Goal: Task Accomplishment & Management: Manage account settings

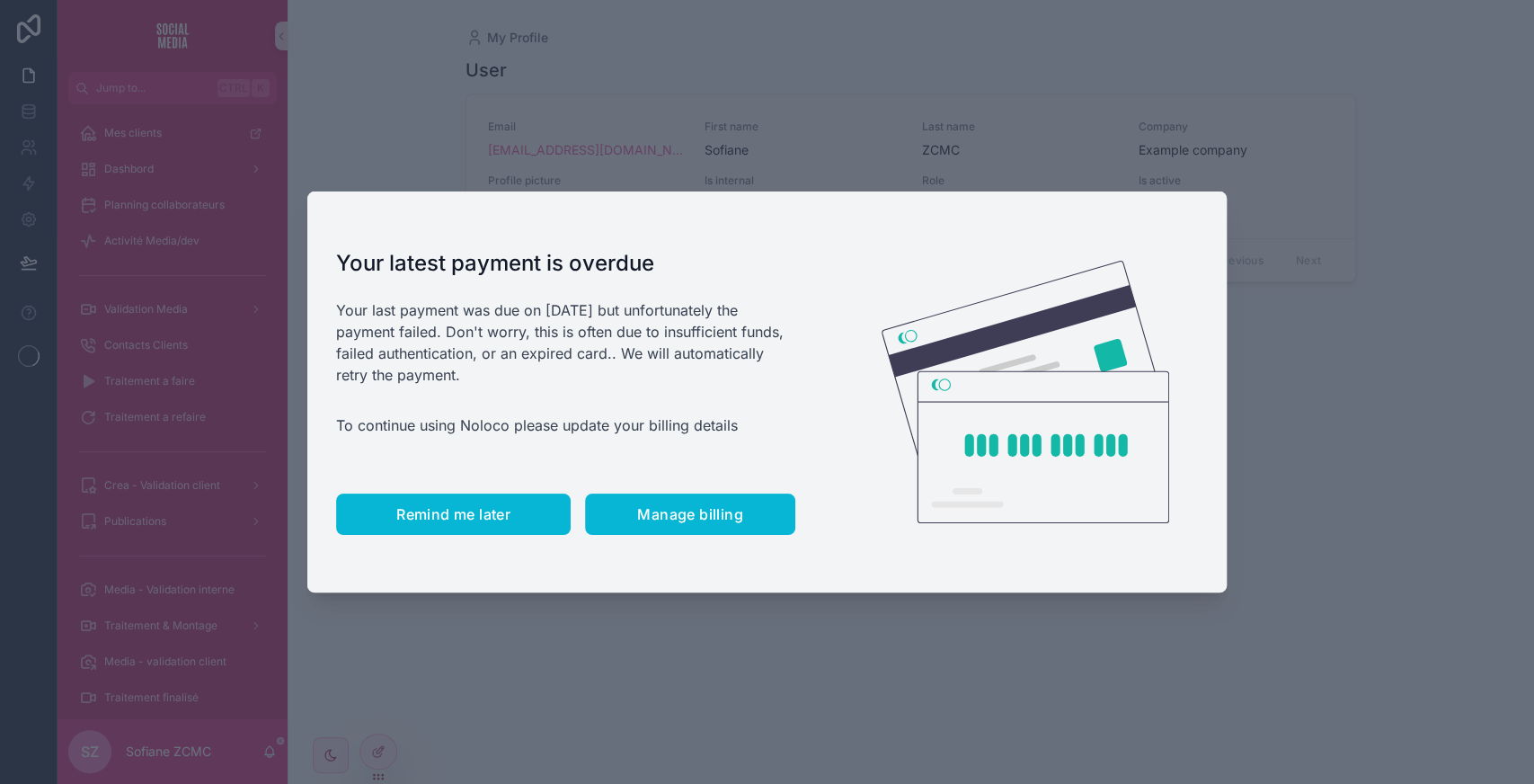
click at [417, 525] on button "Remind me later" at bounding box center [453, 513] width 234 height 41
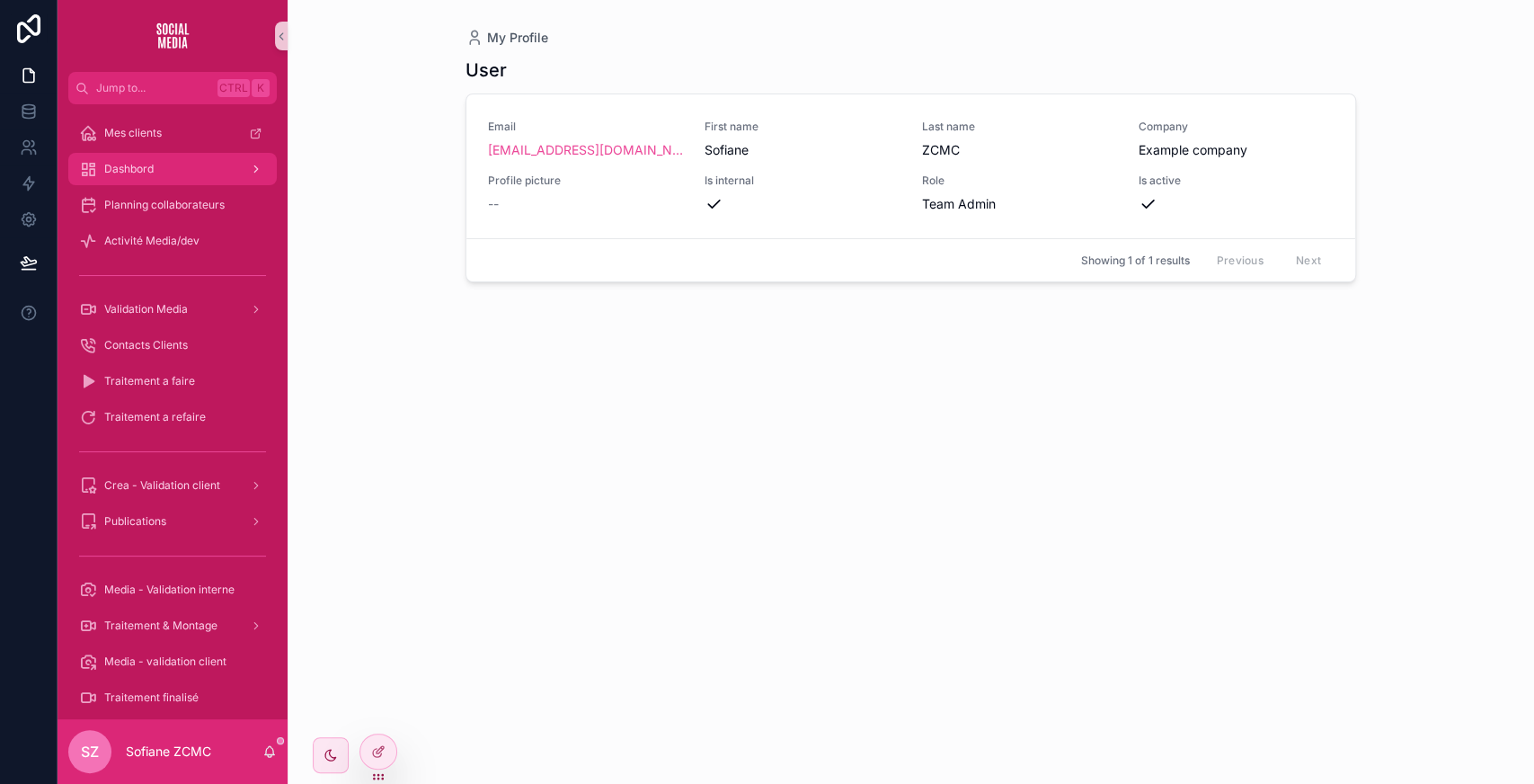
click at [166, 177] on div "Dashbord" at bounding box center [172, 168] width 187 height 29
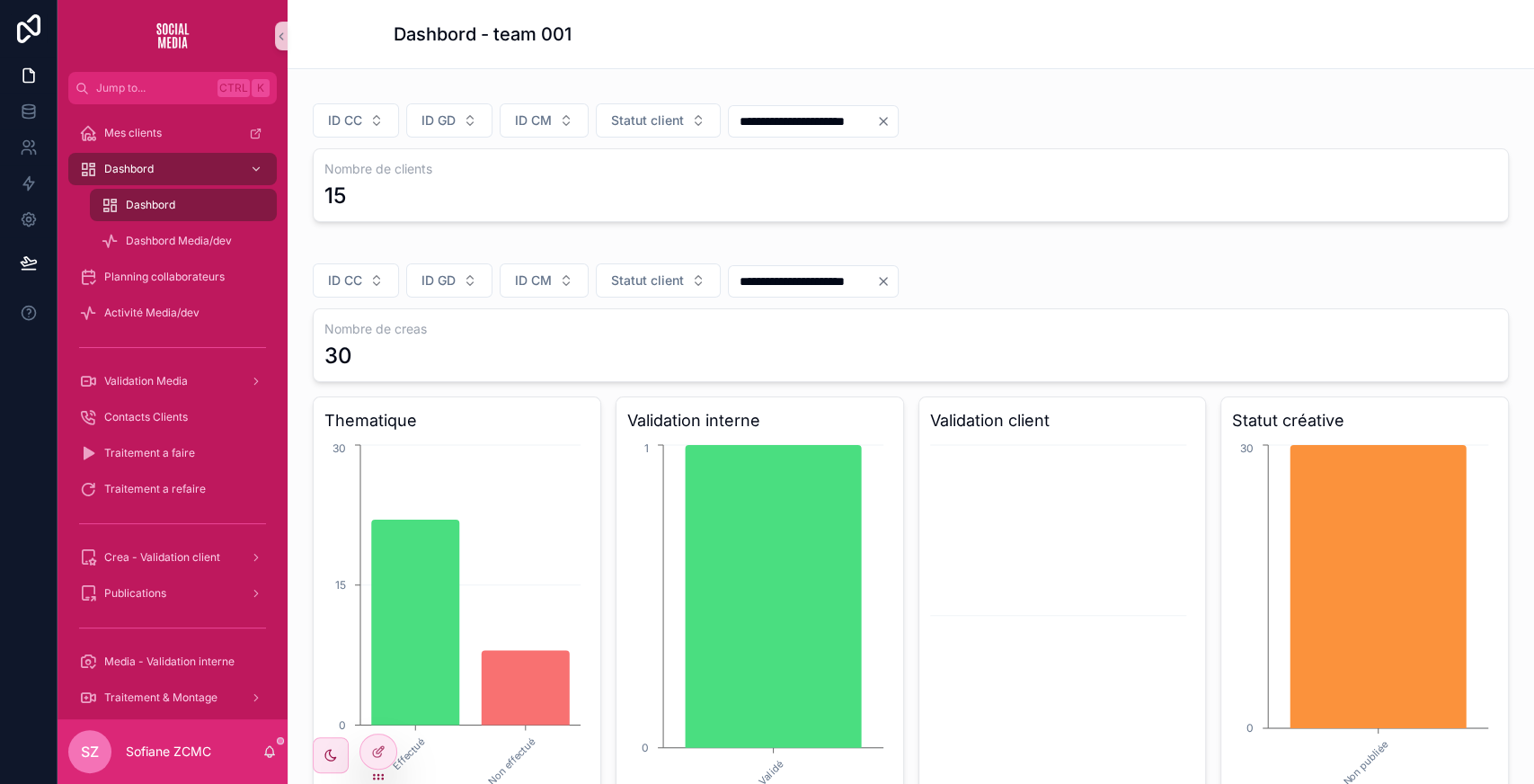
click at [824, 277] on input "**********" at bounding box center [802, 281] width 148 height 25
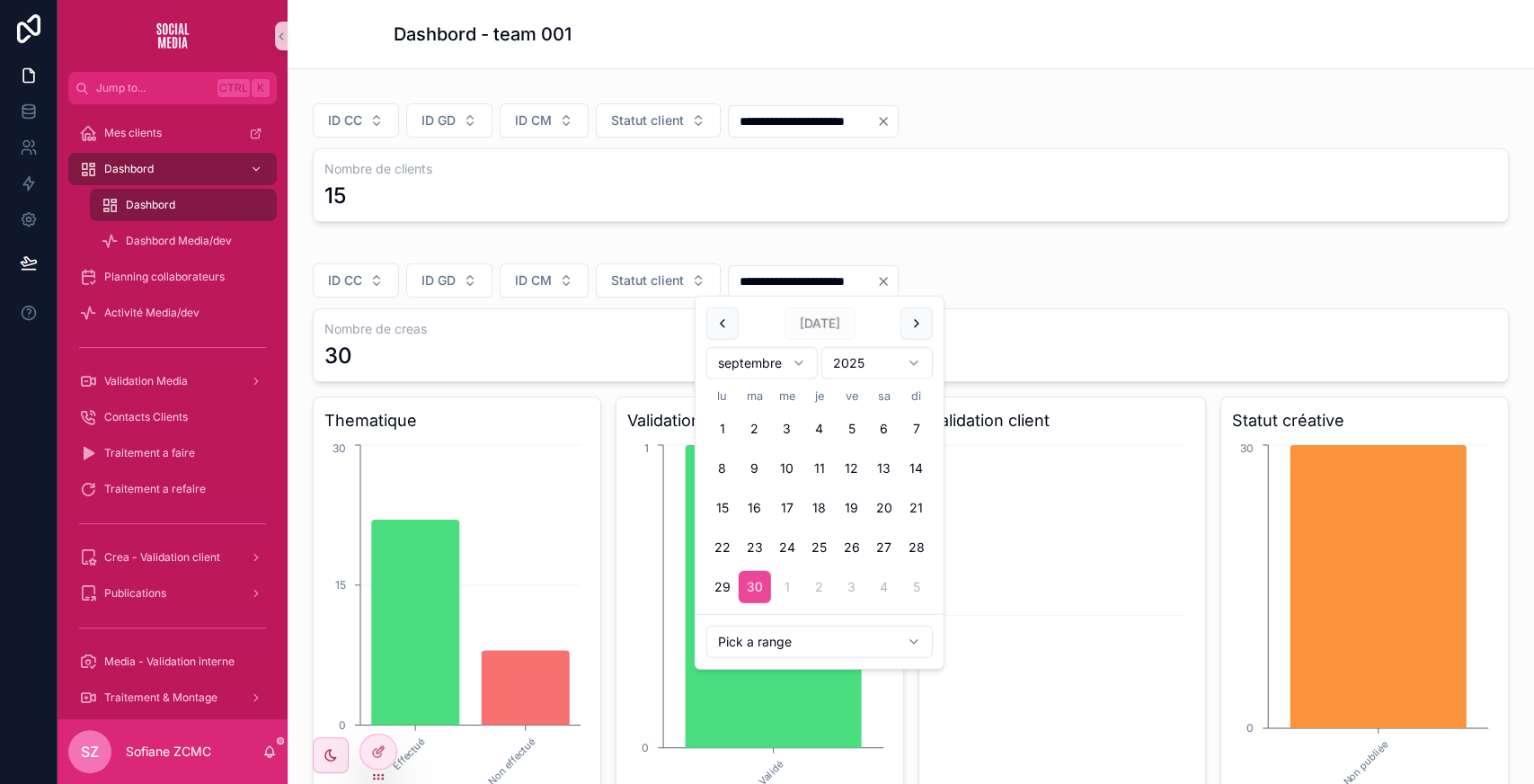
click at [824, 277] on input "**********" at bounding box center [802, 281] width 148 height 25
click at [1086, 226] on div "**********" at bounding box center [911, 156] width 1218 height 146
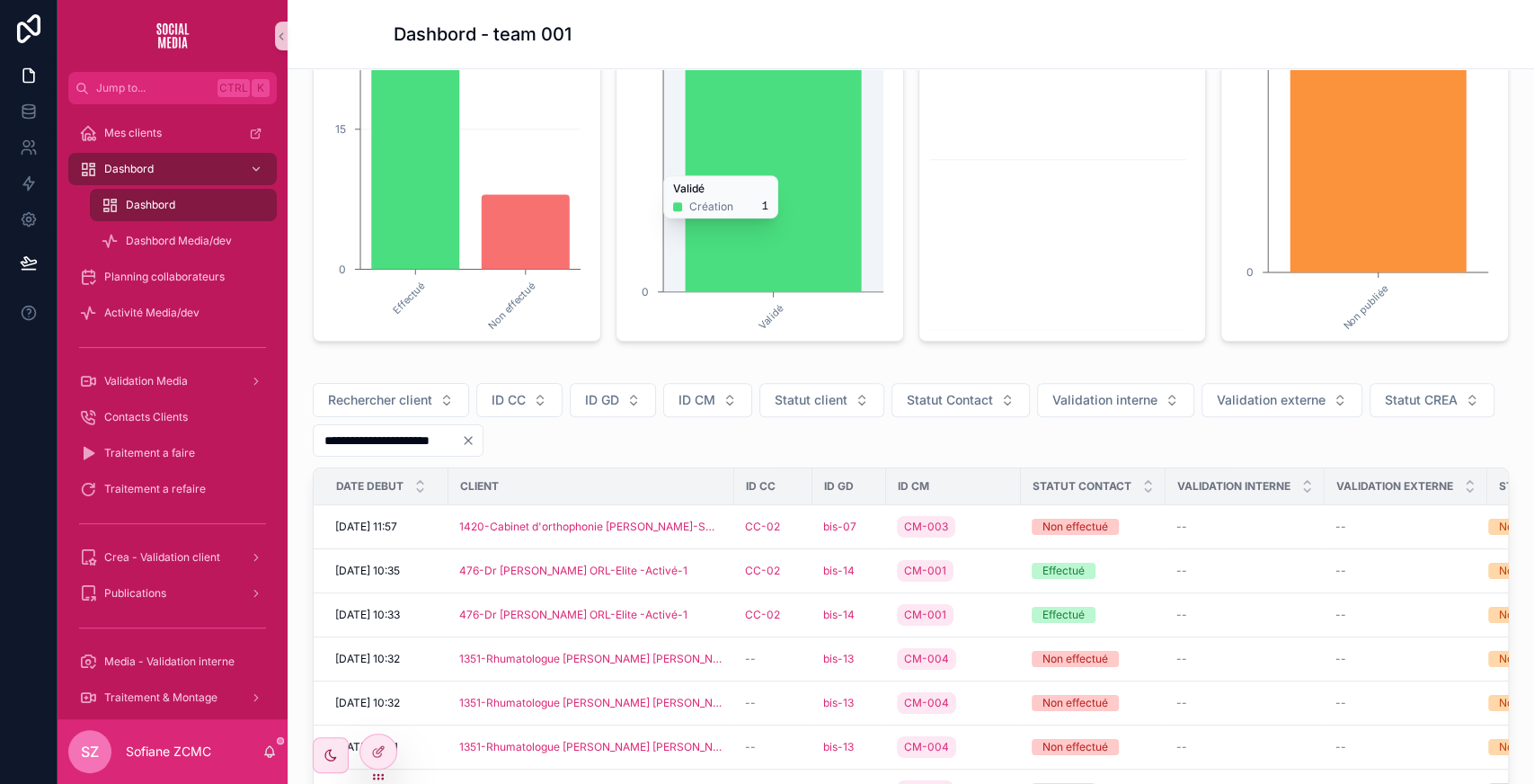
scroll to position [457, 0]
click at [825, 384] on button "Statut client" at bounding box center [821, 399] width 125 height 34
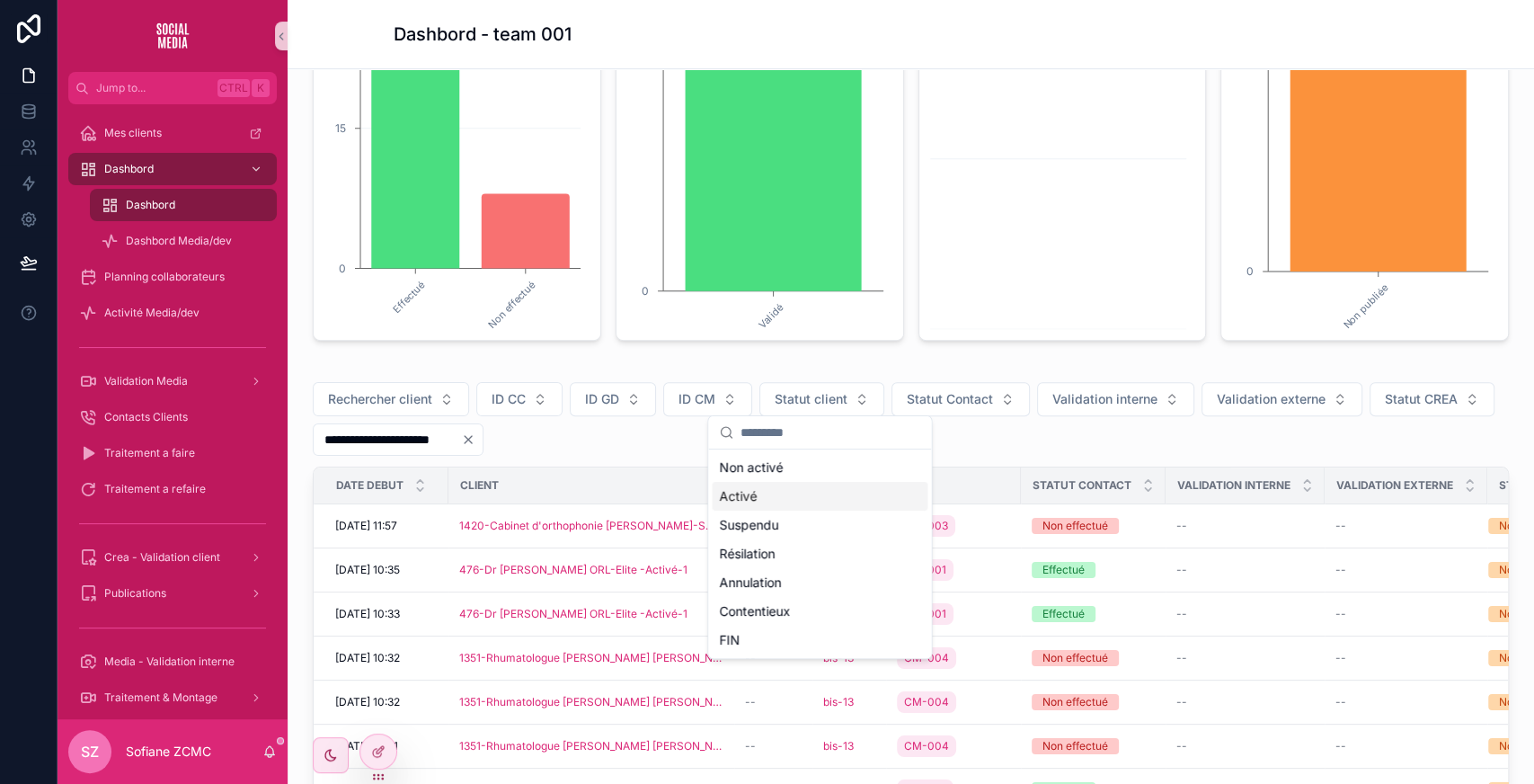
click at [742, 504] on div "Activé" at bounding box center [819, 496] width 216 height 29
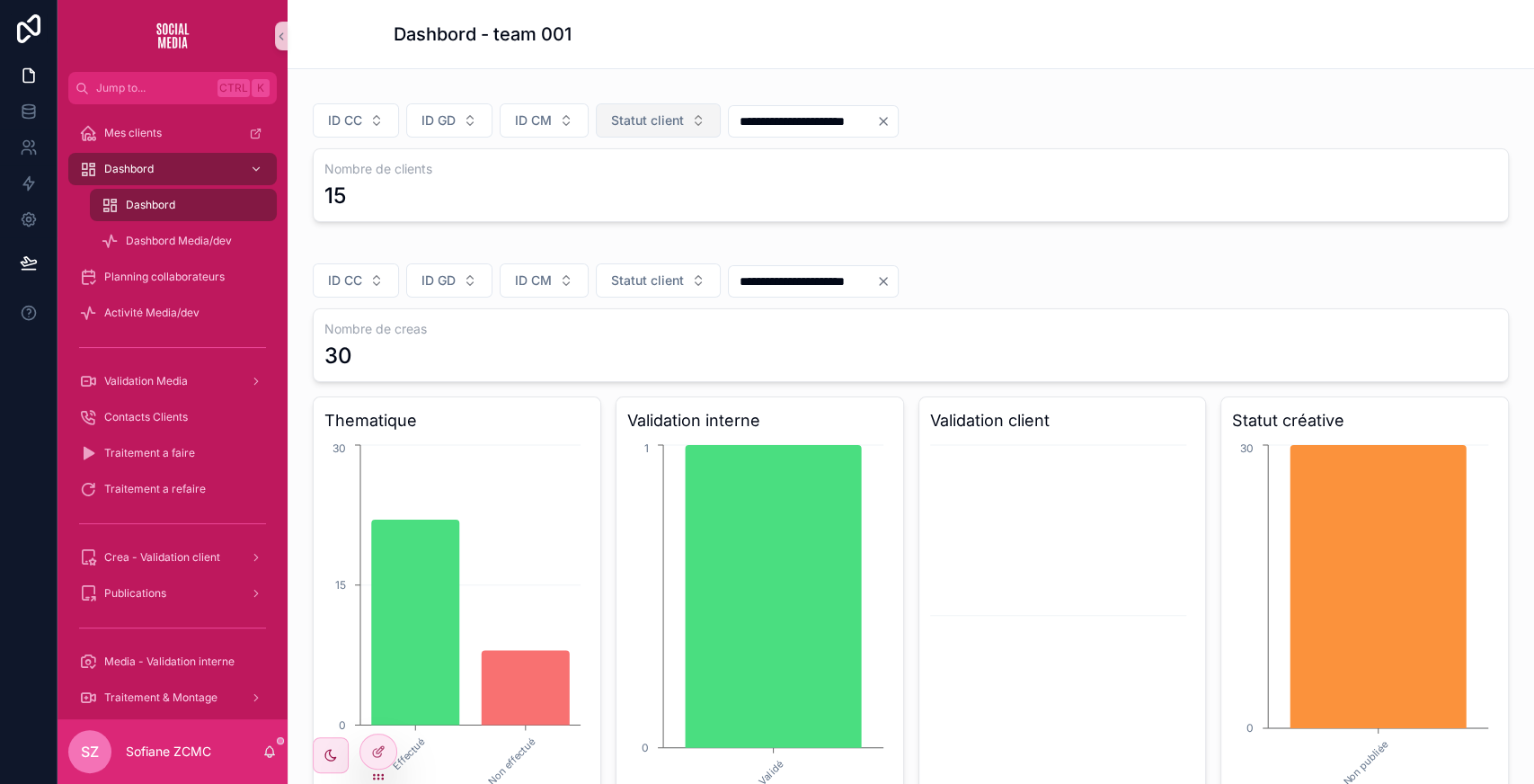
click at [649, 122] on span "Statut client" at bounding box center [647, 120] width 72 height 18
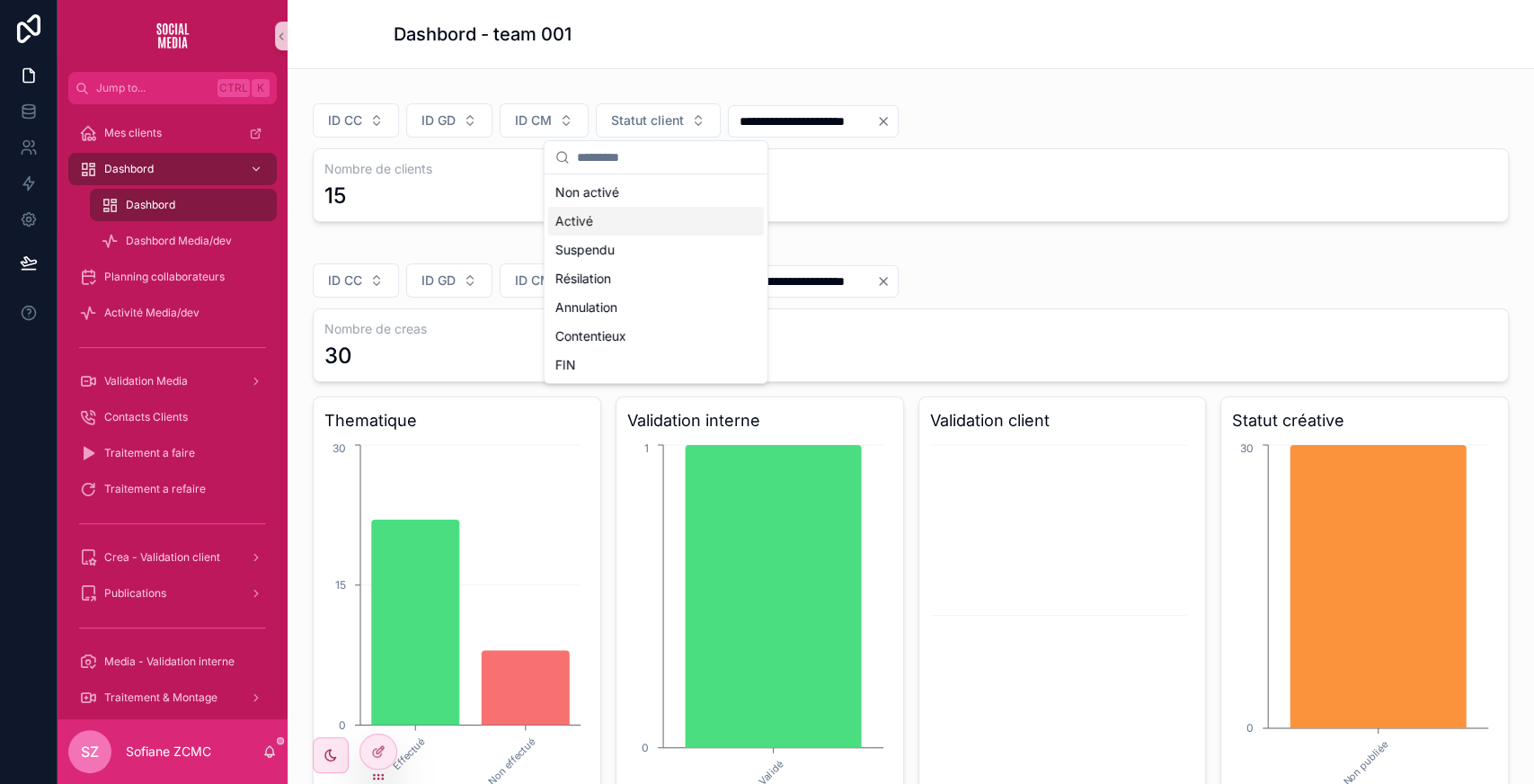
click at [618, 219] on div "Activé" at bounding box center [656, 221] width 216 height 29
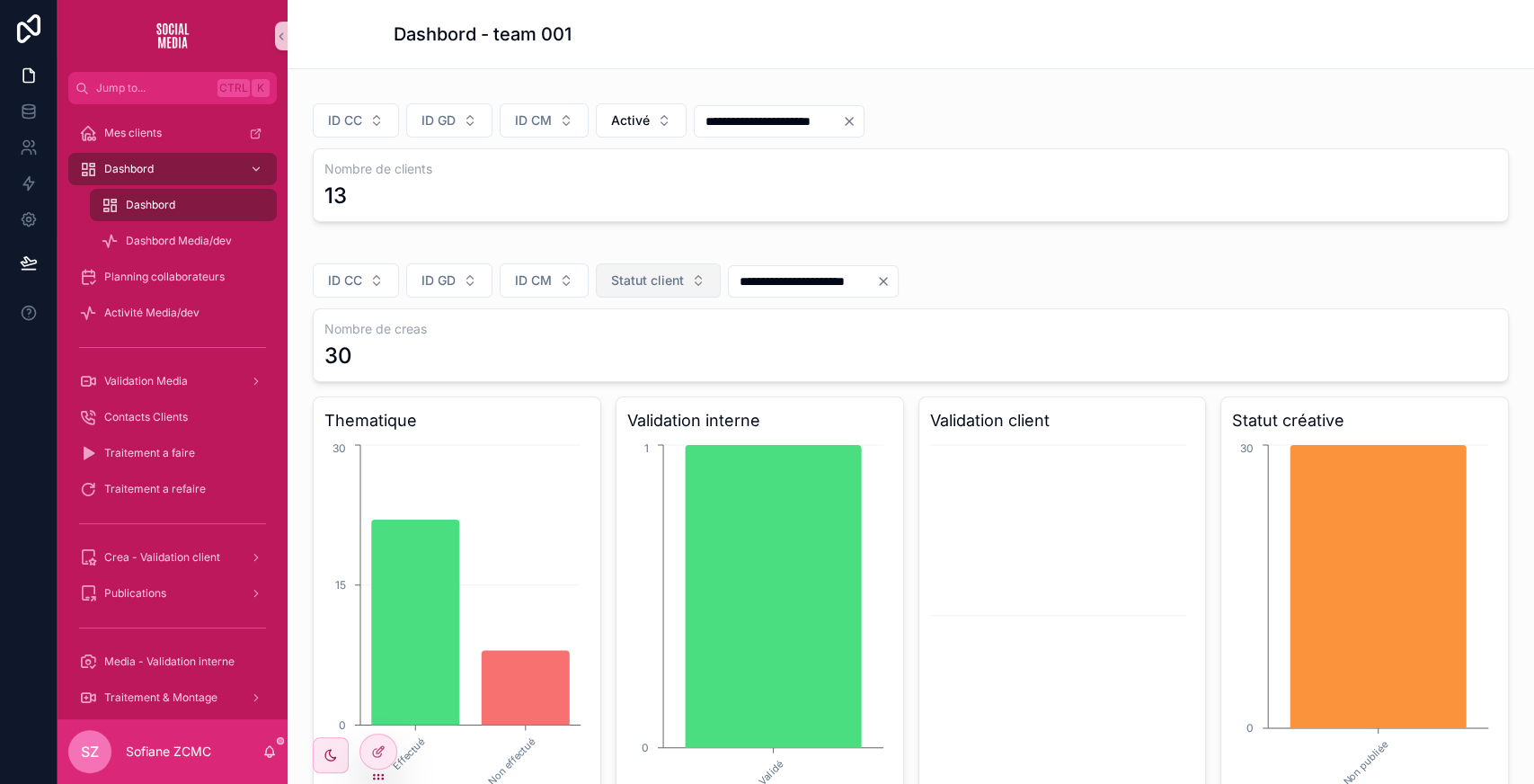
click at [672, 275] on span "Statut client" at bounding box center [647, 280] width 72 height 18
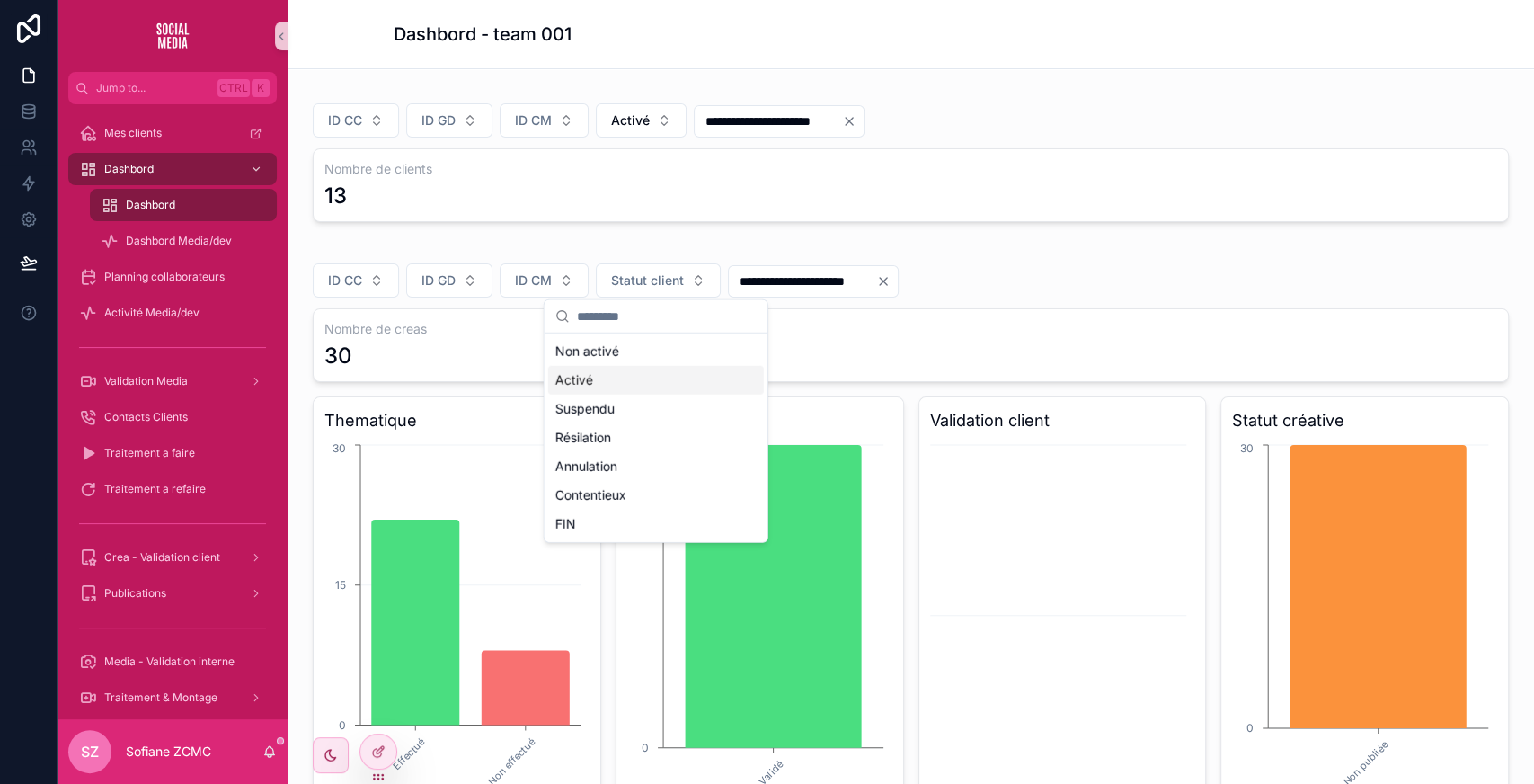
click at [659, 374] on div "Activé" at bounding box center [656, 380] width 216 height 29
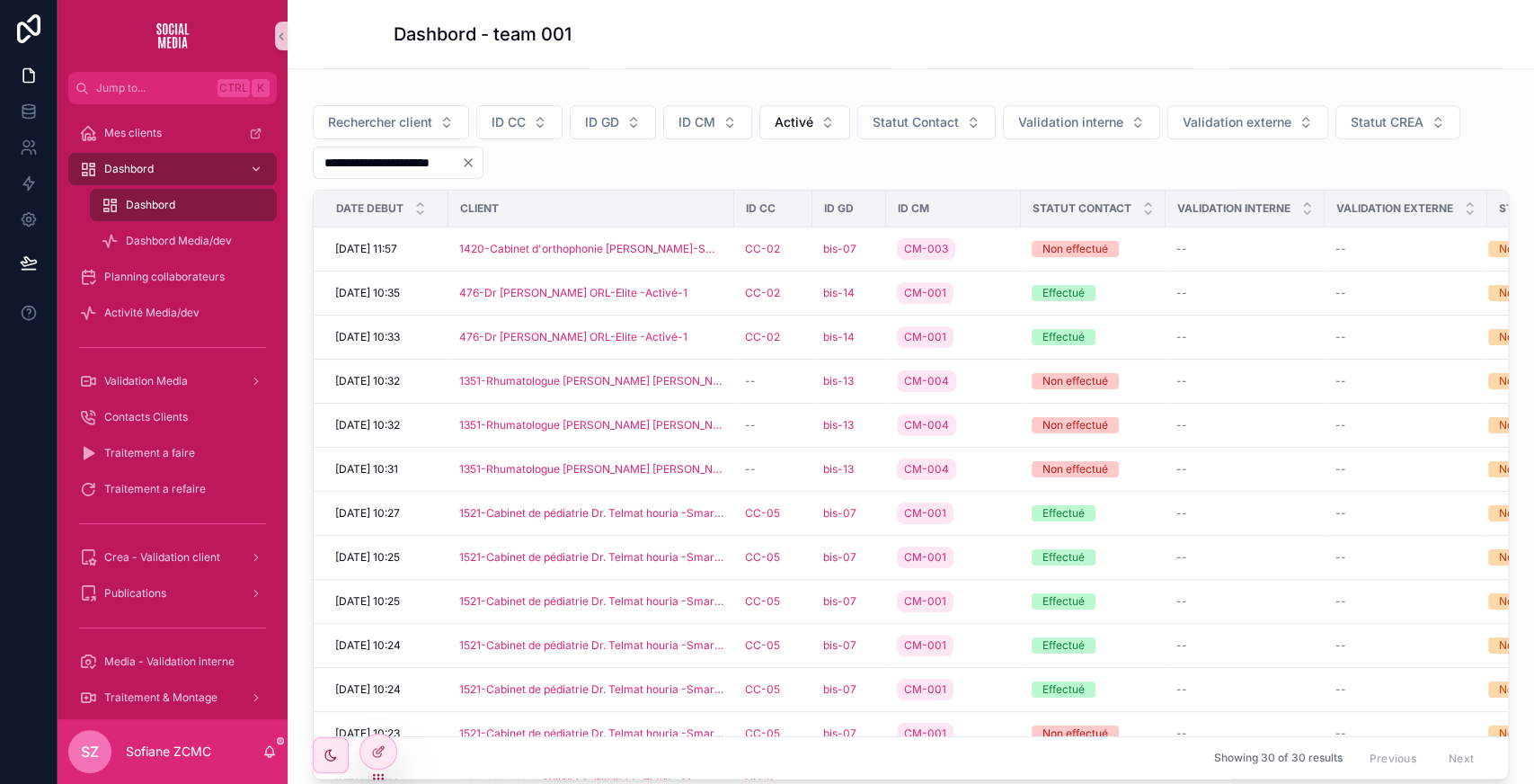
scroll to position [733, 0]
click at [780, 120] on span "Activé" at bounding box center [794, 123] width 39 height 18
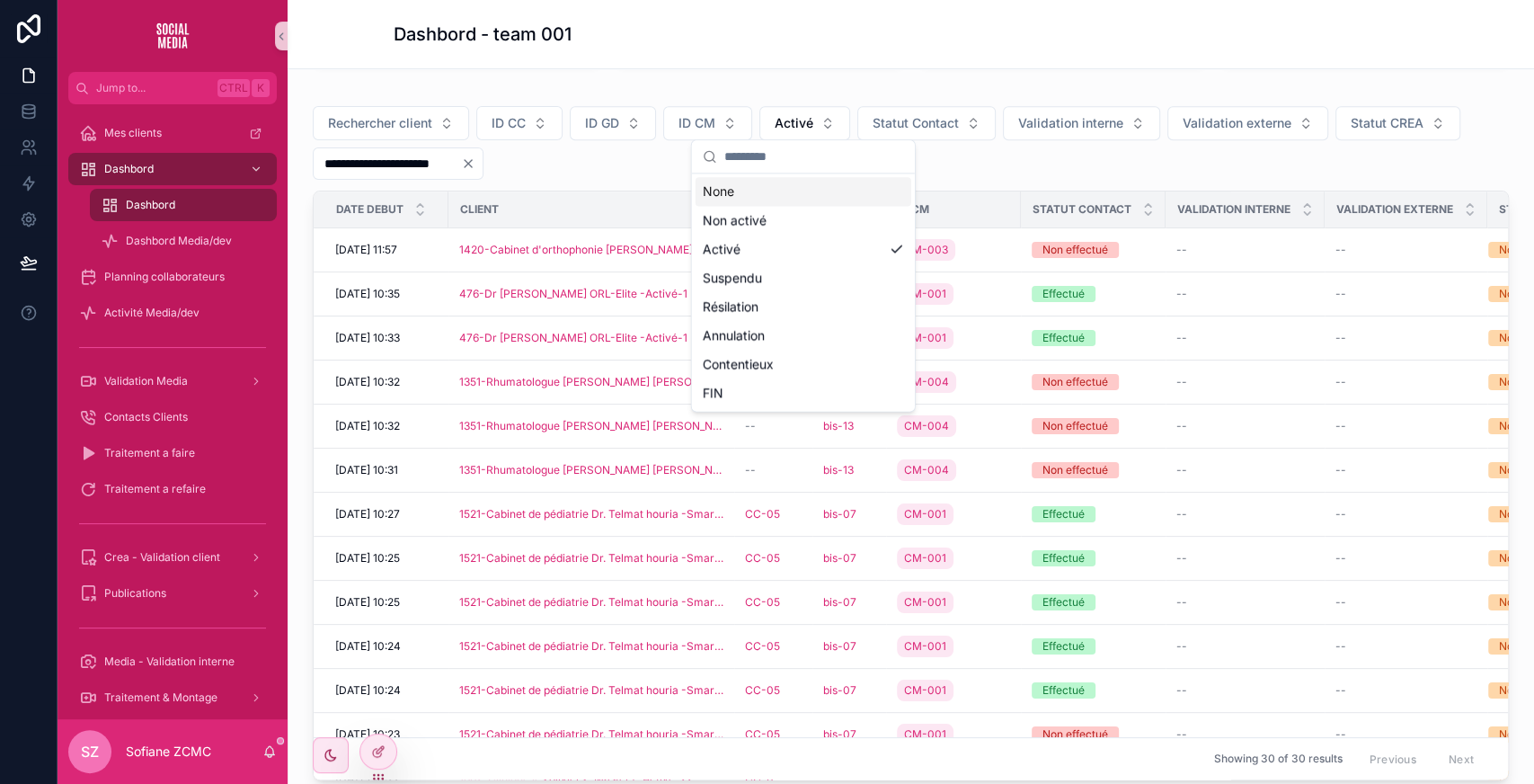
click at [938, 170] on div "**********" at bounding box center [911, 142] width 1196 height 73
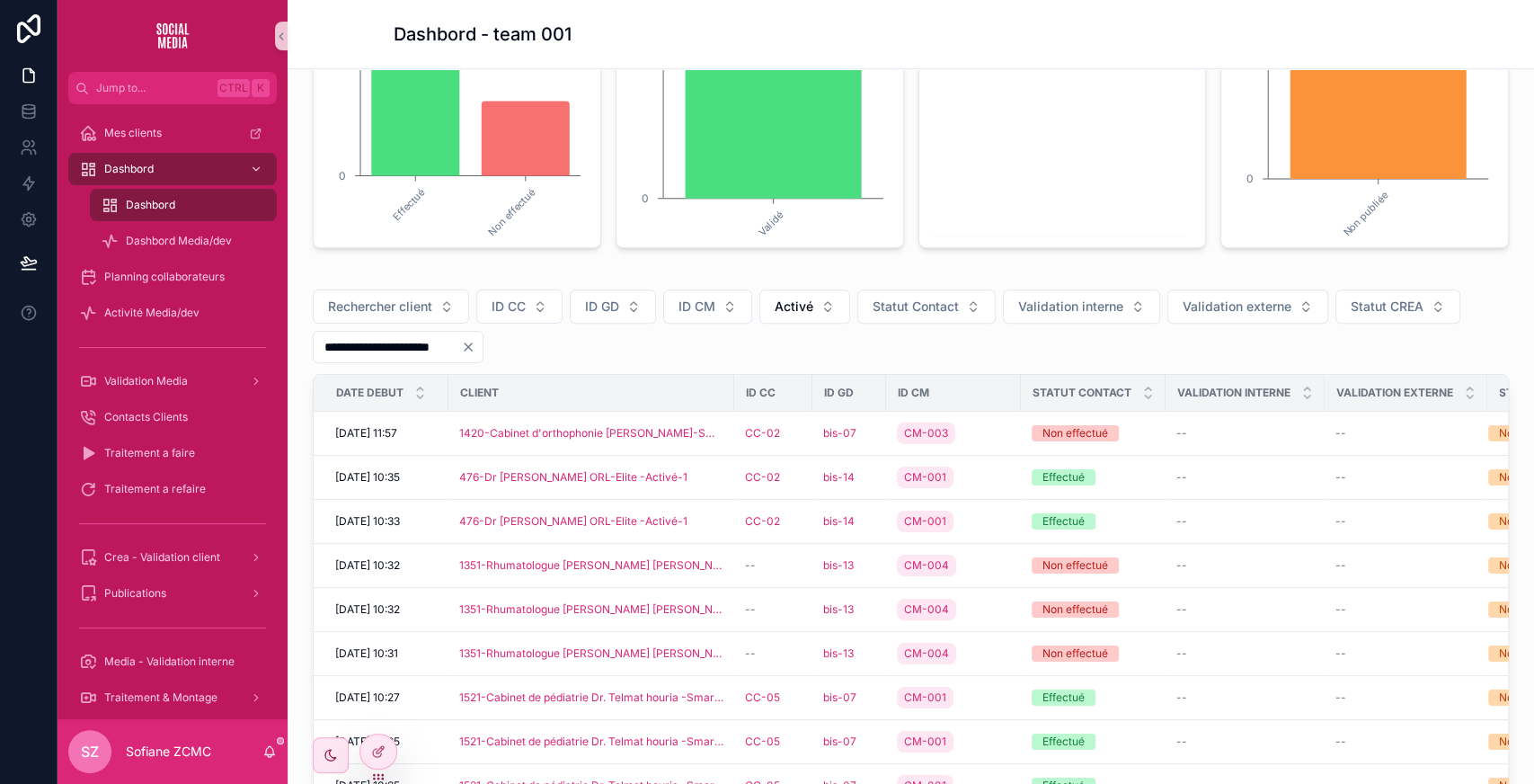
scroll to position [79, 0]
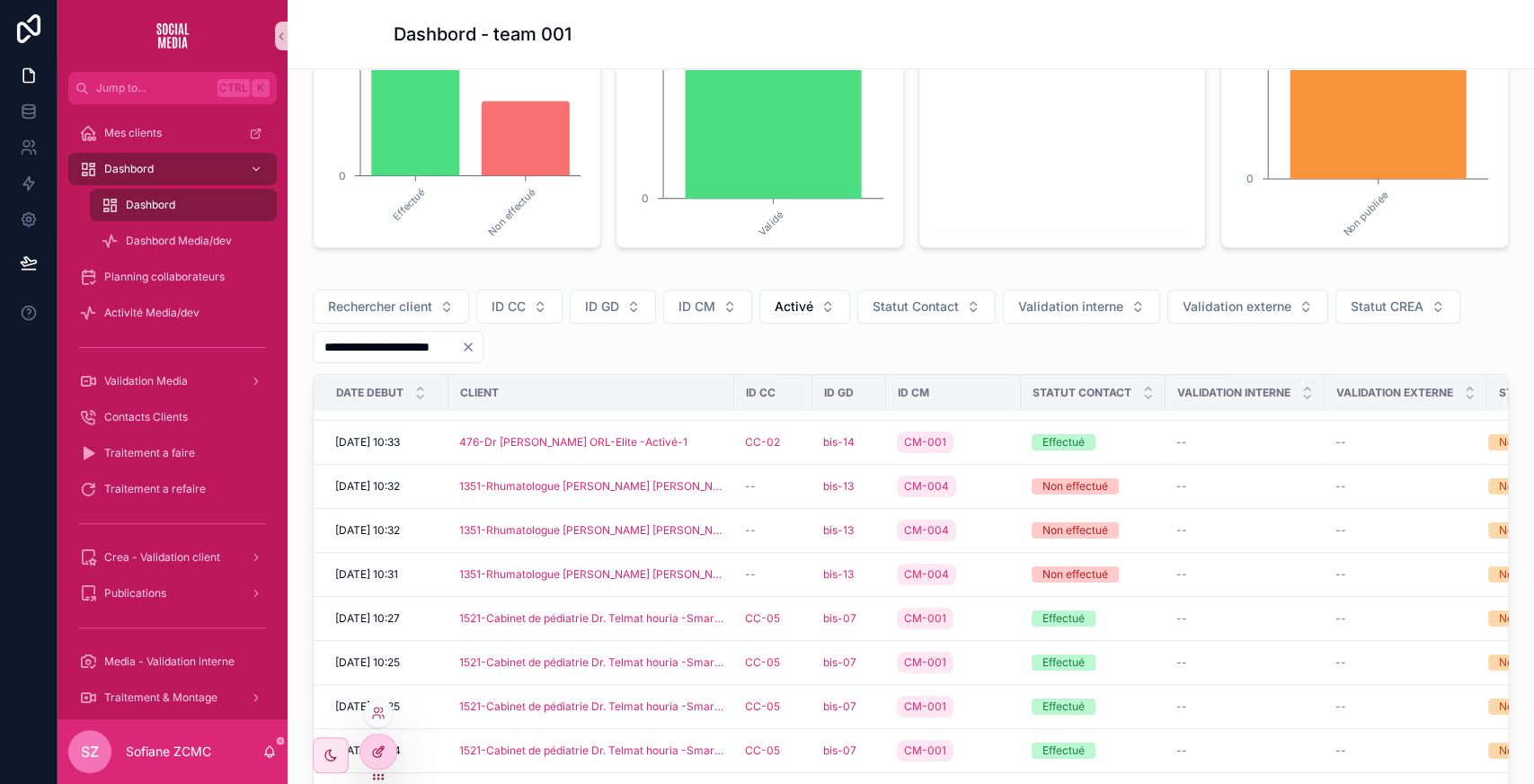
click at [378, 744] on icon at bounding box center [378, 751] width 14 height 14
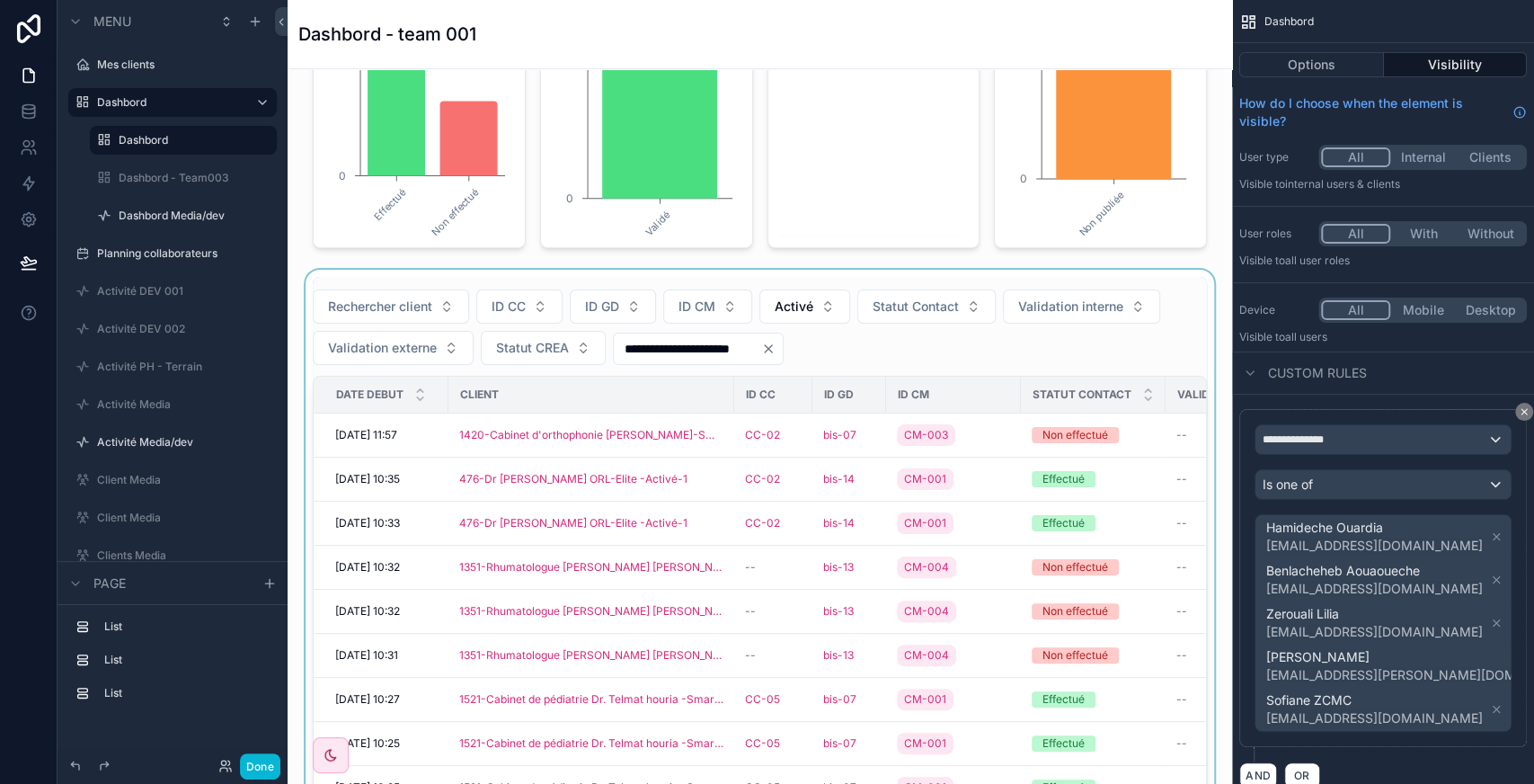
click at [867, 363] on div "scrollable content" at bounding box center [759, 620] width 915 height 703
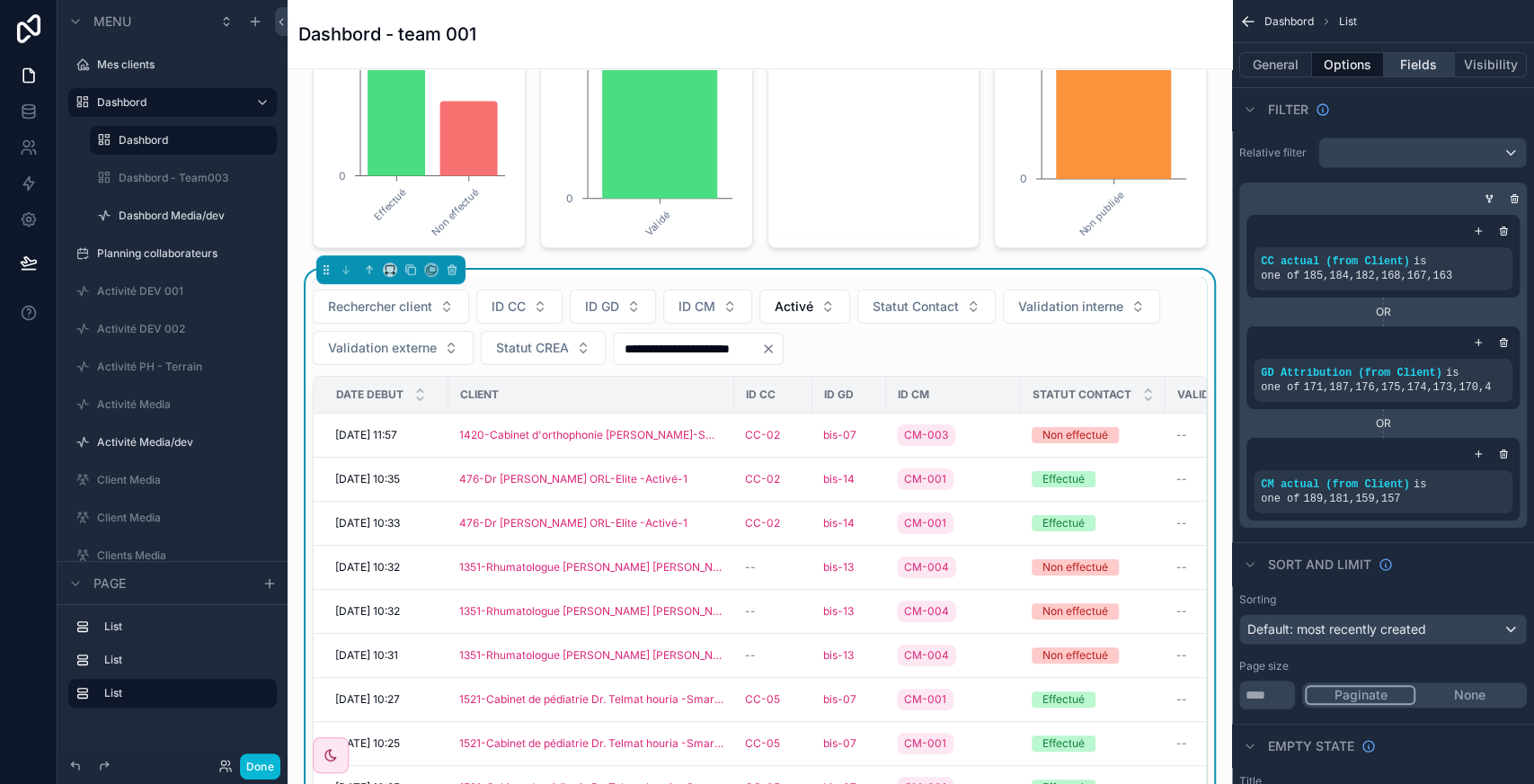
click at [1416, 56] on button "Fields" at bounding box center [1420, 65] width 72 height 25
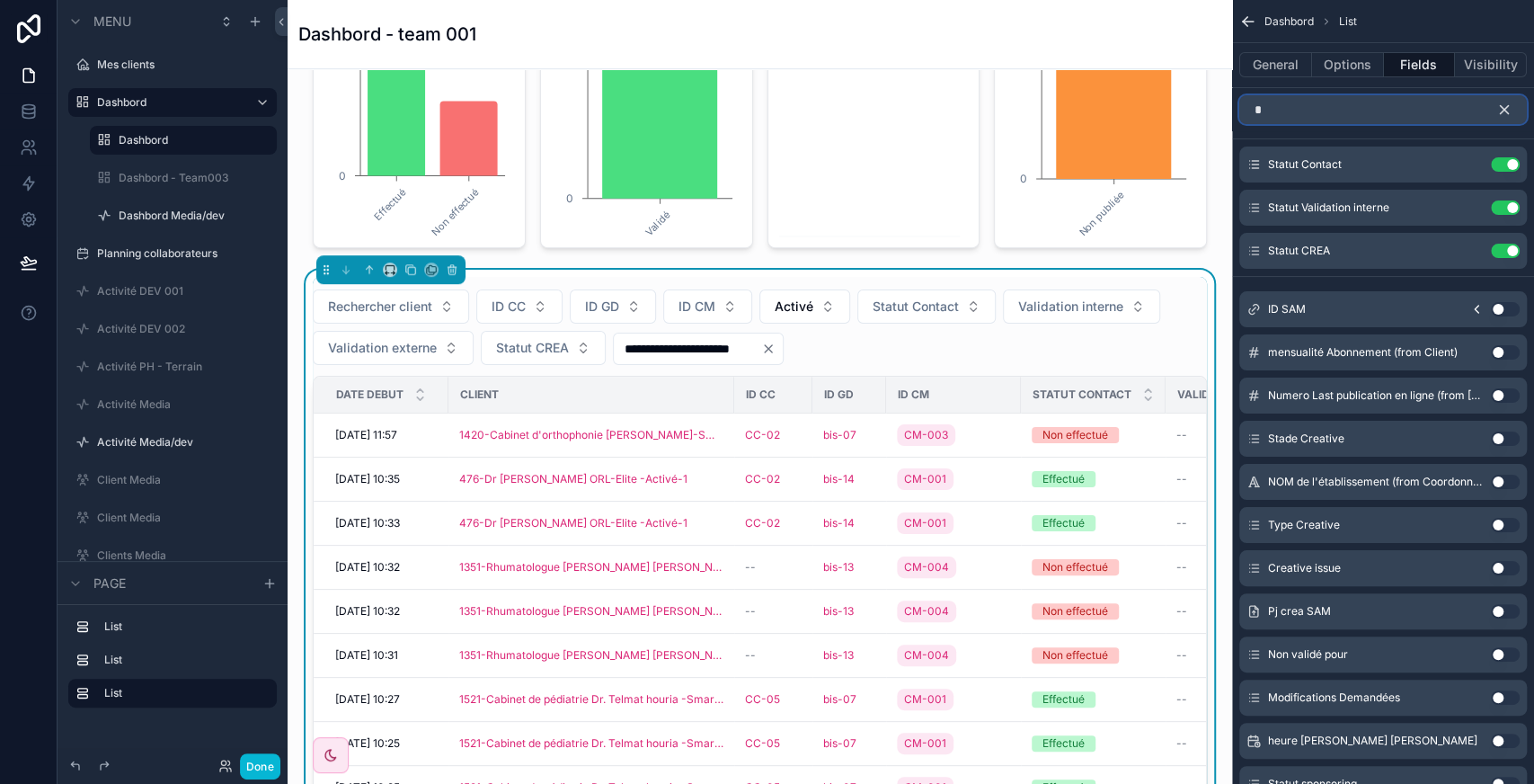
click at [1308, 114] on input "*" at bounding box center [1383, 109] width 287 height 29
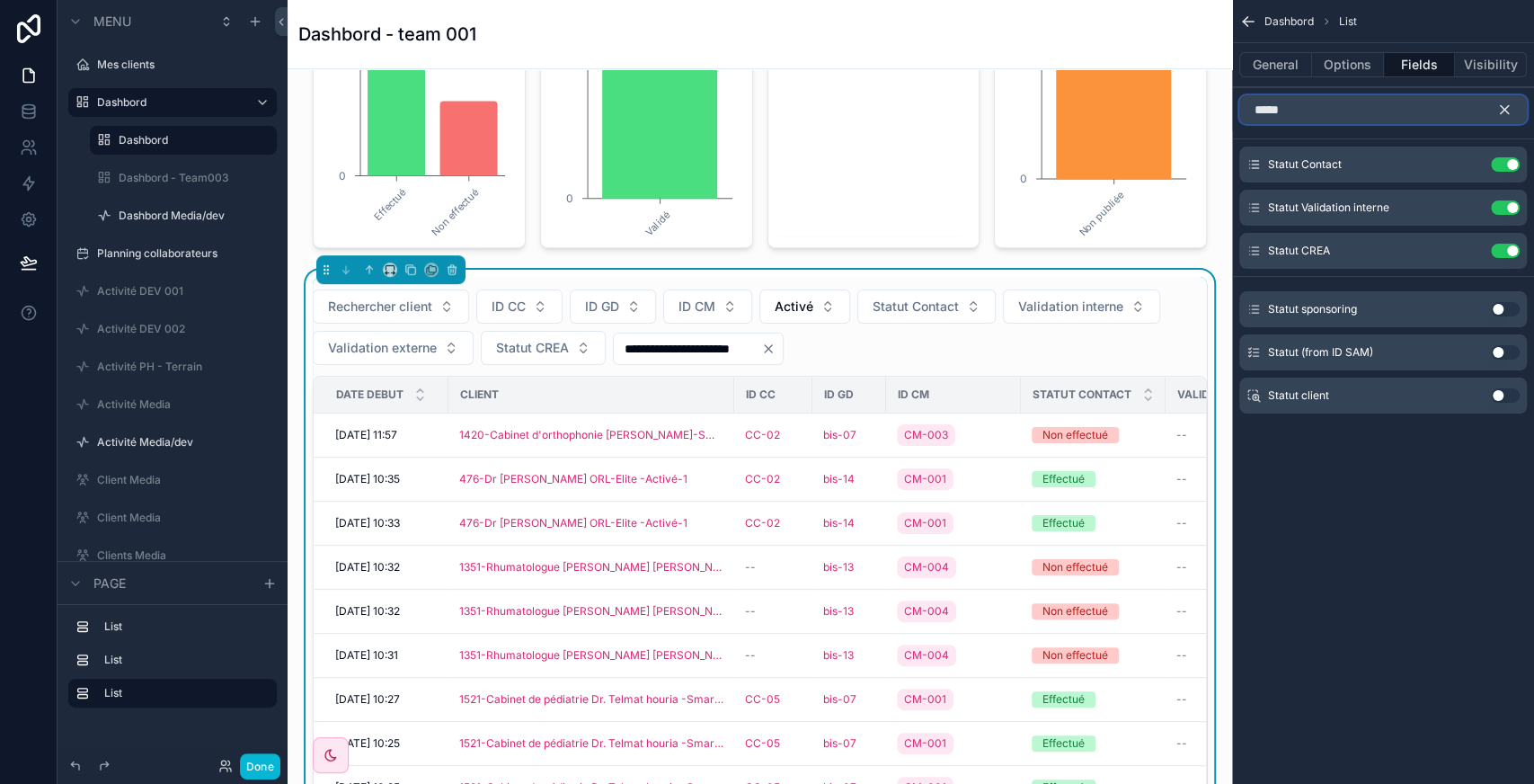
type input "*****"
click at [1512, 390] on button "Use setting" at bounding box center [1505, 395] width 29 height 14
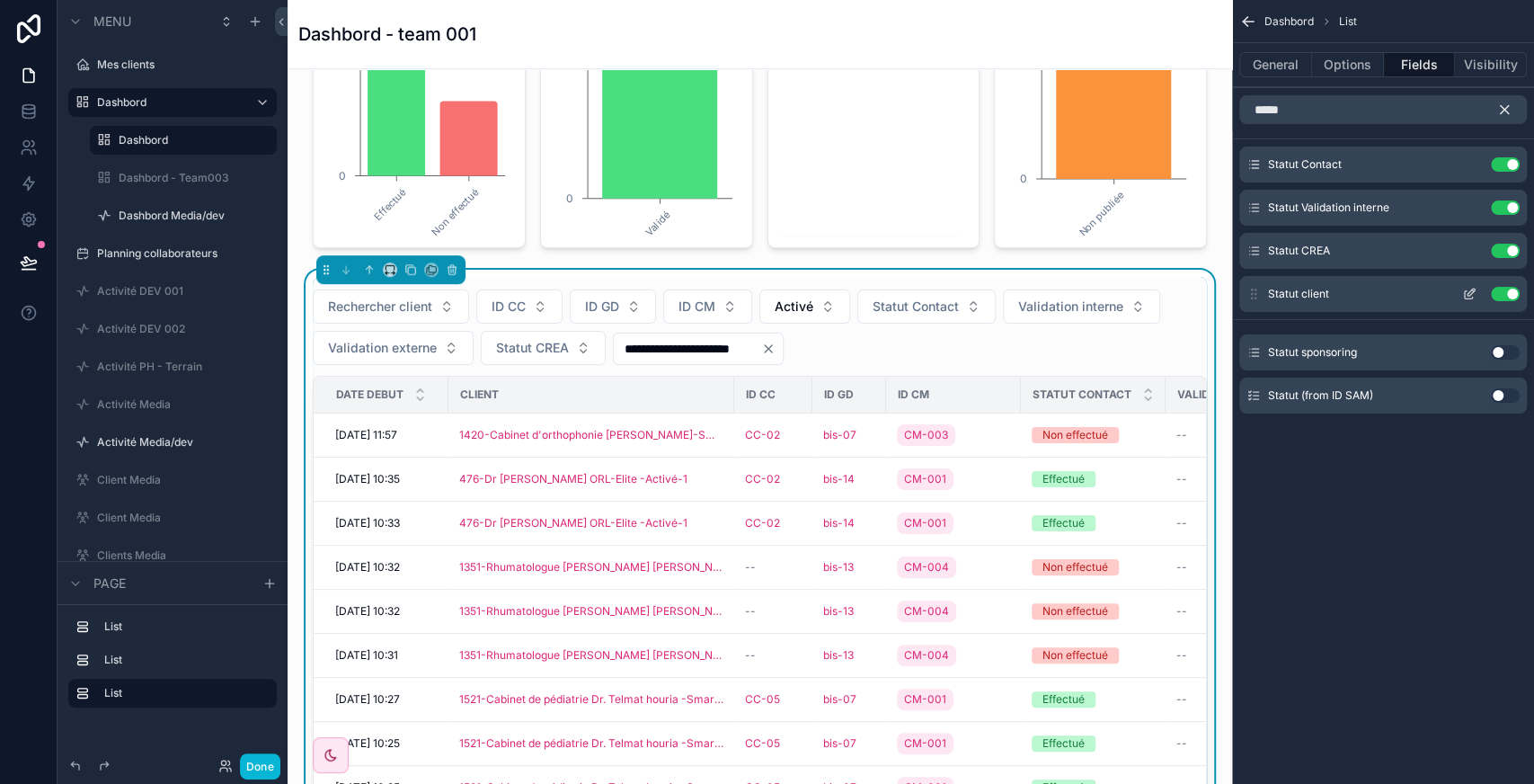
click at [1470, 295] on icon "scrollable content" at bounding box center [1469, 293] width 14 height 14
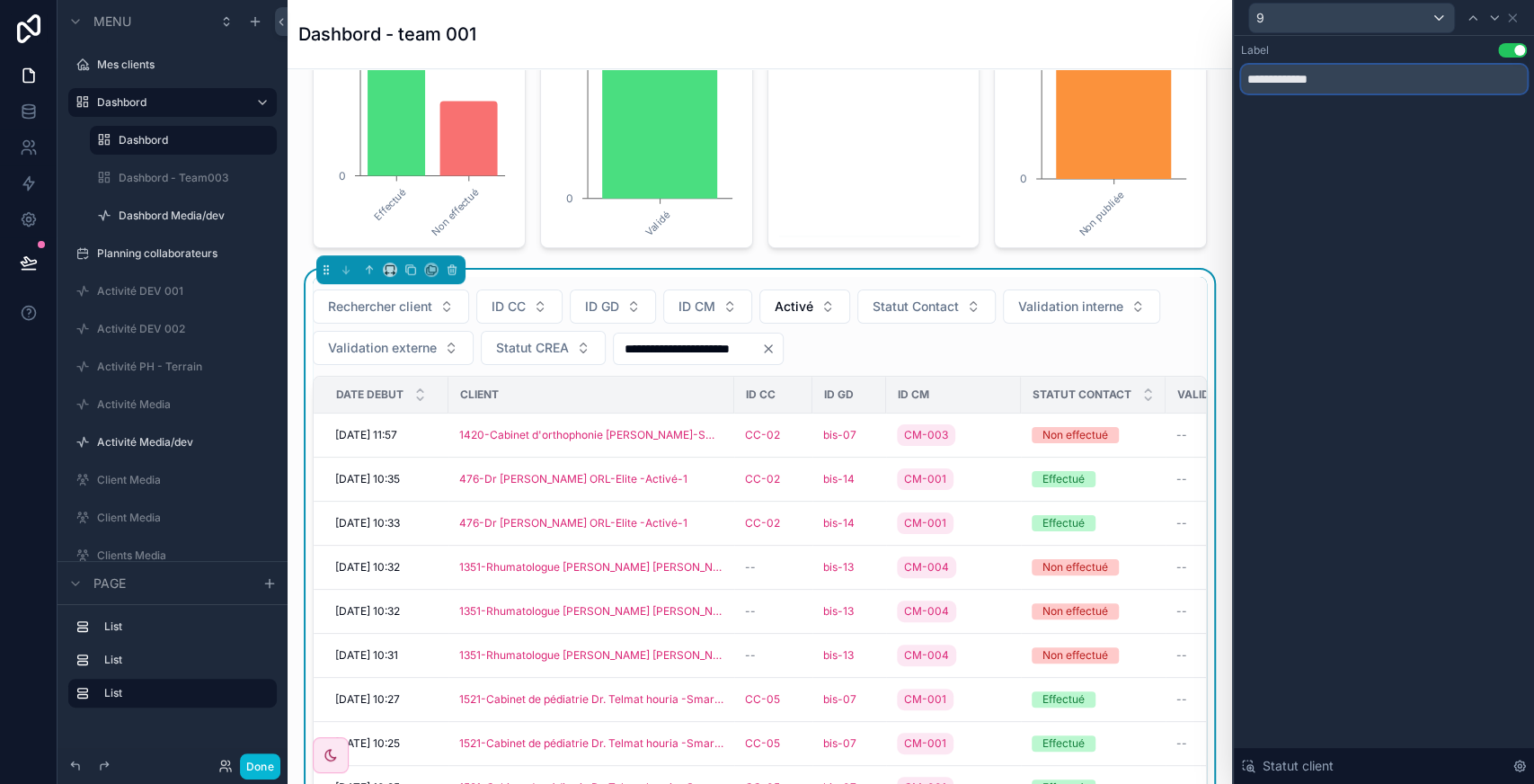
drag, startPoint x: 1283, startPoint y: 83, endPoint x: 1422, endPoint y: 84, distance: 139.0
click at [1422, 84] on input "**********" at bounding box center [1384, 79] width 285 height 29
click at [1518, 16] on icon at bounding box center [1512, 17] width 14 height 14
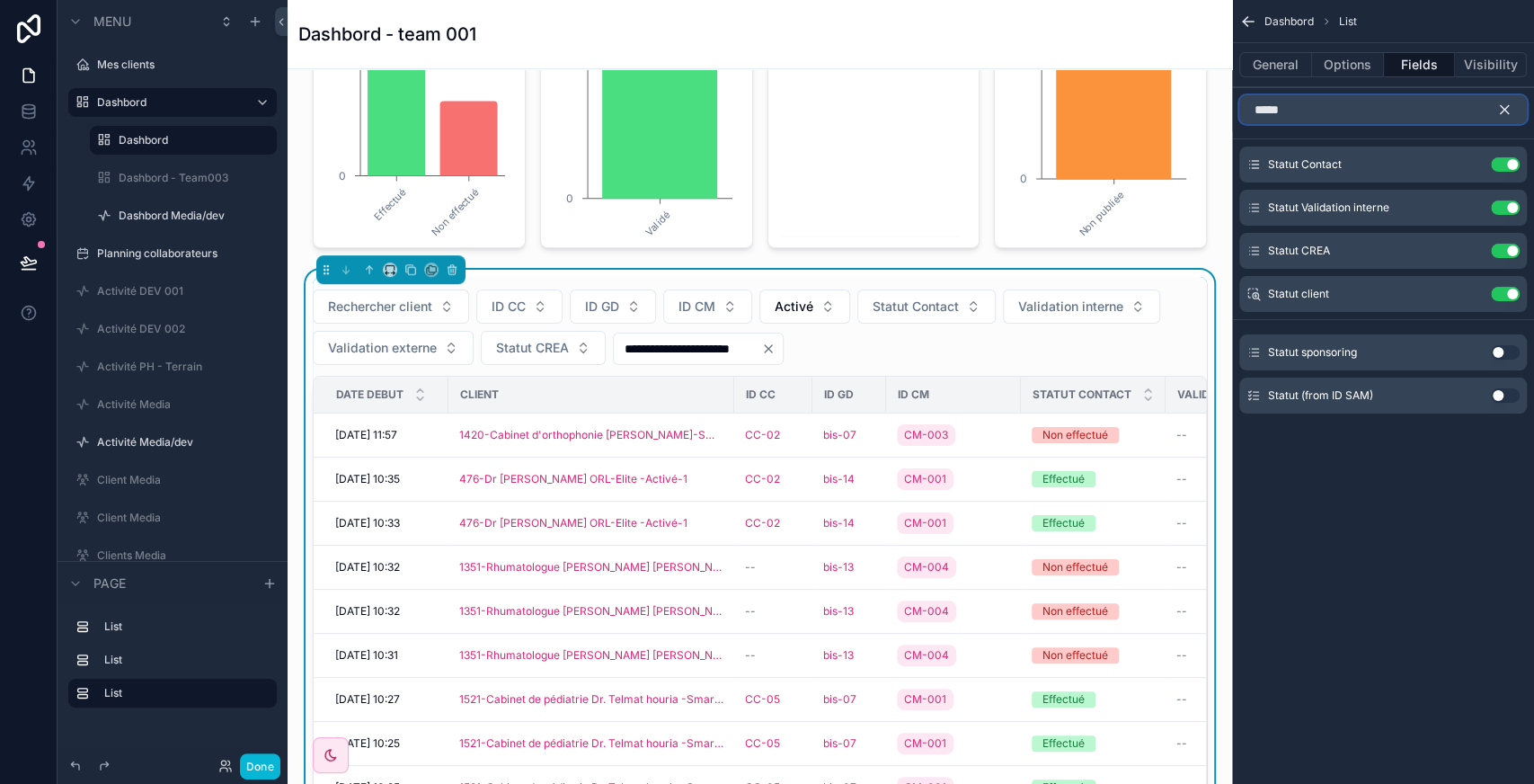
click at [1317, 105] on input "*****" at bounding box center [1383, 109] width 287 height 29
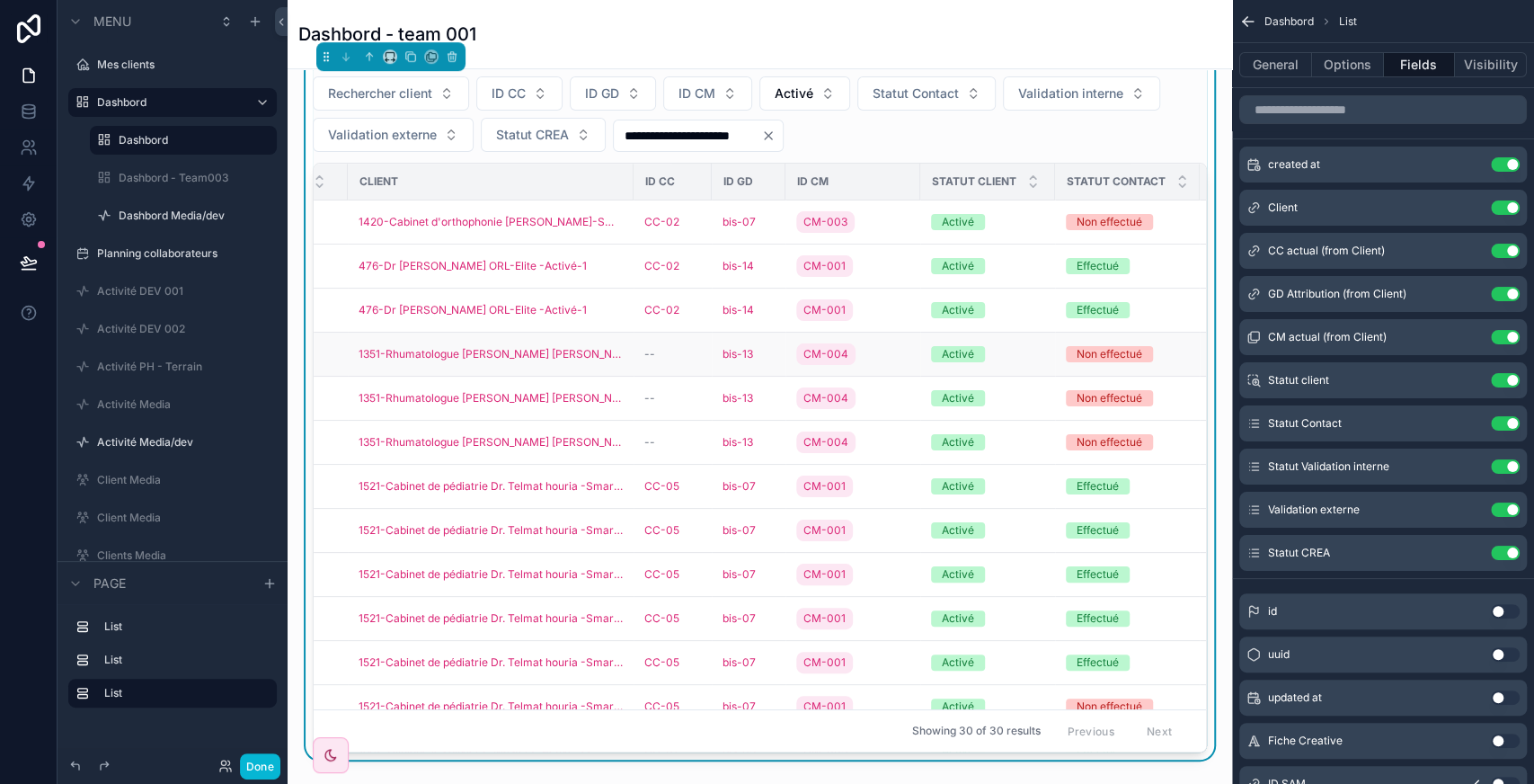
scroll to position [0, 0]
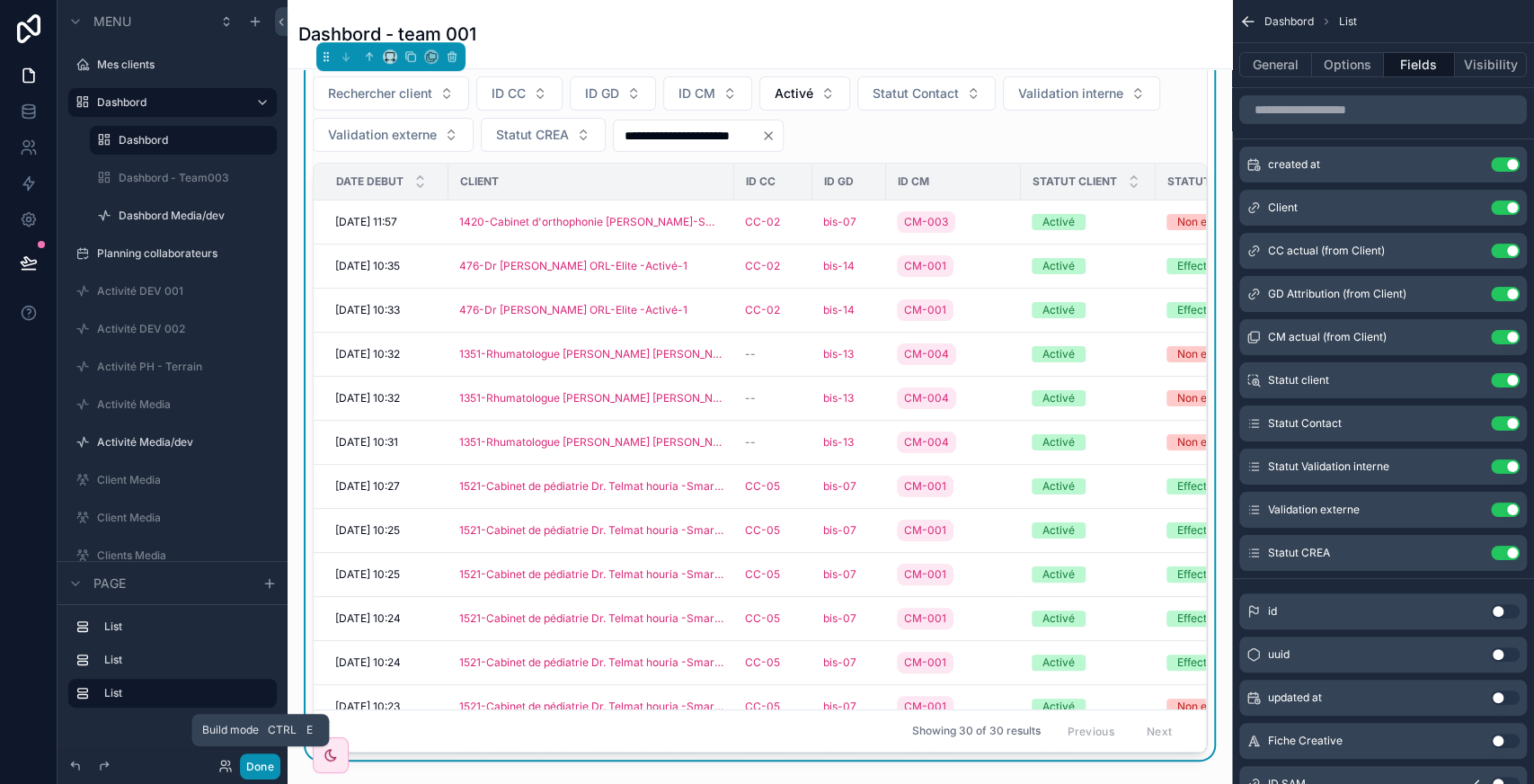
click at [250, 773] on button "Done" at bounding box center [260, 765] width 40 height 26
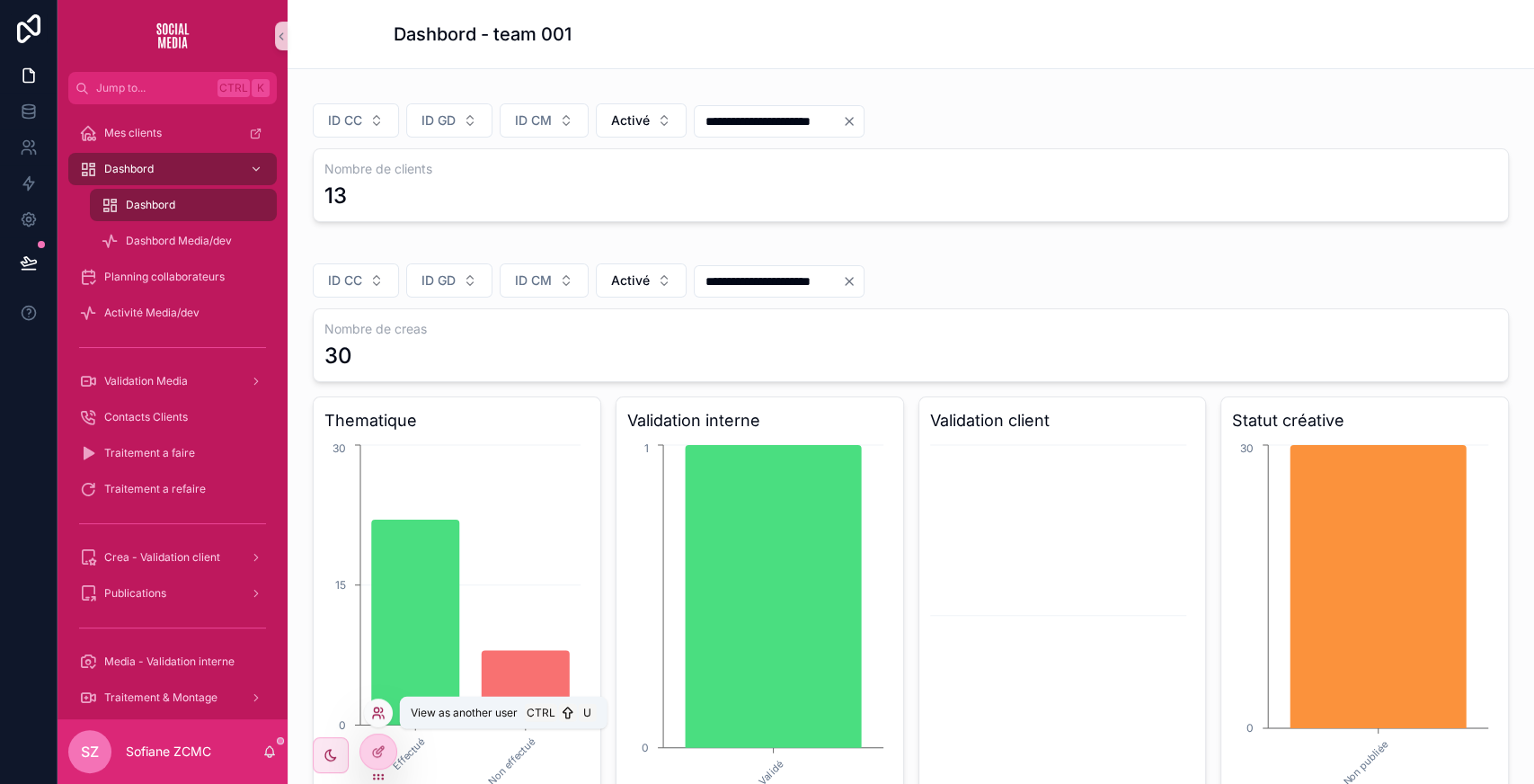
click at [381, 712] on icon at bounding box center [382, 709] width 2 height 5
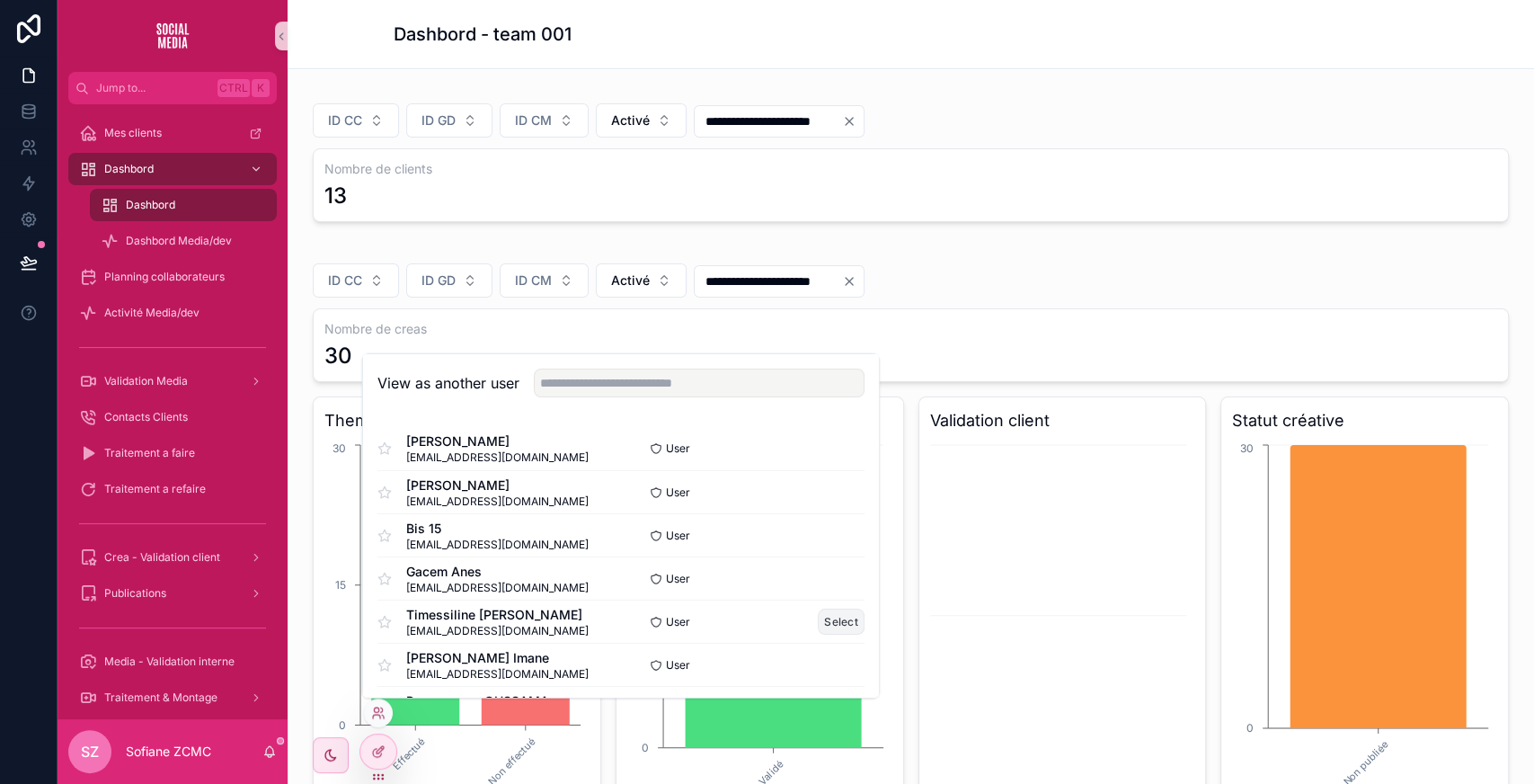
scroll to position [407, 0]
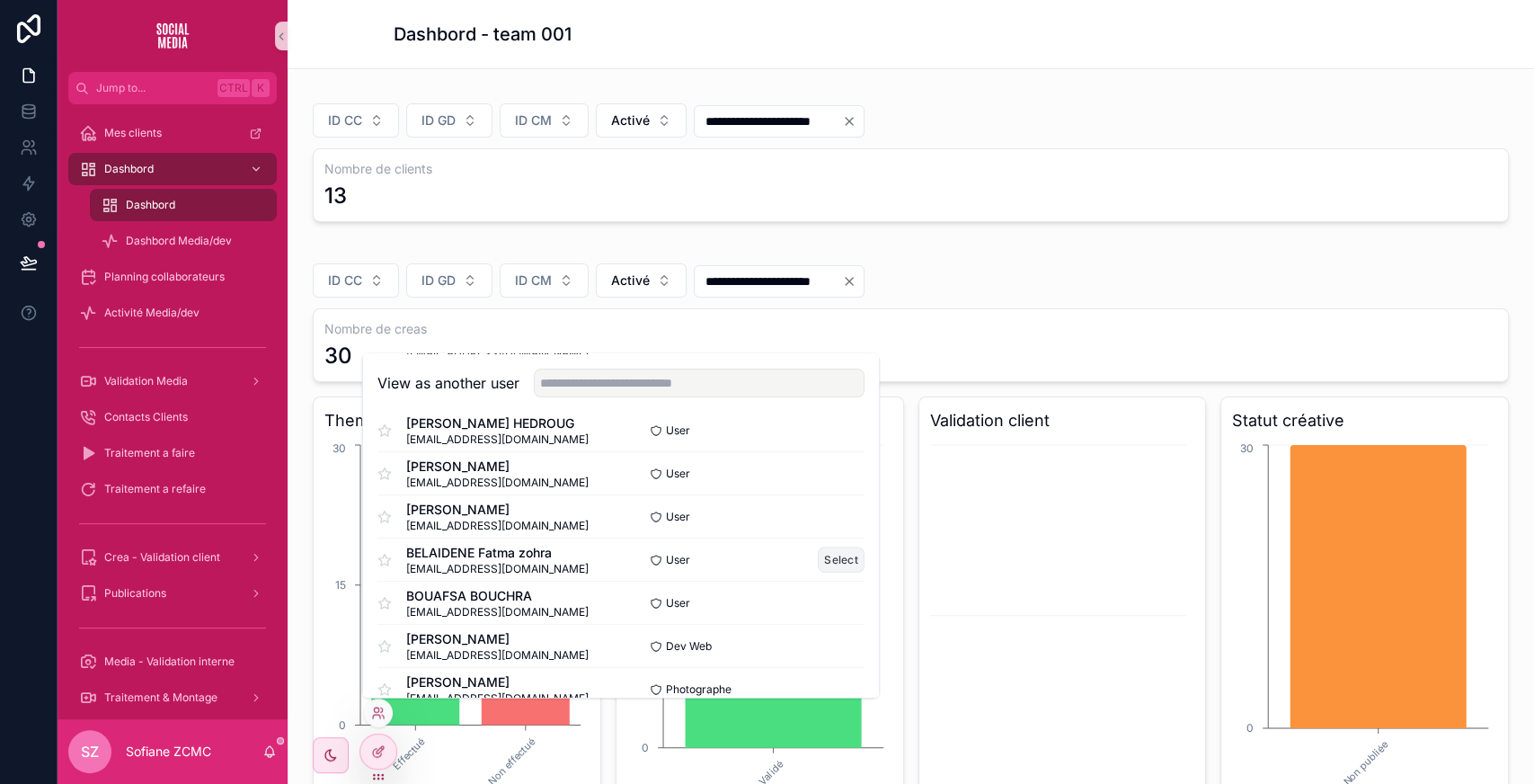
click at [842, 551] on button "Select" at bounding box center [840, 559] width 47 height 26
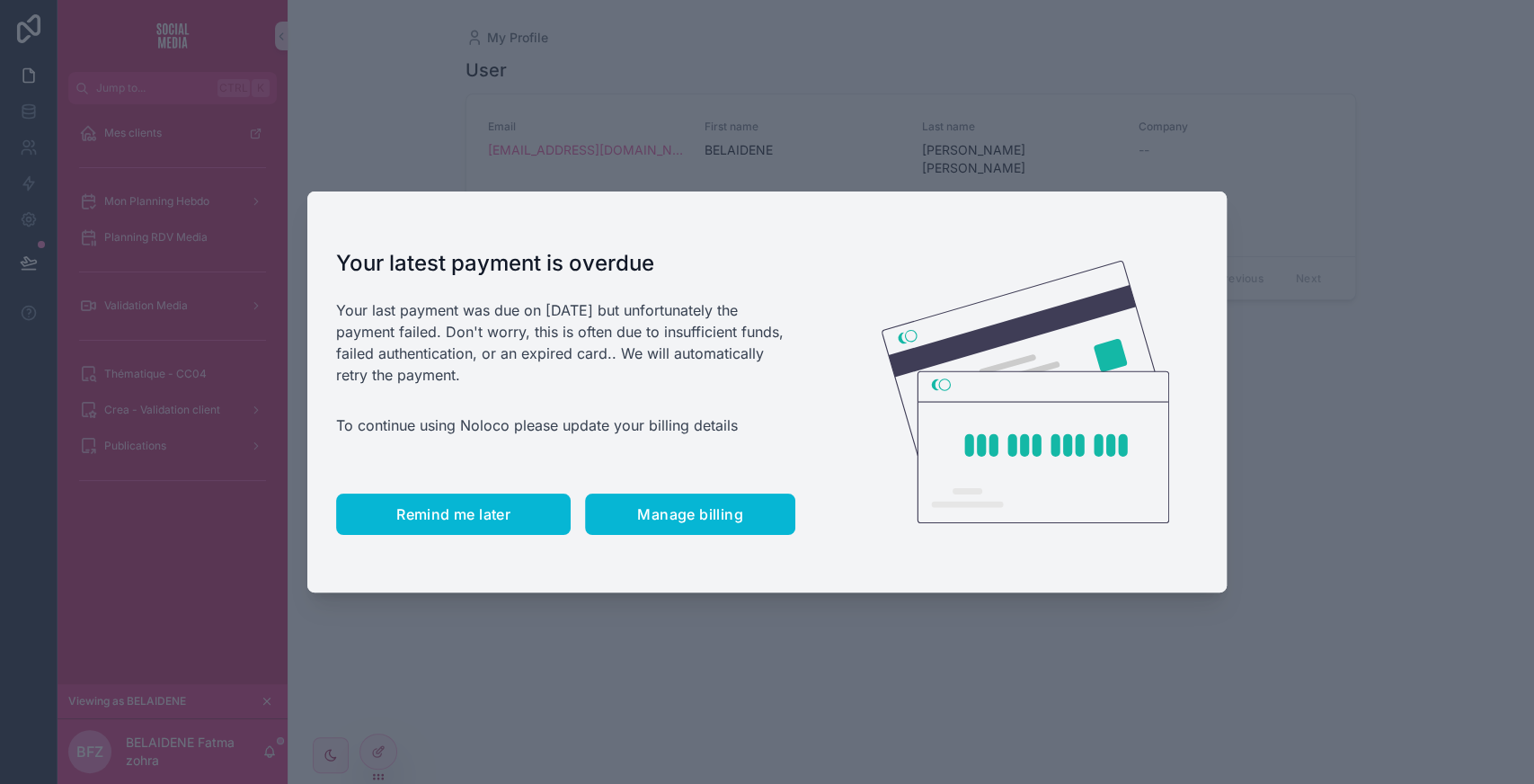
click at [494, 510] on span "Remind me later" at bounding box center [453, 514] width 114 height 18
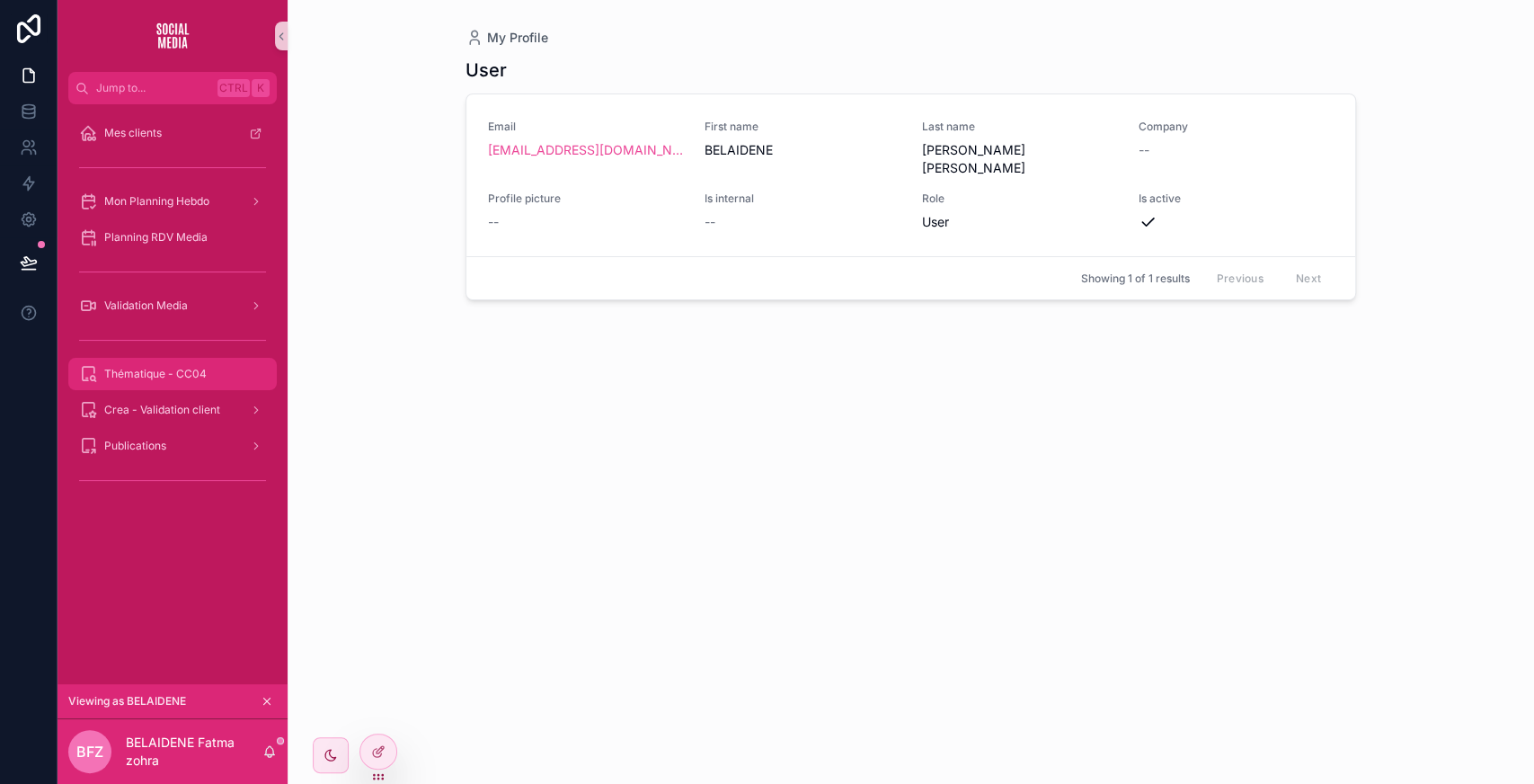
click at [179, 380] on span "Thématique - CC04" at bounding box center [156, 373] width 103 height 14
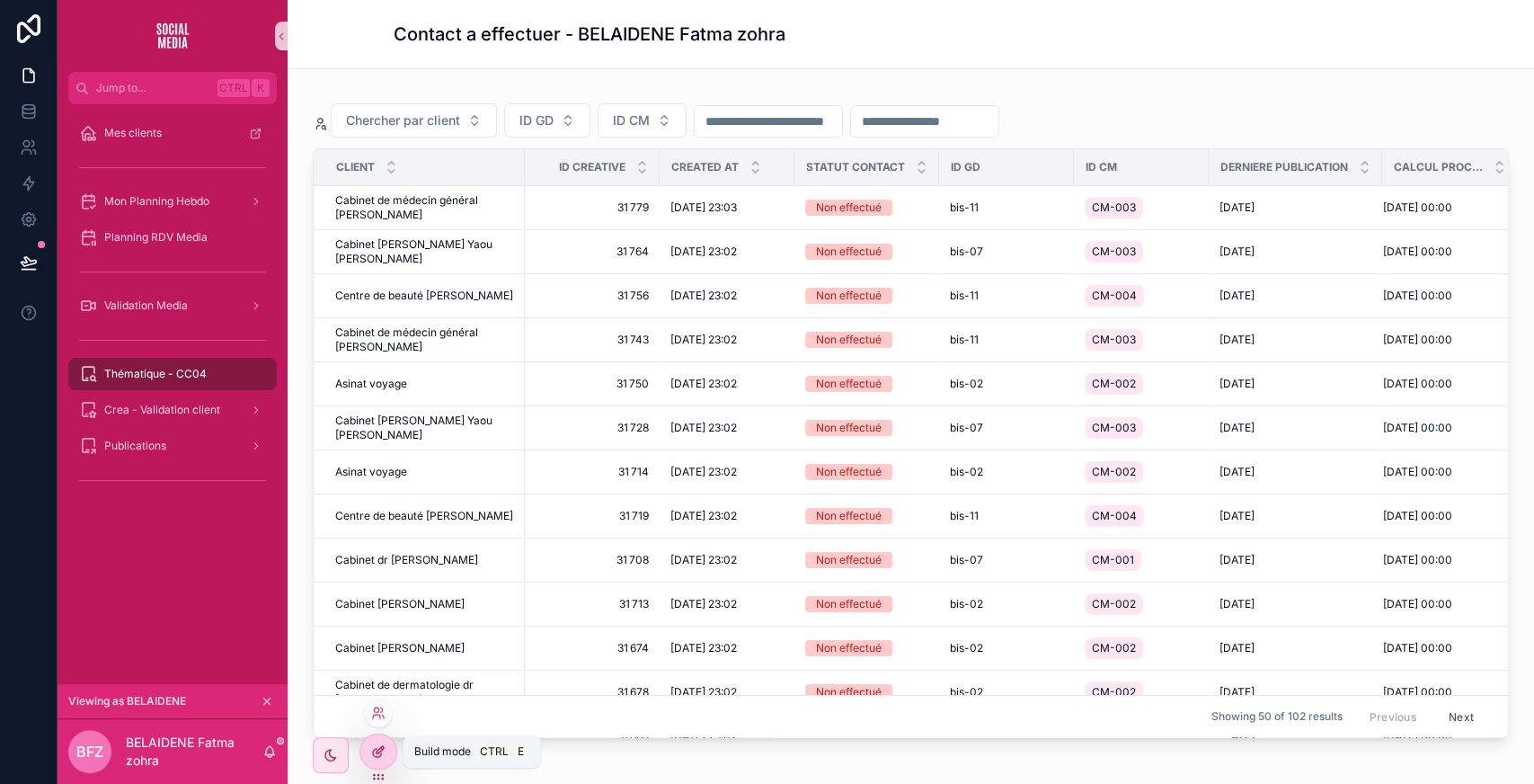
click at [371, 752] on icon at bounding box center [378, 751] width 14 height 14
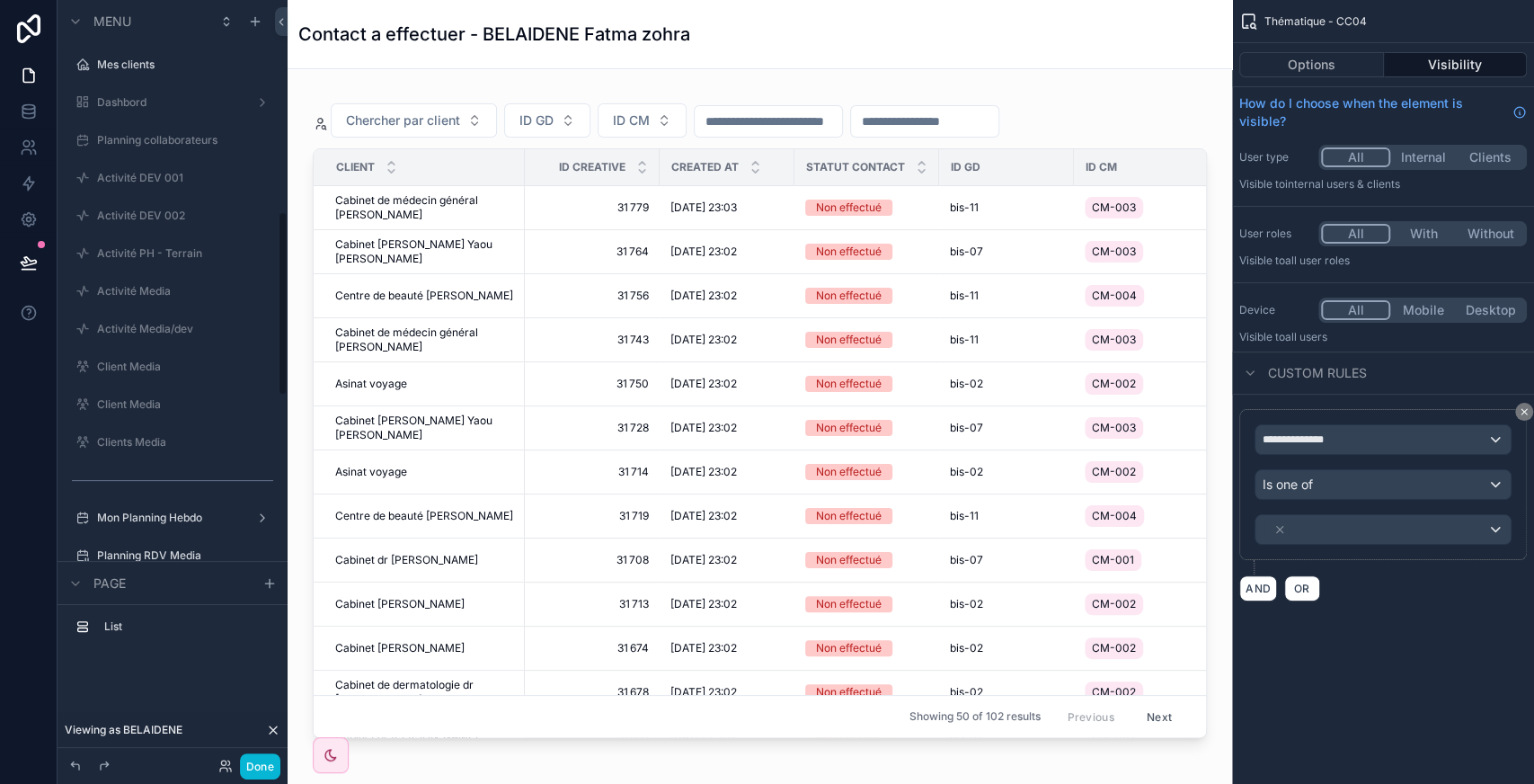
scroll to position [872, 0]
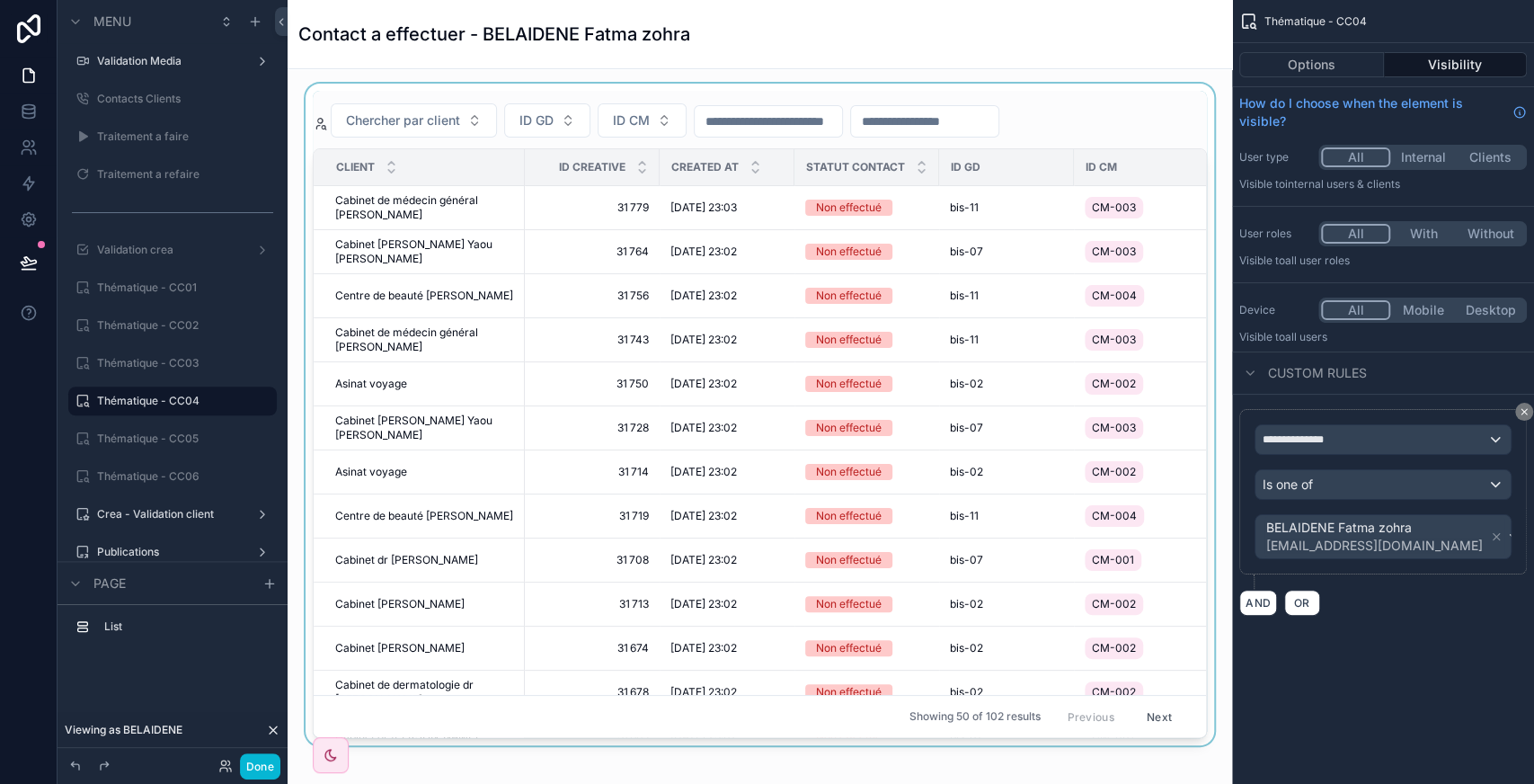
click at [526, 694] on div "Showing 50 of 102 results Previous Next" at bounding box center [760, 715] width 893 height 43
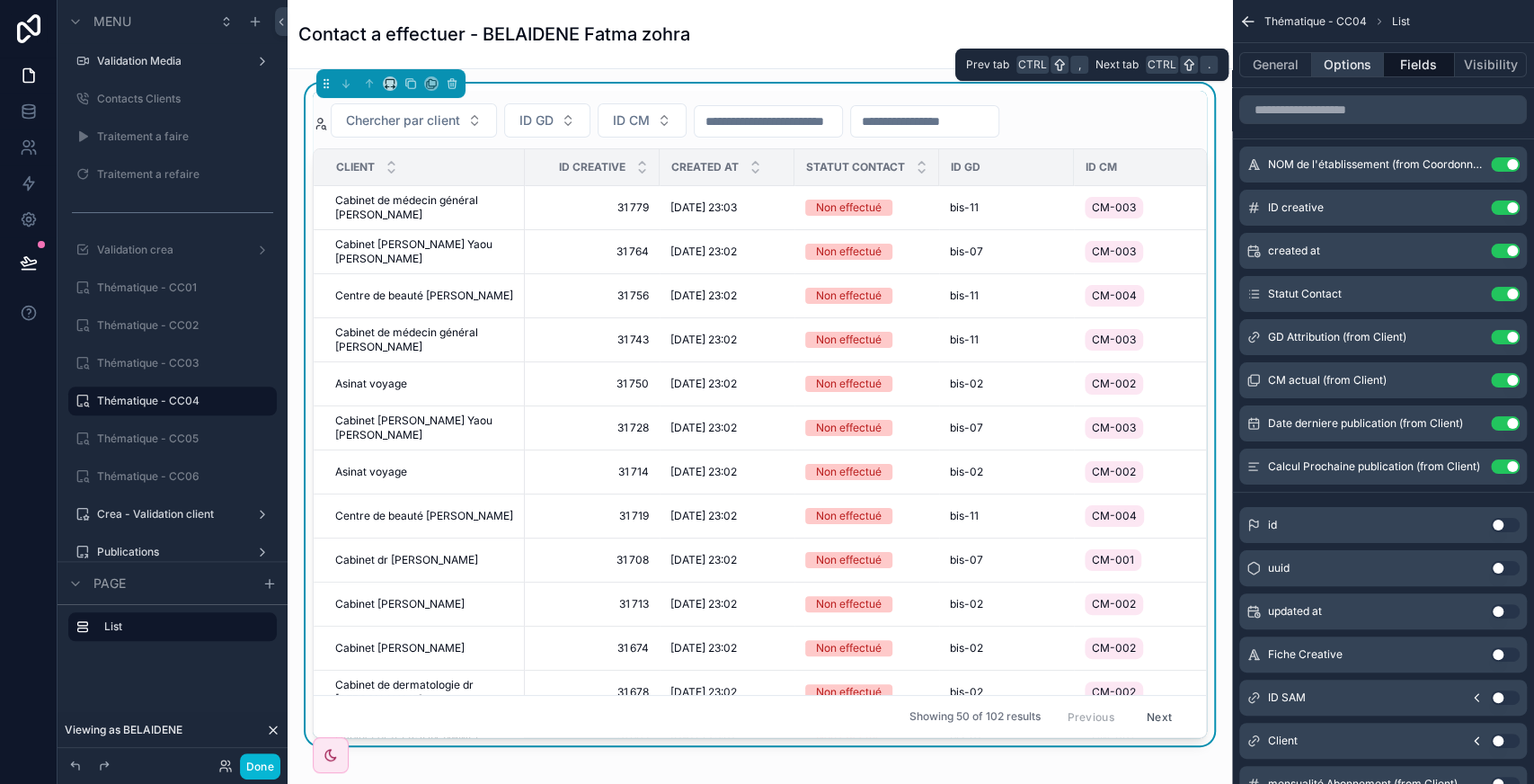
click at [1347, 67] on button "Options" at bounding box center [1348, 65] width 72 height 25
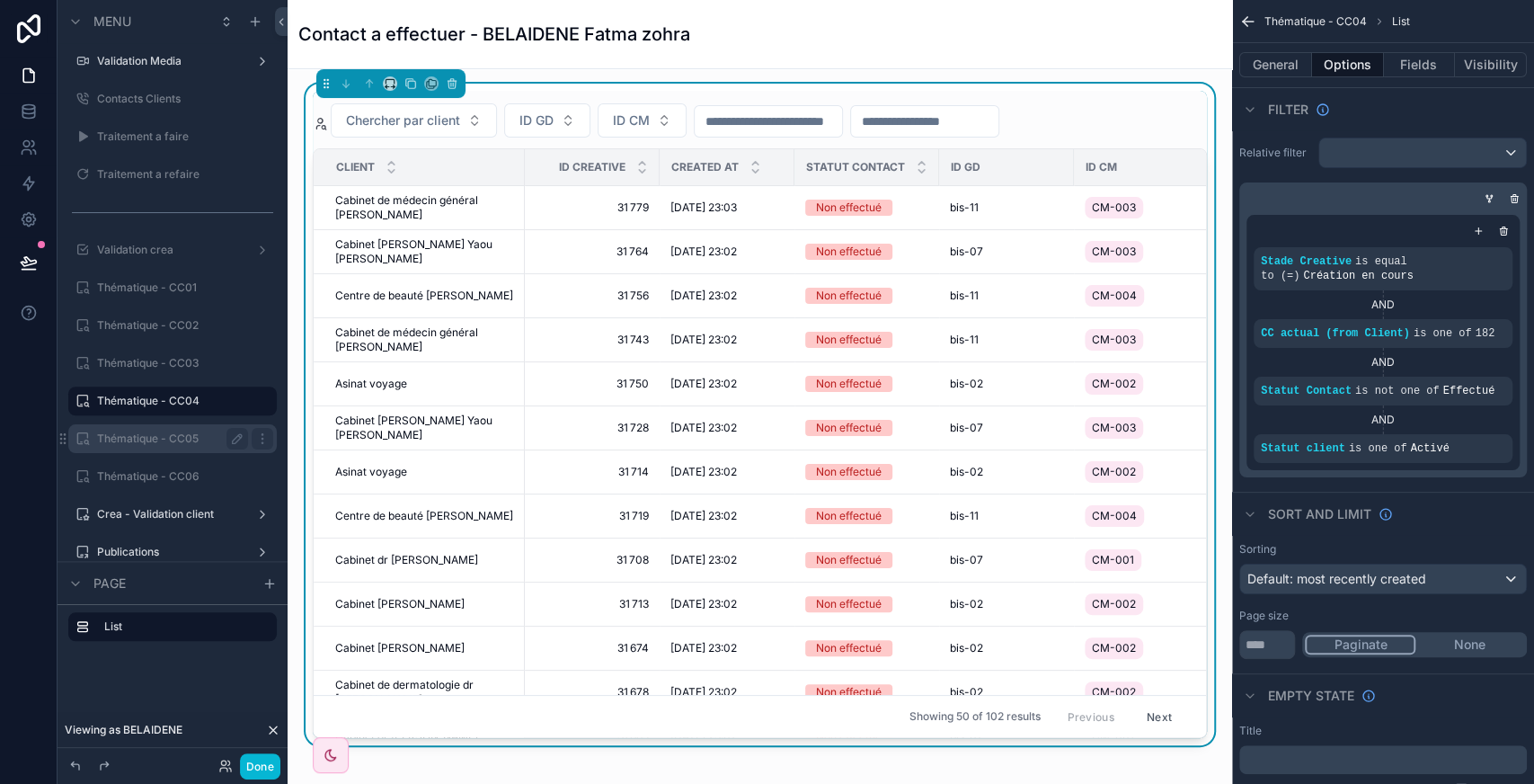
click at [140, 437] on label "Thématique - CC05" at bounding box center [168, 438] width 144 height 14
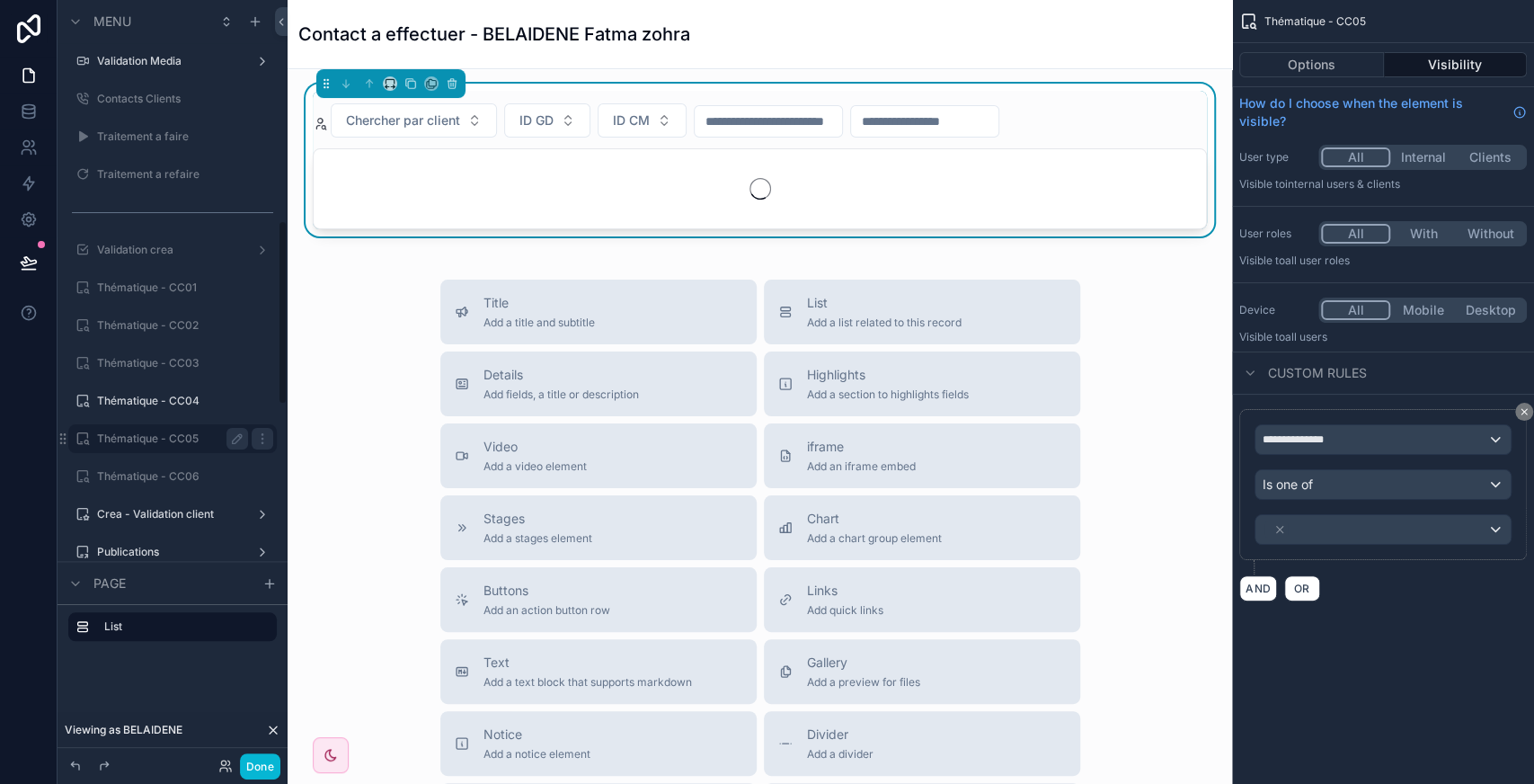
scroll to position [910, 0]
click at [1133, 127] on div "Chercher par client ID GD ID CM" at bounding box center [760, 121] width 895 height 34
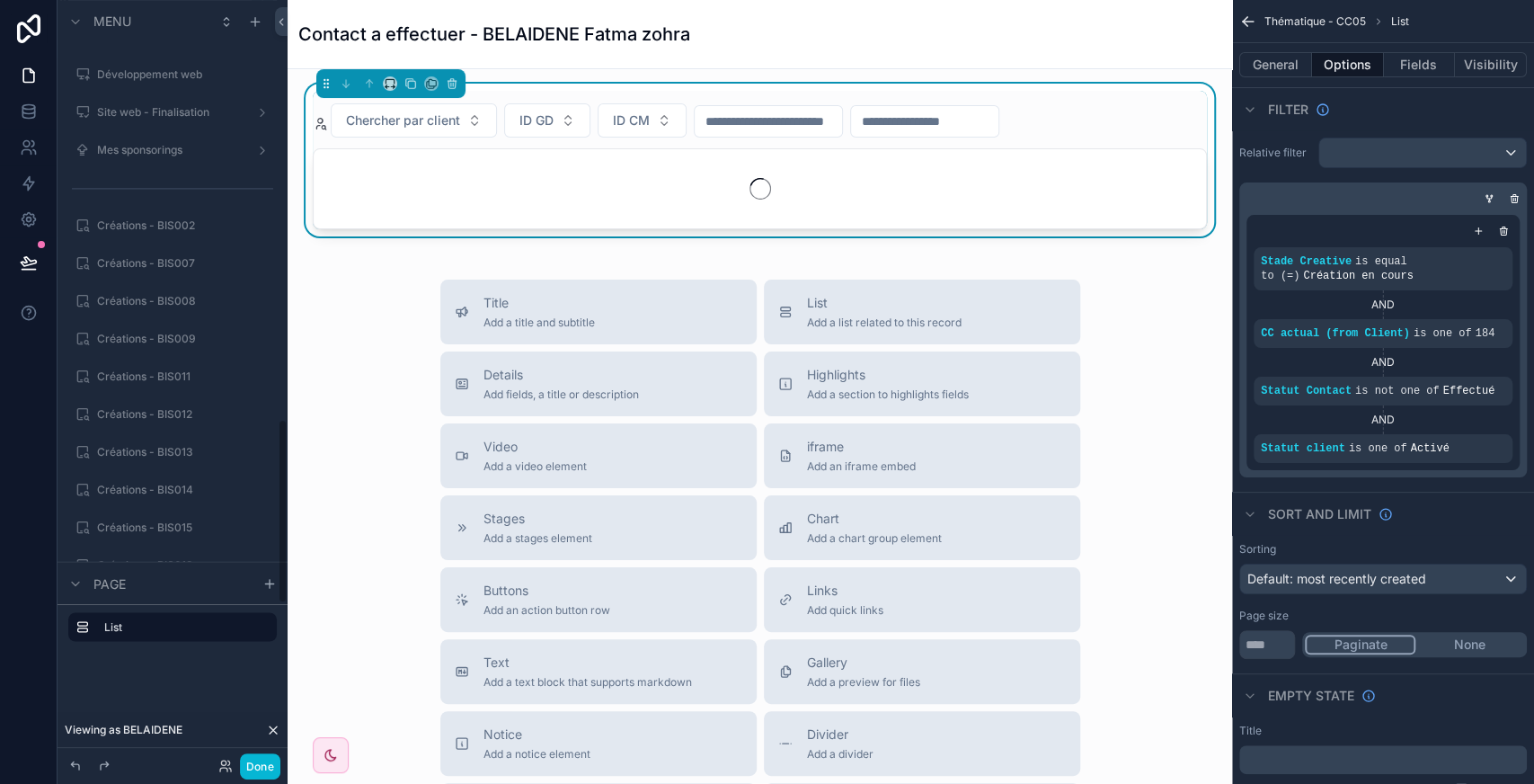
scroll to position [1726, 0]
click at [137, 228] on label "Créations - BIS002" at bounding box center [168, 225] width 144 height 14
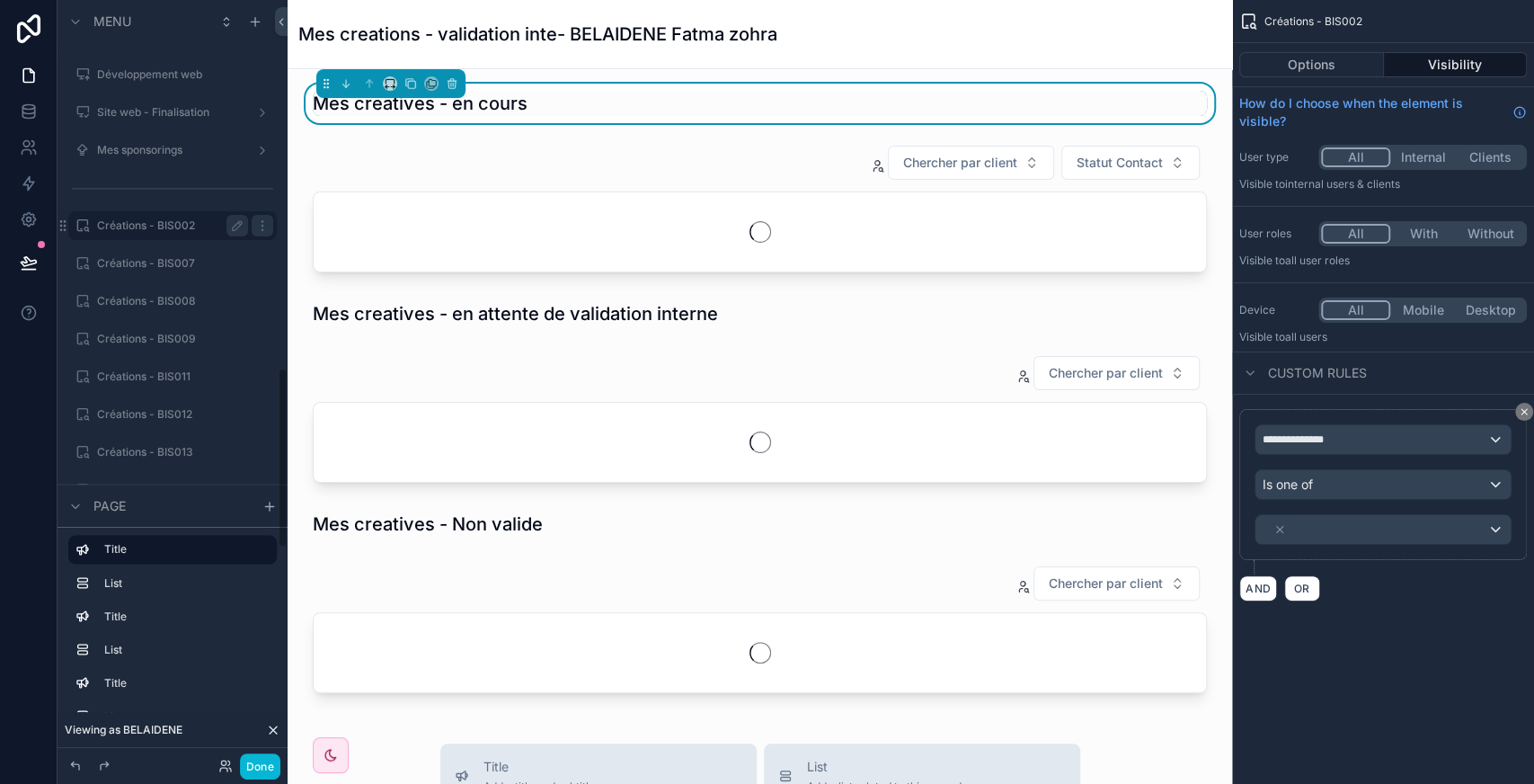
scroll to position [1551, 0]
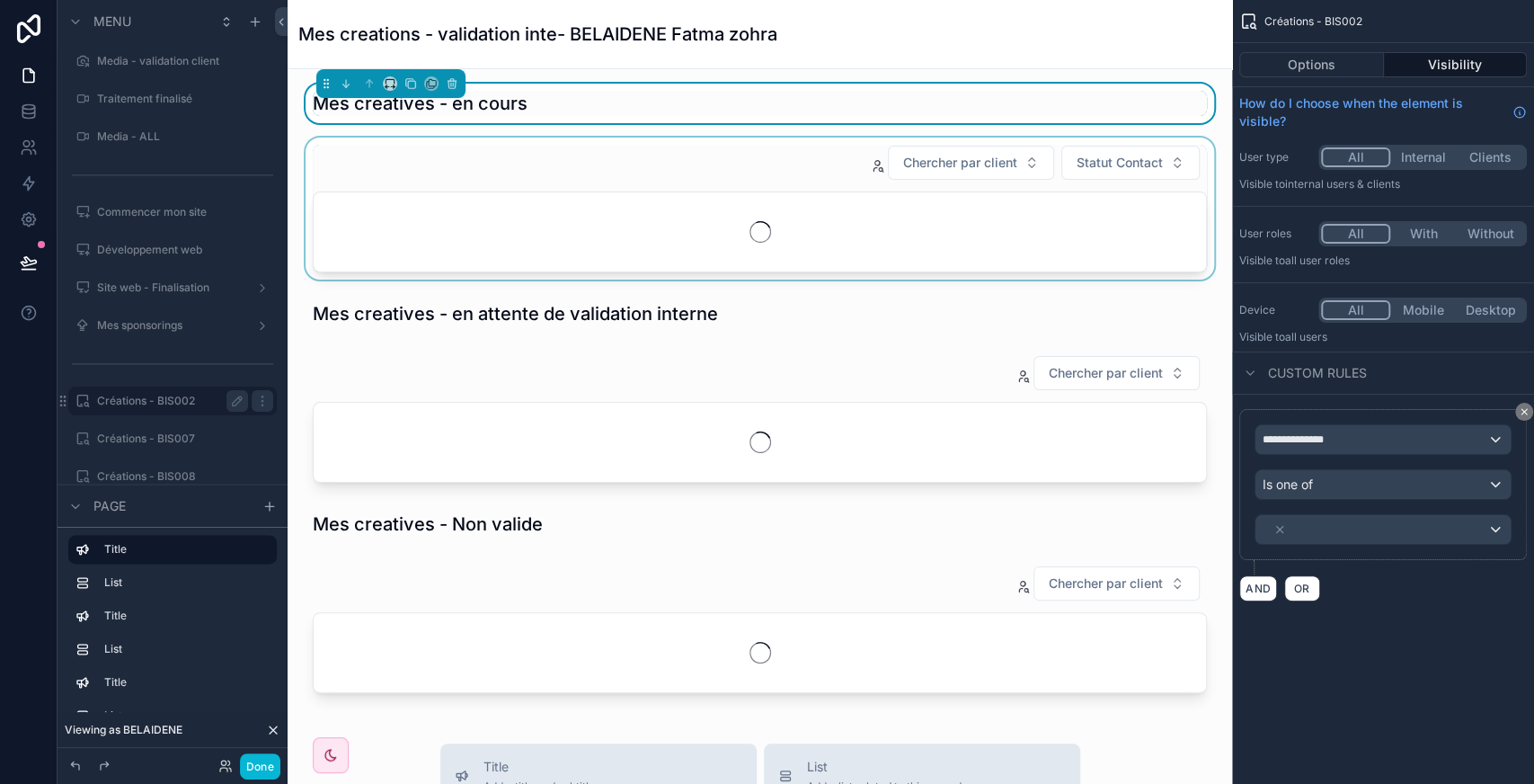
click at [738, 165] on div "scrollable content" at bounding box center [759, 207] width 915 height 142
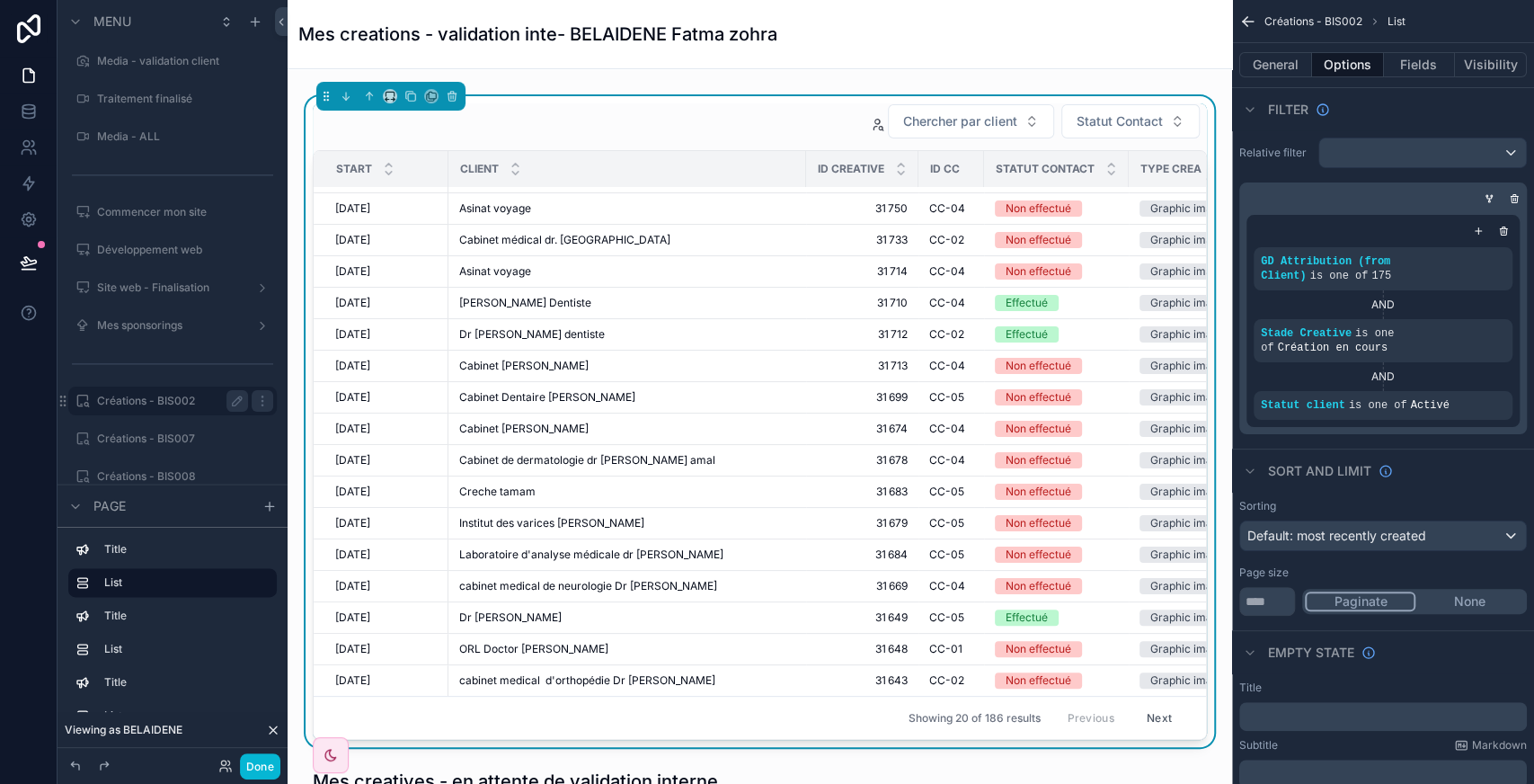
scroll to position [40, 0]
click at [265, 762] on button "Done" at bounding box center [260, 765] width 40 height 26
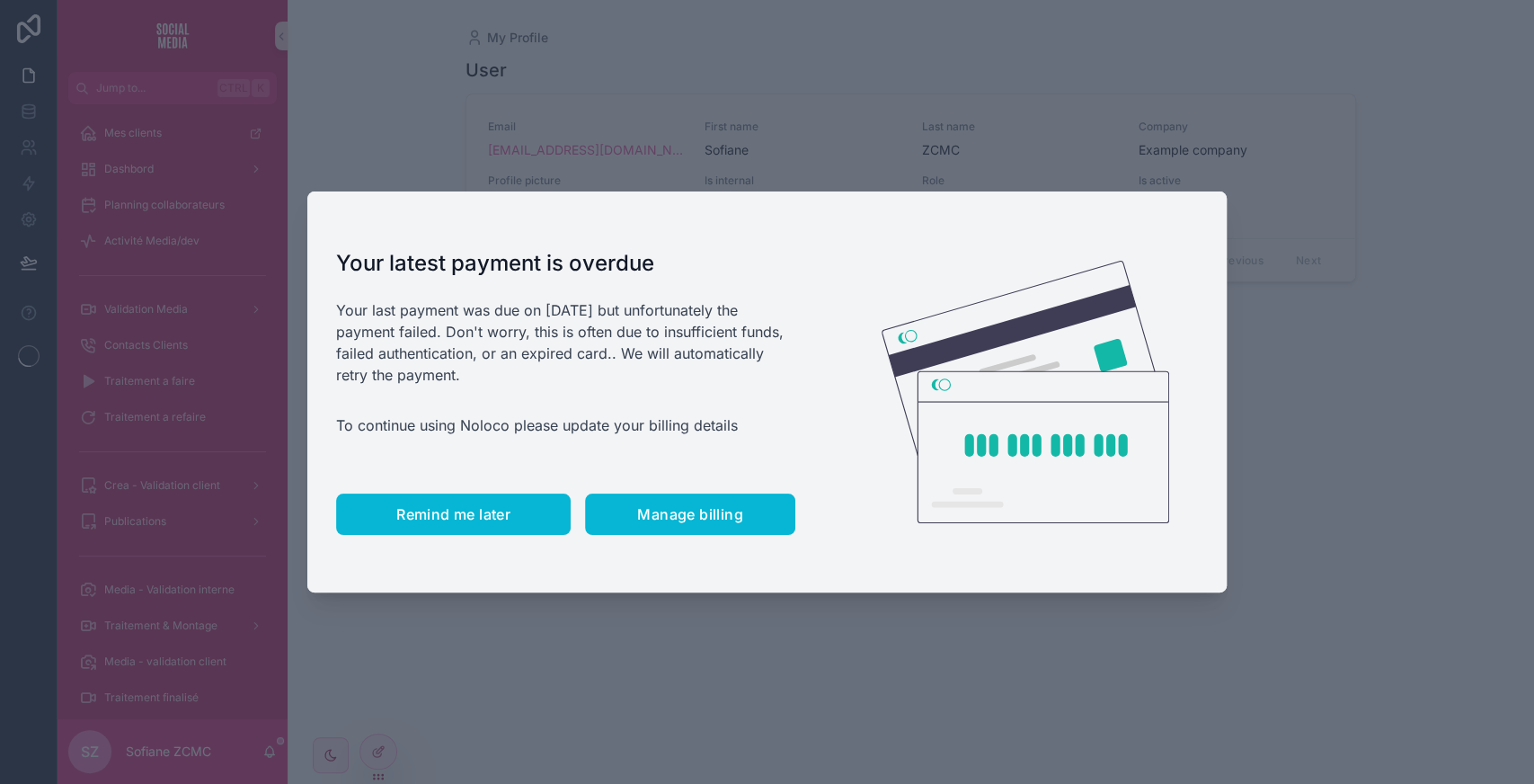
click at [478, 503] on button "Remind me later" at bounding box center [453, 513] width 234 height 41
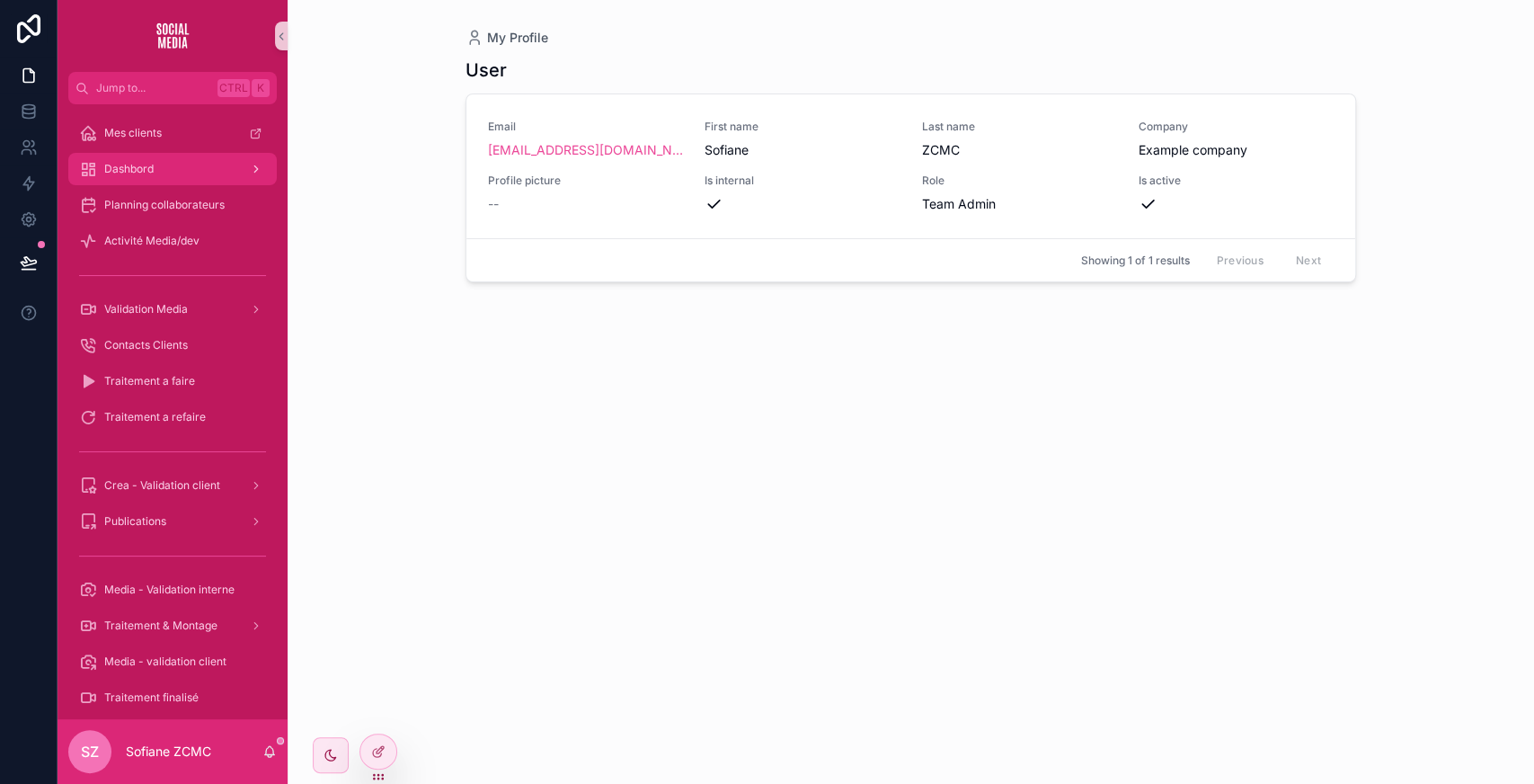
click at [187, 176] on div "Dashbord" at bounding box center [172, 168] width 187 height 29
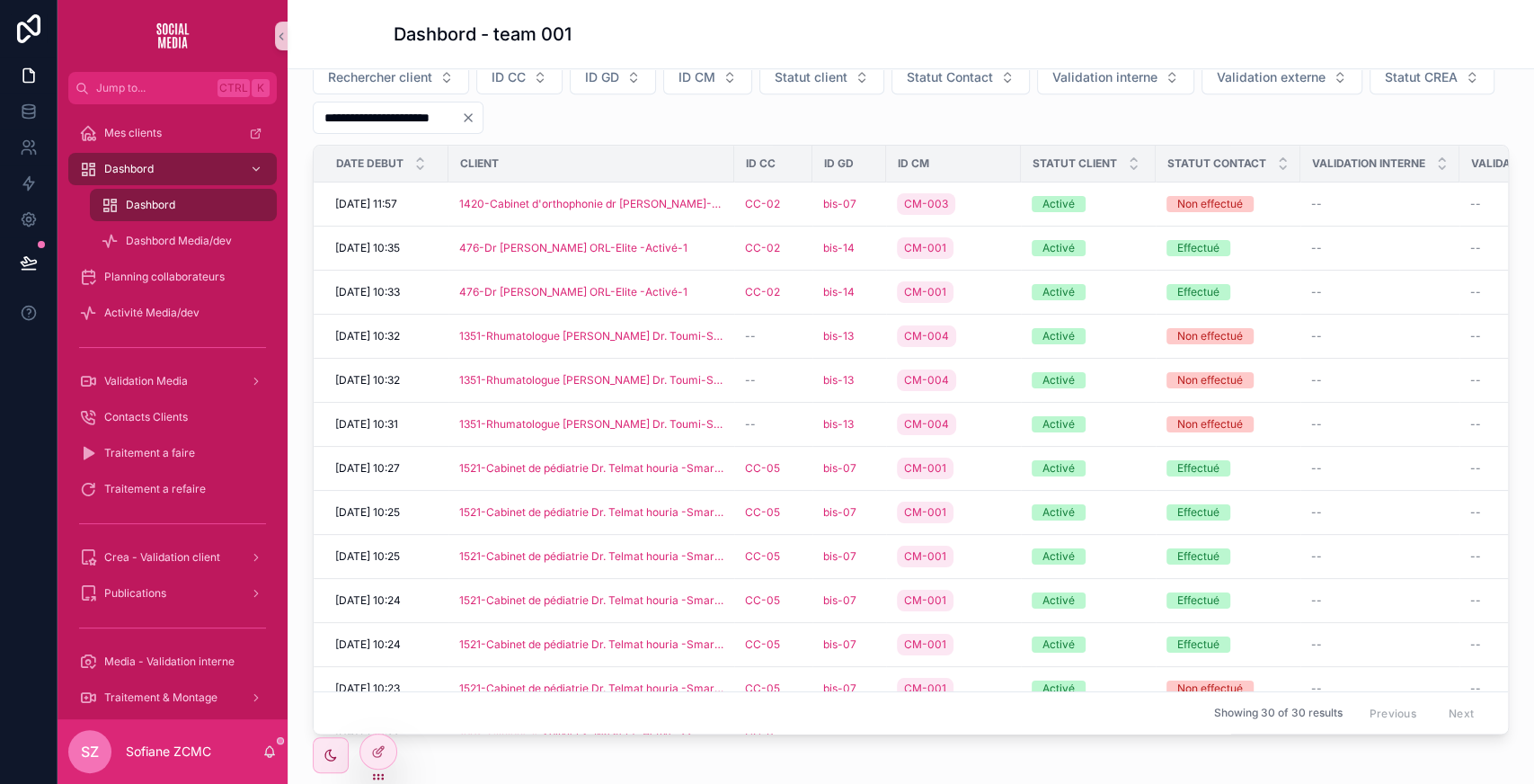
scroll to position [747, 0]
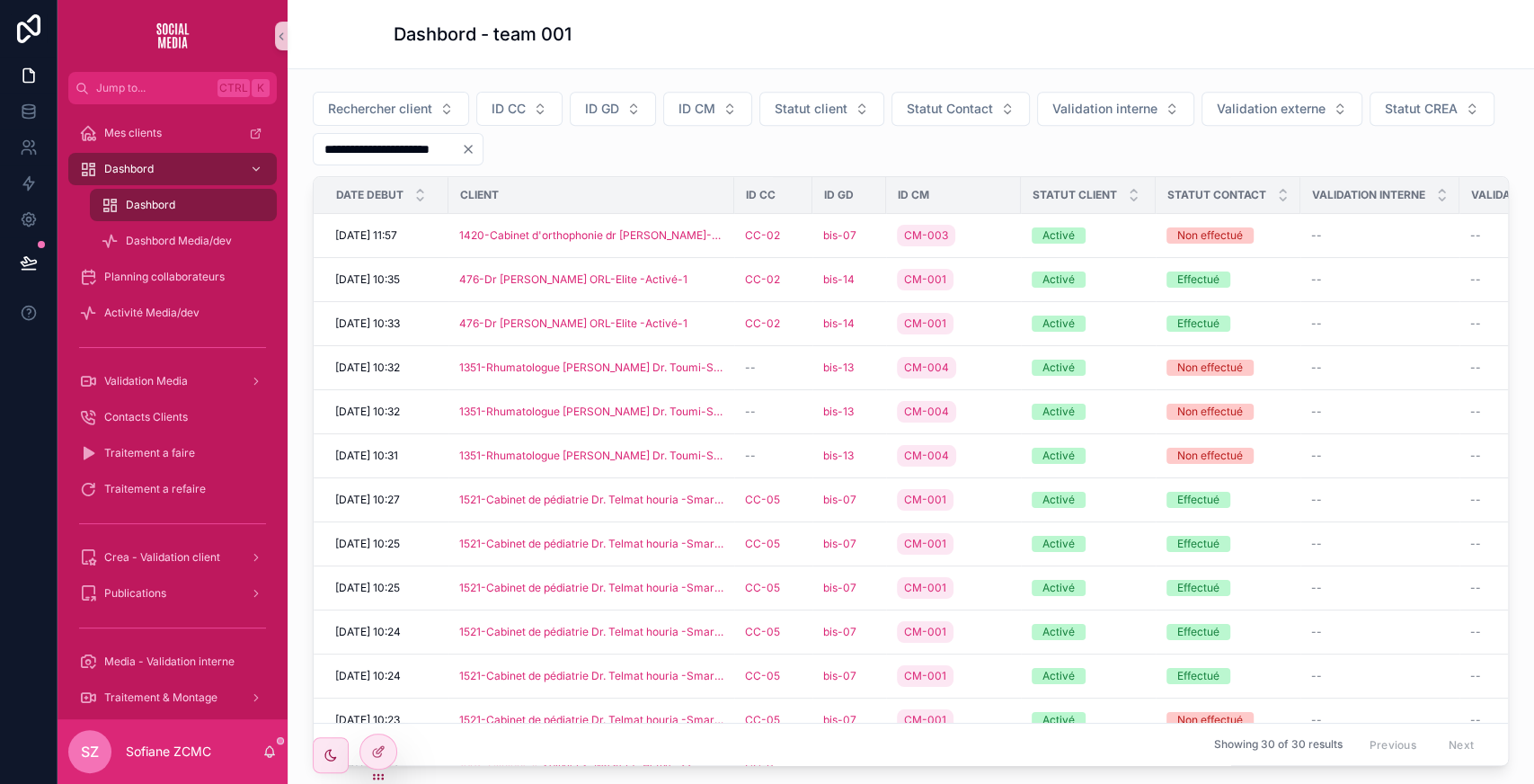
click at [461, 147] on input "**********" at bounding box center [387, 149] width 148 height 25
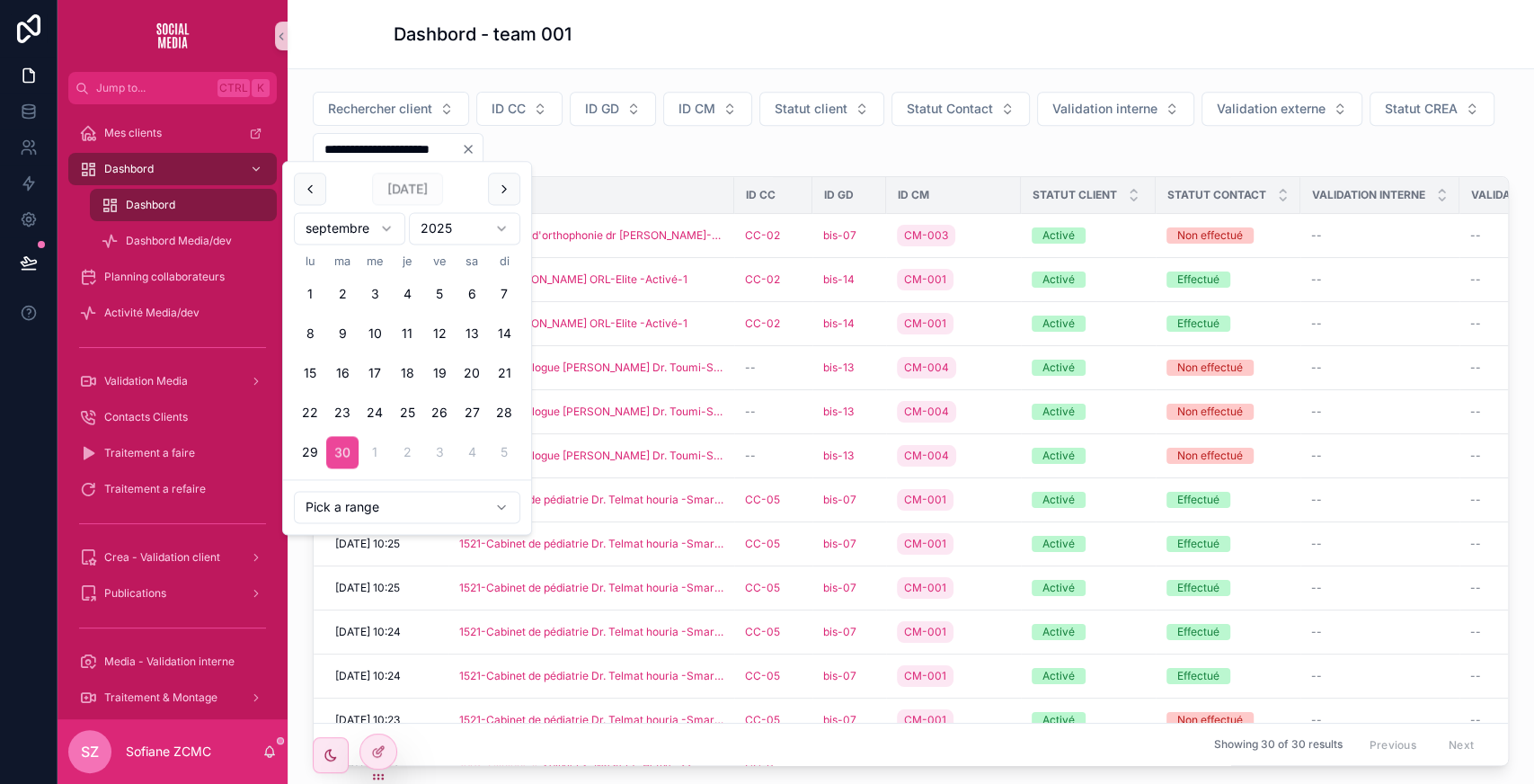
click at [461, 147] on input "**********" at bounding box center [387, 149] width 148 height 25
click at [534, 97] on button "ID CC" at bounding box center [520, 108] width 87 height 34
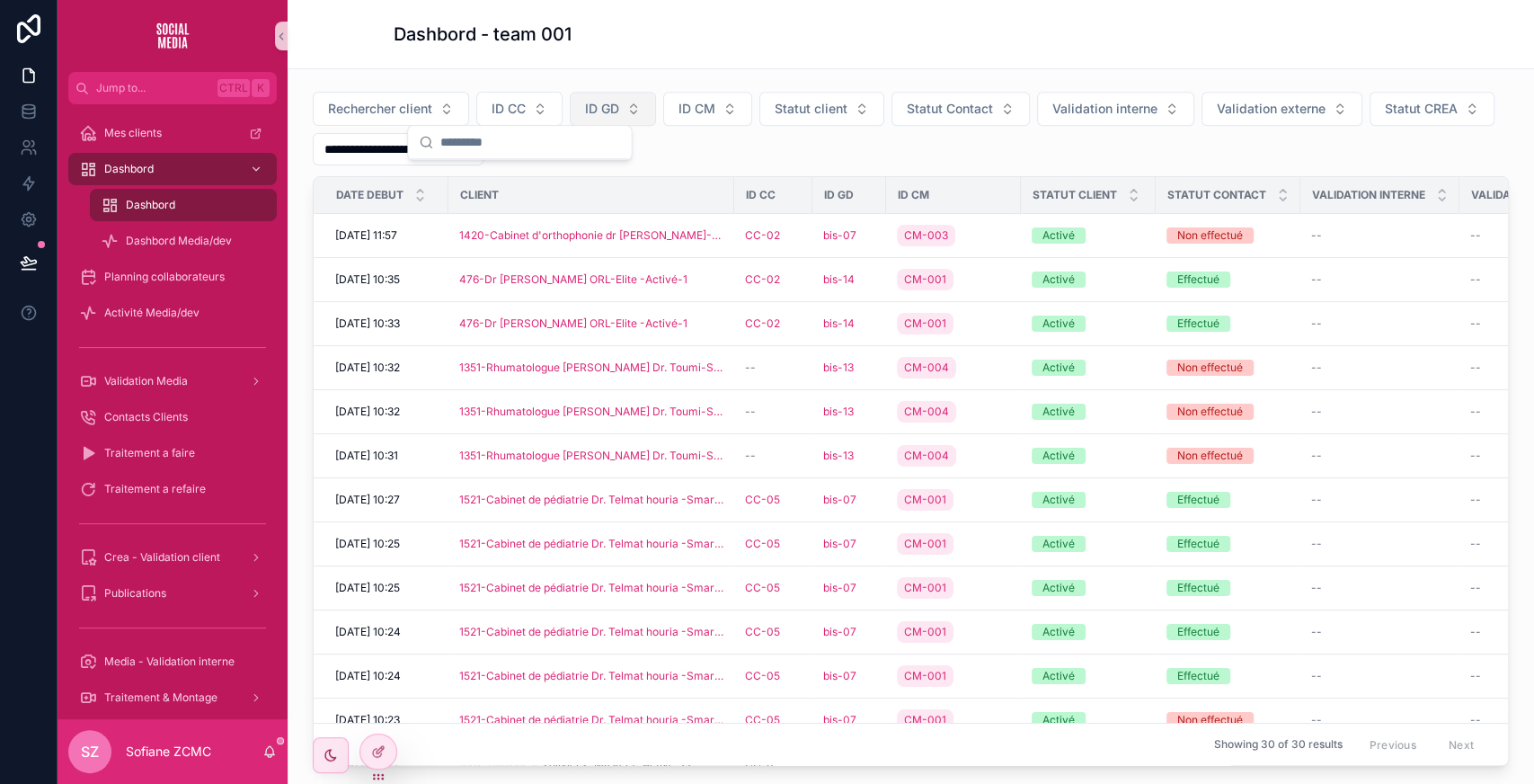
click at [623, 98] on button "ID GD" at bounding box center [613, 108] width 87 height 34
type input "**"
click at [574, 183] on div "bis-02" at bounding box center [613, 177] width 216 height 29
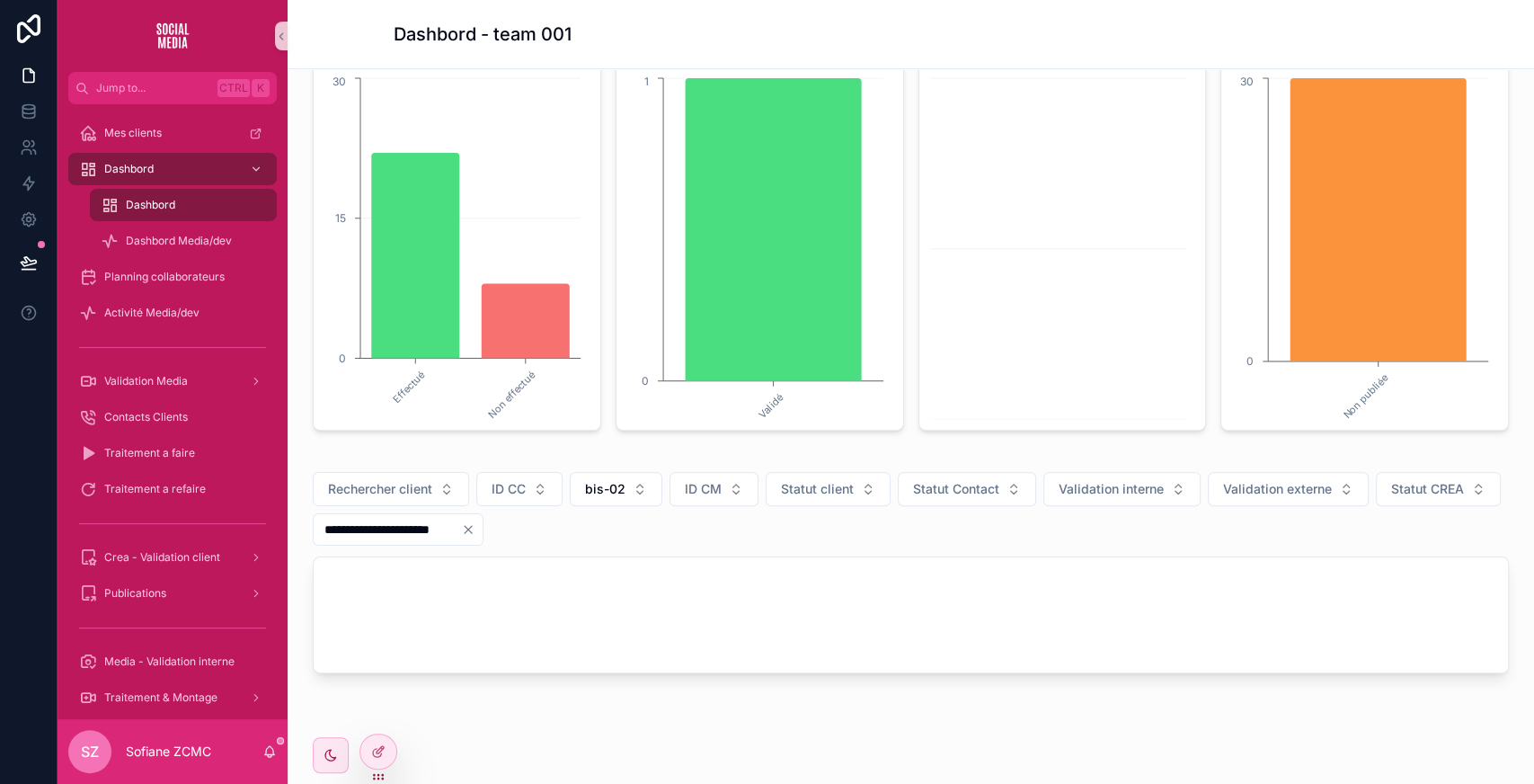
scroll to position [403, 0]
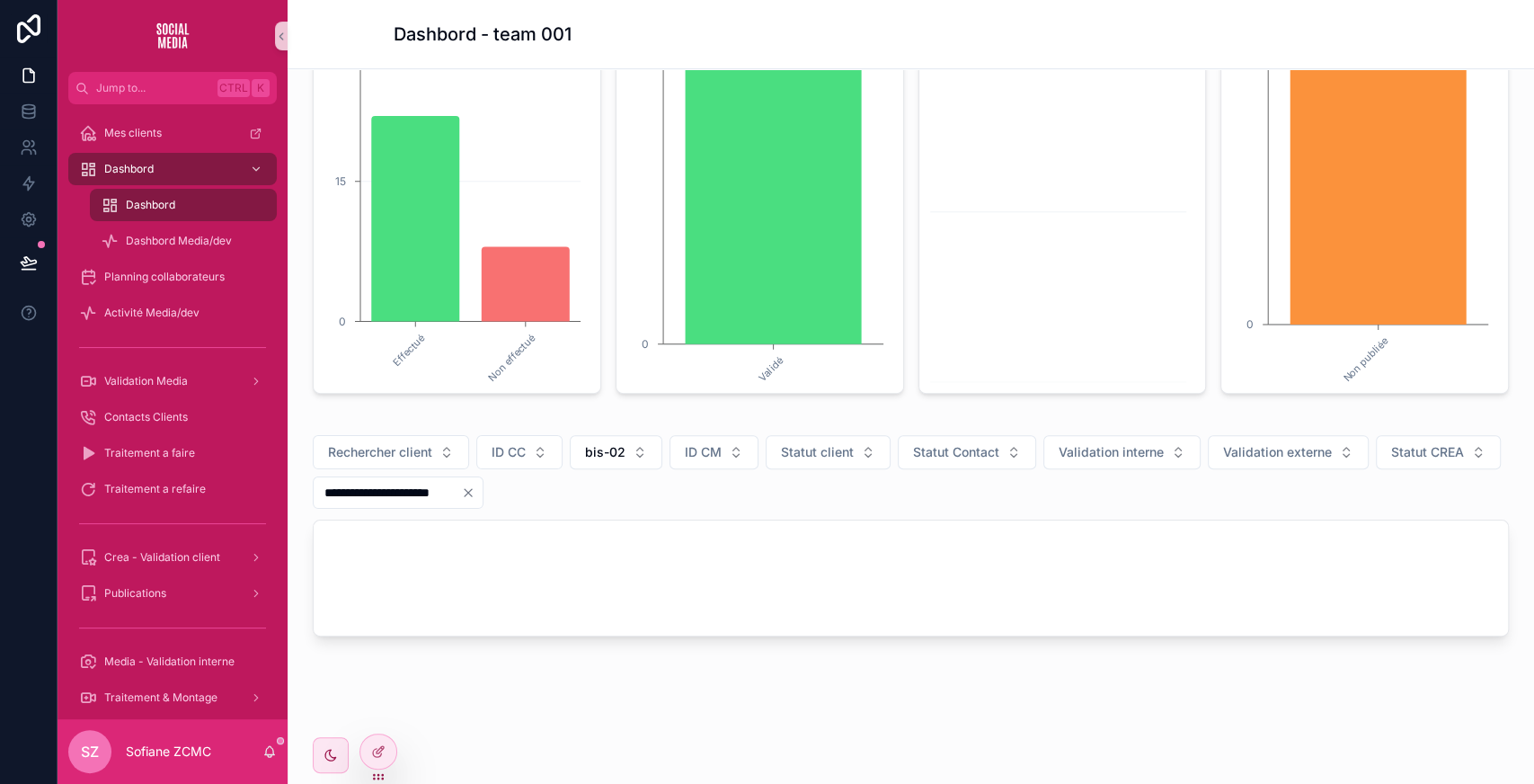
click at [461, 487] on input "**********" at bounding box center [387, 492] width 148 height 25
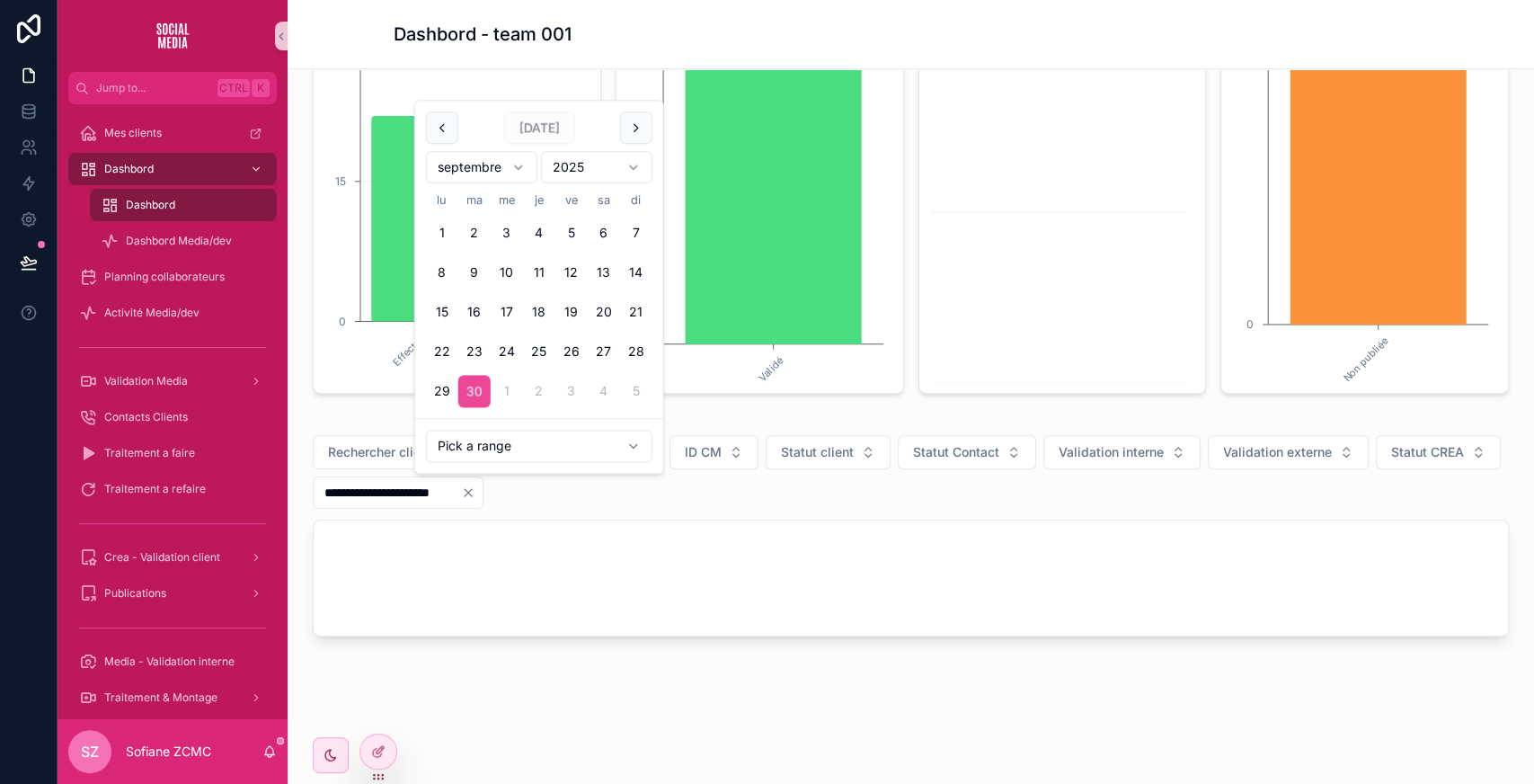
click at [461, 487] on input "**********" at bounding box center [387, 492] width 148 height 25
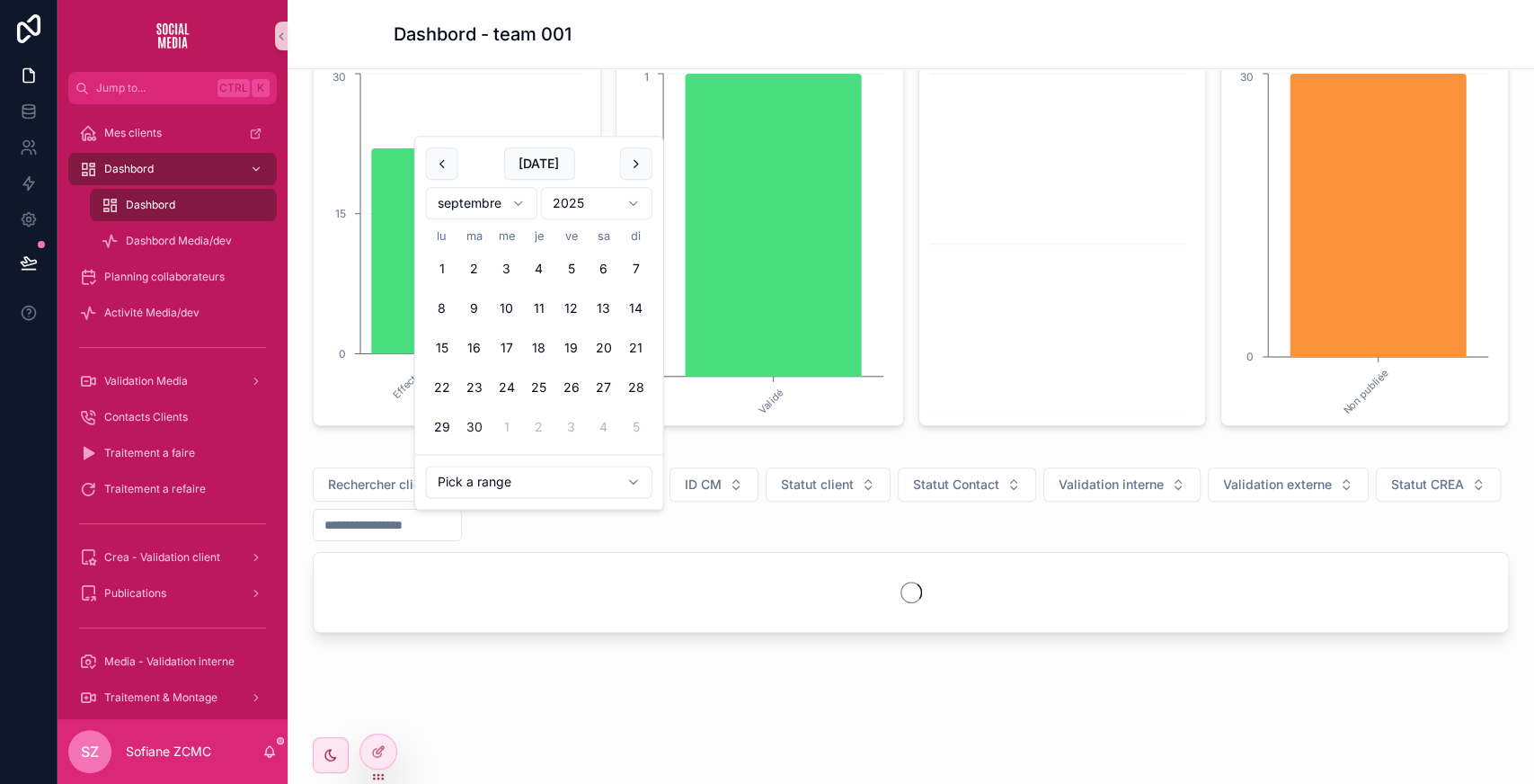
scroll to position [367, 0]
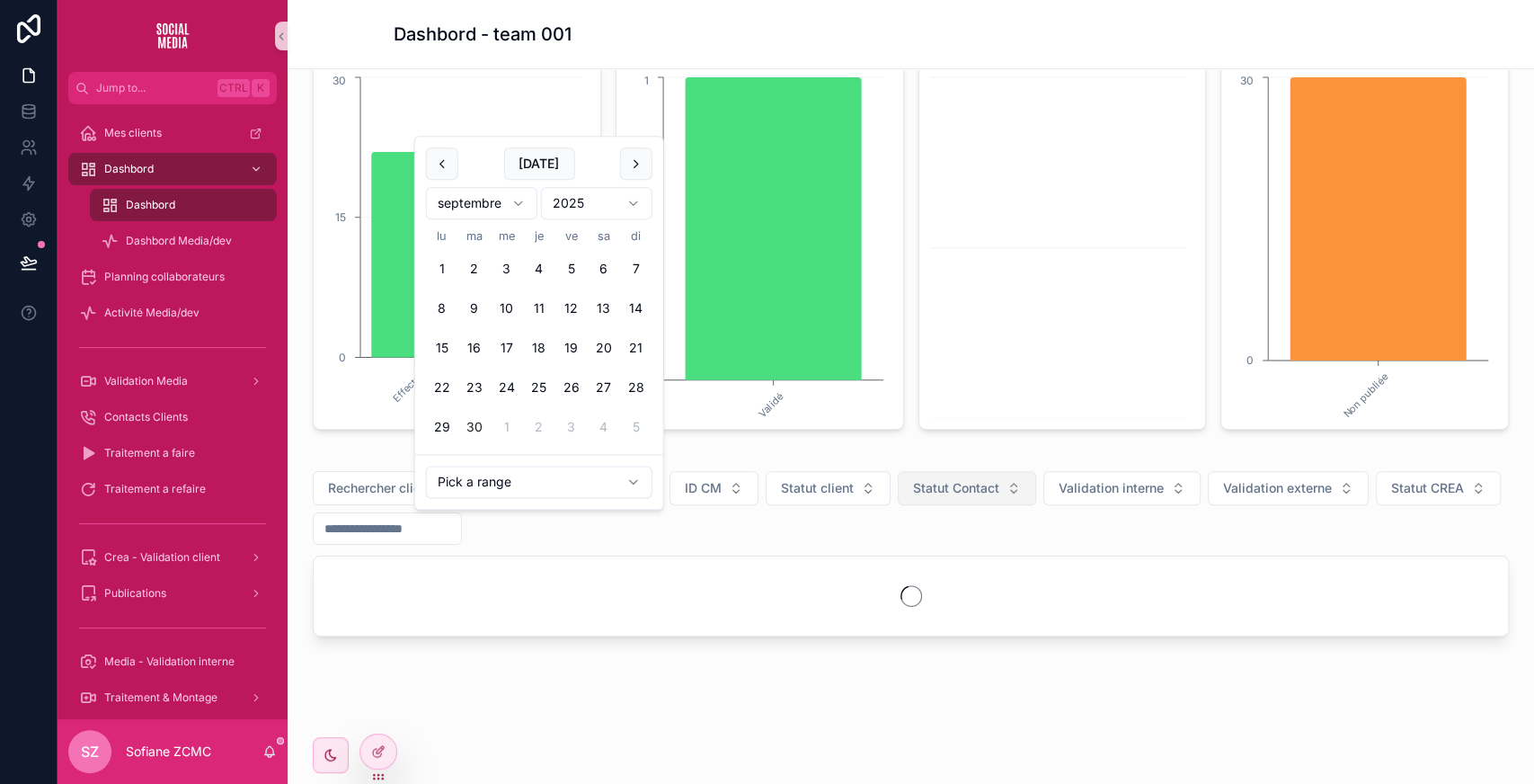
click at [932, 485] on span "Statut Contact" at bounding box center [956, 487] width 87 height 18
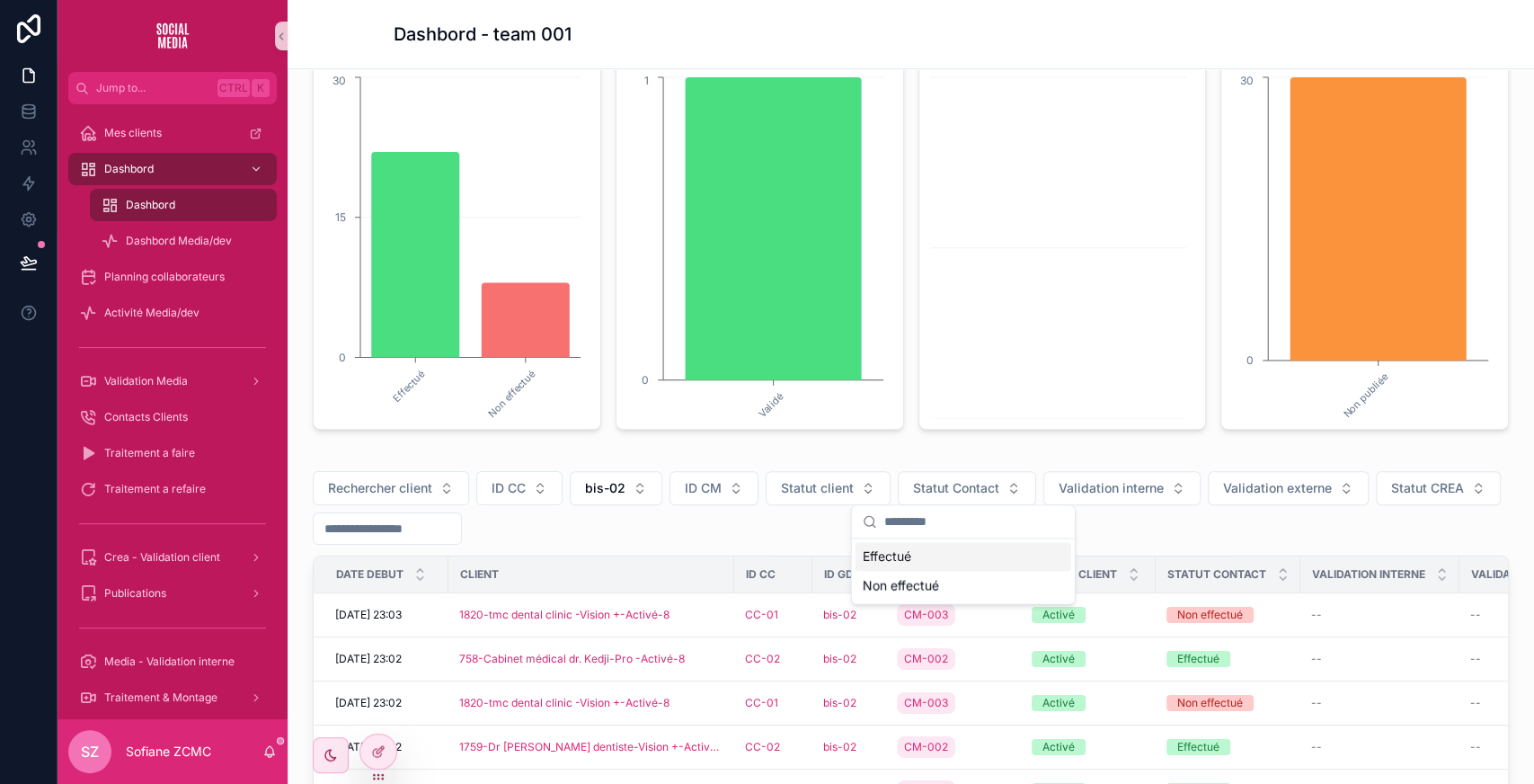
click at [902, 560] on div "Effectué" at bounding box center [963, 556] width 216 height 29
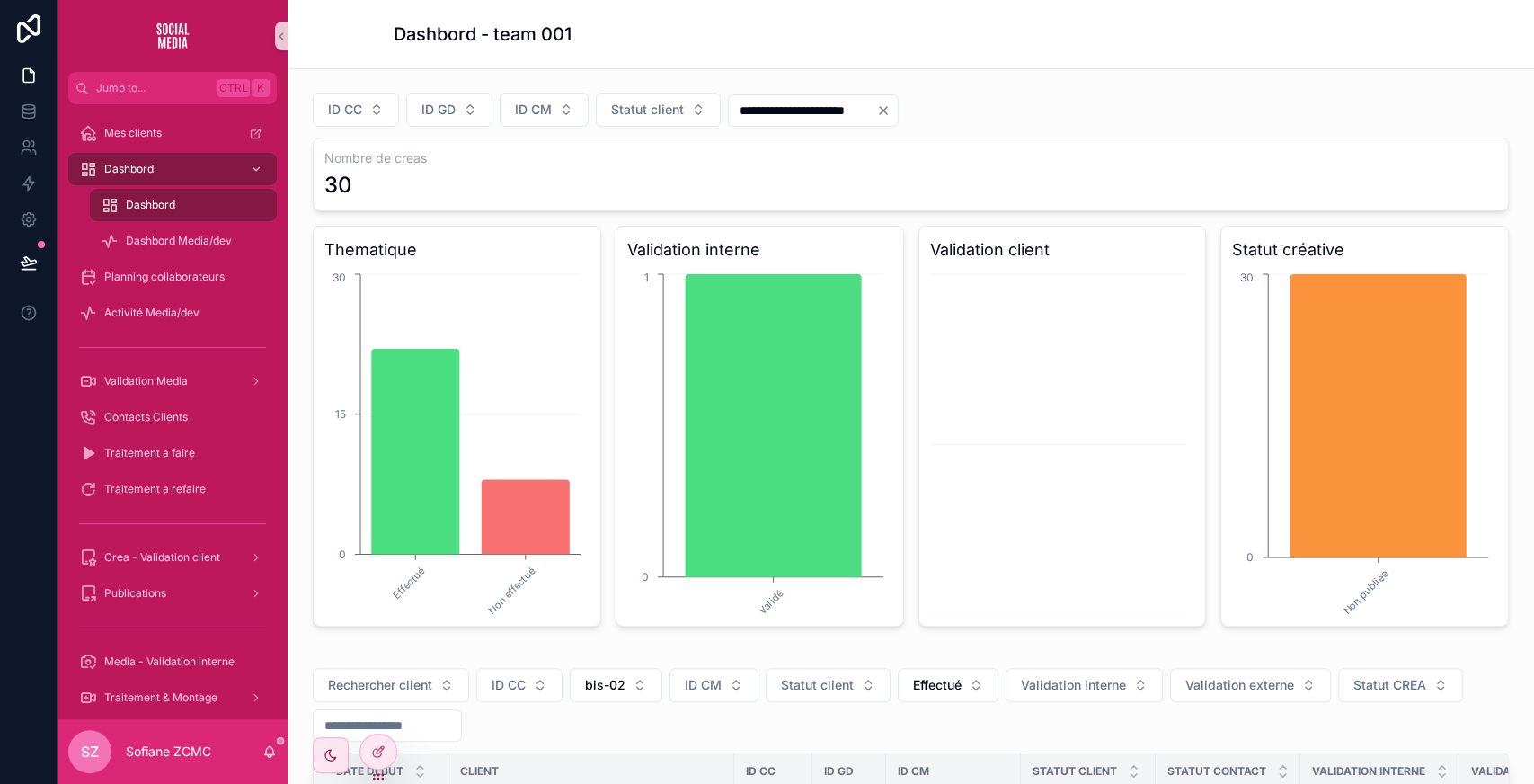
scroll to position [97, 0]
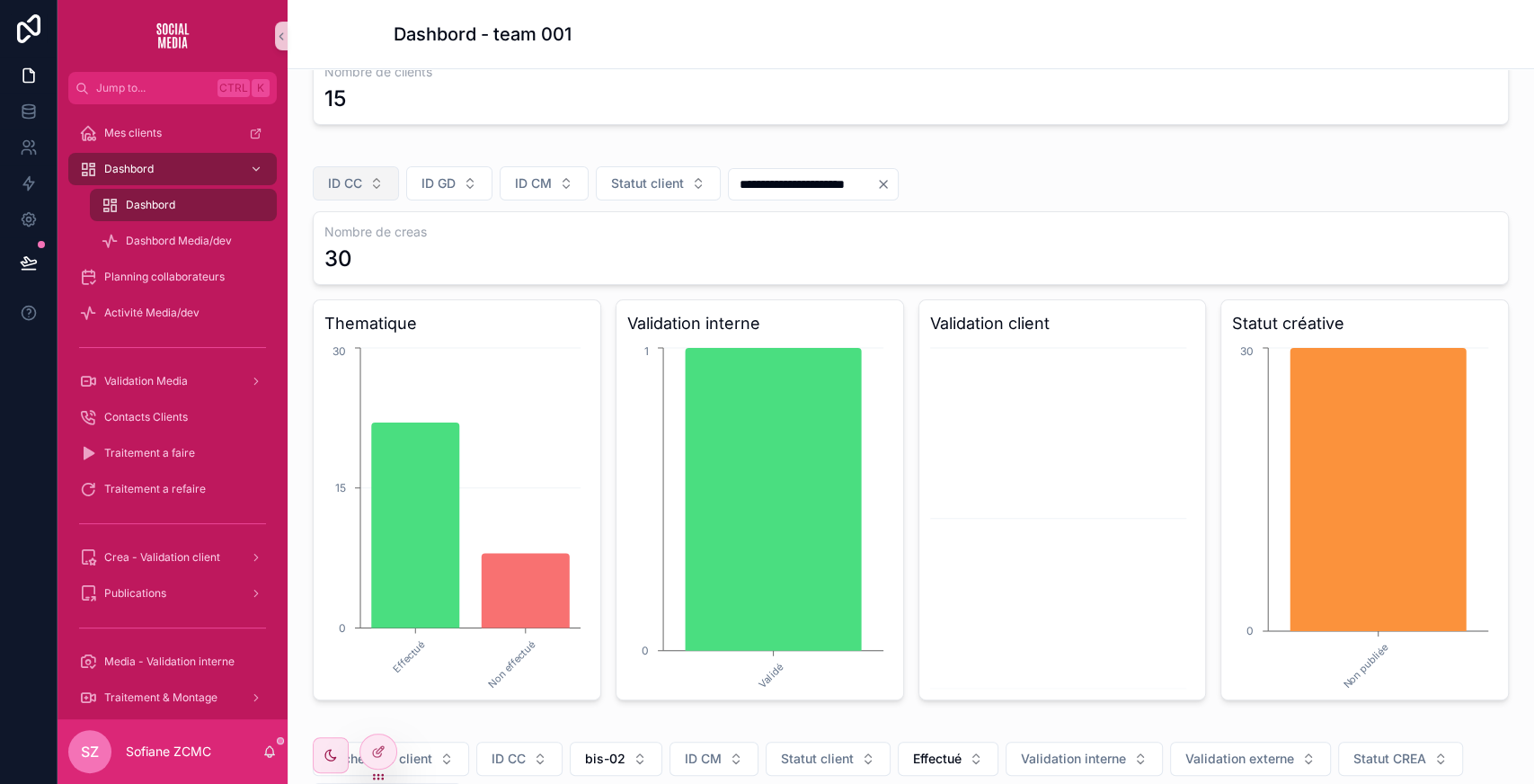
click at [358, 178] on span "ID CC" at bounding box center [345, 183] width 34 height 18
click at [427, 144] on div "**********" at bounding box center [911, 755] width 1247 height 1565
click at [787, 186] on input "**********" at bounding box center [802, 184] width 148 height 25
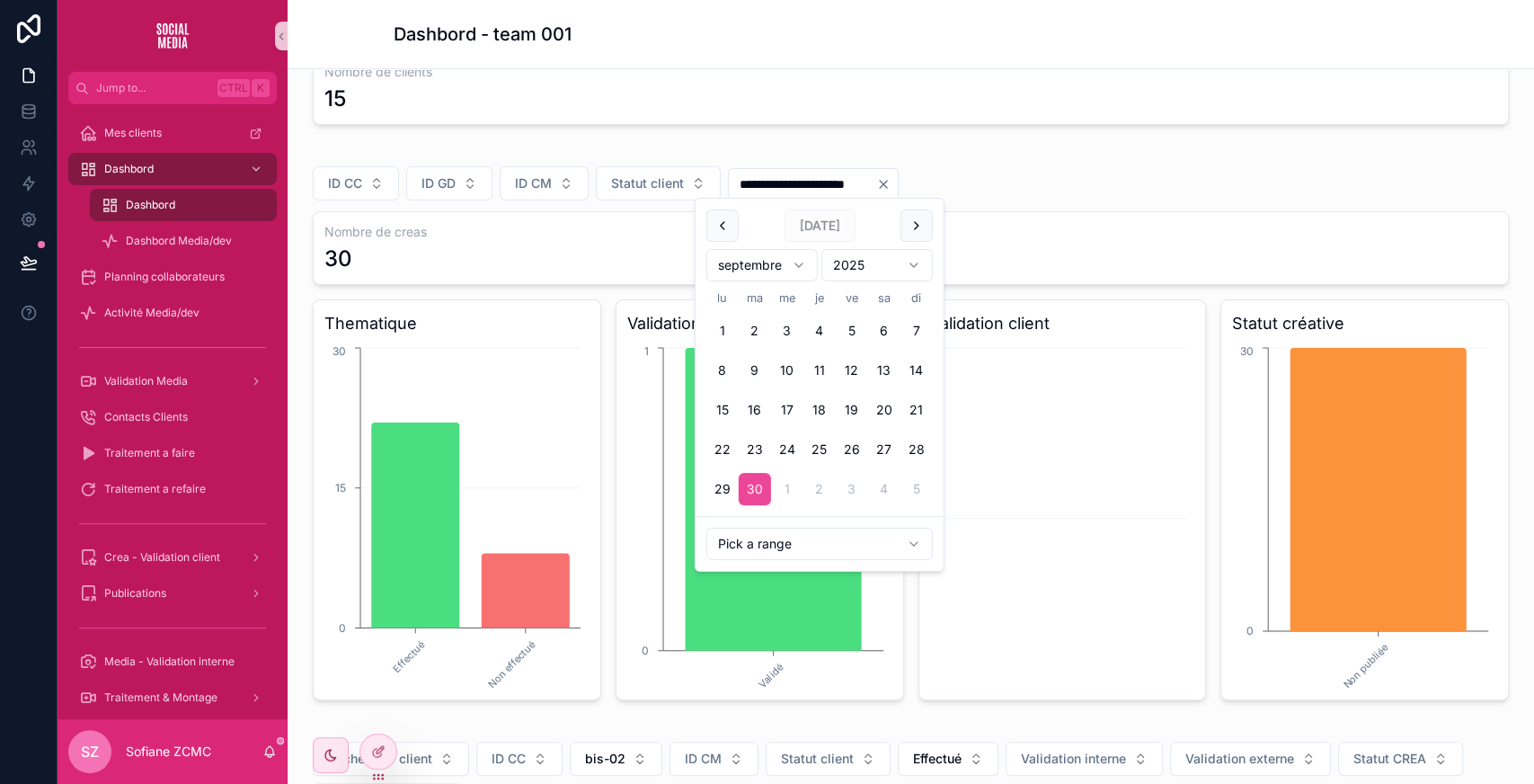
click at [787, 186] on input "**********" at bounding box center [802, 184] width 148 height 25
click at [533, 180] on span "ID CM" at bounding box center [533, 183] width 37 height 18
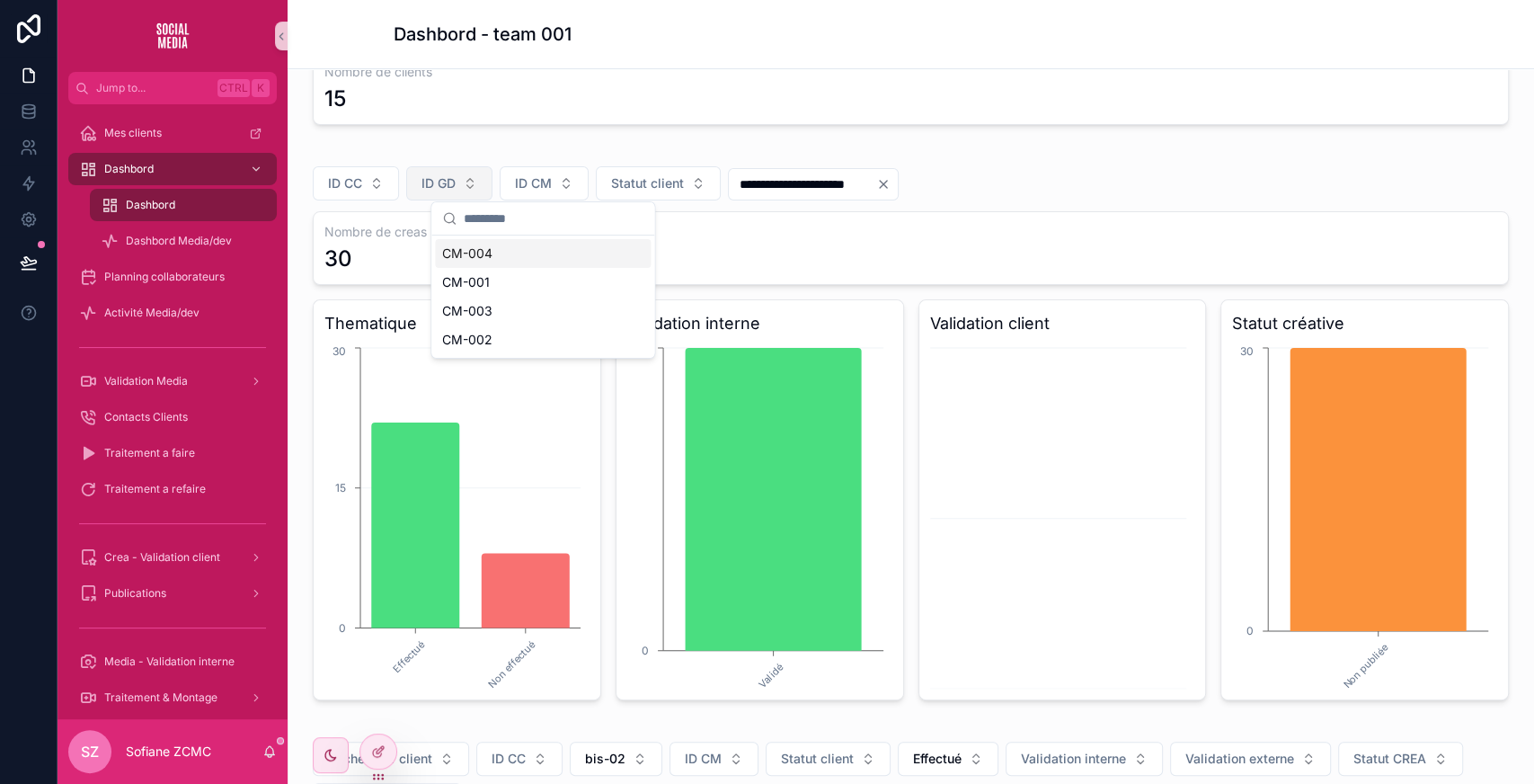
click at [459, 176] on button "ID GD" at bounding box center [449, 184] width 87 height 34
click at [618, 147] on div "**********" at bounding box center [911, 426] width 1218 height 560
click at [792, 185] on input "**********" at bounding box center [802, 184] width 148 height 25
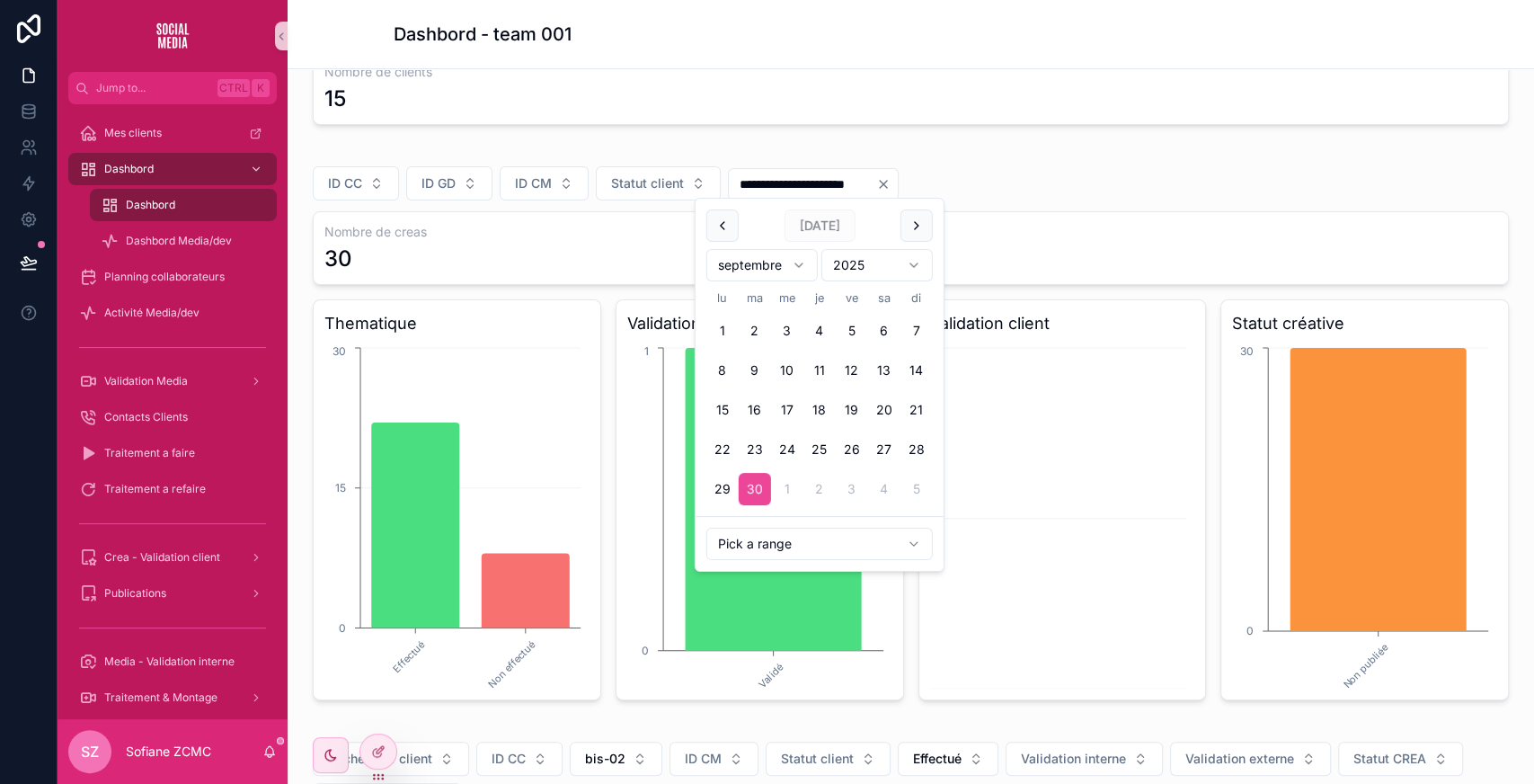
click at [792, 185] on input "**********" at bounding box center [802, 184] width 148 height 25
click at [688, 133] on div "**********" at bounding box center [911, 755] width 1247 height 1565
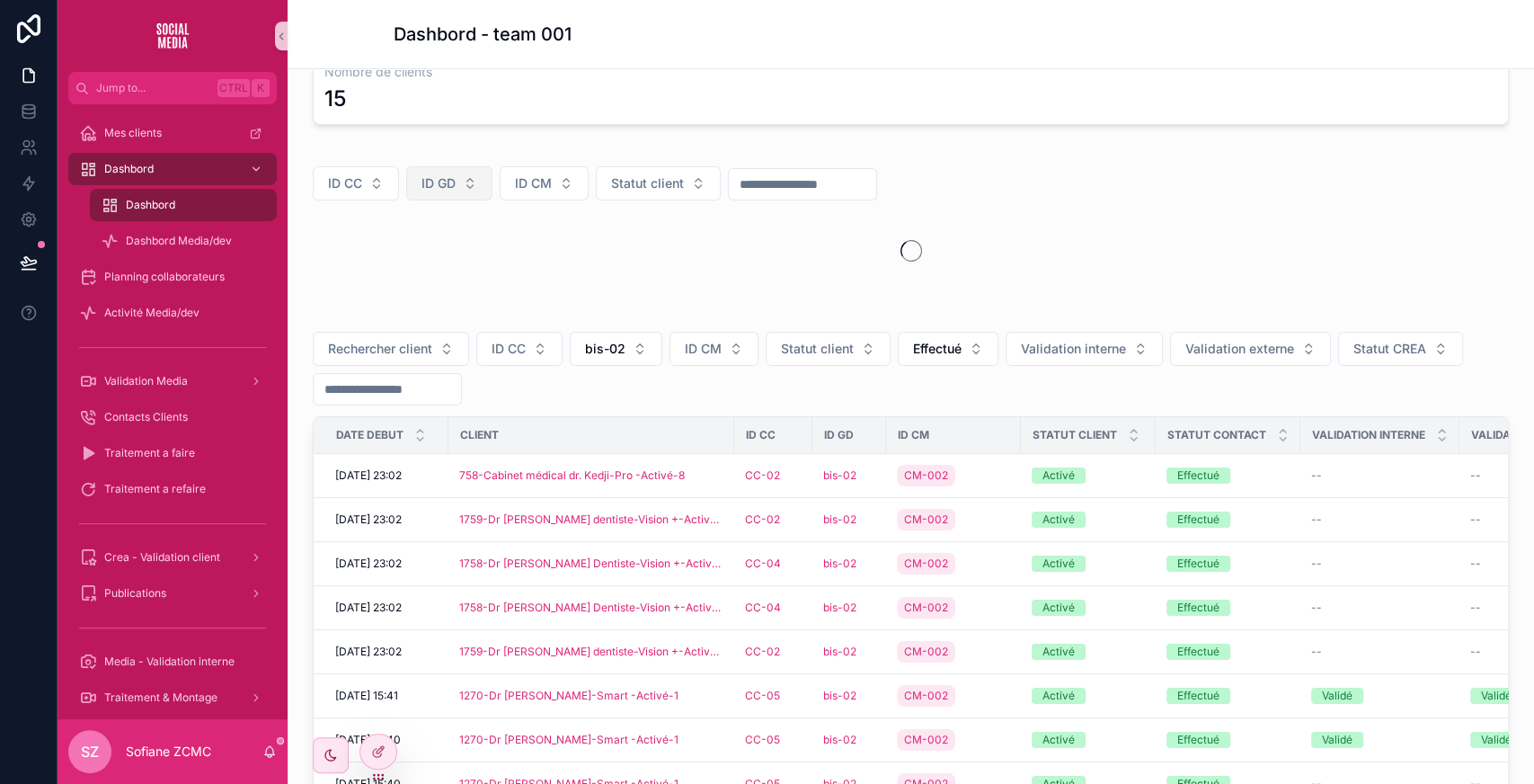
click at [458, 167] on button "ID GD" at bounding box center [449, 184] width 87 height 34
type input "**"
click at [406, 257] on div "bis-02" at bounding box center [448, 253] width 216 height 29
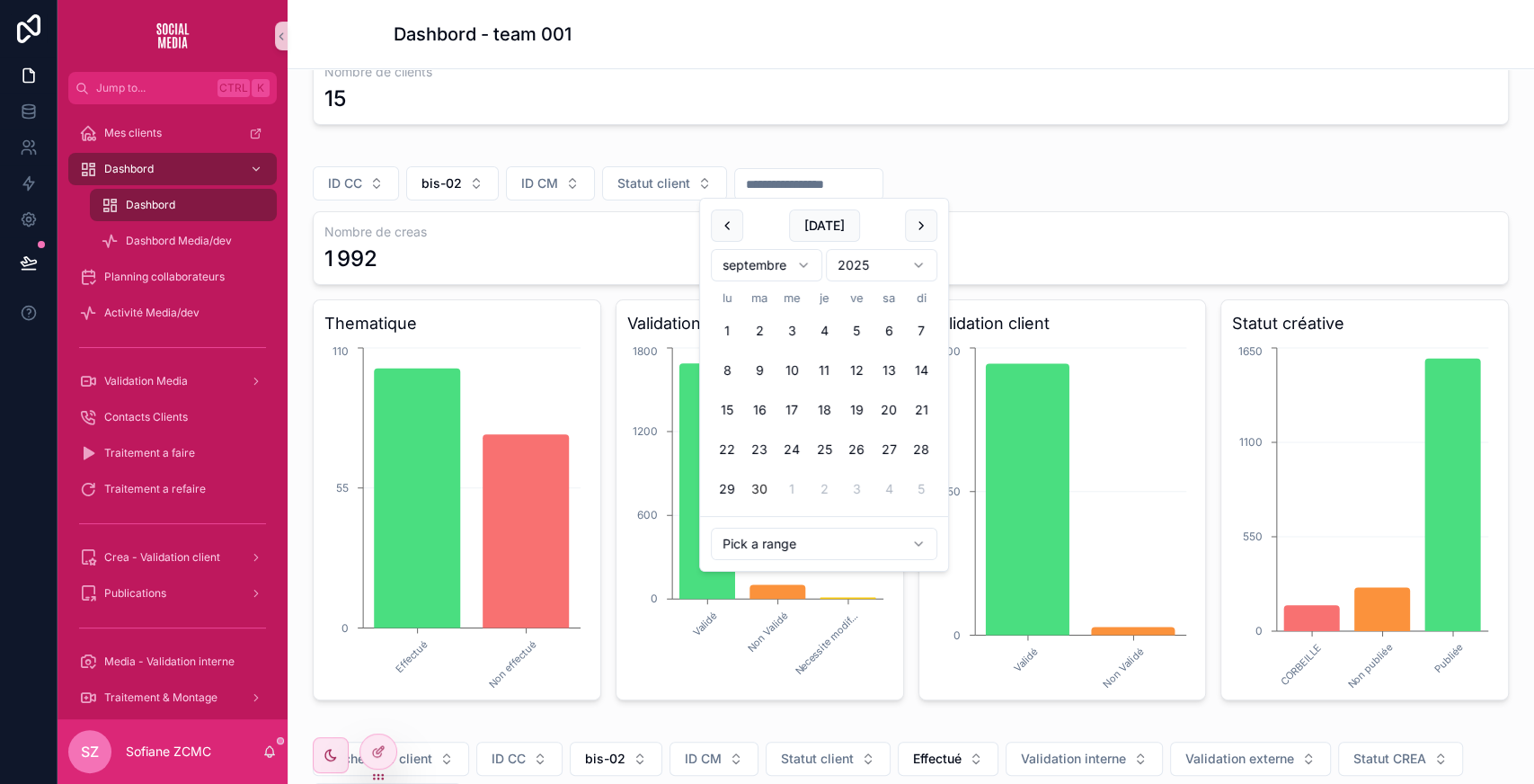
click at [796, 178] on input "scrollable content" at bounding box center [809, 184] width 148 height 25
click at [647, 167] on button "Statut client" at bounding box center [664, 184] width 125 height 34
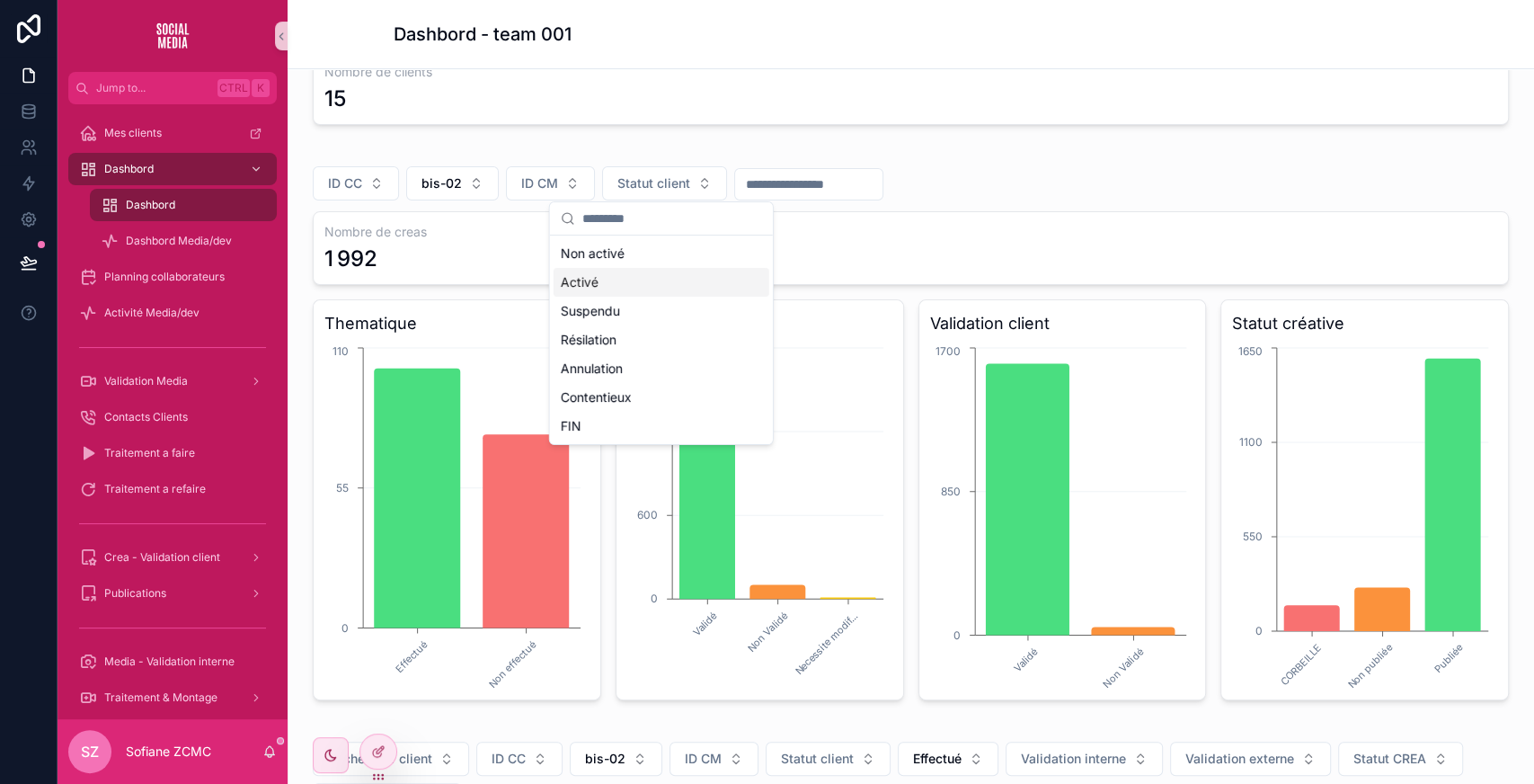
click at [599, 283] on div "Activé" at bounding box center [661, 282] width 216 height 29
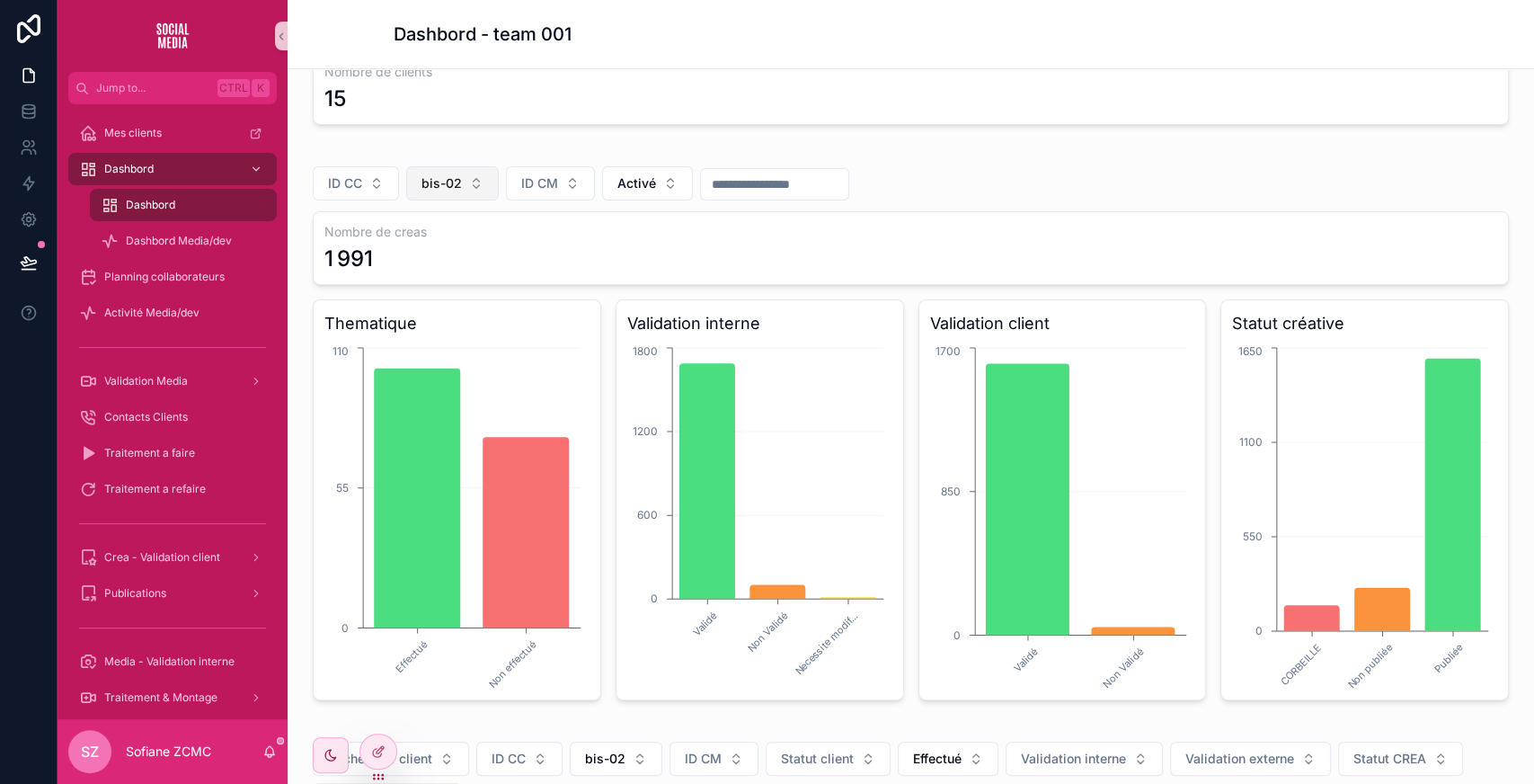
click at [473, 192] on button "bis-02" at bounding box center [452, 184] width 92 height 34
click at [459, 133] on div "**********" at bounding box center [911, 755] width 1247 height 1565
click at [458, 179] on span "bis-02" at bounding box center [442, 183] width 40 height 18
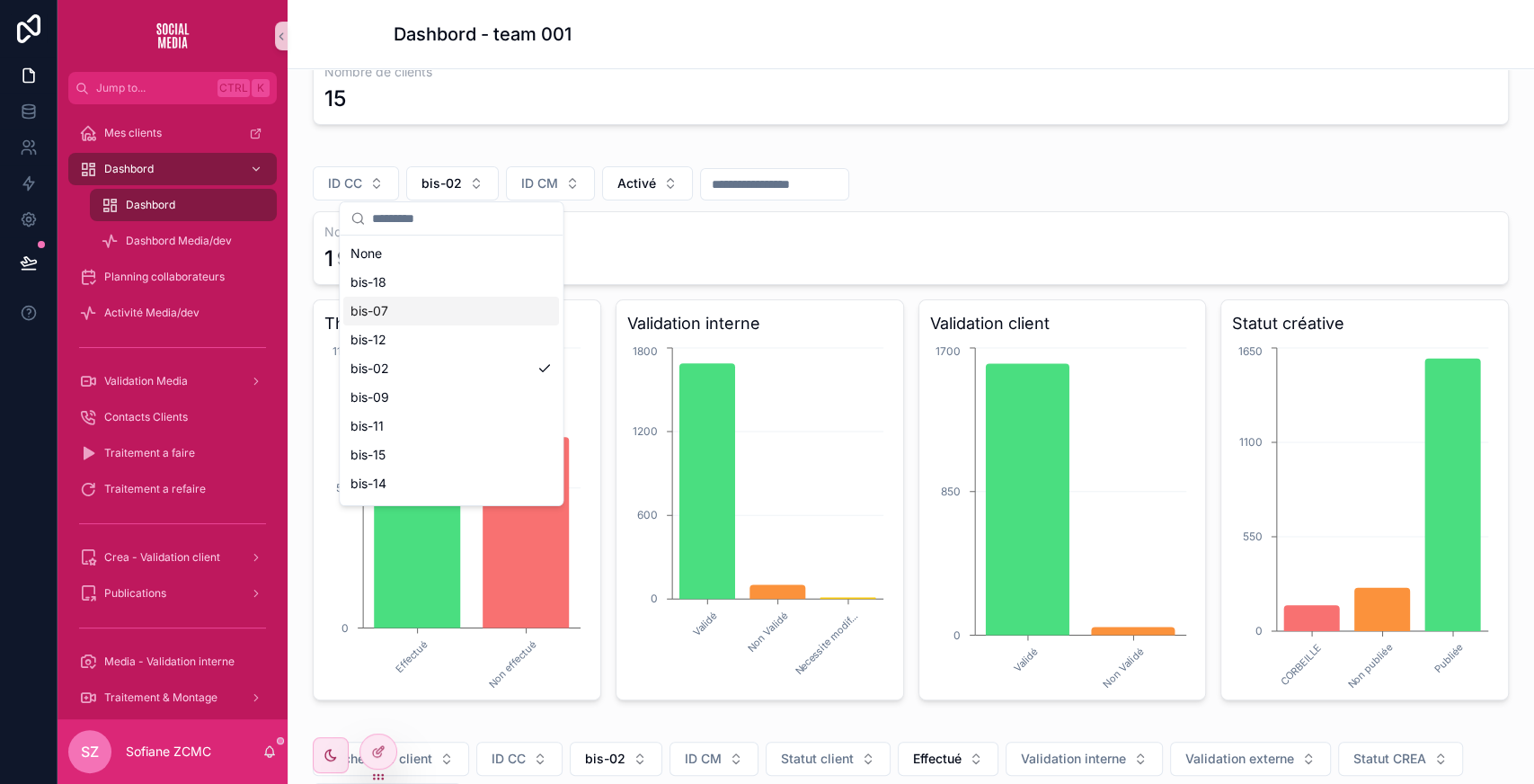
click at [434, 310] on div "bis-07" at bounding box center [451, 311] width 216 height 29
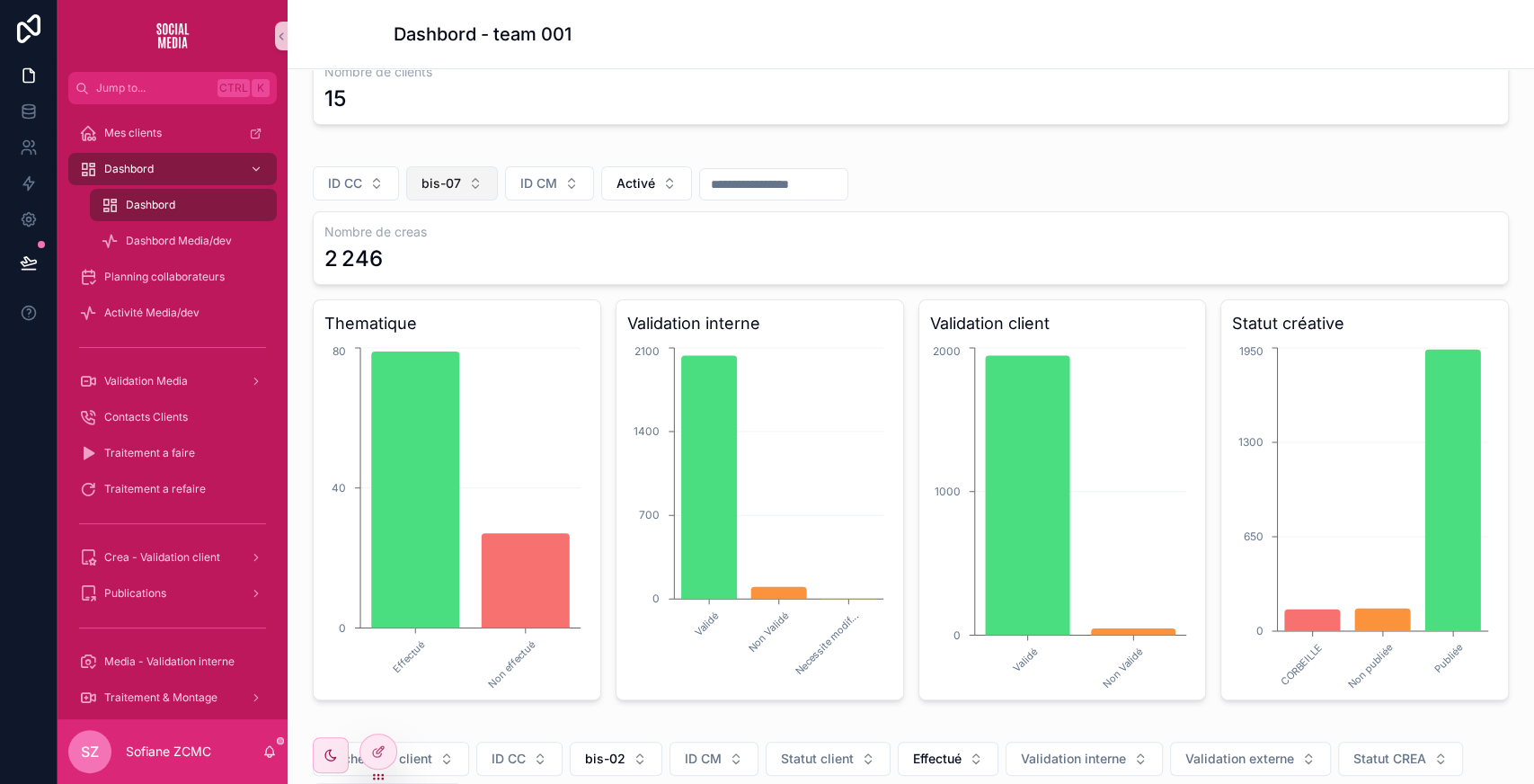
click at [463, 173] on button "bis-07" at bounding box center [452, 184] width 91 height 34
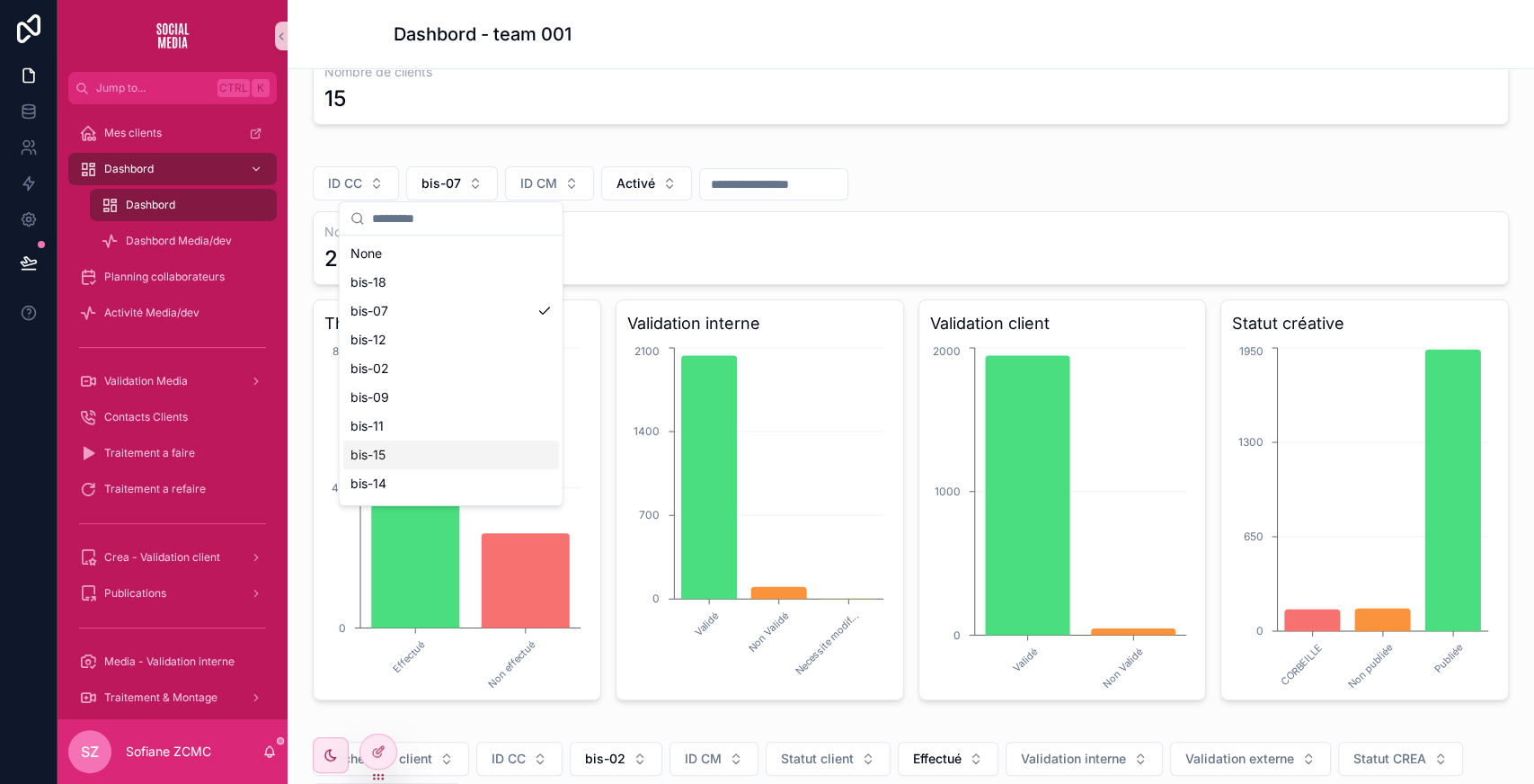
scroll to position [169, 0]
click at [396, 493] on div "bis-13" at bounding box center [451, 487] width 216 height 29
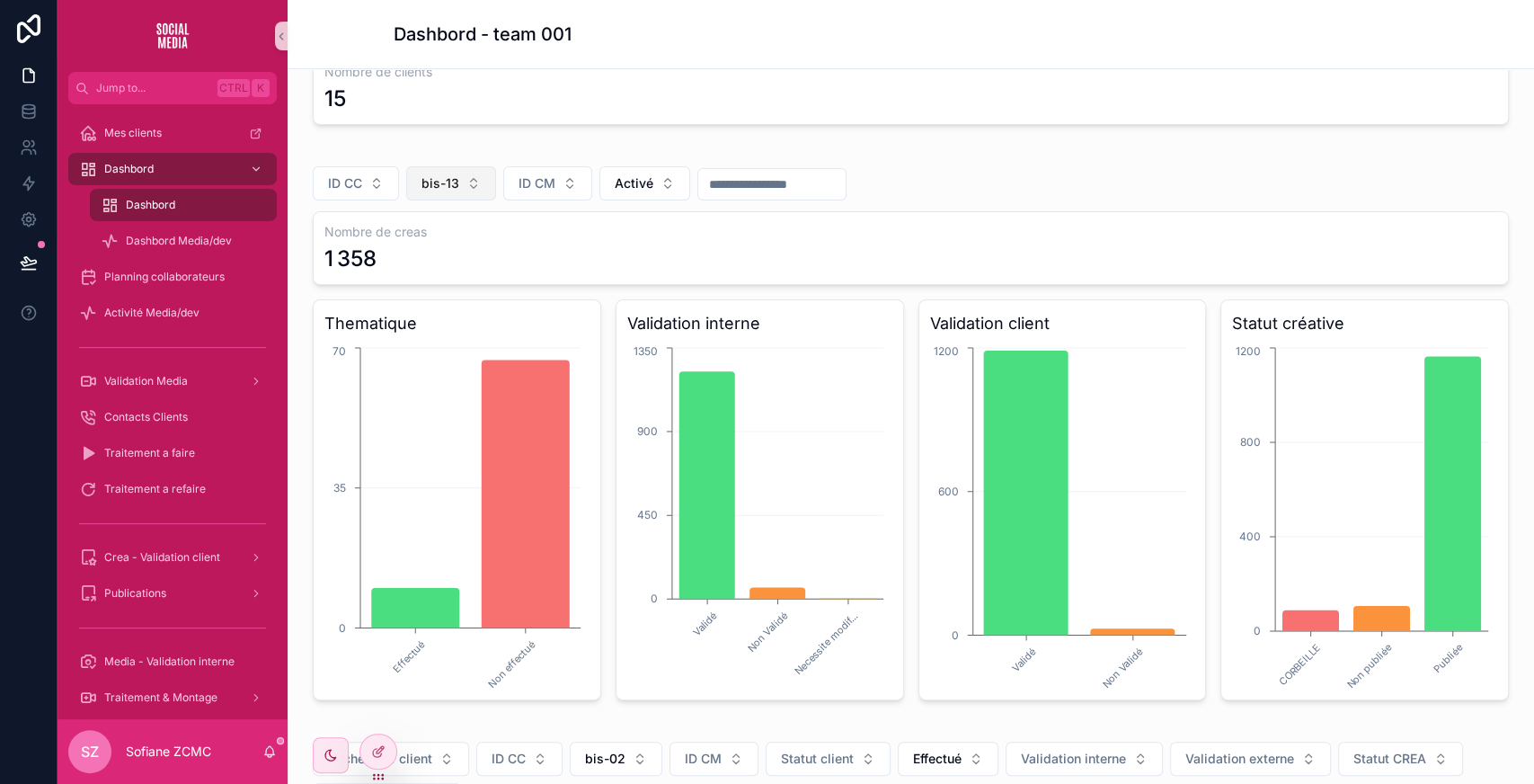
click at [469, 167] on button "bis-13" at bounding box center [451, 184] width 89 height 34
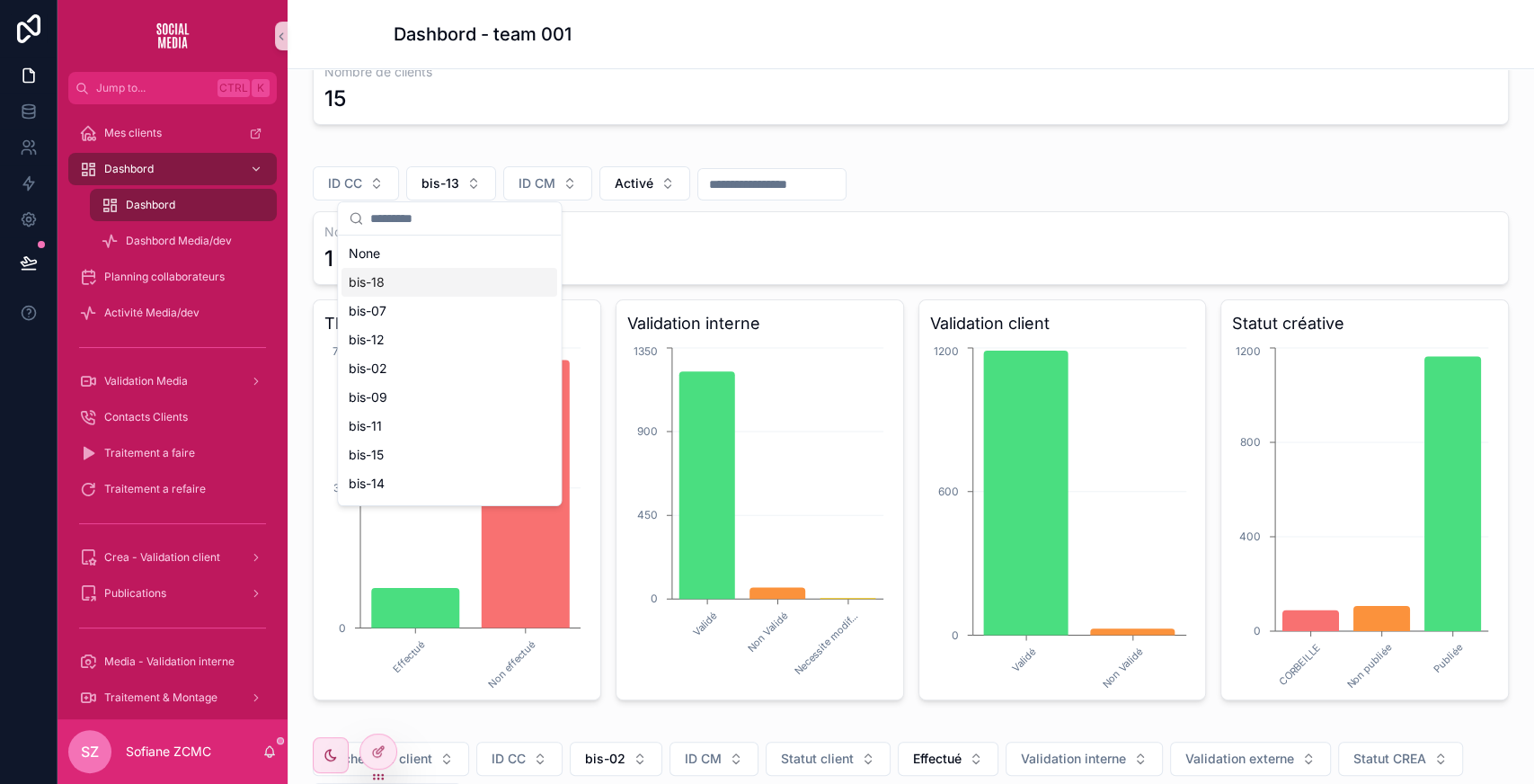
click at [388, 273] on div "bis-18" at bounding box center [449, 282] width 216 height 29
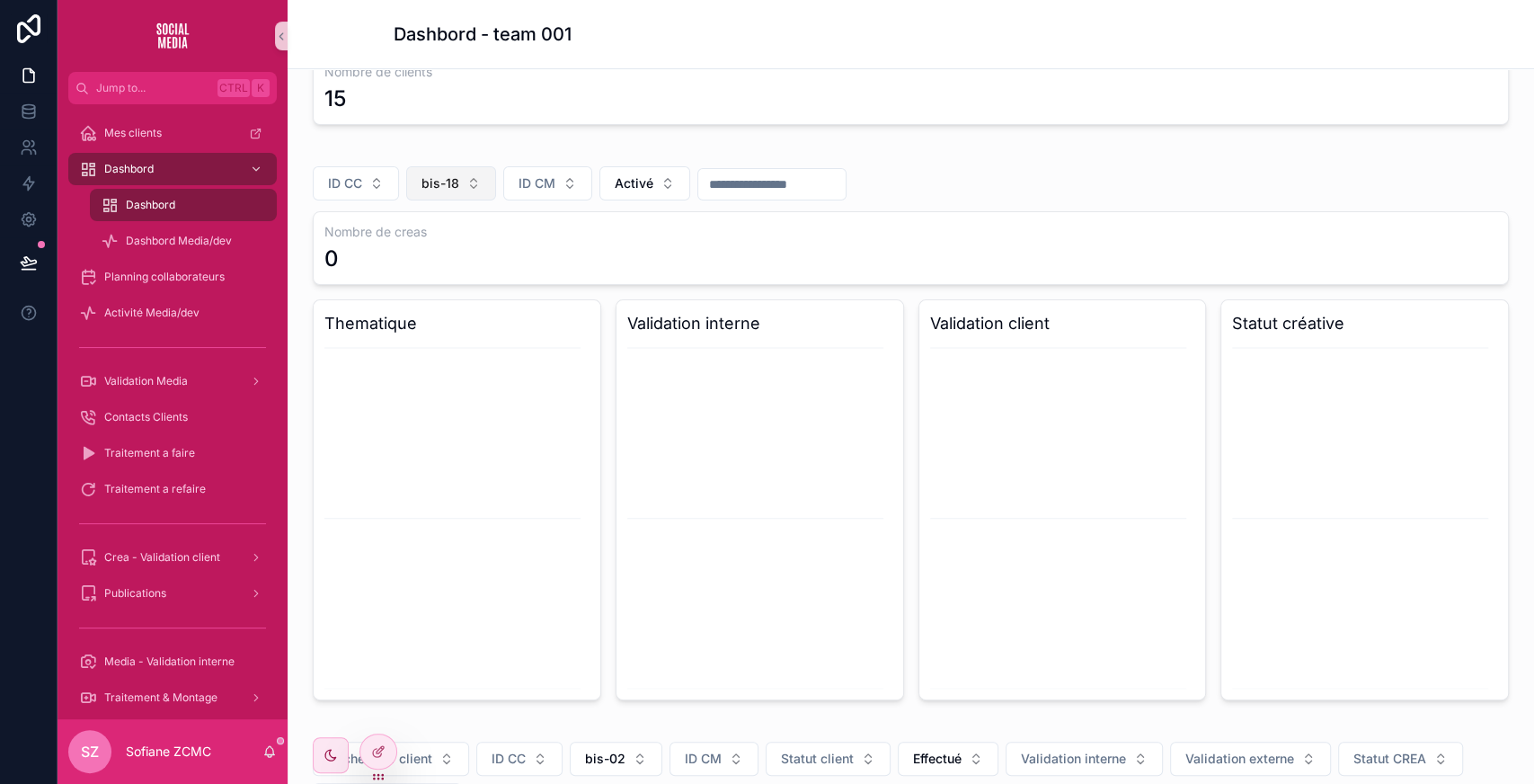
click at [452, 193] on button "bis-18" at bounding box center [451, 184] width 89 height 34
click at [408, 318] on div "bis-14" at bounding box center [449, 314] width 216 height 29
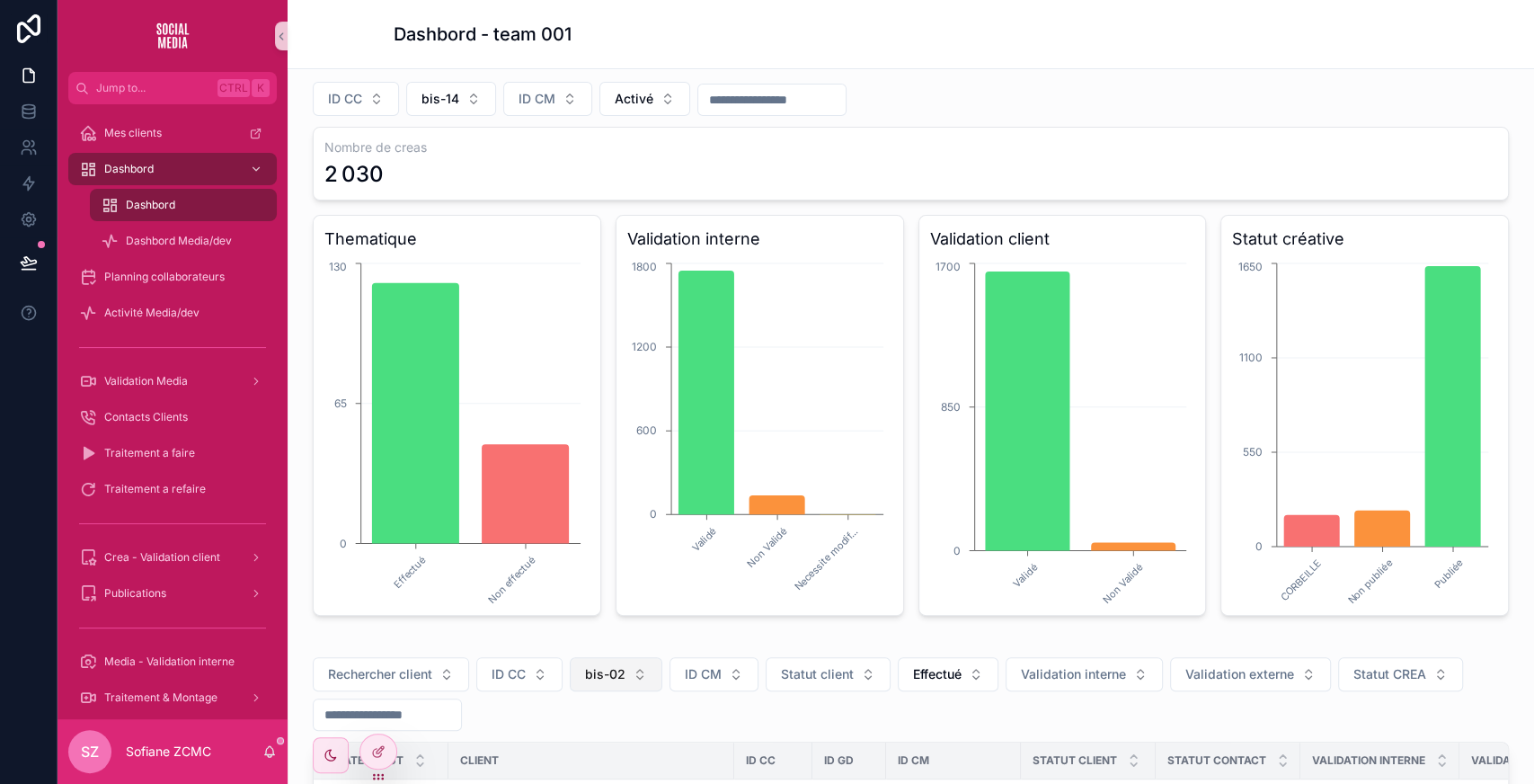
scroll to position [169, 0]
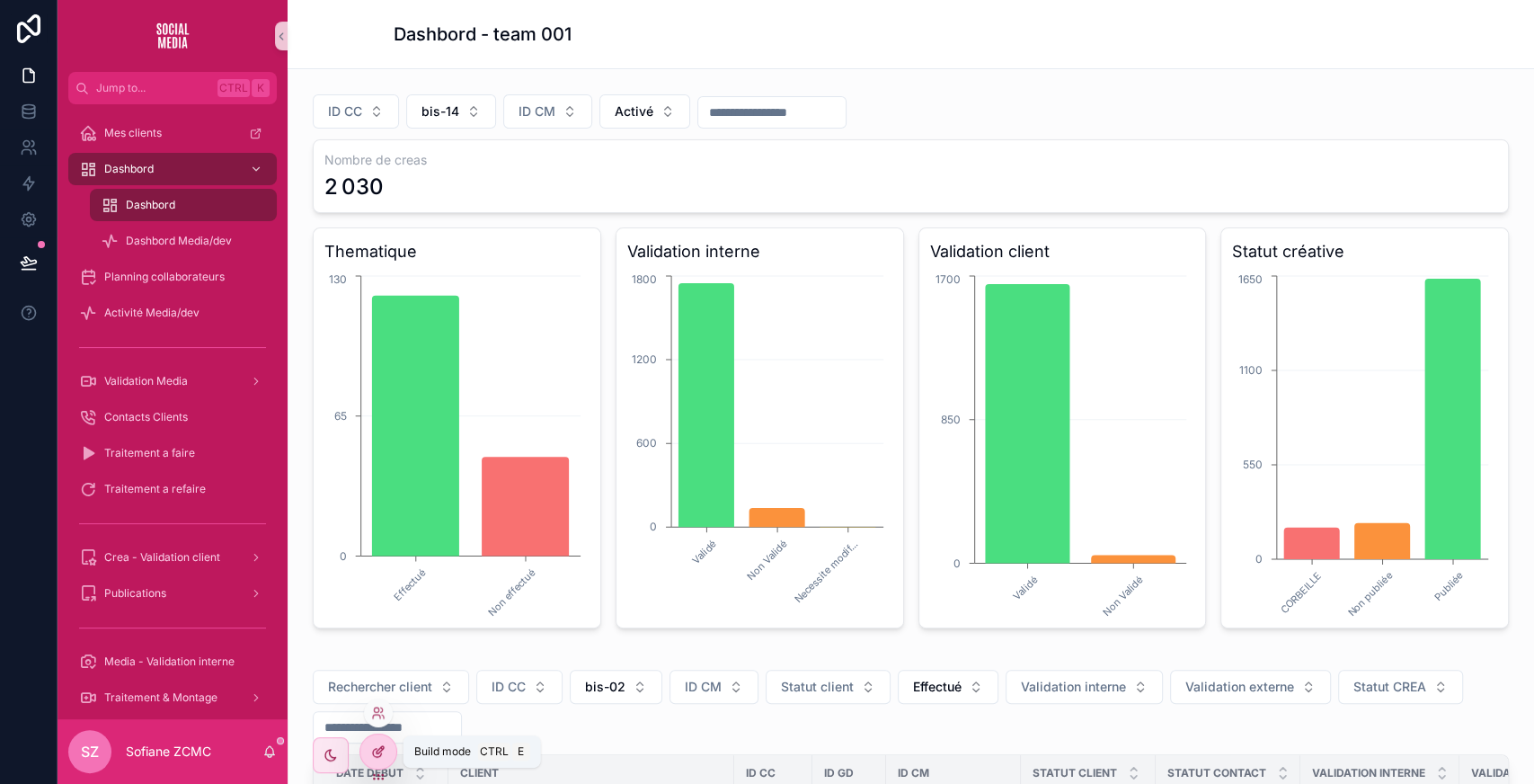
click at [376, 740] on div at bounding box center [379, 752] width 36 height 34
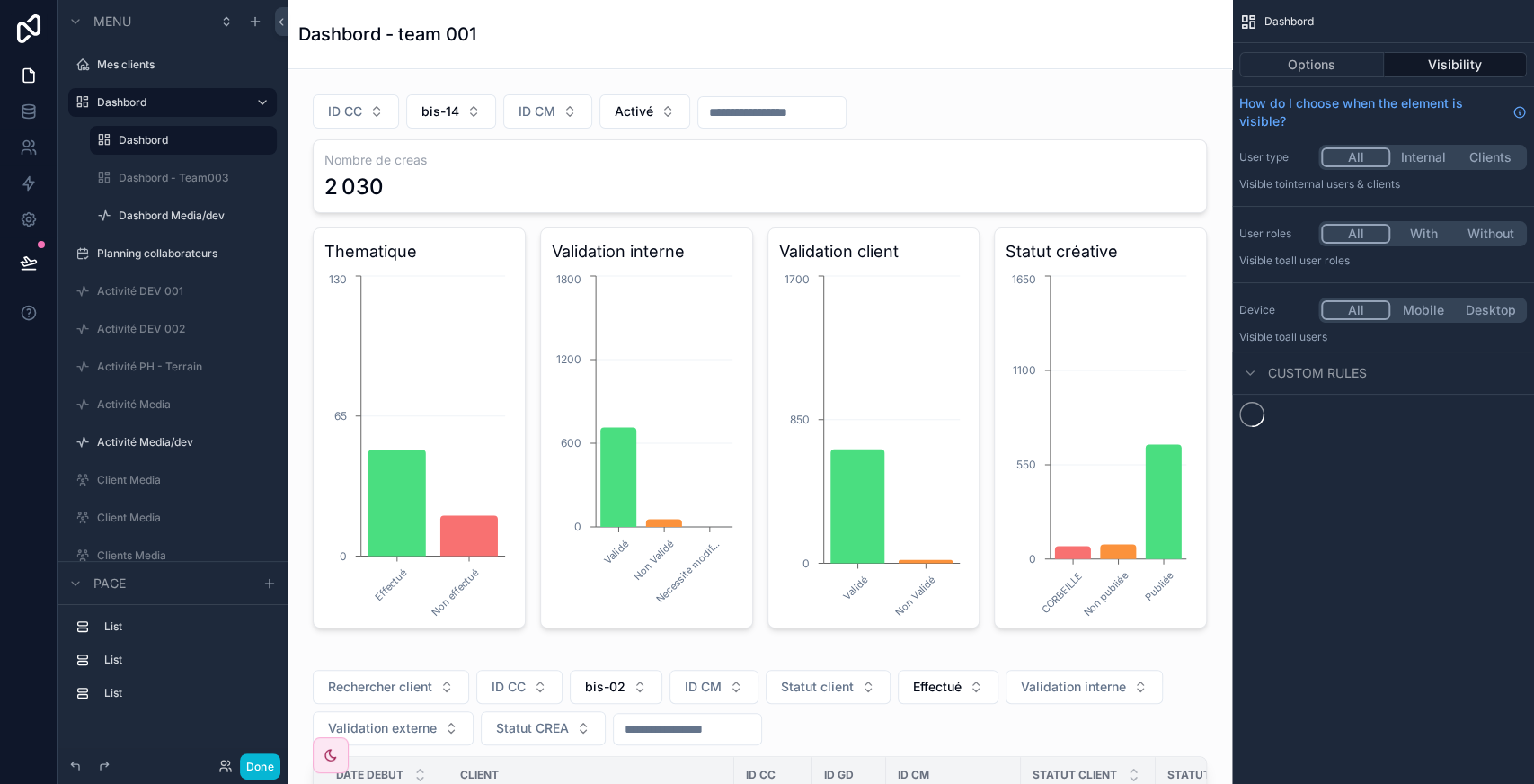
click at [963, 140] on div "scrollable content" at bounding box center [759, 354] width 915 height 560
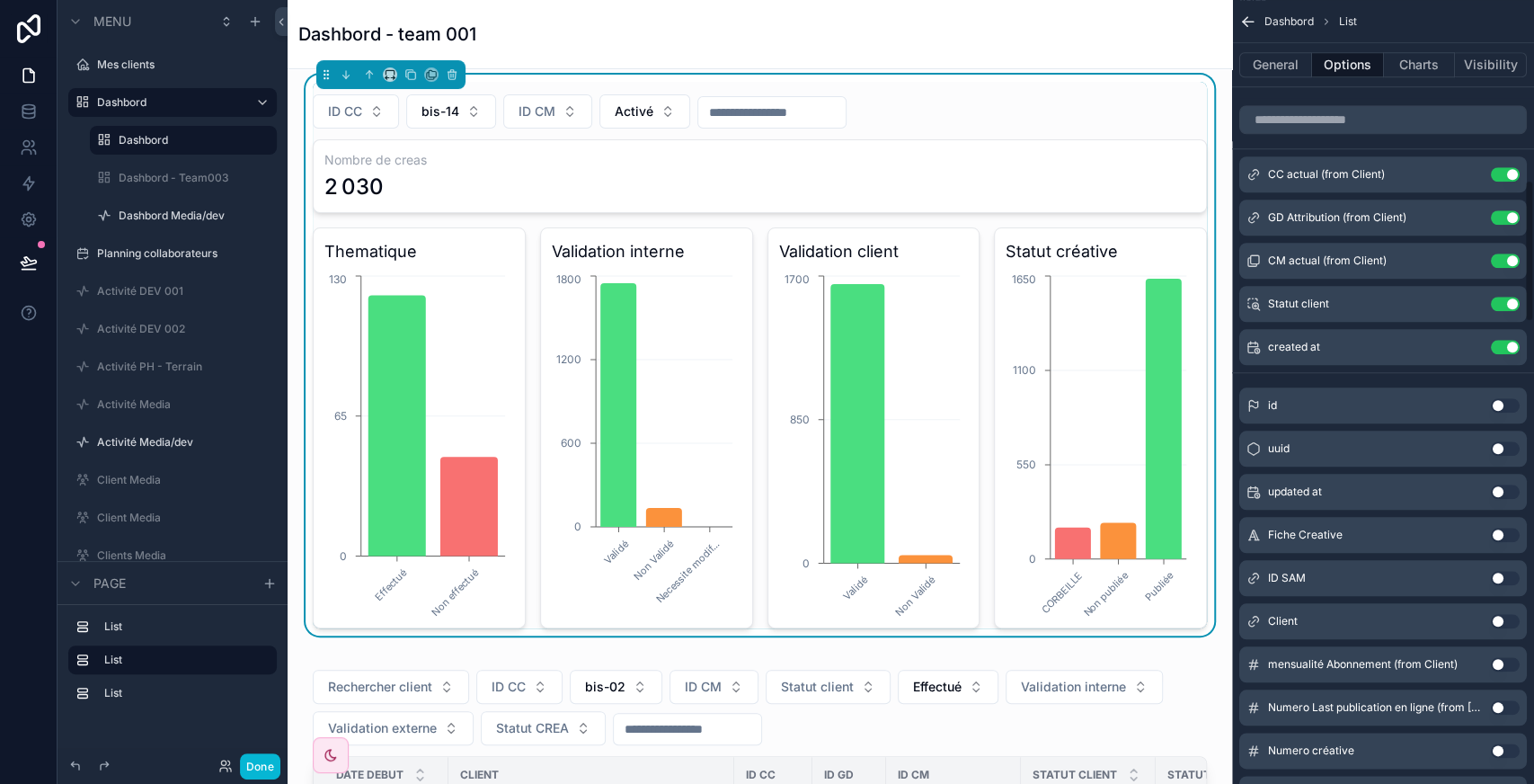
scroll to position [993, 0]
click at [1343, 120] on input "scrollable content" at bounding box center [1383, 120] width 287 height 29
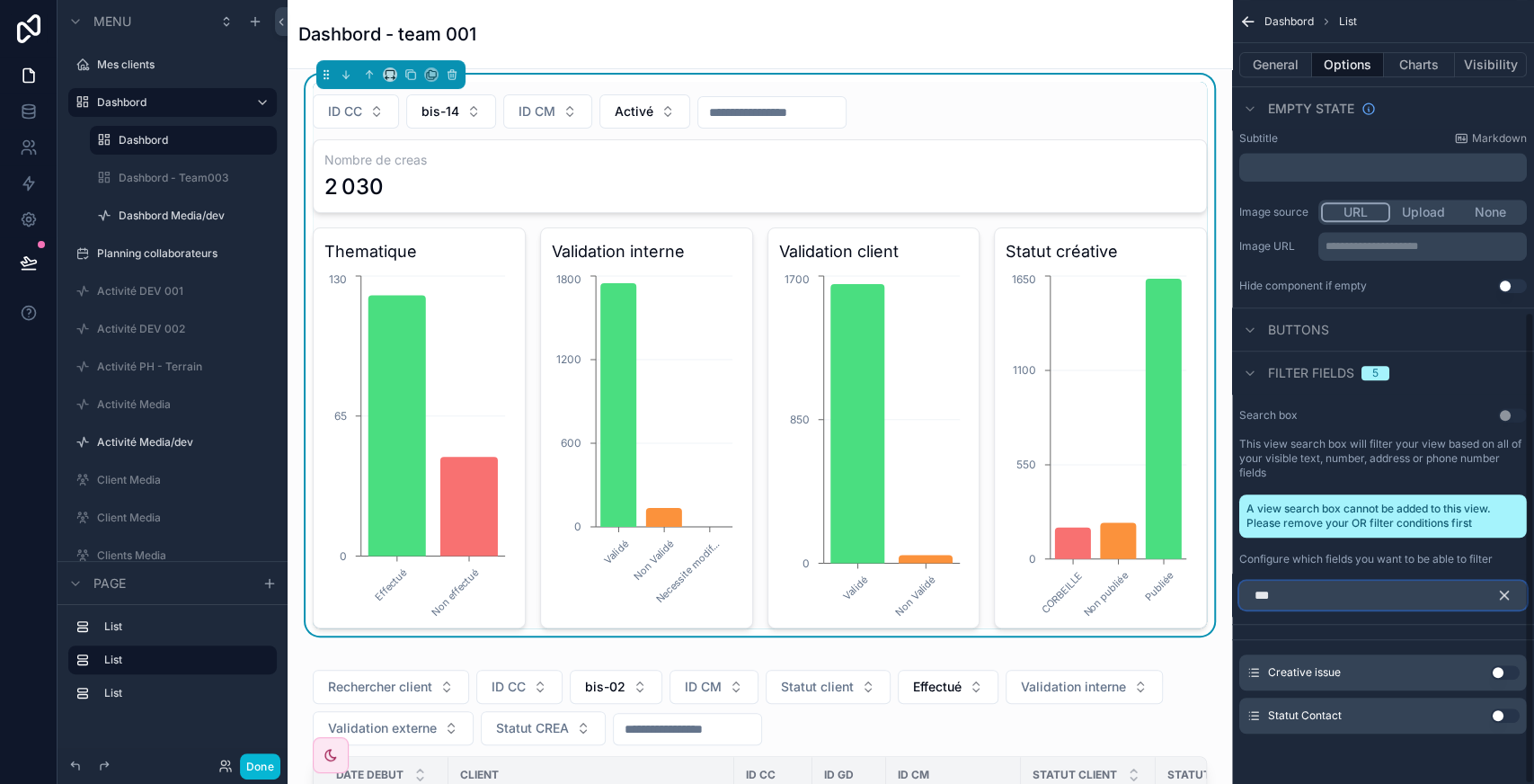
scroll to position [517, 0]
type input "****"
click at [1513, 715] on button "Use setting" at bounding box center [1505, 716] width 29 height 14
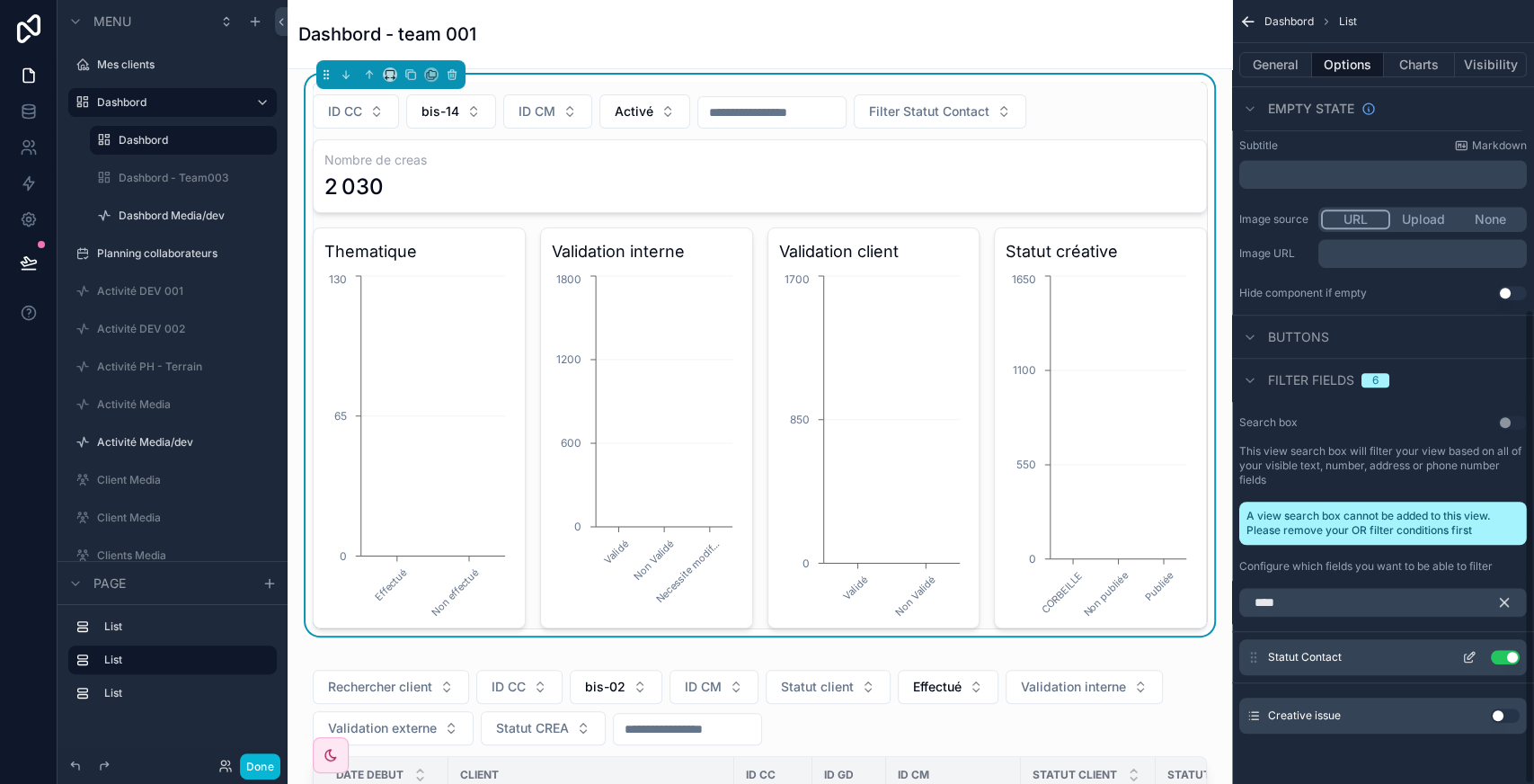
scroll to position [509, 0]
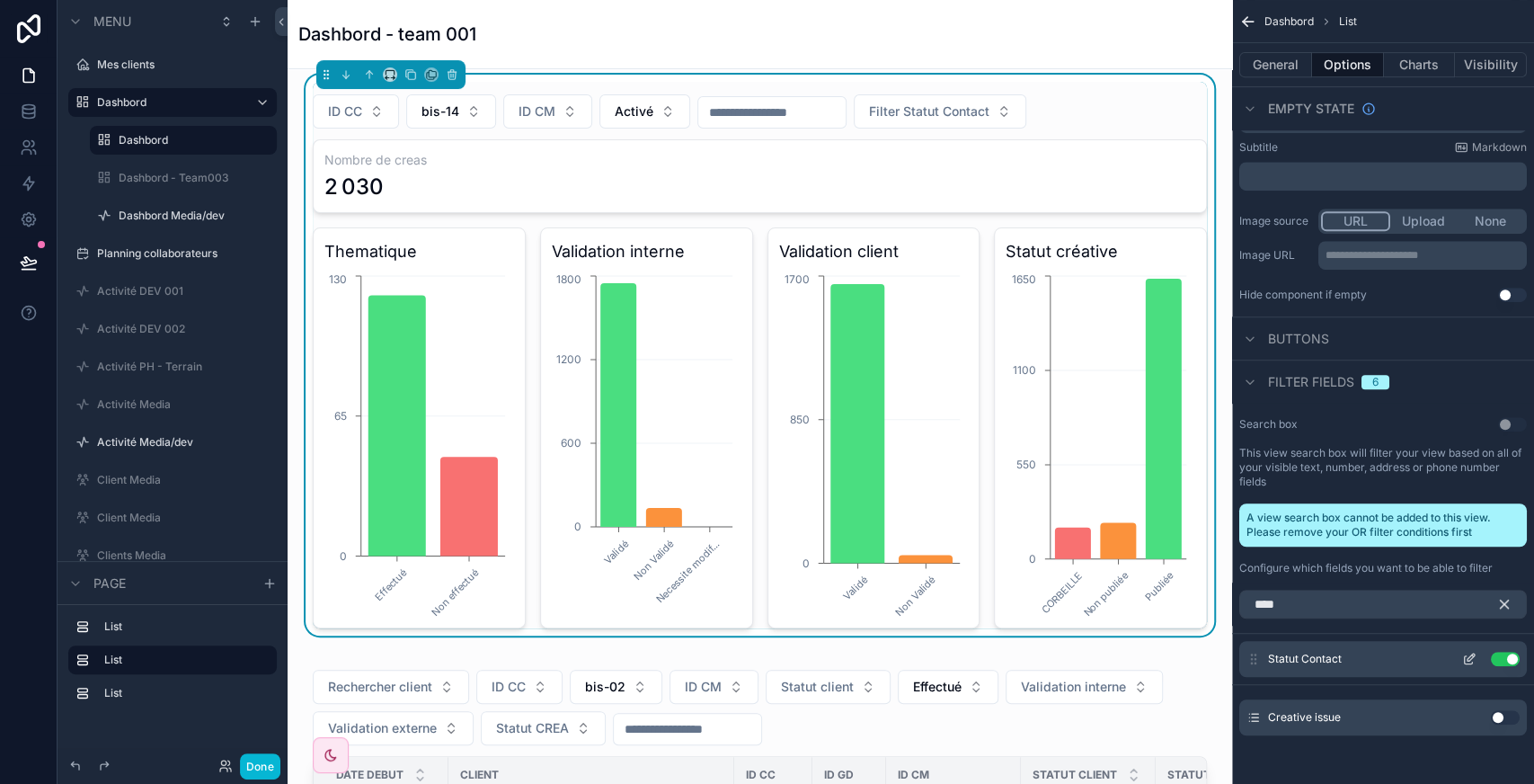
click at [1469, 657] on icon "scrollable content" at bounding box center [1471, 657] width 8 height 8
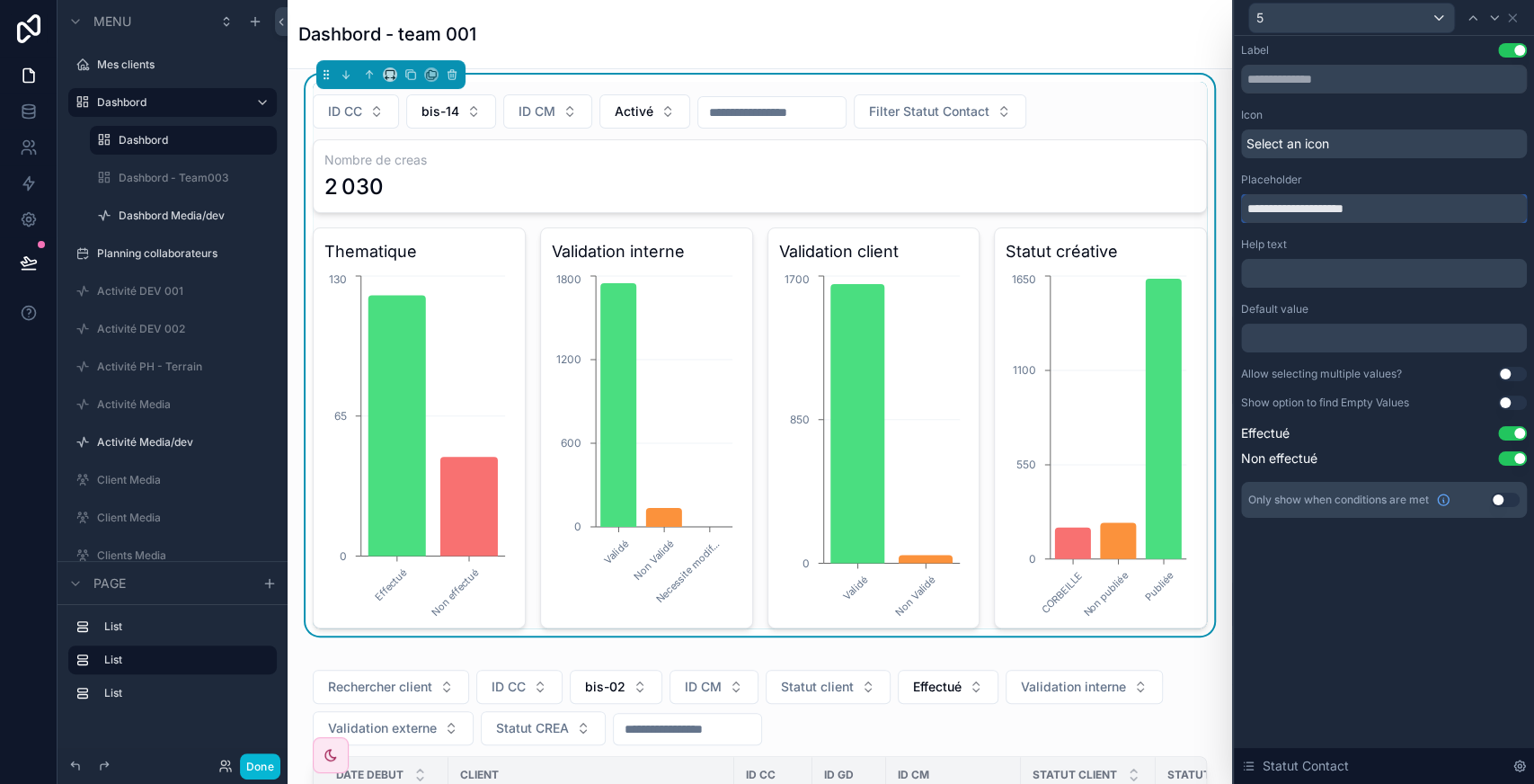
drag, startPoint x: 1279, startPoint y: 214, endPoint x: 1182, endPoint y: 226, distance: 97.7
click at [1182, 226] on div "**********" at bounding box center [767, 392] width 1534 height 784
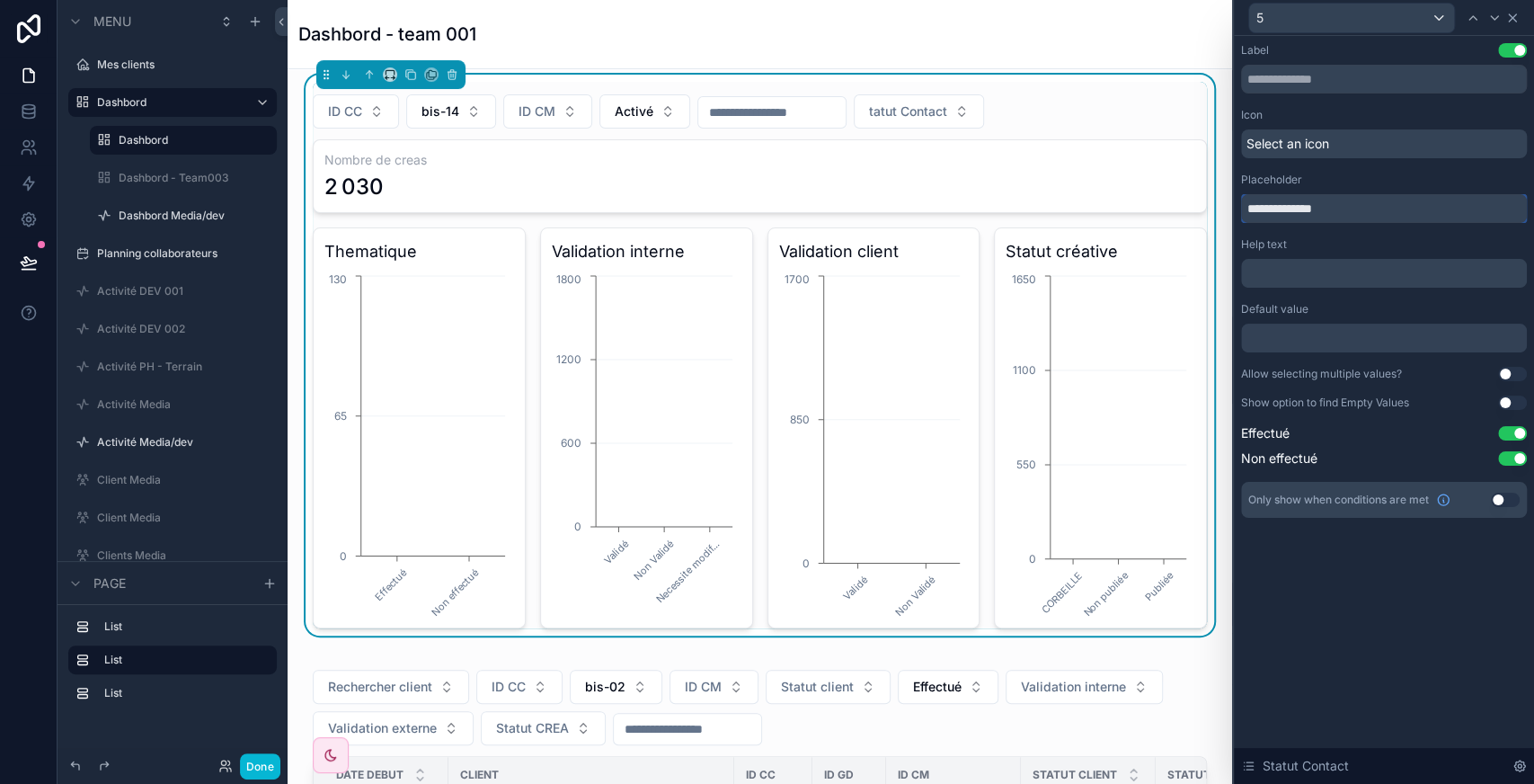
type input "**********"
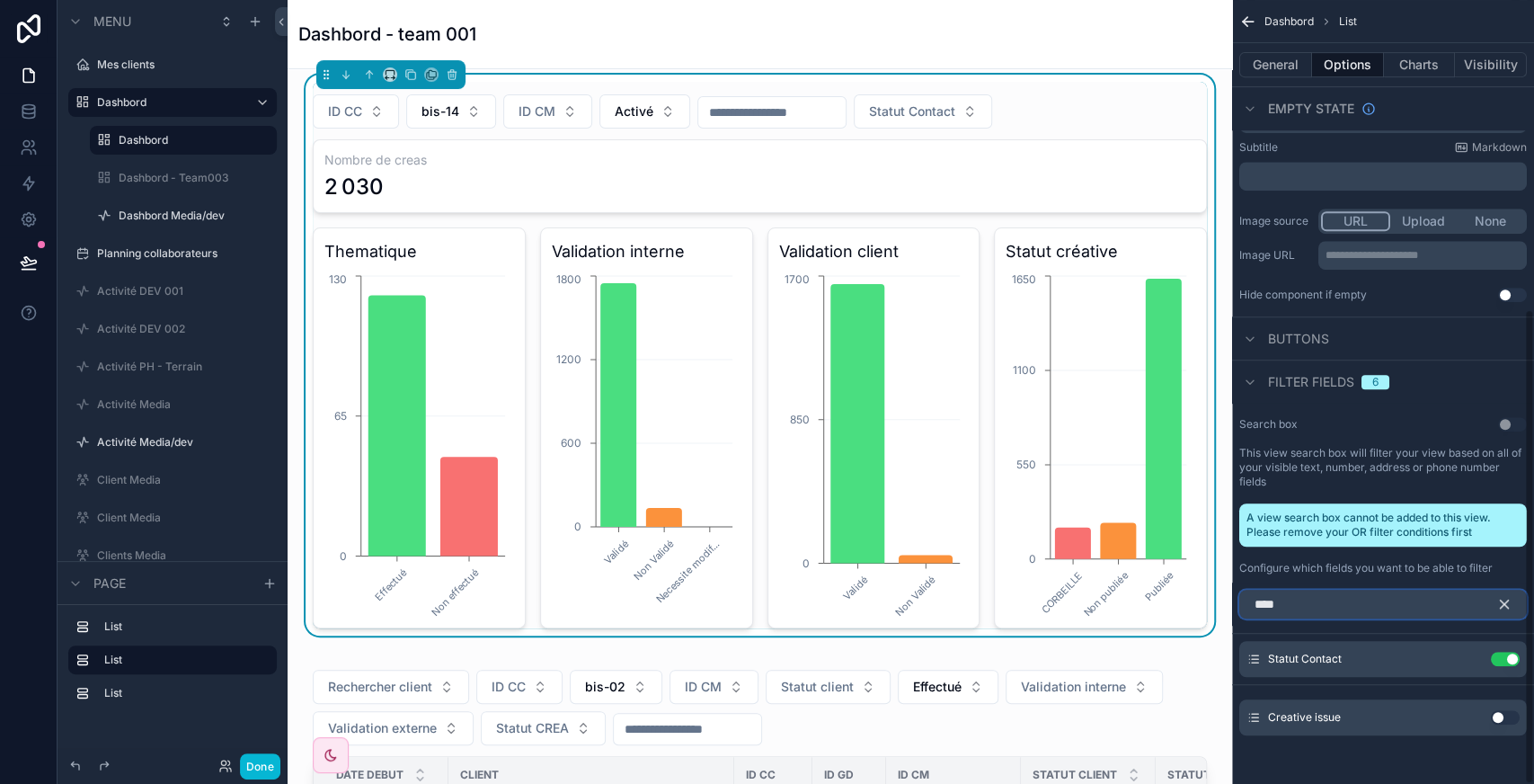
click at [1303, 600] on input "****" at bounding box center [1383, 604] width 287 height 29
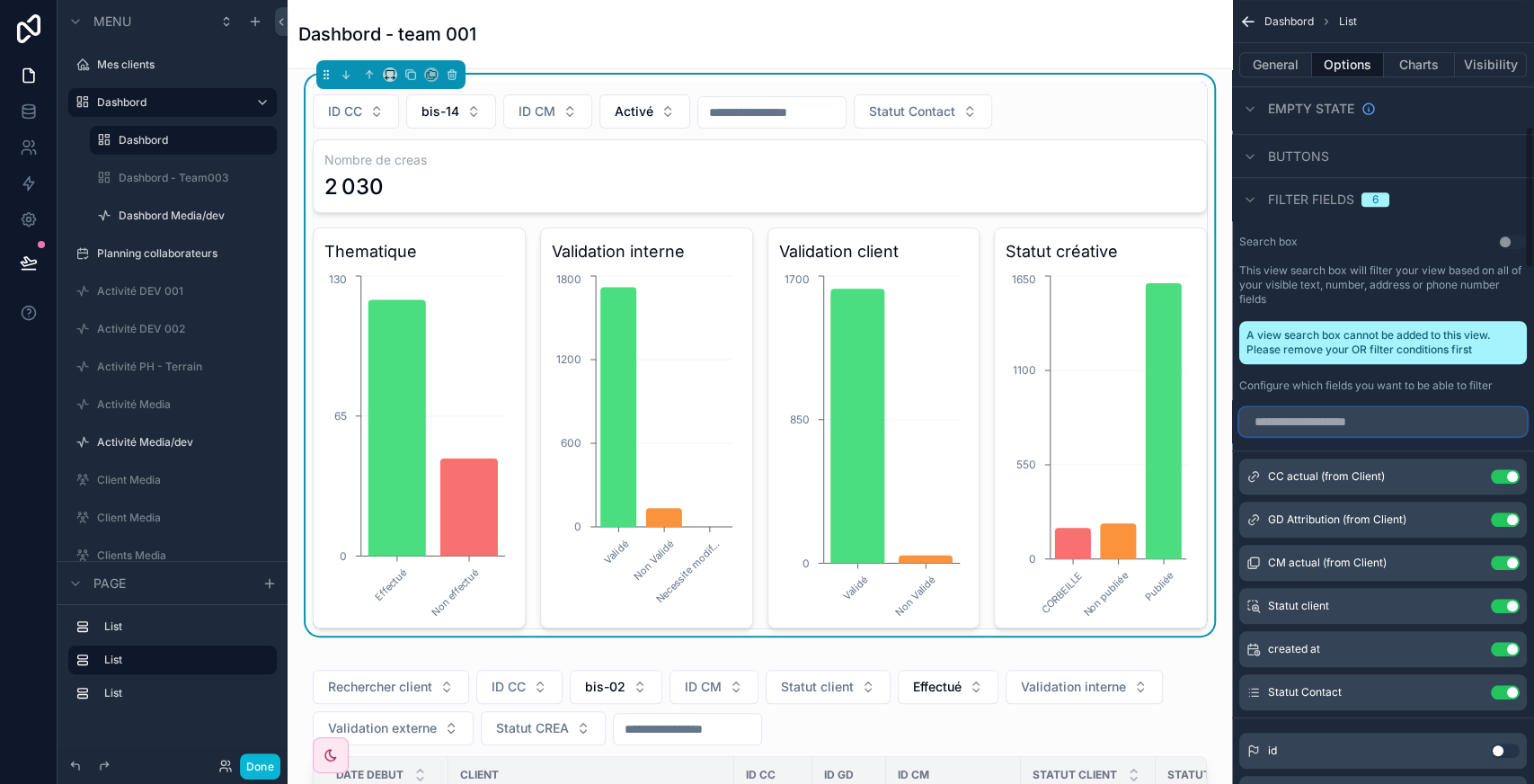
scroll to position [693, 0]
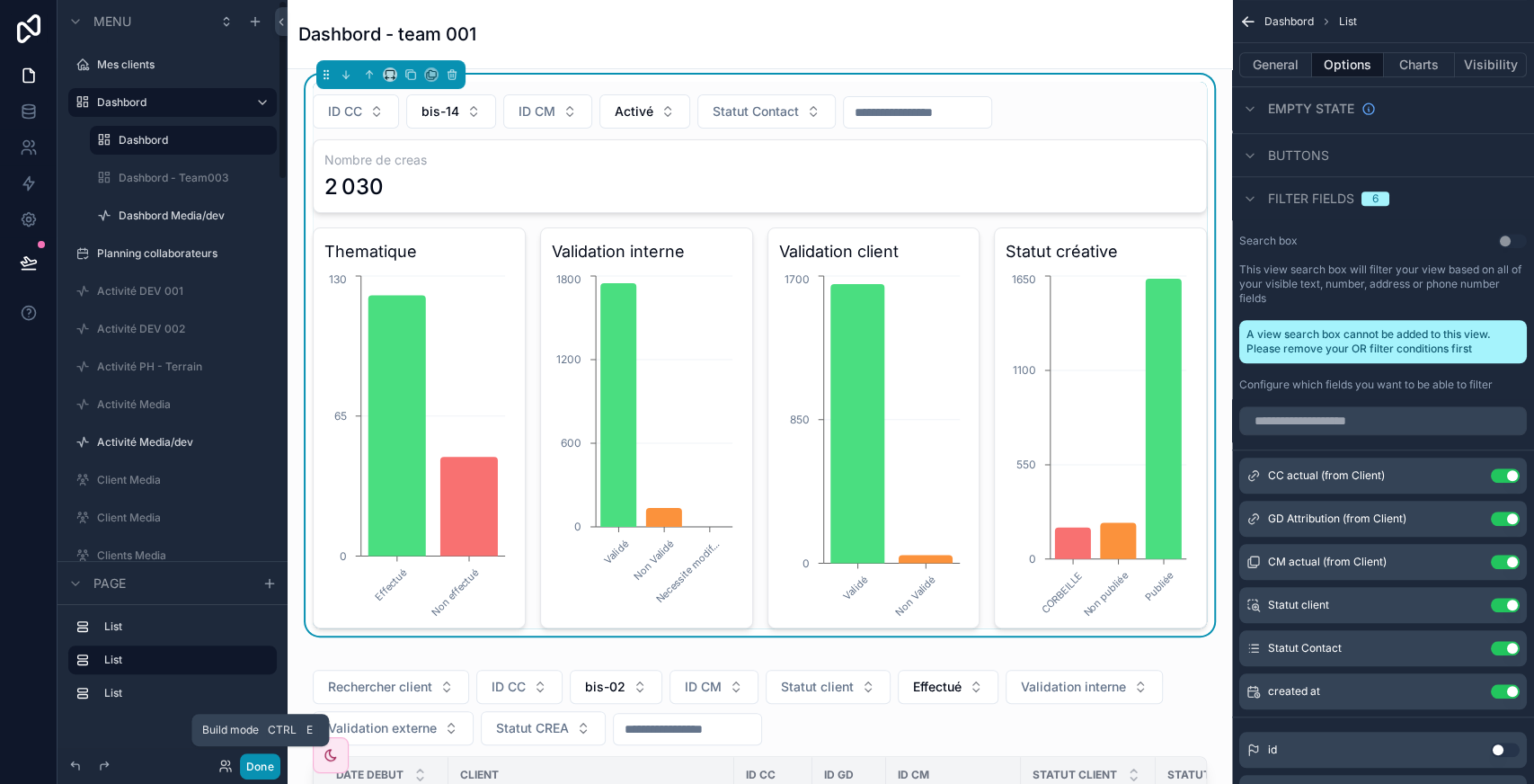
click at [273, 754] on button "Done" at bounding box center [260, 765] width 40 height 26
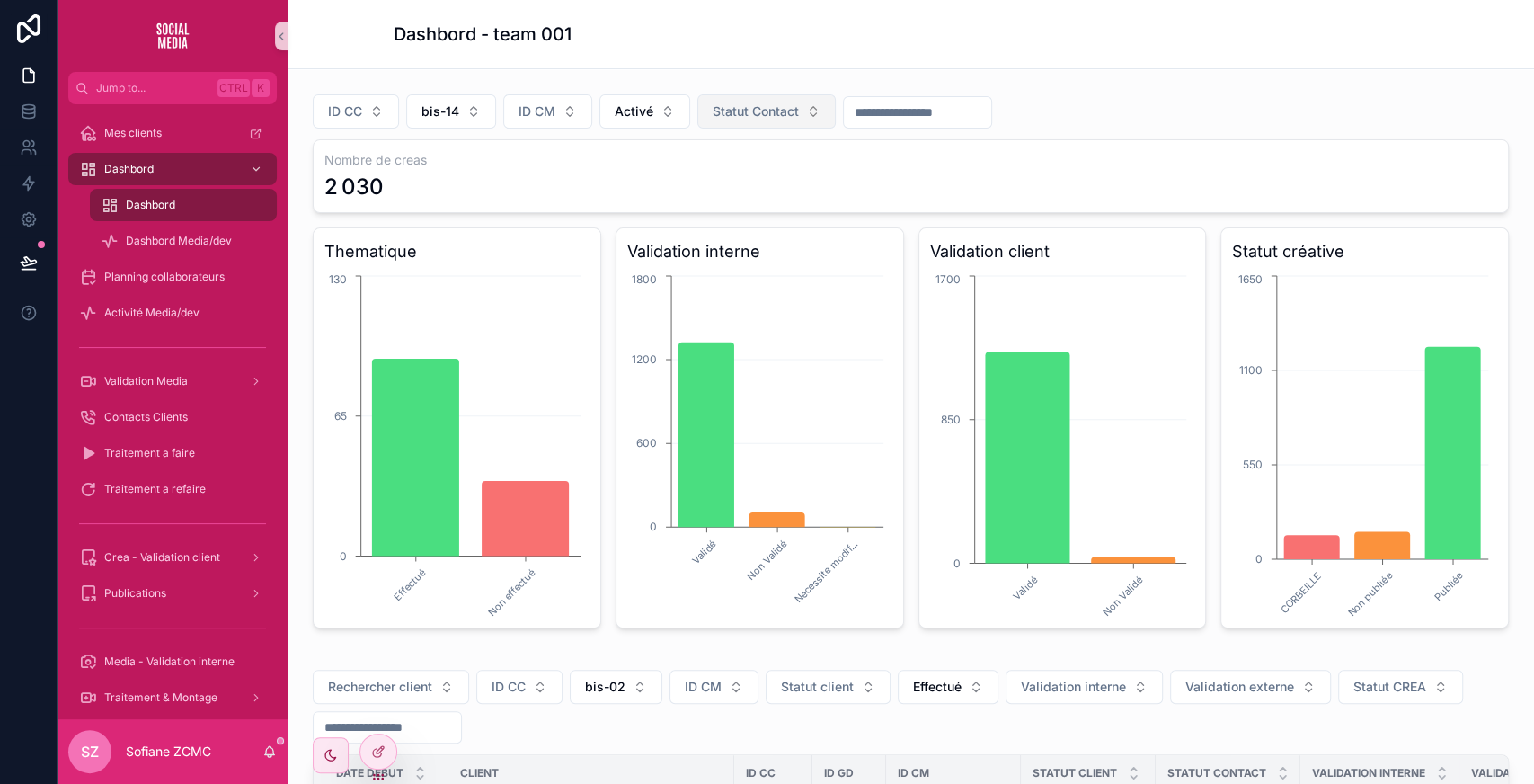
click at [747, 122] on button "Statut Contact" at bounding box center [766, 111] width 138 height 34
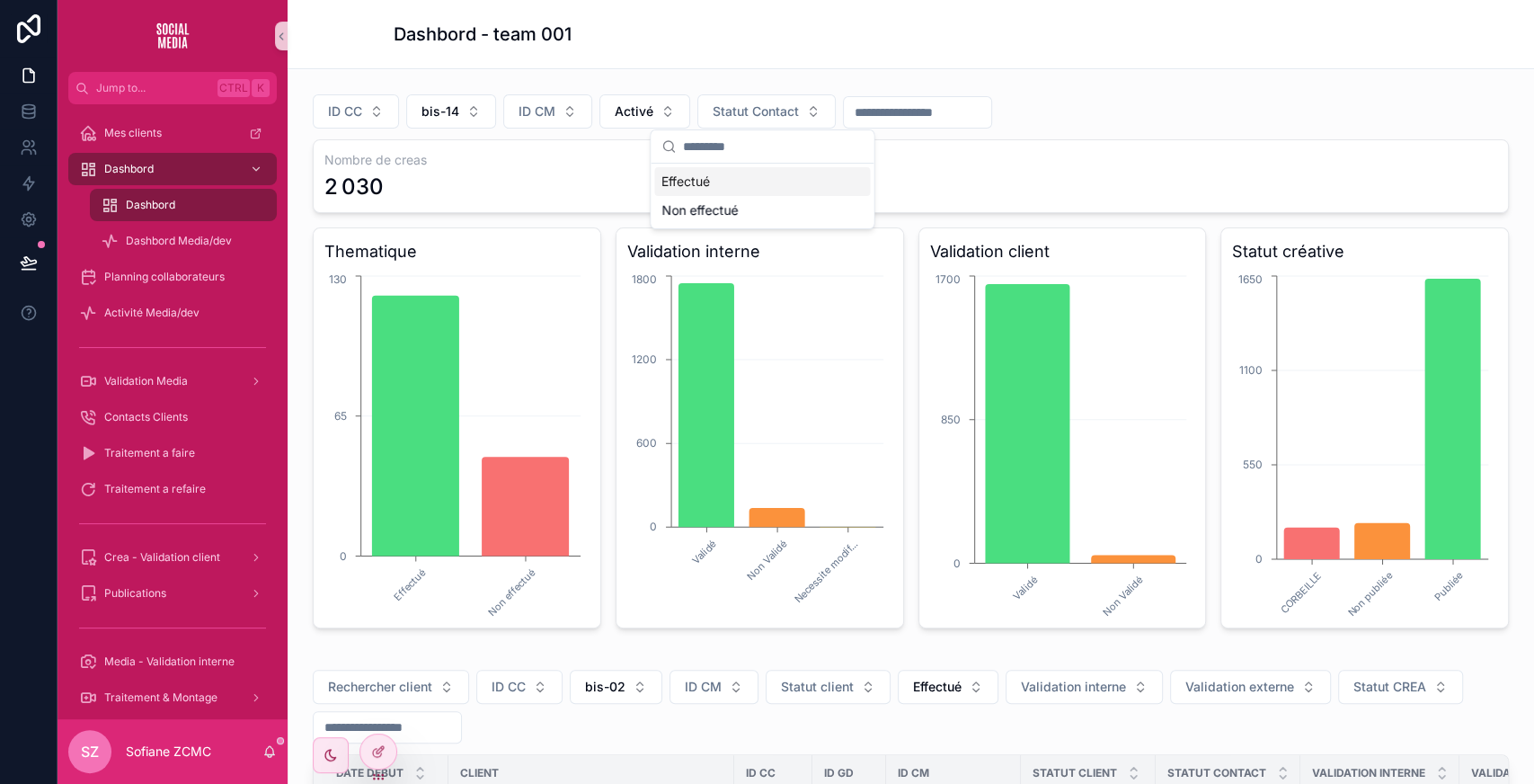
click at [713, 182] on div "Effectué" at bounding box center [762, 182] width 216 height 29
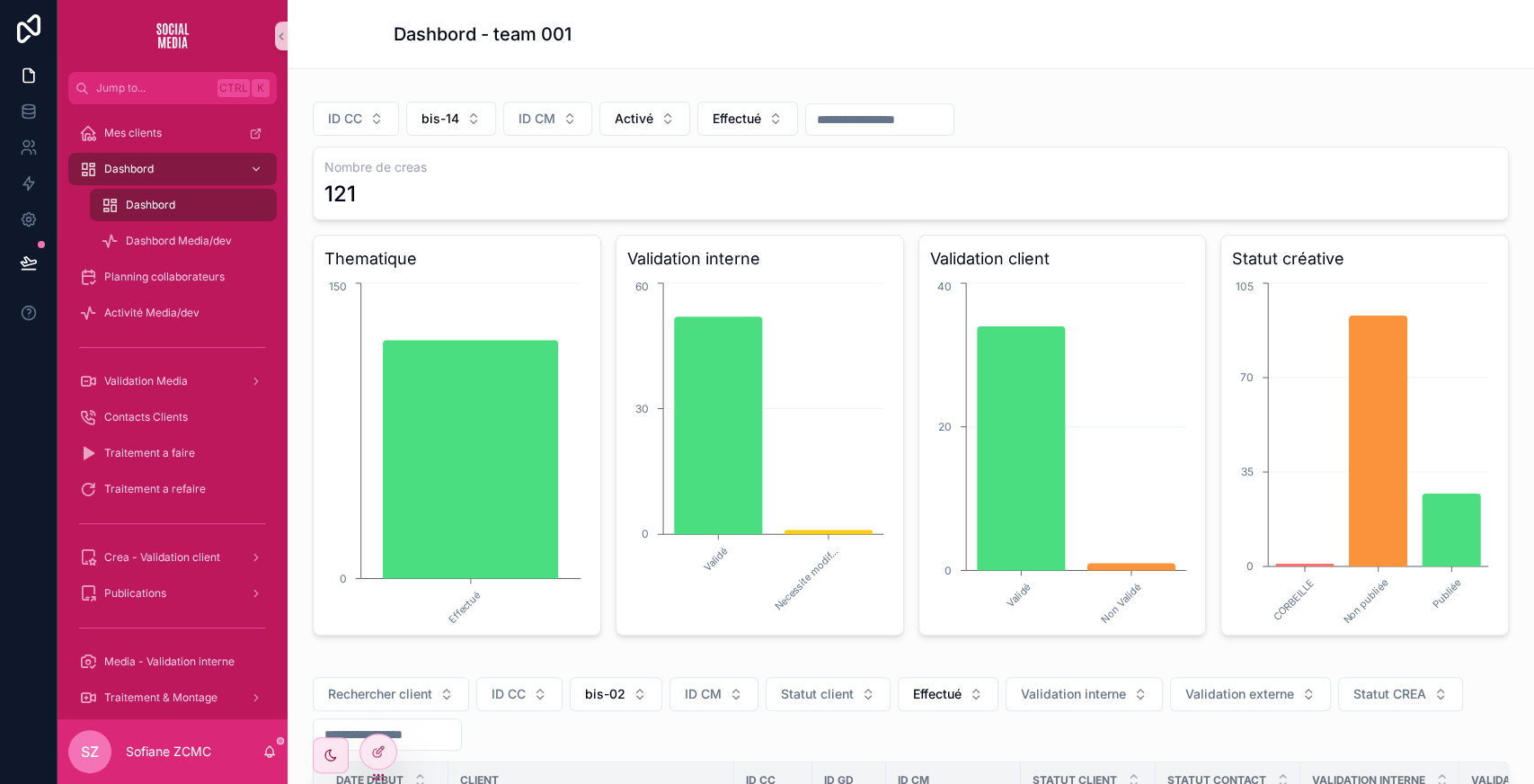
scroll to position [159, 0]
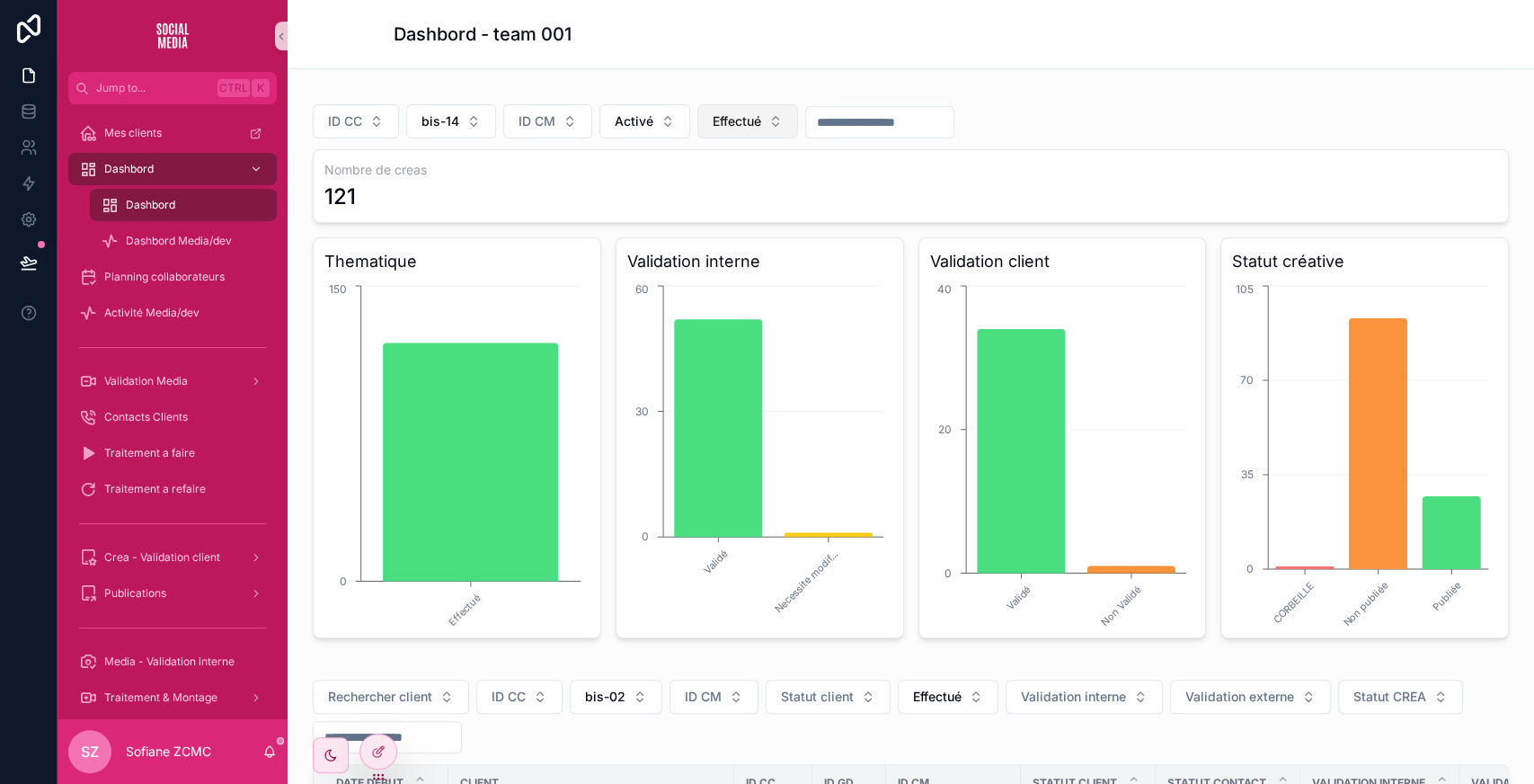
click at [710, 129] on button "Effectué" at bounding box center [748, 122] width 101 height 34
click at [663, 188] on div "None" at bounding box center [744, 191] width 216 height 29
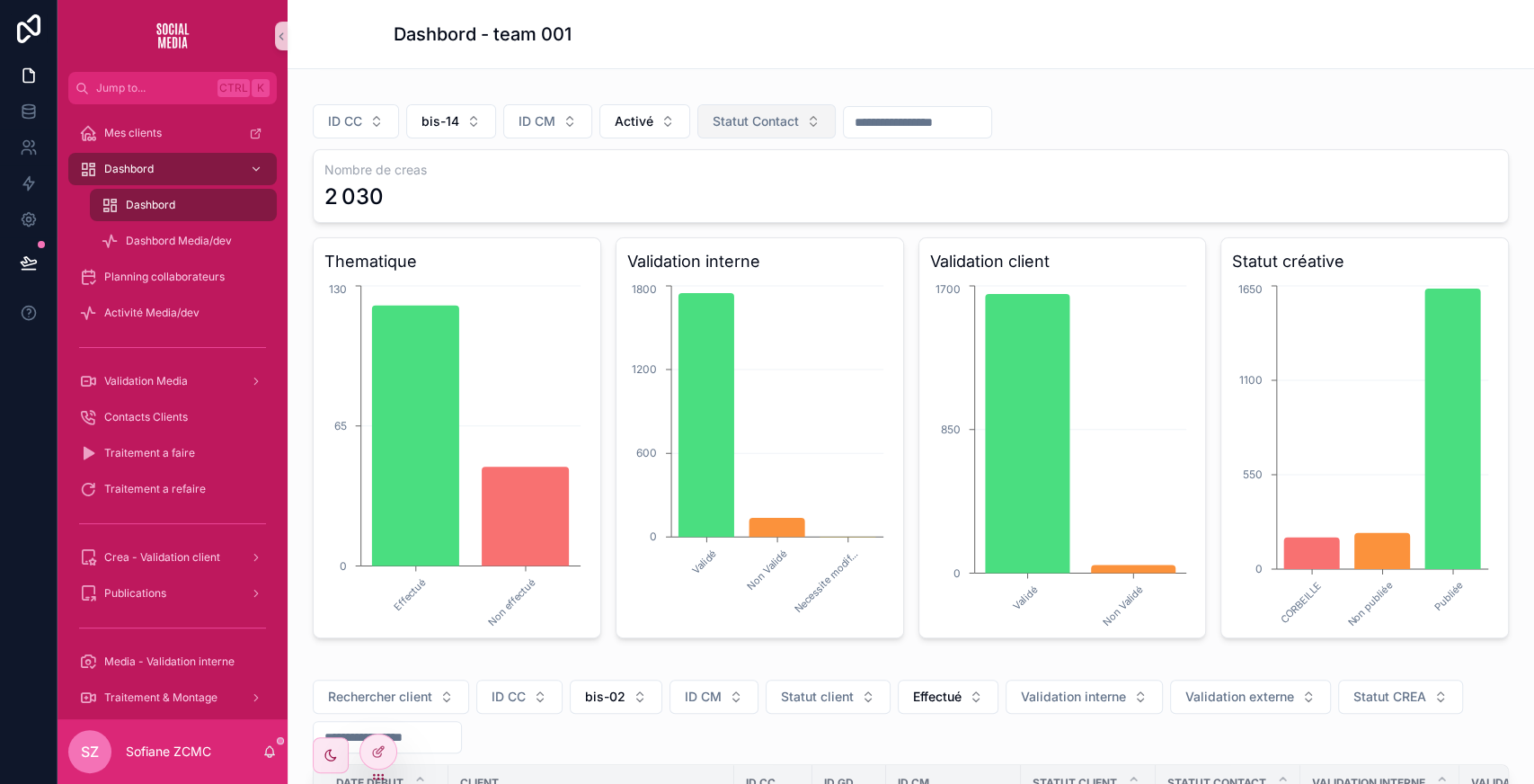
click at [733, 126] on span "Statut Contact" at bounding box center [756, 121] width 87 height 18
click at [864, 85] on div "ID CC bis-14 ID CM Activé Statut Contact Nombre de creas 2 030 Thematique Effec…" at bounding box center [911, 364] width 1218 height 560
click at [789, 112] on span "Statut Contact" at bounding box center [756, 121] width 87 height 18
click at [713, 191] on div "Effectué" at bounding box center [762, 191] width 216 height 29
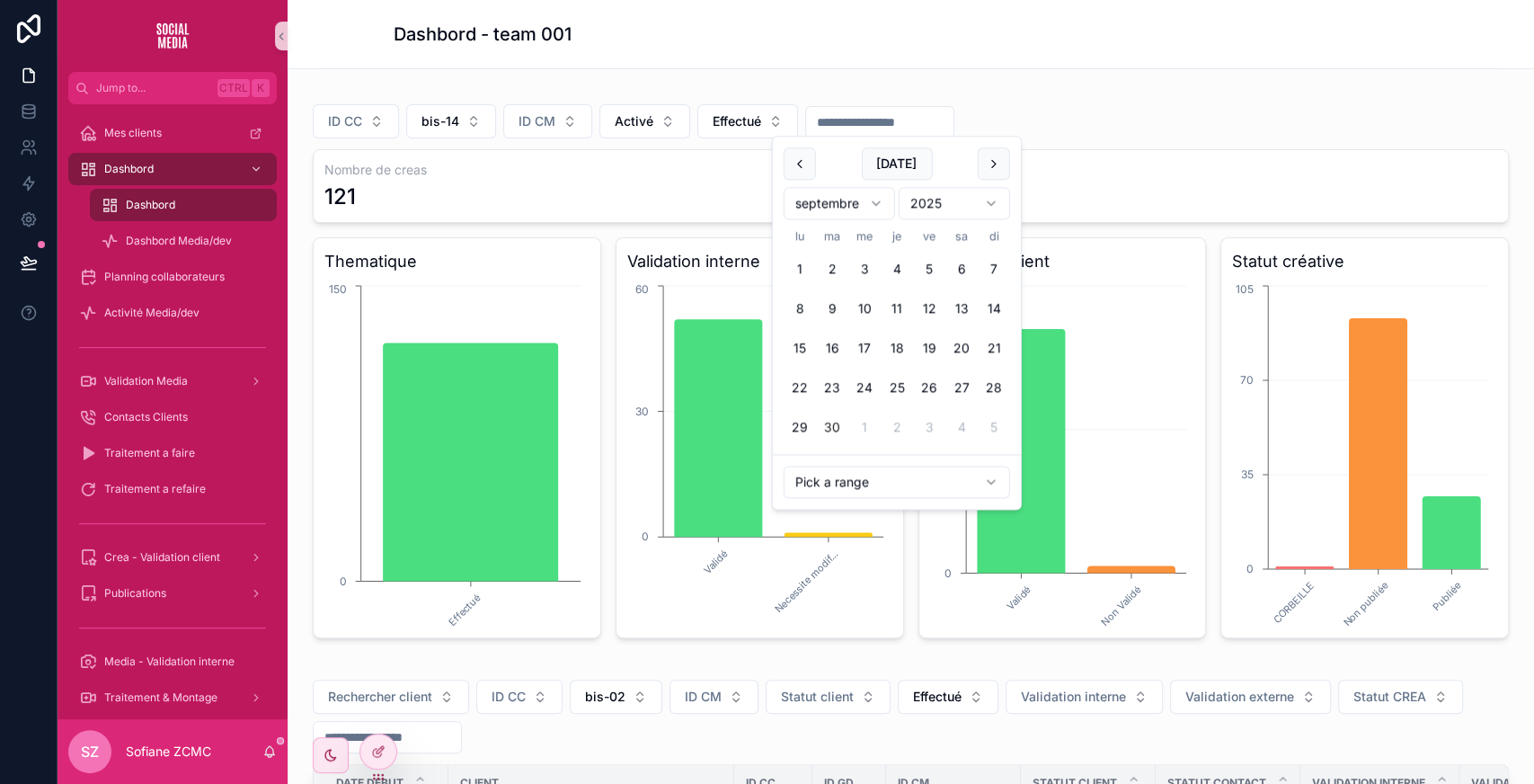
click at [832, 126] on input "scrollable content" at bounding box center [879, 122] width 148 height 25
click at [891, 169] on button "[DATE]" at bounding box center [896, 164] width 71 height 32
type input "**********"
click at [1132, 120] on div "**********" at bounding box center [911, 122] width 1196 height 34
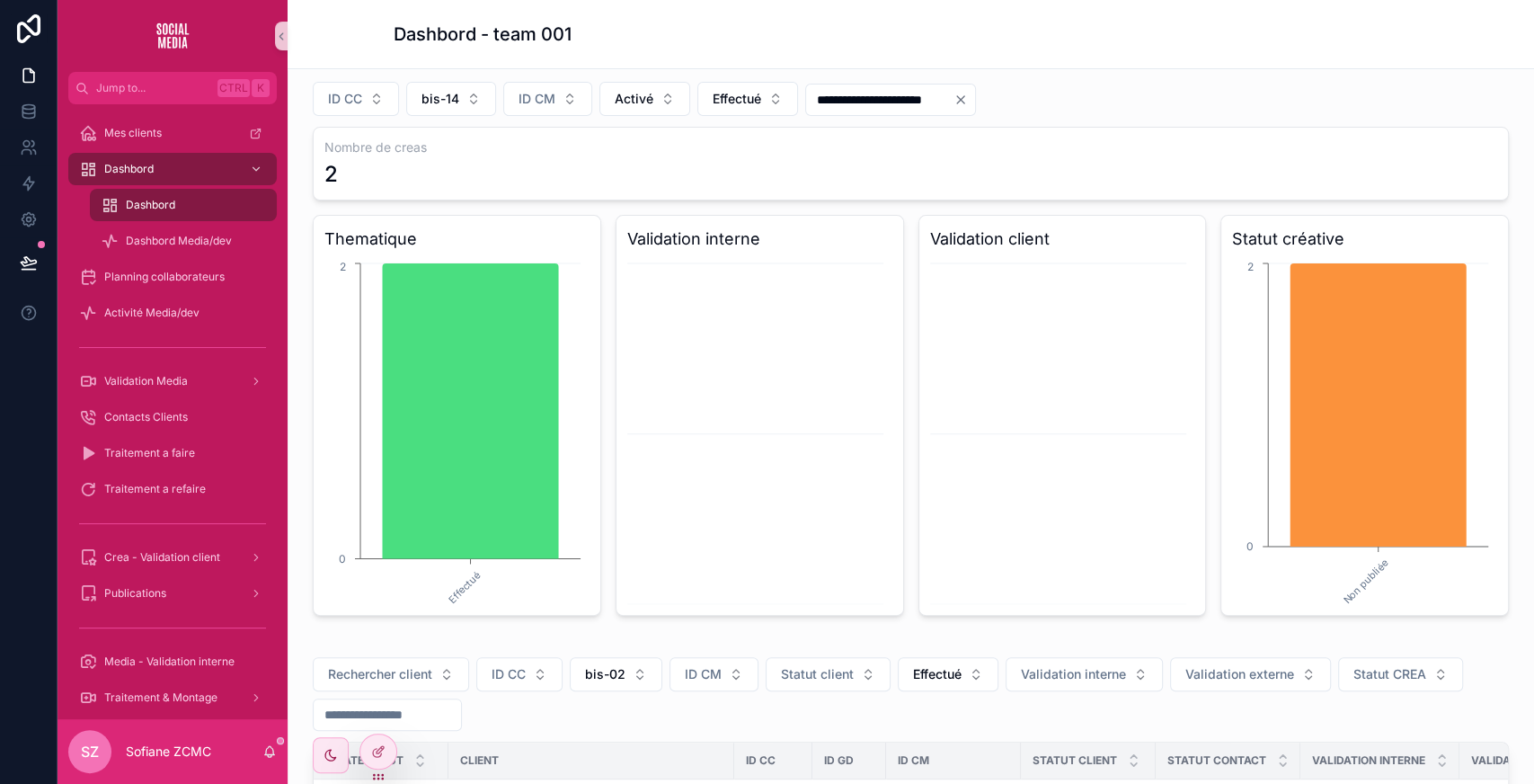
scroll to position [172, 0]
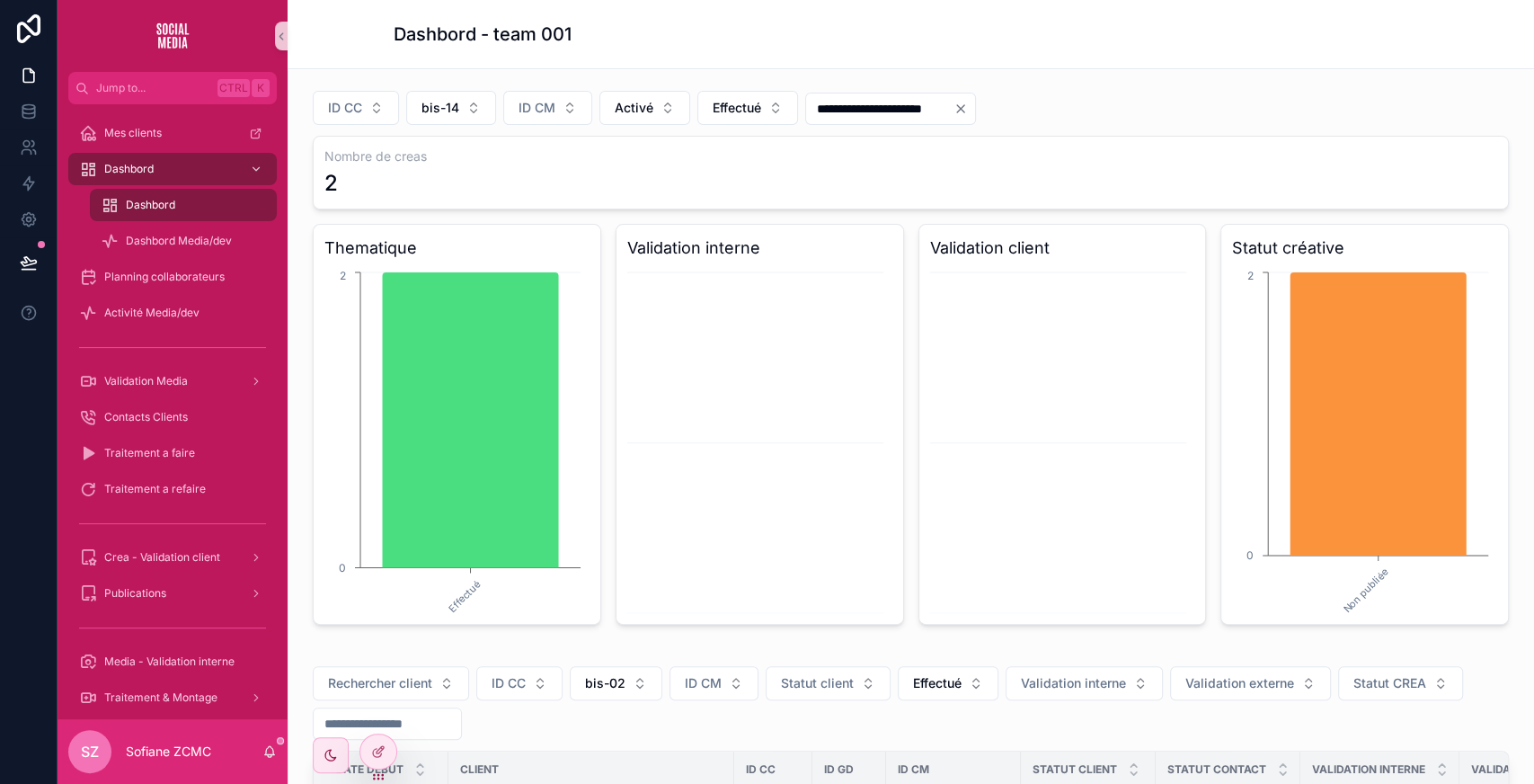
click at [850, 105] on input "**********" at bounding box center [879, 108] width 148 height 25
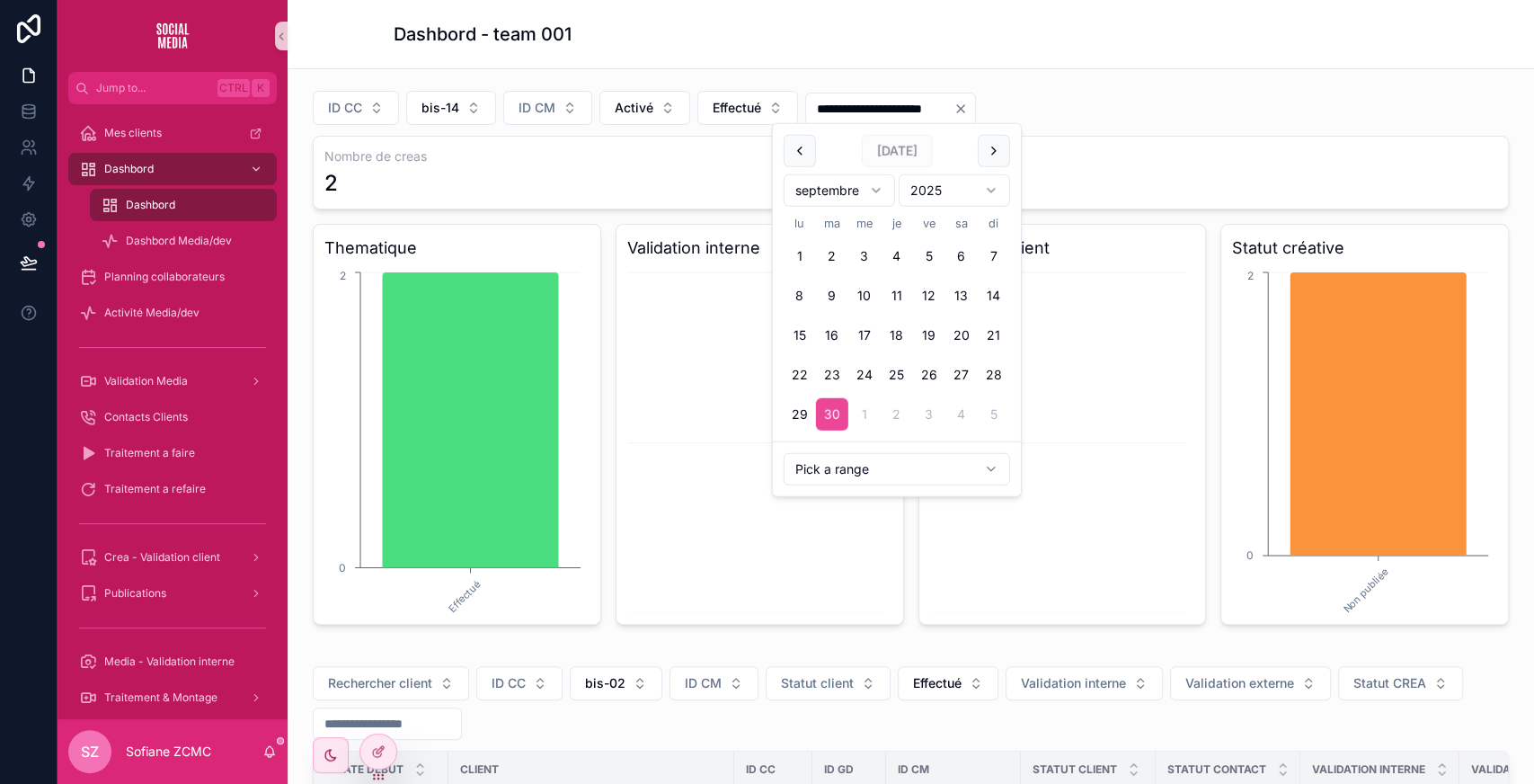
click at [850, 105] on input "**********" at bounding box center [879, 108] width 148 height 25
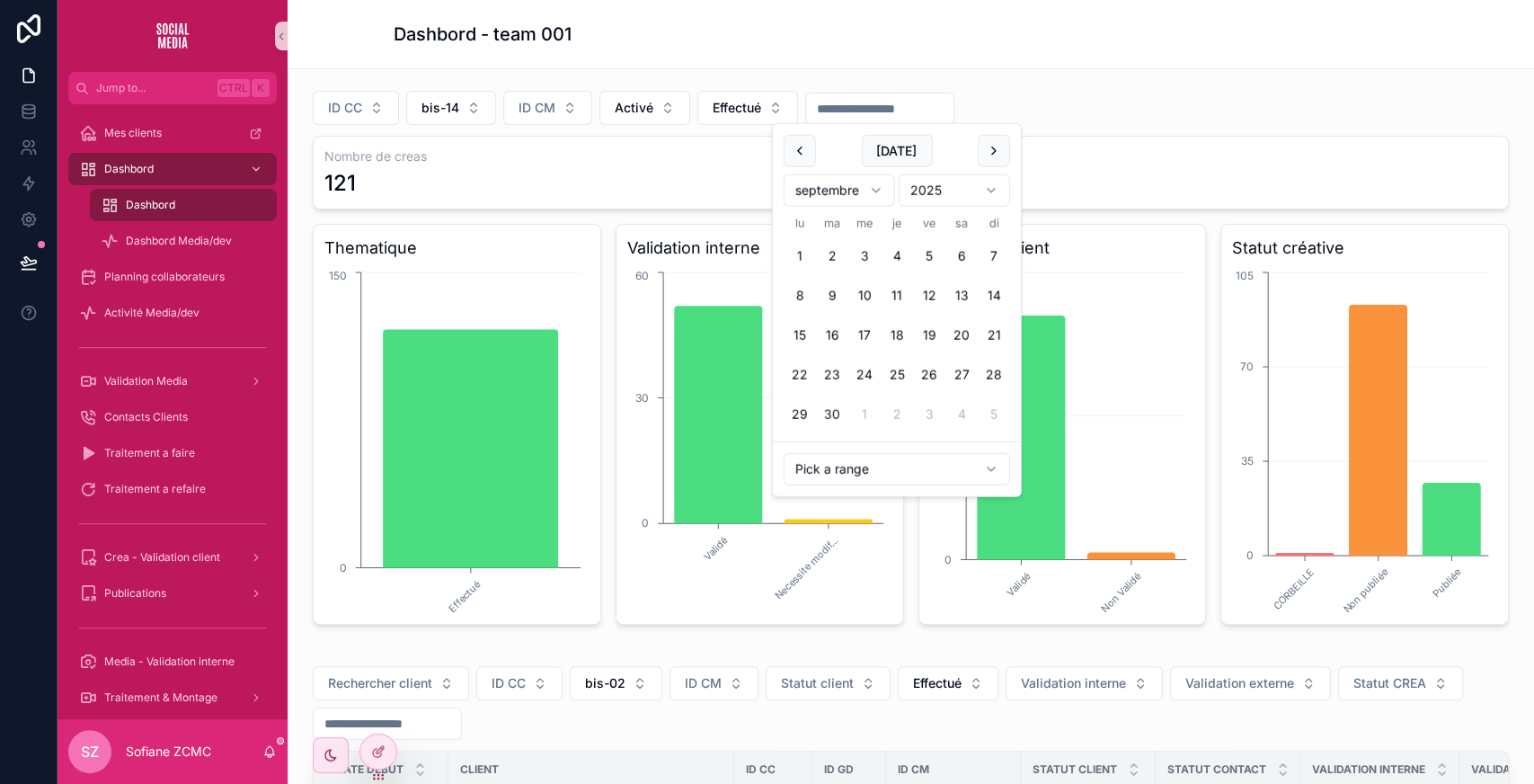
click at [1028, 111] on div "ID CC bis-14 ID CM Activé Effectué" at bounding box center [911, 108] width 1196 height 34
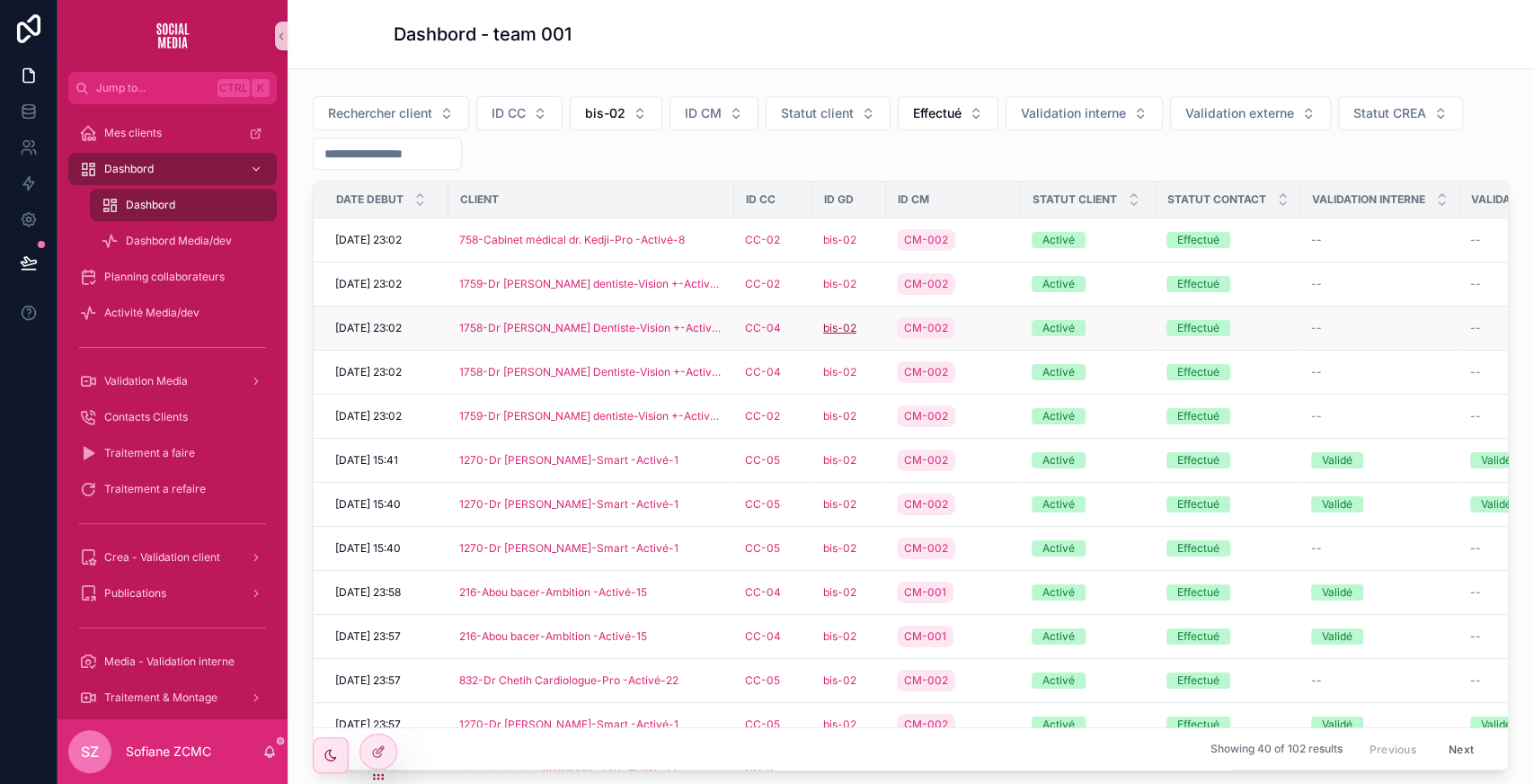
scroll to position [749, 0]
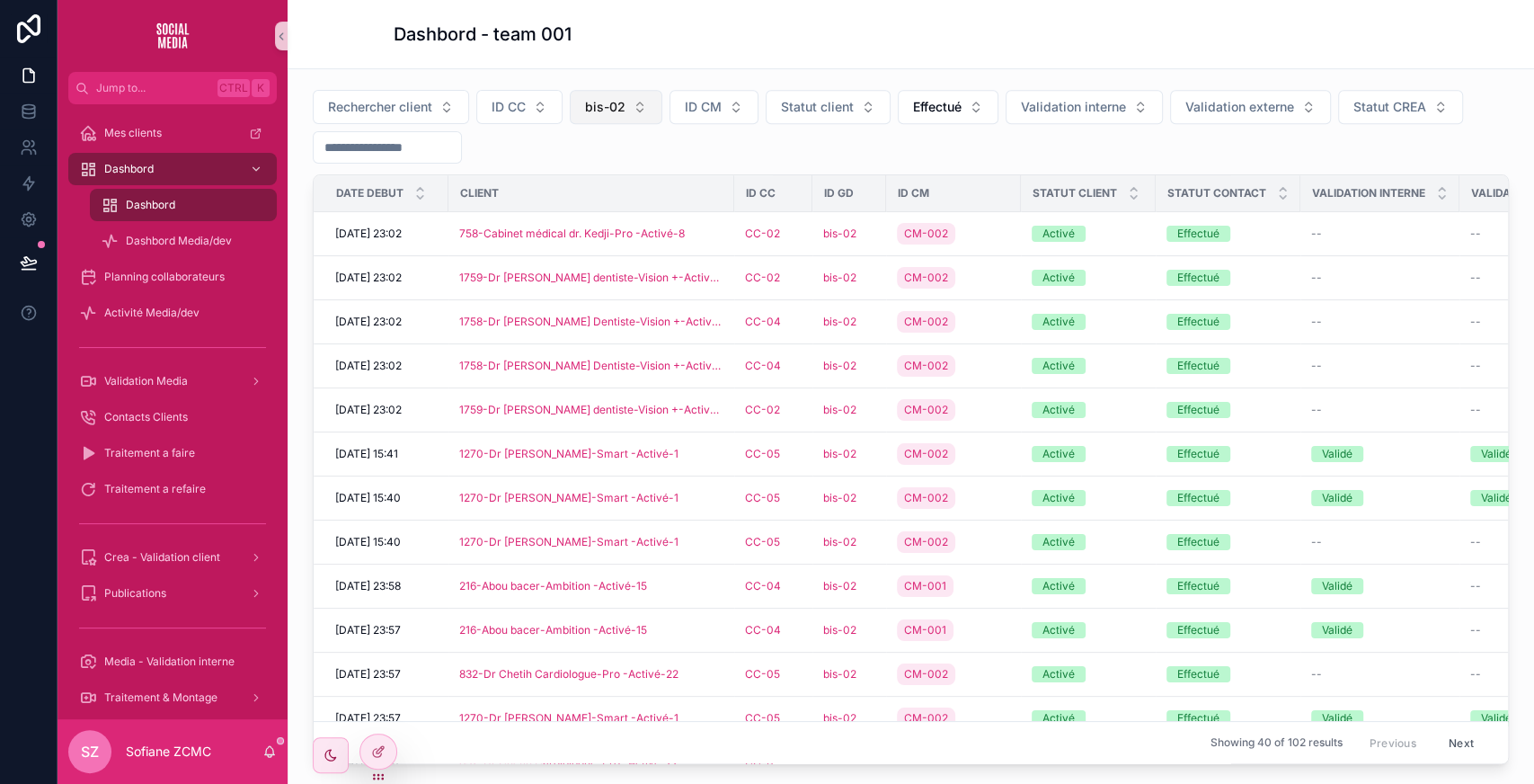
click at [590, 91] on button "bis-02" at bounding box center [616, 107] width 92 height 34
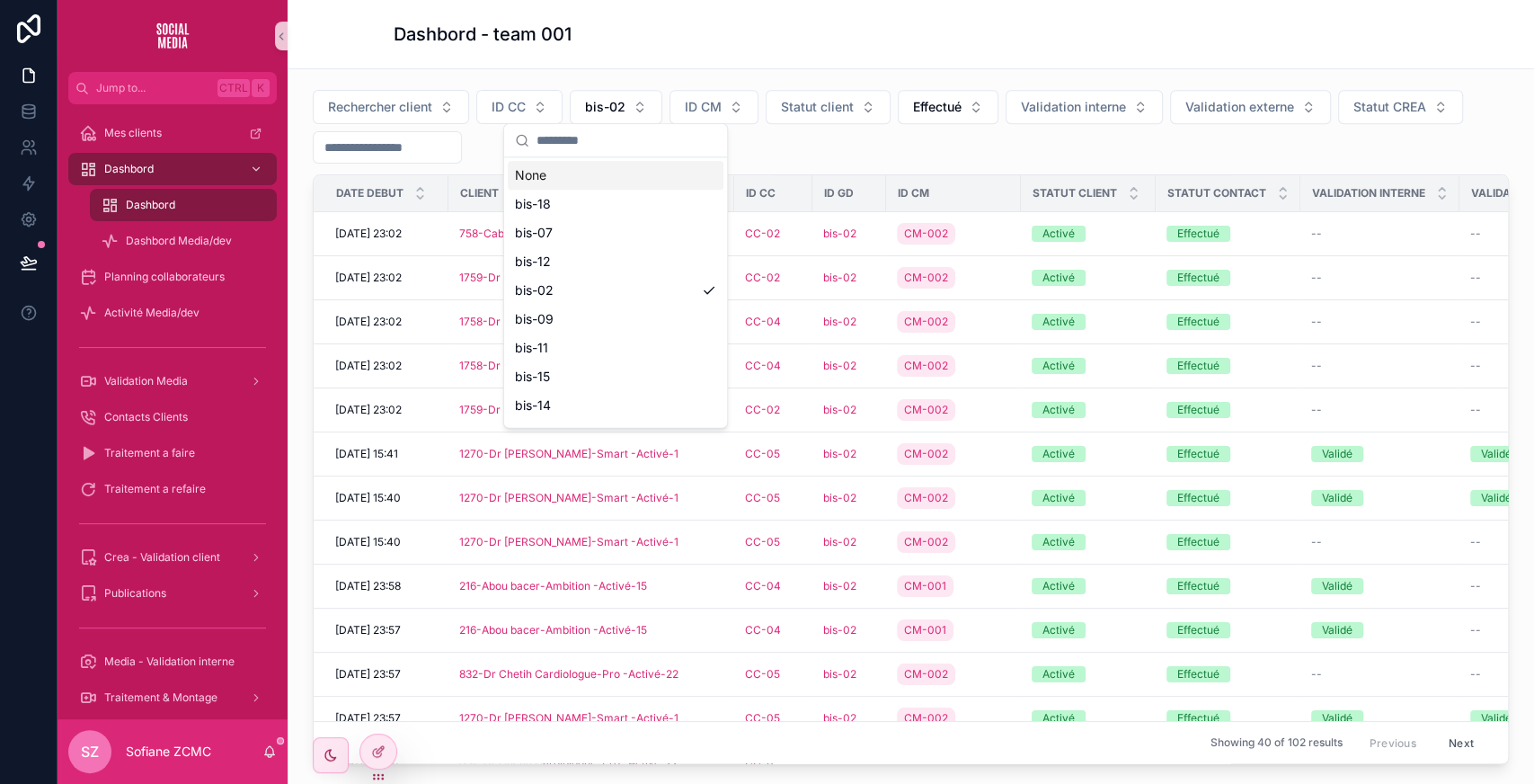
click at [586, 137] on input "scrollable content" at bounding box center [626, 140] width 180 height 32
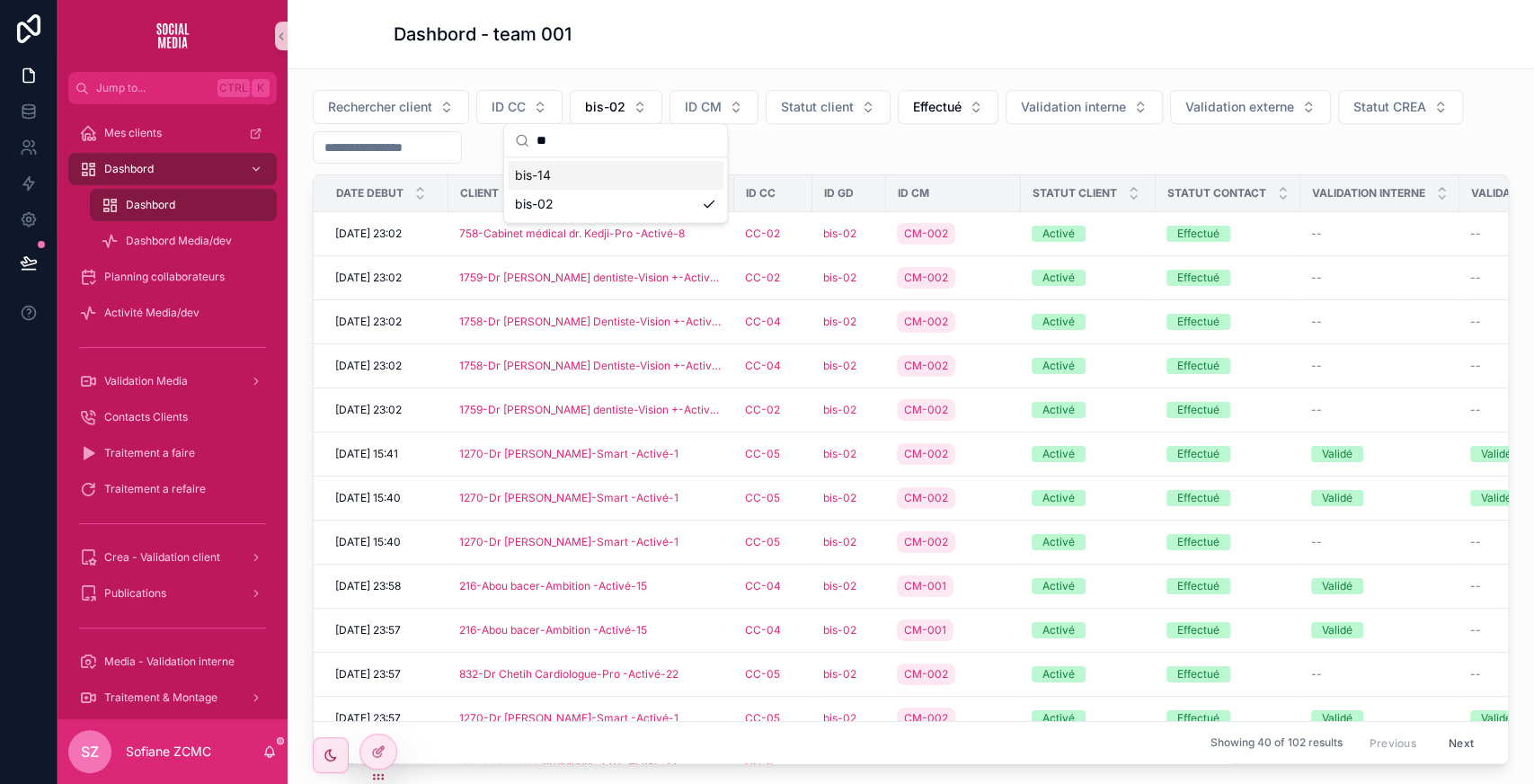
type input "**"
click at [577, 178] on div "bis-14" at bounding box center [616, 175] width 216 height 29
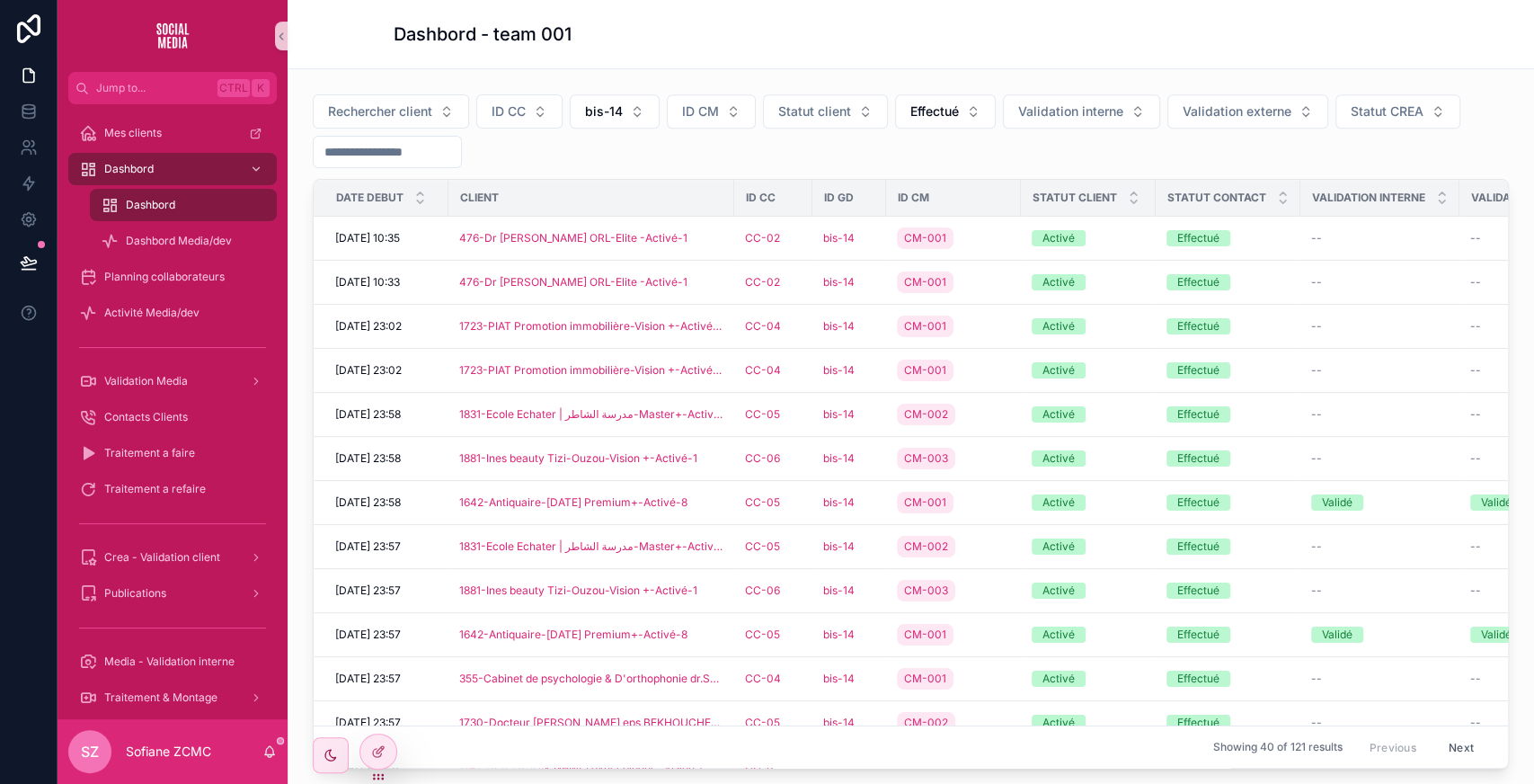
scroll to position [742, 0]
click at [1072, 118] on button "Validation interne" at bounding box center [1081, 113] width 157 height 34
click at [1011, 173] on div "Validé" at bounding box center [1078, 182] width 216 height 29
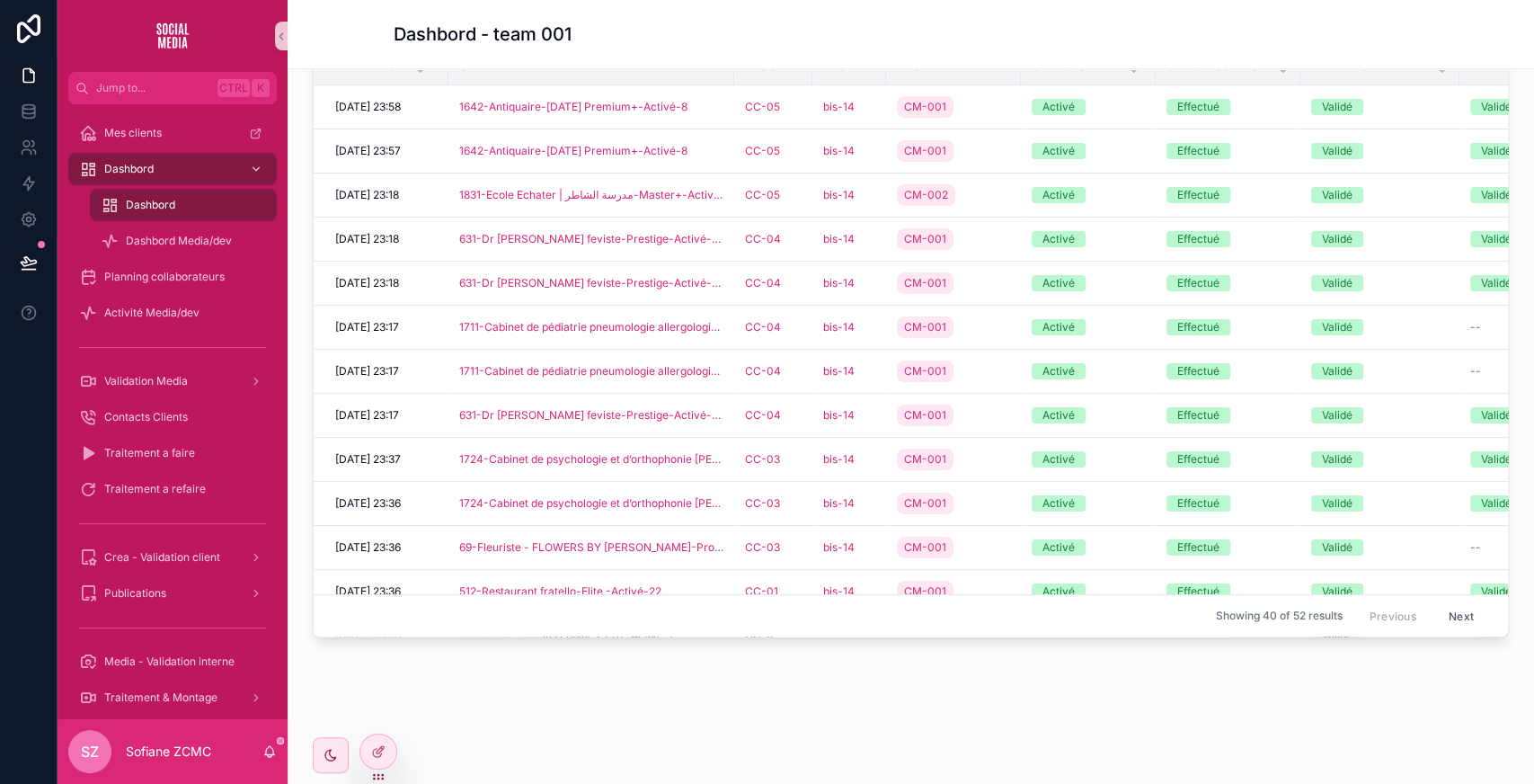
scroll to position [775, 0]
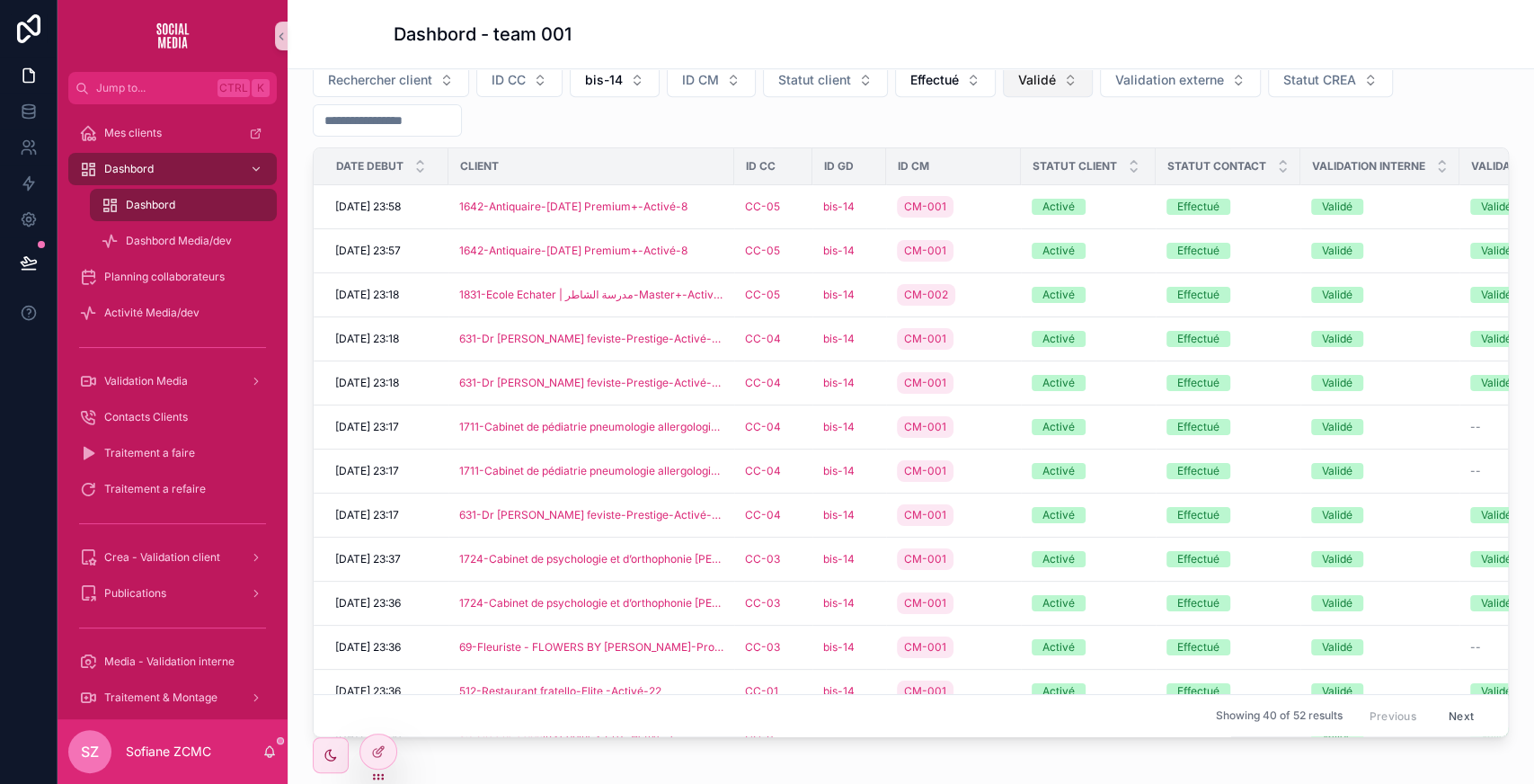
click at [1017, 86] on button "Validé" at bounding box center [1048, 80] width 89 height 34
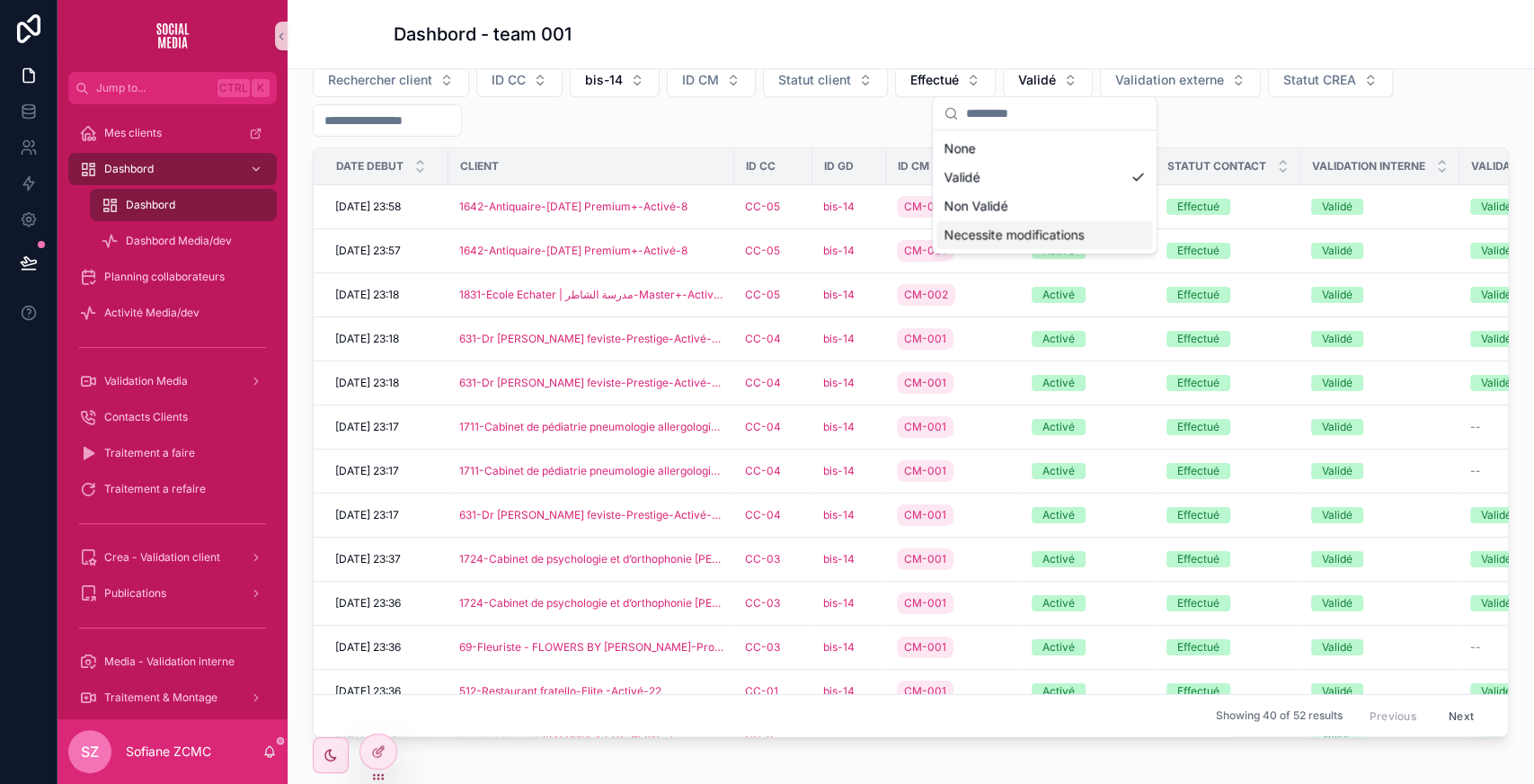
click at [1032, 230] on div "Necessite modifications" at bounding box center [1044, 234] width 216 height 29
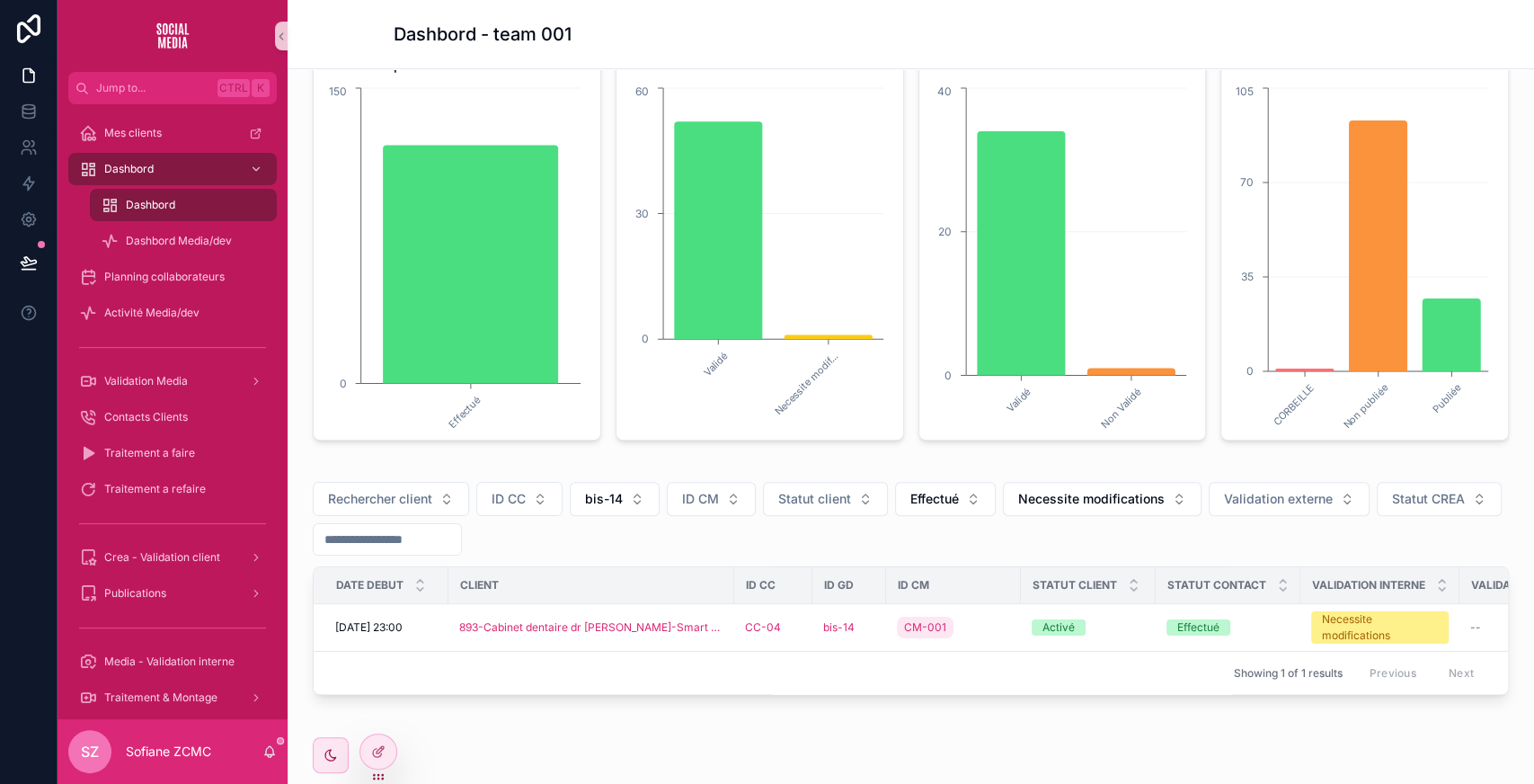
scroll to position [356, 0]
click at [1086, 493] on span "Necessite modifications" at bounding box center [1092, 500] width 147 height 18
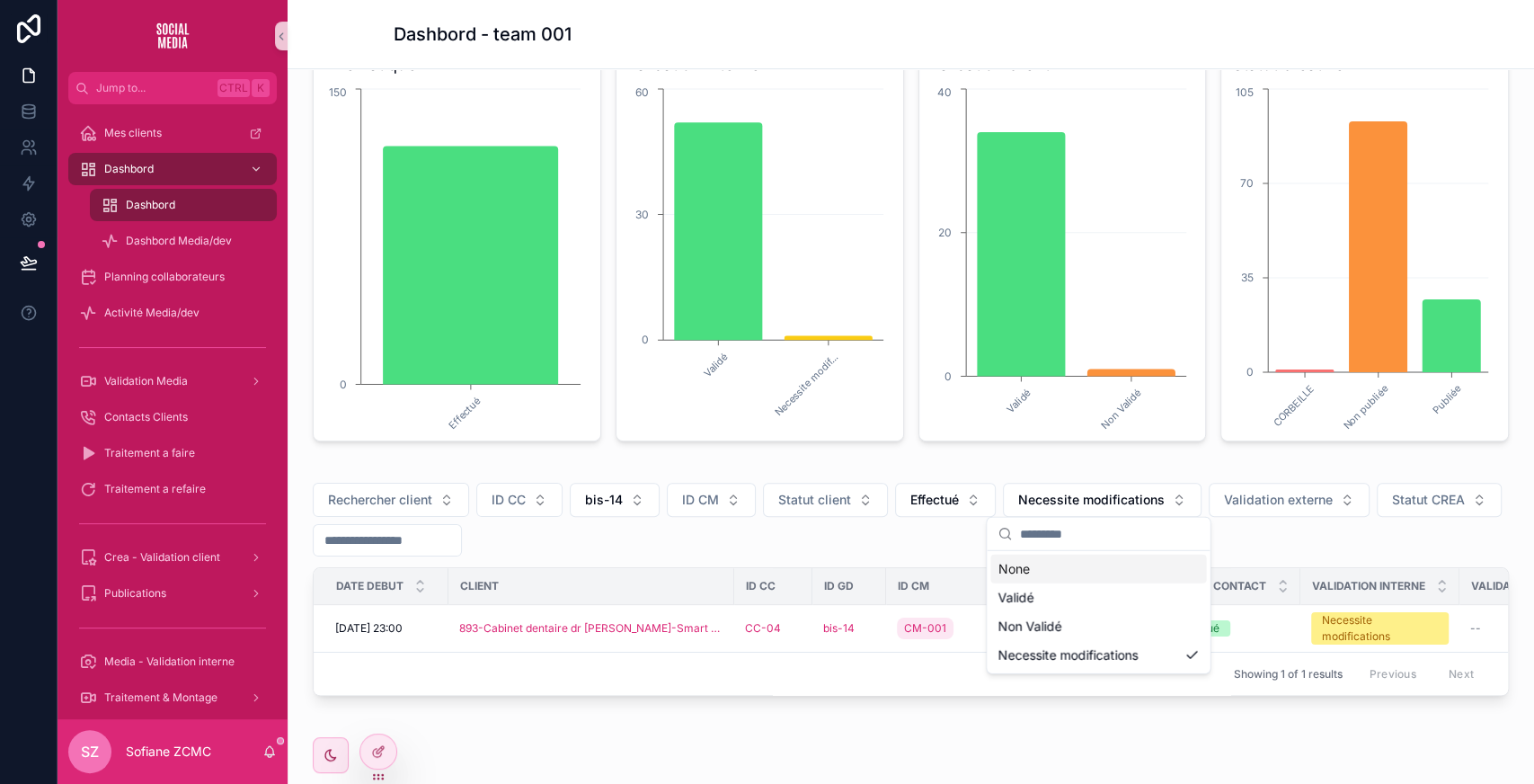
click at [1061, 571] on div "None" at bounding box center [1098, 569] width 216 height 29
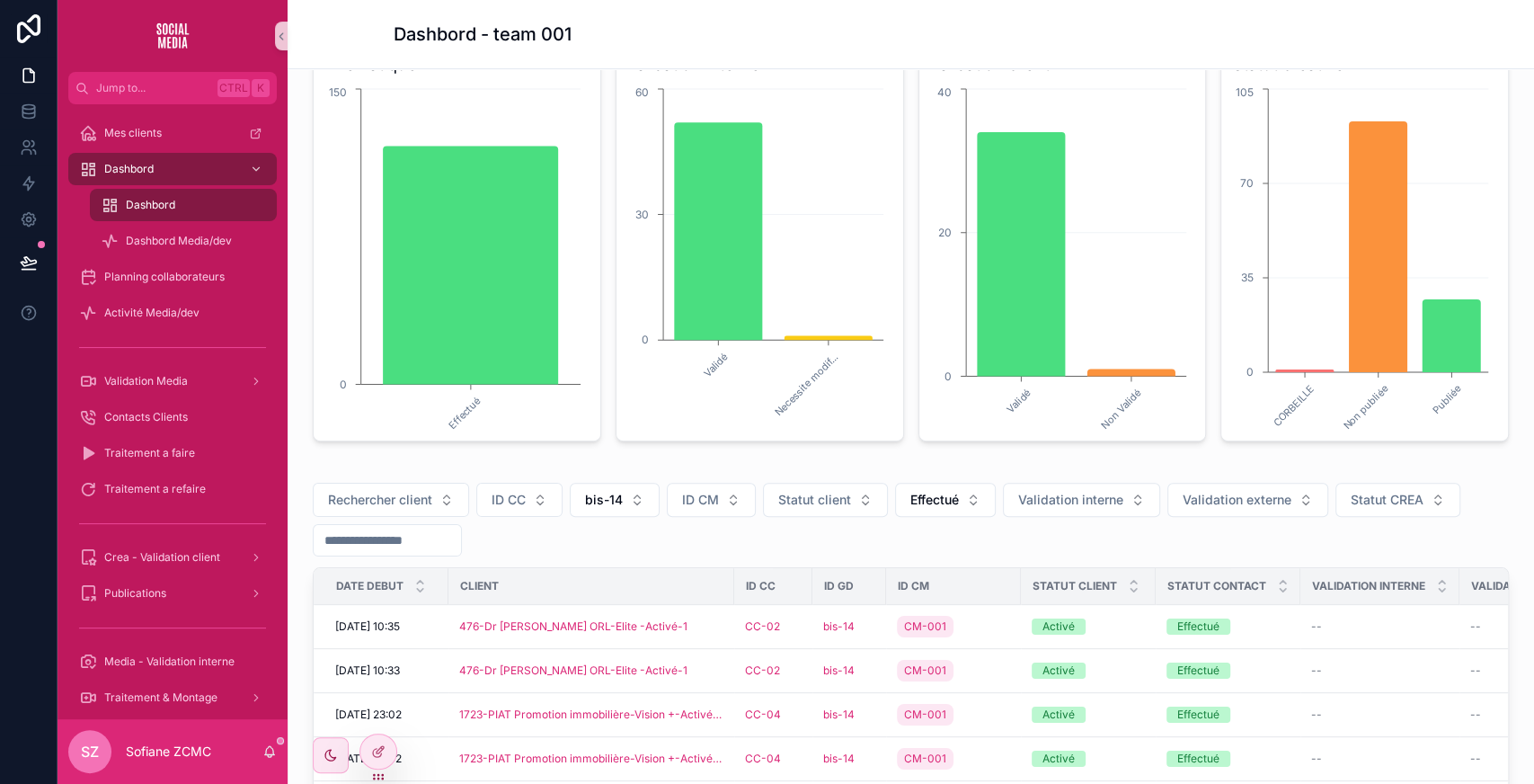
drag, startPoint x: 924, startPoint y: 548, endPoint x: 797, endPoint y: 545, distance: 127.0
click at [797, 545] on div "Rechercher client ID CC bis-14 ID CM Statut client Effectué Validation interne …" at bounding box center [911, 519] width 1196 height 73
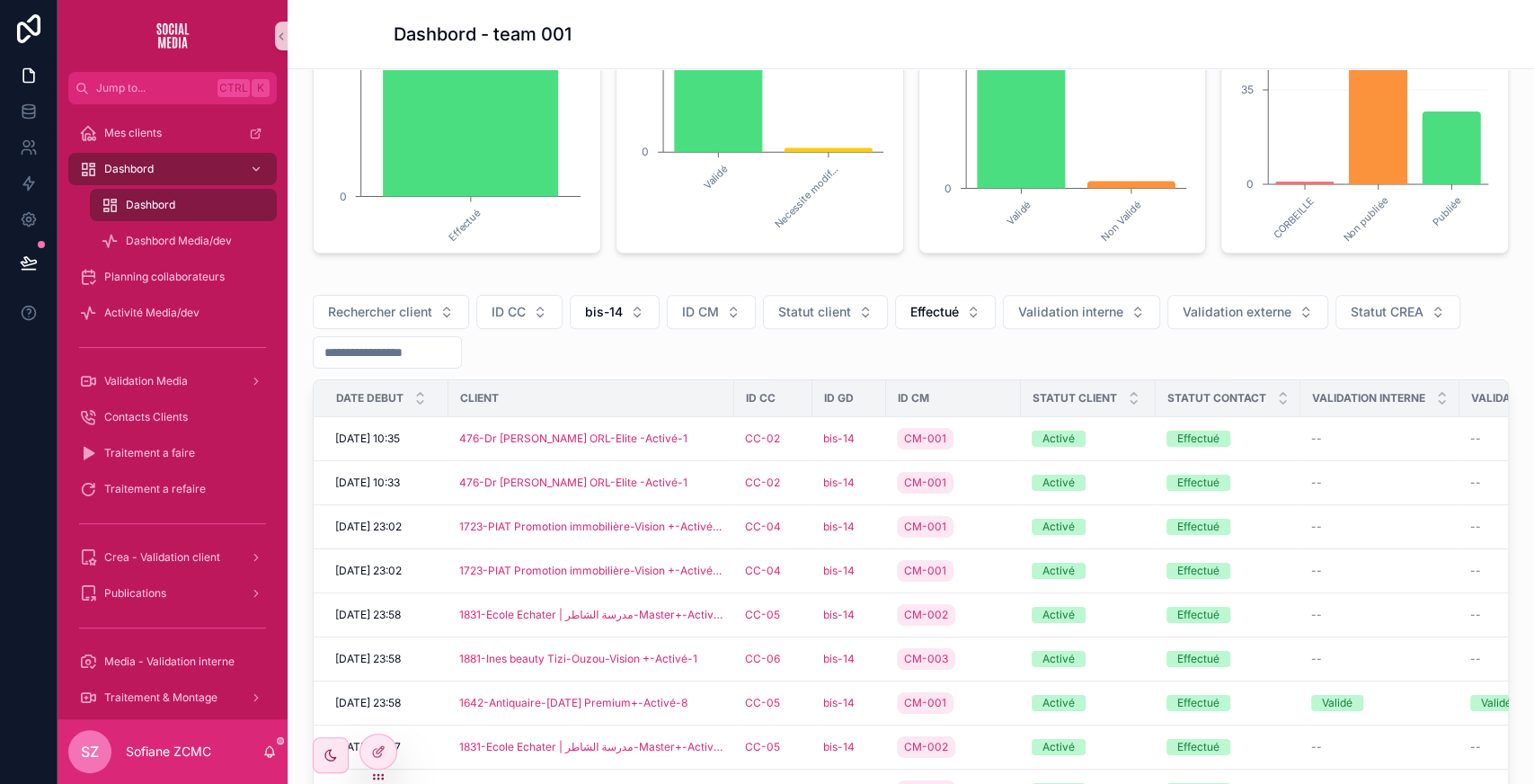
scroll to position [556, 0]
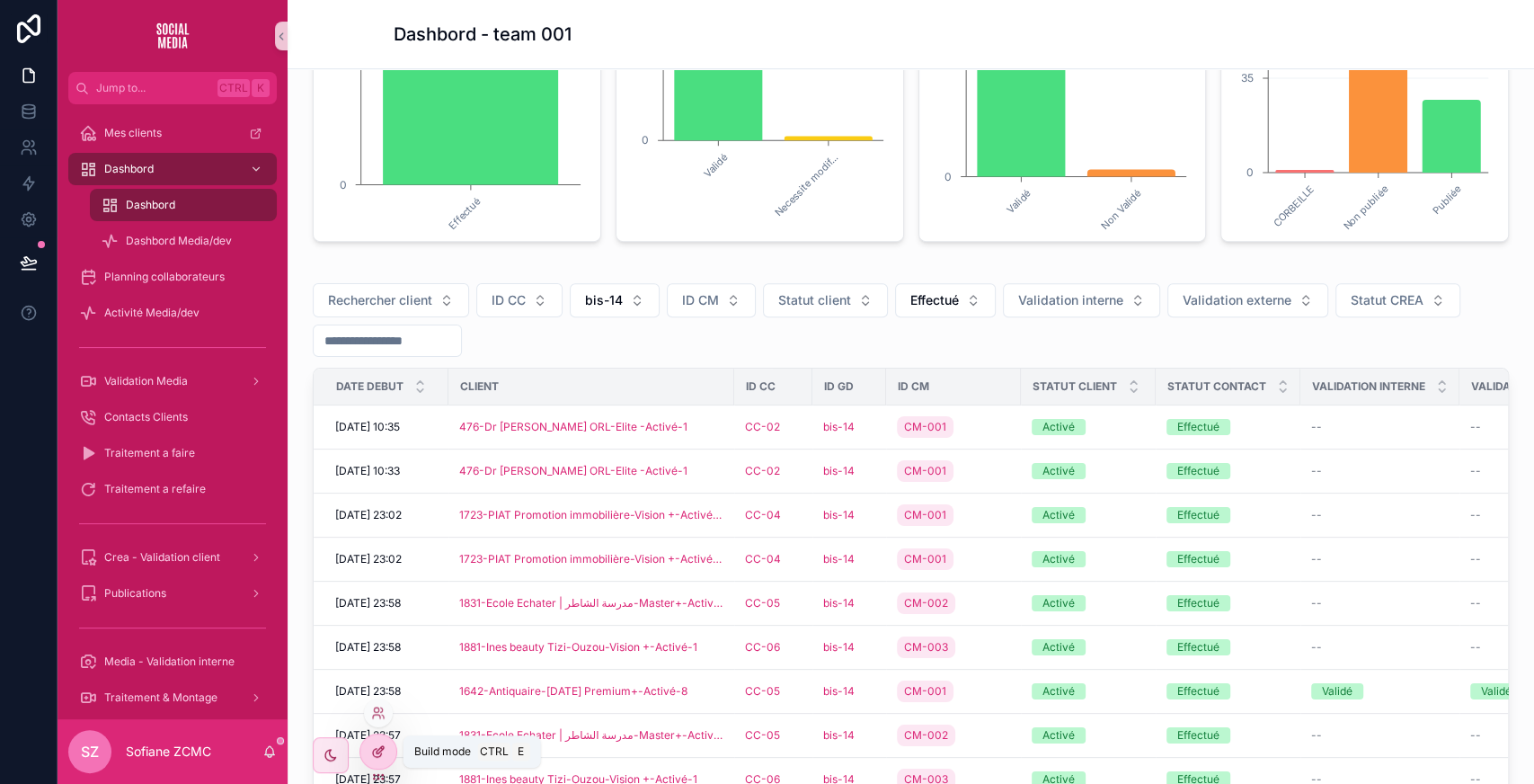
click at [381, 756] on icon at bounding box center [378, 751] width 14 height 14
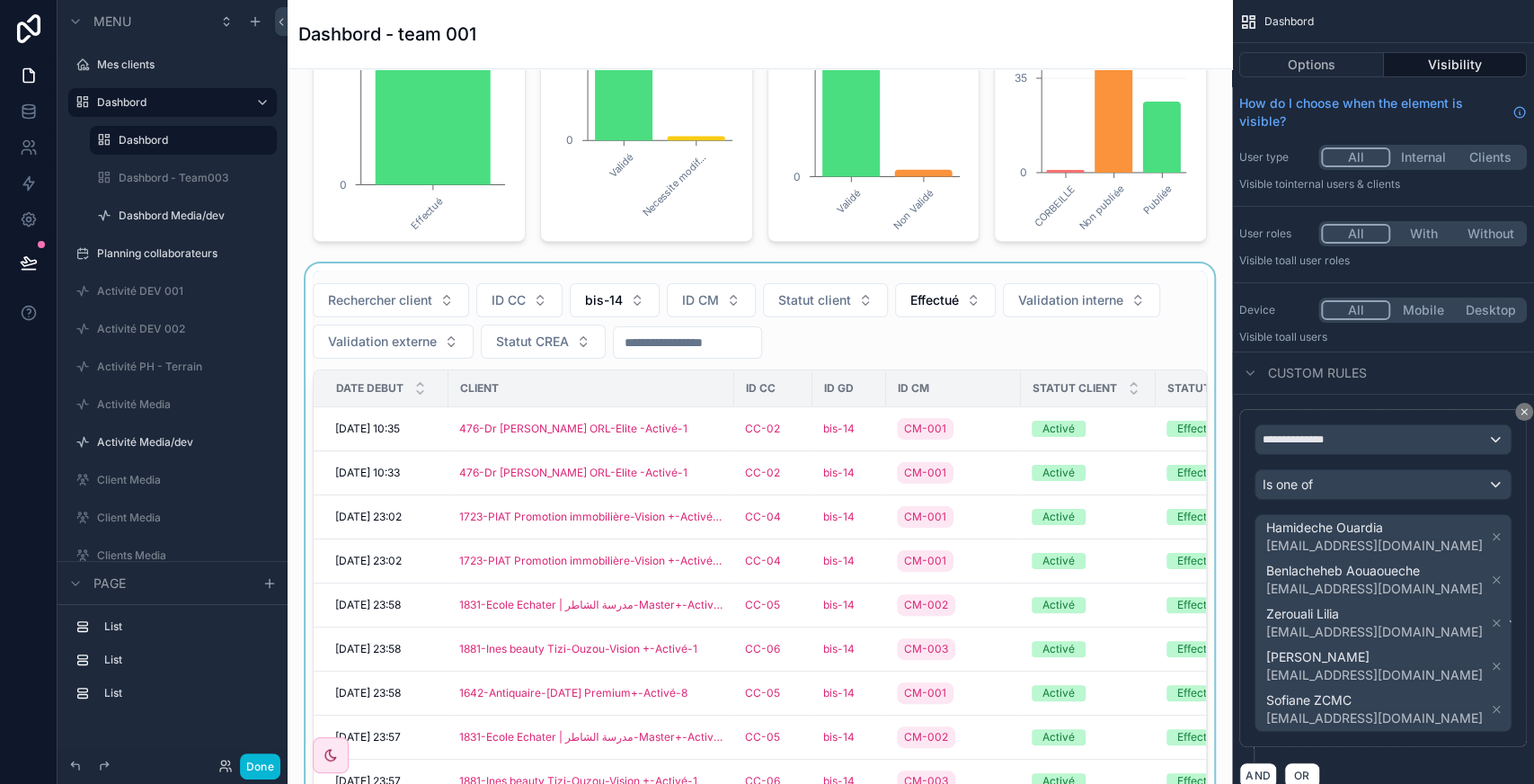
click at [748, 329] on div "scrollable content" at bounding box center [759, 615] width 915 height 703
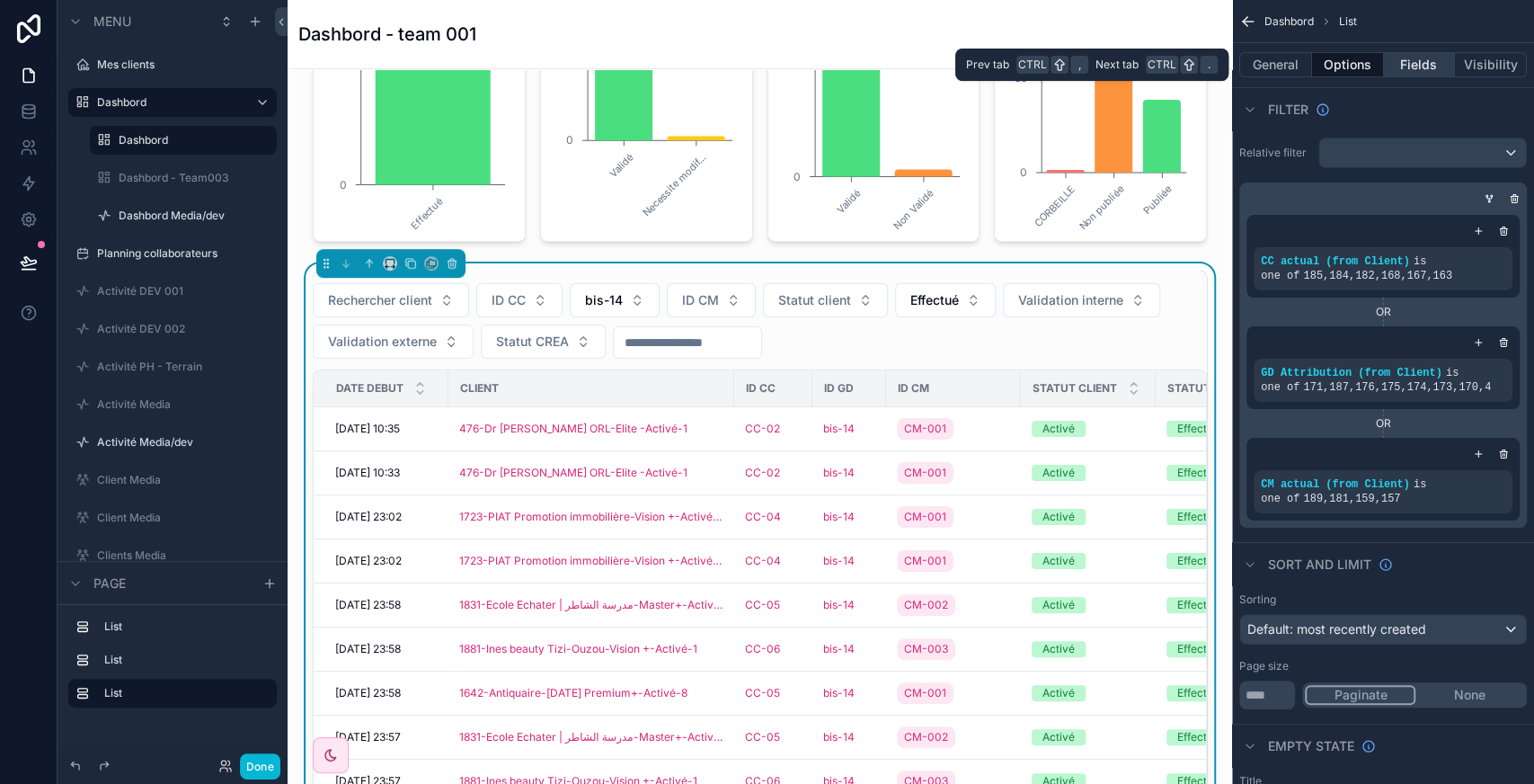
click at [1427, 72] on button "Fields" at bounding box center [1420, 65] width 72 height 25
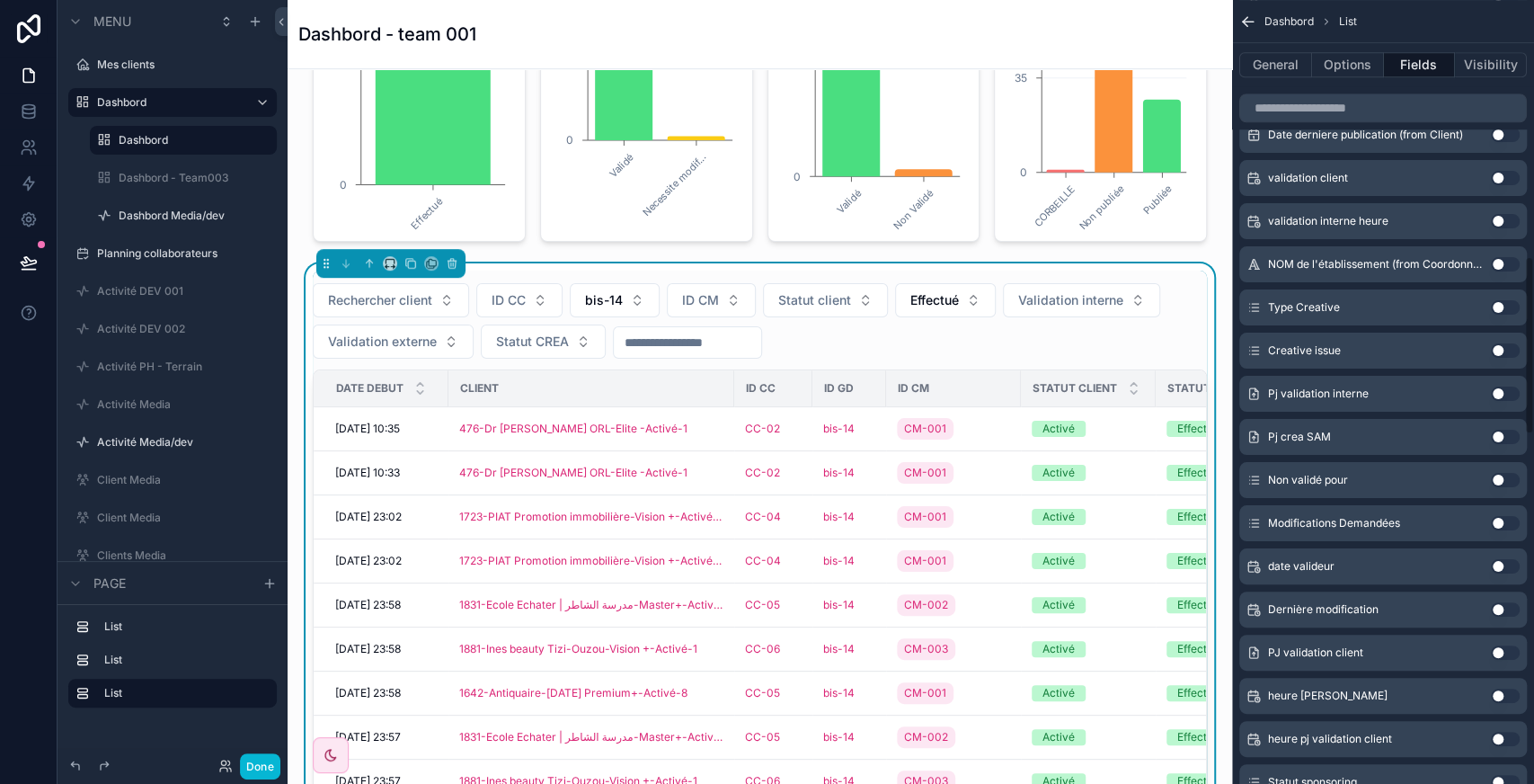
scroll to position [1193, 0]
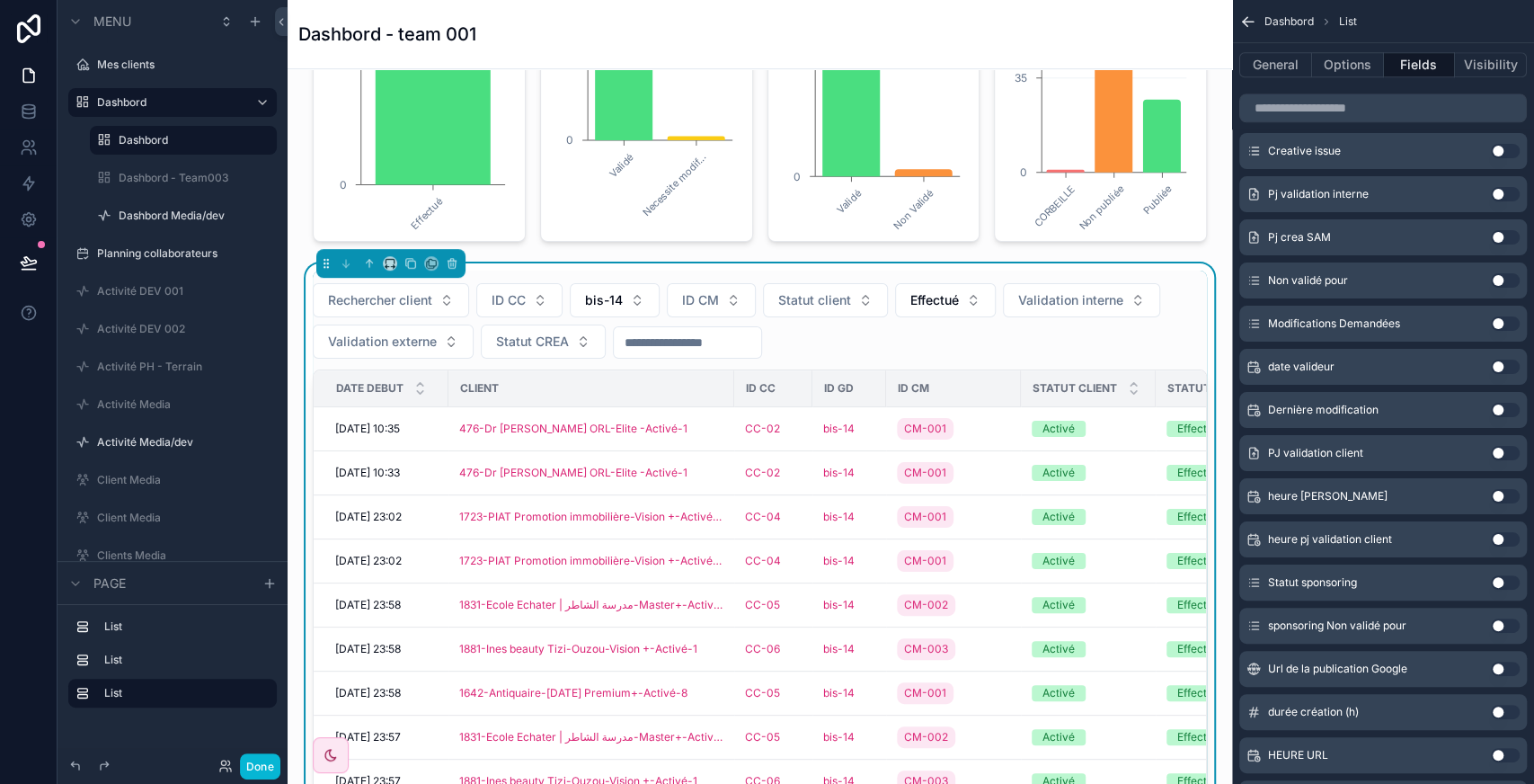
click at [1504, 493] on button "Use setting" at bounding box center [1505, 496] width 29 height 14
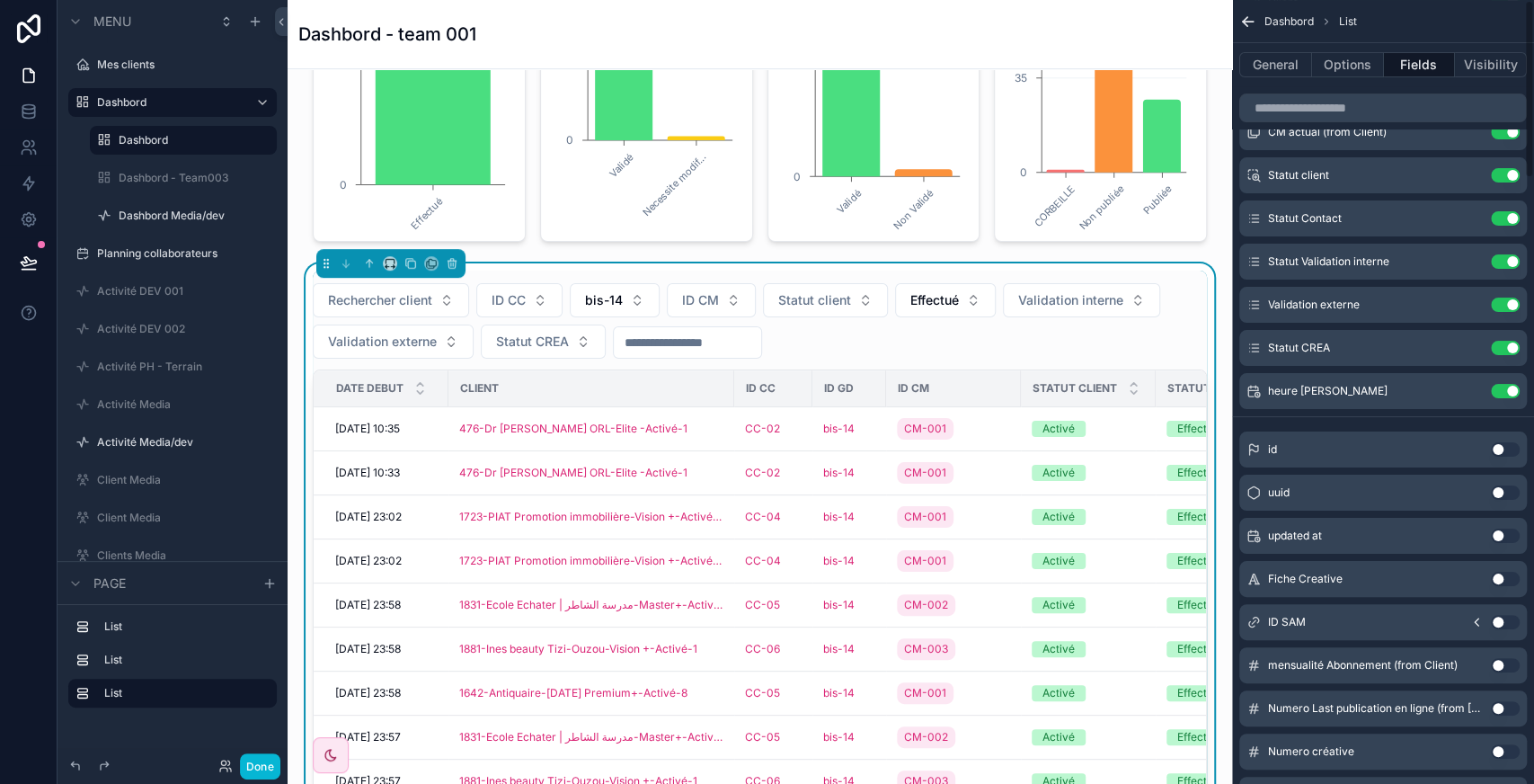
scroll to position [0, 0]
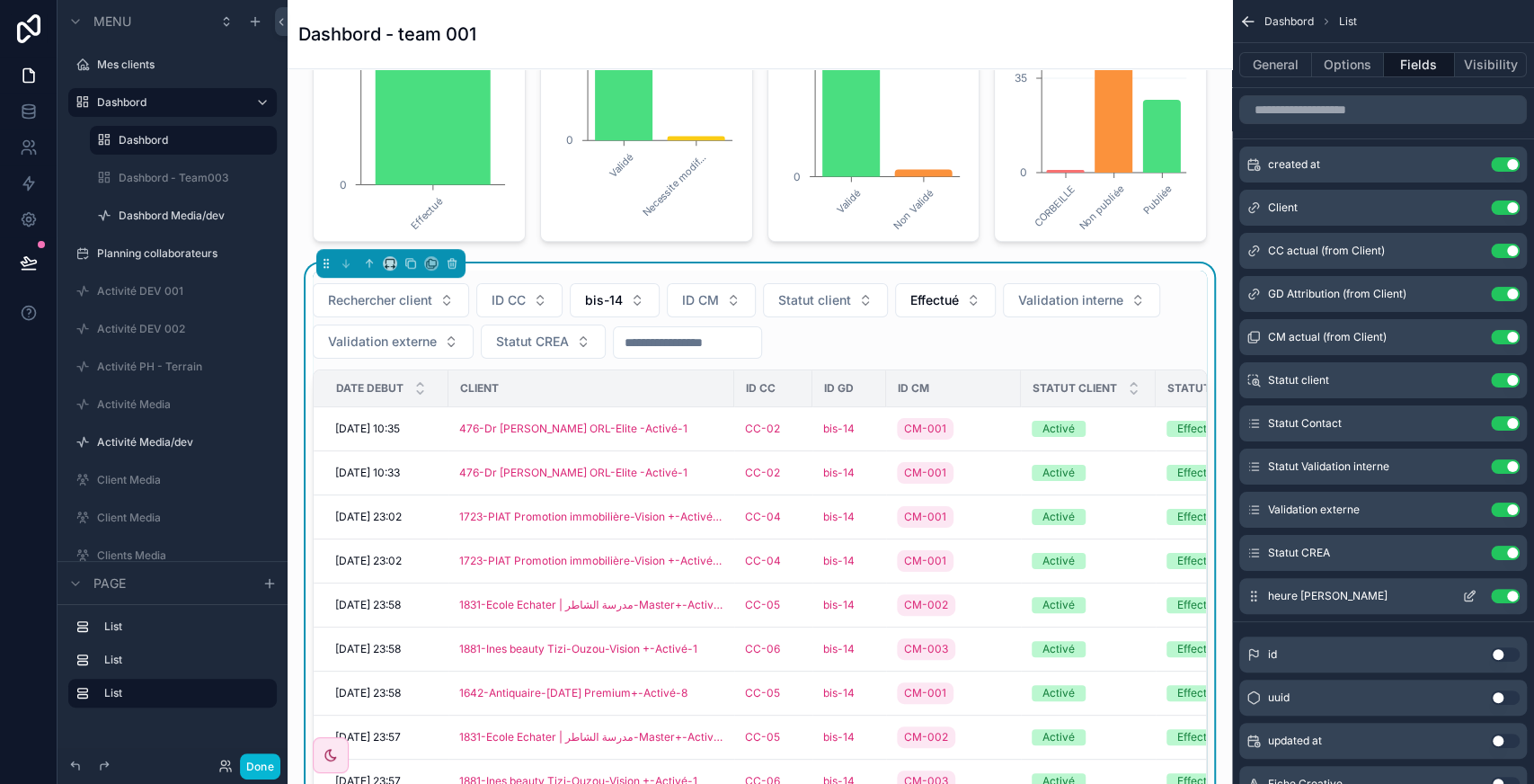
click at [1505, 597] on button "Use setting" at bounding box center [1505, 596] width 29 height 14
click at [1359, 69] on button "Options" at bounding box center [1348, 65] width 72 height 25
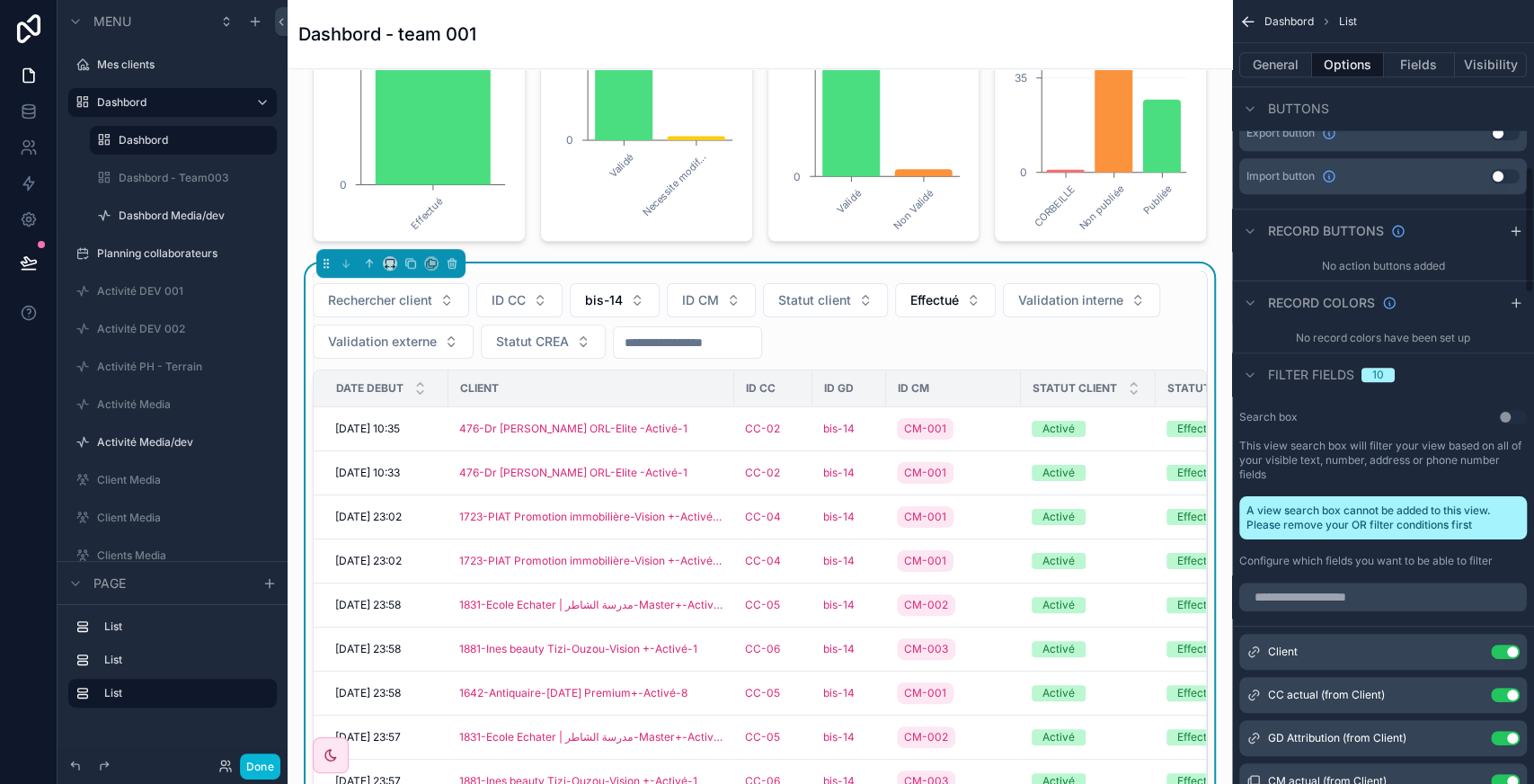
scroll to position [1023, 0]
click at [1330, 592] on input "scrollable content" at bounding box center [1383, 596] width 287 height 29
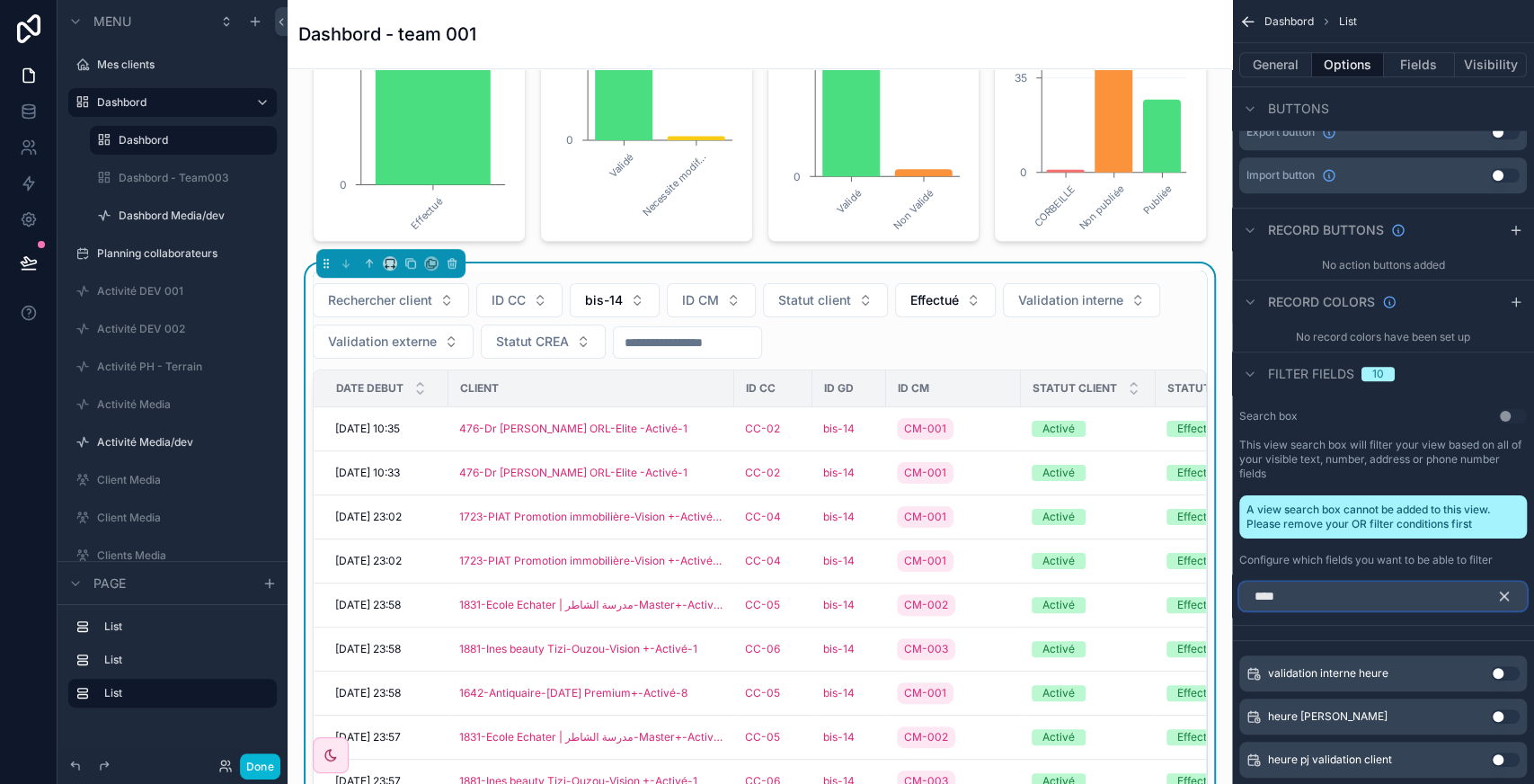
scroll to position [1107, 0]
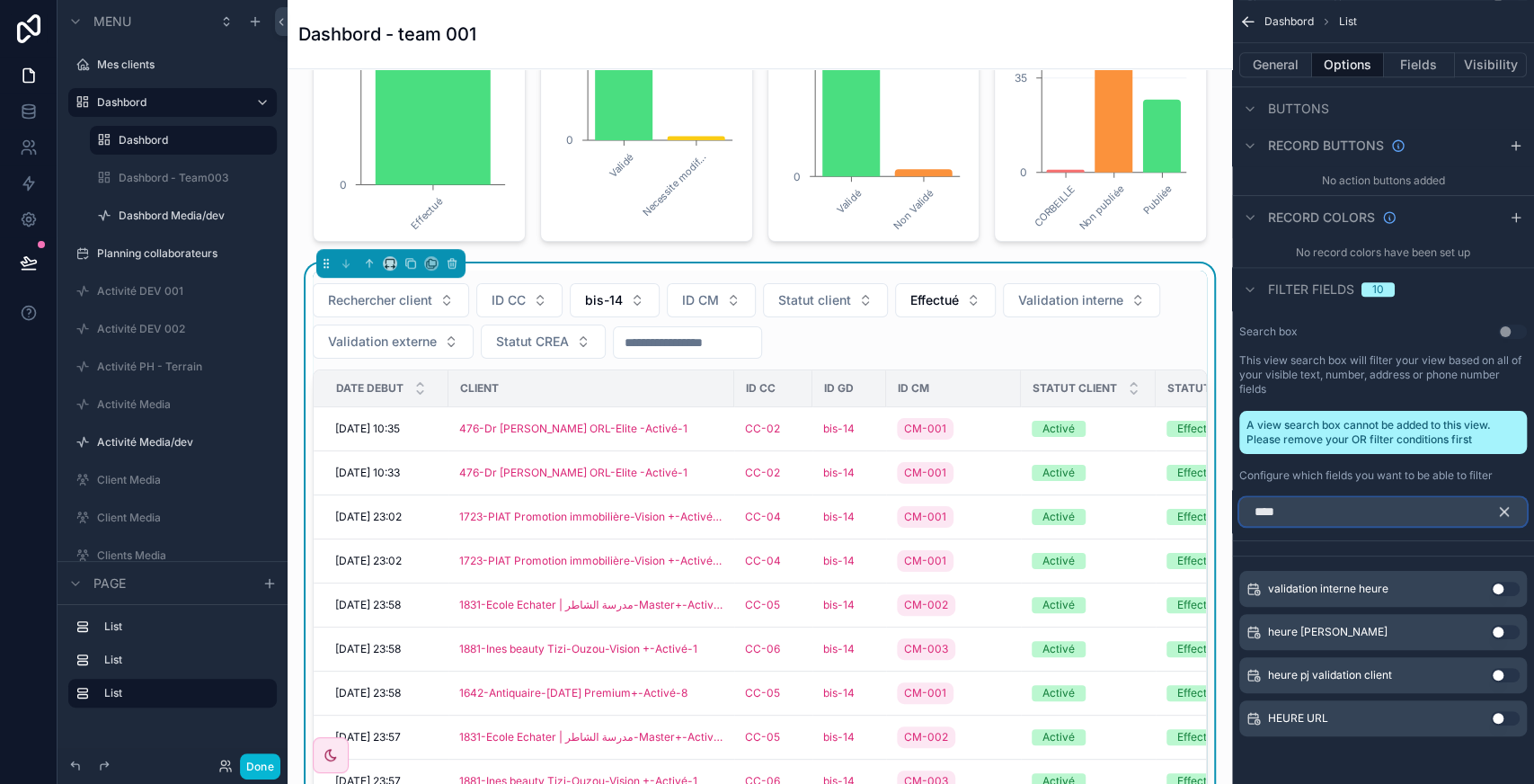
type input "****"
click at [1504, 625] on button "Use setting" at bounding box center [1505, 631] width 29 height 14
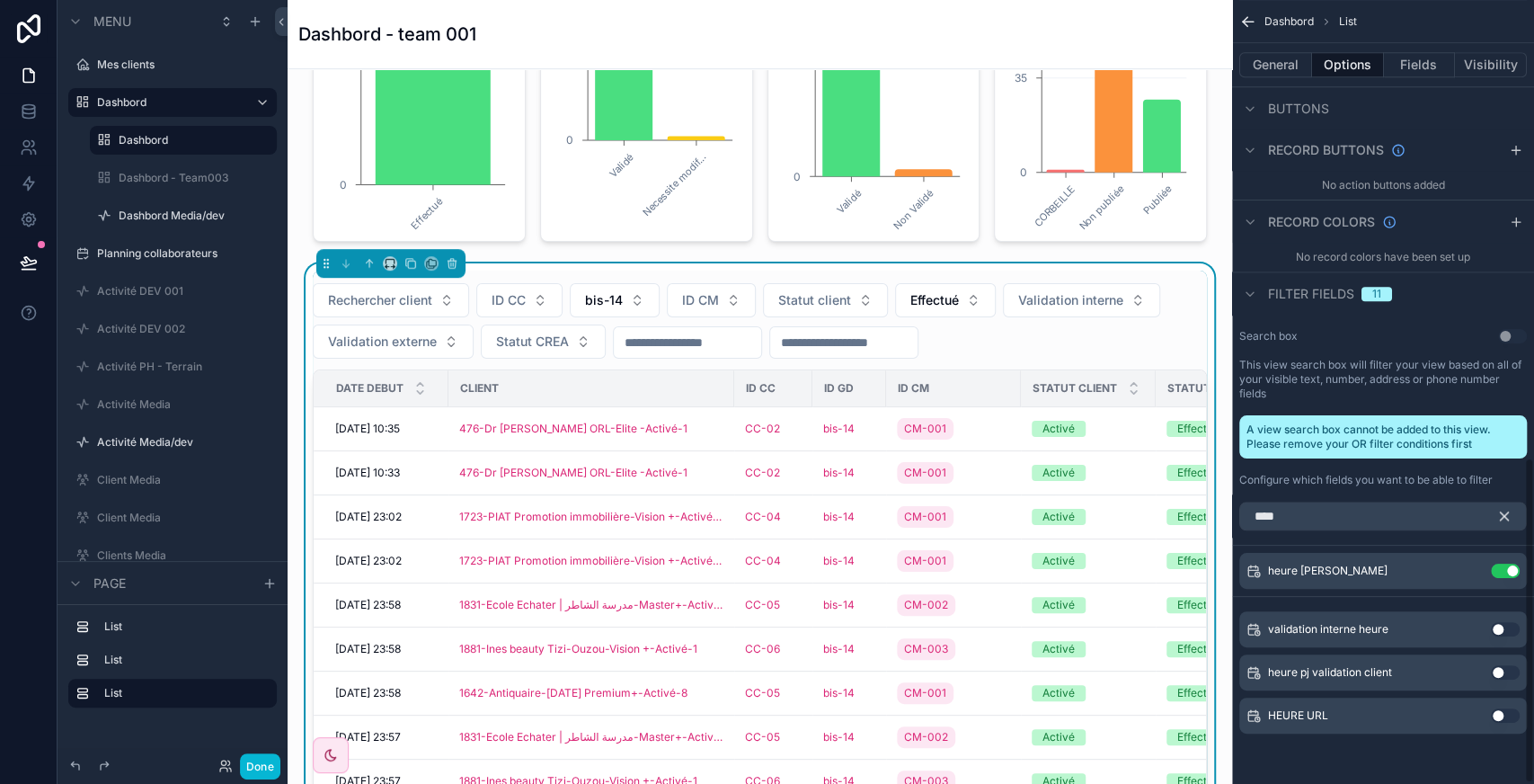
scroll to position [1100, 0]
click at [1505, 715] on button "Use setting" at bounding box center [1505, 717] width 29 height 14
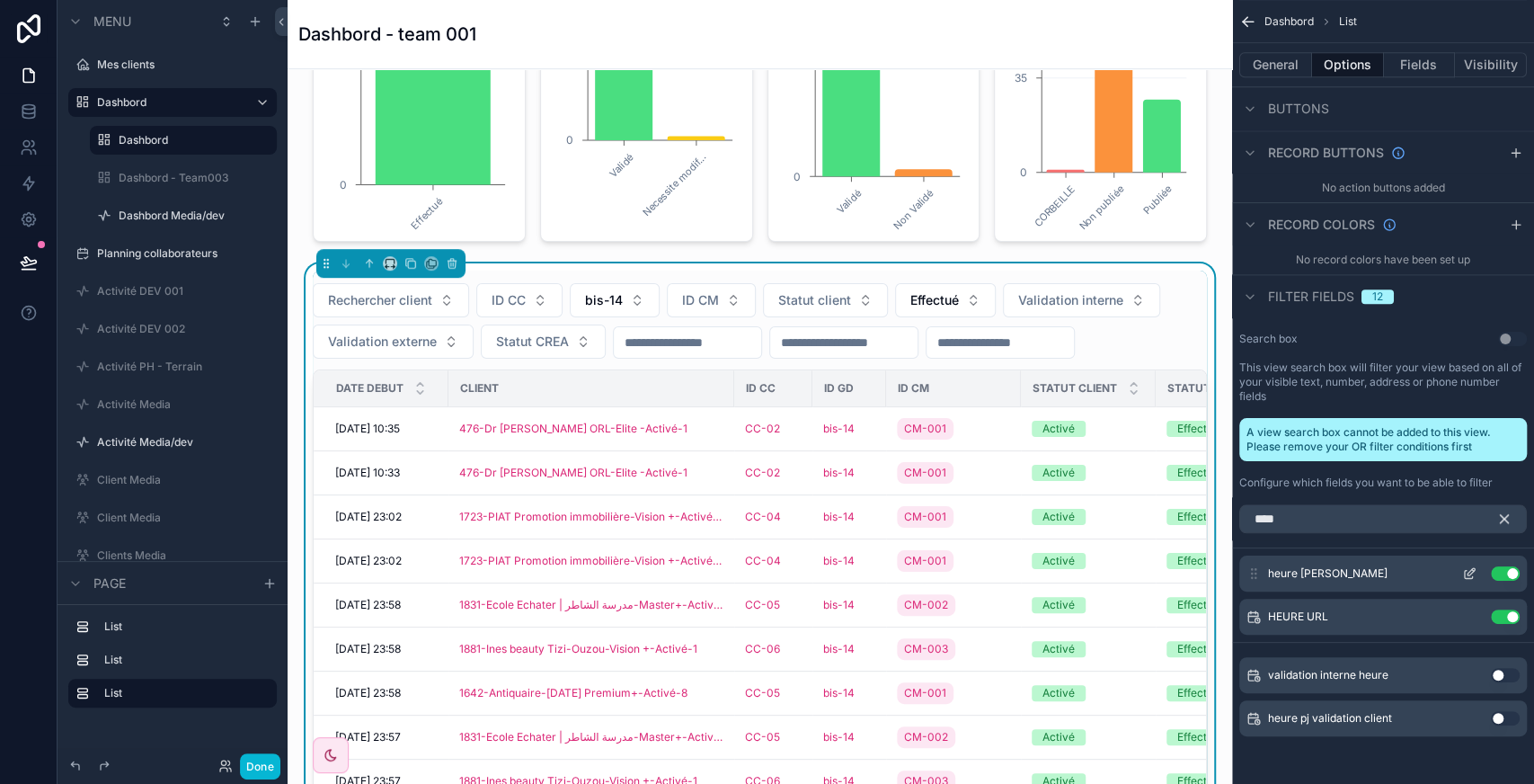
click at [1465, 570] on icon "scrollable content" at bounding box center [1469, 573] width 14 height 14
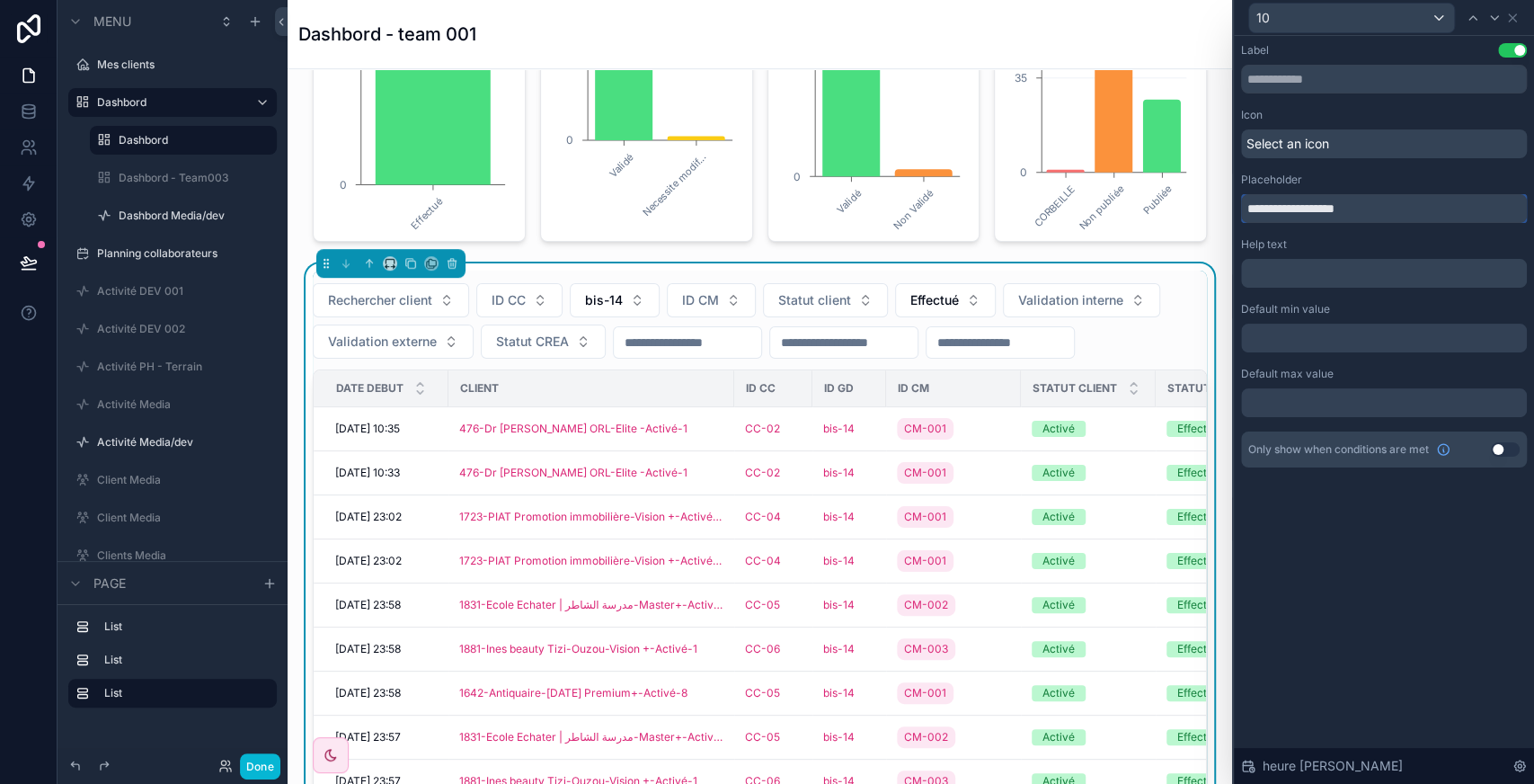
click at [1321, 214] on input "**********" at bounding box center [1384, 208] width 285 height 29
type input "*"
type input "*******"
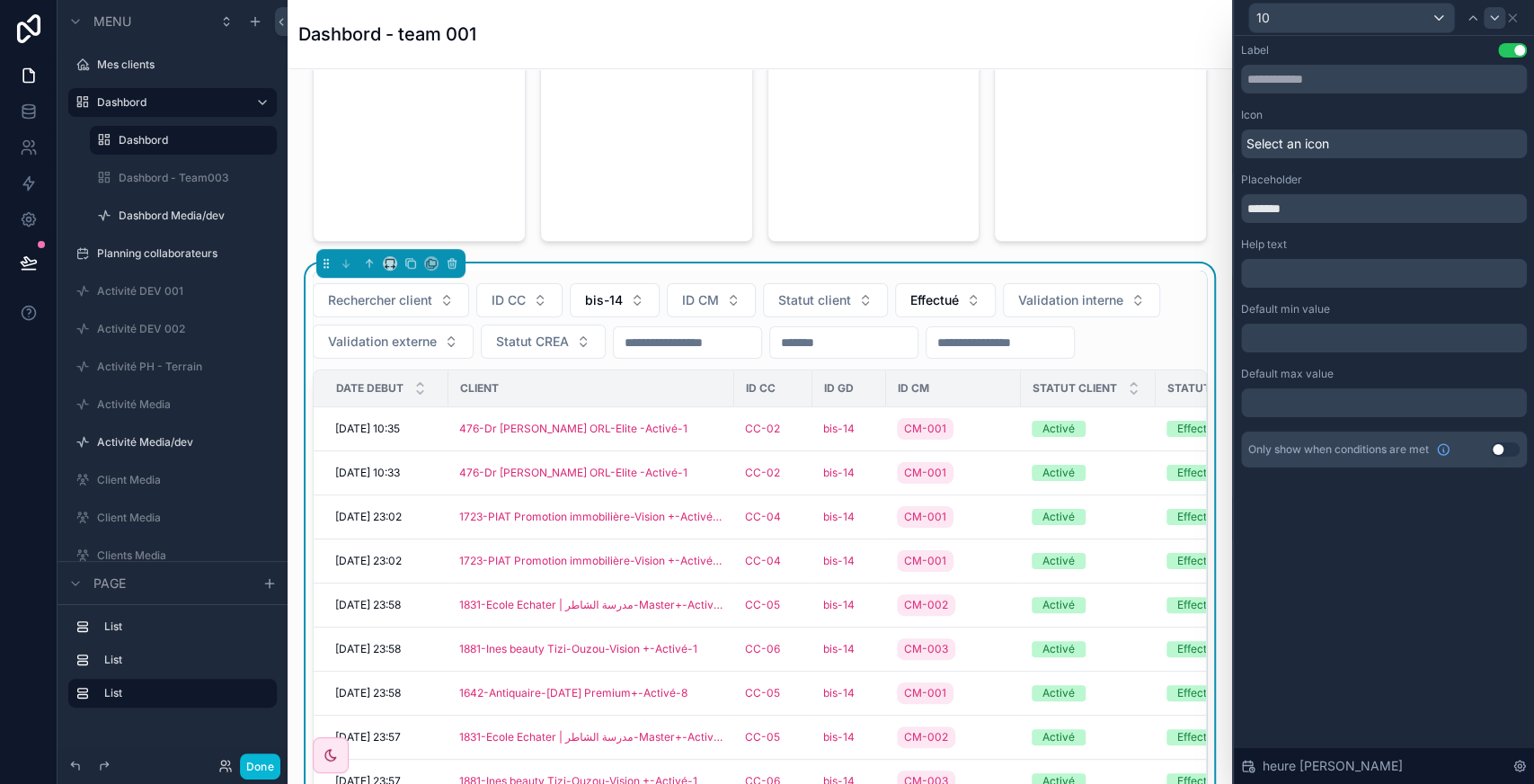
click at [1493, 17] on icon at bounding box center [1494, 17] width 14 height 14
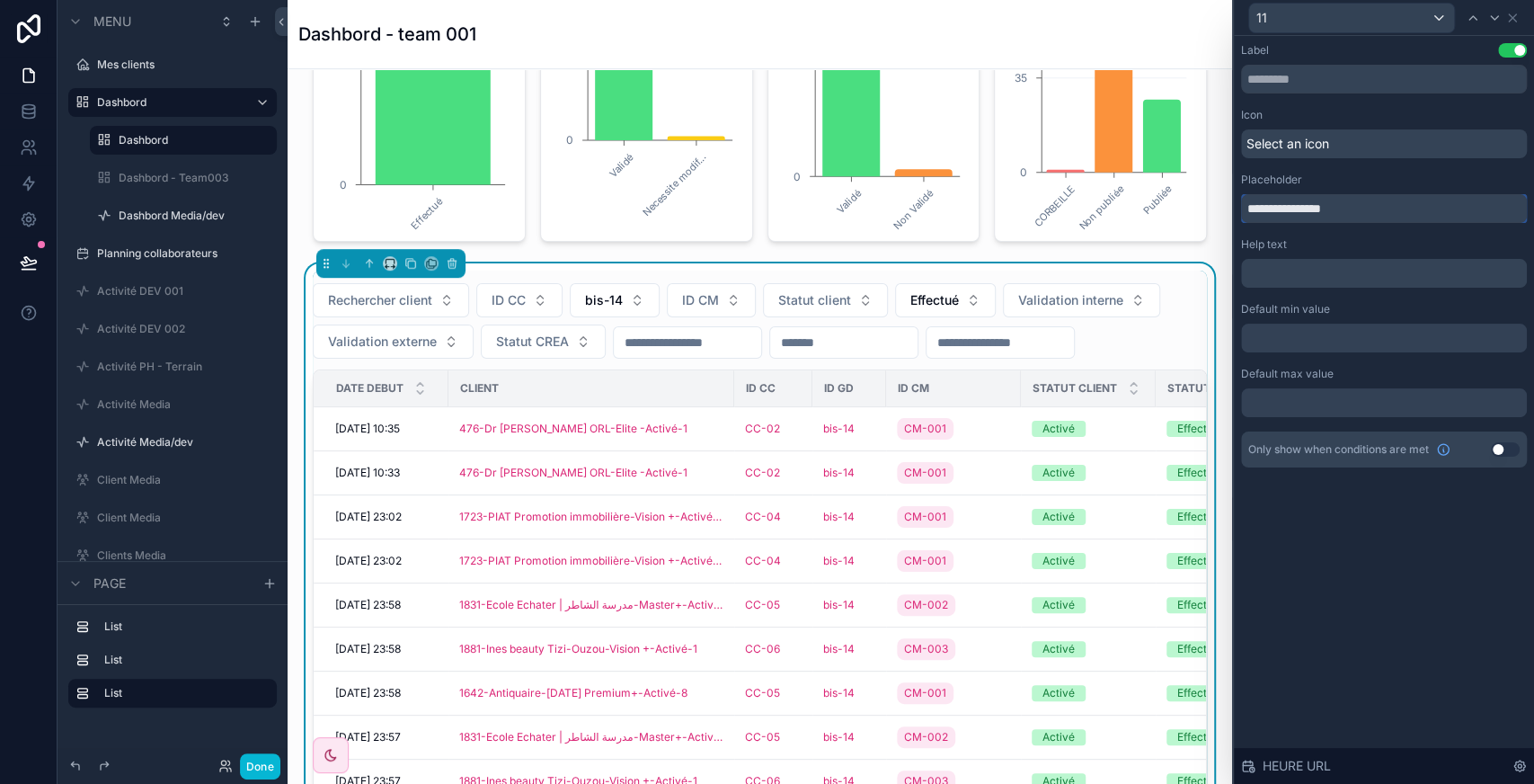
click at [1289, 208] on input "**********" at bounding box center [1384, 208] width 285 height 29
click at [1289, 208] on input "*" at bounding box center [1384, 208] width 285 height 29
type input "*******"
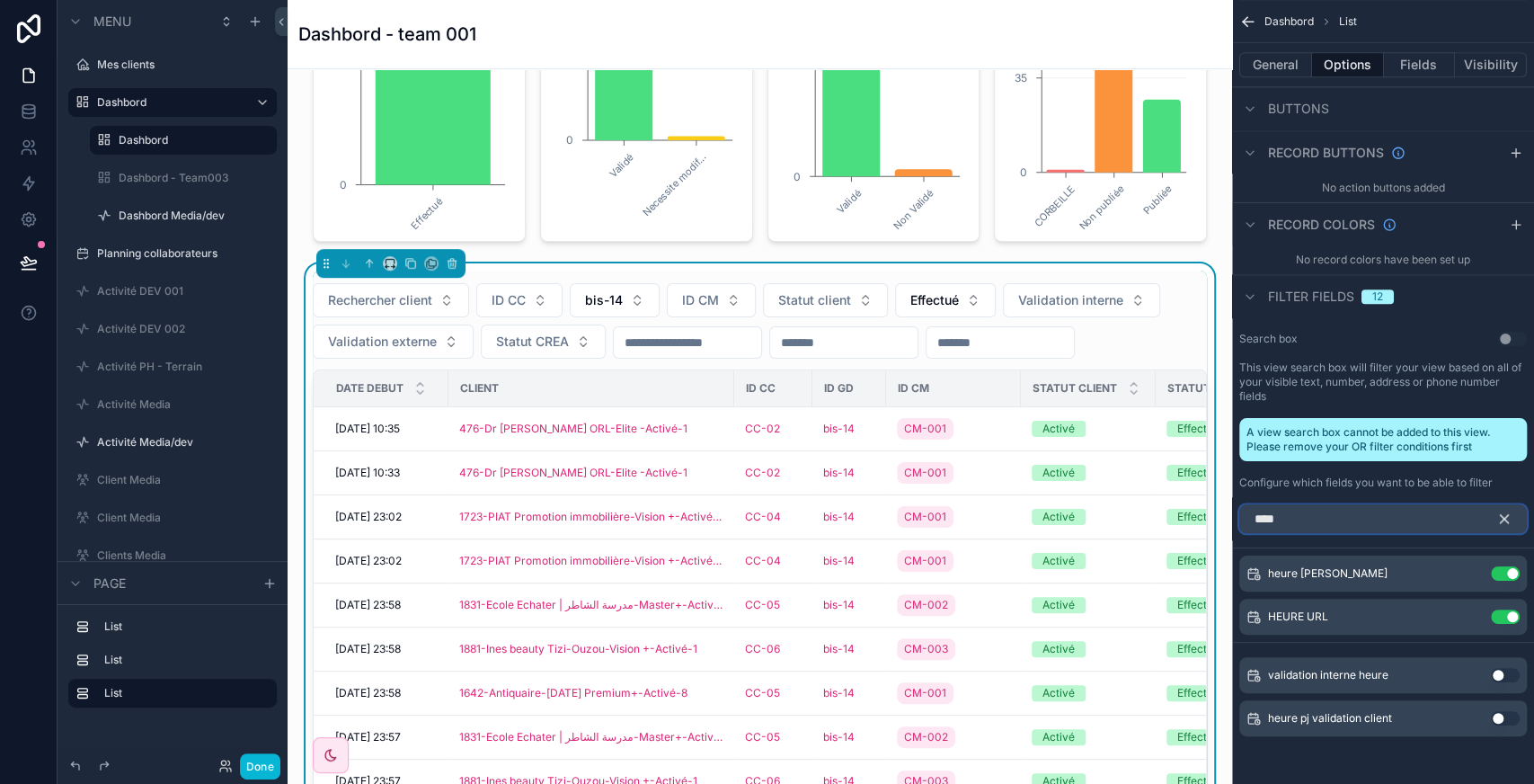
click at [1403, 504] on input "****" at bounding box center [1383, 519] width 287 height 29
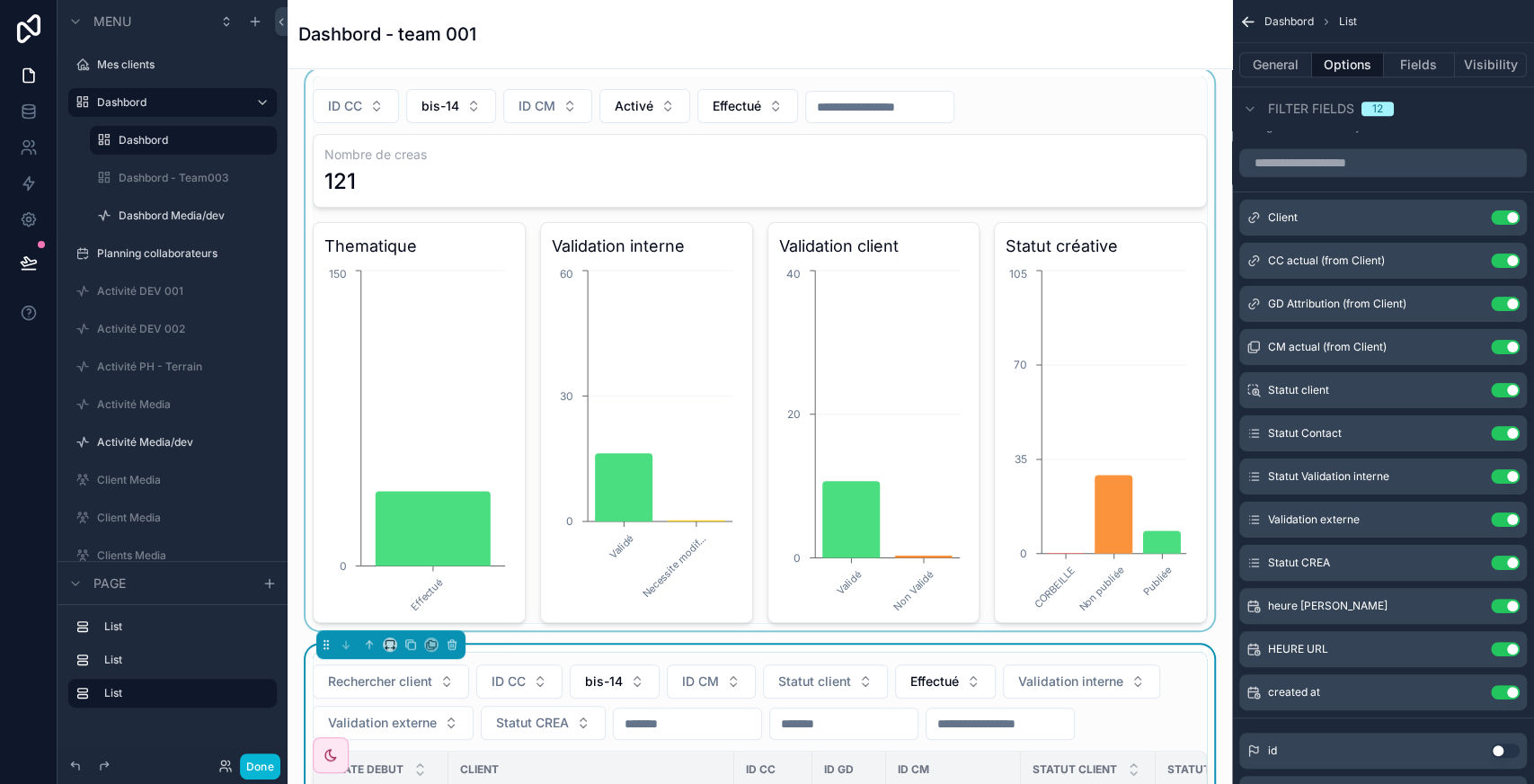
scroll to position [154, 0]
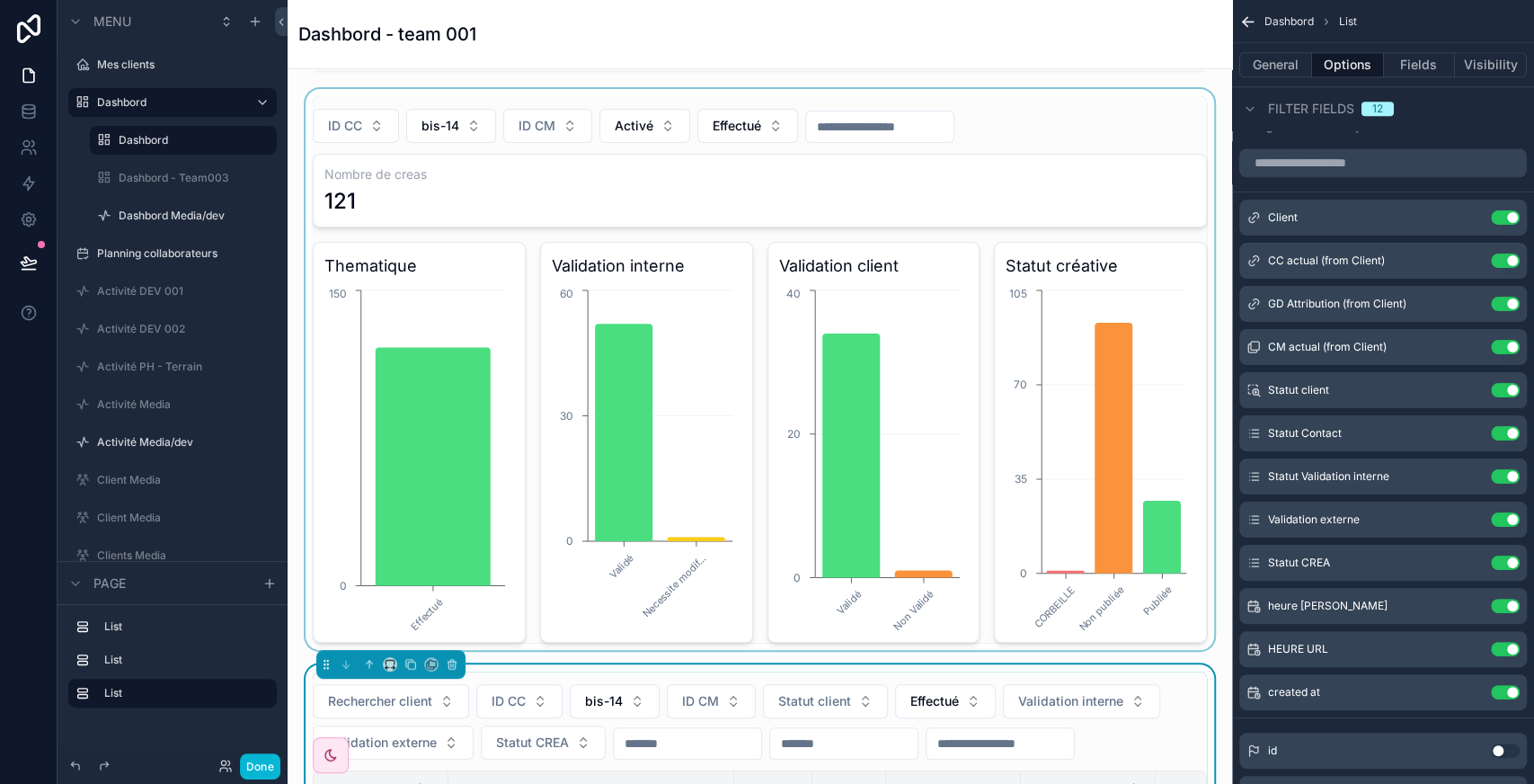
click at [967, 114] on div "scrollable content" at bounding box center [759, 368] width 915 height 560
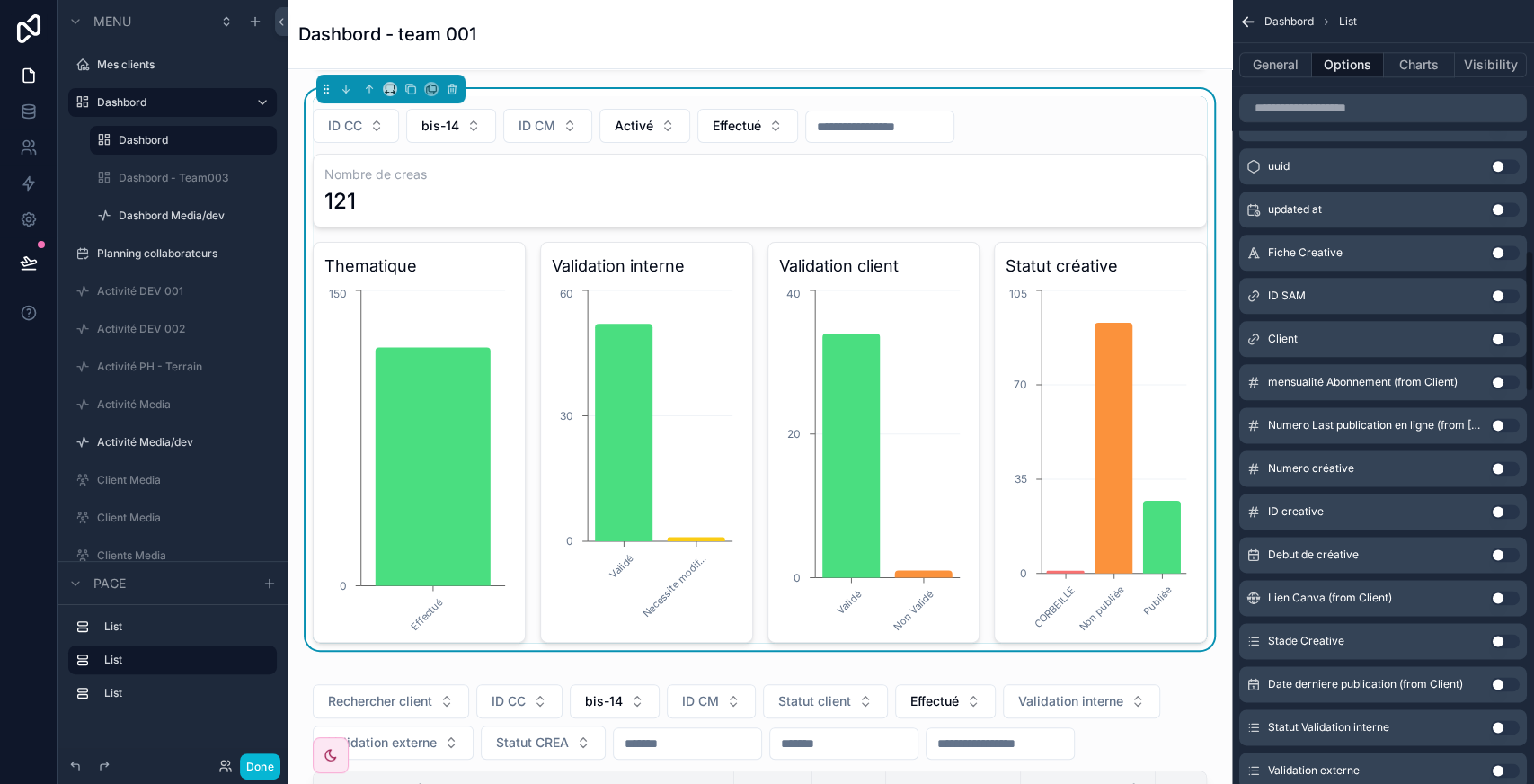
scroll to position [1306, 0]
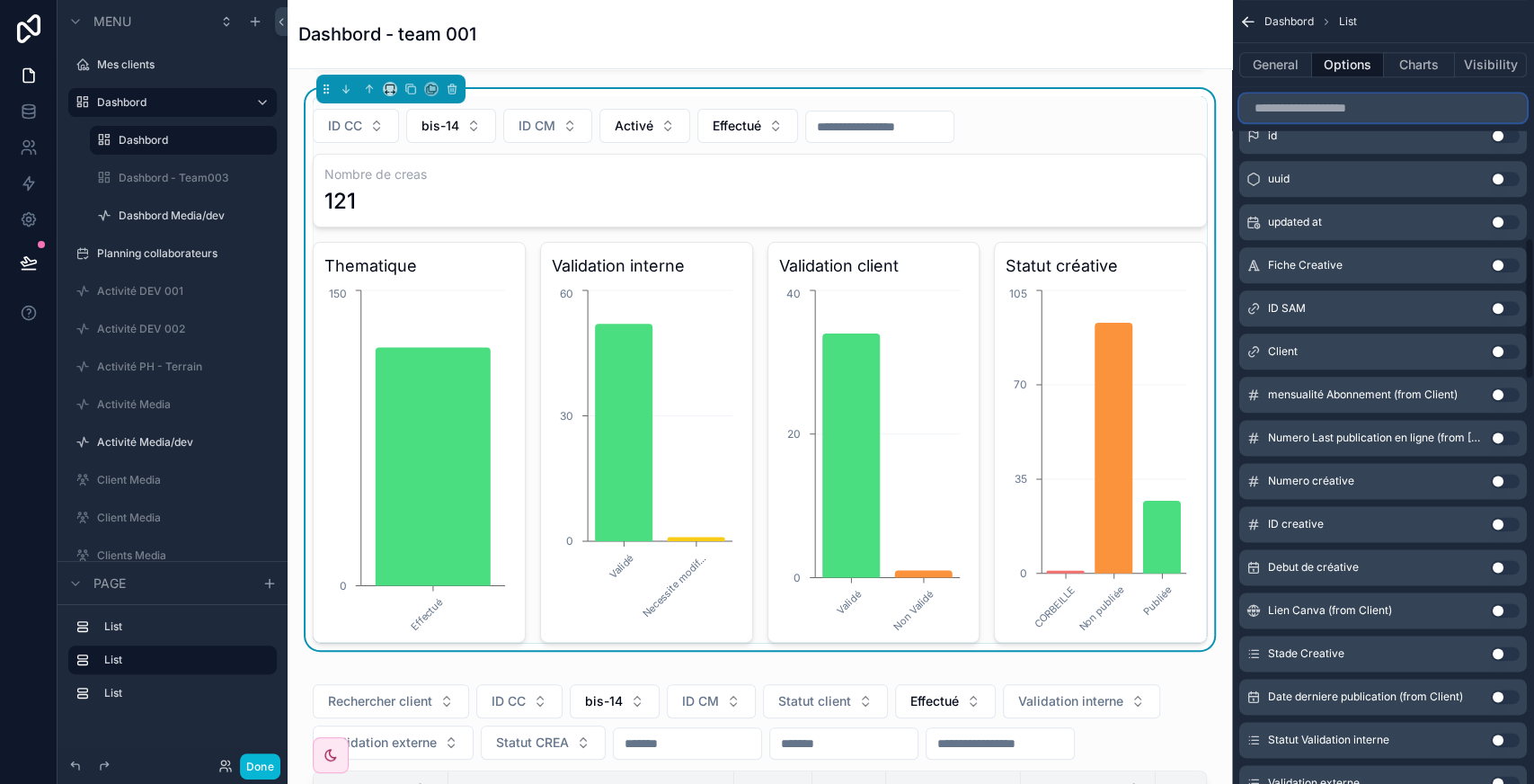
click at [1311, 118] on input "scrollable content" at bounding box center [1383, 108] width 287 height 29
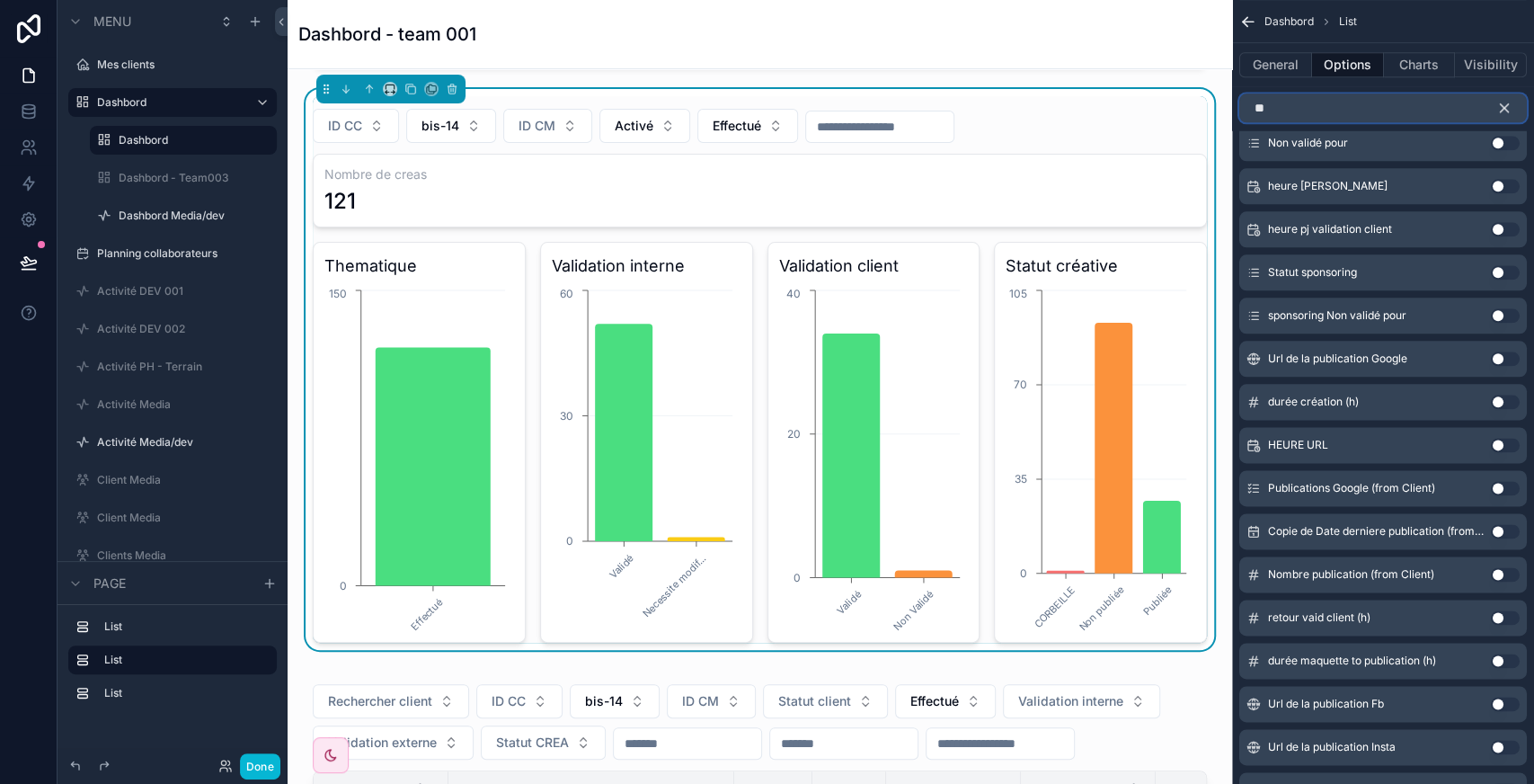
scroll to position [517, 0]
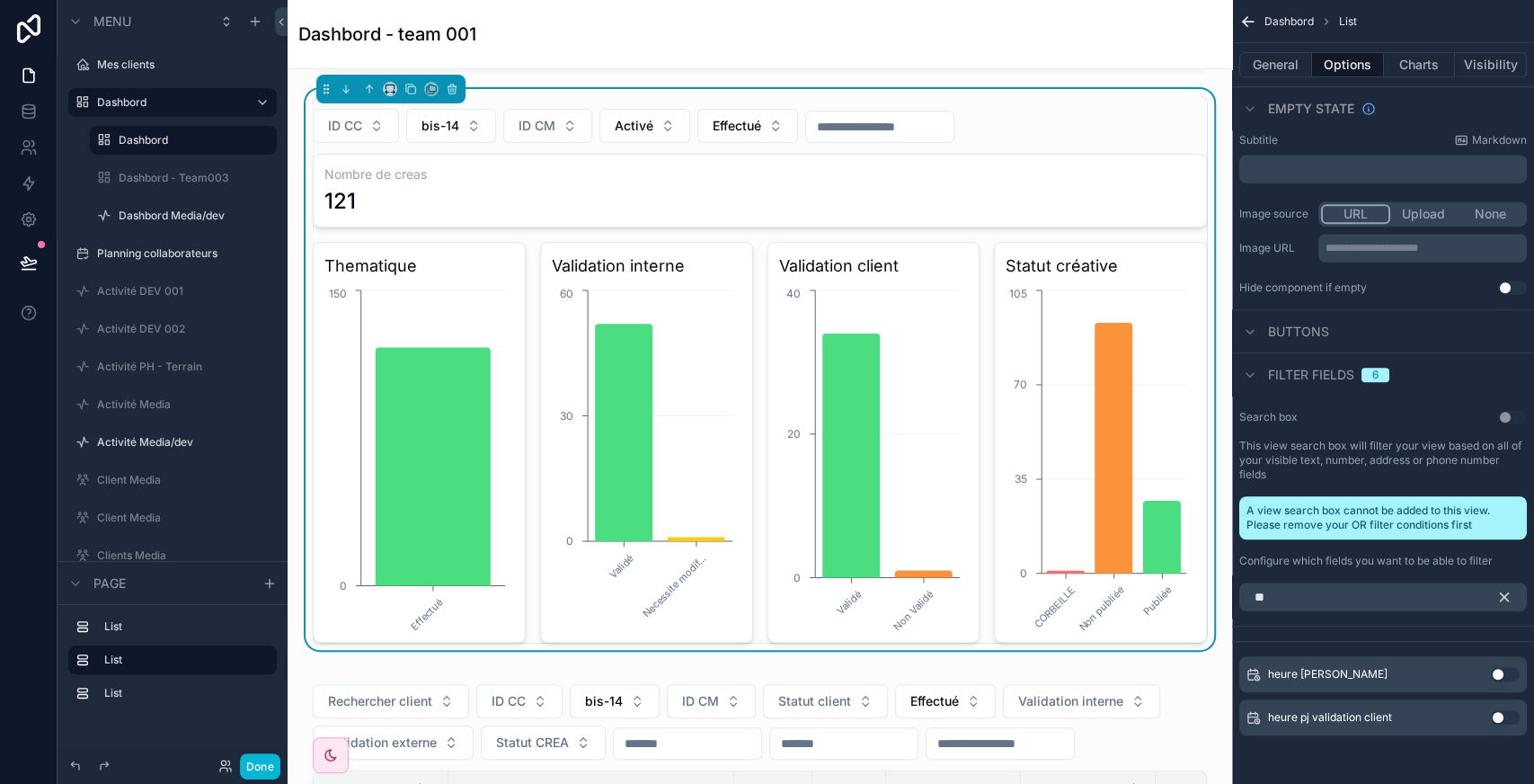
click at [1508, 670] on button "Use setting" at bounding box center [1505, 674] width 29 height 14
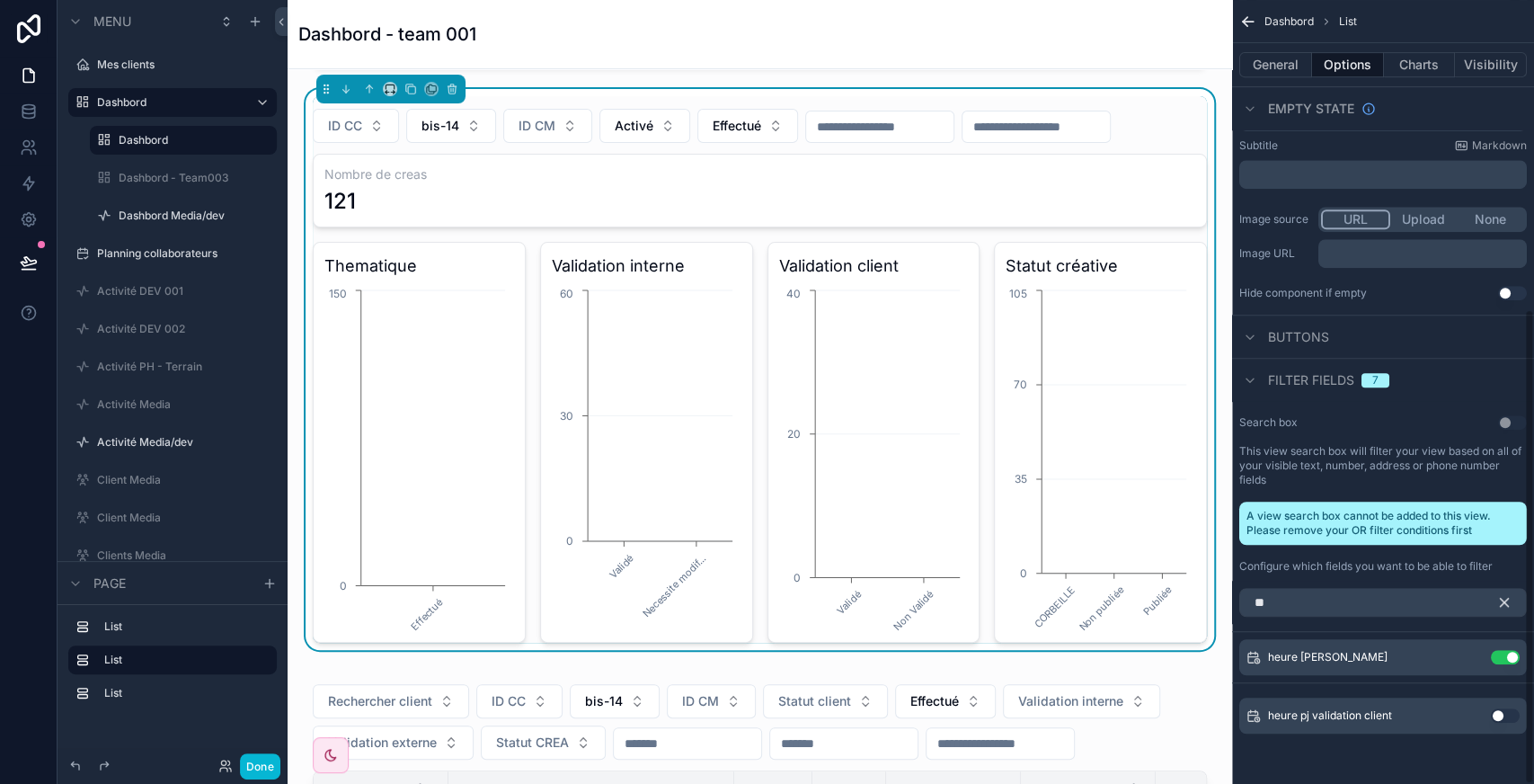
scroll to position [509, 0]
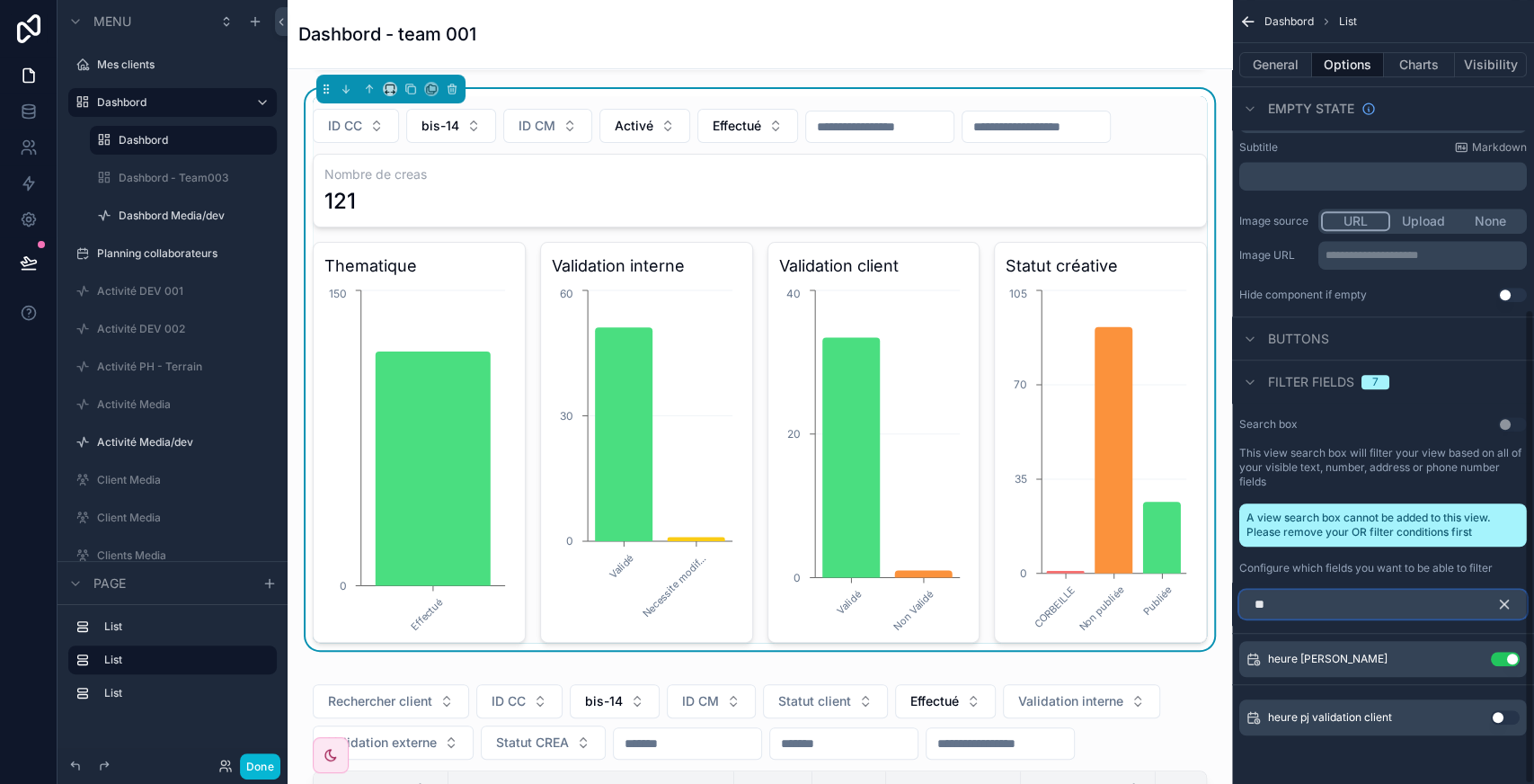
drag, startPoint x: 1333, startPoint y: 617, endPoint x: 1318, endPoint y: 607, distance: 18.0
click at [1318, 607] on input "**" at bounding box center [1383, 604] width 287 height 29
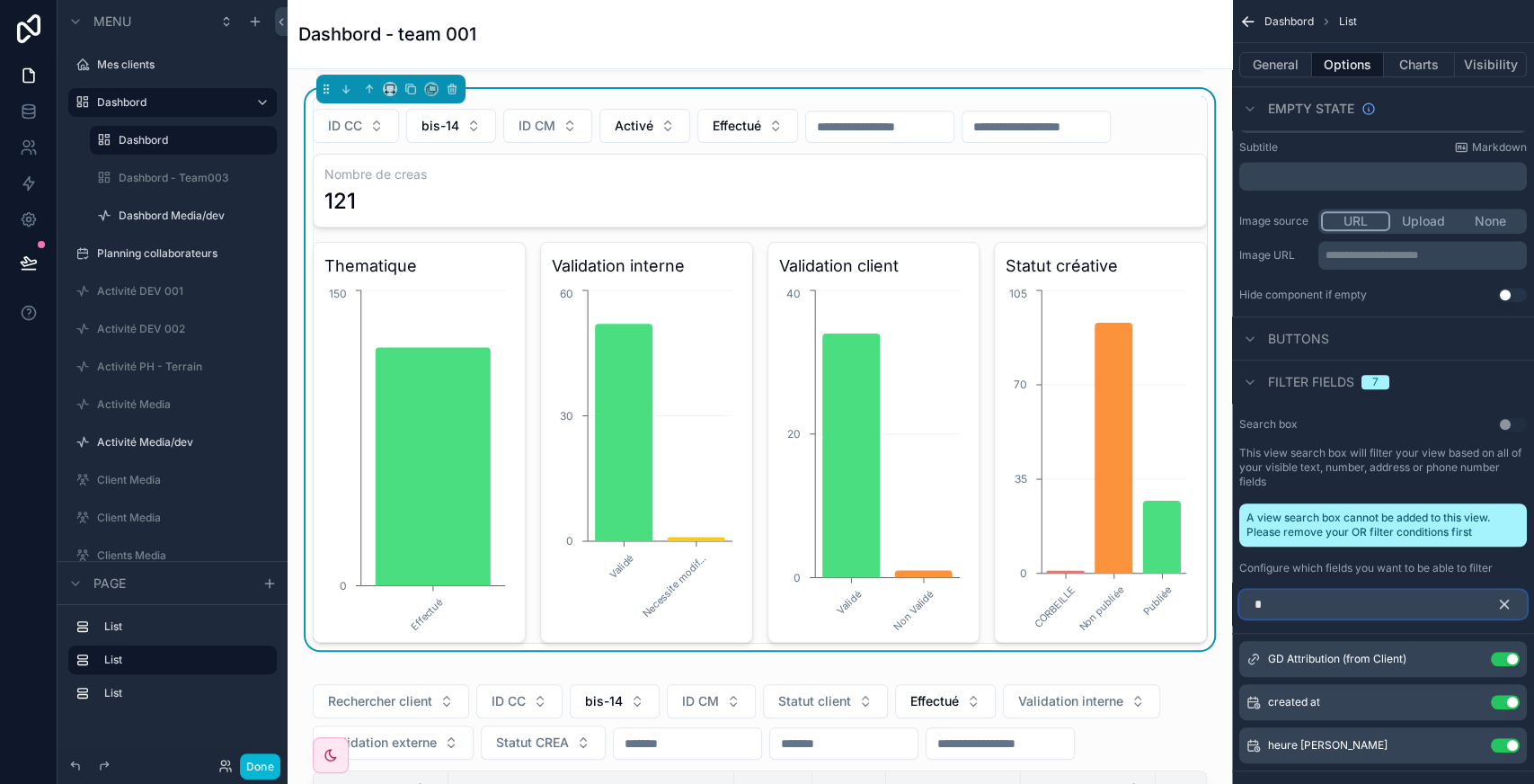
click at [1318, 607] on input "*" at bounding box center [1383, 604] width 287 height 29
type input "*"
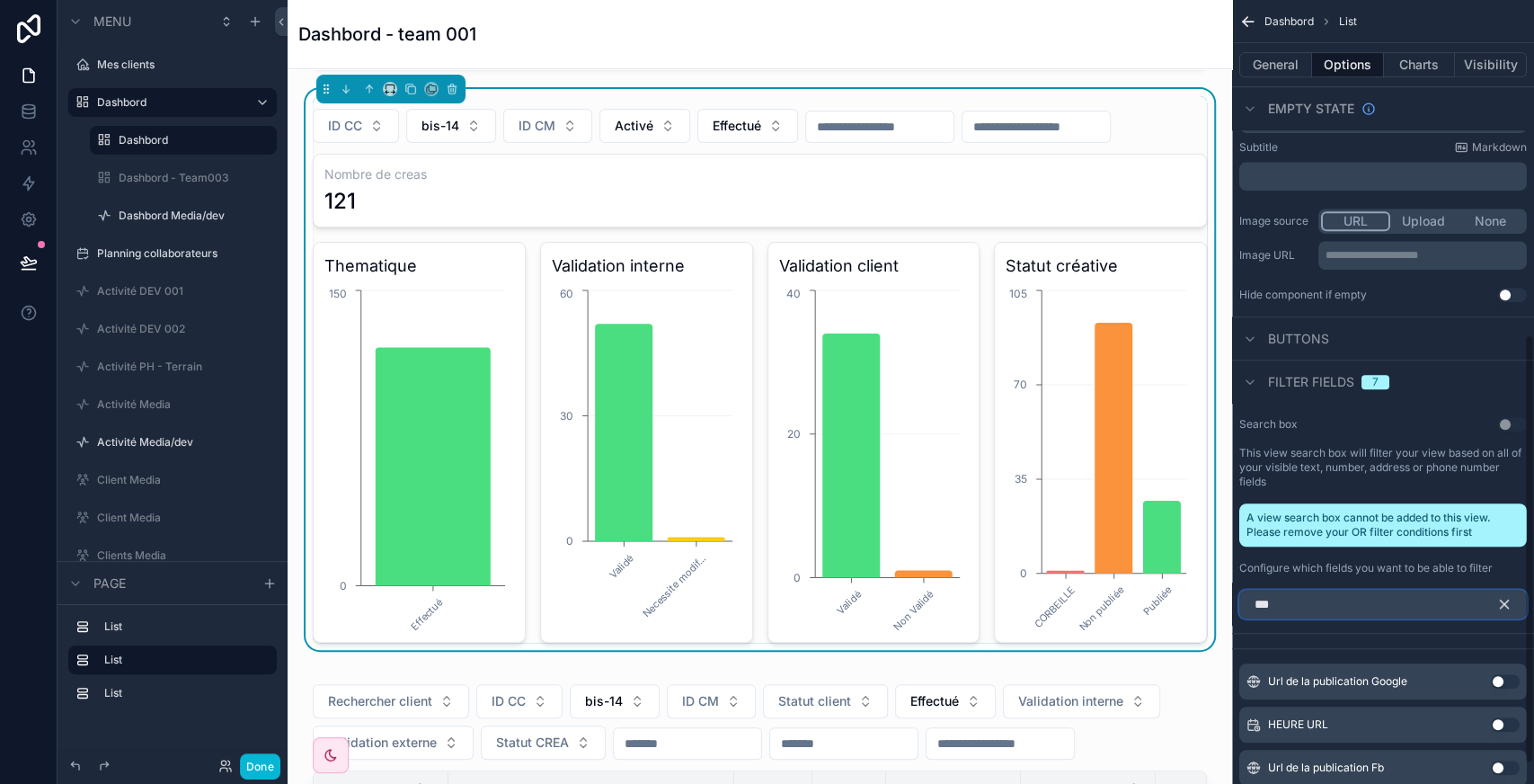
scroll to position [611, 0]
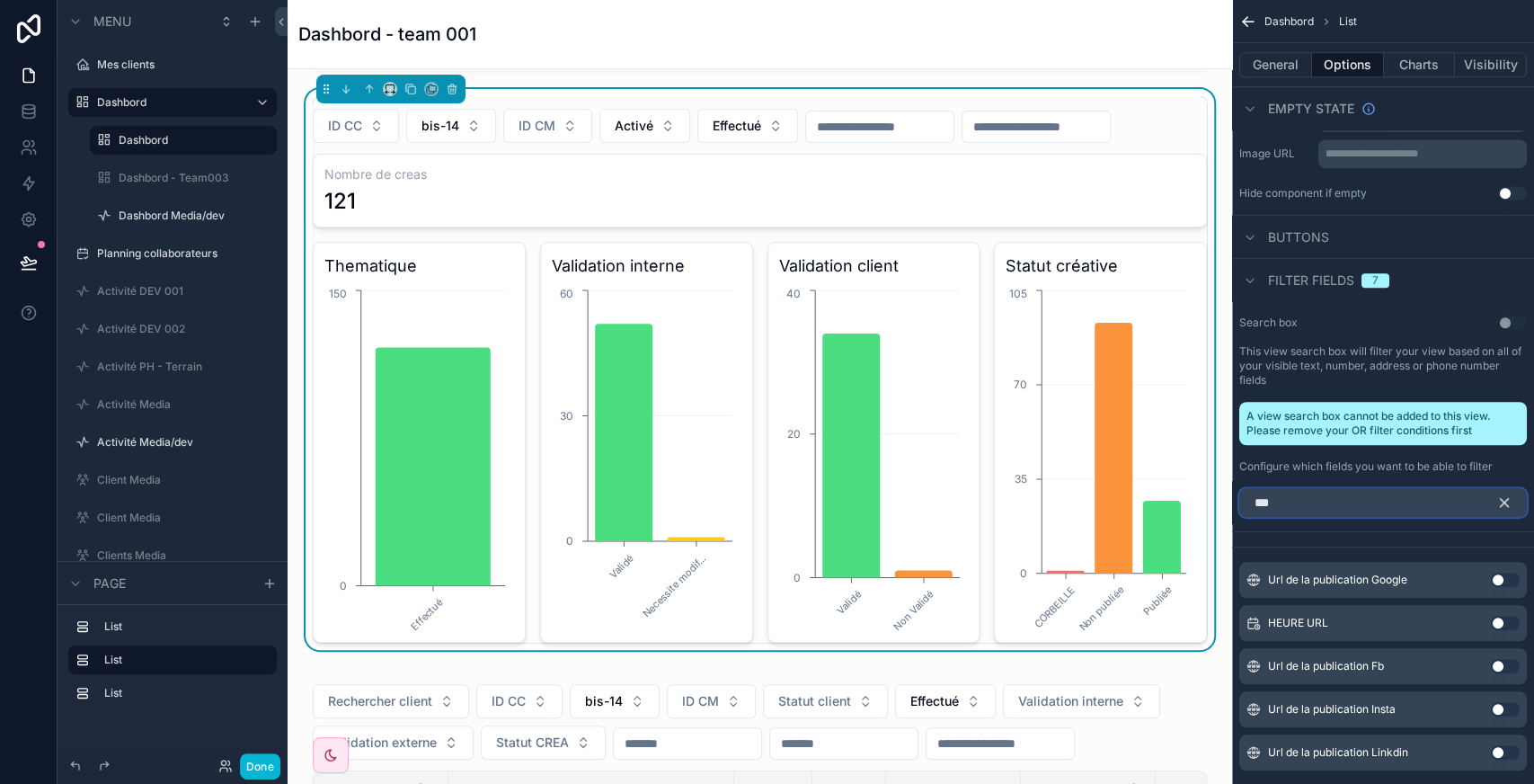
type input "***"
click at [1511, 619] on button "Use setting" at bounding box center [1505, 622] width 29 height 14
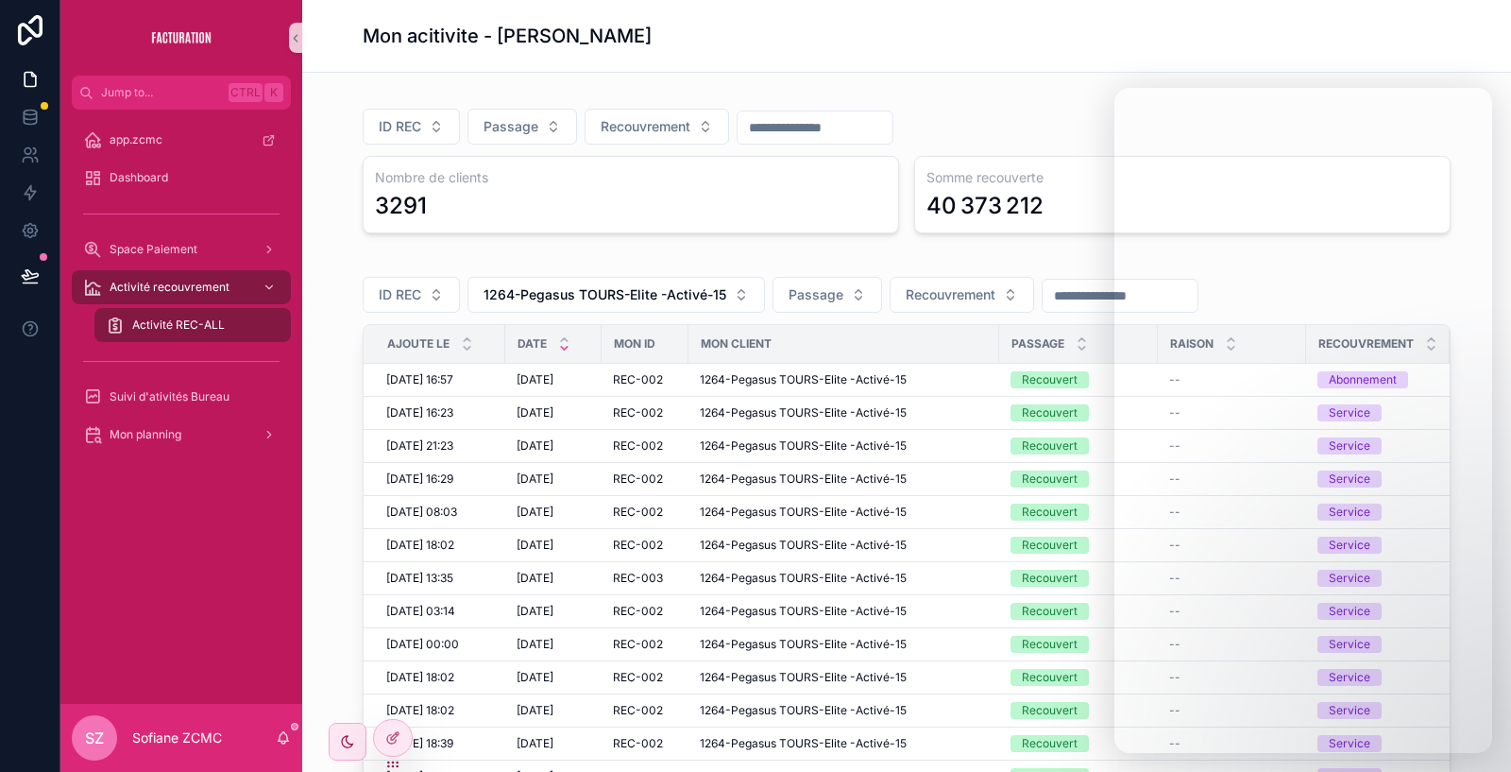
scroll to position [0, 161]
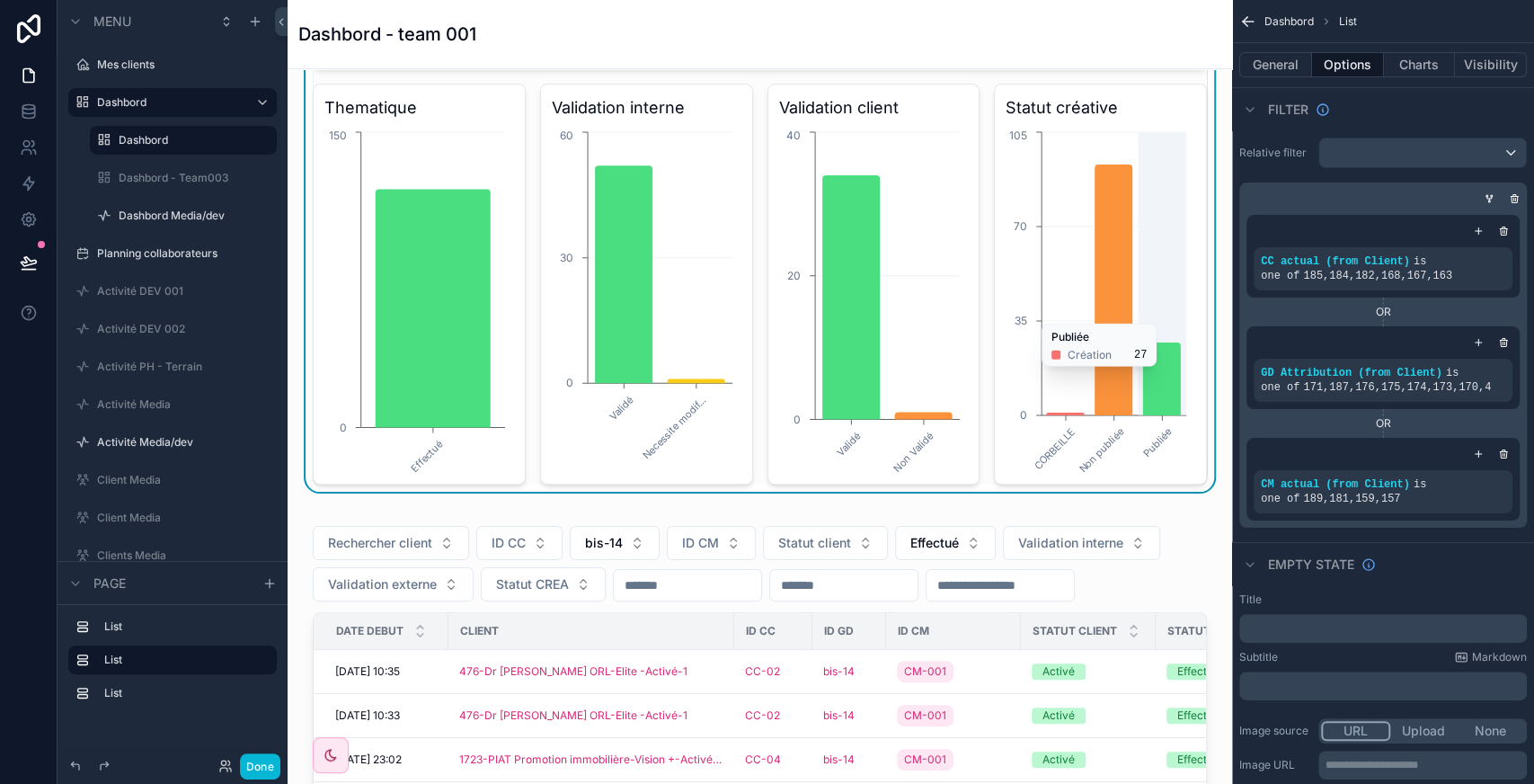
scroll to position [611, 0]
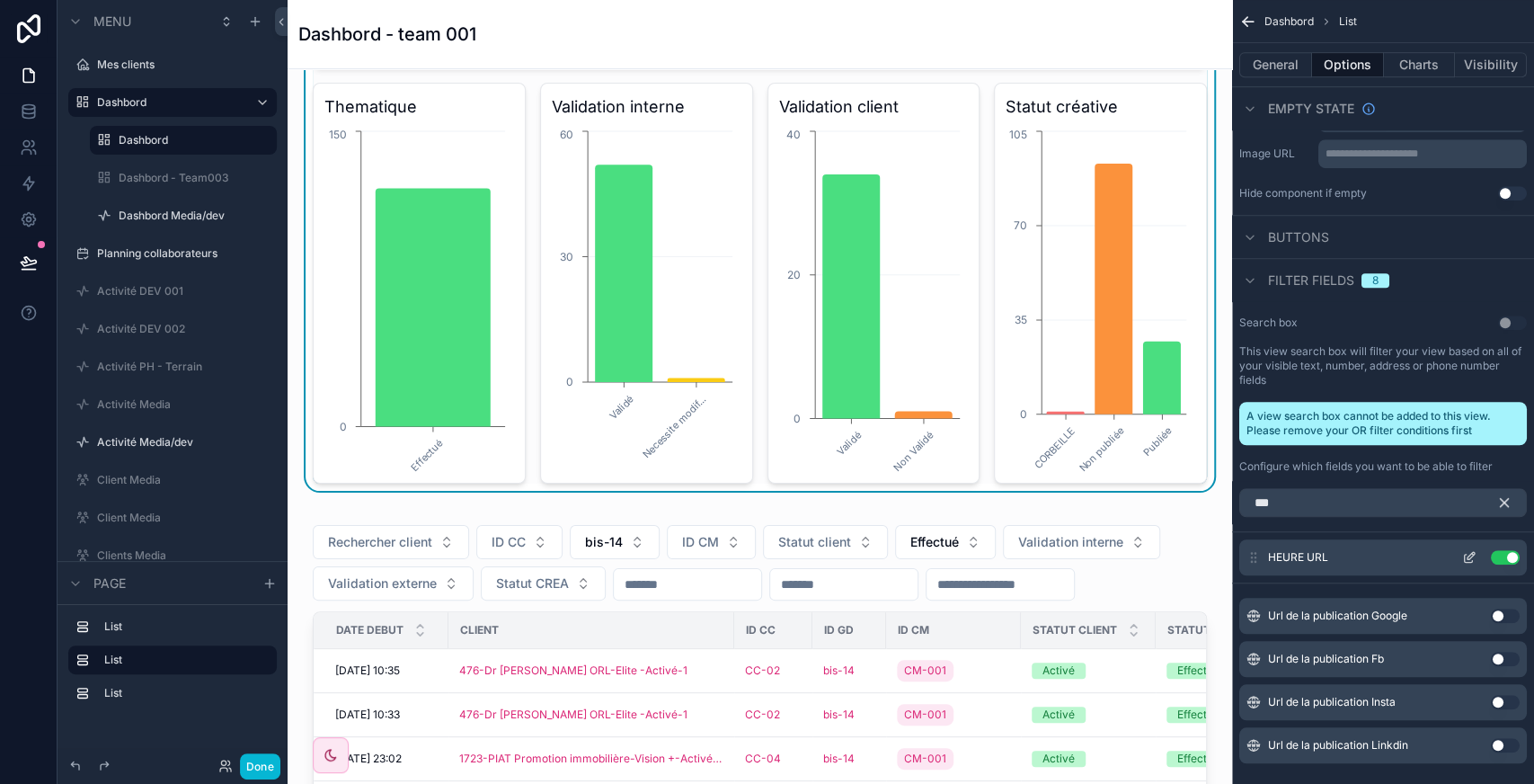
click at [1478, 560] on button "scrollable content" at bounding box center [1469, 557] width 29 height 14
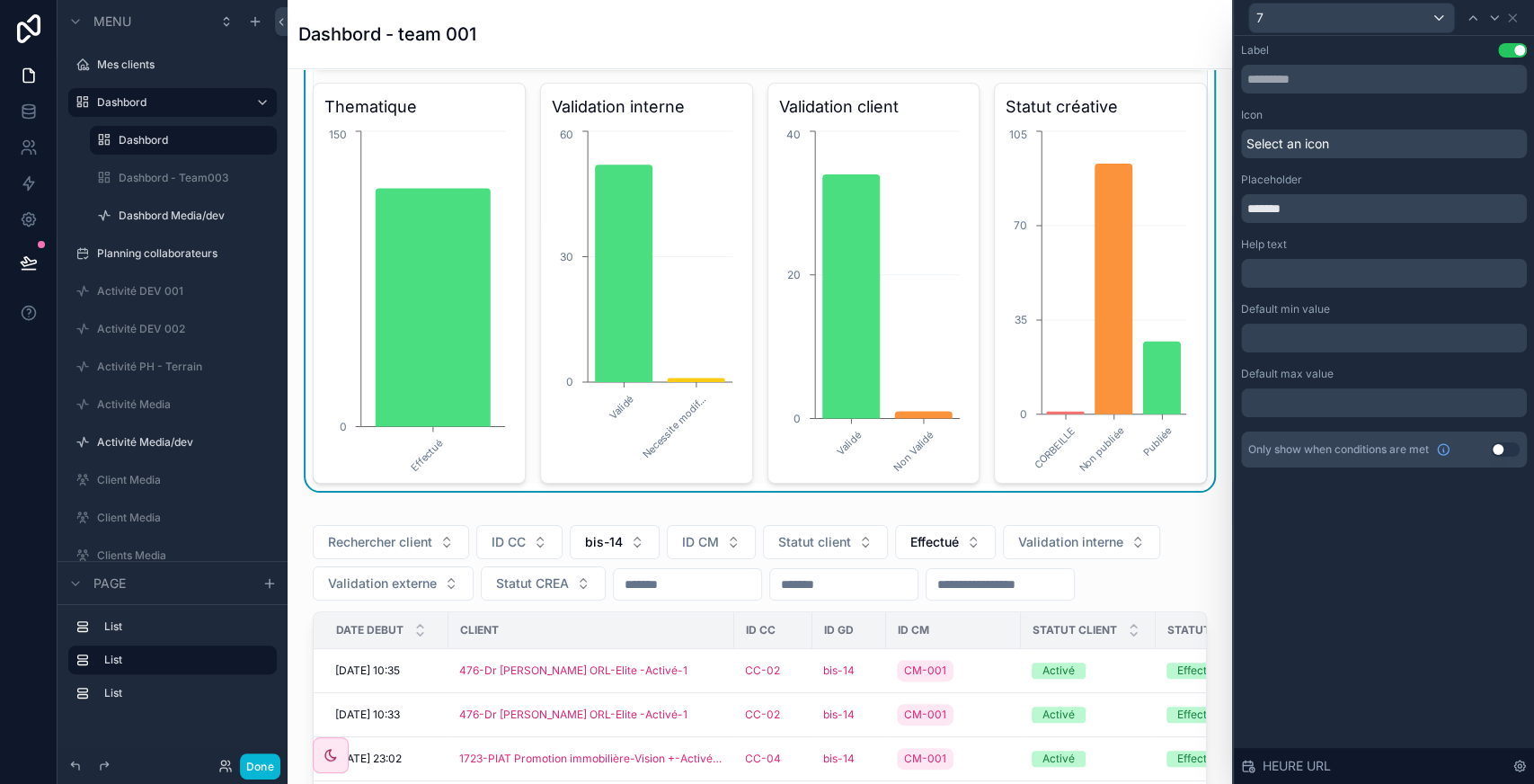
click at [1342, 148] on div "Select an icon" at bounding box center [1384, 144] width 285 height 29
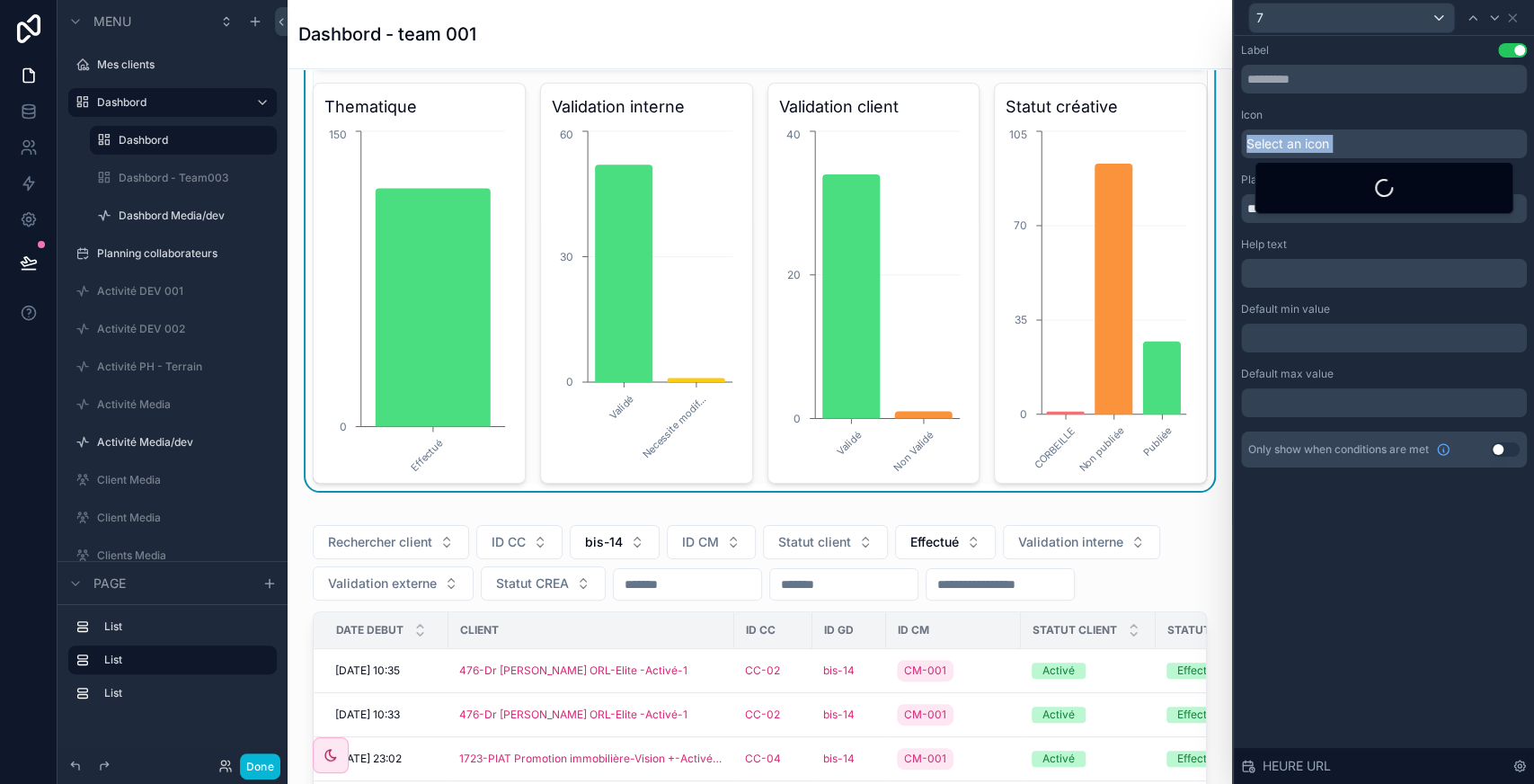
click at [1342, 148] on div "Select an icon" at bounding box center [1384, 144] width 285 height 29
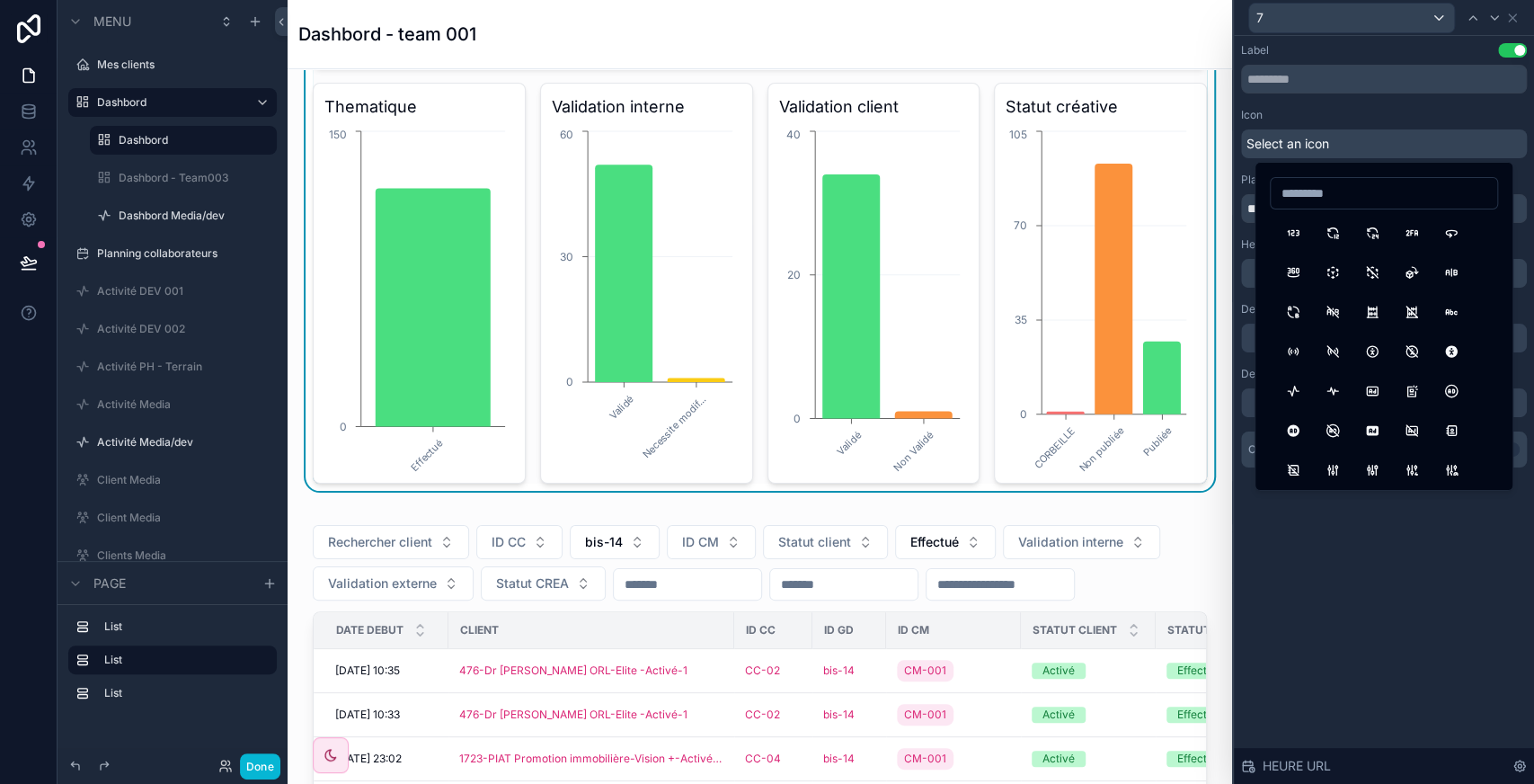
click at [1373, 97] on div "Label Use setting Icon Select an icon Placeholder ******* Help text ﻿ Default m…" at bounding box center [1384, 255] width 285 height 424
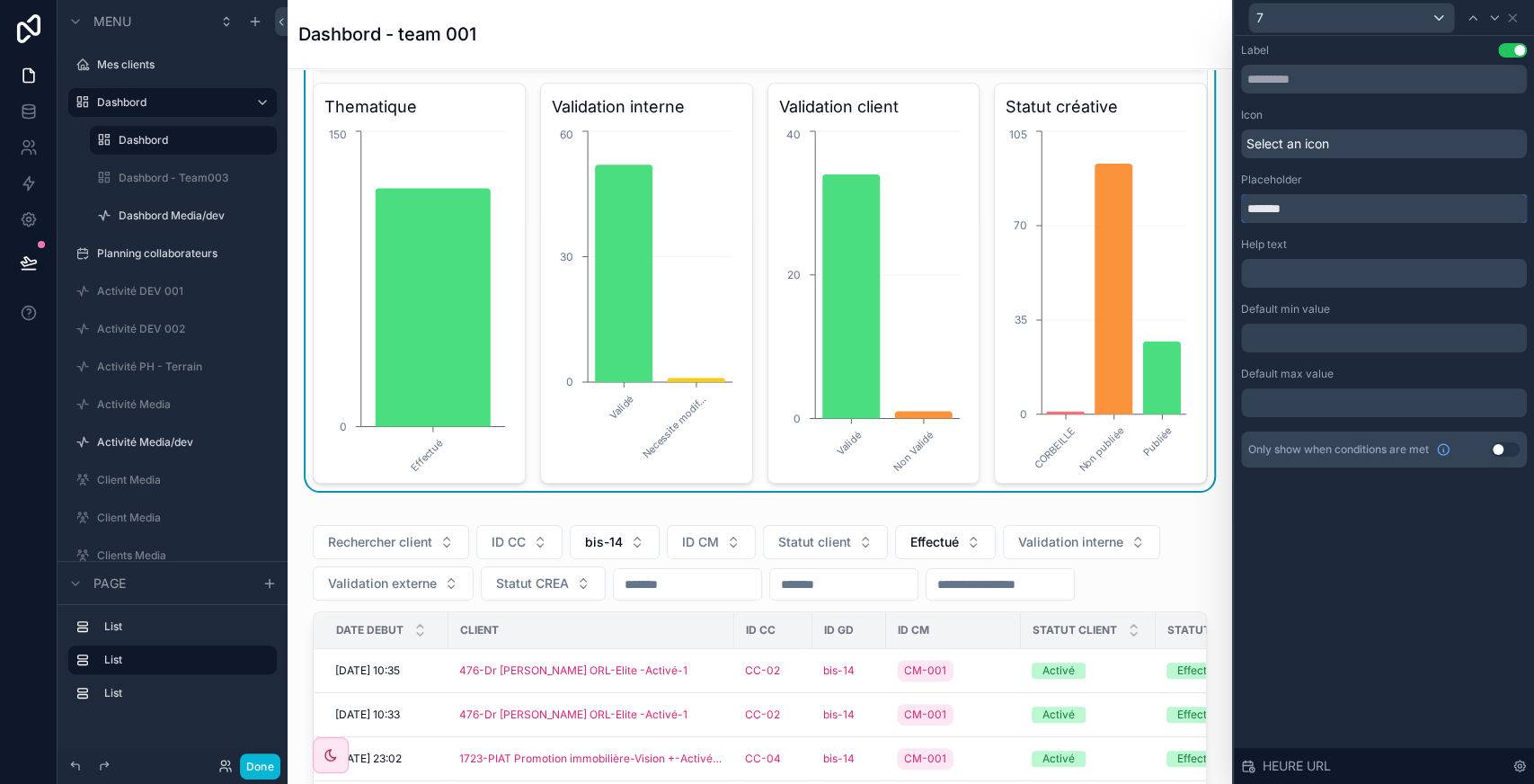
click at [1300, 214] on input "*******" at bounding box center [1384, 208] width 285 height 29
click at [1512, 24] on icon at bounding box center [1512, 17] width 14 height 14
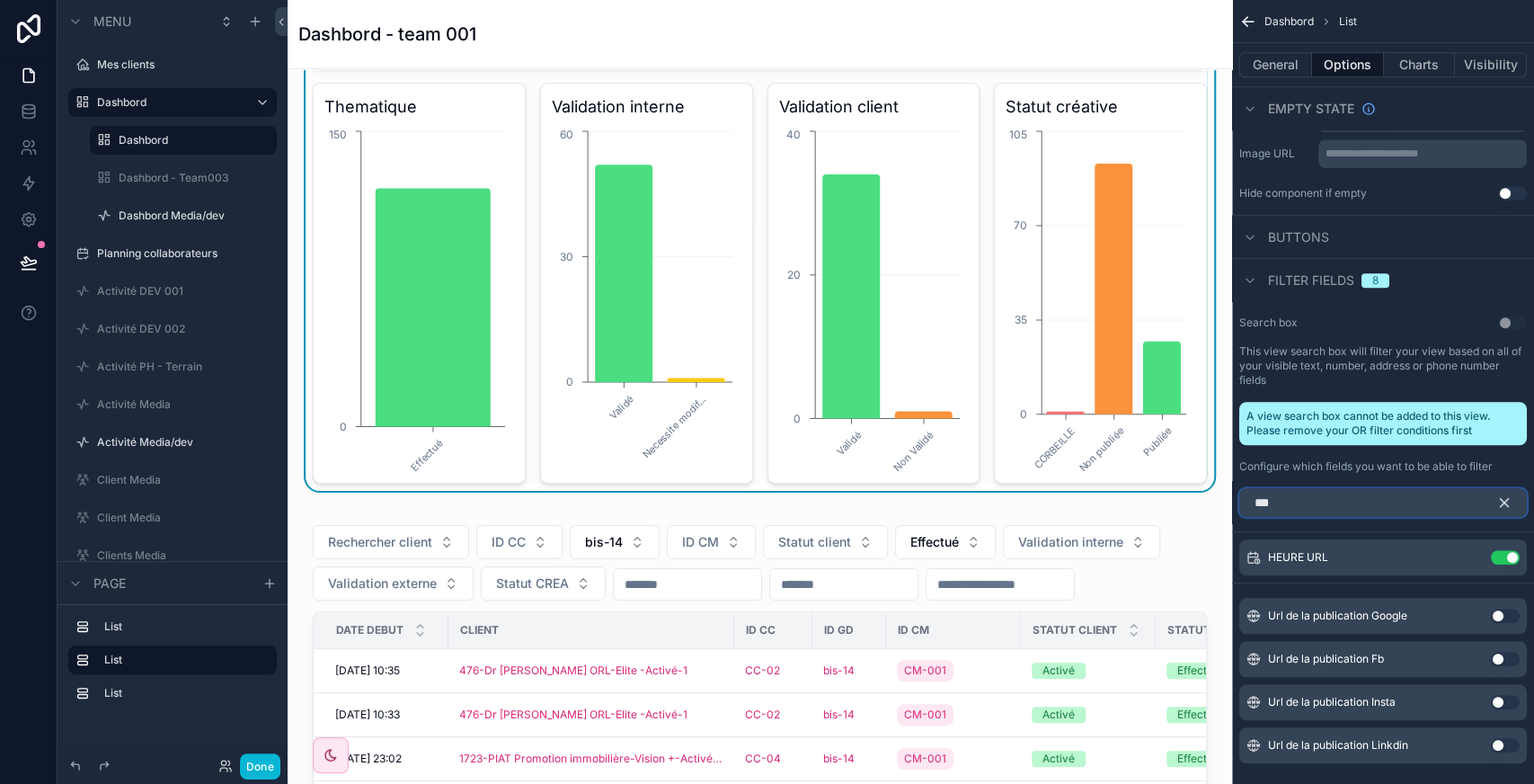
click at [1372, 505] on input "***" at bounding box center [1383, 502] width 287 height 29
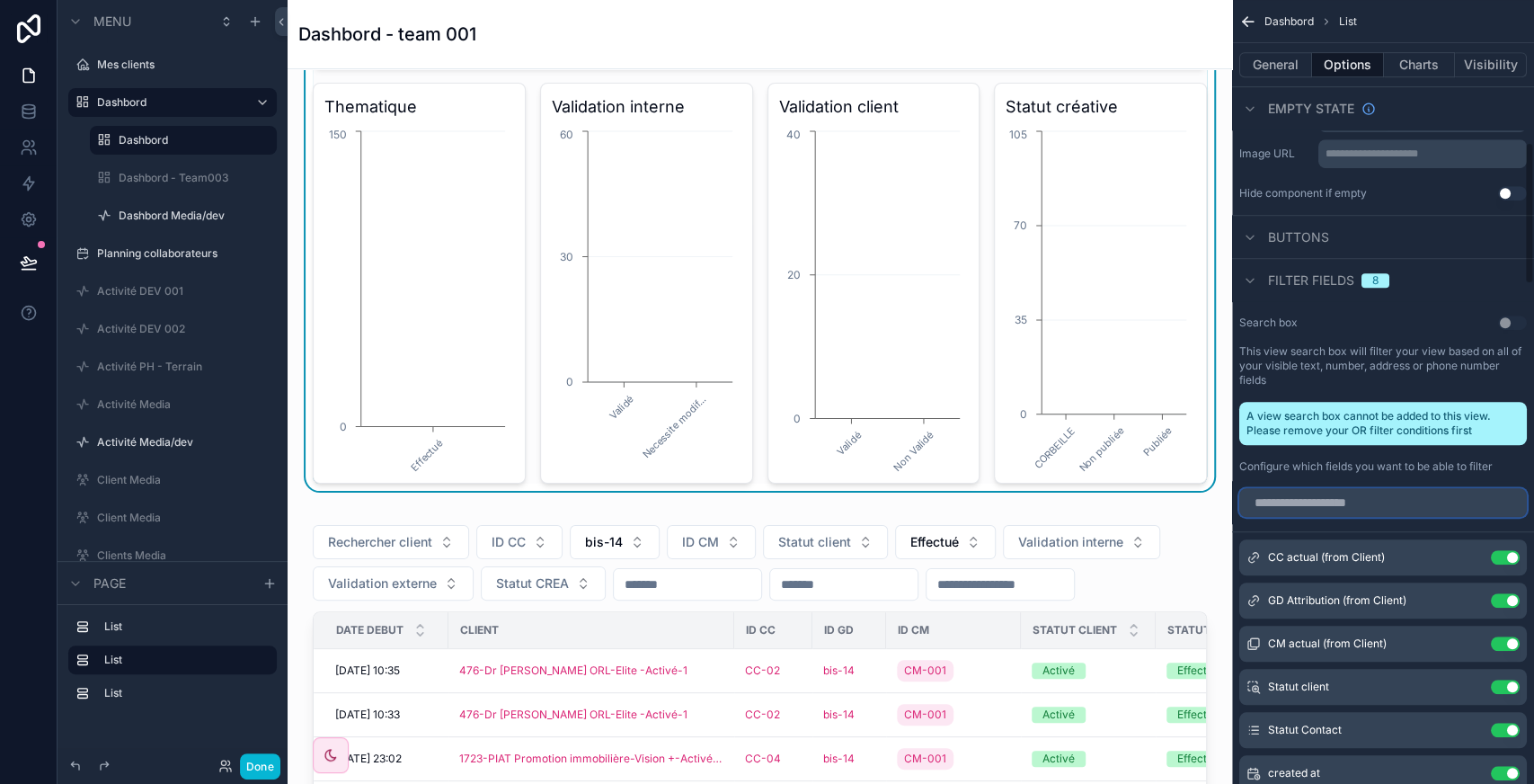
scroll to position [782, 0]
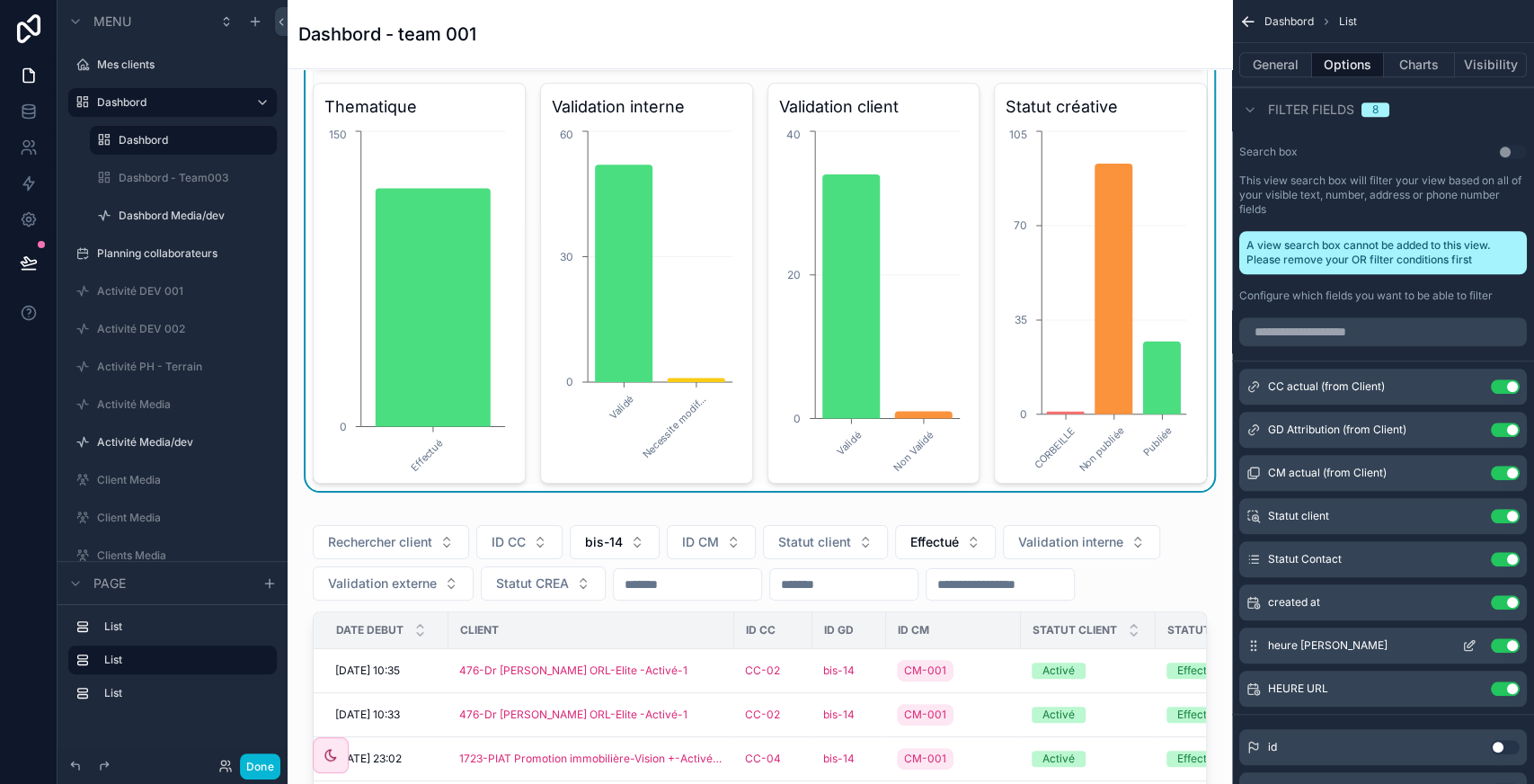
click at [1472, 646] on icon "scrollable content" at bounding box center [1469, 645] width 14 height 14
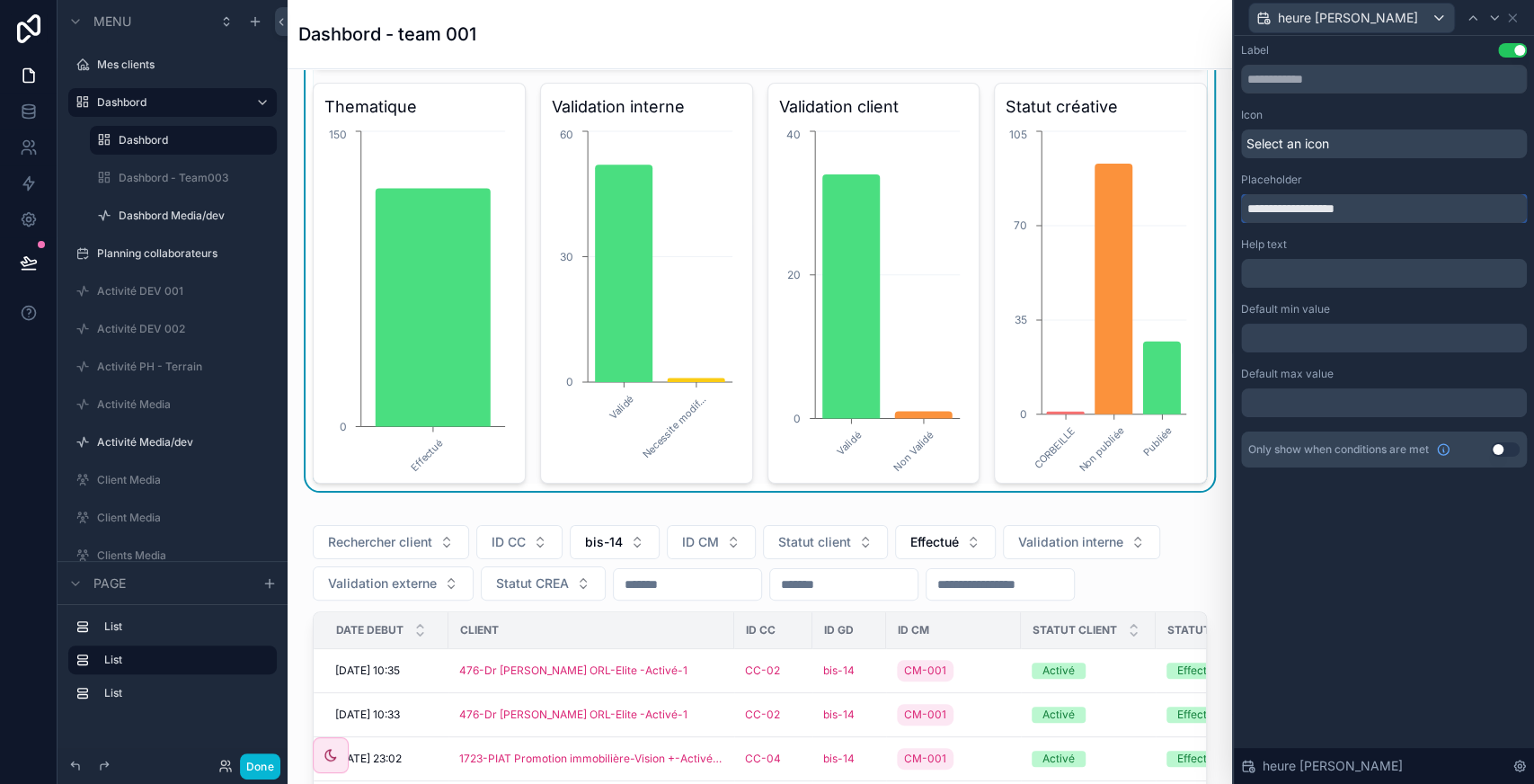
click at [1304, 214] on input "**********" at bounding box center [1384, 208] width 285 height 29
click at [1304, 214] on input "*" at bounding box center [1384, 208] width 285 height 29
type input "*******"
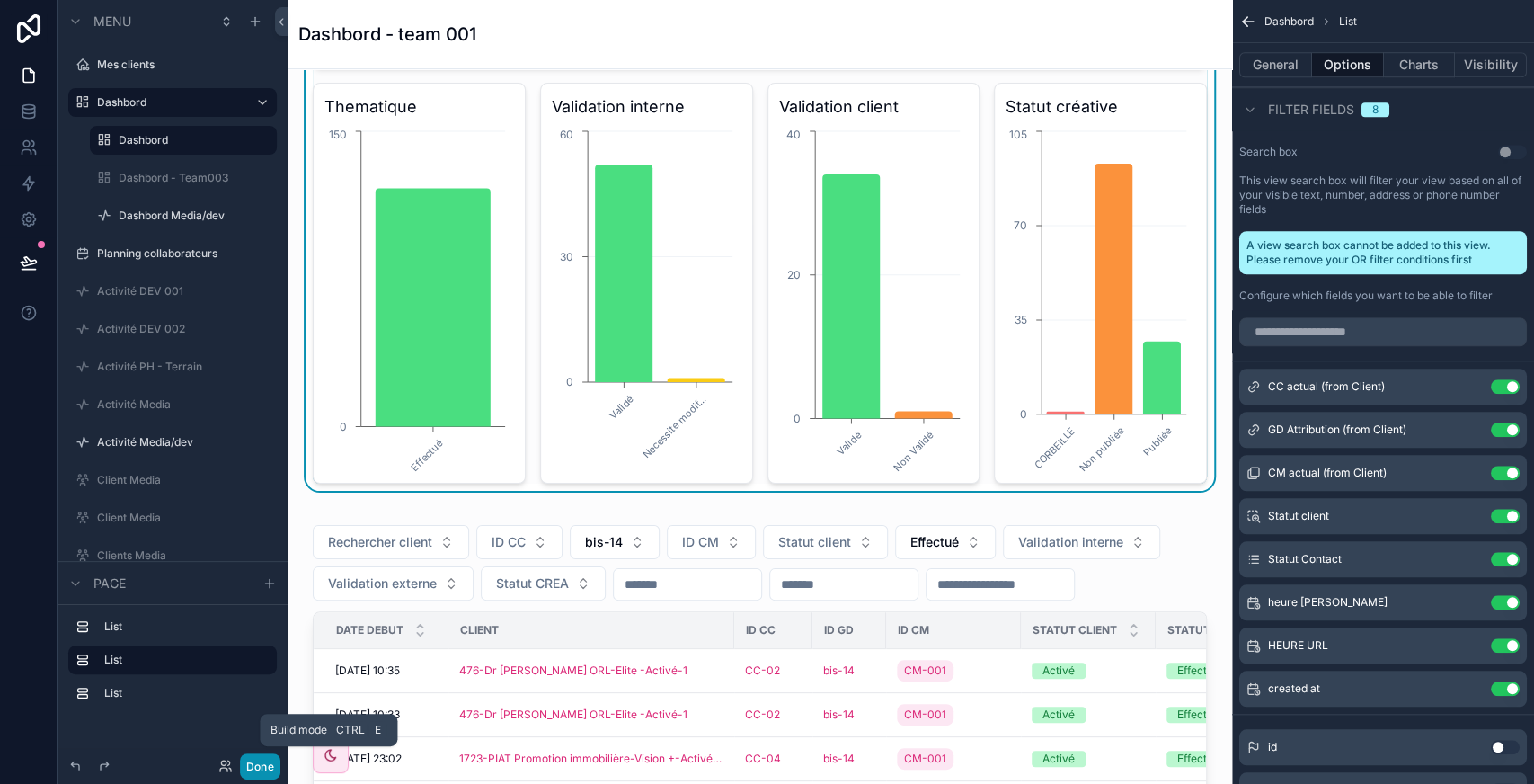
click at [264, 768] on button "Done" at bounding box center [260, 765] width 40 height 26
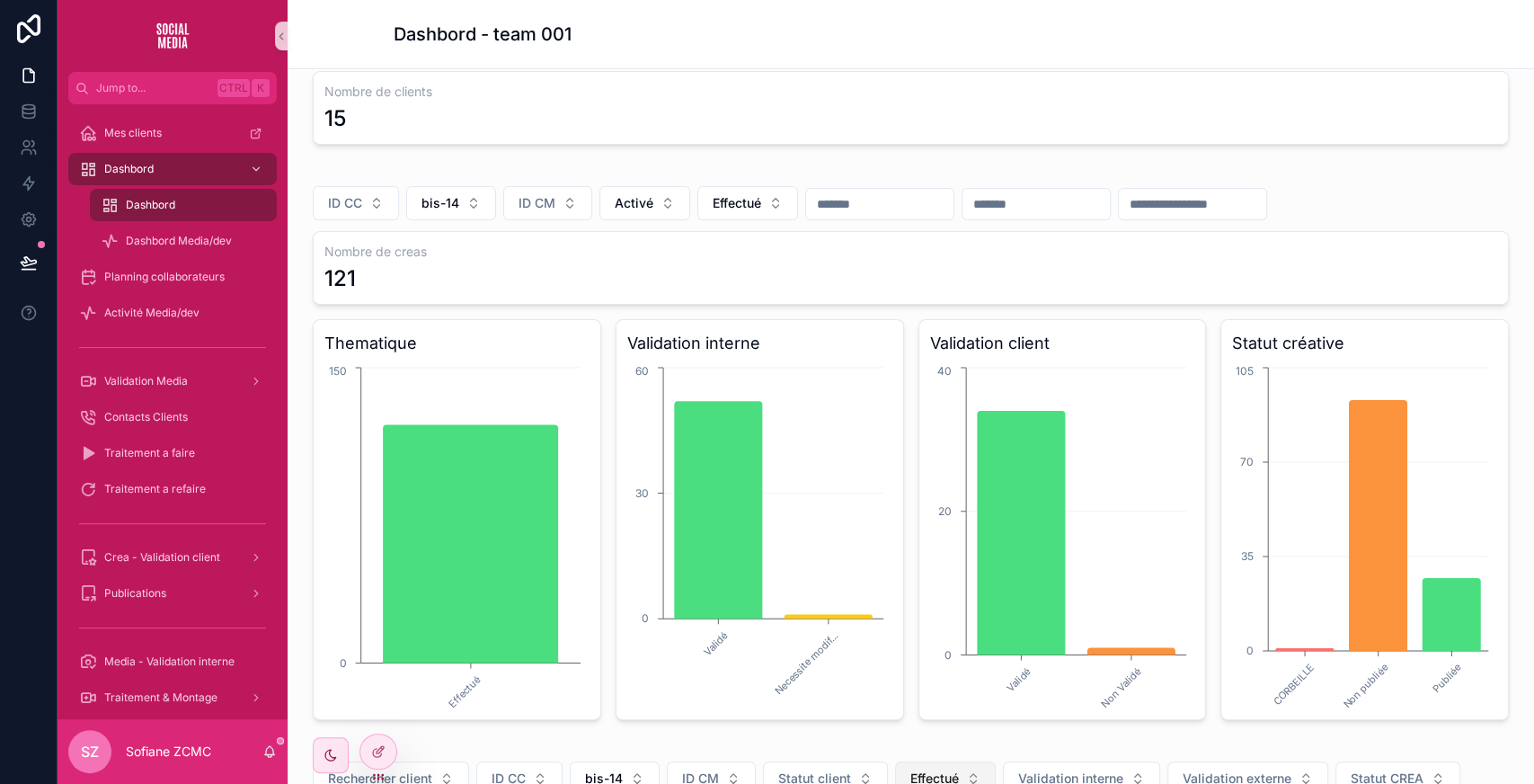
scroll to position [75, 0]
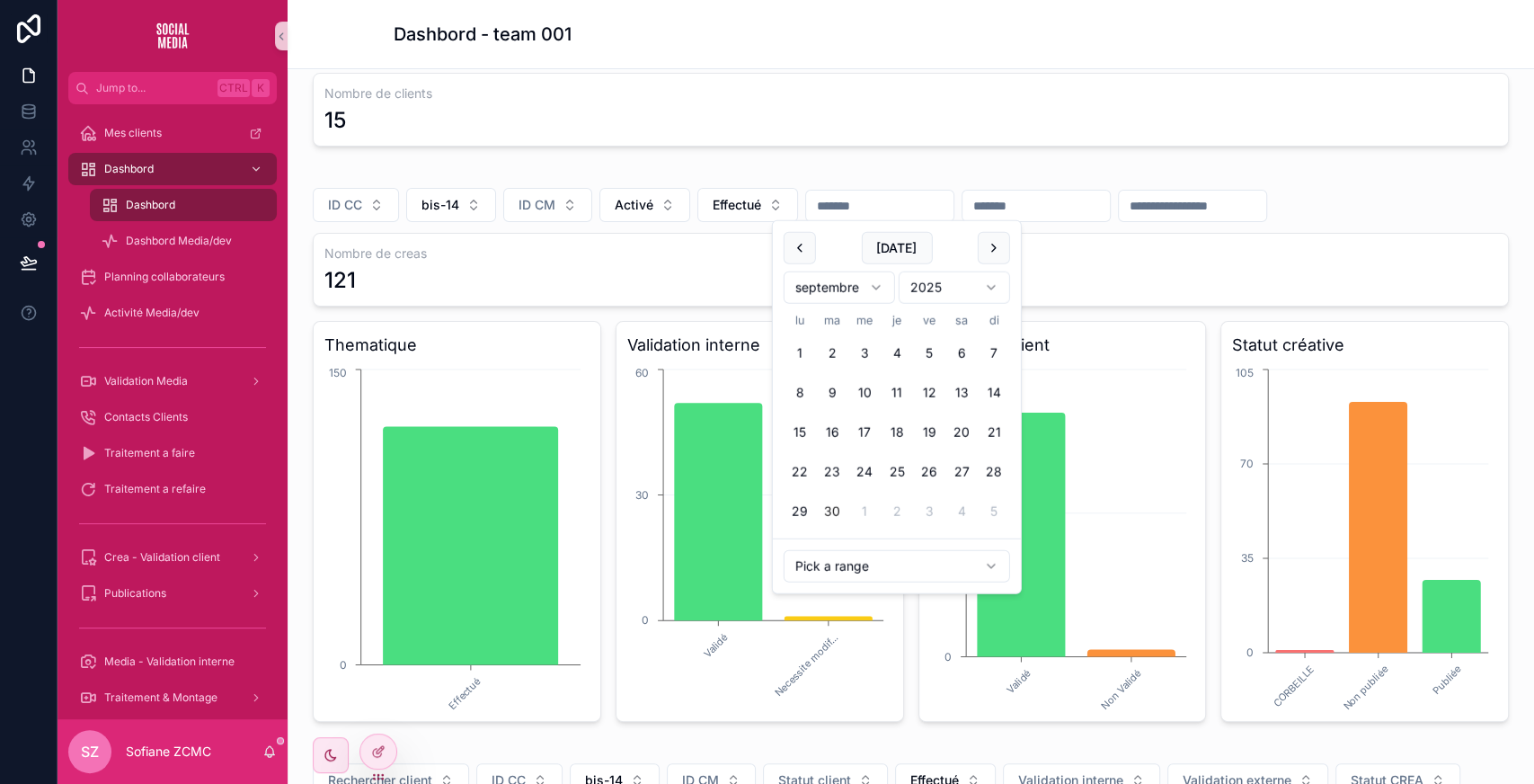
click at [896, 201] on input "scrollable content" at bounding box center [879, 206] width 148 height 25
click at [1080, 206] on input "scrollable content" at bounding box center [1035, 206] width 148 height 25
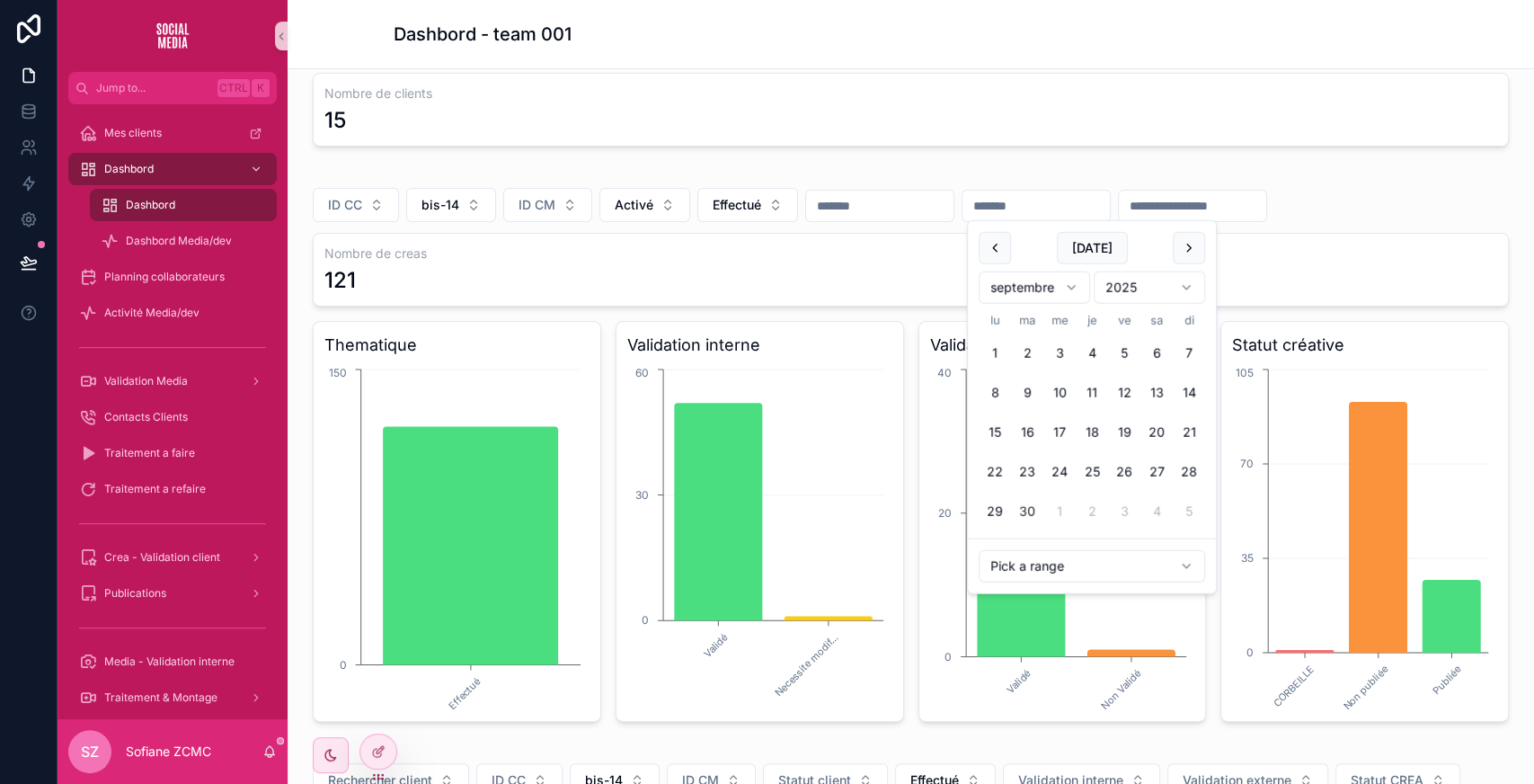
click at [1268, 184] on div "ID CC bis-14 ID CM Activé Effectué Nombre de creas 121 Thematique Effectué 0 15…" at bounding box center [911, 448] width 1196 height 546
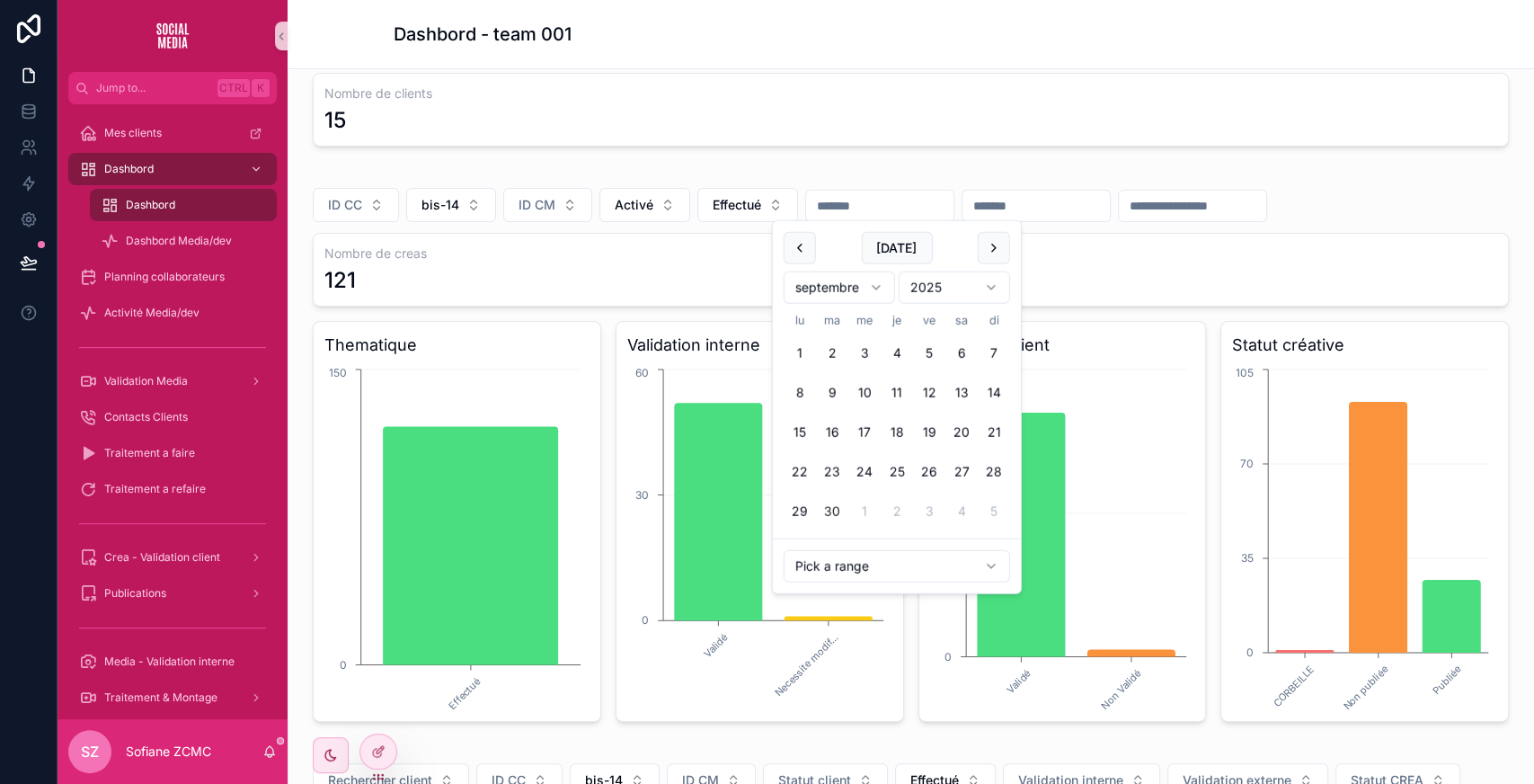
click at [921, 197] on input "scrollable content" at bounding box center [879, 206] width 148 height 25
click at [799, 507] on button "29" at bounding box center [800, 511] width 32 height 32
type input "**********"
click at [799, 507] on button "29" at bounding box center [800, 511] width 32 height 32
click at [762, 165] on div "**********" at bounding box center [911, 775] width 1247 height 1565
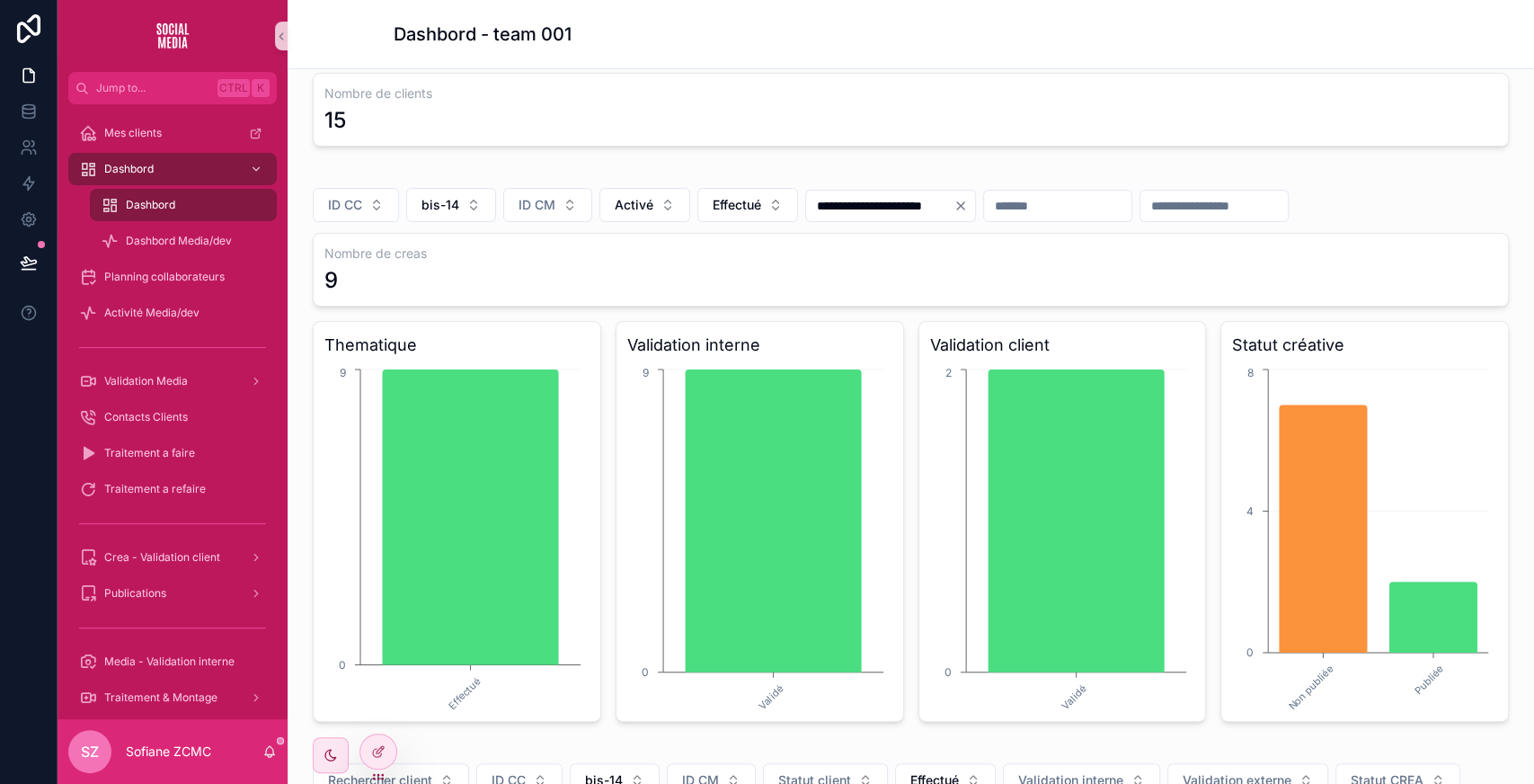
scroll to position [137, 0]
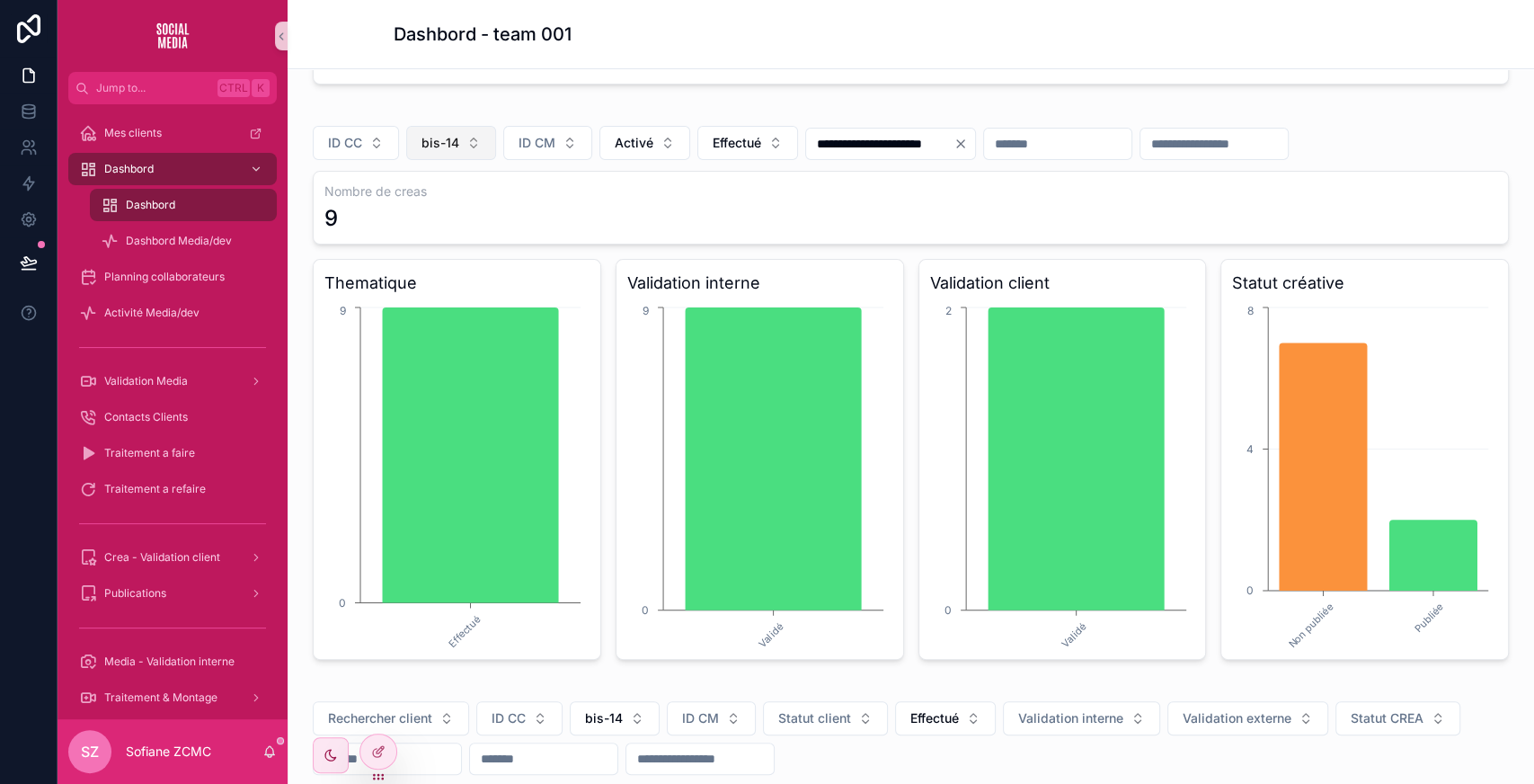
click at [457, 126] on button "bis-14" at bounding box center [451, 143] width 89 height 34
type input "**"
click at [426, 209] on div "bis-12" at bounding box center [450, 213] width 216 height 29
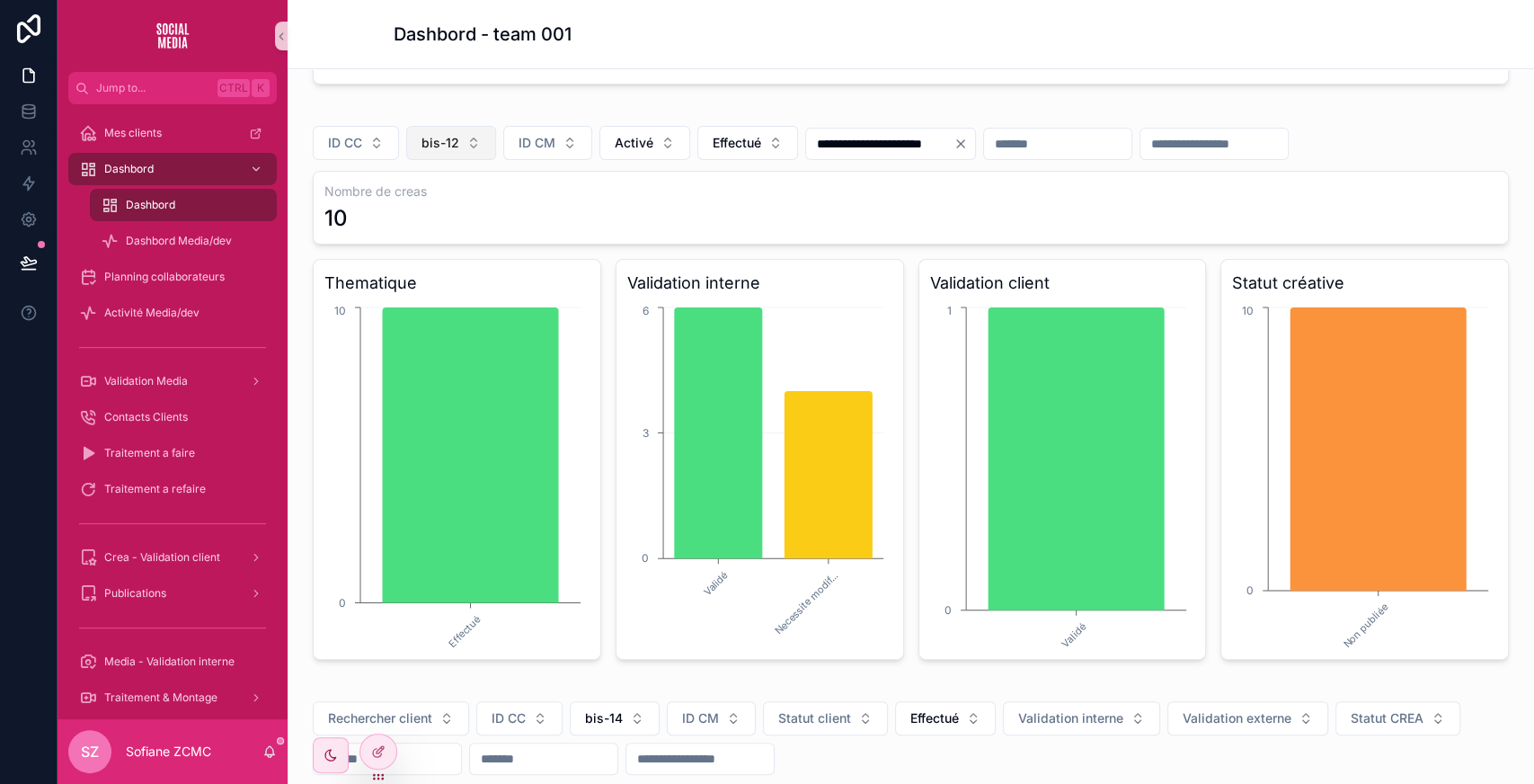
click at [462, 129] on button "bis-12" at bounding box center [451, 143] width 89 height 34
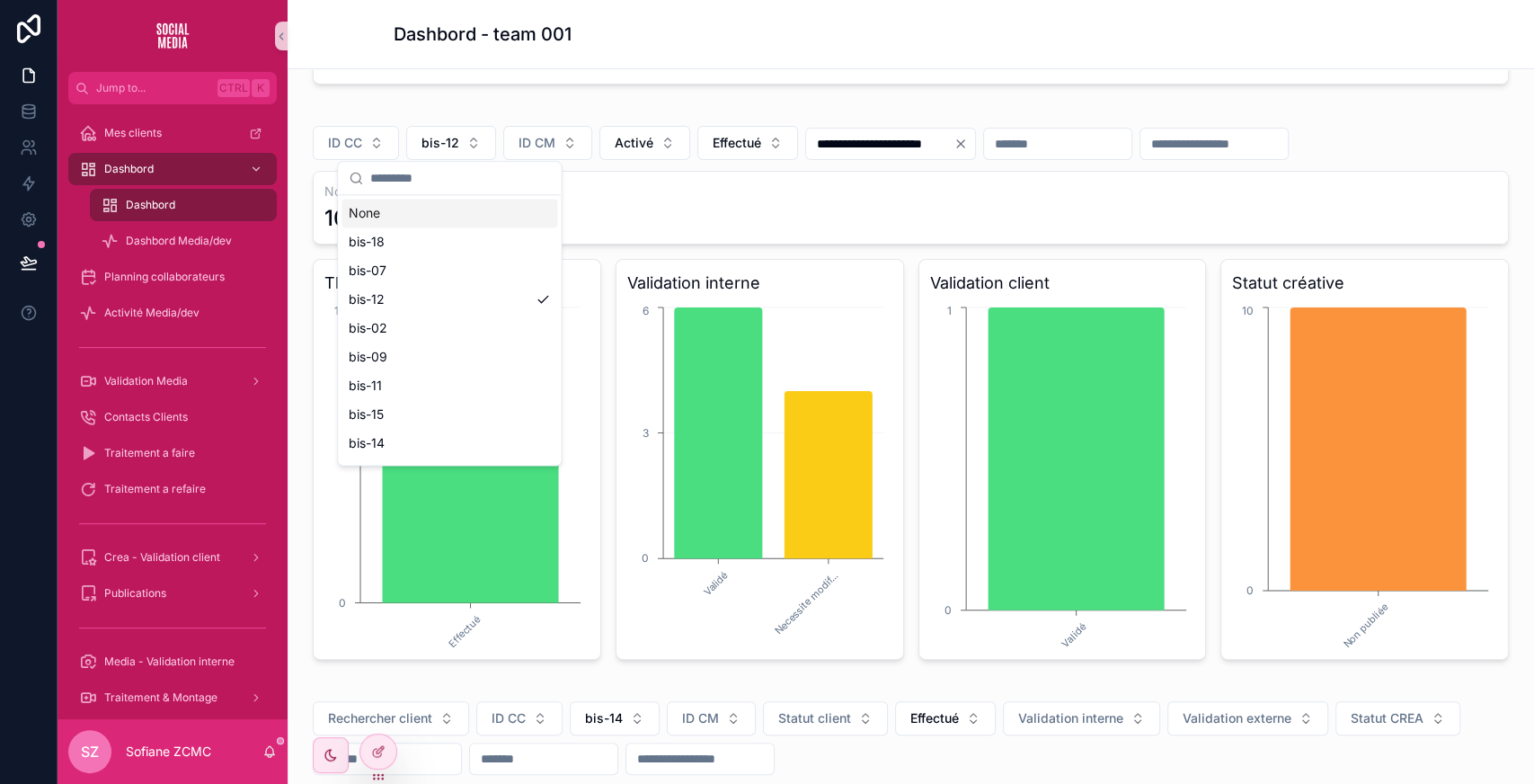
click at [406, 212] on div "None" at bounding box center [449, 213] width 216 height 29
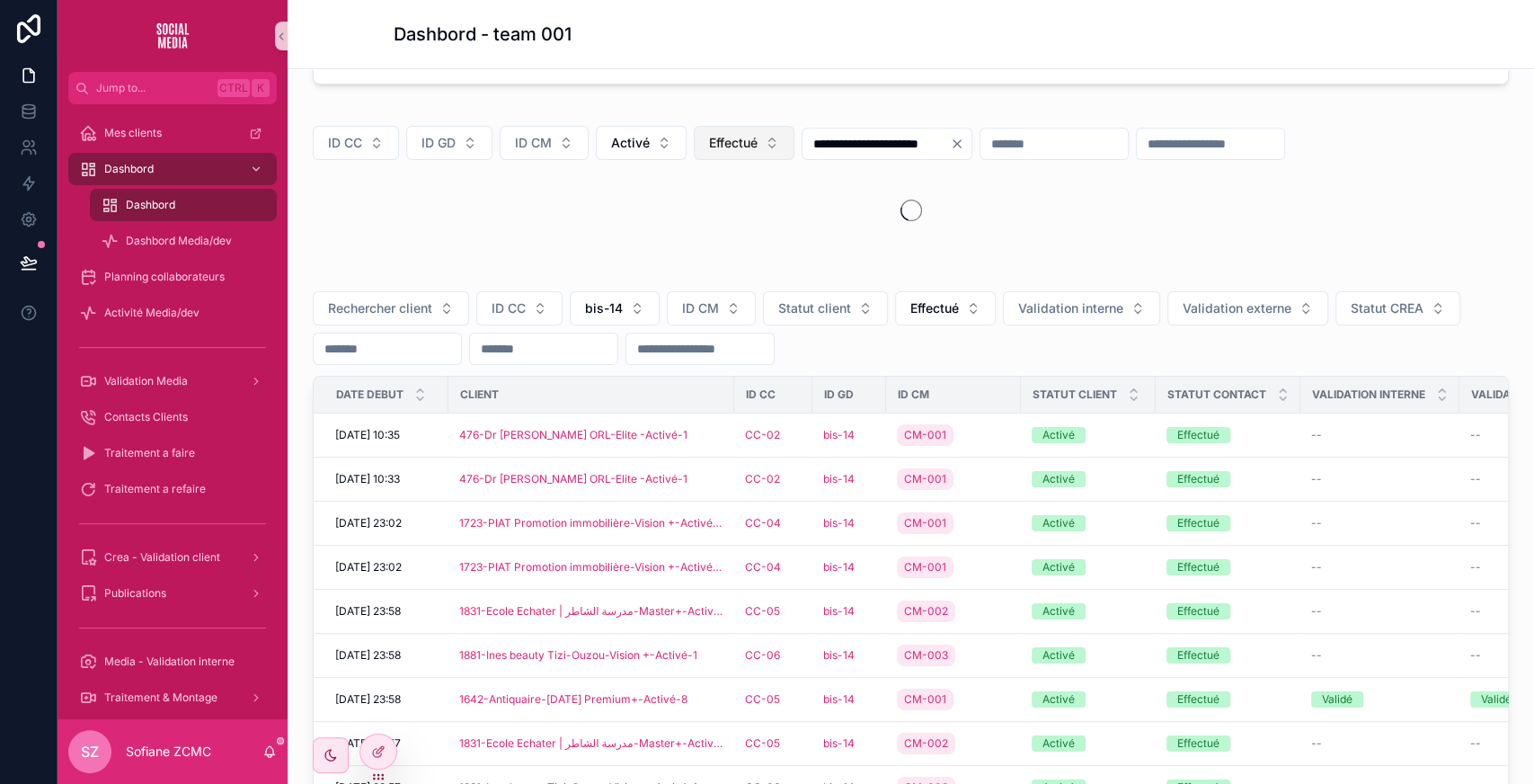
click at [740, 135] on span "Effectué" at bounding box center [733, 143] width 49 height 18
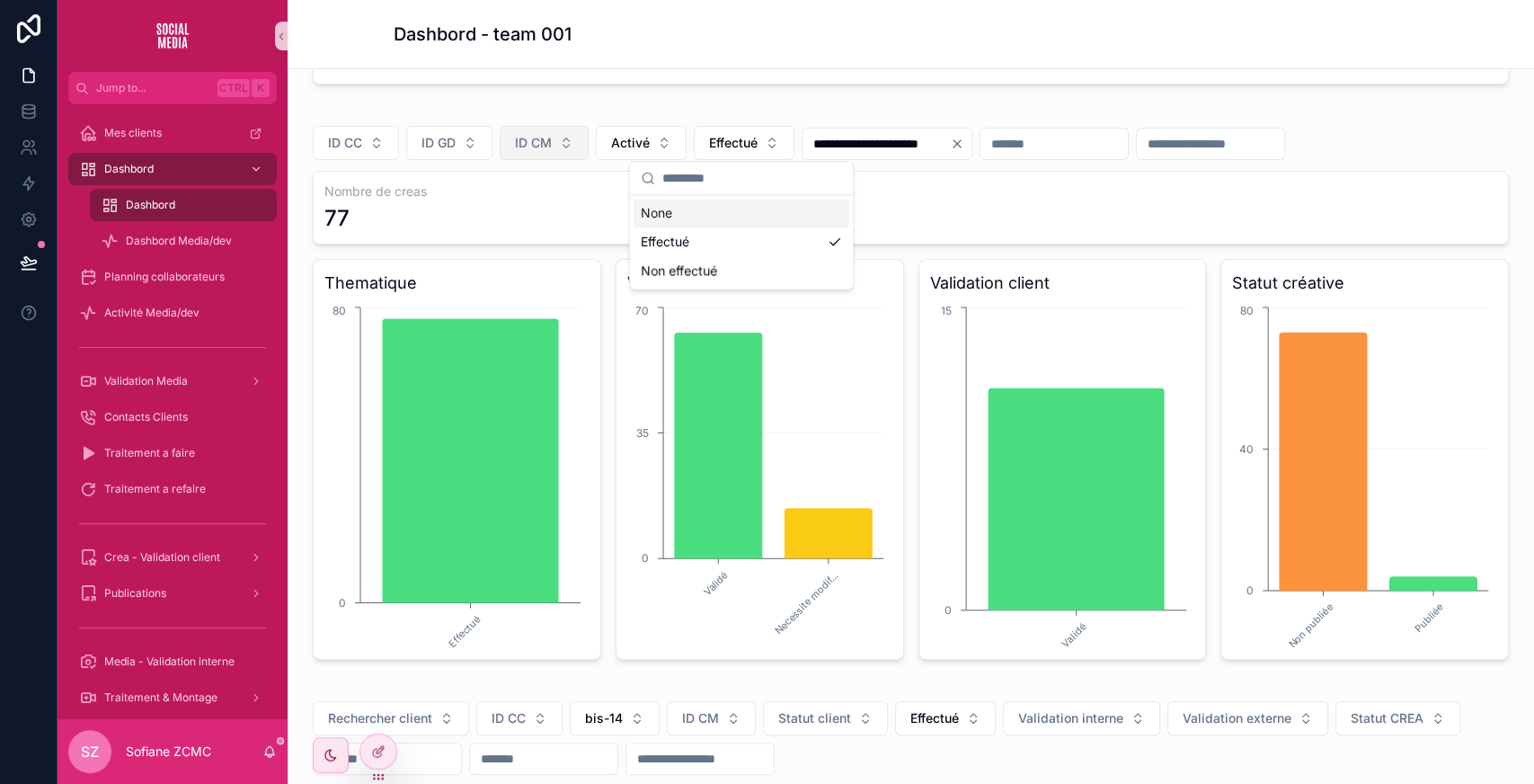
click at [541, 134] on span "ID CM" at bounding box center [533, 143] width 37 height 18
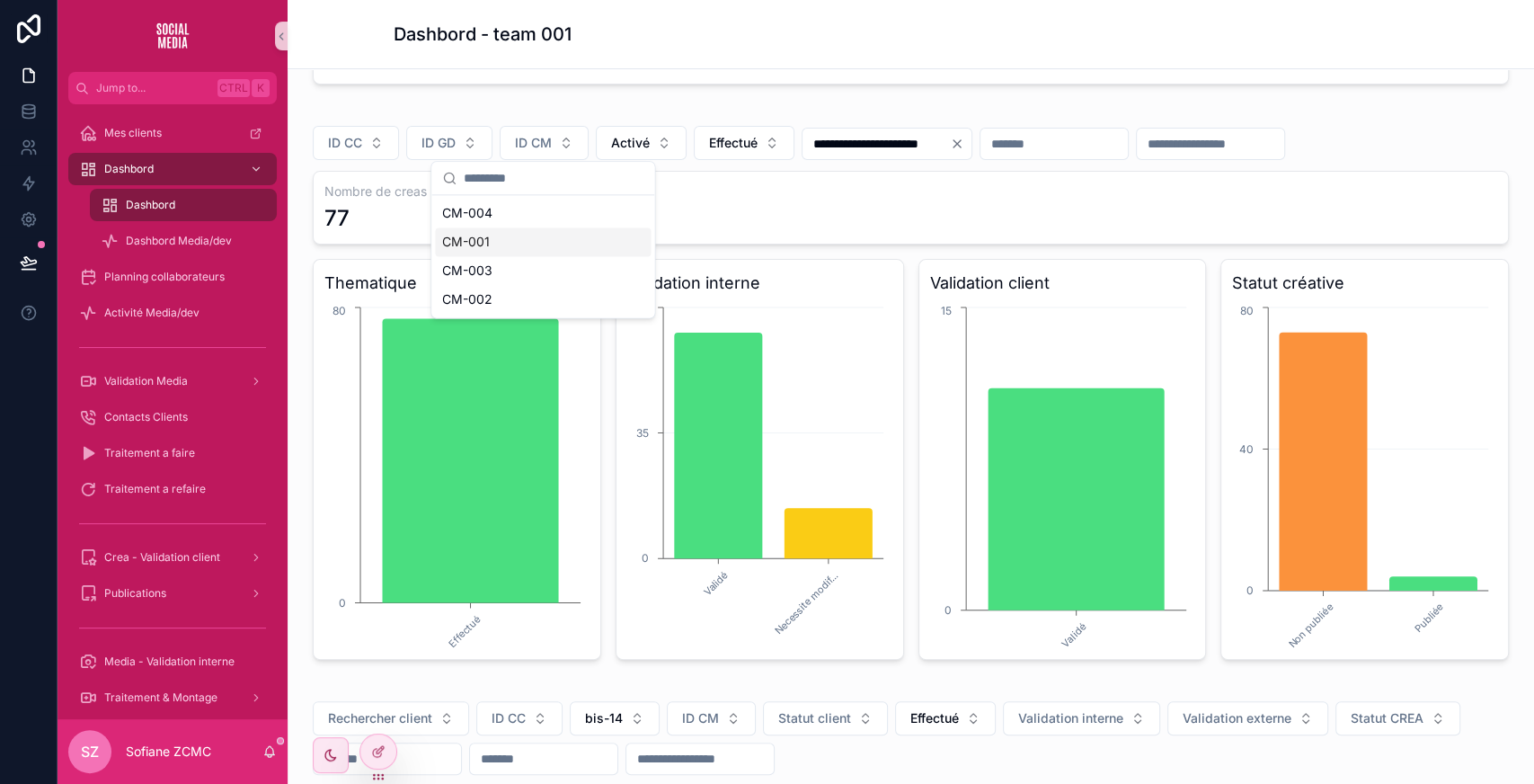
click at [468, 234] on span "CM-001" at bounding box center [466, 242] width 48 height 18
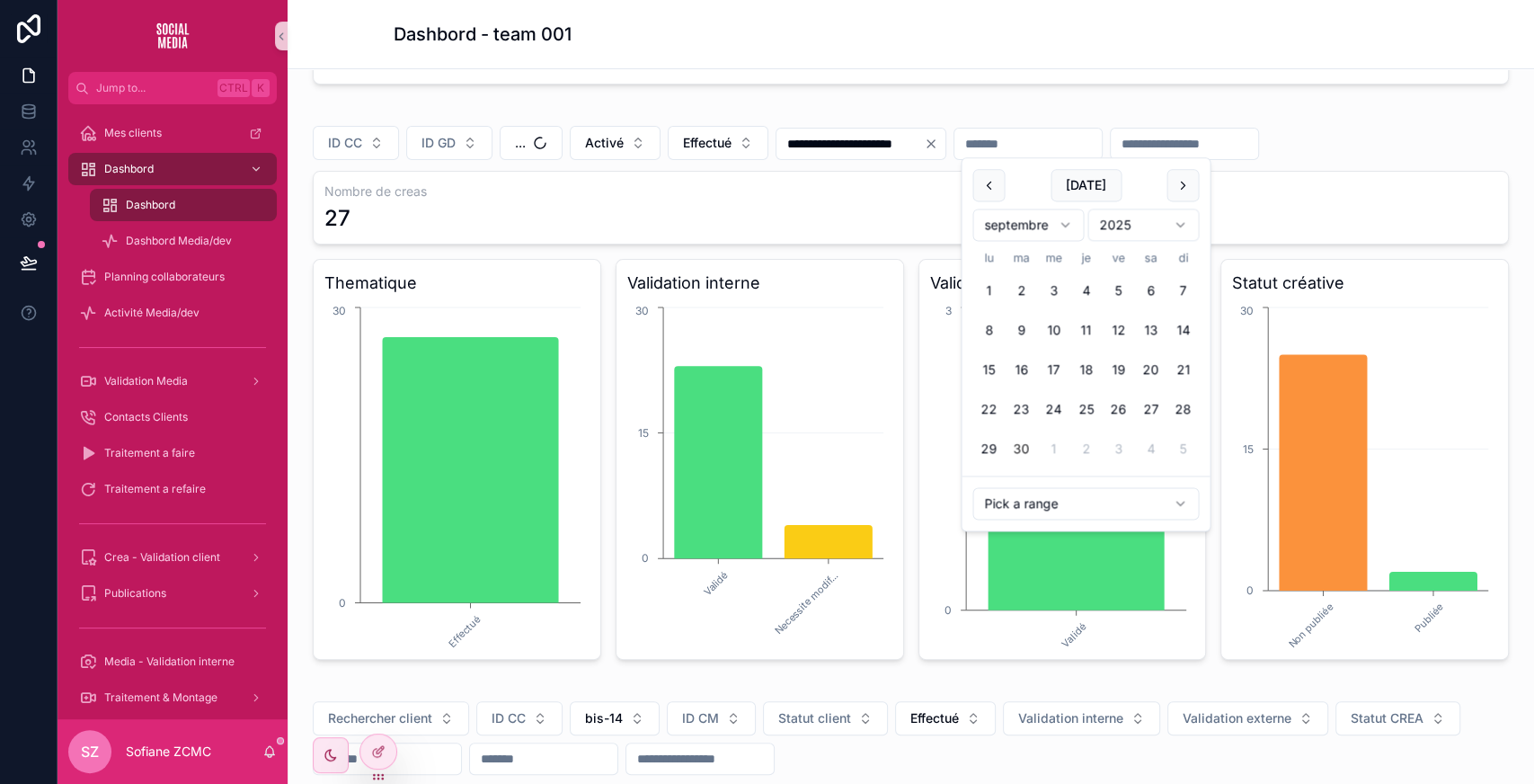
click at [1060, 135] on input "scrollable content" at bounding box center [1028, 144] width 148 height 25
click at [990, 444] on button "29" at bounding box center [989, 449] width 32 height 32
type input "**********"
click at [877, 139] on input "**********" at bounding box center [850, 144] width 148 height 25
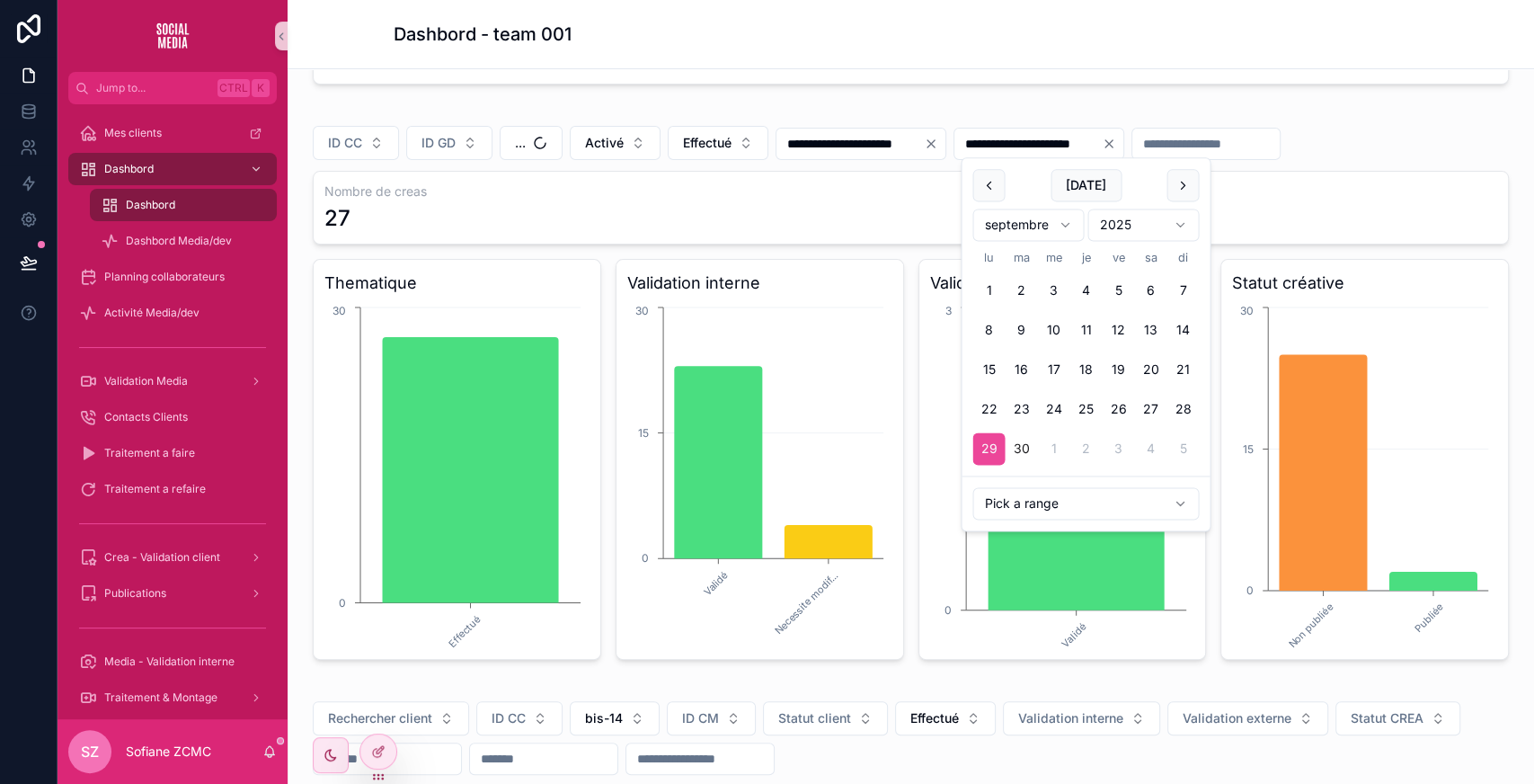
click at [877, 139] on input "**********" at bounding box center [850, 144] width 148 height 25
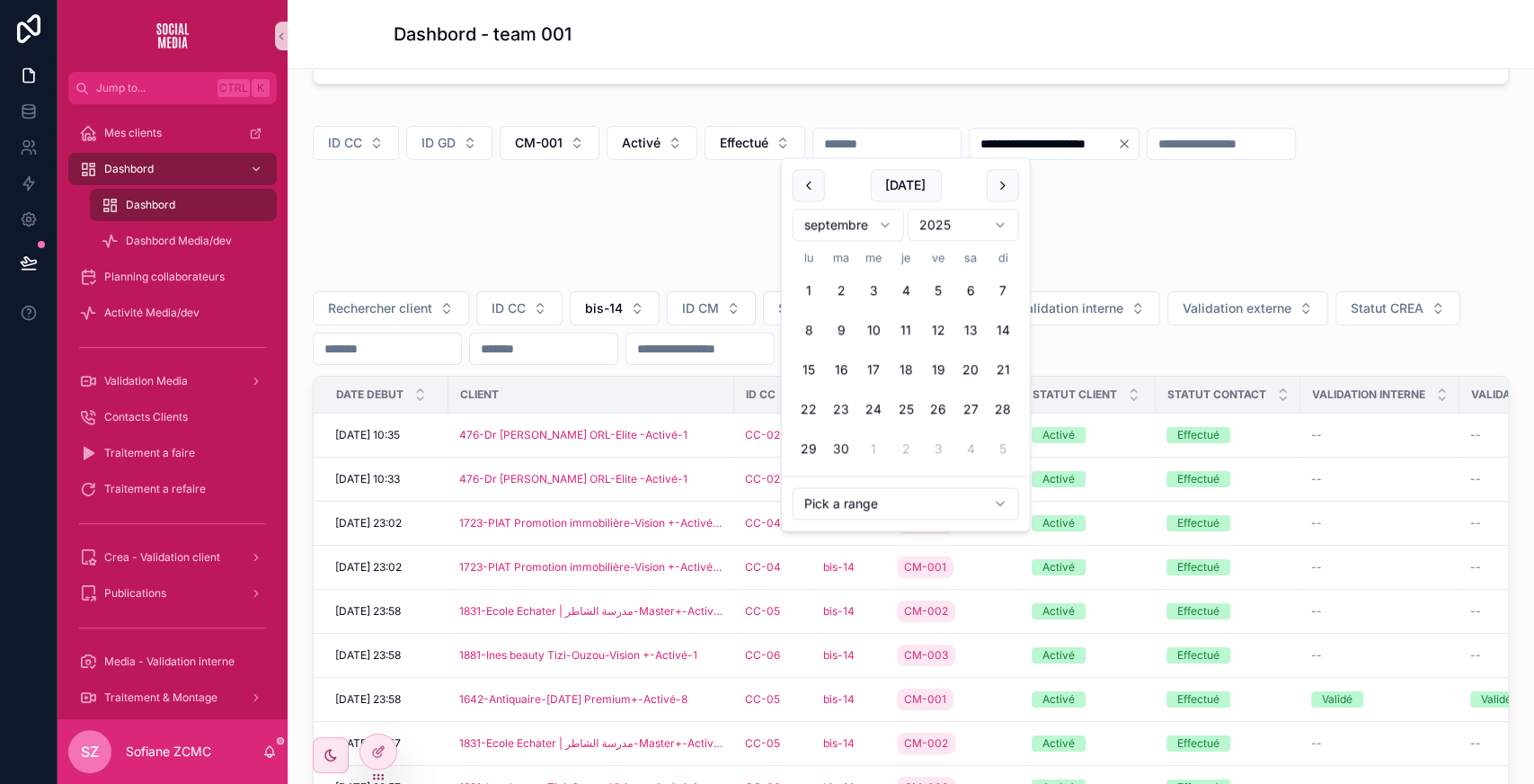
click at [805, 106] on div "**********" at bounding box center [911, 181] width 1218 height 151
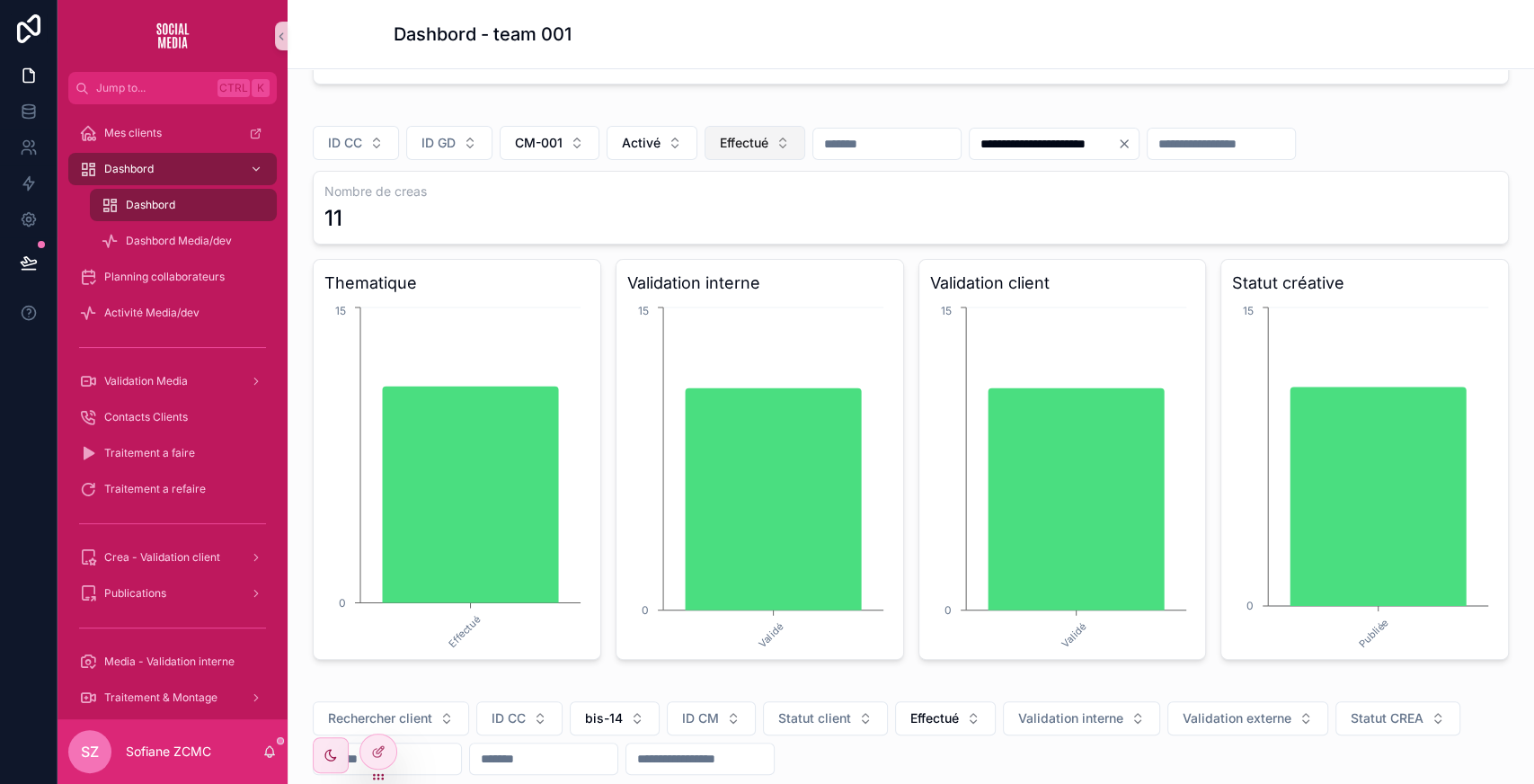
click at [751, 142] on span "Effectué" at bounding box center [743, 143] width 49 height 18
click at [663, 214] on div "None" at bounding box center [753, 213] width 216 height 29
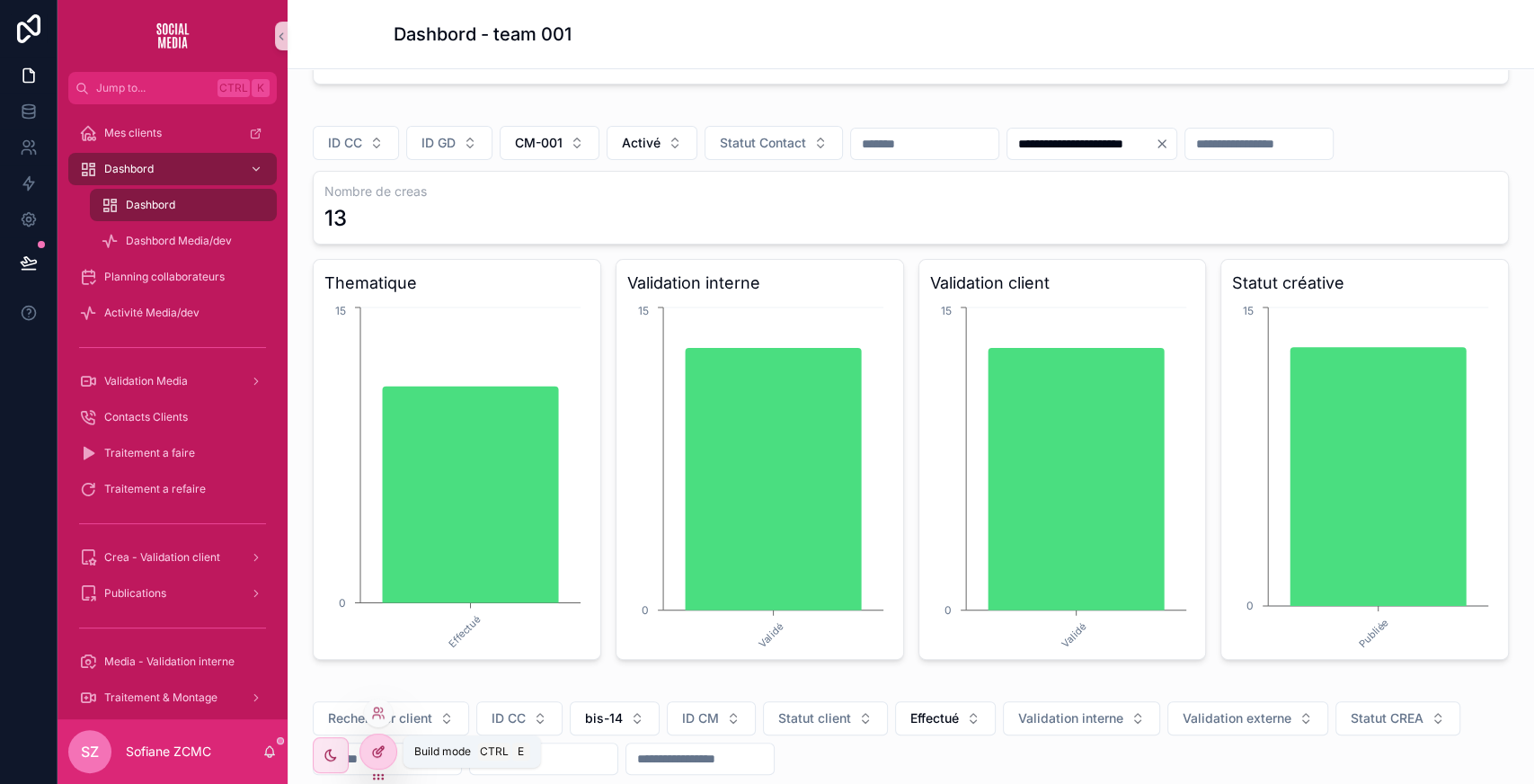
click at [373, 739] on div at bounding box center [379, 752] width 36 height 34
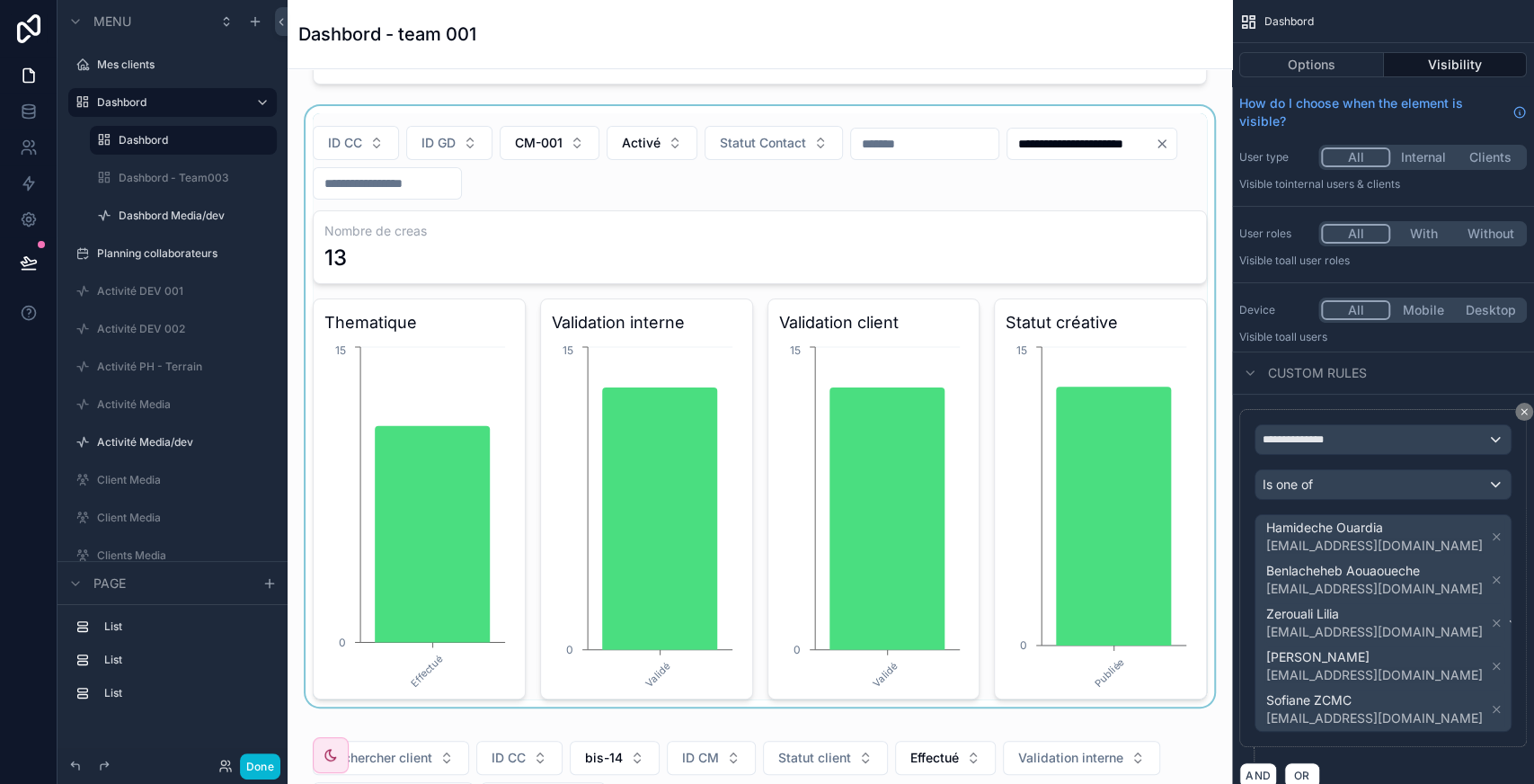
click at [1127, 122] on div "scrollable content" at bounding box center [759, 405] width 915 height 600
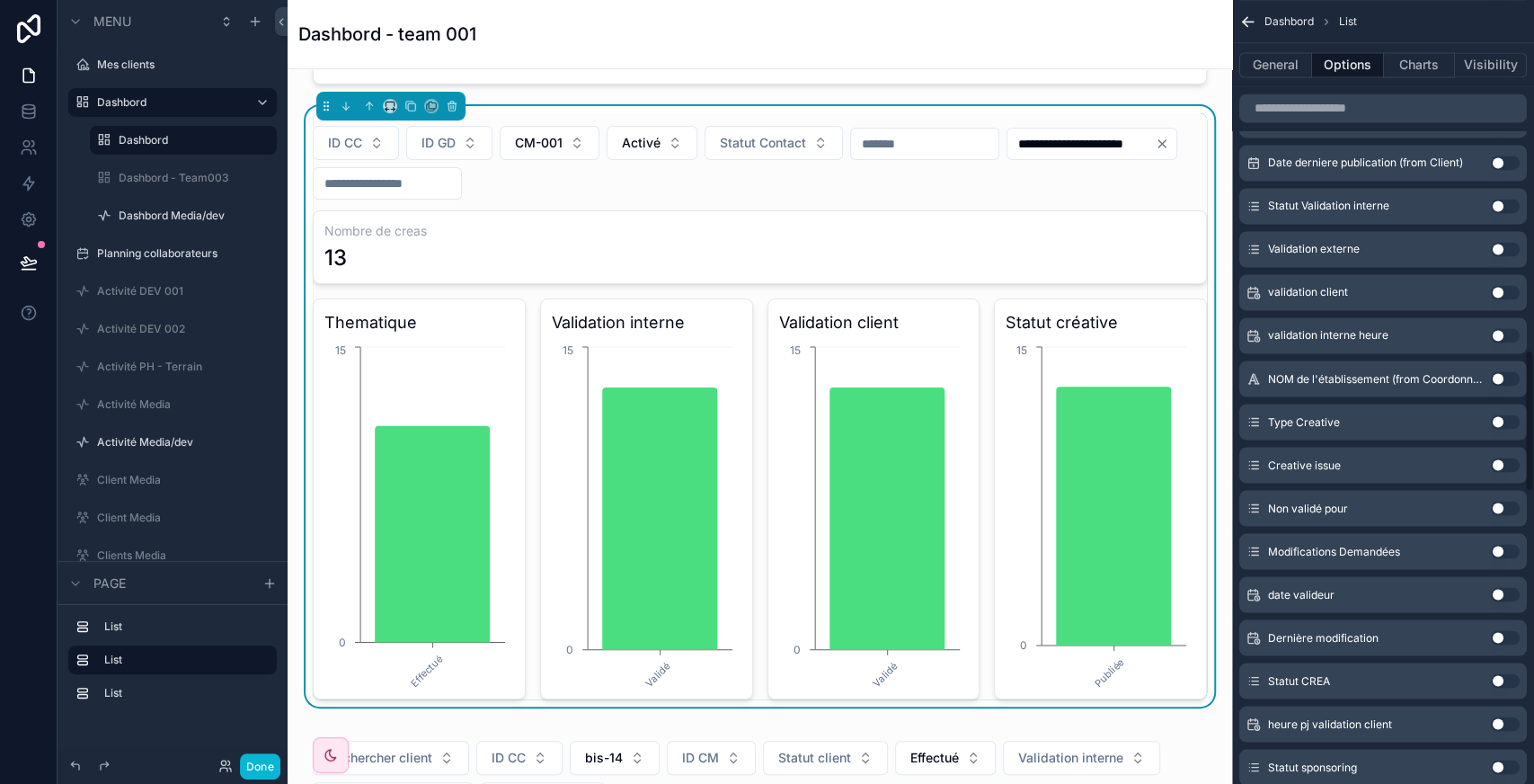
scroll to position [1929, 0]
click at [1503, 287] on button "Use setting" at bounding box center [1505, 289] width 29 height 14
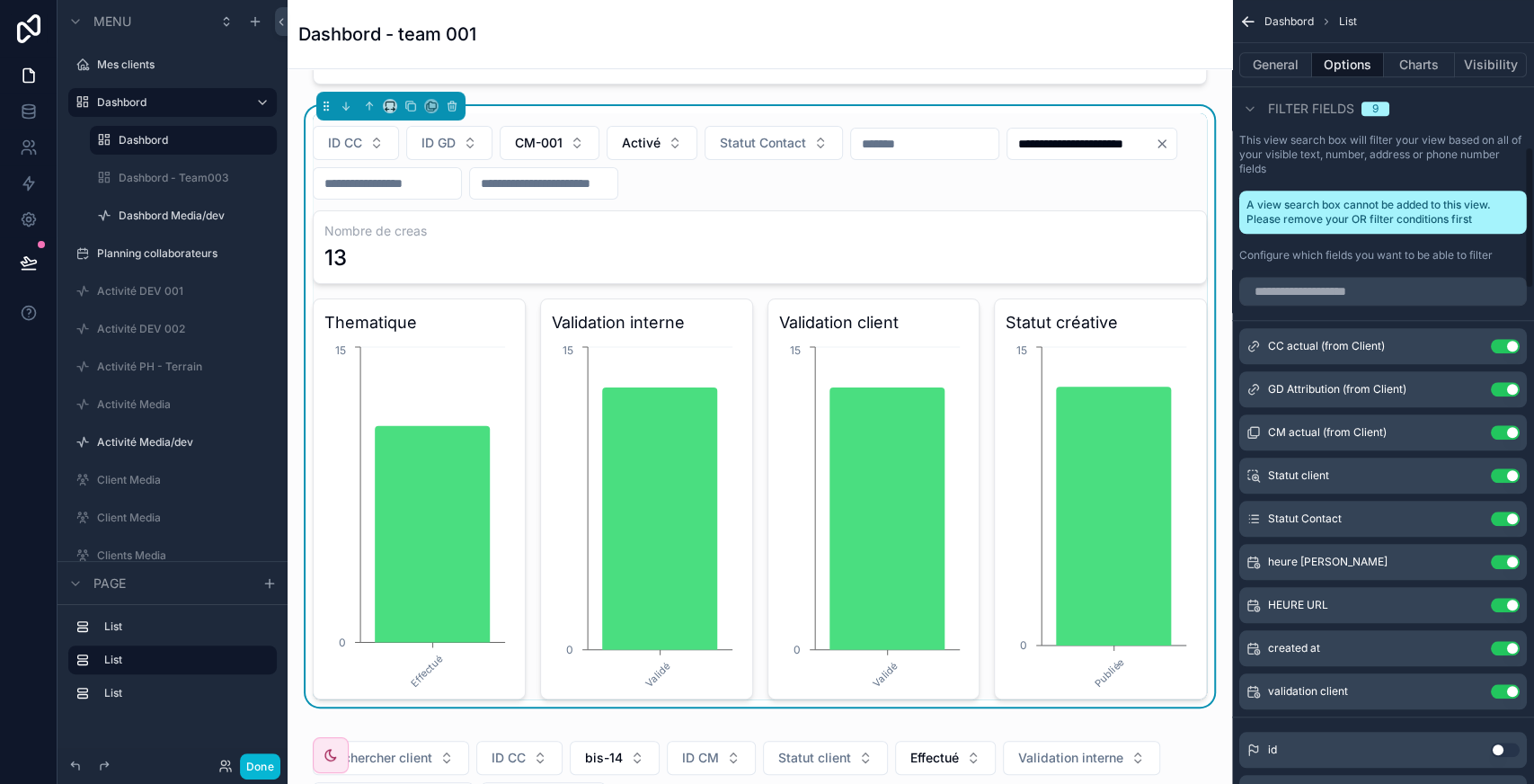
scroll to position [804, 0]
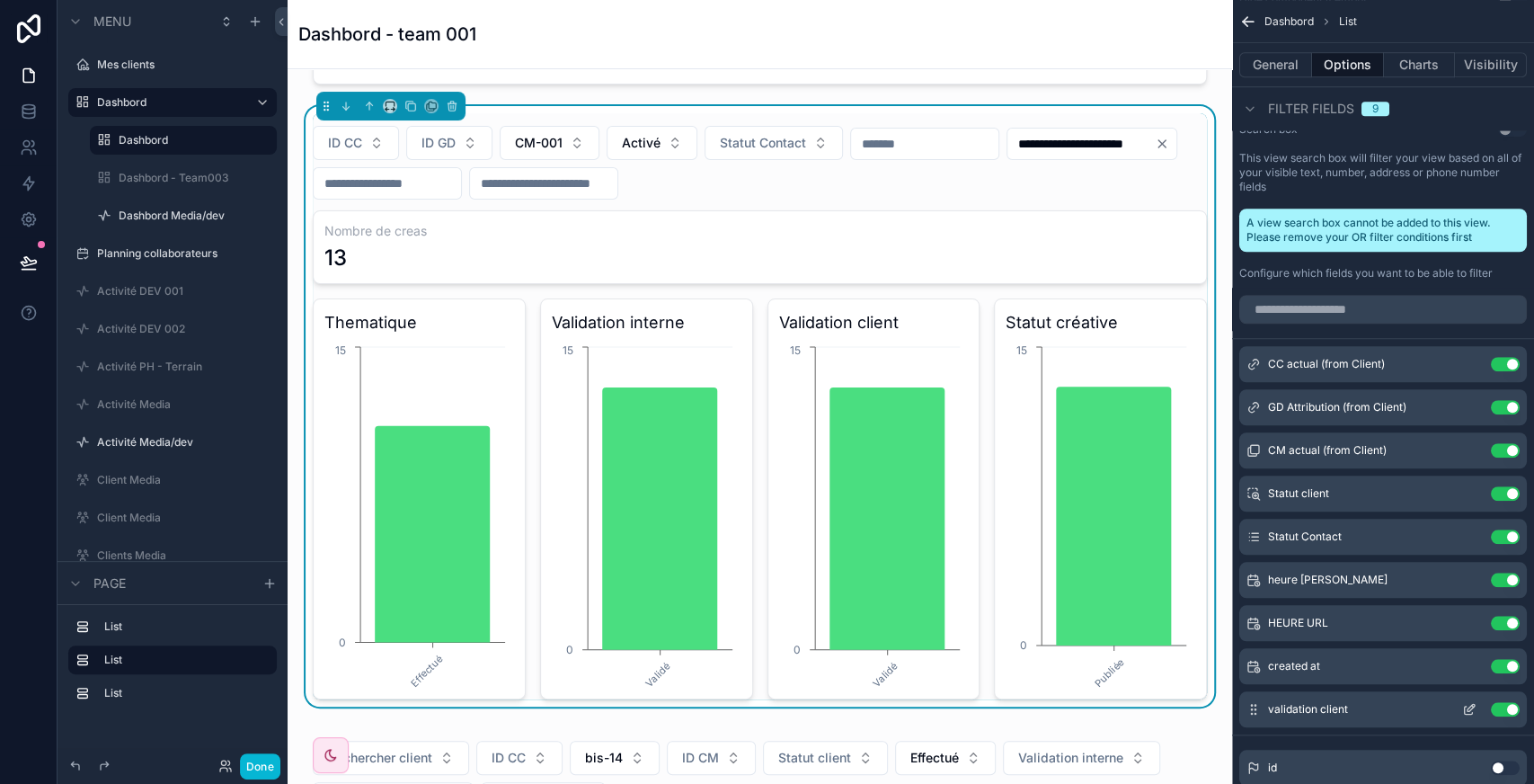
click at [1468, 706] on icon "scrollable content" at bounding box center [1471, 707] width 8 height 8
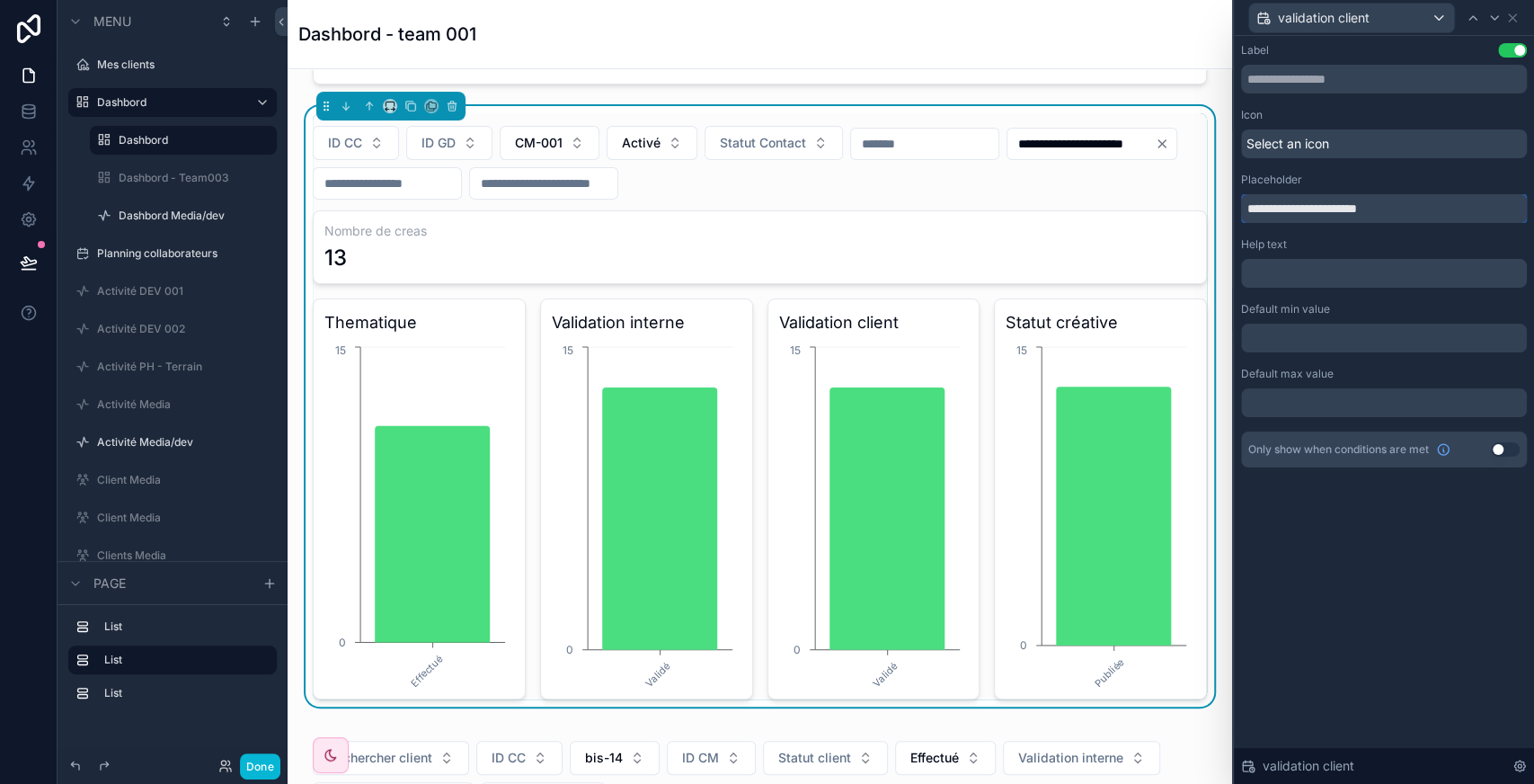
click at [1336, 209] on input "**********" at bounding box center [1384, 208] width 285 height 29
click at [1336, 209] on input "*" at bounding box center [1384, 208] width 285 height 29
type input "*"
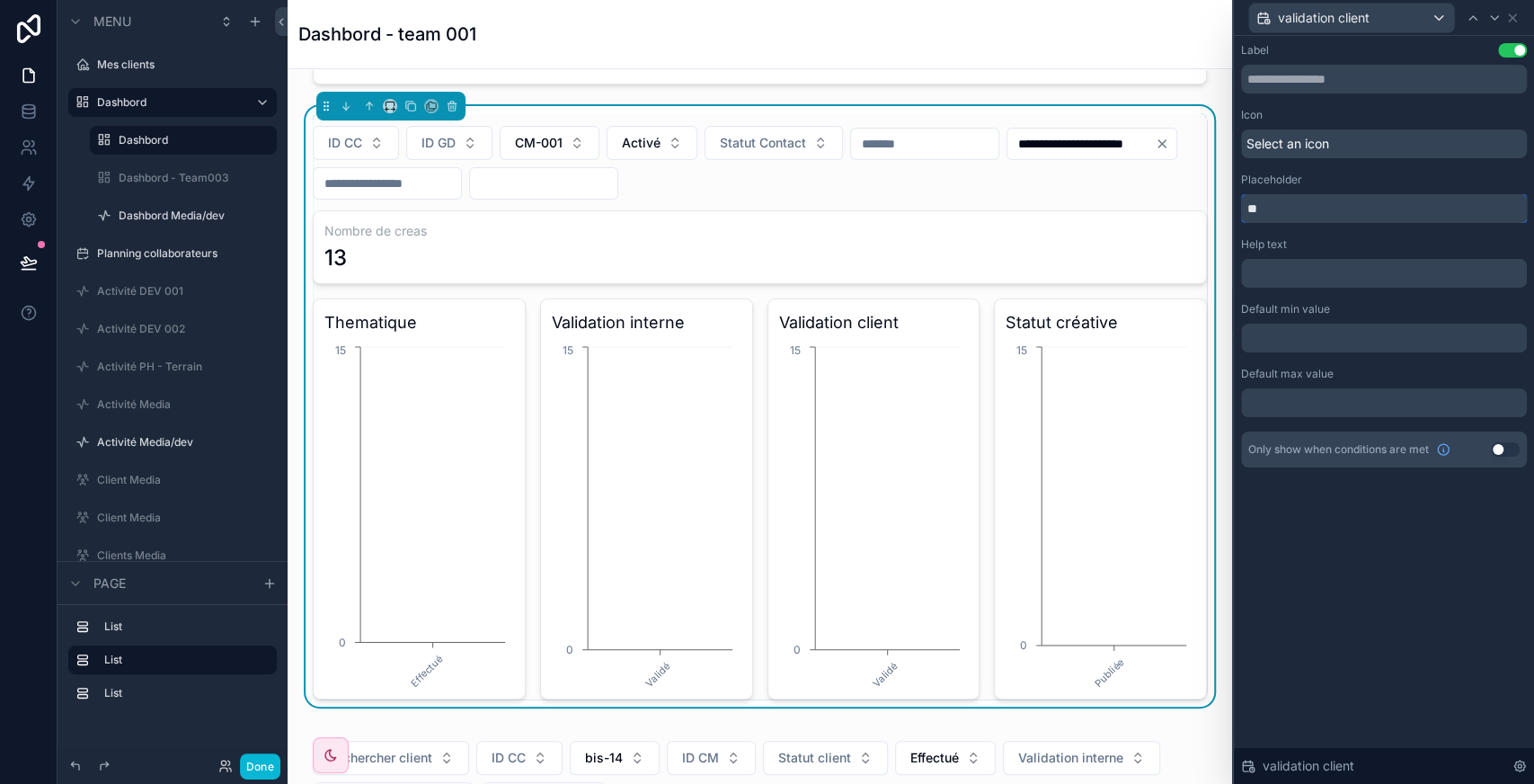
type input "*"
type input "*******"
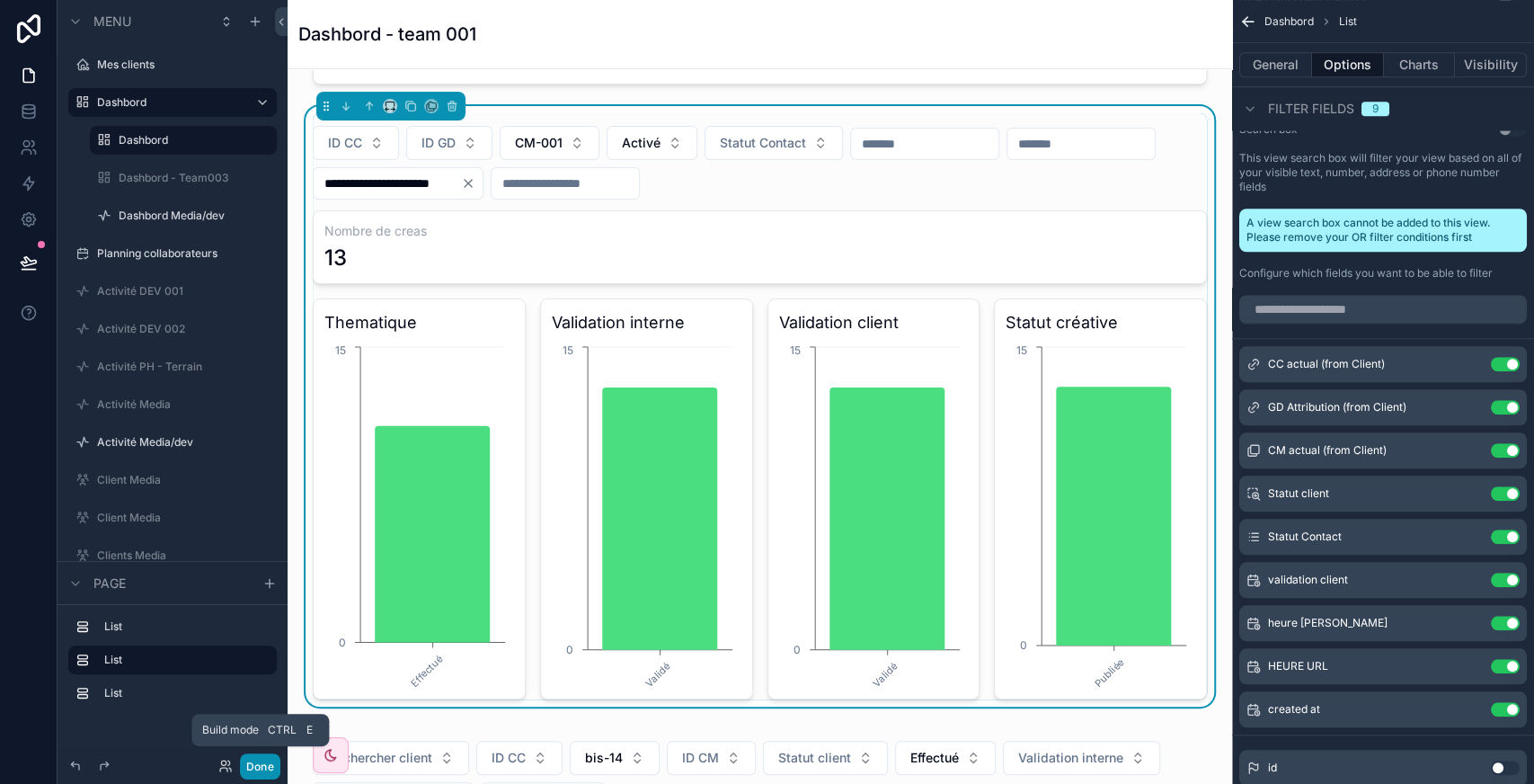
click at [265, 773] on button "Done" at bounding box center [260, 765] width 40 height 26
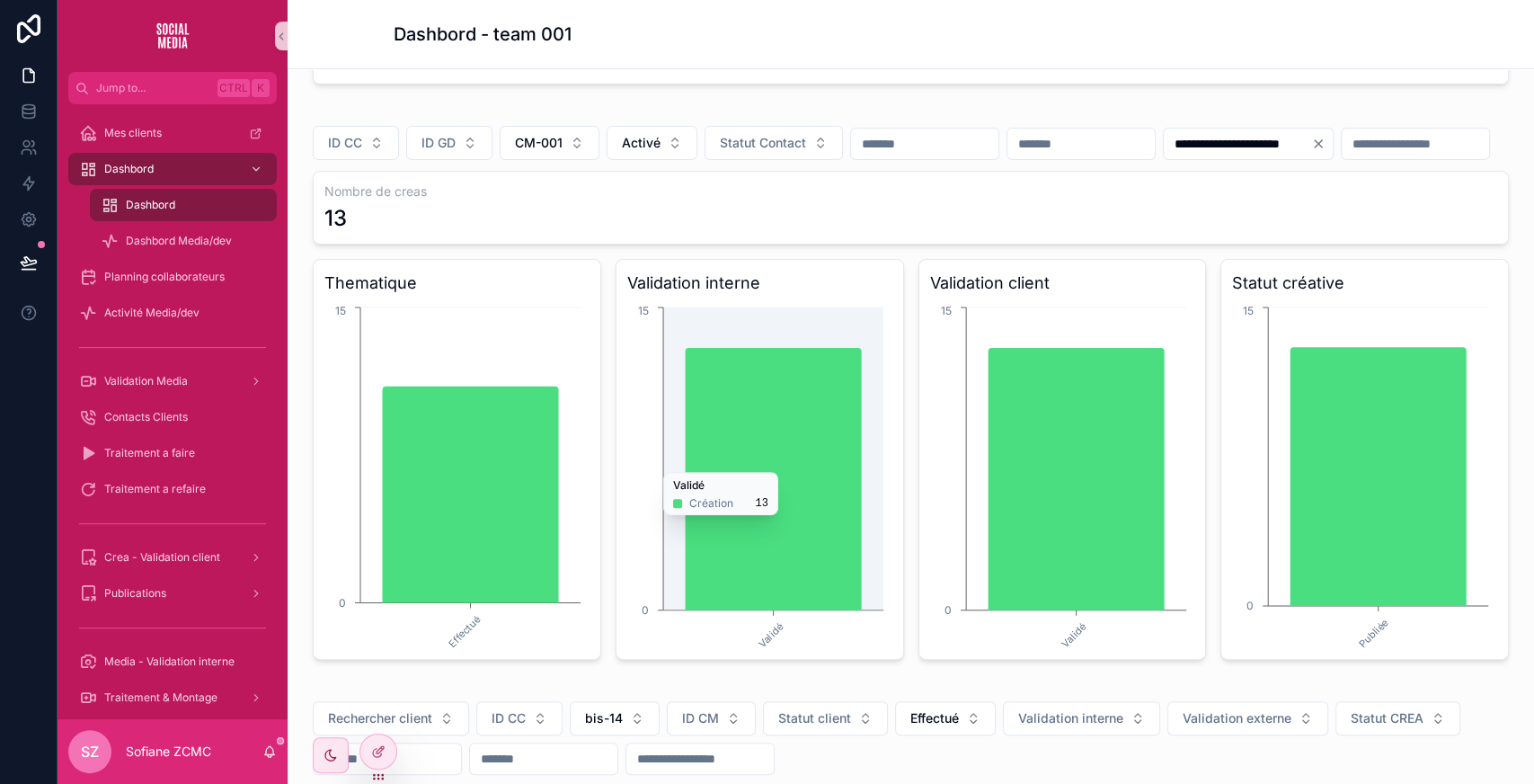
click at [1311, 134] on input "**********" at bounding box center [1237, 144] width 148 height 25
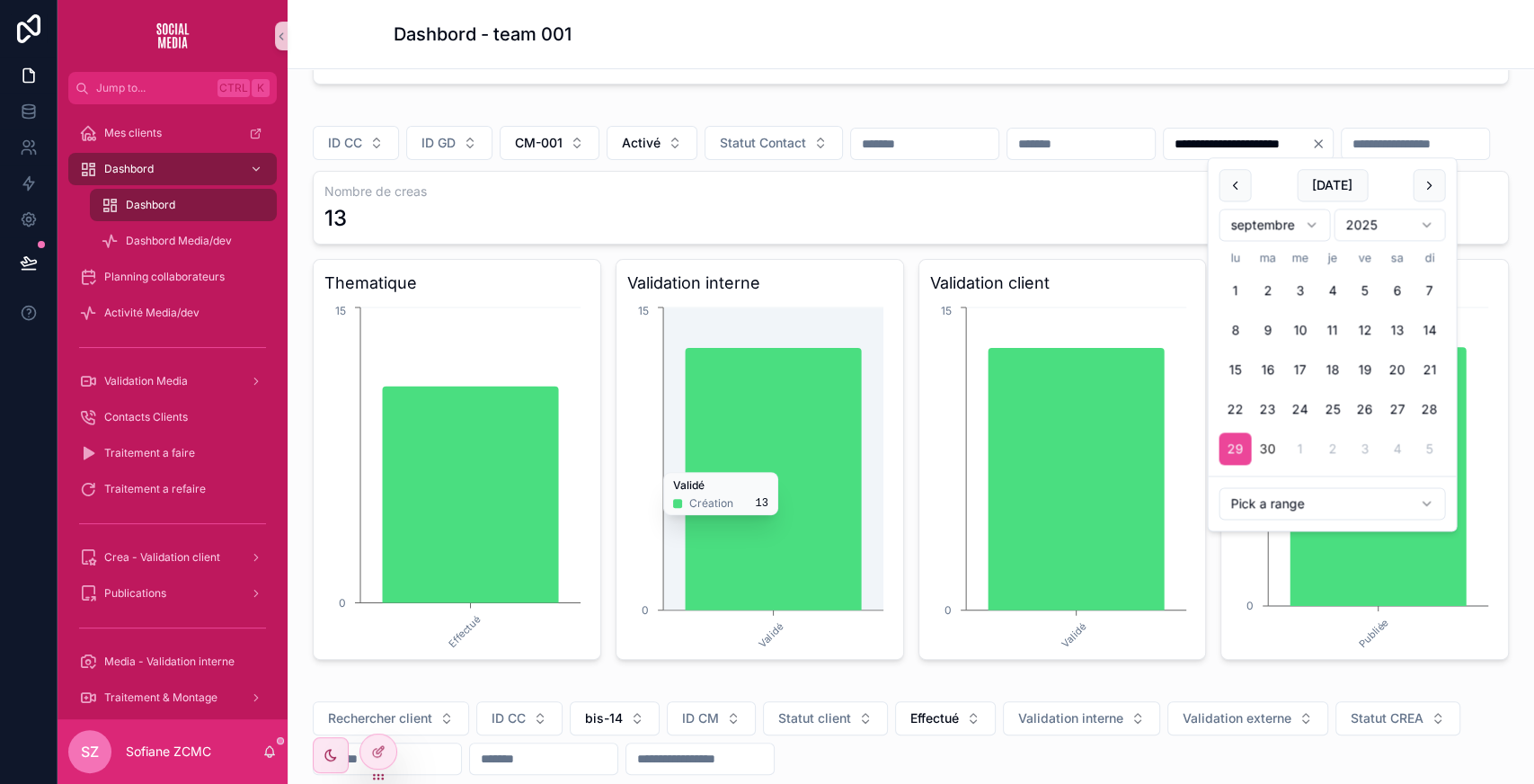
click at [1311, 134] on input "**********" at bounding box center [1237, 144] width 148 height 25
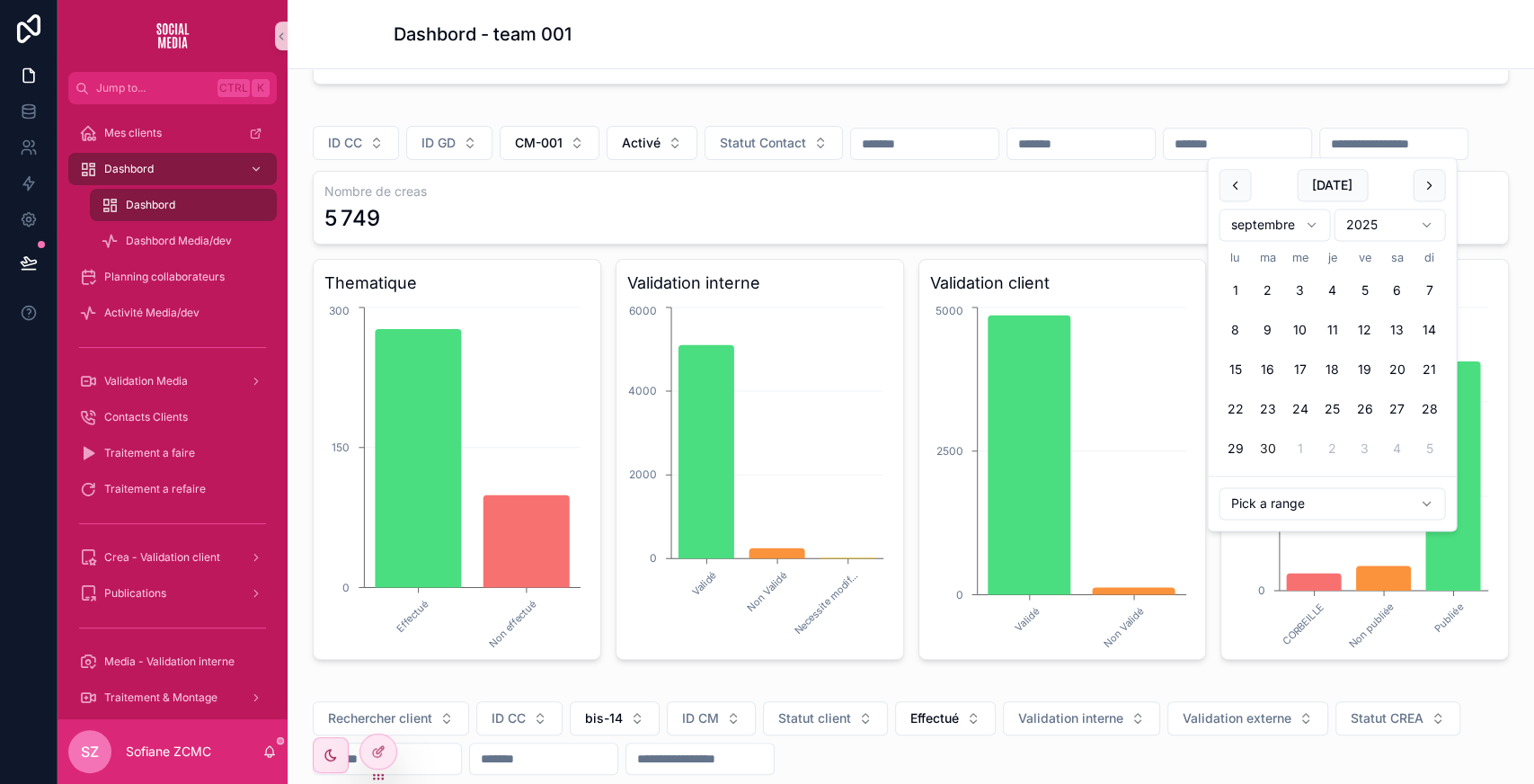
click at [1320, 156] on input "scrollable content" at bounding box center [1393, 144] width 148 height 25
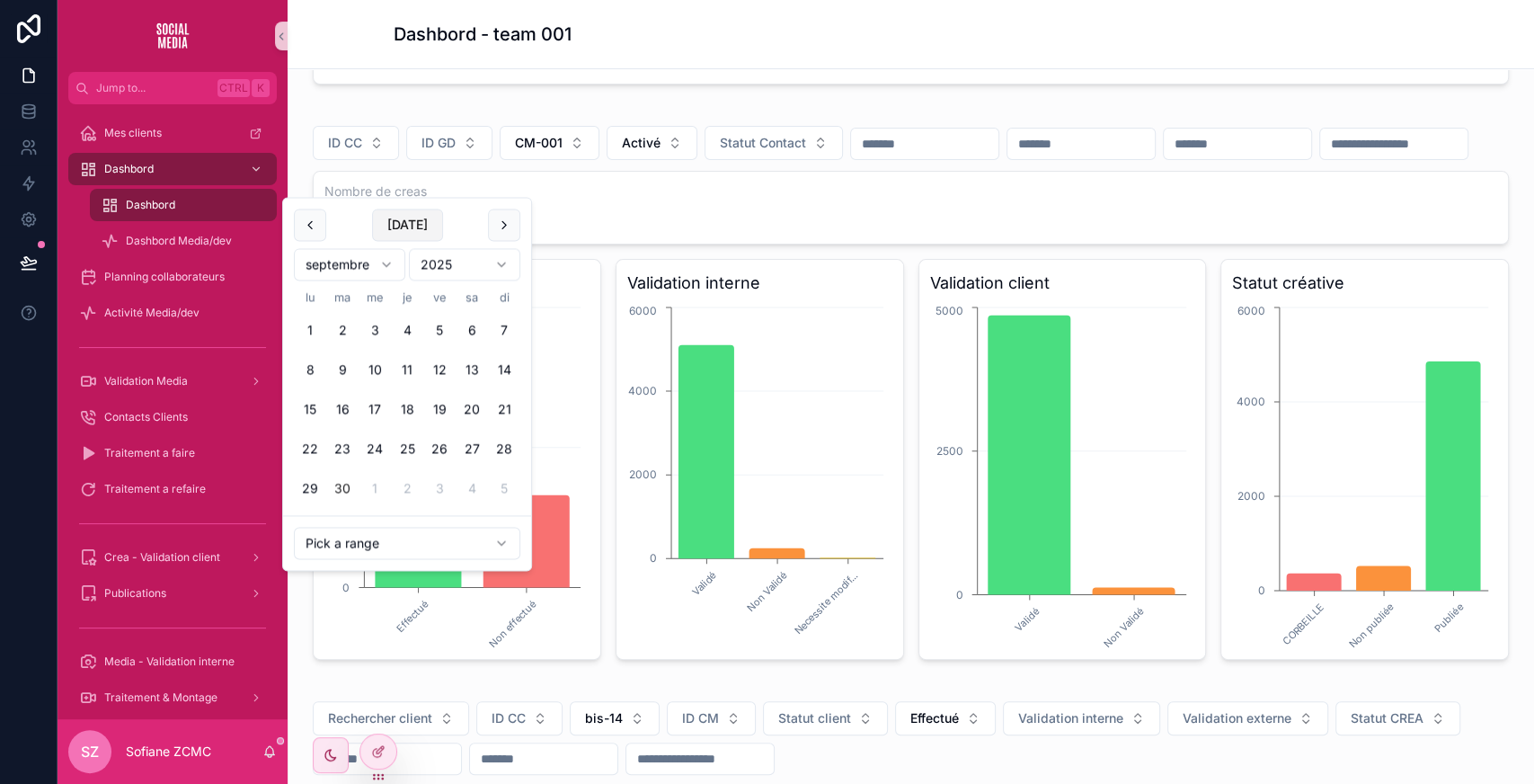
click at [402, 233] on button "[DATE]" at bounding box center [407, 225] width 71 height 32
type input "**********"
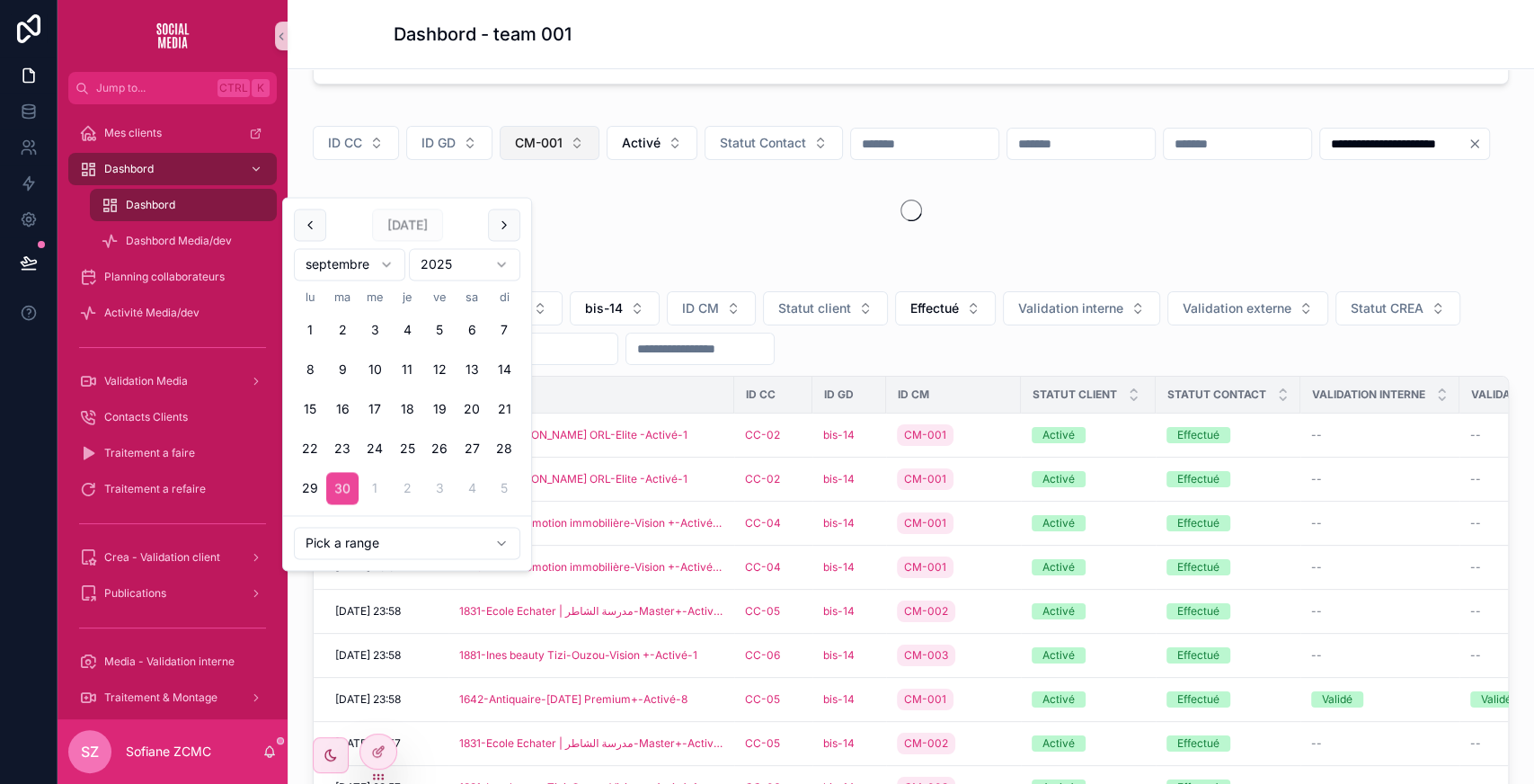
click at [542, 142] on span "CM-001" at bounding box center [539, 143] width 48 height 18
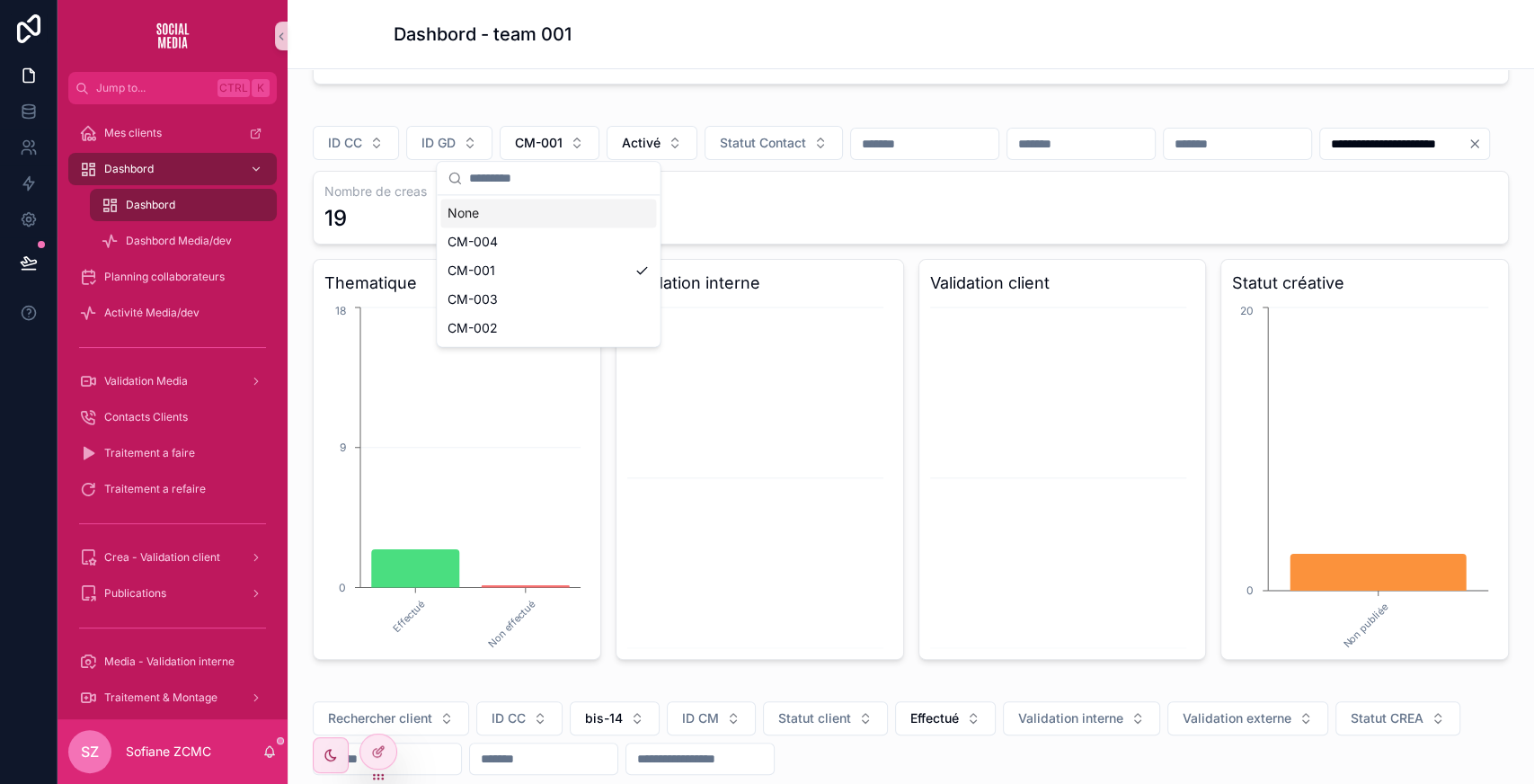
click at [473, 206] on div "None" at bounding box center [548, 213] width 216 height 29
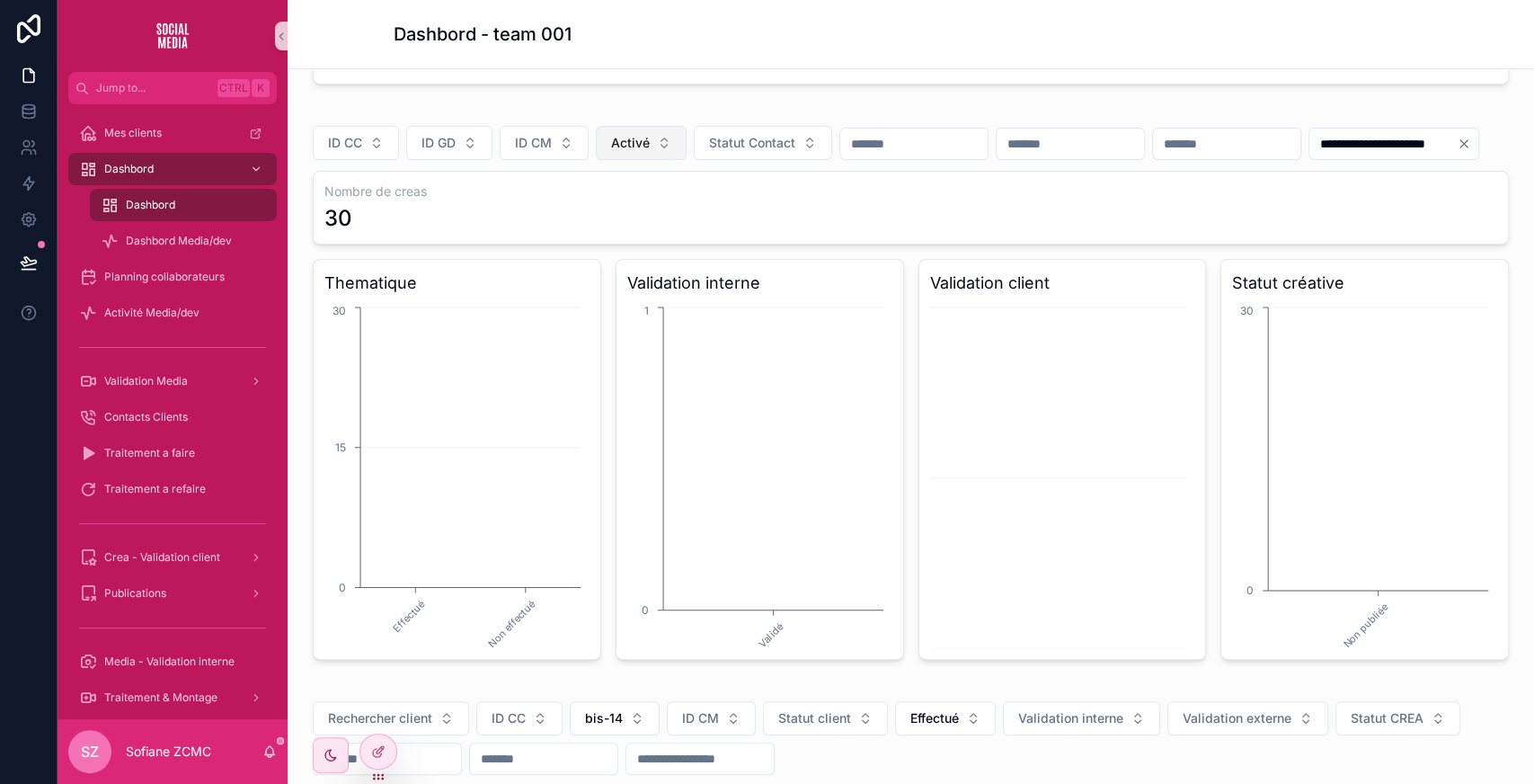
click at [655, 138] on button "Activé" at bounding box center [640, 143] width 90 height 34
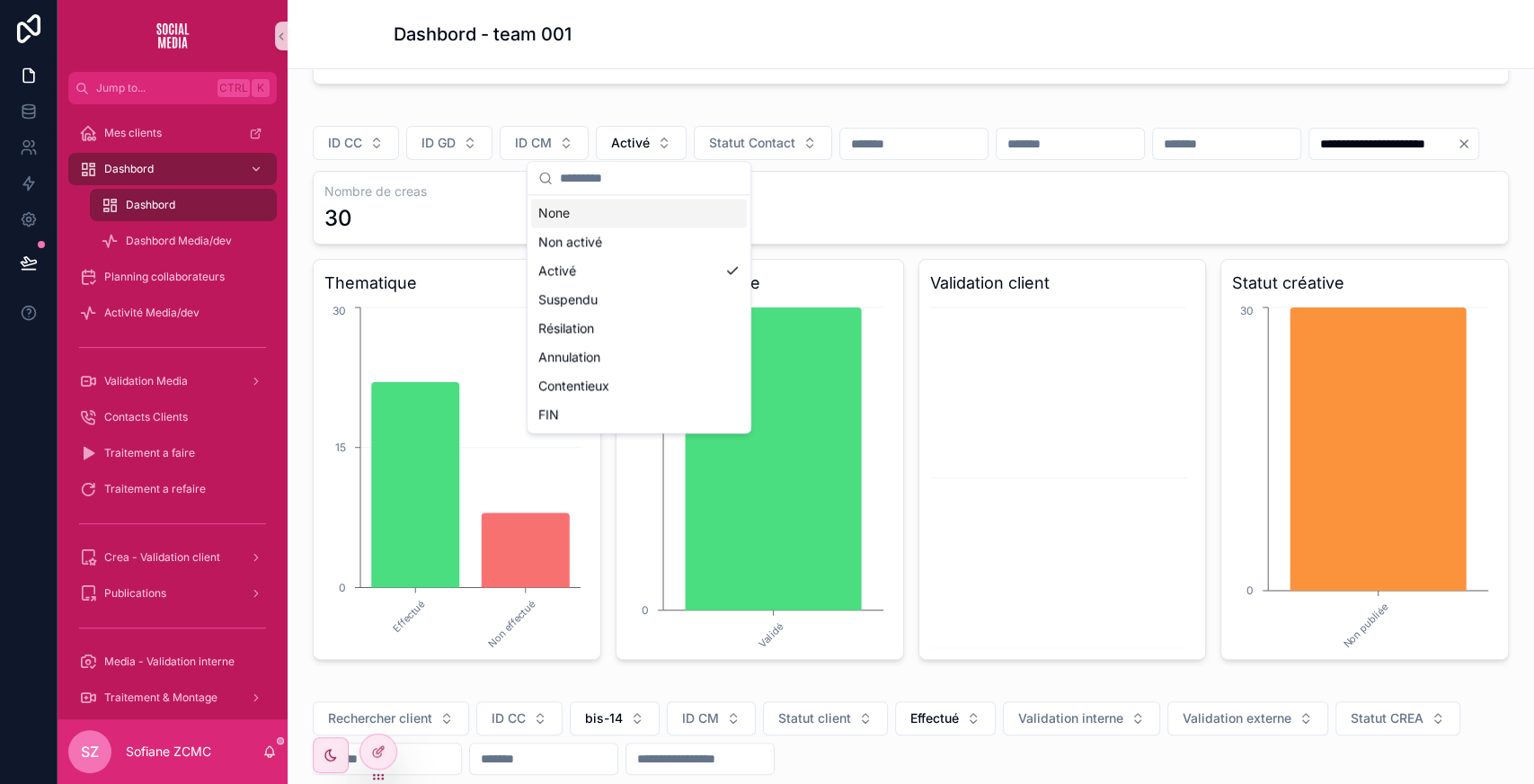
click at [591, 207] on div "None" at bounding box center [639, 213] width 216 height 29
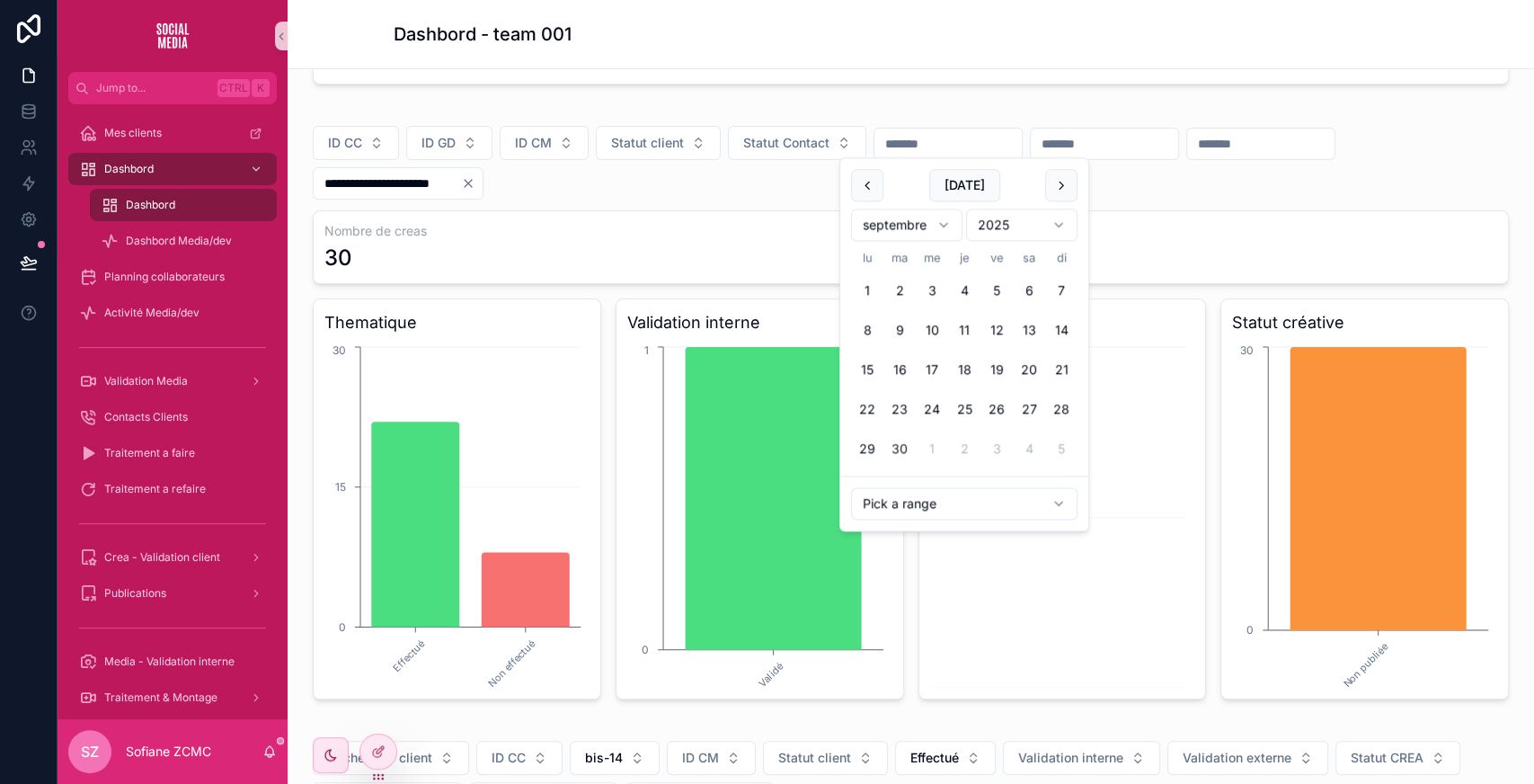
click at [894, 141] on input "scrollable content" at bounding box center [948, 144] width 148 height 25
click at [861, 445] on button "29" at bounding box center [867, 449] width 32 height 32
type input "**********"
click at [861, 445] on button "29" at bounding box center [867, 449] width 32 height 32
click at [385, 186] on input "**********" at bounding box center [387, 183] width 148 height 25
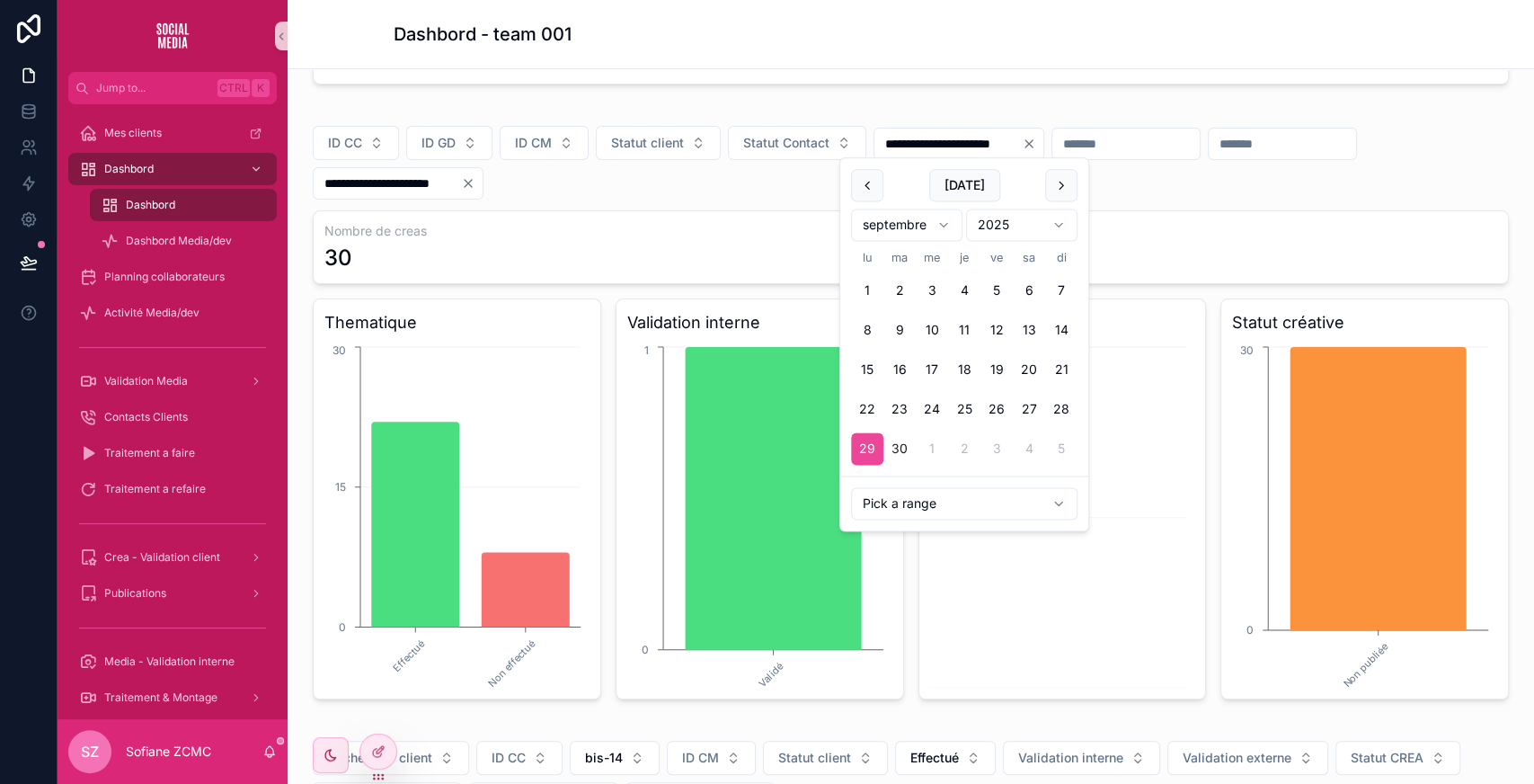
click at [385, 186] on input "**********" at bounding box center [387, 183] width 148 height 25
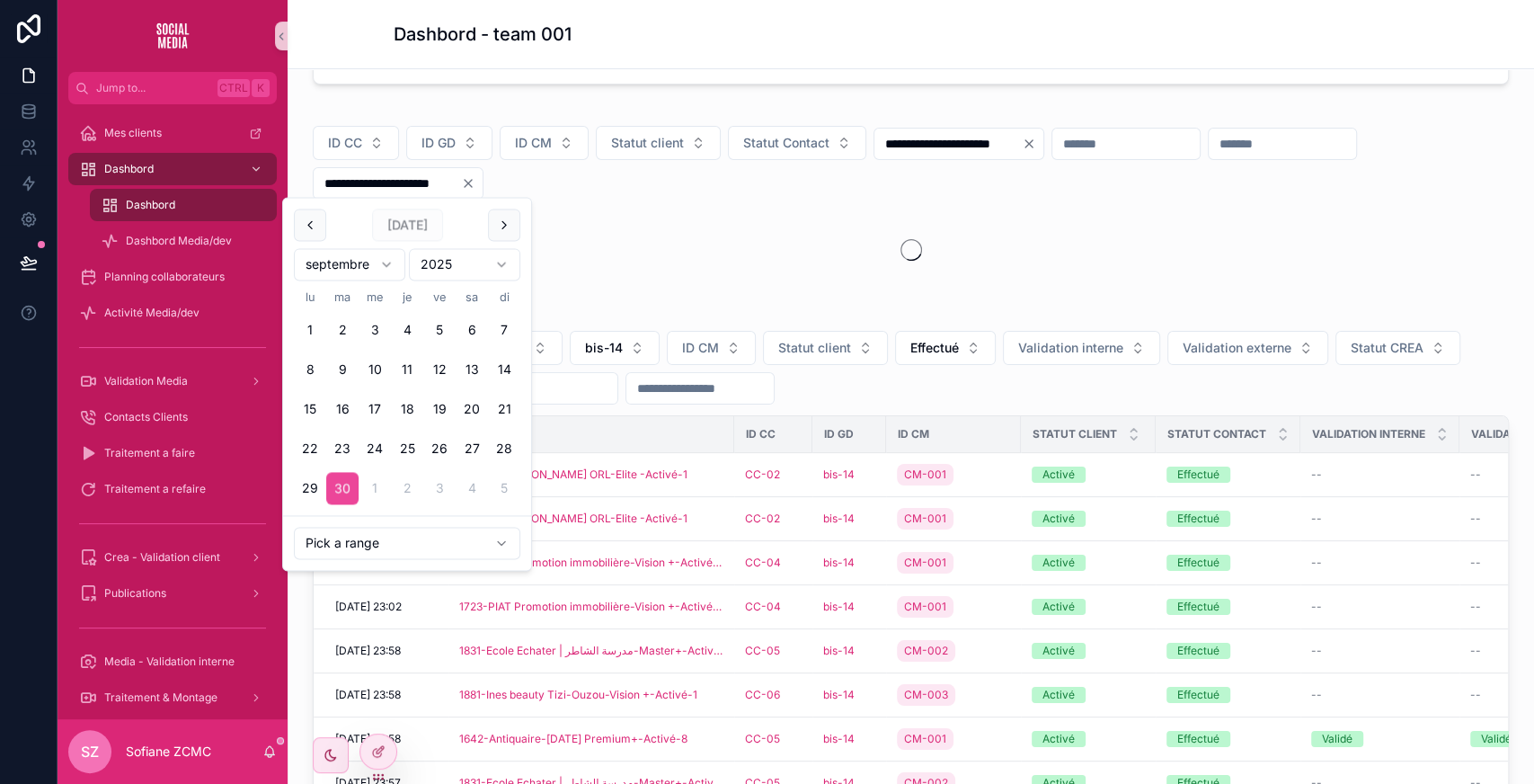
type input "*"
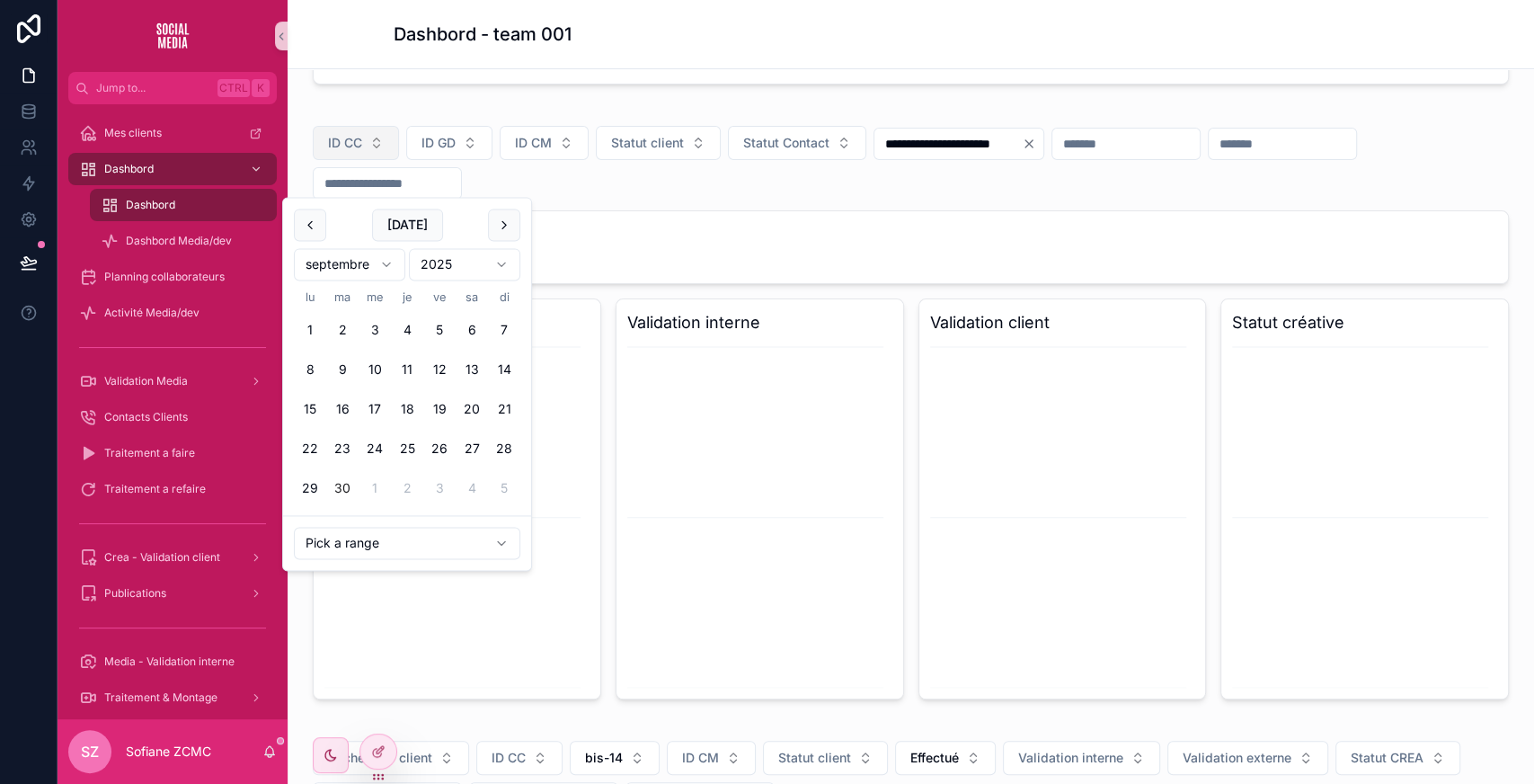
click at [324, 133] on button "ID CC" at bounding box center [356, 143] width 87 height 34
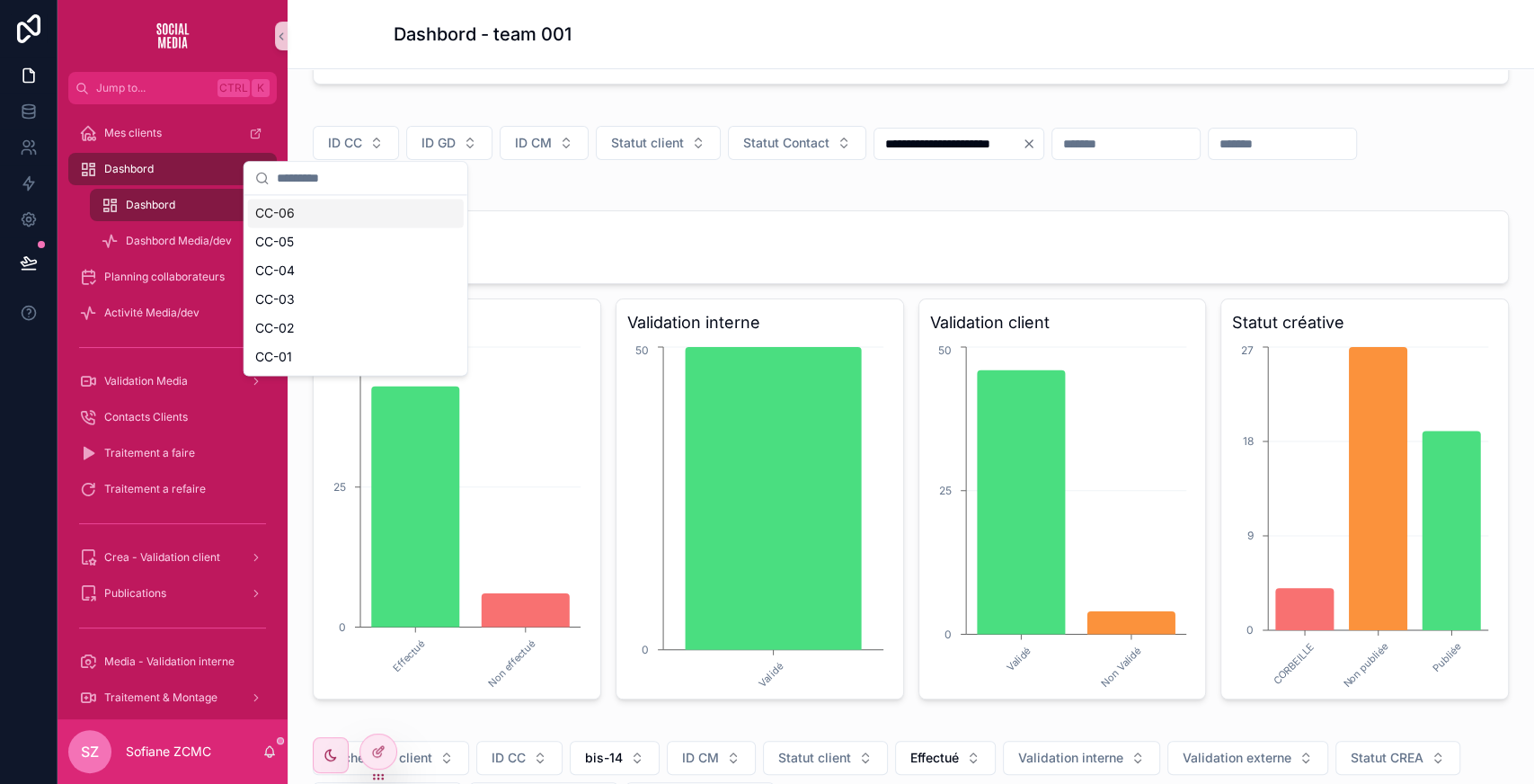
click at [918, 144] on input "**********" at bounding box center [948, 144] width 148 height 25
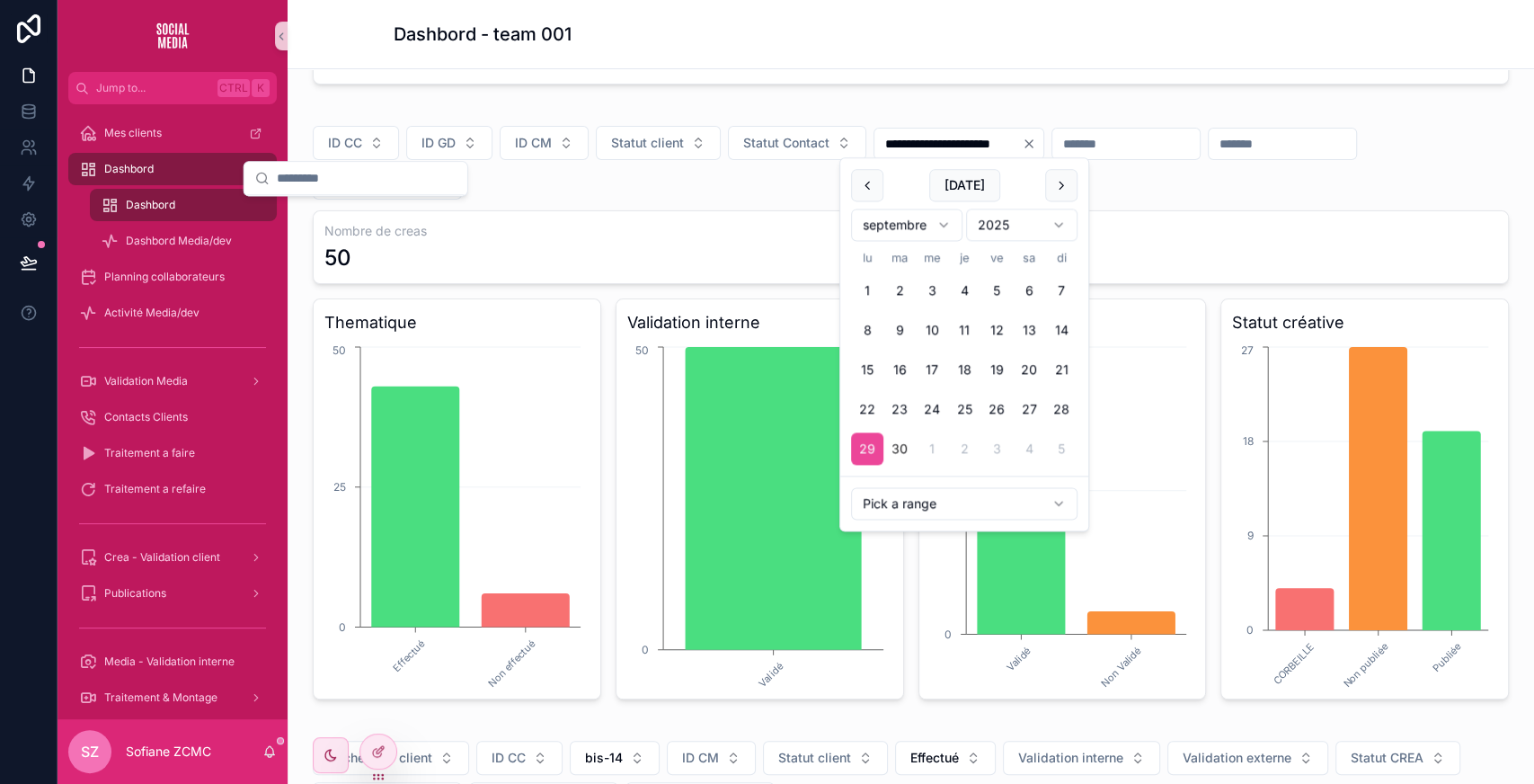
click at [918, 144] on input "**********" at bounding box center [948, 144] width 148 height 25
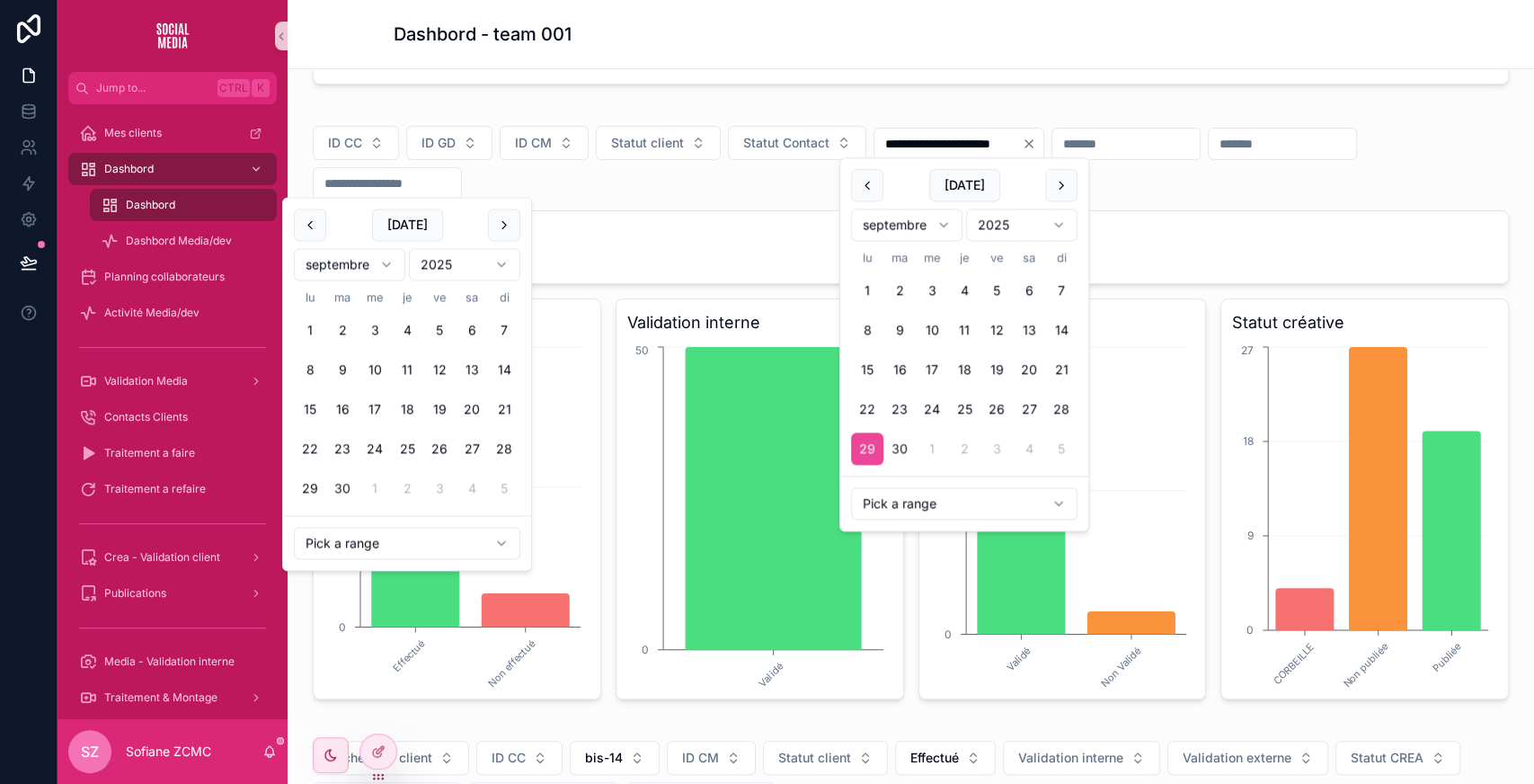
click at [407, 173] on input "scrollable content" at bounding box center [387, 183] width 148 height 25
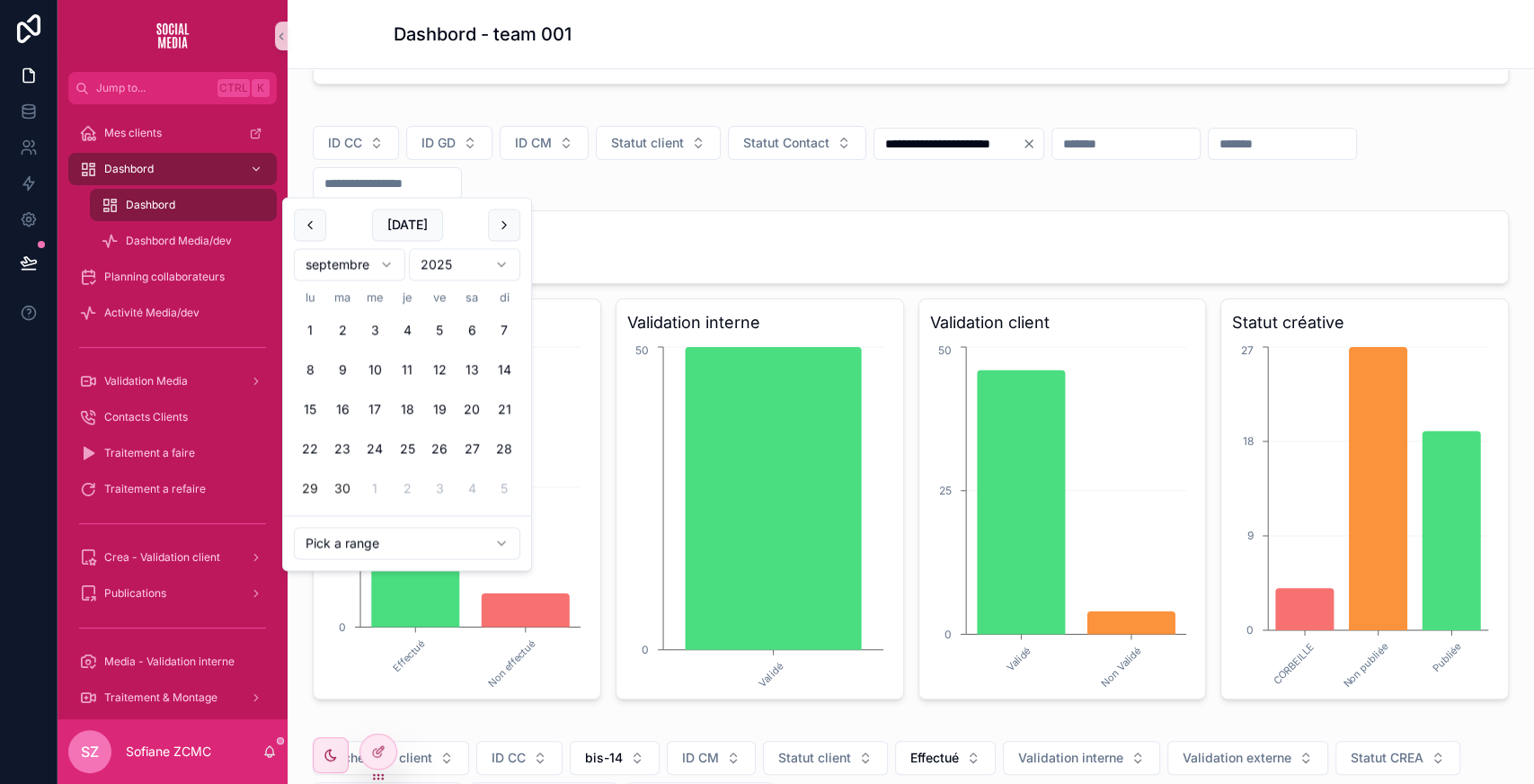
click at [315, 478] on button "29" at bounding box center [310, 489] width 32 height 32
type input "**********"
click at [315, 478] on button "29" at bounding box center [310, 489] width 32 height 32
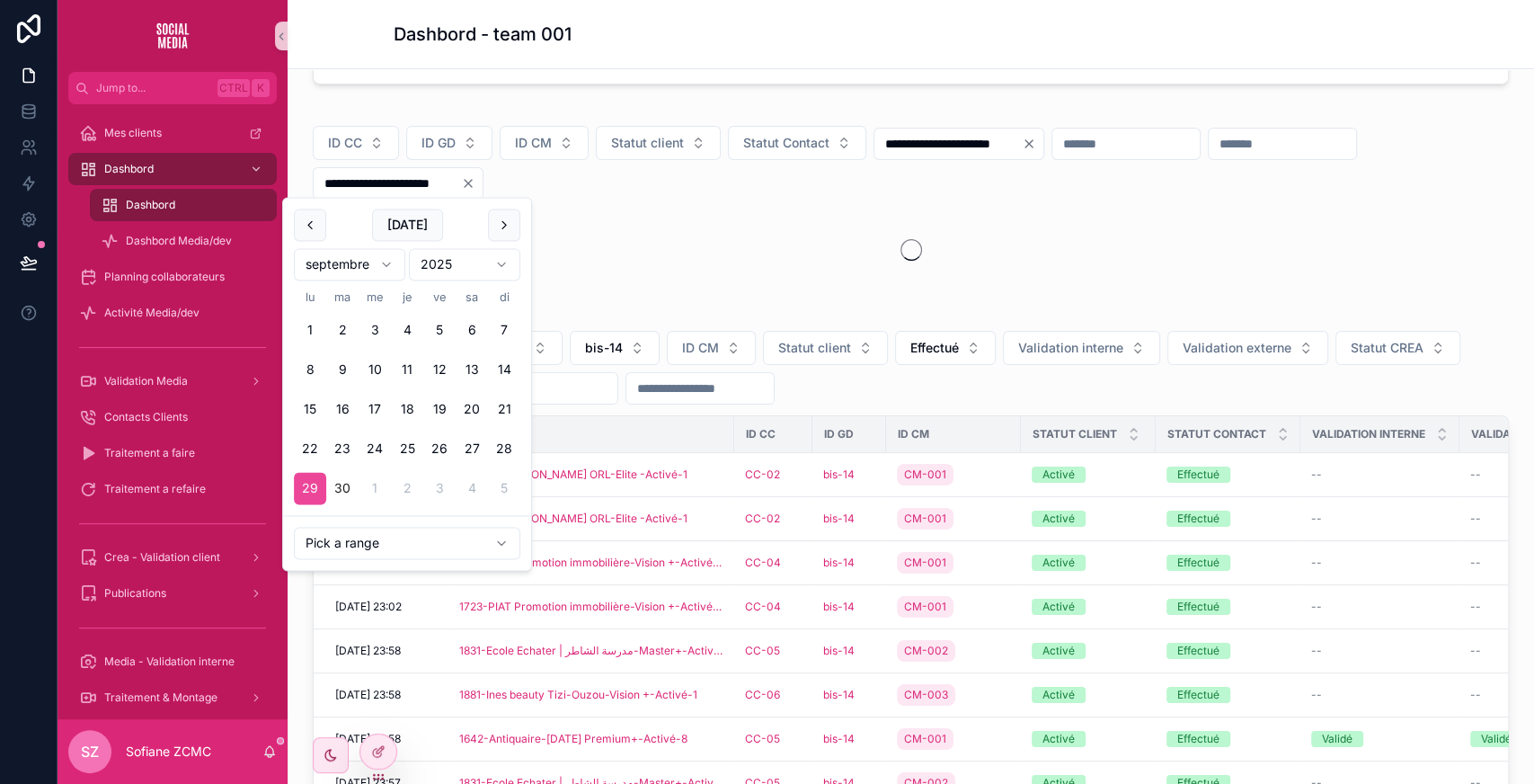
click at [947, 143] on input "**********" at bounding box center [948, 144] width 148 height 25
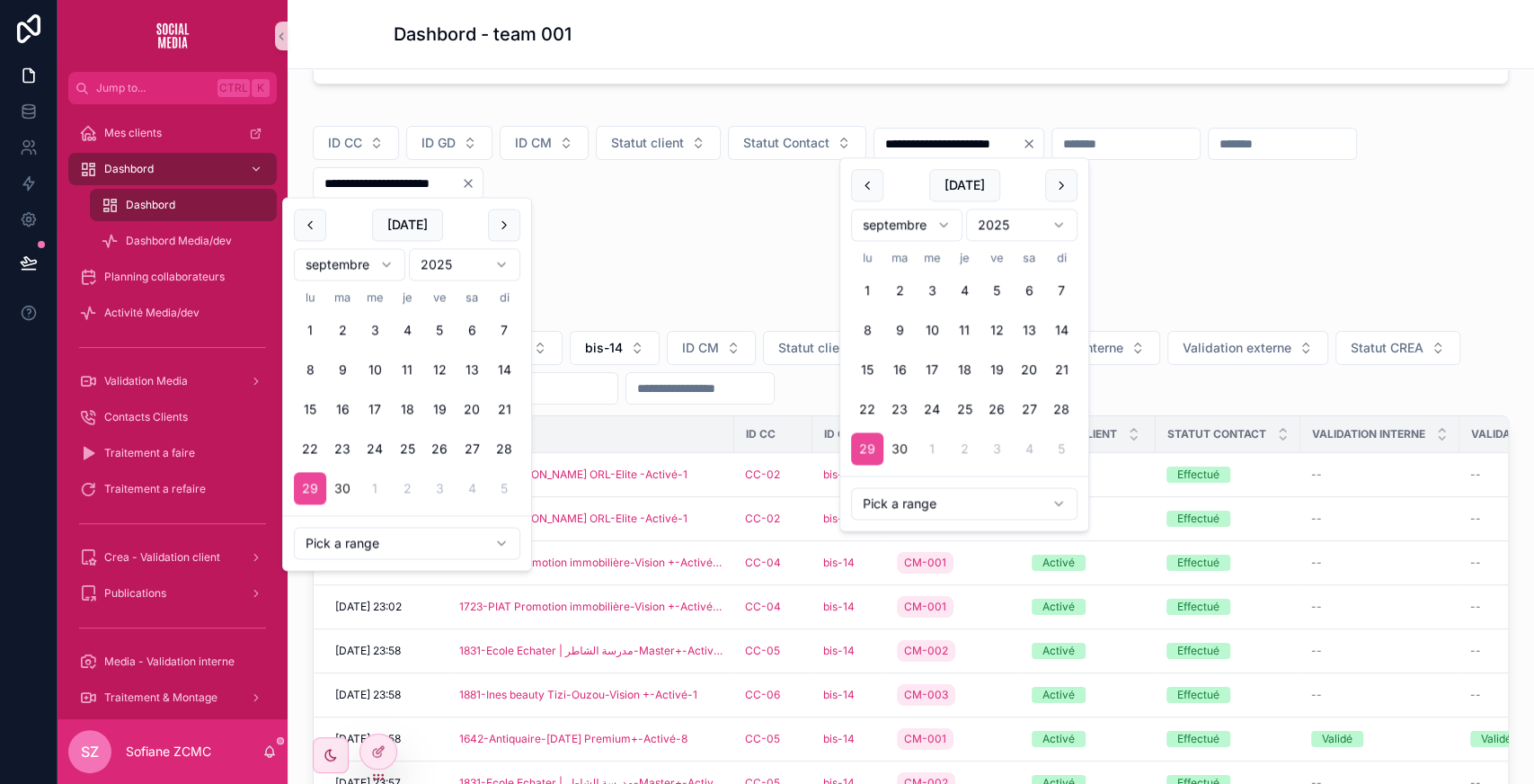
click at [947, 143] on input "**********" at bounding box center [948, 144] width 148 height 25
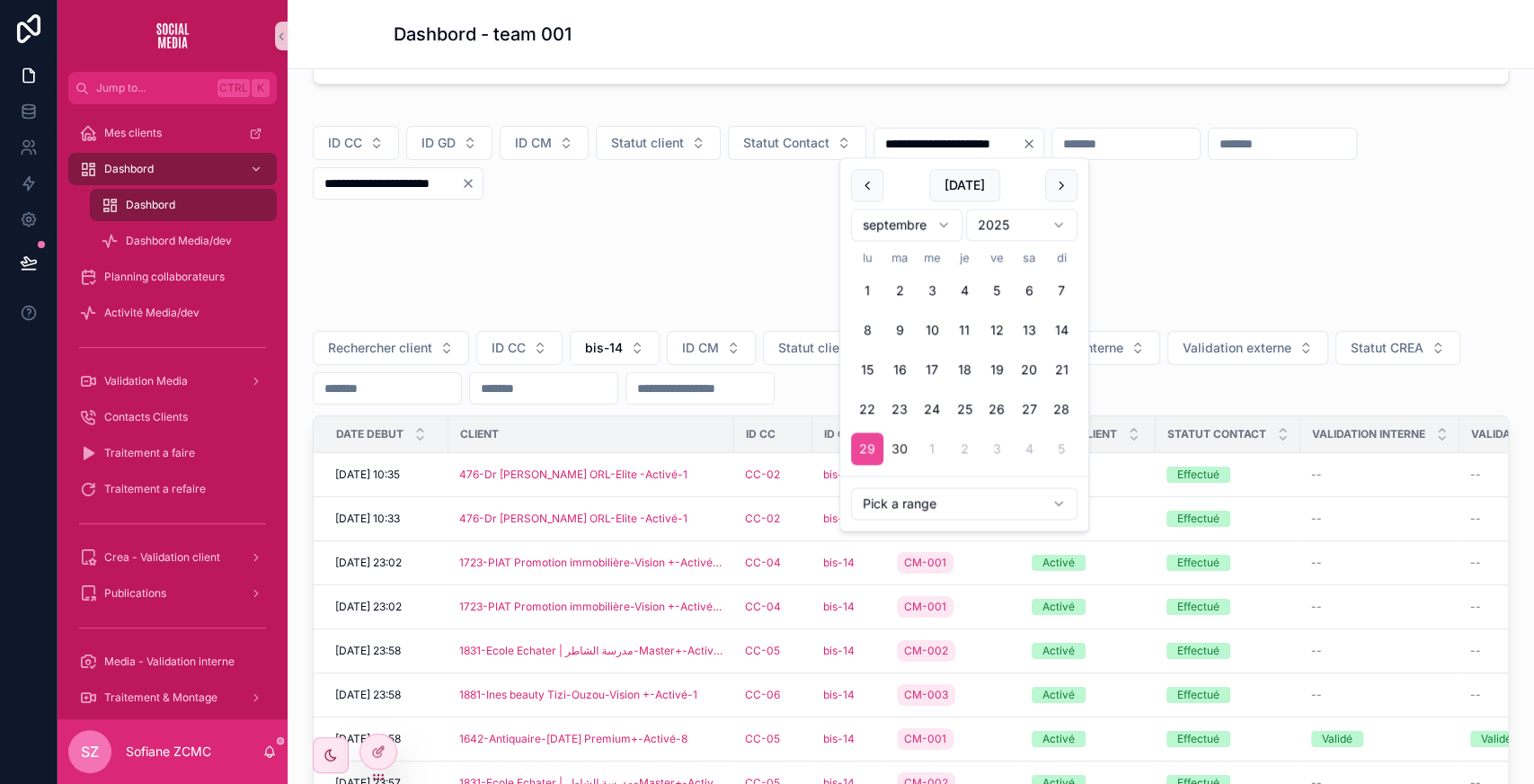
click at [947, 143] on input "**********" at bounding box center [948, 144] width 148 height 25
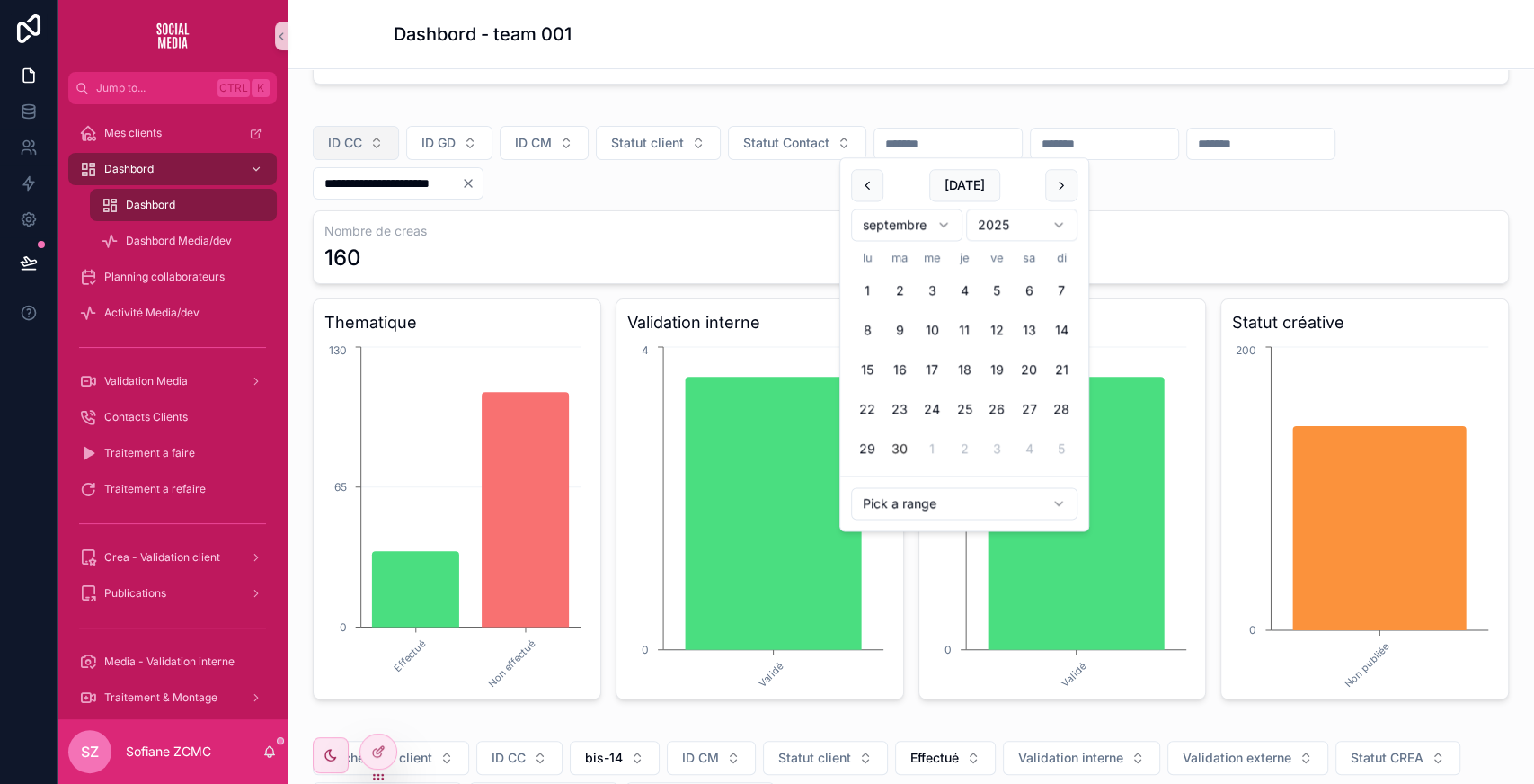
click at [337, 136] on span "ID CC" at bounding box center [345, 143] width 34 height 18
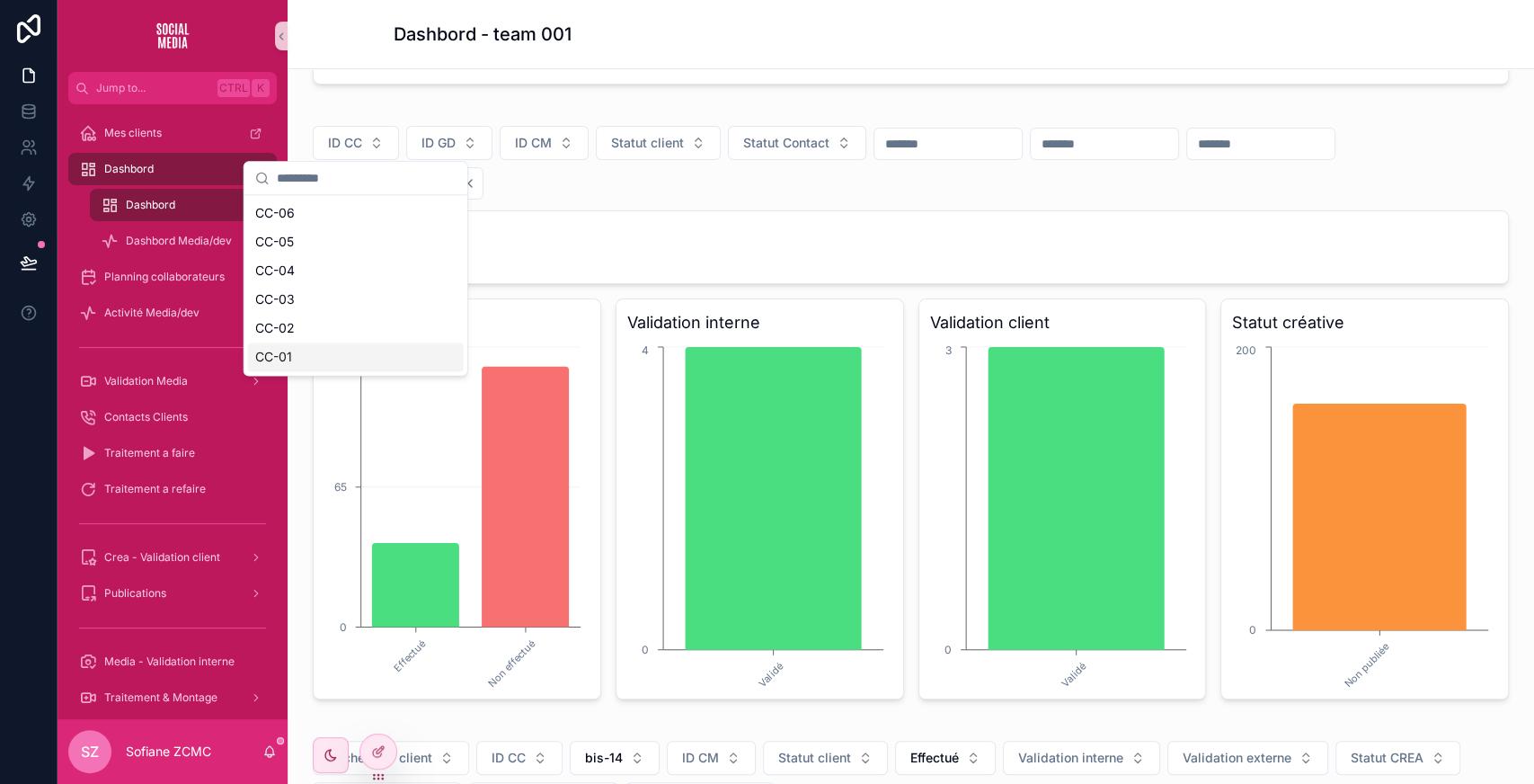
click at [283, 361] on span "CC-01" at bounding box center [273, 356] width 37 height 18
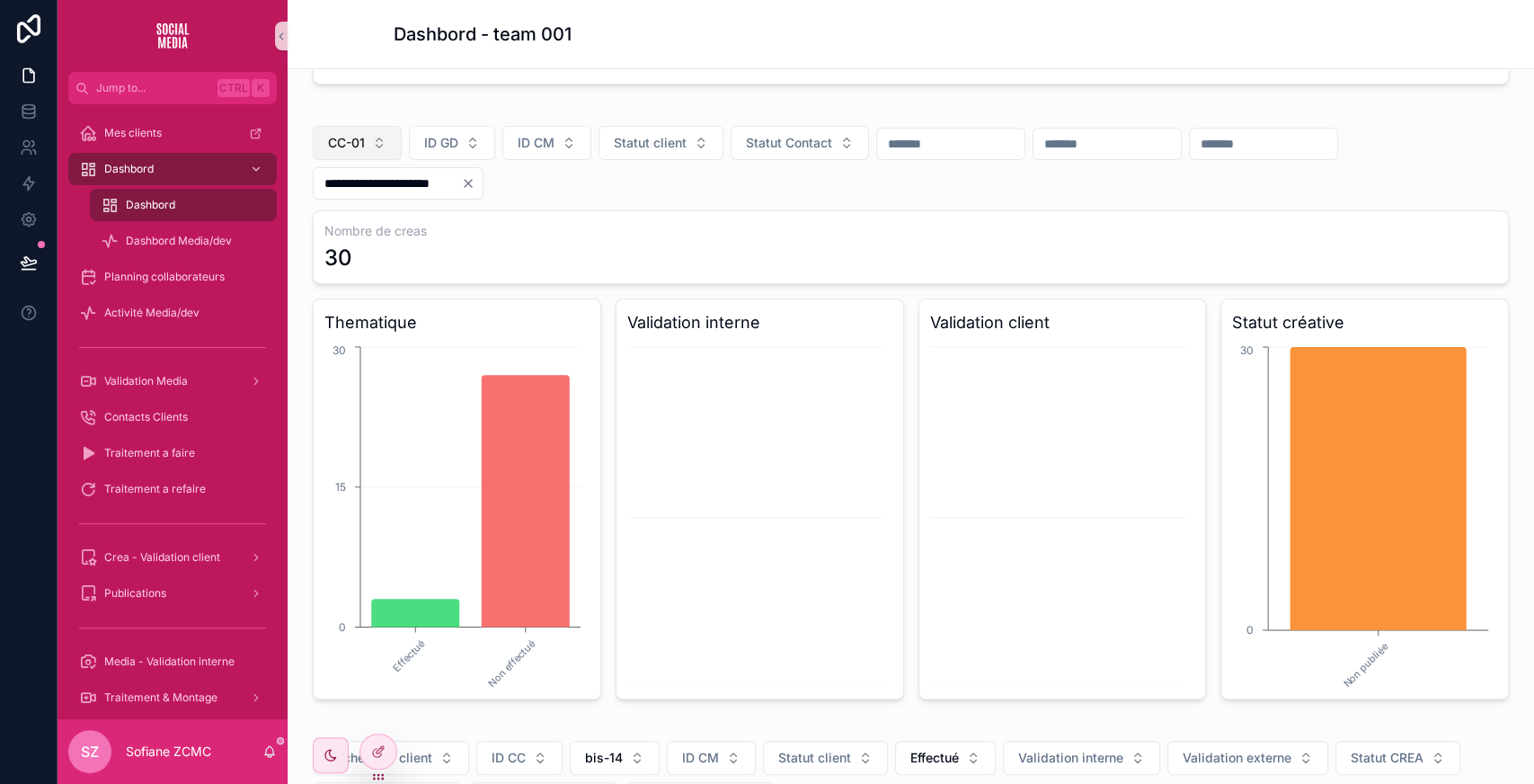
click at [366, 136] on button "CC-01" at bounding box center [357, 143] width 88 height 34
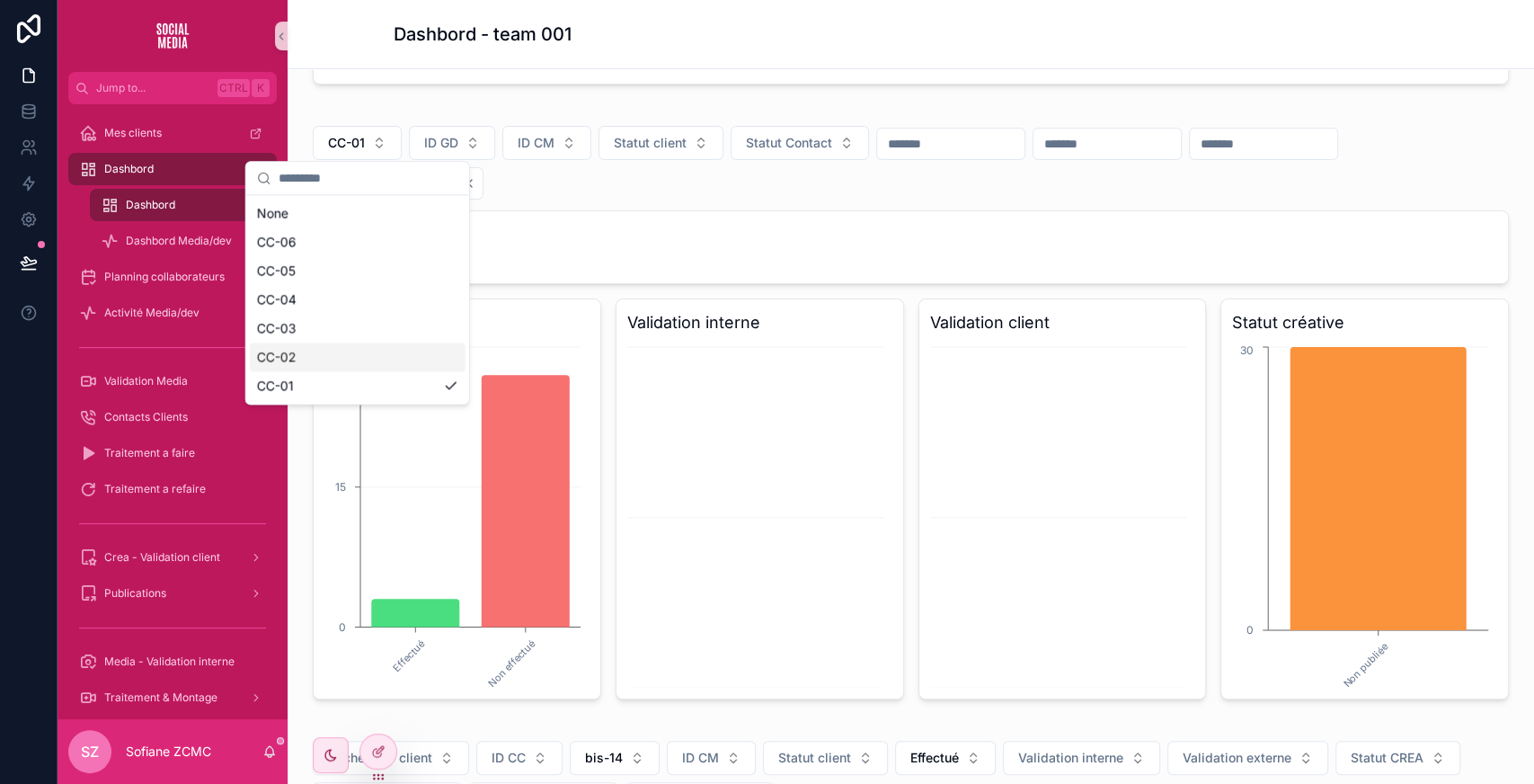
click at [334, 368] on div "CC-02" at bounding box center [358, 357] width 216 height 29
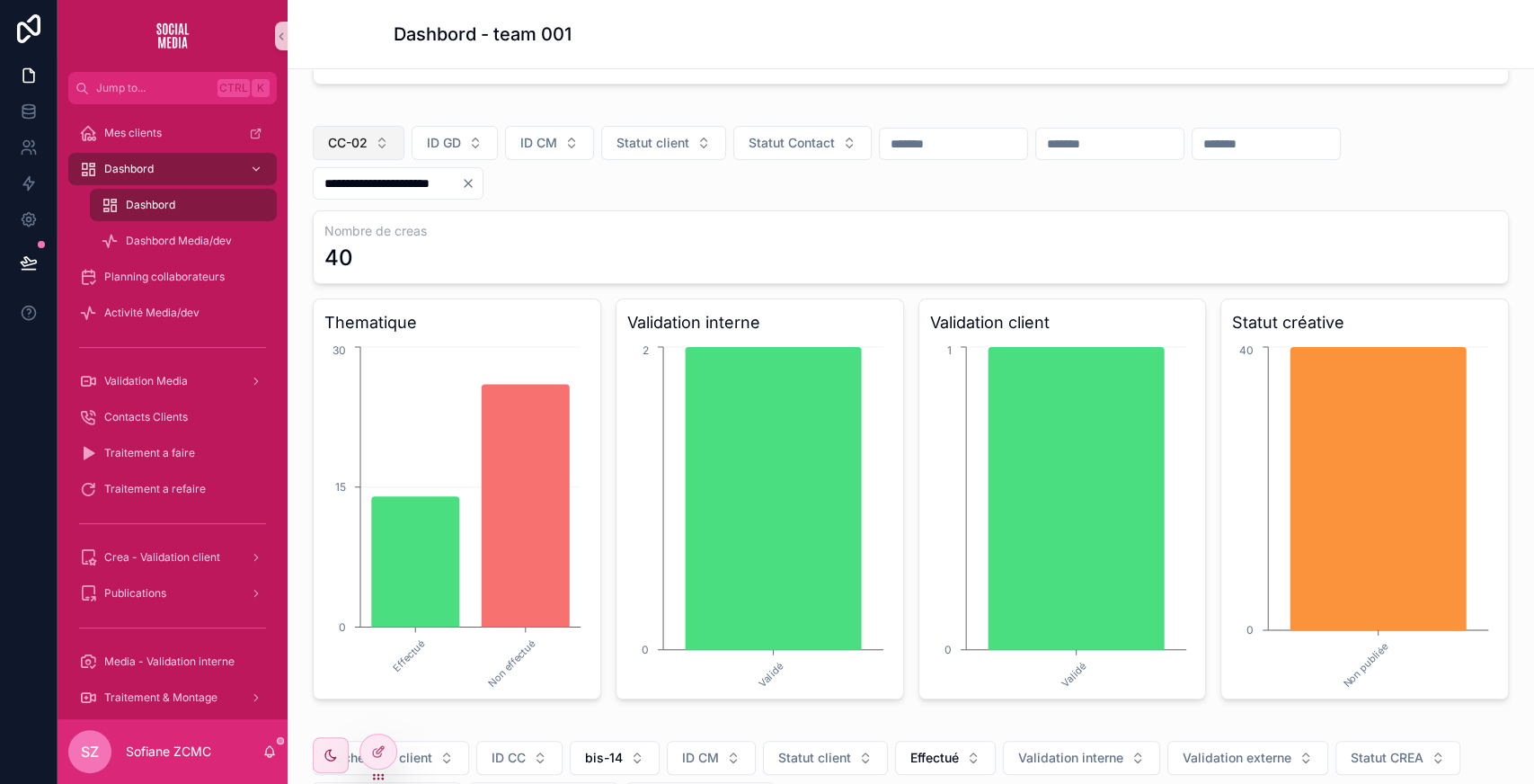
click at [344, 148] on span "CC-02" at bounding box center [348, 143] width 40 height 18
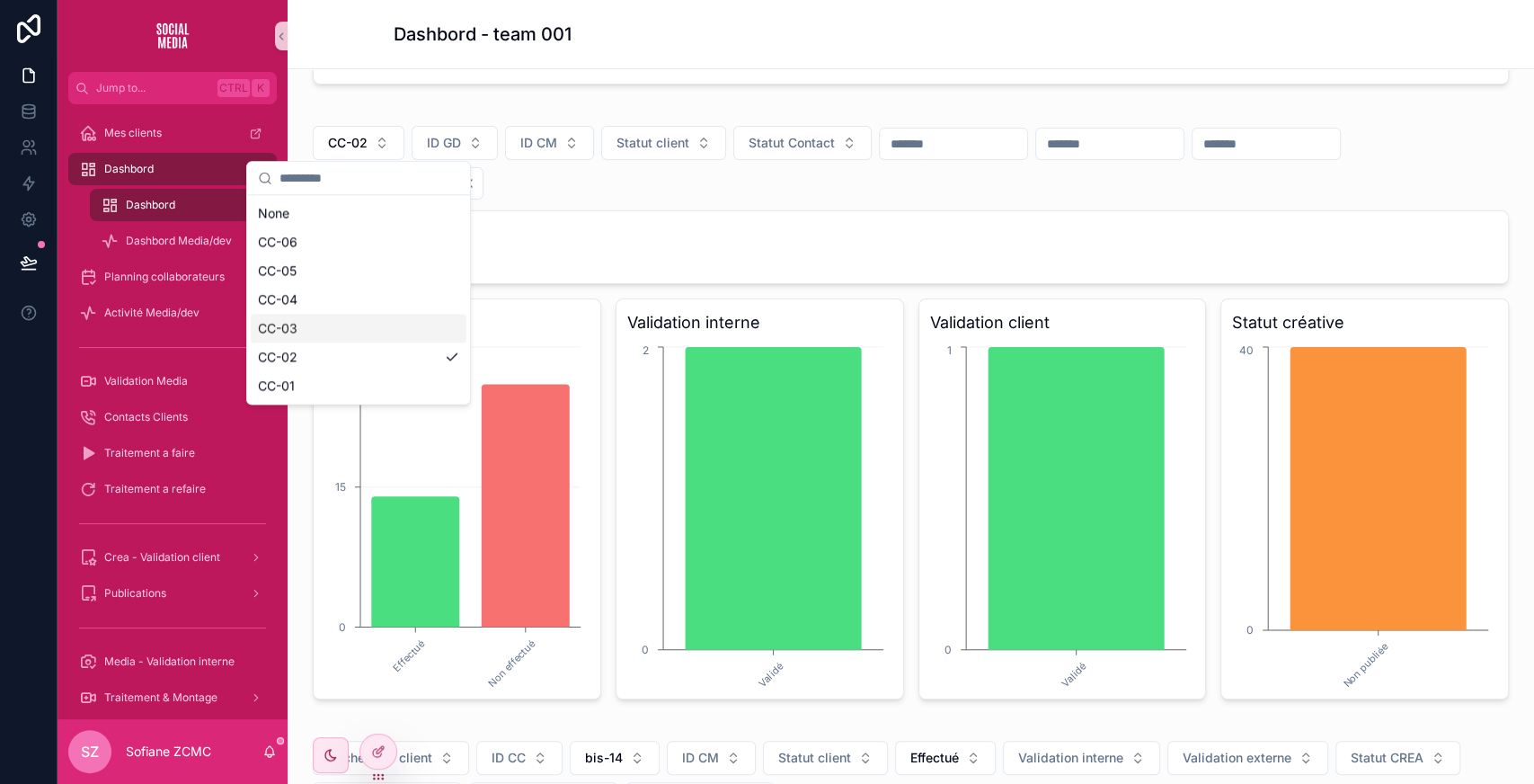
click at [301, 321] on div "CC-03" at bounding box center [358, 328] width 216 height 29
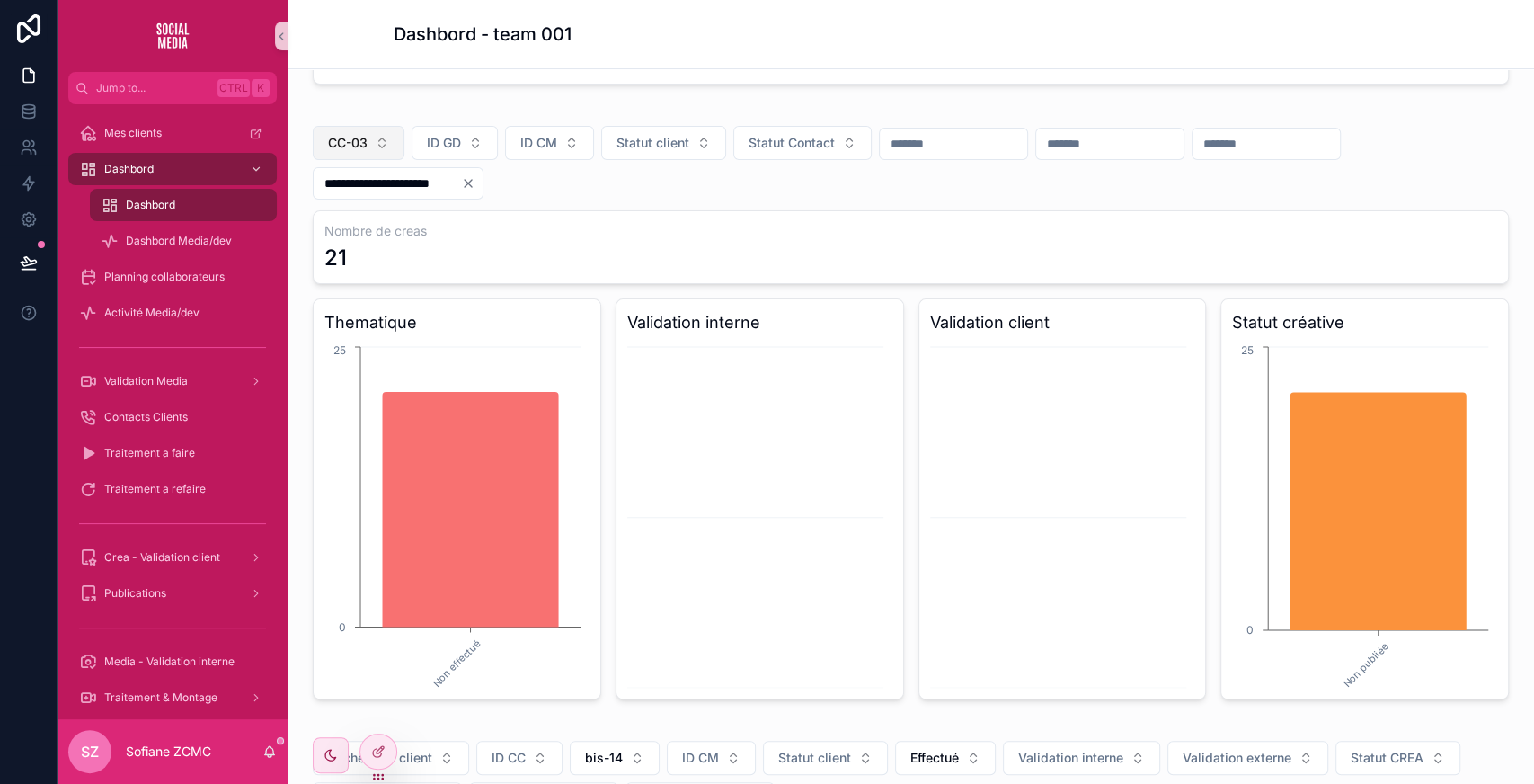
click at [367, 135] on span "CC-03" at bounding box center [348, 143] width 40 height 18
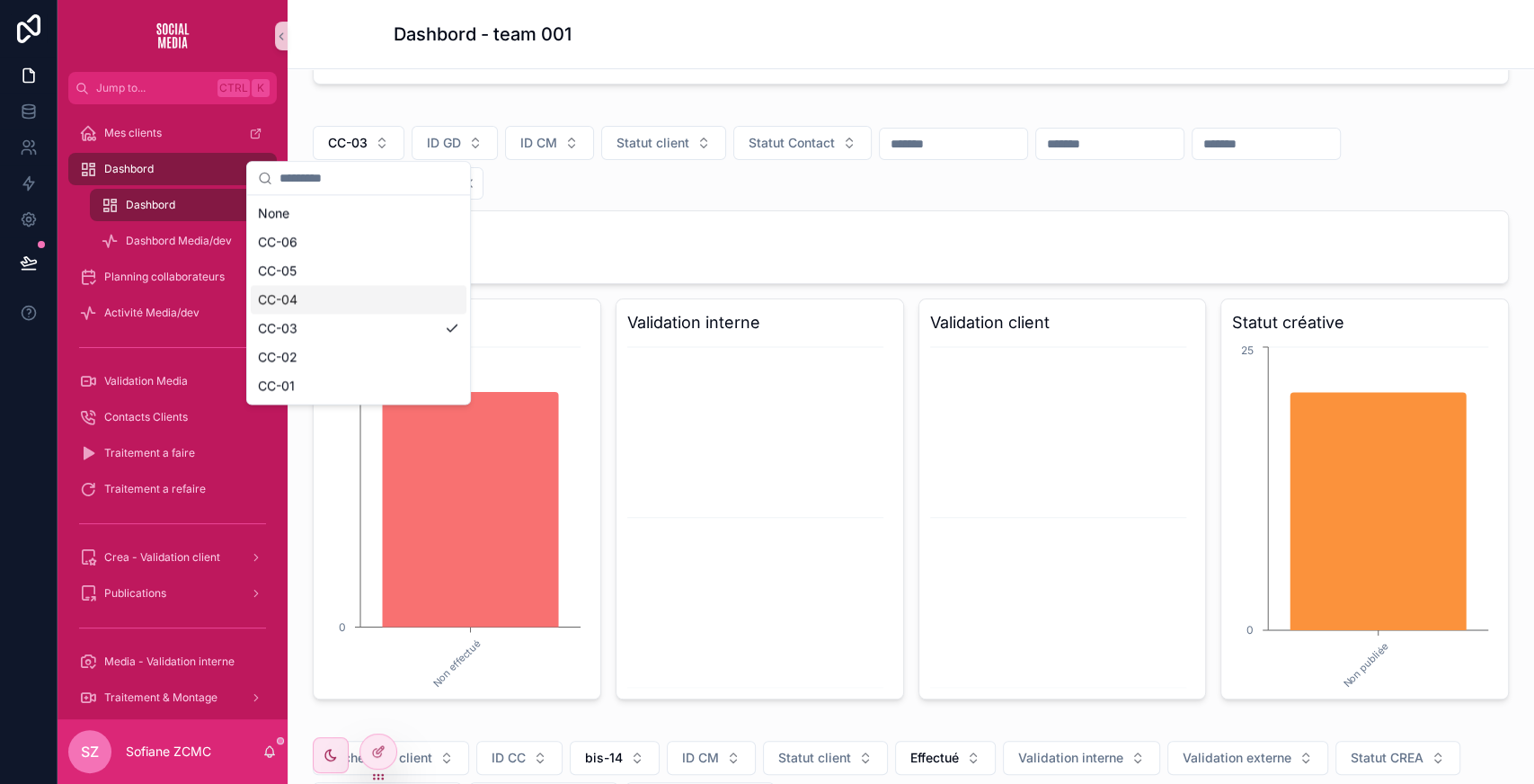
click at [352, 295] on div "CC-04" at bounding box center [358, 299] width 216 height 29
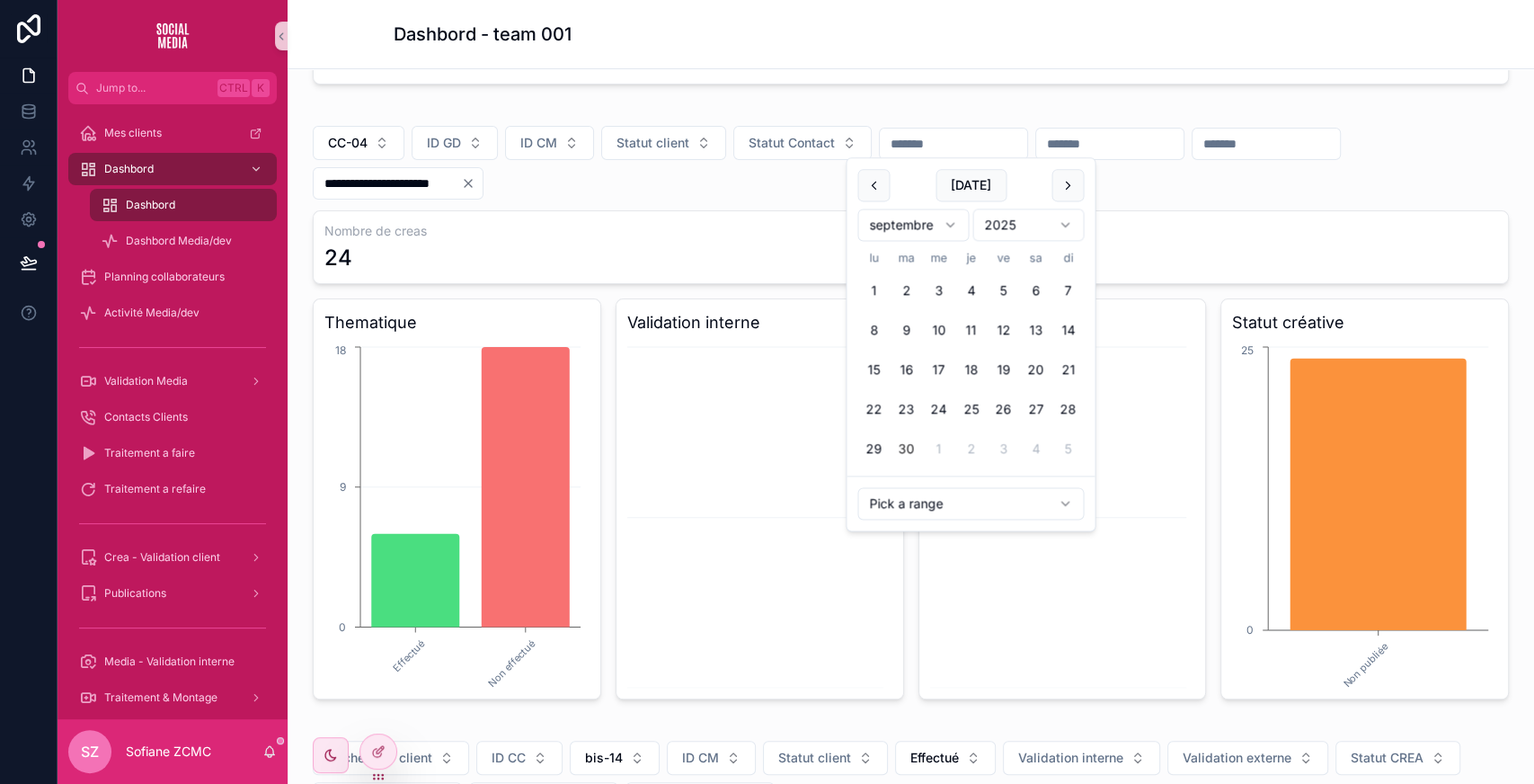
click at [956, 146] on input "scrollable content" at bounding box center [954, 144] width 148 height 25
click at [875, 442] on button "29" at bounding box center [874, 449] width 32 height 32
type input "**********"
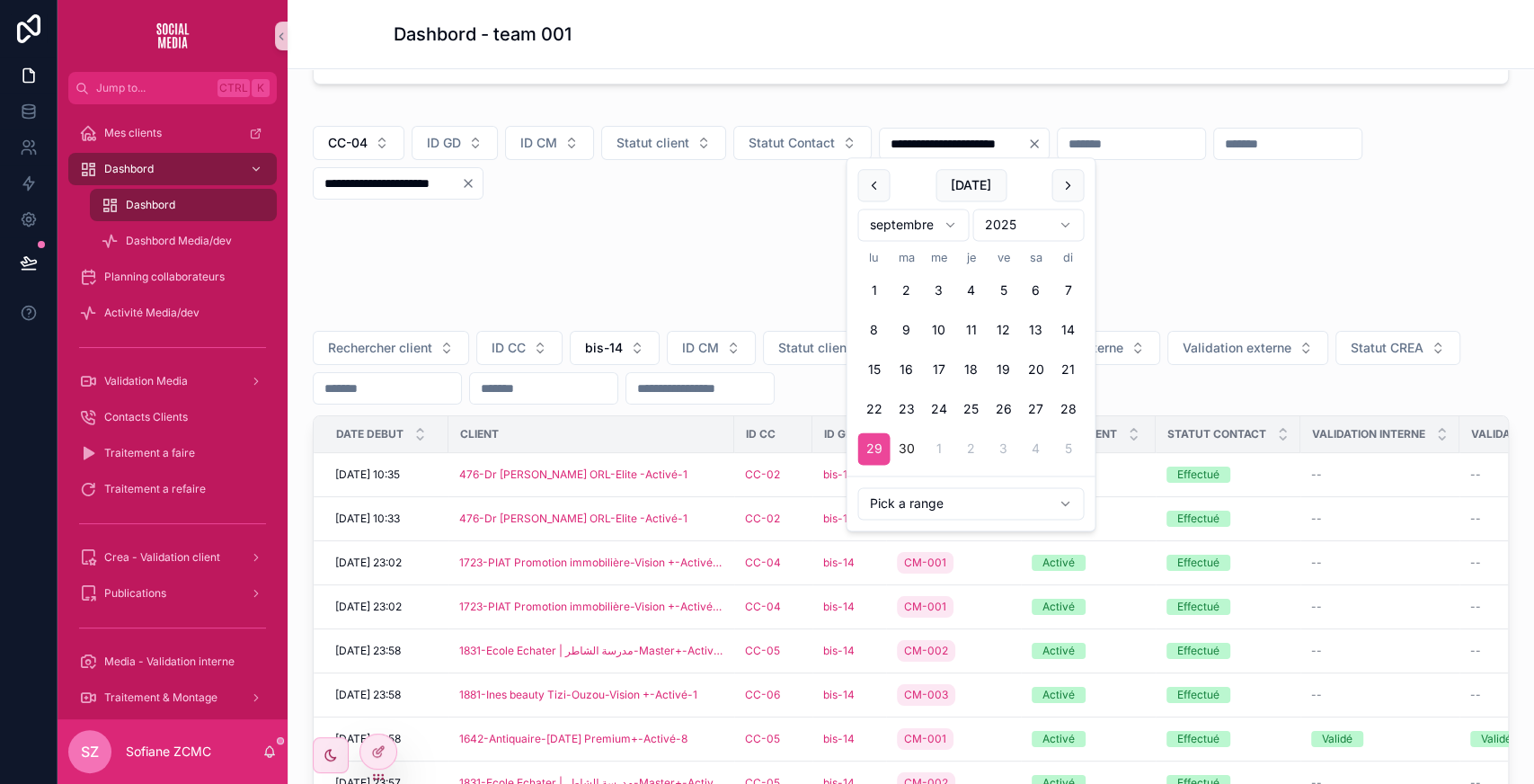
click at [436, 186] on input "**********" at bounding box center [387, 183] width 148 height 25
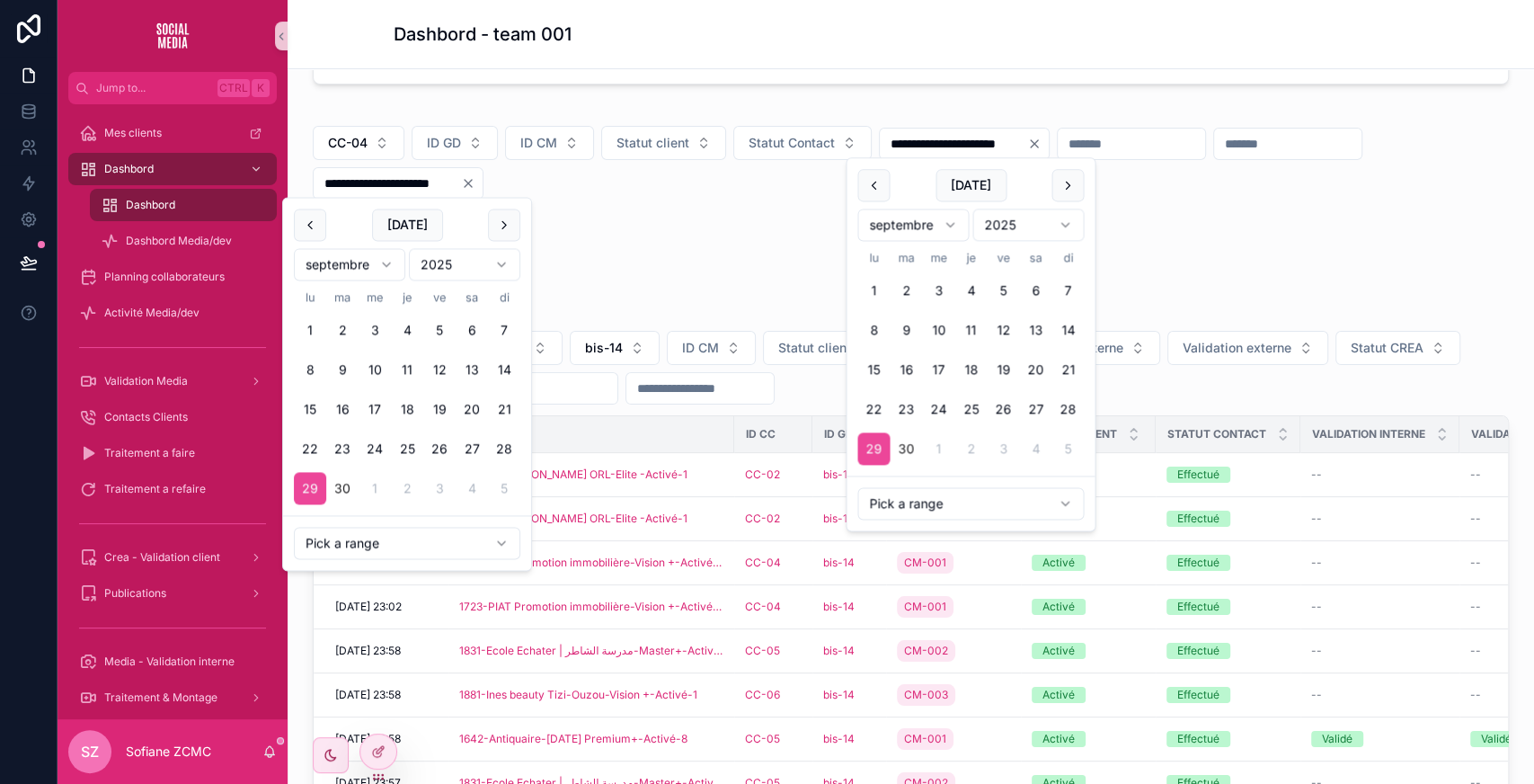
click at [436, 186] on input "**********" at bounding box center [387, 183] width 148 height 25
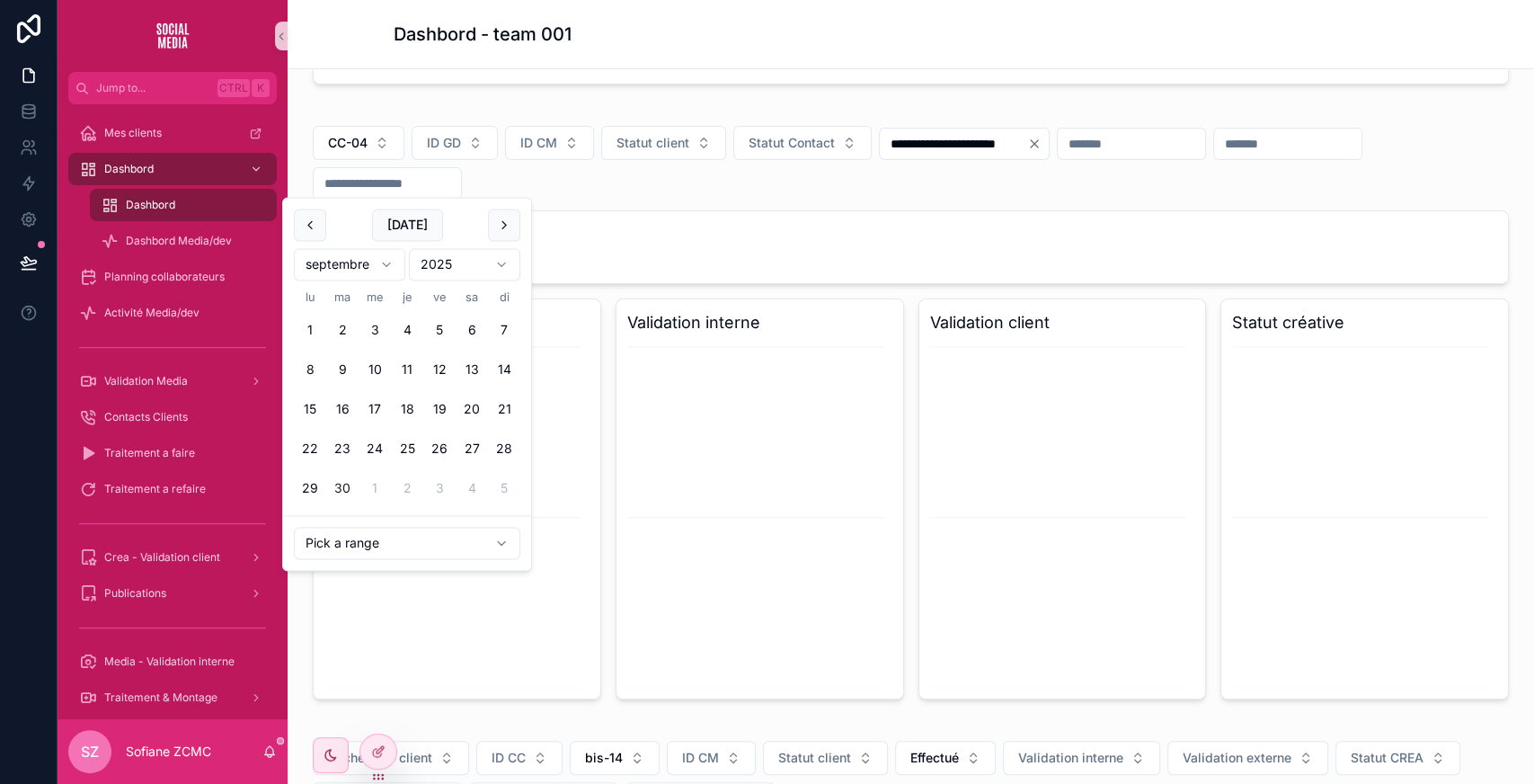
click at [644, 186] on div "**********" at bounding box center [911, 162] width 1196 height 73
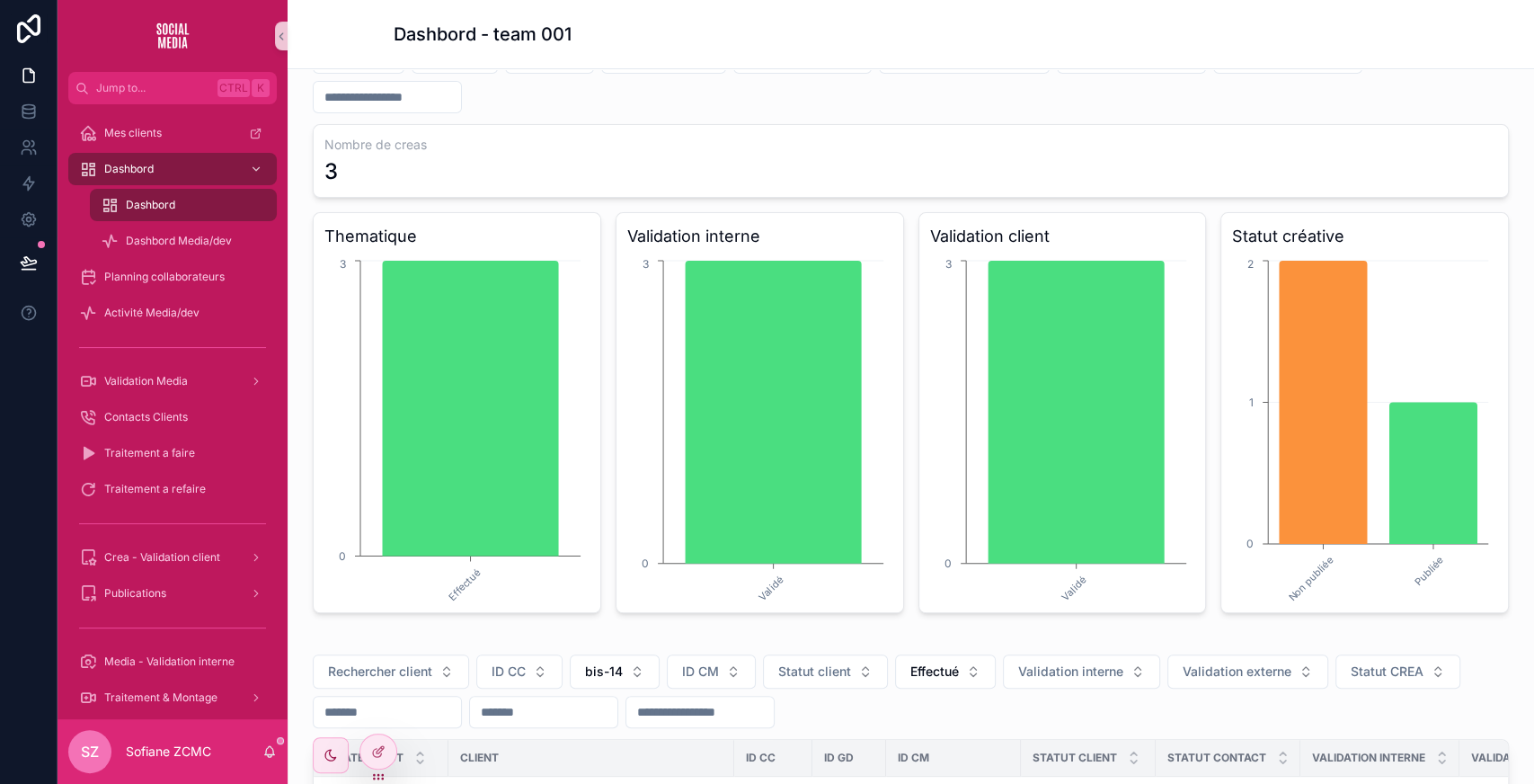
scroll to position [363, 0]
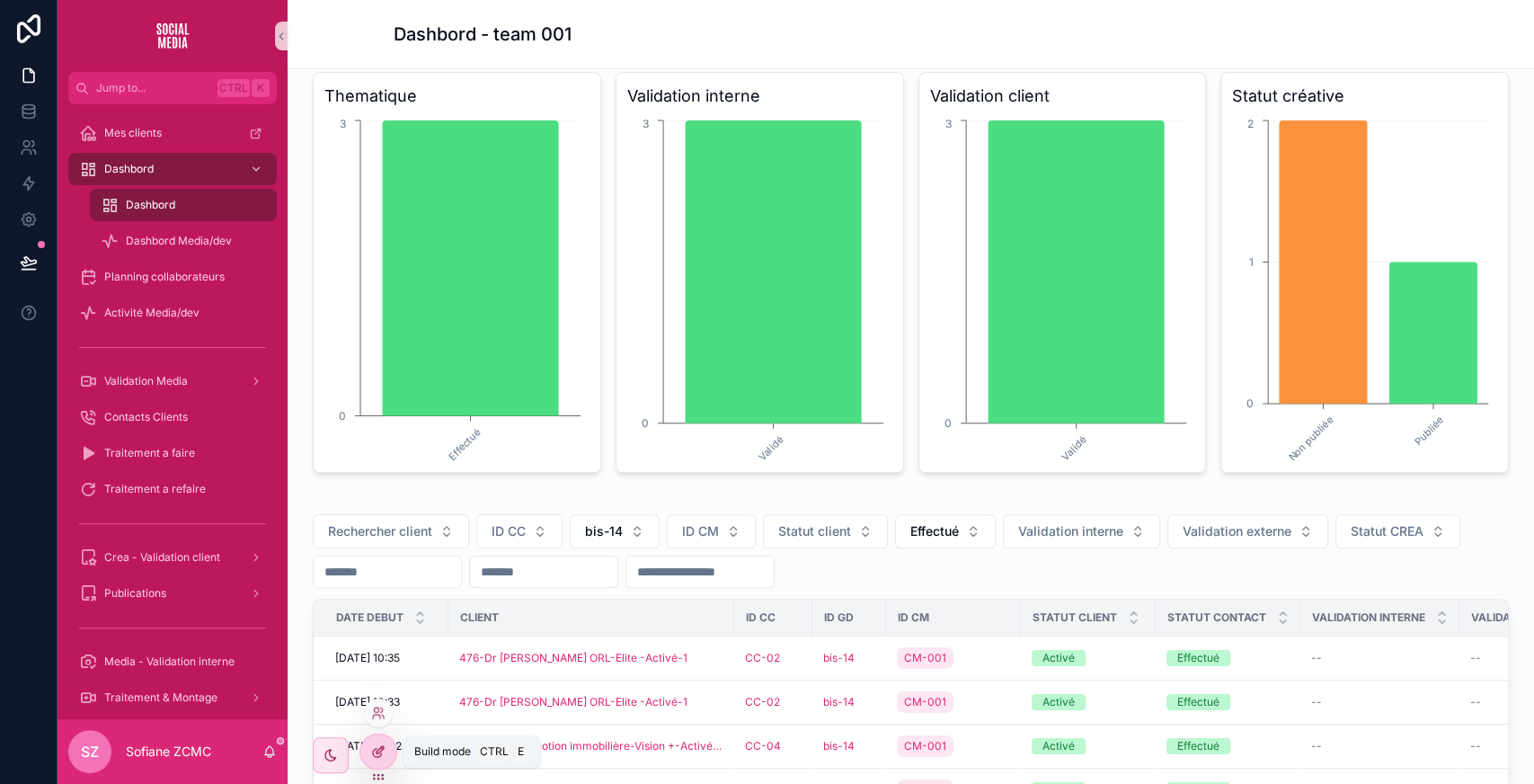
click at [380, 748] on icon at bounding box center [381, 750] width 8 height 8
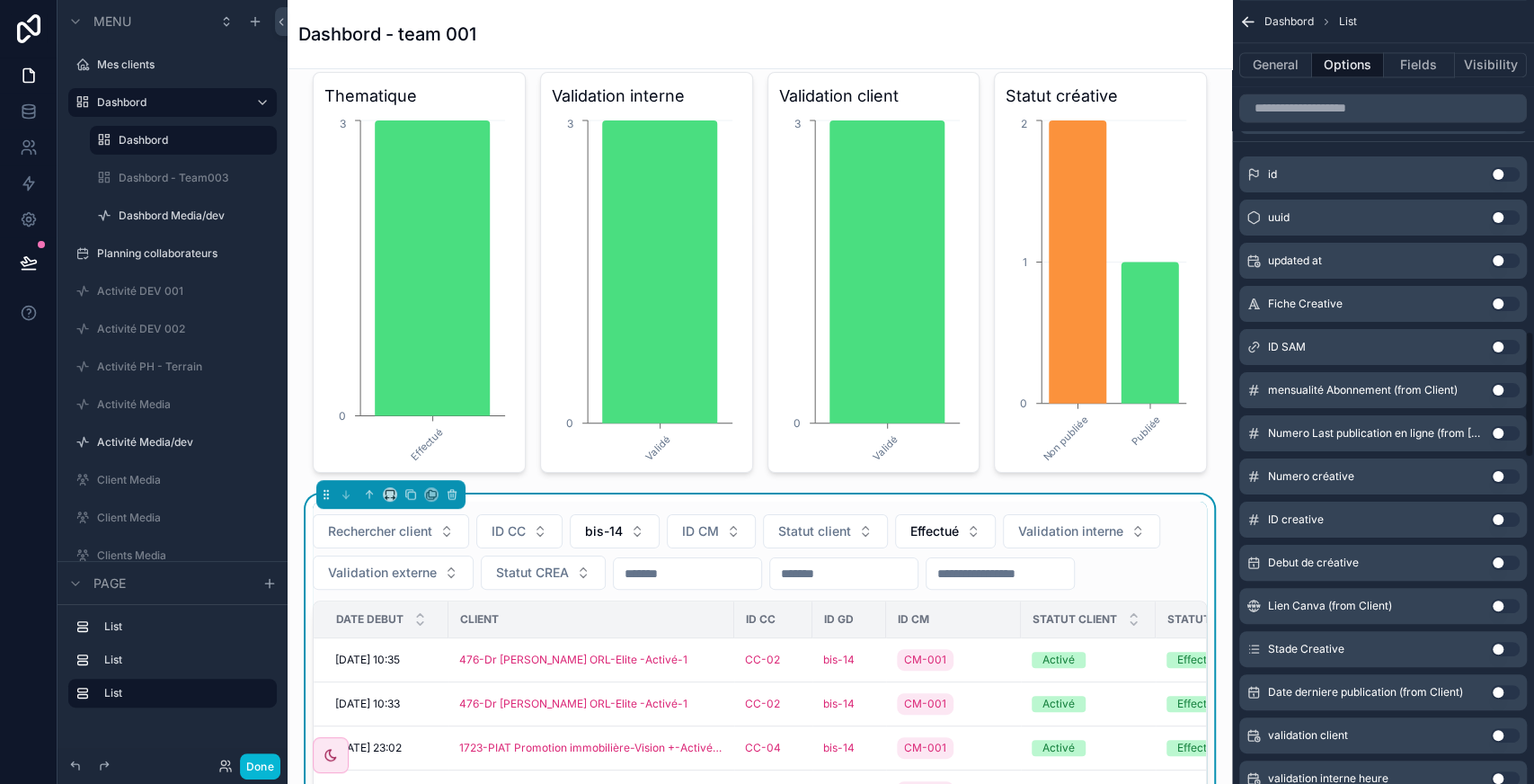
scroll to position [2032, 0]
click at [1365, 111] on input "scrollable content" at bounding box center [1383, 108] width 287 height 29
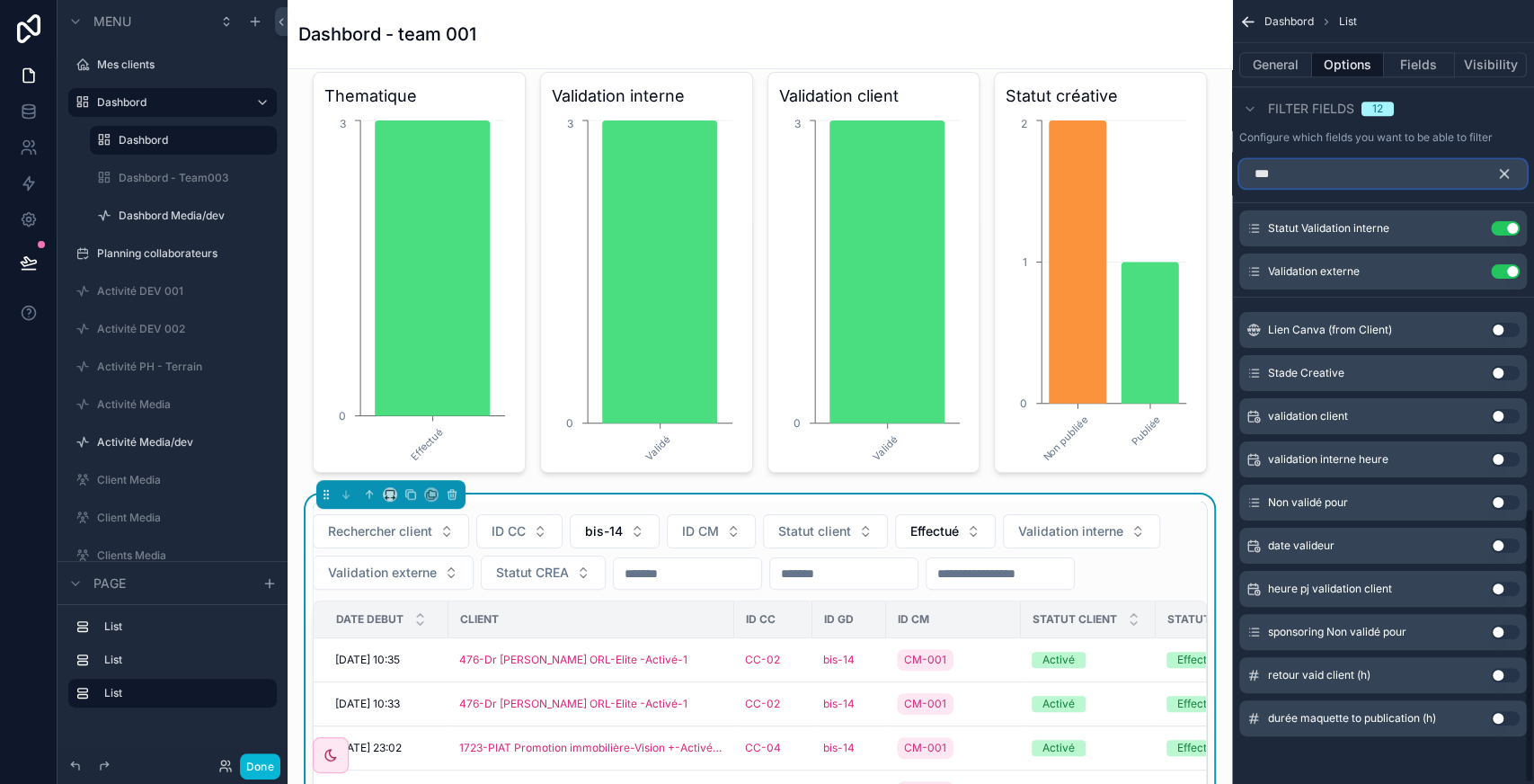
scroll to position [1316, 0]
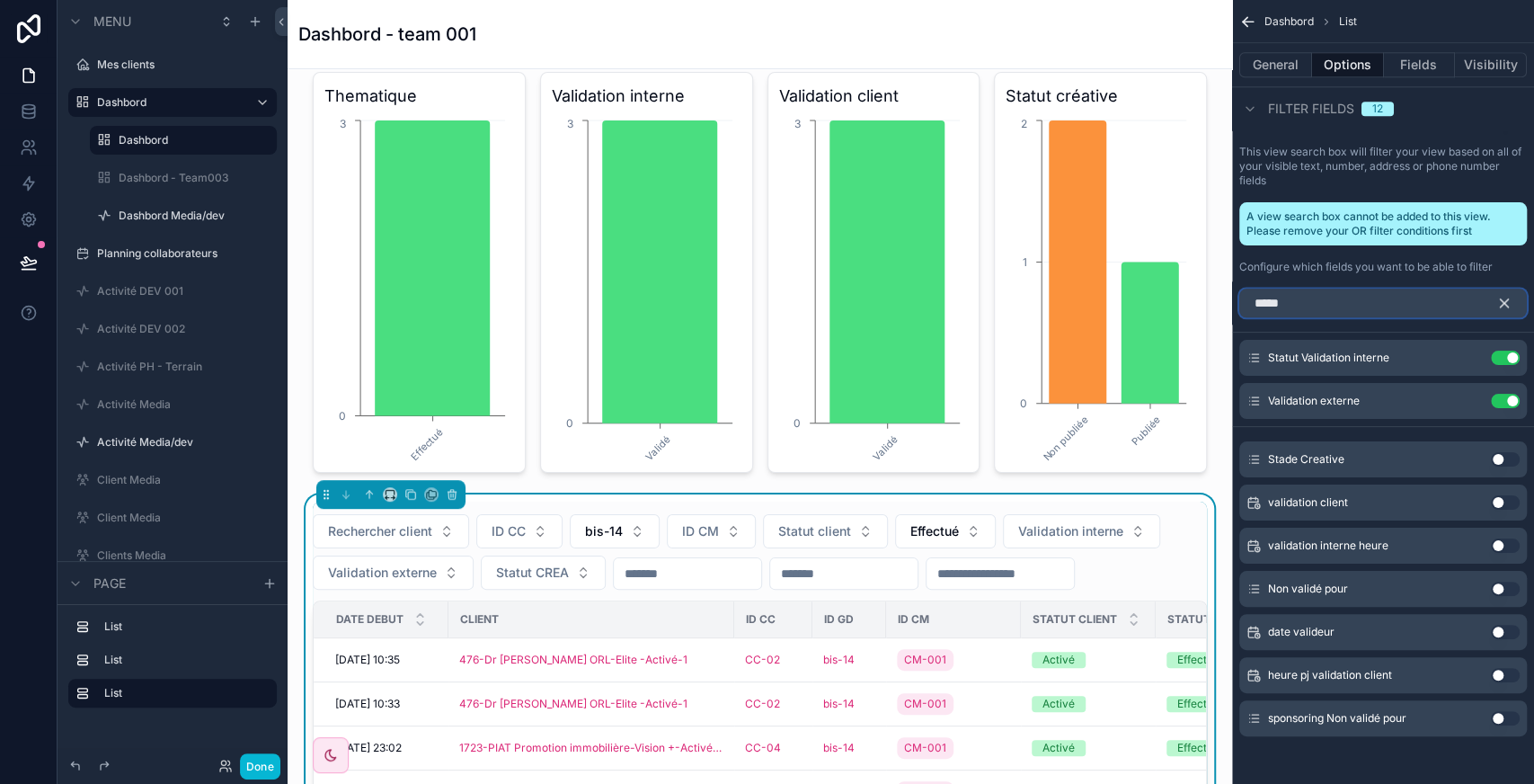
type input "*****"
click at [1504, 497] on button "Use setting" at bounding box center [1505, 501] width 29 height 14
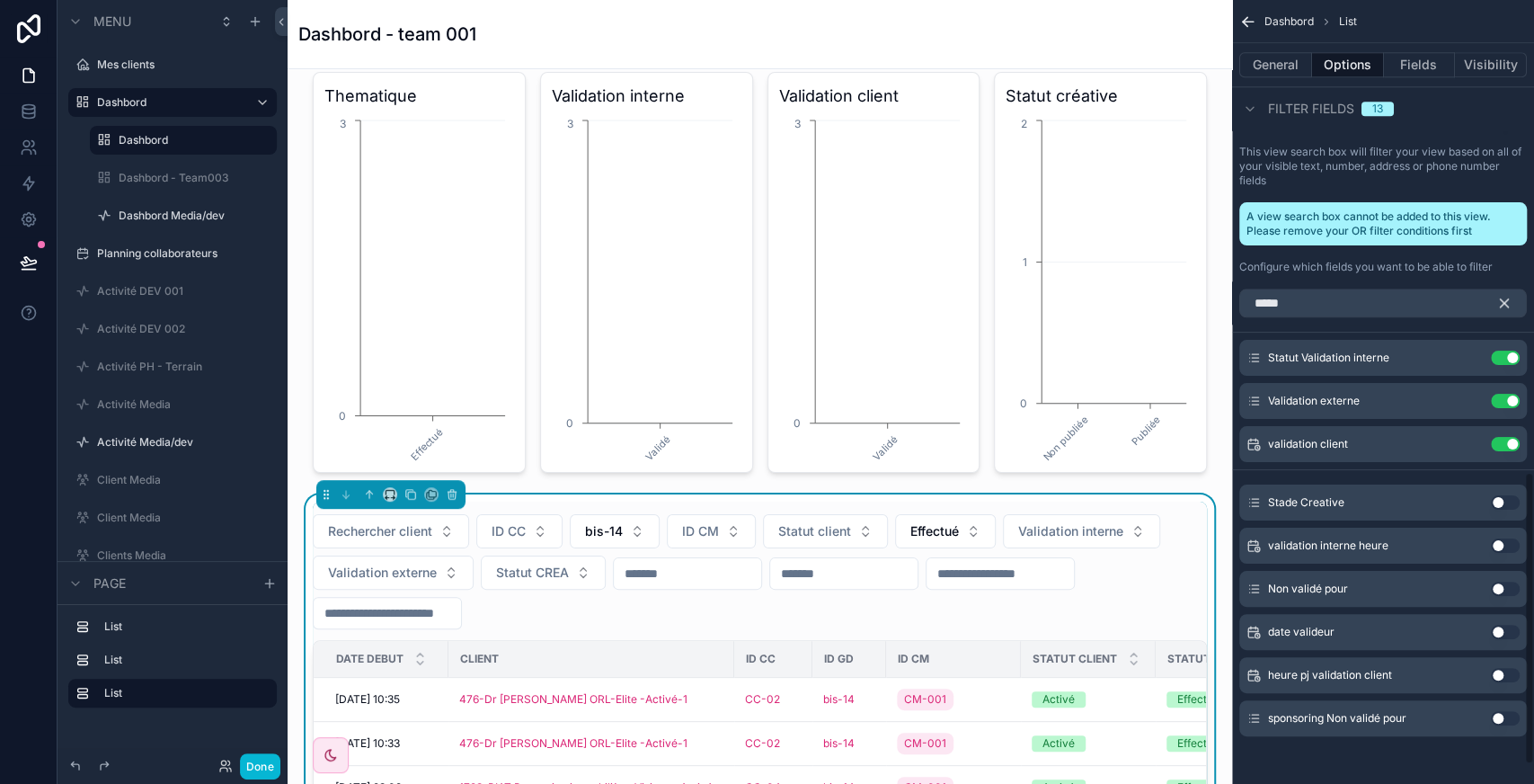
scroll to position [1261, 0]
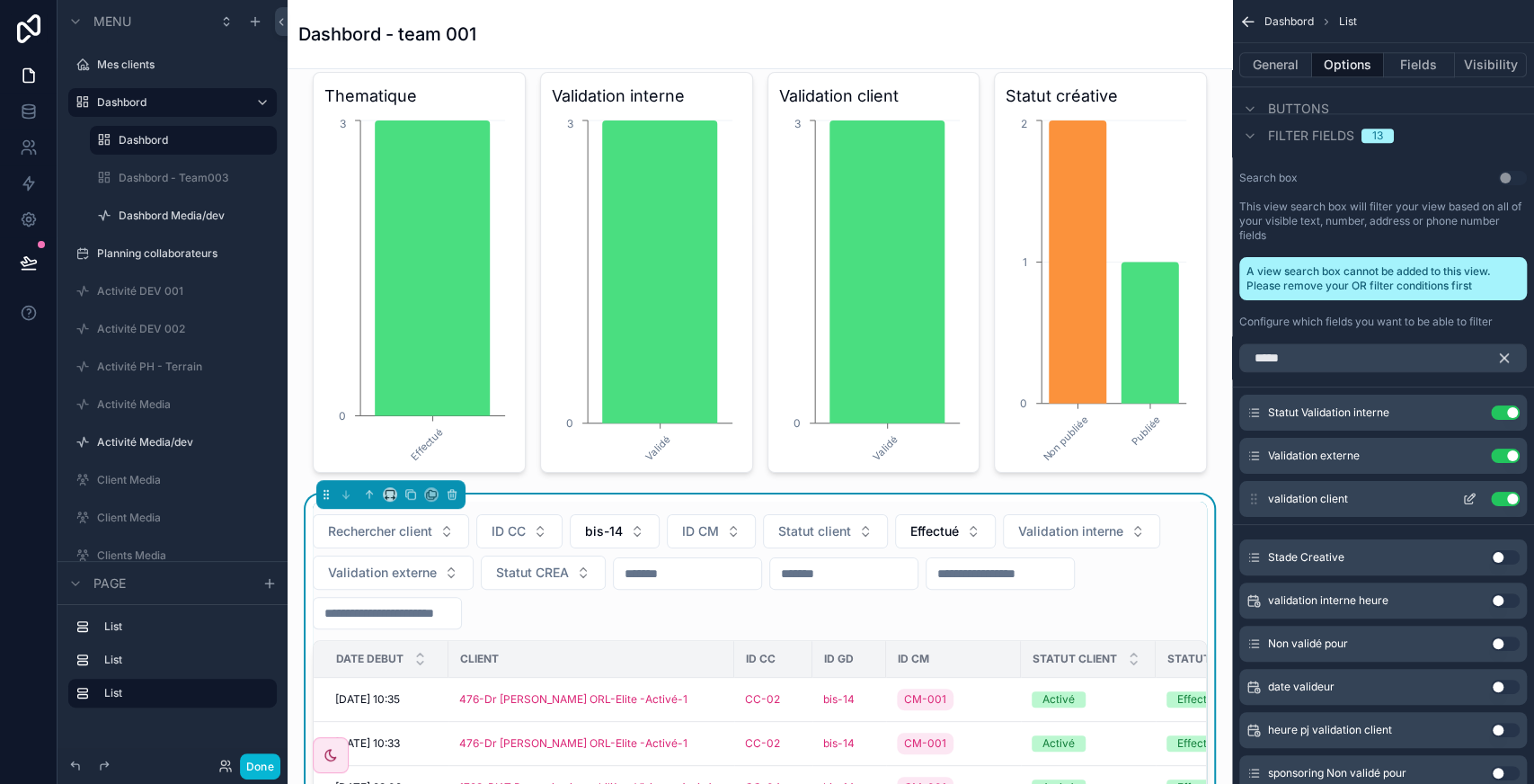
click at [1470, 496] on icon "scrollable content" at bounding box center [1471, 497] width 8 height 8
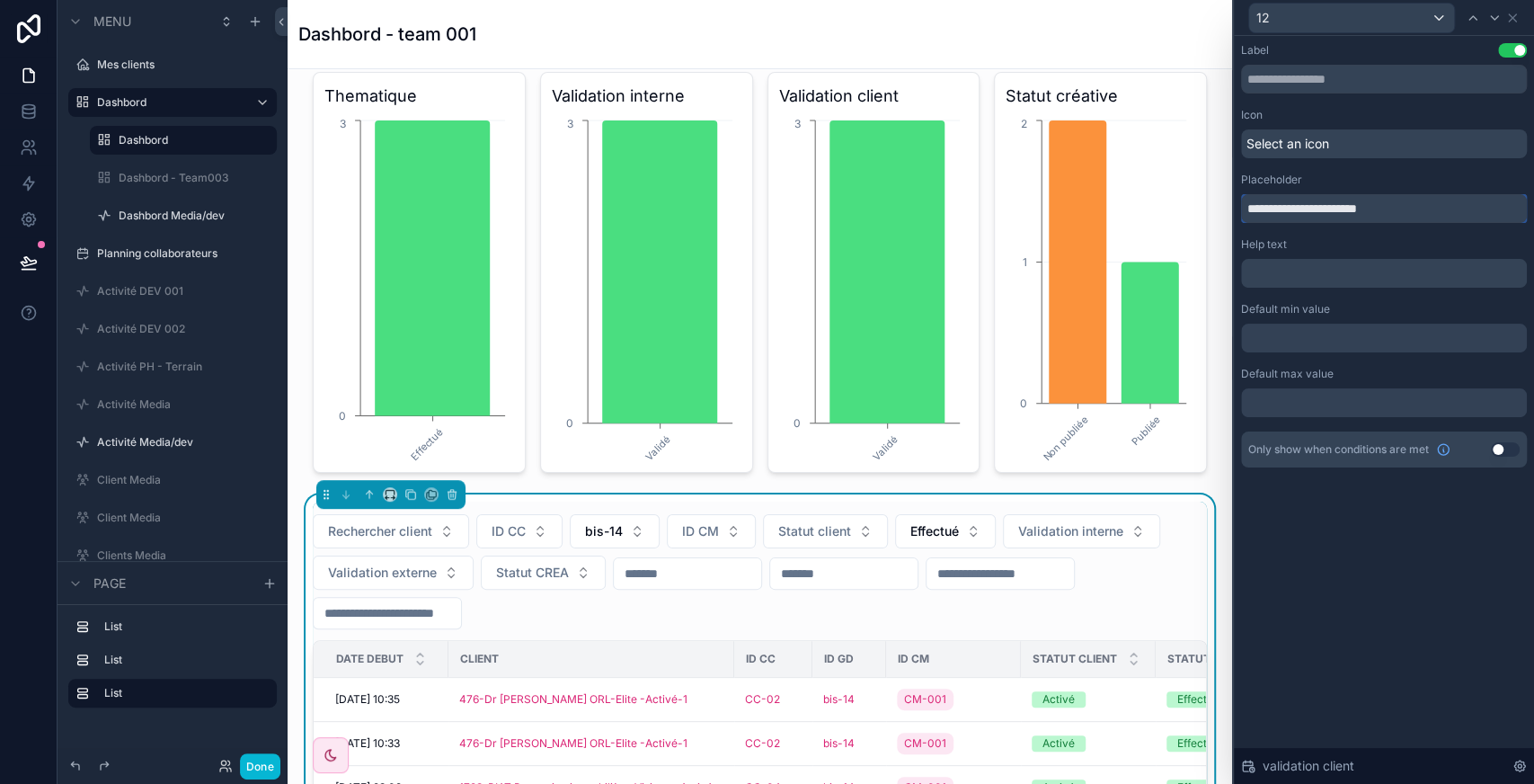
click at [1303, 209] on input "**********" at bounding box center [1384, 208] width 285 height 29
type input "*"
type input "*******"
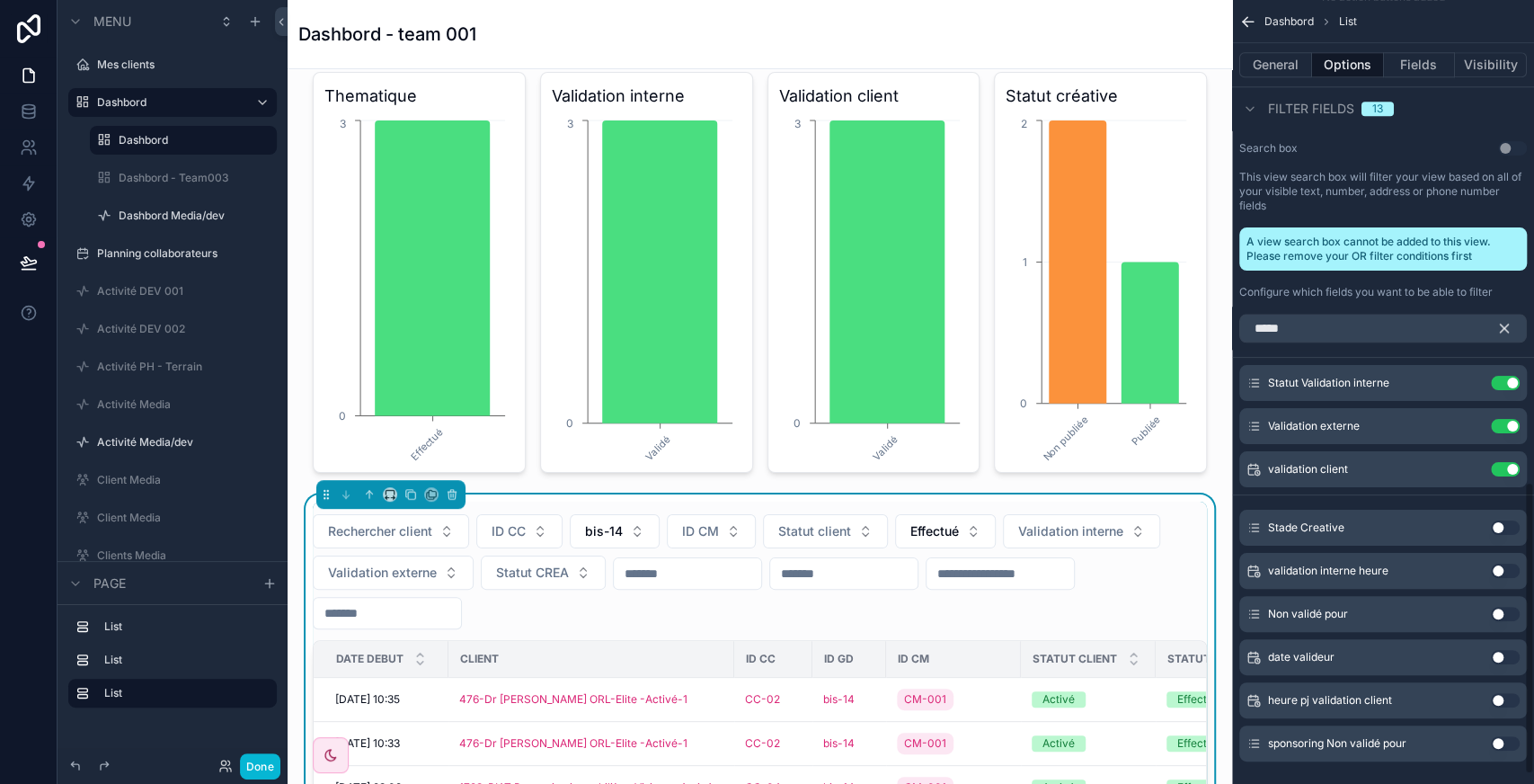
scroll to position [1293, 0]
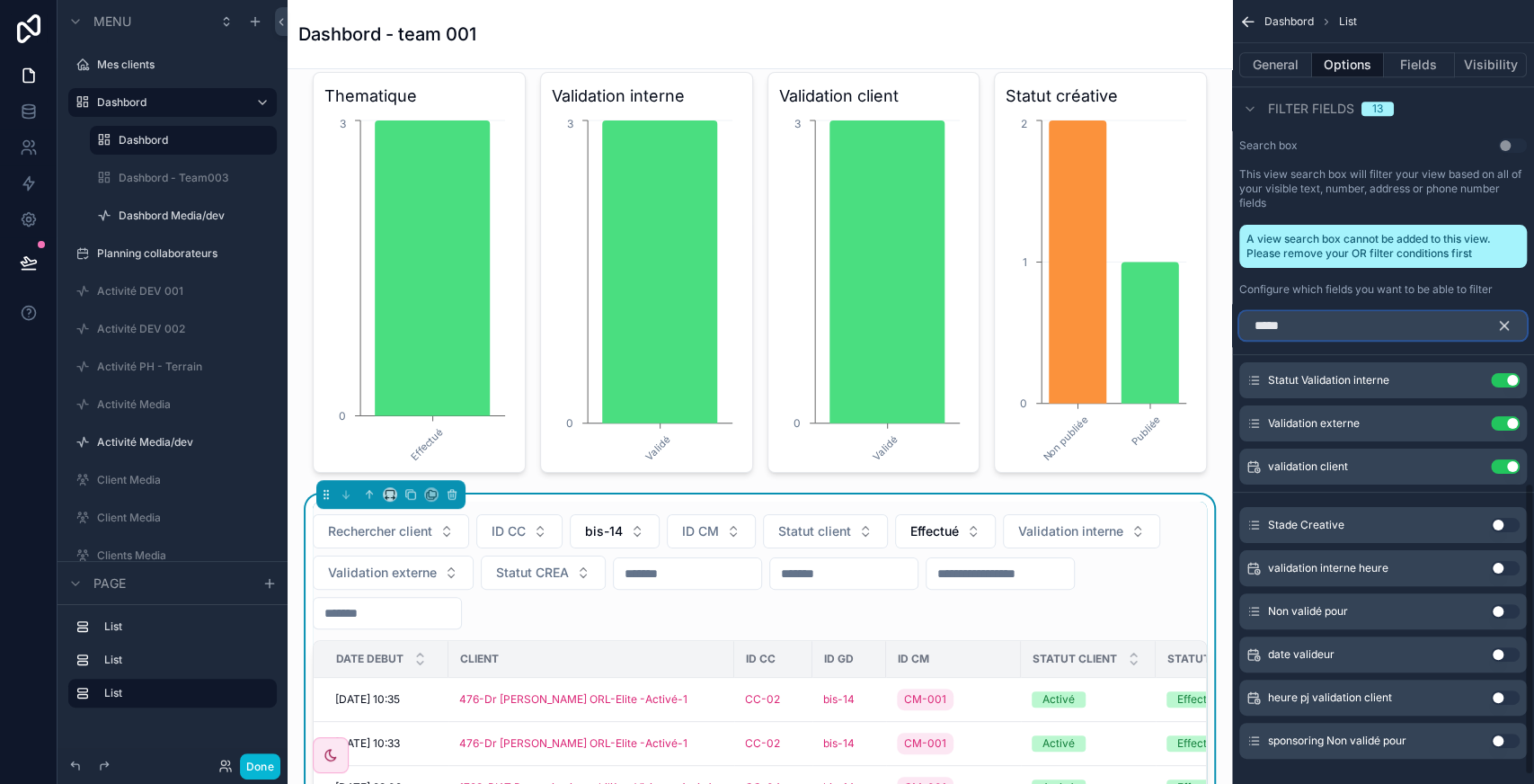
click at [1352, 315] on input "*****" at bounding box center [1383, 325] width 287 height 29
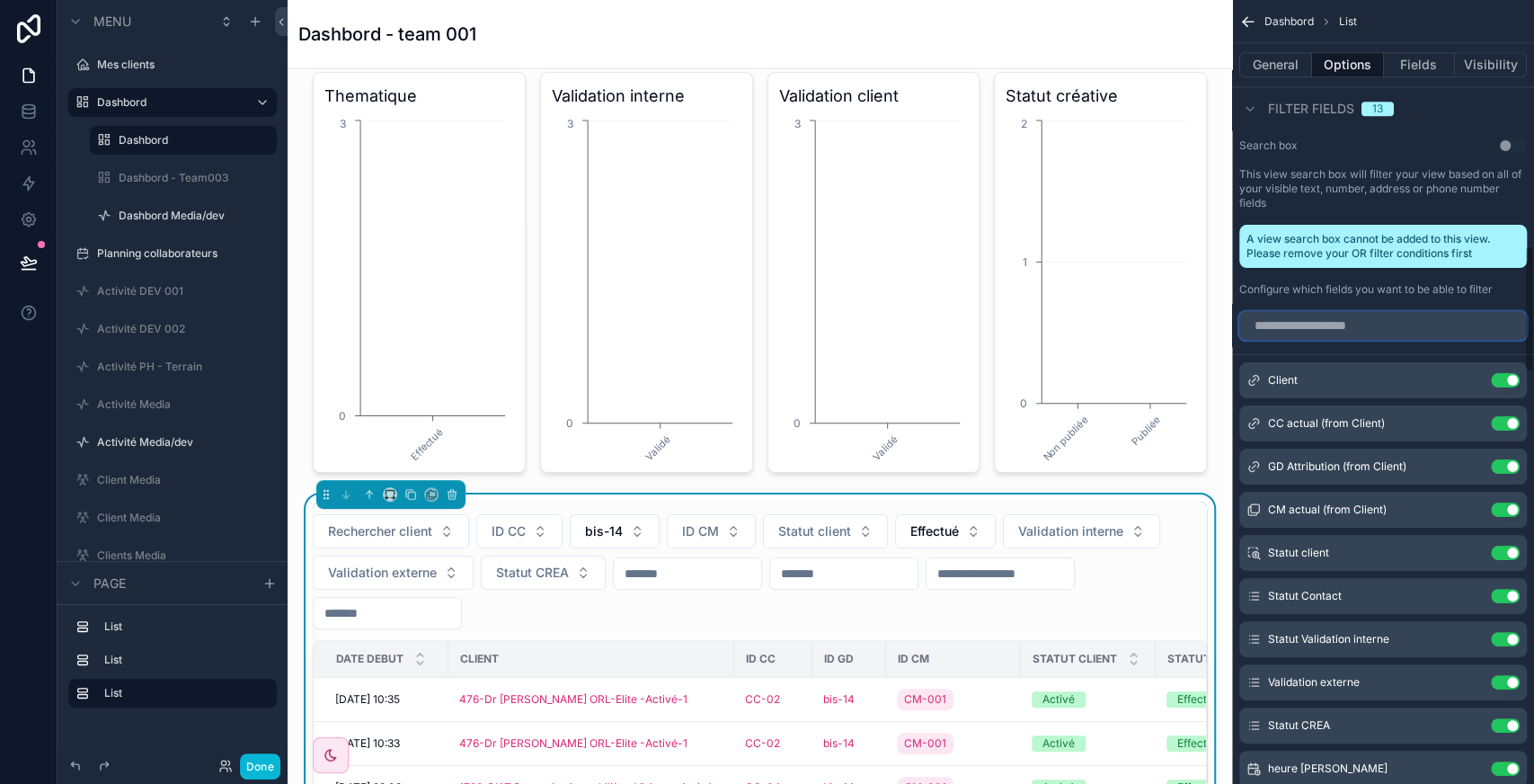
scroll to position [1506, 0]
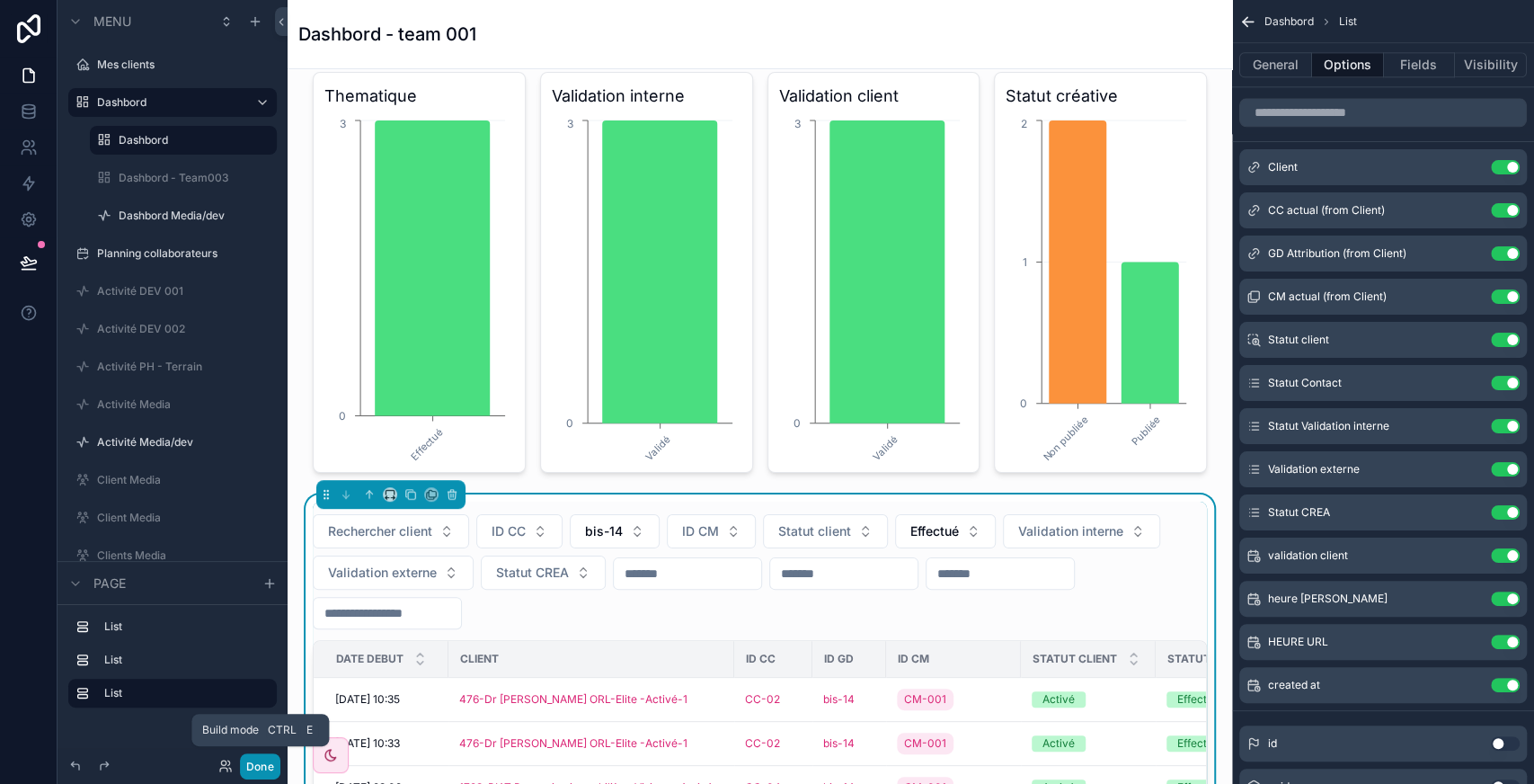
click at [266, 764] on button "Done" at bounding box center [260, 765] width 40 height 26
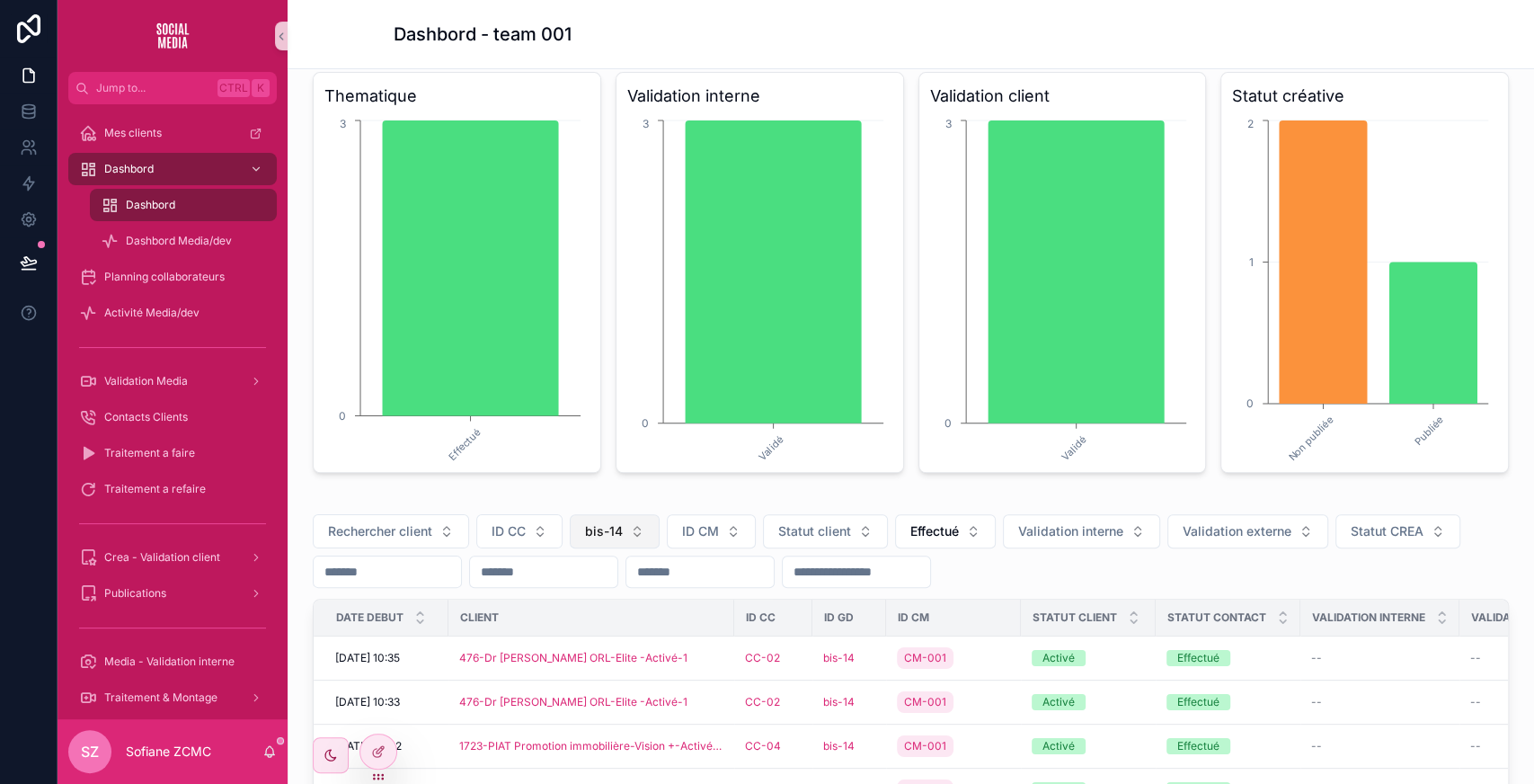
click at [618, 525] on span "bis-14" at bounding box center [604, 531] width 38 height 18
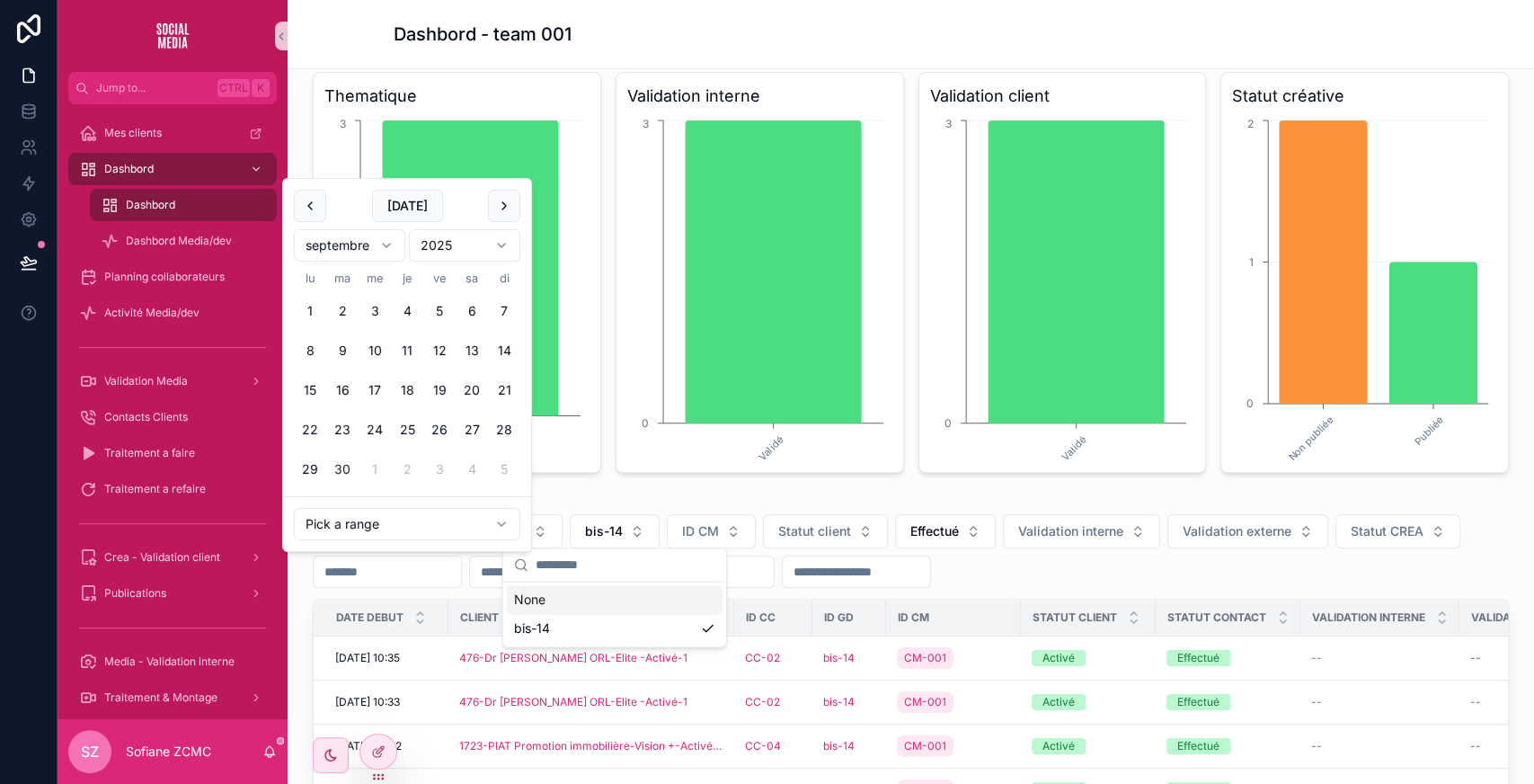
click at [400, 575] on input "scrollable content" at bounding box center [387, 571] width 148 height 25
click at [309, 475] on button "29" at bounding box center [310, 469] width 32 height 32
type input "**********"
click at [309, 475] on button "29" at bounding box center [310, 469] width 32 height 32
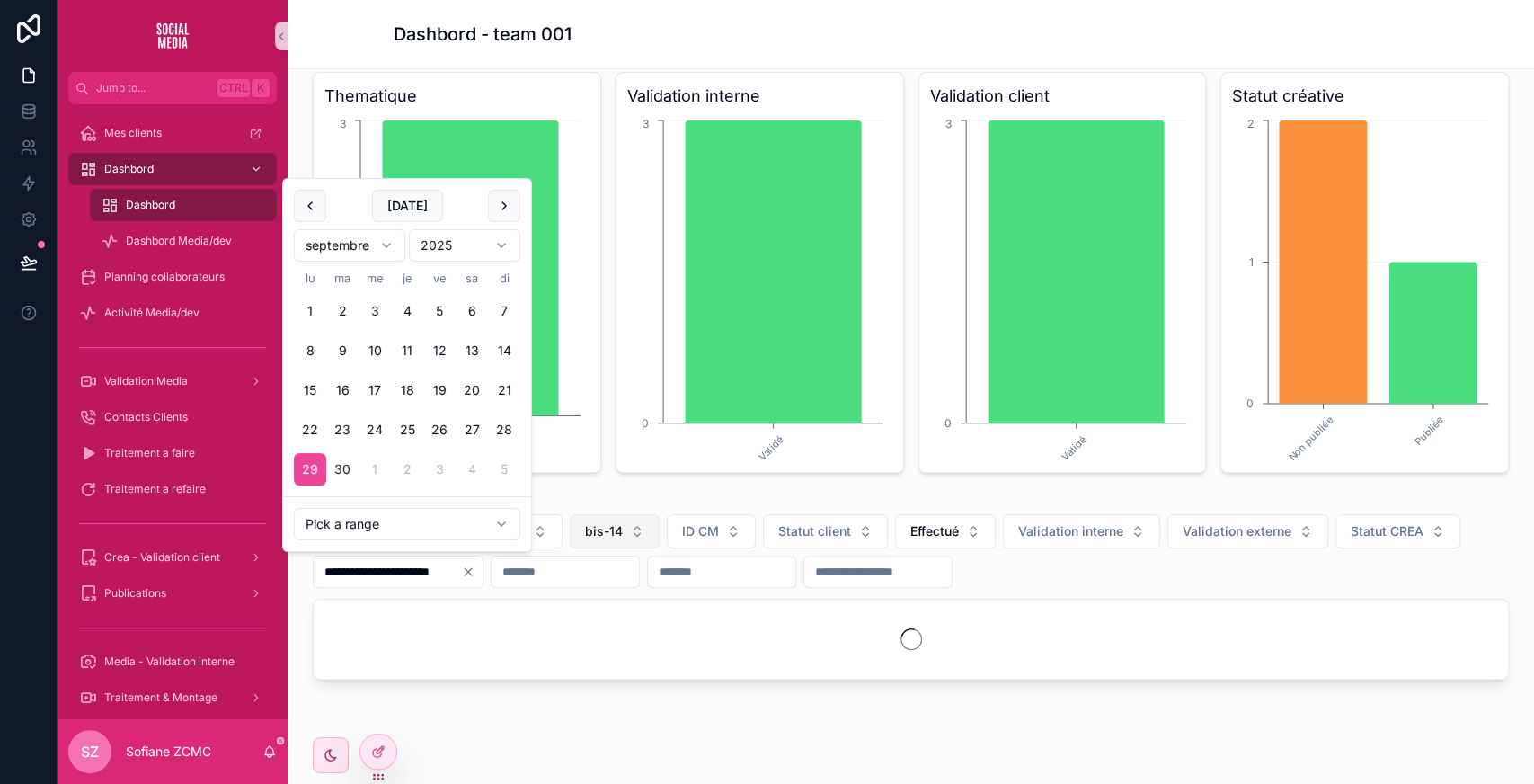
click at [622, 516] on button "bis-14" at bounding box center [615, 531] width 89 height 34
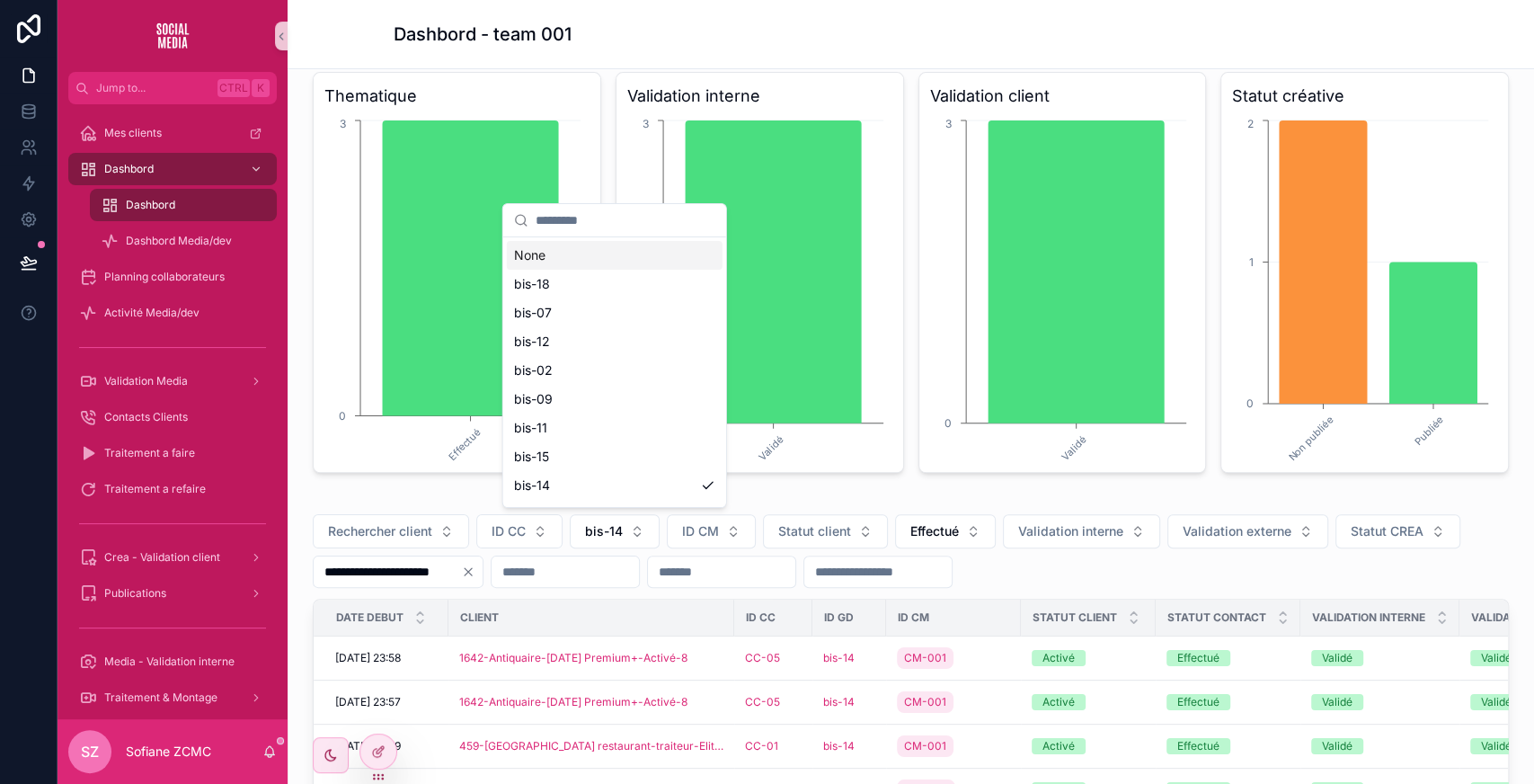
click at [532, 265] on div "None" at bounding box center [615, 255] width 216 height 29
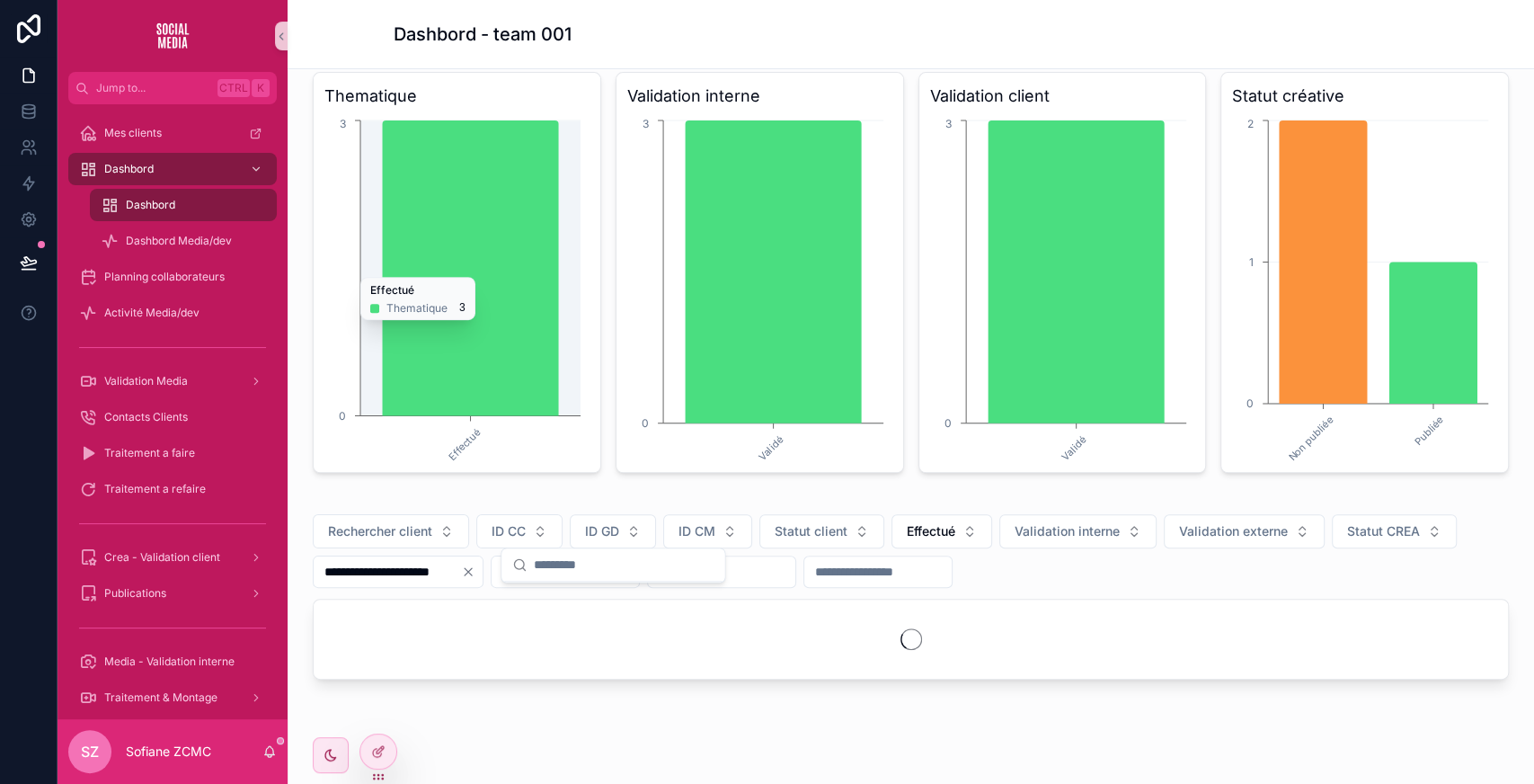
click at [532, 265] on icon "chart" at bounding box center [470, 268] width 176 height 295
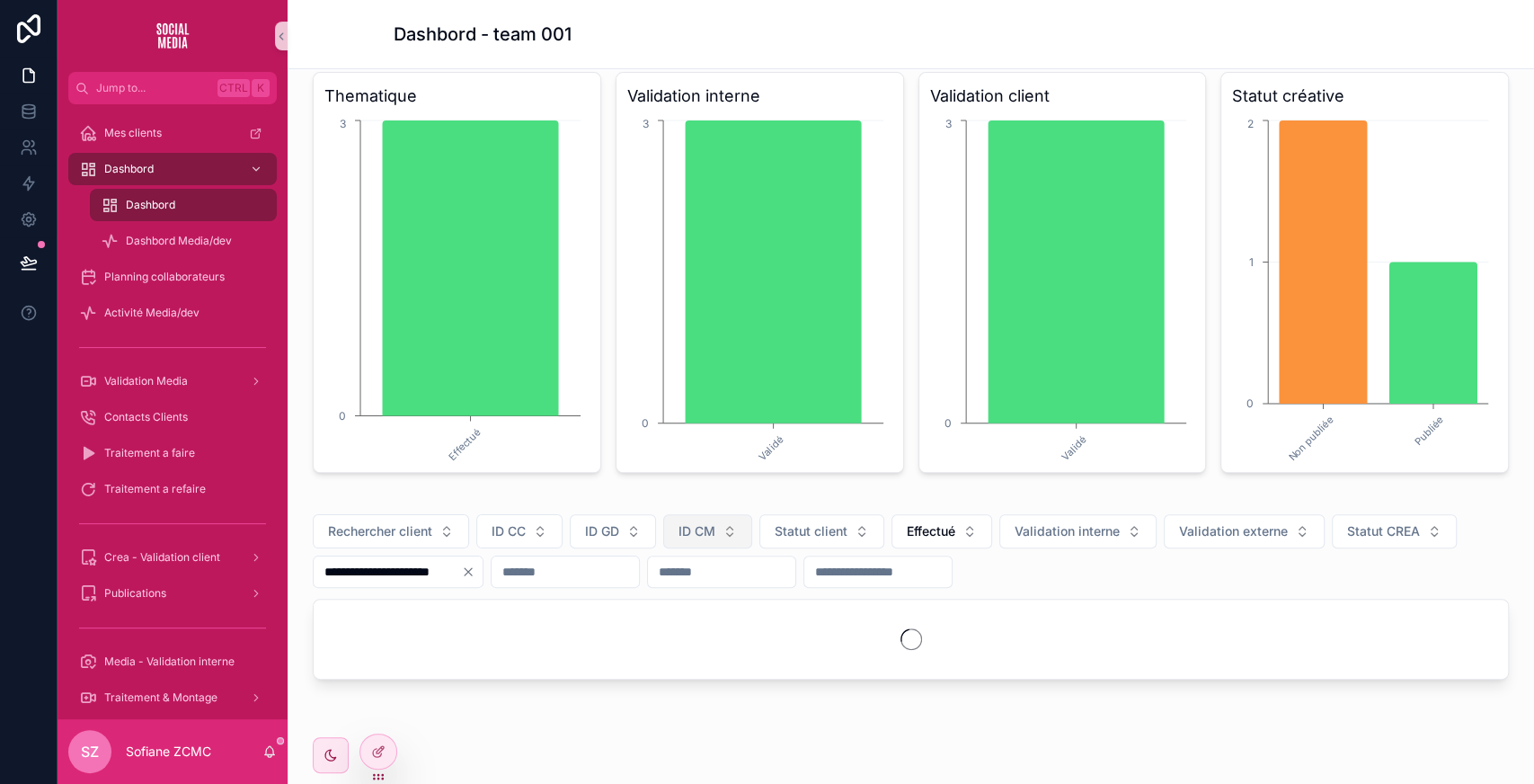
click at [735, 517] on button "ID CM" at bounding box center [707, 531] width 88 height 34
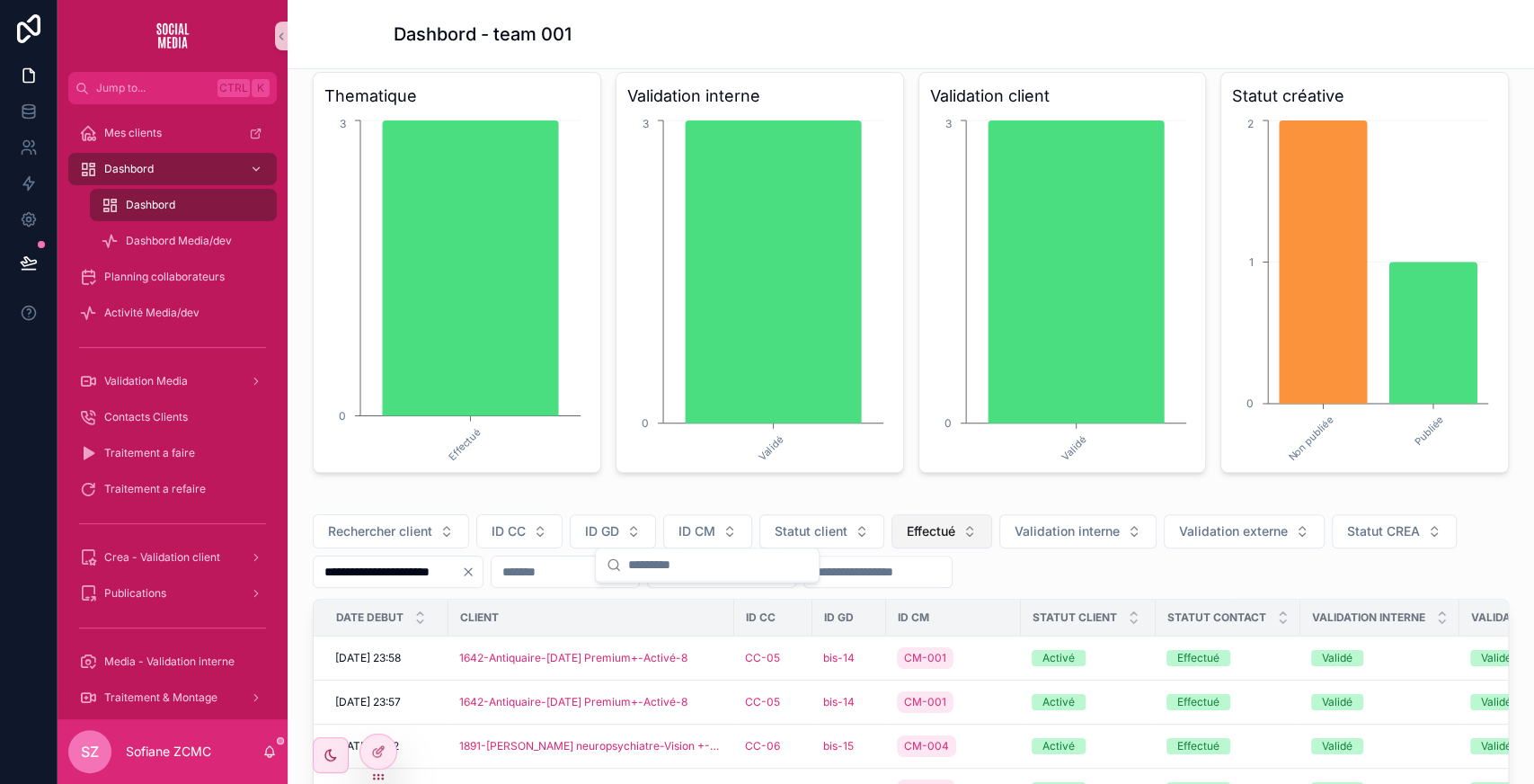
click at [941, 514] on button "Effectué" at bounding box center [942, 531] width 101 height 34
click at [882, 598] on div "None" at bounding box center [940, 599] width 216 height 29
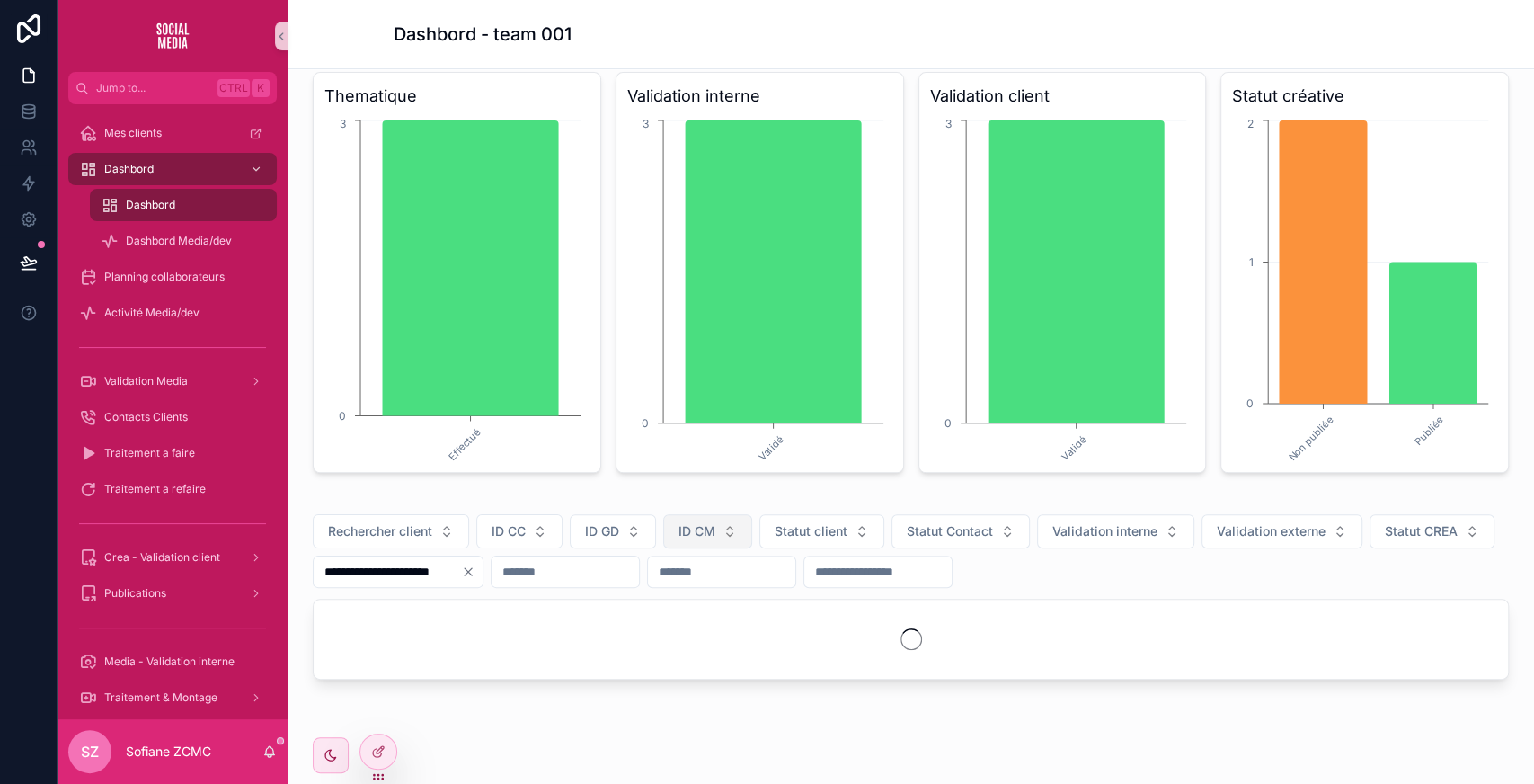
click at [712, 531] on span "ID CM" at bounding box center [697, 531] width 37 height 18
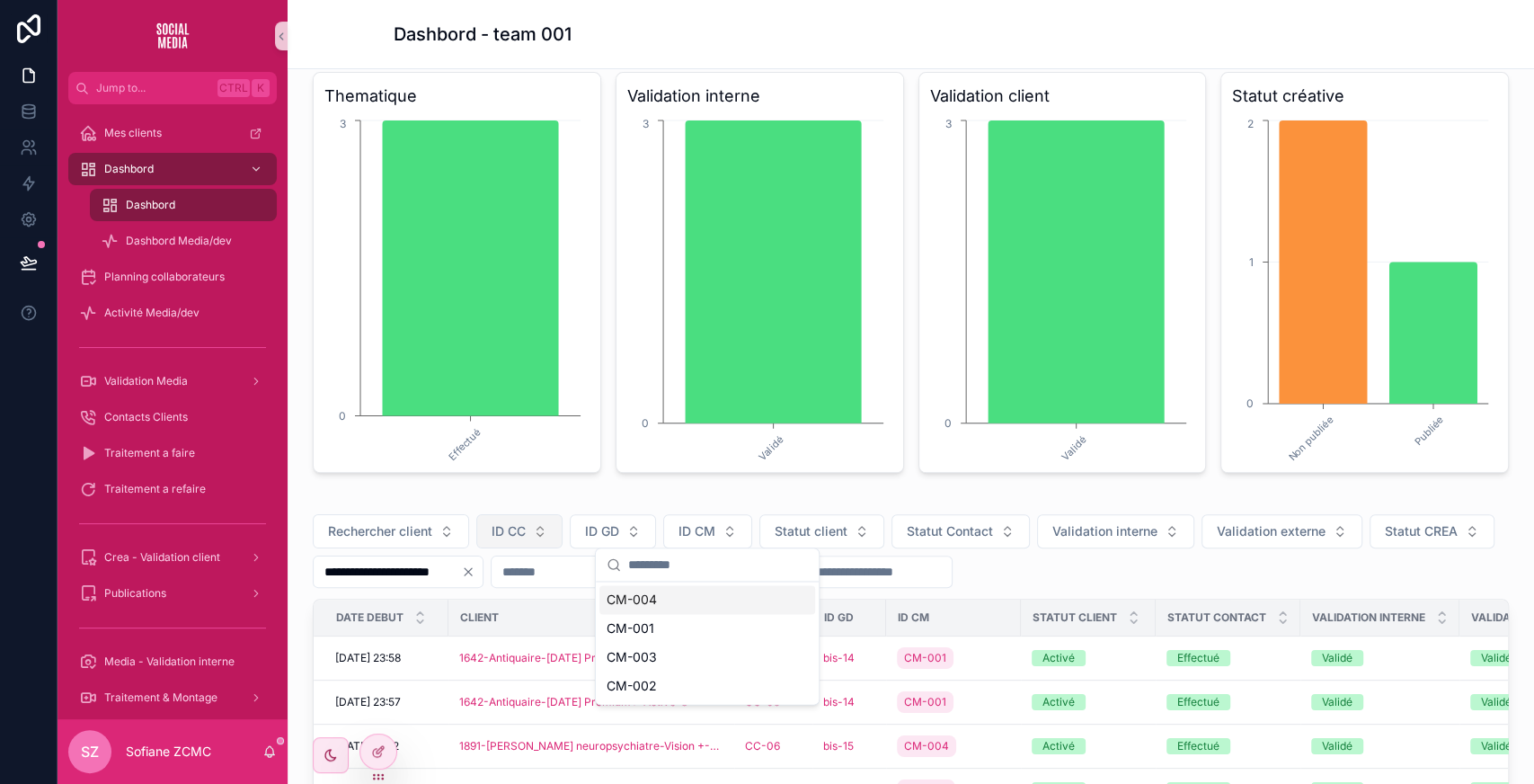
click at [498, 535] on span "ID CC" at bounding box center [509, 531] width 34 height 18
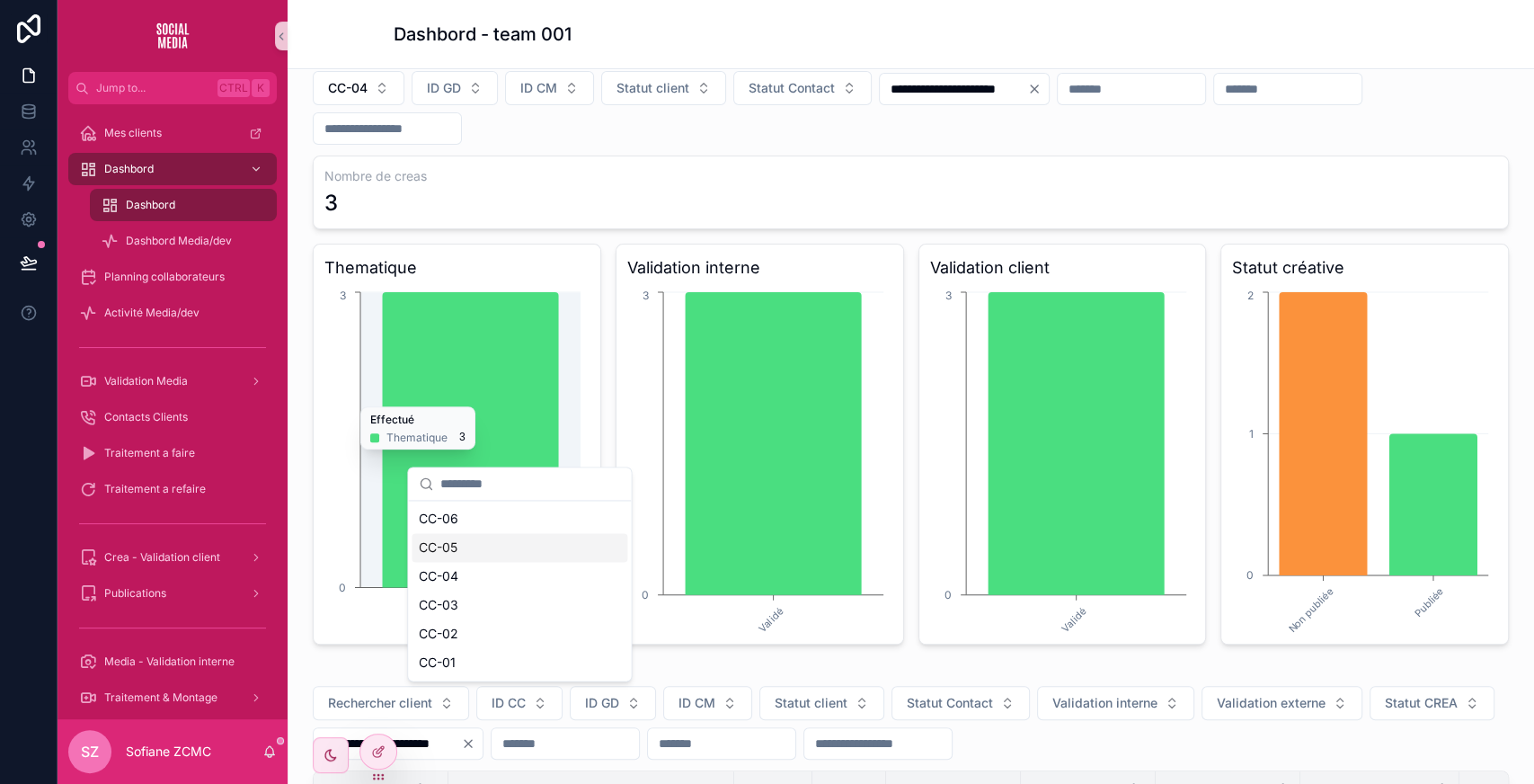
scroll to position [195, 0]
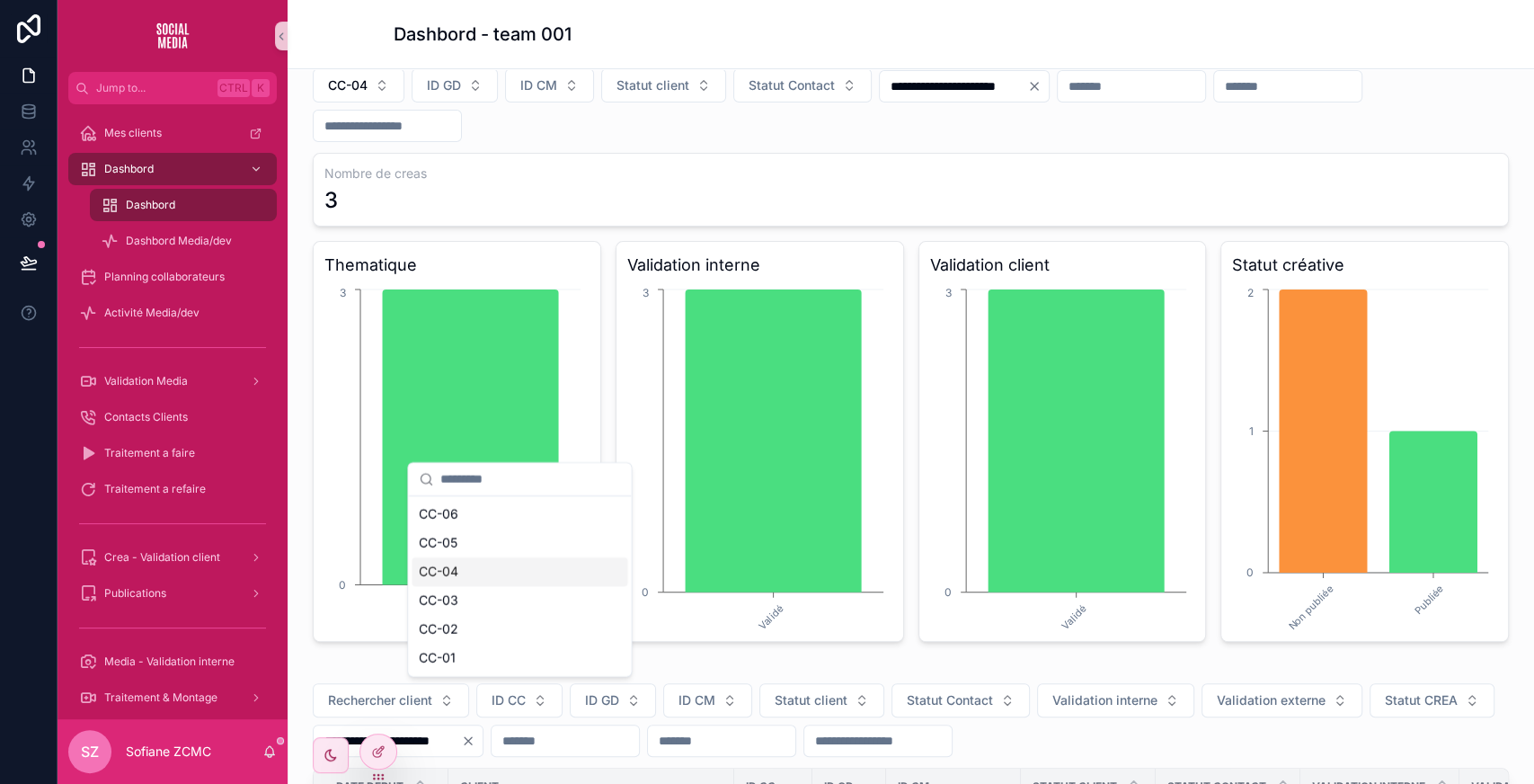
click at [503, 565] on div "CC-04" at bounding box center [520, 572] width 216 height 29
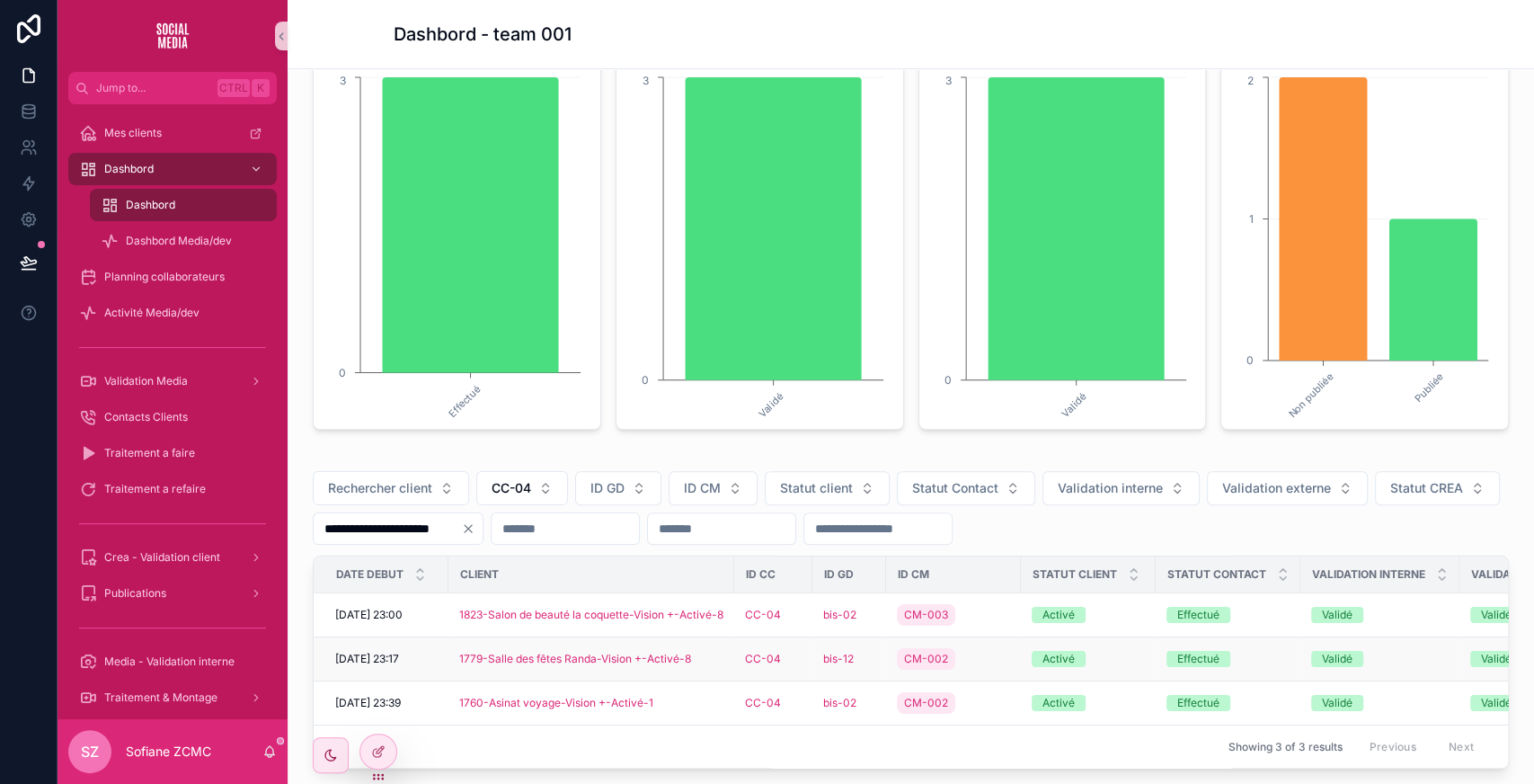
click at [716, 657] on div "1779-Salle des fêtes Randa-Vision +-Activé-8" at bounding box center [592, 658] width 265 height 14
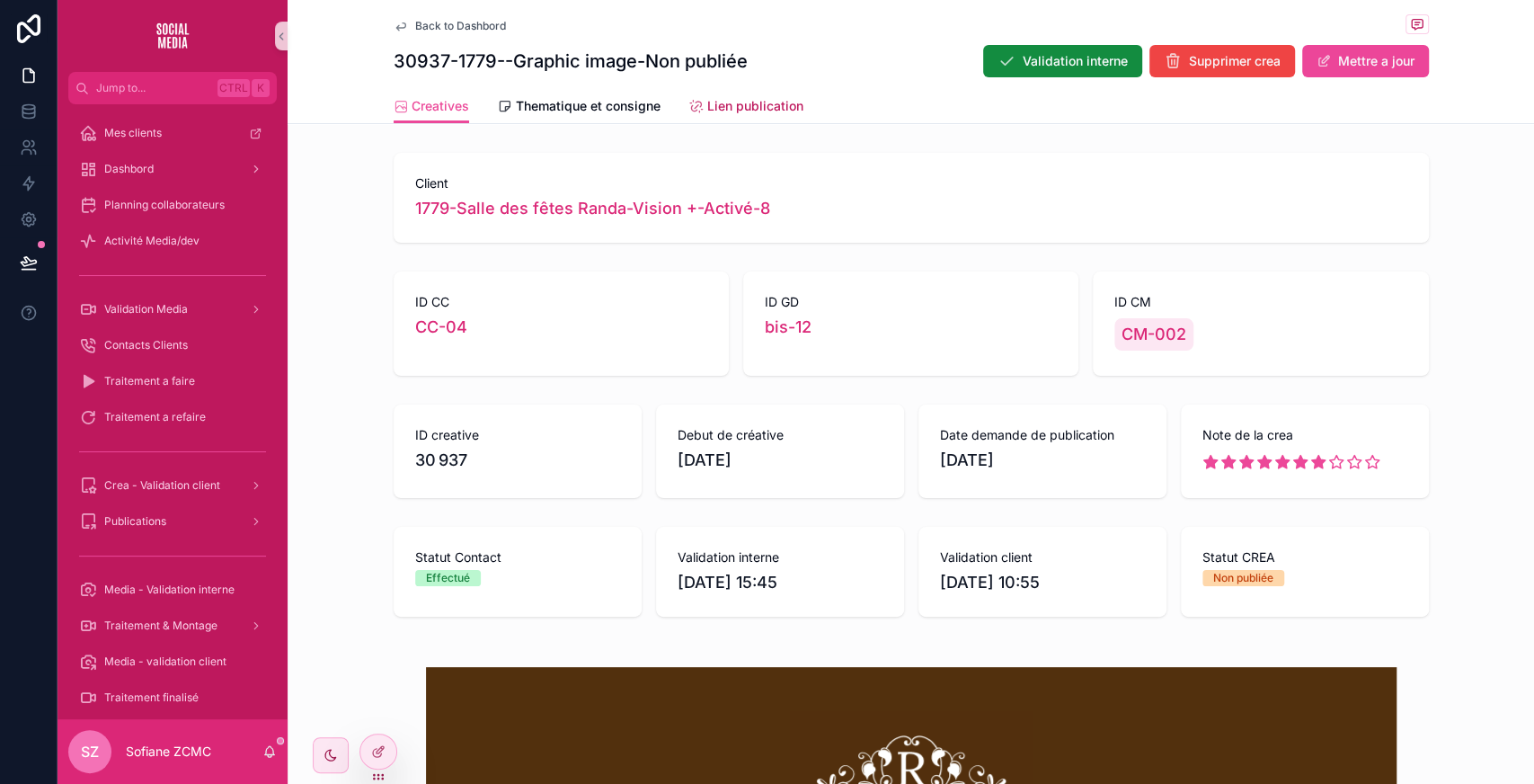
click at [762, 93] on link "Lien publication" at bounding box center [746, 108] width 114 height 36
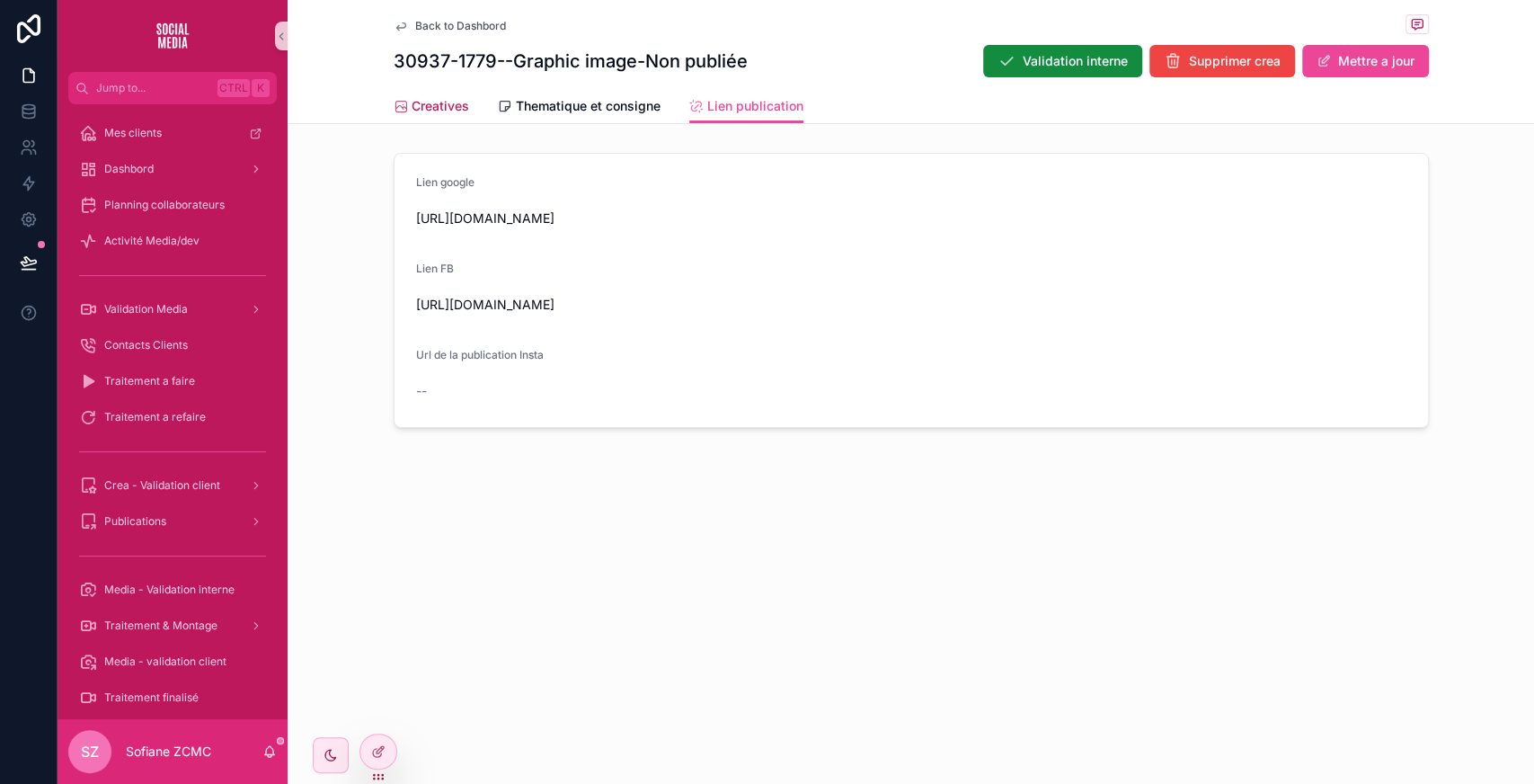
click at [442, 104] on span "Creatives" at bounding box center [441, 106] width 57 height 18
drag, startPoint x: 379, startPoint y: 737, endPoint x: 316, endPoint y: 585, distance: 164.5
click at [316, 550] on div "Back to Dashbord 30937-1779--Graphic image-Non publiée Validation interne Suppr…" at bounding box center [911, 275] width 1247 height 550
click at [574, 519] on div "Back to Dashbord 30937-1779--Graphic image-Non publiée Validation interne Suppr…" at bounding box center [911, 275] width 1247 height 550
click at [381, 747] on icon at bounding box center [382, 748] width 2 height 2
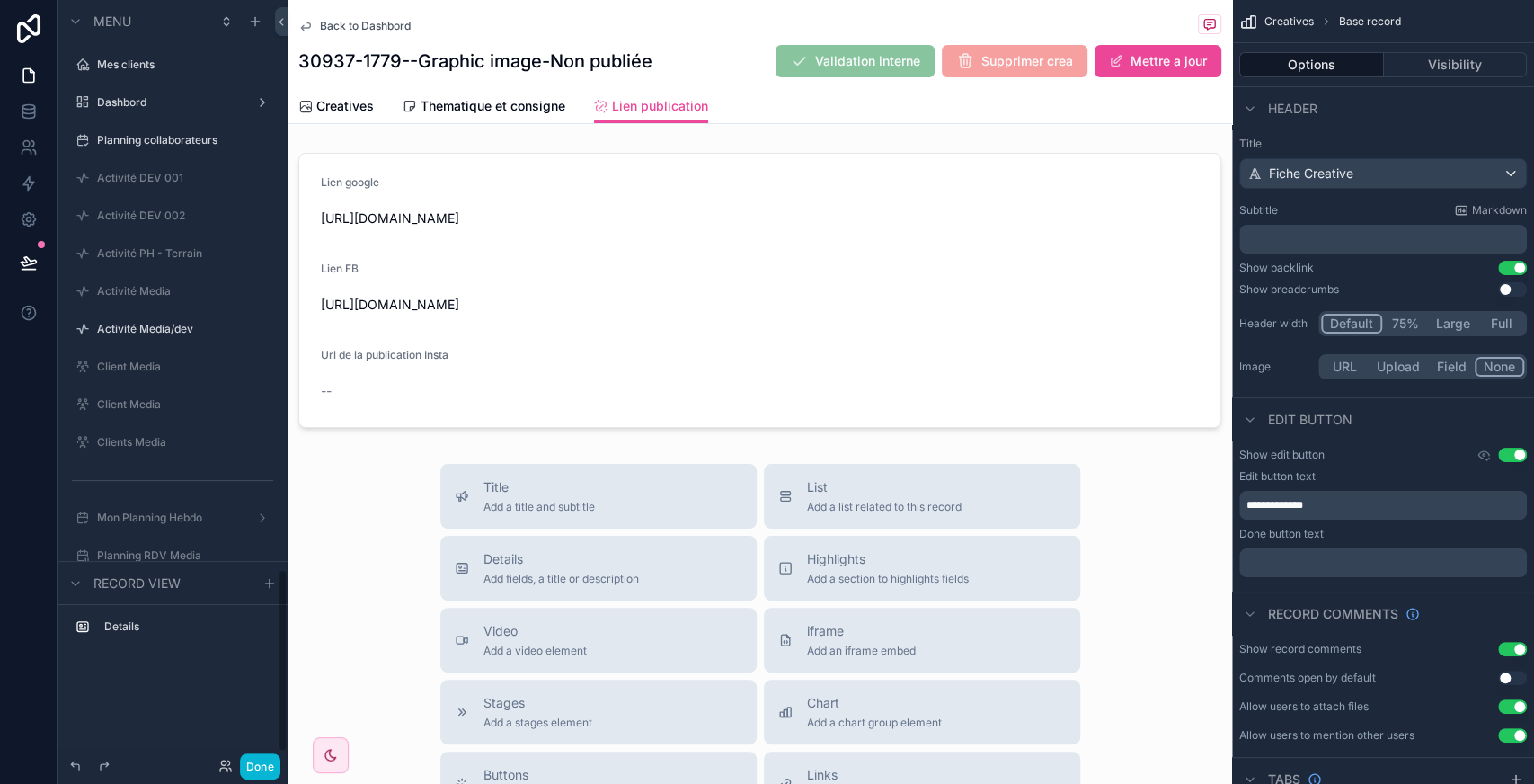
scroll to position [2374, 0]
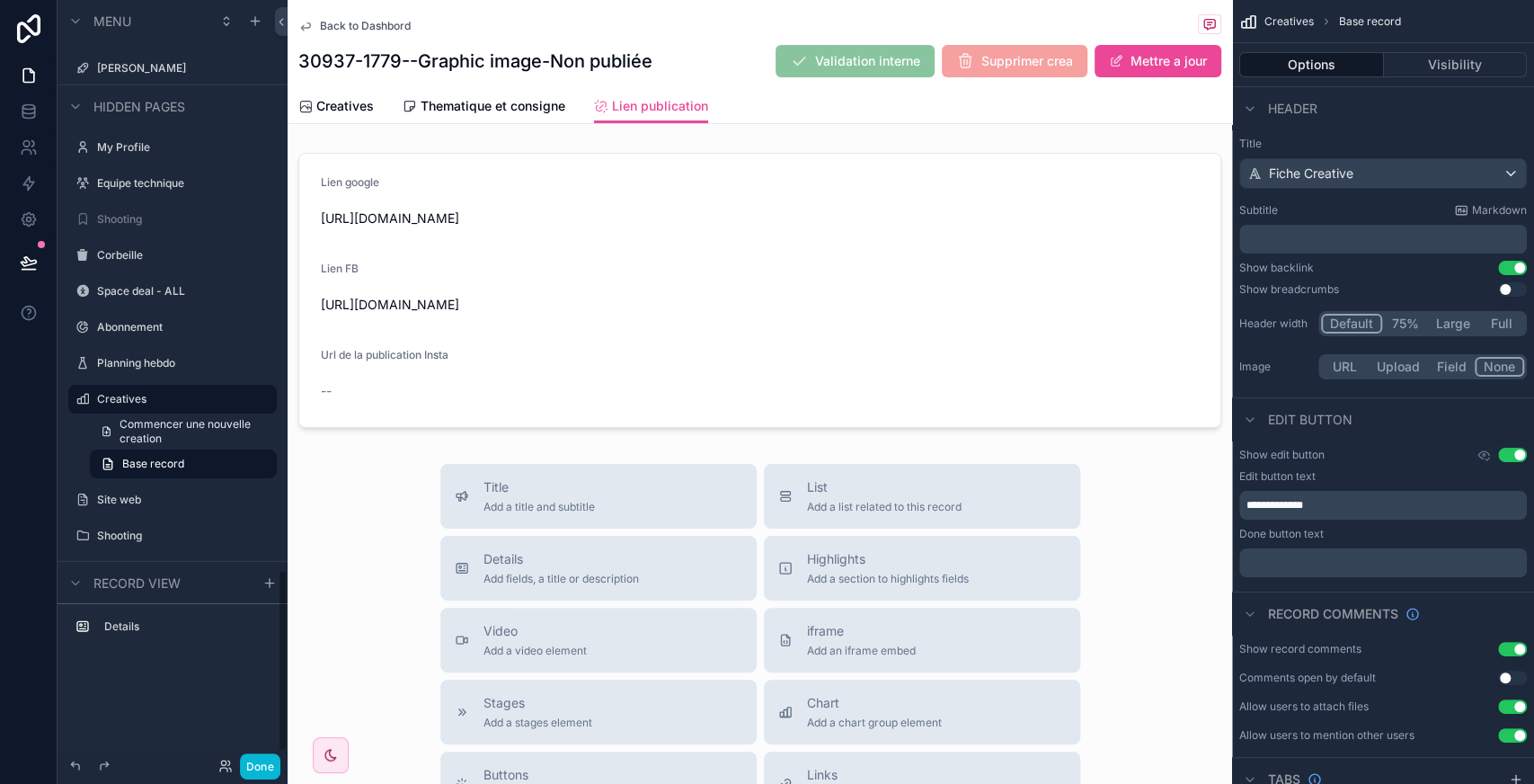
click at [755, 318] on div "scrollable content" at bounding box center [759, 290] width 945 height 289
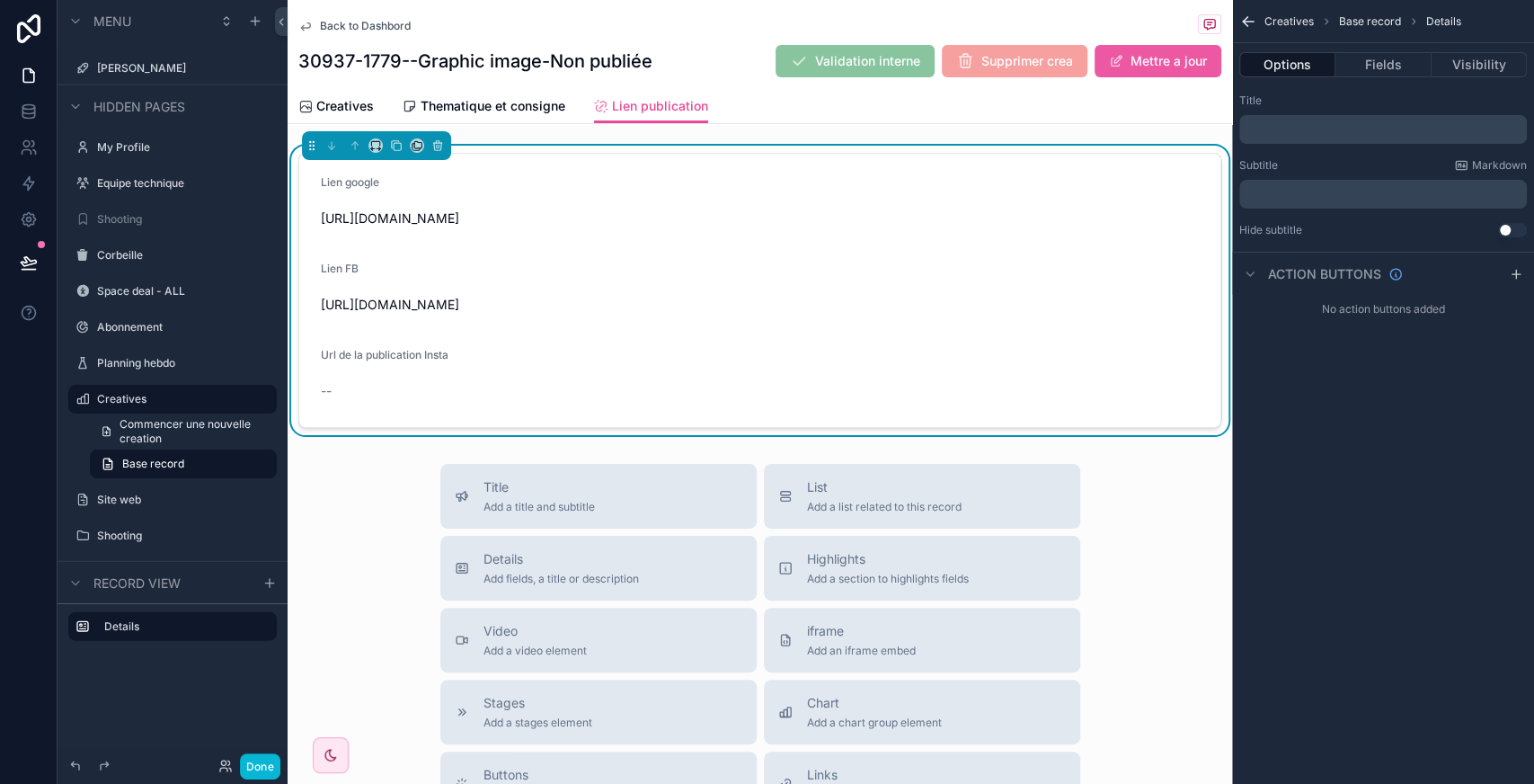
click at [1152, 61] on button "Mettre a jour" at bounding box center [1157, 61] width 127 height 32
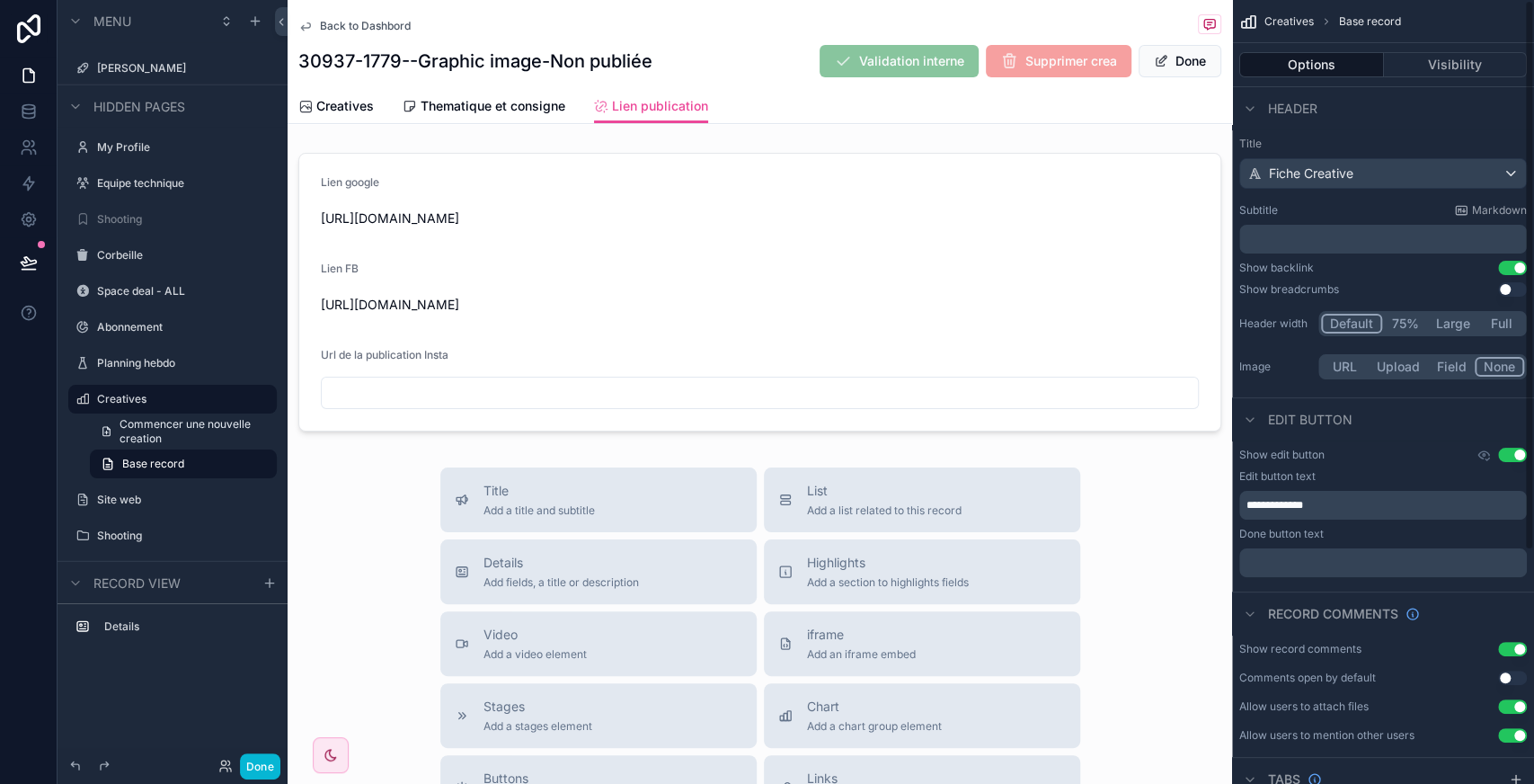
scroll to position [331, 0]
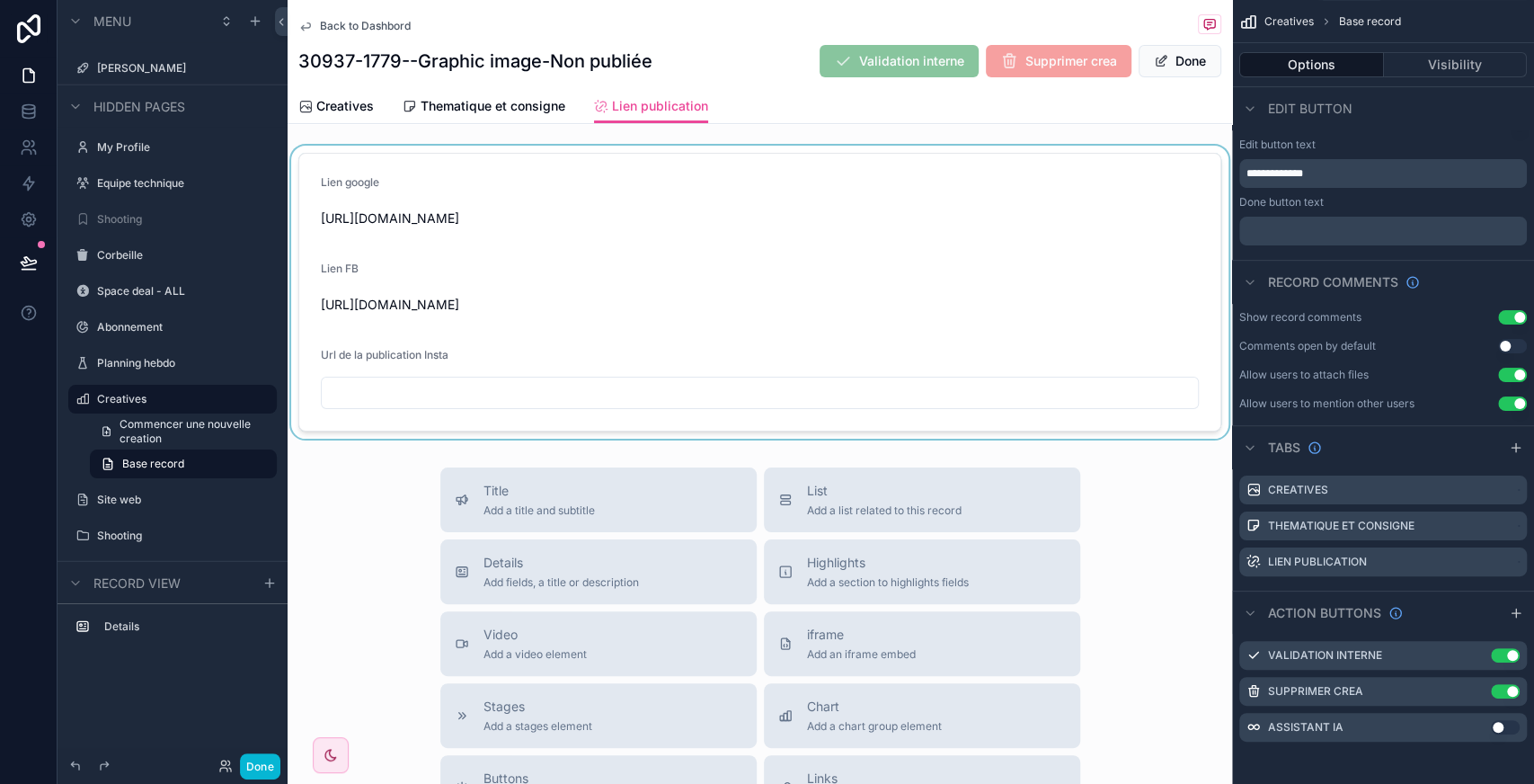
click at [1033, 203] on div "scrollable content" at bounding box center [759, 292] width 945 height 293
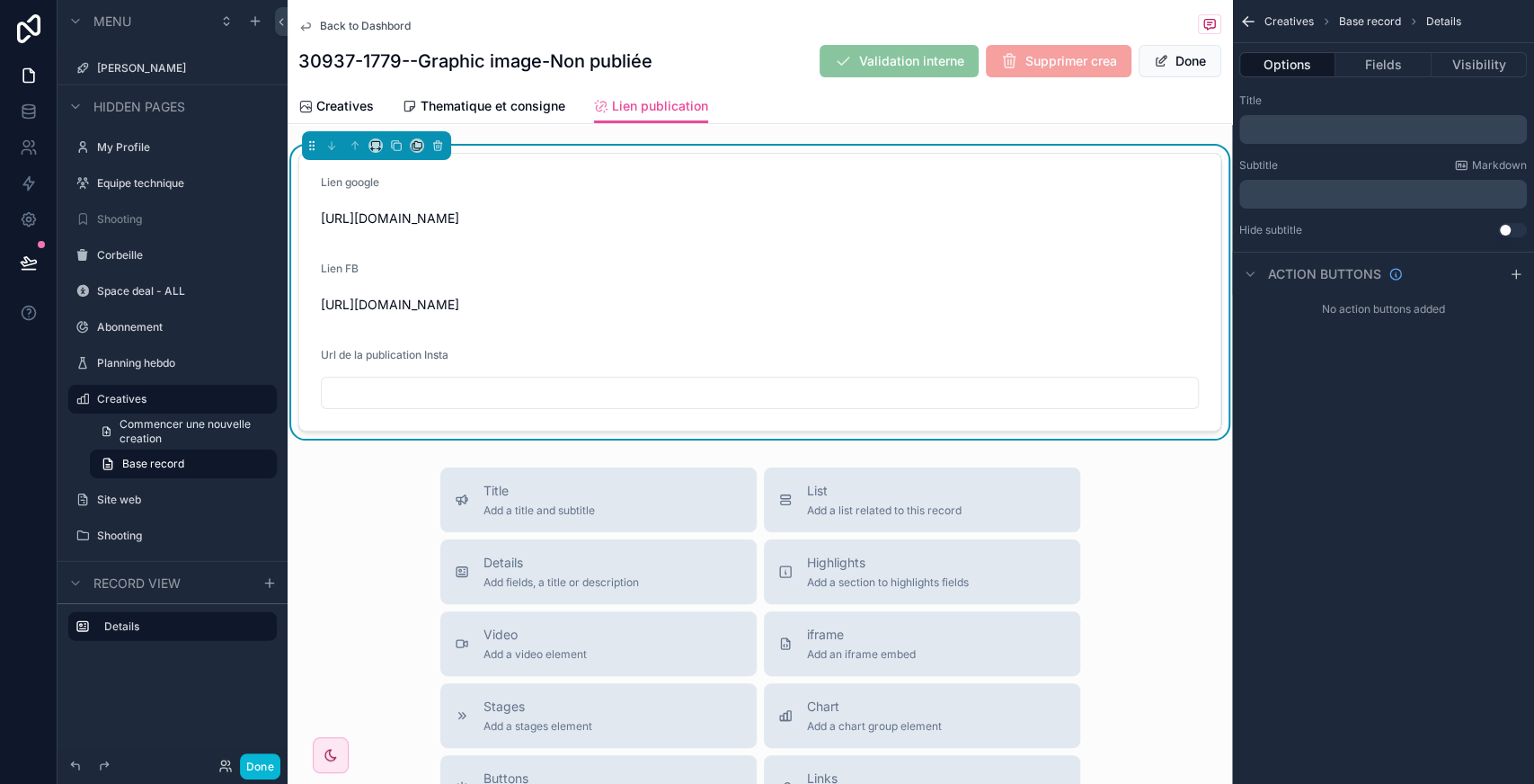
scroll to position [0, 0]
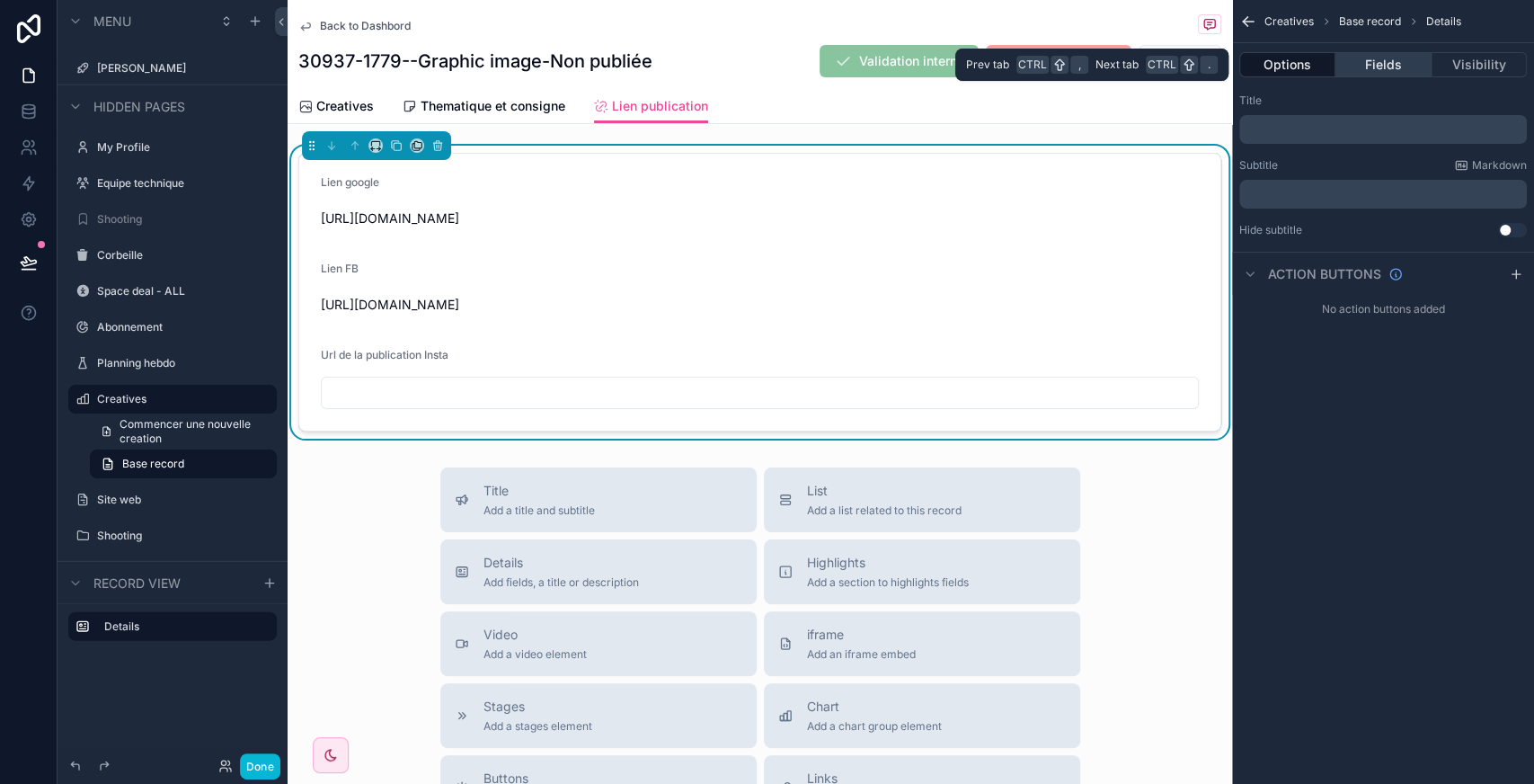
click at [1373, 70] on button "Fields" at bounding box center [1383, 65] width 95 height 25
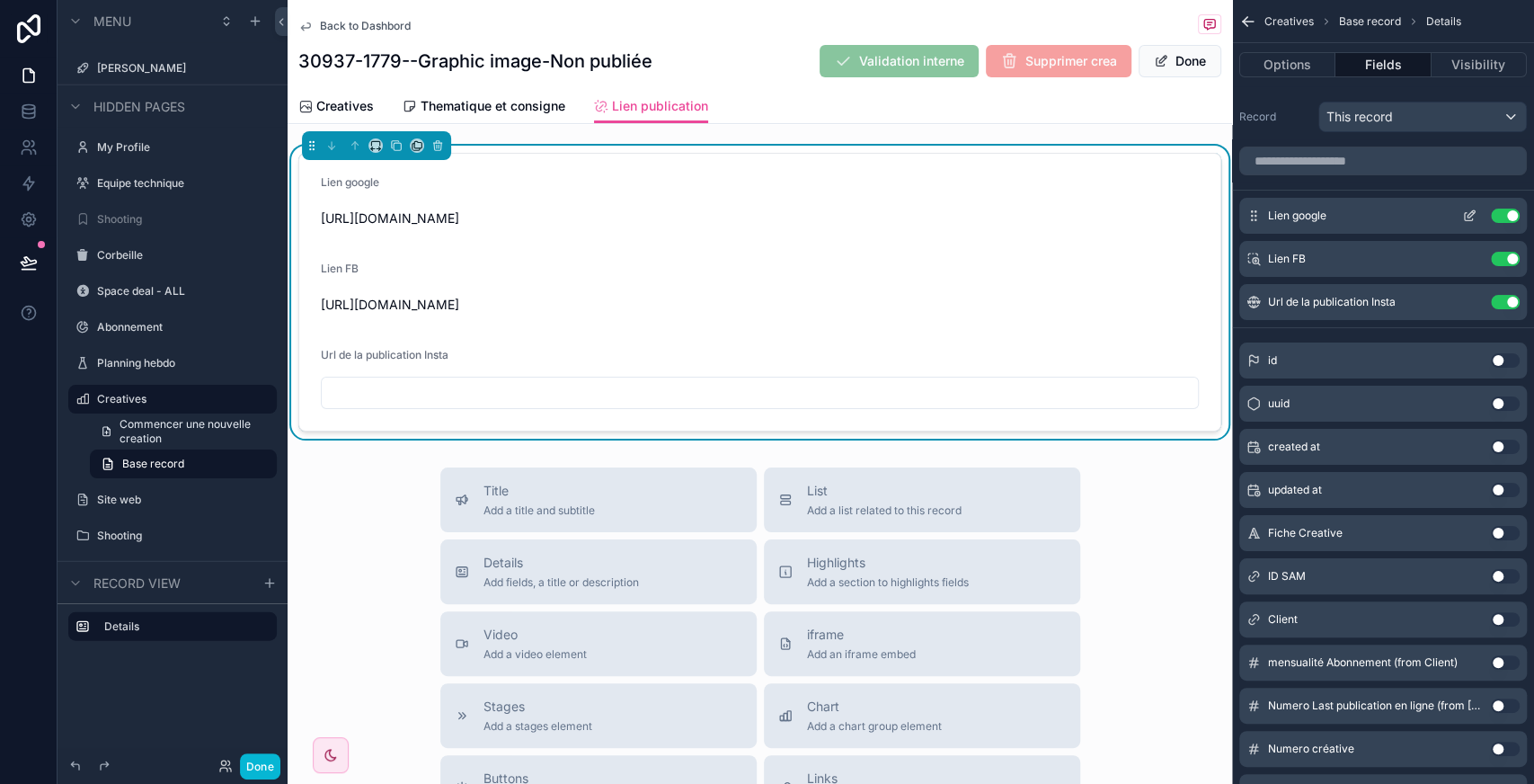
click at [1466, 212] on icon "scrollable content" at bounding box center [1469, 215] width 14 height 14
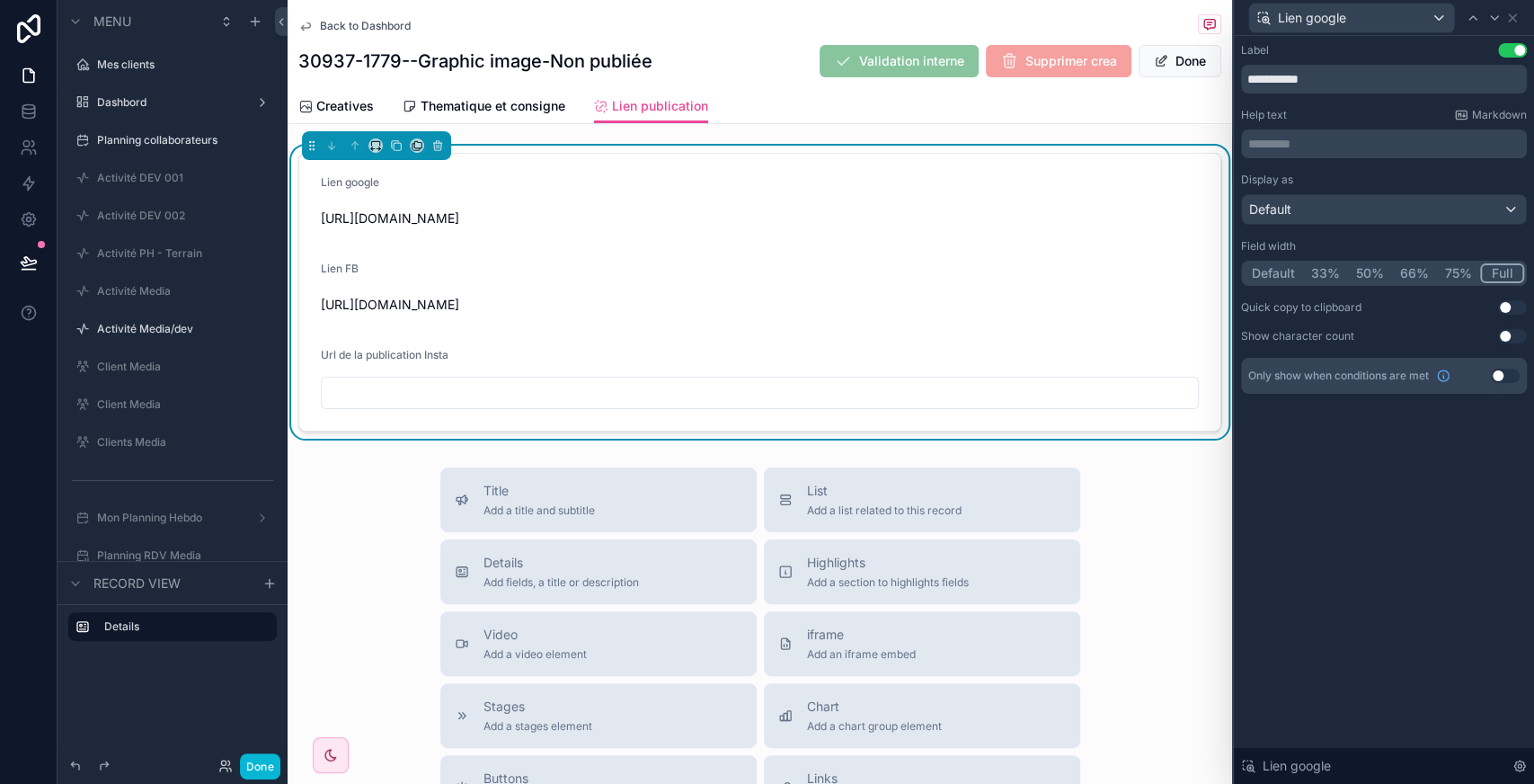
scroll to position [2374, 0]
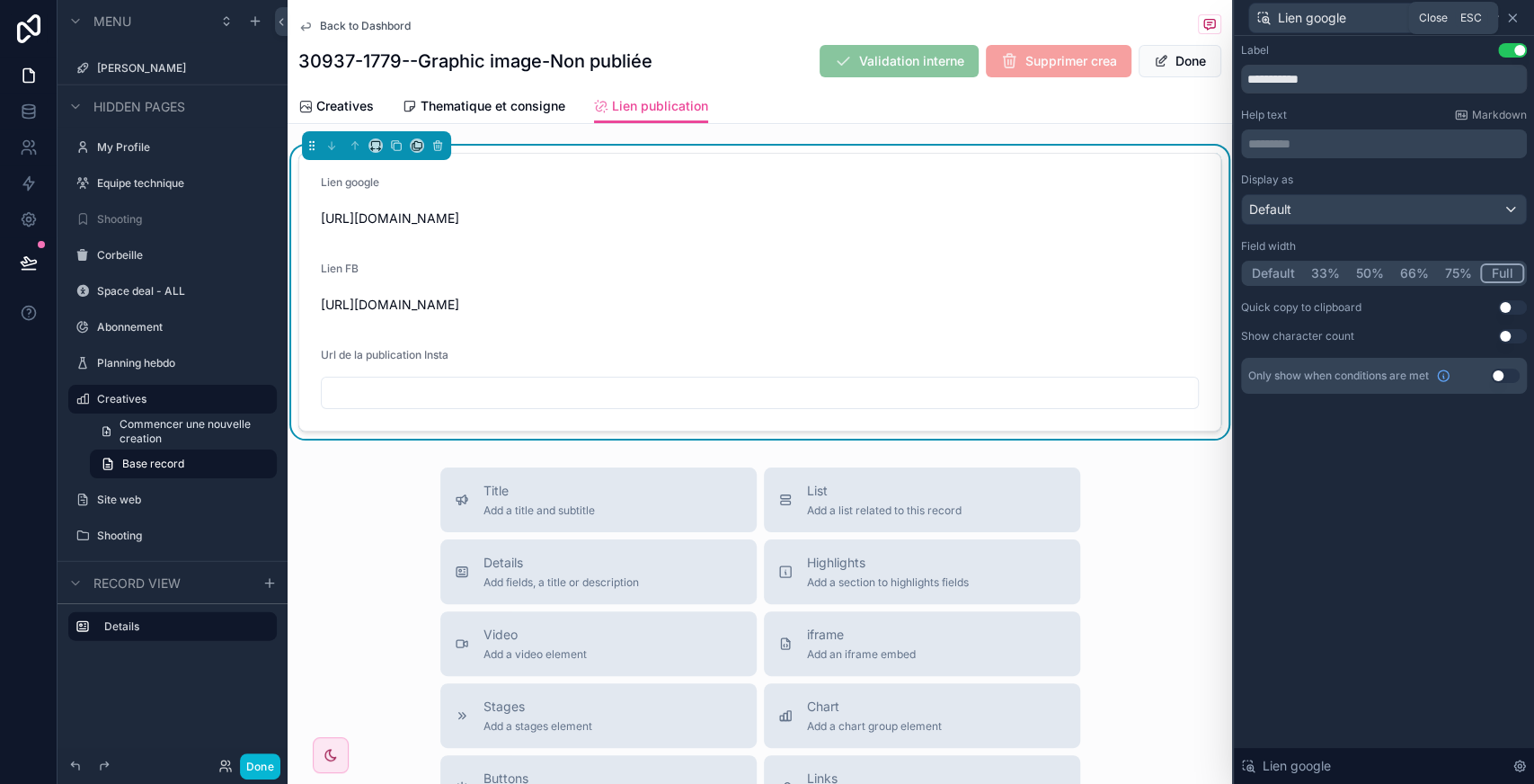
click at [1511, 12] on icon at bounding box center [1512, 17] width 14 height 14
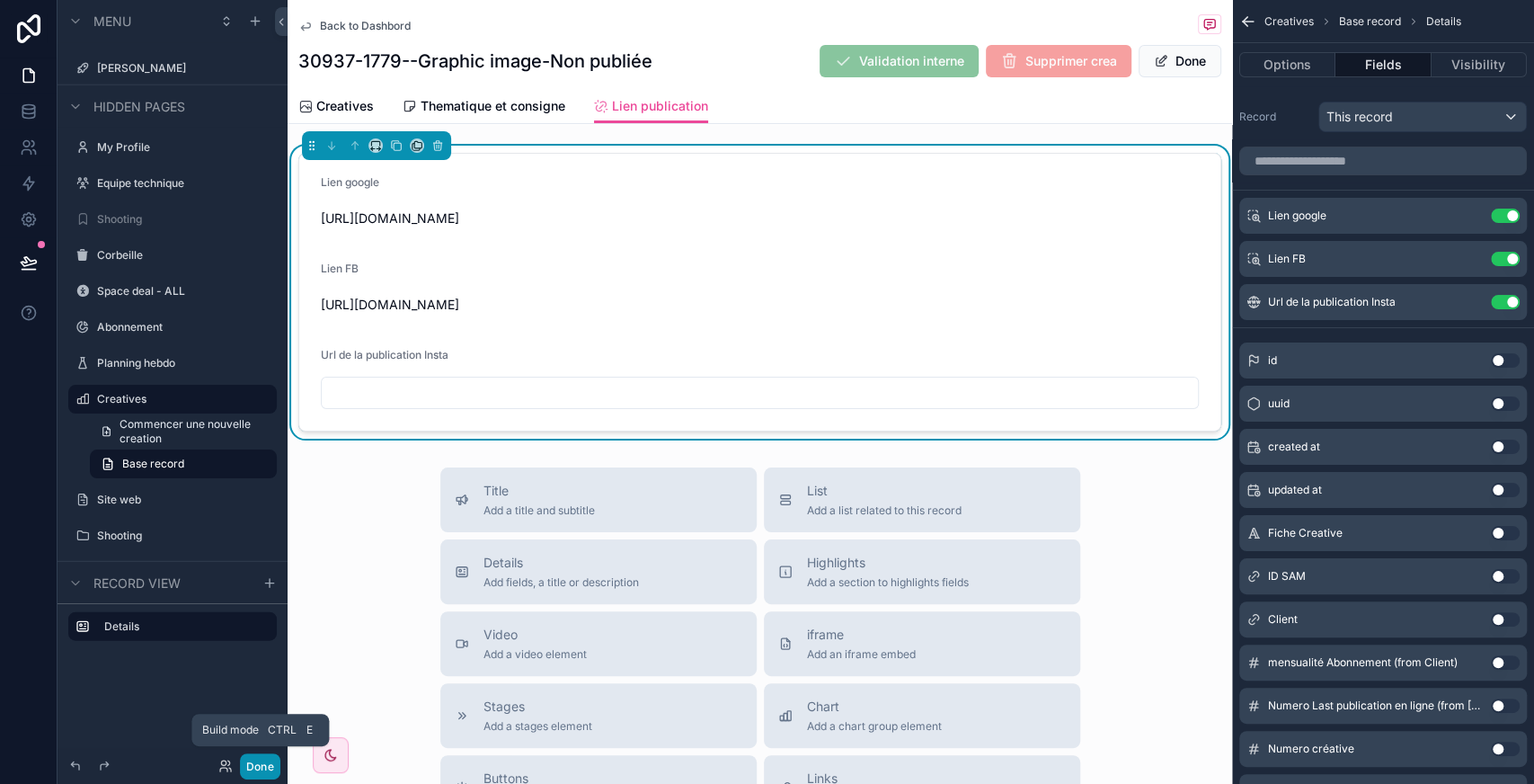
click at [265, 760] on button "Done" at bounding box center [260, 765] width 40 height 26
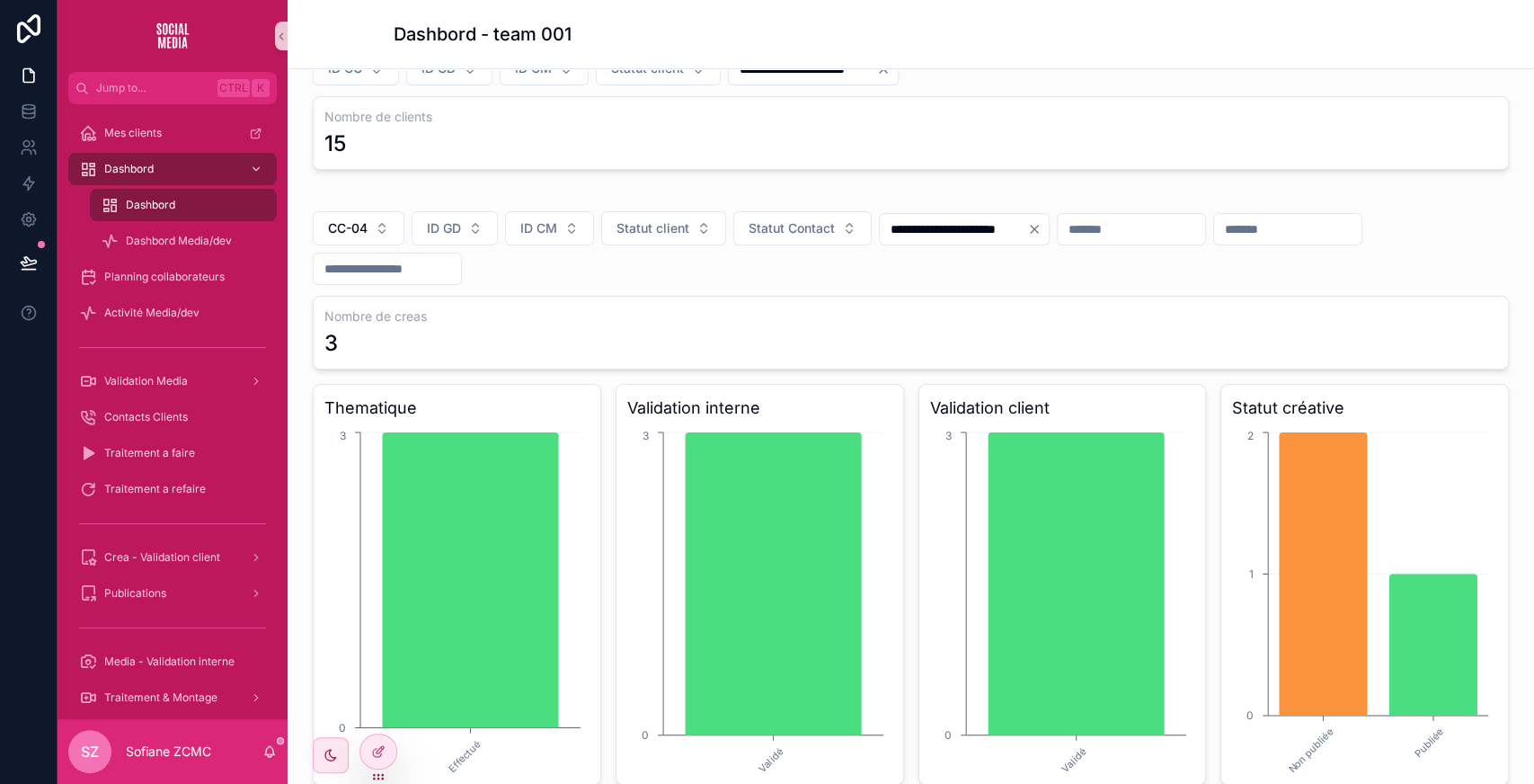
scroll to position [43, 0]
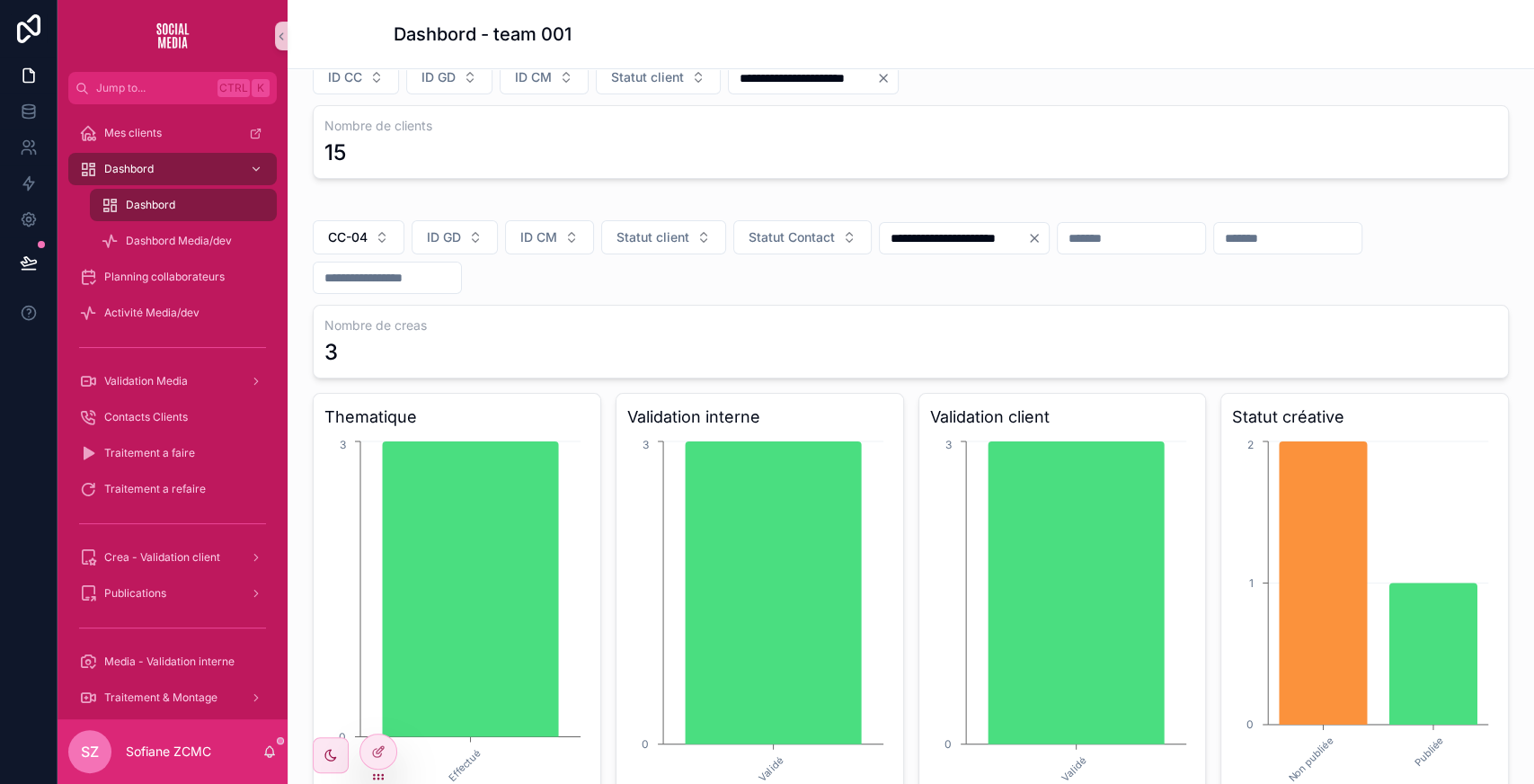
click at [991, 246] on input "**********" at bounding box center [954, 238] width 148 height 25
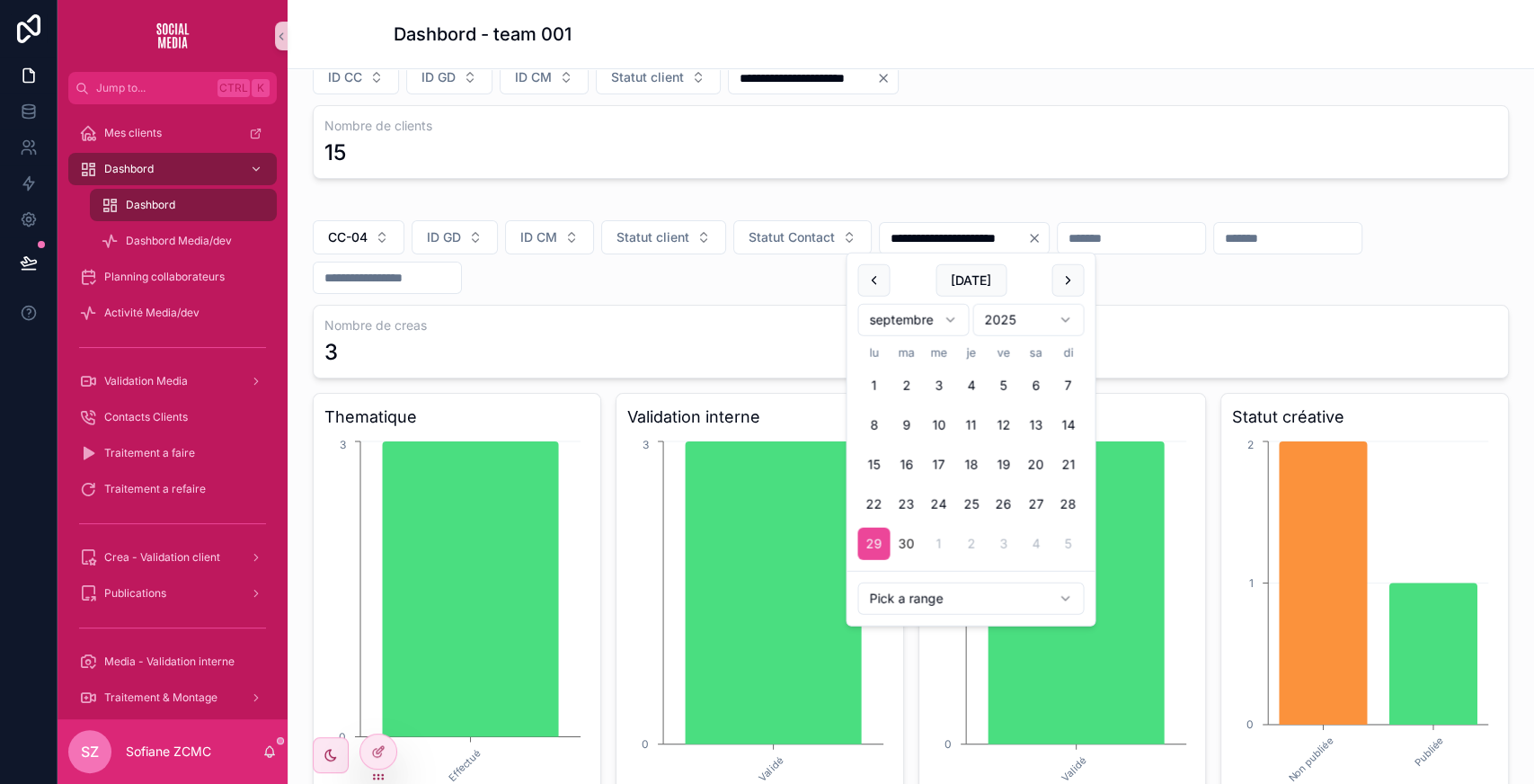
click at [991, 246] on input "**********" at bounding box center [954, 238] width 148 height 25
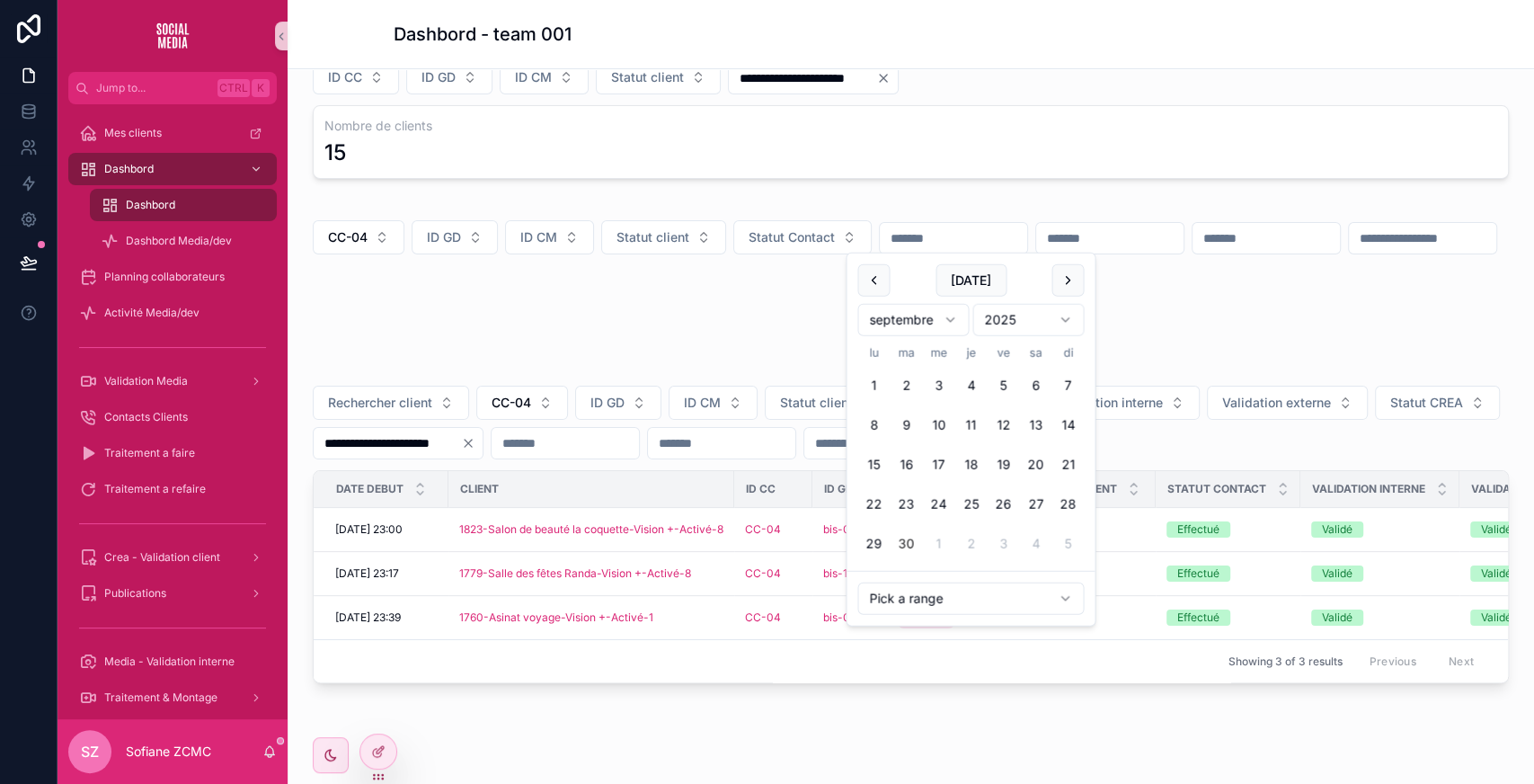
click at [576, 180] on div "**********" at bounding box center [911, 112] width 1218 height 146
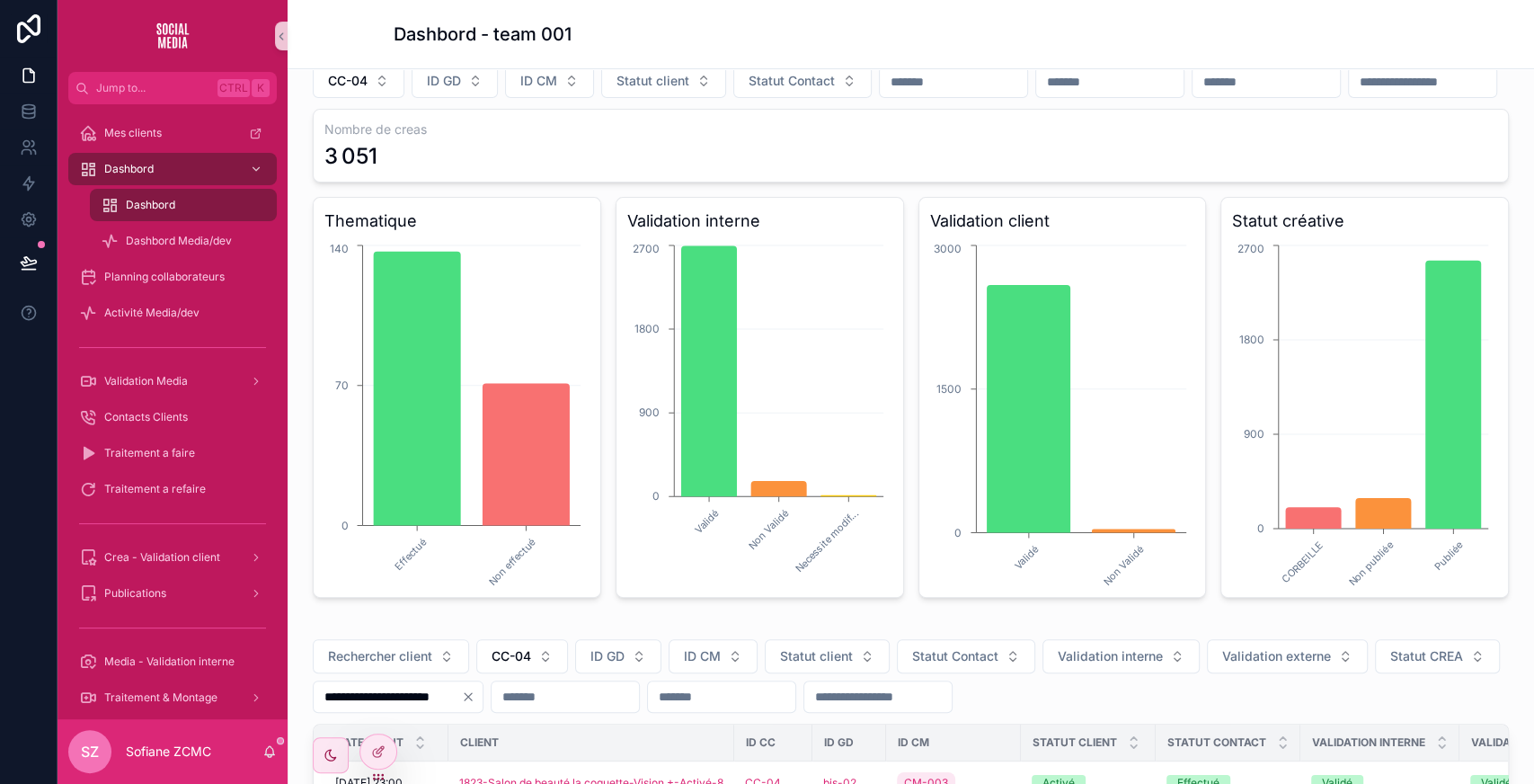
scroll to position [202, 0]
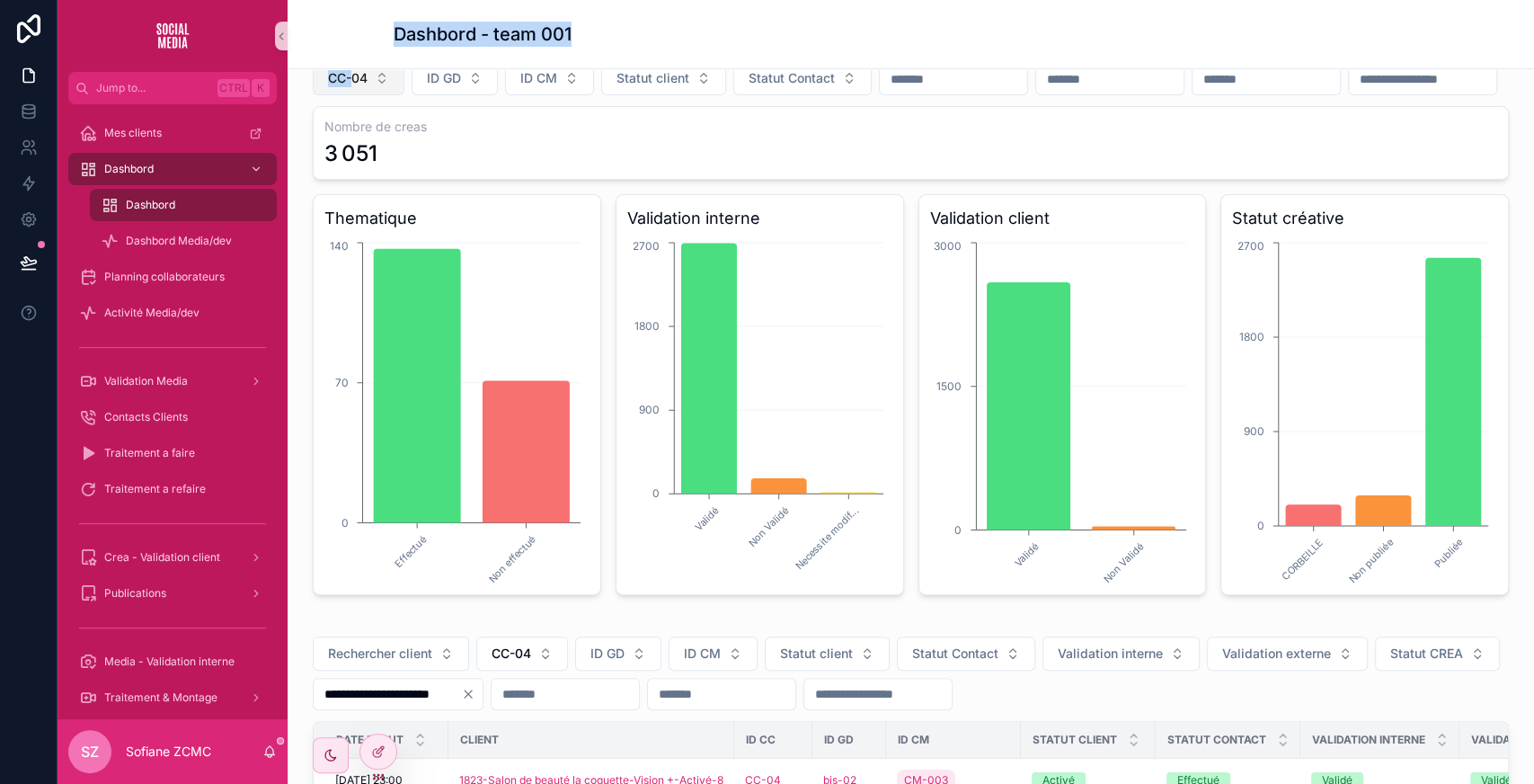
drag, startPoint x: 361, startPoint y: 68, endPoint x: 349, endPoint y: 76, distance: 14.4
click at [349, 76] on div "**********" at bounding box center [911, 441] width 1247 height 1286
click at [349, 76] on span "CC-04" at bounding box center [348, 78] width 40 height 18
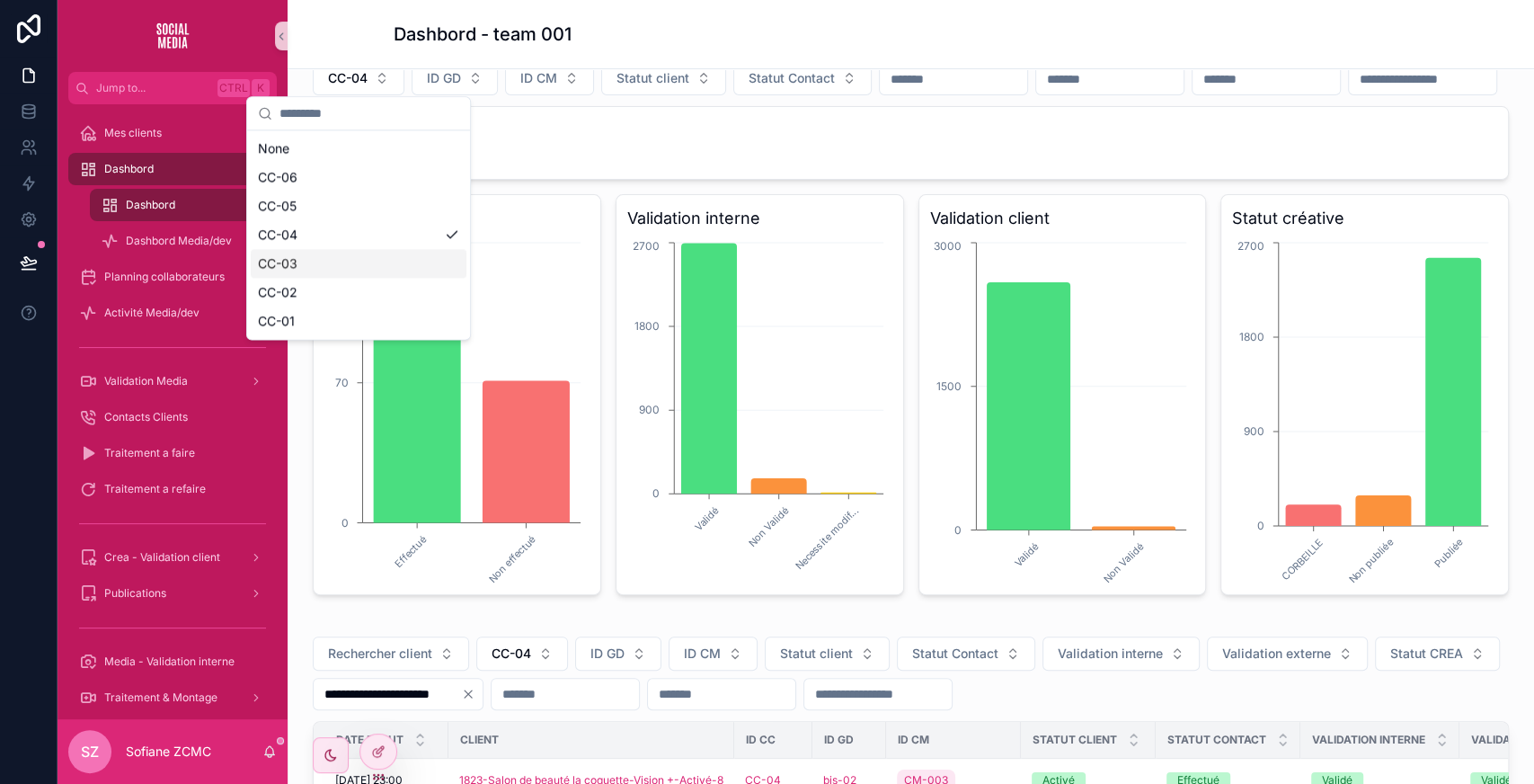
click at [351, 264] on div "CC-03" at bounding box center [358, 264] width 216 height 29
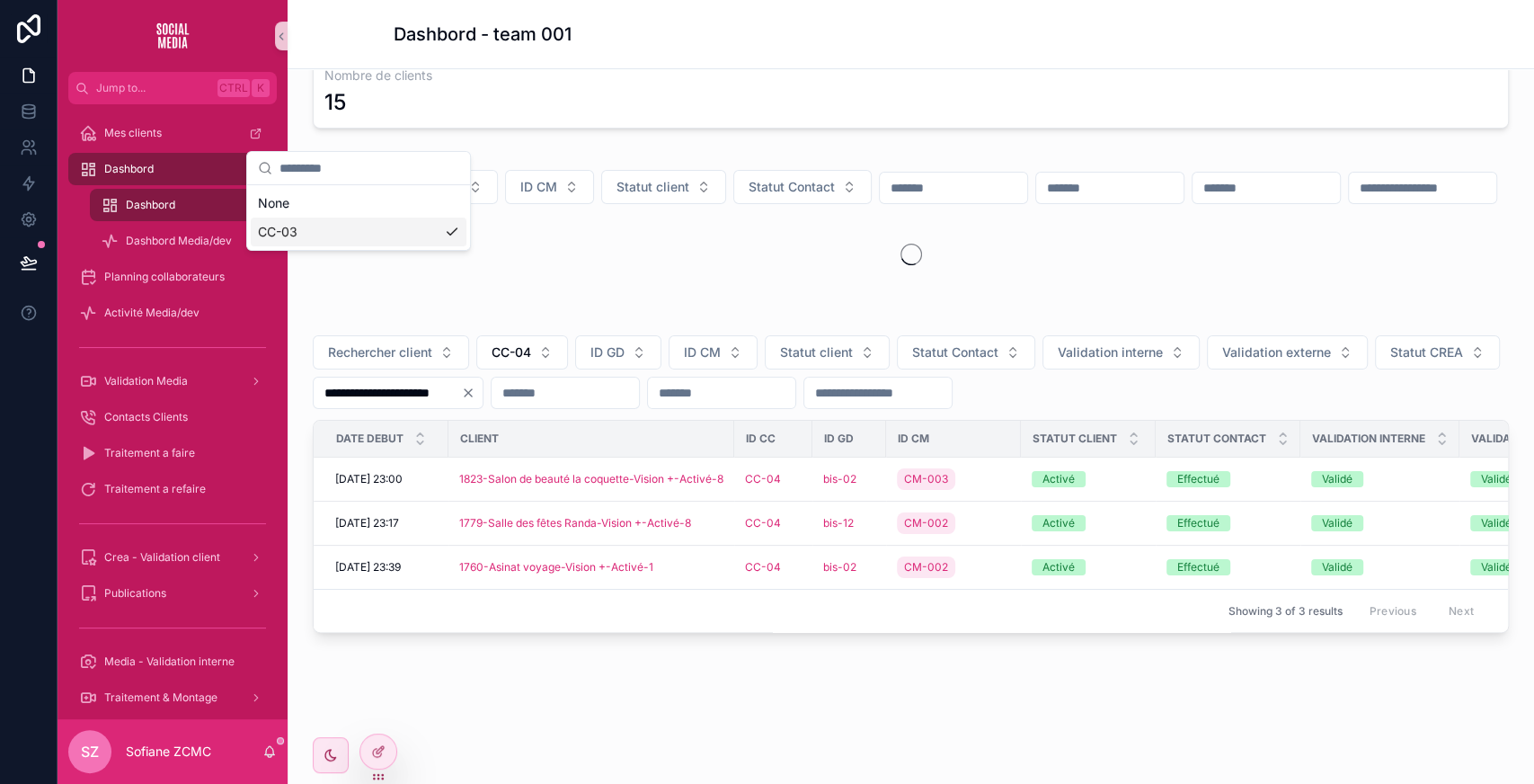
scroll to position [147, 0]
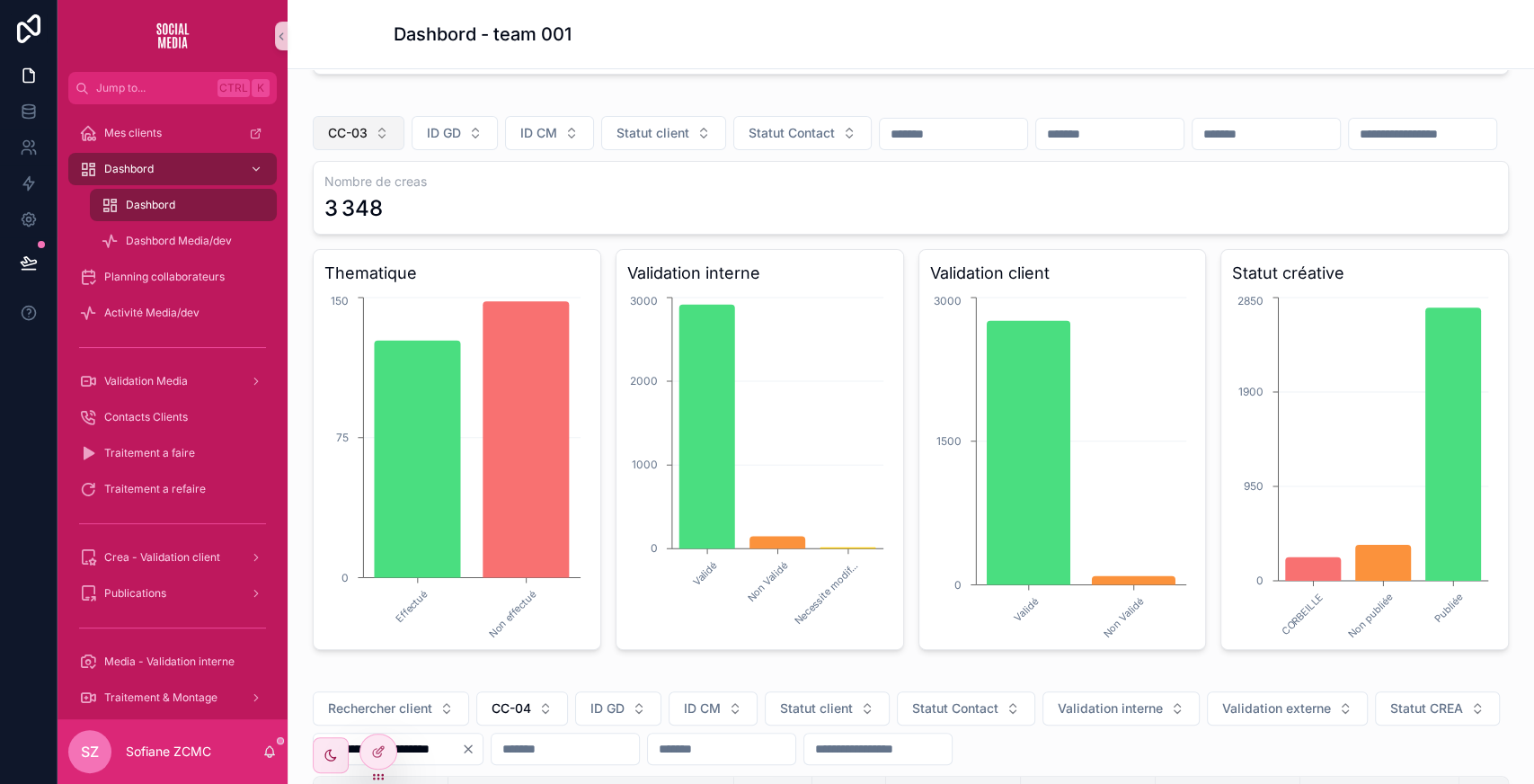
click at [381, 126] on button "CC-03" at bounding box center [359, 133] width 91 height 34
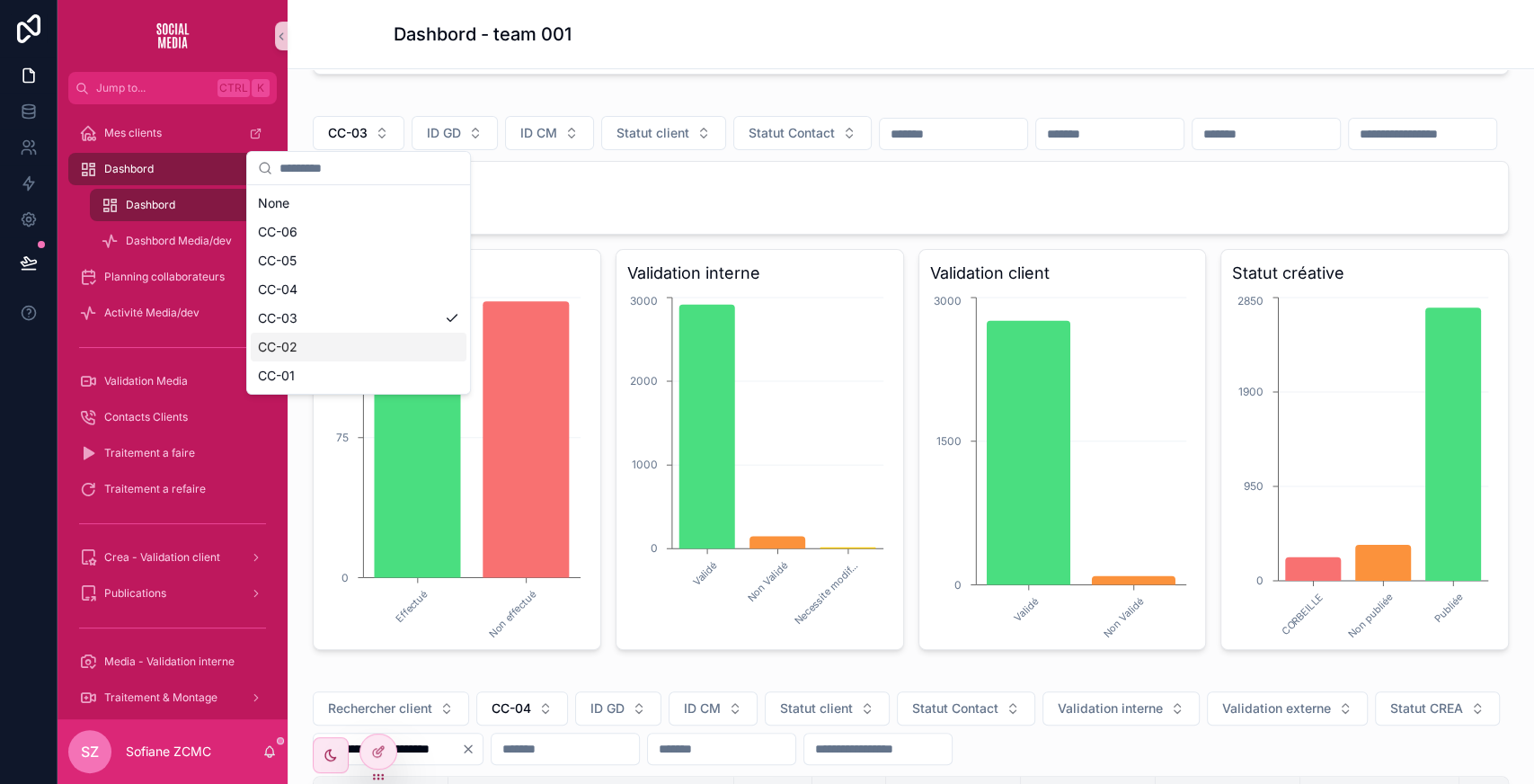
click at [325, 346] on div "CC-02" at bounding box center [358, 346] width 216 height 29
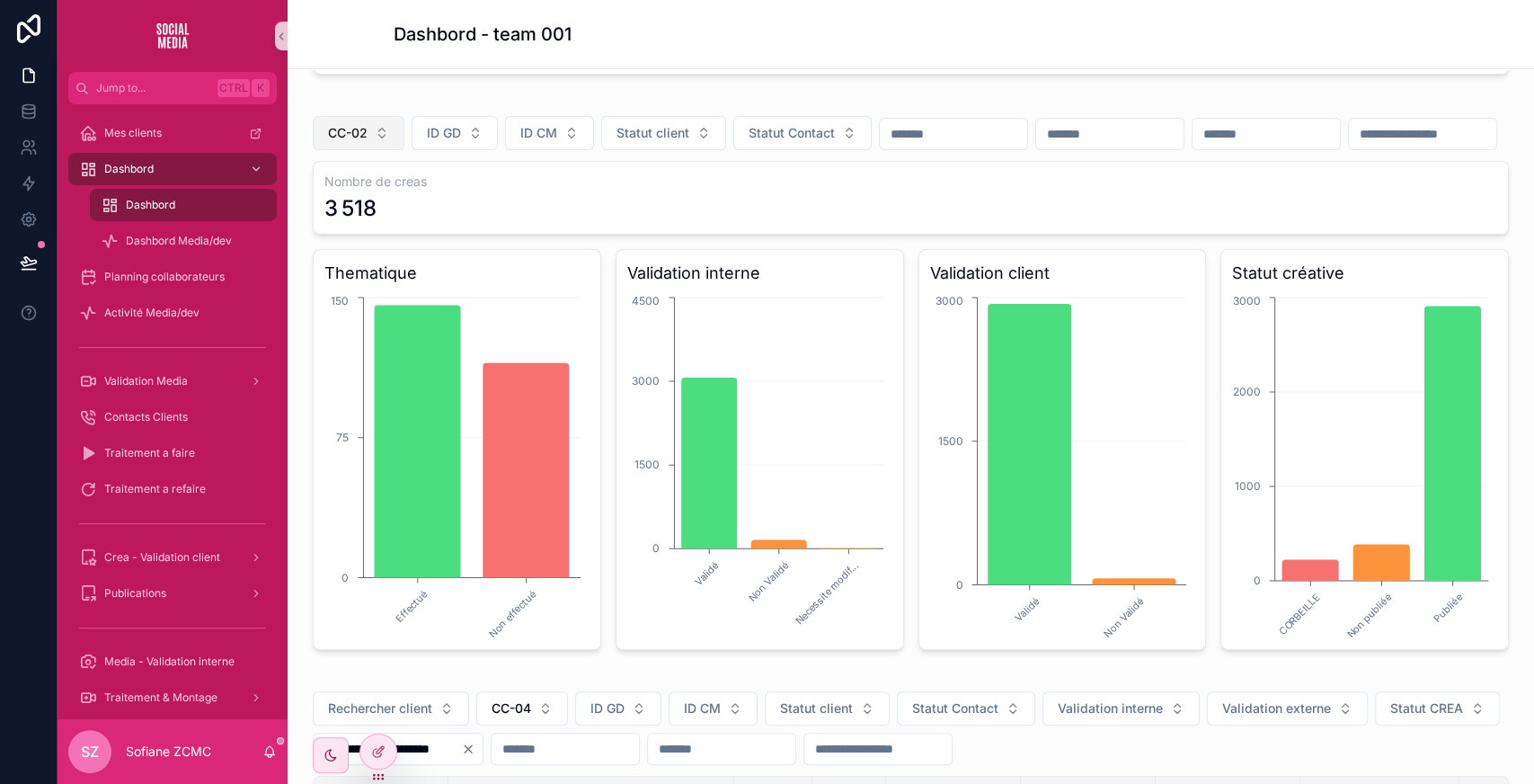
click at [372, 136] on button "CC-02" at bounding box center [359, 133] width 91 height 34
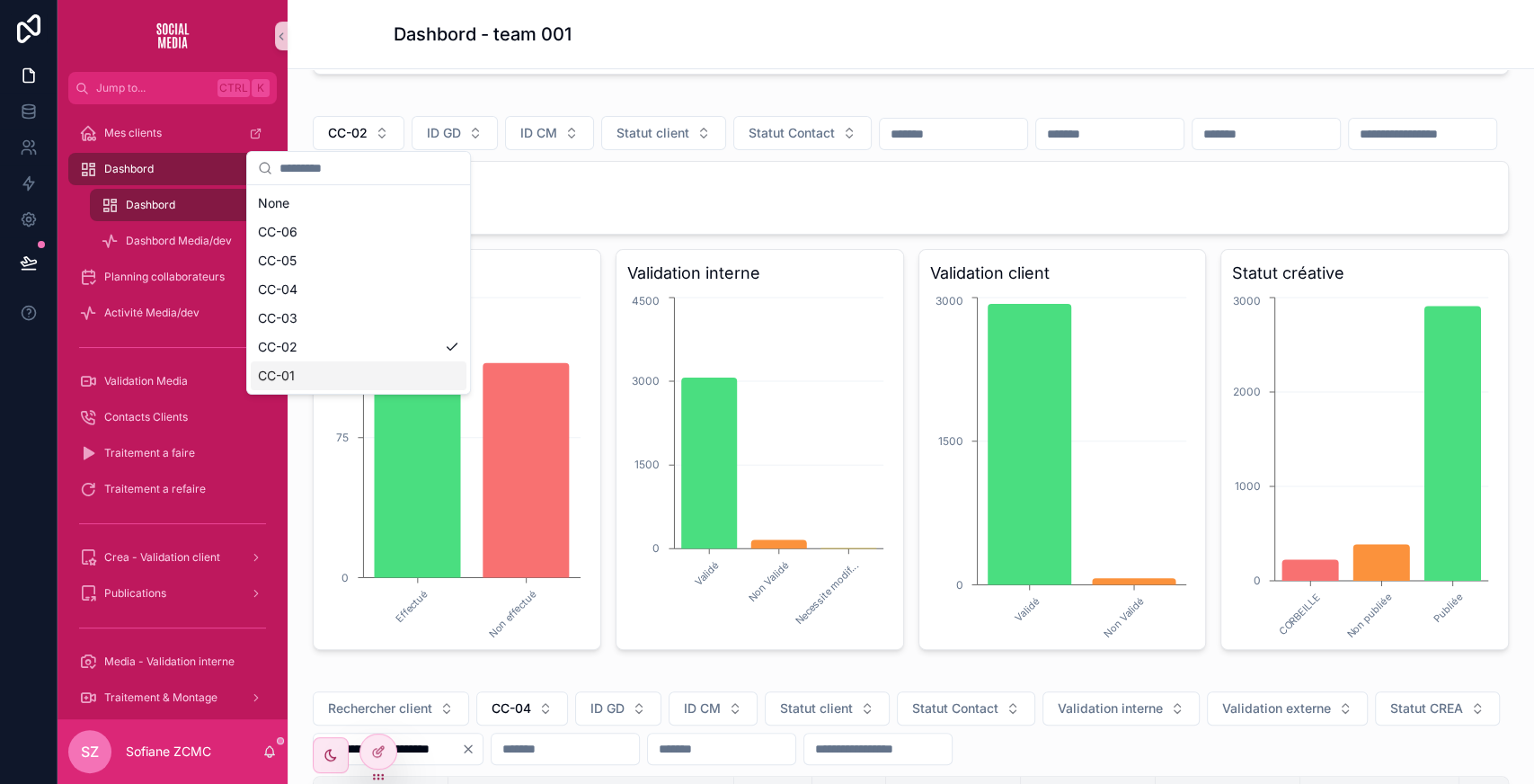
click at [381, 366] on div "CC-01" at bounding box center [358, 376] width 216 height 29
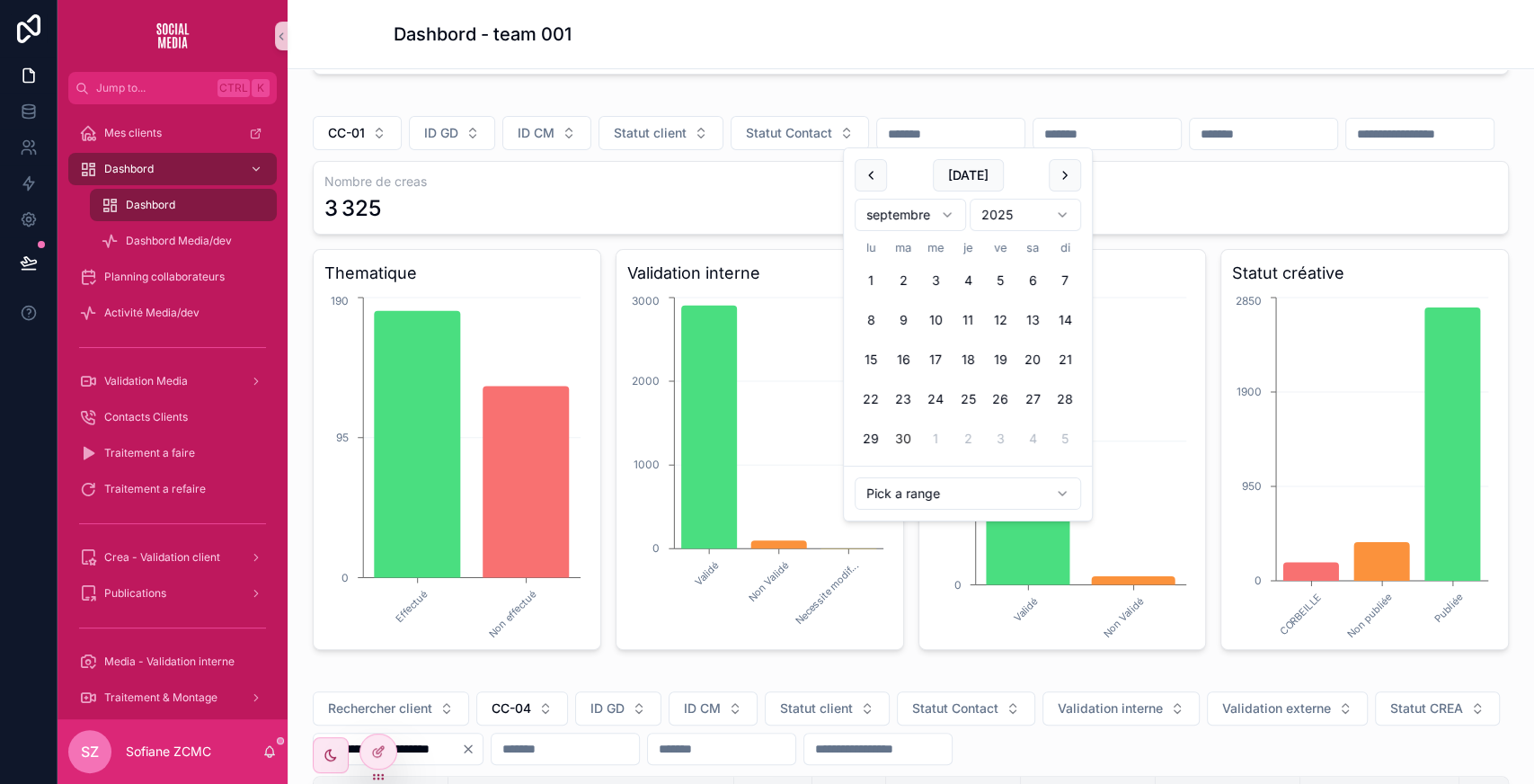
click at [938, 126] on input "scrollable content" at bounding box center [951, 133] width 148 height 25
click at [1064, 390] on button "28" at bounding box center [1065, 399] width 32 height 32
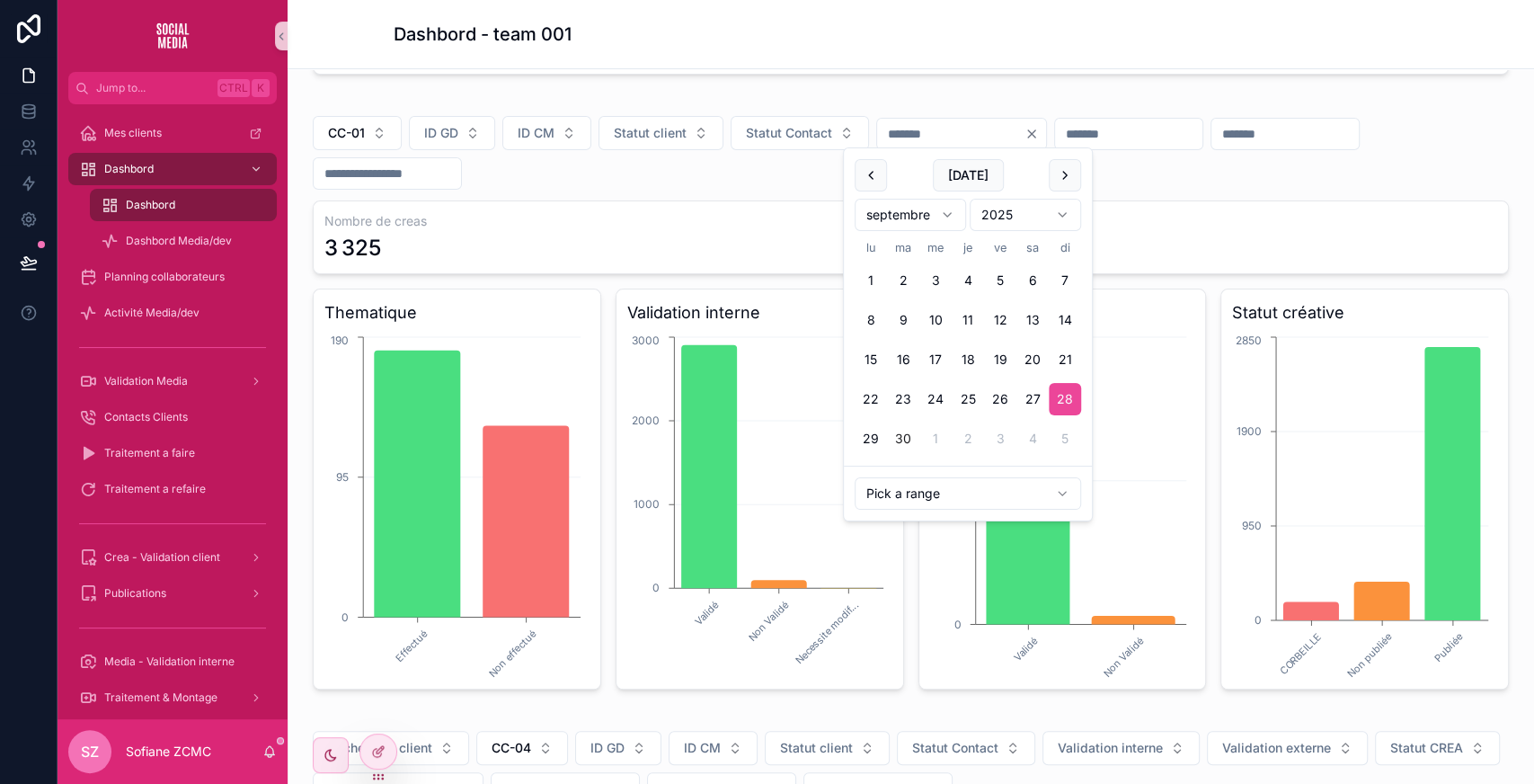
type input "**********"
click at [1064, 390] on button "28" at bounding box center [1065, 399] width 32 height 32
click at [1190, 178] on div "**********" at bounding box center [911, 152] width 1196 height 73
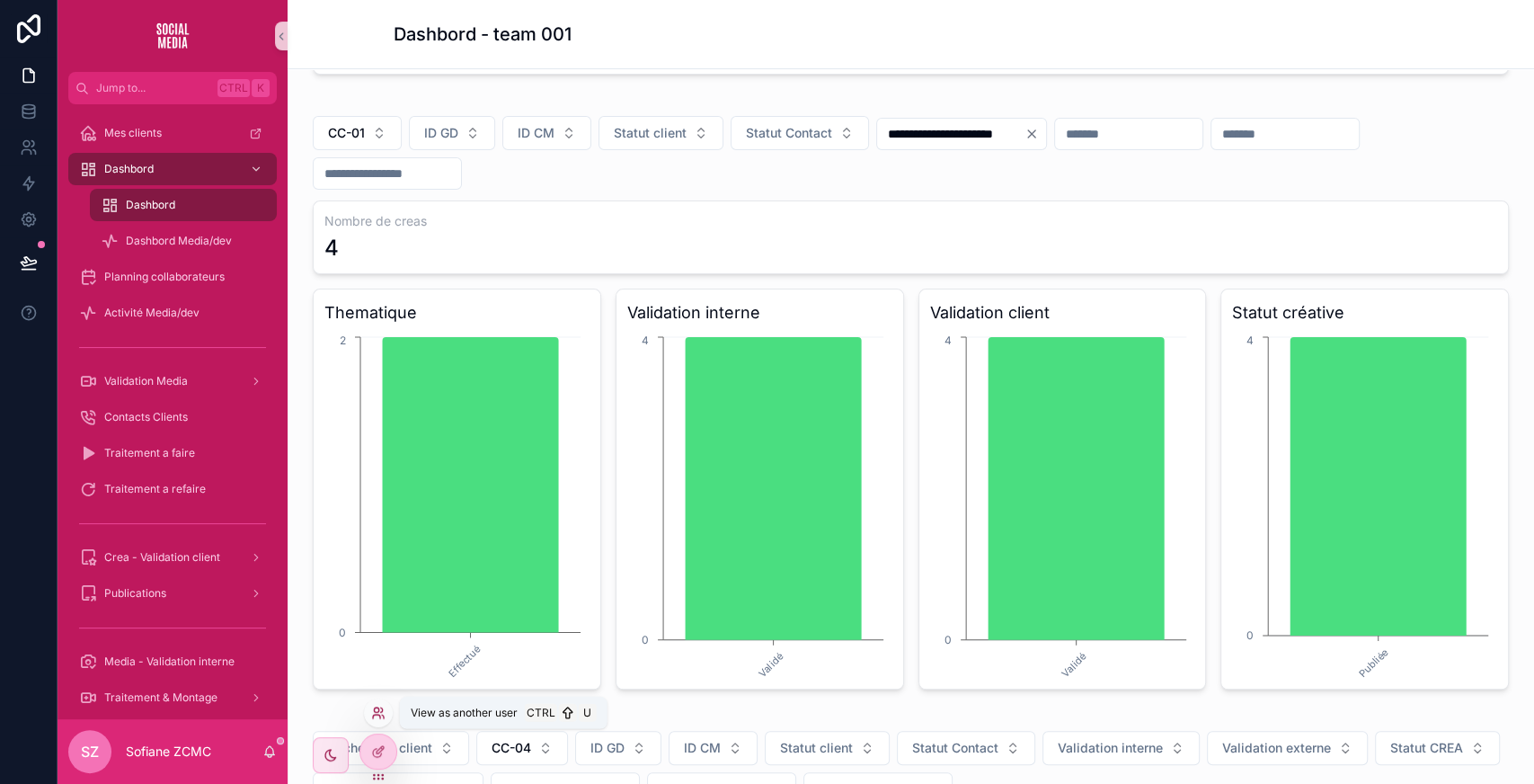
click at [371, 713] on icon at bounding box center [378, 712] width 14 height 14
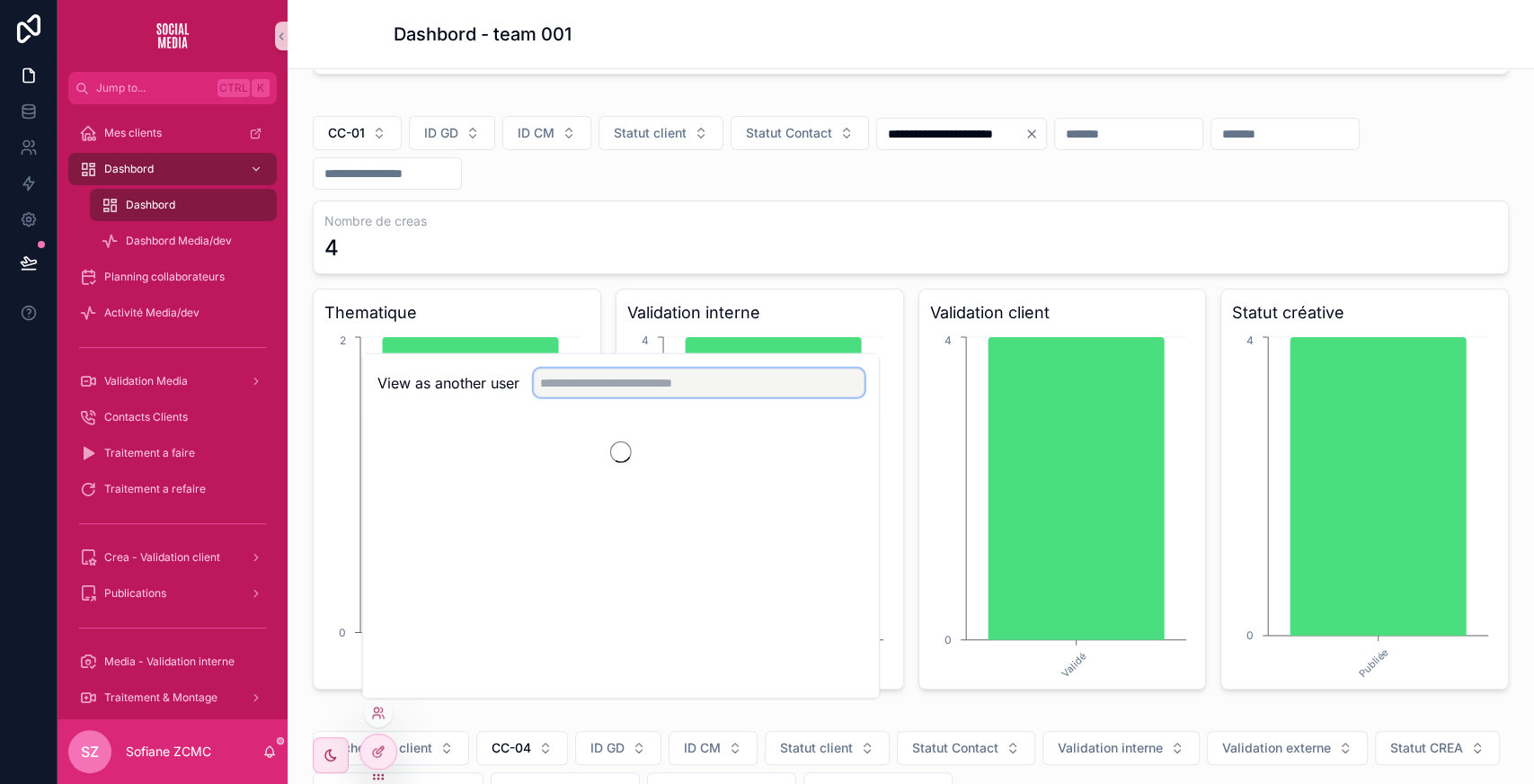
click at [584, 386] on input "text" at bounding box center [699, 382] width 331 height 29
type input "***"
click at [827, 457] on button "Select" at bounding box center [840, 447] width 47 height 26
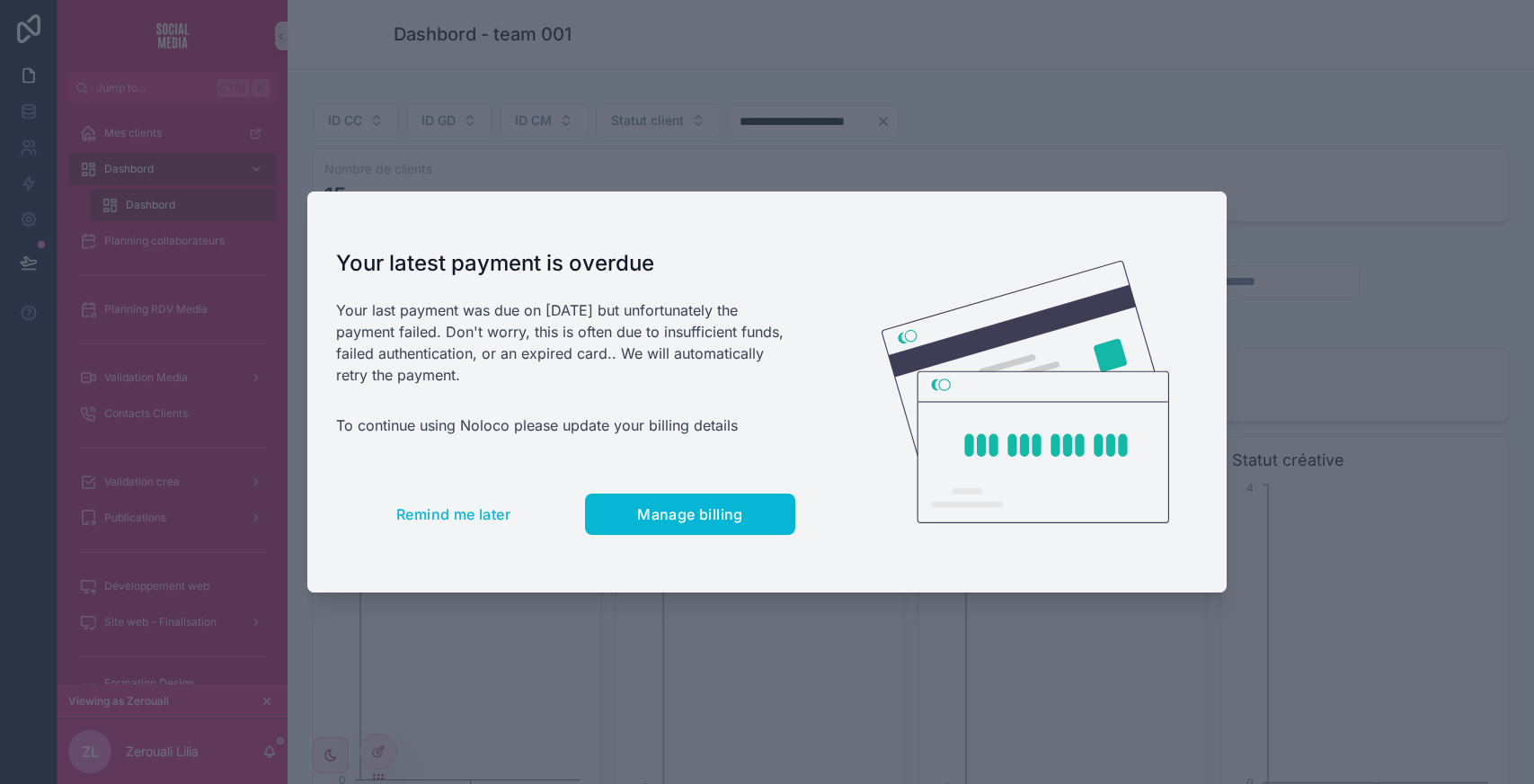
click at [444, 507] on span "Remind me later" at bounding box center [453, 514] width 114 height 18
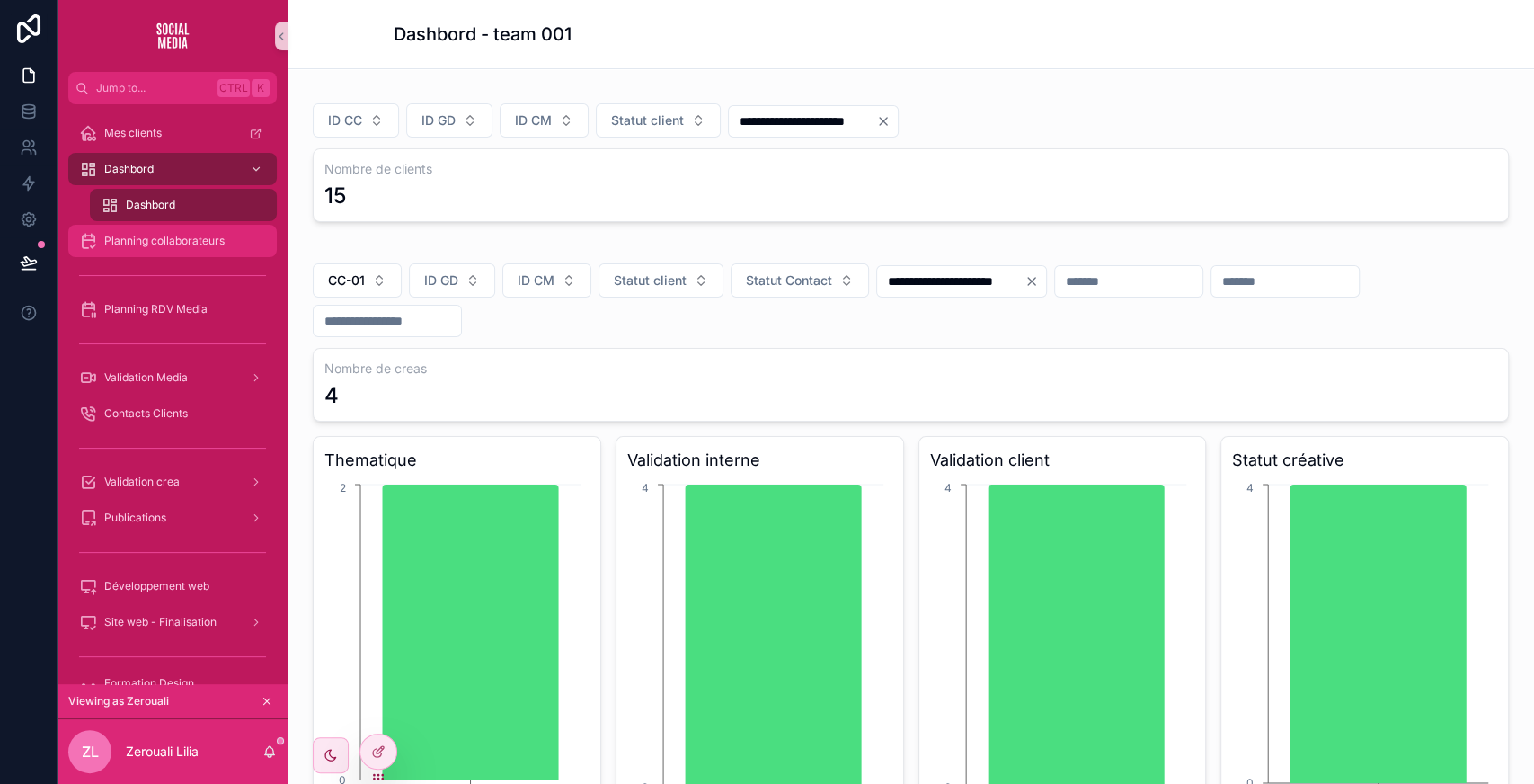
click at [195, 243] on span "Planning collaborateurs" at bounding box center [165, 241] width 121 height 14
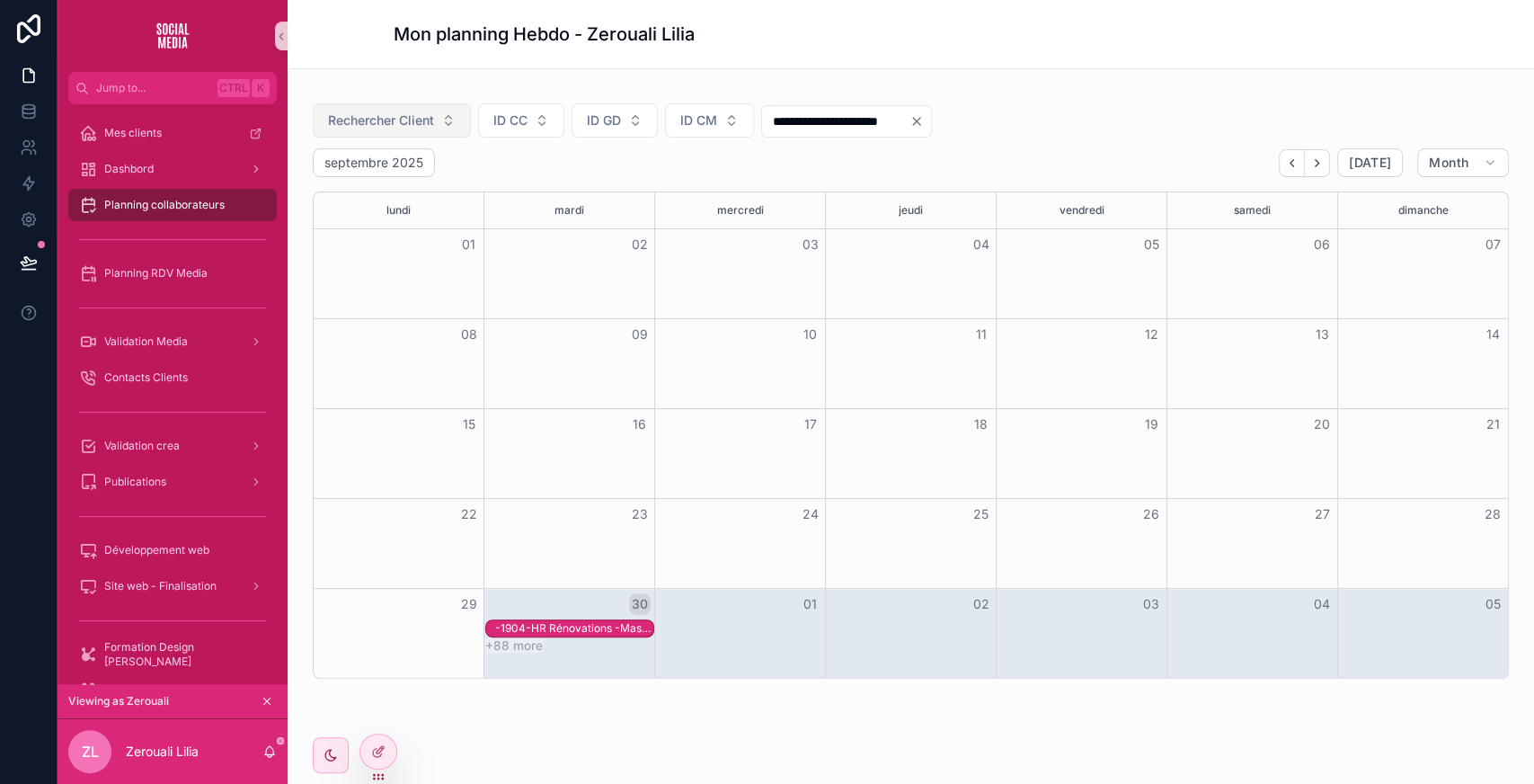
click at [394, 118] on span "Rechercher Client" at bounding box center [381, 120] width 106 height 18
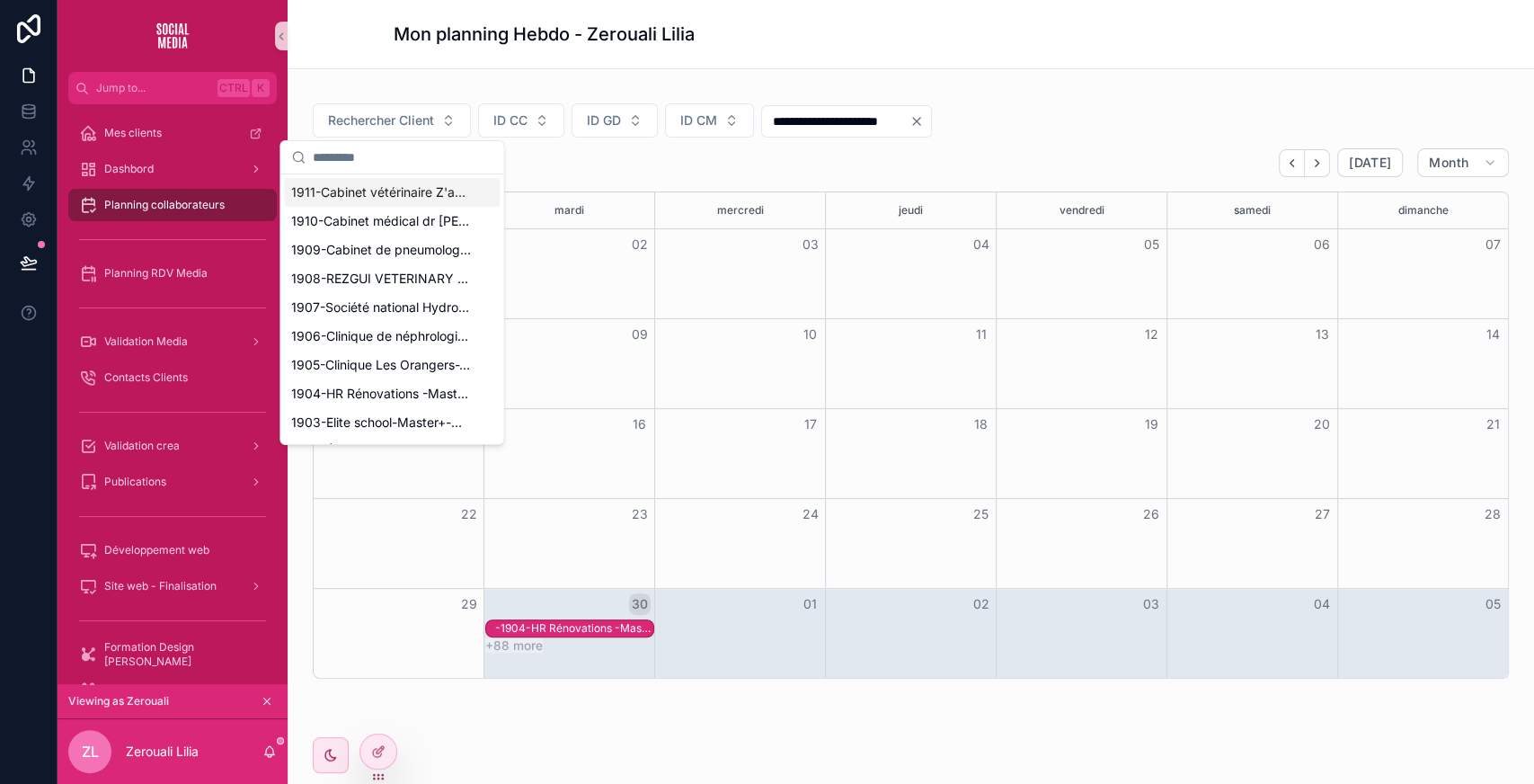
click at [359, 151] on input "scrollable content" at bounding box center [403, 157] width 180 height 32
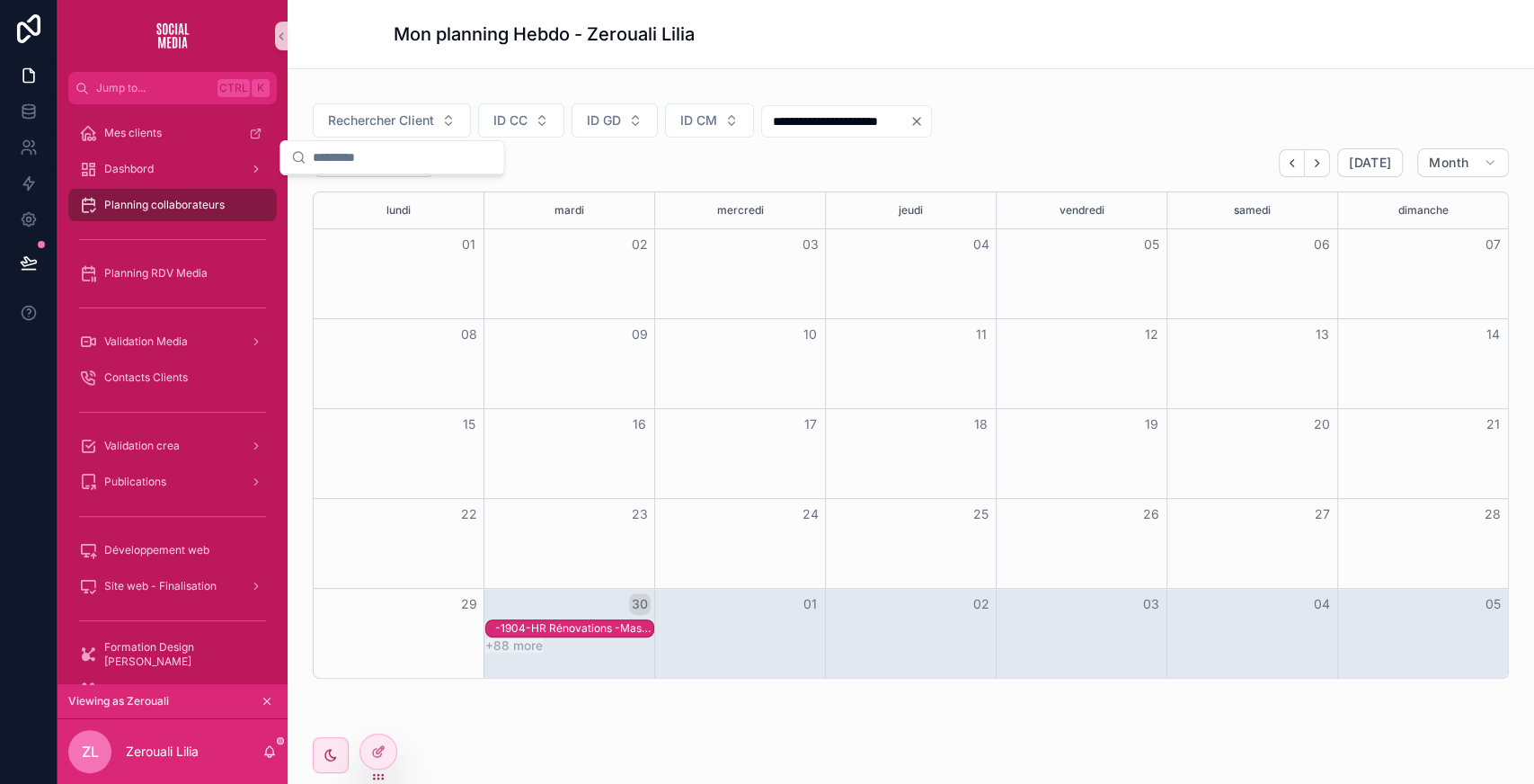
click at [560, 627] on div "-1904-HR Rénovations -Master+-Non activé-22-2025-09-30T22:00:00.000Z" at bounding box center [574, 628] width 158 height 14
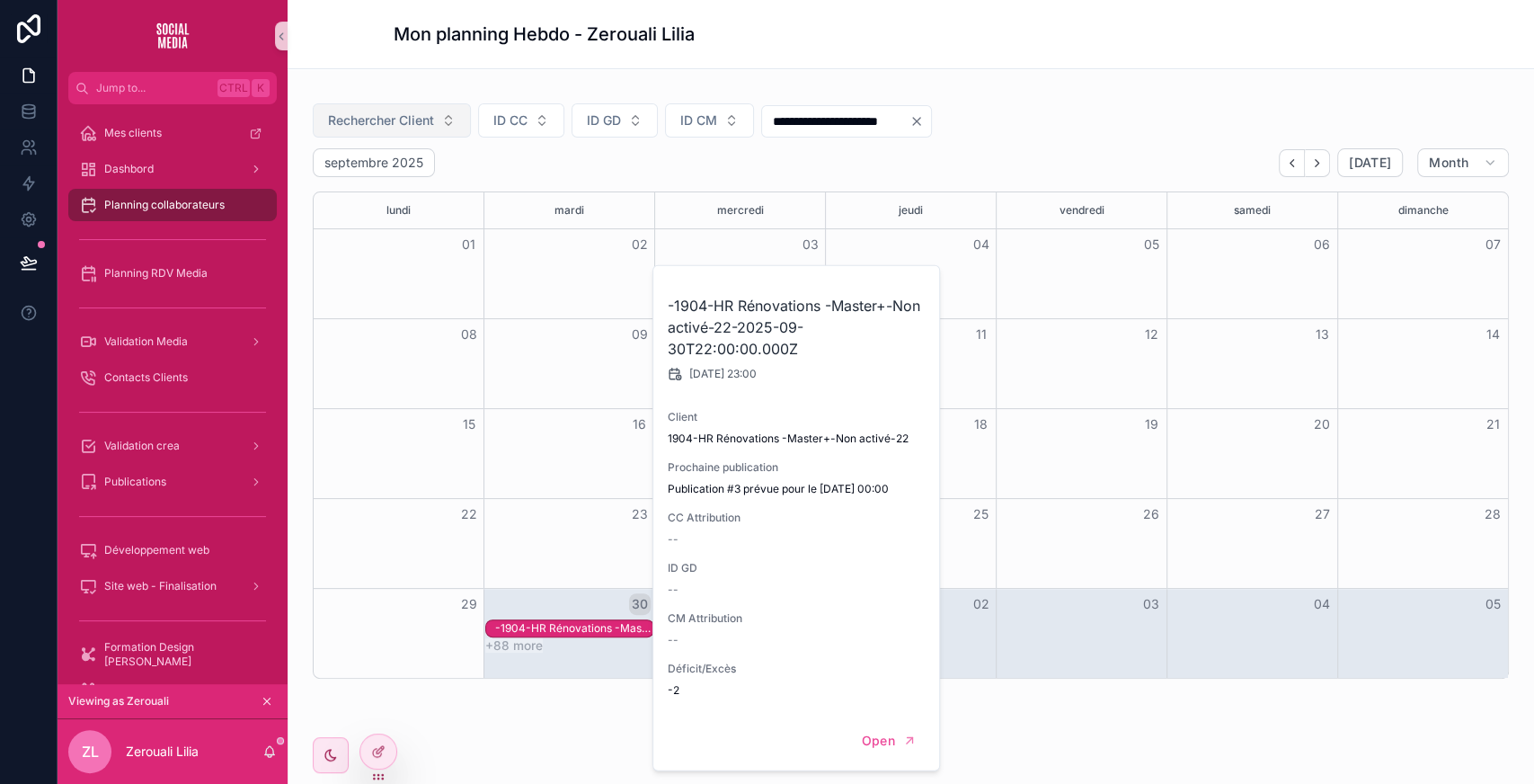
click at [383, 124] on span "Rechercher Client" at bounding box center [381, 120] width 106 height 18
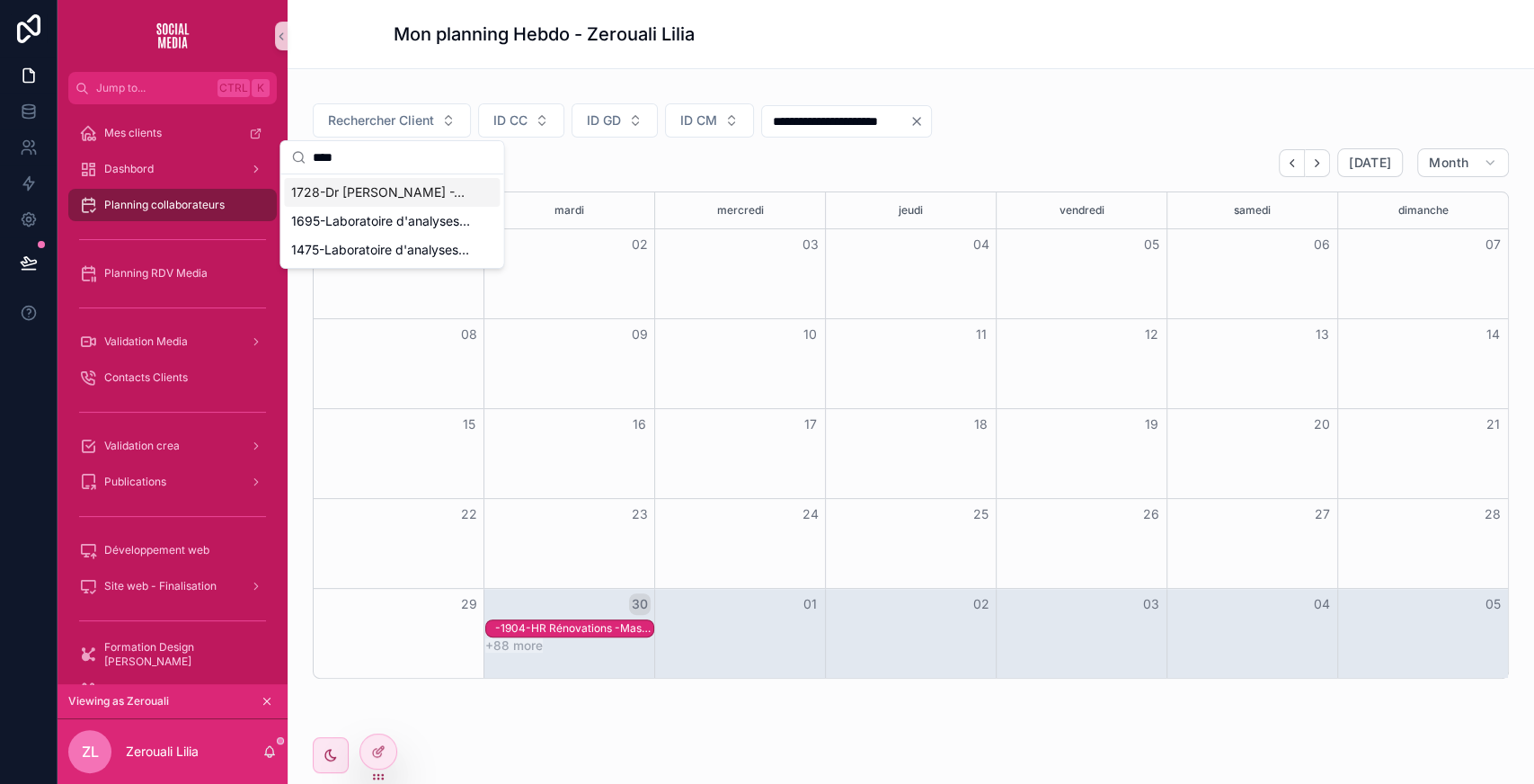
click at [344, 149] on input "****" at bounding box center [403, 157] width 180 height 32
type input "****"
click at [374, 186] on span "811-Cabinet médical OUENZAR Khaeira-Smart -Activé-8" at bounding box center [381, 192] width 180 height 18
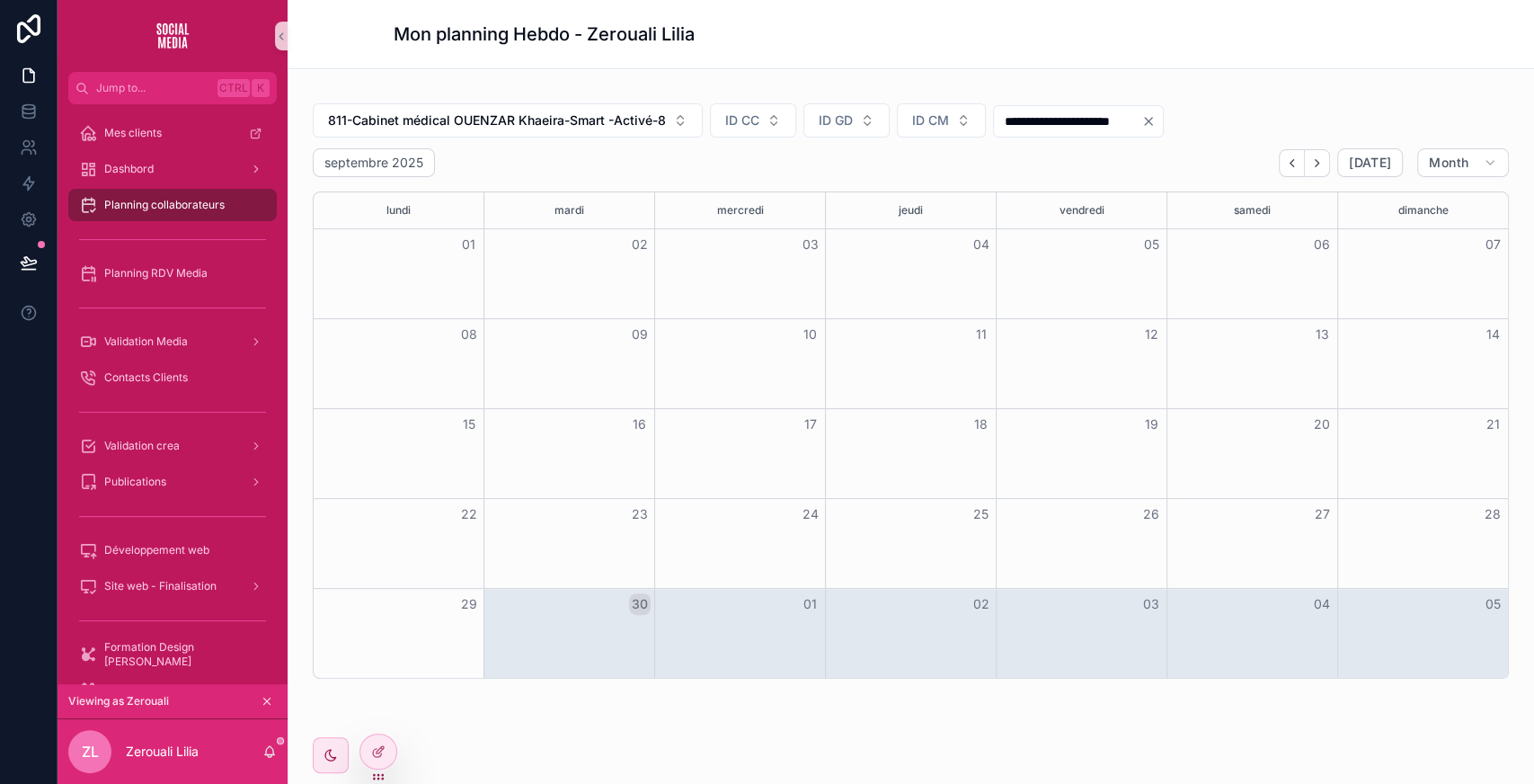
click at [1118, 117] on input "**********" at bounding box center [1068, 121] width 148 height 25
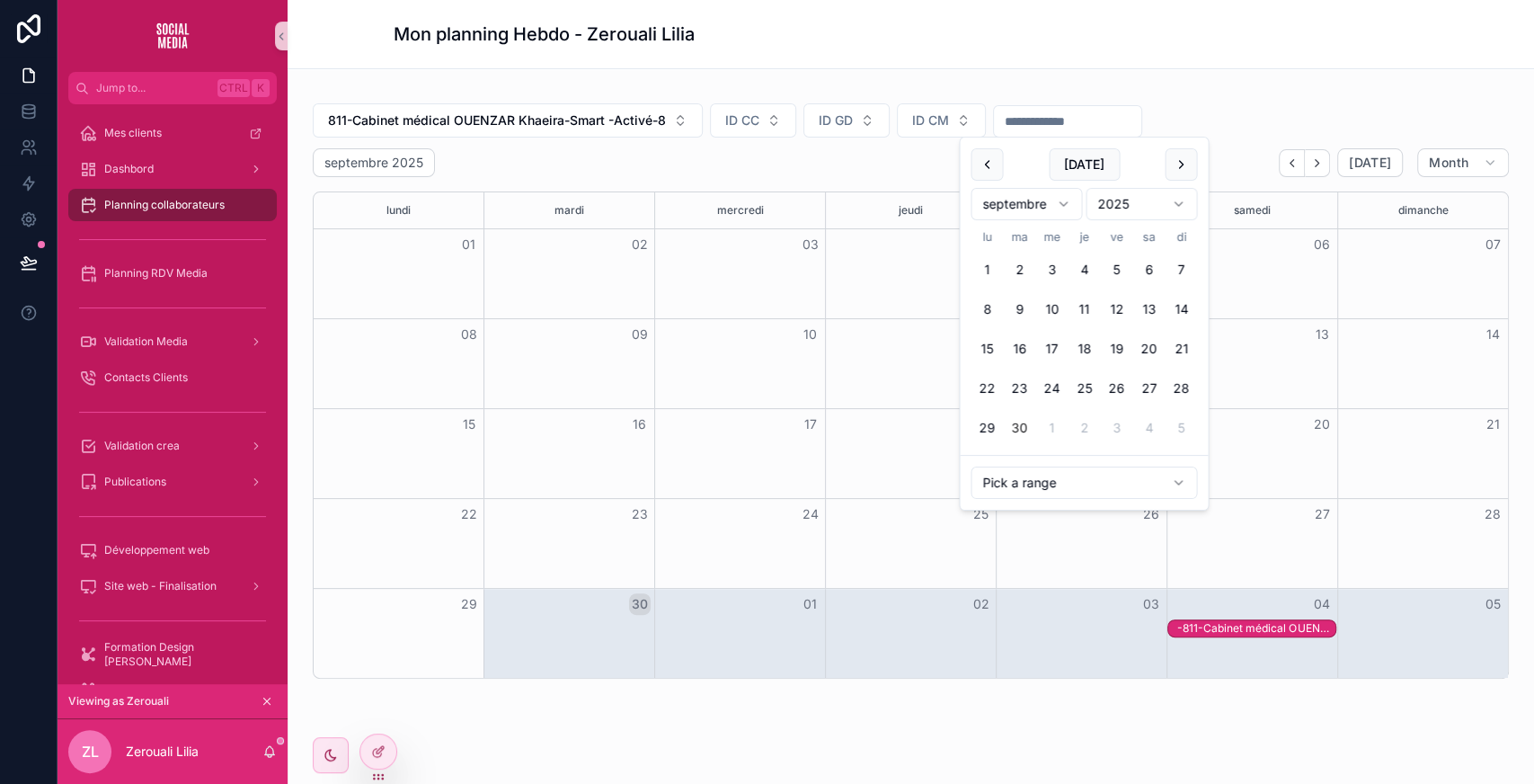
click at [1222, 99] on div "811-Cabinet médical OUENZAR Khaeira-Smart -Activé-8 ID CC ID GD ID CM septembre…" at bounding box center [911, 384] width 1196 height 588
click at [1284, 628] on div "-811-Cabinet médical OUENZAR Khaeira-Smart -Activé-8-2025-10-04T22:00:00.000Z" at bounding box center [1256, 628] width 158 height 14
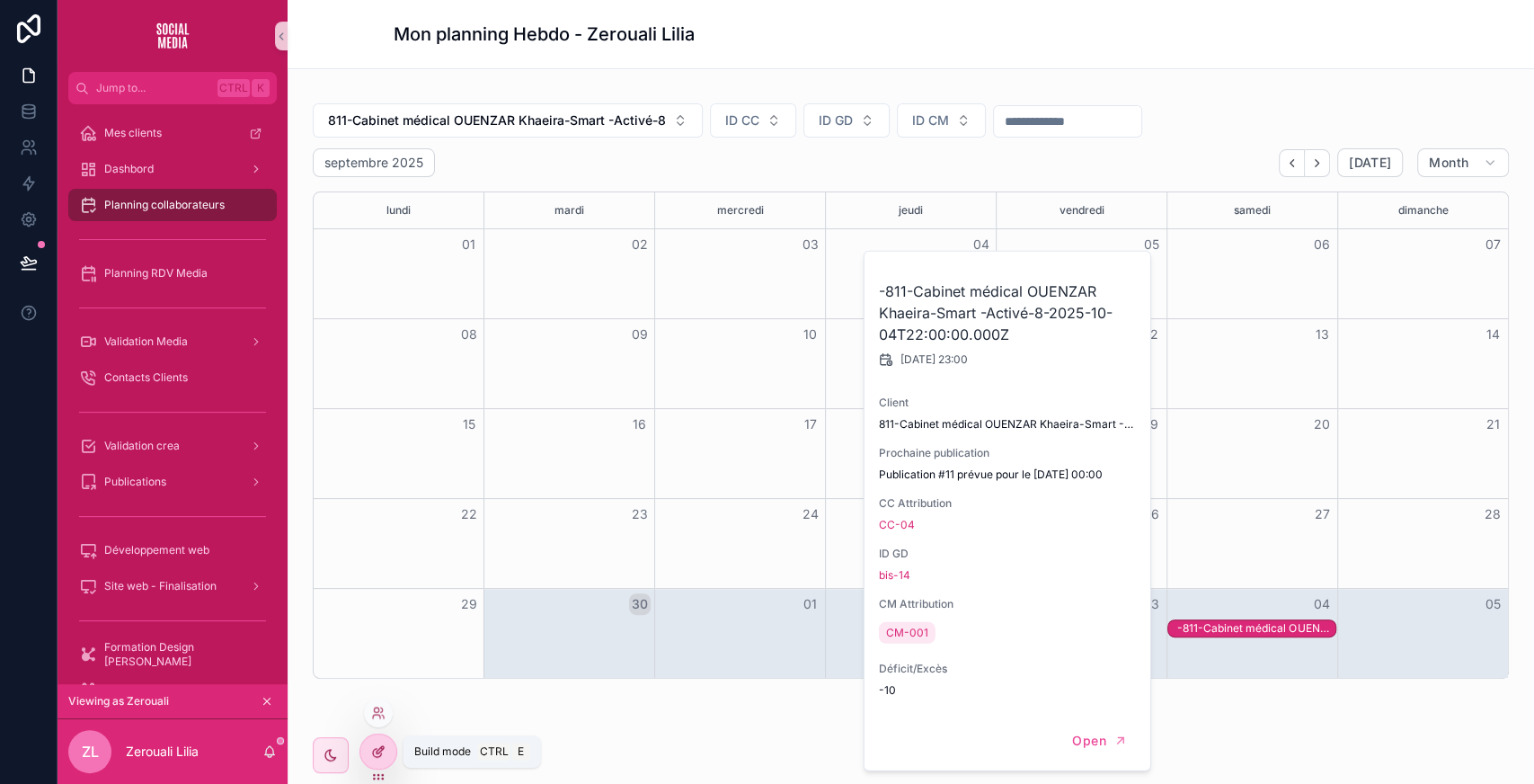
click at [378, 751] on icon at bounding box center [378, 751] width 14 height 14
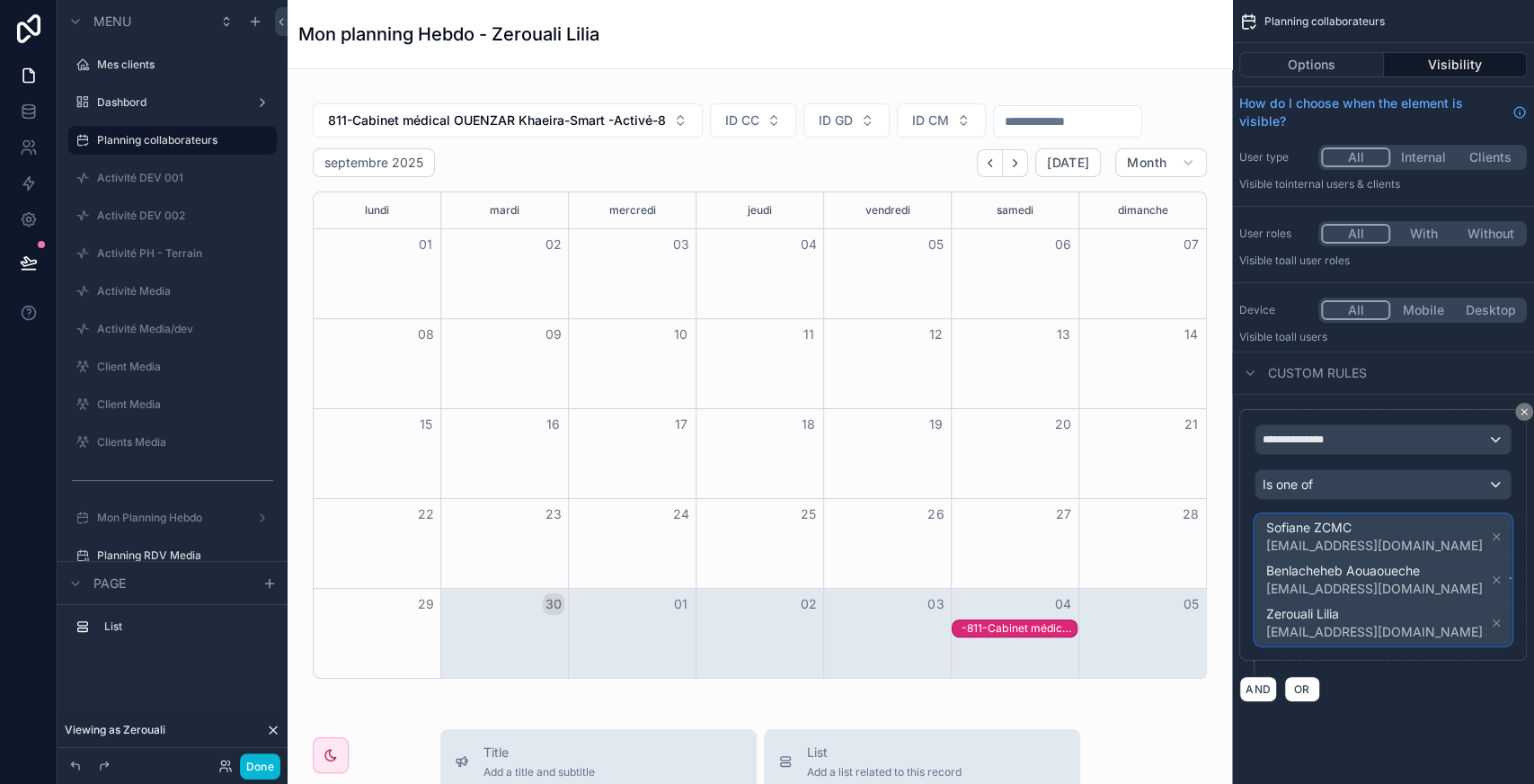
click at [1466, 590] on span "Sofiane ZCMC contact@zcmc.io Benlacheheb Aouaoueche awazsmc@gmail.com Zerouali …" at bounding box center [1385, 579] width 244 height 129
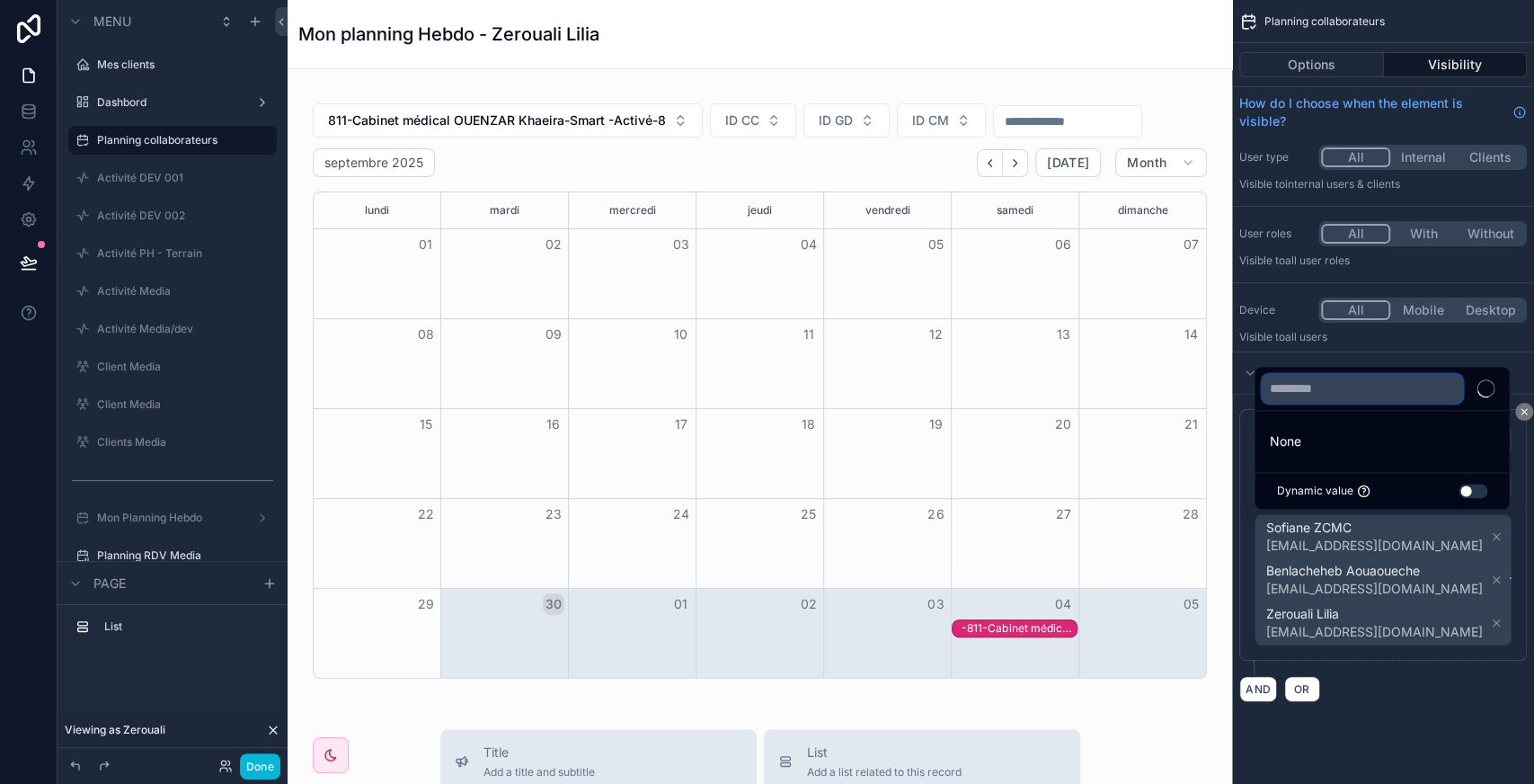
click at [1310, 381] on div "None Dynamic value Use setting" at bounding box center [1381, 437] width 256 height 144
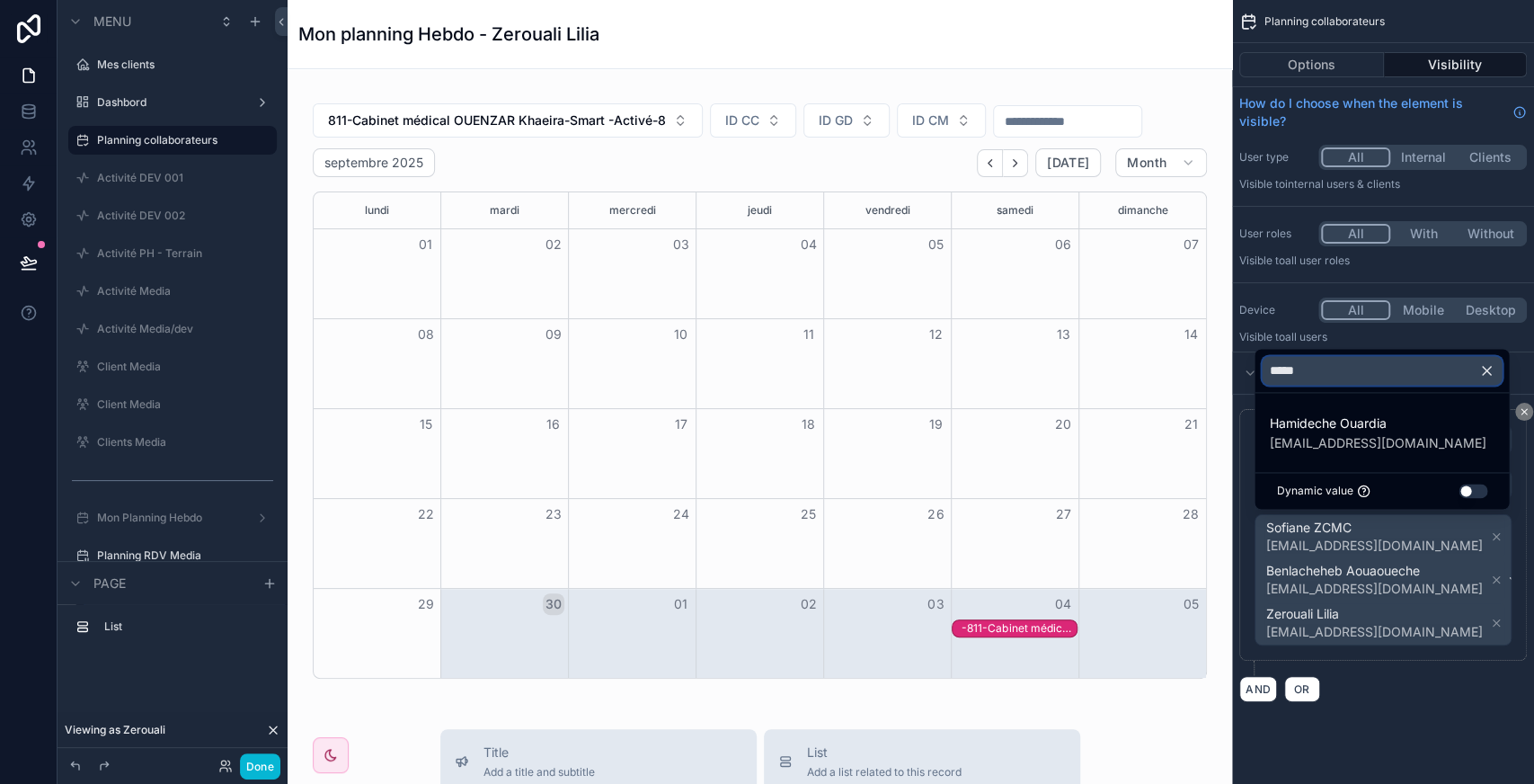
type input "*****"
click at [1327, 455] on div "Hamideche Ouardia bis23zcmc@gmail.com" at bounding box center [1382, 432] width 247 height 50
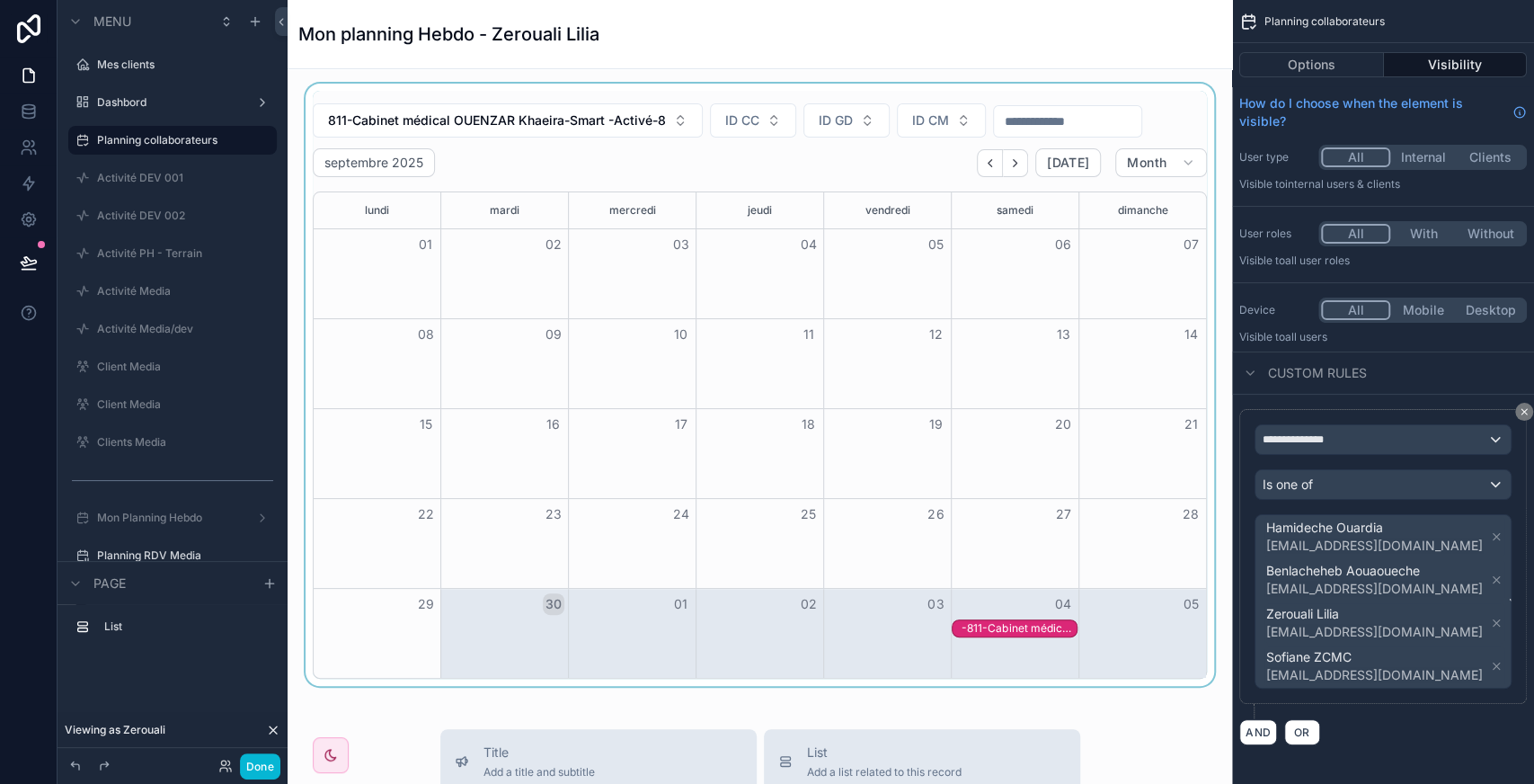
click at [854, 182] on div "scrollable content" at bounding box center [759, 384] width 915 height 602
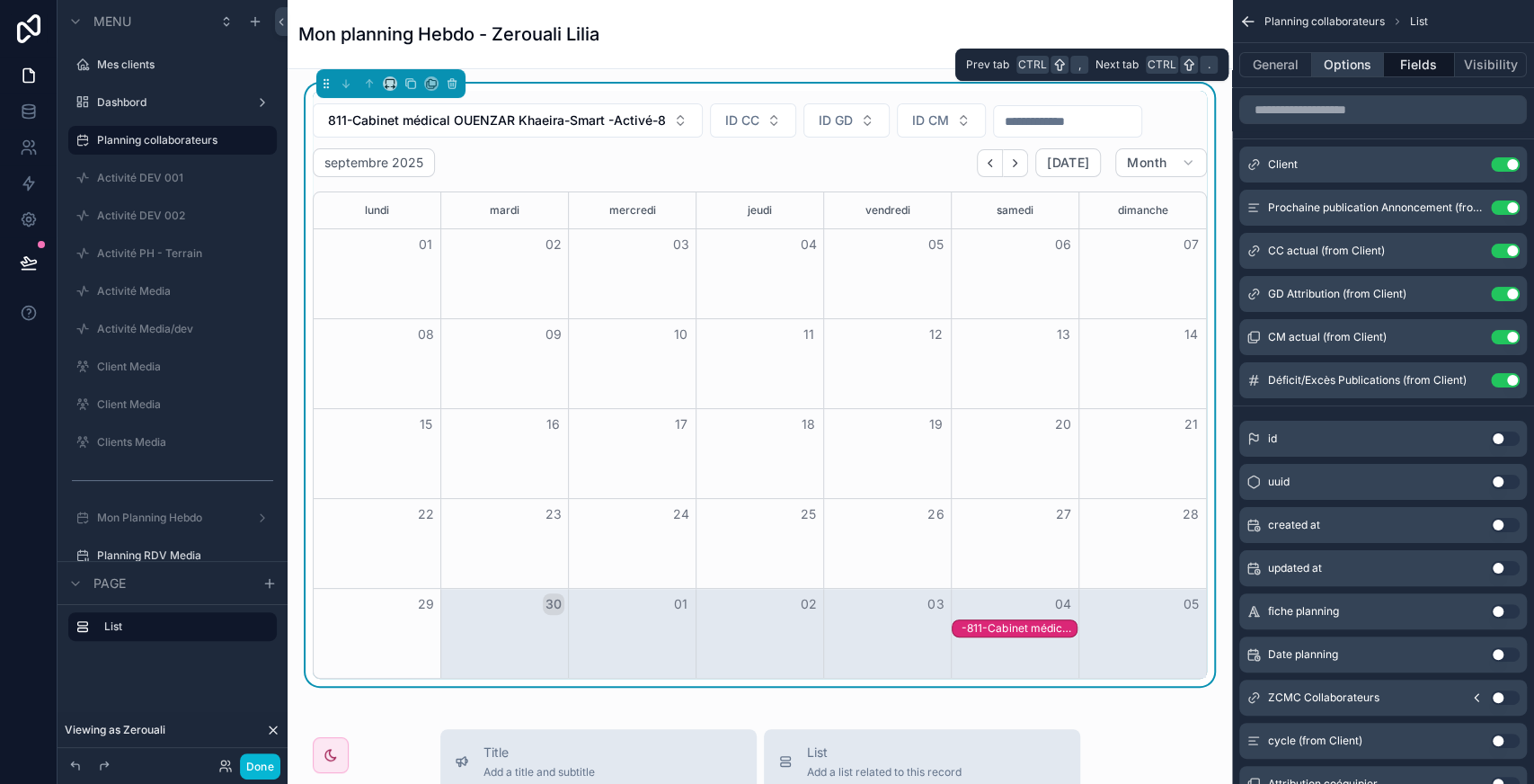
click at [1339, 63] on button "Options" at bounding box center [1348, 65] width 72 height 25
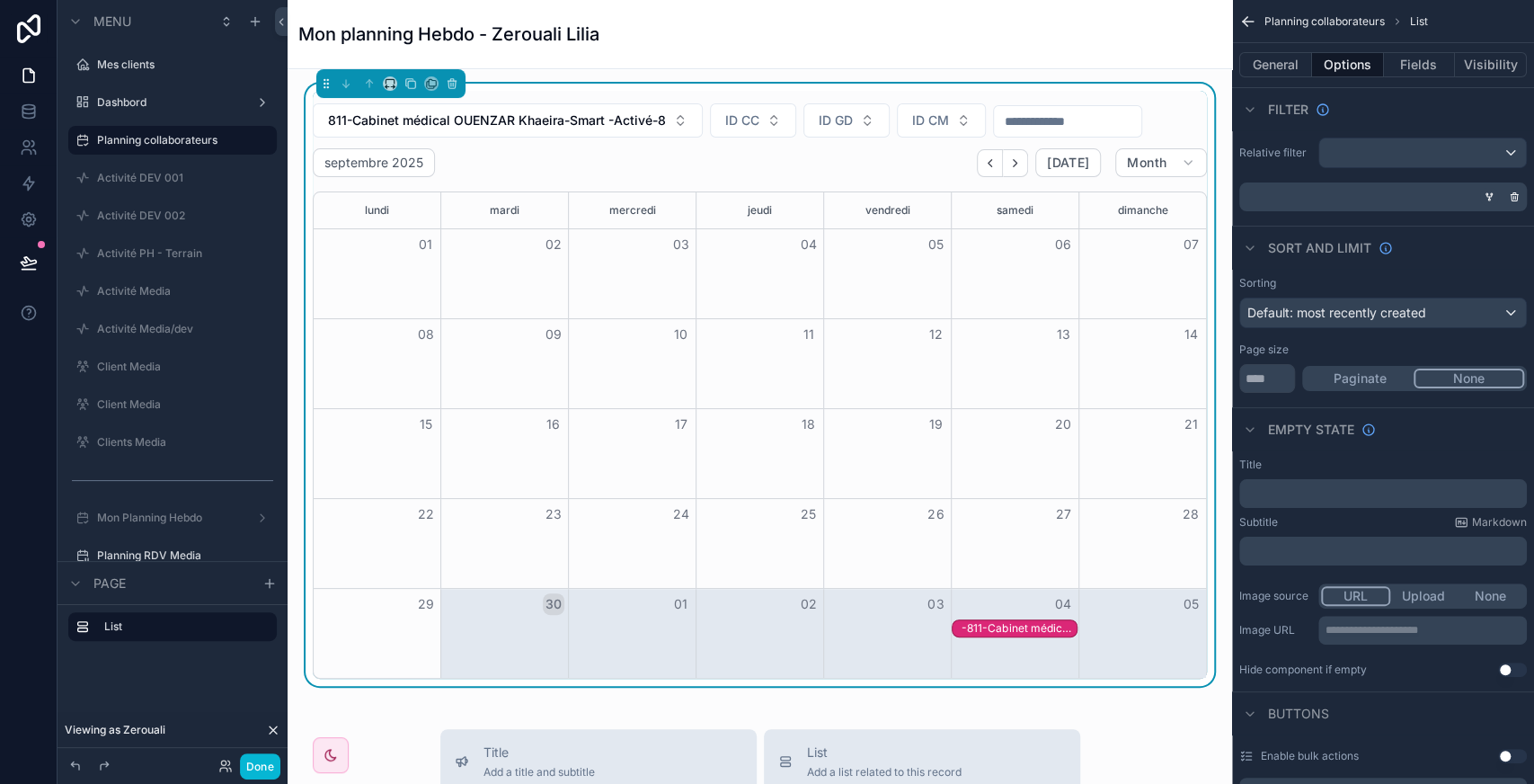
click at [1492, 195] on icon "scrollable content" at bounding box center [1488, 196] width 10 height 10
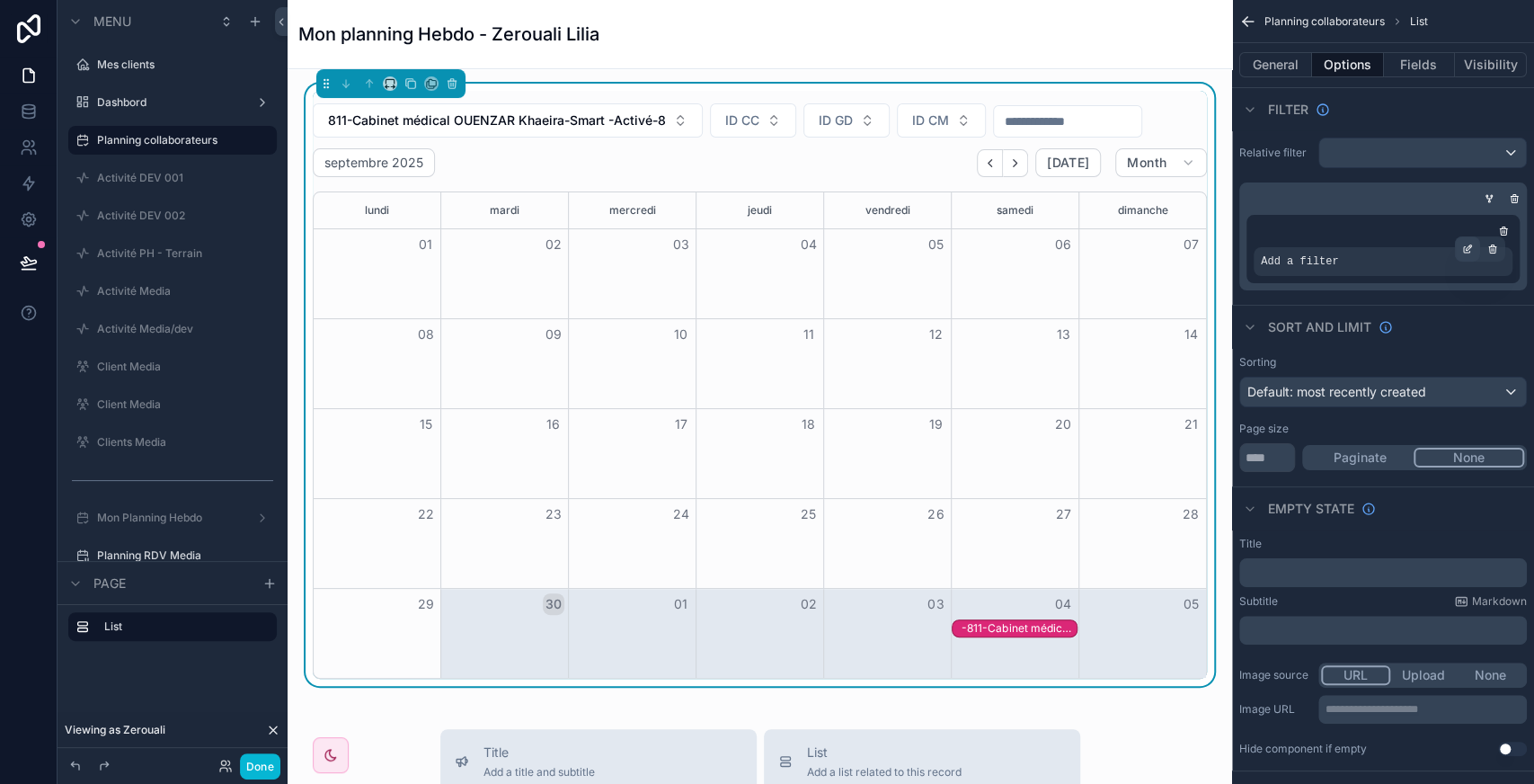
click at [1473, 242] on div "scrollable content" at bounding box center [1467, 248] width 25 height 25
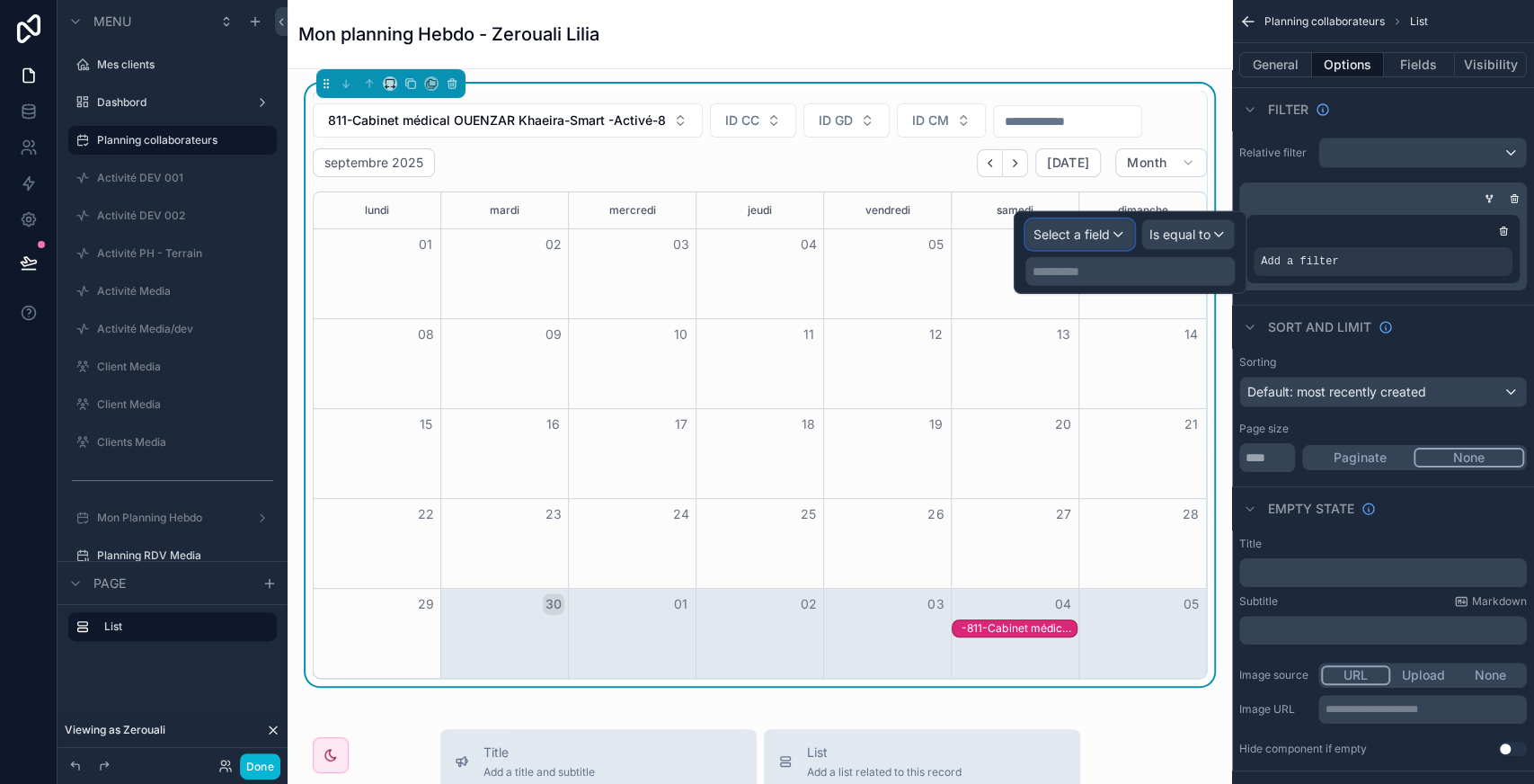
click at [1100, 243] on div "Select a field" at bounding box center [1080, 234] width 107 height 29
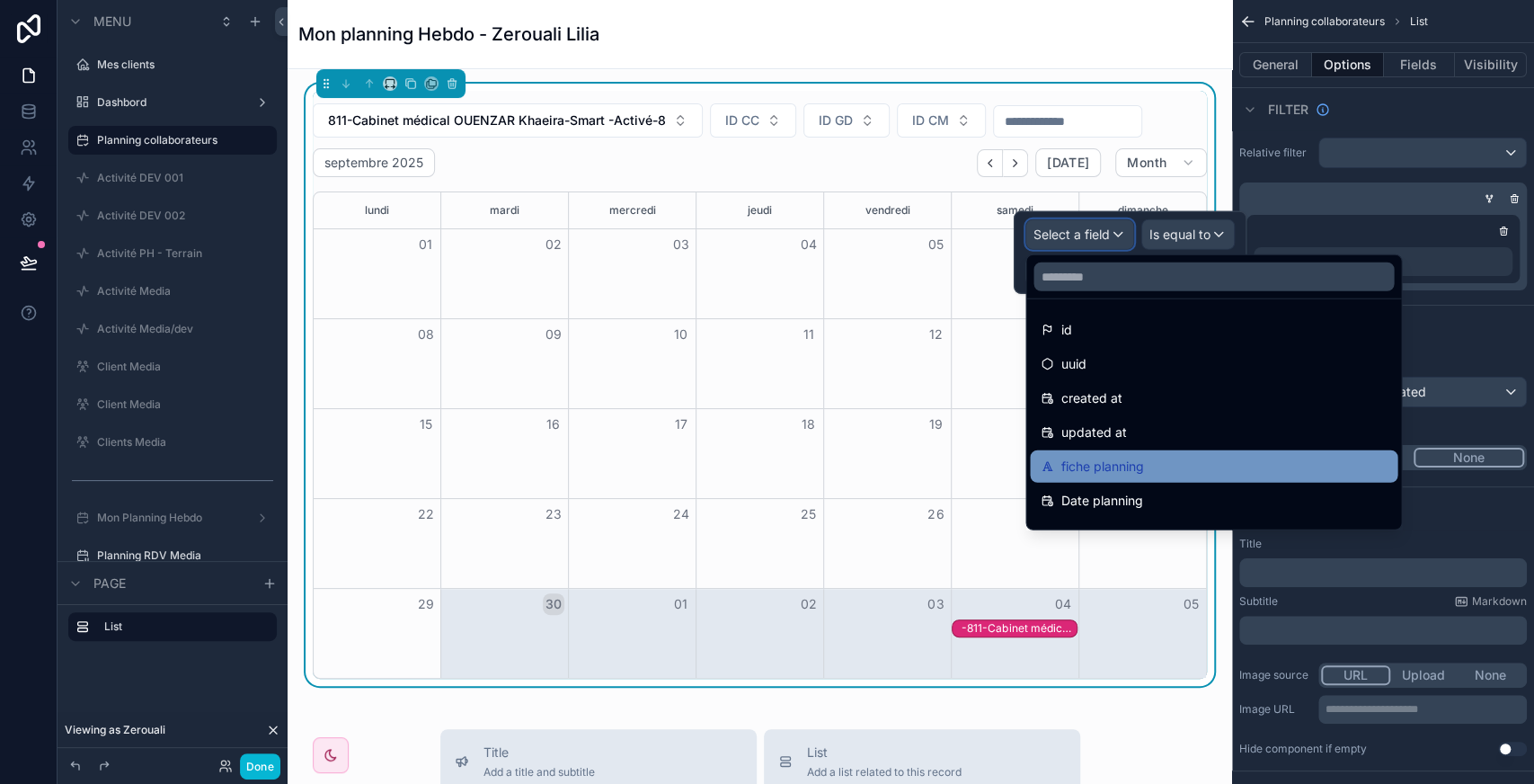
scroll to position [156, 0]
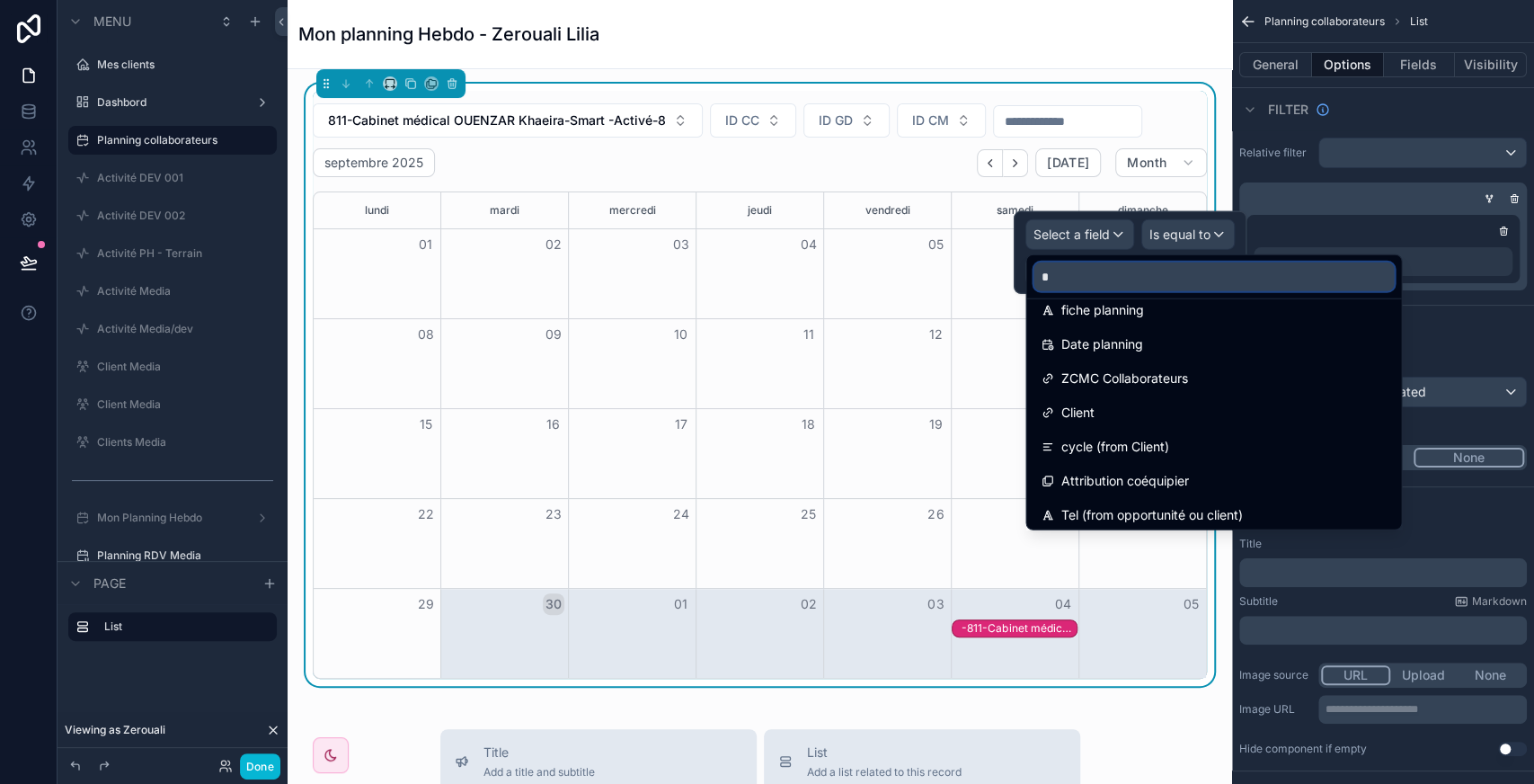
click at [1098, 287] on input "*" at bounding box center [1213, 277] width 361 height 29
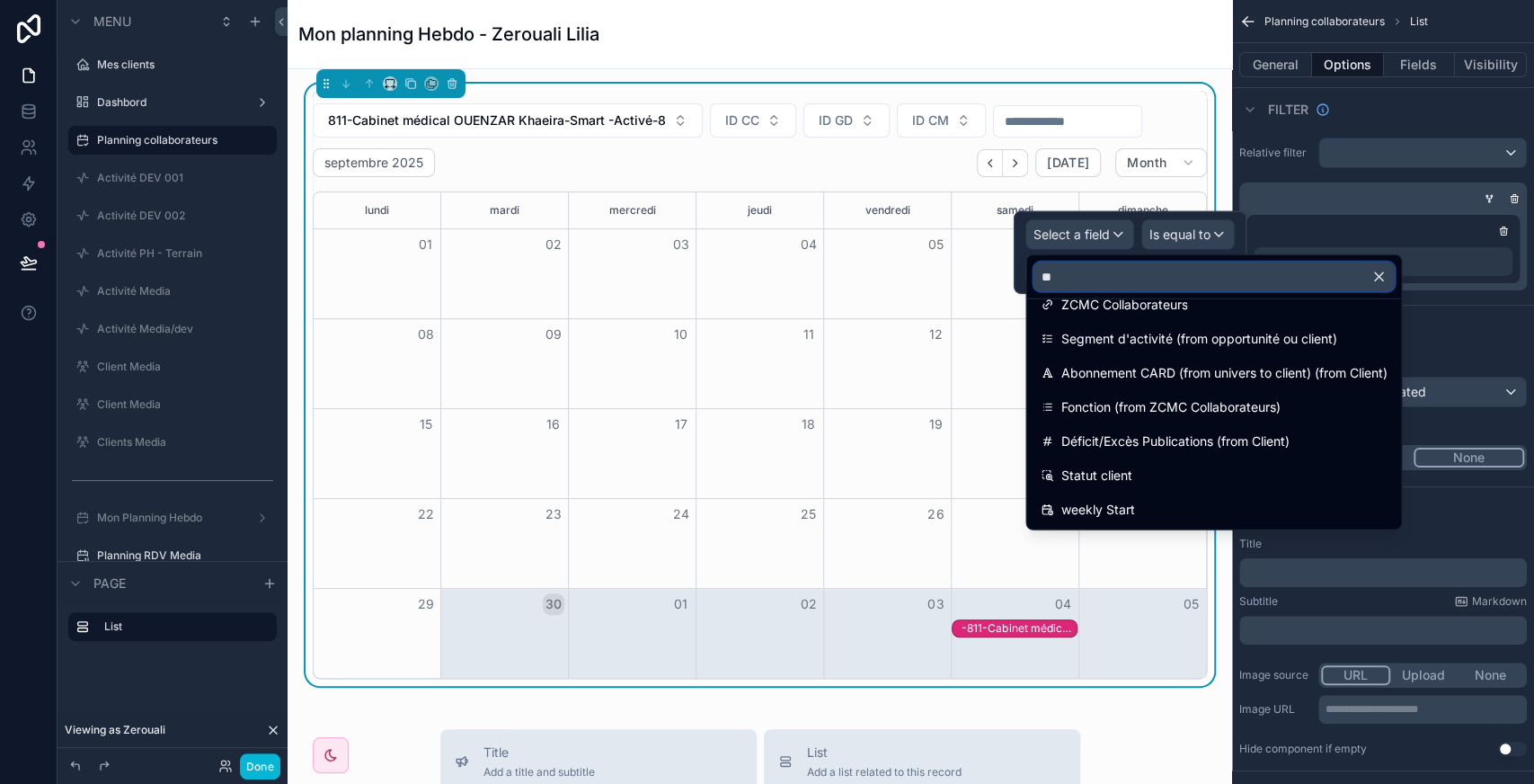
scroll to position [0, 0]
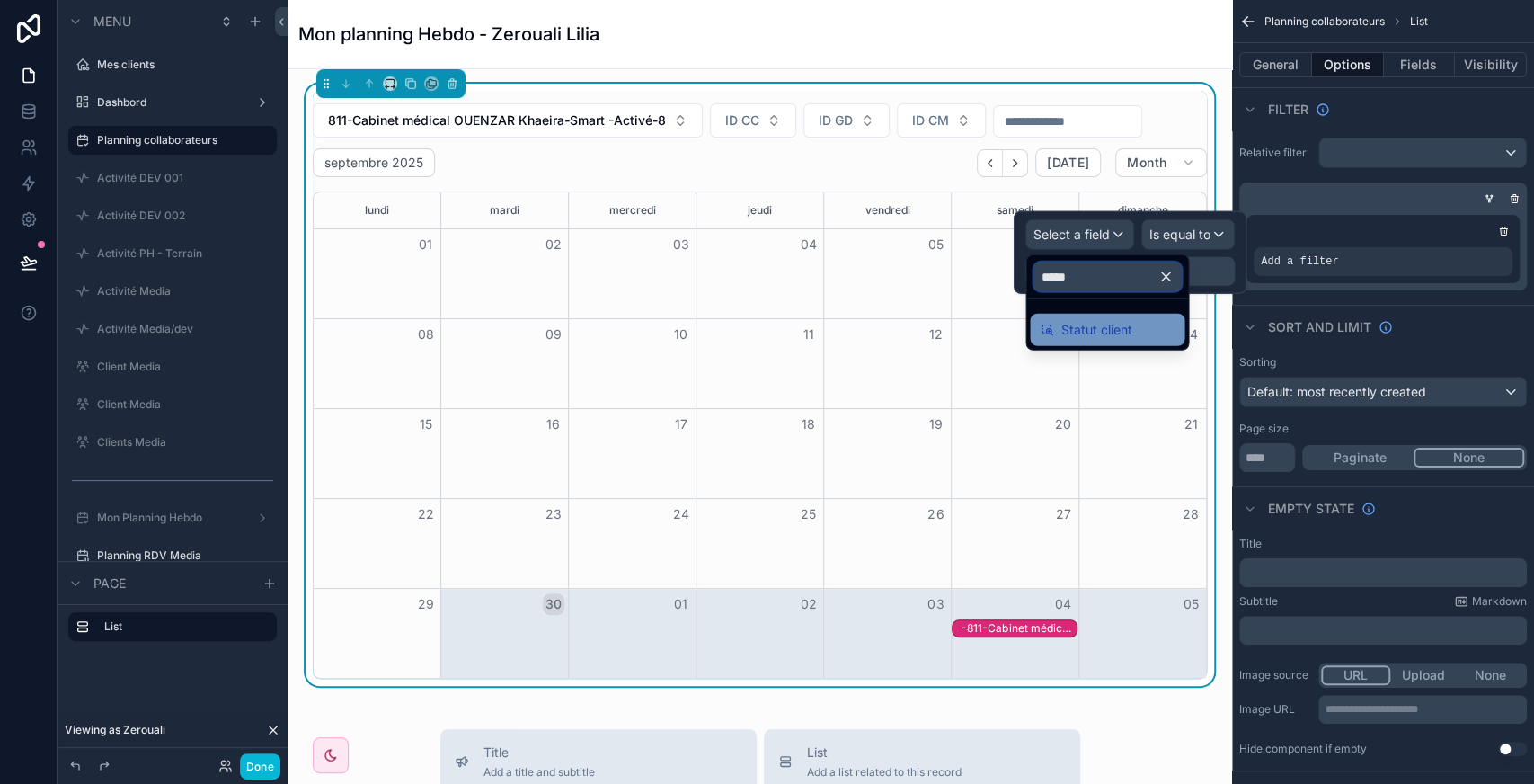
type input "*****"
click at [1087, 323] on span "Statut client" at bounding box center [1095, 329] width 71 height 22
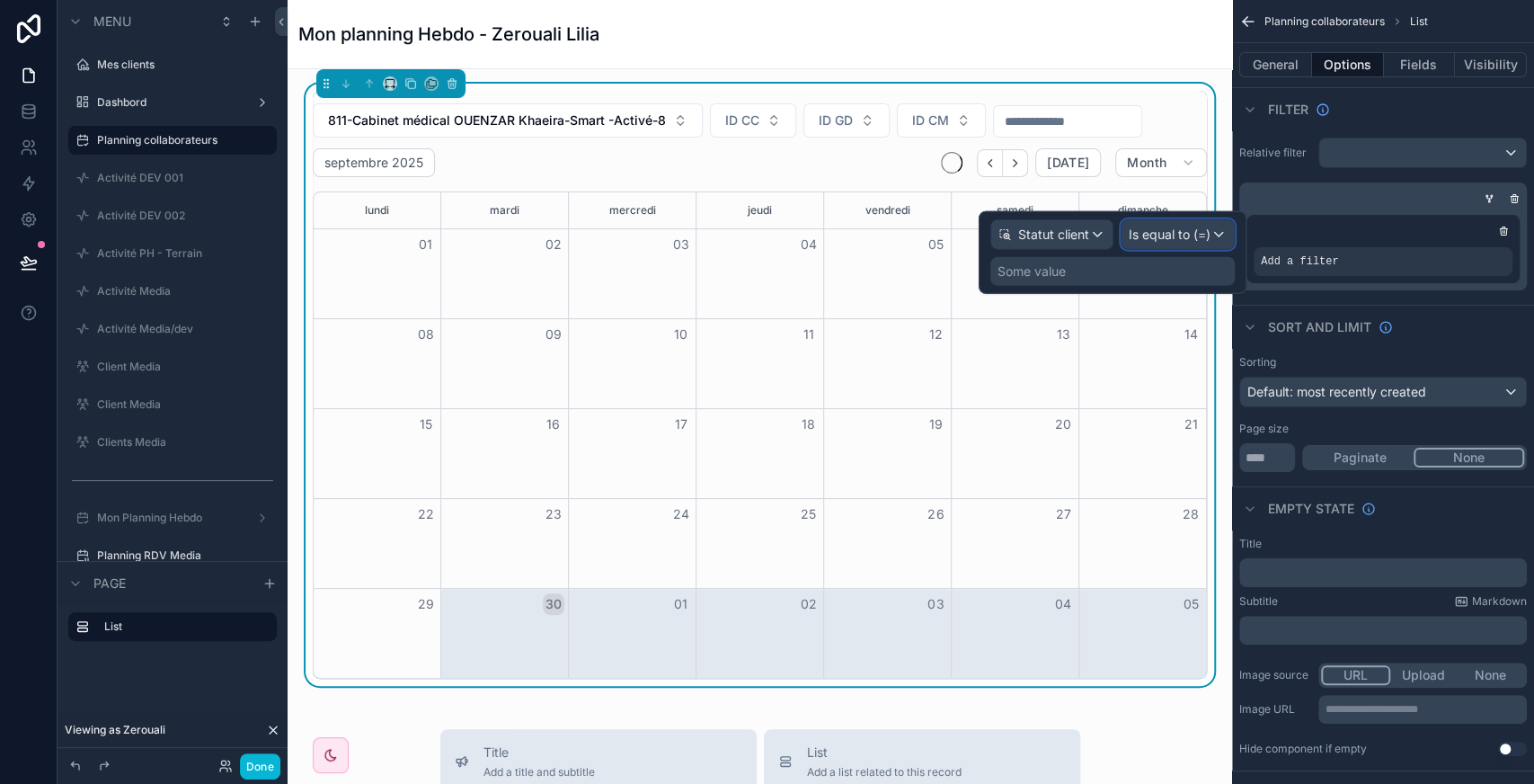
click at [1210, 230] on span "Is equal to (=)" at bounding box center [1170, 234] width 82 height 18
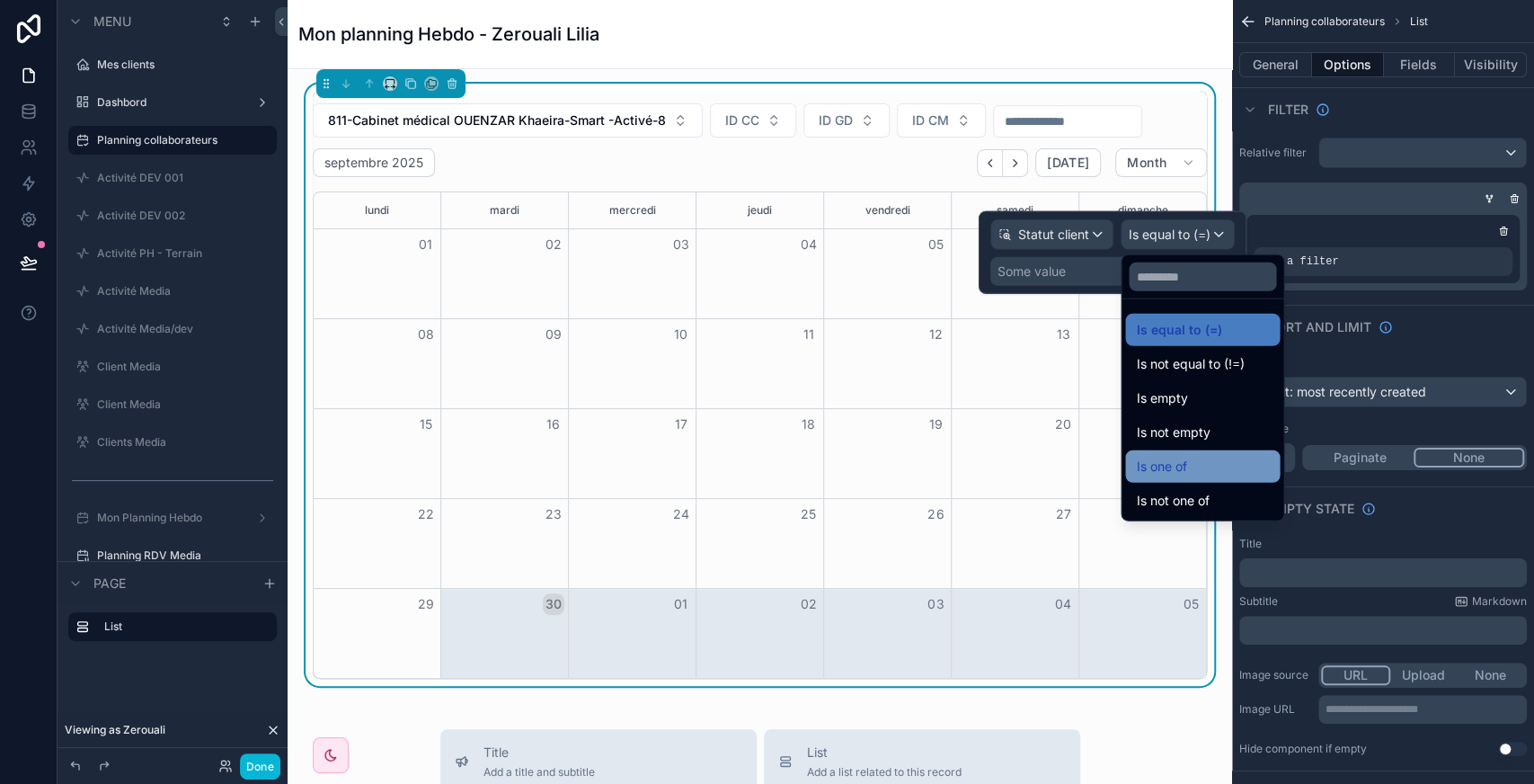
click at [1201, 459] on div "Is one of" at bounding box center [1203, 466] width 133 height 22
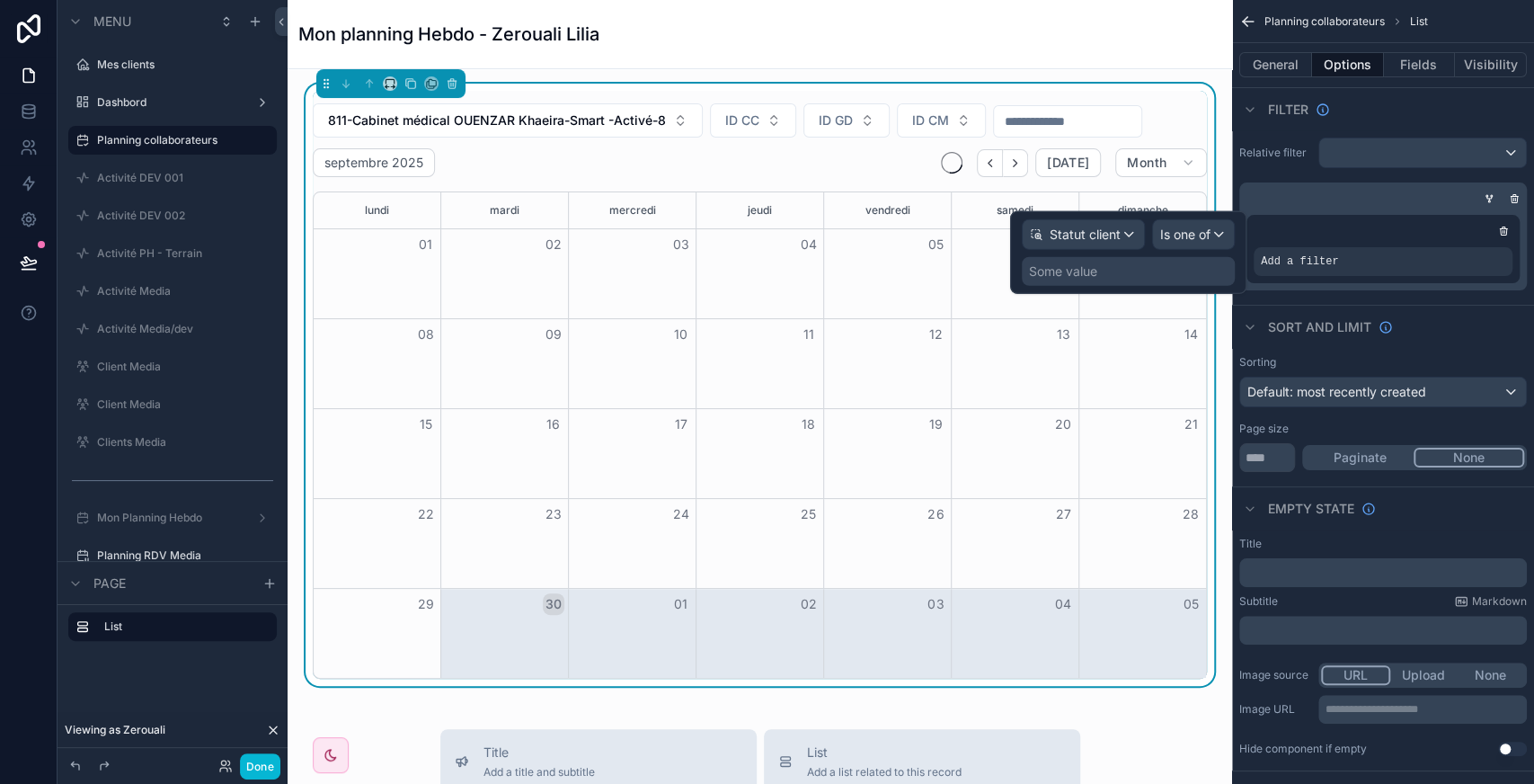
click at [1084, 275] on div "Some value" at bounding box center [1063, 271] width 69 height 18
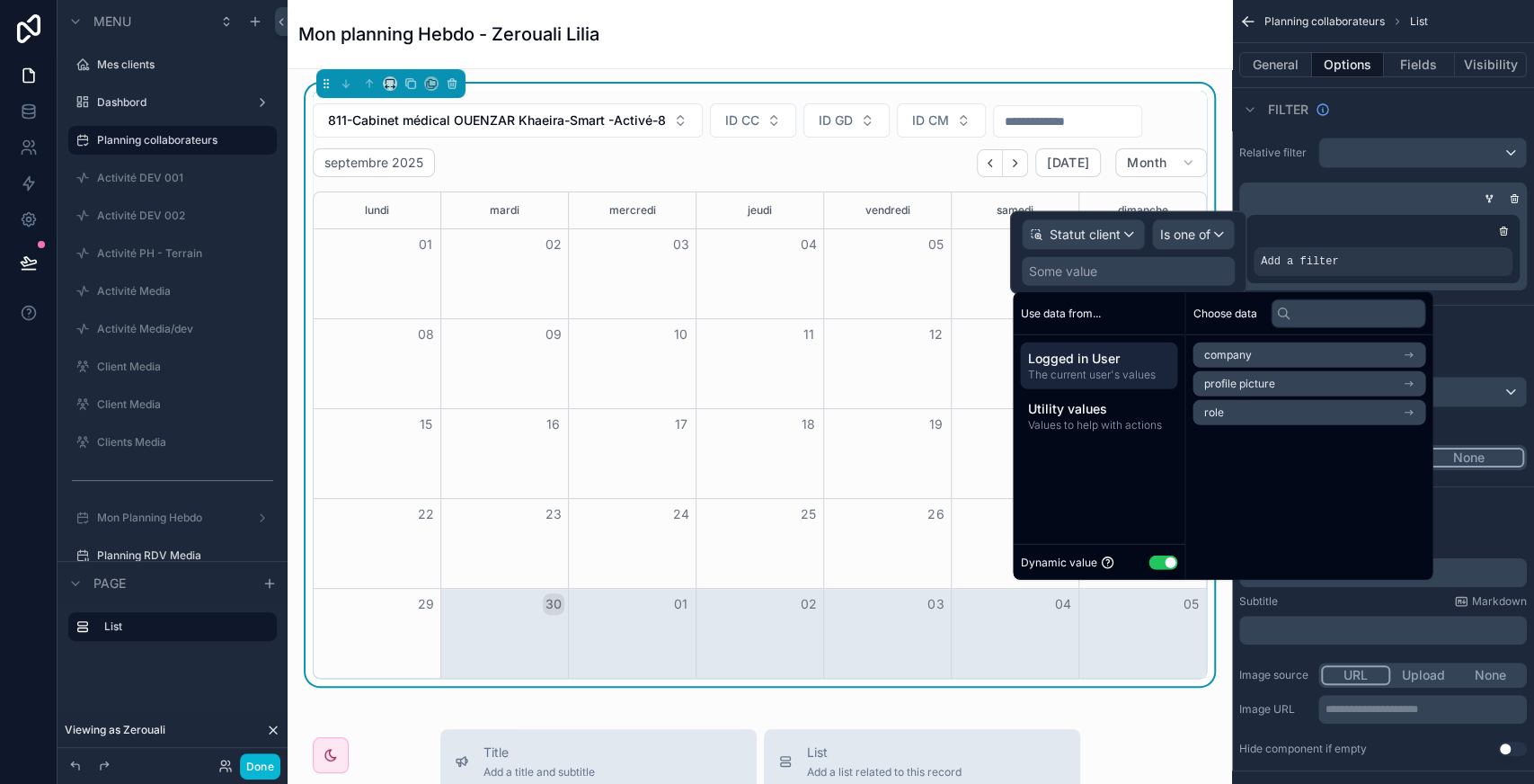
click at [1159, 564] on div "Dynamic value Use setting" at bounding box center [1098, 562] width 157 height 21
click at [1159, 564] on button "Use setting" at bounding box center [1163, 561] width 29 height 14
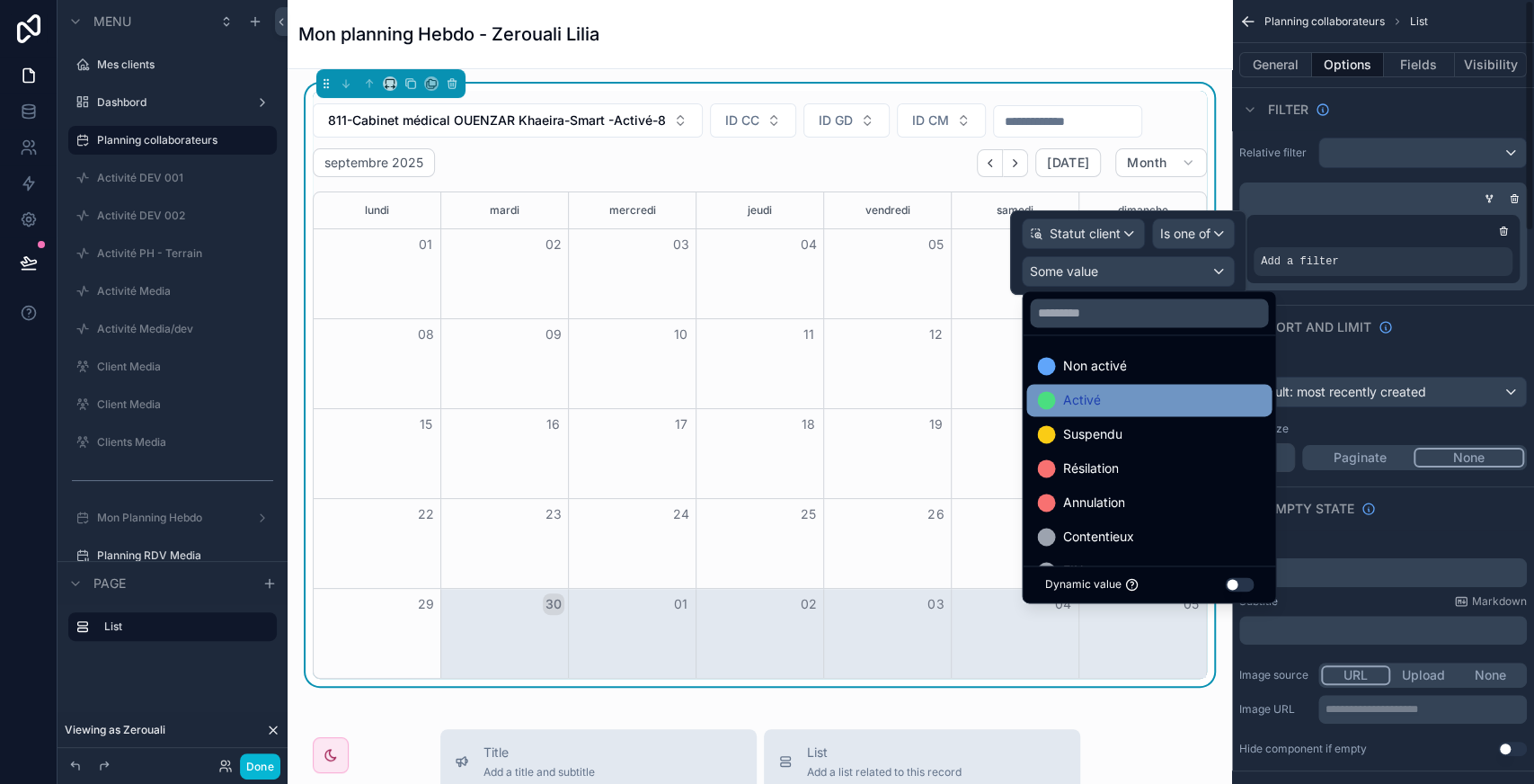
click at [1102, 396] on div "Activé" at bounding box center [1149, 400] width 224 height 22
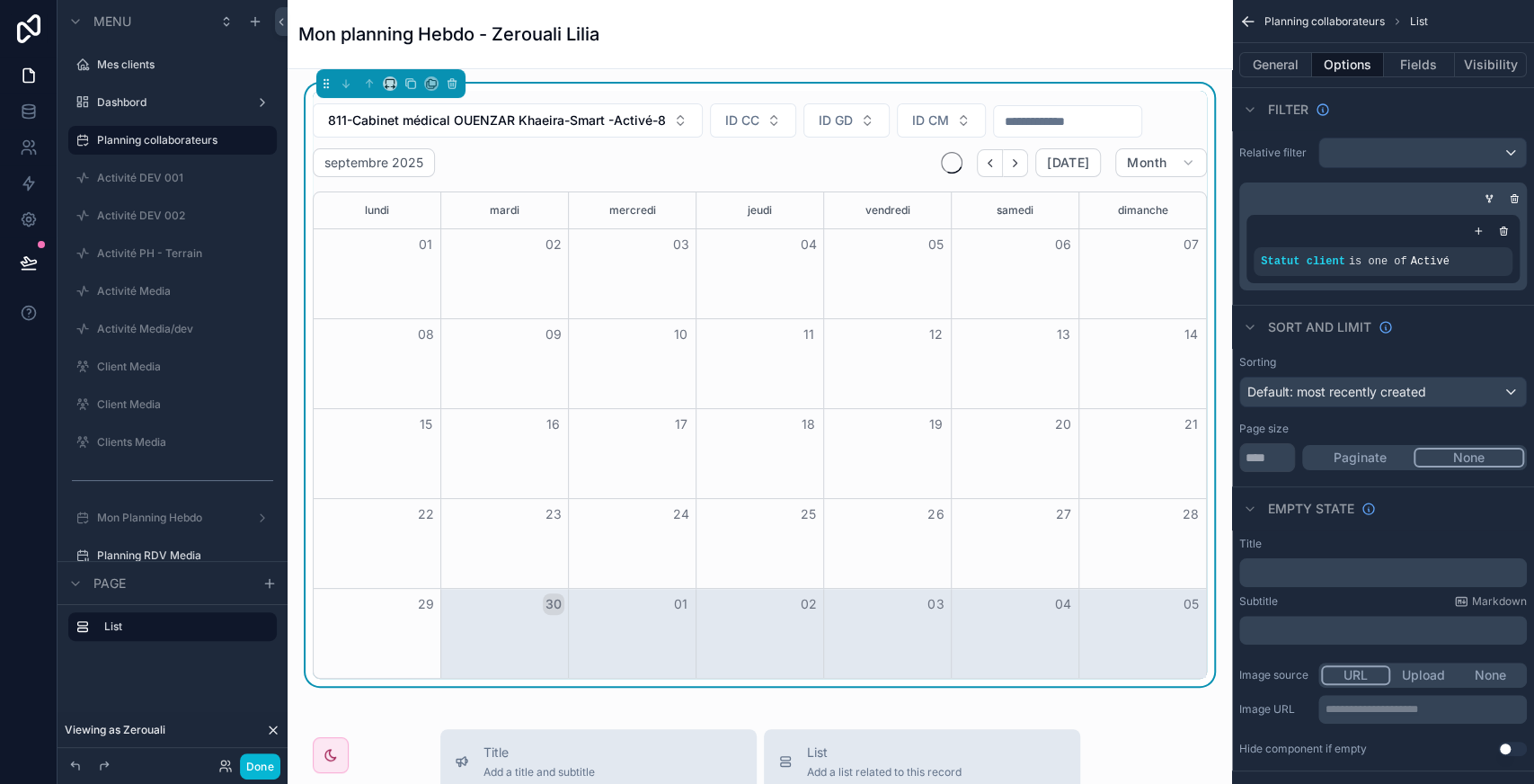
click at [1436, 307] on div "Sort And Limit" at bounding box center [1383, 325] width 302 height 43
click at [275, 759] on button "Done" at bounding box center [260, 765] width 40 height 26
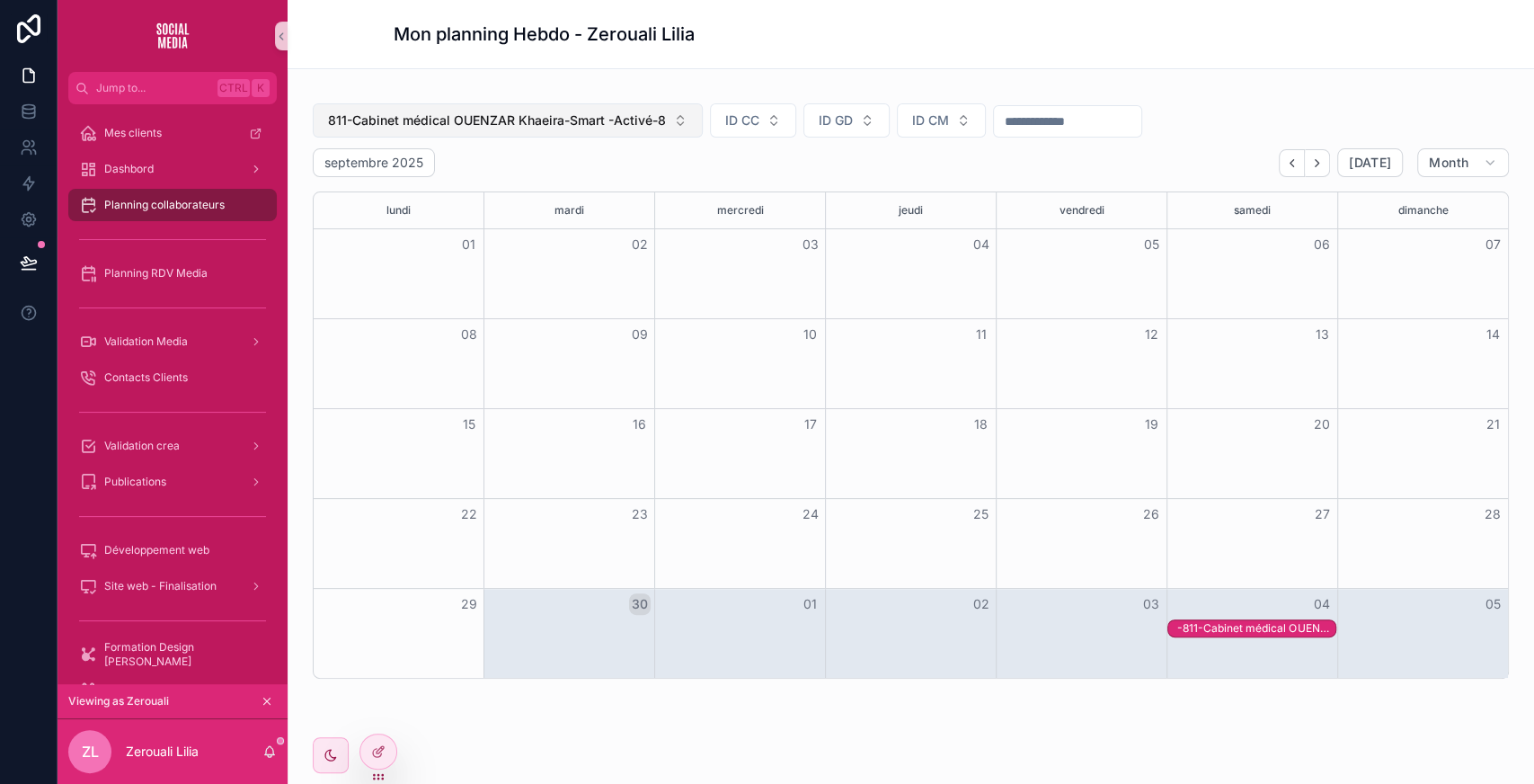
click at [580, 119] on span "811-Cabinet médical OUENZAR Khaeira-Smart -Activé-8" at bounding box center [497, 120] width 338 height 18
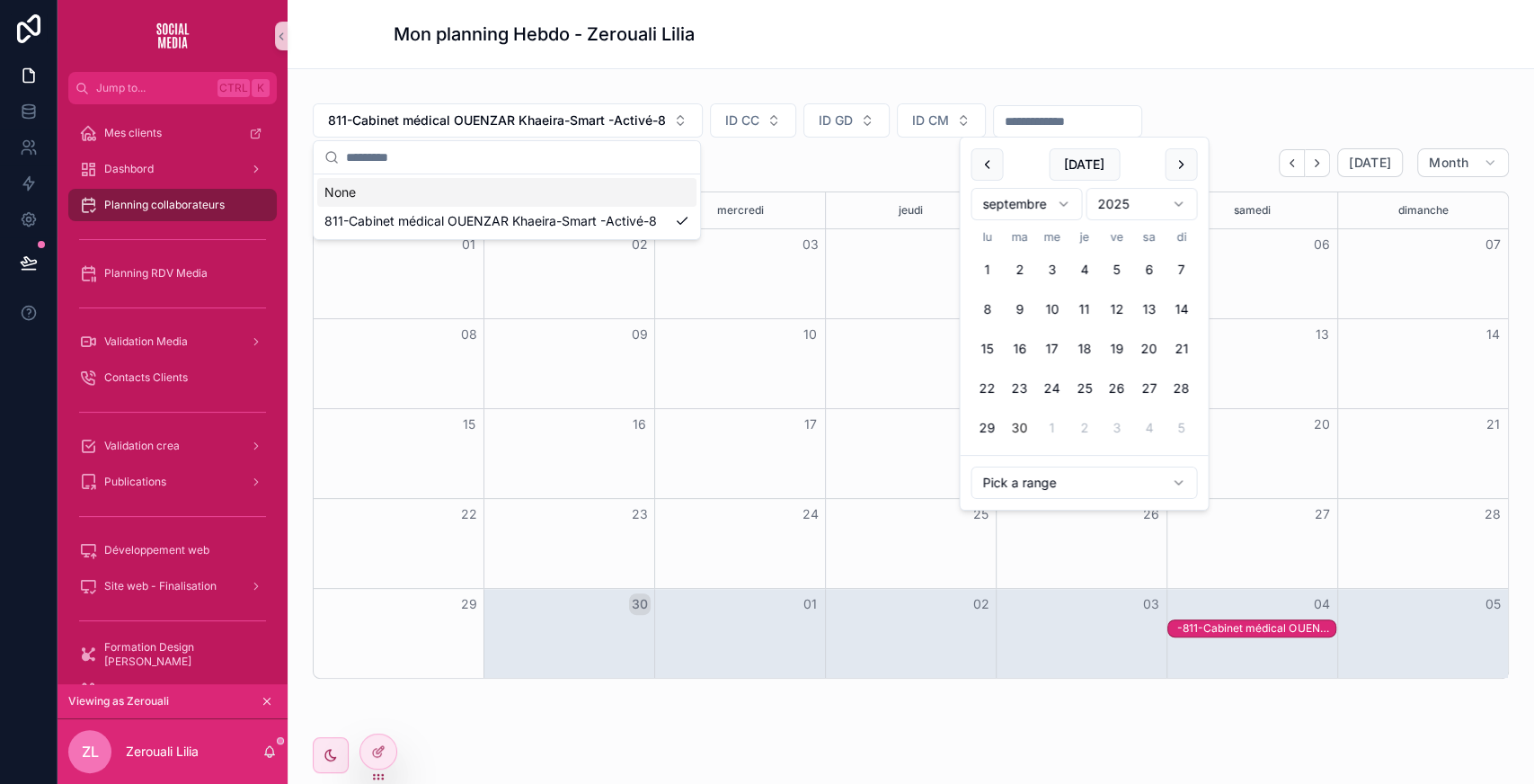
click at [1064, 126] on input "scrollable content" at bounding box center [1068, 121] width 148 height 25
click at [1017, 421] on button "30" at bounding box center [1019, 428] width 32 height 32
type input "**********"
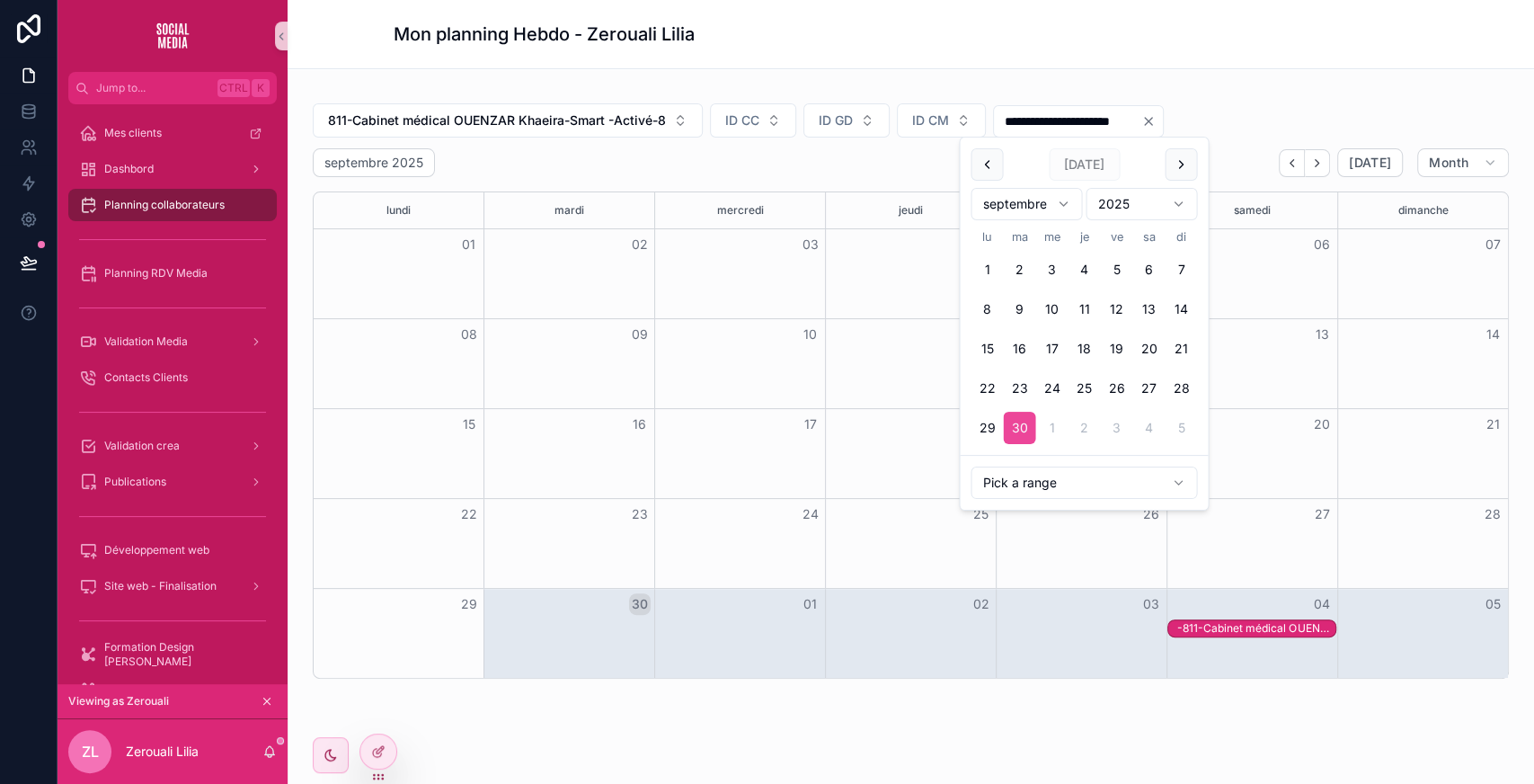
click at [1017, 421] on button "30" at bounding box center [1019, 428] width 32 height 32
click at [556, 113] on span "811-Cabinet médical OUENZAR Khaeira-Smart -Activé-8" at bounding box center [497, 120] width 338 height 18
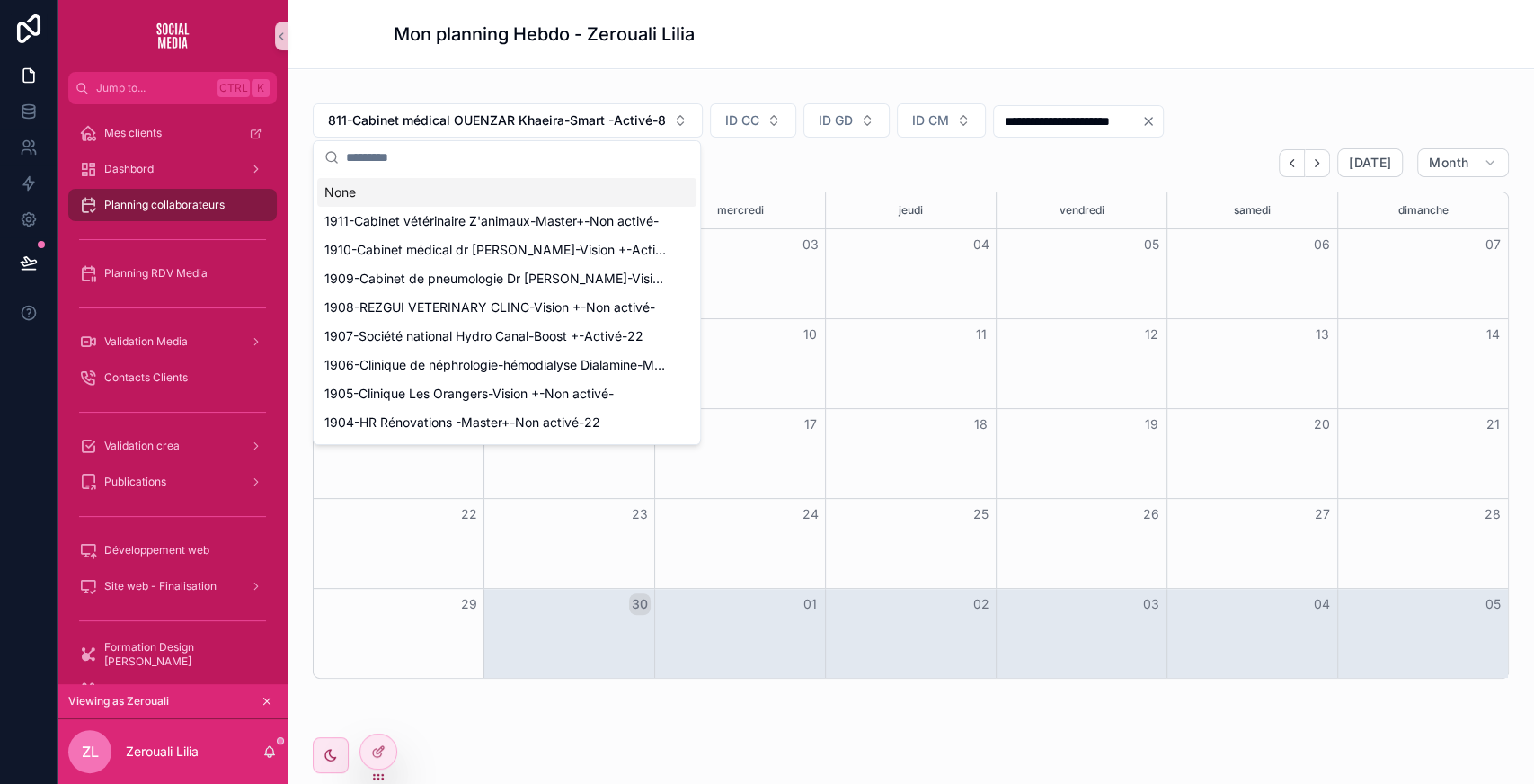
click at [395, 196] on div "None" at bounding box center [506, 192] width 380 height 29
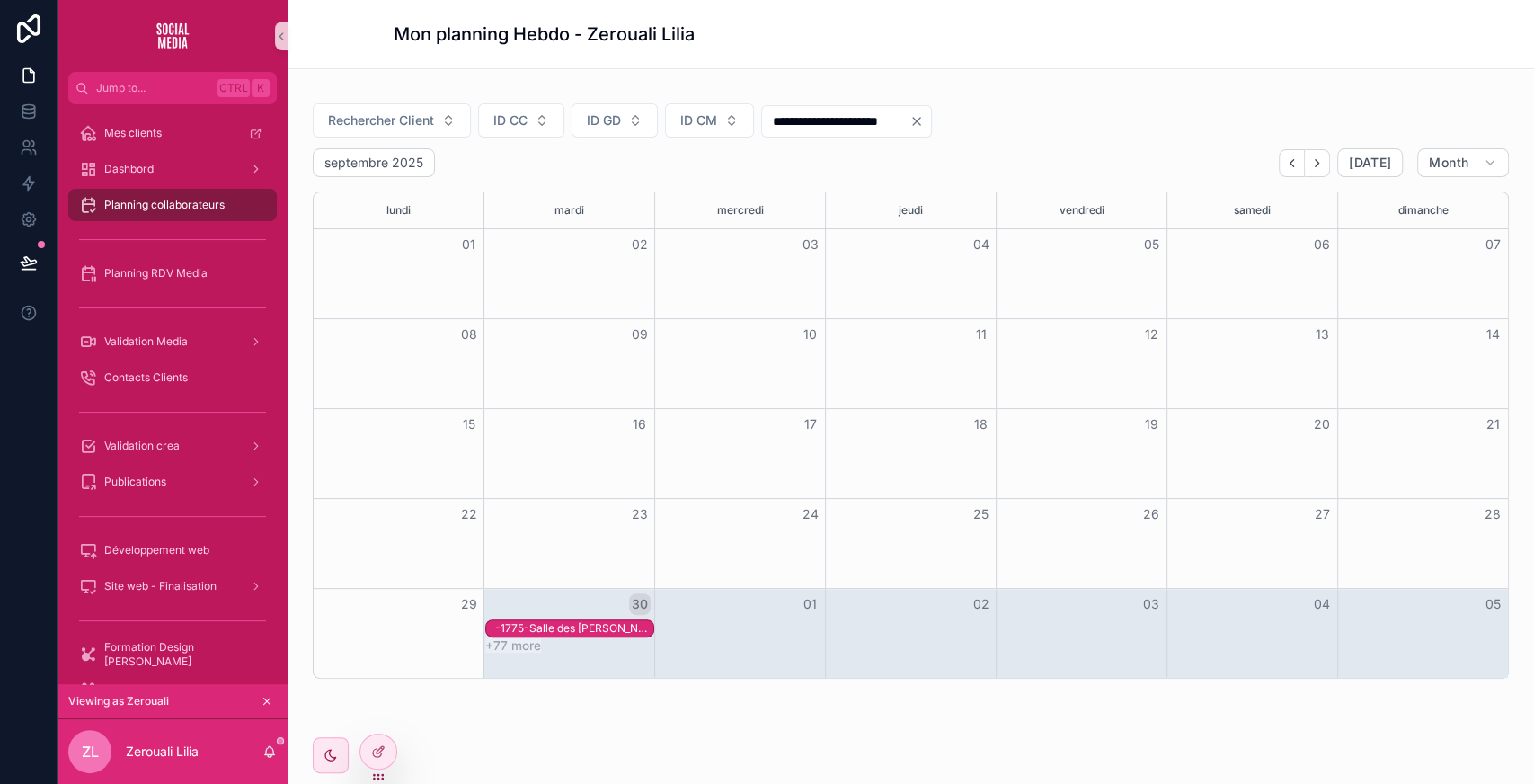
click at [539, 622] on div "-1775-Salle des fêtes Catherine (El Djenane)-Boost +-Activé-8-2025-09-30T22:00:…" at bounding box center [574, 628] width 158 height 14
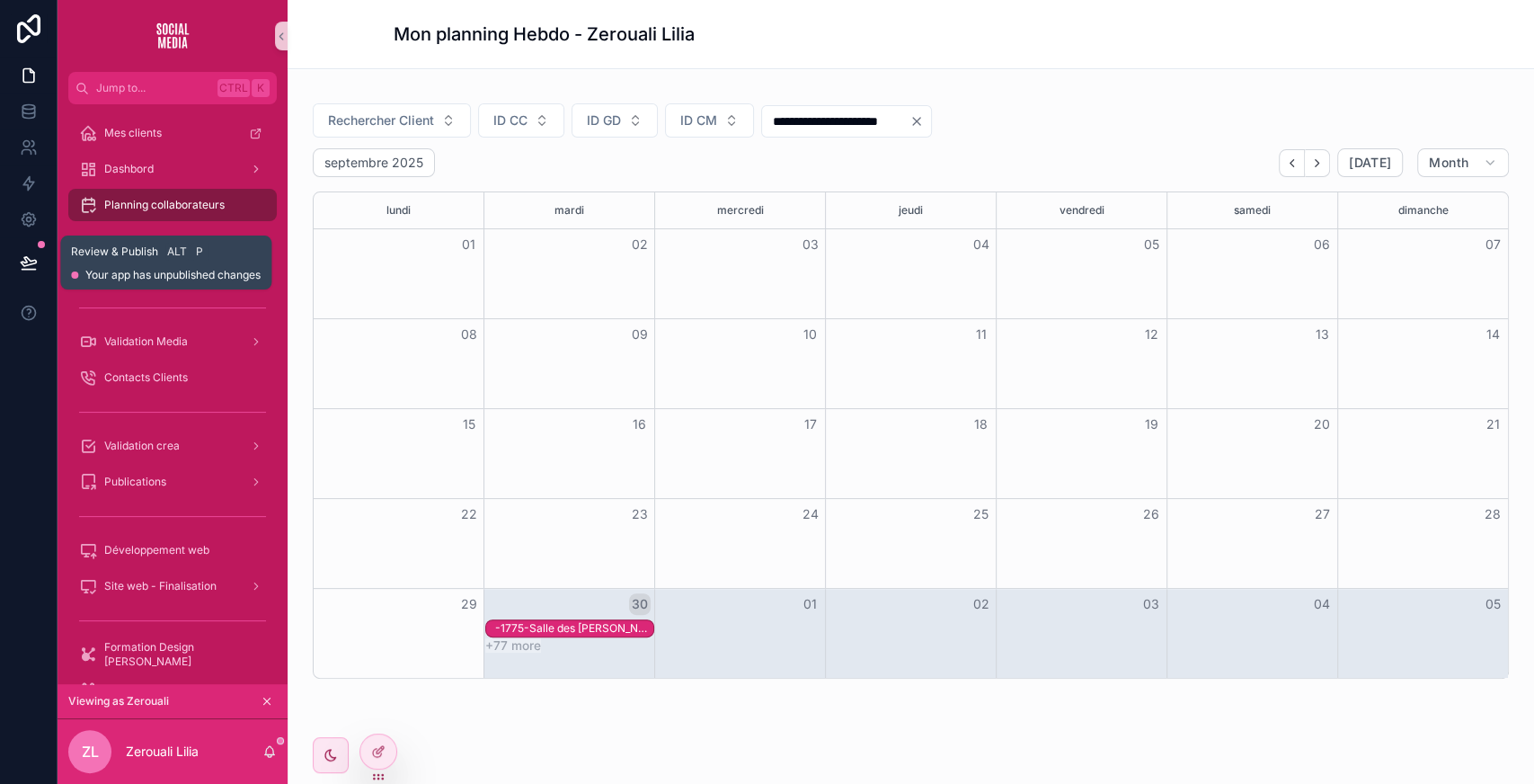
click at [30, 273] on button at bounding box center [29, 262] width 40 height 50
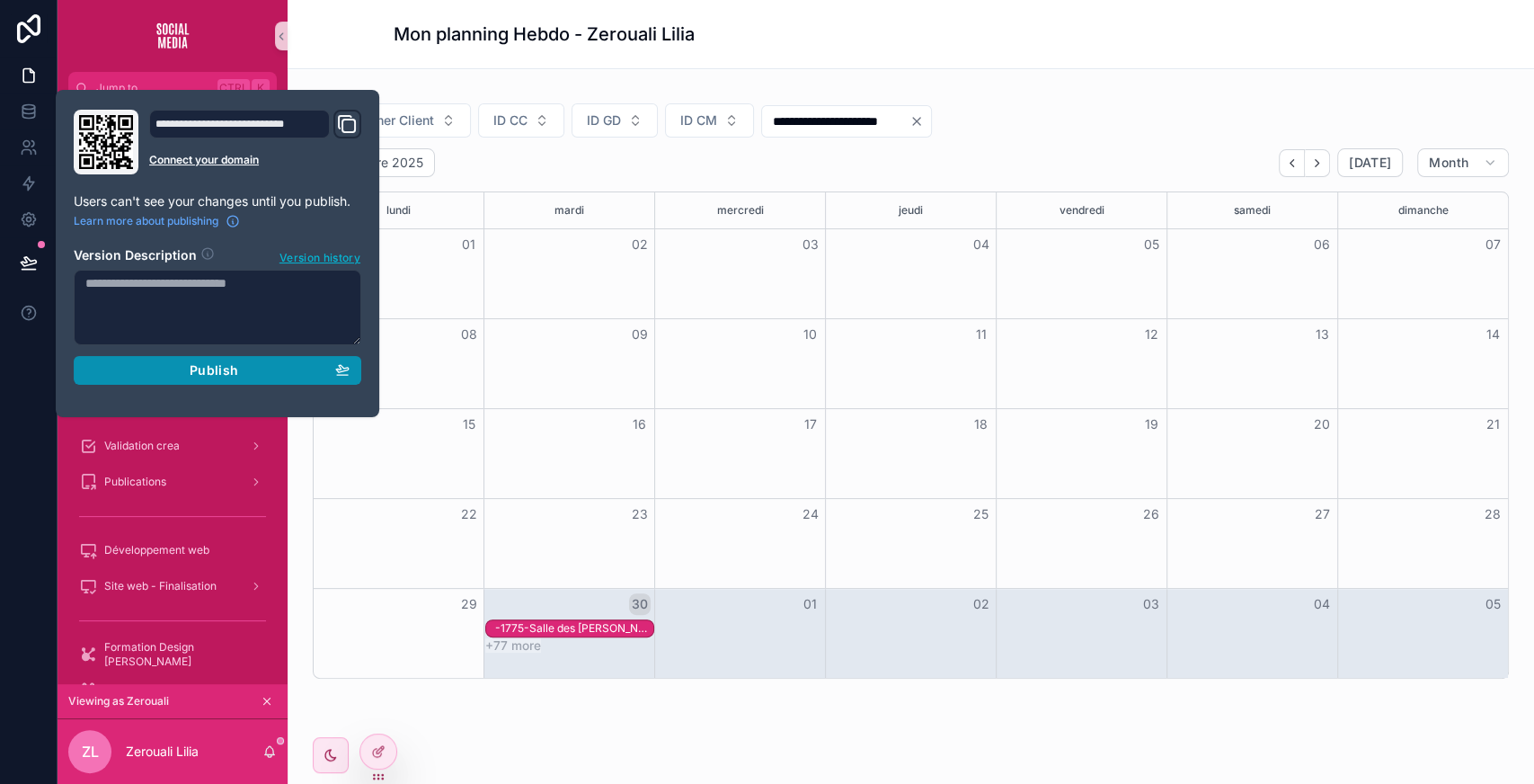
click at [304, 364] on div "Publish" at bounding box center [218, 370] width 265 height 16
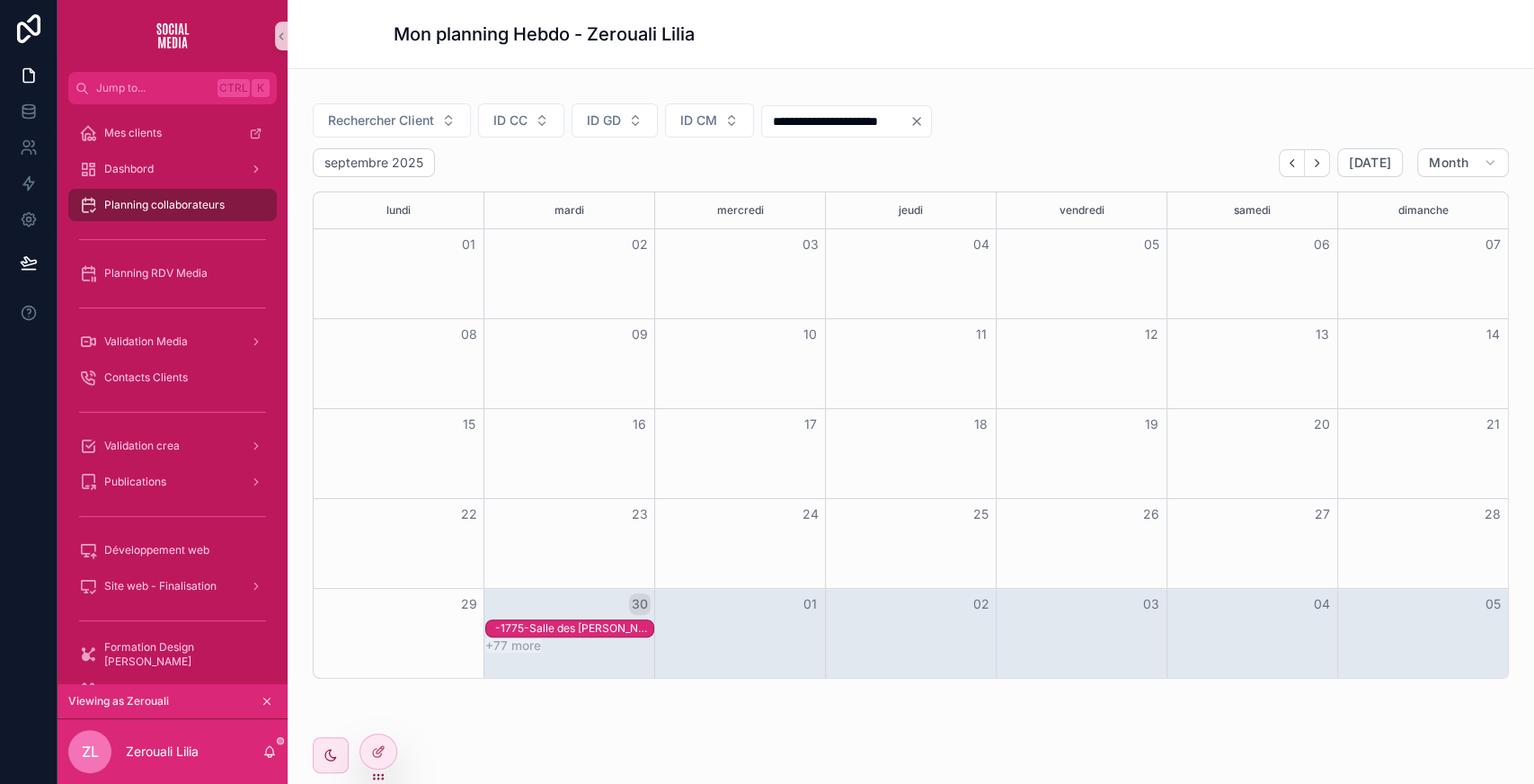
click at [467, 138] on div "**********" at bounding box center [911, 384] width 1196 height 588
click at [182, 266] on span "Planning RDV Media" at bounding box center [156, 273] width 104 height 14
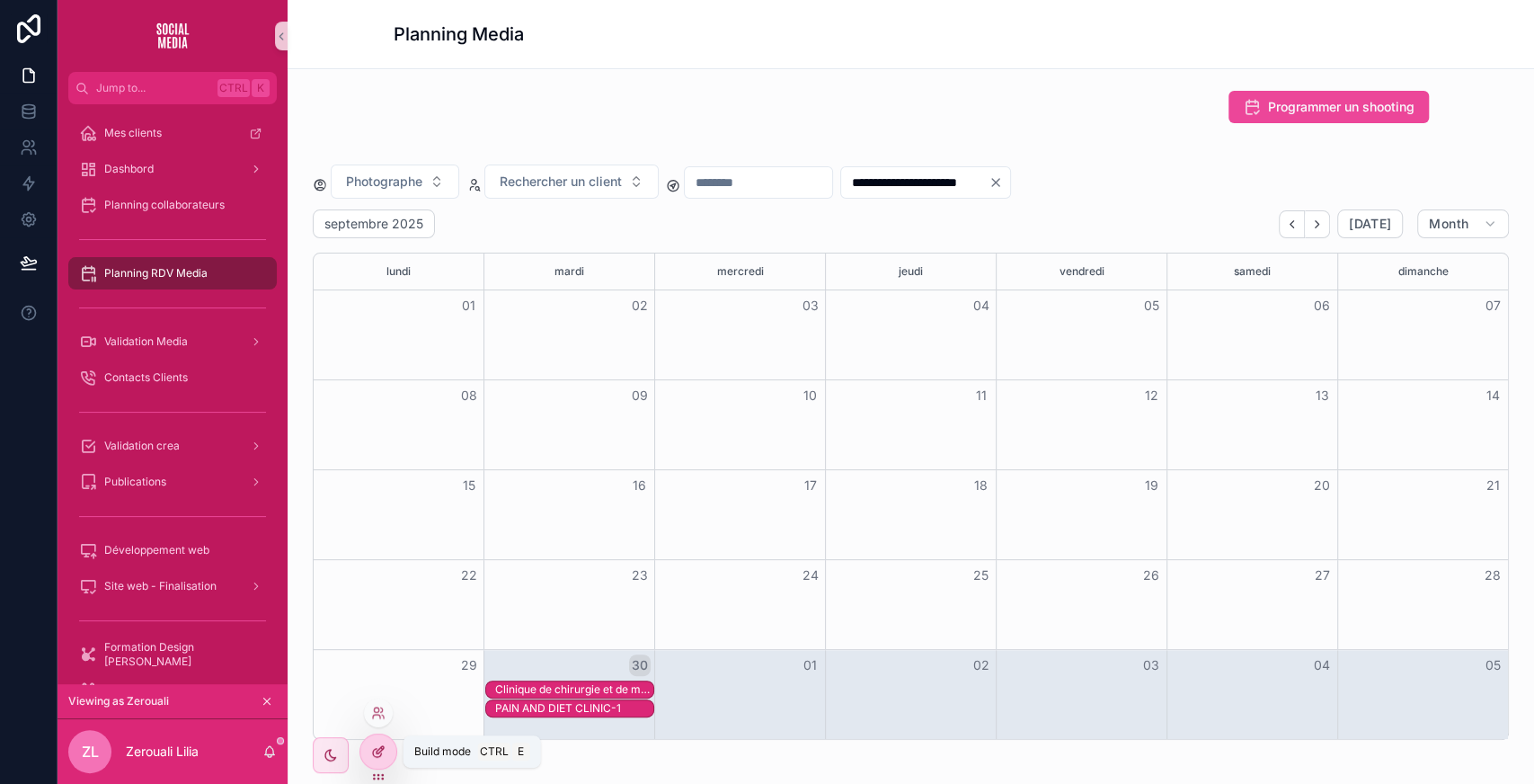
click at [377, 745] on icon at bounding box center [378, 751] width 14 height 14
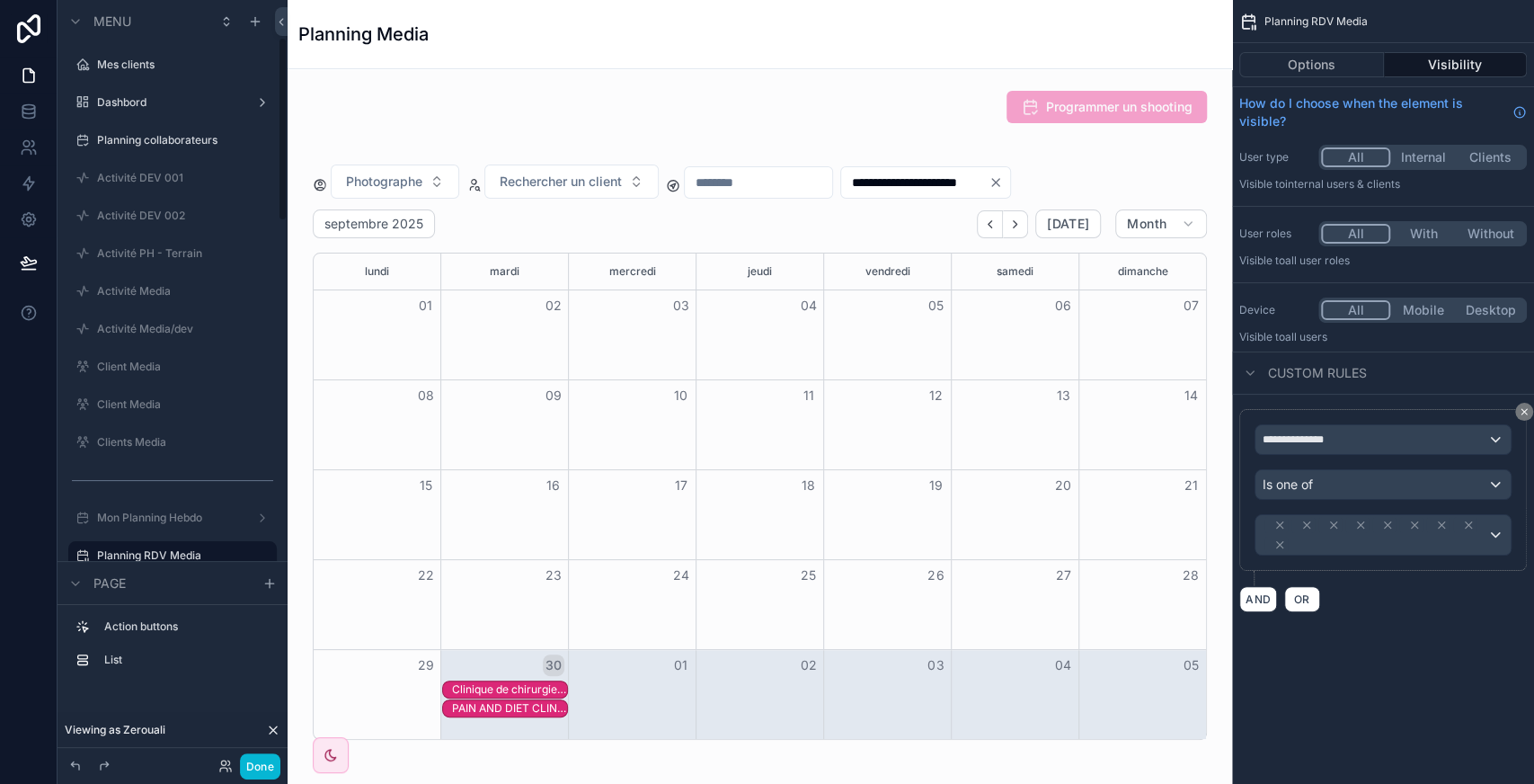
scroll to position [154, 0]
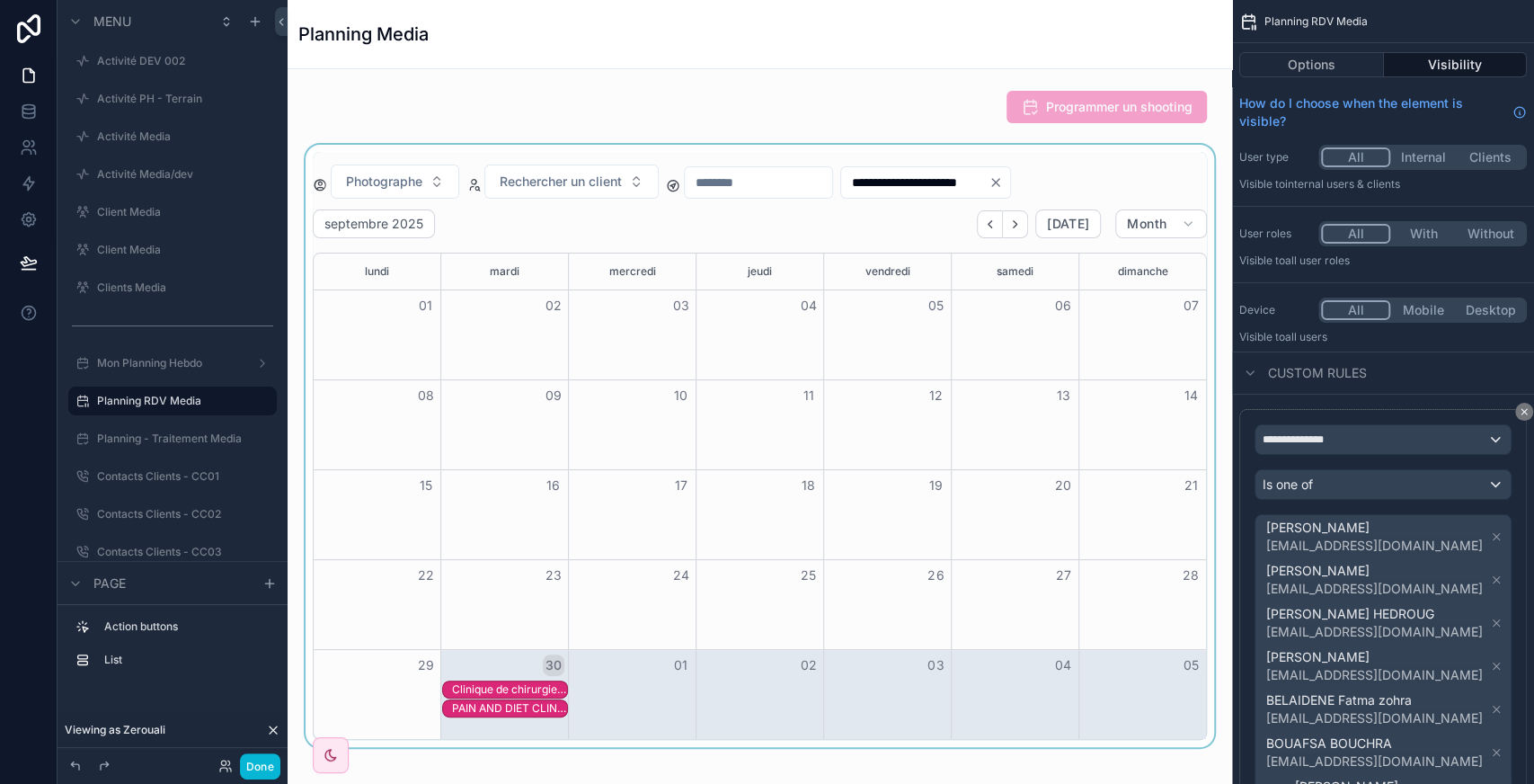
click at [1106, 185] on div "scrollable content" at bounding box center [759, 445] width 915 height 602
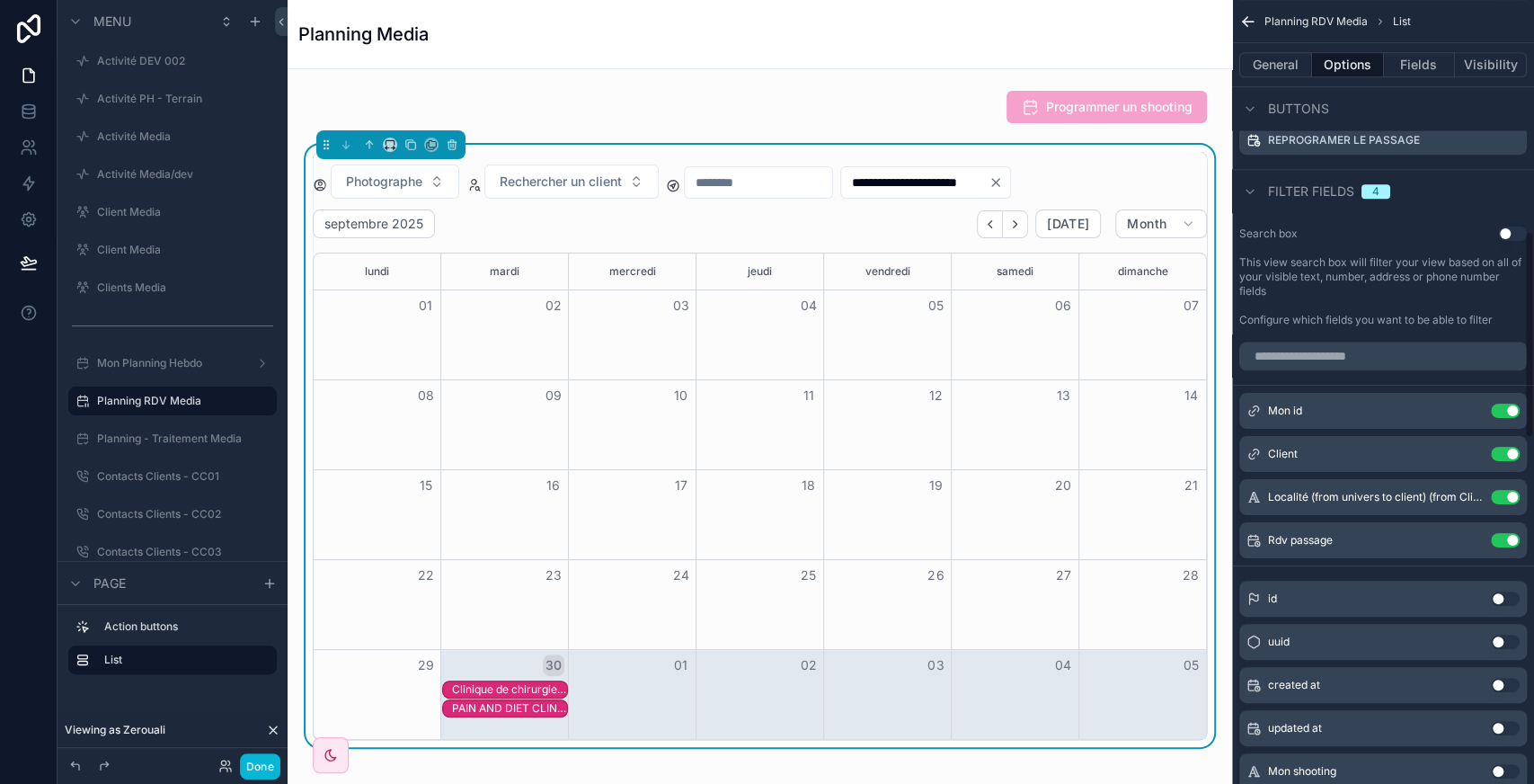
scroll to position [875, 0]
click at [1470, 532] on icon "scrollable content" at bounding box center [1469, 539] width 14 height 14
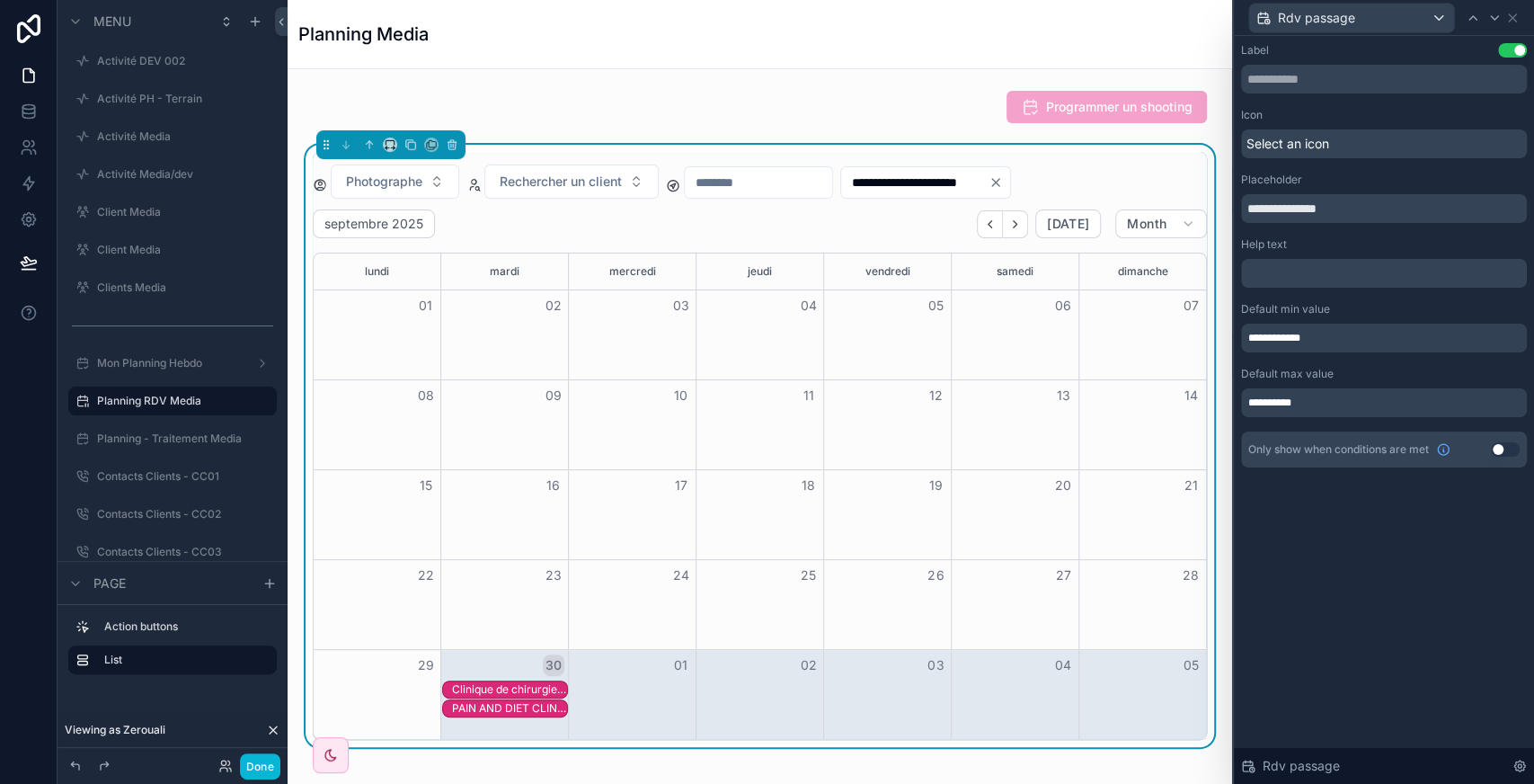
drag, startPoint x: 1310, startPoint y: 329, endPoint x: 1310, endPoint y: 340, distance: 11.0
click at [1310, 340] on div "**********" at bounding box center [1384, 338] width 285 height 29
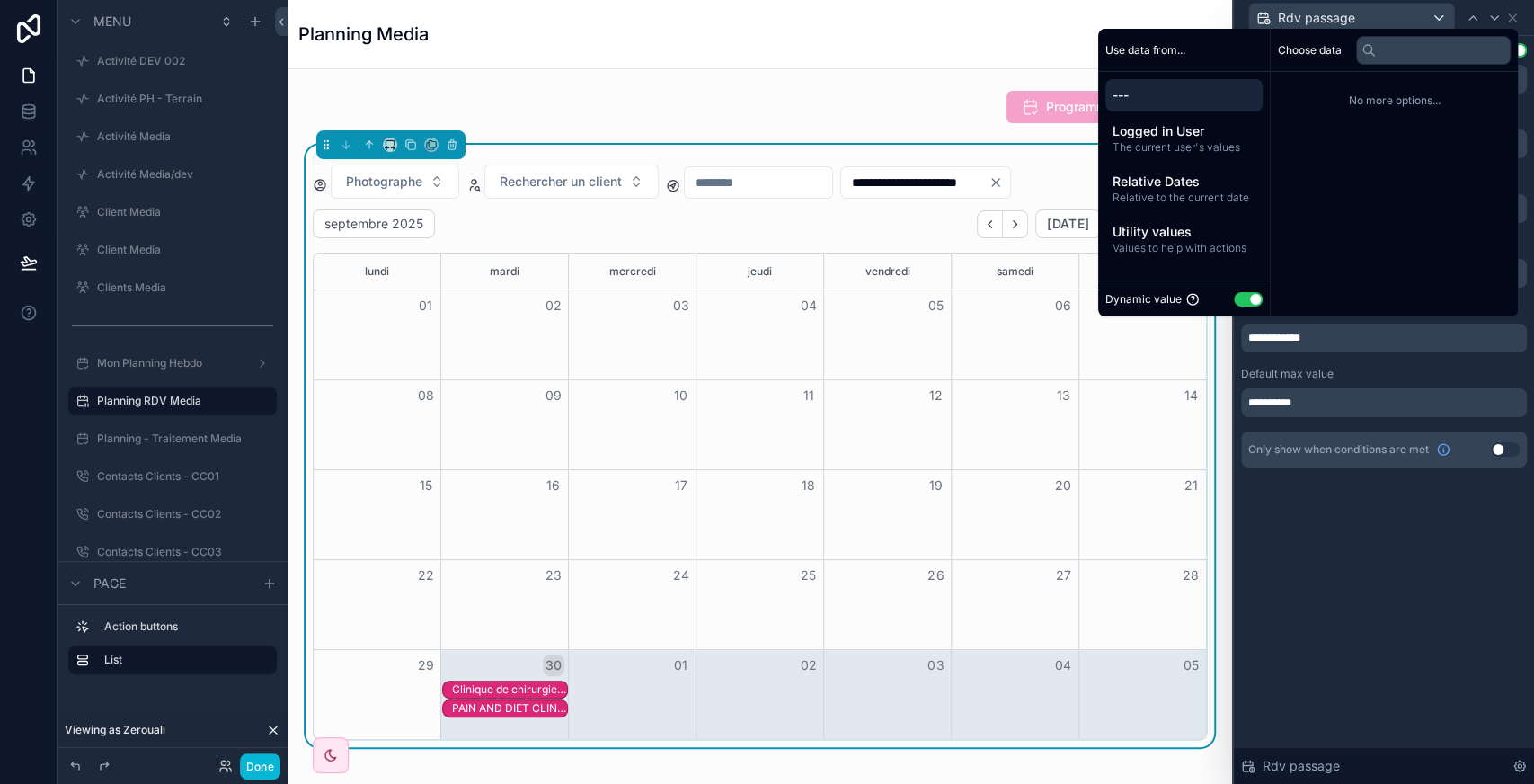
click at [1249, 300] on button "Use setting" at bounding box center [1249, 299] width 29 height 14
select select "****"
select select "*"
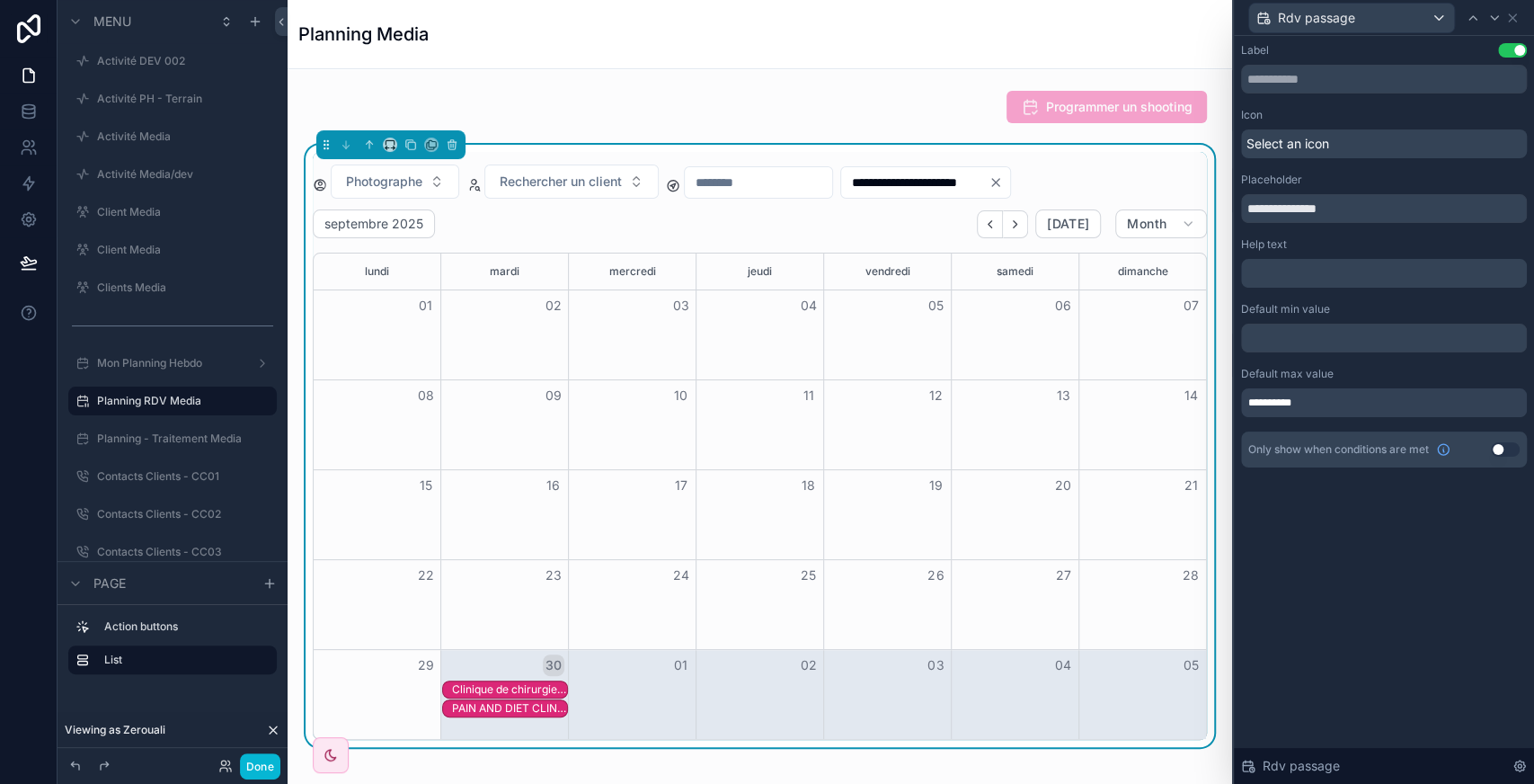
click at [1317, 408] on div "**********" at bounding box center [1384, 402] width 285 height 29
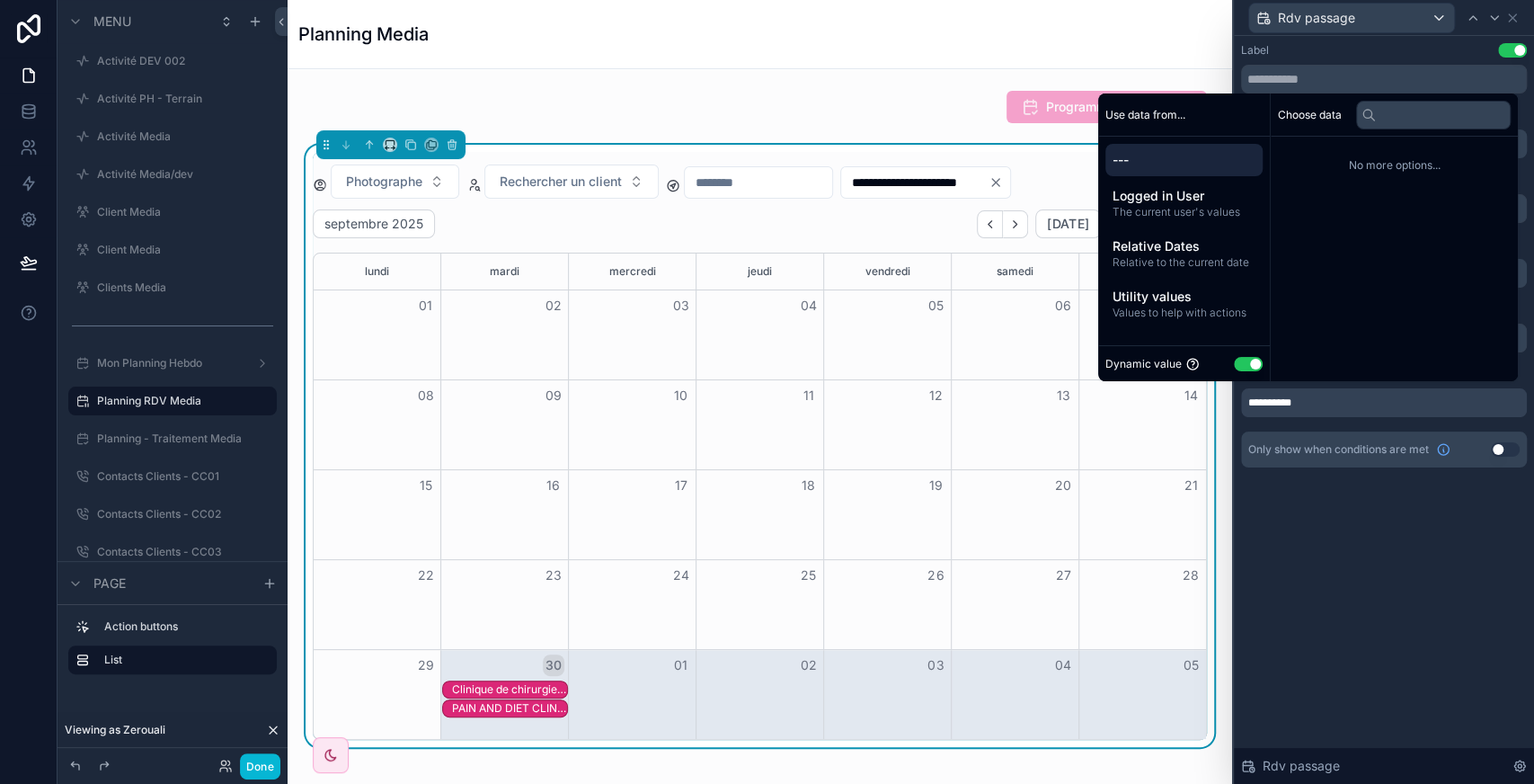
click at [1236, 363] on button "Use setting" at bounding box center [1249, 363] width 29 height 14
select select "****"
select select "*"
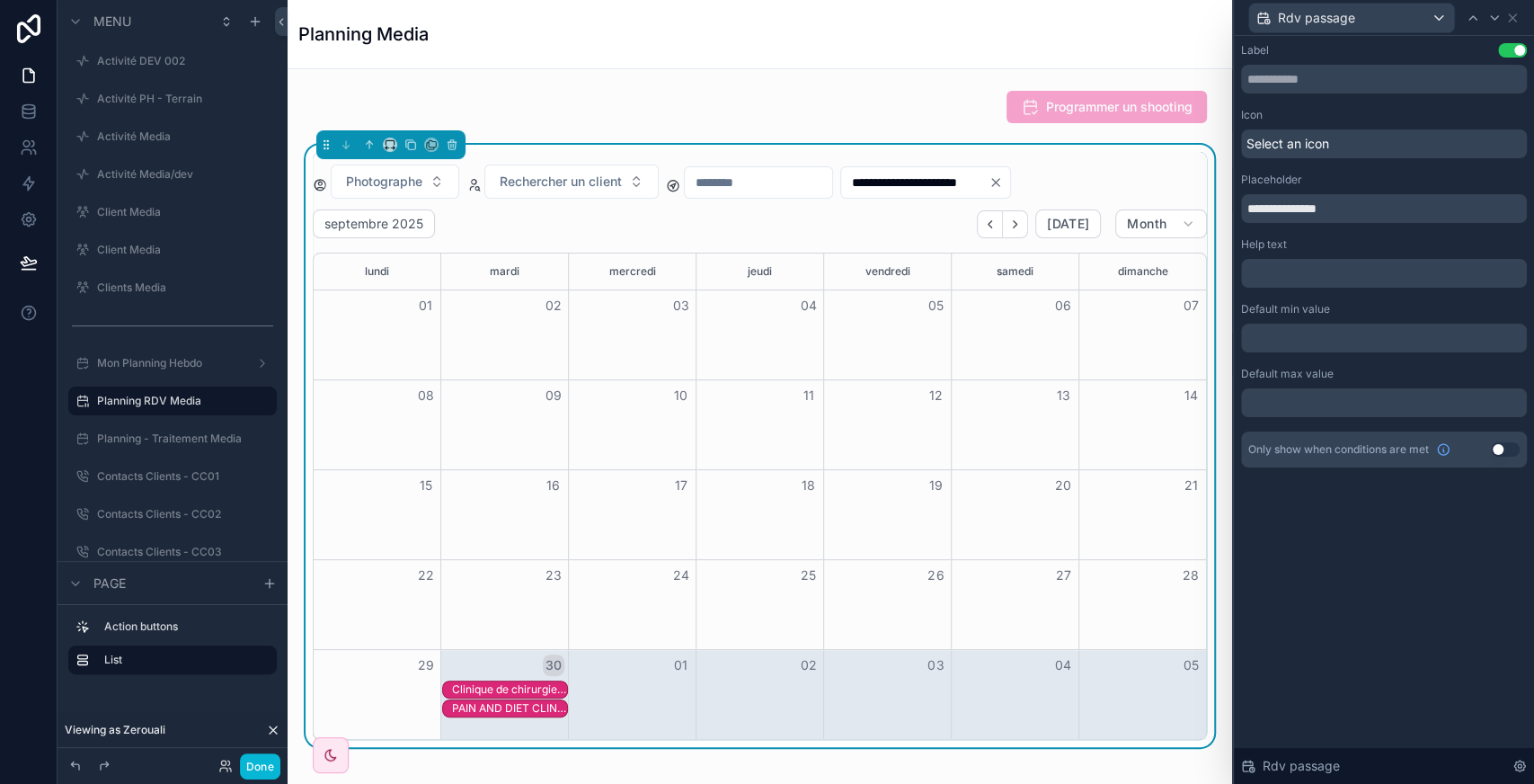
click at [1385, 506] on div "**********" at bounding box center [1384, 273] width 300 height 475
click at [1301, 277] on p "﻿" at bounding box center [1386, 273] width 275 height 18
click at [1357, 240] on div "Help text" at bounding box center [1384, 244] width 285 height 14
click at [1317, 332] on input "text" at bounding box center [1384, 338] width 285 height 29
select select "****"
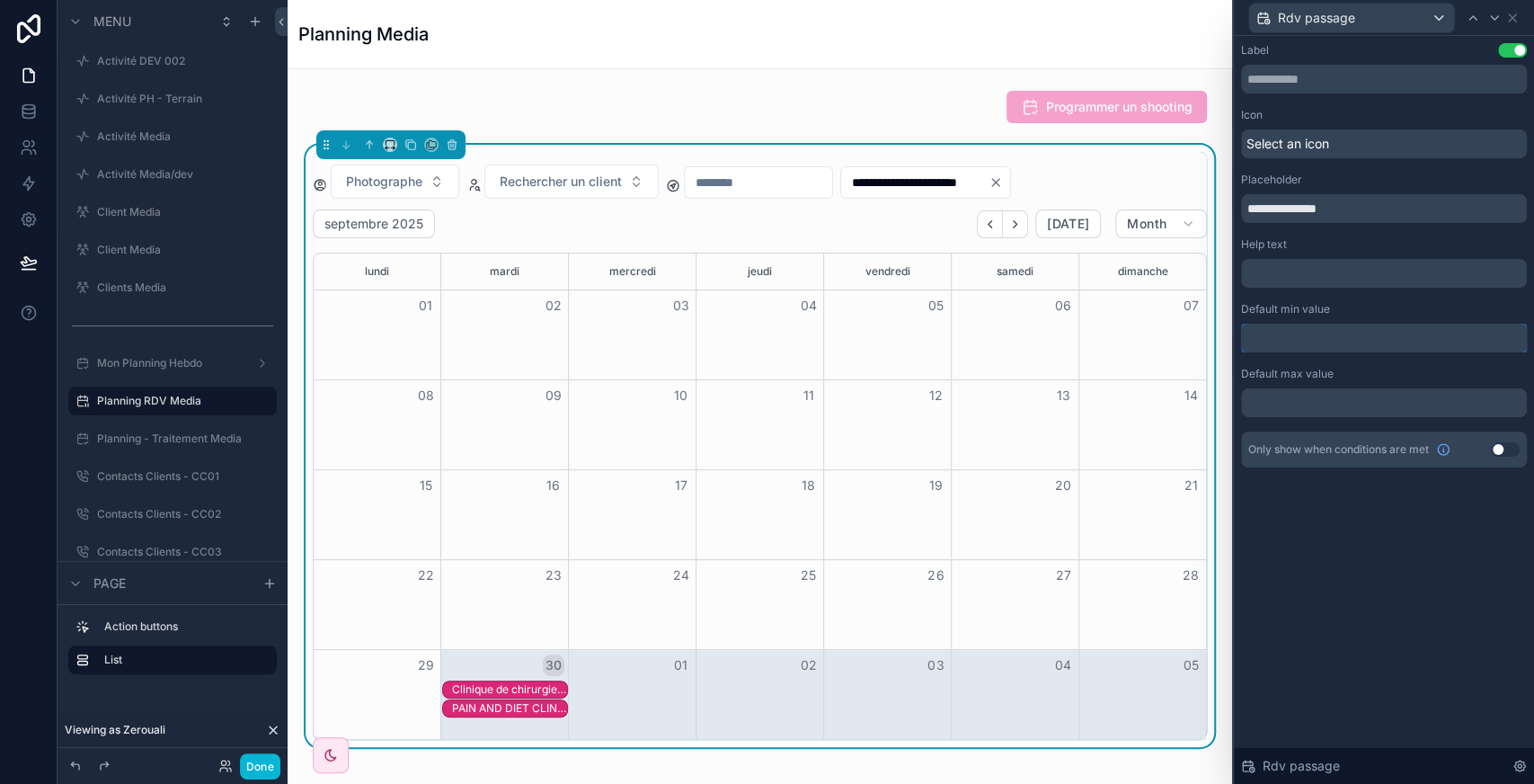
select select "*"
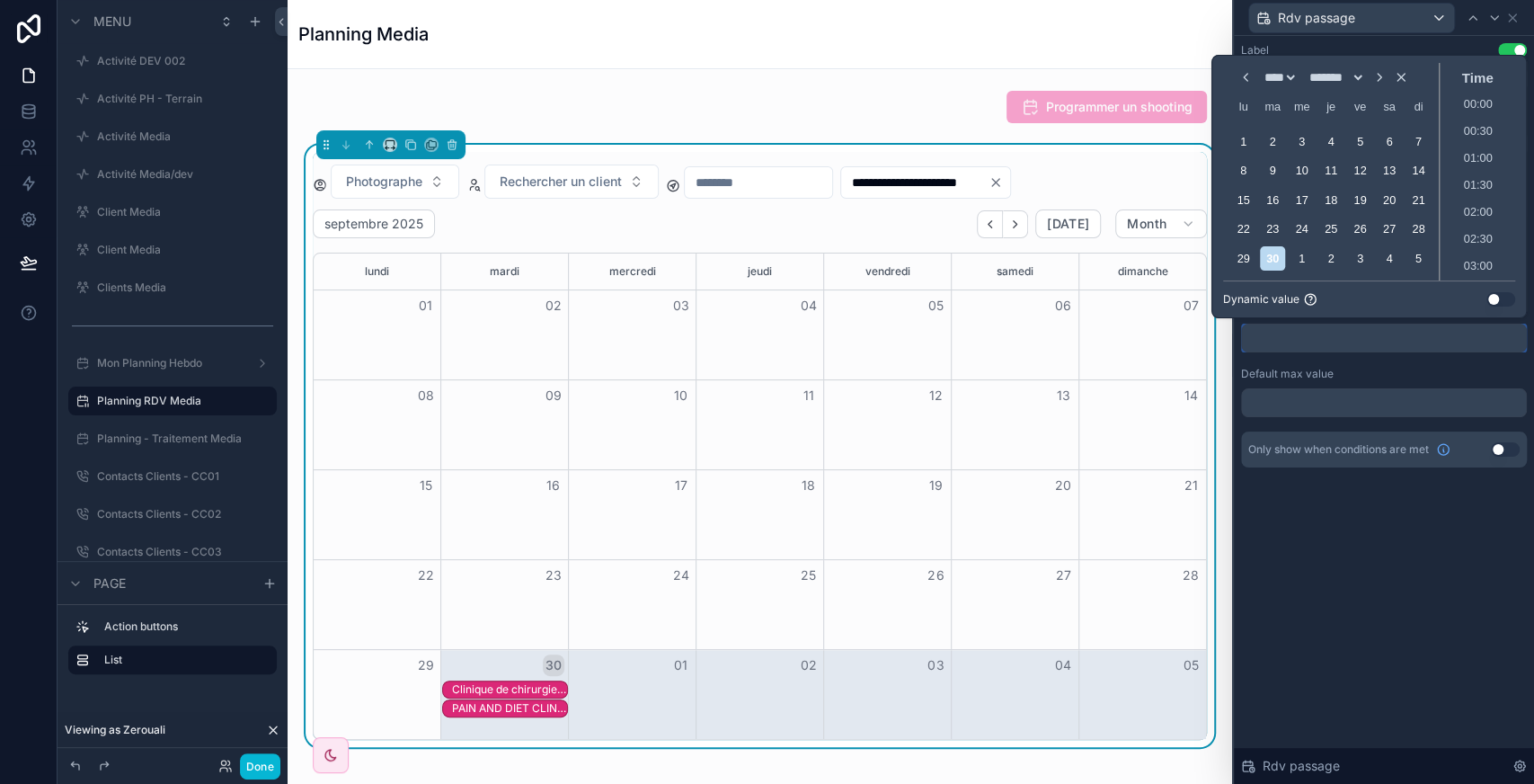
scroll to position [595, 0]
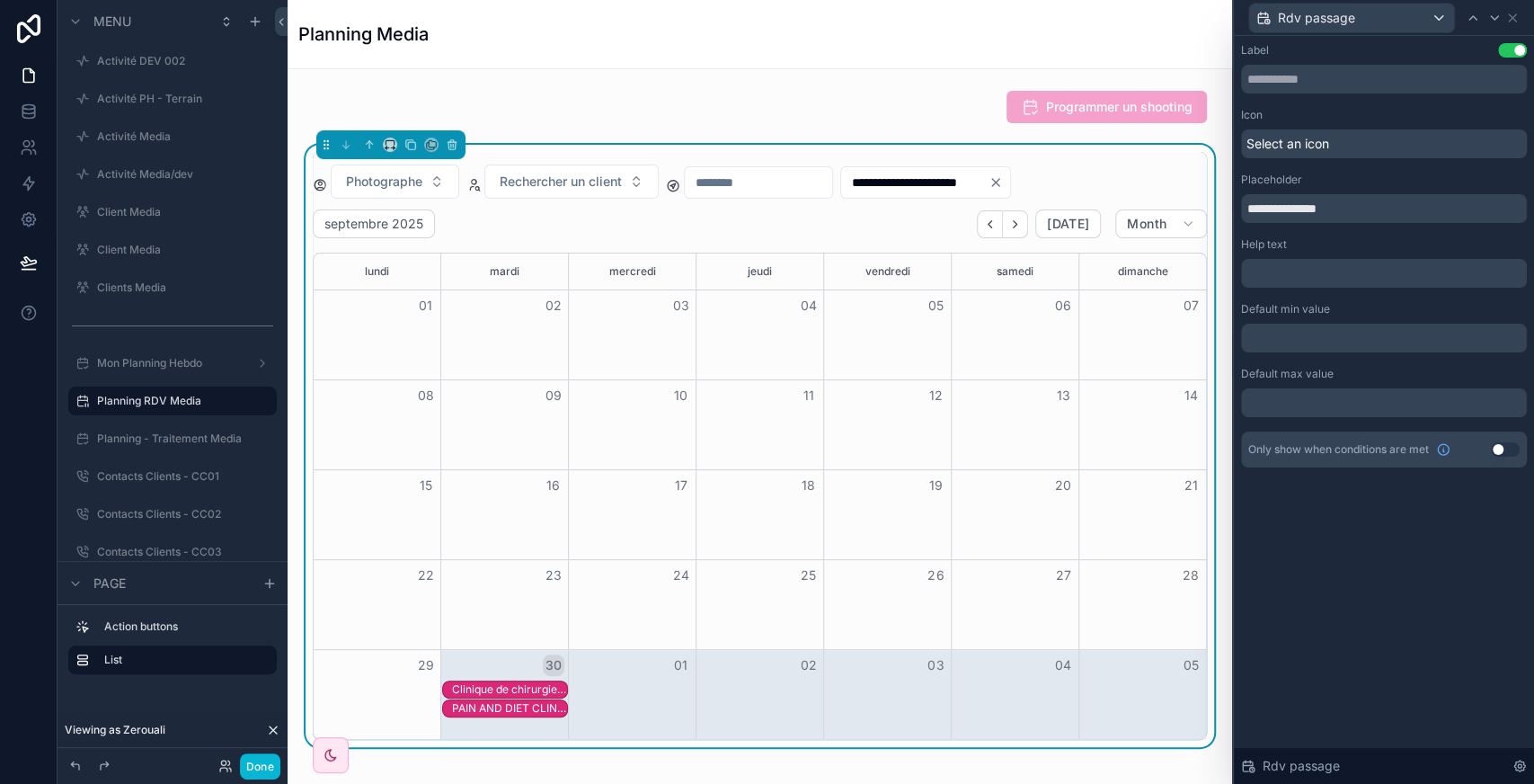
click at [1357, 544] on div "**********" at bounding box center [1384, 410] width 300 height 748
click at [259, 768] on button "Done" at bounding box center [260, 765] width 40 height 26
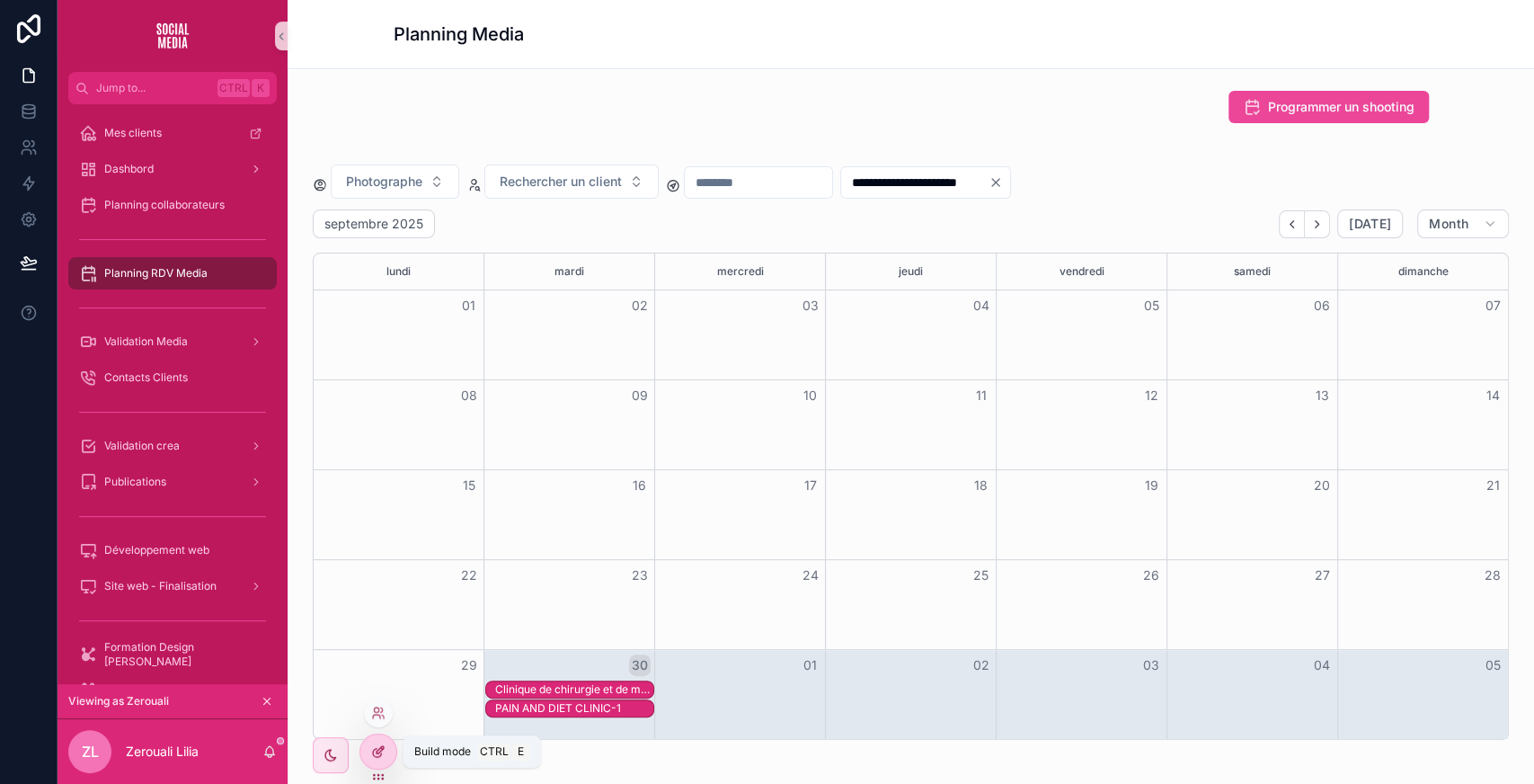
click at [378, 744] on icon at bounding box center [378, 751] width 14 height 14
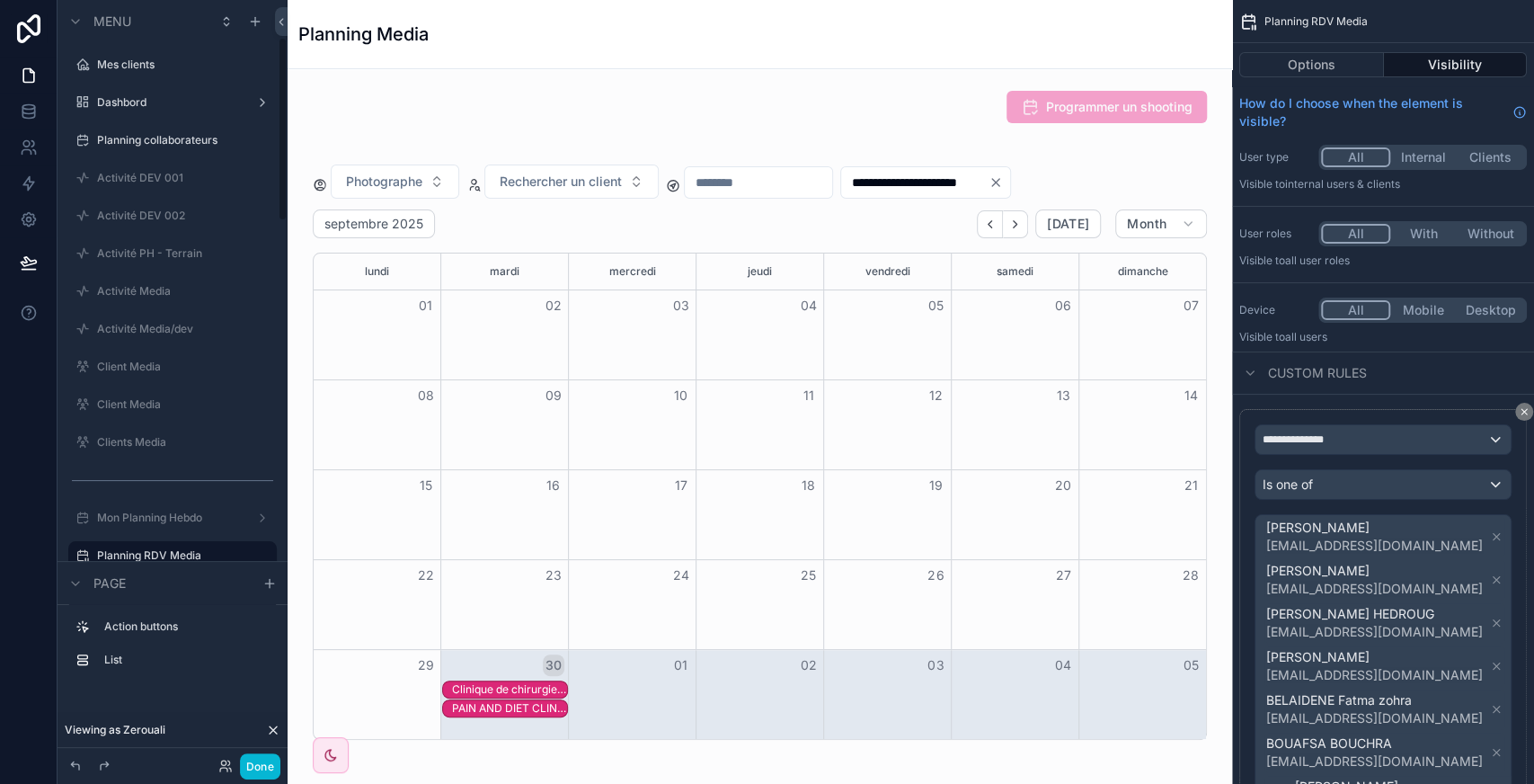
scroll to position [154, 0]
click at [1096, 185] on div "scrollable content" at bounding box center [759, 445] width 915 height 602
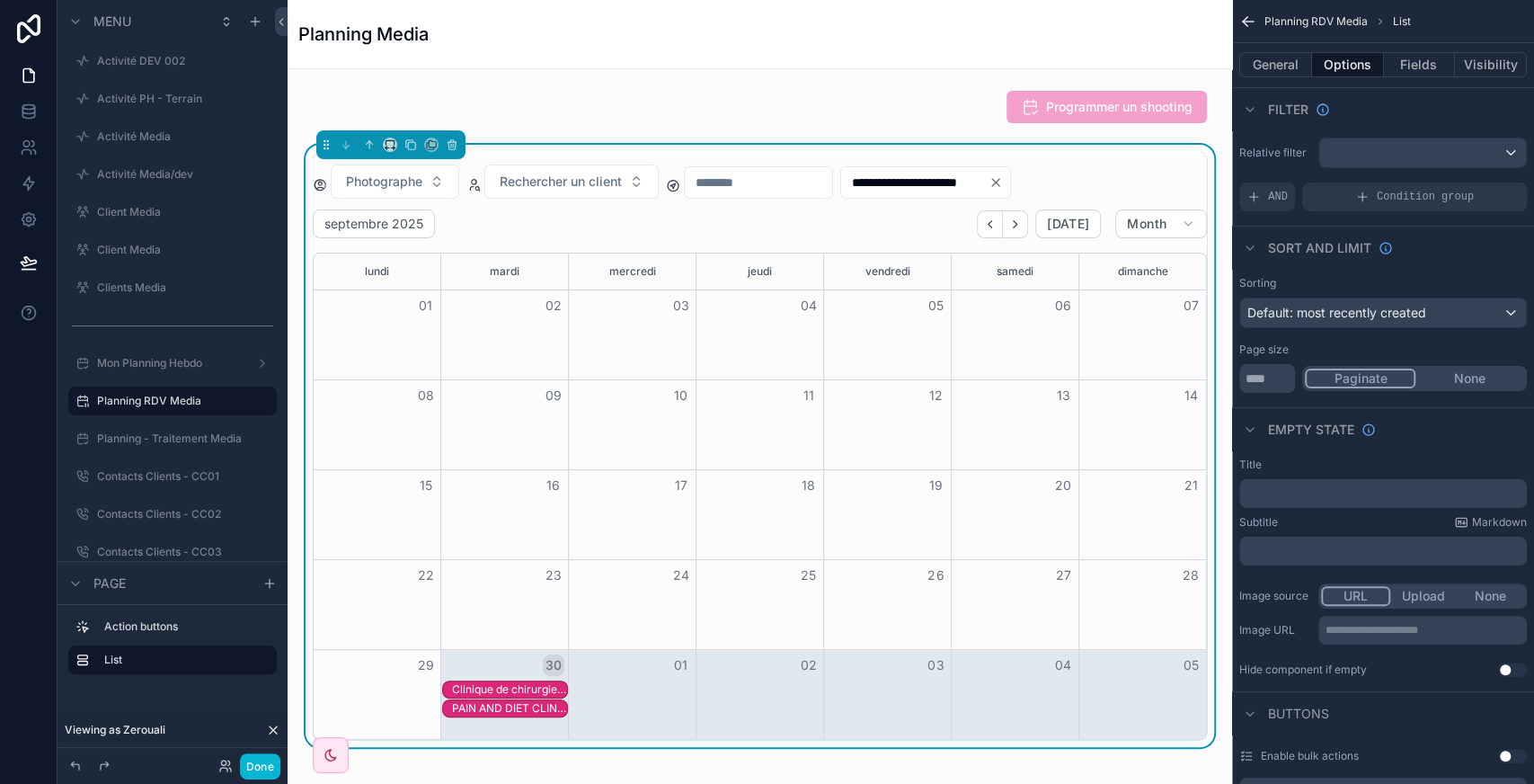
click at [979, 169] on input "**********" at bounding box center [914, 182] width 148 height 25
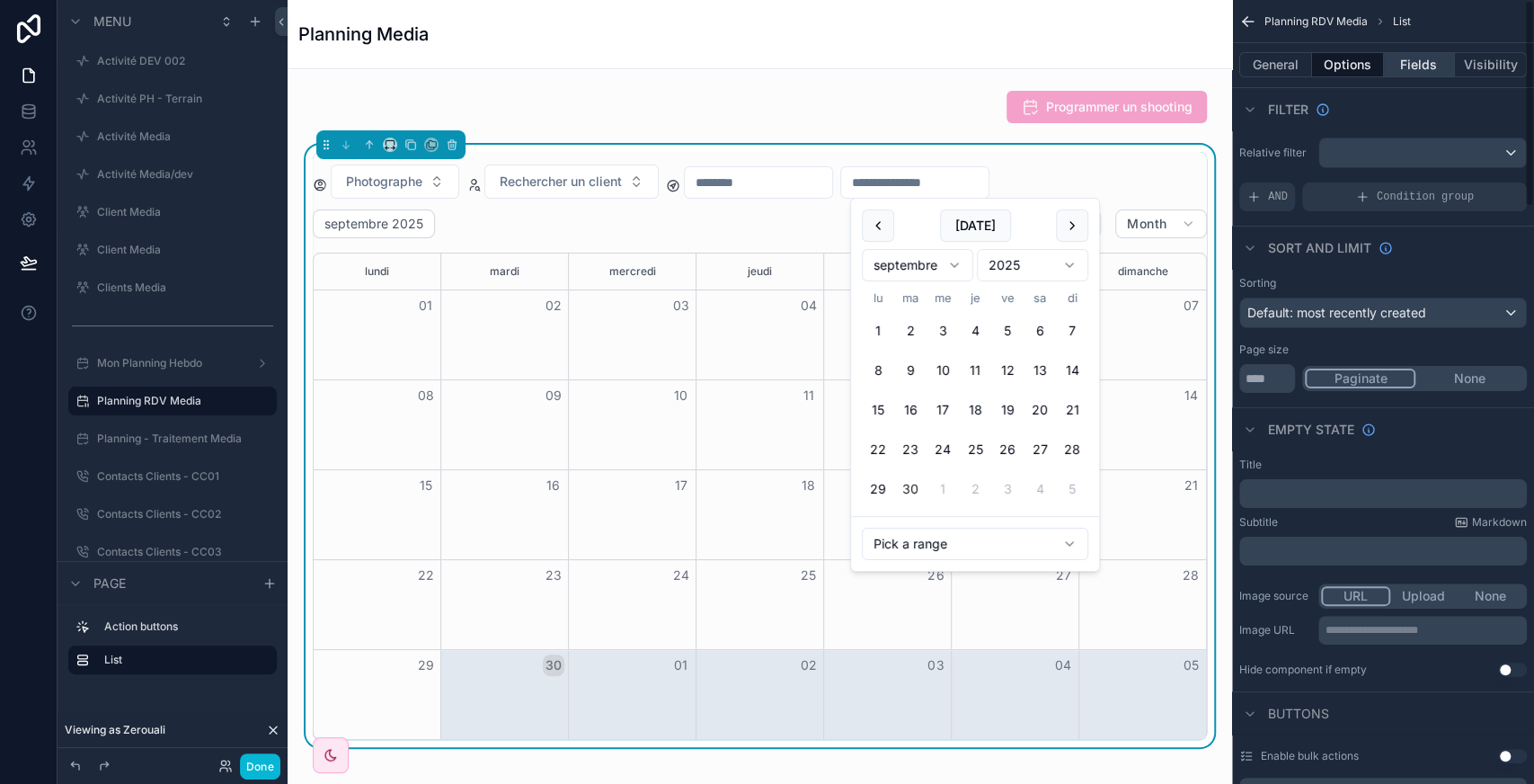
click at [1423, 62] on button "Fields" at bounding box center [1420, 65] width 72 height 25
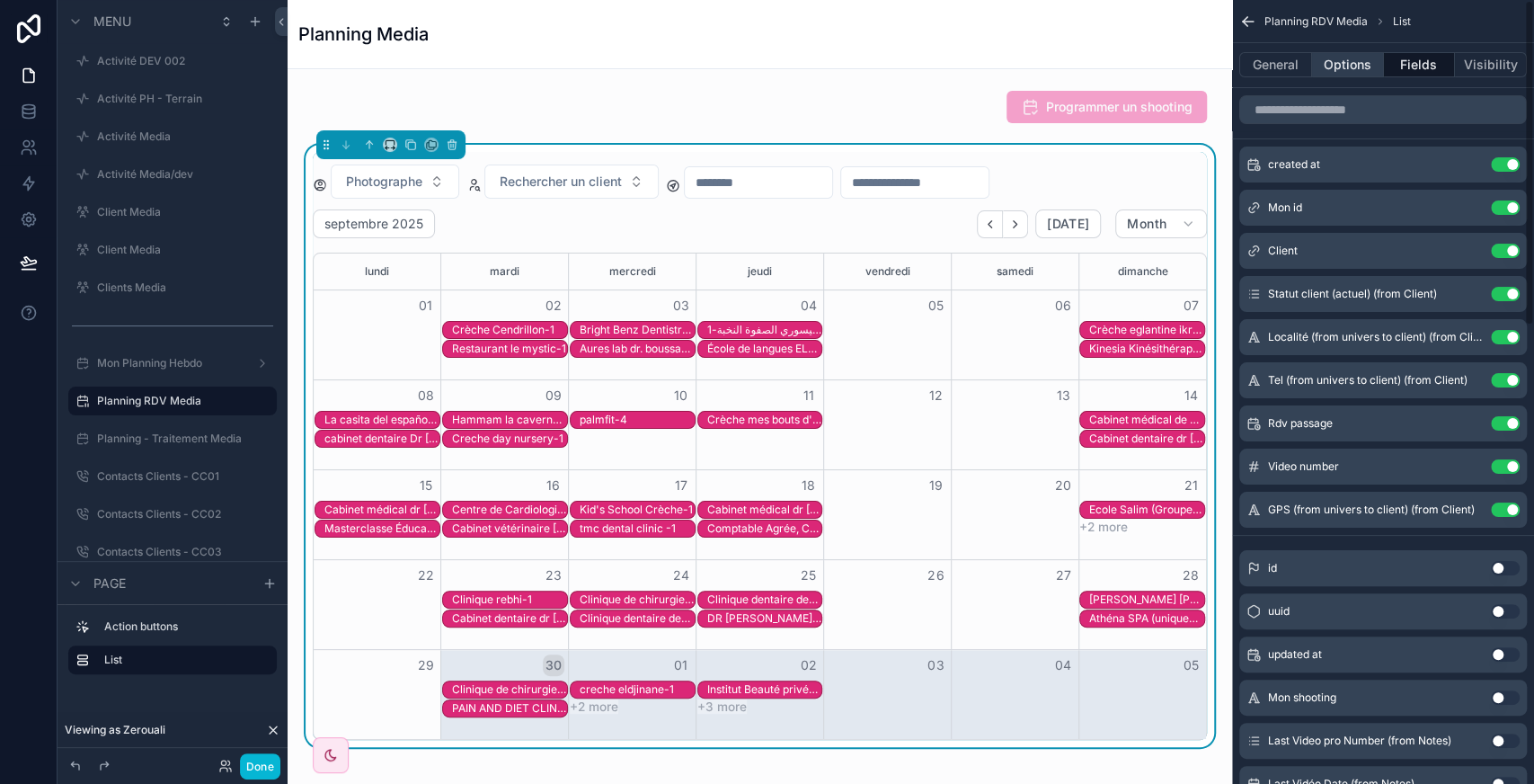
click at [1338, 63] on button "Options" at bounding box center [1348, 65] width 72 height 25
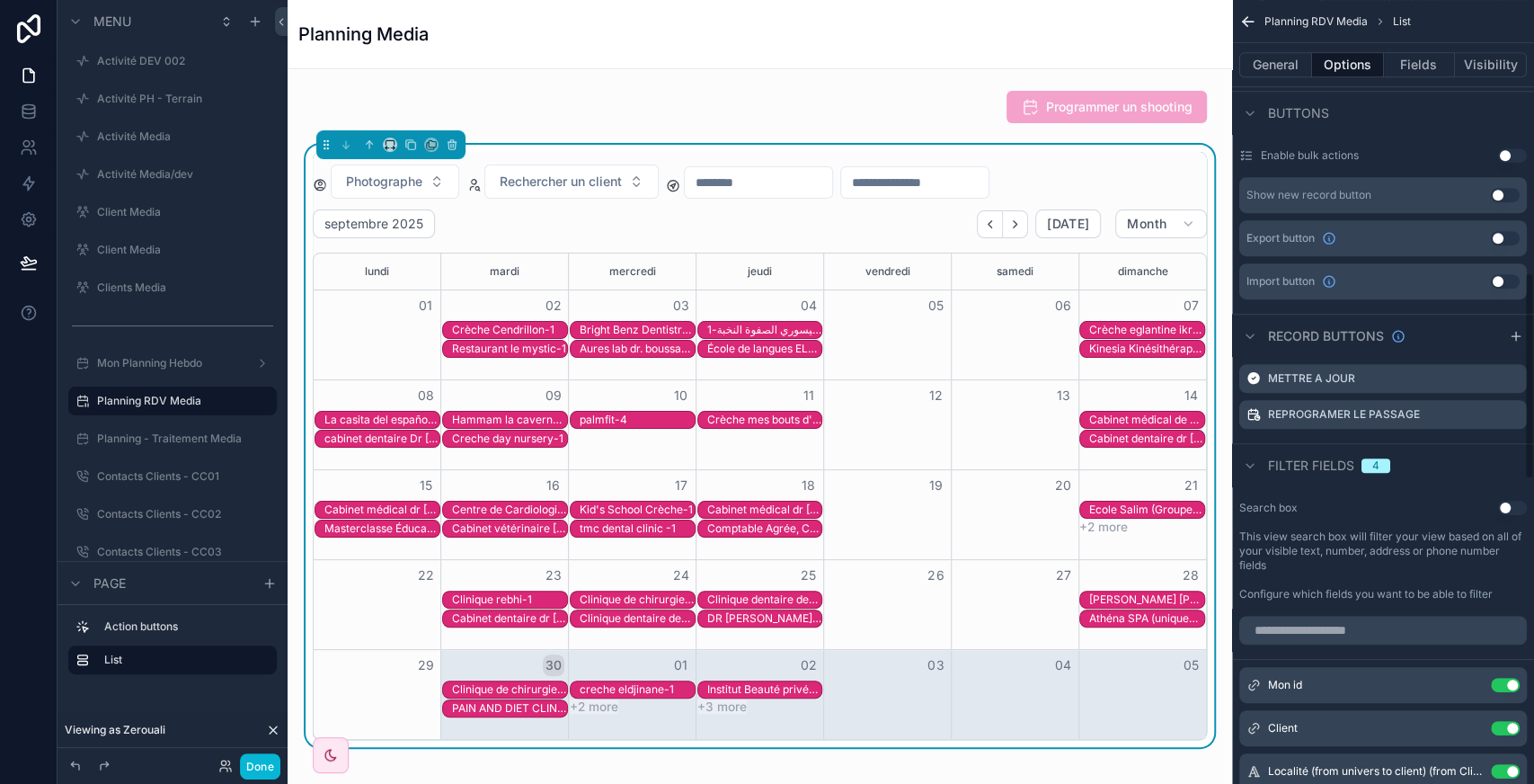
scroll to position [1031, 0]
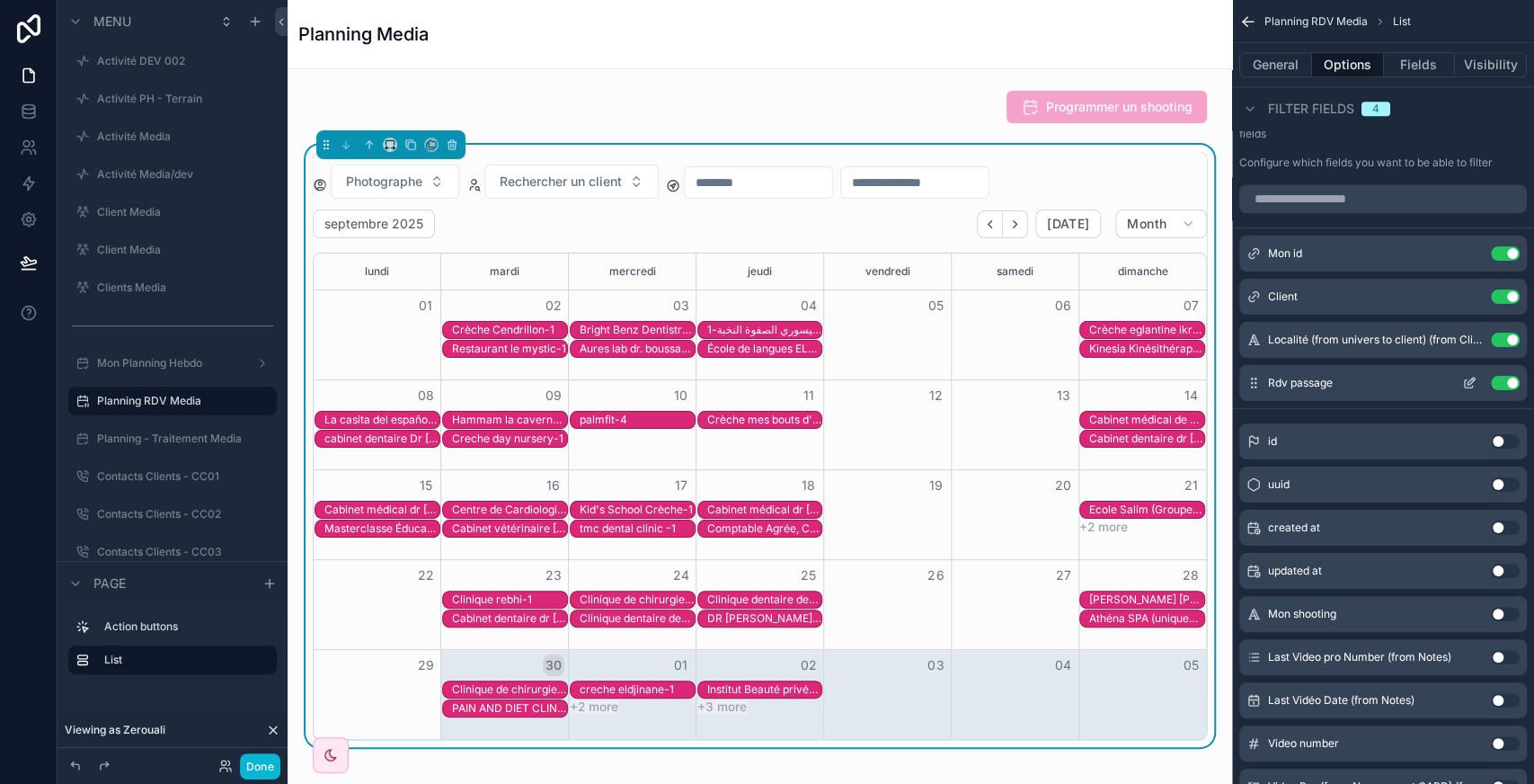
click at [1460, 376] on button "scrollable content" at bounding box center [1469, 382] width 29 height 14
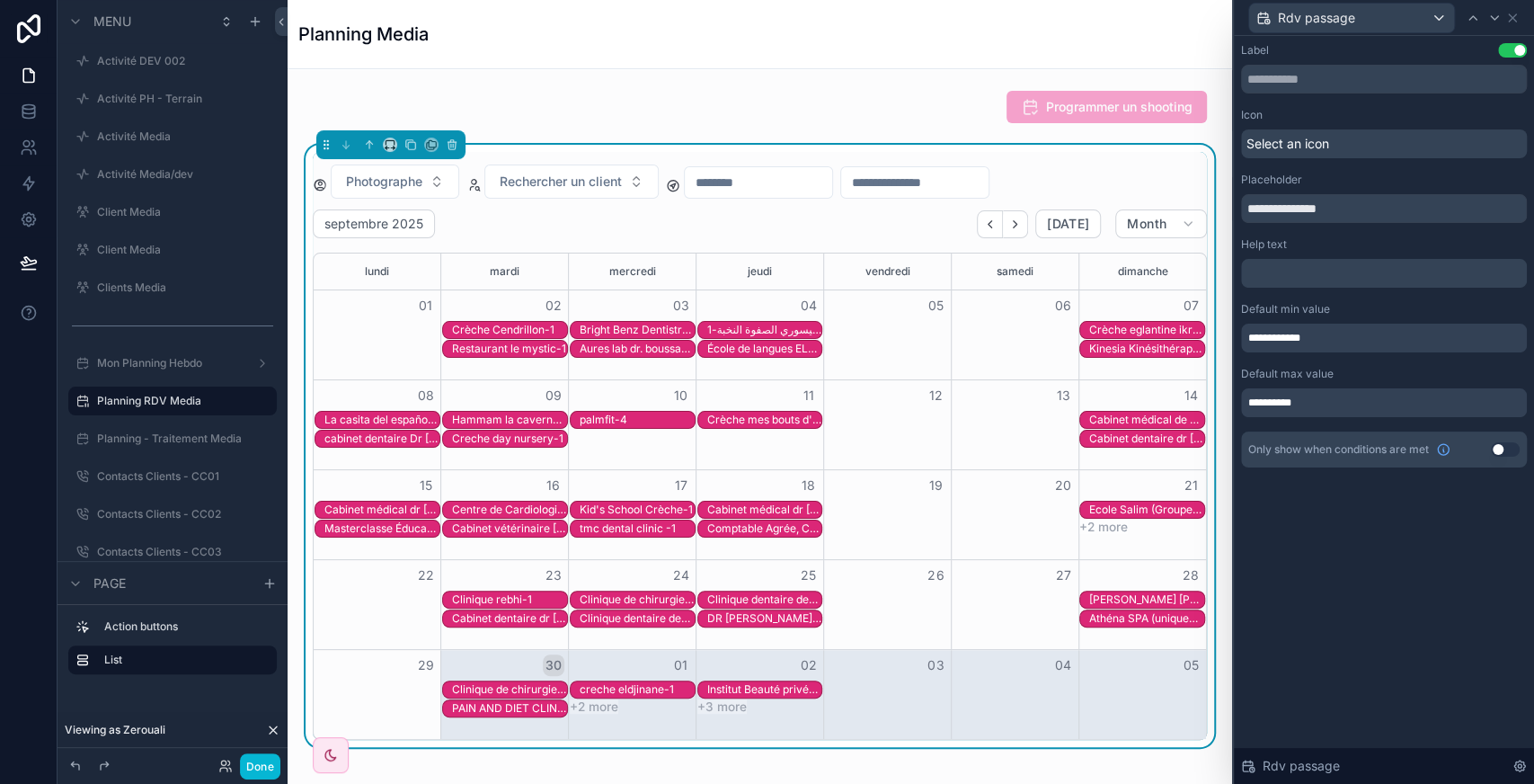
click at [1404, 333] on div "**********" at bounding box center [1384, 338] width 285 height 29
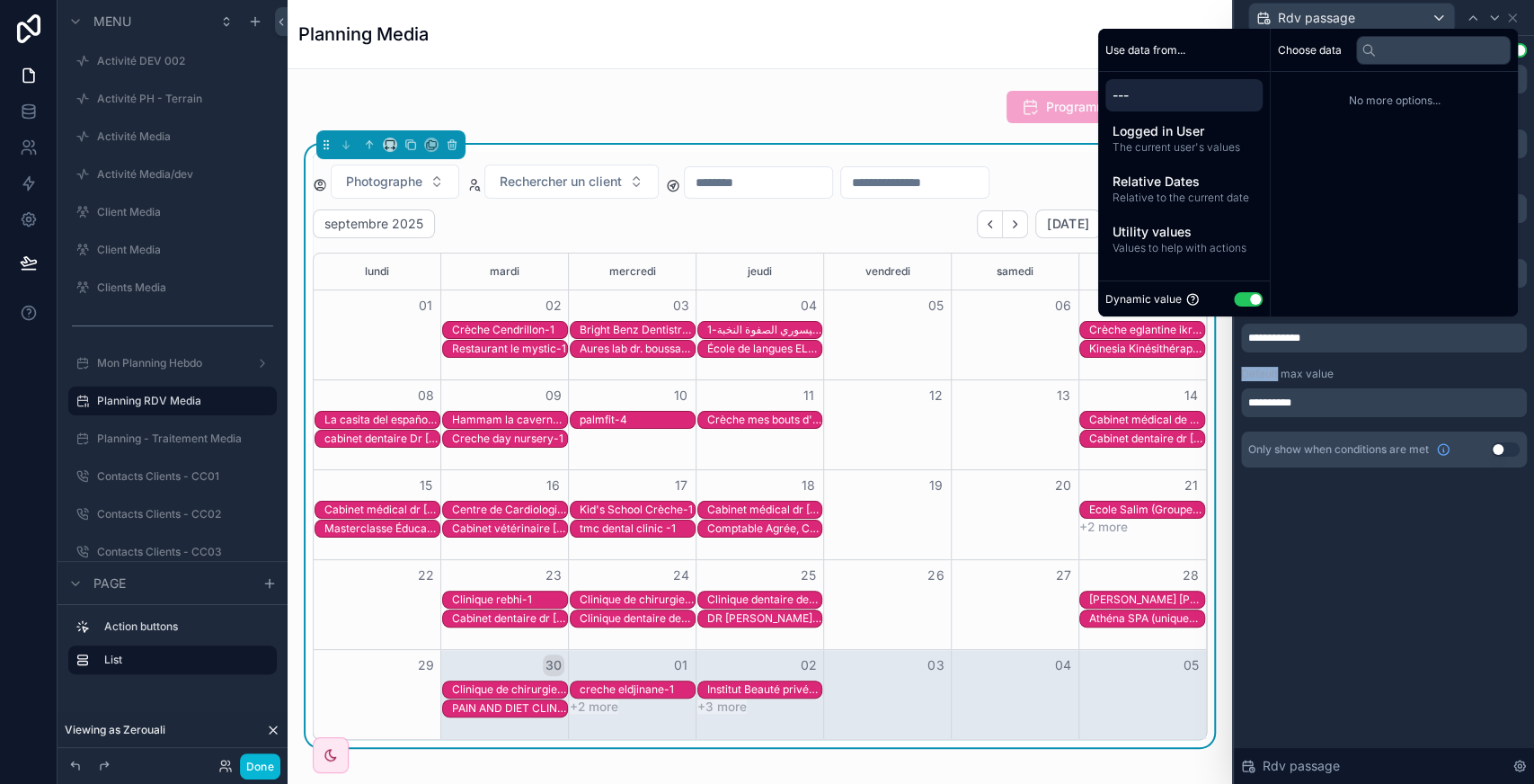
click at [1404, 333] on div "**********" at bounding box center [1384, 338] width 285 height 29
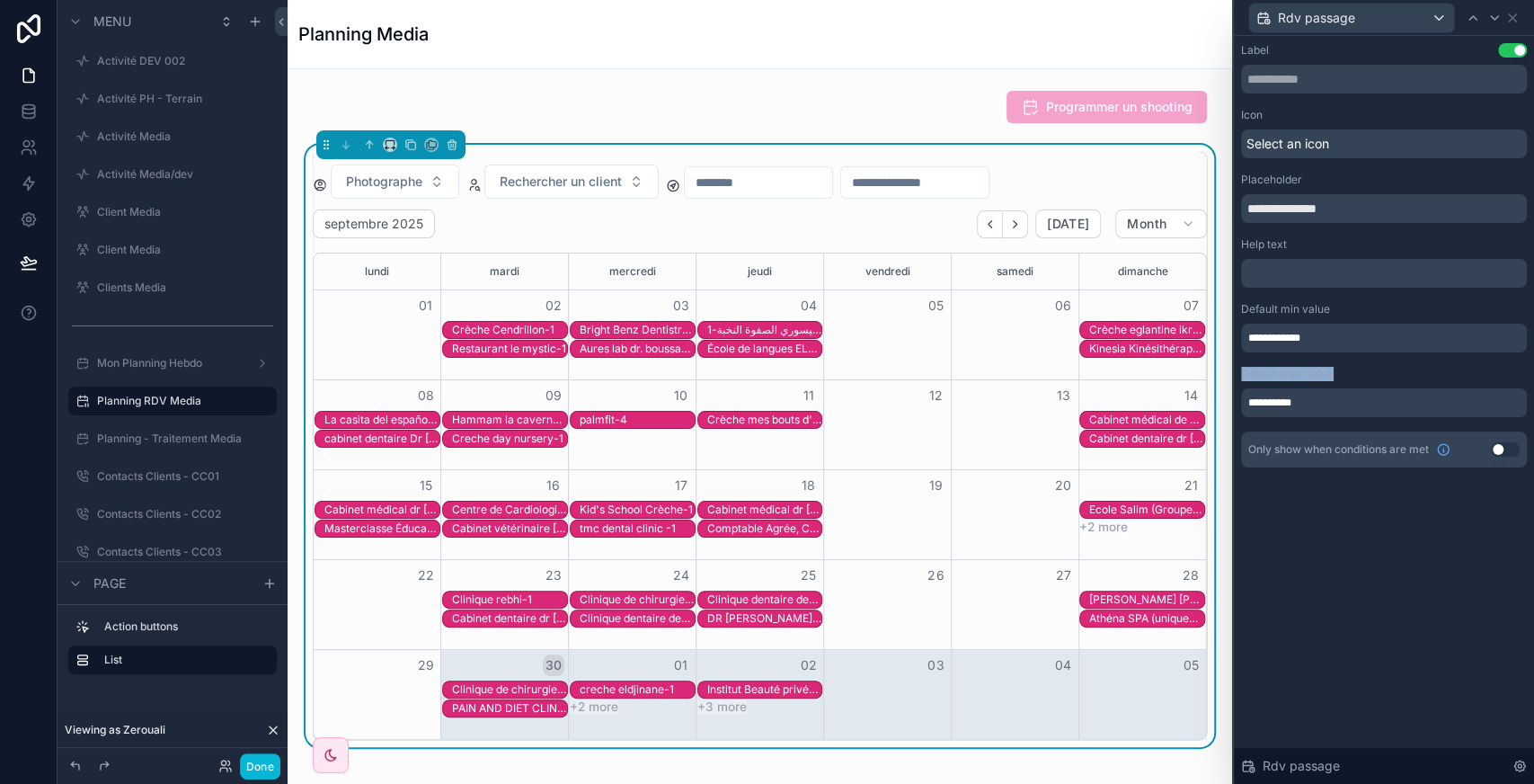
click at [1404, 333] on div "**********" at bounding box center [1384, 338] width 285 height 29
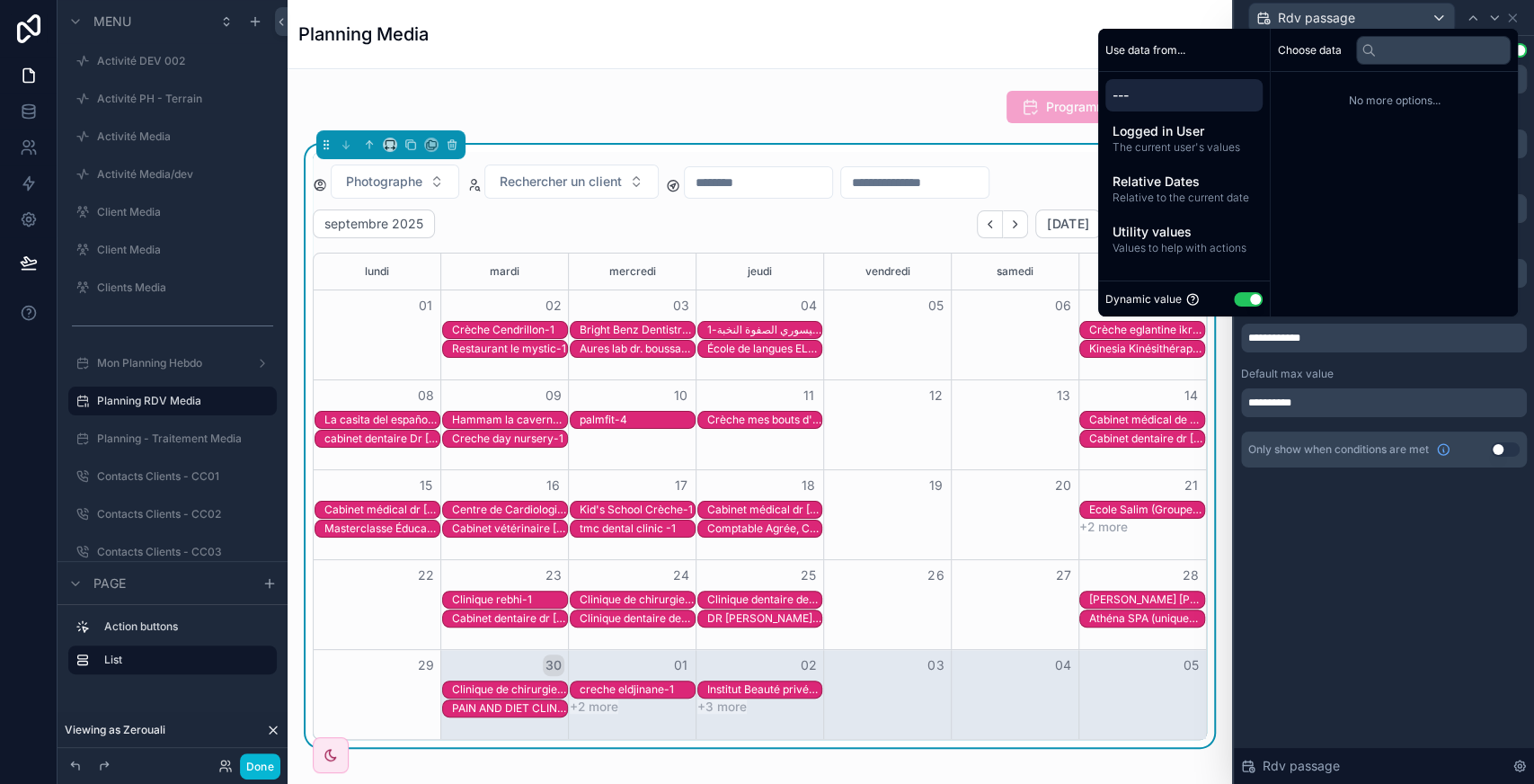
click at [1314, 558] on div "**********" at bounding box center [1384, 410] width 300 height 748
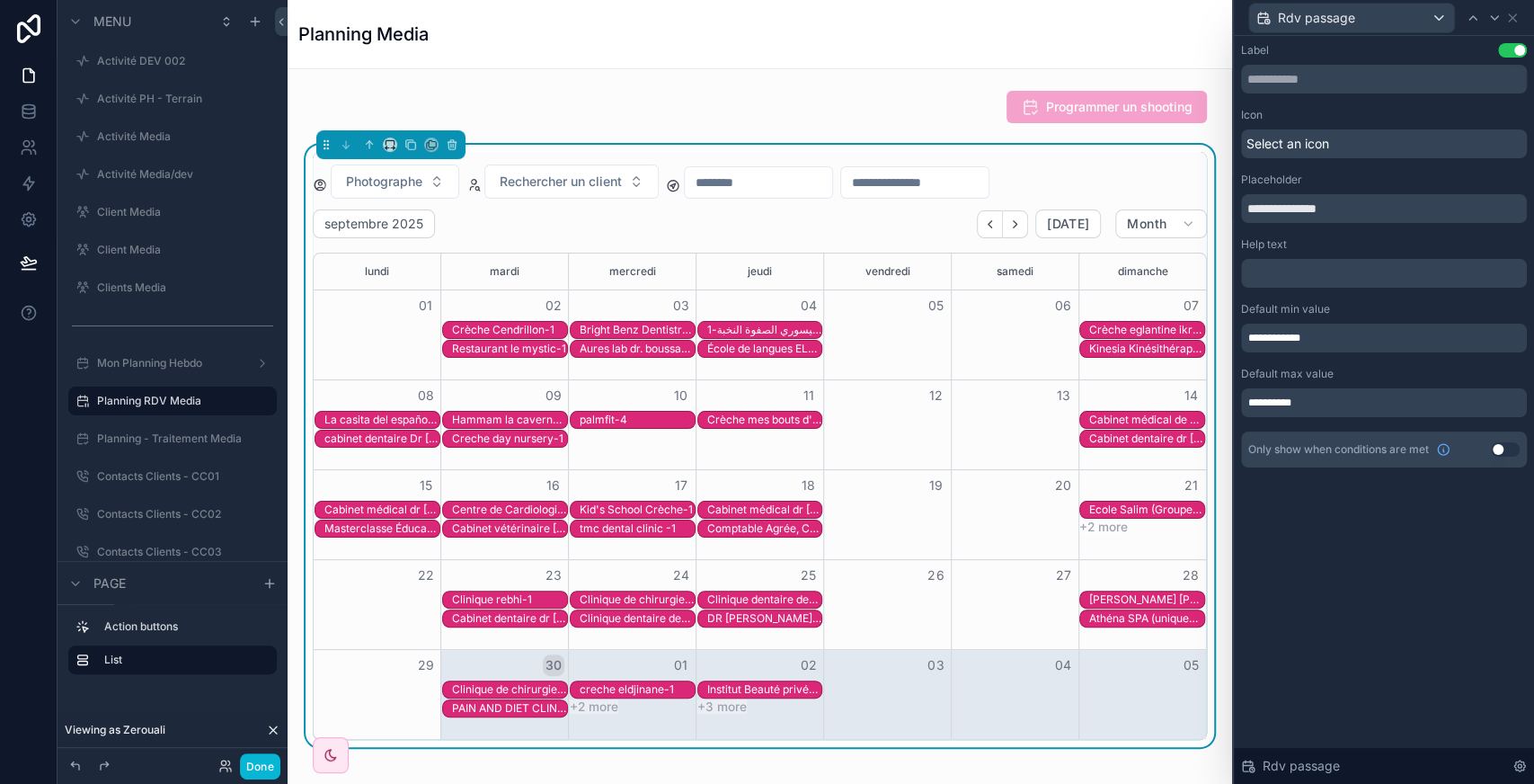
drag, startPoint x: 1346, startPoint y: 333, endPoint x: 1306, endPoint y: 336, distance: 40.1
click at [1306, 336] on div "**********" at bounding box center [1384, 338] width 285 height 29
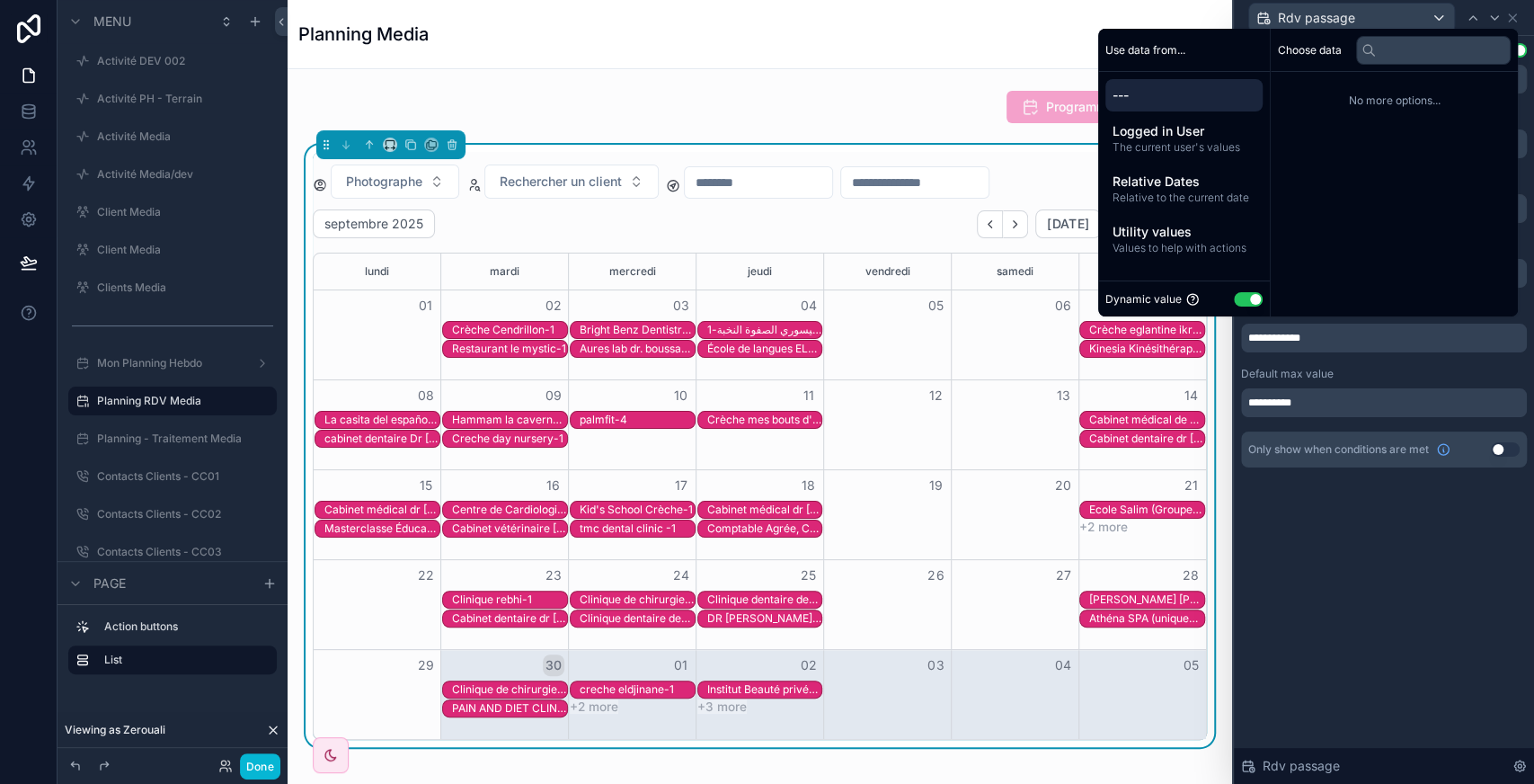
click at [1236, 300] on button "Use setting" at bounding box center [1249, 299] width 29 height 14
select select "****"
select select "*"
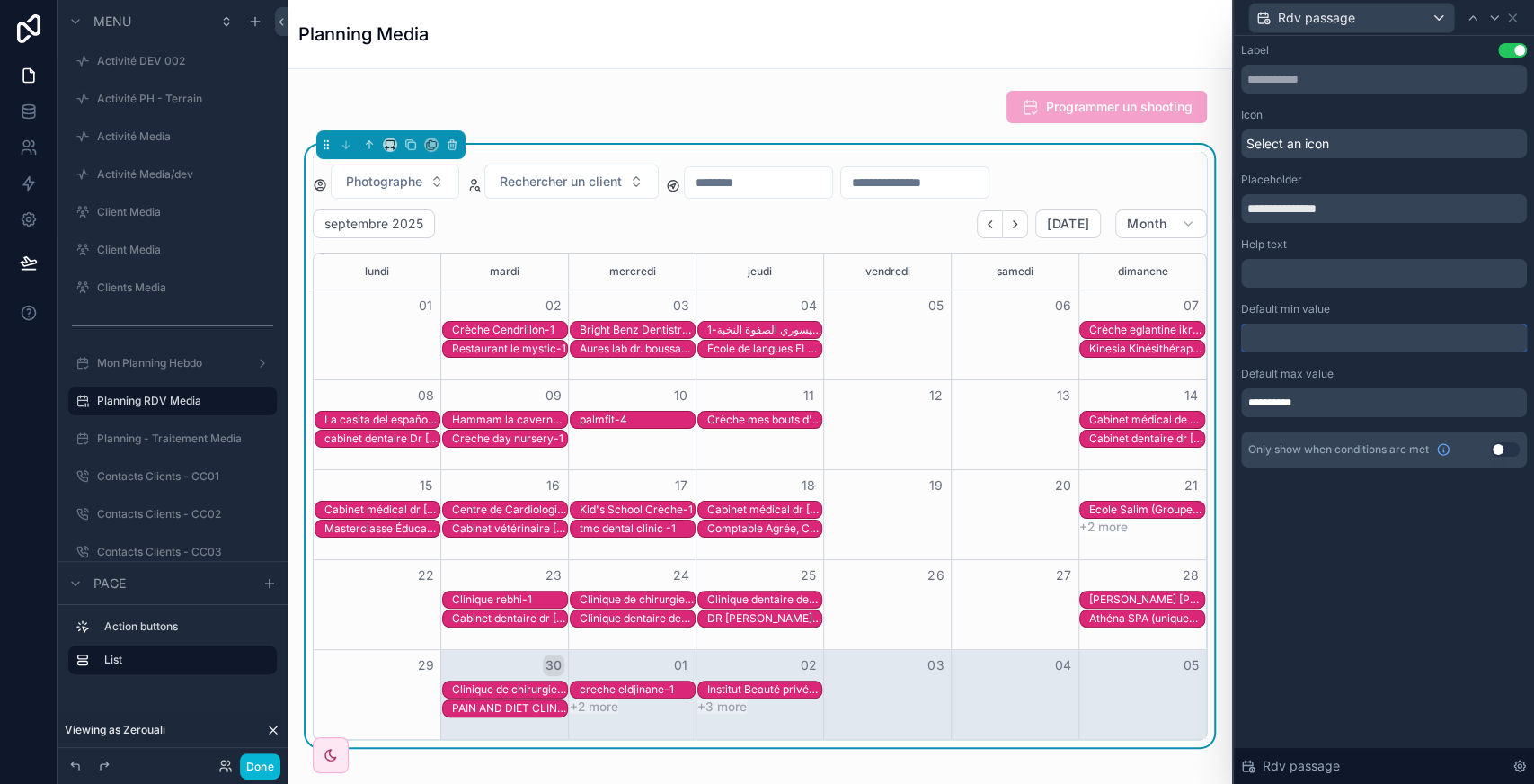
click at [1330, 331] on input "text" at bounding box center [1384, 338] width 285 height 29
select select "****"
select select "*"
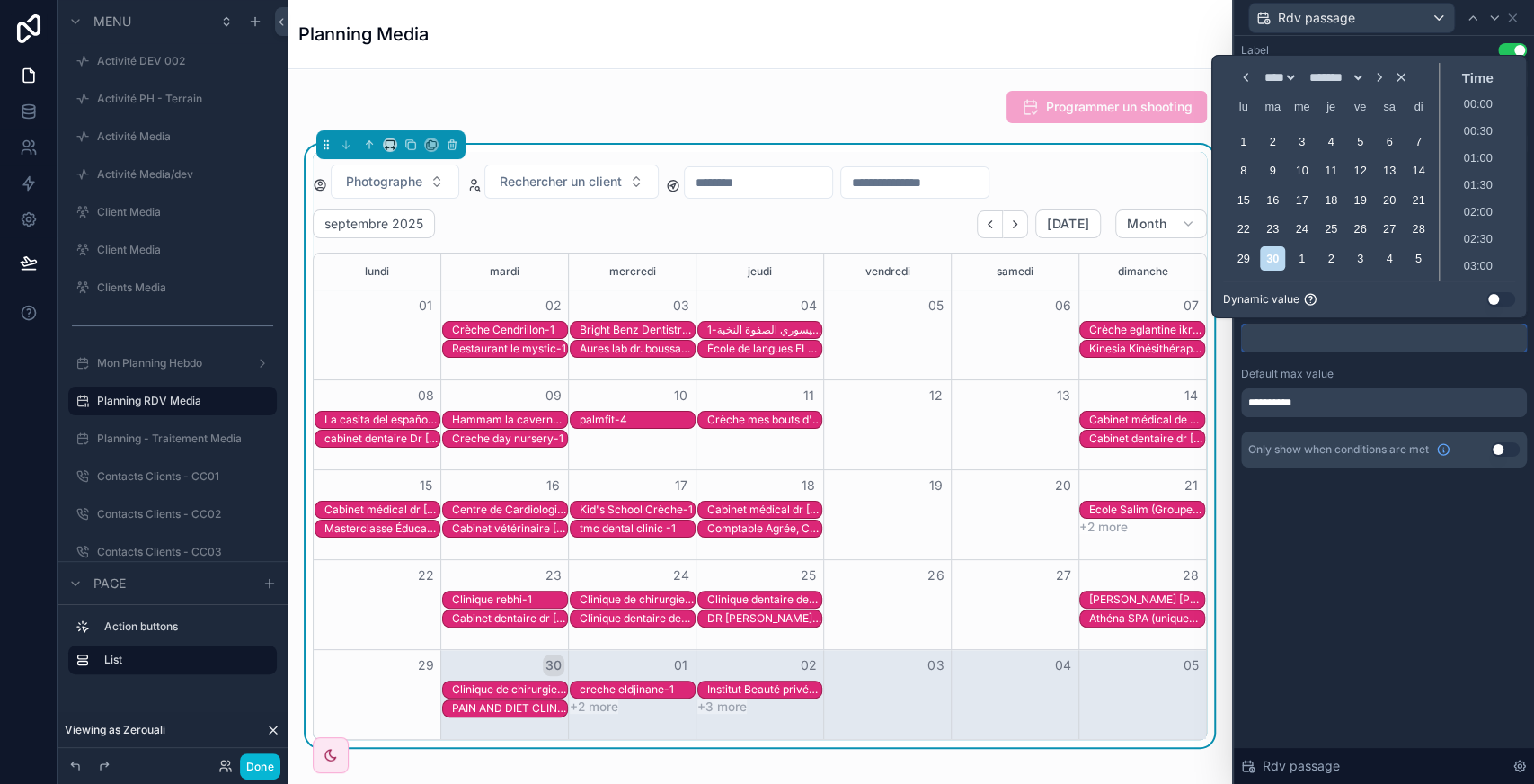
scroll to position [595, 0]
click at [1420, 559] on div "**********" at bounding box center [1384, 410] width 300 height 748
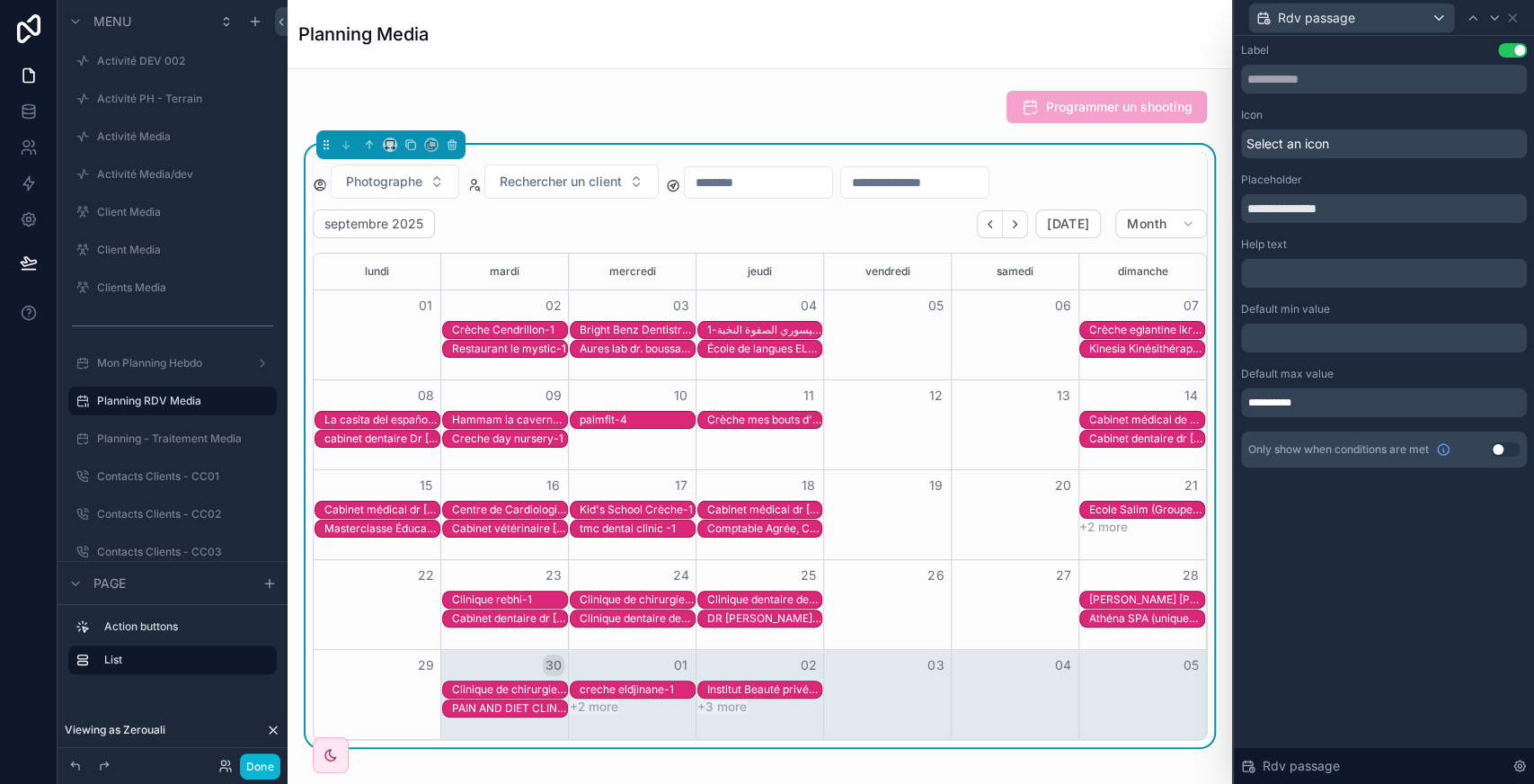
click at [1302, 400] on span "**********" at bounding box center [1276, 402] width 55 height 14
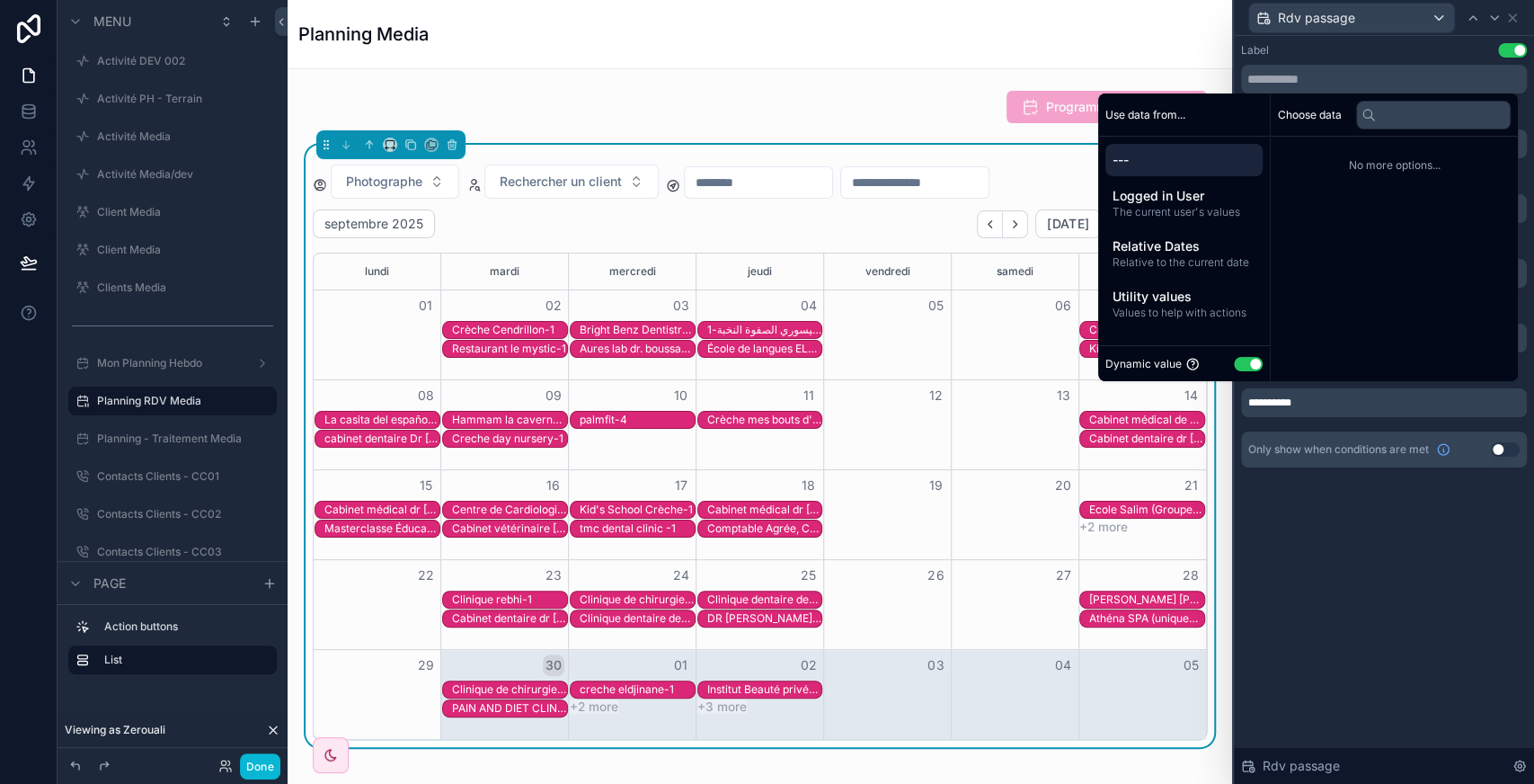
click at [1302, 400] on span "**********" at bounding box center [1276, 402] width 55 height 14
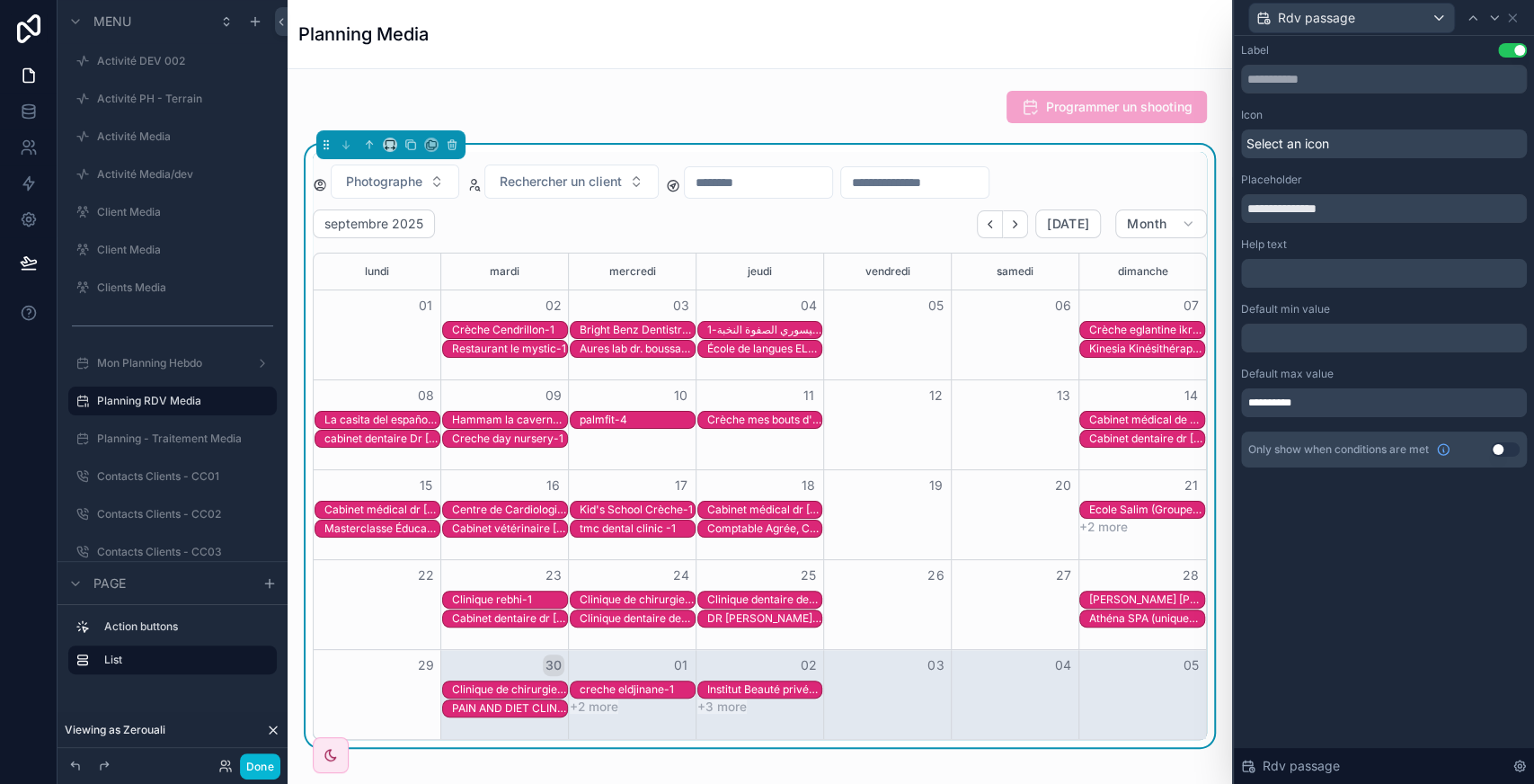
click at [1302, 400] on span "**********" at bounding box center [1276, 402] width 55 height 14
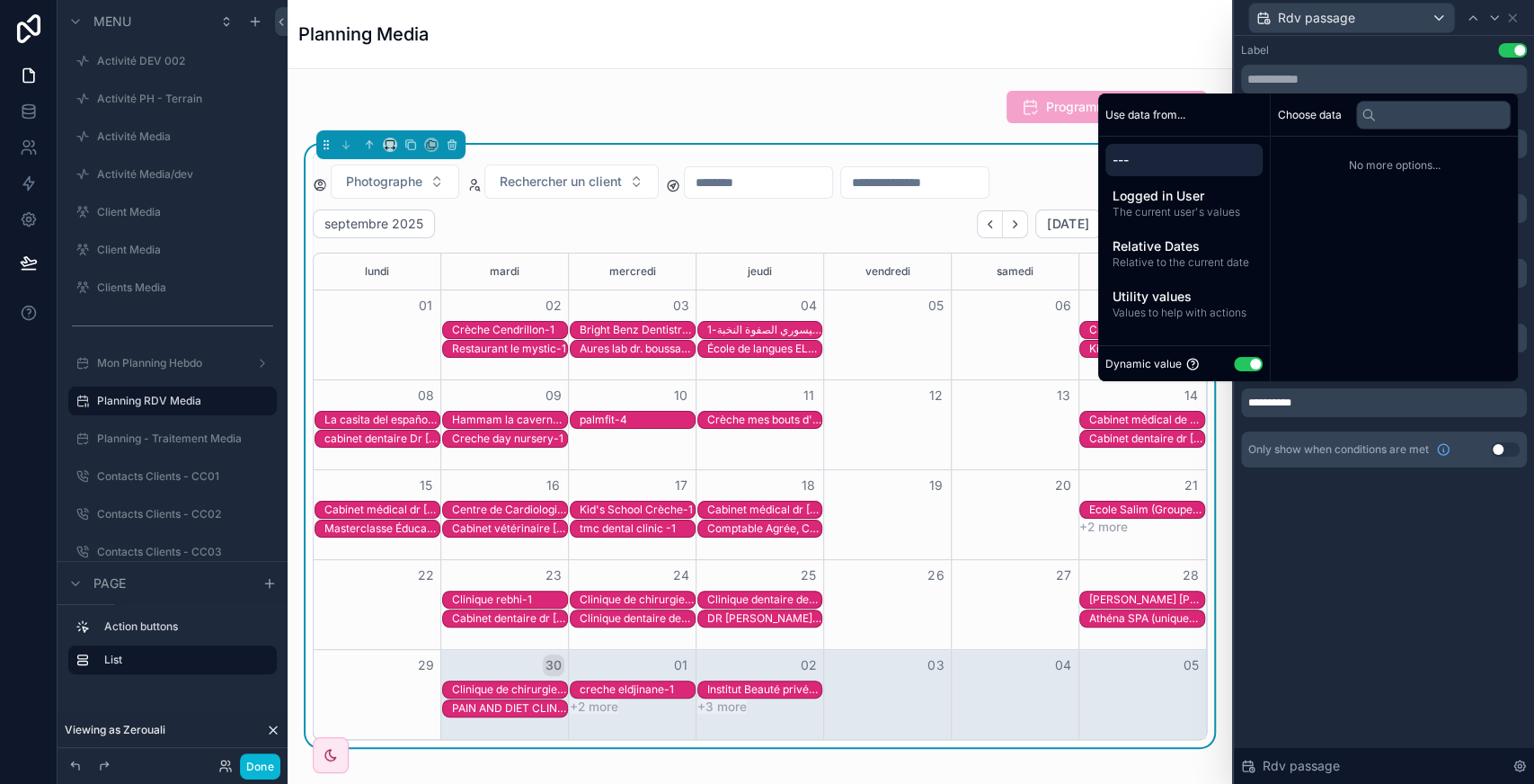
click at [1244, 360] on button "Use setting" at bounding box center [1249, 363] width 29 height 14
select select "****"
select select "*"
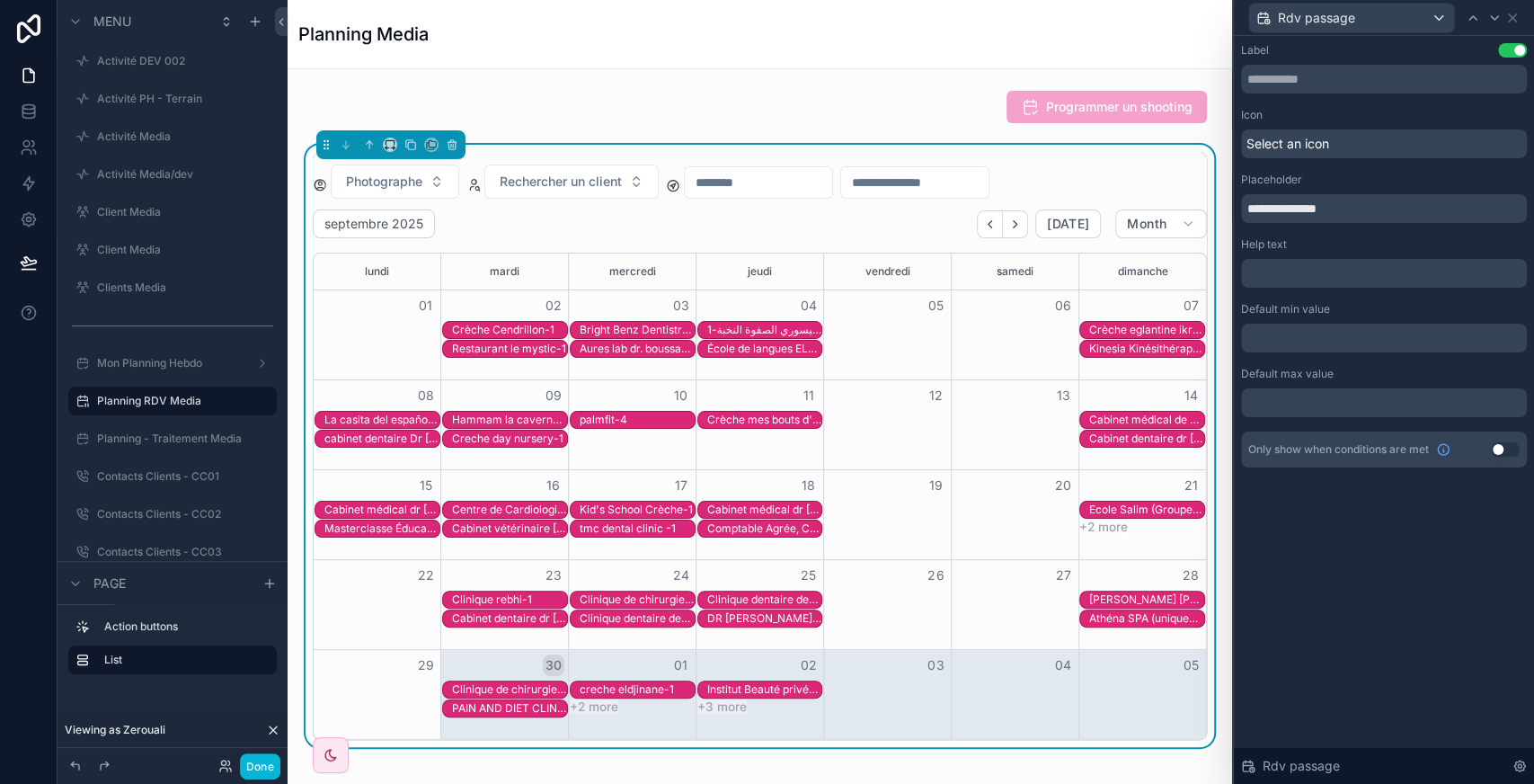
click at [1386, 532] on div "**********" at bounding box center [1384, 410] width 300 height 748
click at [1511, 9] on div "Rdv passage" at bounding box center [1384, 17] width 285 height 35
click at [1511, 20] on icon at bounding box center [1512, 17] width 14 height 14
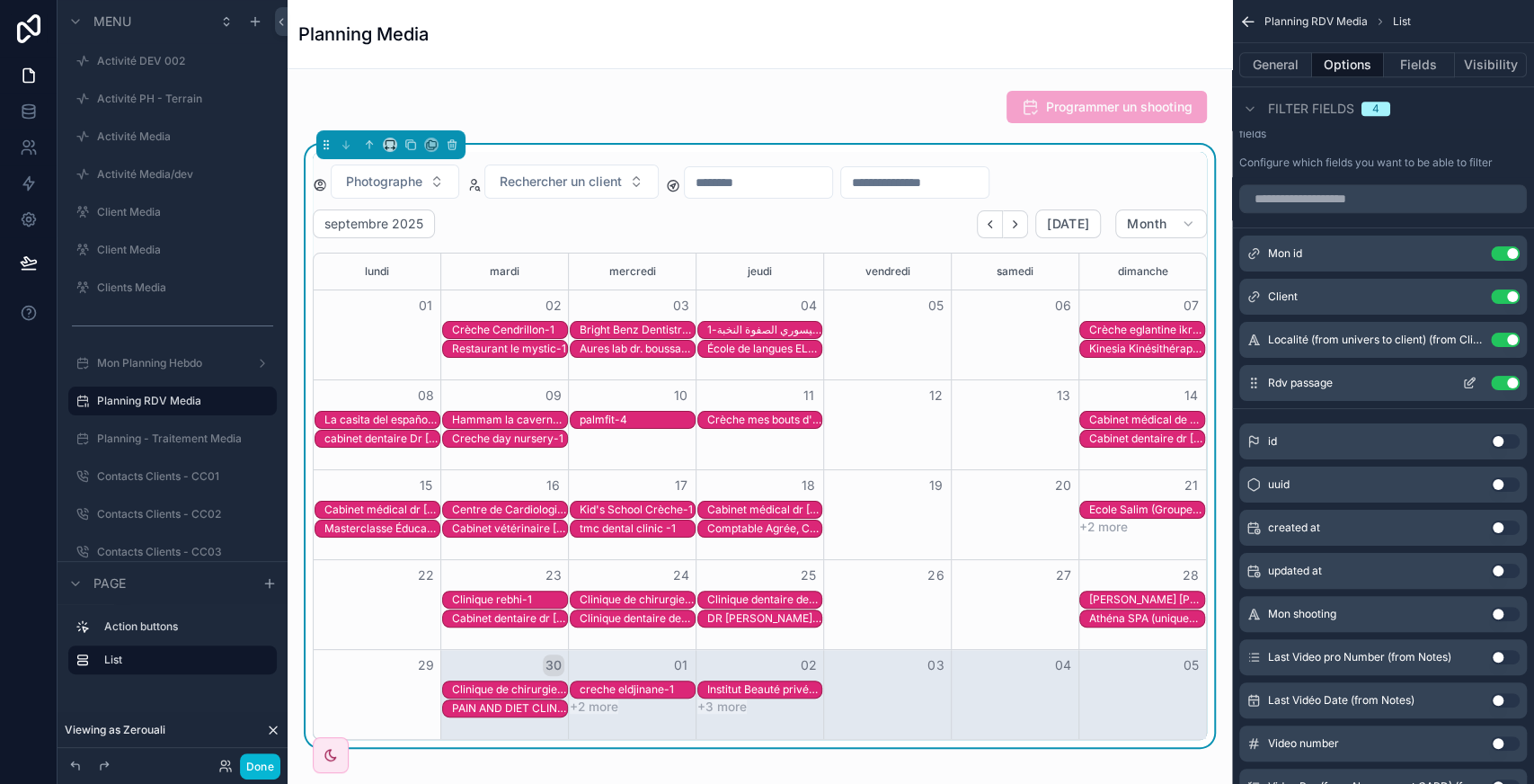
click at [1465, 383] on icon "scrollable content" at bounding box center [1469, 382] width 14 height 14
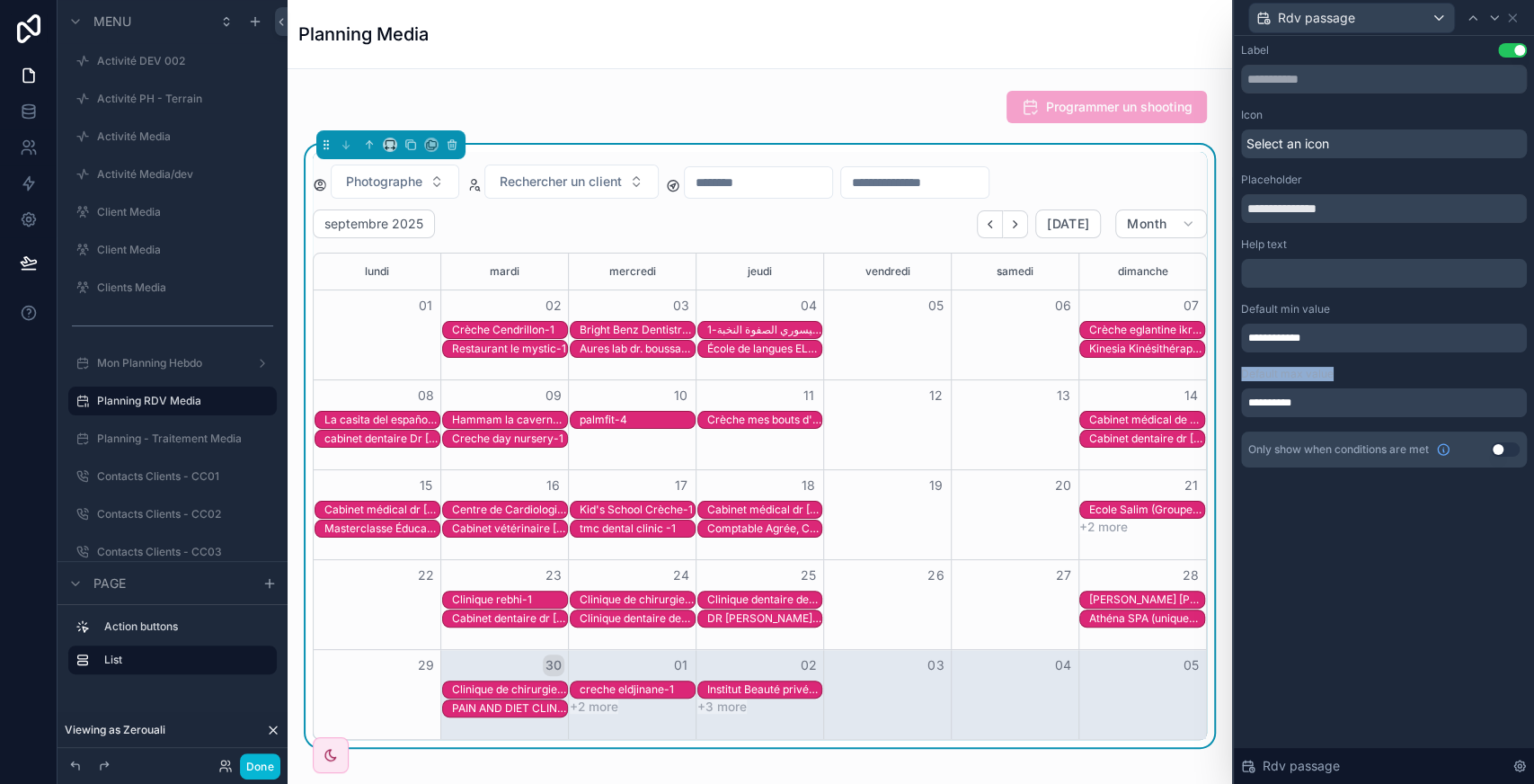
drag, startPoint x: 1440, startPoint y: 379, endPoint x: 1384, endPoint y: 332, distance: 73.1
click at [1384, 332] on div "**********" at bounding box center [1384, 255] width 285 height 424
click at [1384, 332] on div "**********" at bounding box center [1384, 338] width 285 height 29
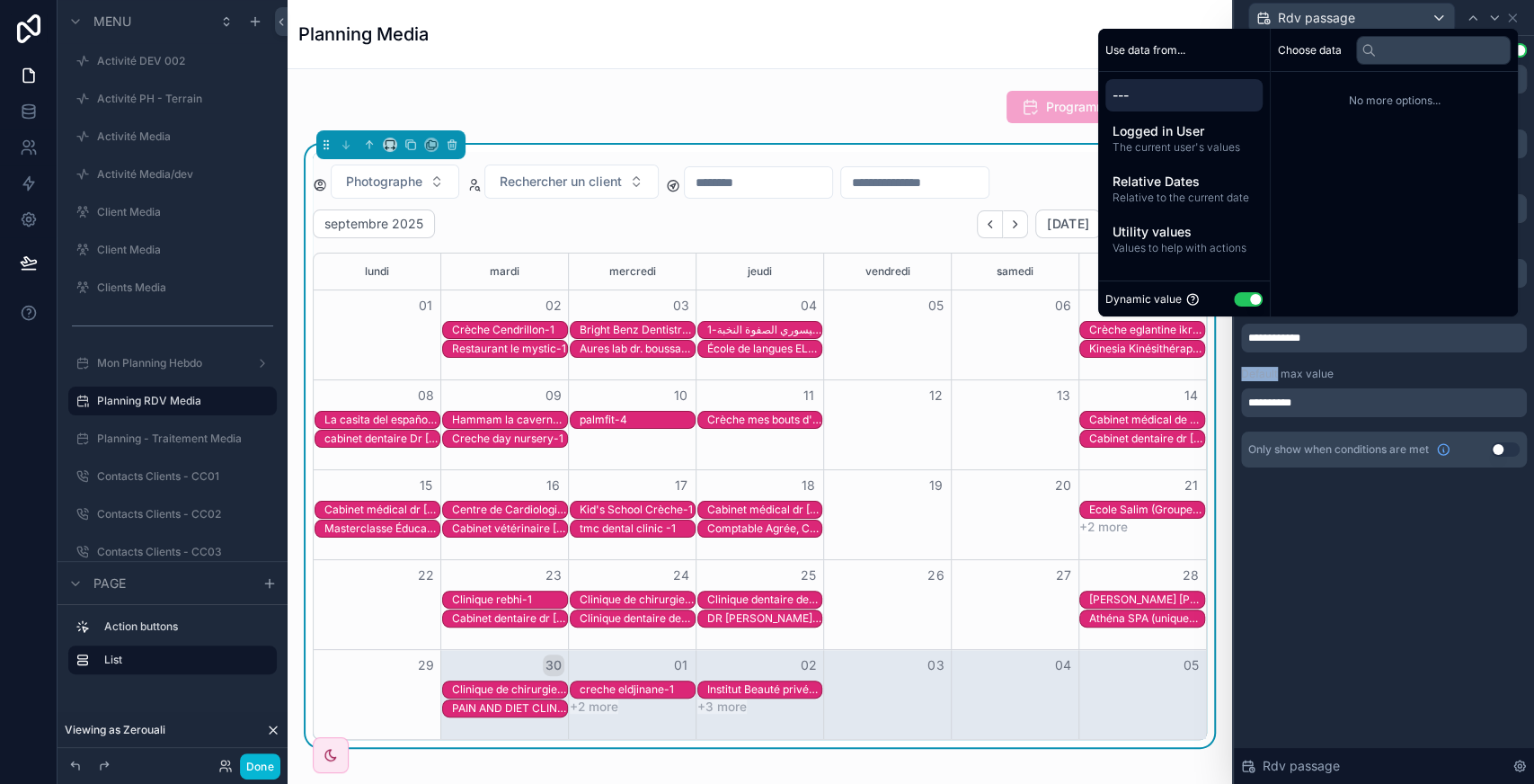
click at [1384, 332] on div "**********" at bounding box center [1384, 338] width 285 height 29
click at [1112, 87] on span "---" at bounding box center [1184, 95] width 143 height 18
click at [1138, 106] on div "---" at bounding box center [1184, 95] width 157 height 32
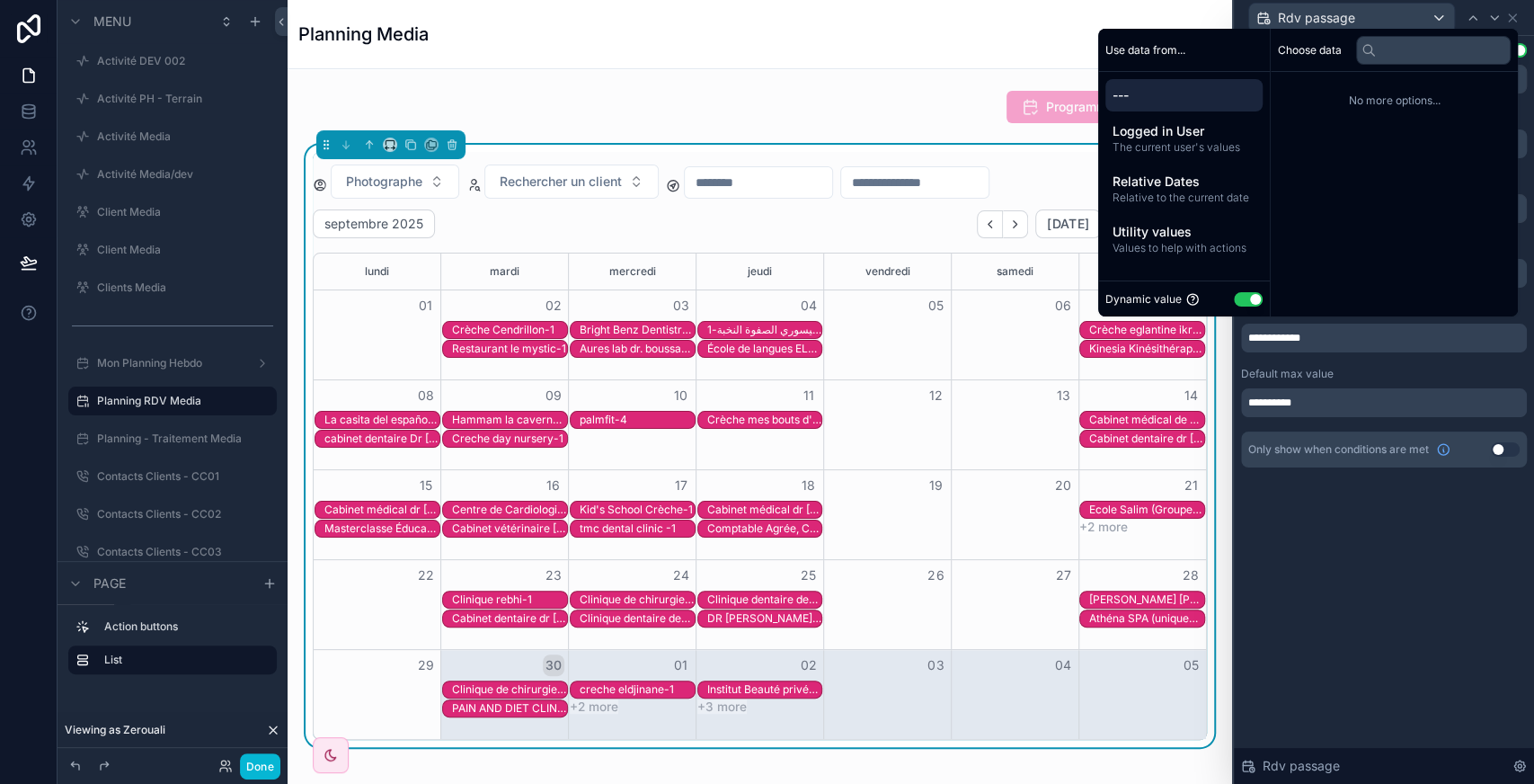
click at [1138, 106] on div "---" at bounding box center [1184, 95] width 157 height 32
click at [1210, 120] on div "Logged in User The current user's values" at bounding box center [1184, 138] width 157 height 47
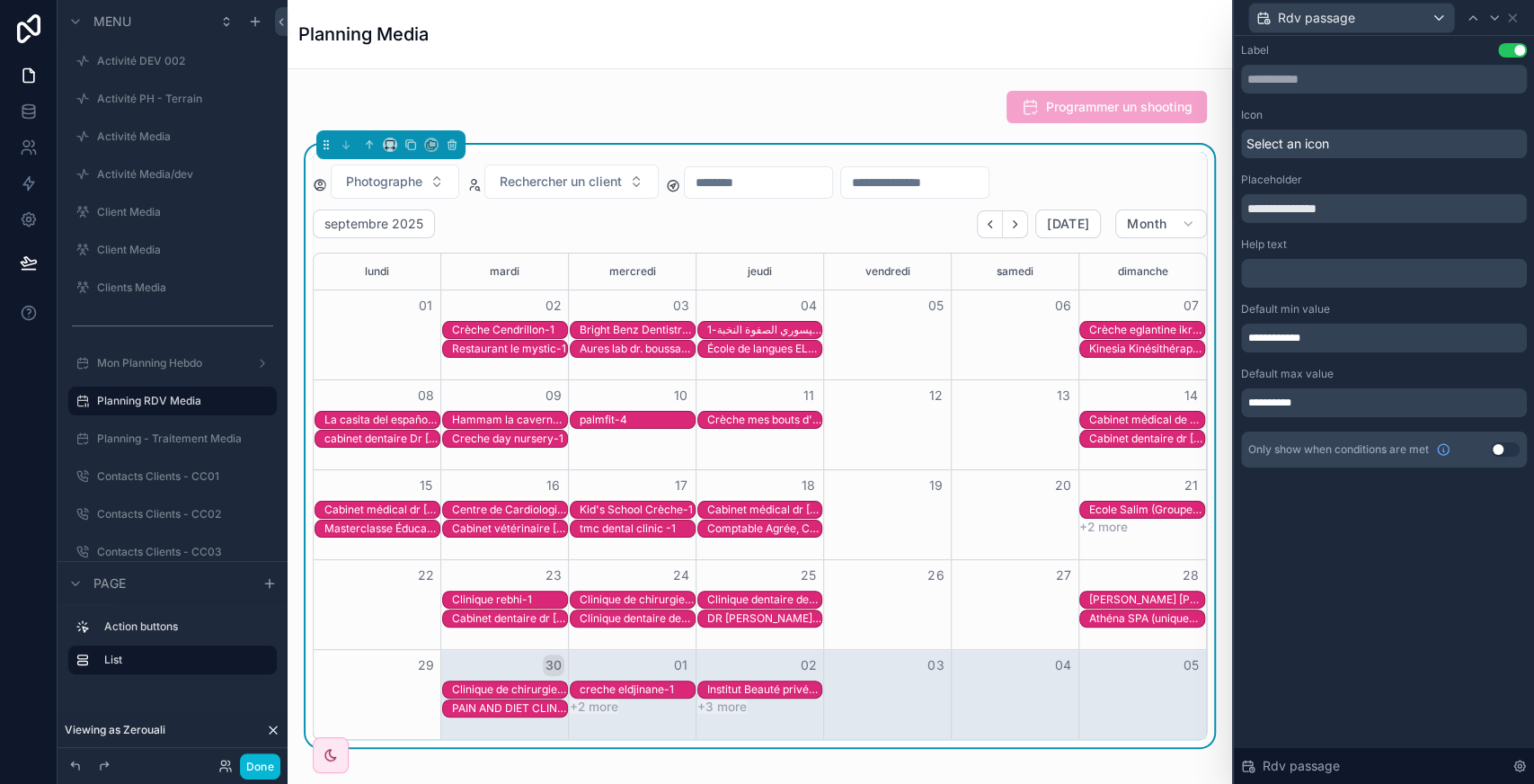
click at [1337, 541] on div "**********" at bounding box center [1384, 410] width 300 height 748
click at [1312, 336] on div "**********" at bounding box center [1384, 338] width 285 height 29
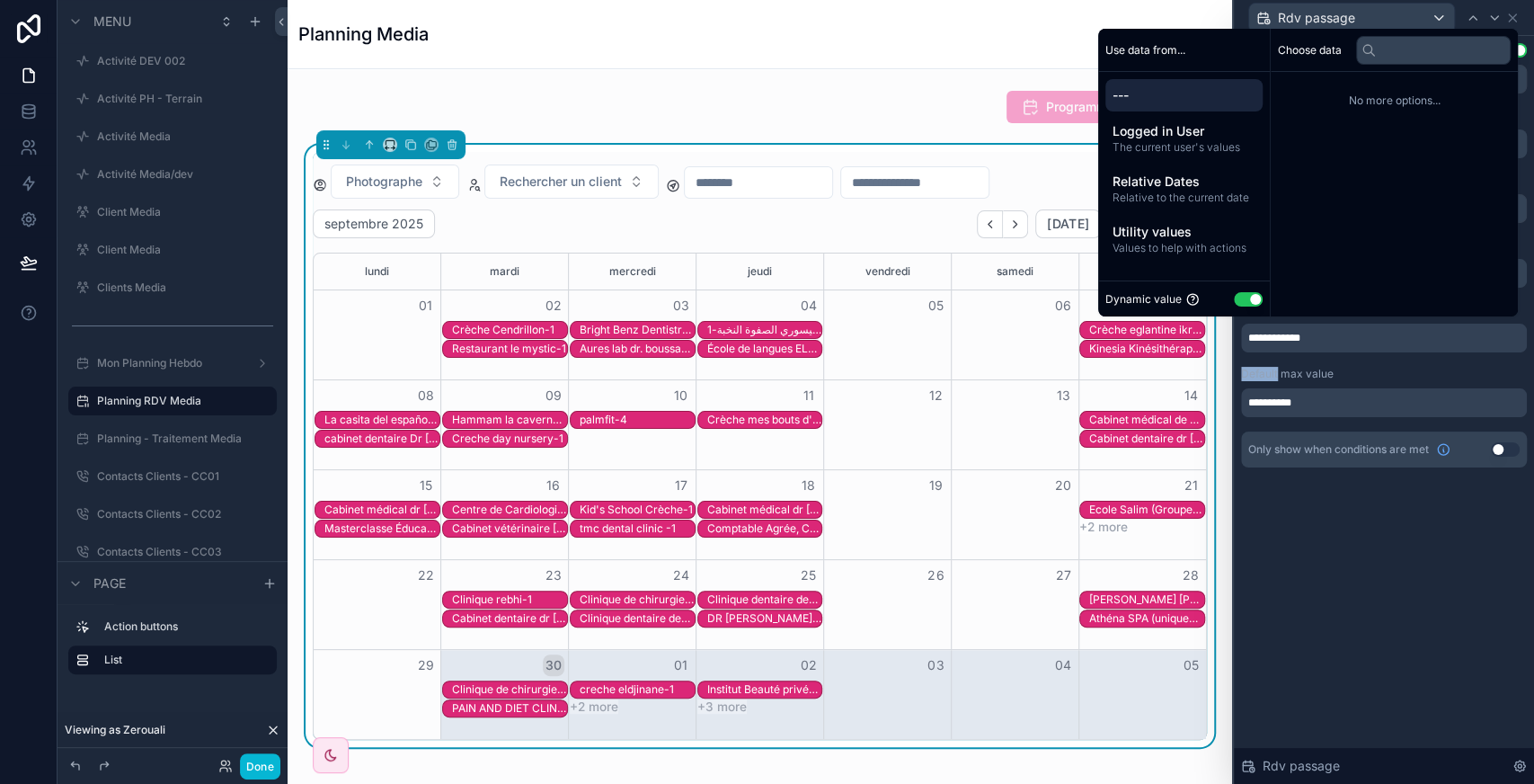
click at [1312, 336] on div "**********" at bounding box center [1384, 338] width 285 height 29
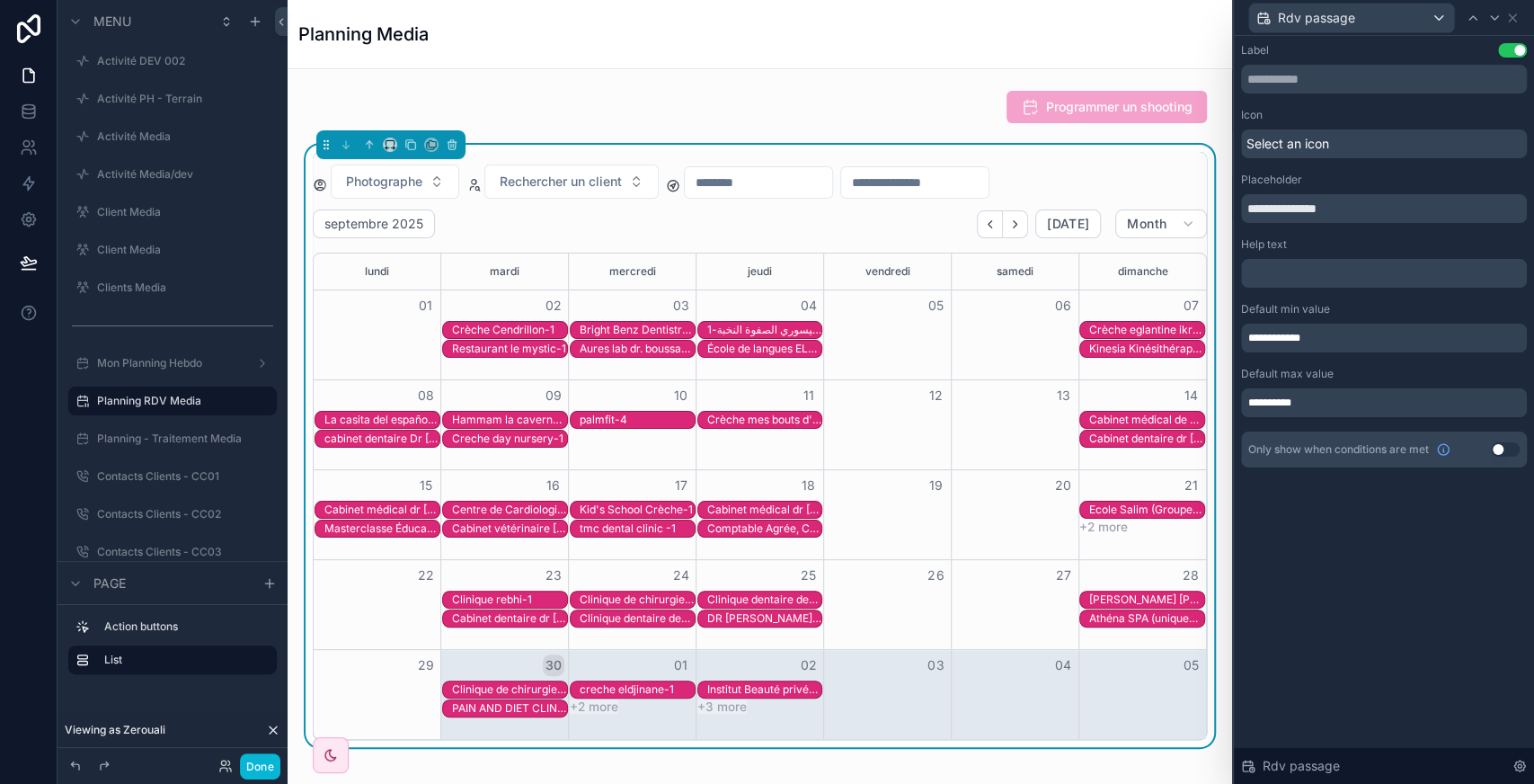
click at [1433, 499] on div "**********" at bounding box center [1384, 273] width 300 height 475
click at [1526, 18] on div "Rdv passage" at bounding box center [1384, 18] width 300 height 36
click at [1517, 18] on icon at bounding box center [1512, 17] width 14 height 14
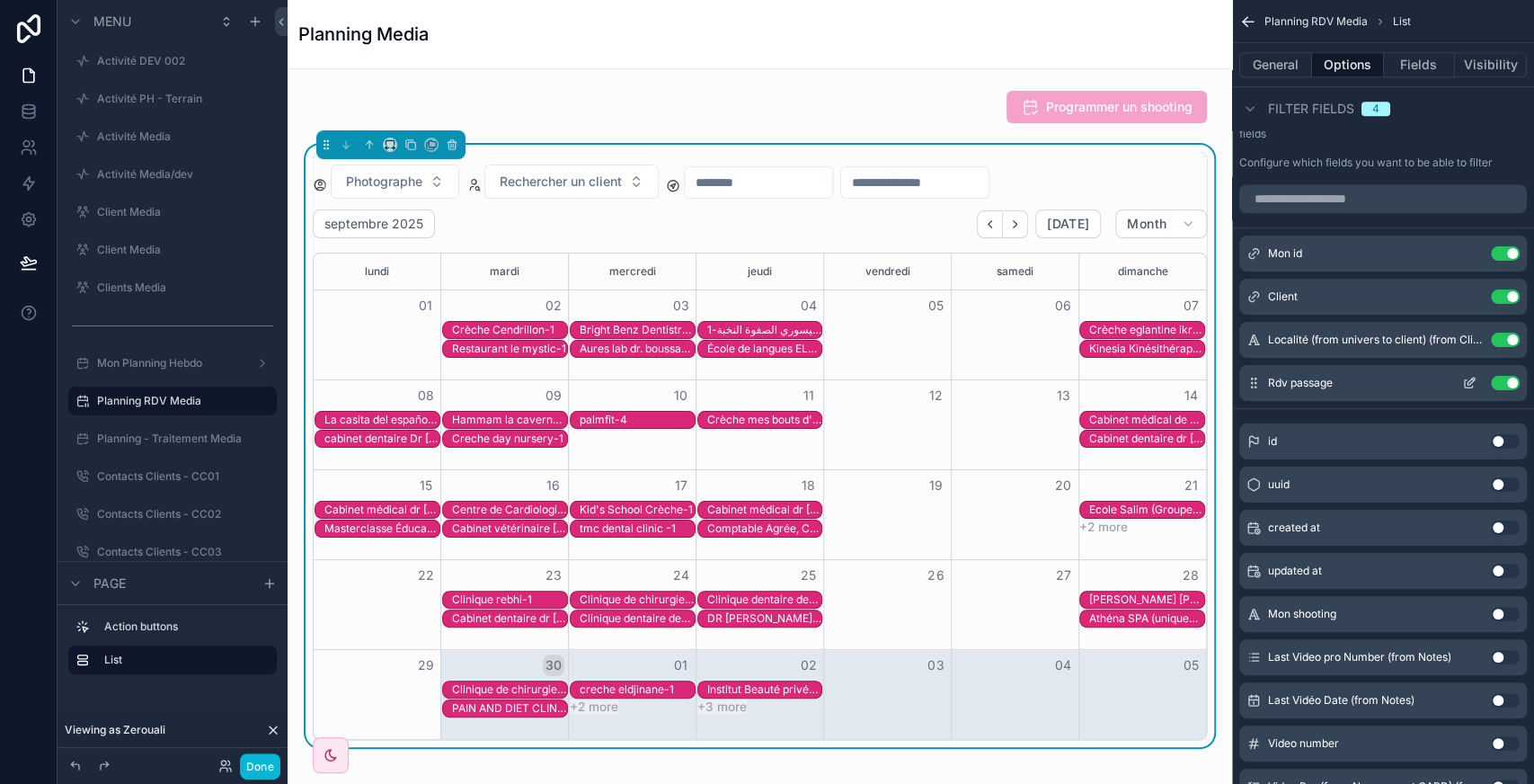
click at [1506, 377] on button "Use setting" at bounding box center [1505, 382] width 29 height 14
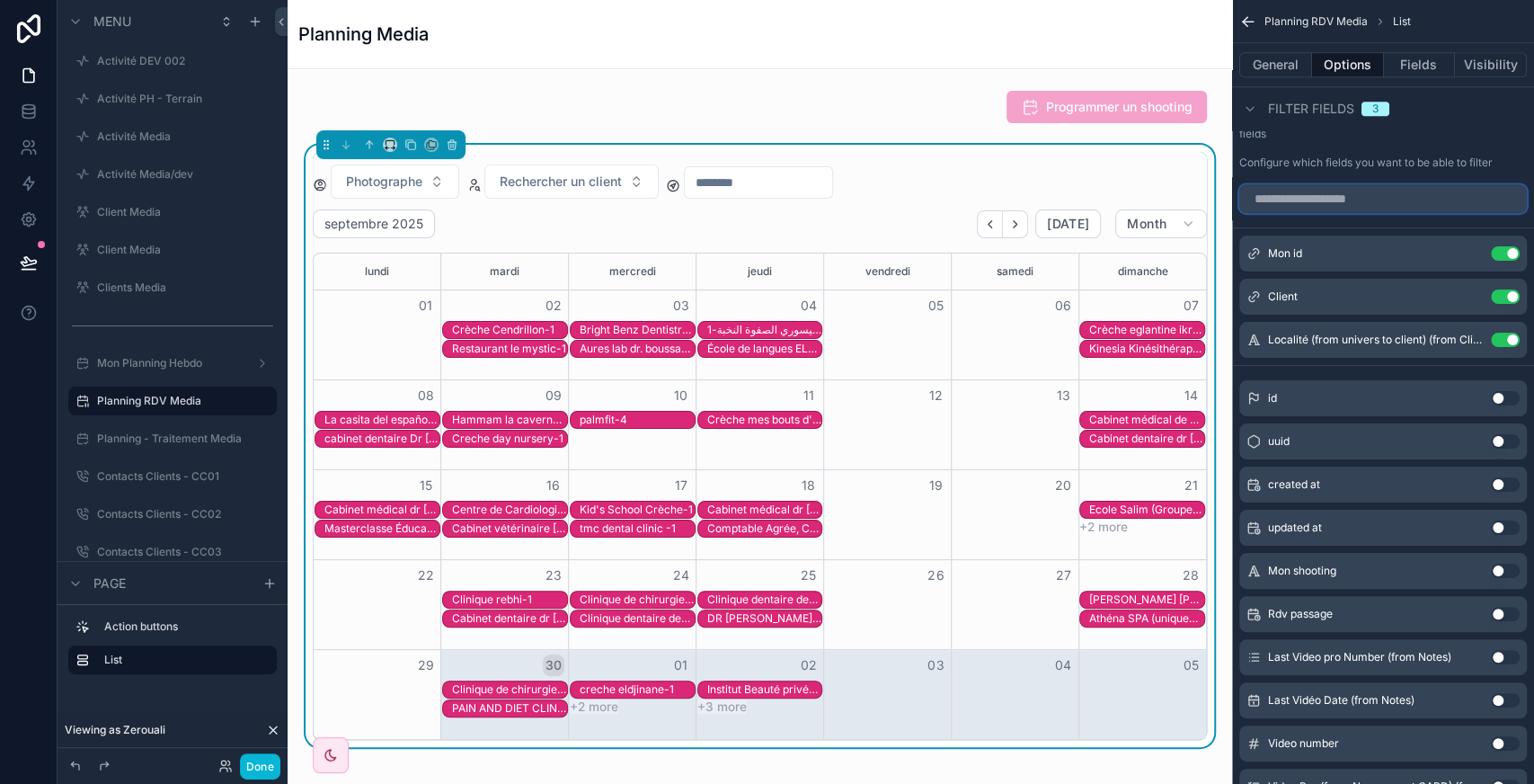
click at [1349, 199] on input "scrollable content" at bounding box center [1383, 199] width 287 height 29
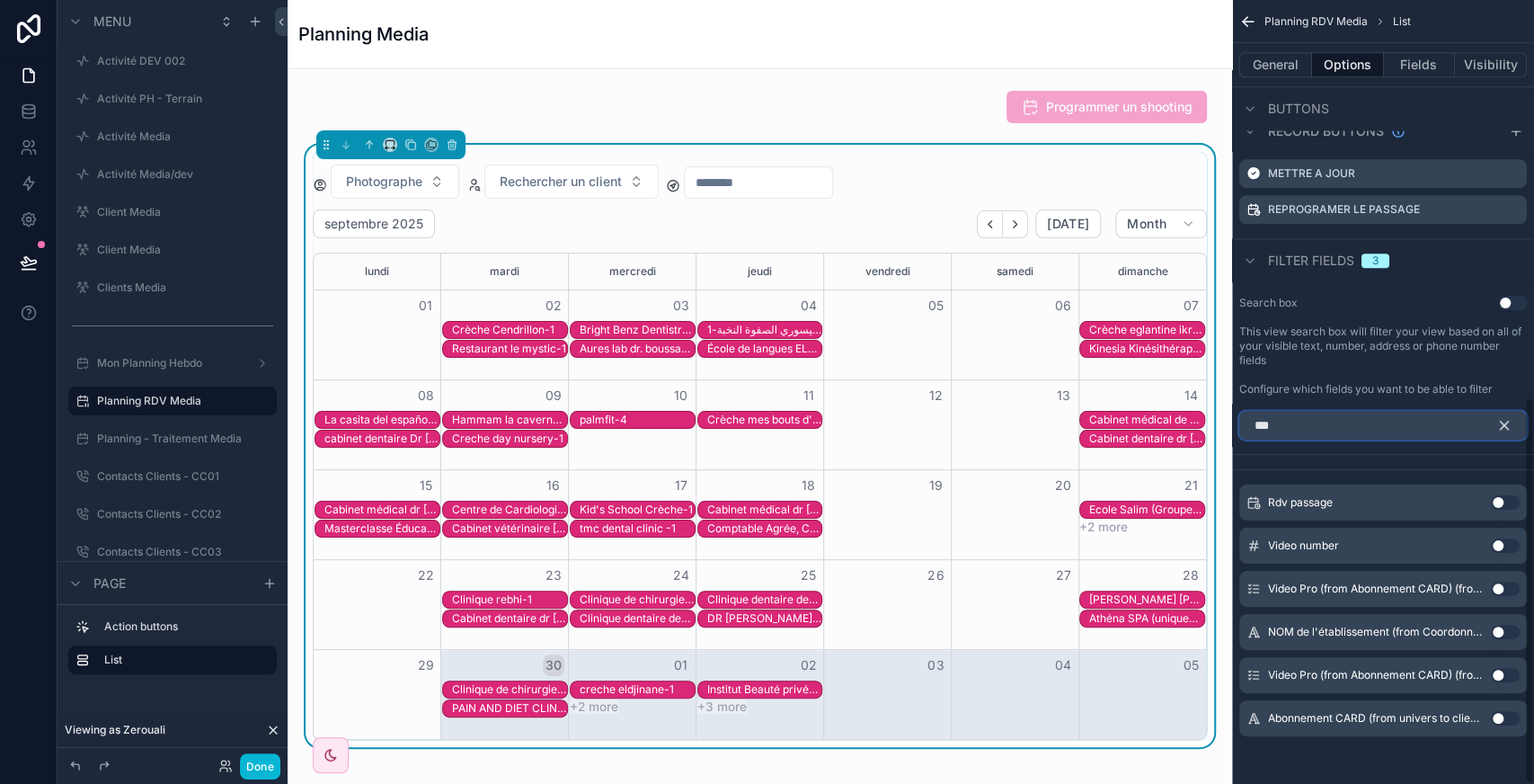
scroll to position [633, 0]
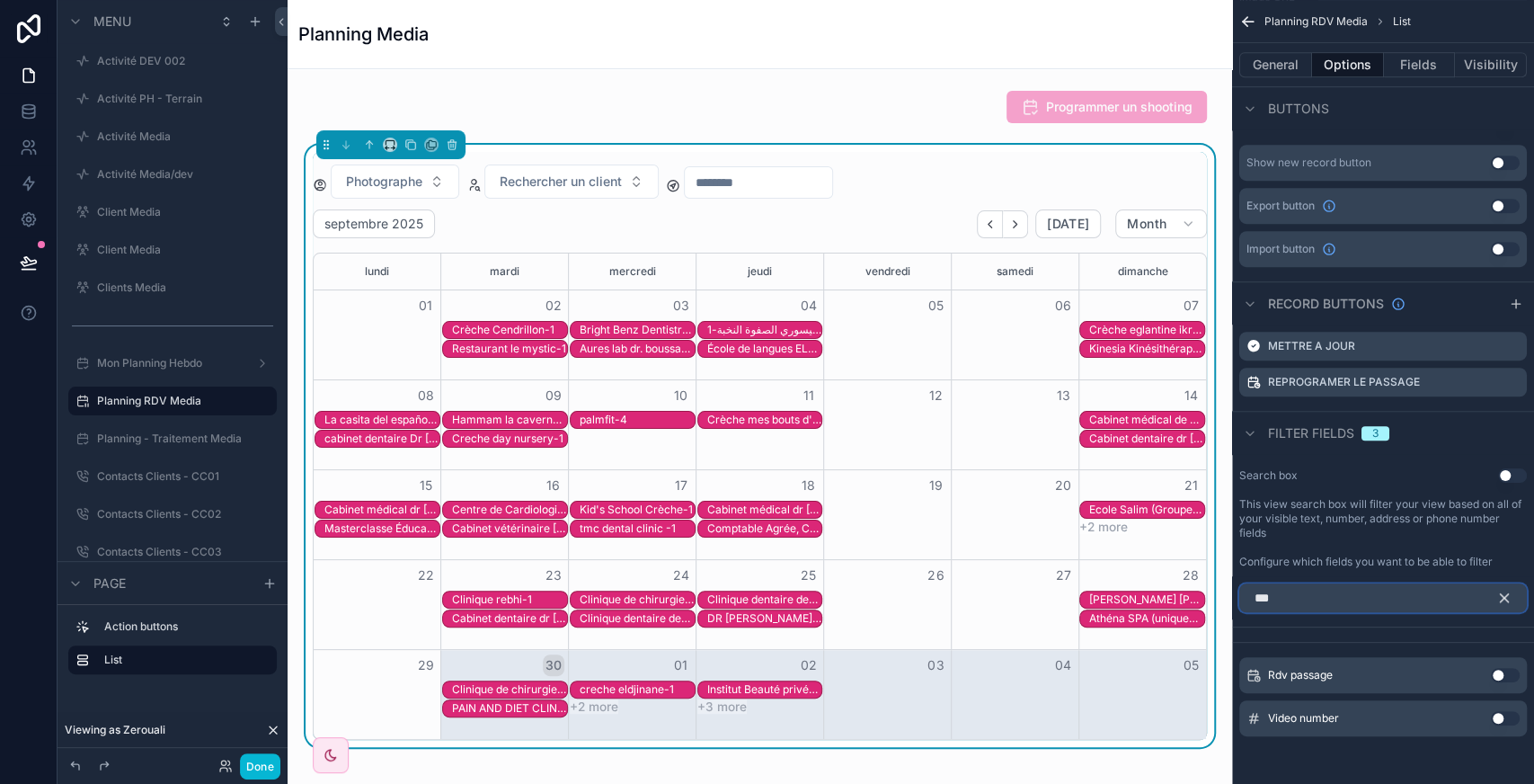
type input "***"
click at [1508, 672] on button "Use setting" at bounding box center [1505, 675] width 29 height 14
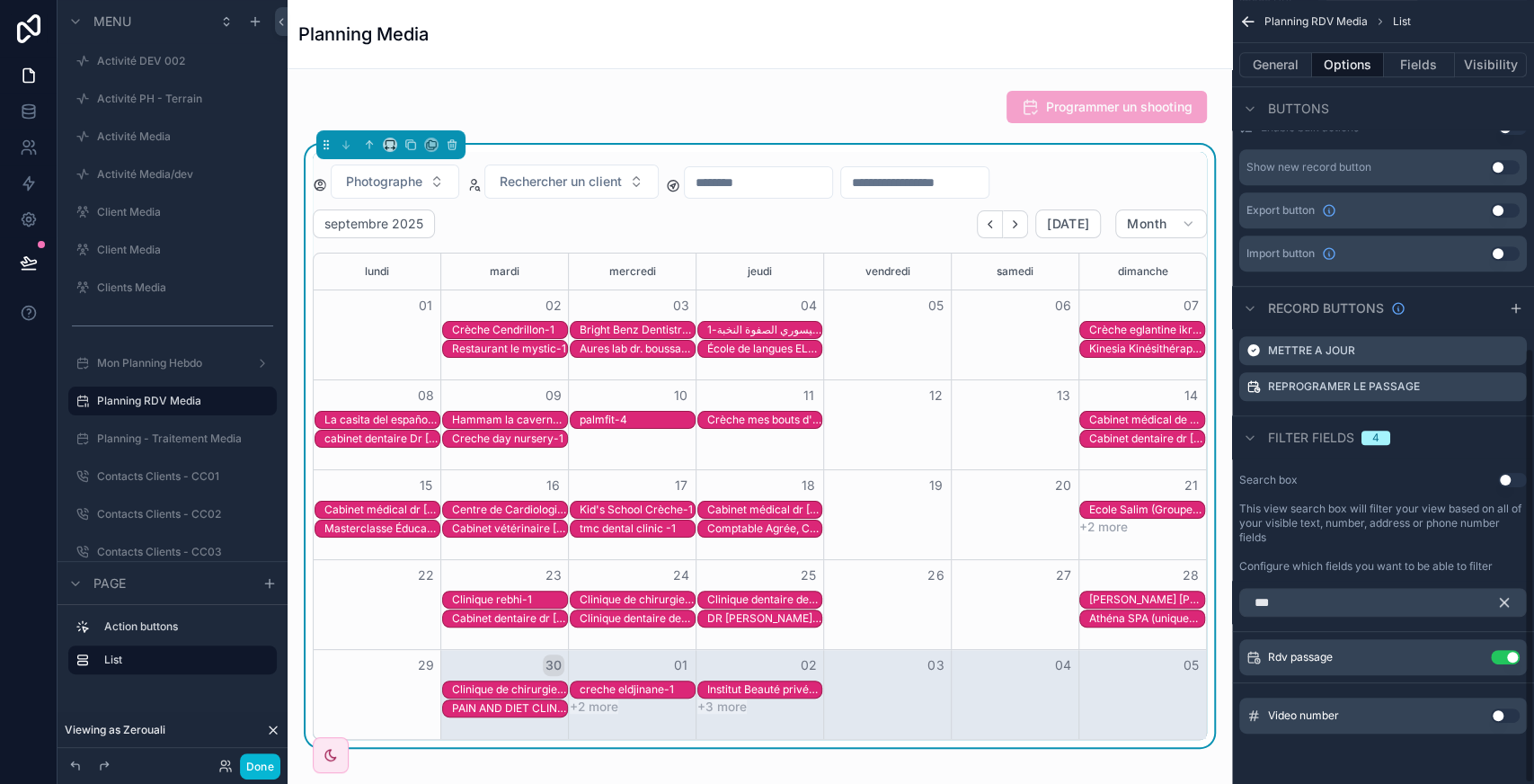
scroll to position [625, 0]
click at [1478, 656] on button "scrollable content" at bounding box center [1469, 659] width 29 height 14
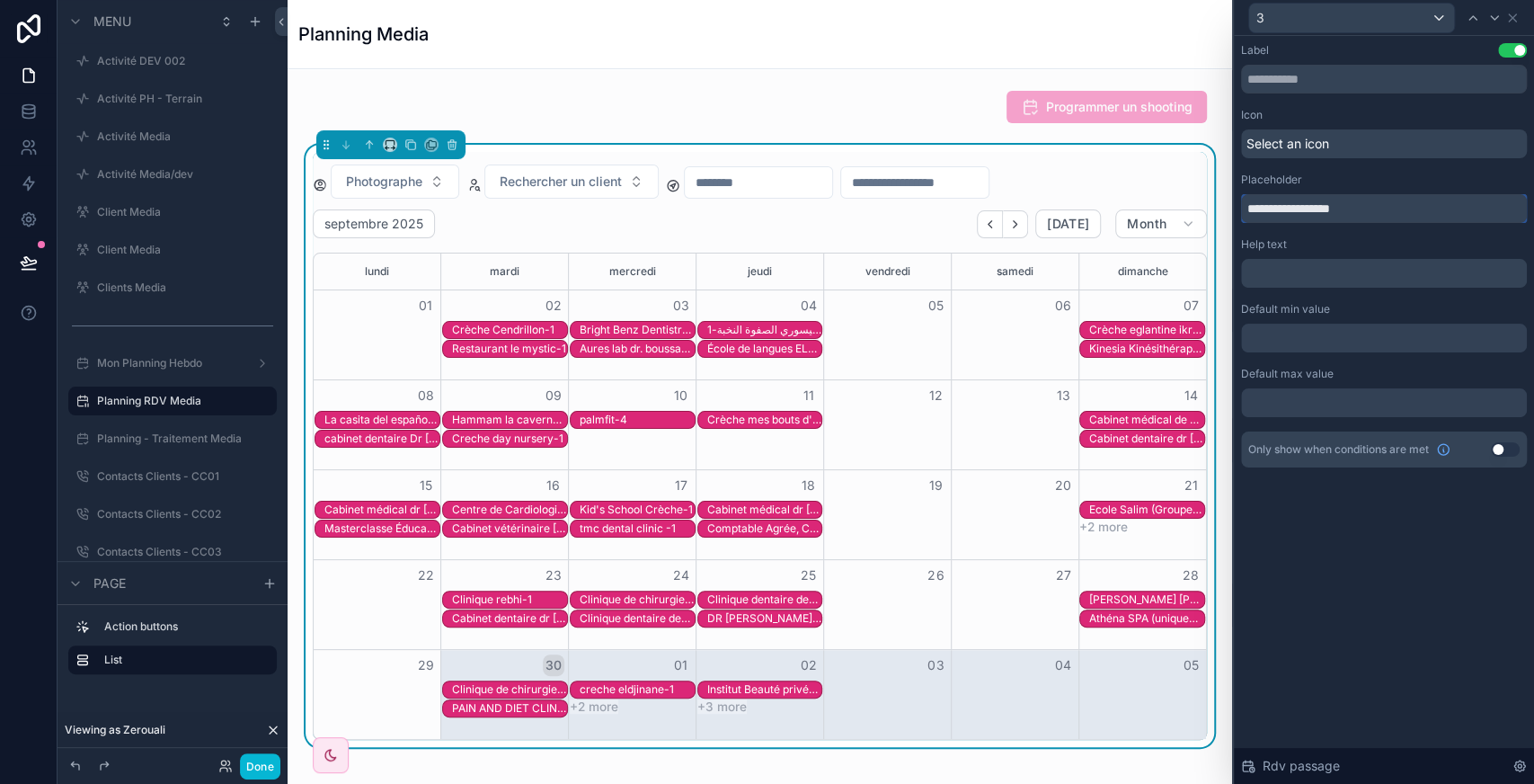
drag, startPoint x: 1283, startPoint y: 205, endPoint x: 1210, endPoint y: 208, distance: 73.1
click at [1210, 208] on div "**********" at bounding box center [767, 392] width 1534 height 784
type input "**********"
click at [264, 760] on button "Done" at bounding box center [260, 765] width 40 height 26
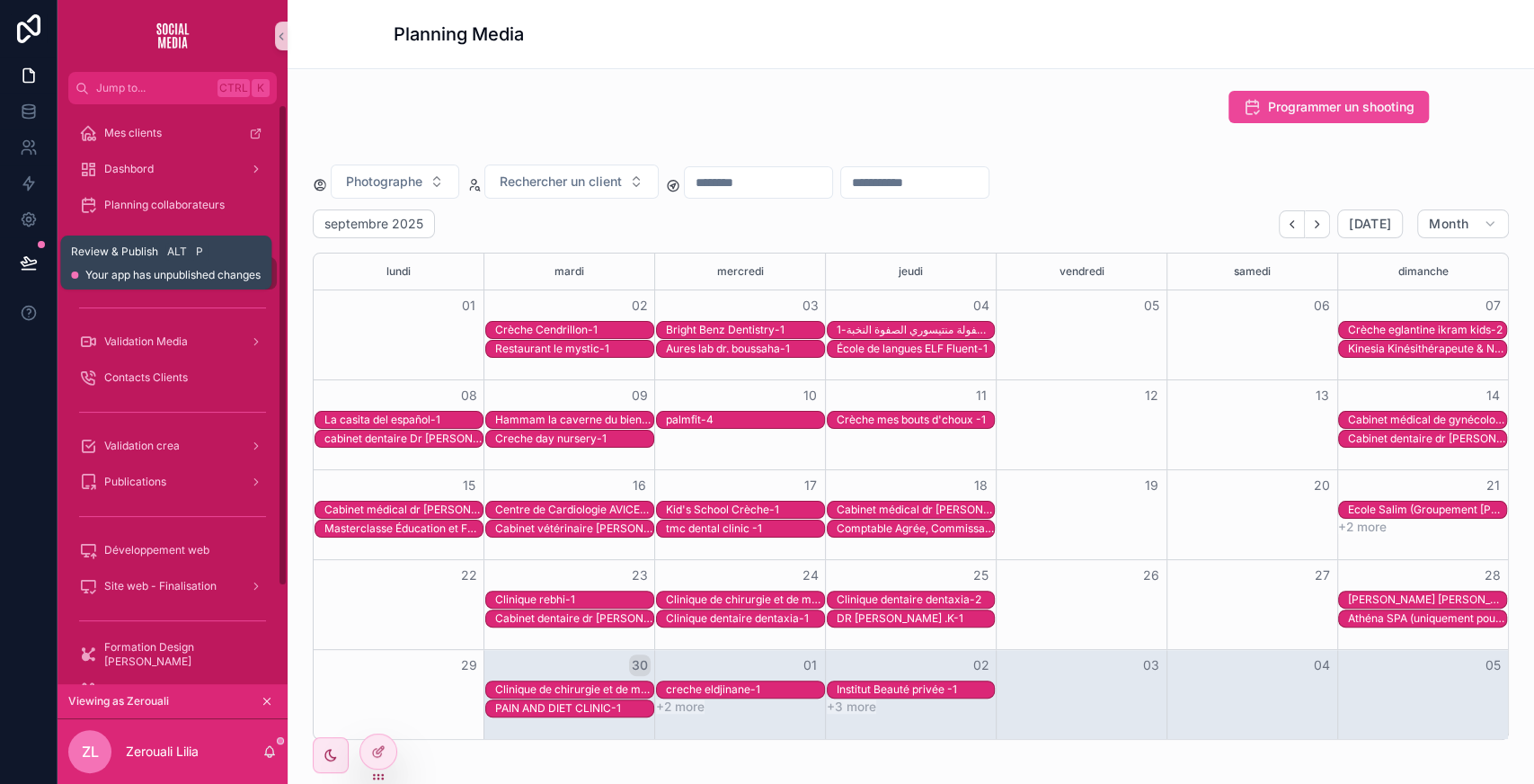
click at [27, 257] on icon at bounding box center [29, 262] width 18 height 18
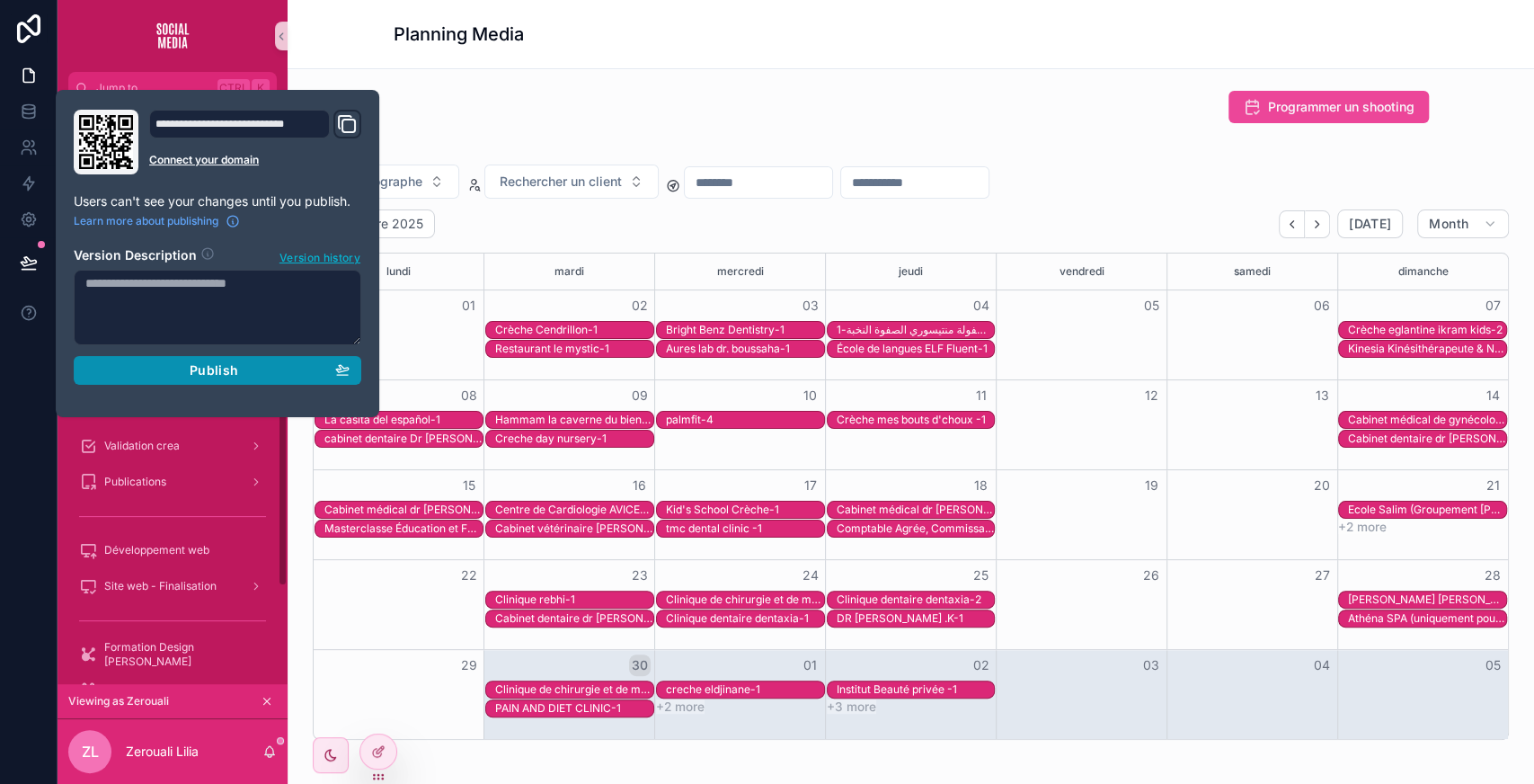
click at [169, 365] on div "Publish" at bounding box center [218, 370] width 265 height 16
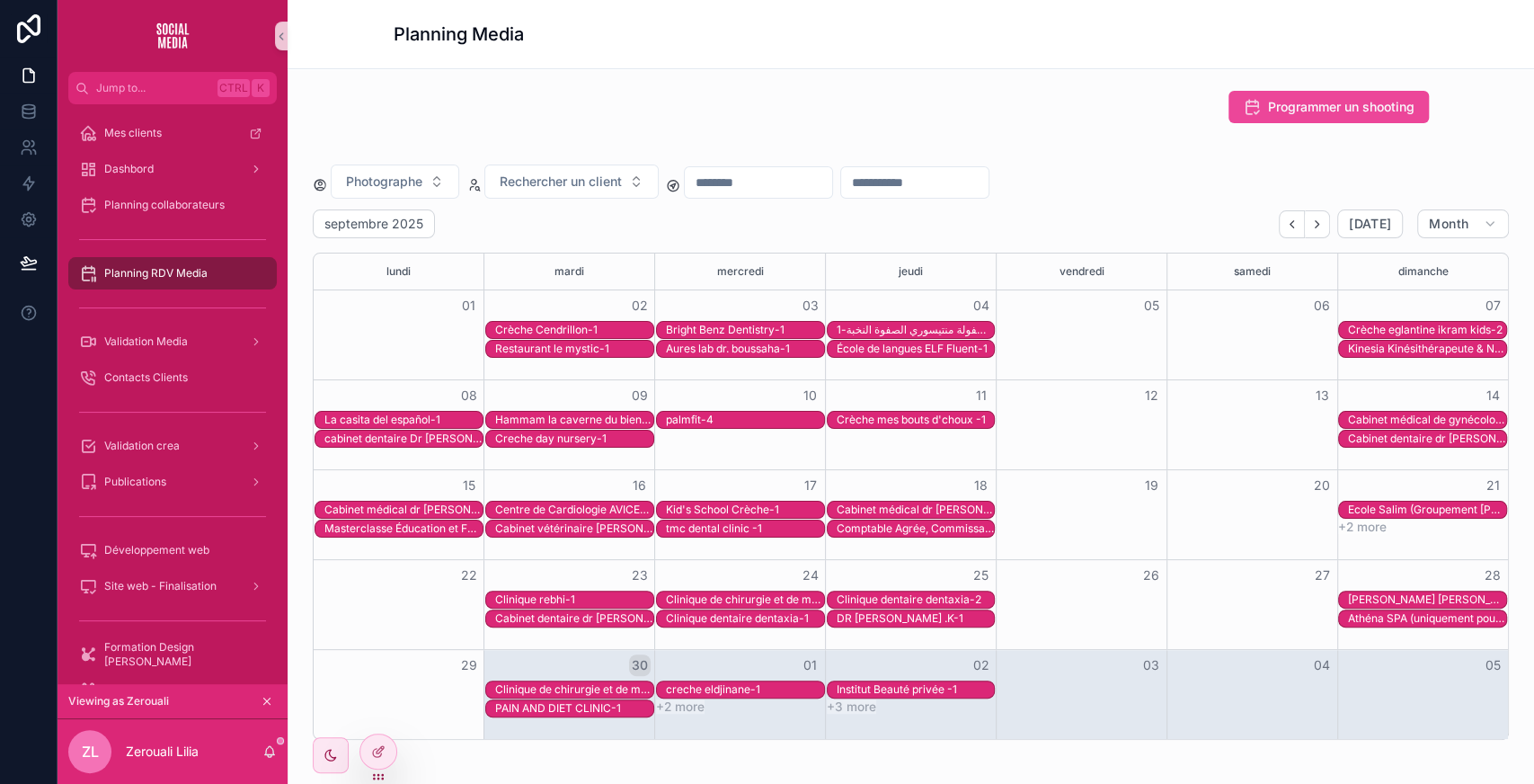
click at [600, 63] on div "Planning Media" at bounding box center [912, 34] width 1035 height 69
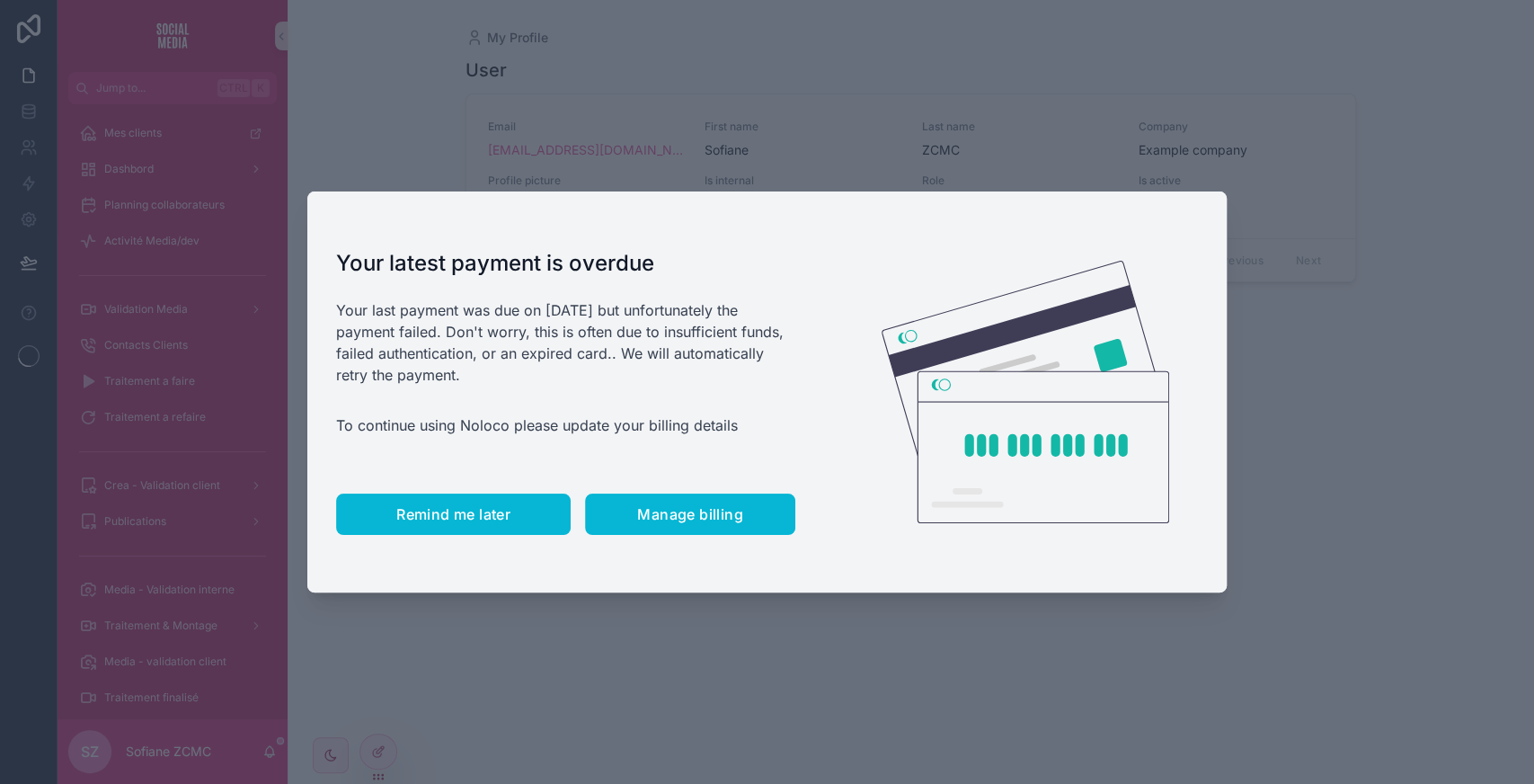
click at [454, 512] on span "Remind me later" at bounding box center [453, 514] width 114 height 18
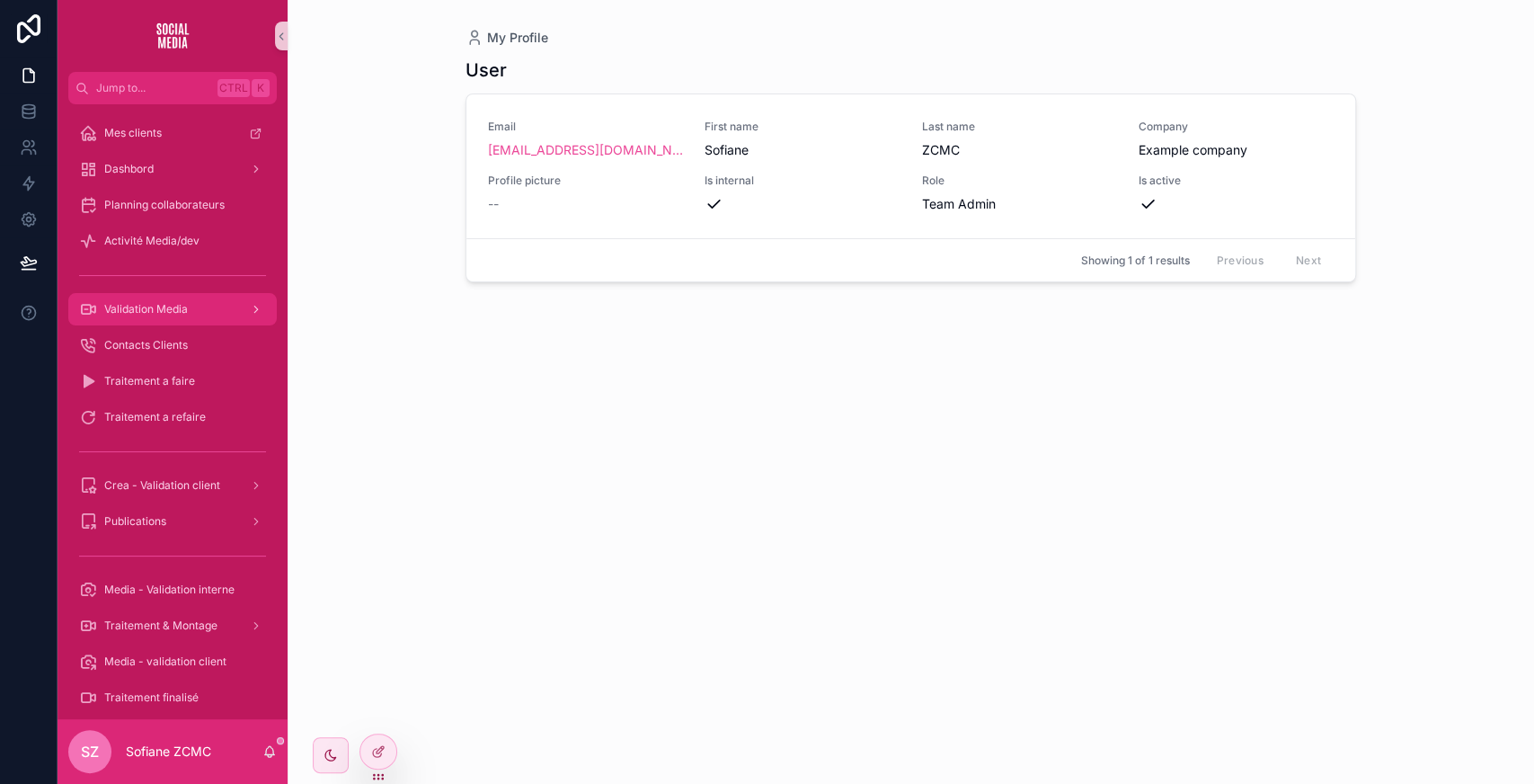
click at [191, 315] on div "Validation Media" at bounding box center [172, 309] width 187 height 29
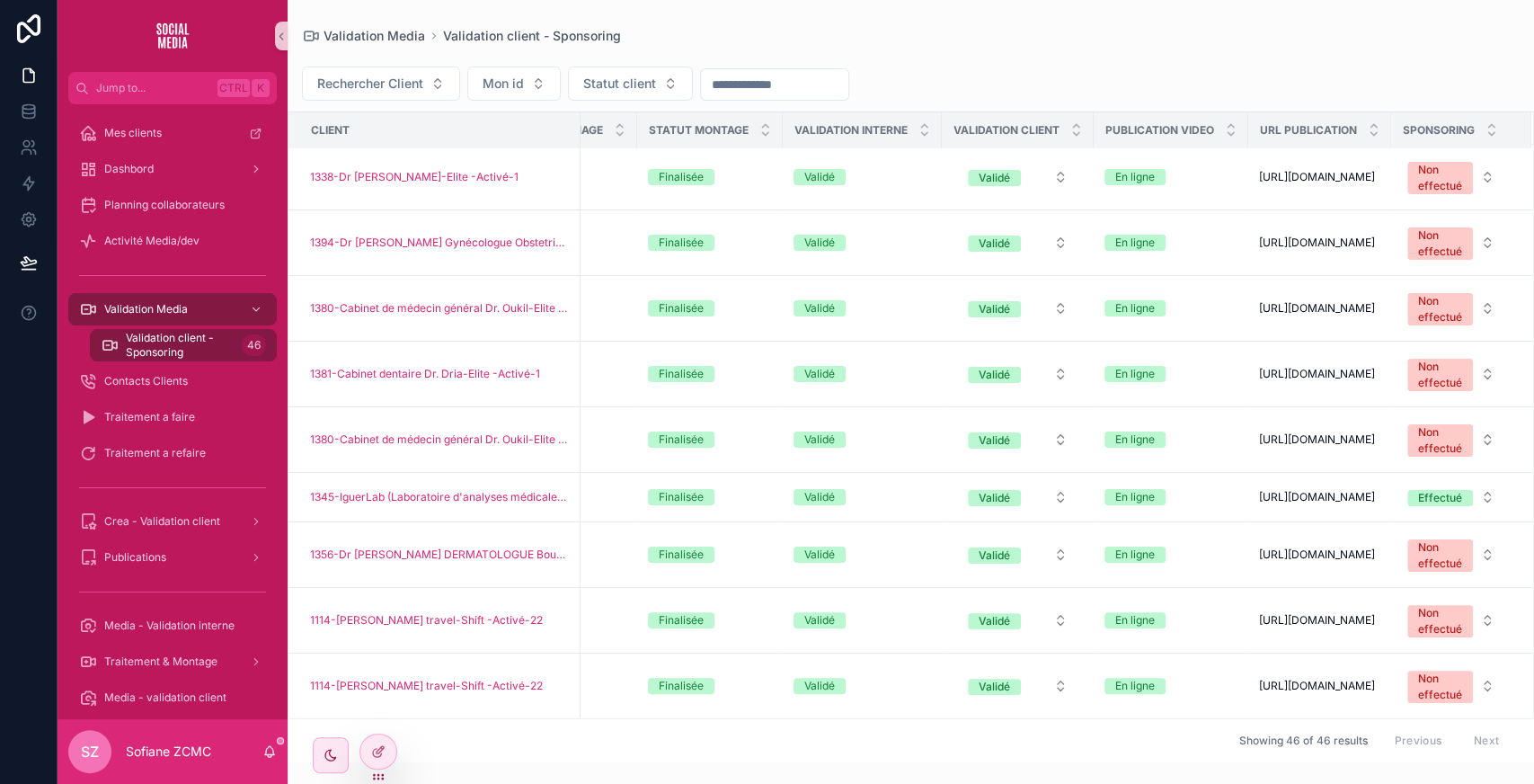
scroll to position [2652, 654]
click at [378, 739] on div at bounding box center [379, 752] width 36 height 34
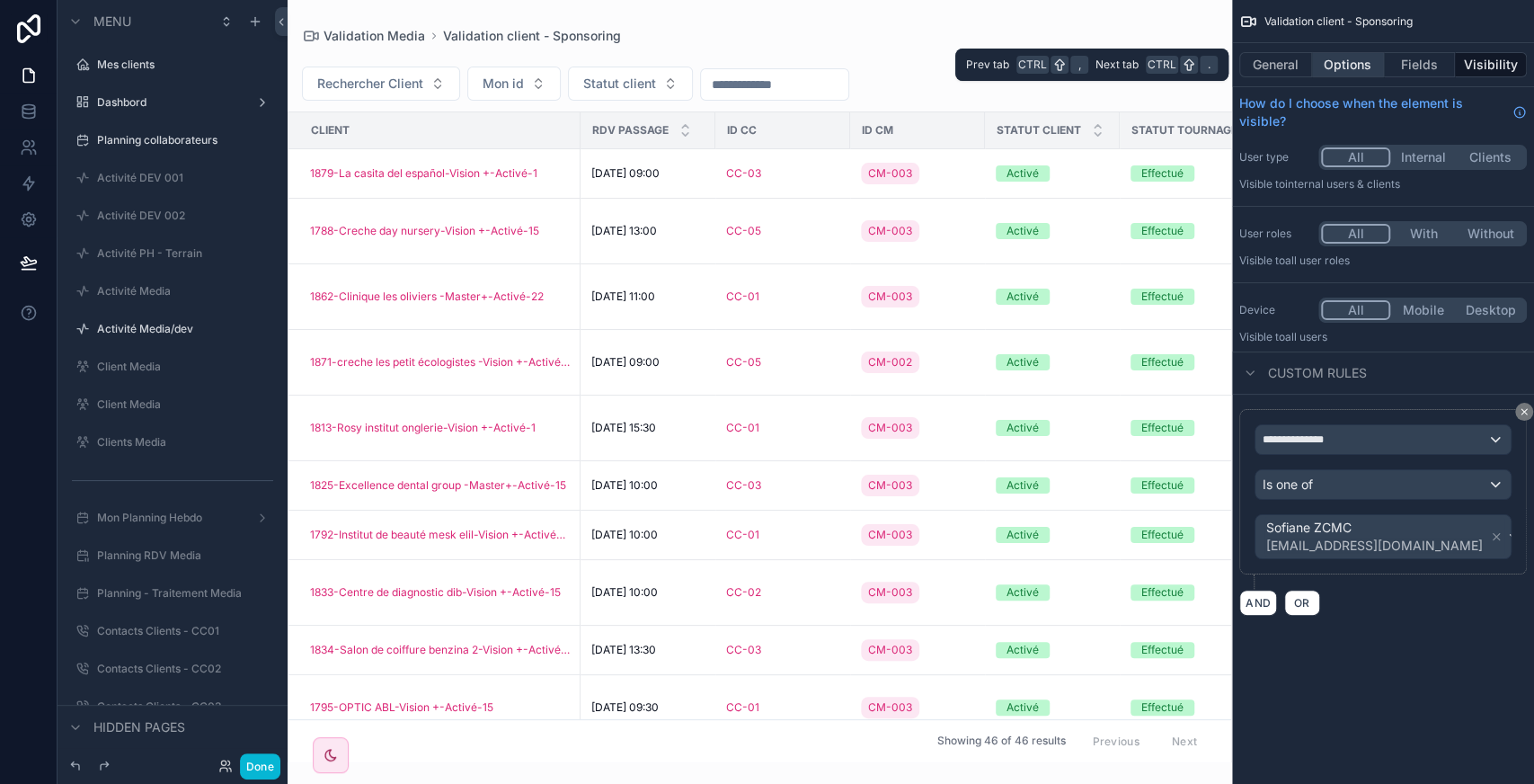
click at [1363, 76] on button "Options" at bounding box center [1348, 65] width 72 height 25
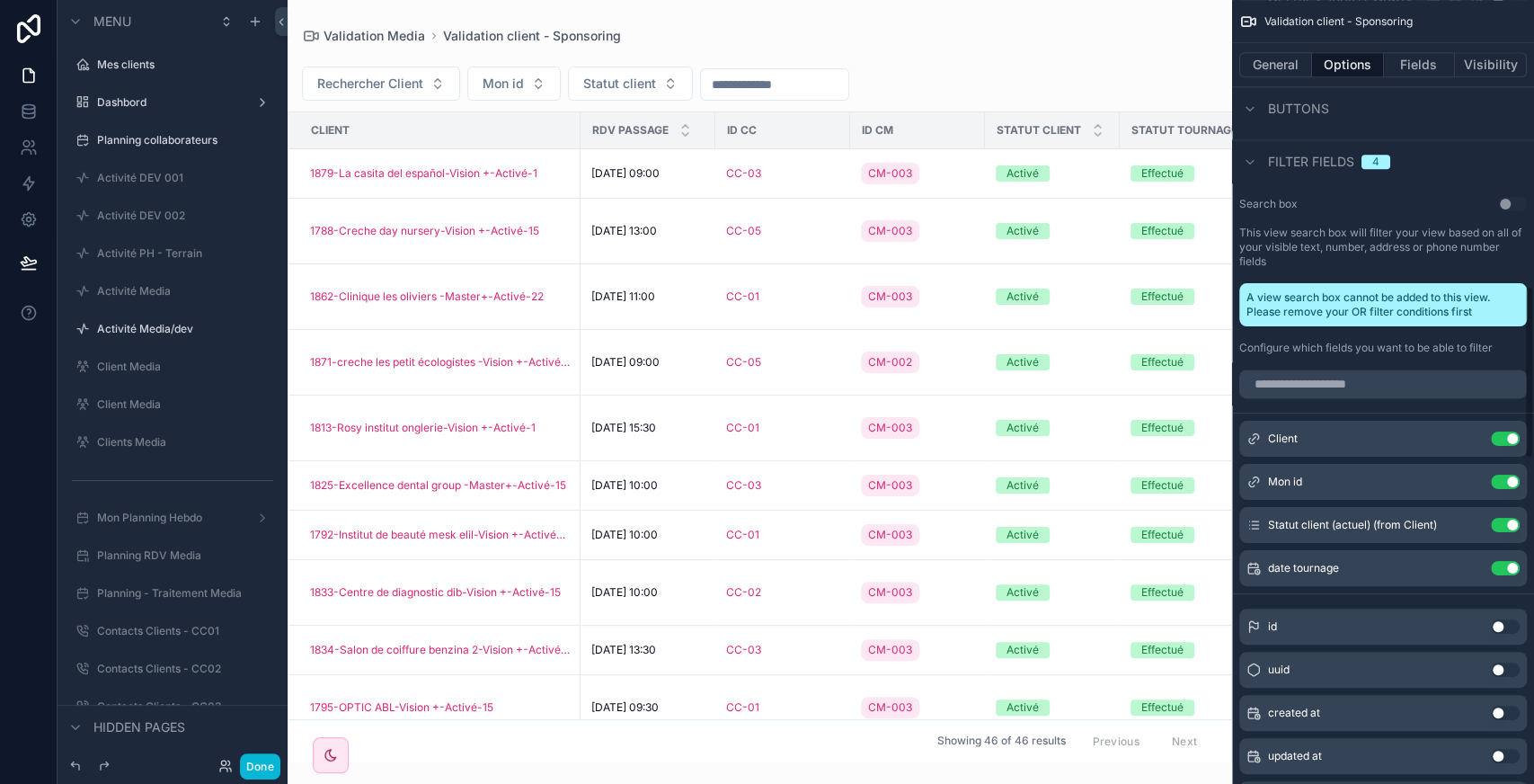
scroll to position [1446, 0]
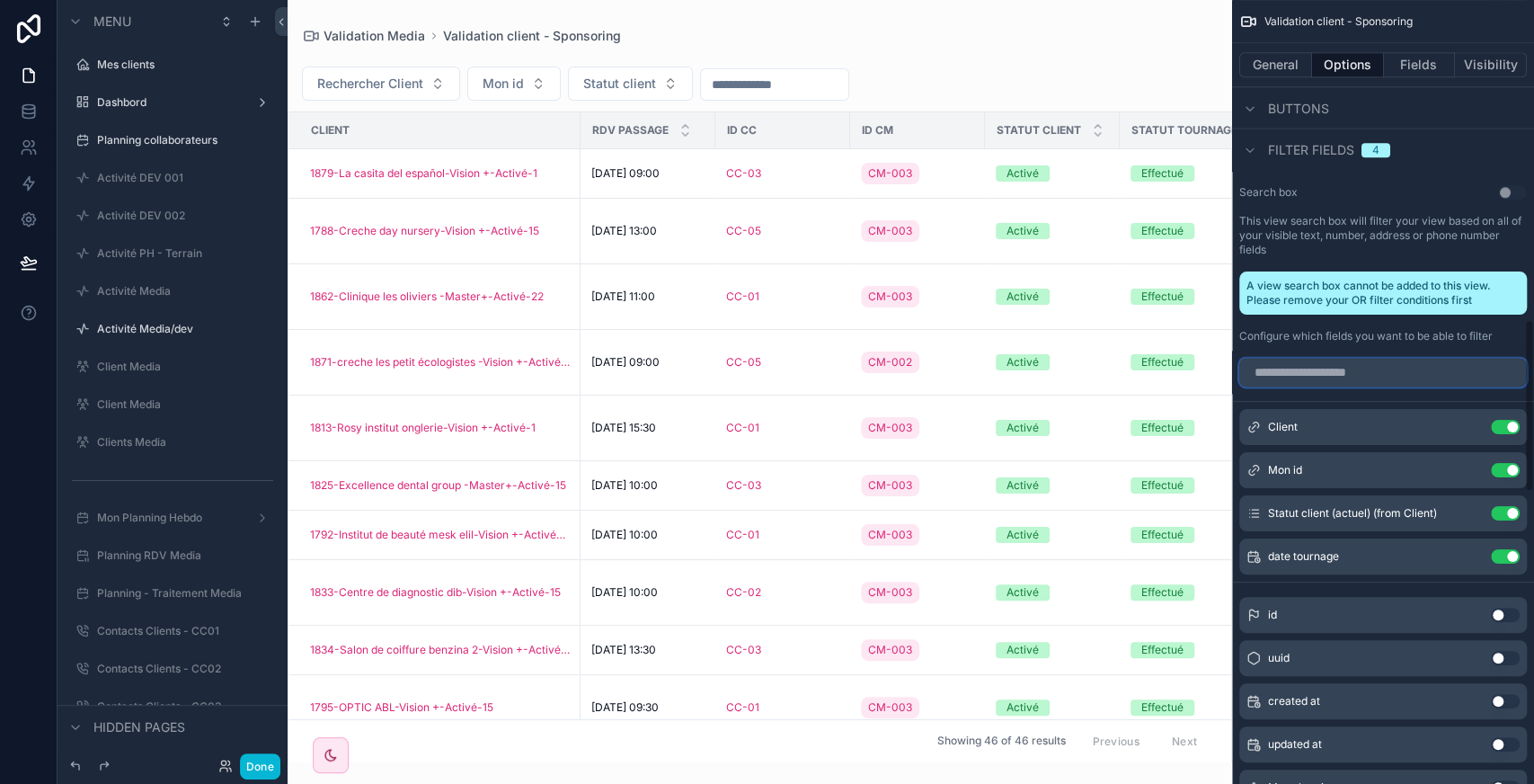
click at [1303, 376] on input "scrollable content" at bounding box center [1383, 372] width 287 height 29
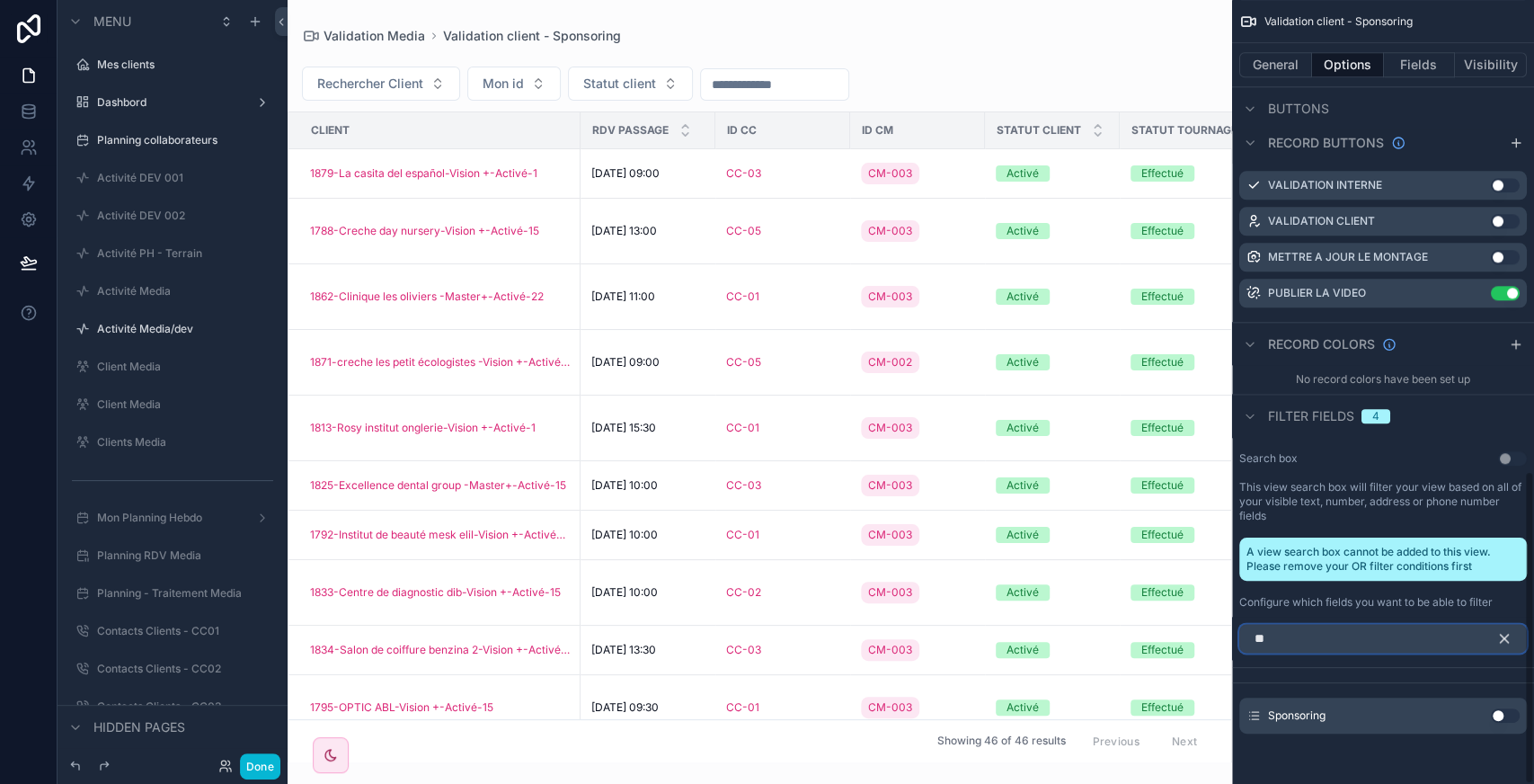
scroll to position [1179, 0]
type input "****"
click at [1500, 717] on button "Use setting" at bounding box center [1505, 716] width 29 height 14
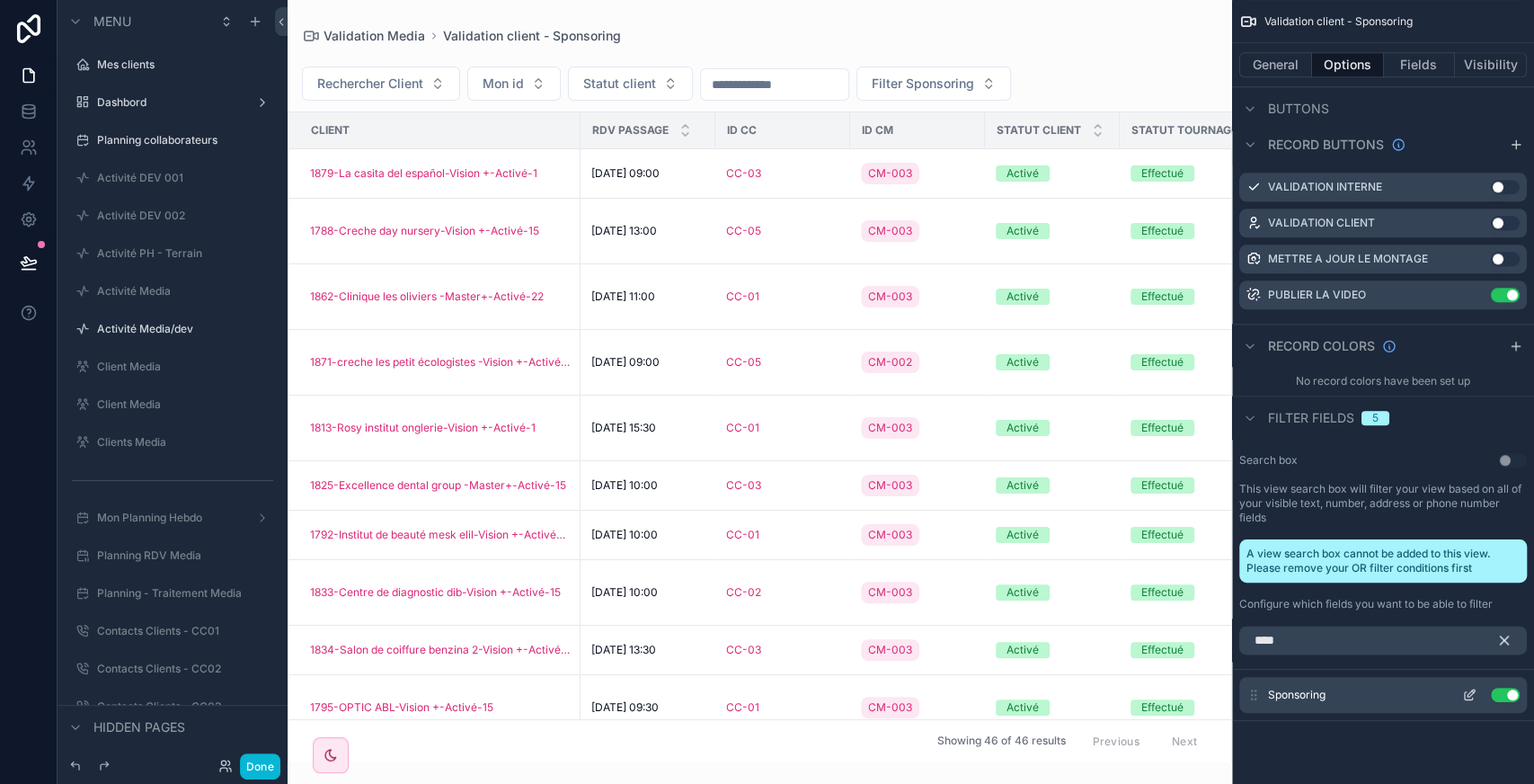
click at [1468, 690] on icon "scrollable content" at bounding box center [1471, 693] width 8 height 8
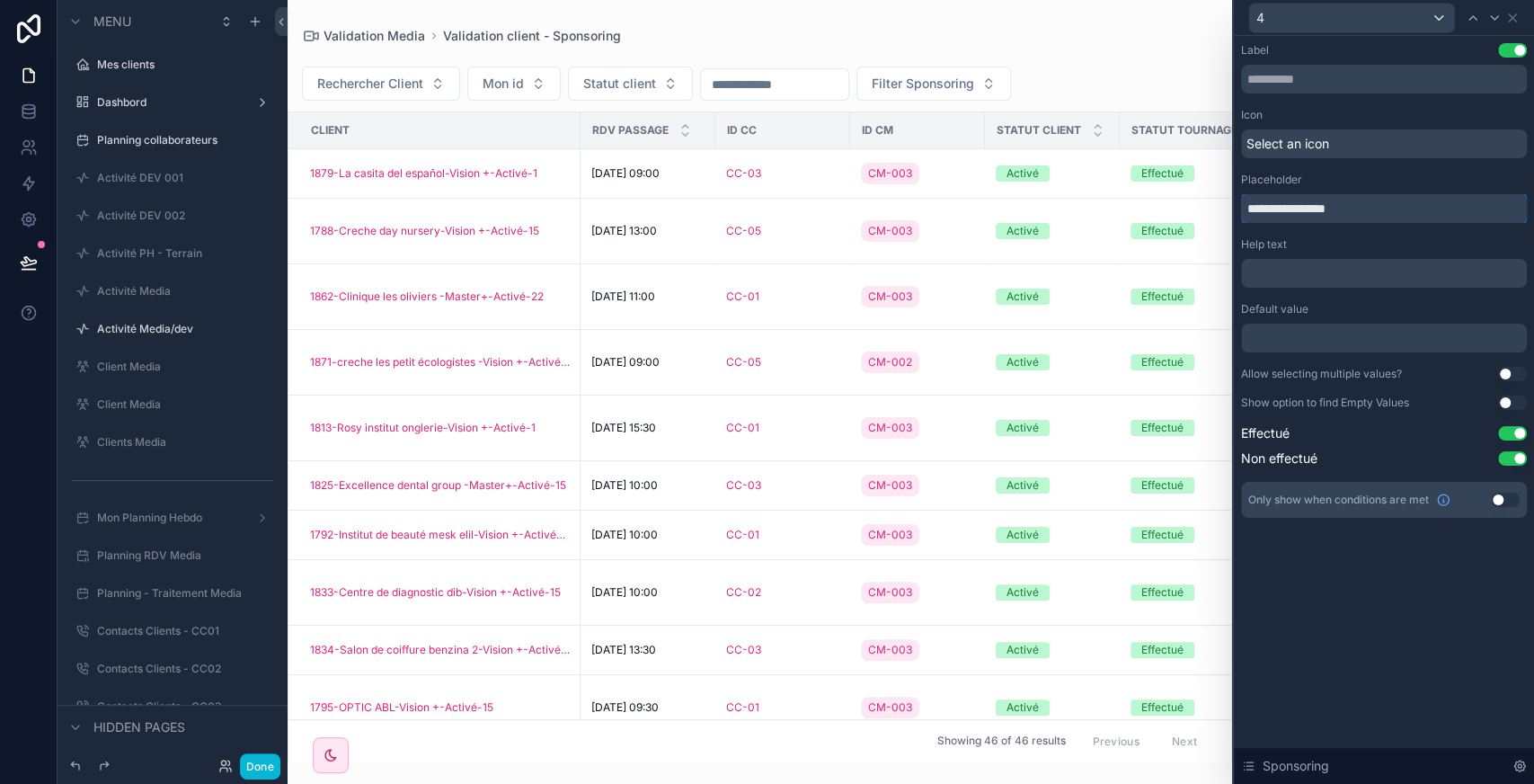
drag, startPoint x: 1276, startPoint y: 211, endPoint x: 1219, endPoint y: 204, distance: 57.4
click at [1219, 204] on div "**********" at bounding box center [767, 392] width 1534 height 784
type input "**********"
click at [1512, 16] on icon at bounding box center [1513, 18] width 8 height 8
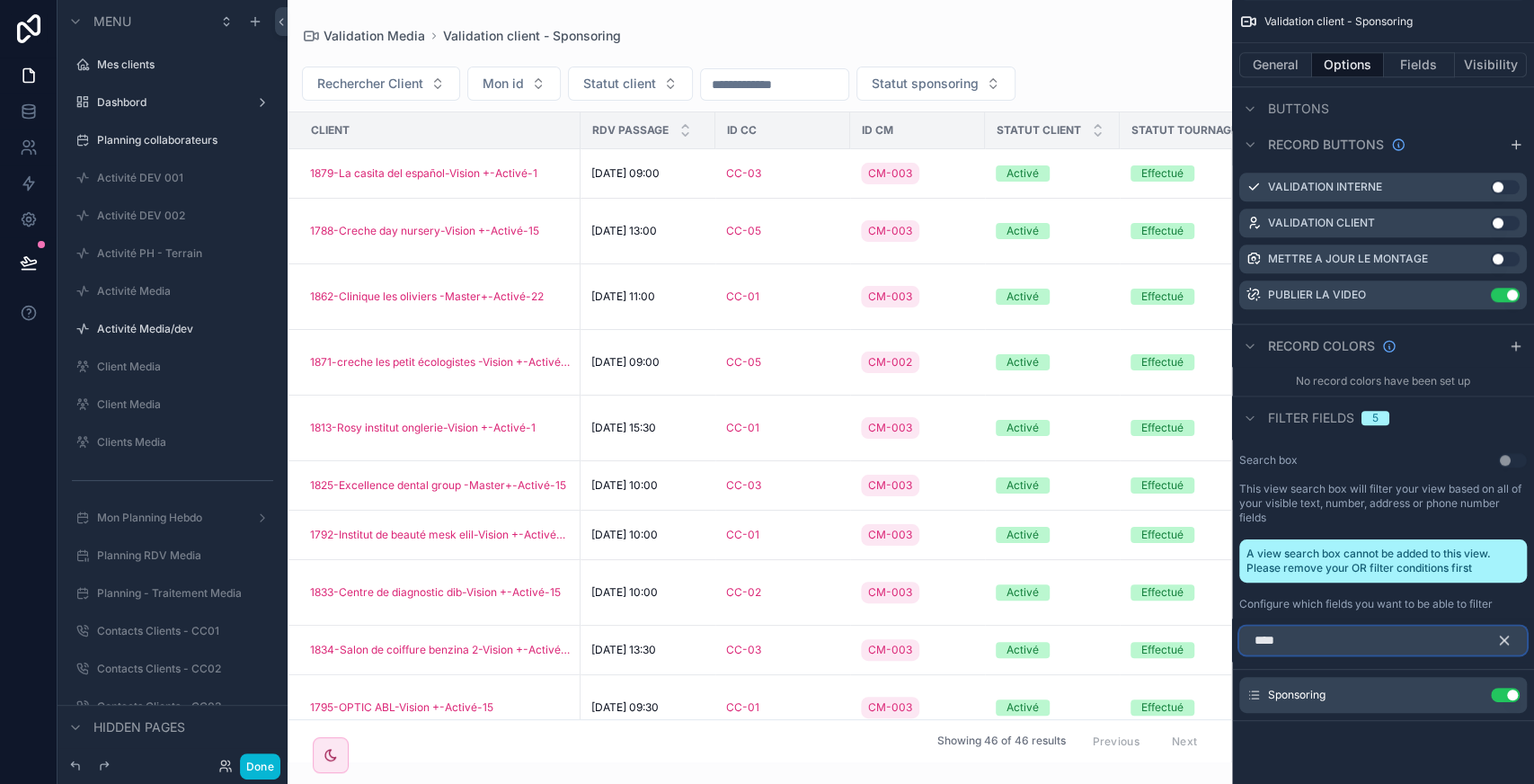
click at [1347, 629] on input "****" at bounding box center [1383, 639] width 287 height 29
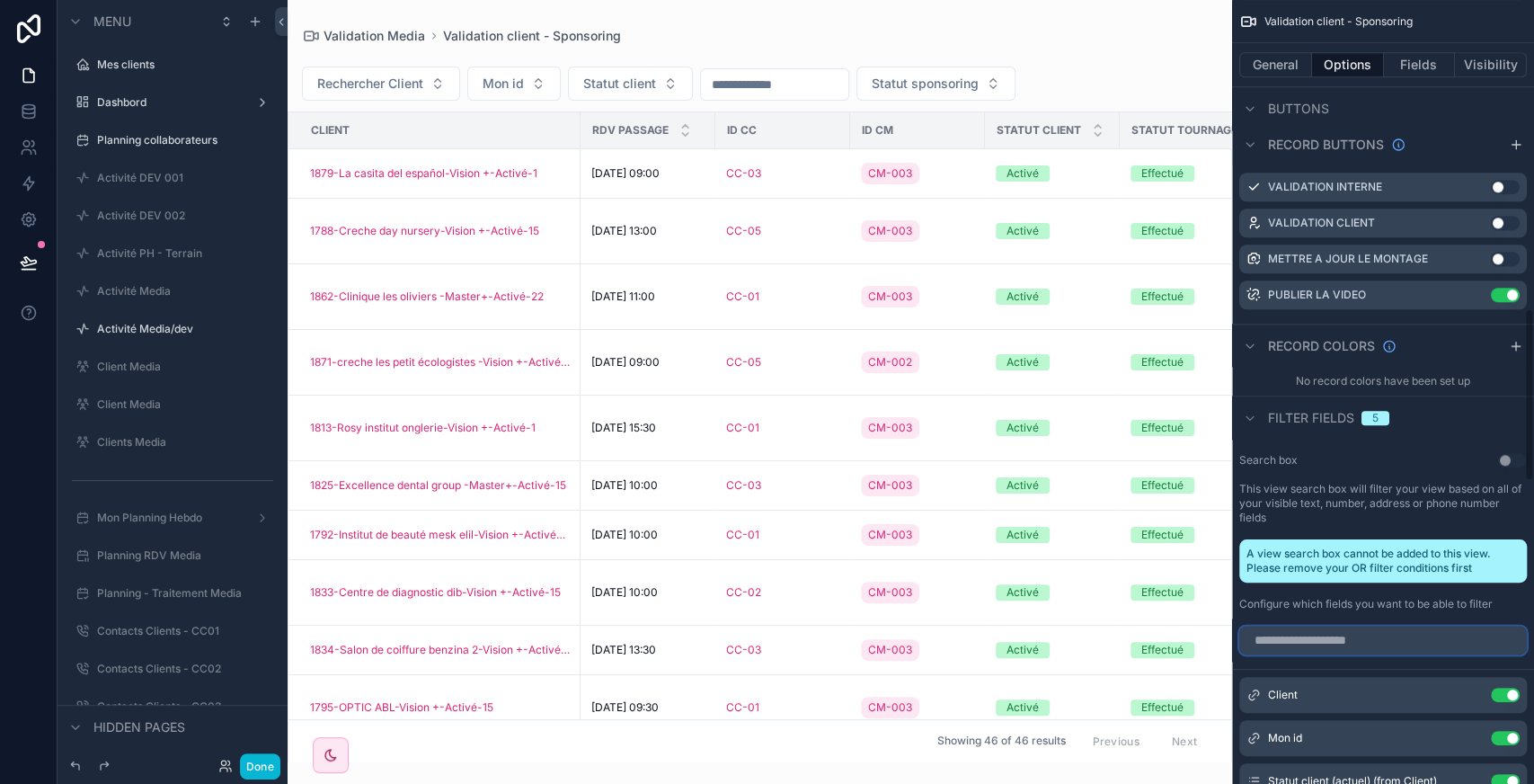
scroll to position [1397, 0]
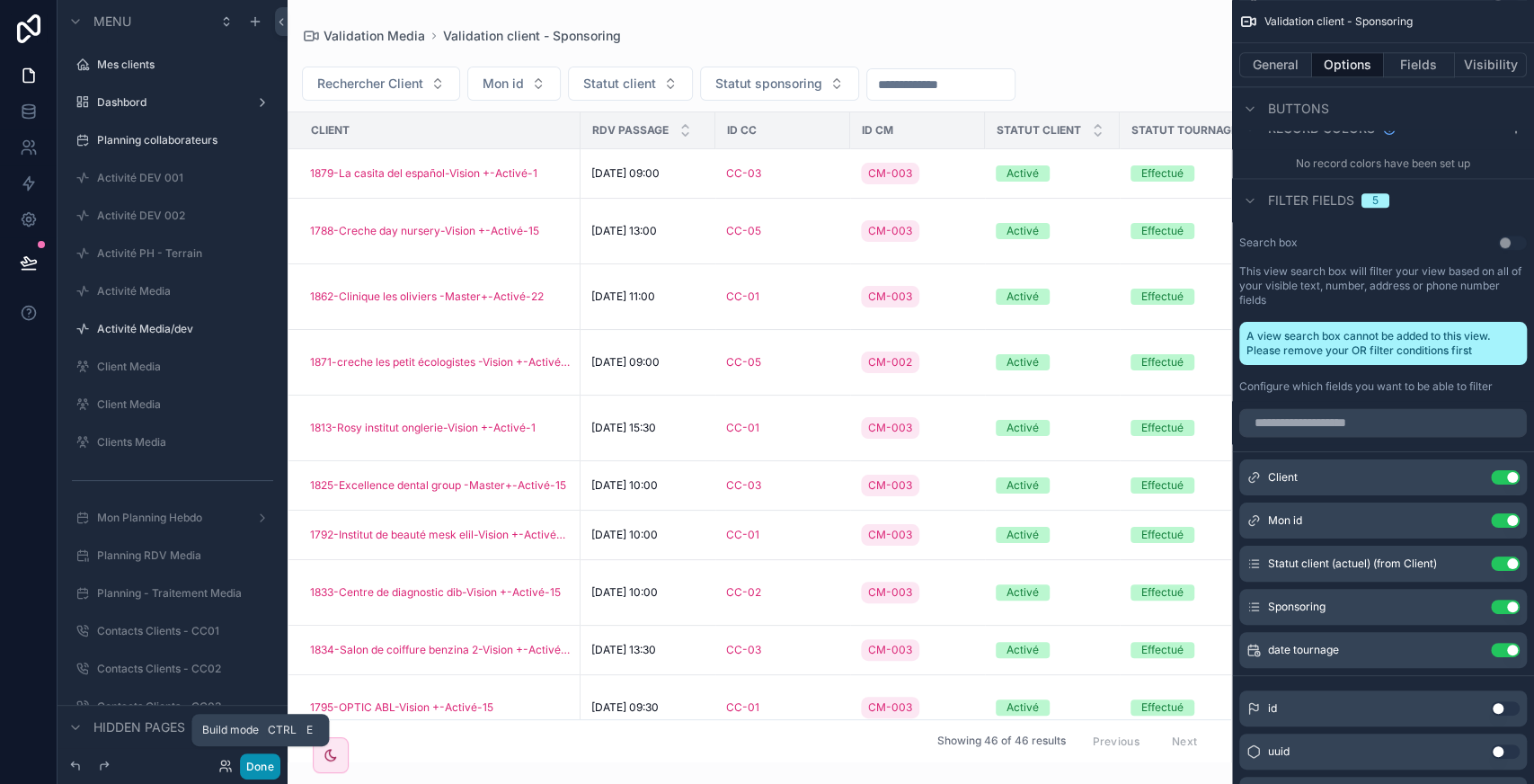
click at [264, 768] on button "Done" at bounding box center [260, 765] width 40 height 26
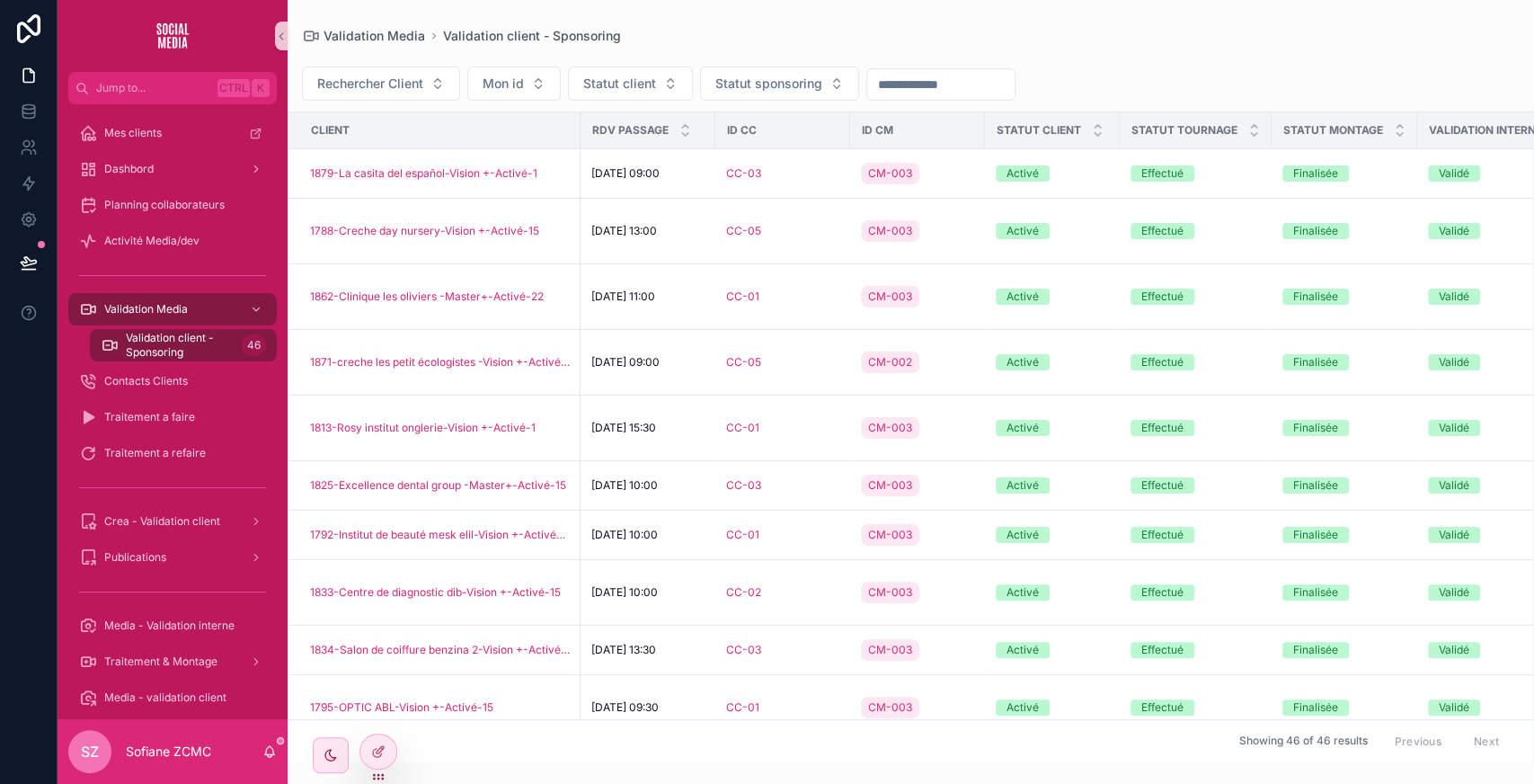
click at [803, 80] on span "Statut sponsoring" at bounding box center [769, 83] width 107 height 18
click at [730, 176] on div "Non effectué" at bounding box center [777, 184] width 216 height 29
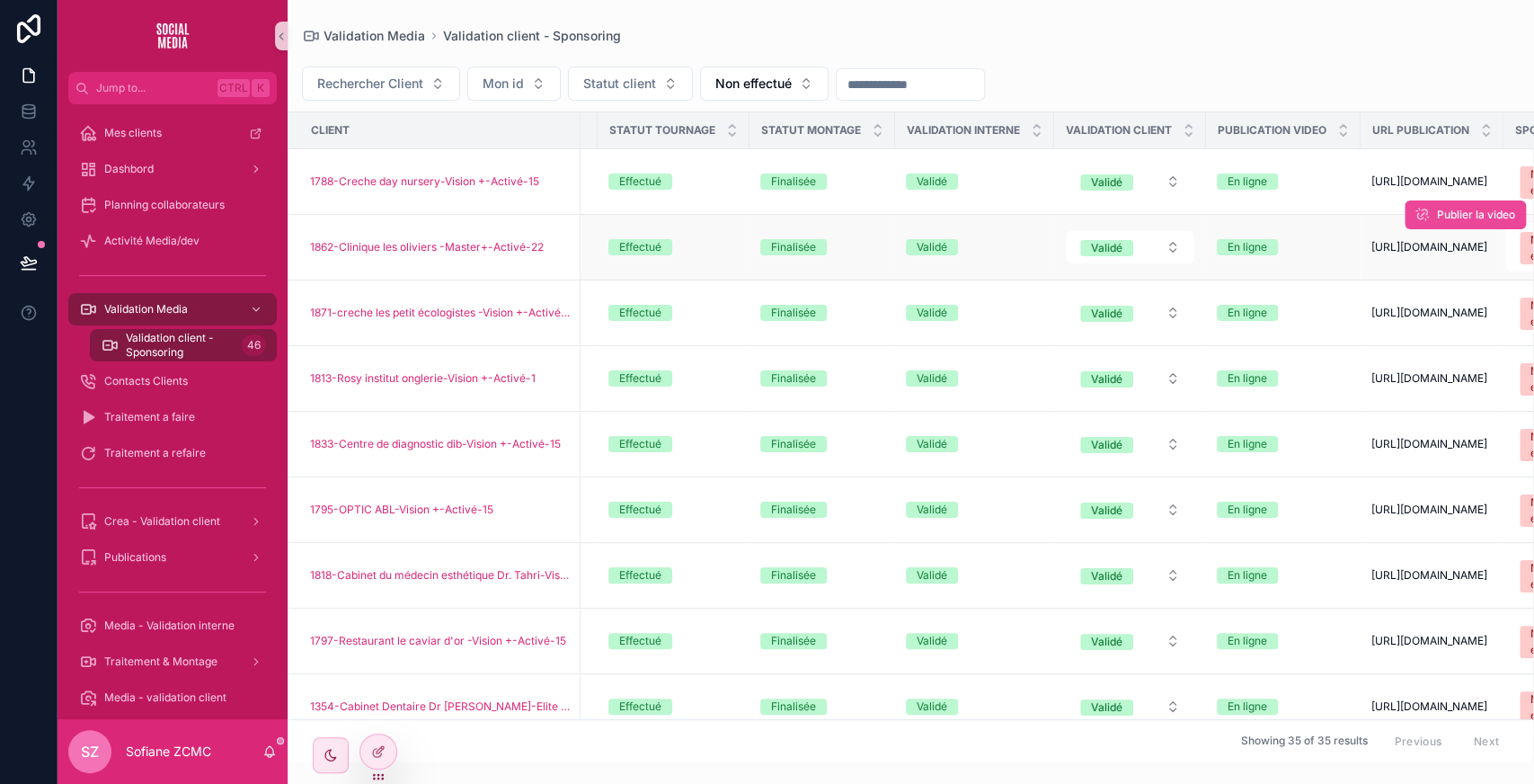
scroll to position [0, 654]
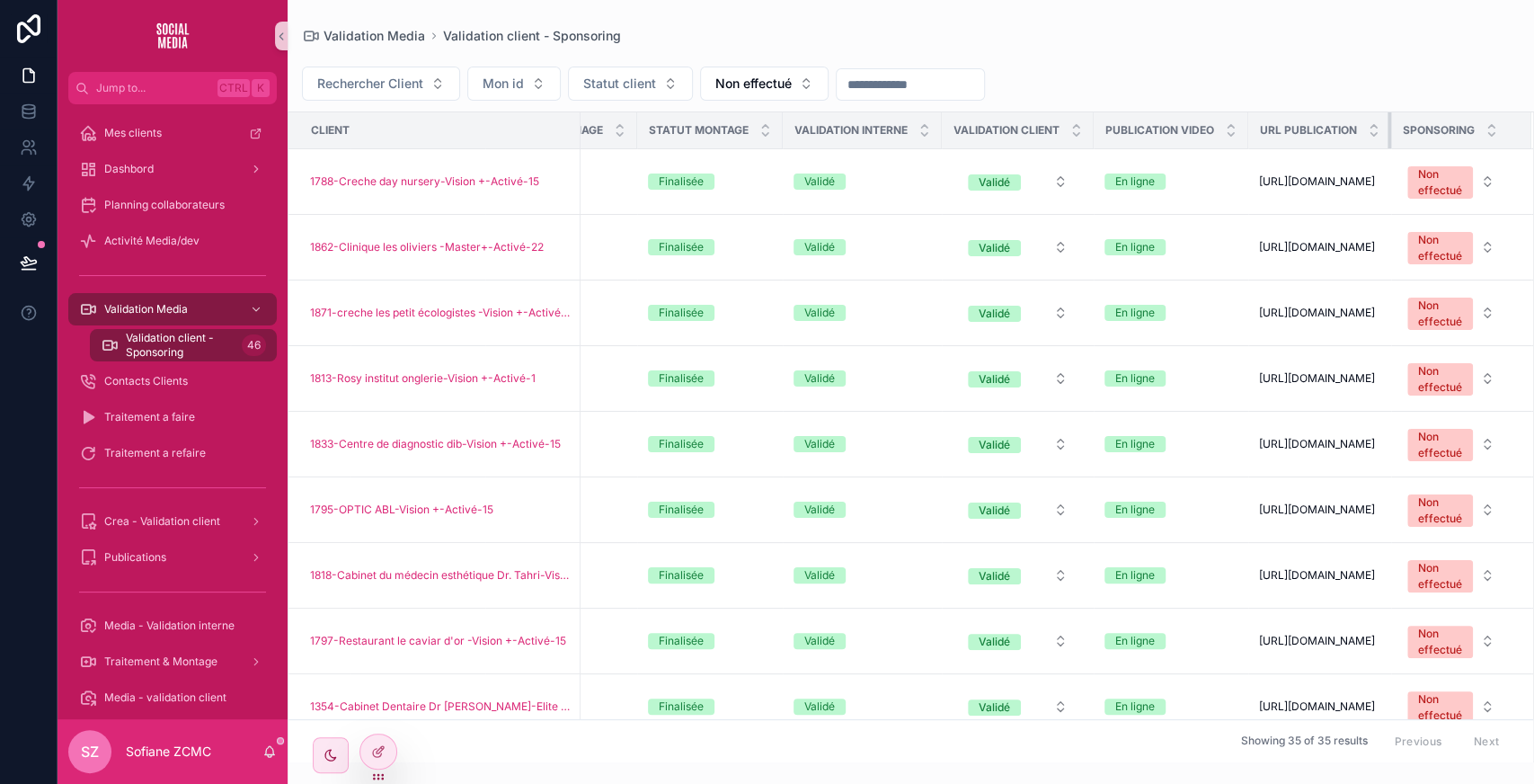
drag, startPoint x: 1372, startPoint y: 131, endPoint x: 1316, endPoint y: 135, distance: 56.1
click at [1316, 135] on th "Url publication" at bounding box center [1320, 130] width 143 height 37
click at [1244, 176] on div "scrollable content" at bounding box center [1255, 181] width 29 height 14
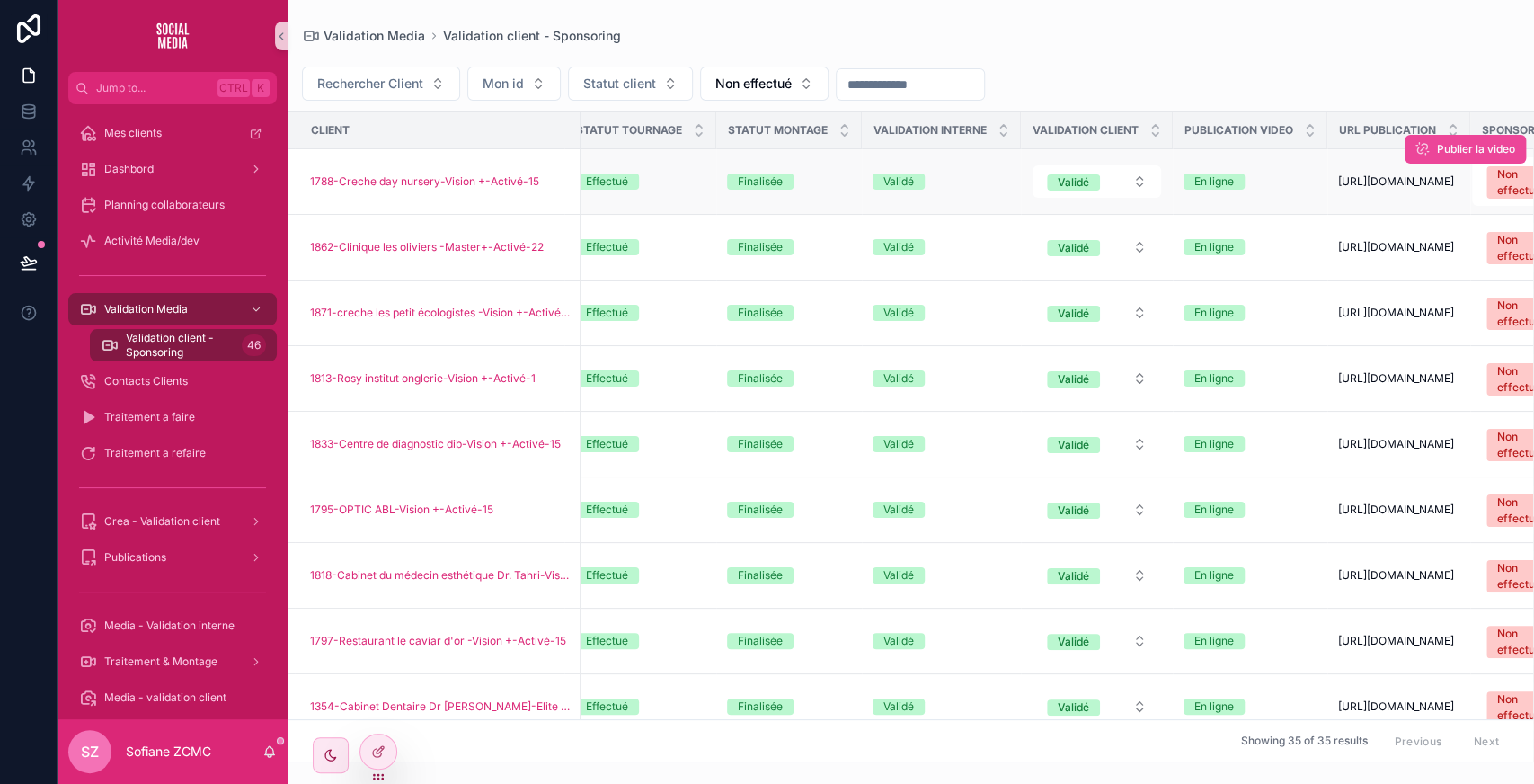
scroll to position [0, 654]
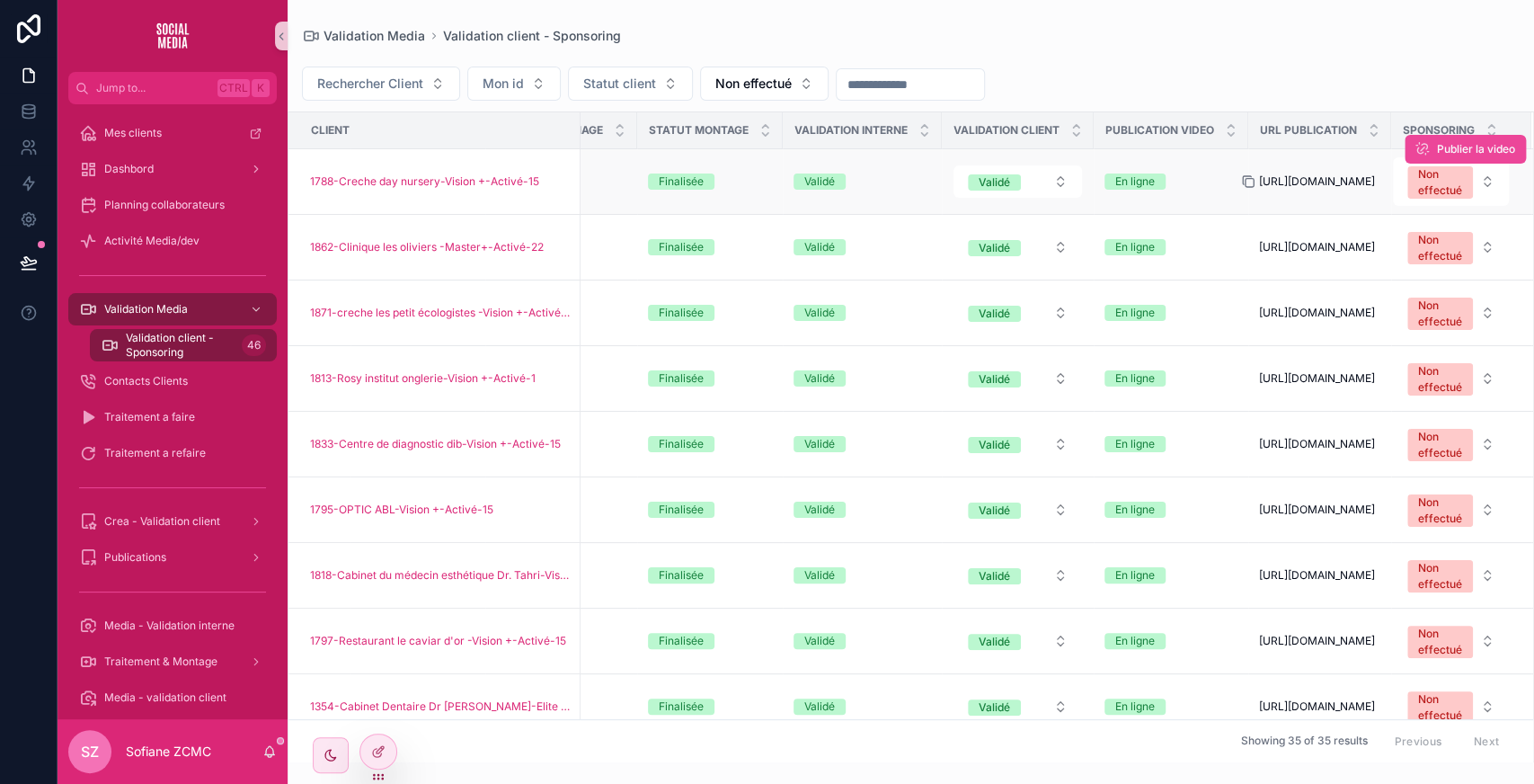
click at [1241, 183] on icon "scrollable content" at bounding box center [1248, 181] width 14 height 14
click at [1419, 386] on div "Non effectué" at bounding box center [1440, 380] width 44 height 32
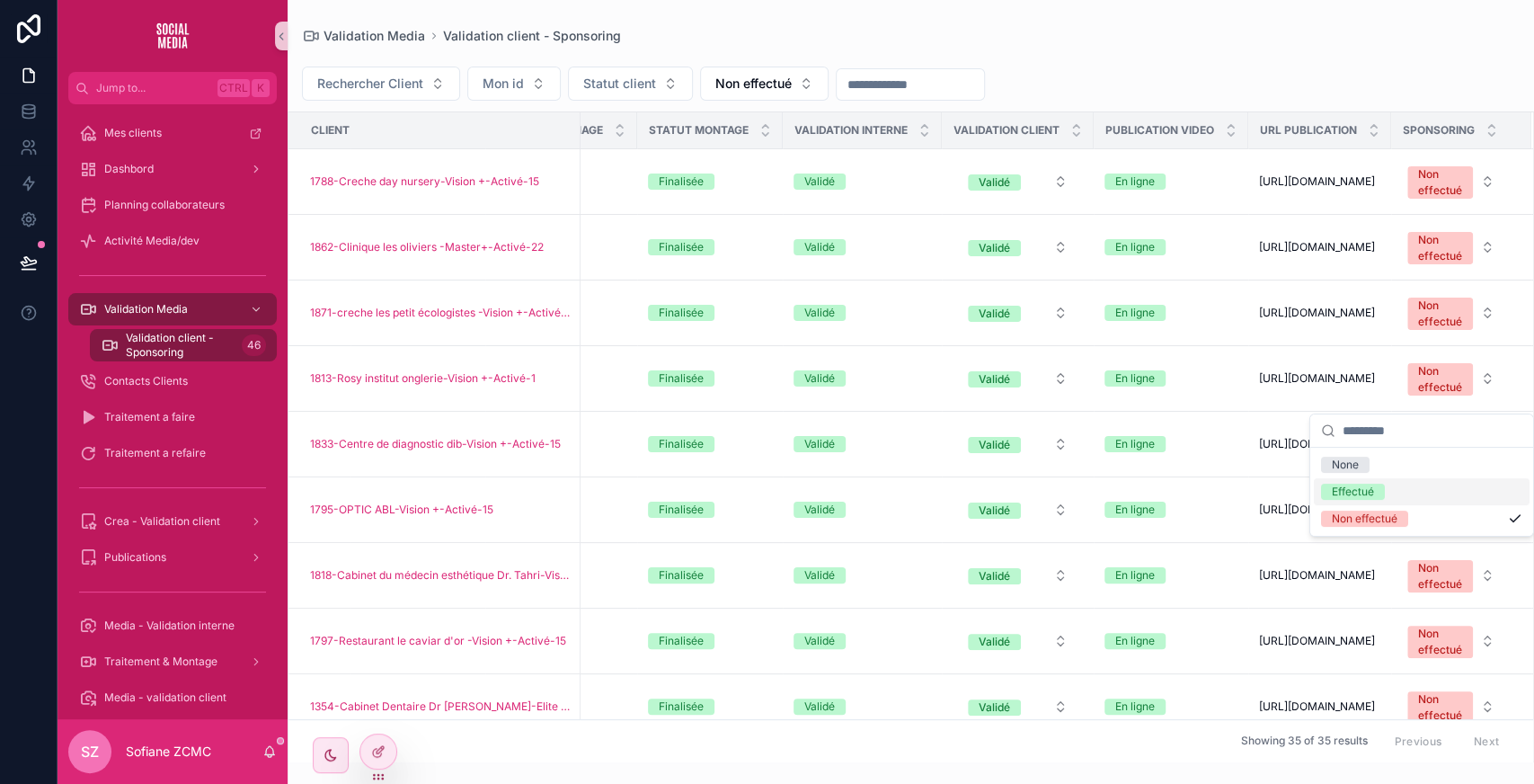
click at [1365, 489] on div "Effectué" at bounding box center [1353, 491] width 42 height 16
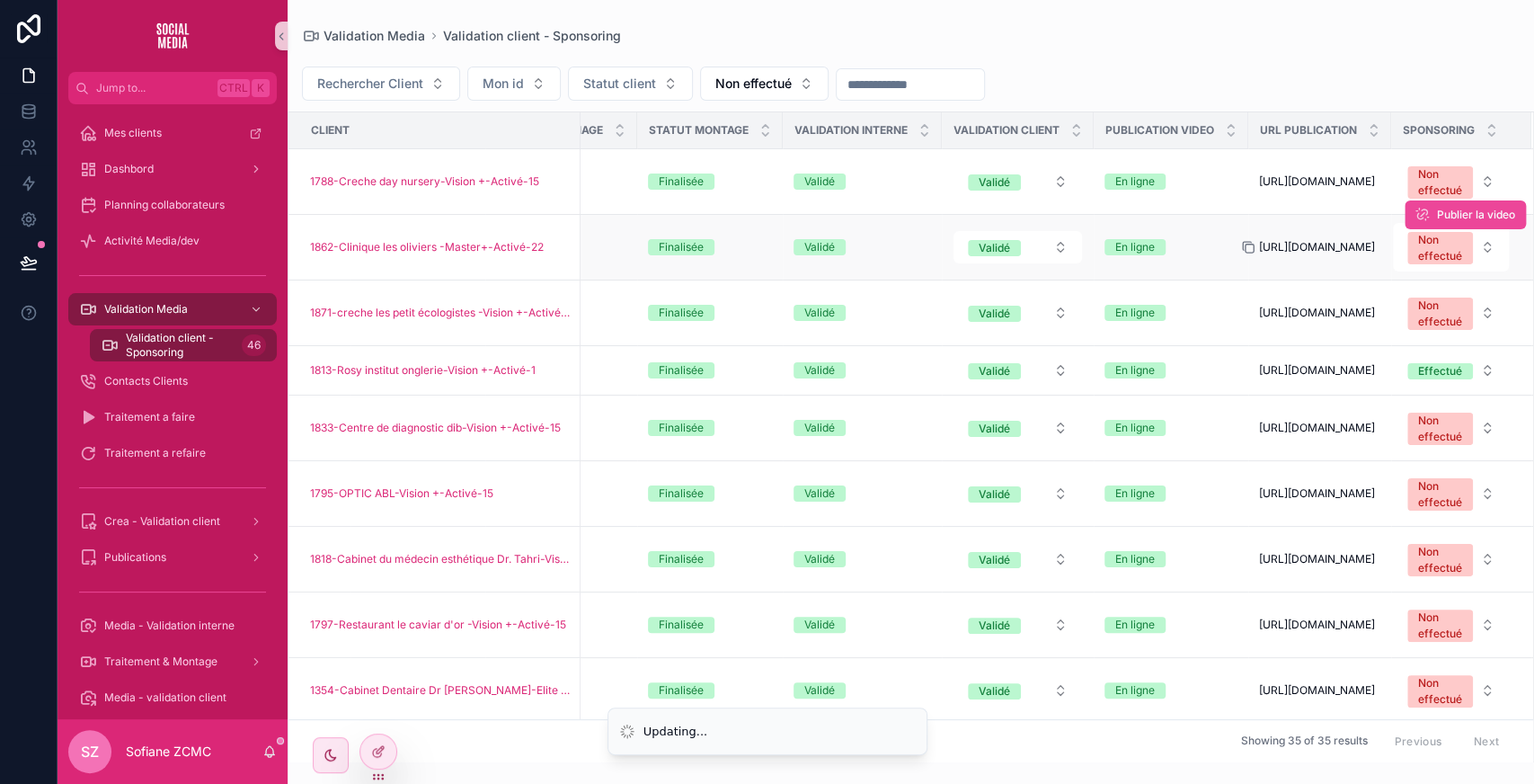
click at [1241, 250] on icon "scrollable content" at bounding box center [1248, 246] width 14 height 14
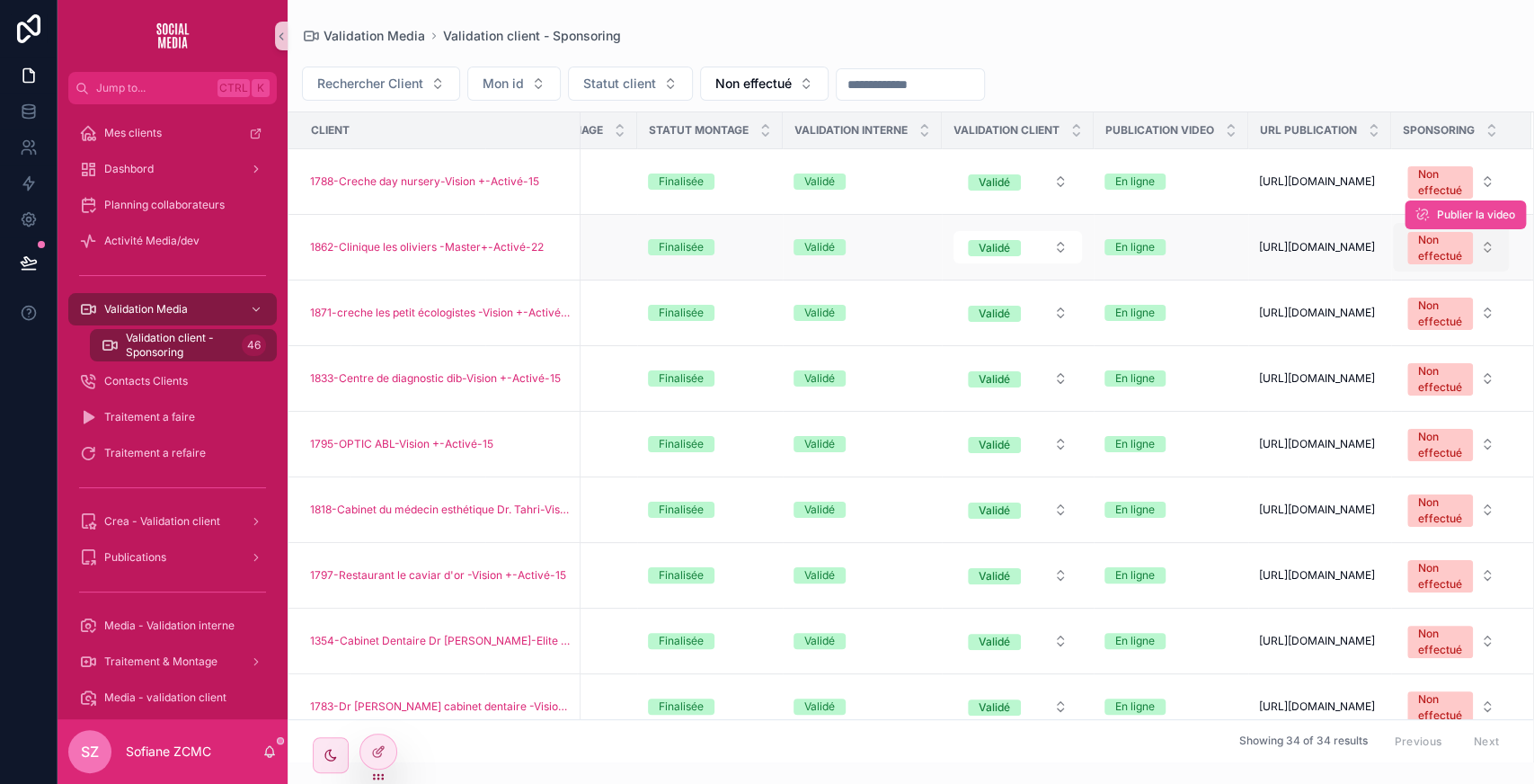
click at [1418, 258] on div "Non effectué" at bounding box center [1440, 248] width 44 height 32
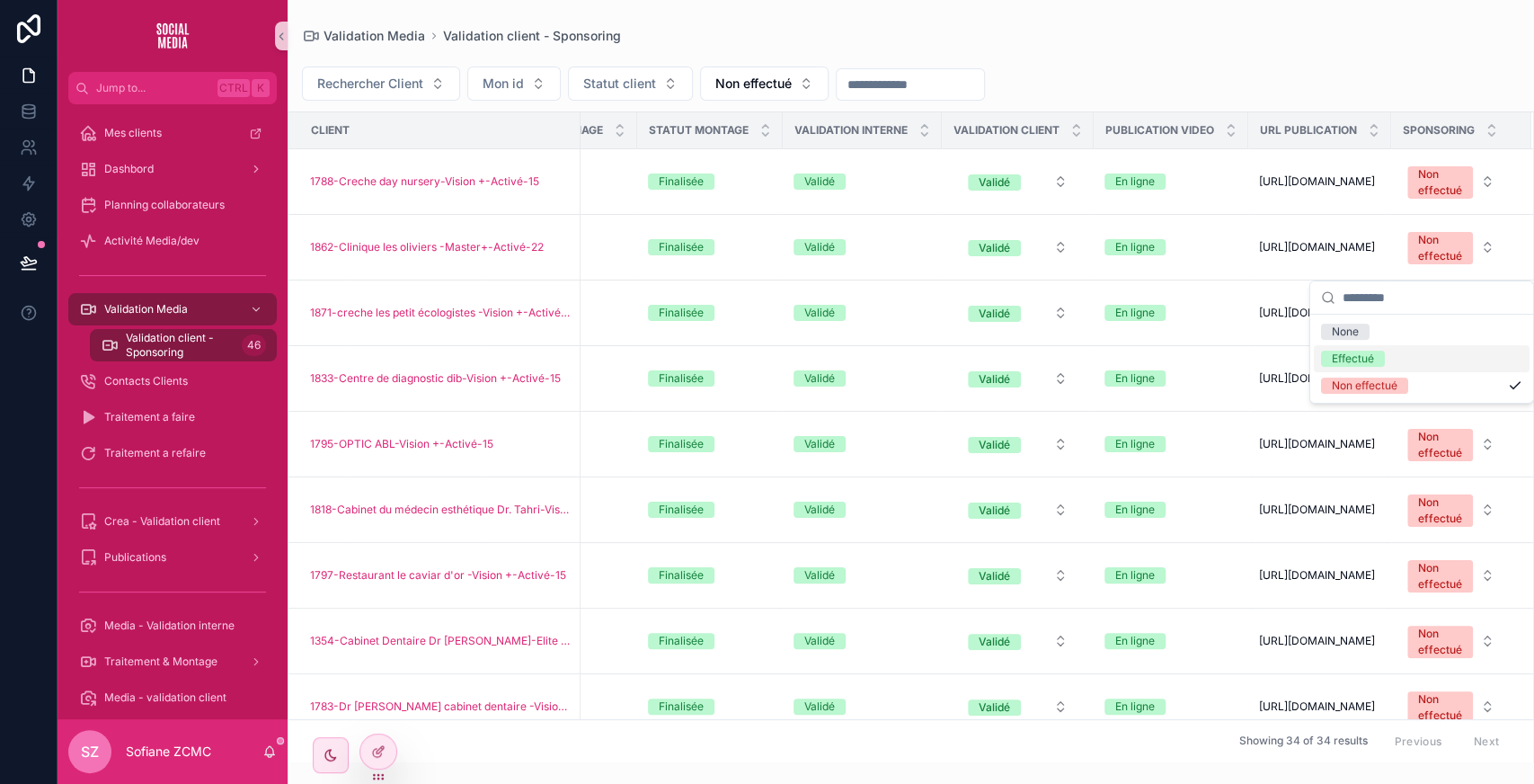
click at [1353, 363] on div "Effectué" at bounding box center [1353, 358] width 42 height 16
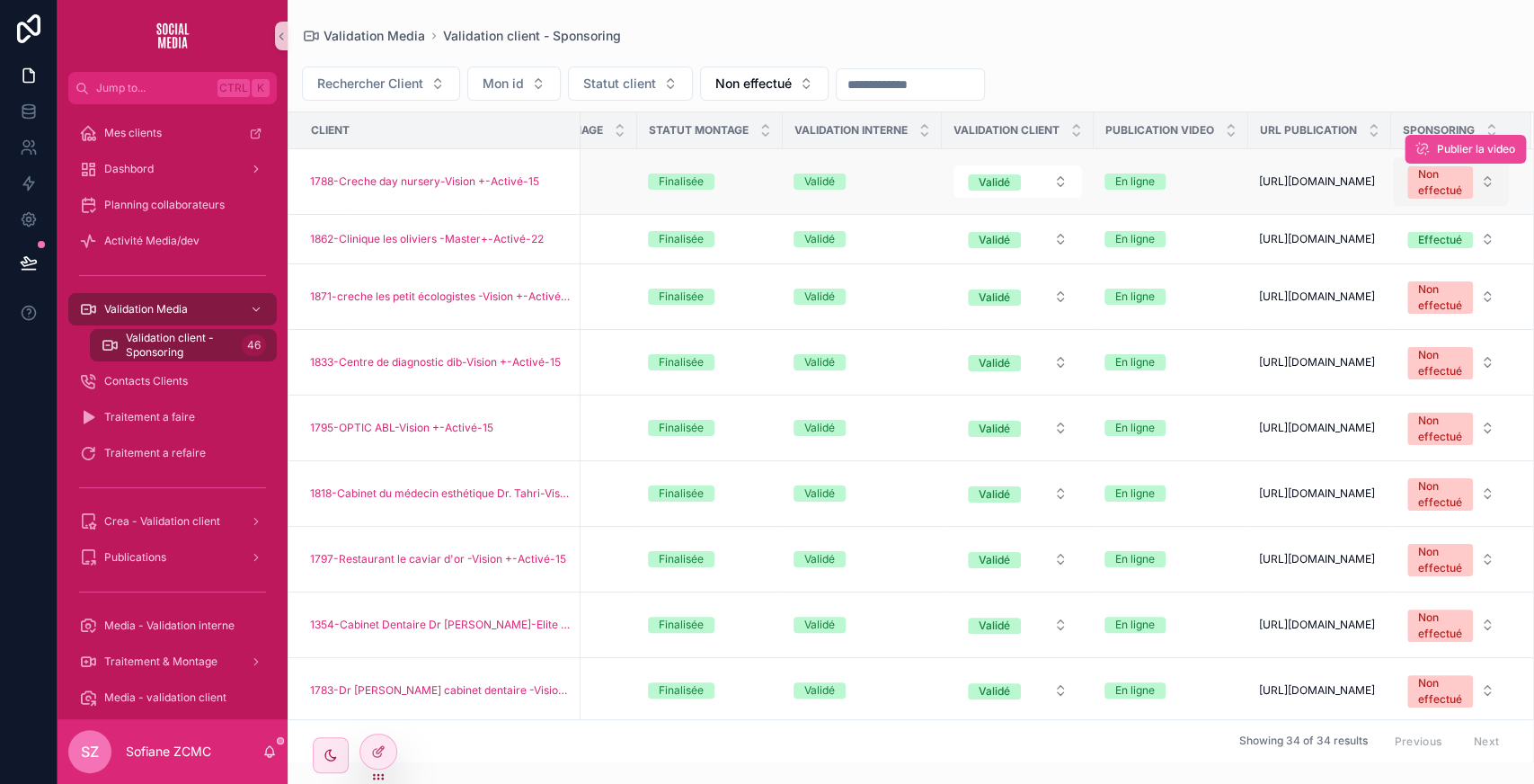
click at [1418, 190] on div "Non effectué" at bounding box center [1440, 183] width 44 height 32
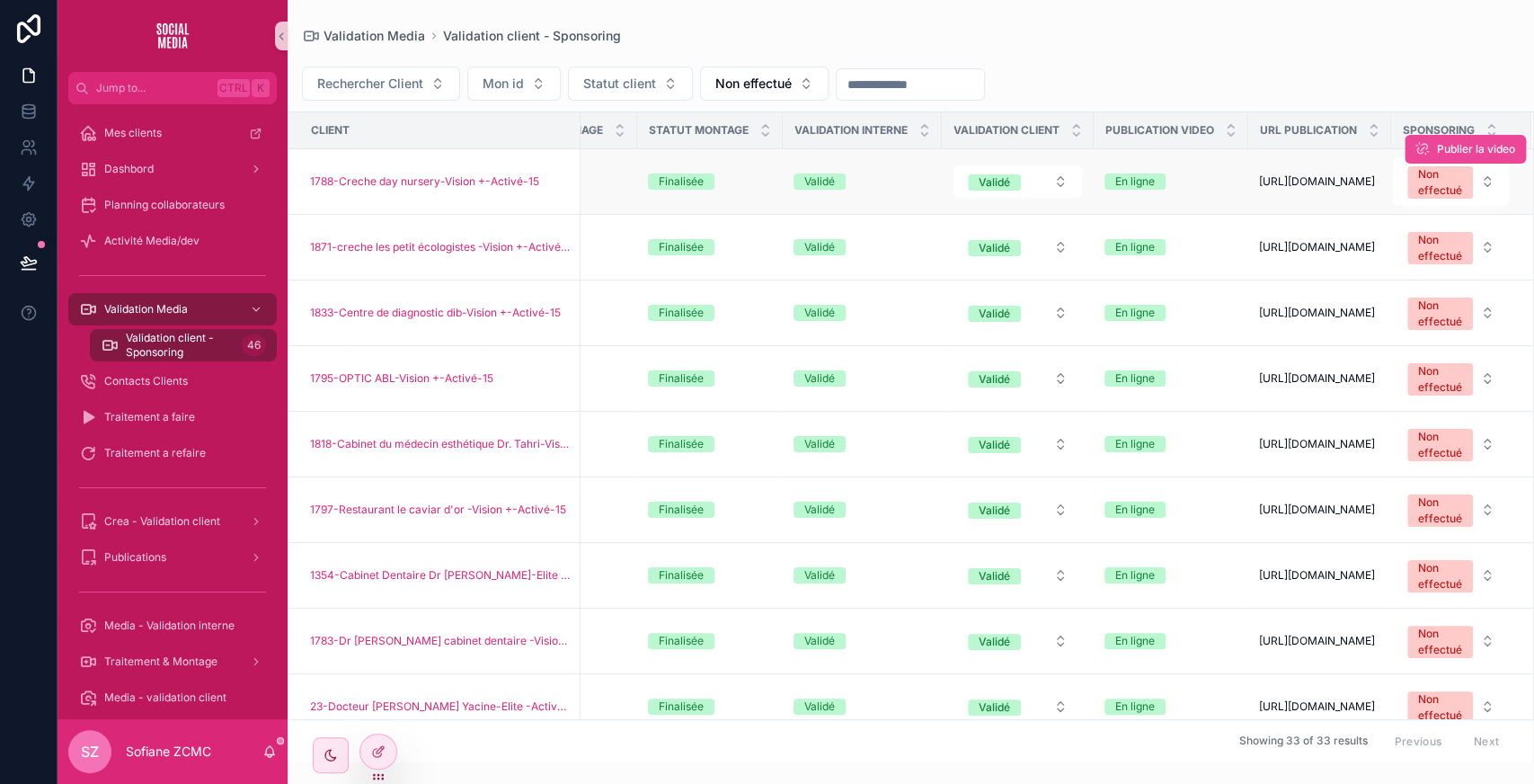
click at [1419, 181] on div "Publier la video" at bounding box center [1465, 149] width 121 height 65
click at [1418, 186] on div "Non effectué" at bounding box center [1440, 183] width 44 height 32
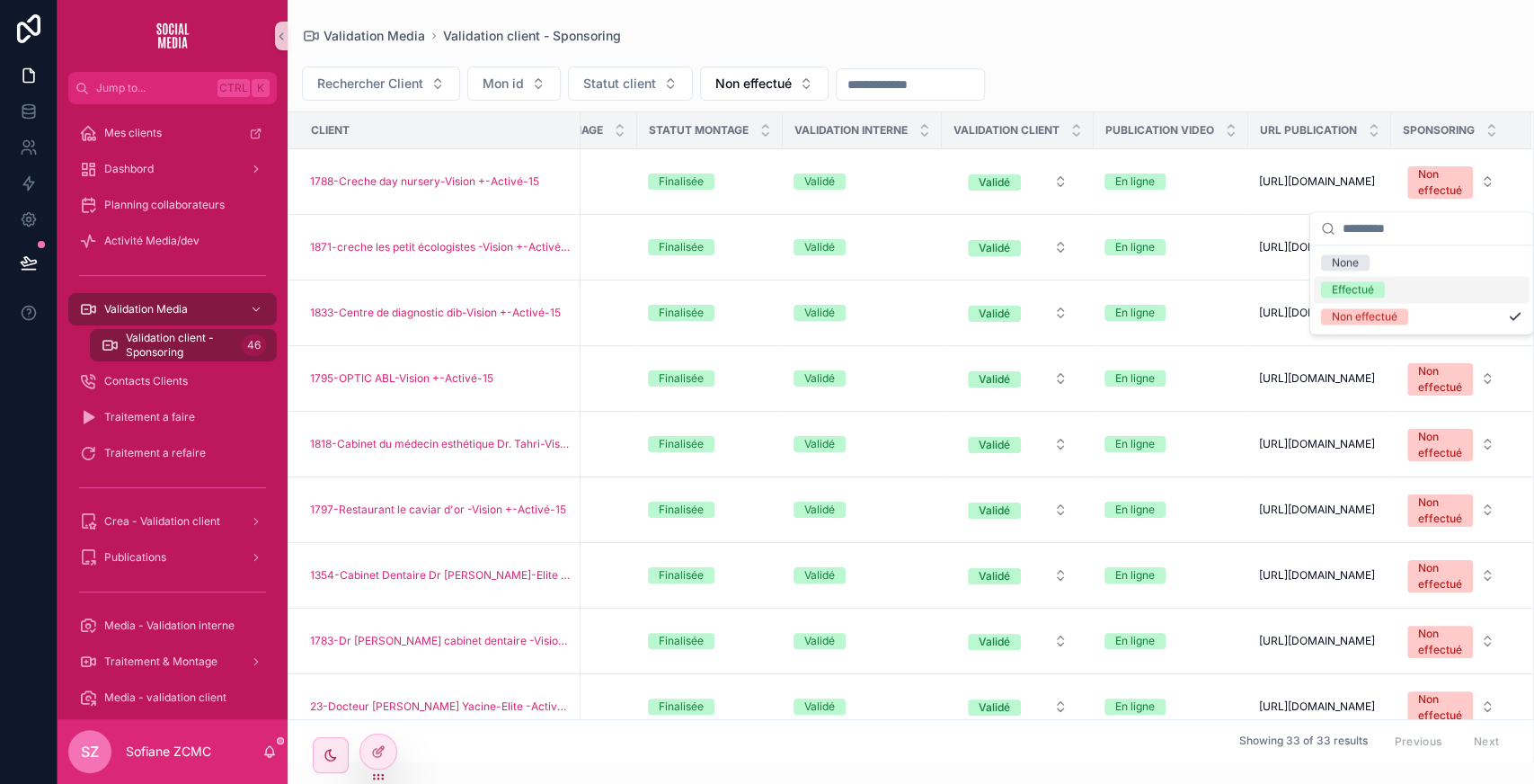
click at [1336, 280] on div "Effectué" at bounding box center [1422, 289] width 216 height 27
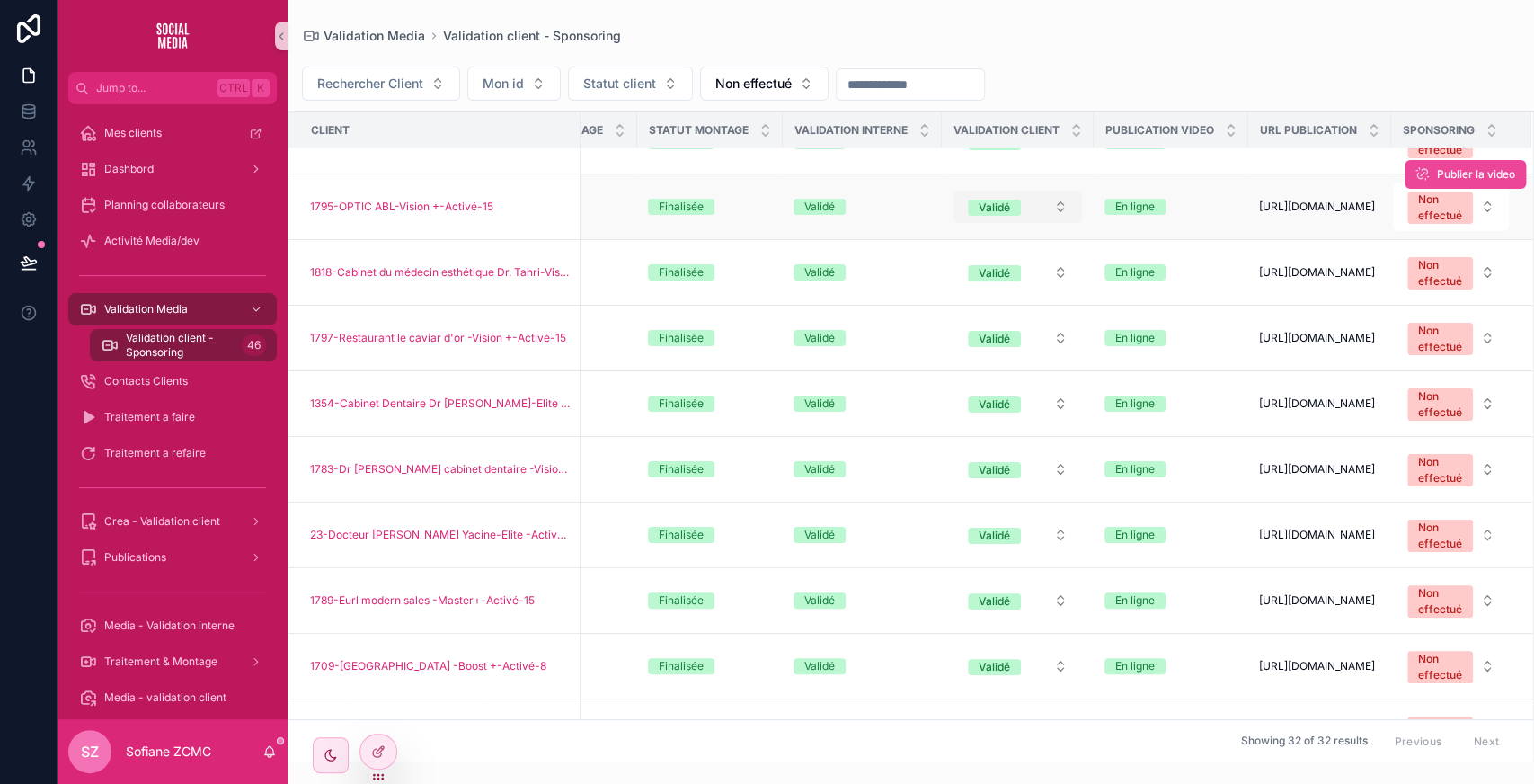
scroll to position [99, 654]
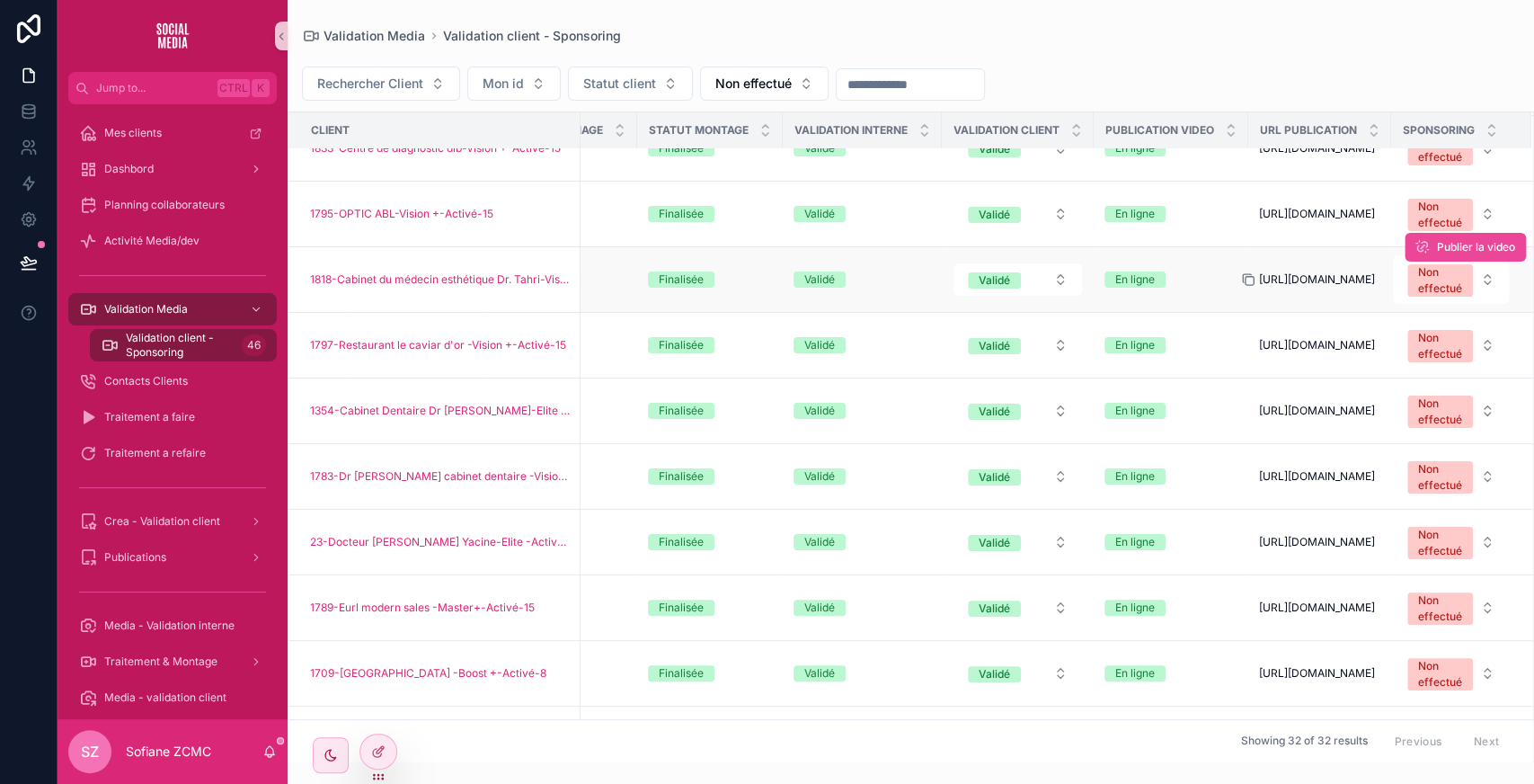
click at [1241, 286] on icon "scrollable content" at bounding box center [1248, 279] width 14 height 14
click at [1418, 297] on div "Non effectué" at bounding box center [1440, 281] width 44 height 32
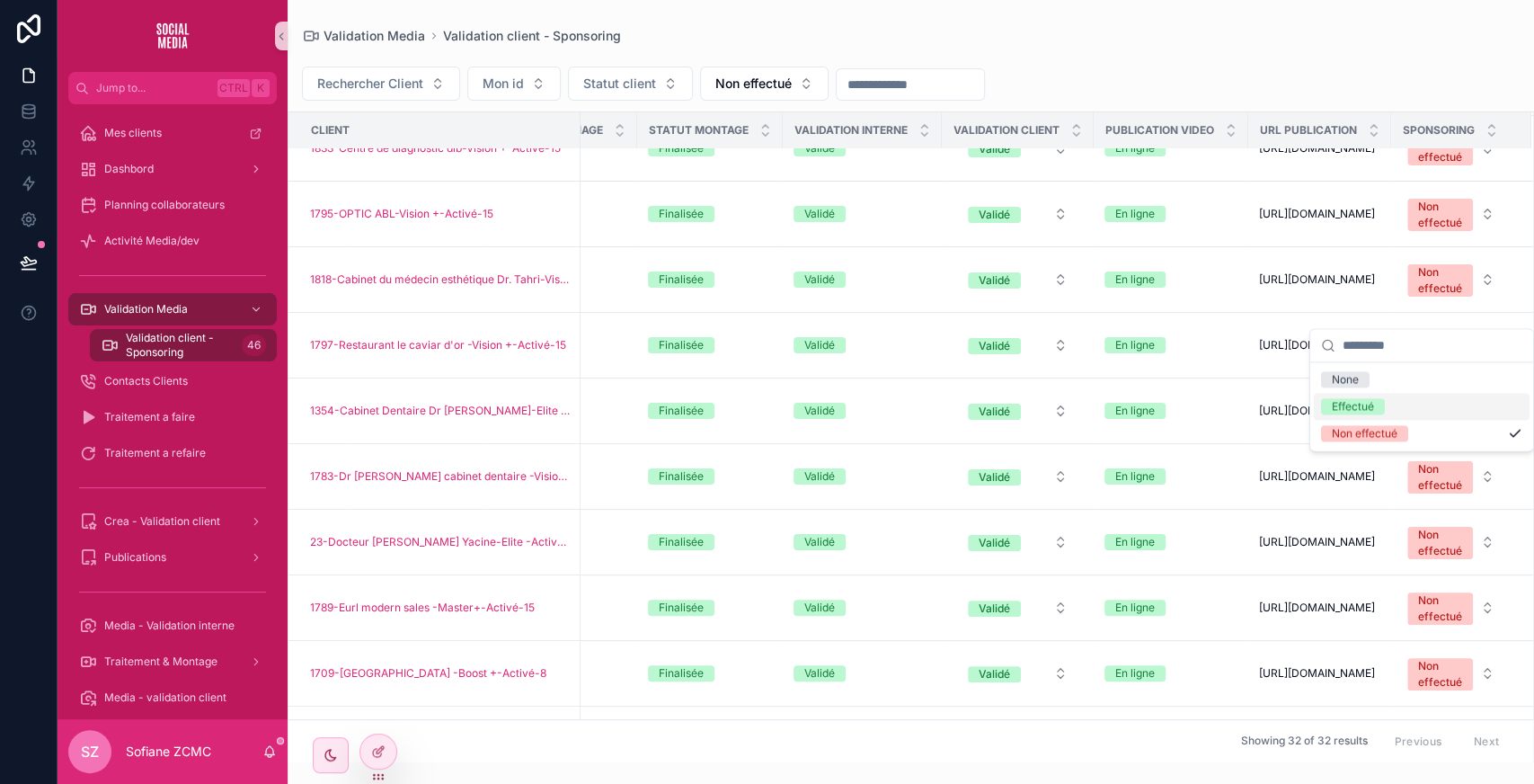
click at [1345, 399] on div "Effectué" at bounding box center [1353, 405] width 42 height 16
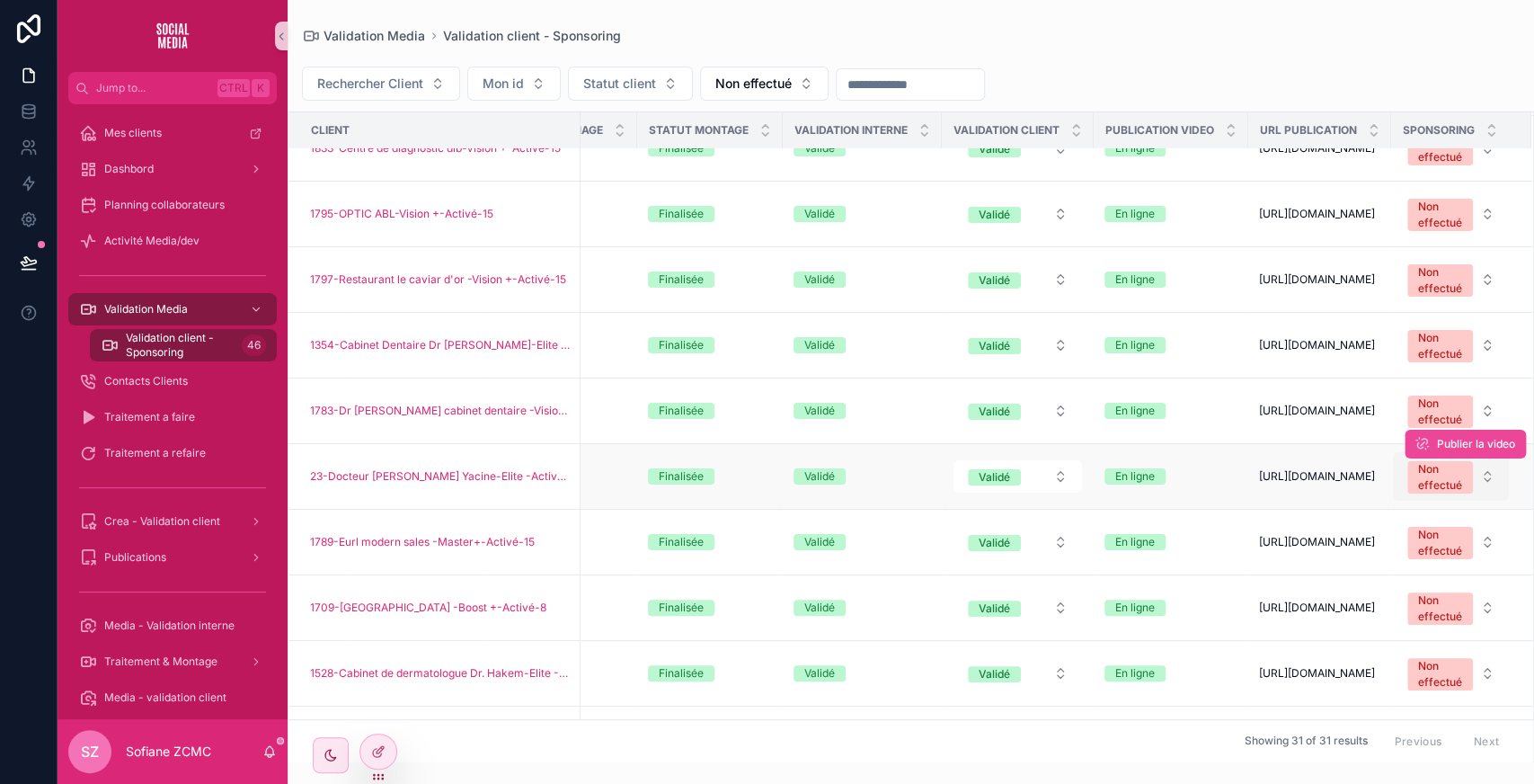
click at [1418, 493] on div "Non effectué" at bounding box center [1440, 477] width 44 height 32
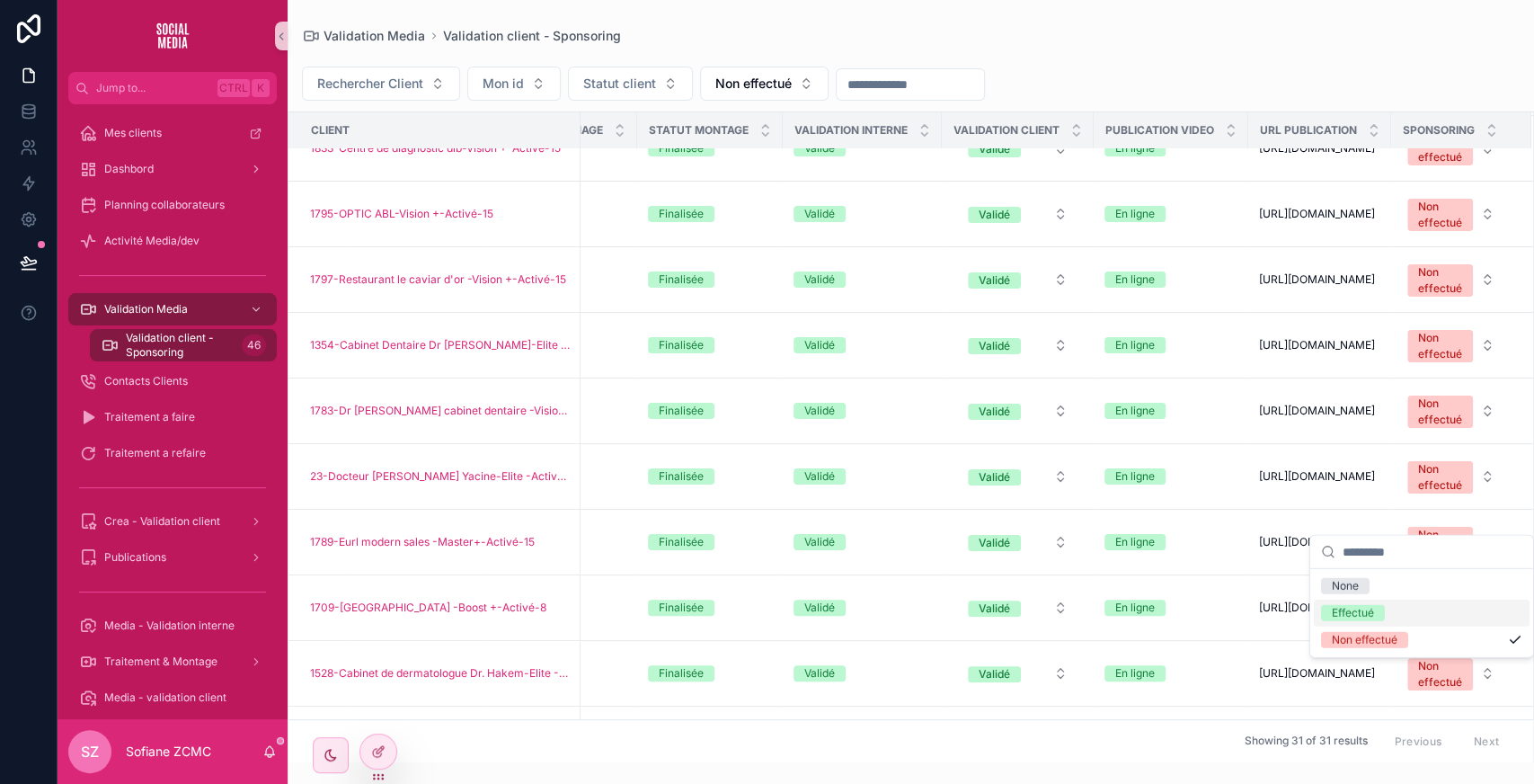
click at [1351, 603] on div "Effectué" at bounding box center [1422, 613] width 216 height 27
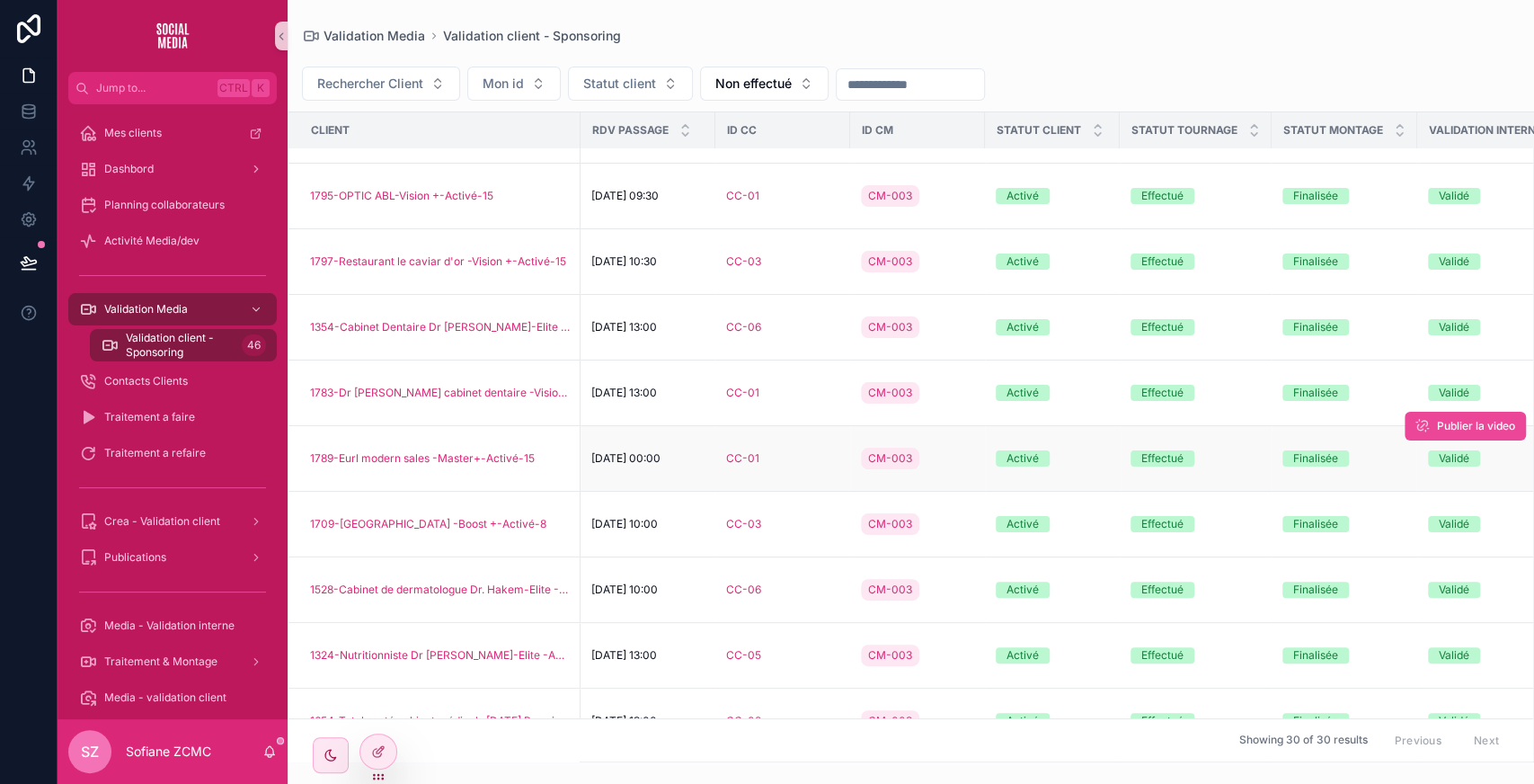
scroll to position [117, 654]
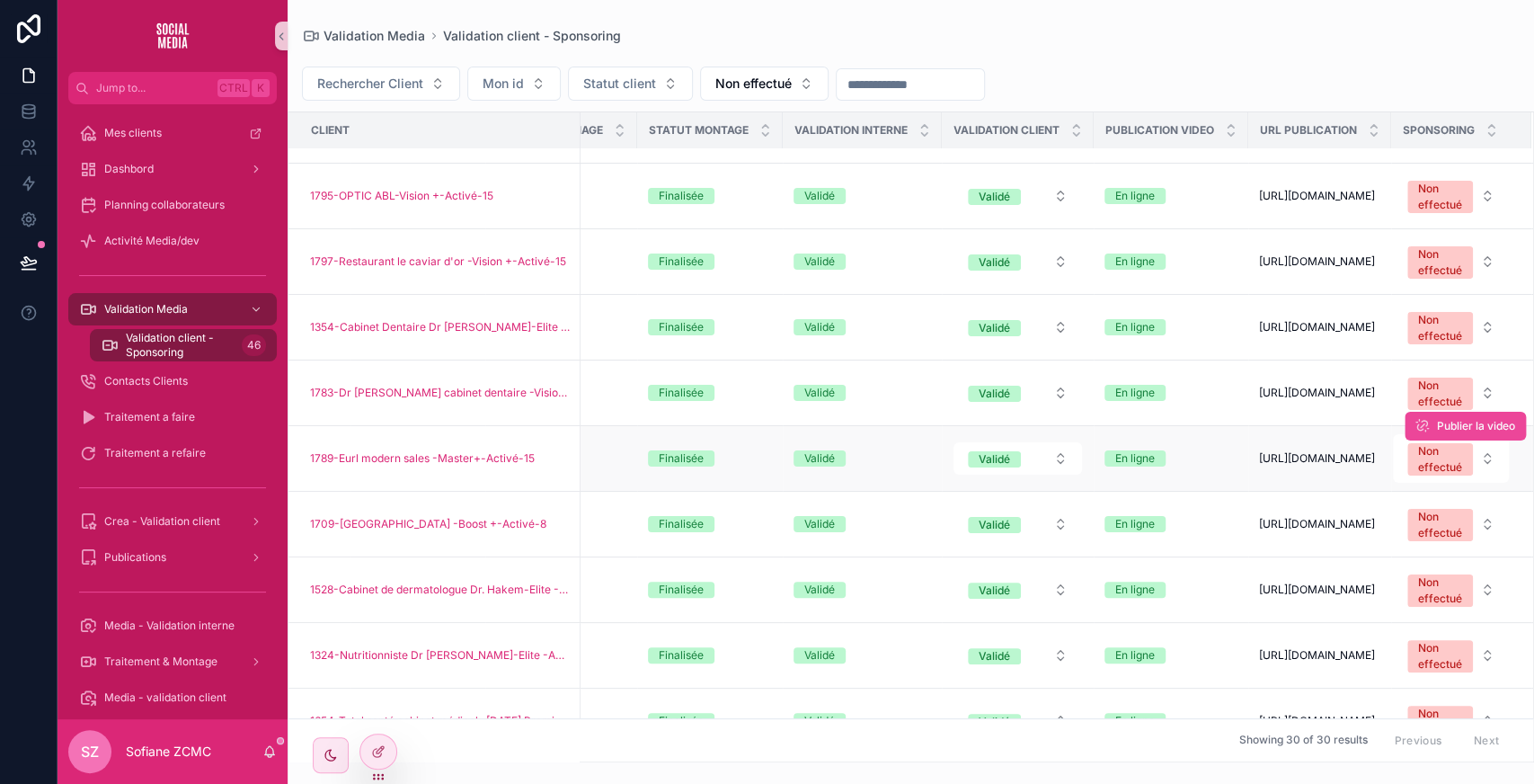
click at [1432, 459] on div "Publier la video" at bounding box center [1465, 426] width 121 height 65
click at [1418, 476] on div "Non effectué" at bounding box center [1440, 460] width 44 height 32
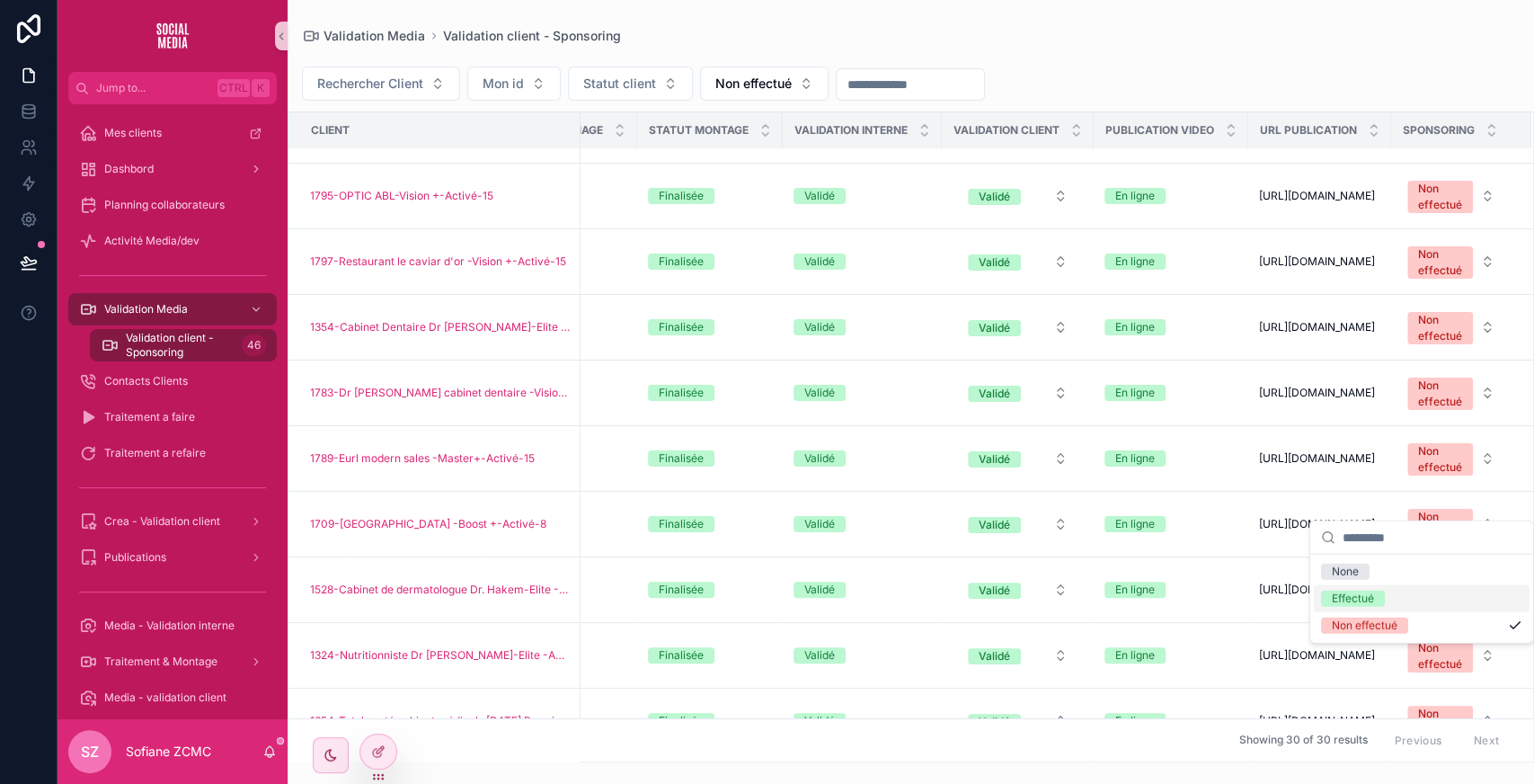
click at [1343, 593] on div "Effectué" at bounding box center [1353, 598] width 42 height 16
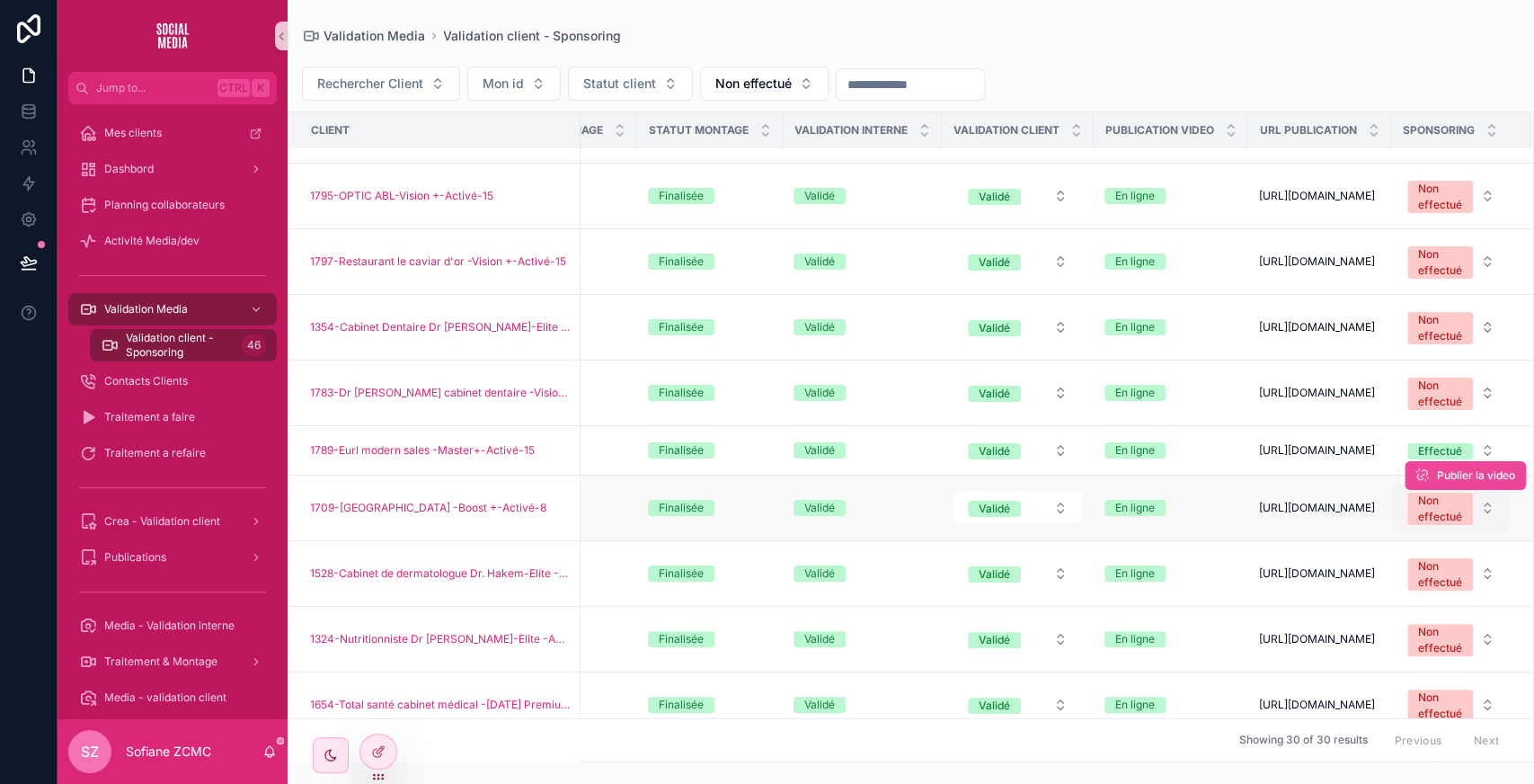
click at [1432, 525] on div "Non effectué" at bounding box center [1440, 509] width 44 height 32
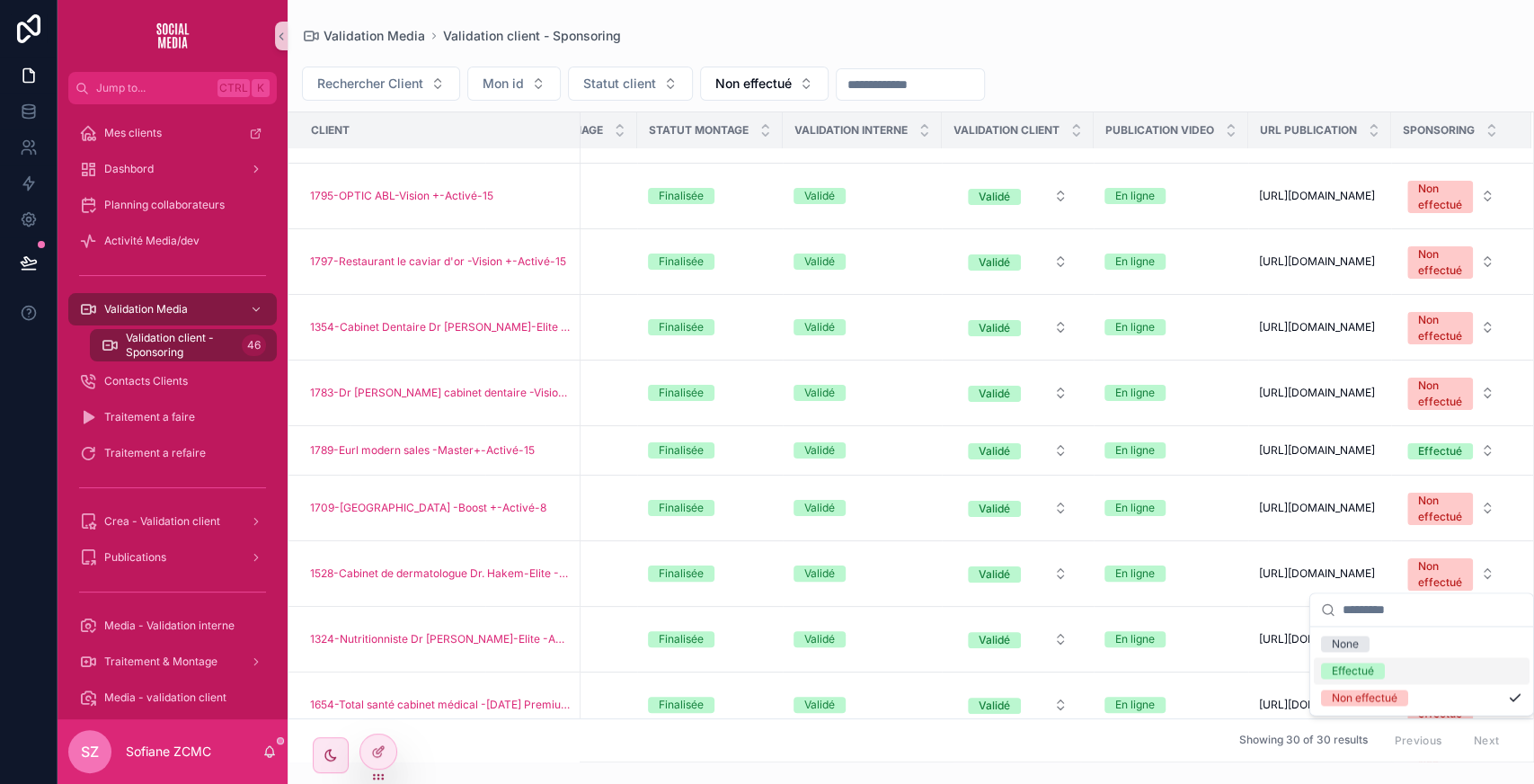
click at [1360, 662] on div "Effectué" at bounding box center [1353, 670] width 42 height 16
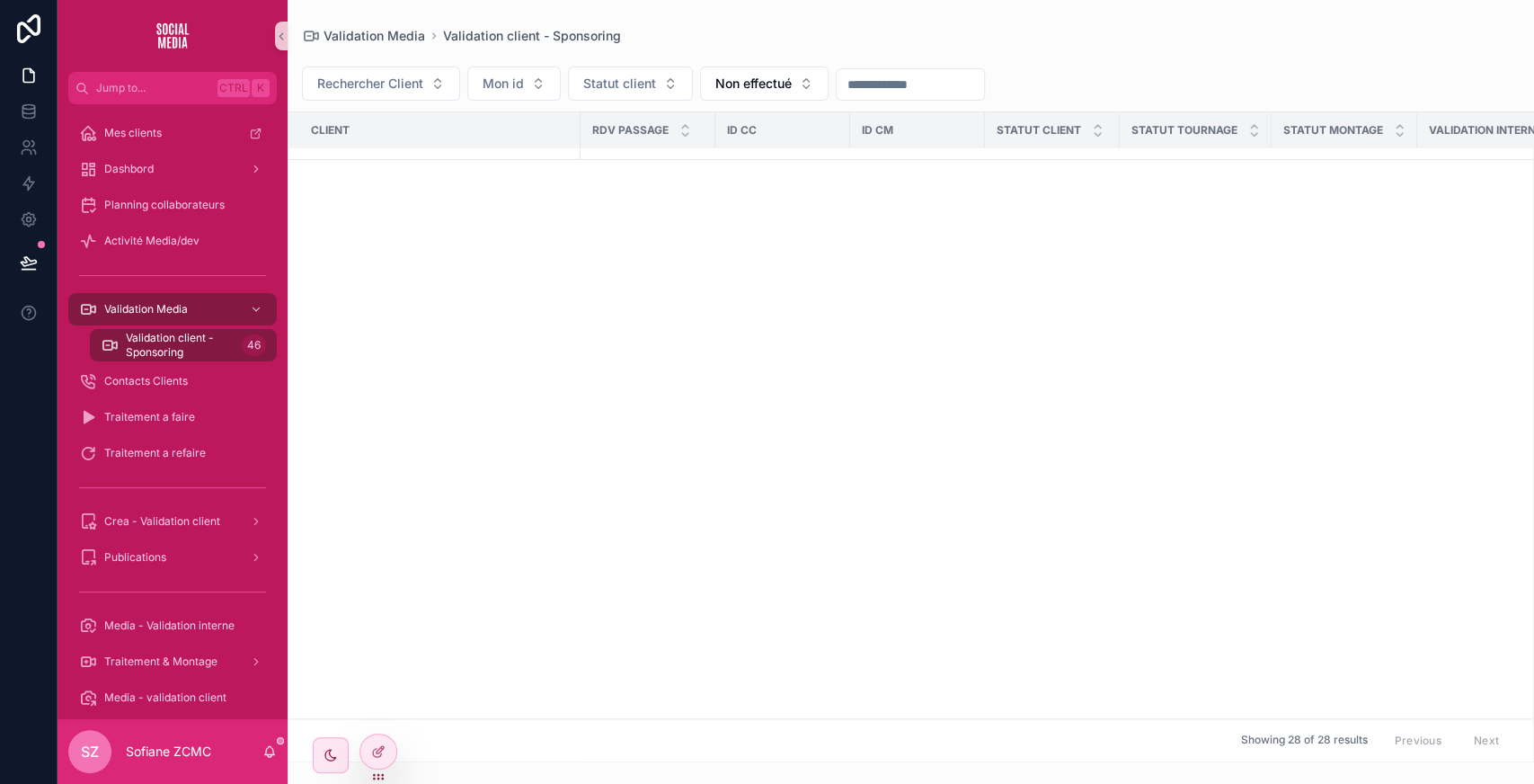
scroll to position [0, 0]
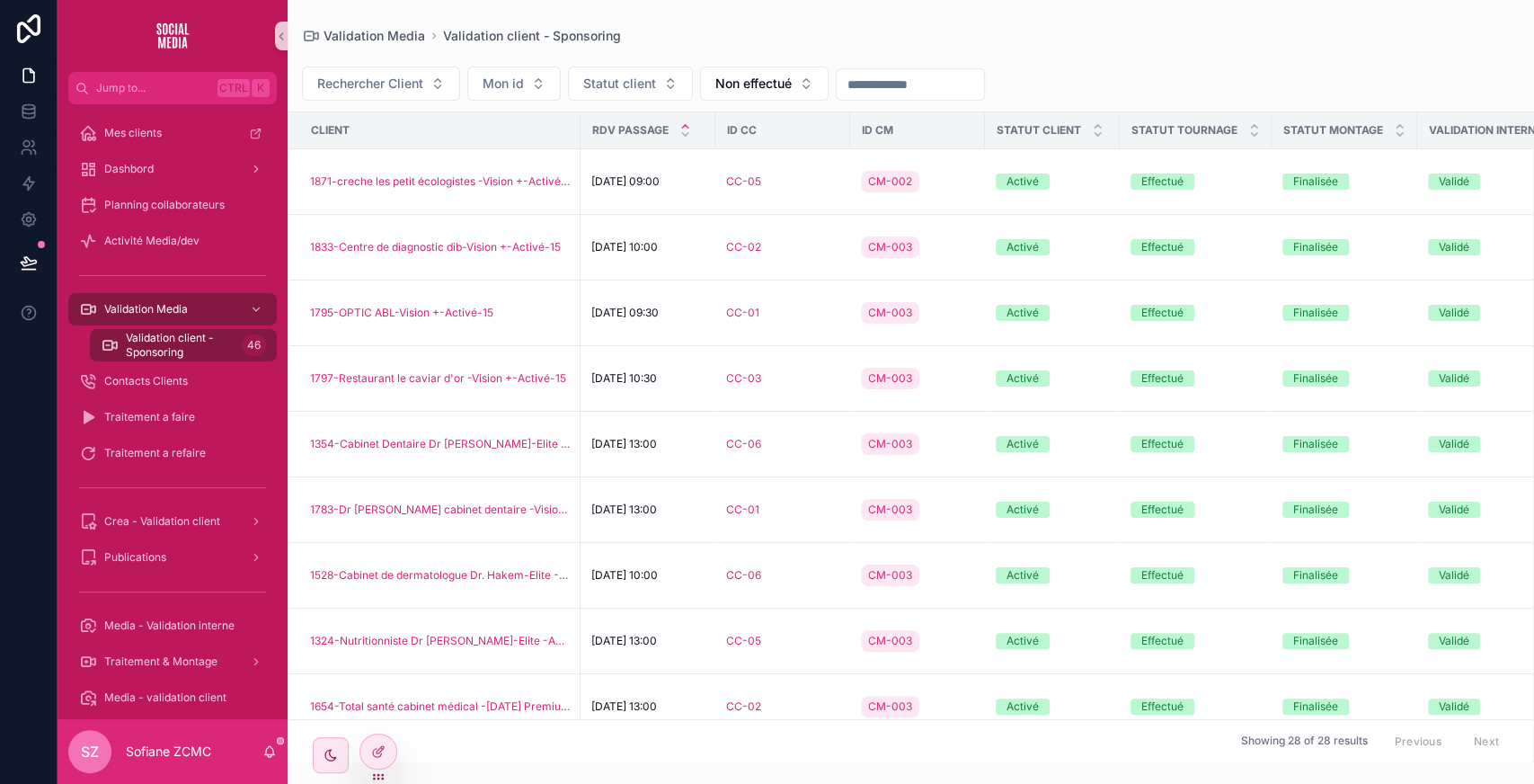
click at [679, 123] on icon "scrollable content" at bounding box center [685, 127] width 11 height 11
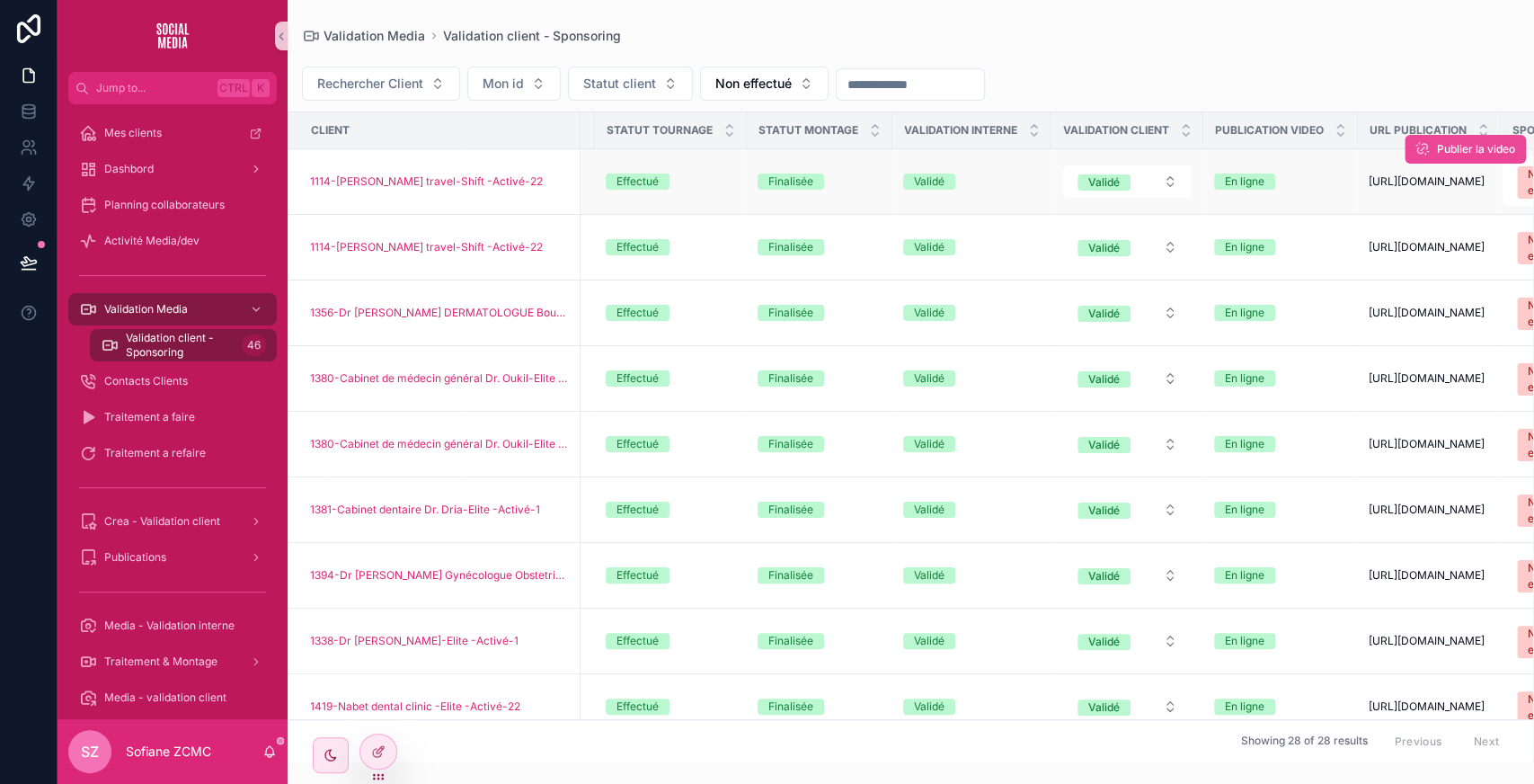
scroll to position [0, 654]
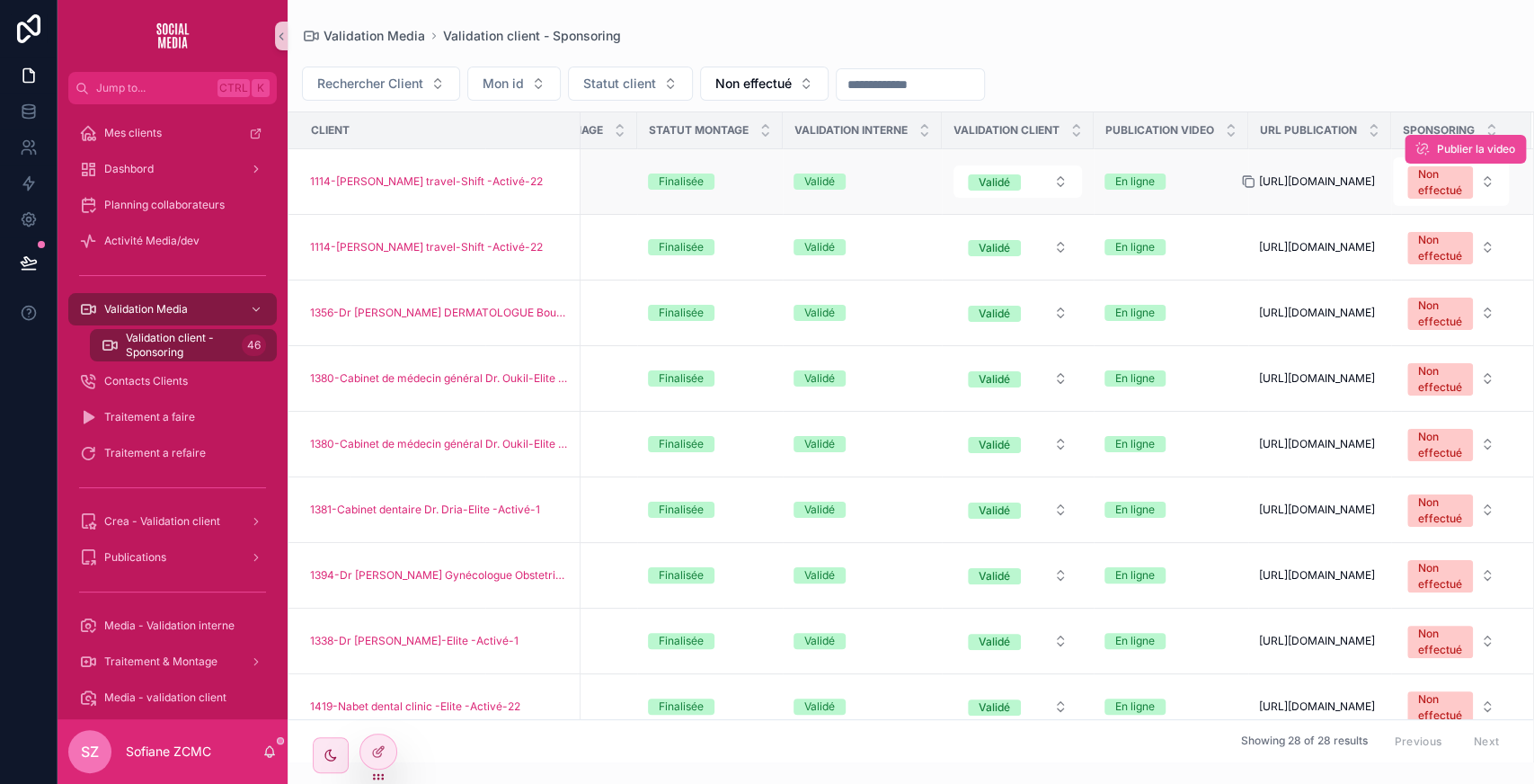
click at [1241, 178] on icon "scrollable content" at bounding box center [1248, 181] width 14 height 14
click at [861, 244] on div "Validé" at bounding box center [862, 246] width 137 height 16
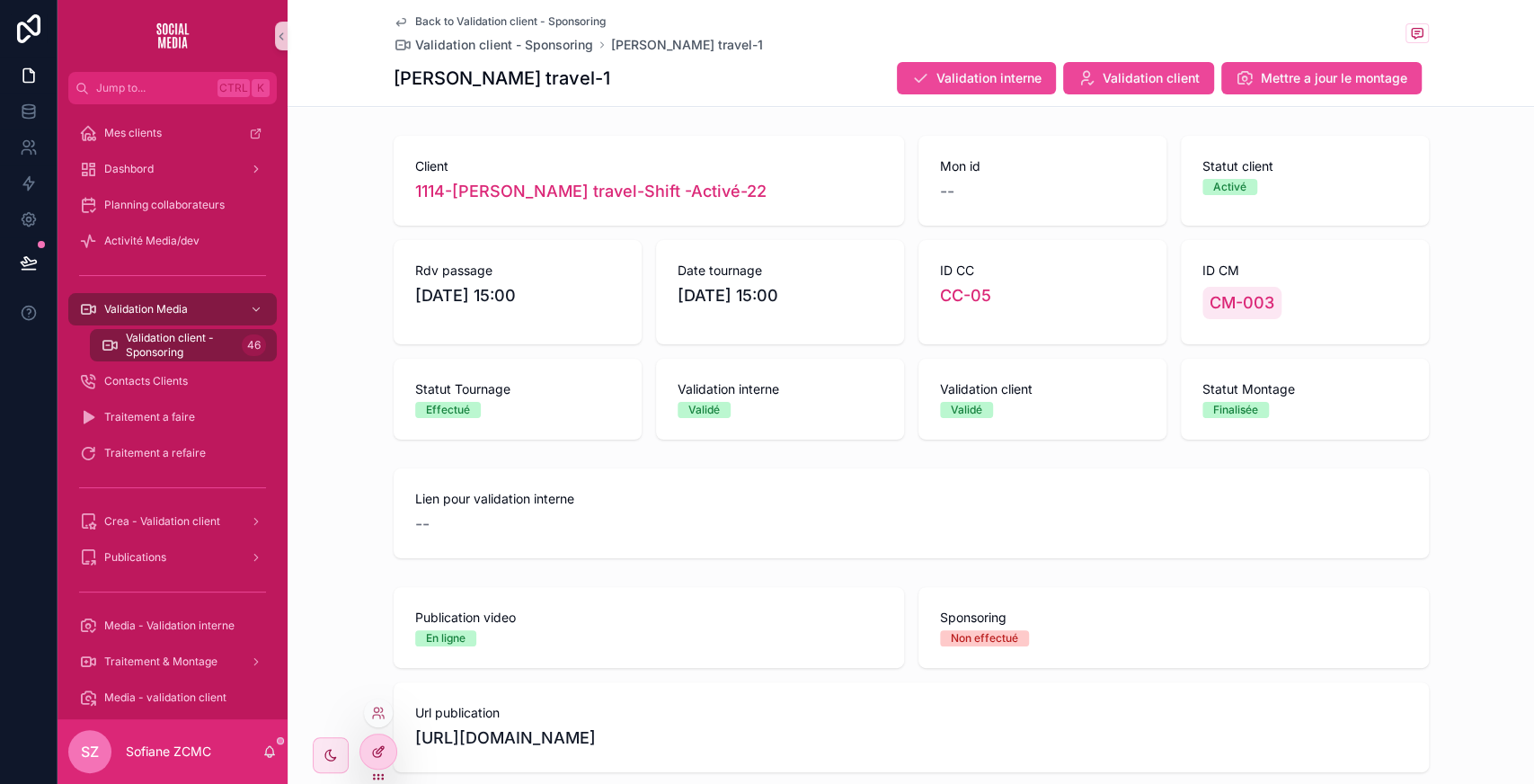
click at [387, 750] on div at bounding box center [379, 752] width 36 height 34
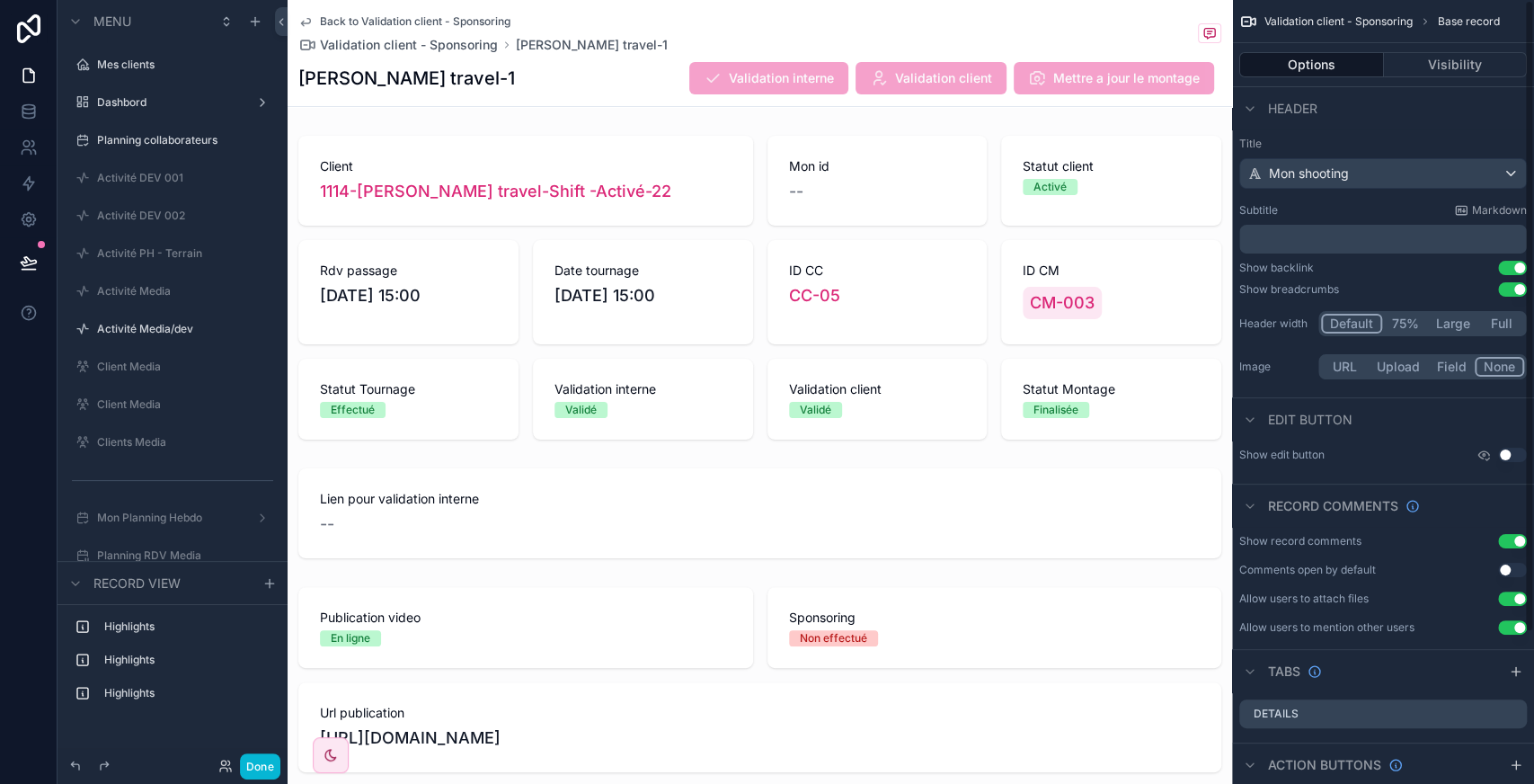
scroll to position [187, 0]
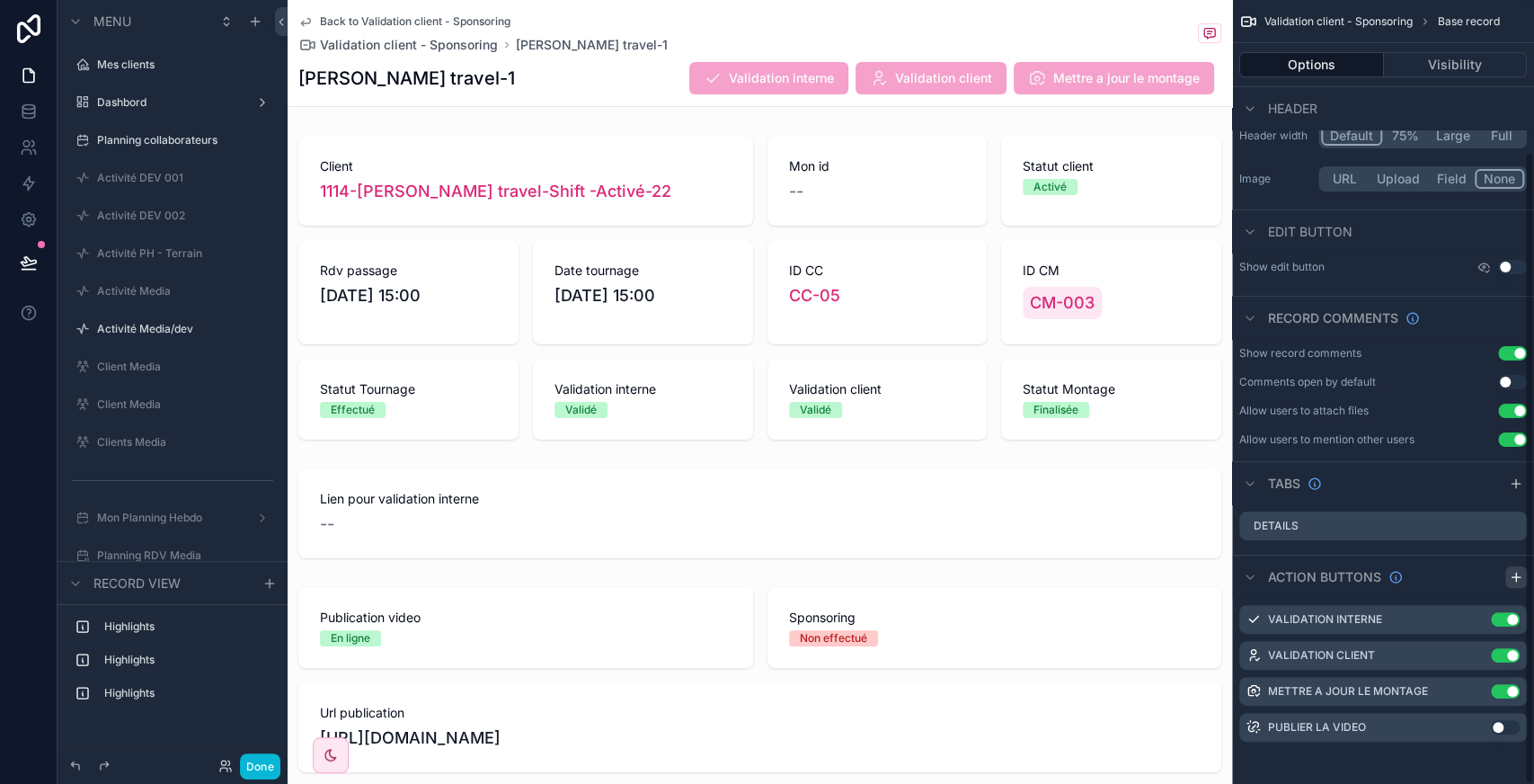
click at [1512, 578] on icon "scrollable content" at bounding box center [1516, 577] width 14 height 14
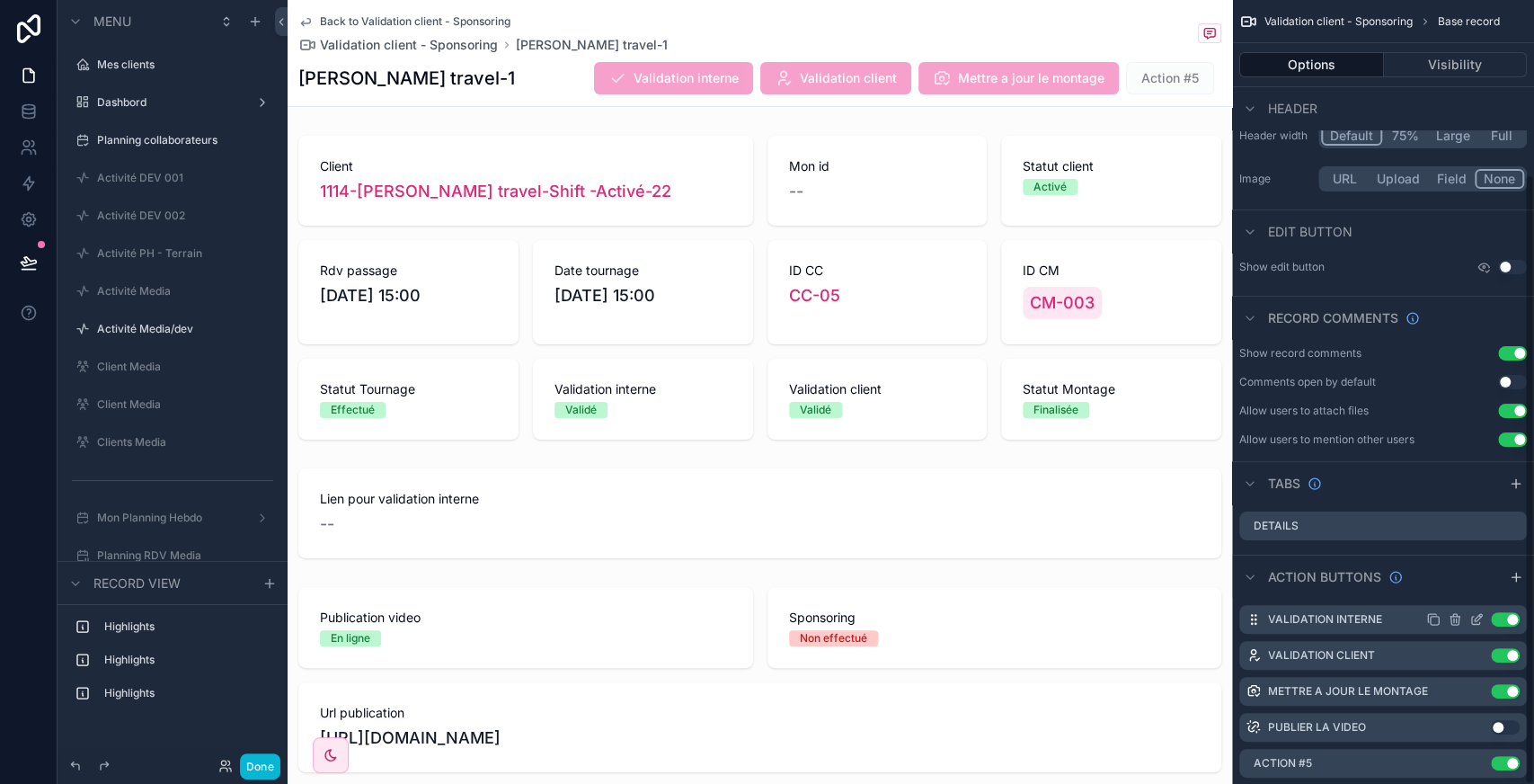
scroll to position [224, 0]
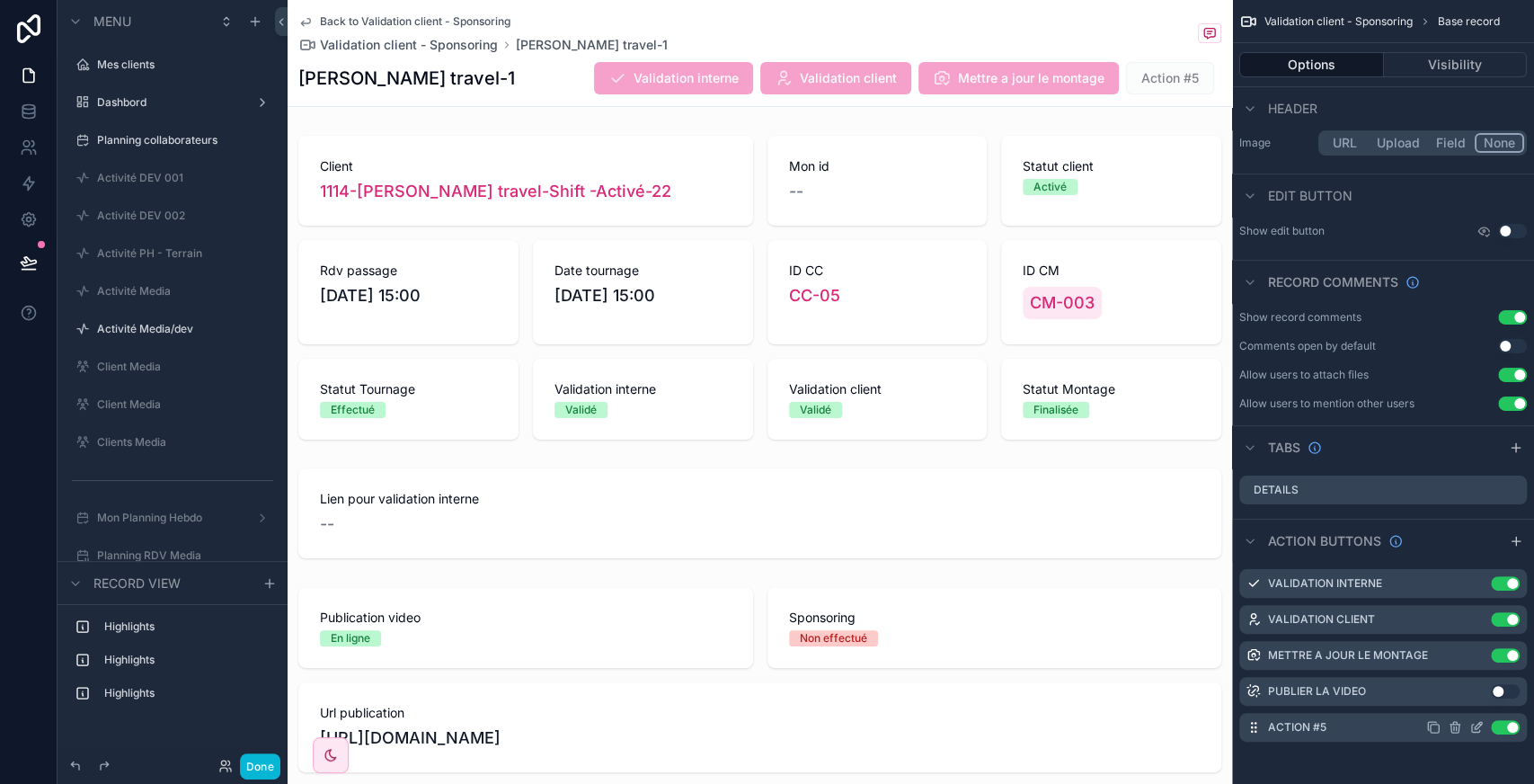
click at [1472, 724] on icon "scrollable content" at bounding box center [1476, 728] width 8 height 8
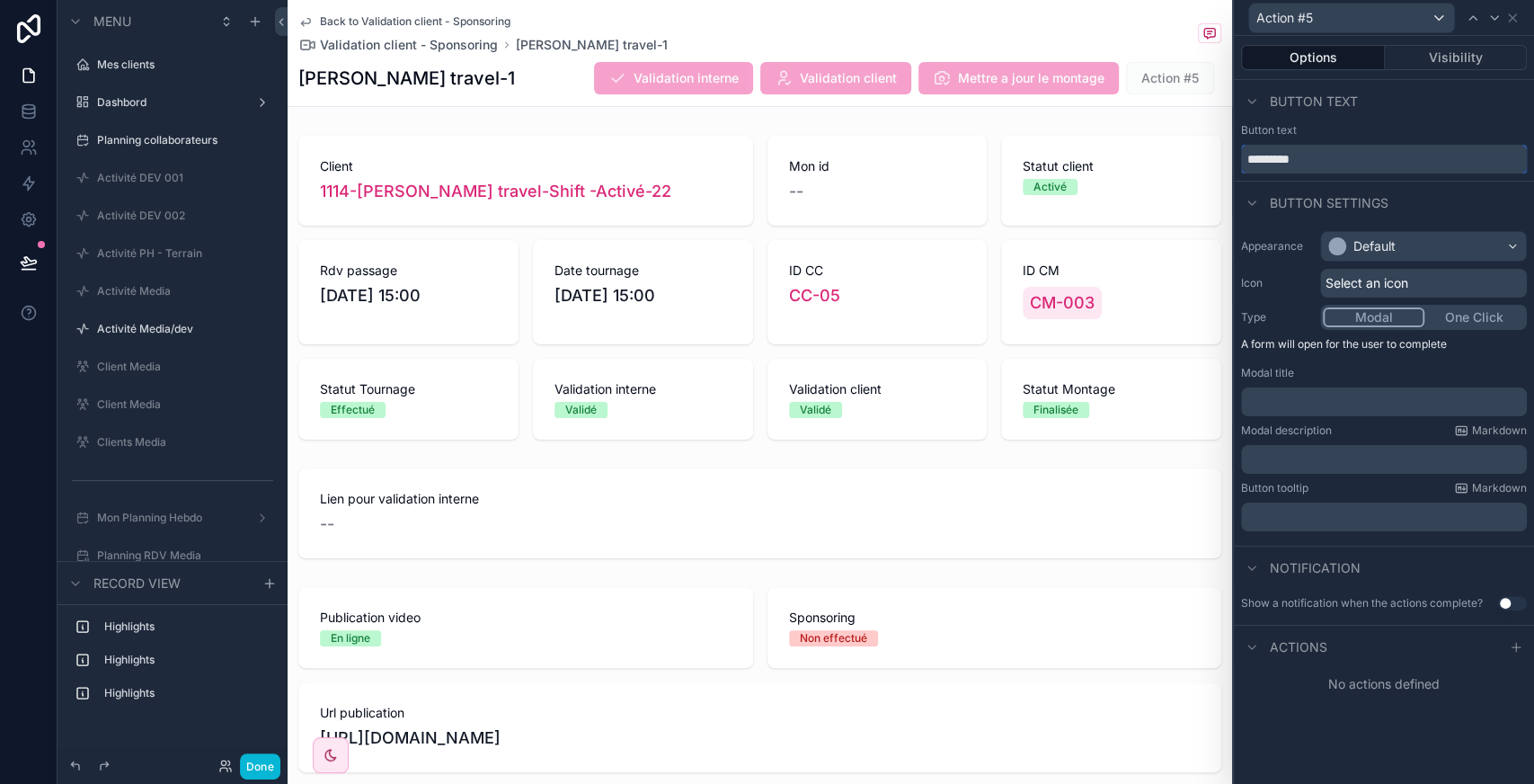
click at [1349, 153] on input "*********" at bounding box center [1384, 159] width 285 height 29
click at [1349, 153] on input "*" at bounding box center [1384, 159] width 285 height 29
type input "*********"
click at [1371, 240] on div "Default" at bounding box center [1374, 245] width 42 height 18
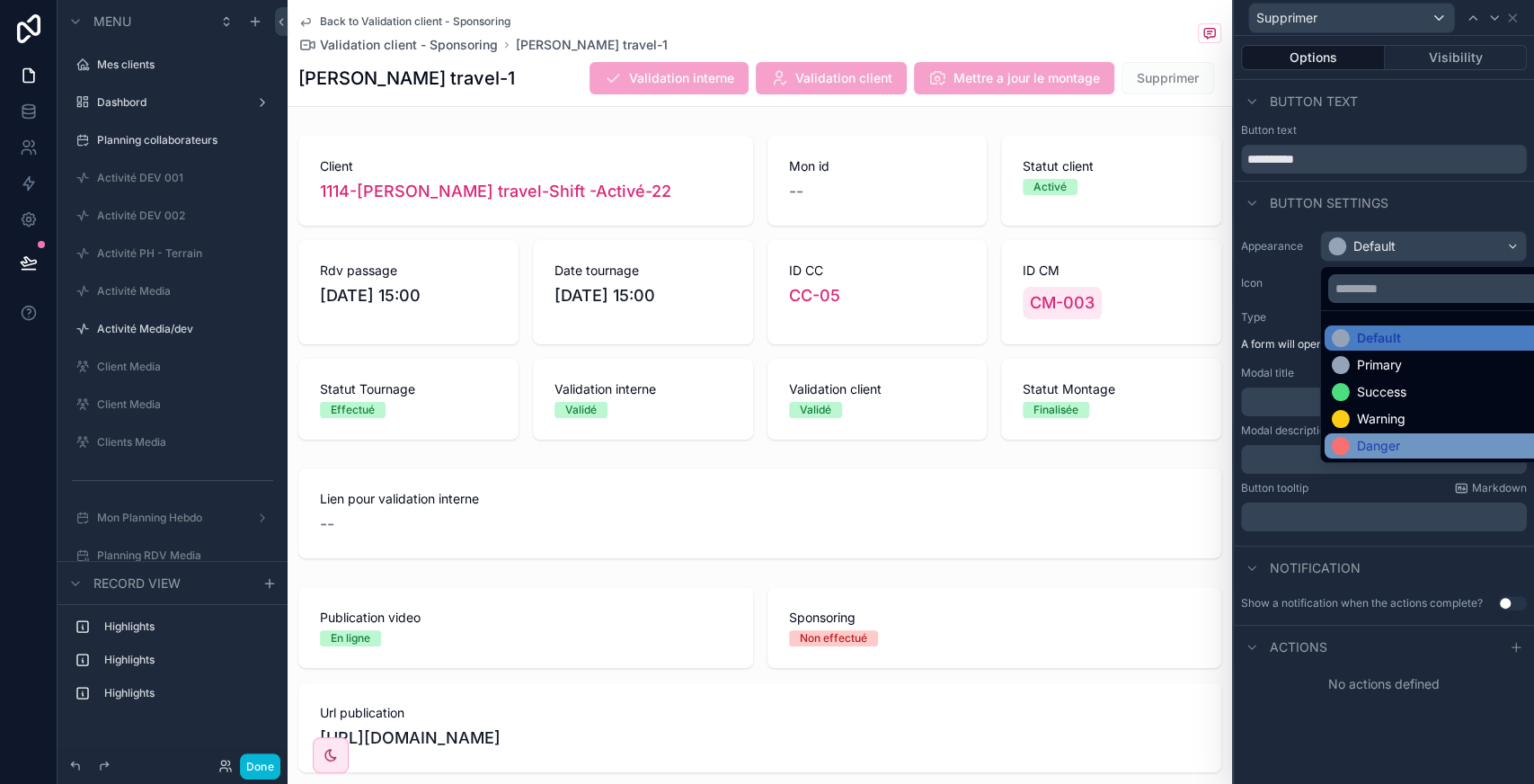
click at [1372, 441] on div "Danger" at bounding box center [1378, 445] width 43 height 18
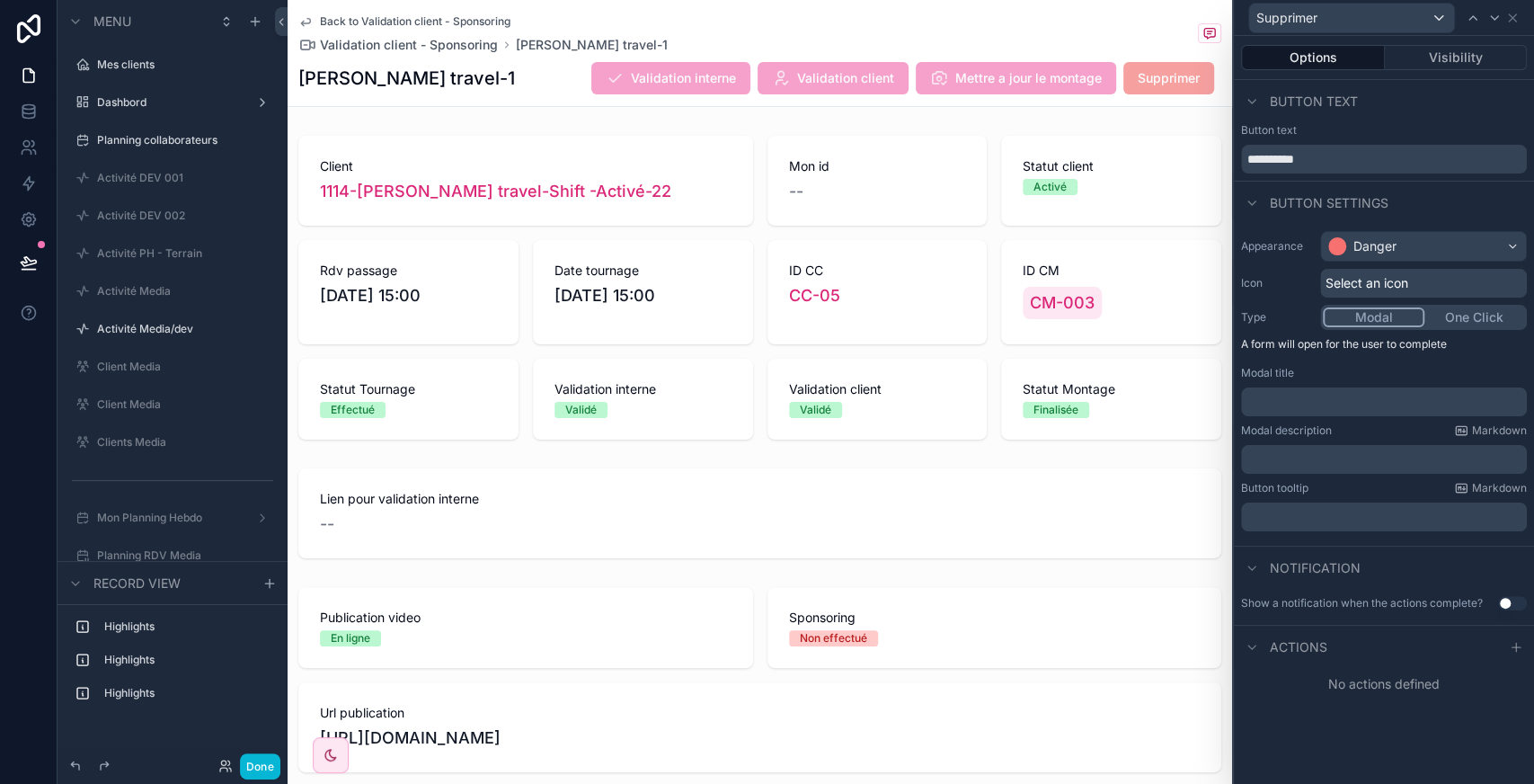
click at [1370, 284] on span "Select an icon" at bounding box center [1367, 283] width 83 height 18
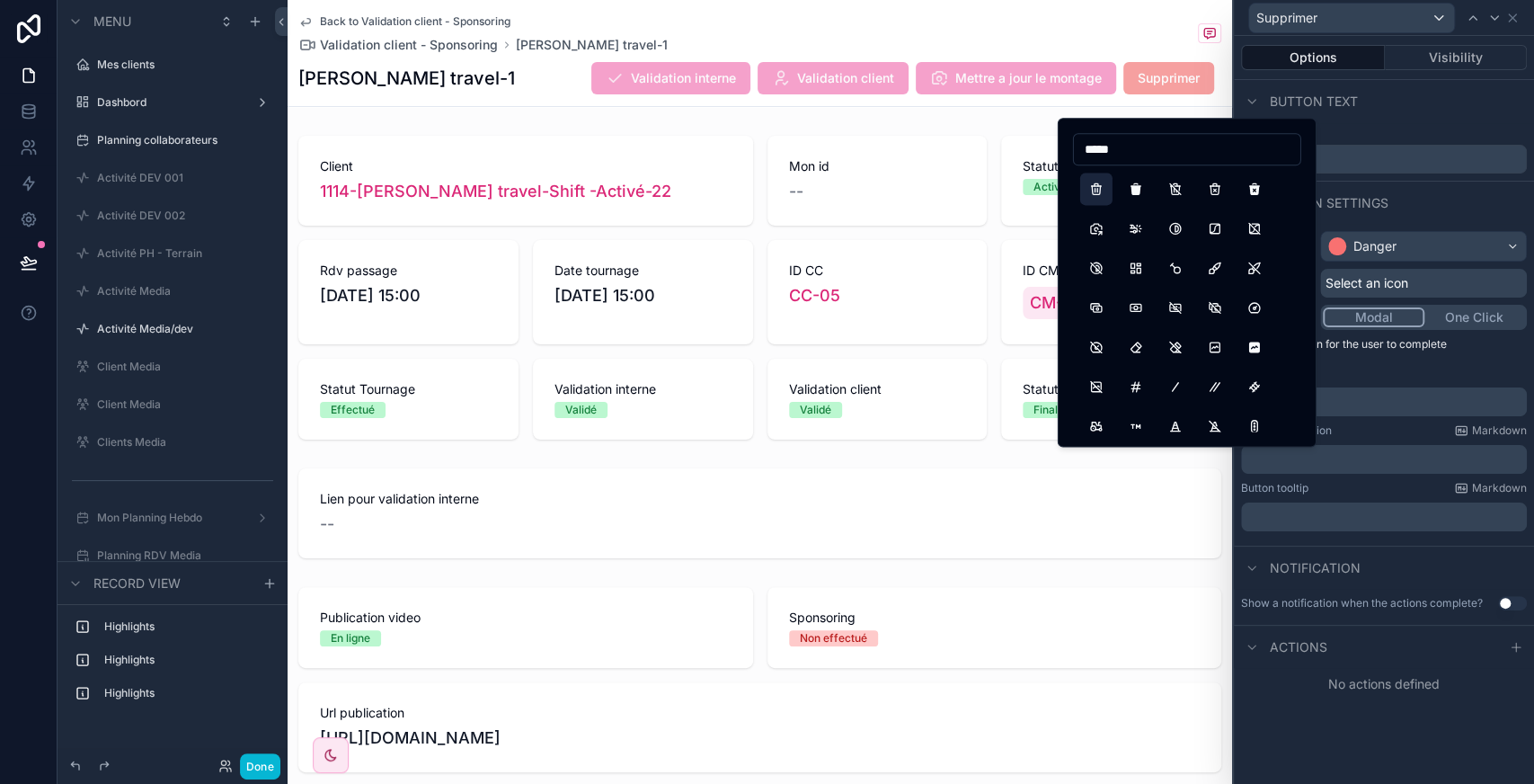
type input "*****"
click at [1098, 184] on button "Trash" at bounding box center [1096, 188] width 32 height 32
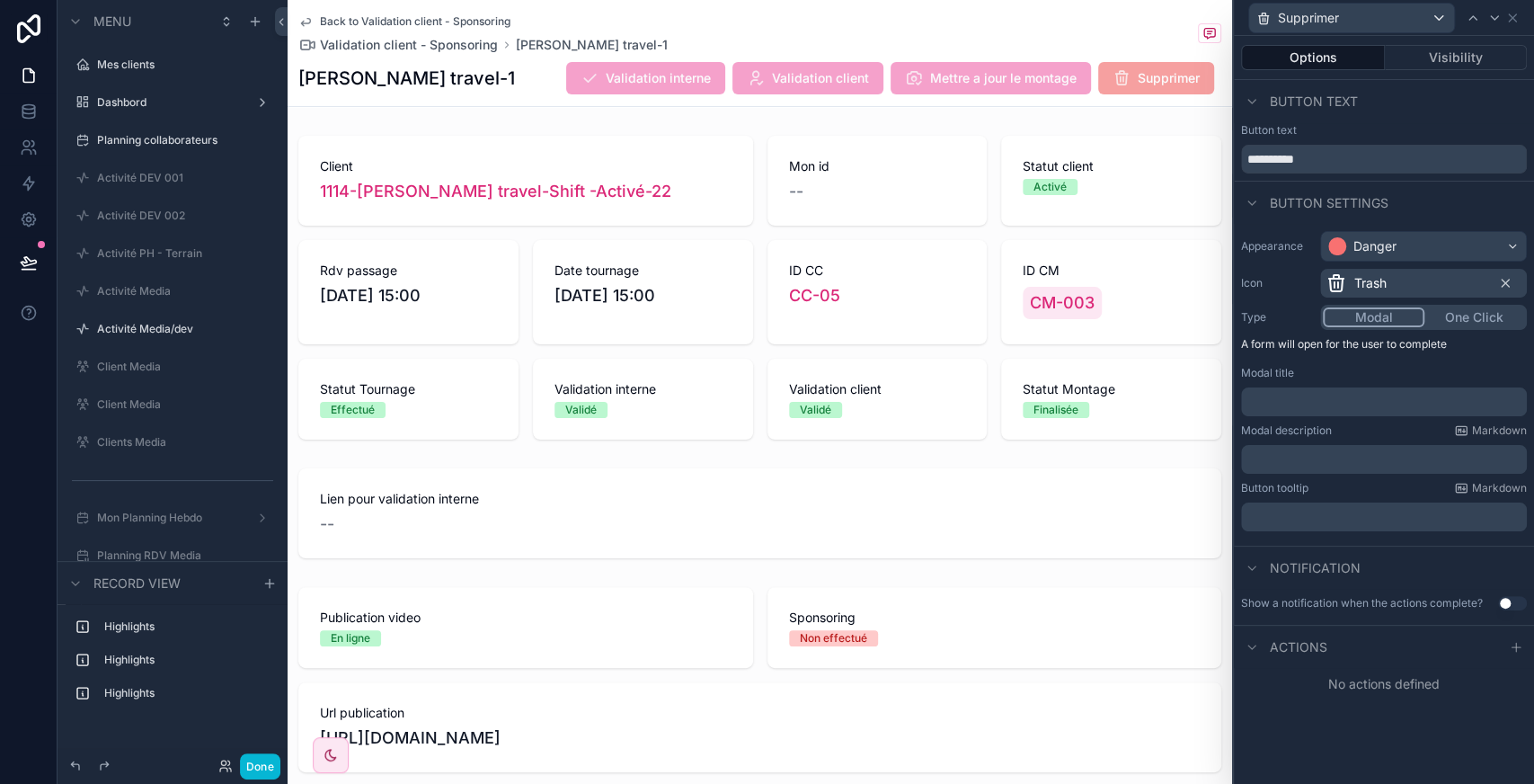
click at [1386, 396] on p "﻿" at bounding box center [1386, 402] width 275 height 18
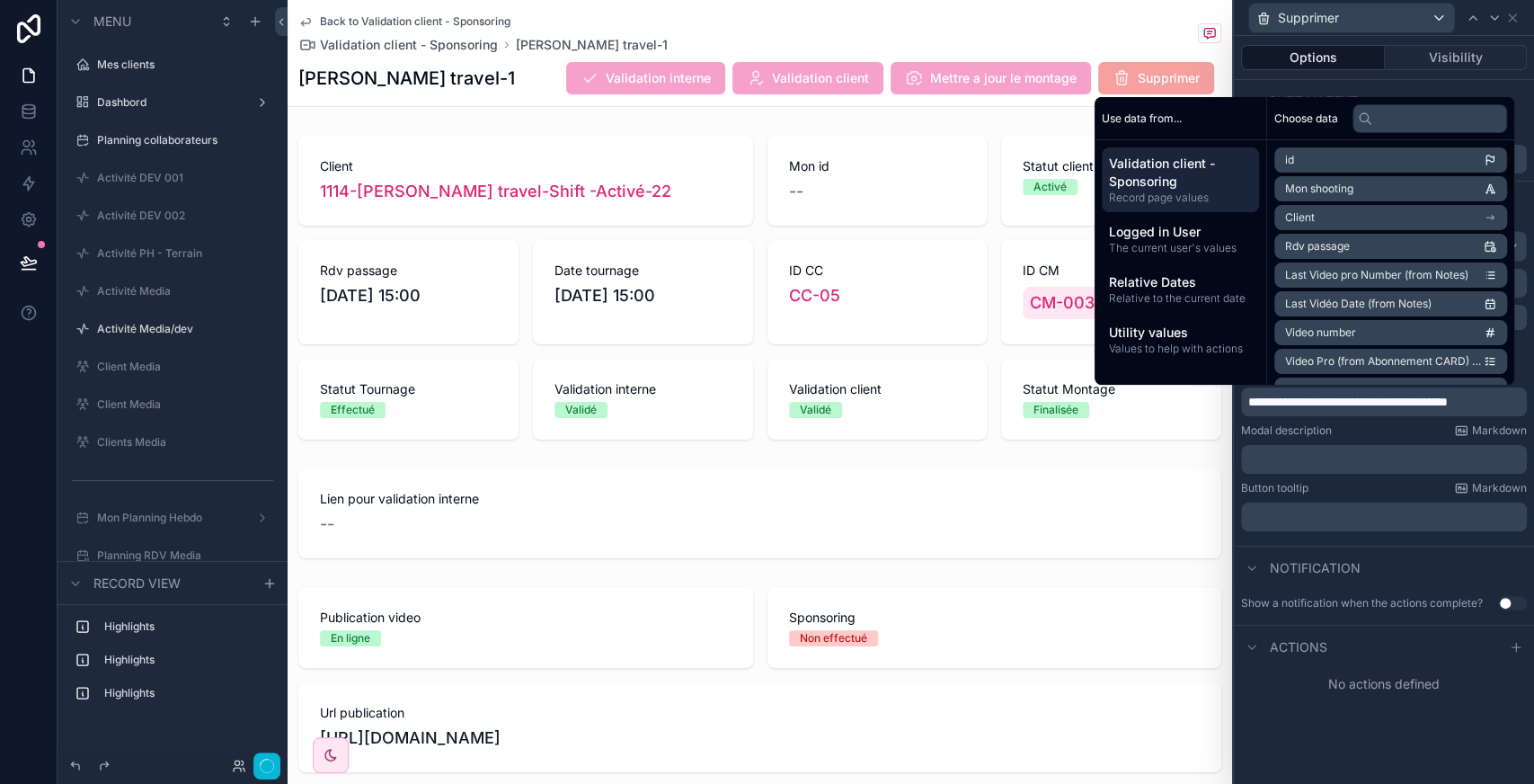
click at [1336, 224] on li "Client" at bounding box center [1390, 217] width 233 height 25
click at [1357, 302] on span "NOM de l'établissement (from Coordonnées client)" at bounding box center [1384, 302] width 199 height 14
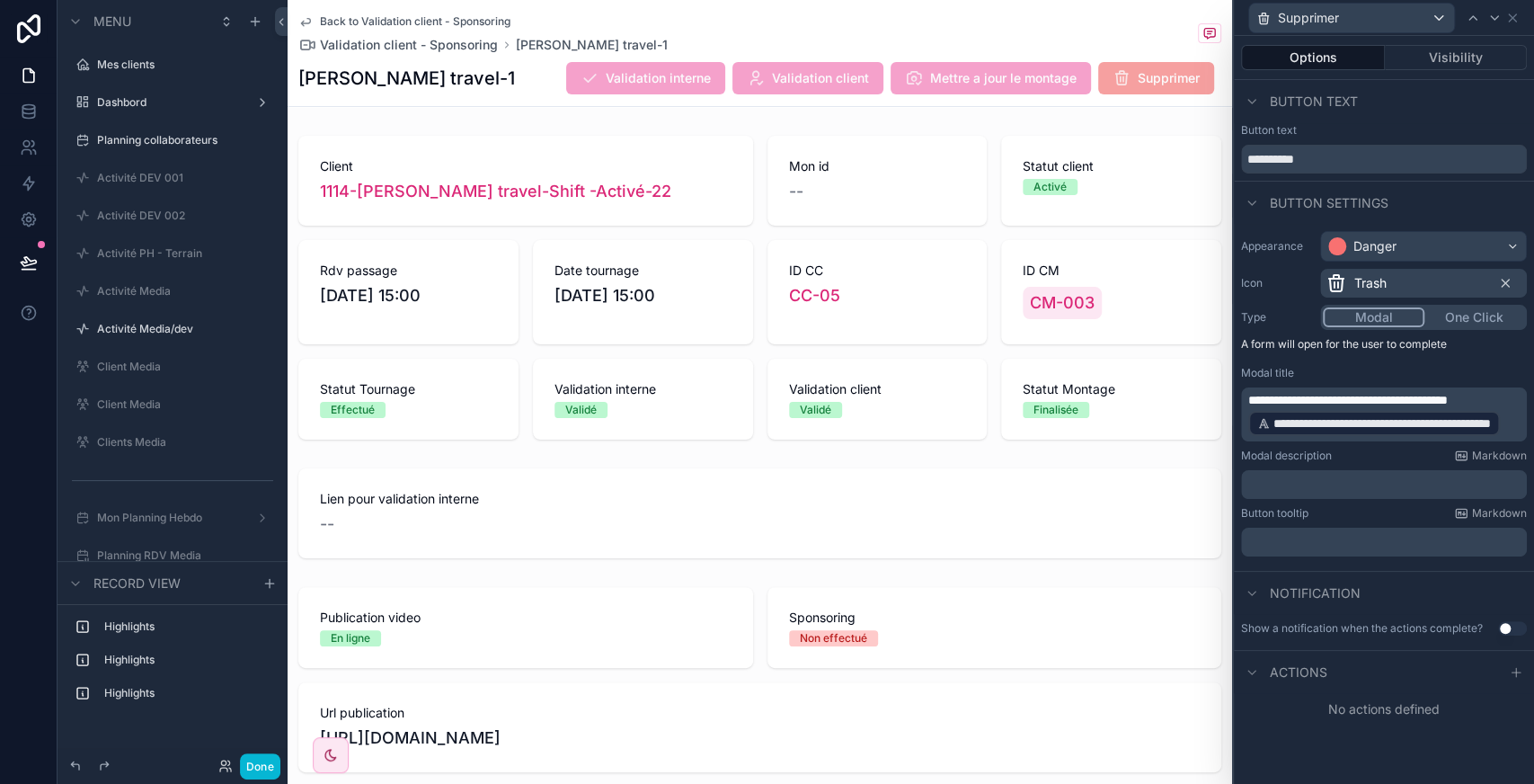
click at [1335, 421] on span "**********" at bounding box center [1382, 422] width 218 height 18
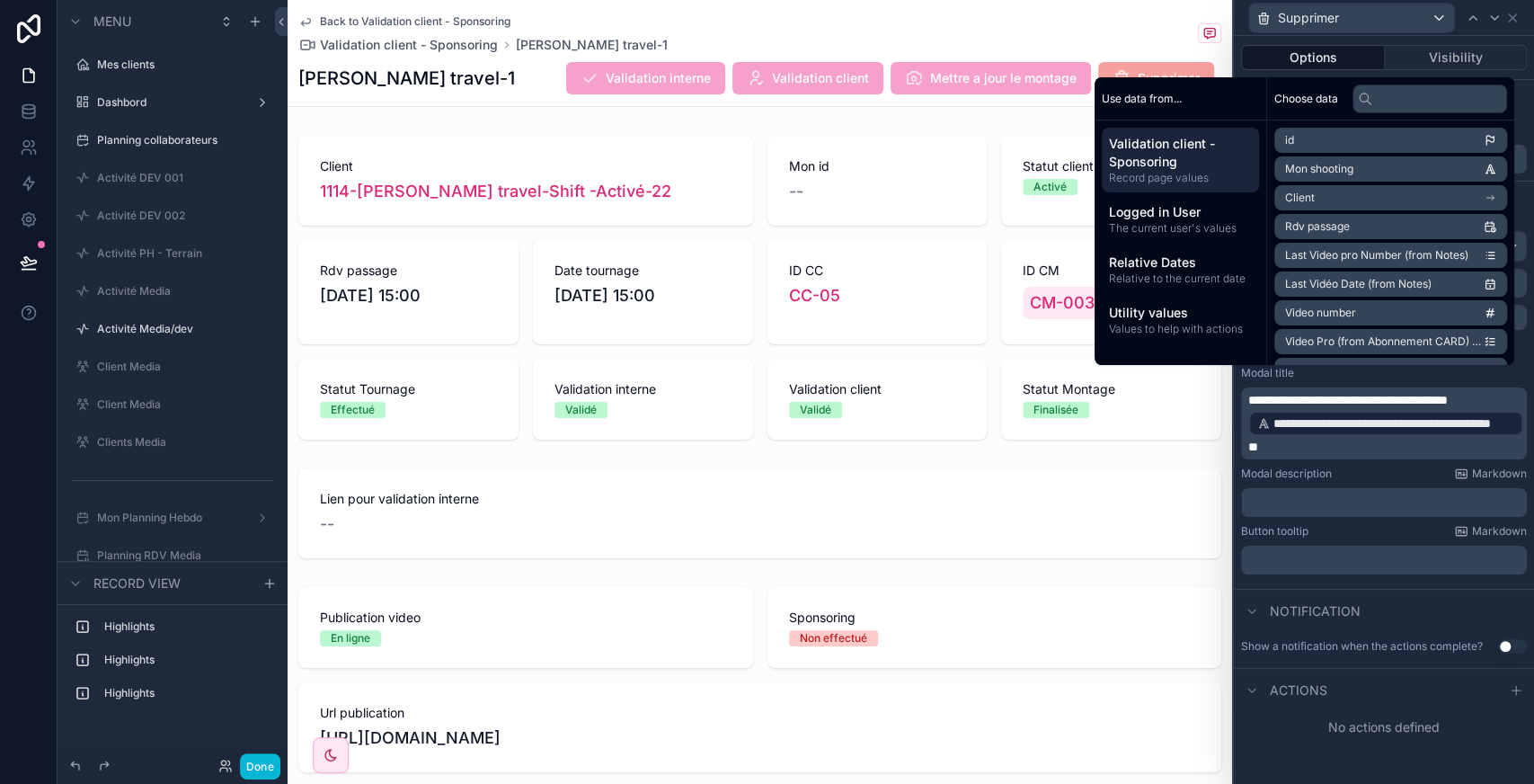
scroll to position [0, 0]
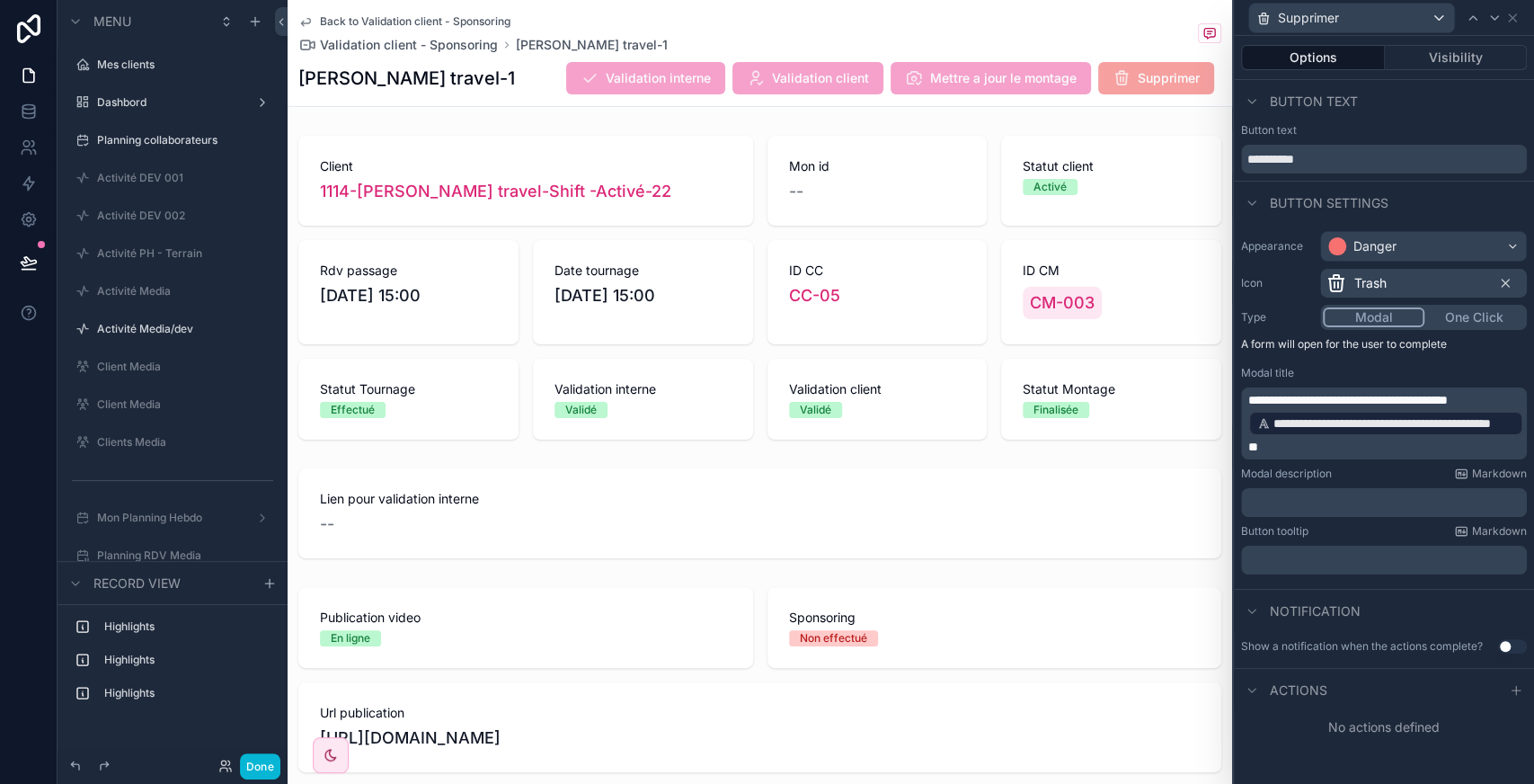
click at [1526, 702] on div "Actions" at bounding box center [1384, 689] width 300 height 43
click at [1516, 690] on icon at bounding box center [1516, 690] width 0 height 8
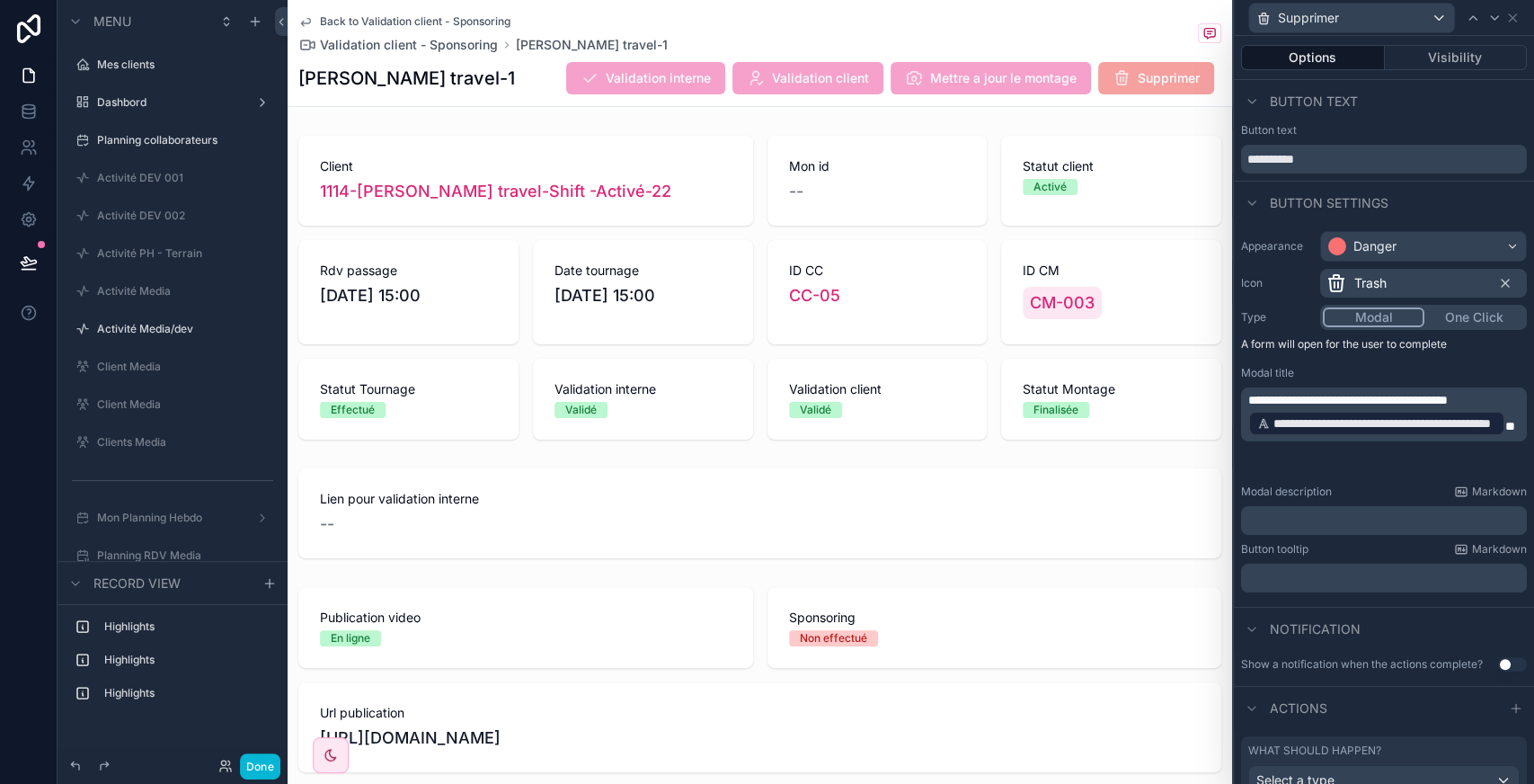
scroll to position [85, 0]
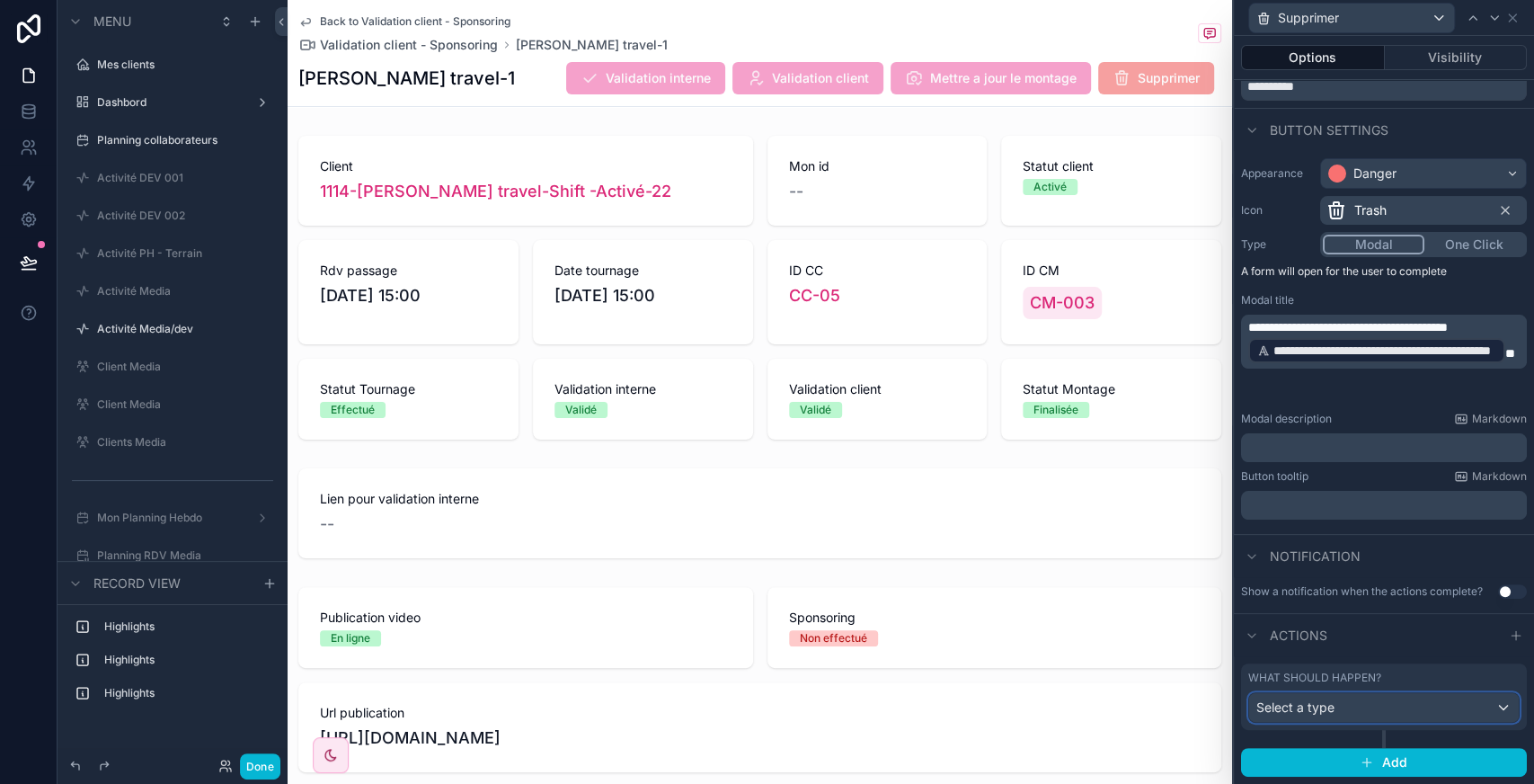
click at [1373, 717] on div "Select a type" at bounding box center [1384, 707] width 269 height 29
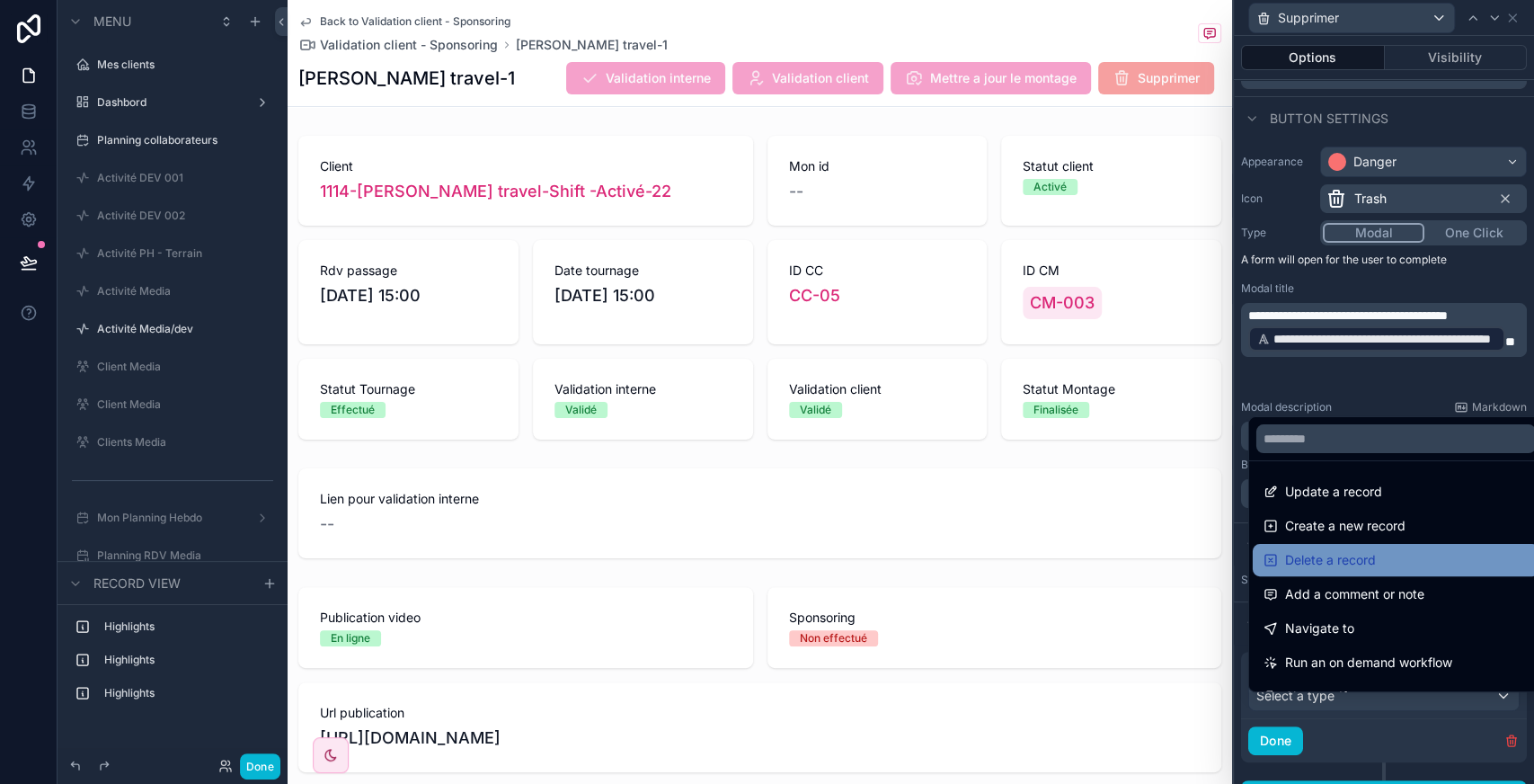
click at [1335, 551] on span "Delete a record" at bounding box center [1329, 559] width 90 height 22
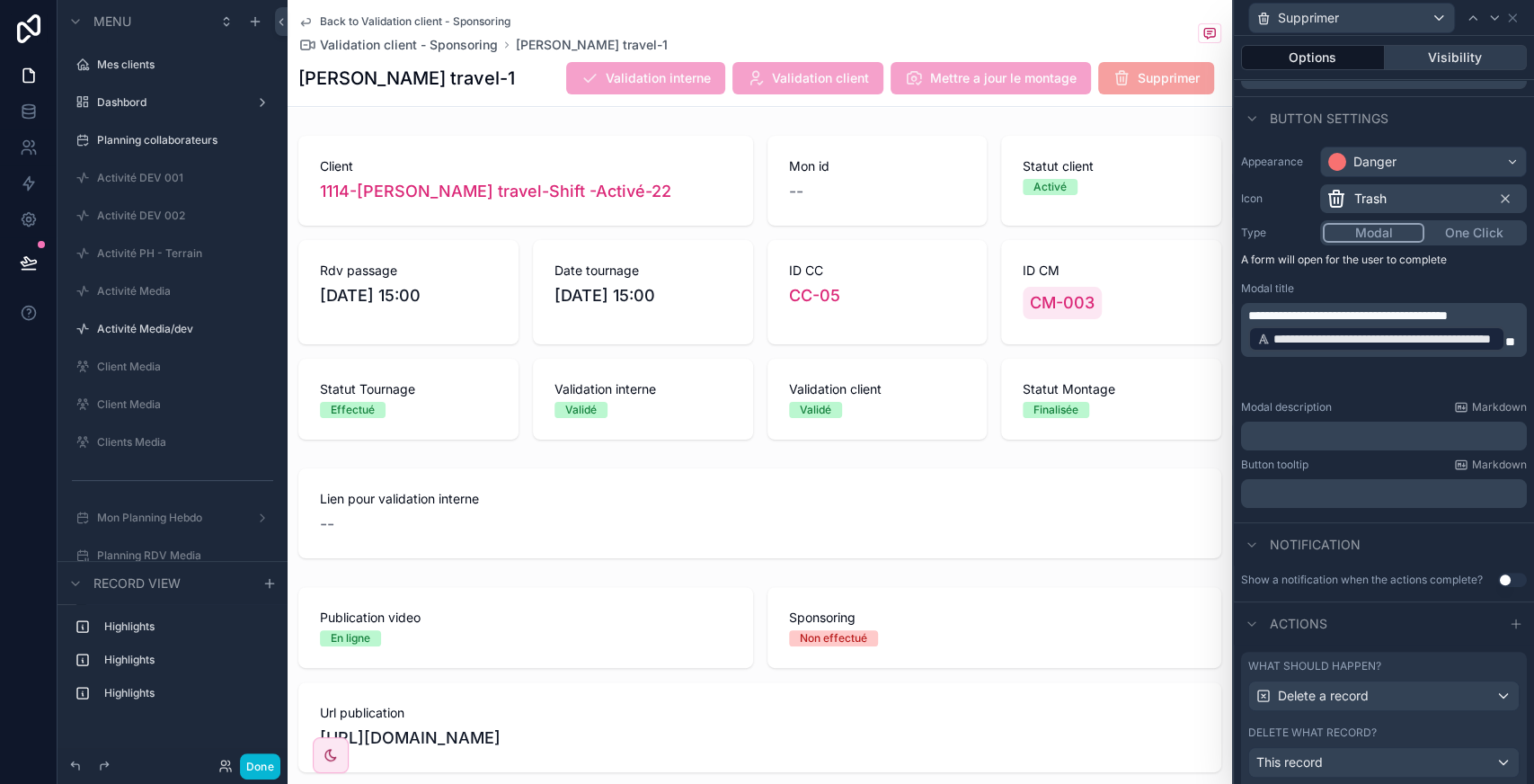
click at [1429, 63] on button "Visibility" at bounding box center [1456, 57] width 143 height 25
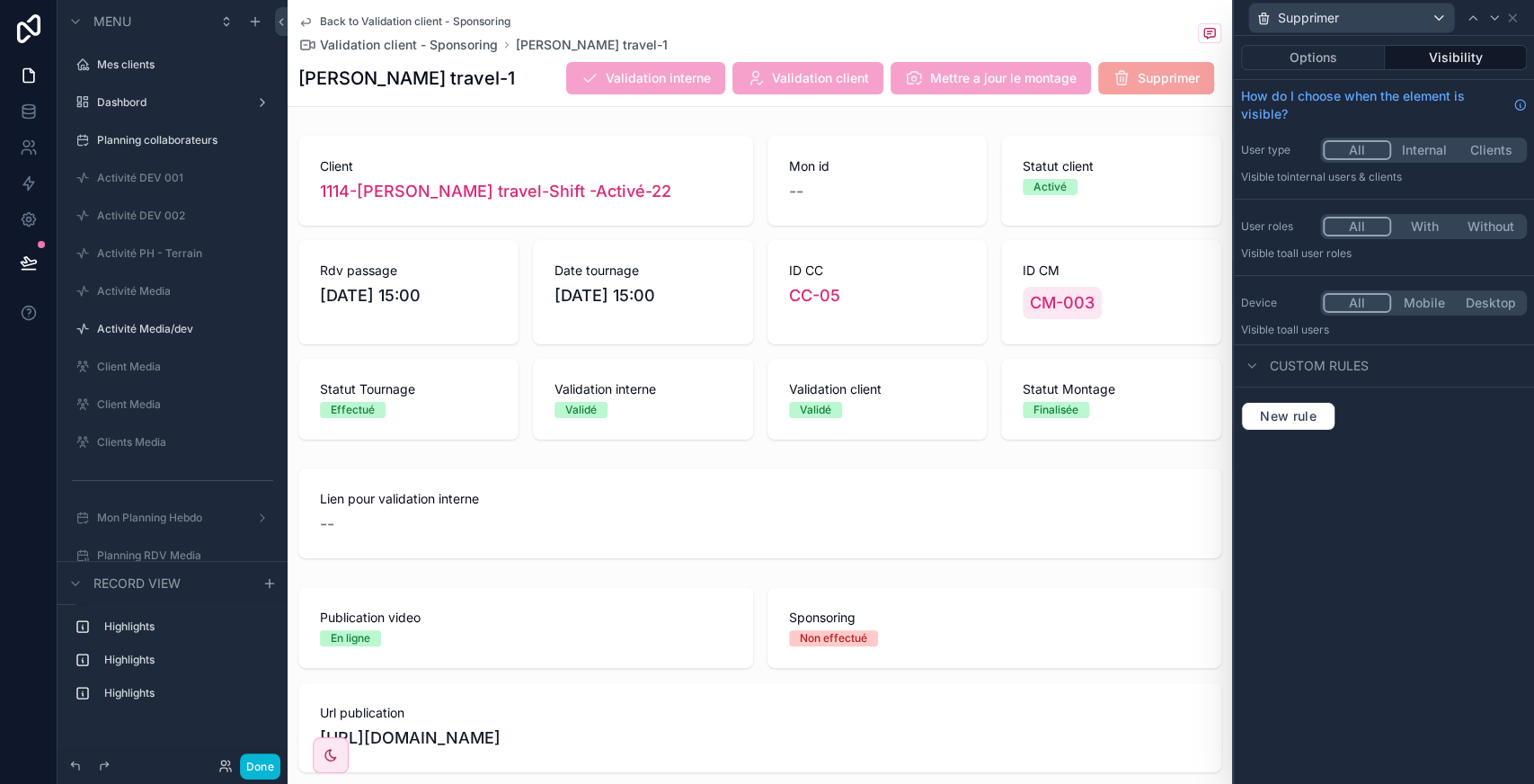
scroll to position [0, 0]
click at [1419, 230] on button "With" at bounding box center [1425, 226] width 67 height 20
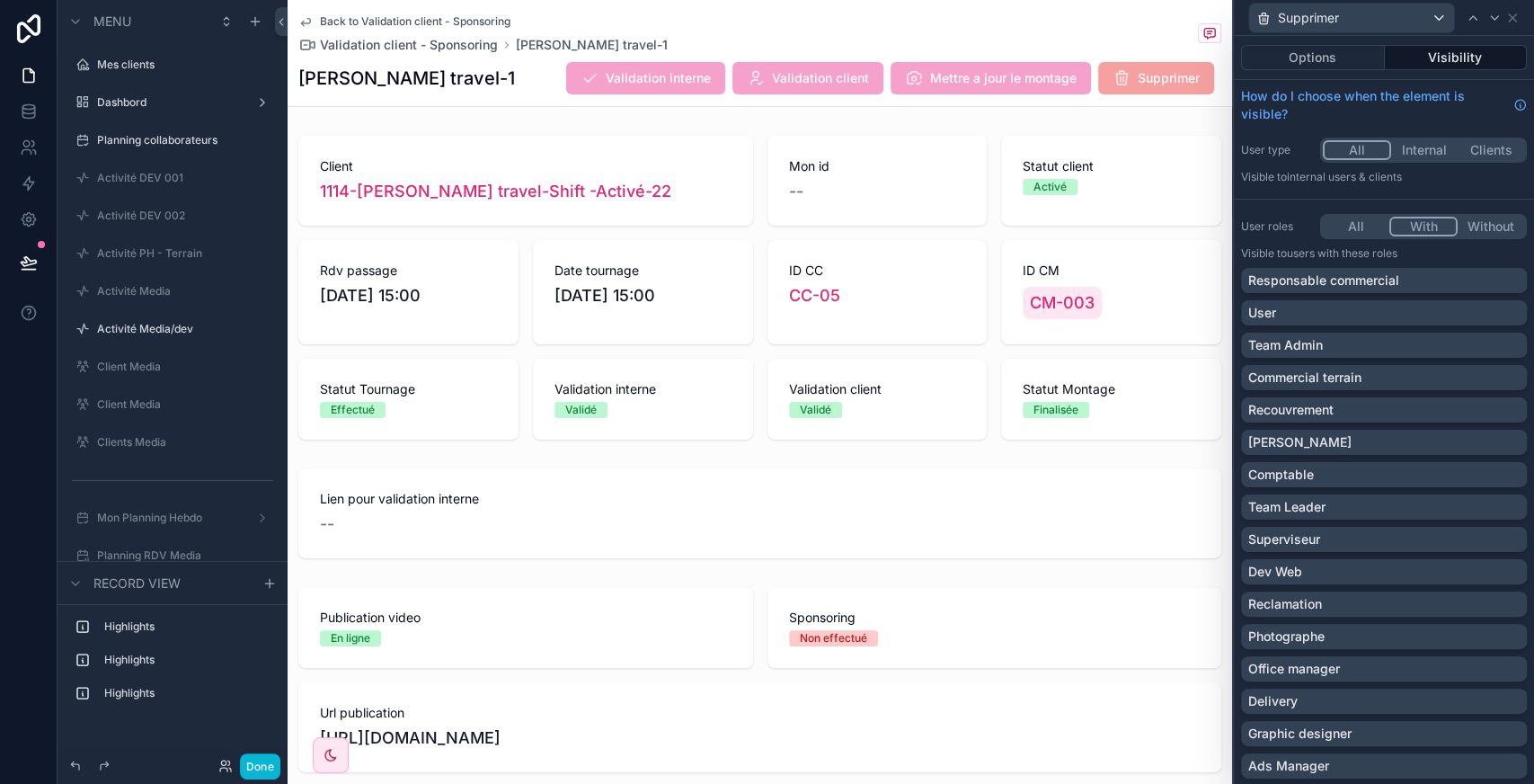
click at [1346, 227] on button "All" at bounding box center [1356, 226] width 67 height 20
click at [1412, 225] on button "With" at bounding box center [1424, 226] width 69 height 20
click at [1375, 336] on div "Team Admin" at bounding box center [1384, 344] width 271 height 18
click at [1387, 544] on div "Superviseur" at bounding box center [1384, 539] width 271 height 18
click at [261, 755] on button "Done" at bounding box center [260, 765] width 40 height 26
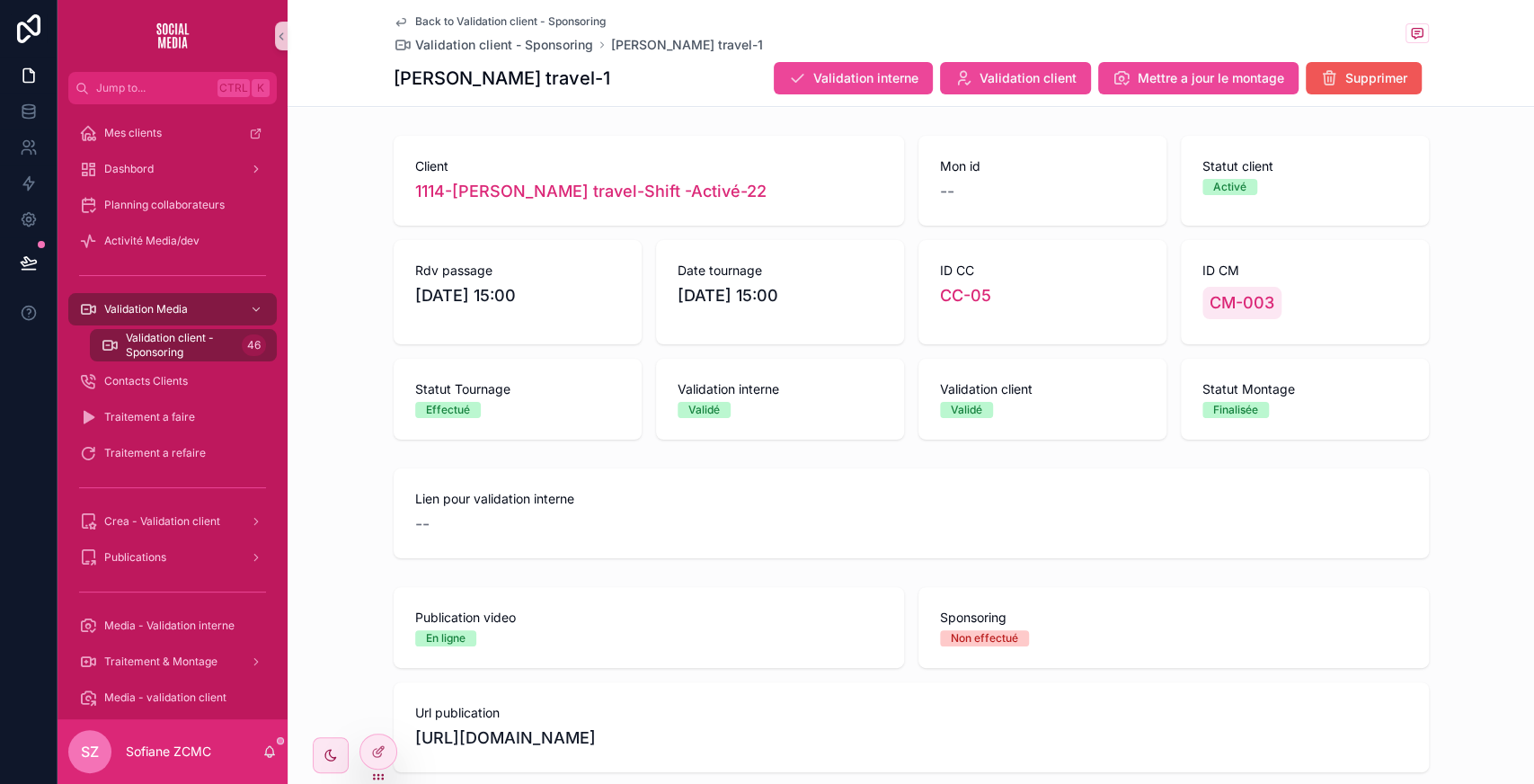
click at [1347, 80] on span "Supprimer" at bounding box center [1376, 78] width 62 height 18
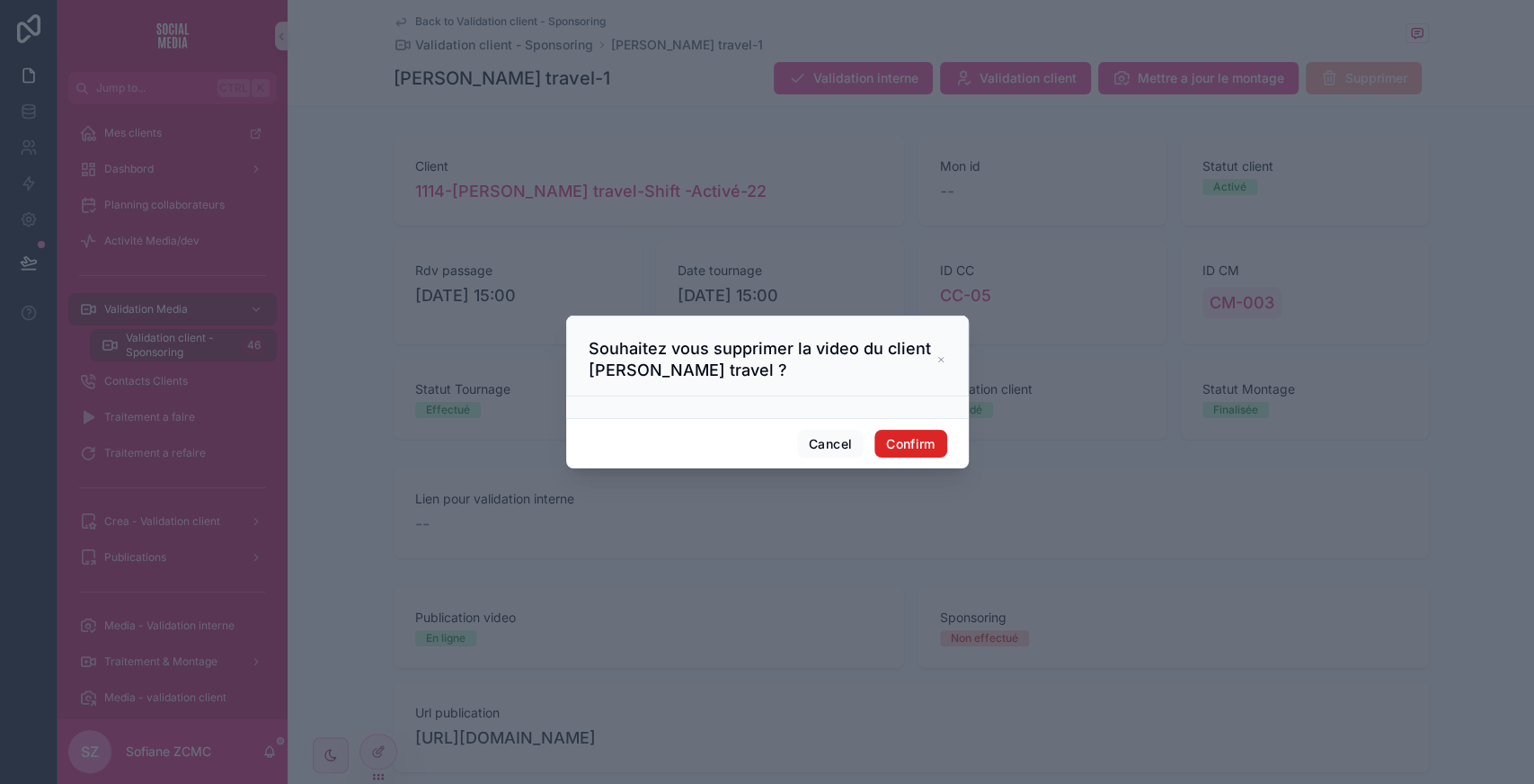
click at [914, 439] on button "Confirm" at bounding box center [911, 443] width 72 height 29
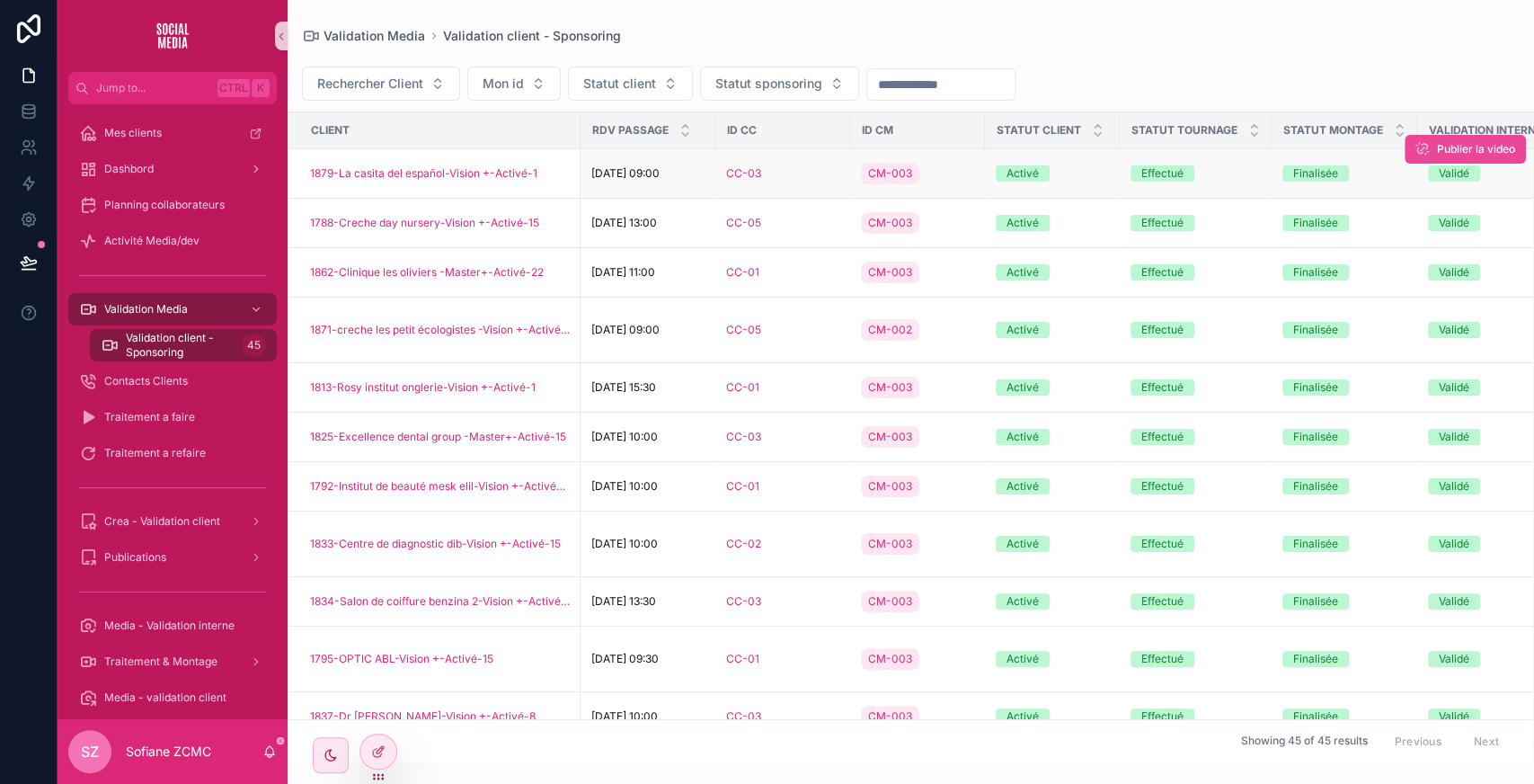
scroll to position [0, 654]
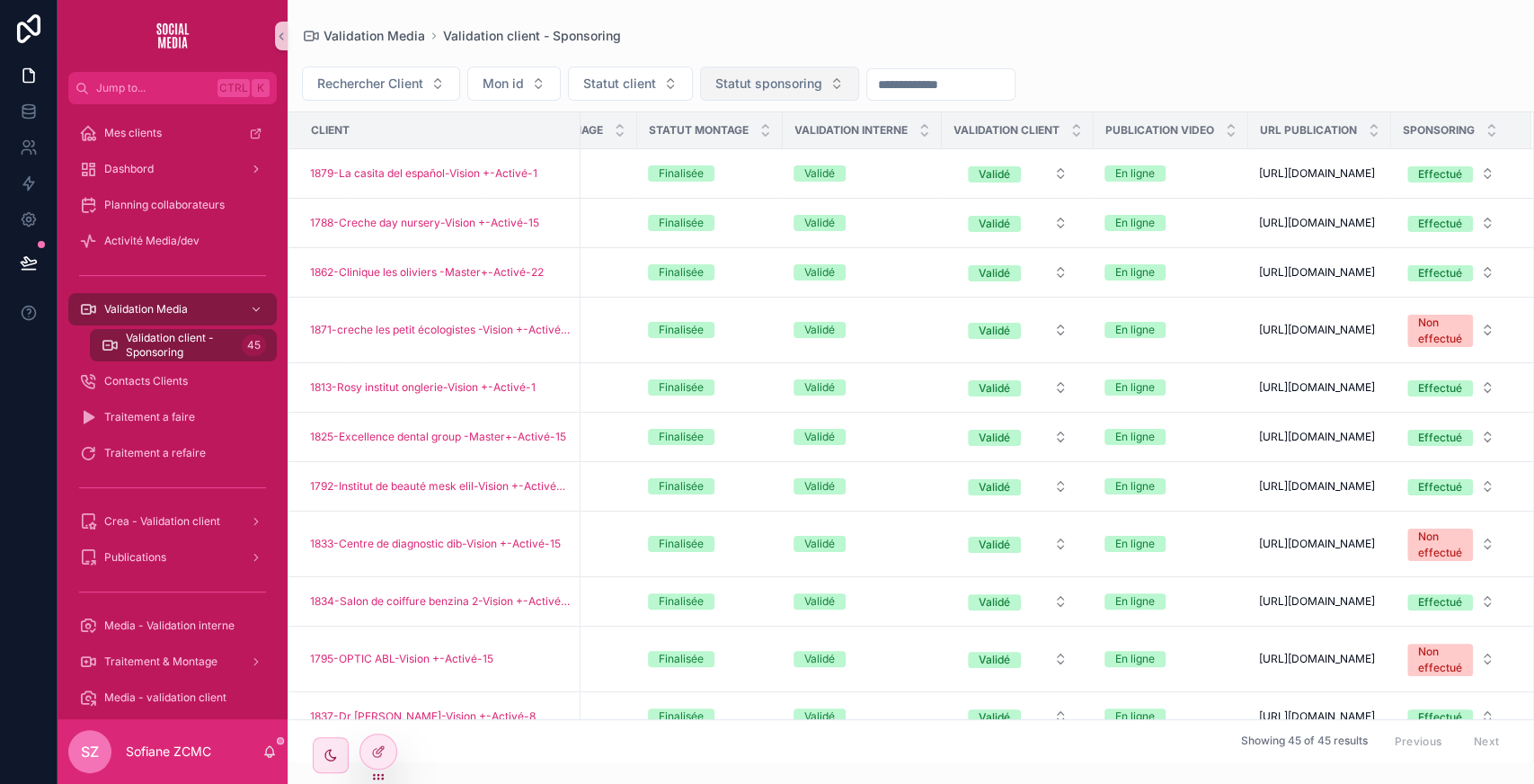
click at [781, 88] on span "Statut sponsoring" at bounding box center [769, 83] width 107 height 18
click at [746, 176] on div "Non effectué" at bounding box center [777, 184] width 216 height 29
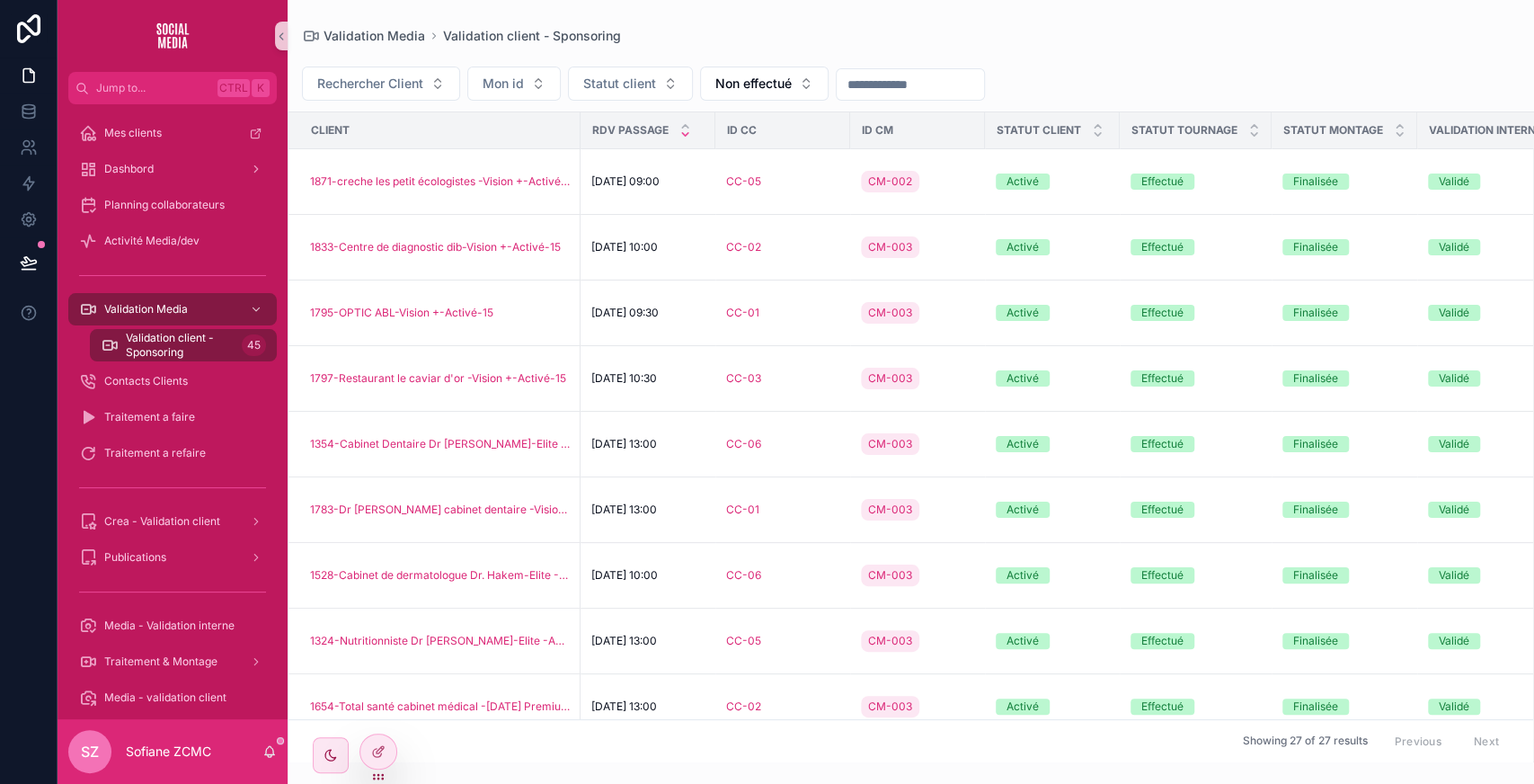
click at [679, 132] on icon "scrollable content" at bounding box center [685, 134] width 11 height 11
click at [685, 128] on icon "scrollable content" at bounding box center [685, 134] width 11 height 11
click at [685, 121] on icon "scrollable content" at bounding box center [685, 127] width 11 height 11
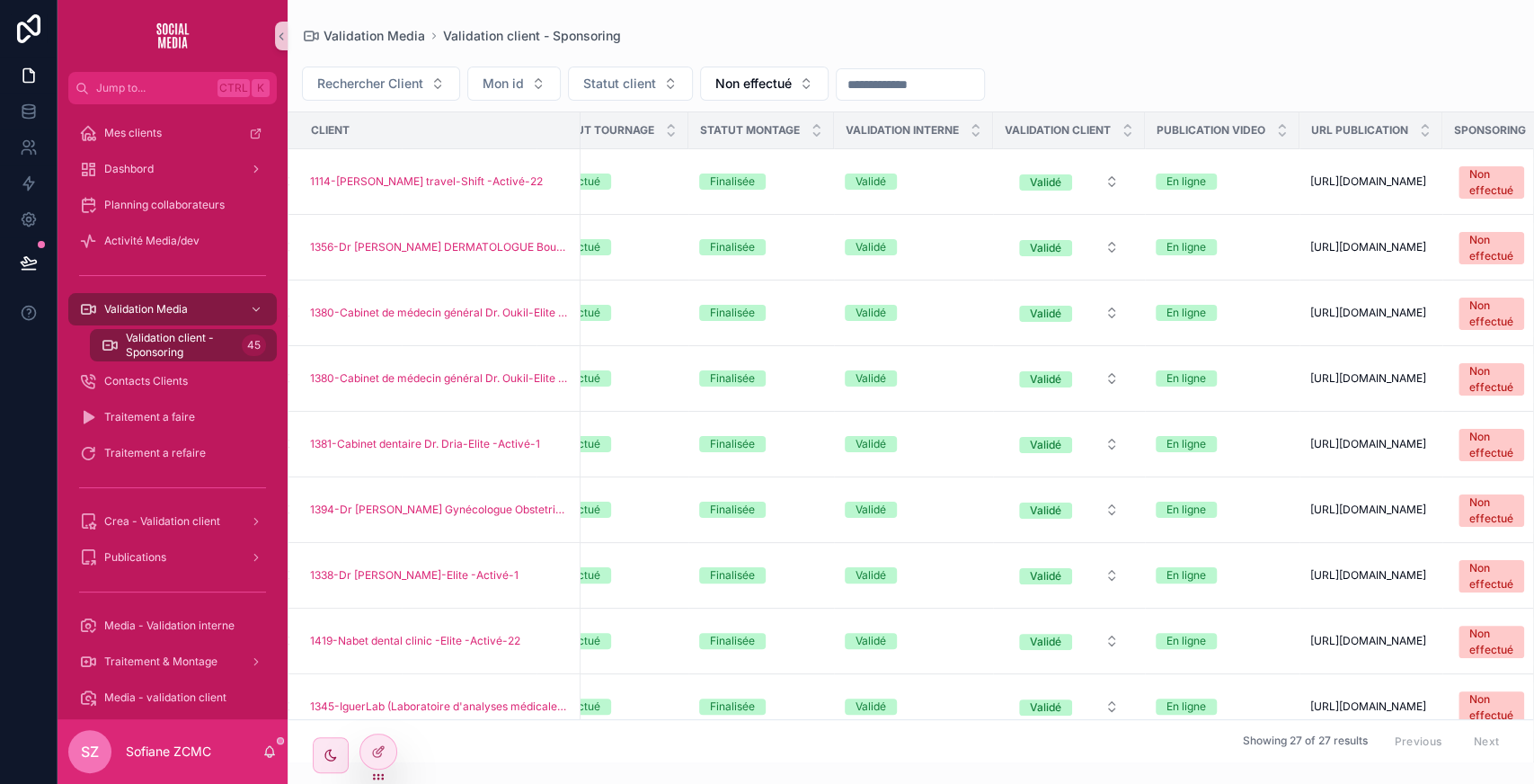
scroll to position [0, 654]
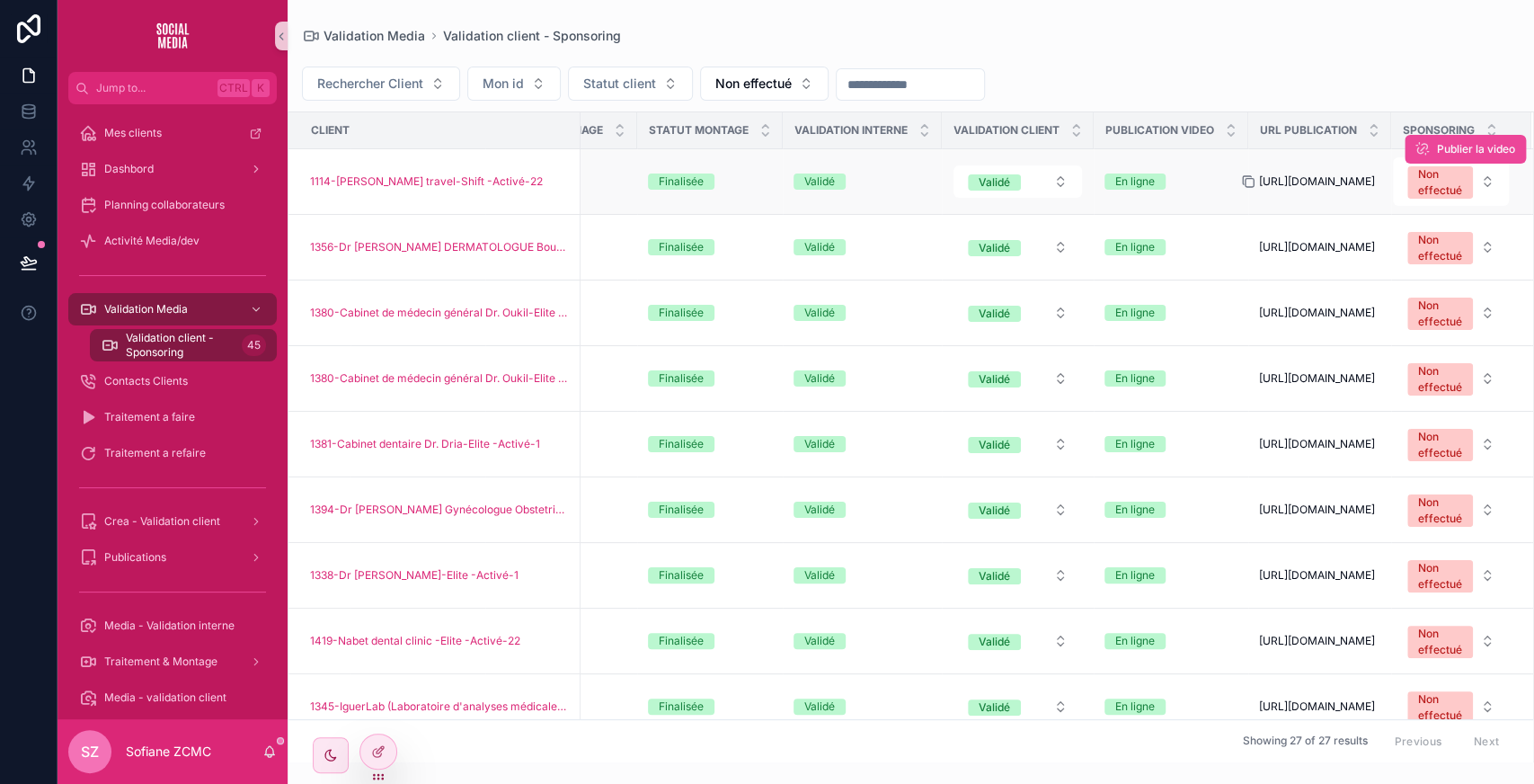
click at [1241, 174] on icon "scrollable content" at bounding box center [1248, 181] width 14 height 14
click at [1407, 192] on span "Non effectué" at bounding box center [1440, 183] width 66 height 32
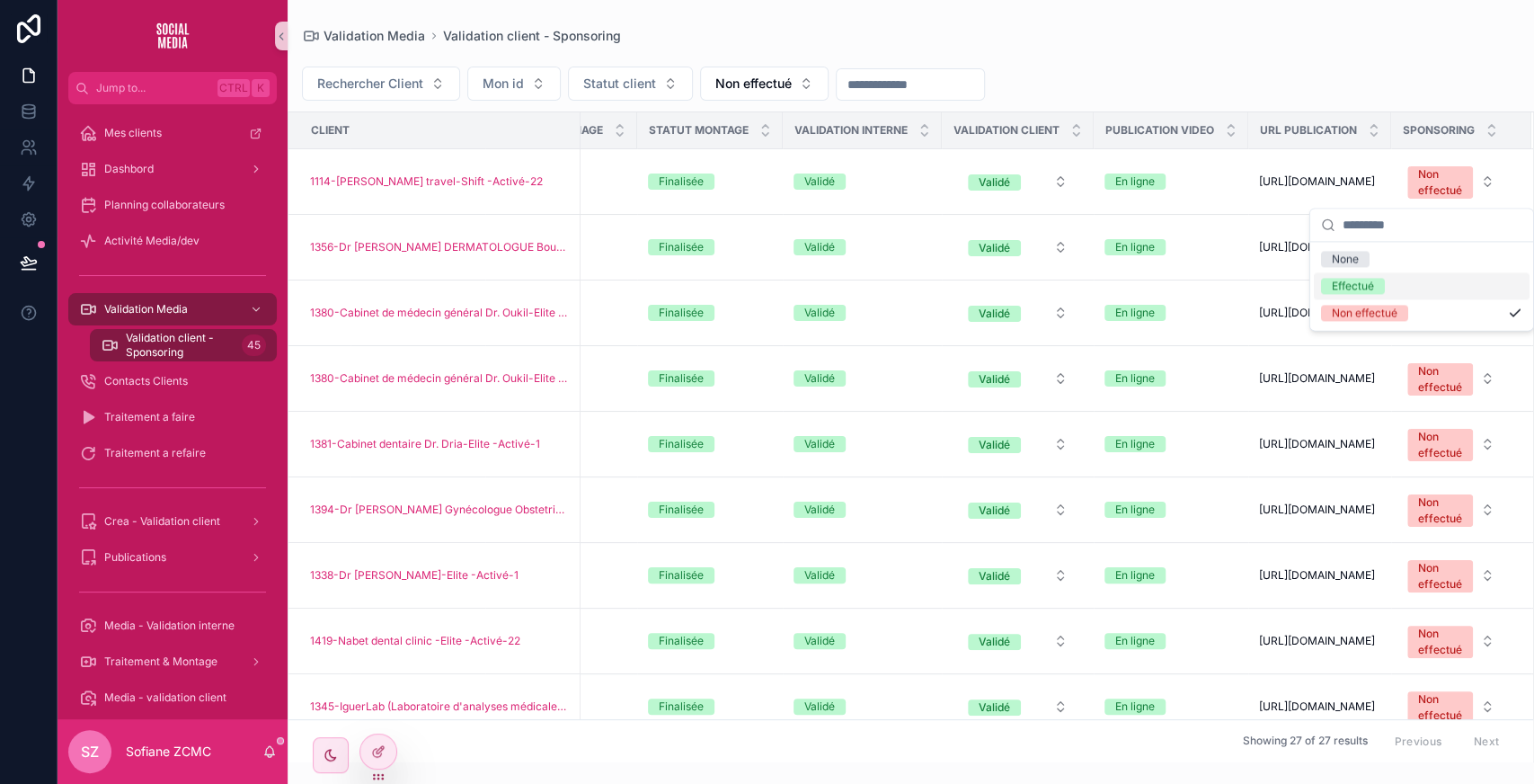
click at [1355, 279] on div "Effectué" at bounding box center [1353, 285] width 42 height 16
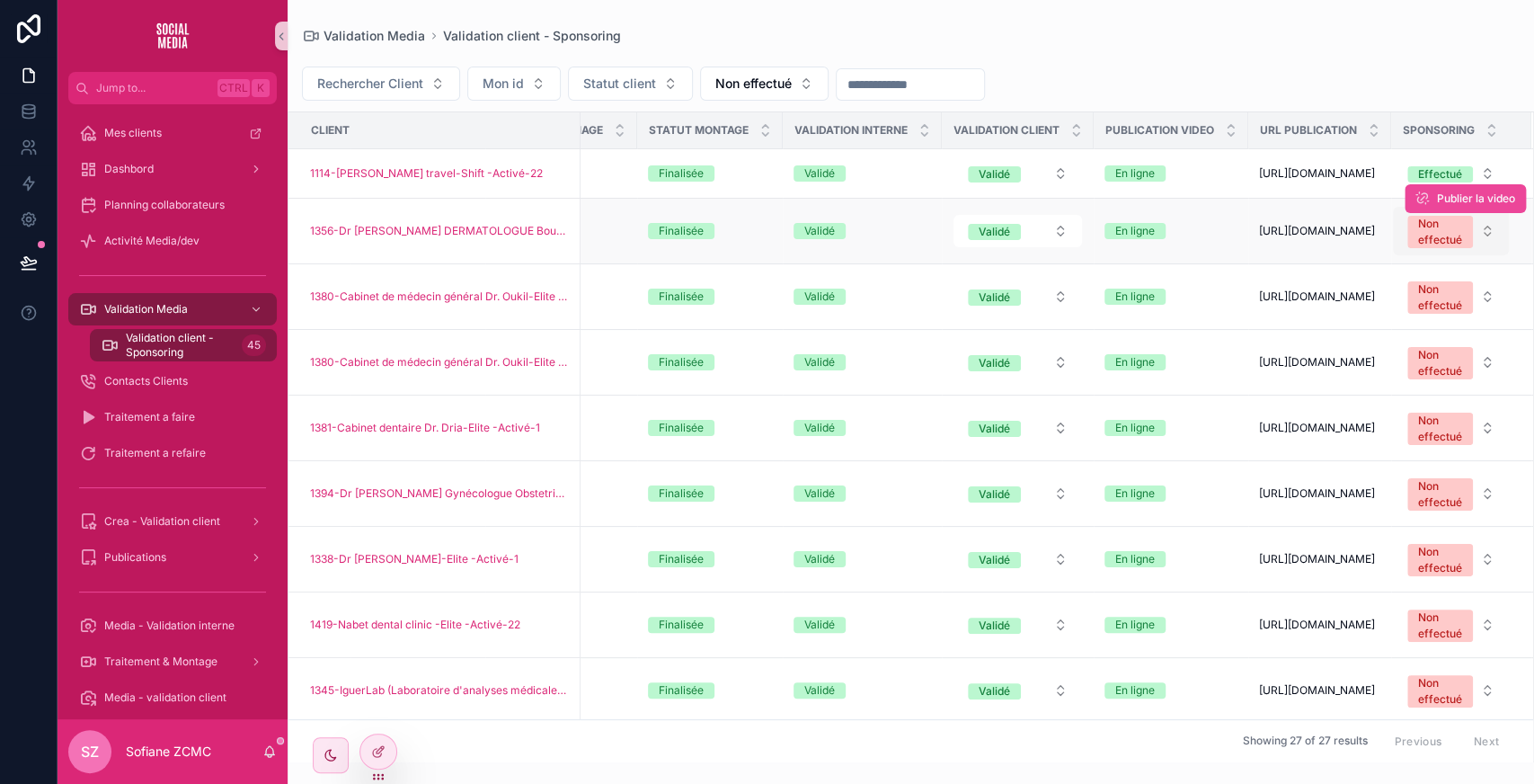
click at [1419, 246] on div "Non effectué" at bounding box center [1440, 232] width 44 height 32
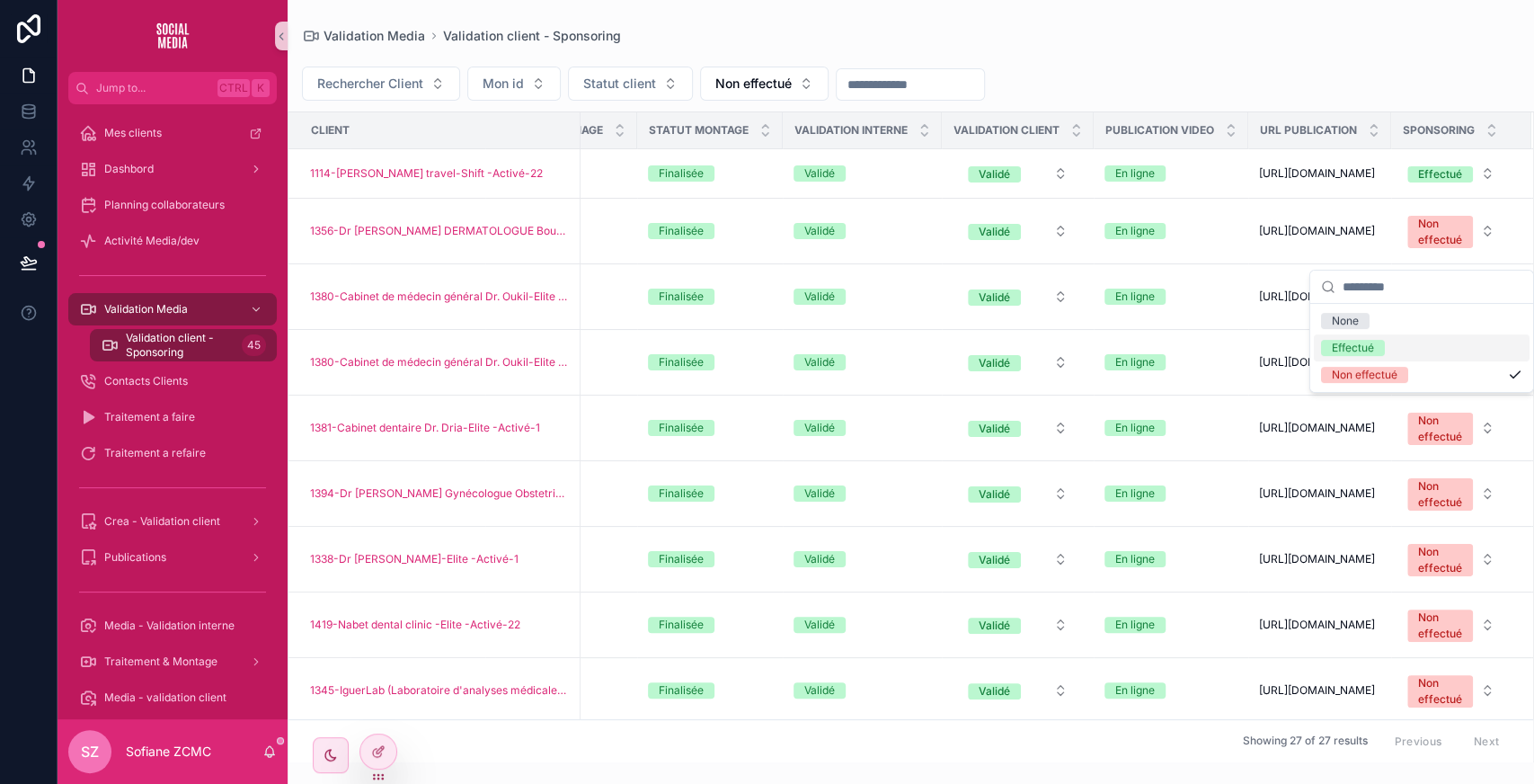
click at [1367, 341] on div "Effectué" at bounding box center [1353, 347] width 42 height 16
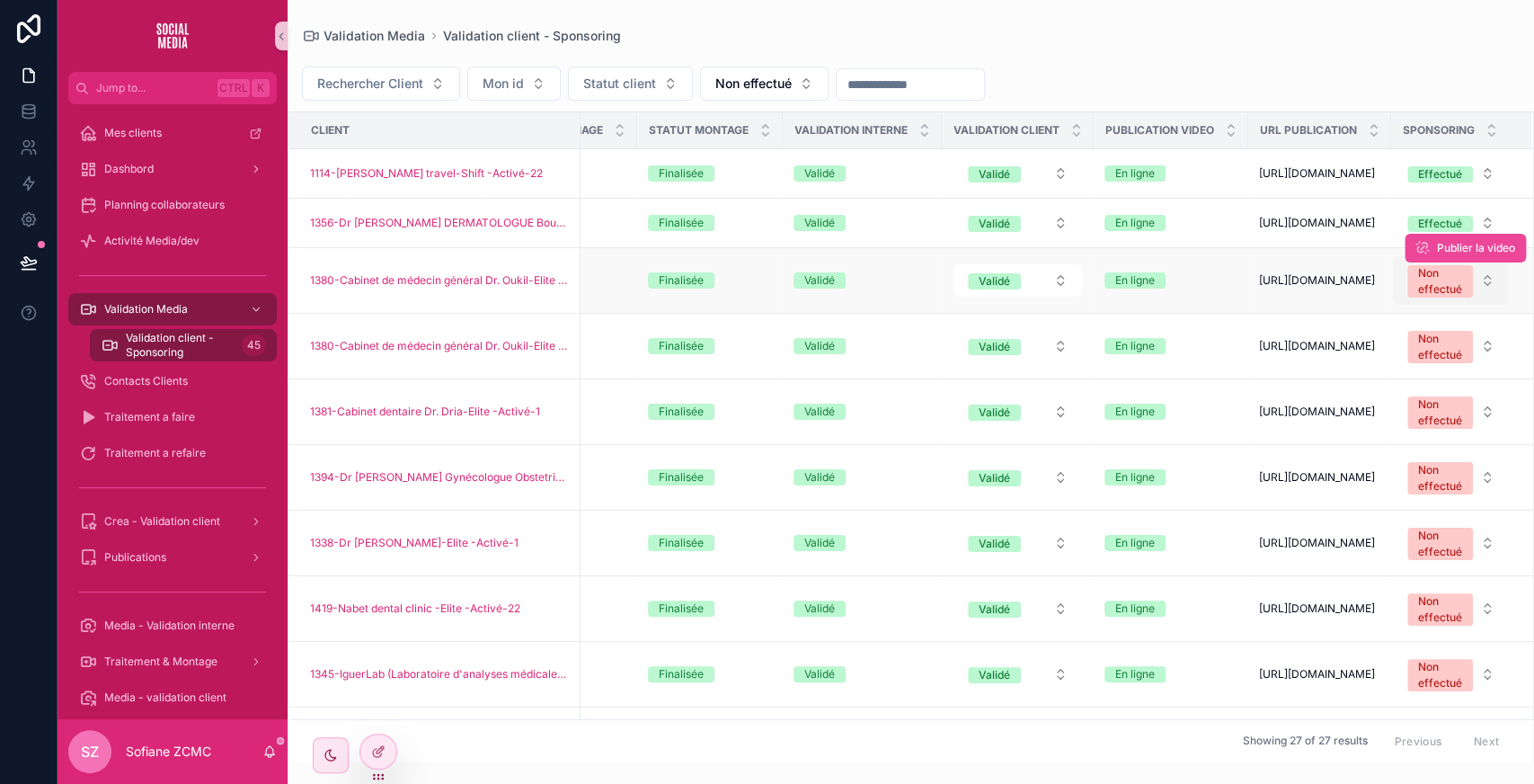
click at [1420, 298] on div "Non effectué" at bounding box center [1440, 282] width 44 height 32
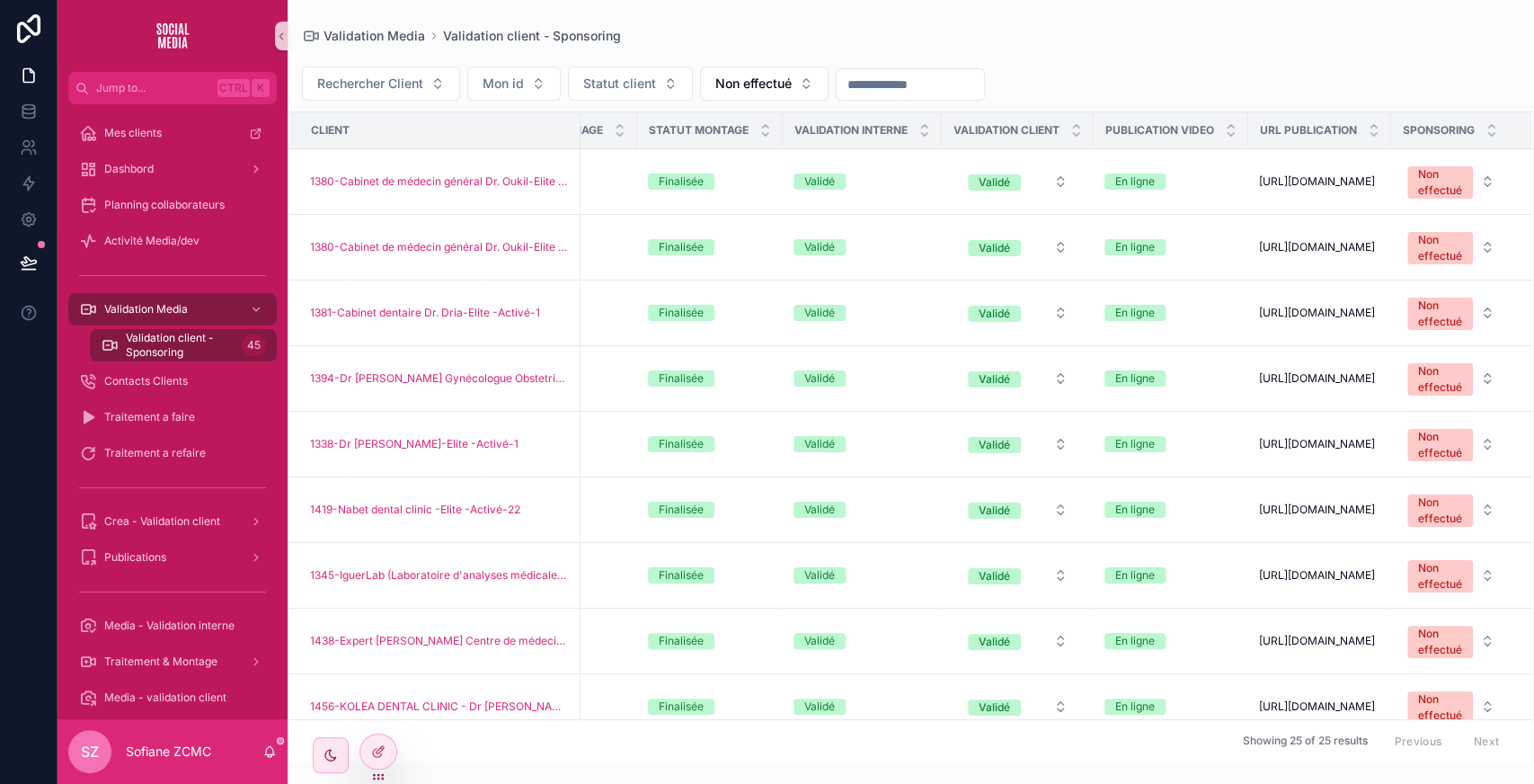
click at [1361, 385] on span "https://web.facebook.com/61569212225191/videos/2066432113817504" at bounding box center [1317, 378] width 116 height 14
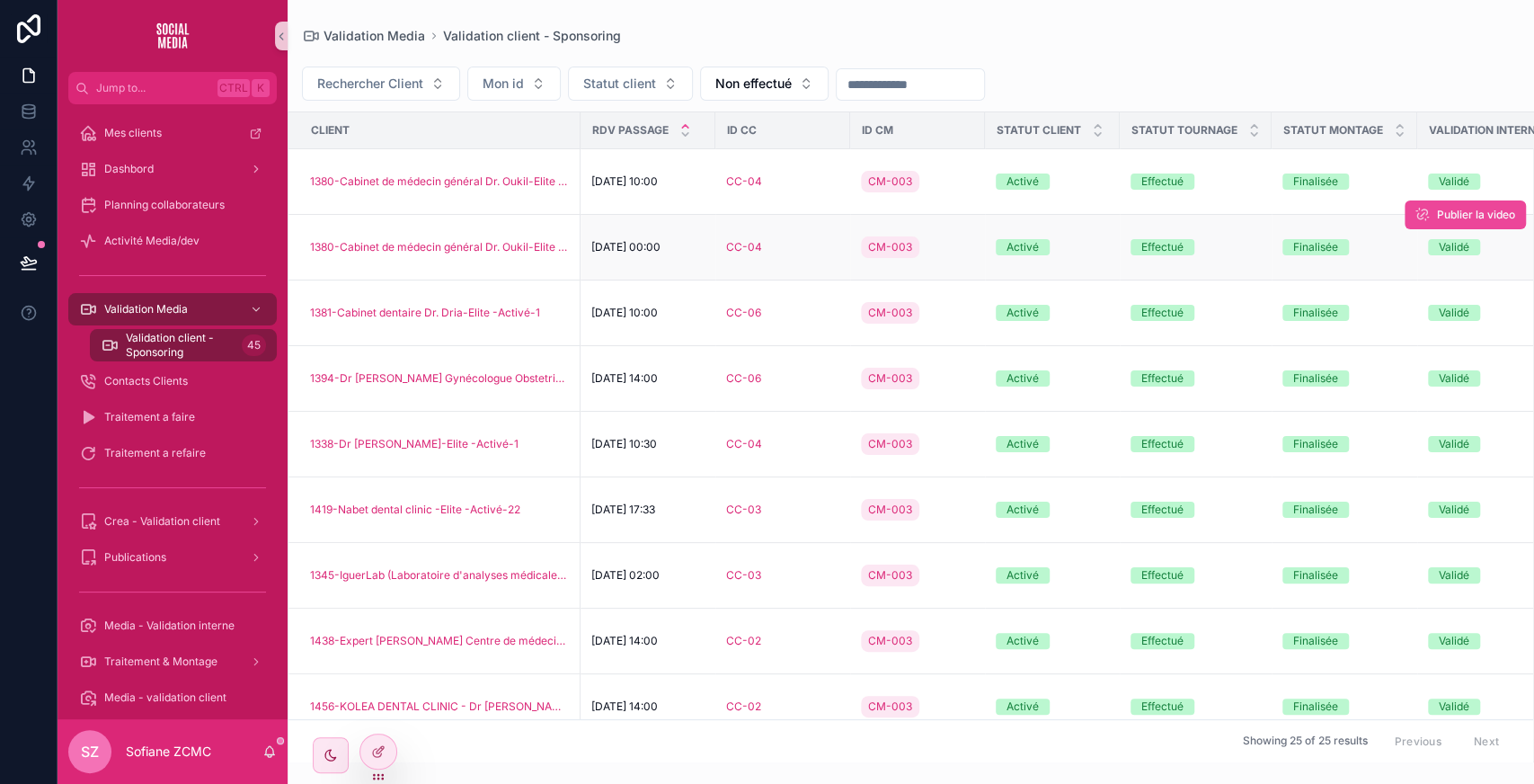
scroll to position [0, 654]
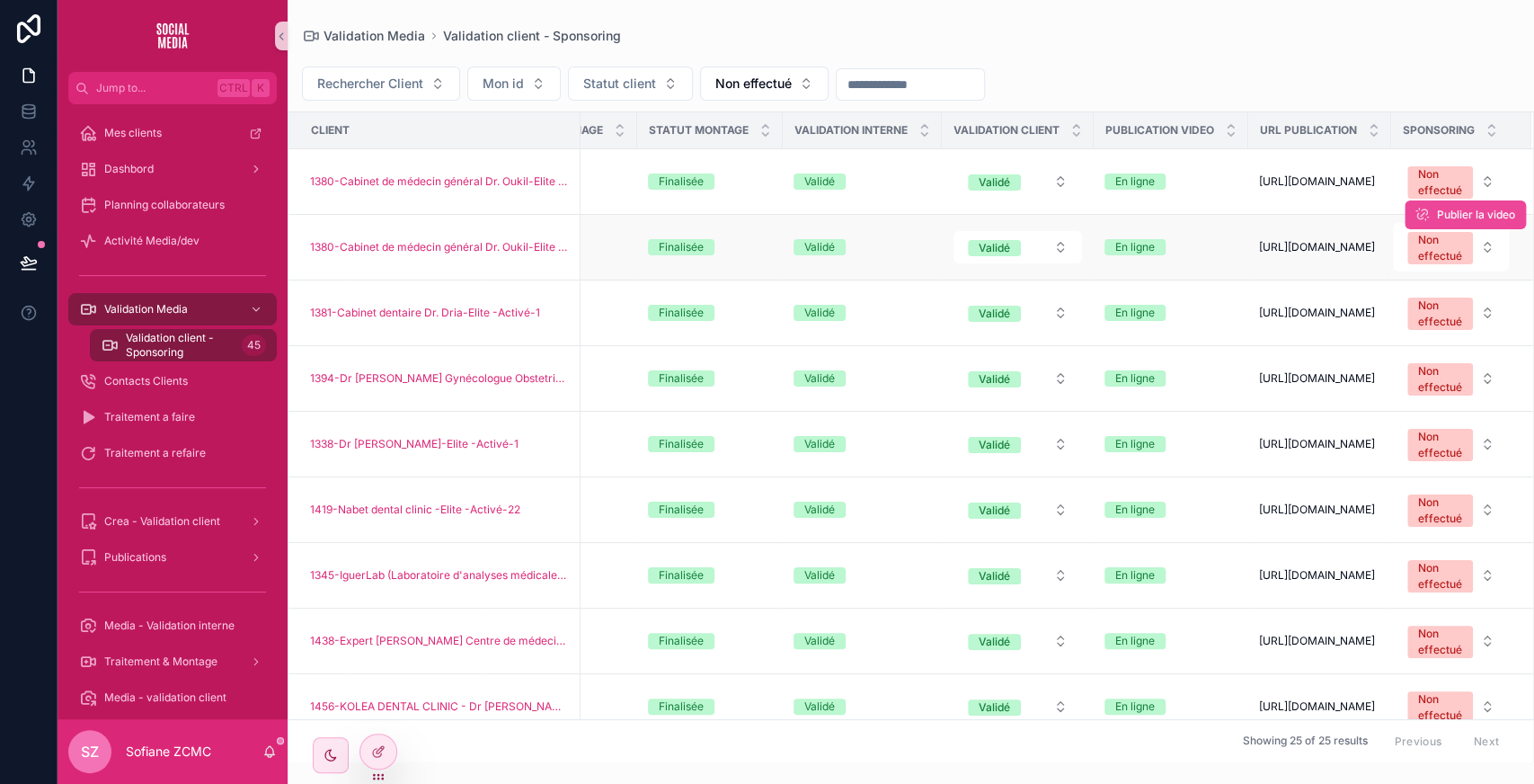
click at [1178, 245] on div "En ligne" at bounding box center [1171, 246] width 133 height 16
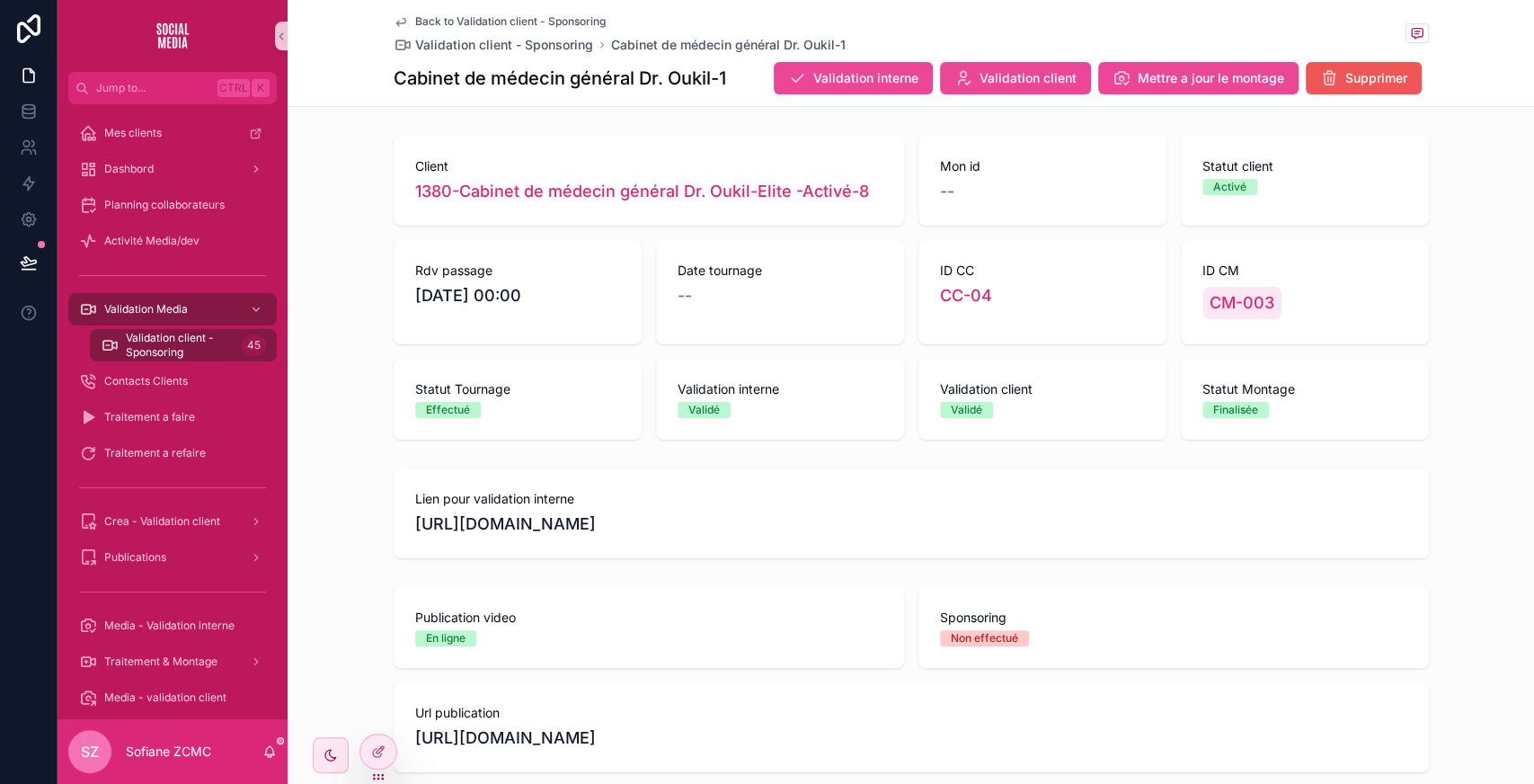
click at [1387, 90] on button "Supprimer" at bounding box center [1364, 78] width 116 height 32
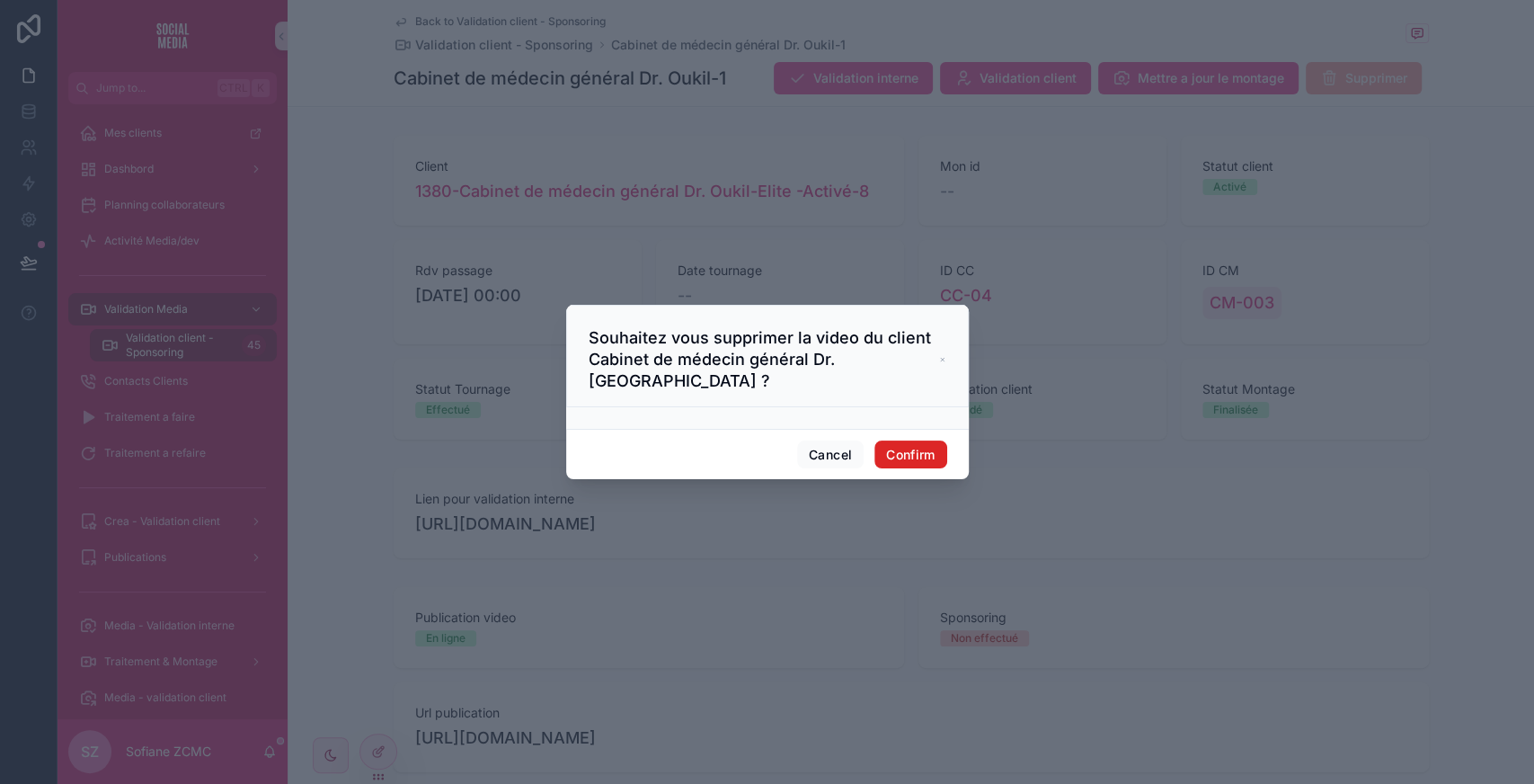
click at [936, 441] on button "Confirm" at bounding box center [911, 455] width 72 height 29
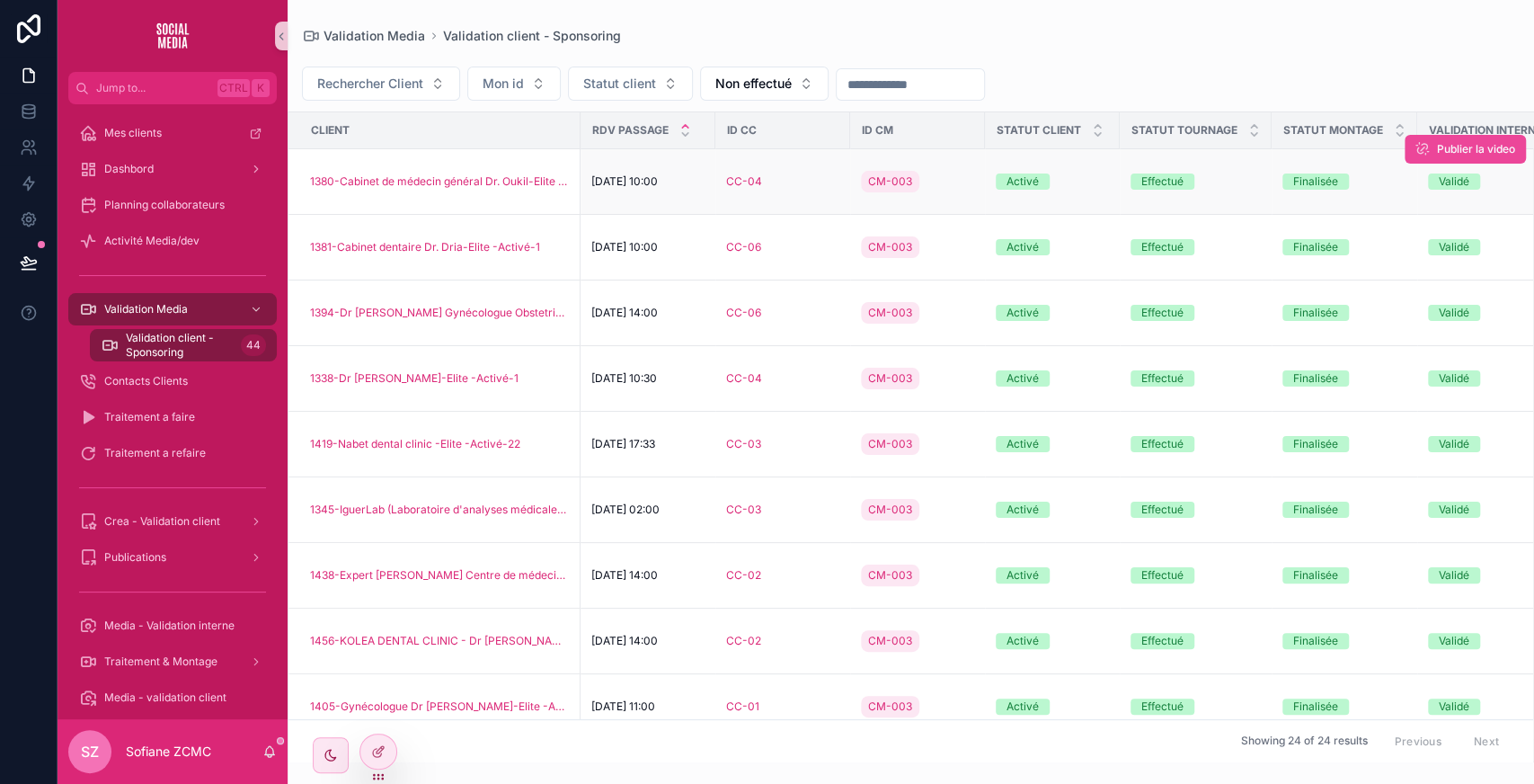
scroll to position [0, 654]
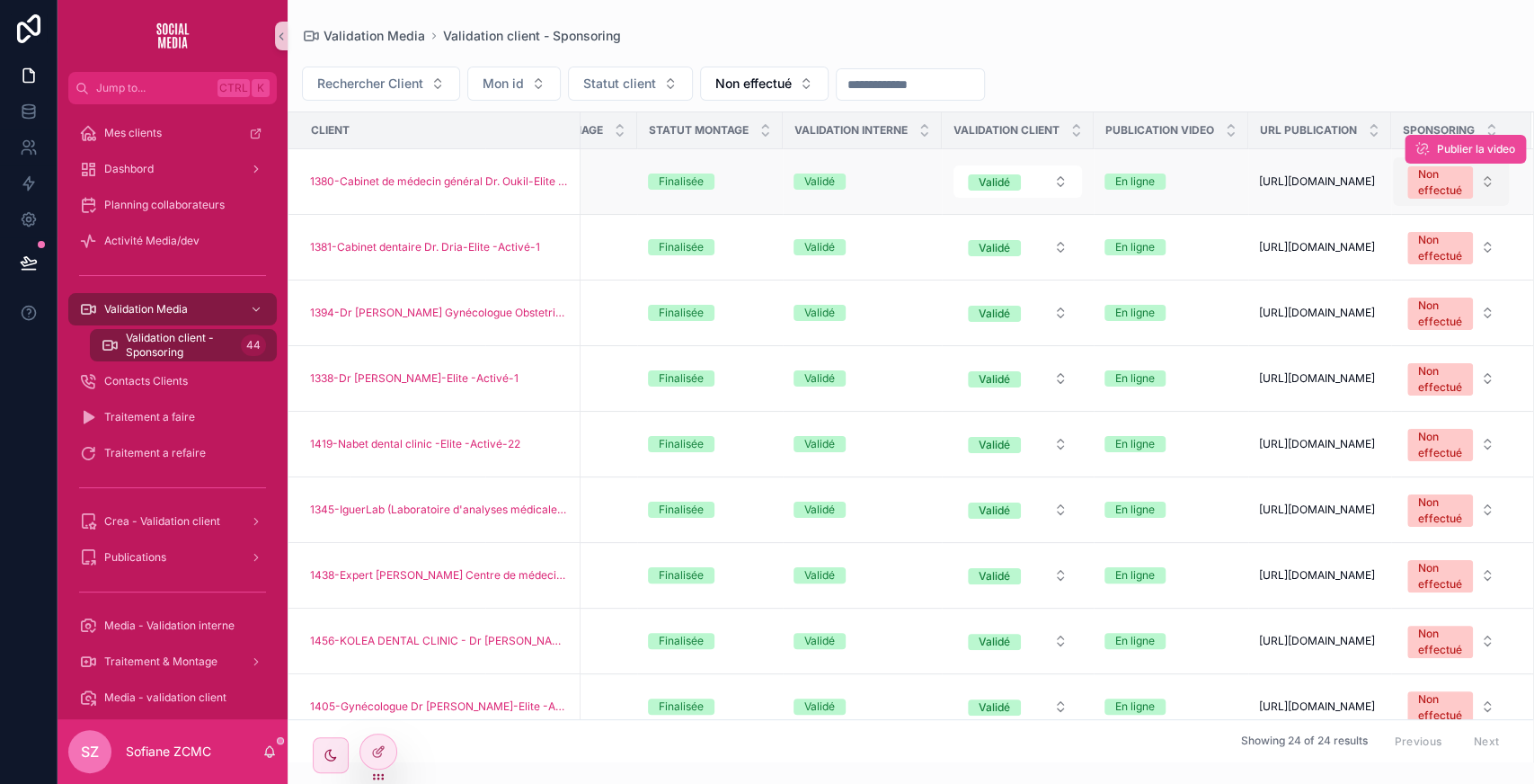
click at [1418, 186] on div "Non effectué" at bounding box center [1440, 183] width 44 height 32
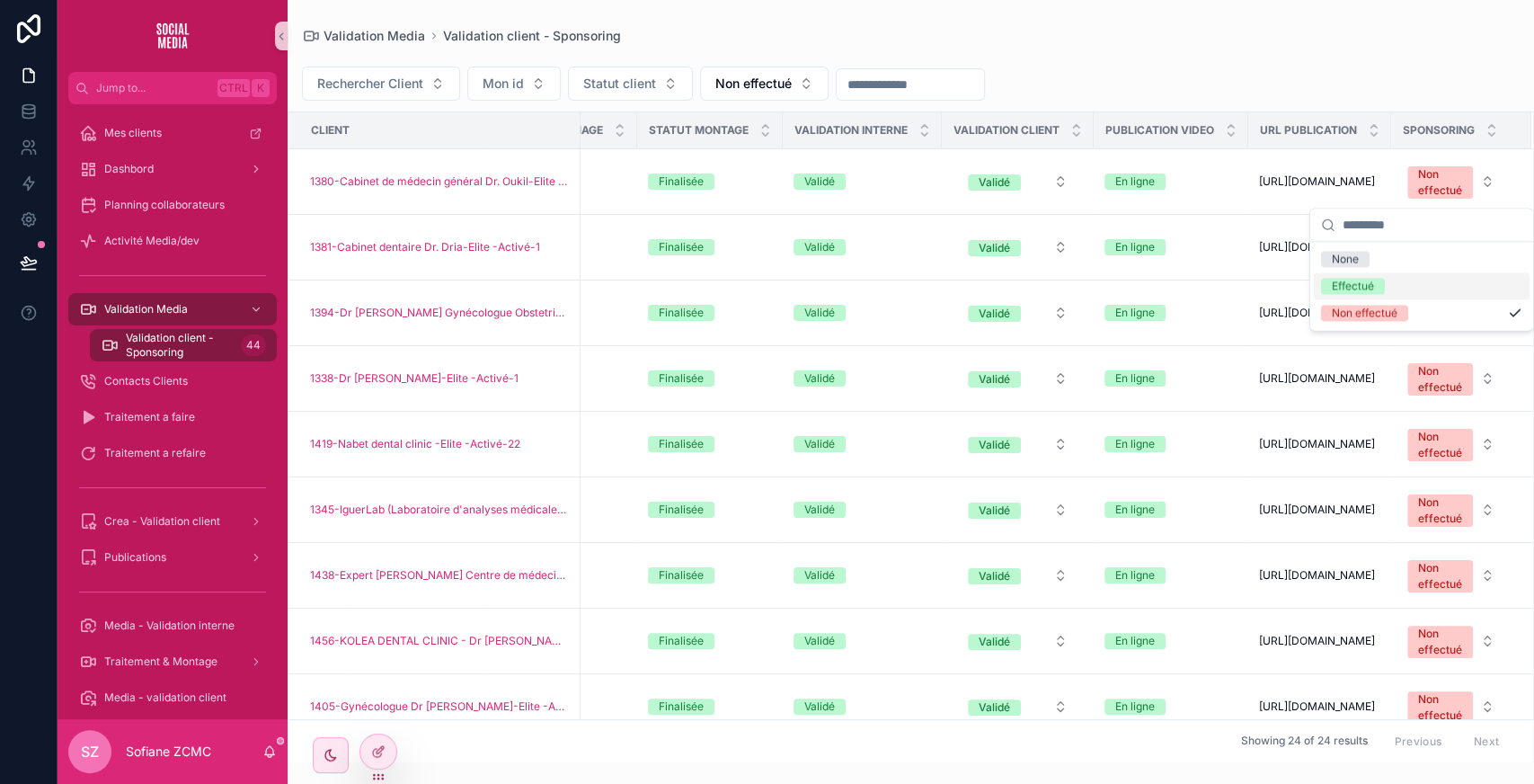
click at [1346, 285] on div "Effectué" at bounding box center [1353, 285] width 42 height 16
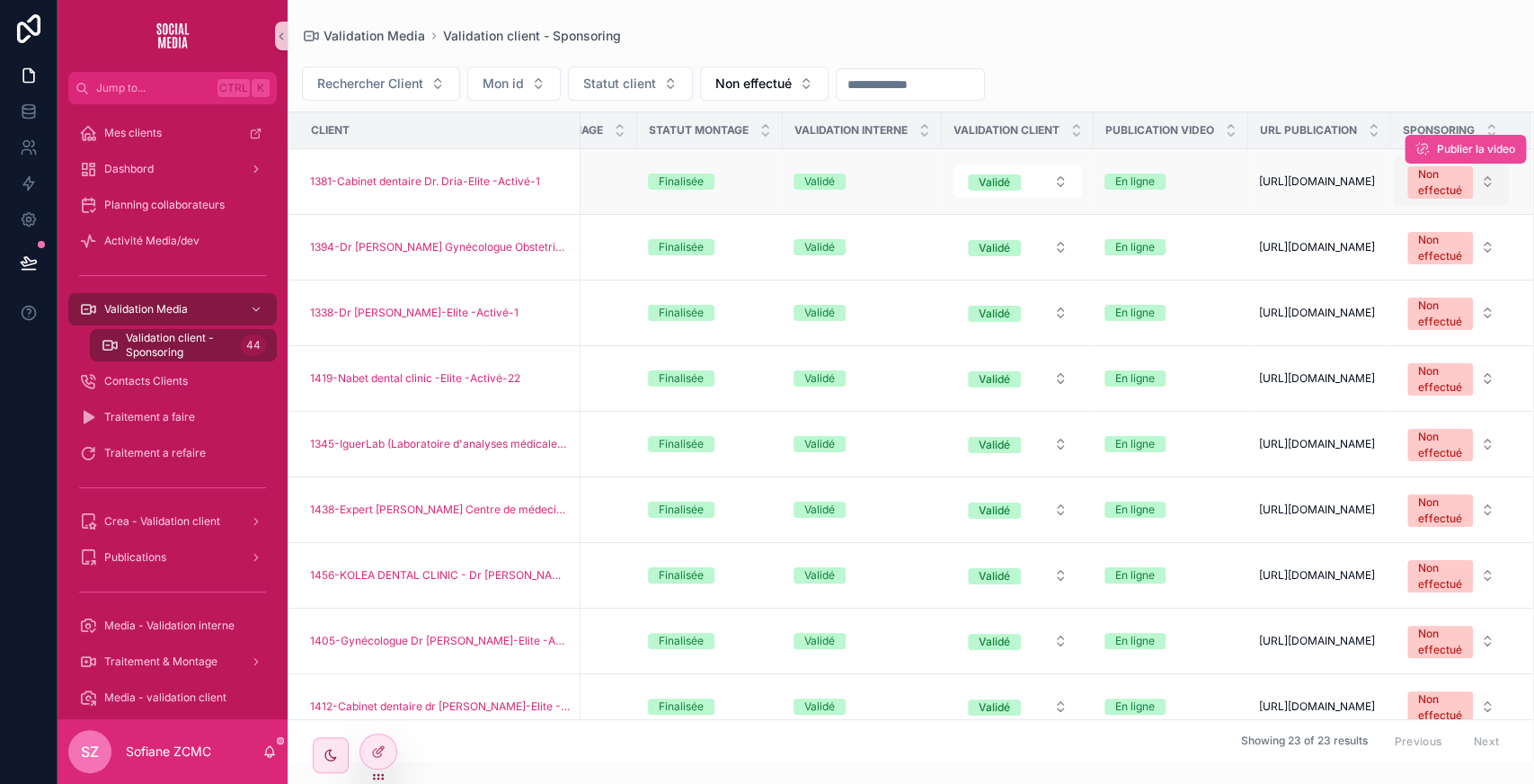
click at [1418, 191] on div "Non effectué" at bounding box center [1440, 183] width 44 height 32
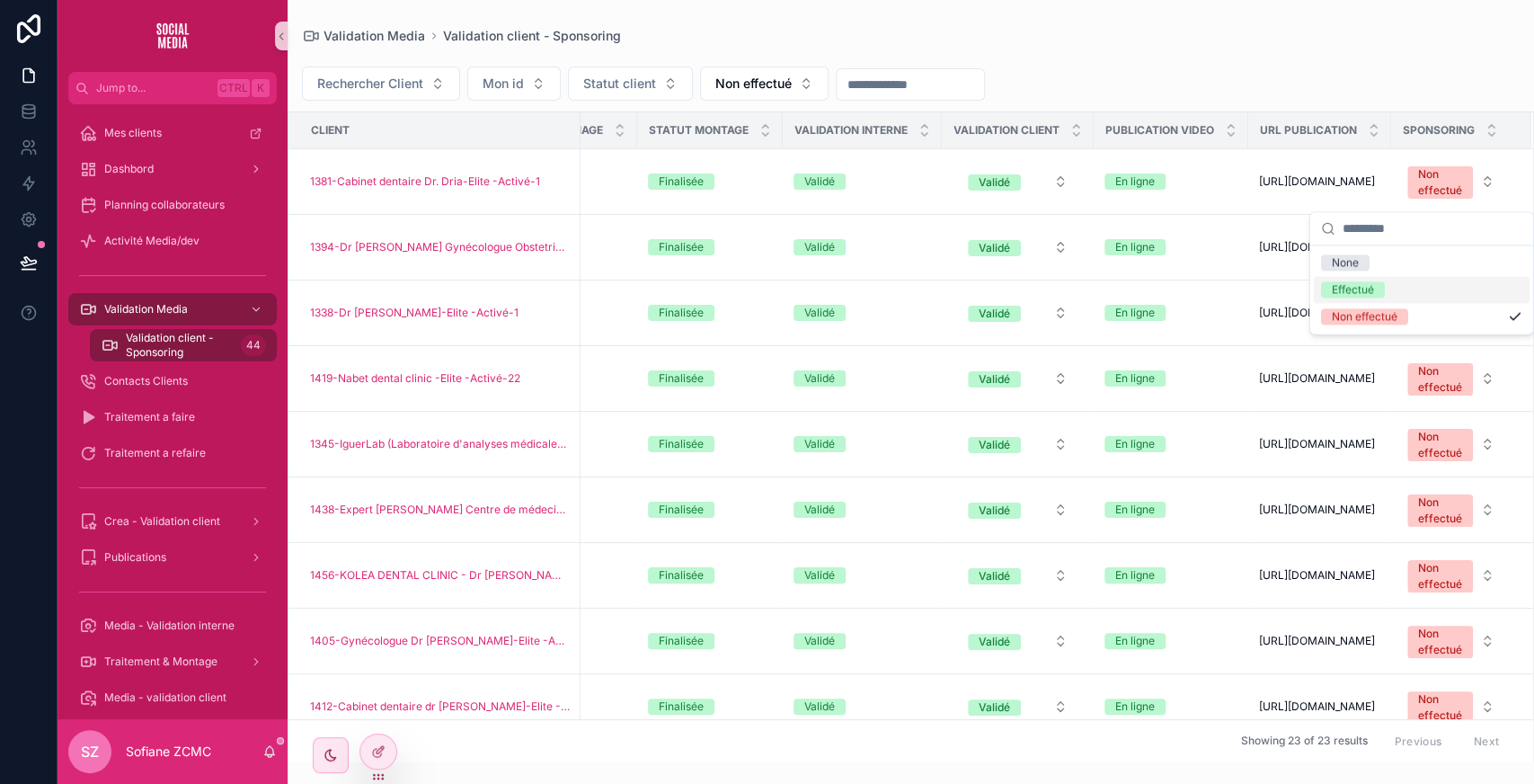
click at [1364, 286] on div "Effectué" at bounding box center [1353, 289] width 42 height 16
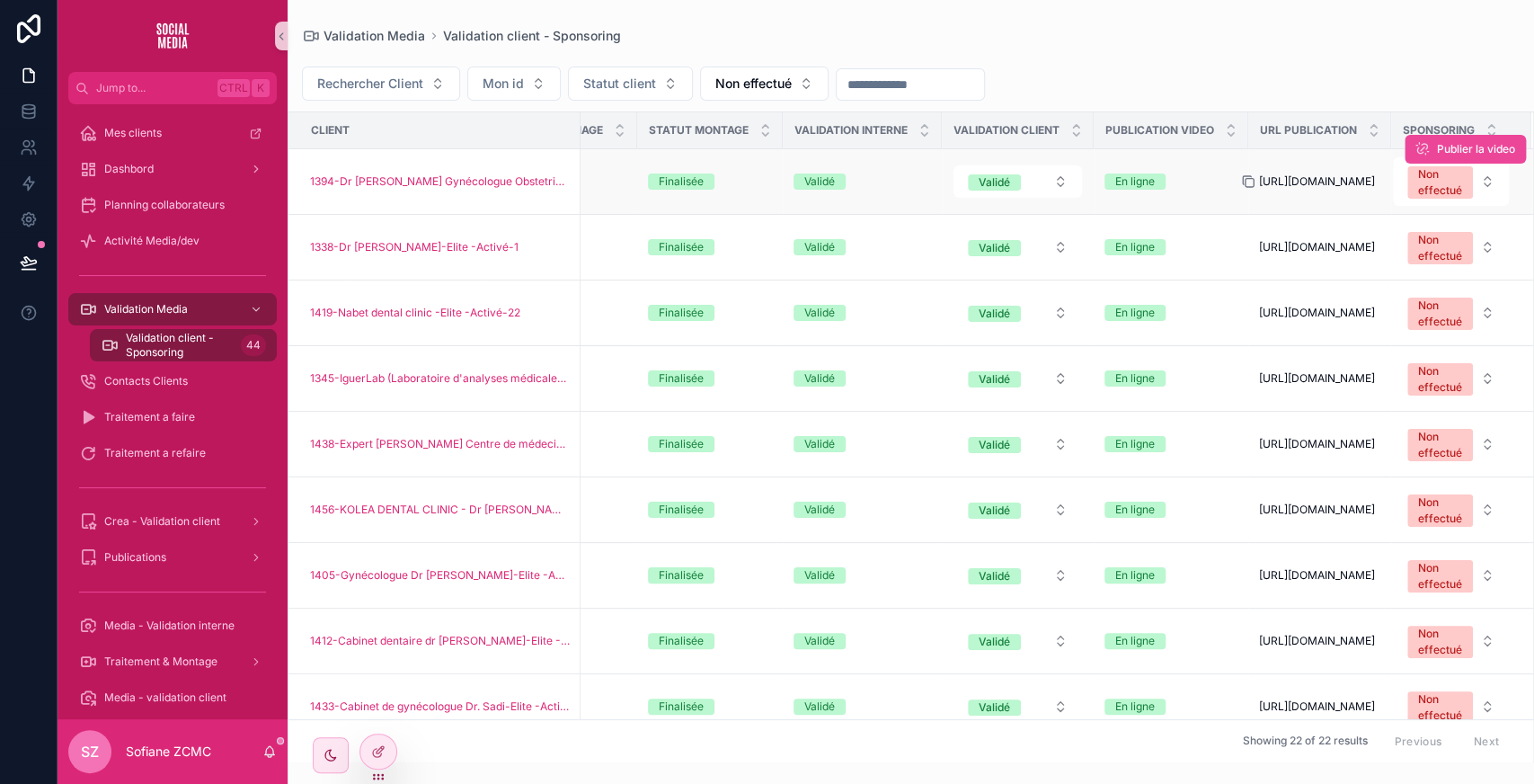
click at [1241, 177] on icon "scrollable content" at bounding box center [1248, 181] width 14 height 14
click at [1418, 186] on div "Non effectué" at bounding box center [1440, 183] width 44 height 32
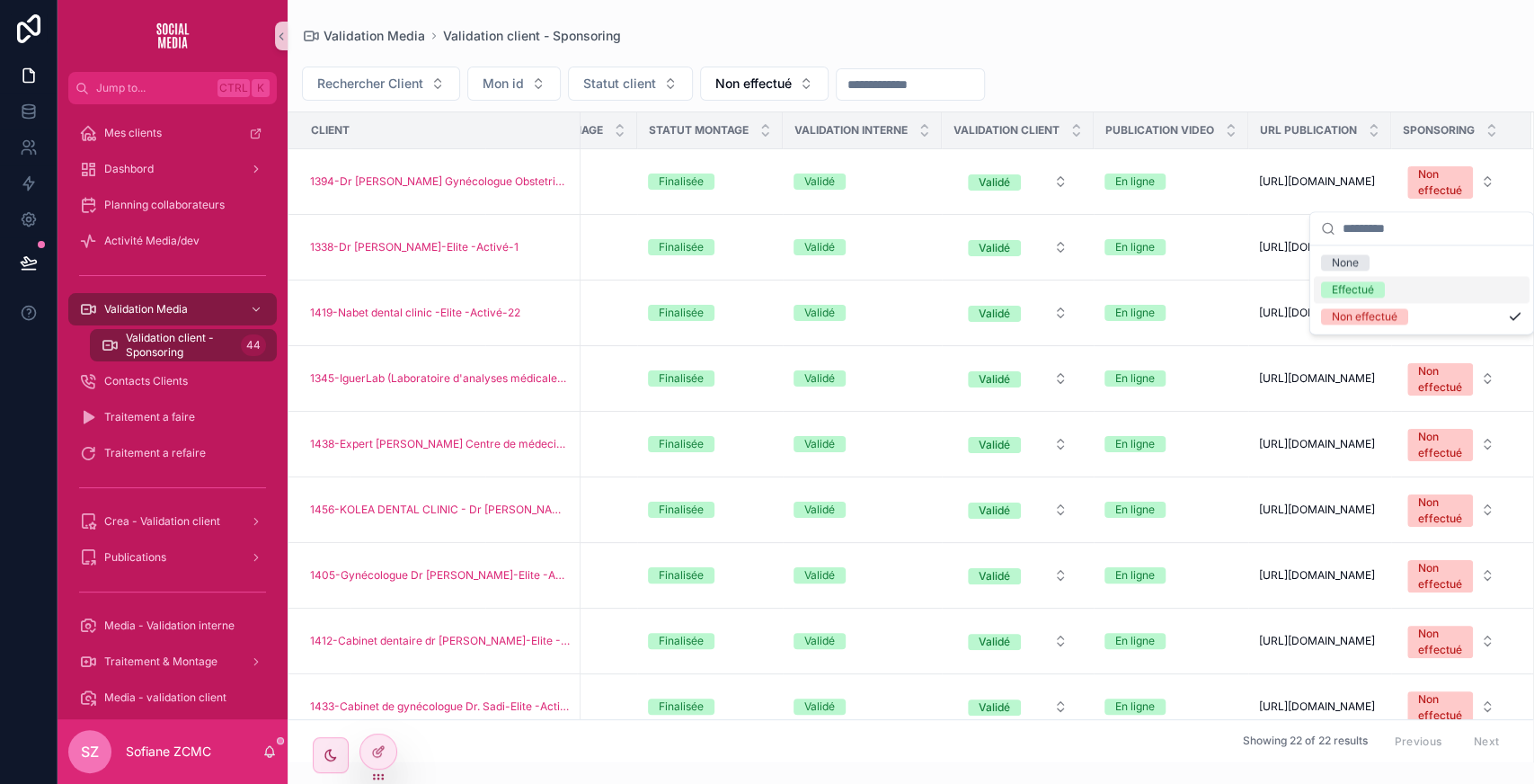
click at [1361, 289] on div "Effectué" at bounding box center [1353, 289] width 42 height 16
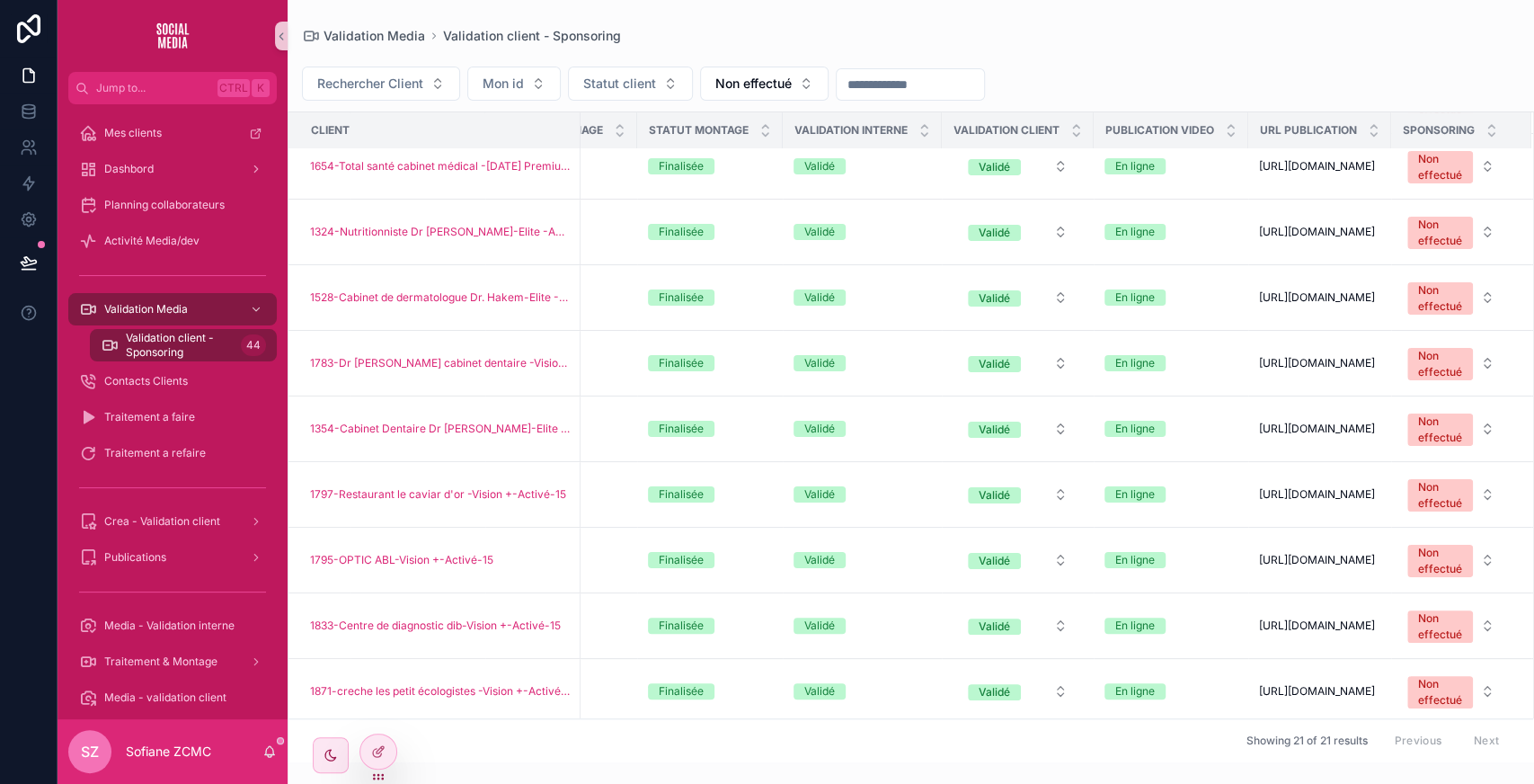
scroll to position [974, 654]
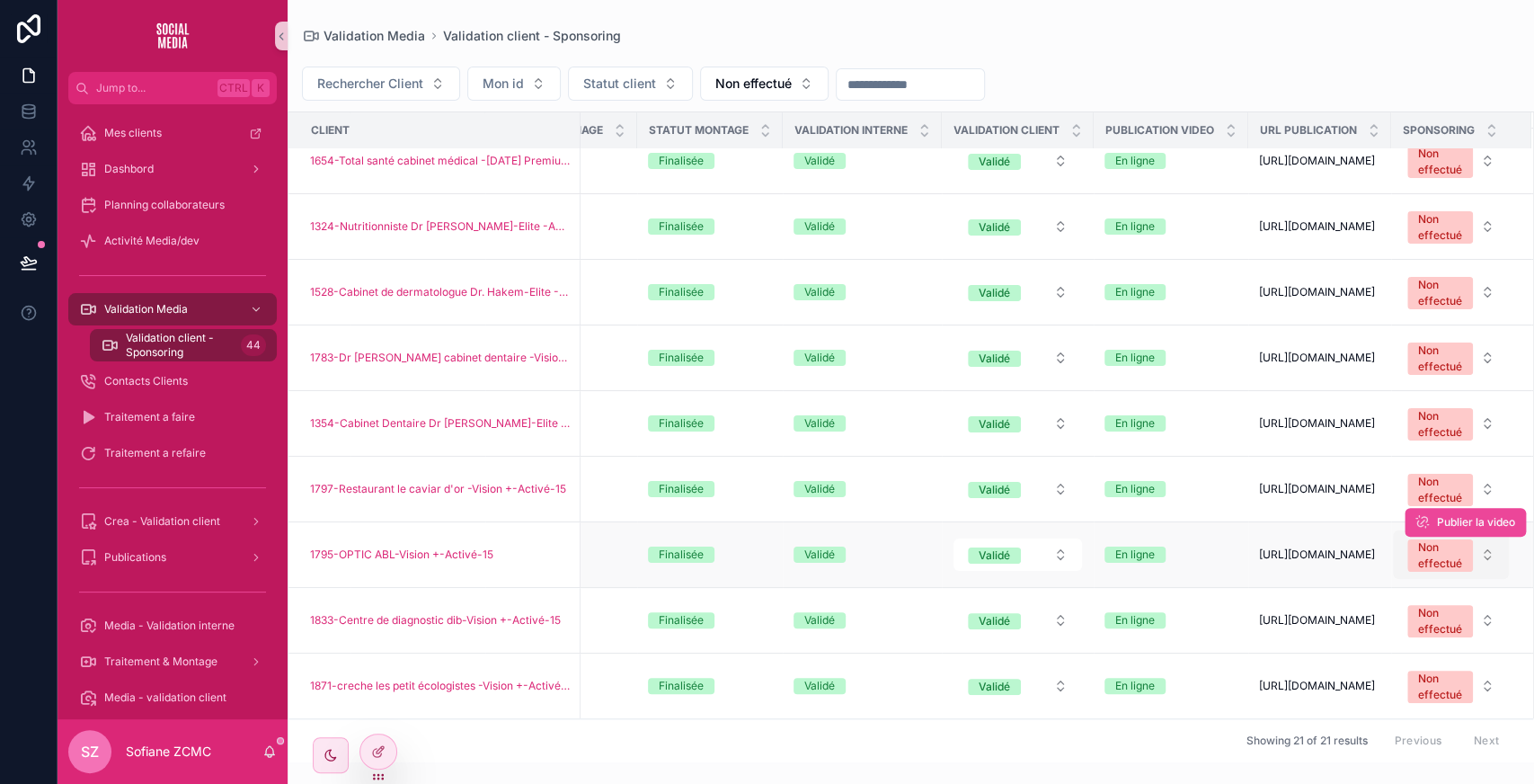
click at [1420, 539] on div "Non effectué" at bounding box center [1440, 556] width 44 height 32
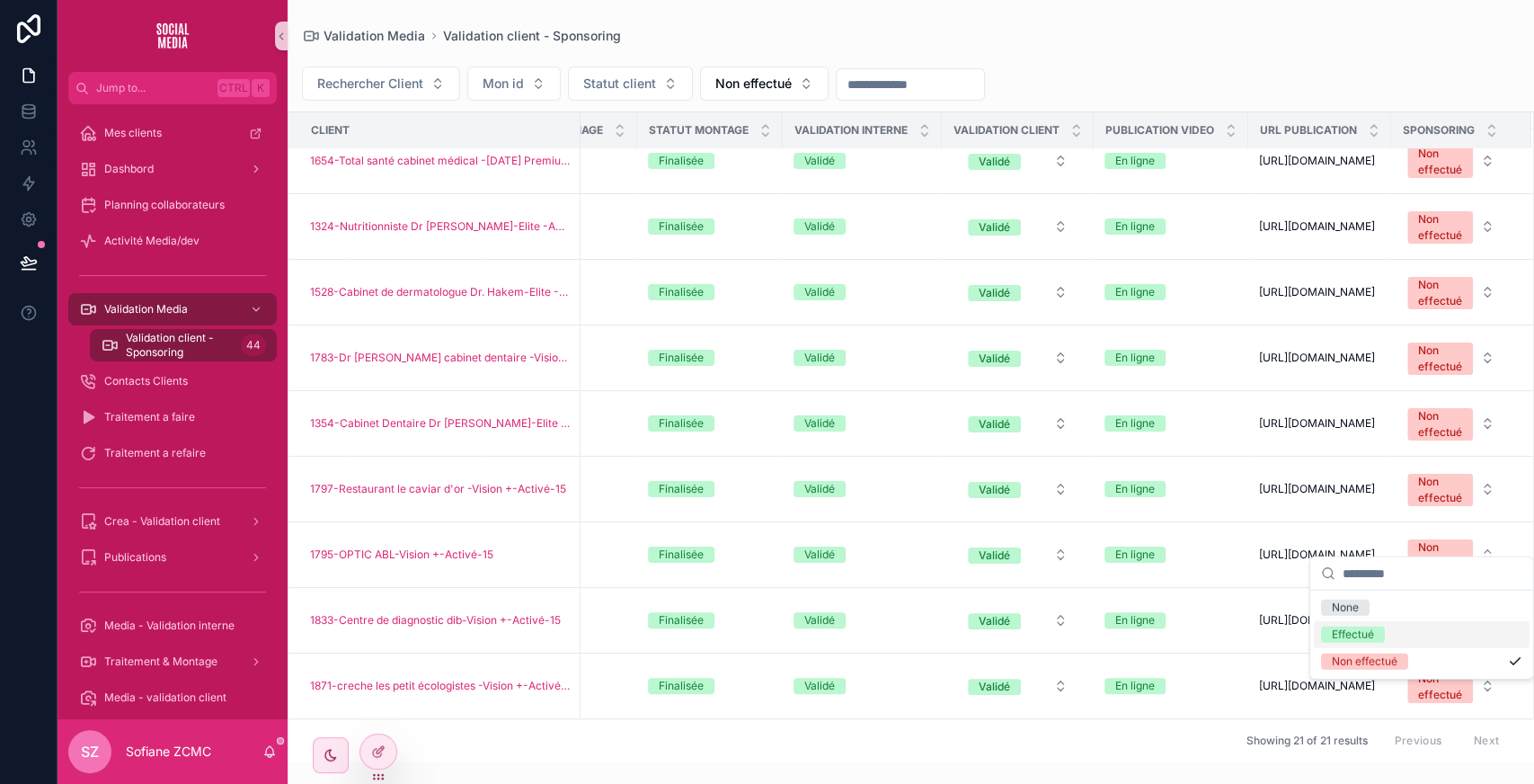
click at [1375, 622] on div "Effectué" at bounding box center [1422, 635] width 216 height 27
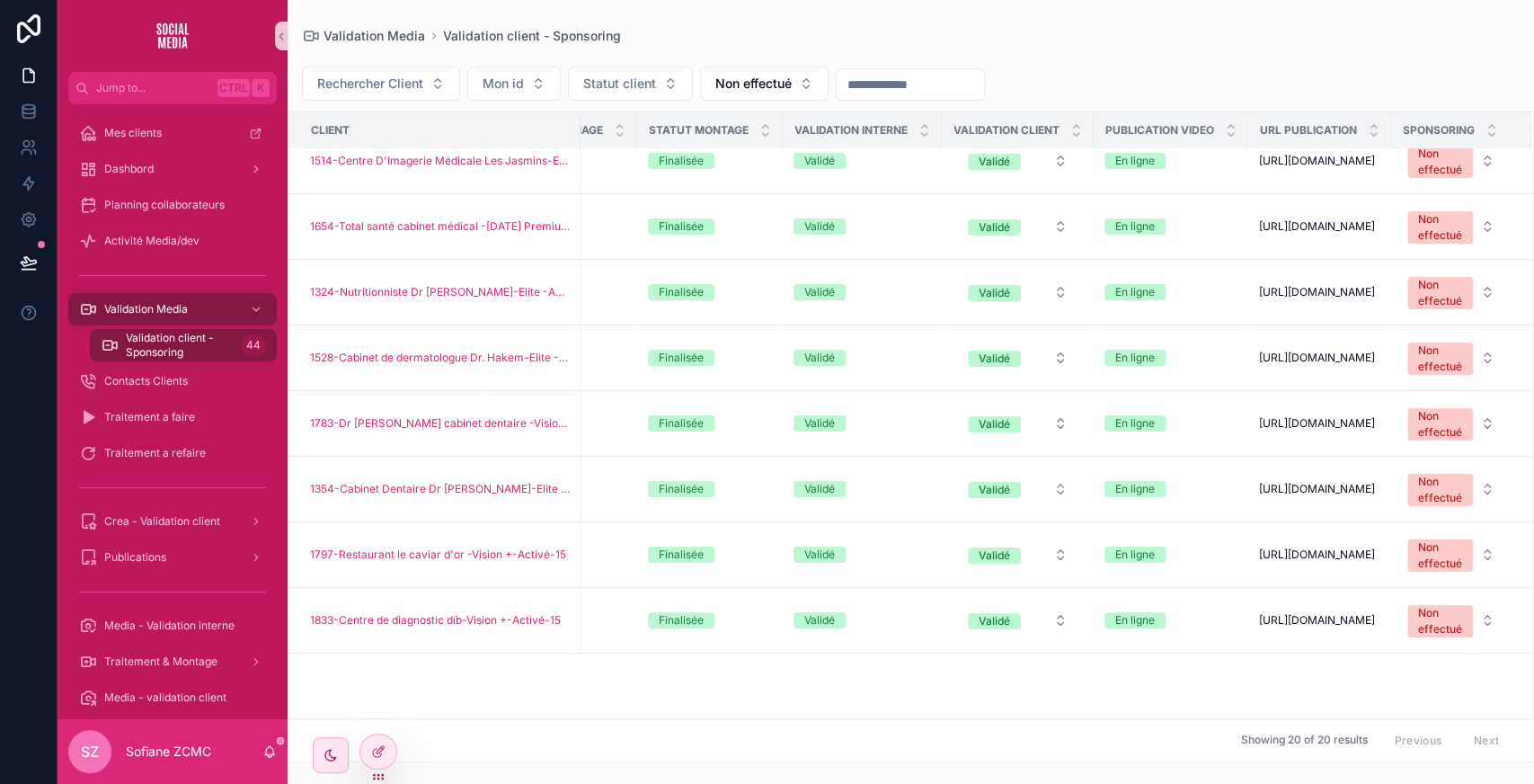
scroll to position [0, 654]
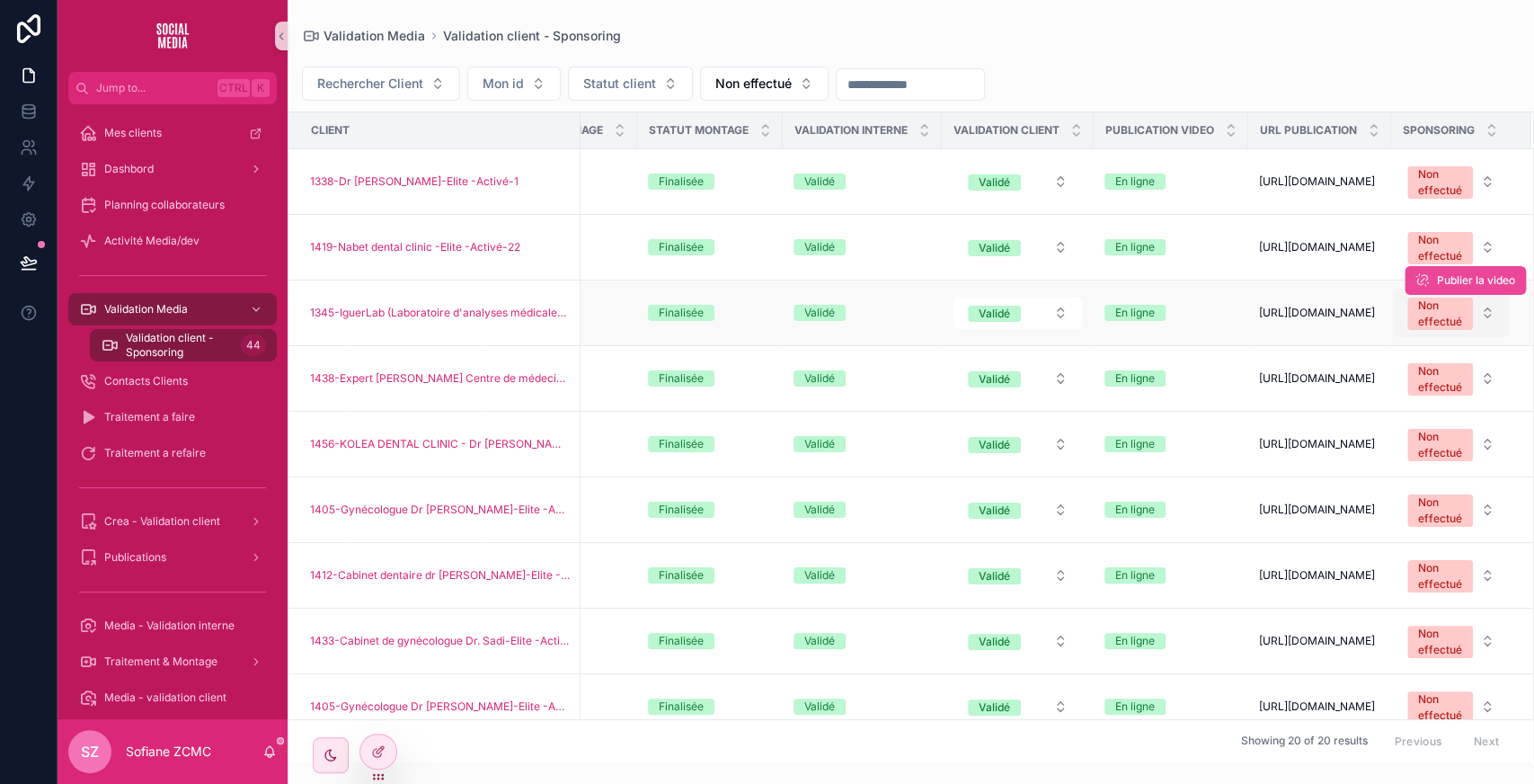
click at [1418, 330] on div "Non effectué" at bounding box center [1440, 314] width 44 height 32
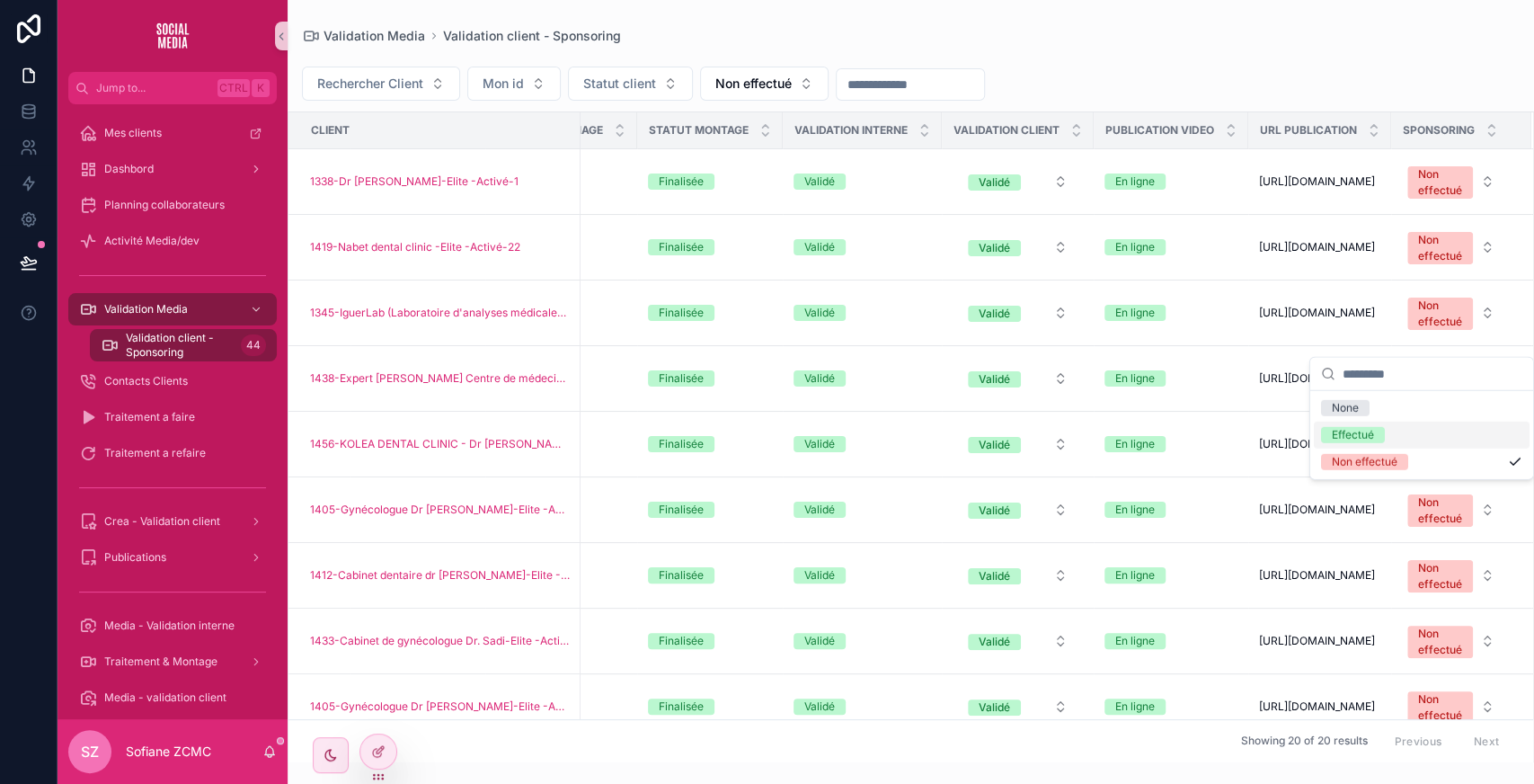
click at [1332, 434] on div "Effectué" at bounding box center [1353, 435] width 42 height 16
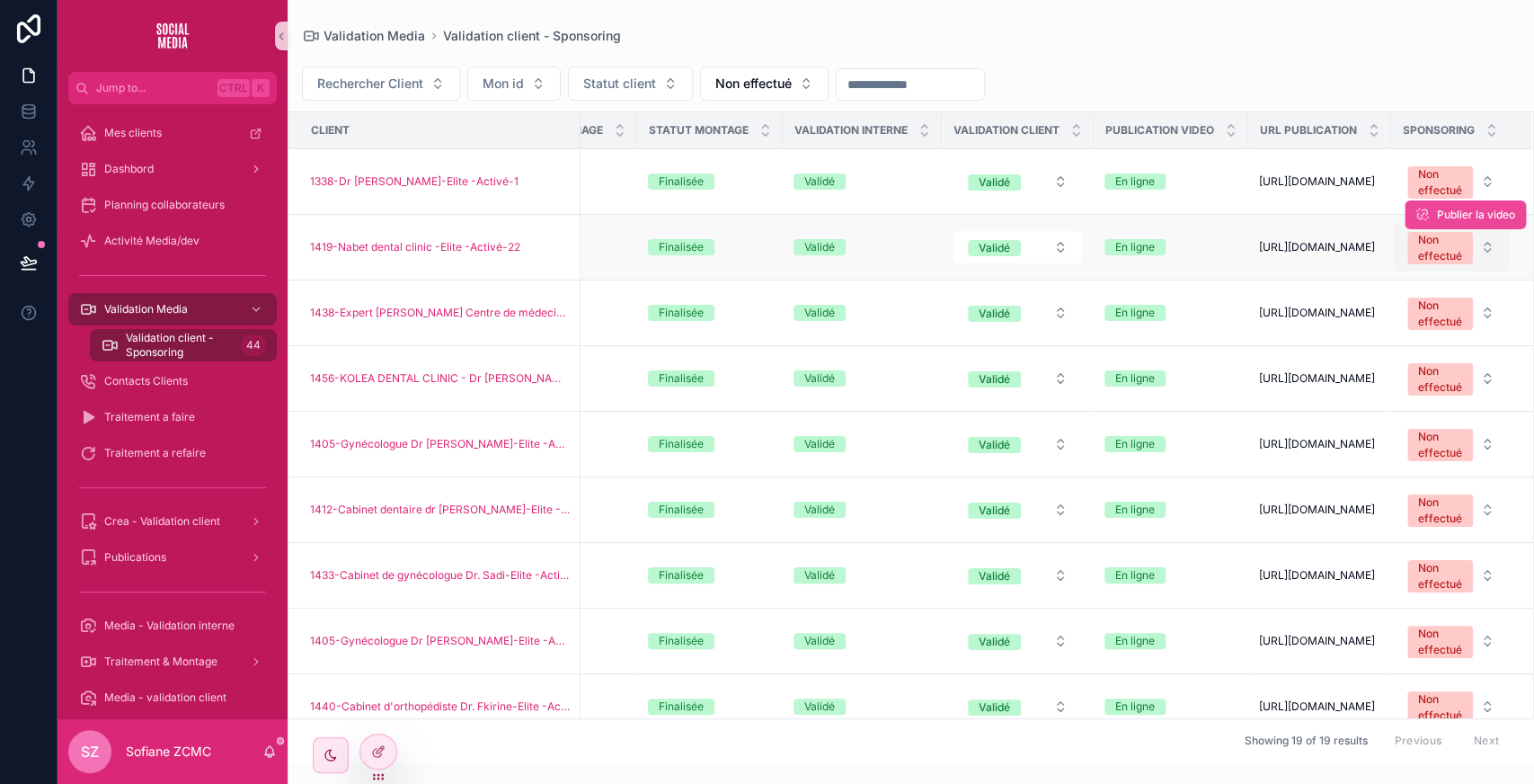
click at [1418, 257] on div "Non effectué" at bounding box center [1440, 248] width 44 height 32
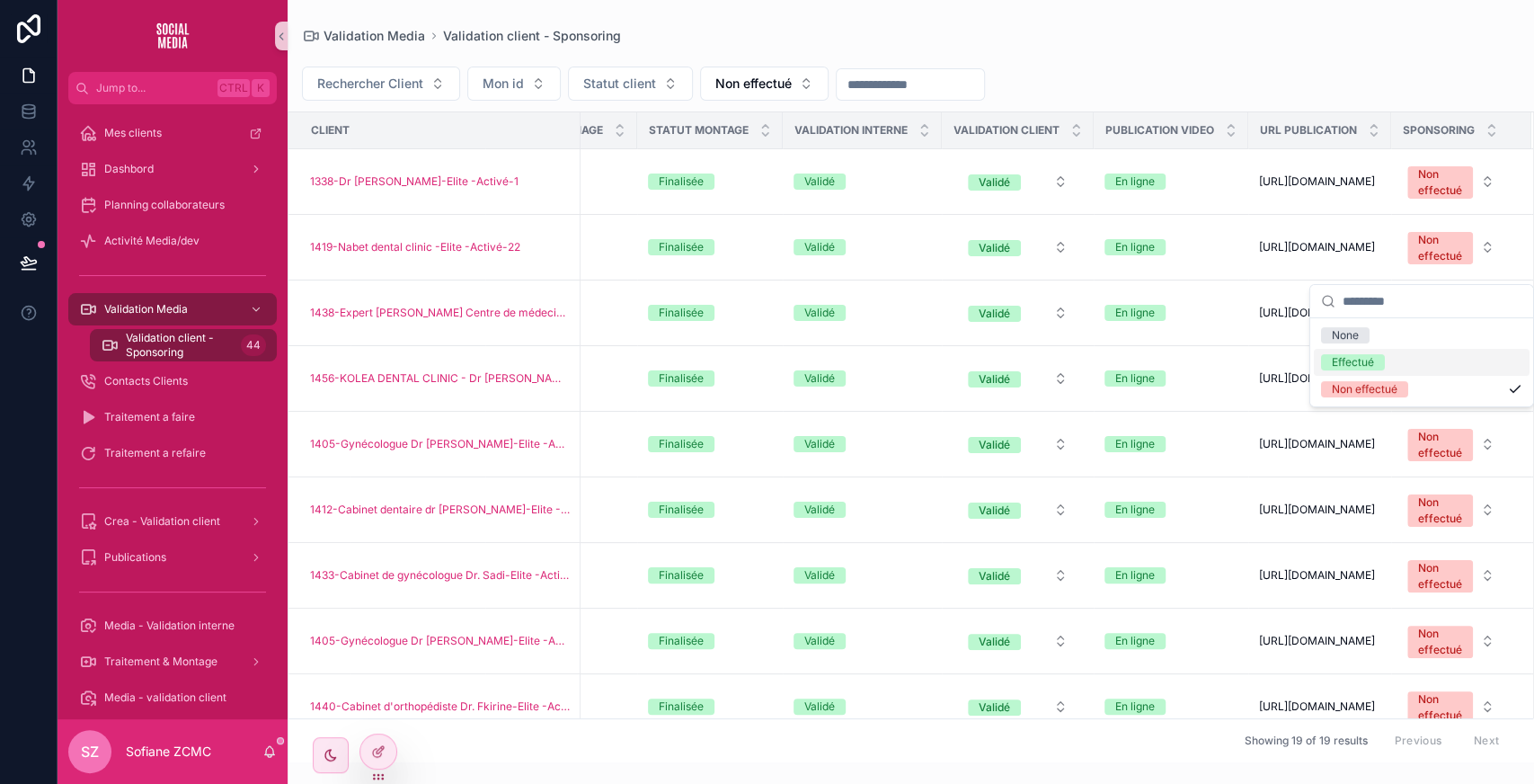
click at [1344, 357] on div "Effectué" at bounding box center [1353, 362] width 42 height 16
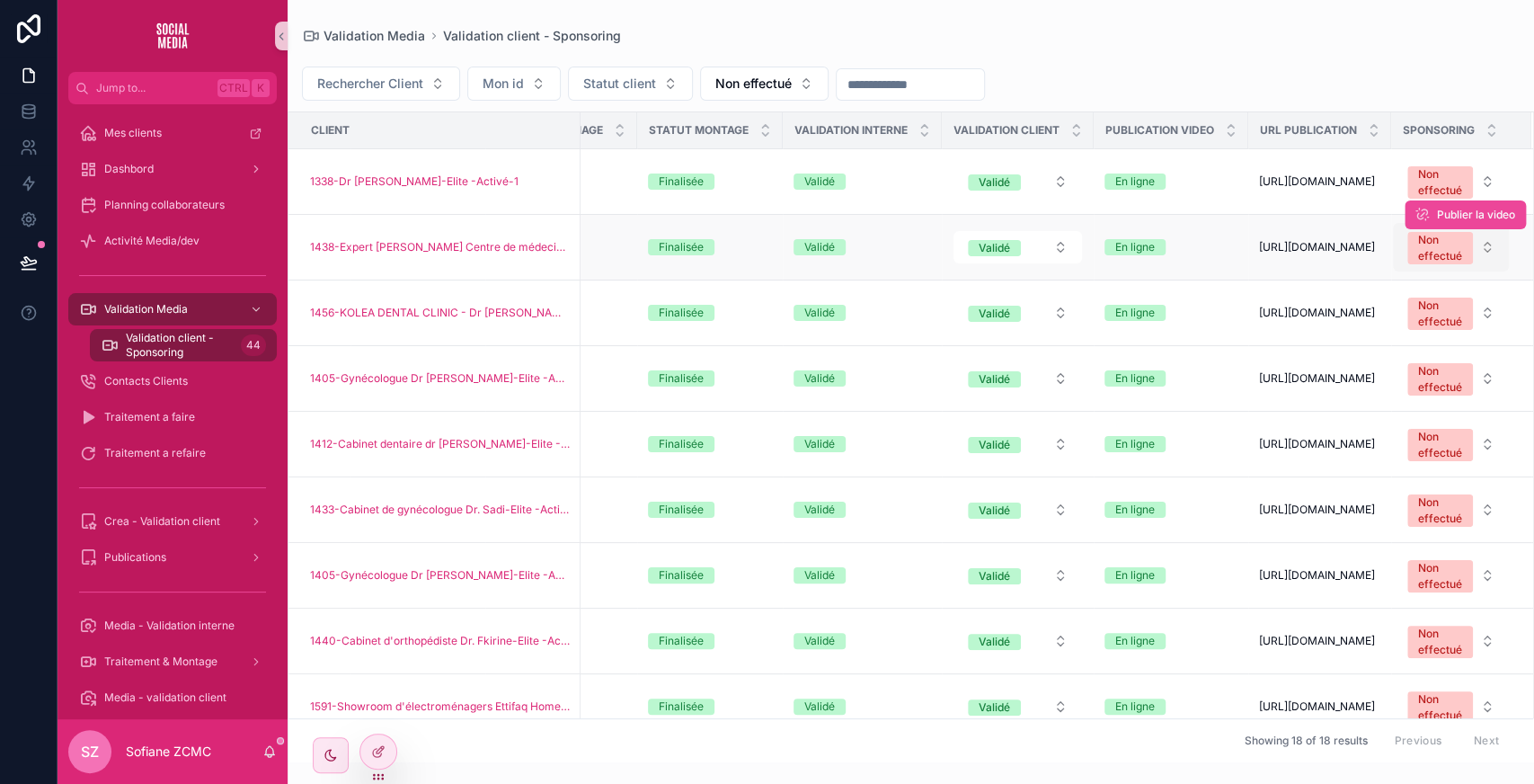
click at [1426, 257] on div "Non effectué" at bounding box center [1440, 248] width 44 height 32
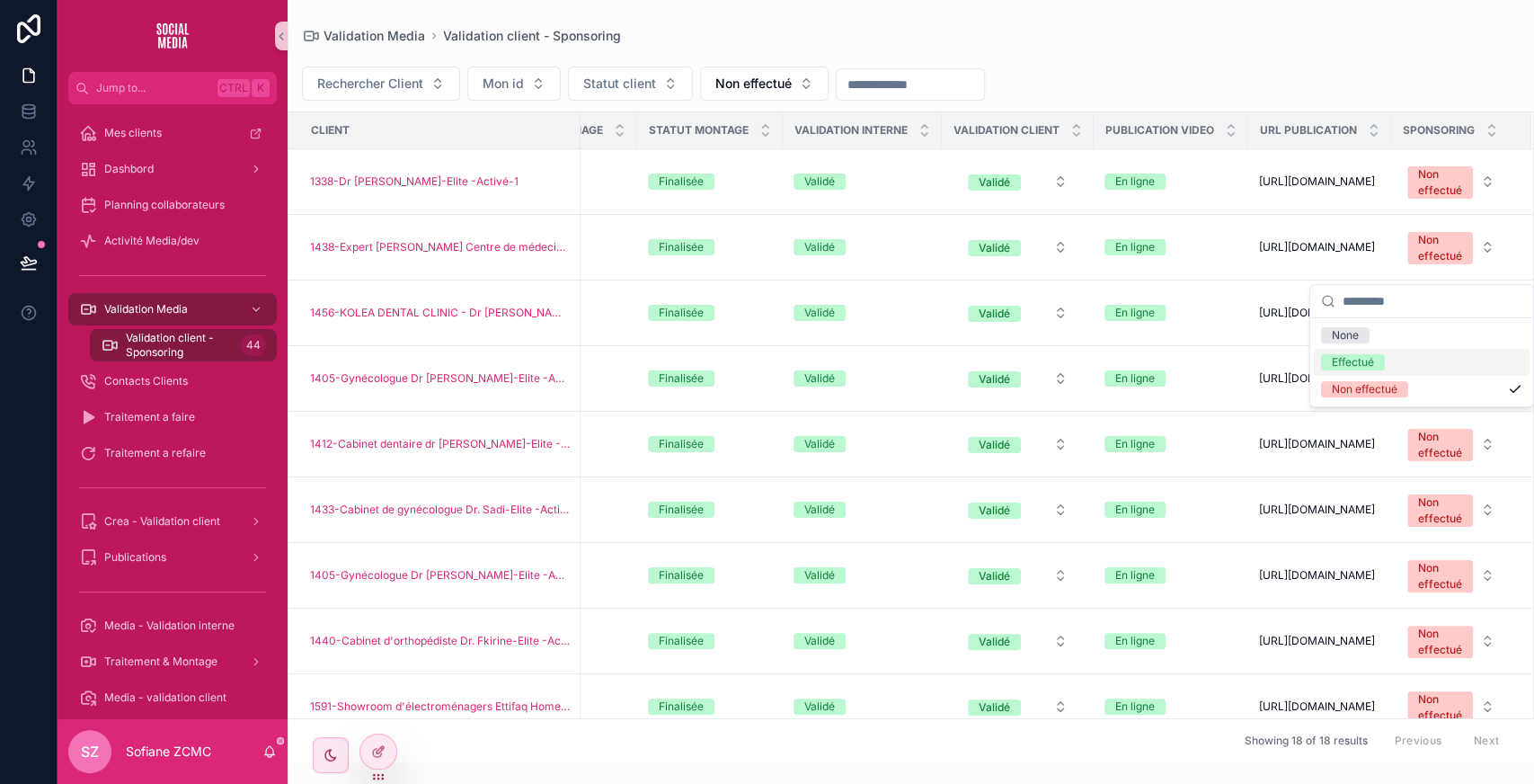
click at [1363, 358] on div "Effectué" at bounding box center [1353, 362] width 42 height 16
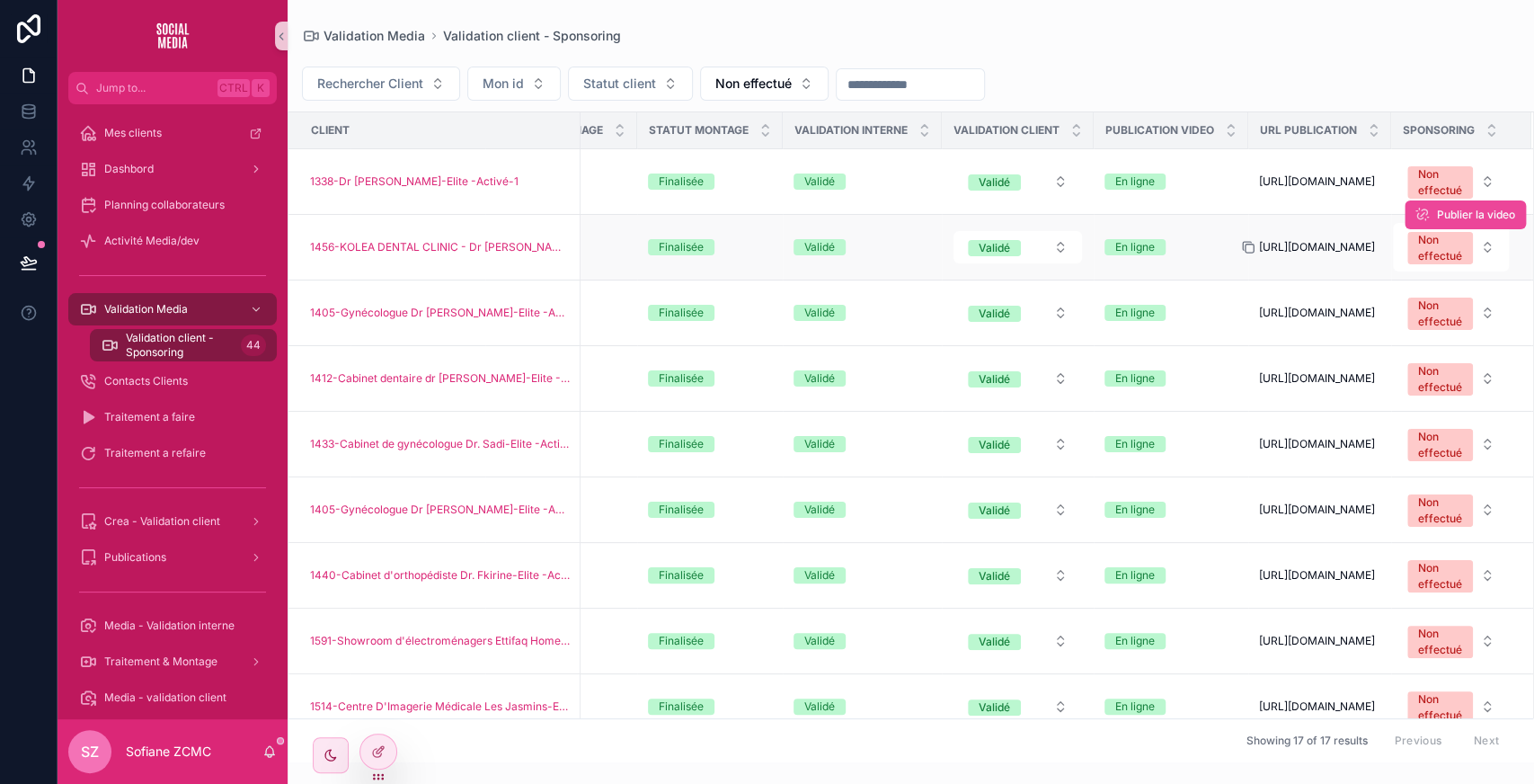
click at [1241, 254] on icon "scrollable content" at bounding box center [1248, 246] width 14 height 14
click at [1427, 259] on div "Non effectué" at bounding box center [1440, 248] width 44 height 32
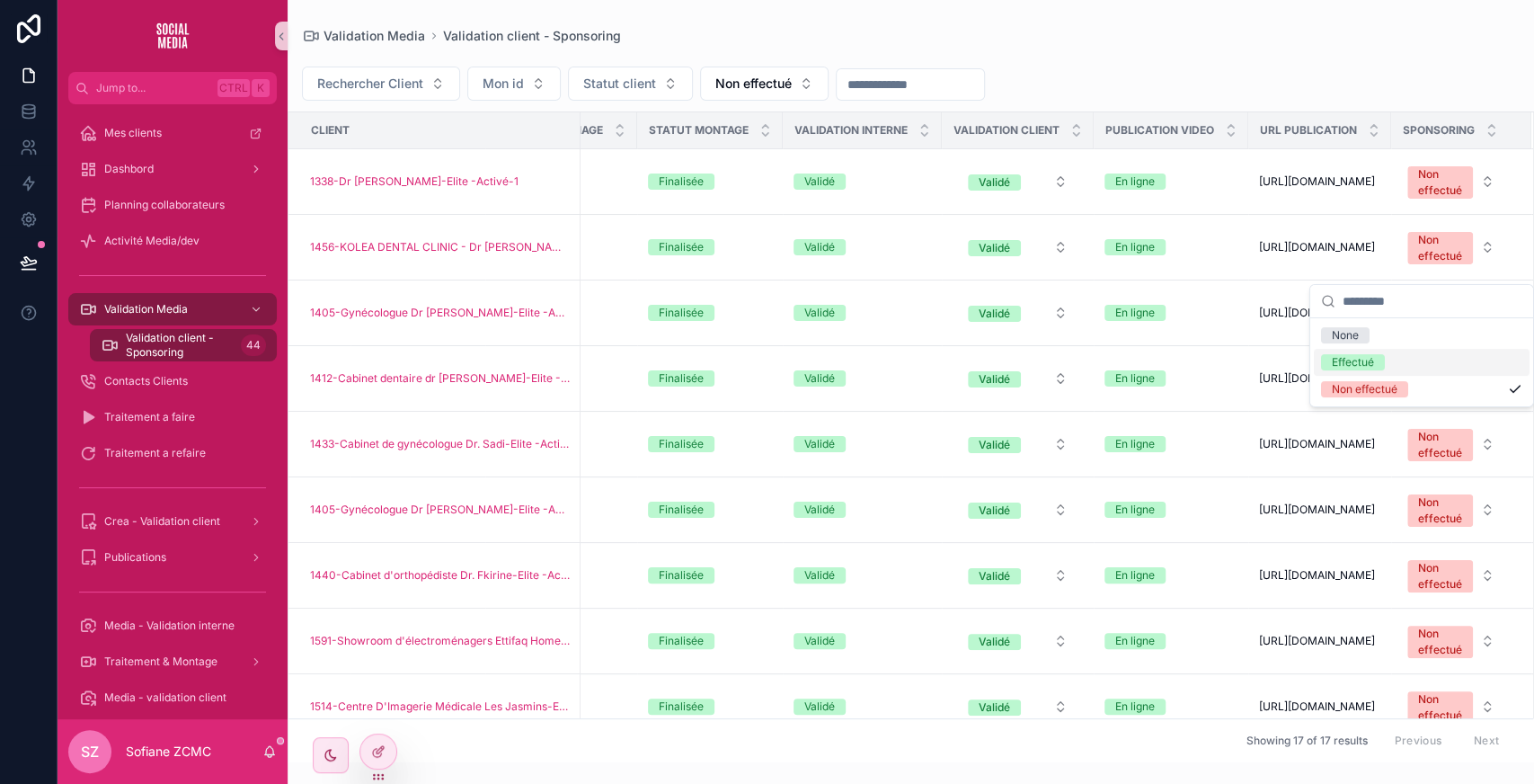
click at [1363, 356] on div "Effectué" at bounding box center [1353, 362] width 42 height 16
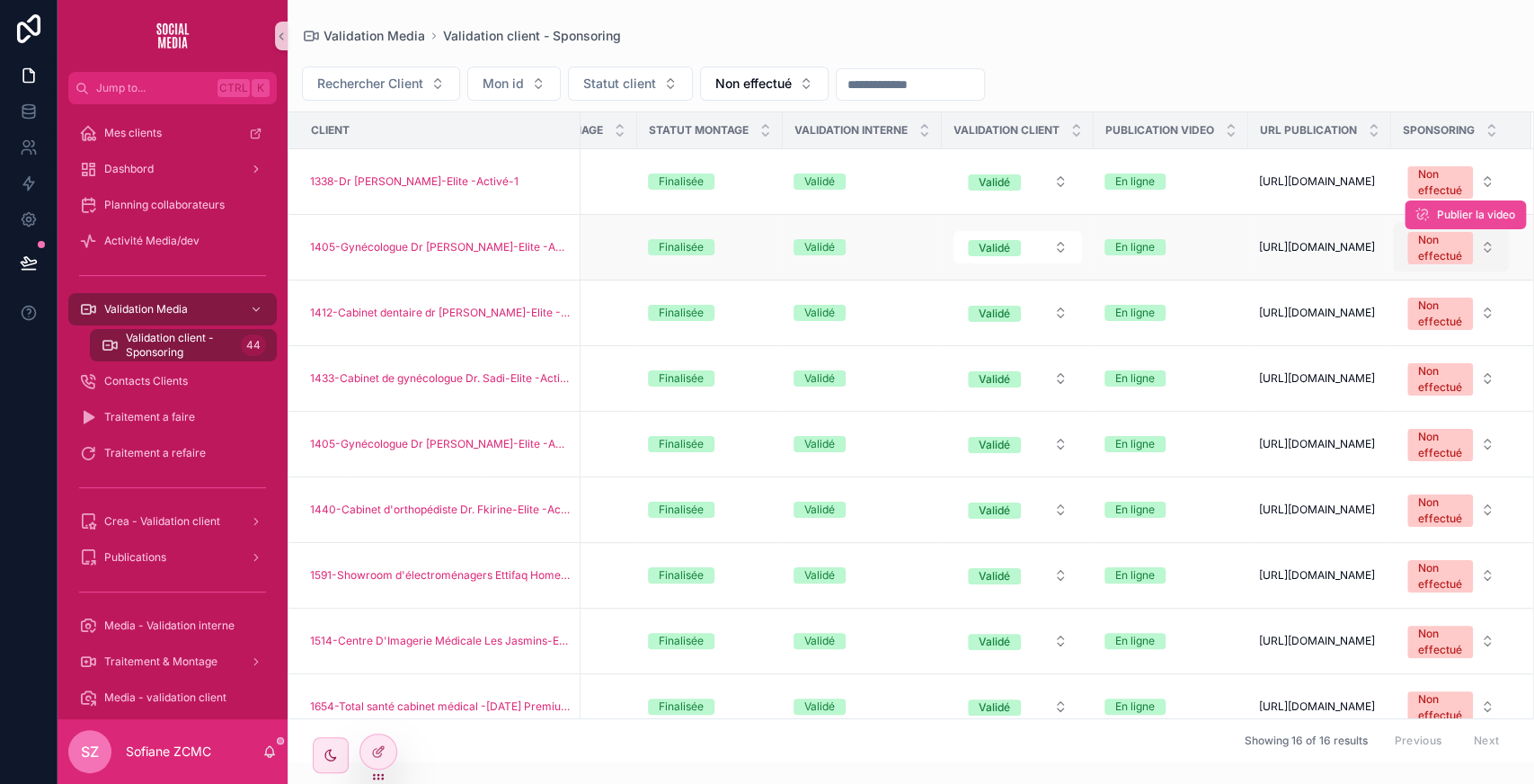
click at [1431, 260] on div "Non effectué" at bounding box center [1440, 248] width 44 height 32
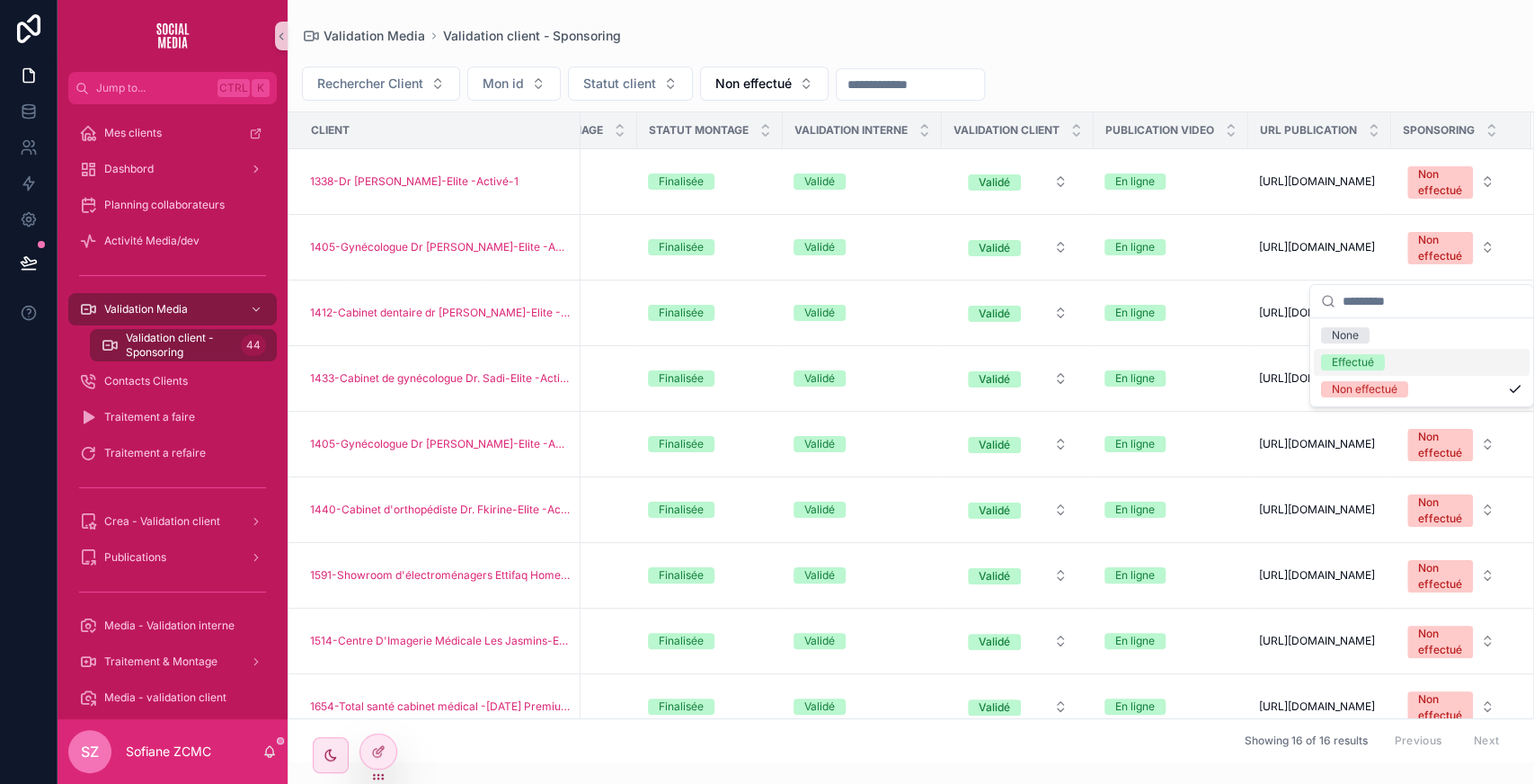
click at [1358, 362] on div "Effectué" at bounding box center [1353, 362] width 42 height 16
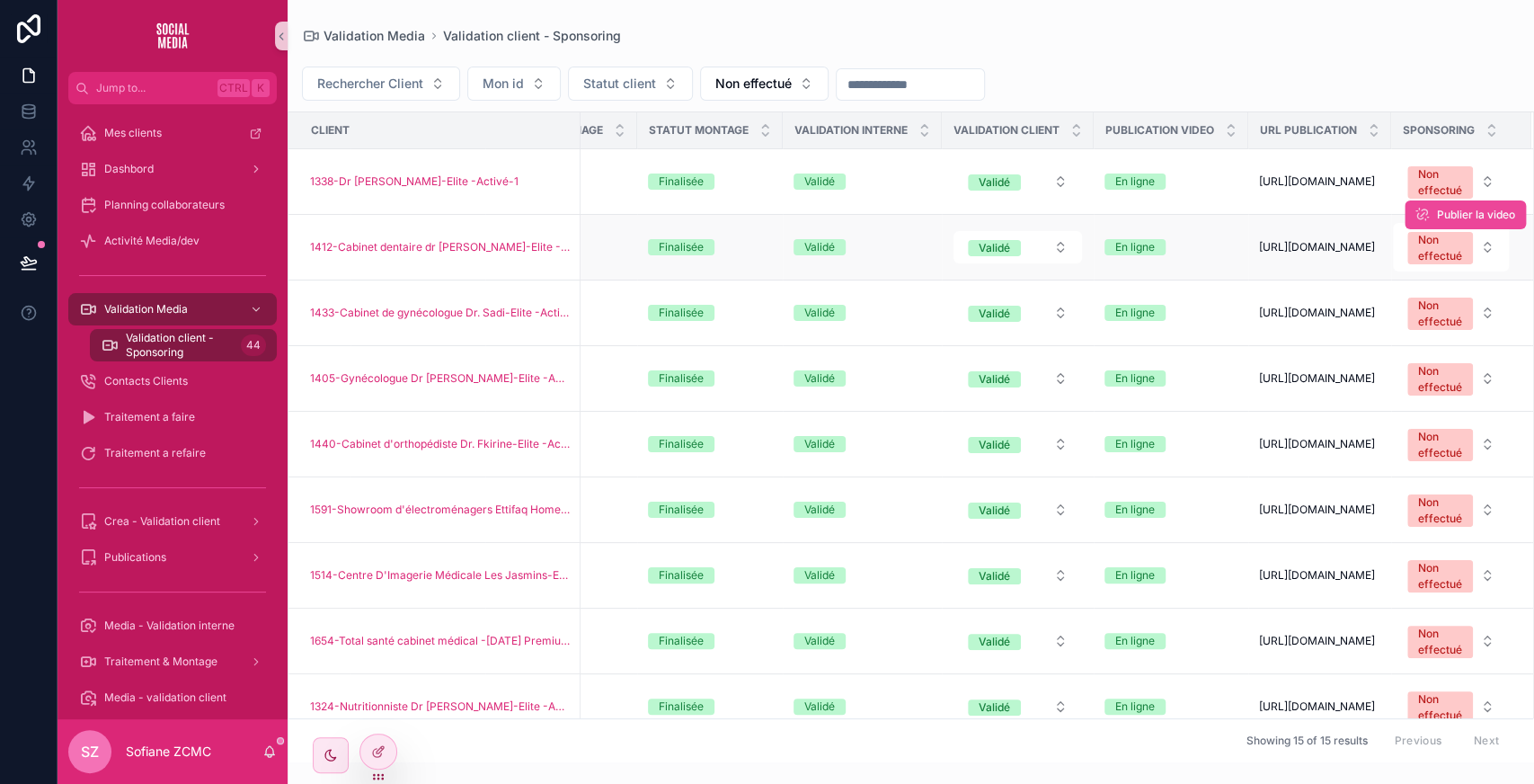
click at [1423, 247] on div "Publier la video" at bounding box center [1465, 215] width 121 height 65
click at [1418, 261] on div "Non effectué" at bounding box center [1440, 248] width 44 height 32
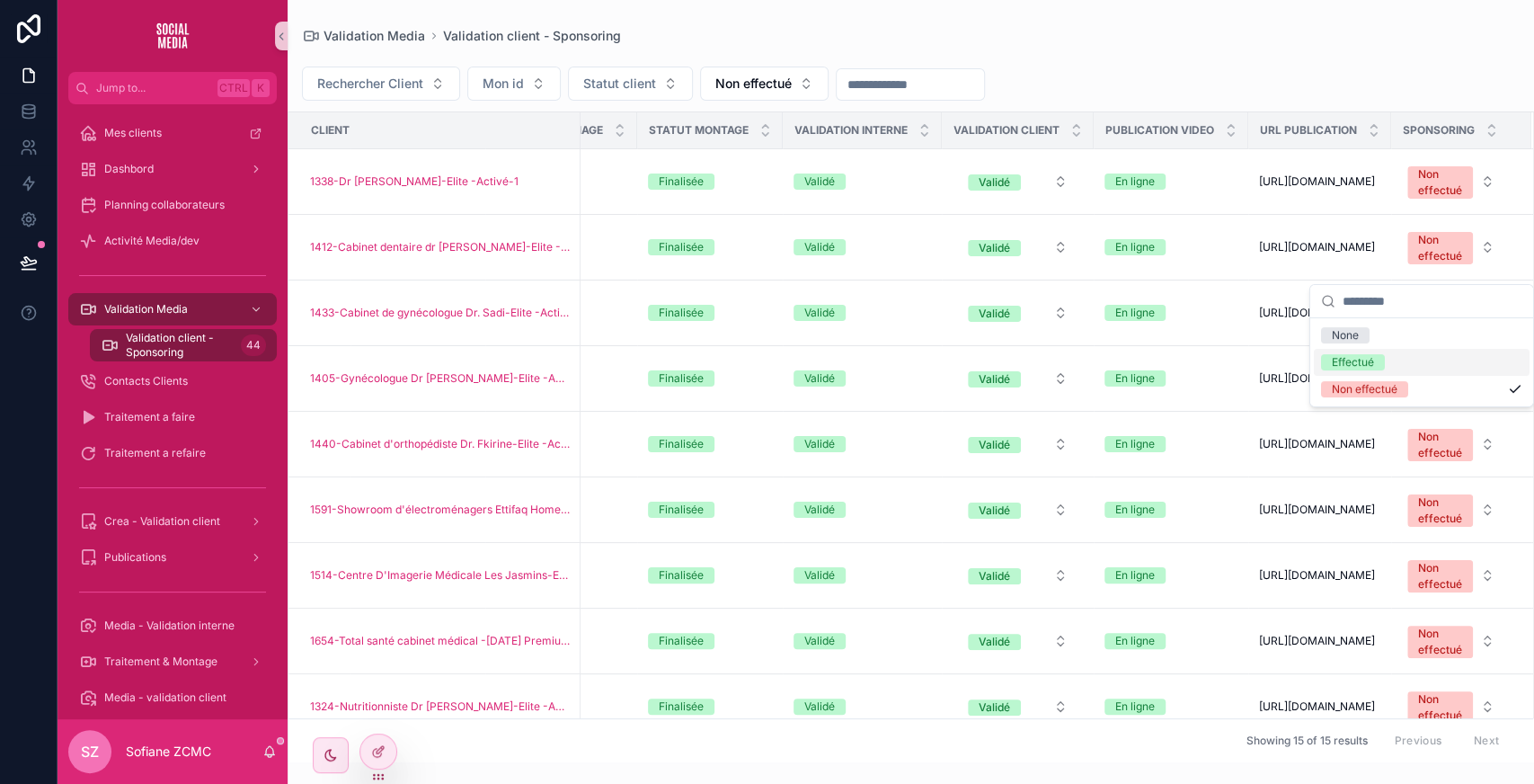
click at [1350, 352] on div "Effectué" at bounding box center [1422, 362] width 216 height 27
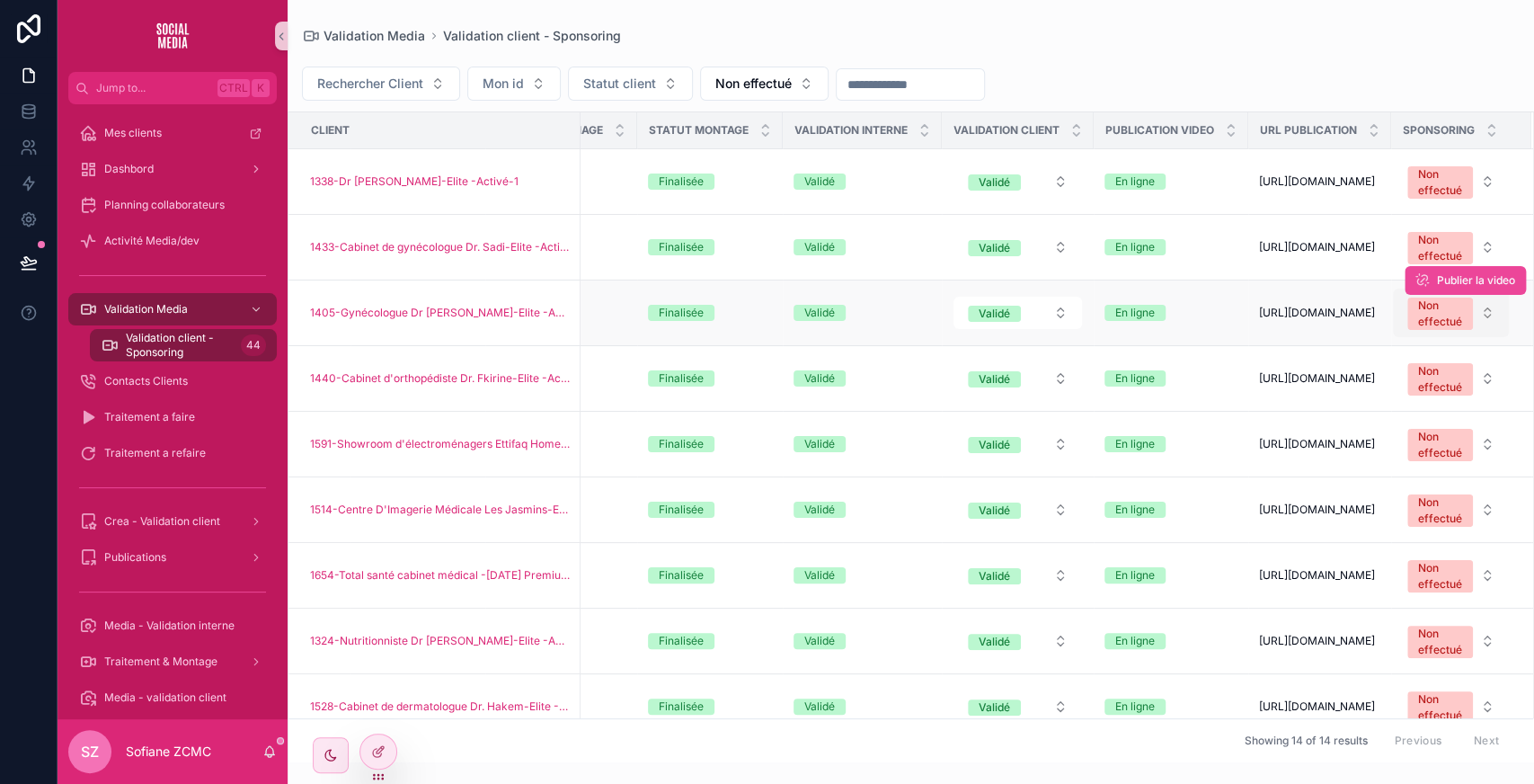
click at [1418, 330] on div "Non effectué" at bounding box center [1440, 314] width 44 height 32
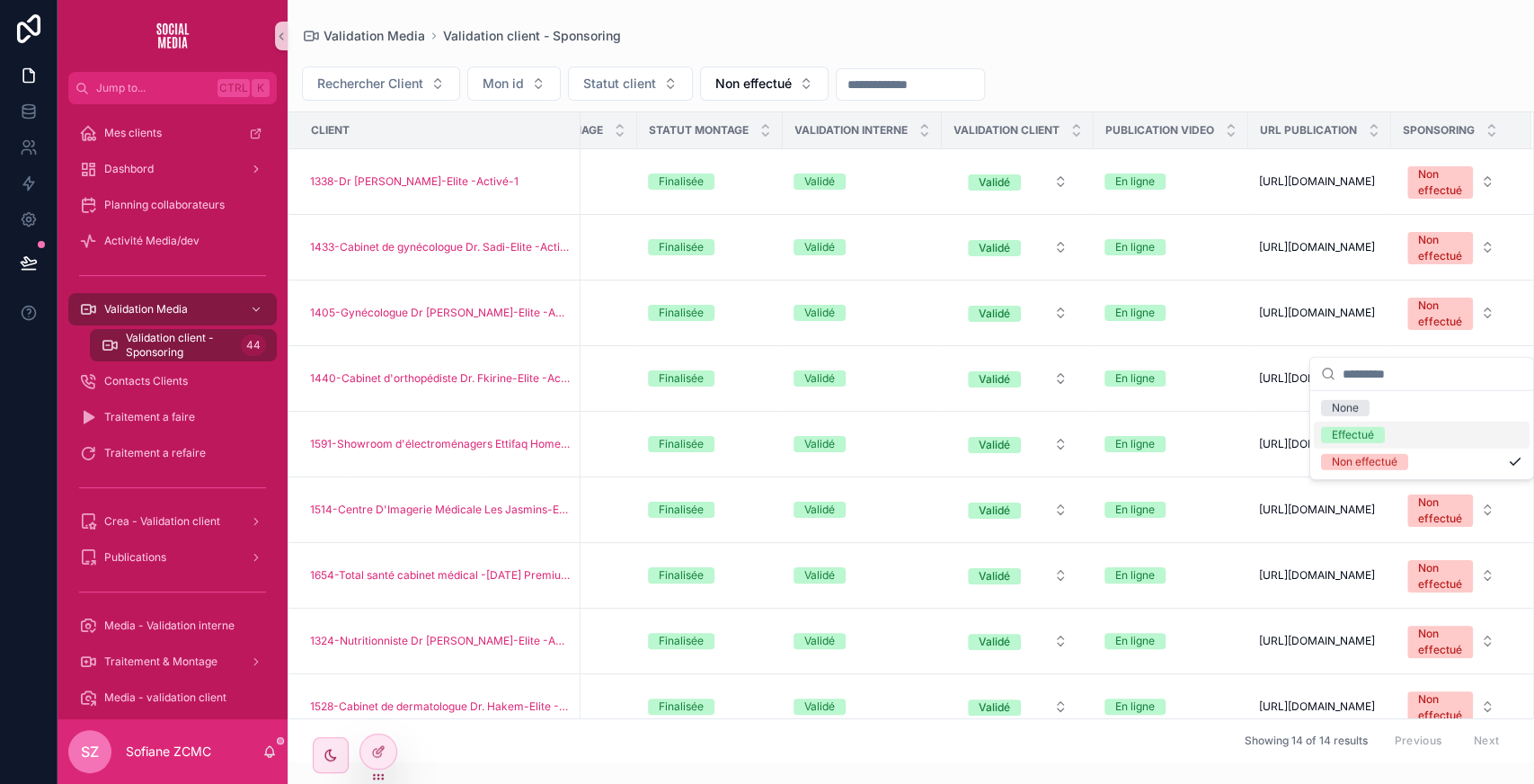
click at [1369, 430] on div "Effectué" at bounding box center [1353, 435] width 42 height 16
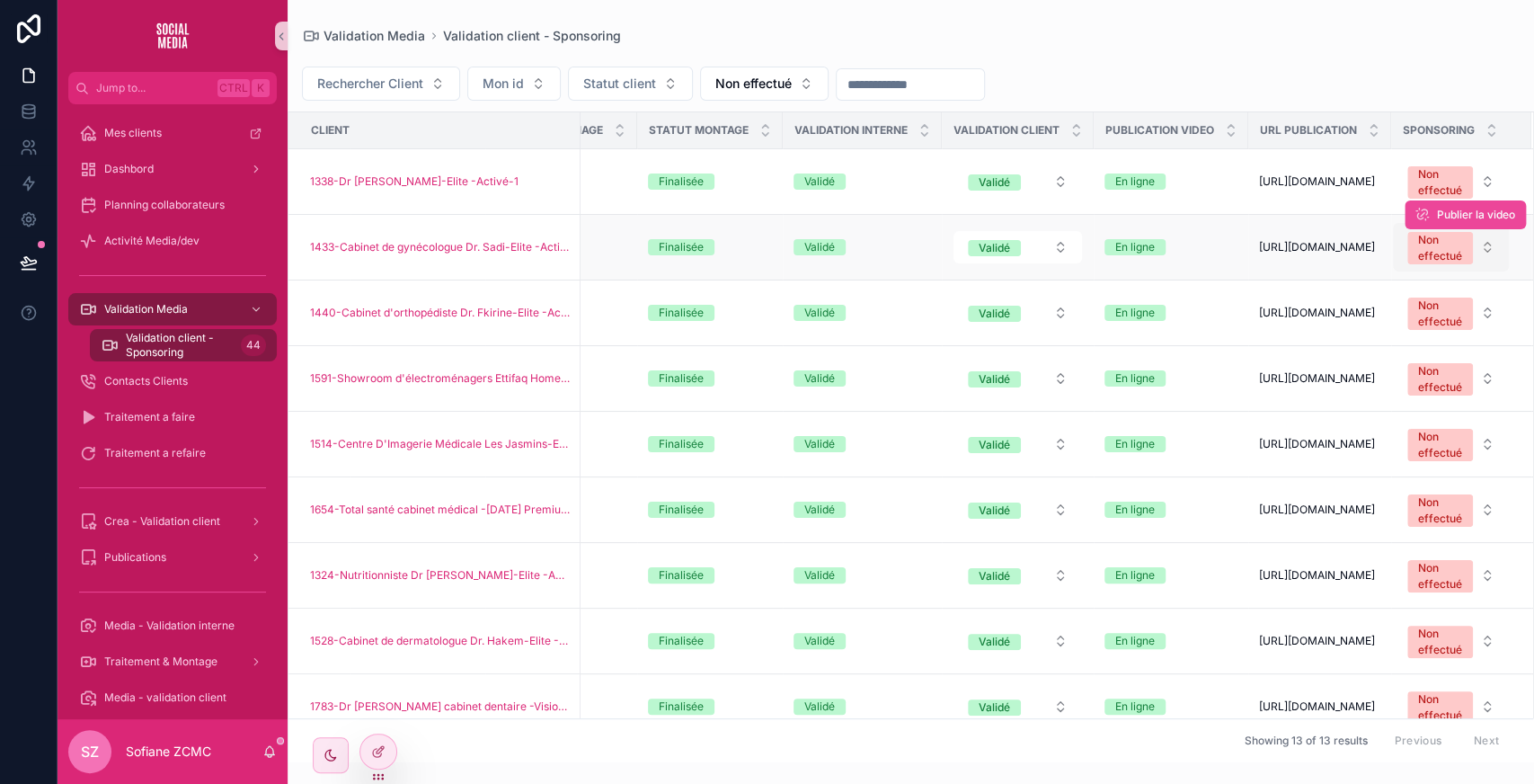
click at [1423, 259] on div "Non effectué" at bounding box center [1440, 248] width 44 height 32
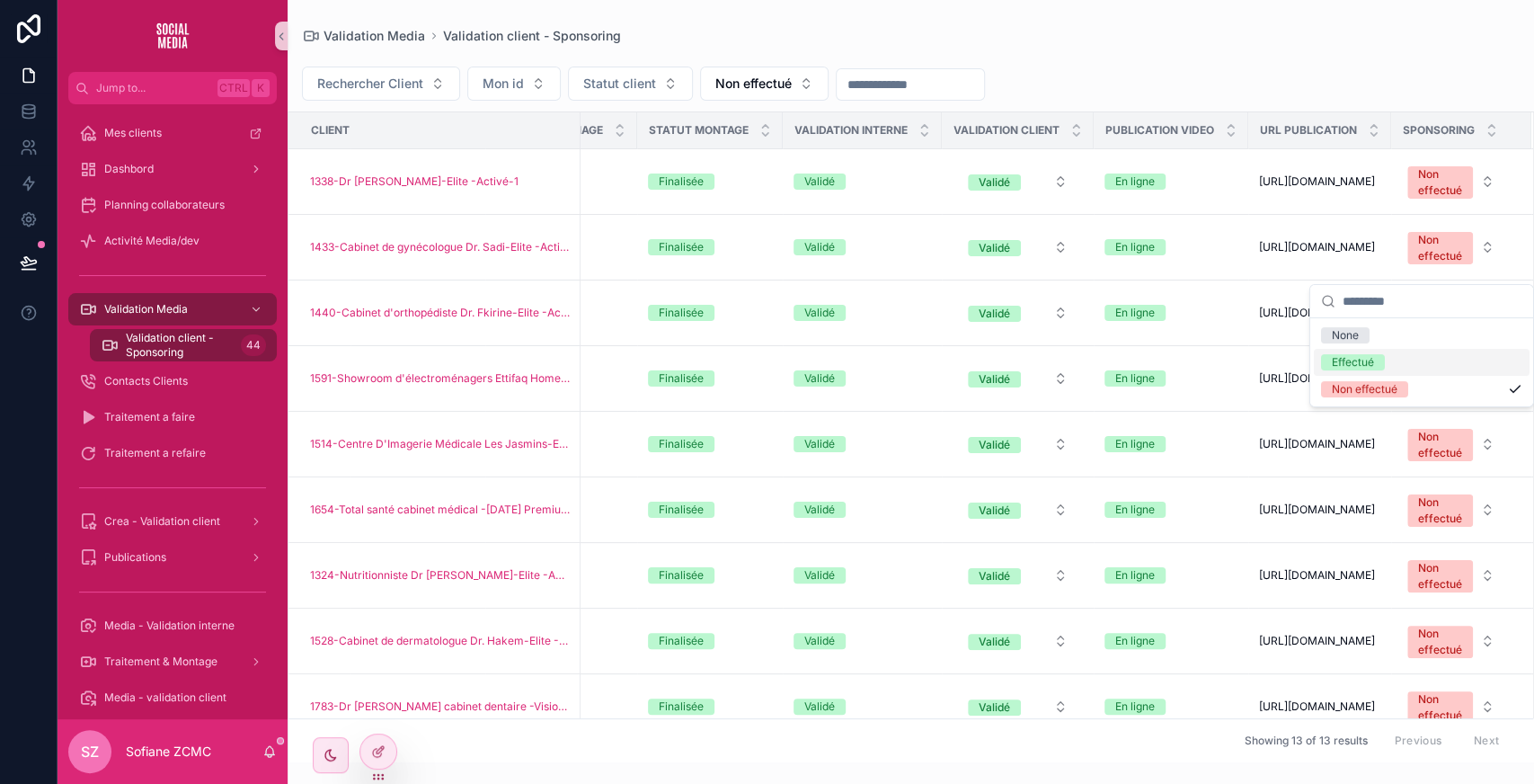
click at [1365, 359] on div "Effectué" at bounding box center [1353, 362] width 42 height 16
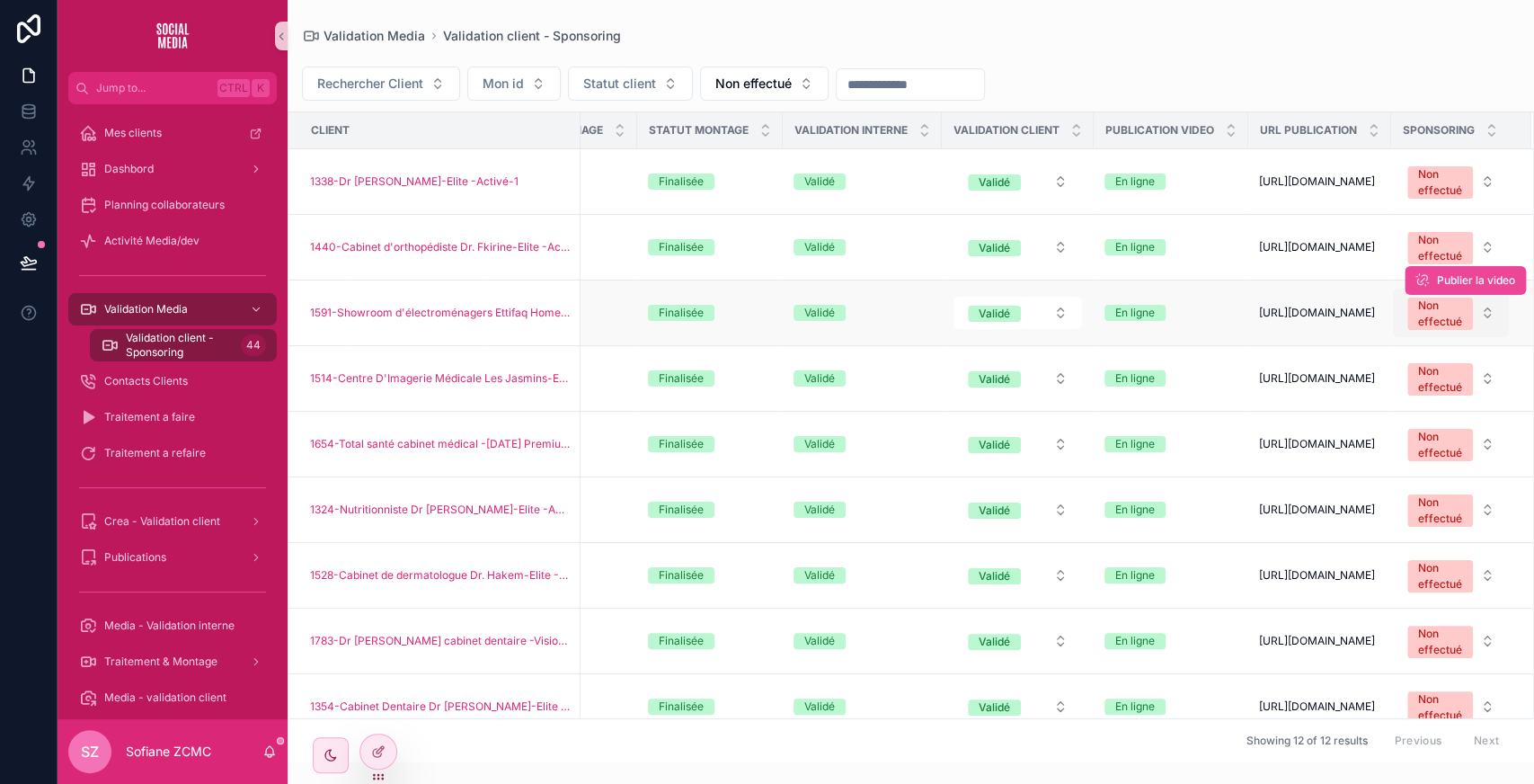
click at [1429, 330] on div "Non effectué" at bounding box center [1440, 314] width 44 height 32
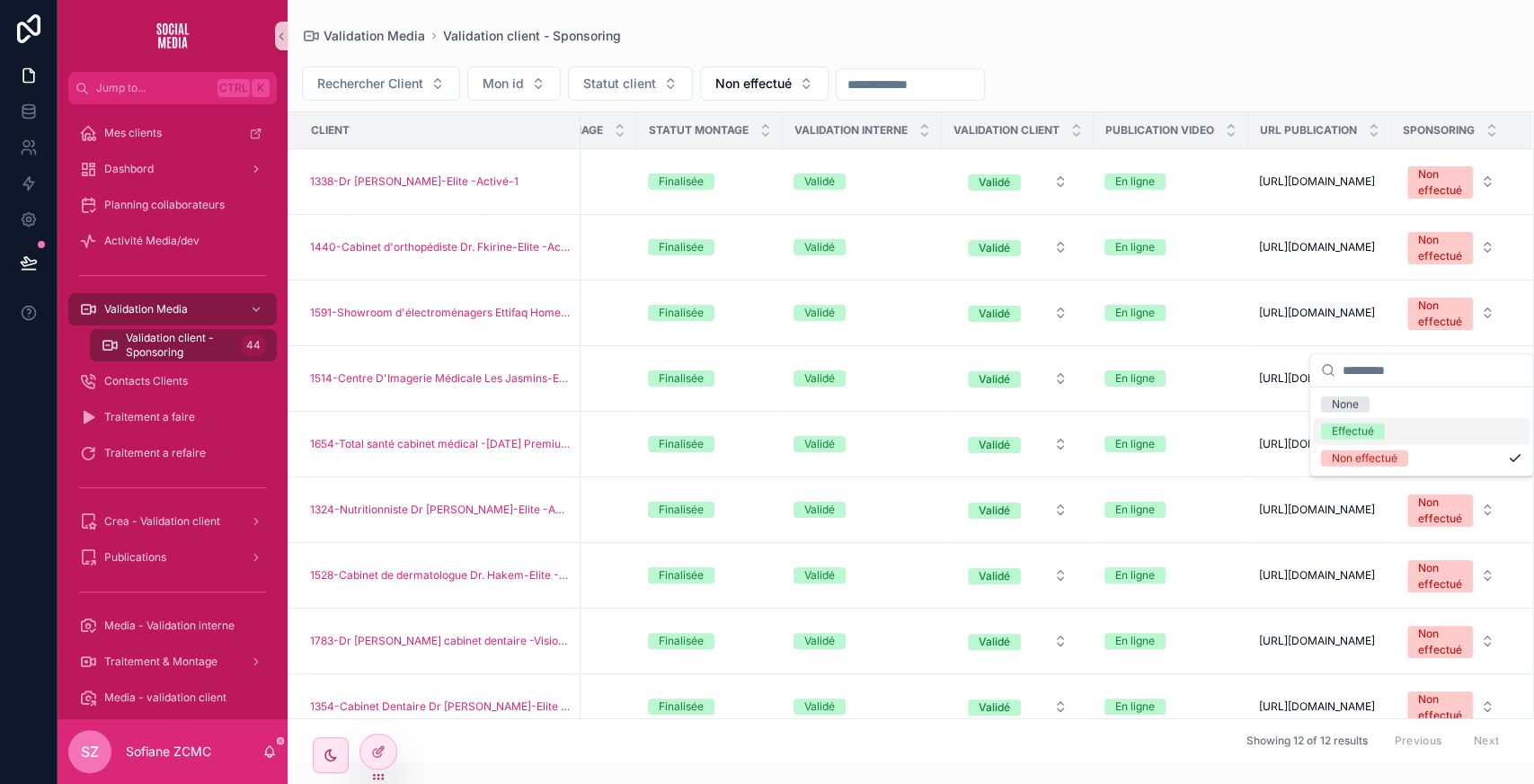
click at [1361, 427] on div "Effectué" at bounding box center [1353, 431] width 42 height 16
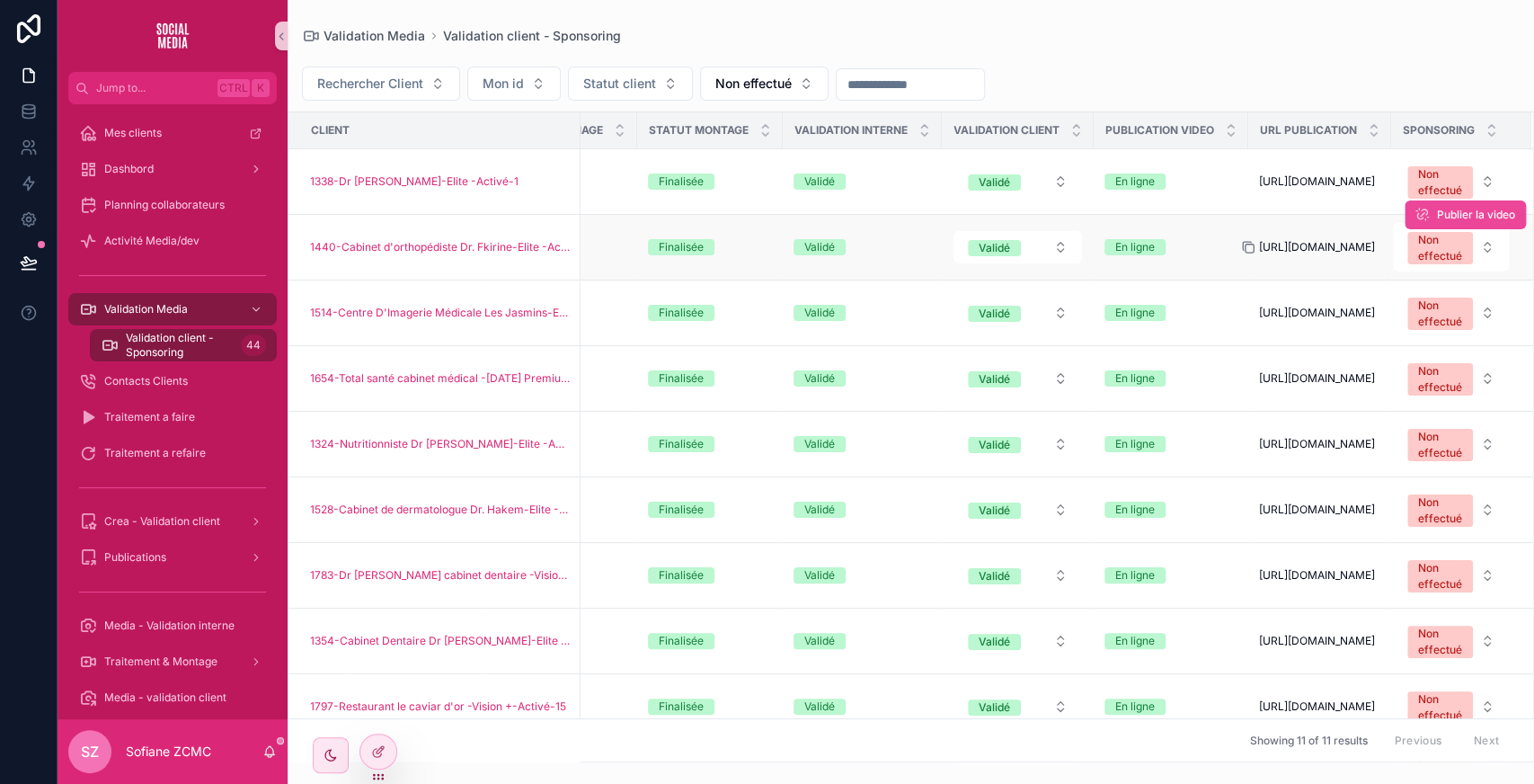
click at [1241, 254] on icon "scrollable content" at bounding box center [1248, 246] width 14 height 14
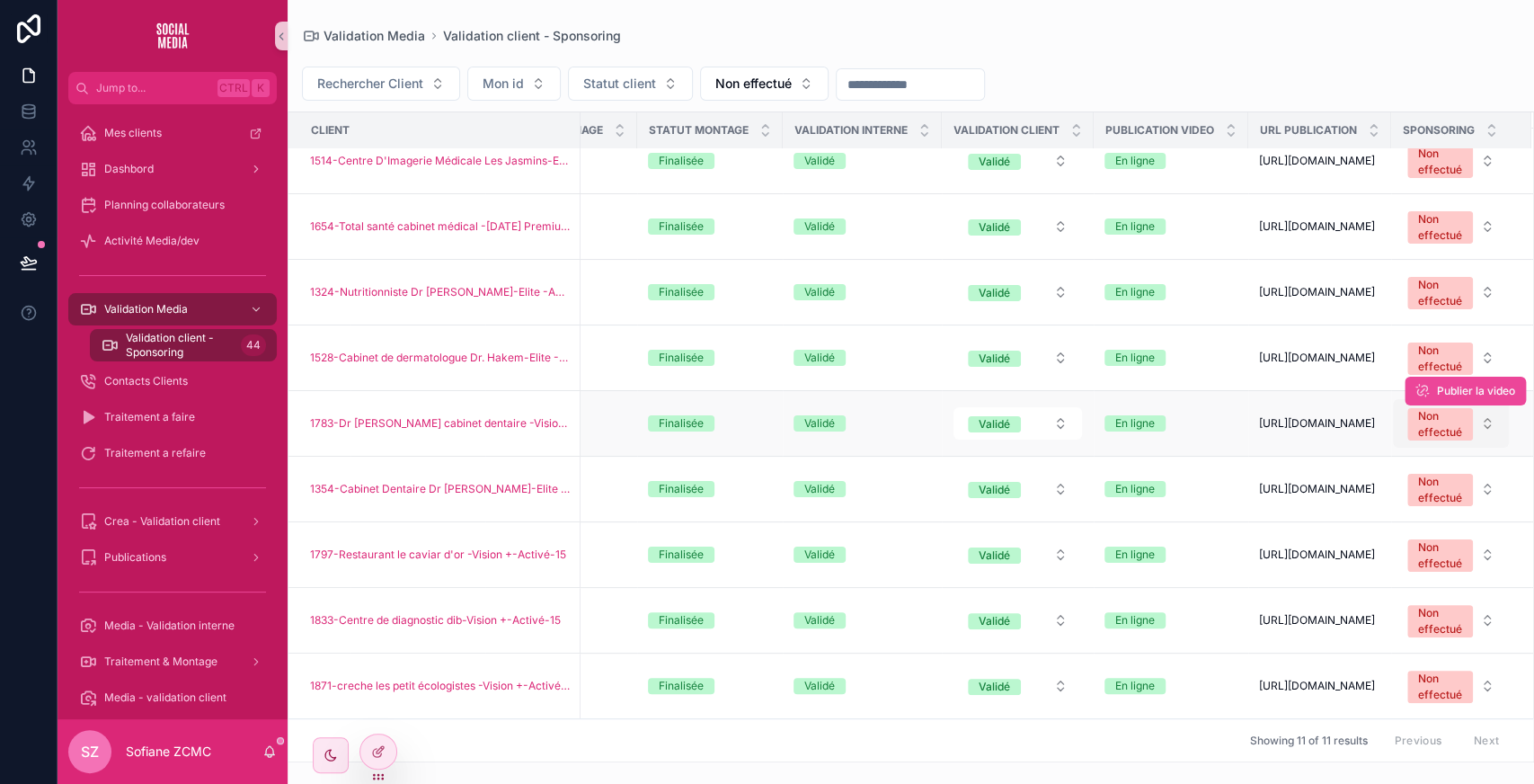
click at [1418, 408] on div "Non effectué" at bounding box center [1440, 424] width 44 height 32
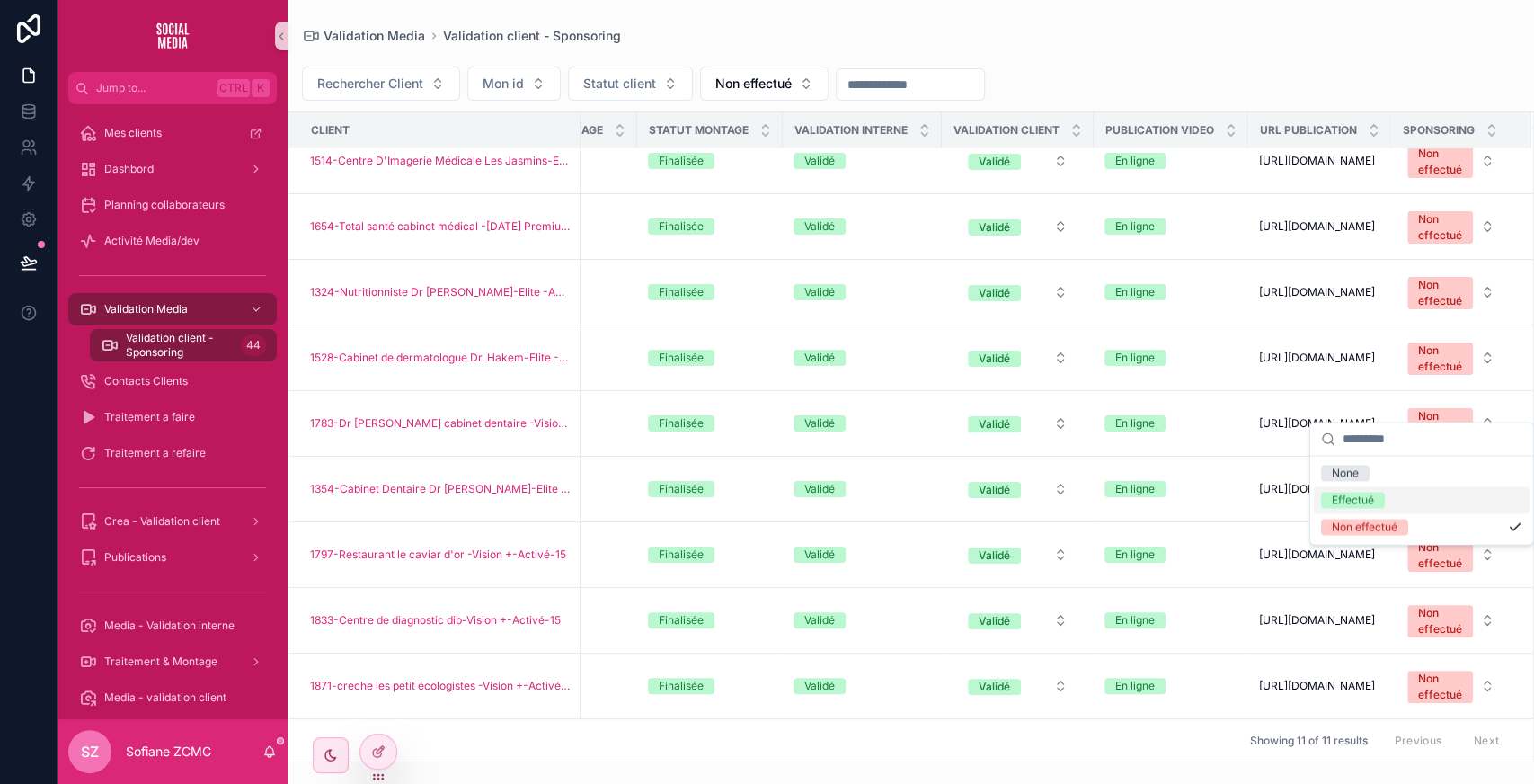
click at [1348, 495] on div "Effectué" at bounding box center [1353, 500] width 42 height 16
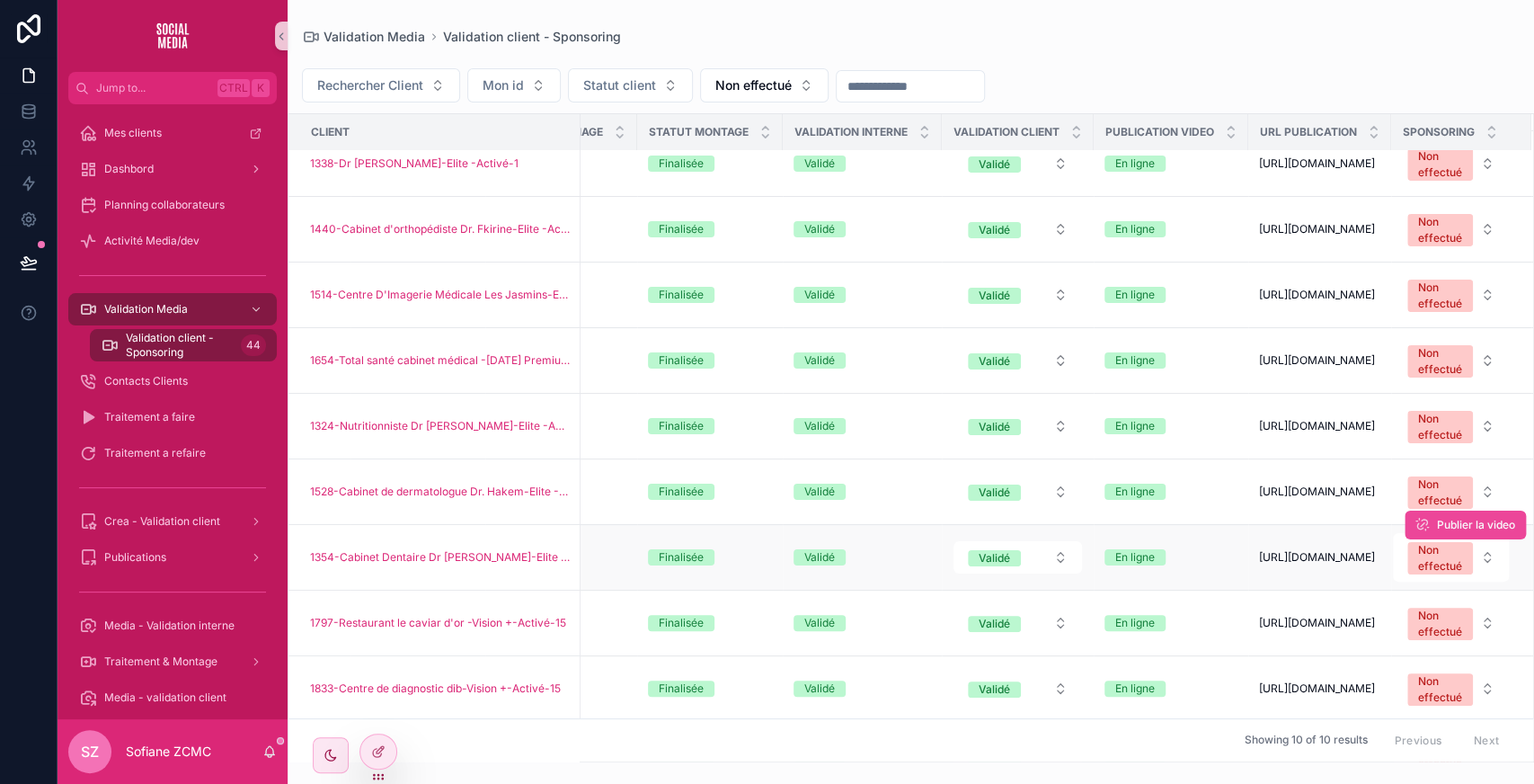
scroll to position [0, 654]
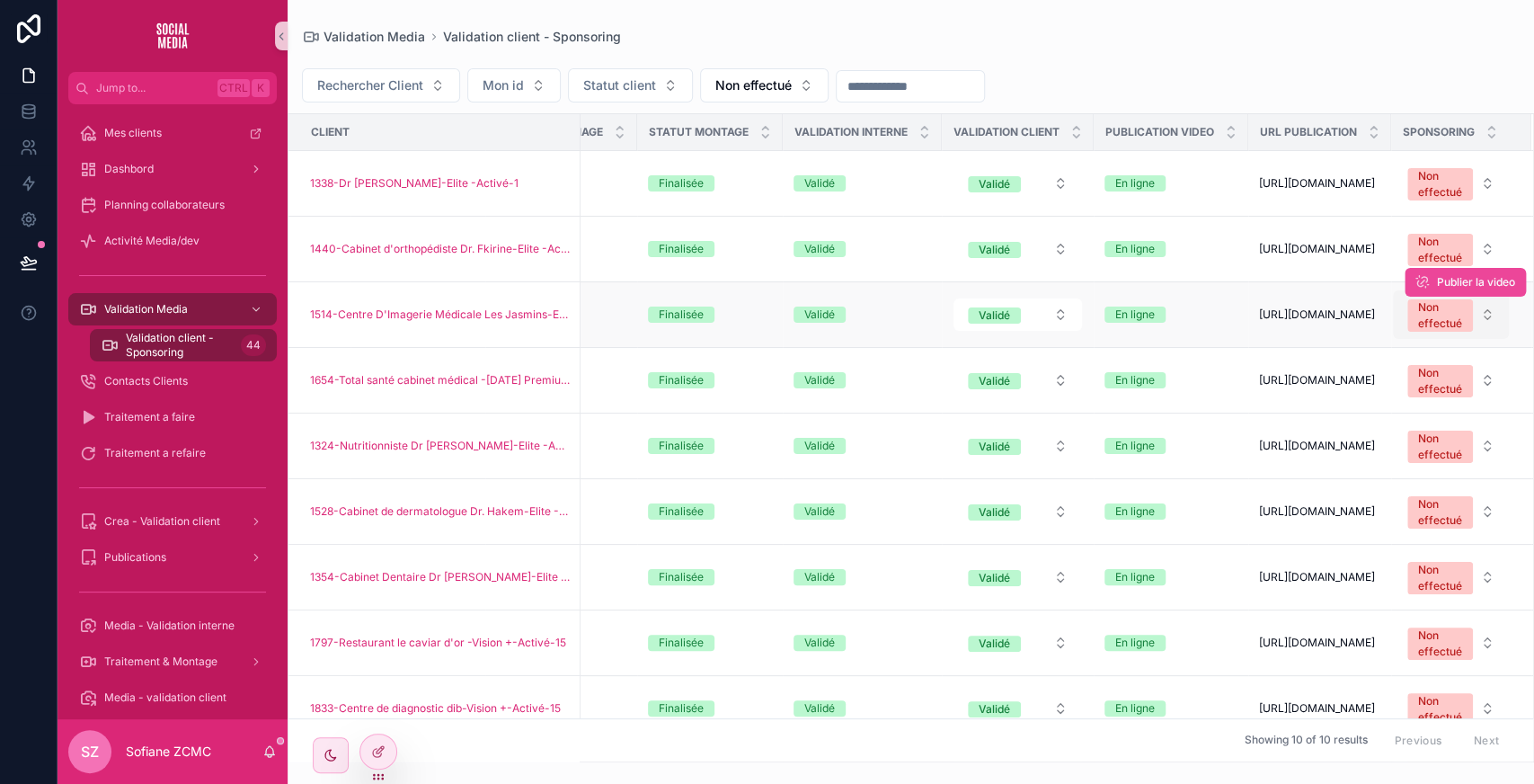
click at [1427, 331] on div "Non effectué" at bounding box center [1440, 315] width 44 height 32
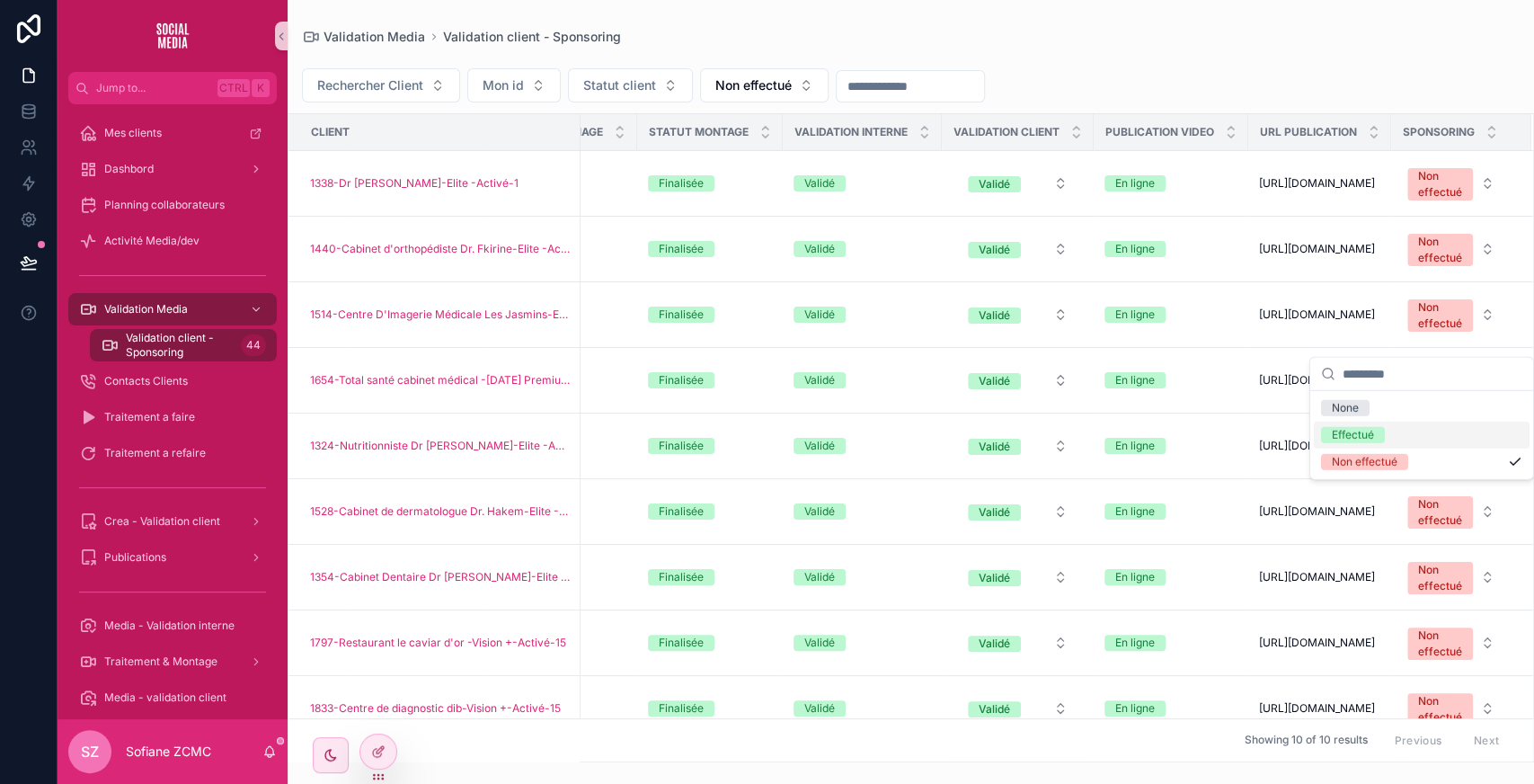
click at [1357, 433] on div "Effectué" at bounding box center [1353, 435] width 42 height 16
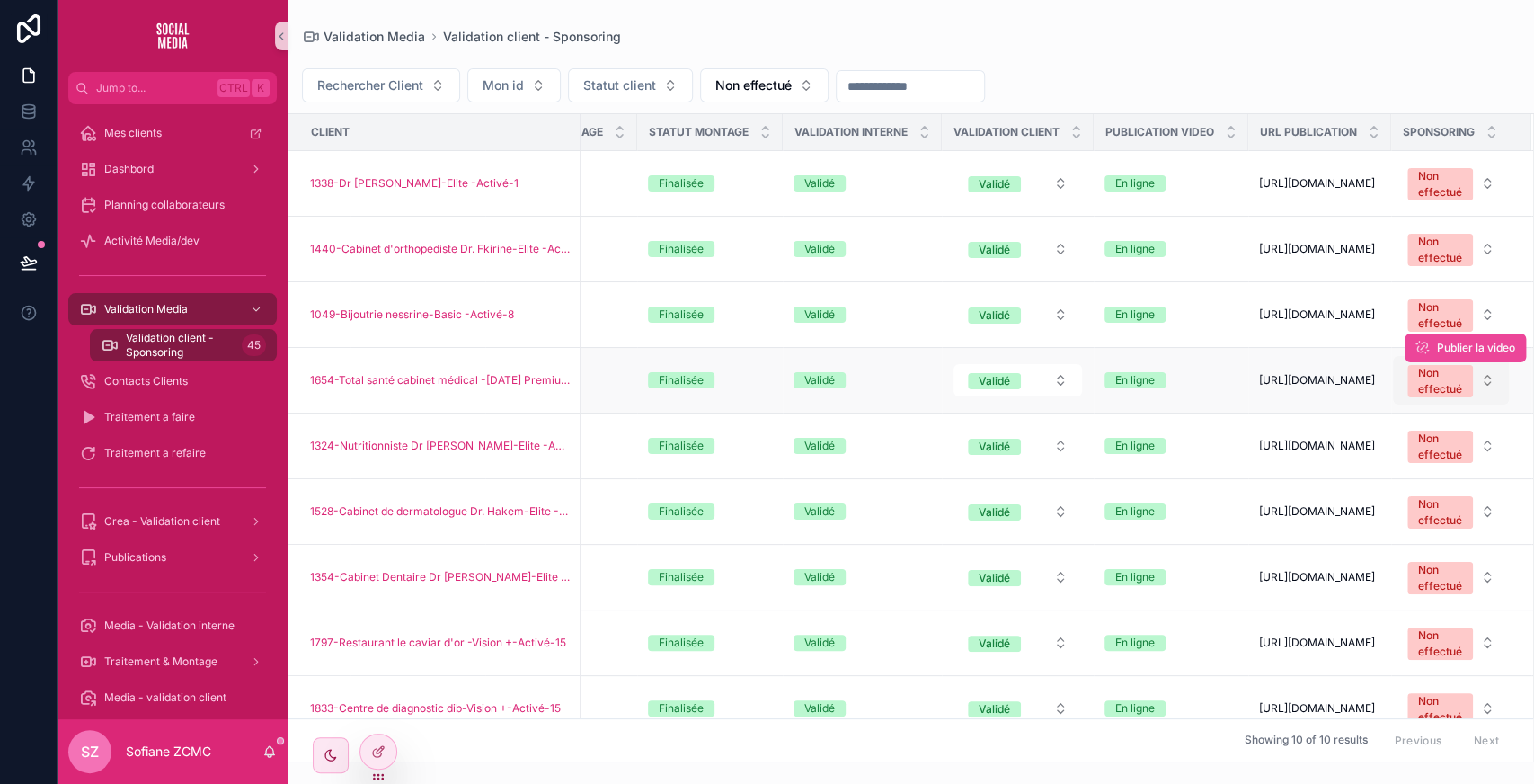
click at [1419, 393] on div "Non effectué" at bounding box center [1440, 381] width 44 height 32
click at [1241, 387] on icon "scrollable content" at bounding box center [1248, 380] width 14 height 14
click at [1418, 394] on div "Non effectué" at bounding box center [1440, 381] width 44 height 32
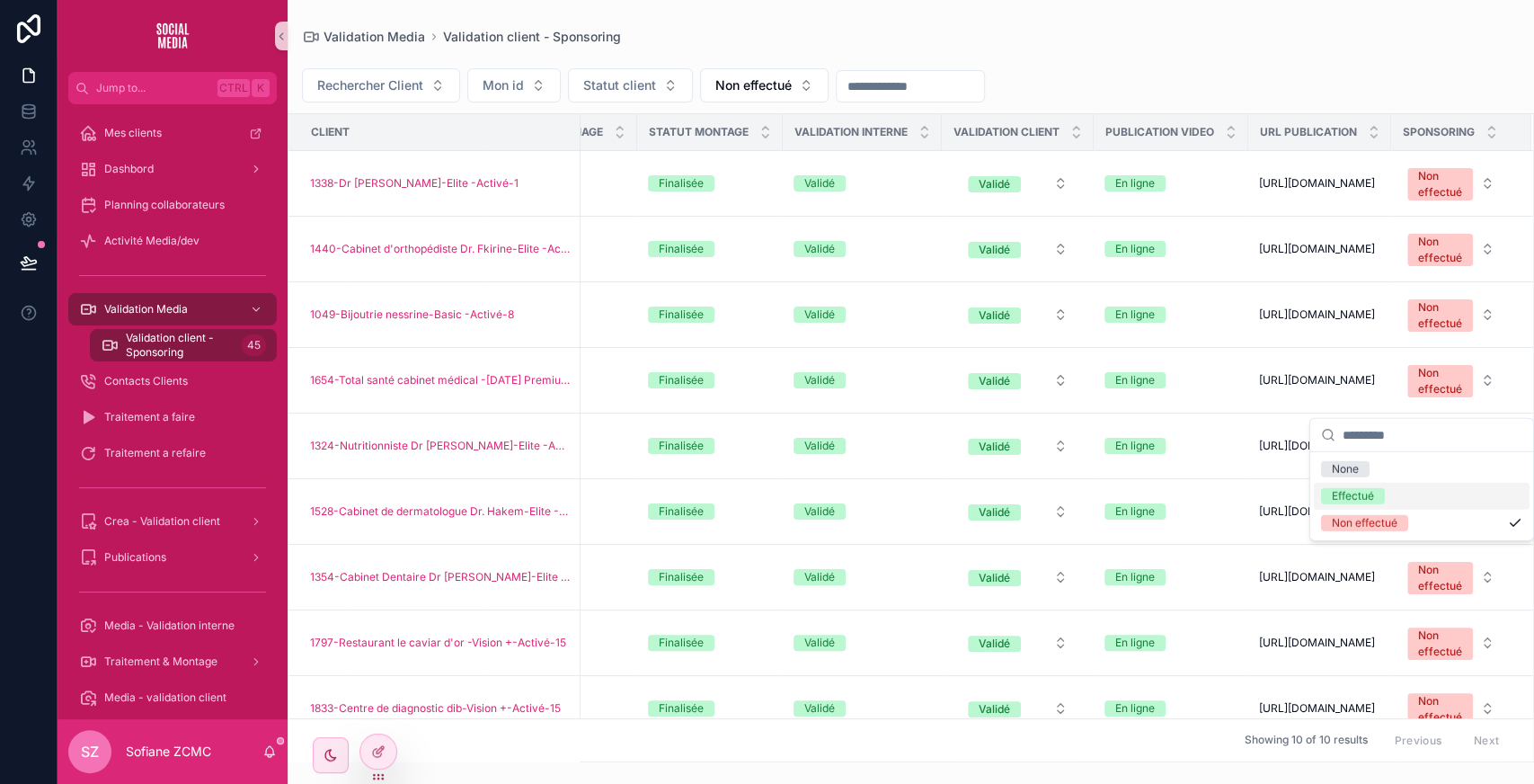
click at [1361, 492] on div "Effectué" at bounding box center [1353, 496] width 42 height 16
click at [1423, 326] on div "Non effectué" at bounding box center [1440, 316] width 44 height 32
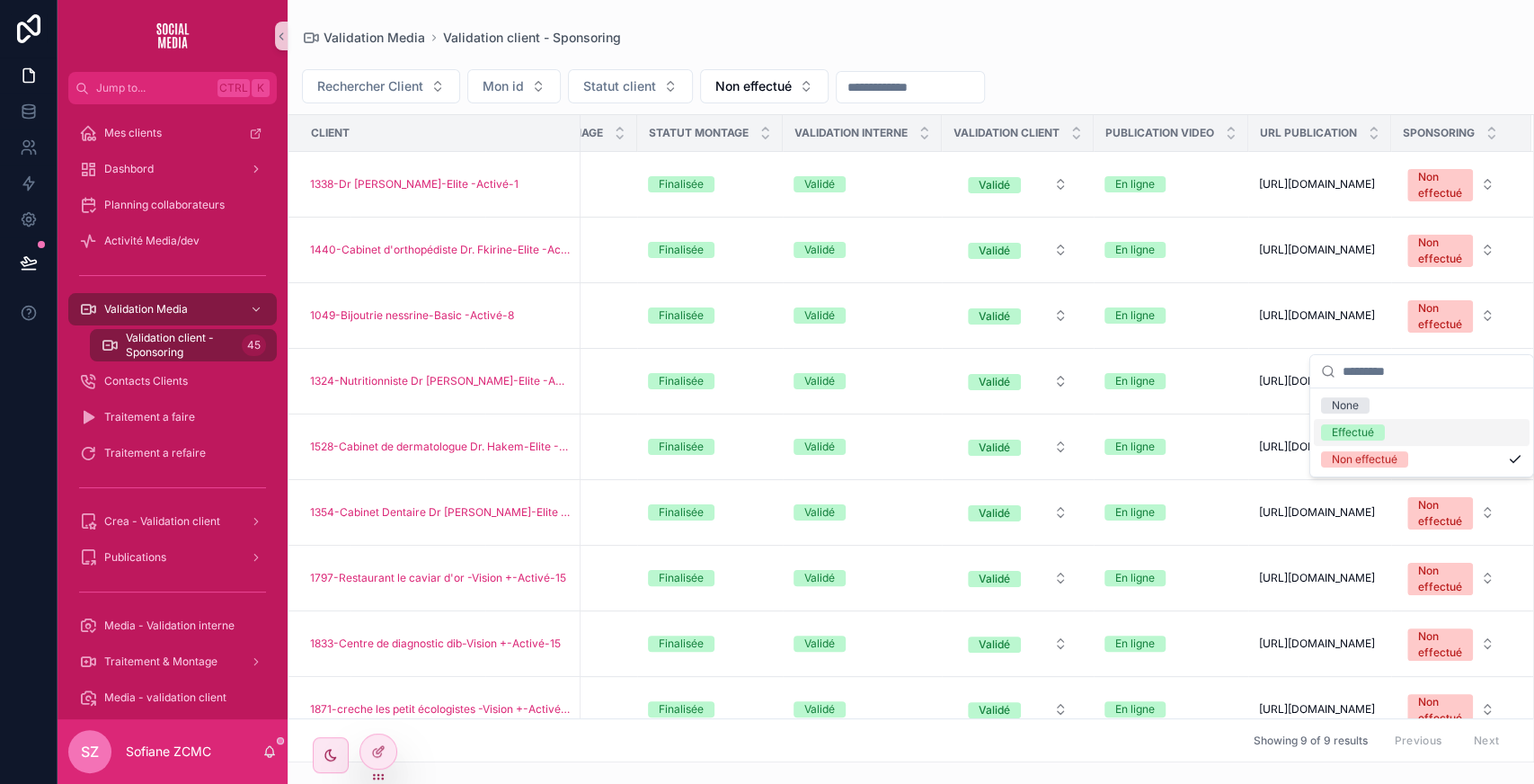
click at [1361, 435] on div "Effectué" at bounding box center [1353, 432] width 42 height 16
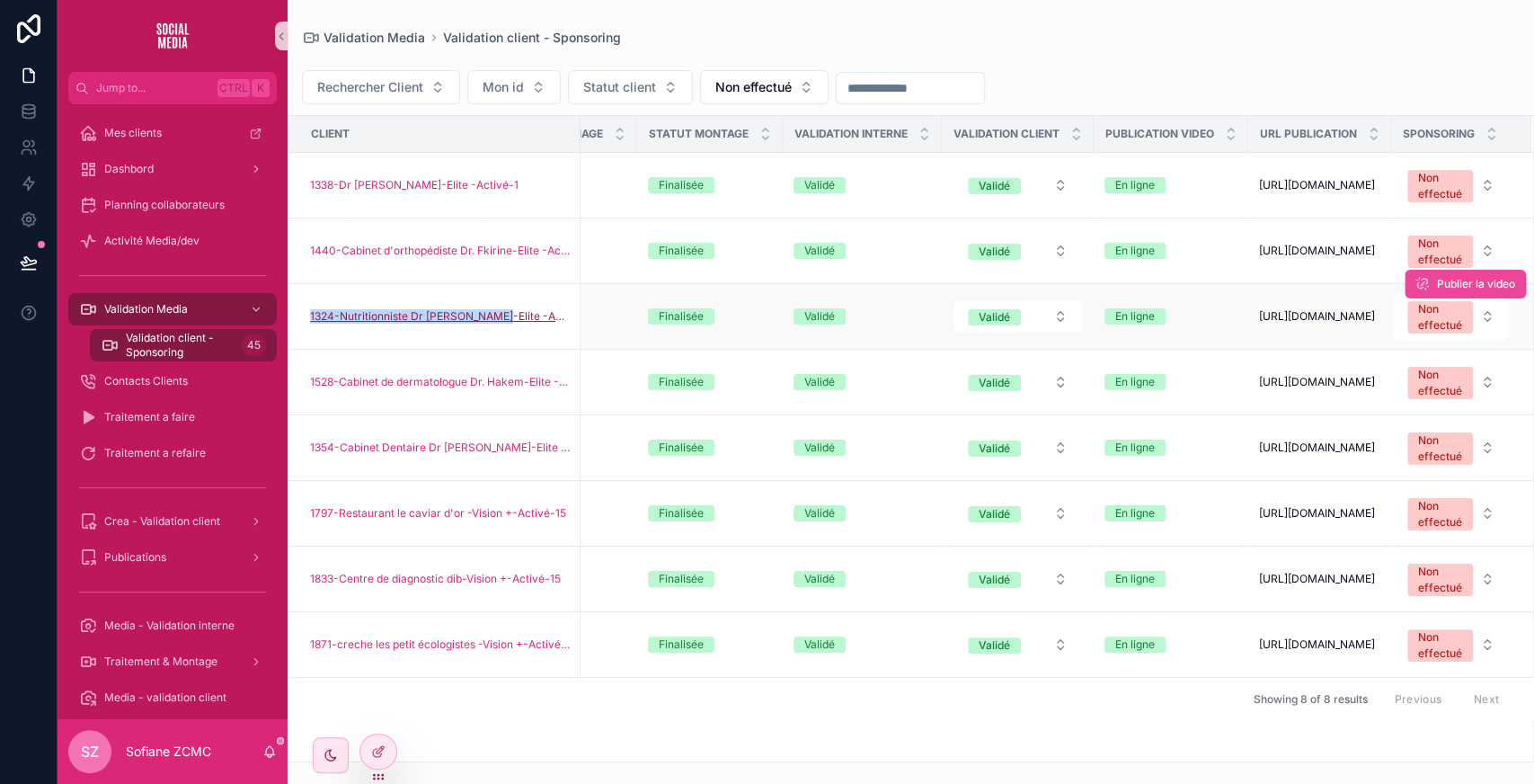
drag, startPoint x: 304, startPoint y: 345, endPoint x: 502, endPoint y: 348, distance: 198.0
click at [502, 348] on td "1324-Nutritionniste Dr Laouamri Nada Hammedi-Elite -Activé-22" at bounding box center [434, 316] width 292 height 66
copy span "1324-Nutritionniste Dr Laouamri Nada"
click at [1241, 323] on icon "scrollable content" at bounding box center [1248, 316] width 14 height 14
click at [1424, 333] on div "Non effectué" at bounding box center [1440, 317] width 44 height 32
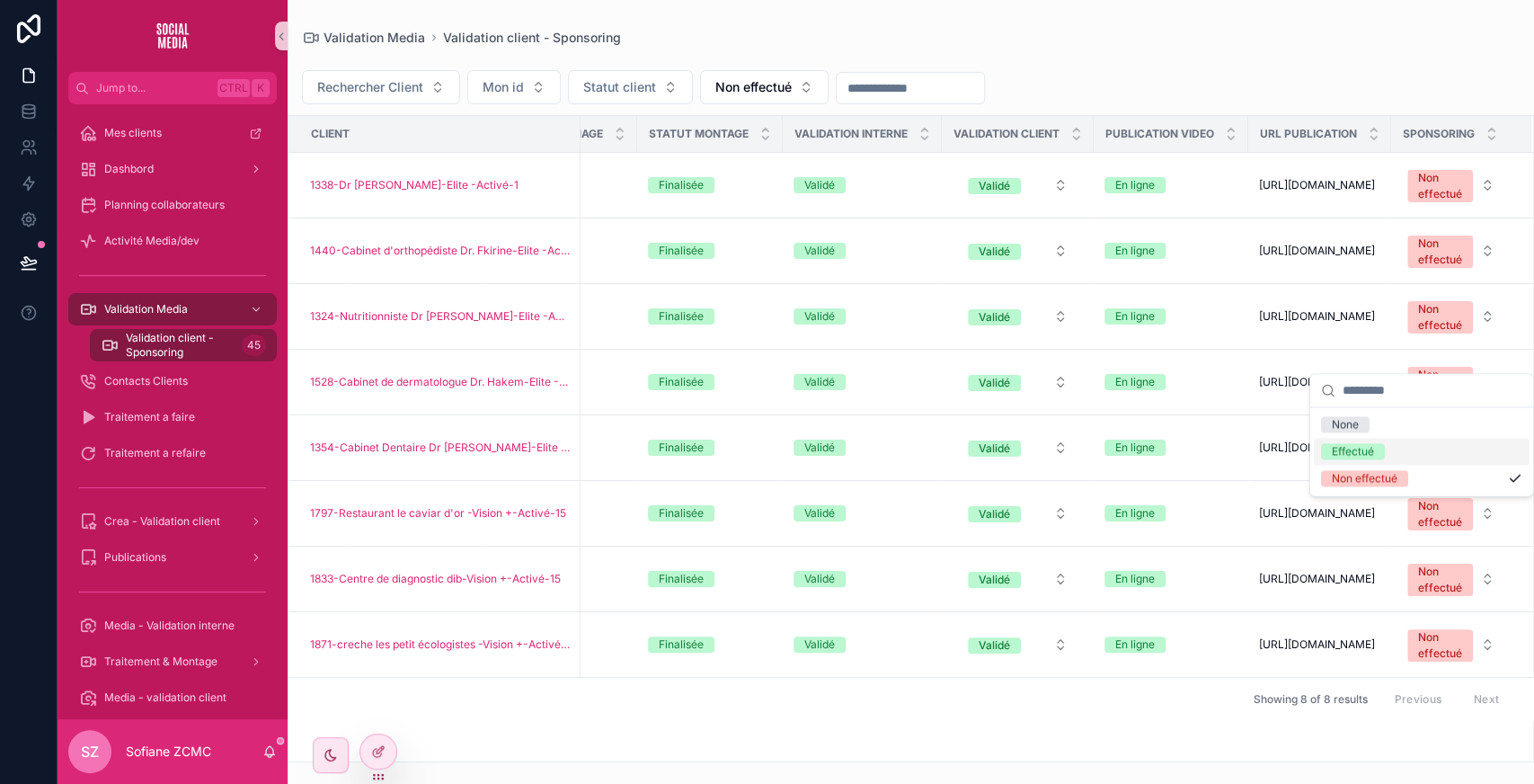
click at [1353, 444] on div "Effectué" at bounding box center [1353, 451] width 42 height 16
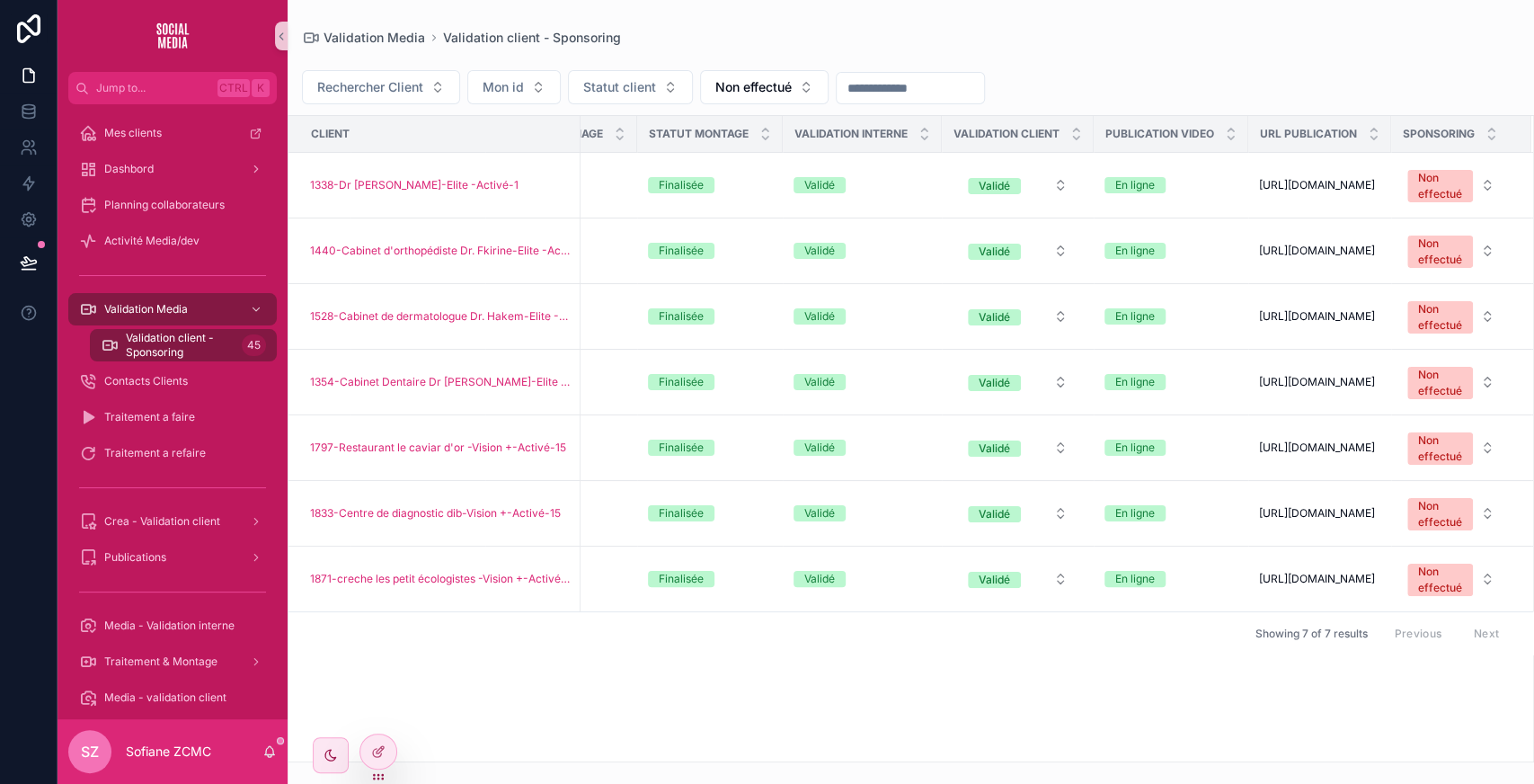
scroll to position [0, 636]
click at [1244, 255] on icon "scrollable content" at bounding box center [1248, 250] width 14 height 14
click at [1248, 323] on icon "scrollable content" at bounding box center [1248, 316] width 14 height 14
click at [1254, 389] on icon "scrollable content" at bounding box center [1248, 382] width 14 height 14
click at [1438, 266] on div "Non effectué" at bounding box center [1440, 251] width 44 height 32
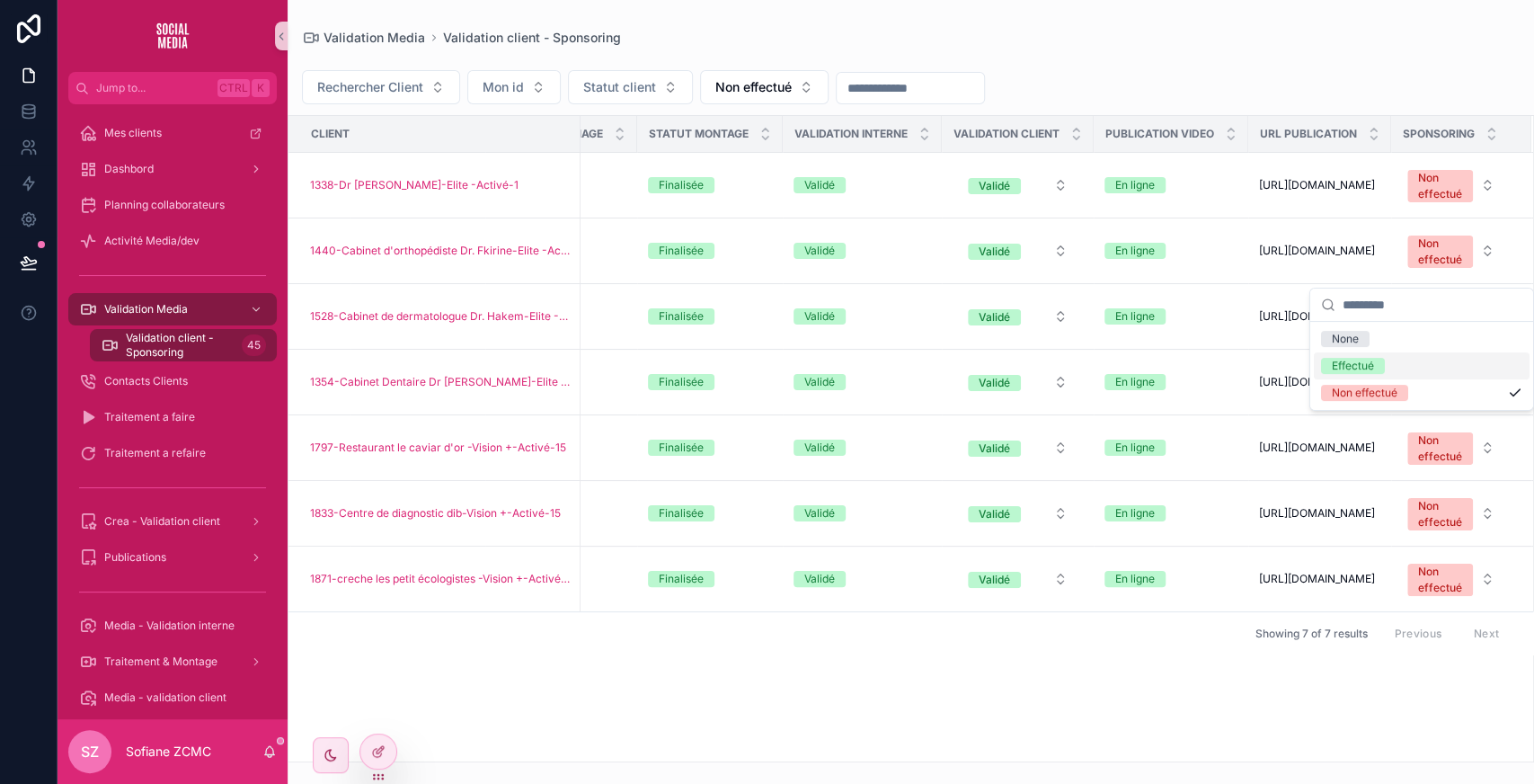
click at [1367, 363] on div "Effectué" at bounding box center [1353, 365] width 42 height 16
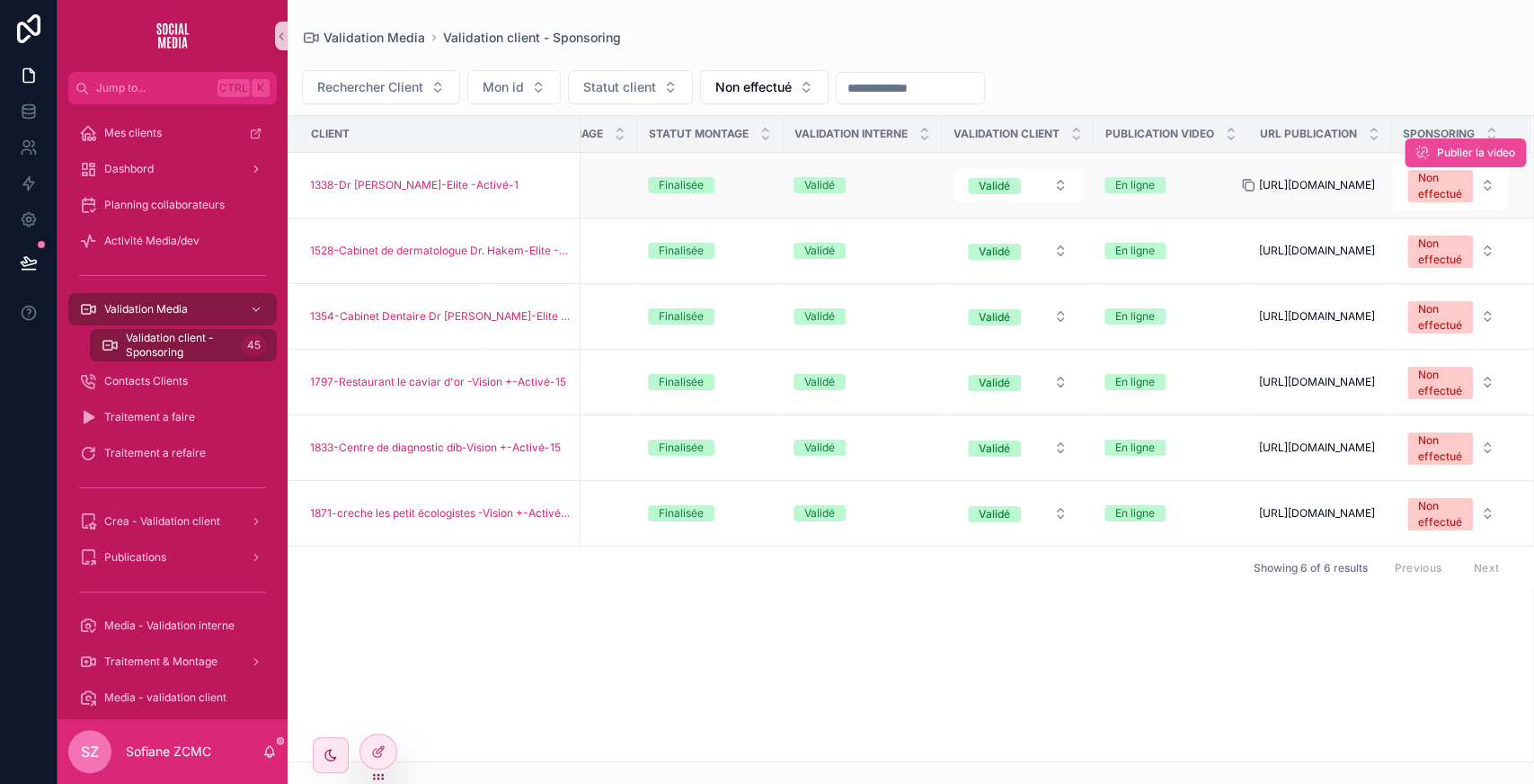
click at [1248, 186] on icon "scrollable content" at bounding box center [1248, 185] width 14 height 14
click at [1248, 258] on icon "scrollable content" at bounding box center [1248, 250] width 14 height 14
click at [1426, 265] on div "Non effectué" at bounding box center [1440, 251] width 44 height 32
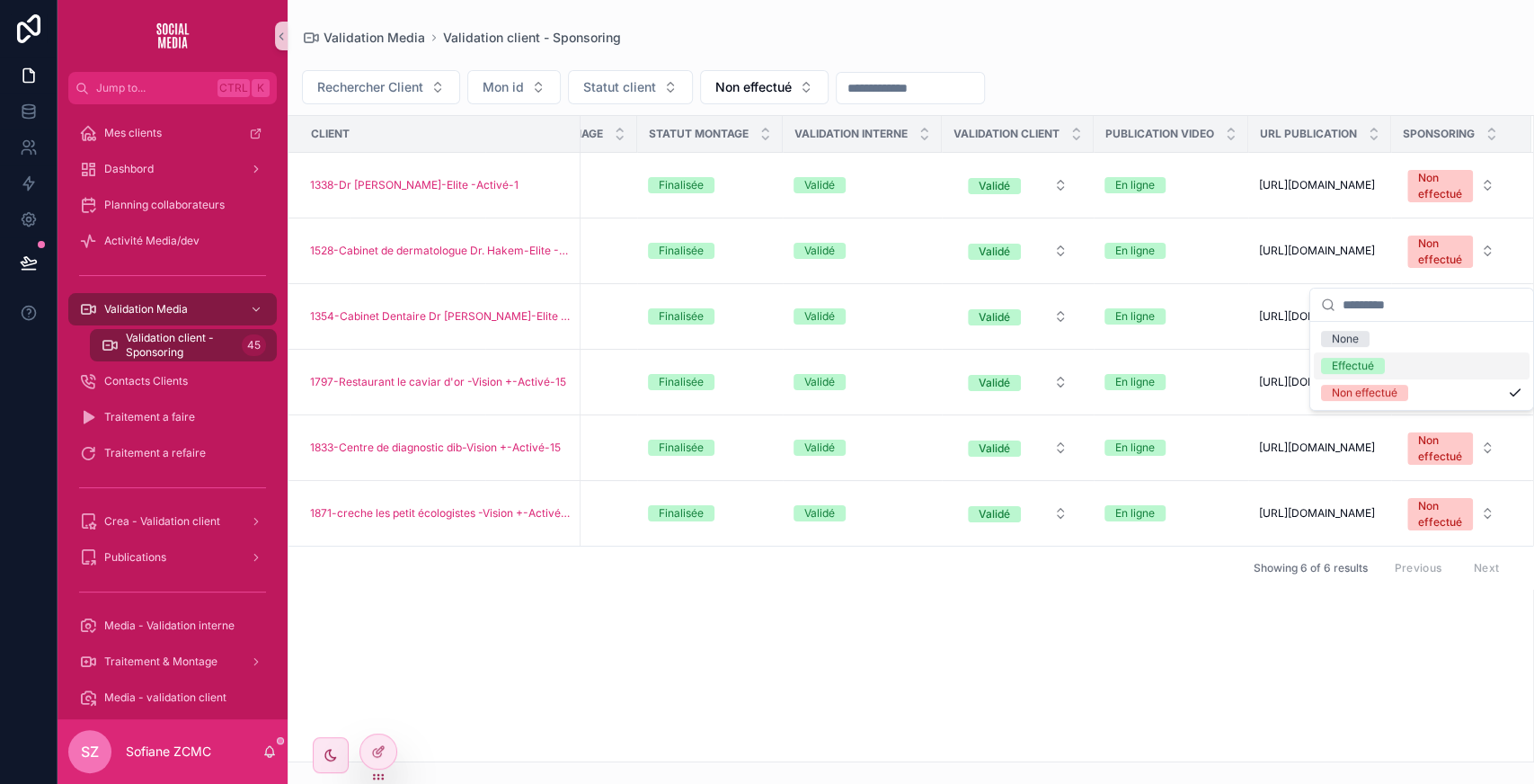
click at [1339, 367] on div "Effectué" at bounding box center [1353, 365] width 42 height 16
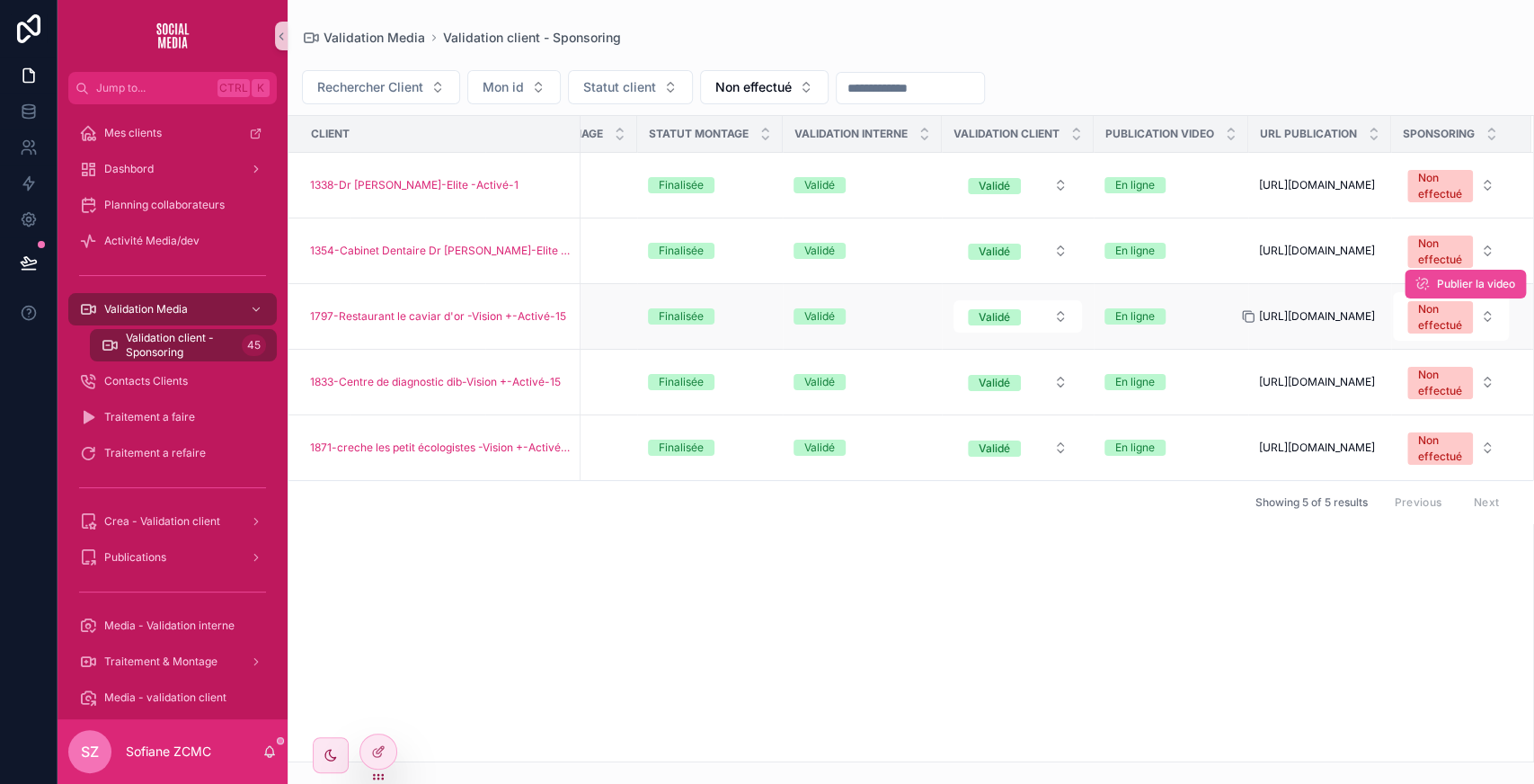
click at [1249, 323] on icon "scrollable content" at bounding box center [1248, 316] width 14 height 14
click at [1252, 184] on icon "scrollable content" at bounding box center [1249, 186] width 8 height 8
click at [1246, 389] on icon "scrollable content" at bounding box center [1248, 382] width 14 height 14
click at [1244, 389] on icon "scrollable content" at bounding box center [1248, 382] width 14 height 14
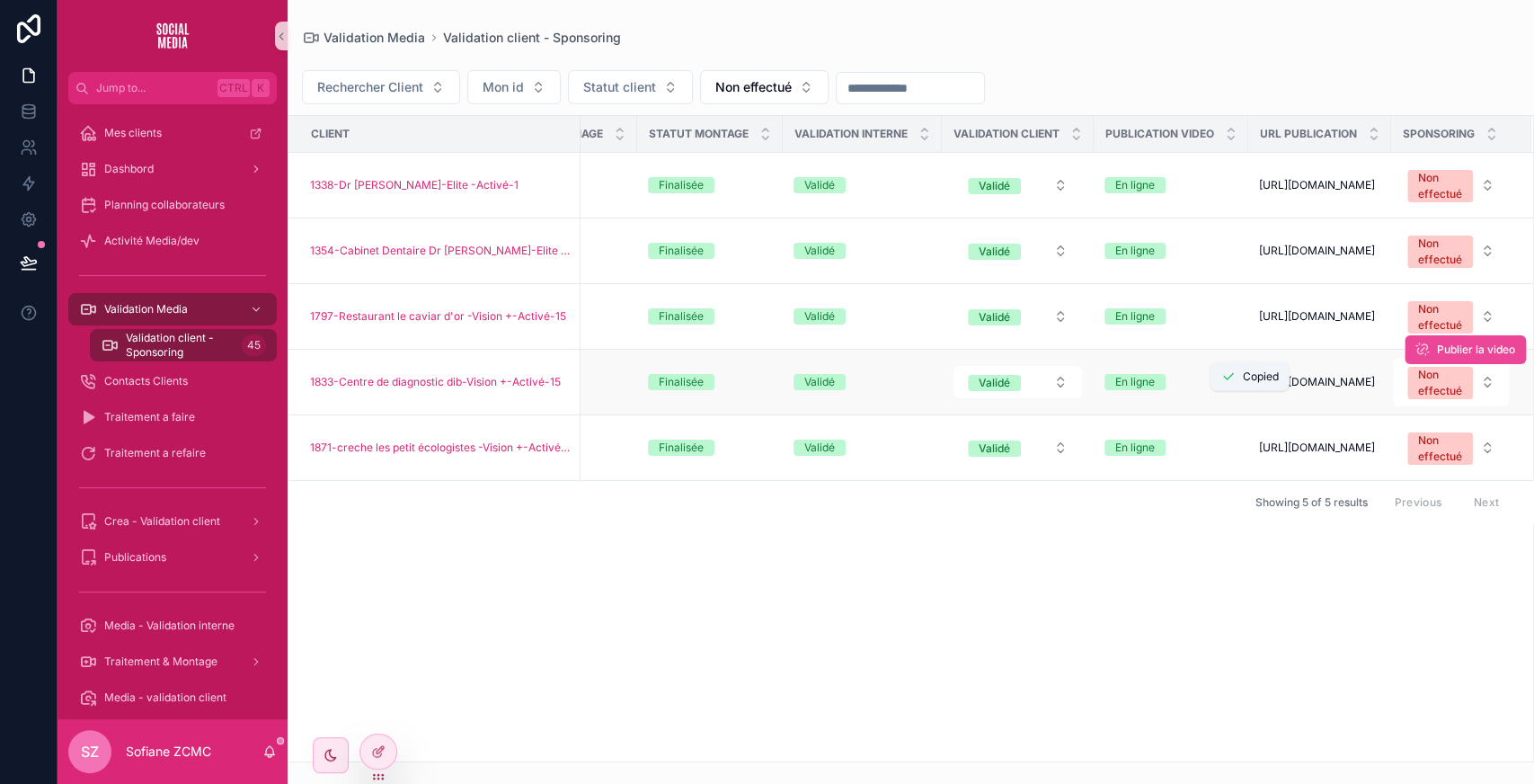
click at [1250, 389] on icon "scrollable content" at bounding box center [1248, 382] width 14 height 14
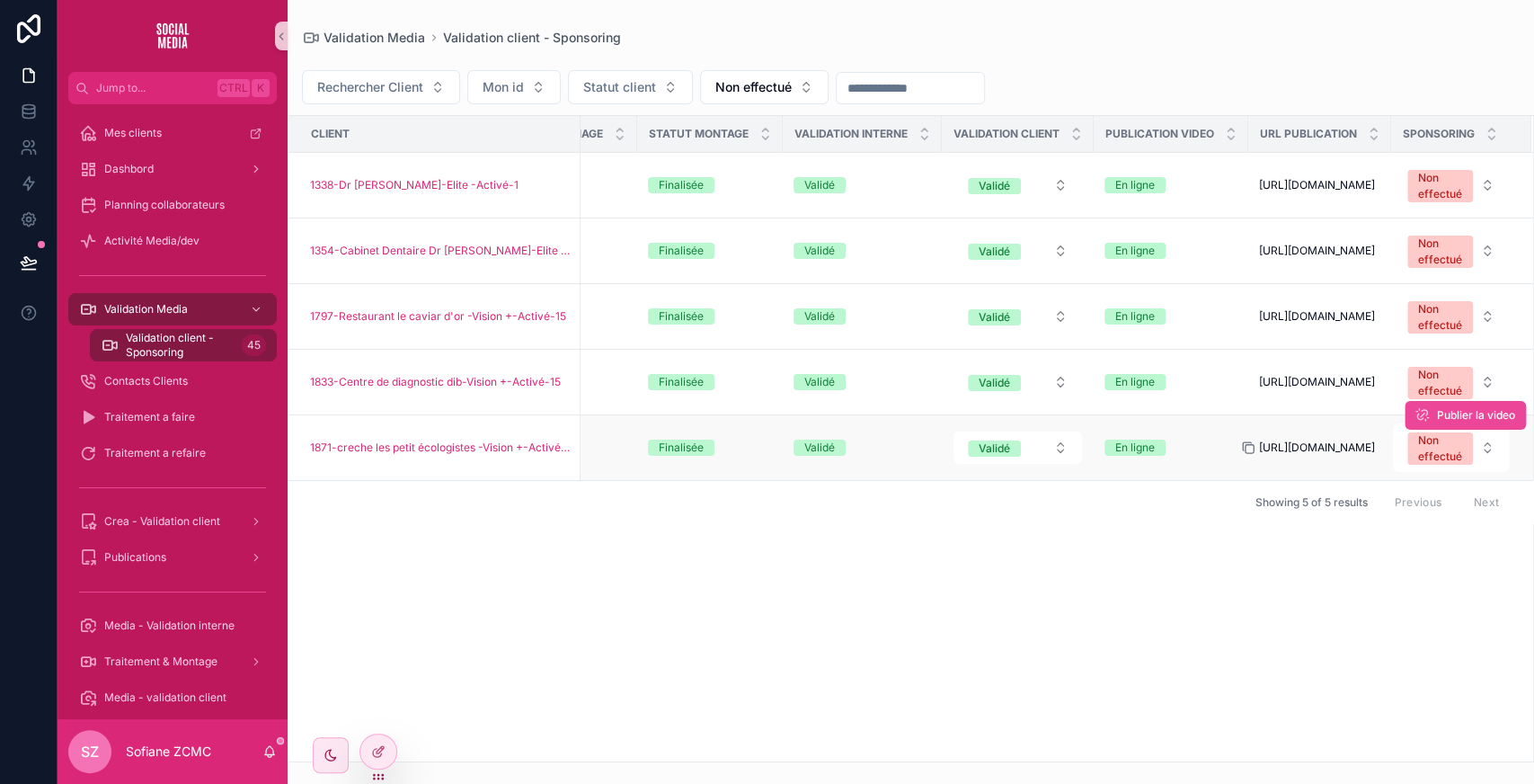
click at [1251, 455] on icon "scrollable content" at bounding box center [1248, 447] width 14 height 14
drag, startPoint x: 1435, startPoint y: 436, endPoint x: 1371, endPoint y: 568, distance: 146.7
click at [1371, 568] on div "Client Rdv passage ID CC ID CM Statut client Statut Tournage Statut Montage Val…" at bounding box center [911, 439] width 1245 height 645
click at [1424, 464] on div "Non effectué" at bounding box center [1440, 448] width 44 height 32
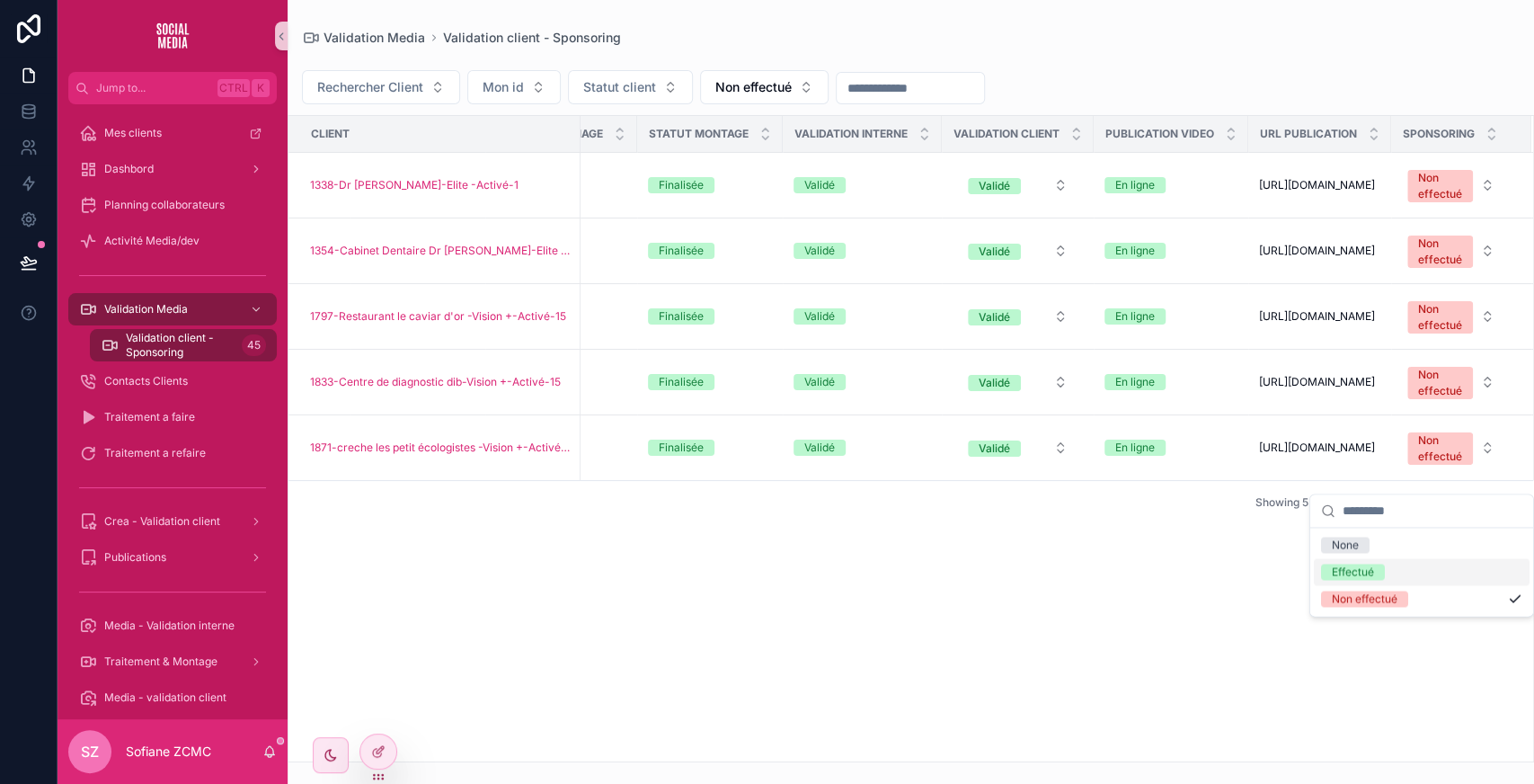
click at [1353, 568] on div "Effectué" at bounding box center [1353, 571] width 42 height 16
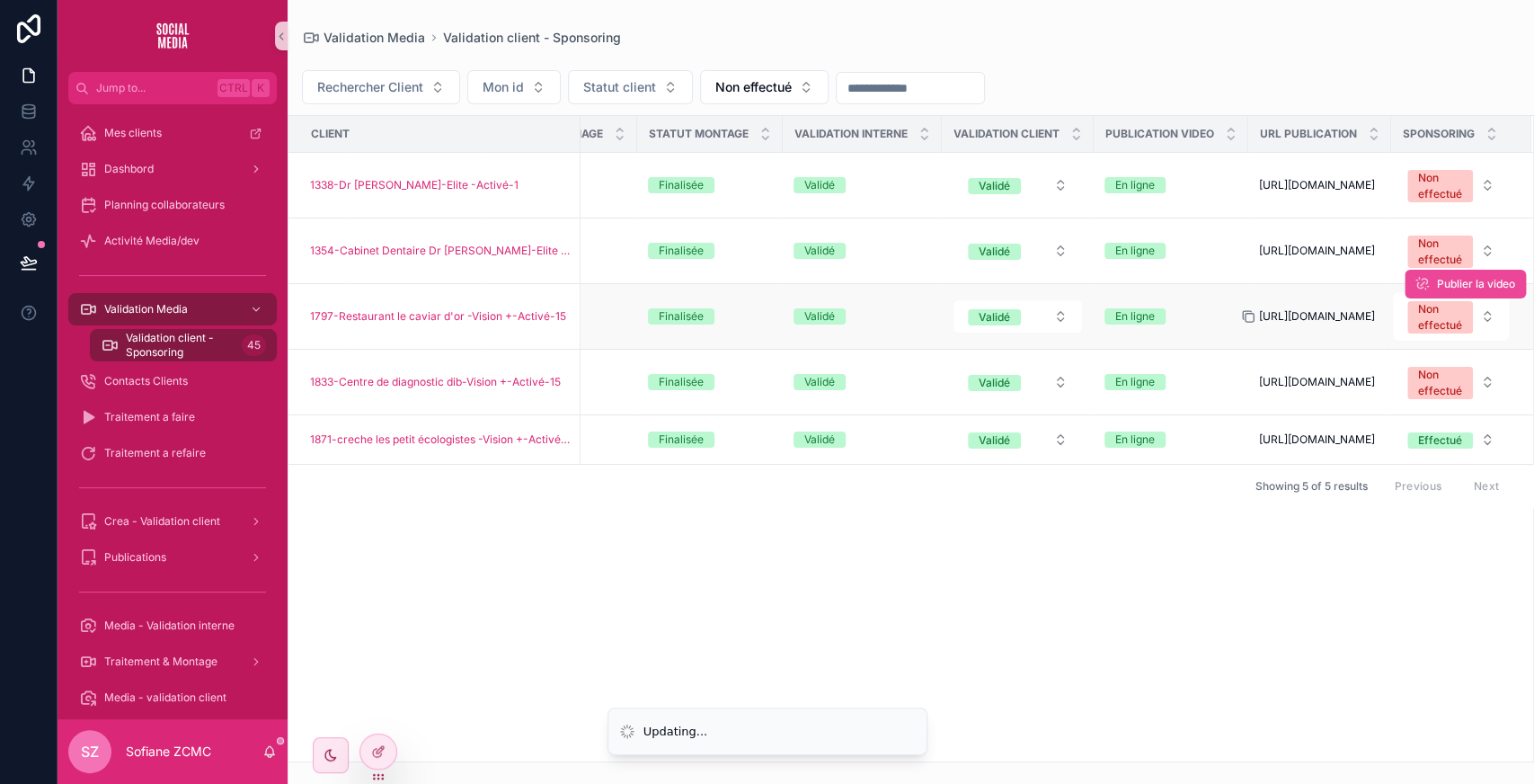
click at [1250, 322] on icon "scrollable content" at bounding box center [1249, 318] width 8 height 8
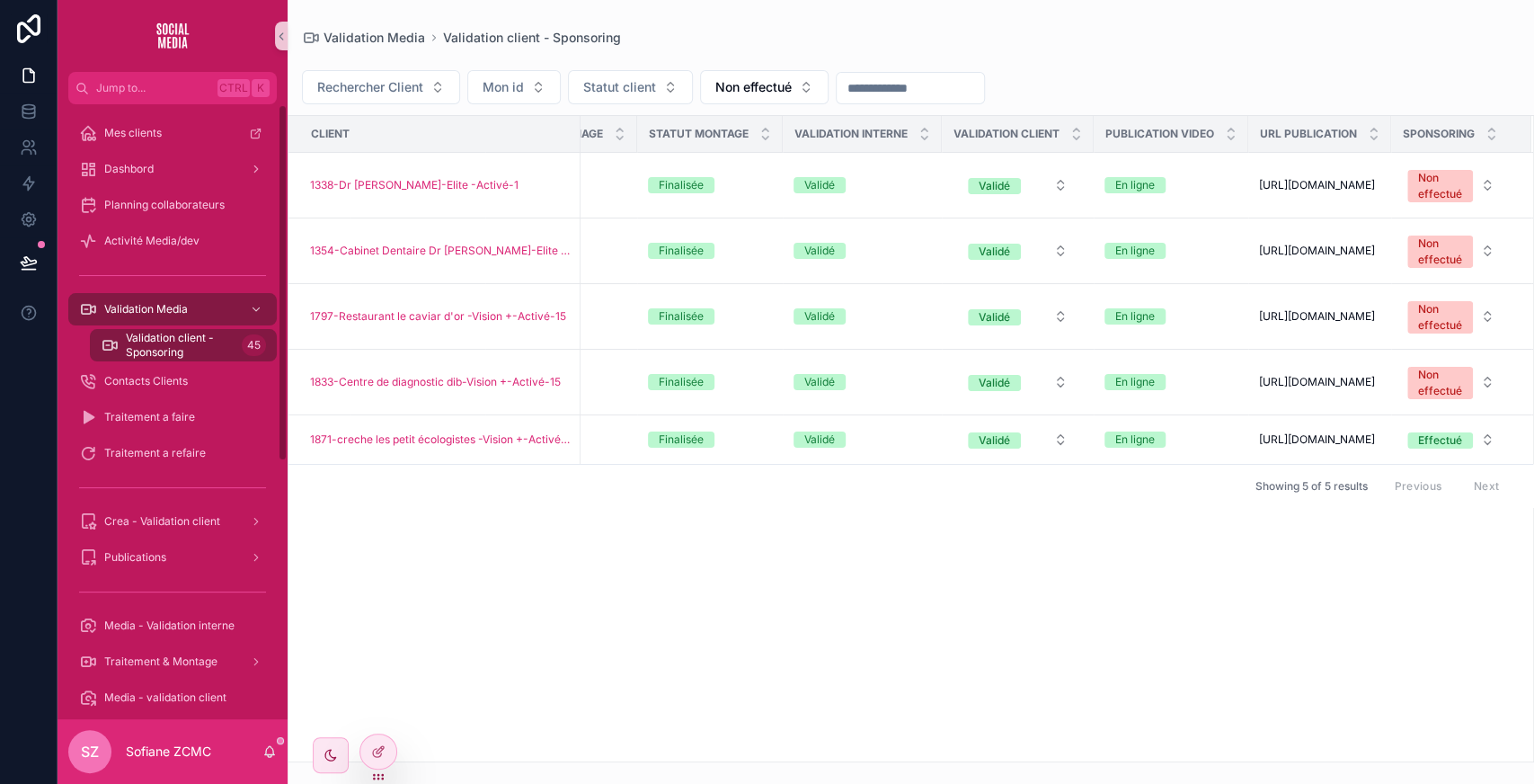
click at [203, 343] on span "Validation client - Sponsoring" at bounding box center [180, 345] width 108 height 29
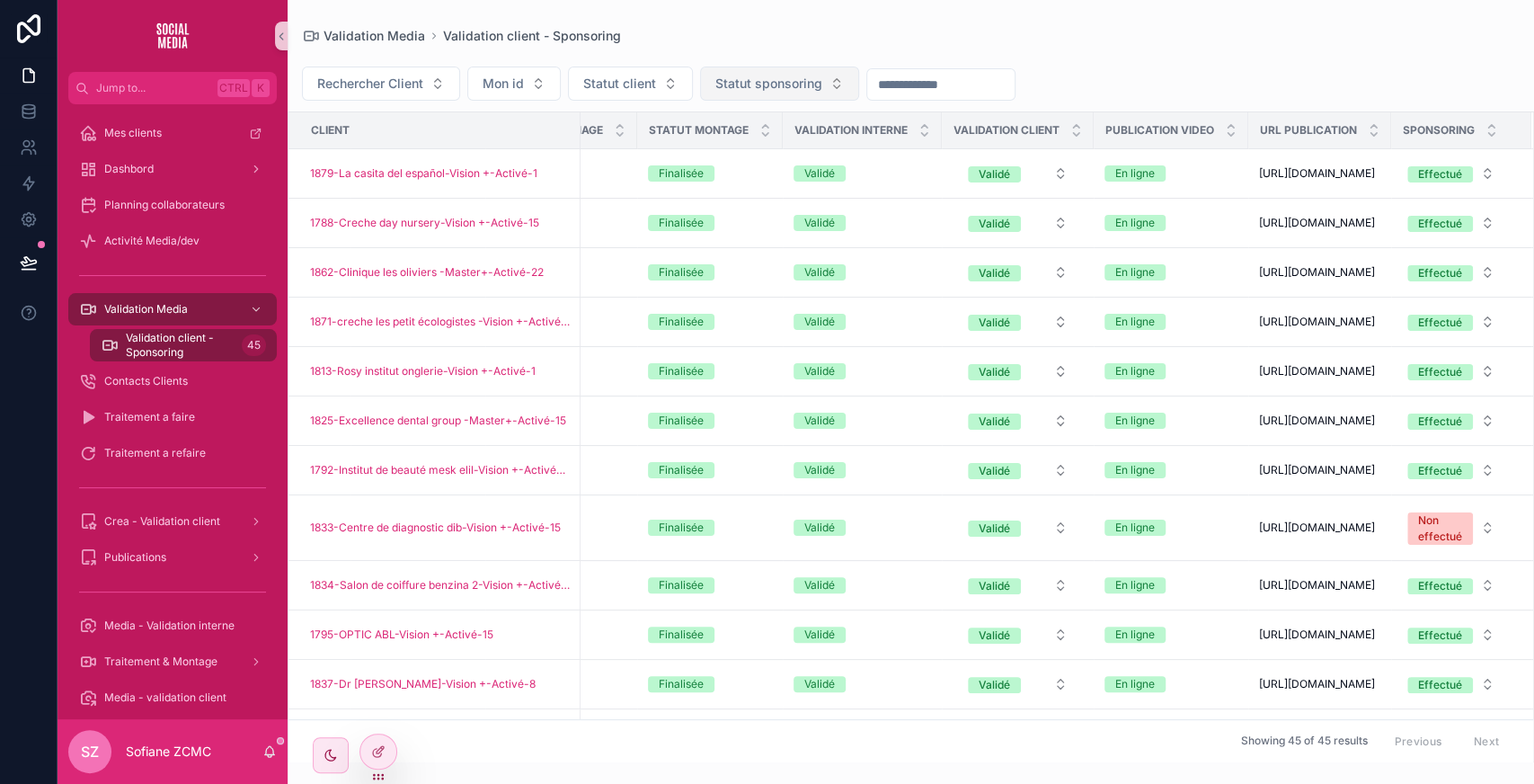
click at [815, 77] on span "Statut sponsoring" at bounding box center [769, 83] width 107 height 18
click at [728, 155] on div "Effectué" at bounding box center [777, 155] width 216 height 29
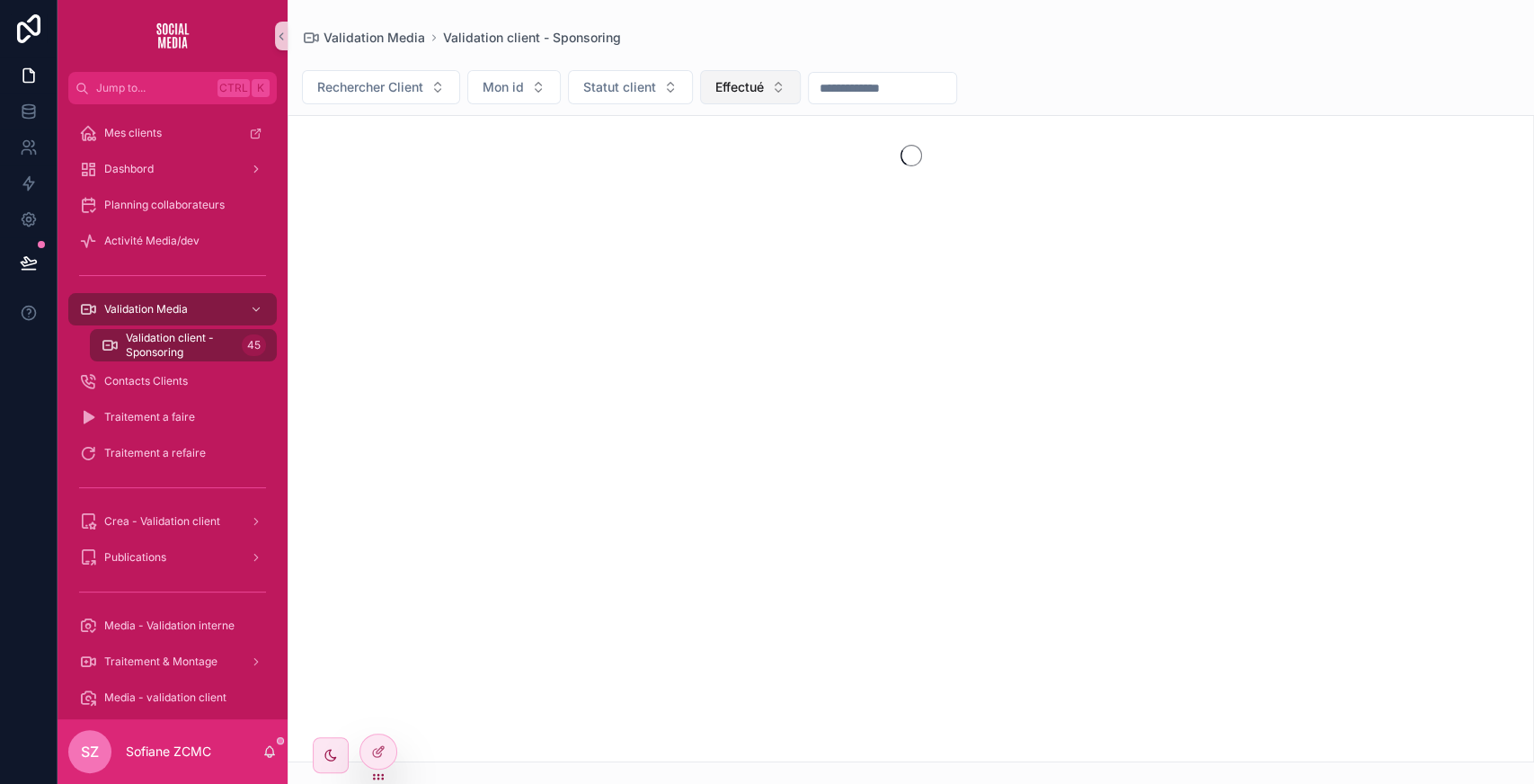
click at [776, 72] on button "Effectué" at bounding box center [751, 88] width 101 height 34
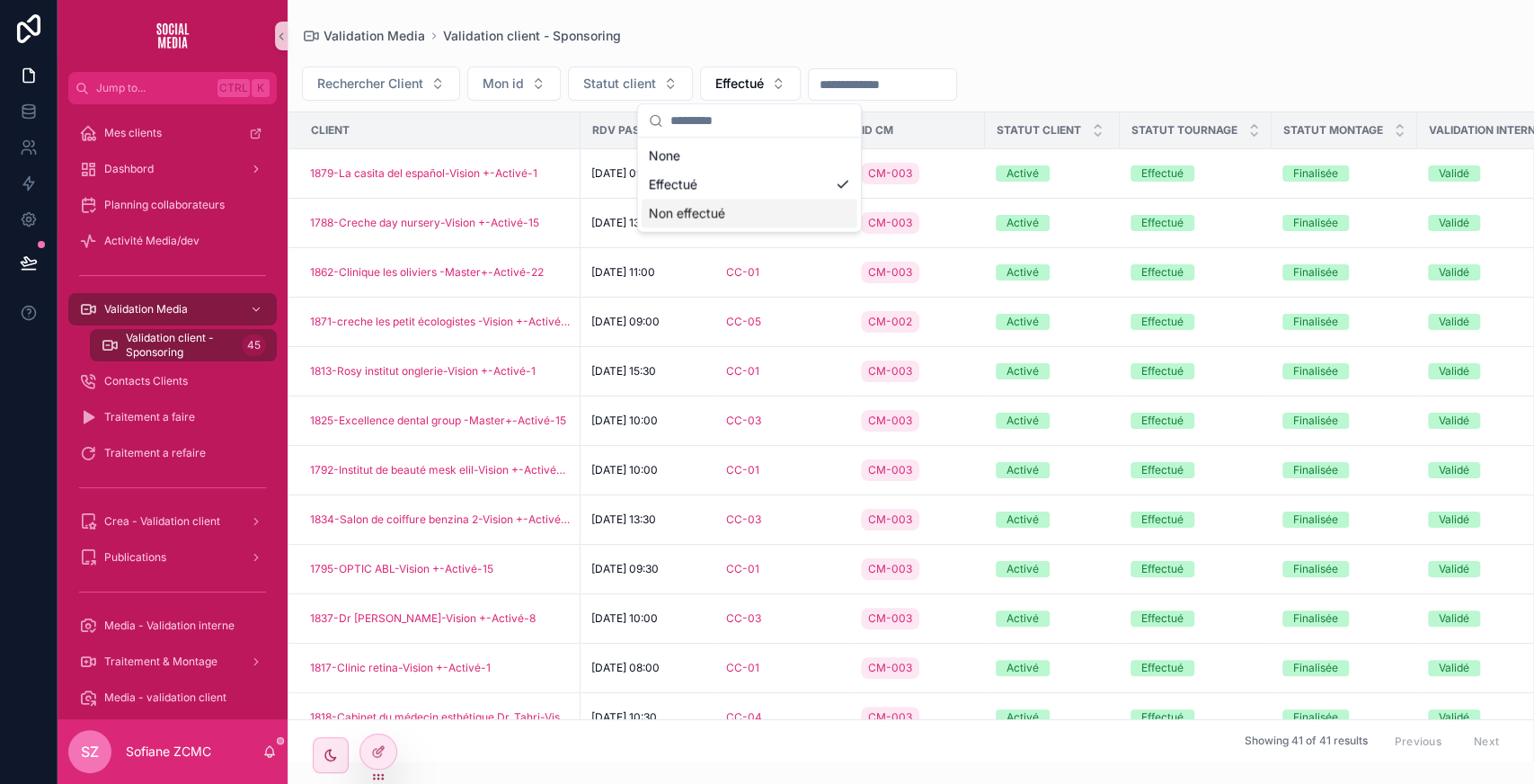
click at [706, 207] on div "Non effectué" at bounding box center [749, 213] width 216 height 29
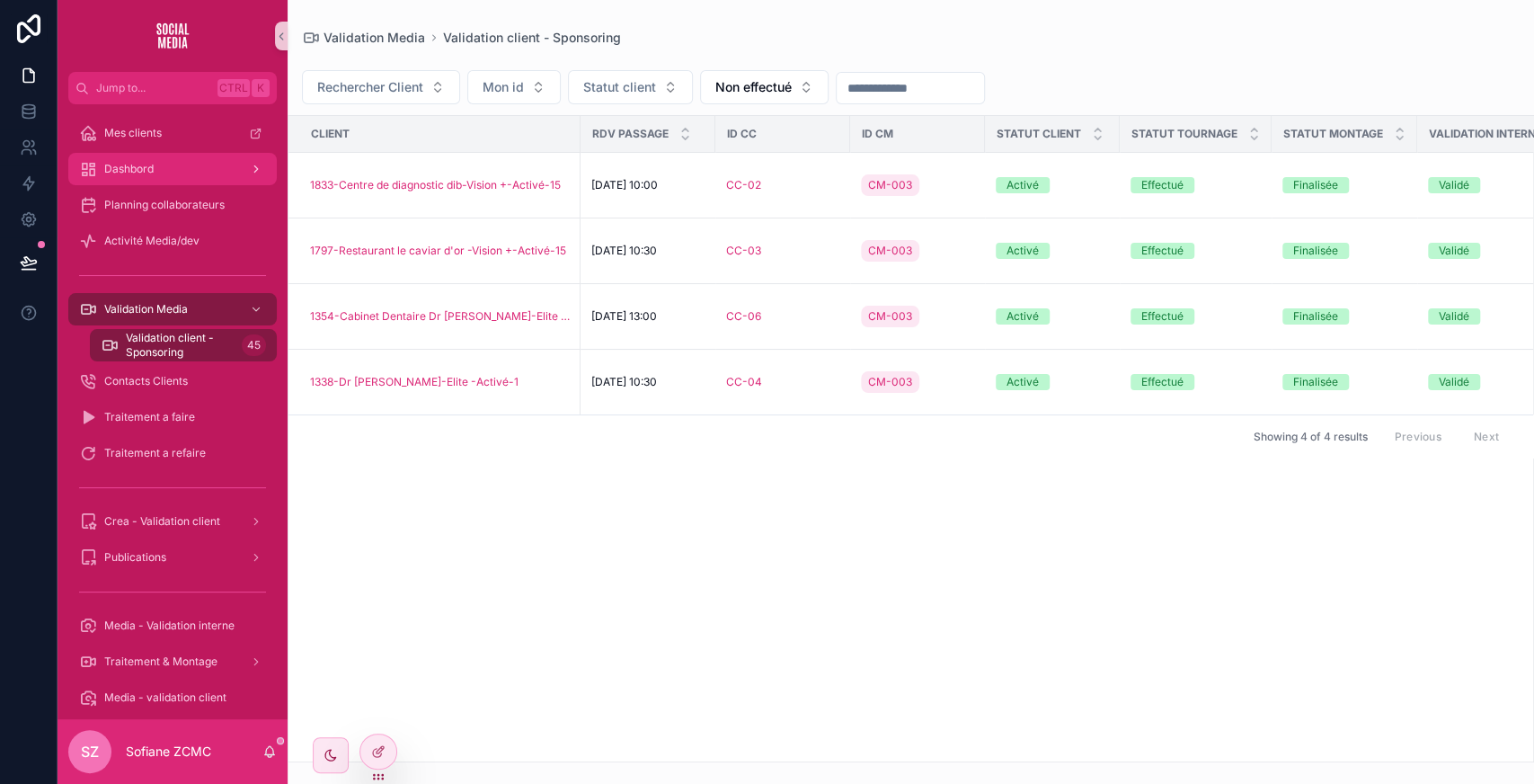
click at [169, 174] on div "Dashbord" at bounding box center [172, 168] width 187 height 29
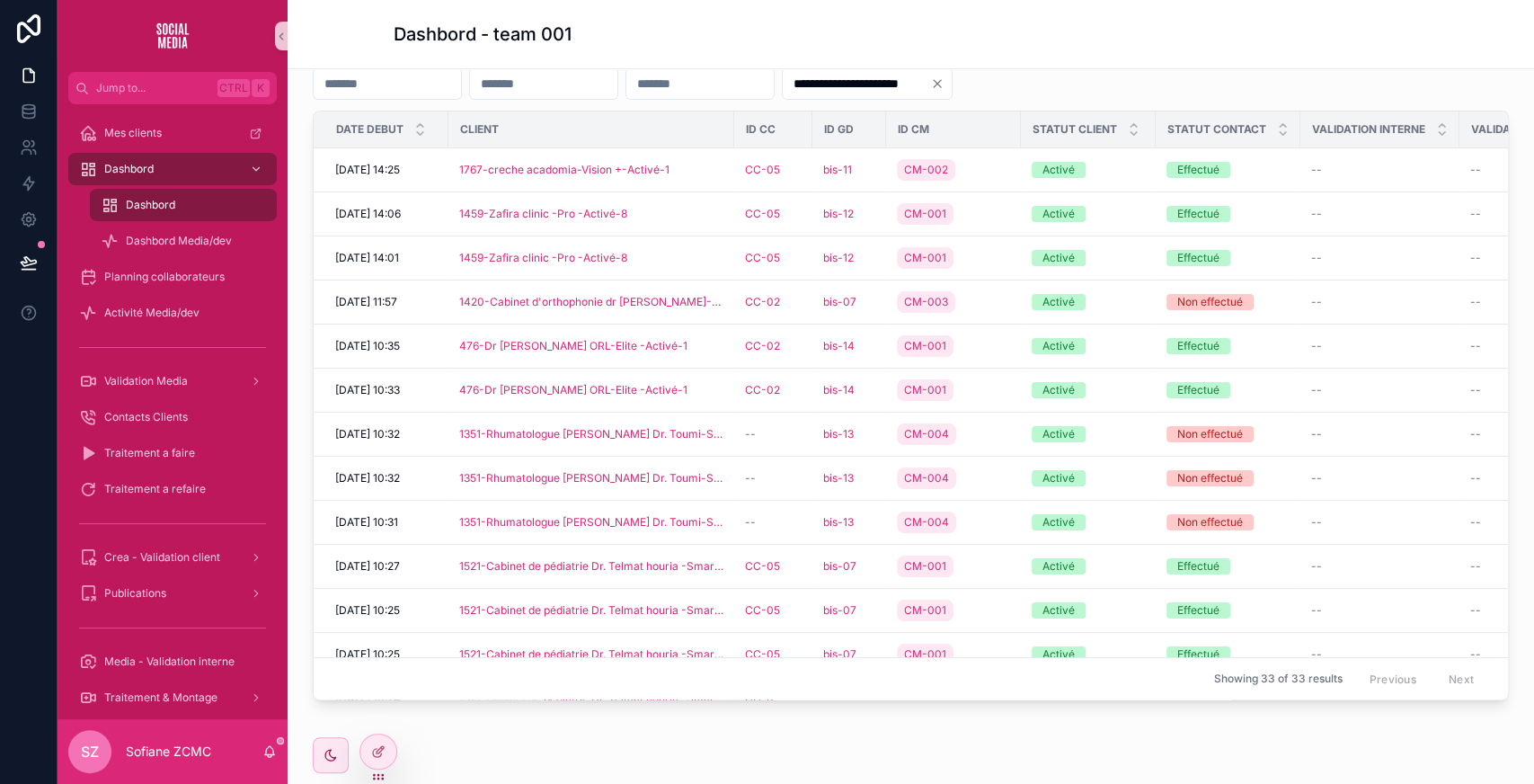
scroll to position [404, 0]
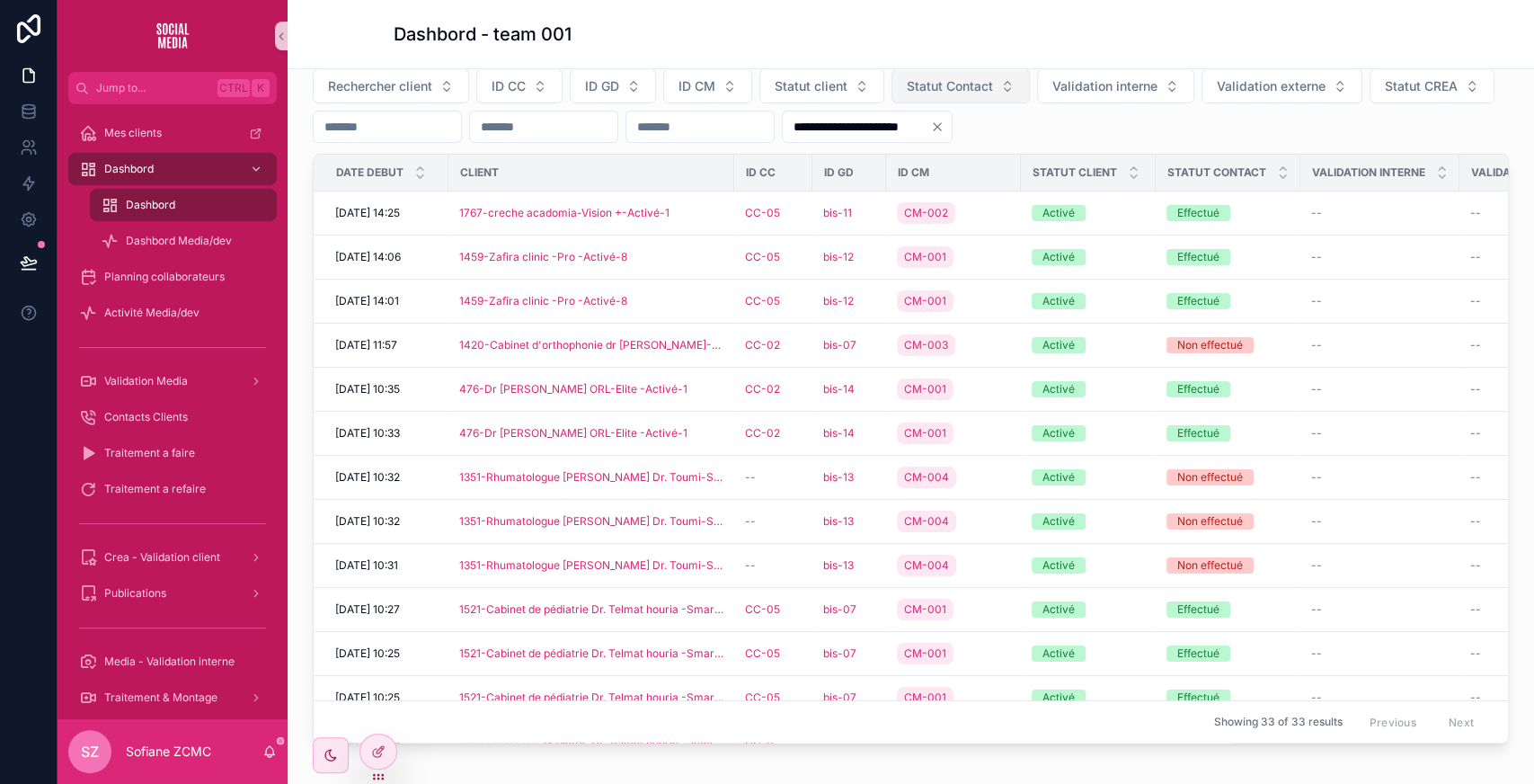
click at [912, 87] on span "Statut Contact" at bounding box center [950, 86] width 87 height 18
click at [913, 163] on div "Effectué" at bounding box center [957, 156] width 216 height 29
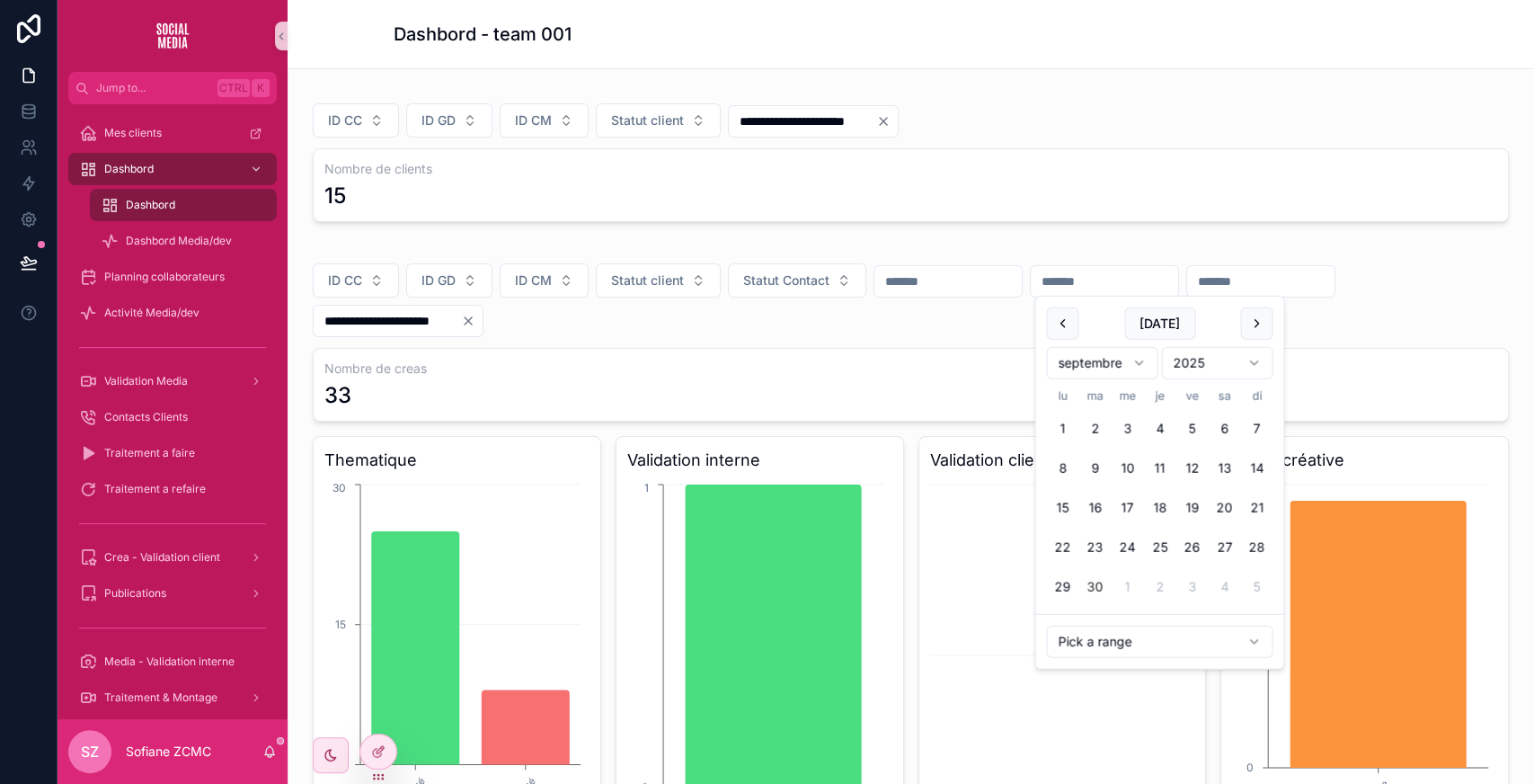
click at [1175, 282] on input "scrollable content" at bounding box center [1104, 281] width 148 height 25
click at [1162, 325] on button "Today" at bounding box center [1159, 323] width 71 height 32
type input "**********"
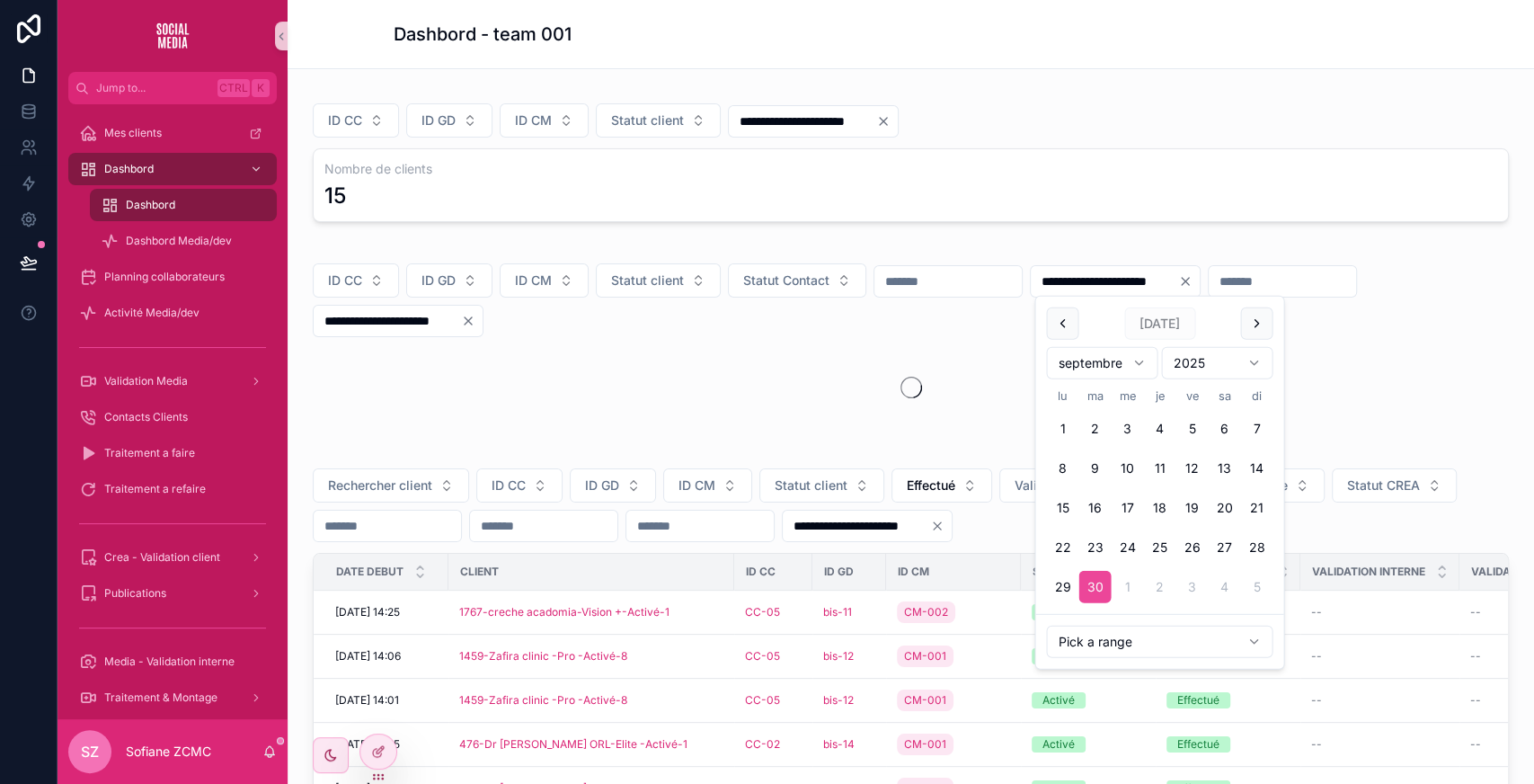
click at [435, 312] on input "**********" at bounding box center [387, 321] width 148 height 25
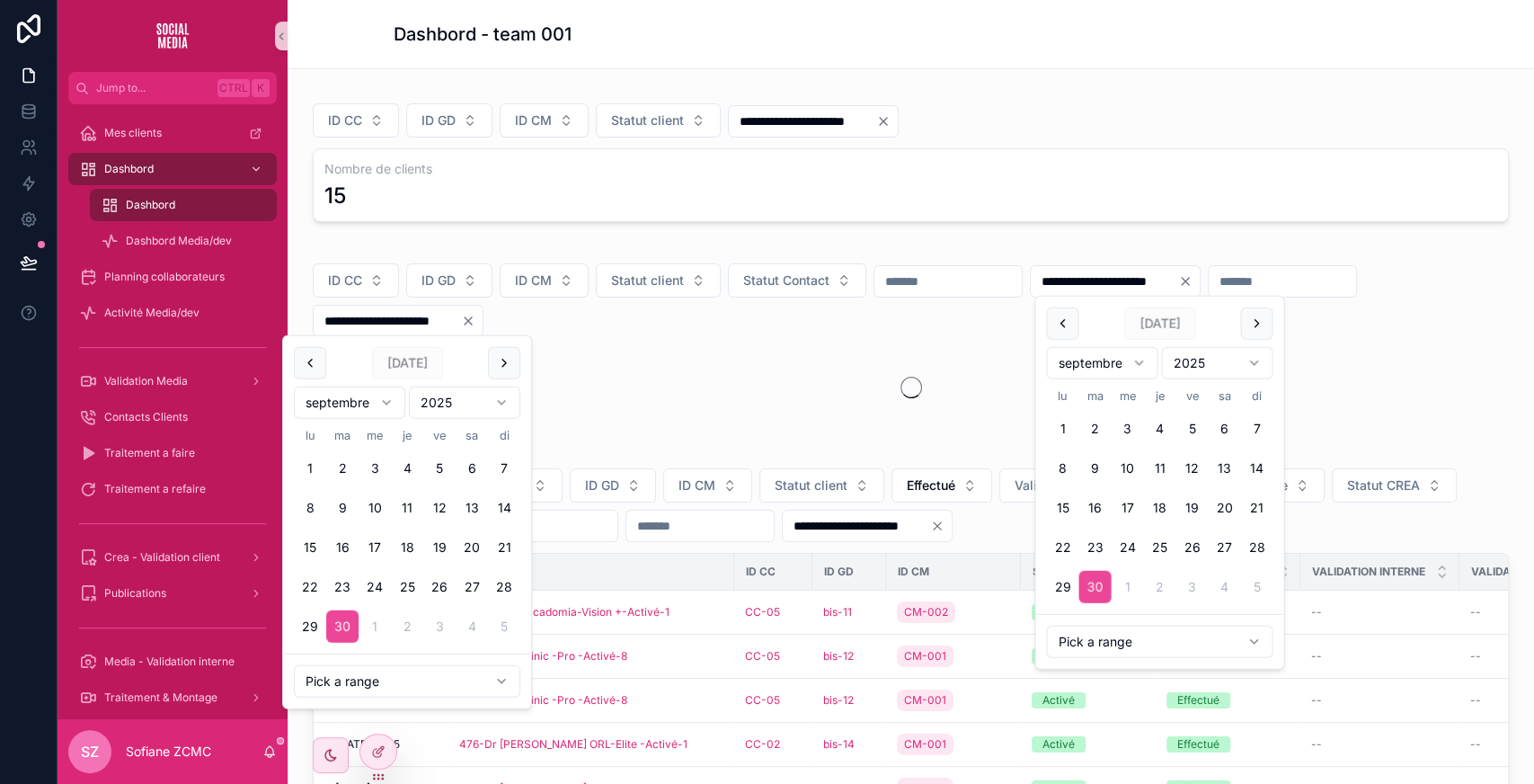
click at [435, 312] on input "**********" at bounding box center [387, 321] width 148 height 25
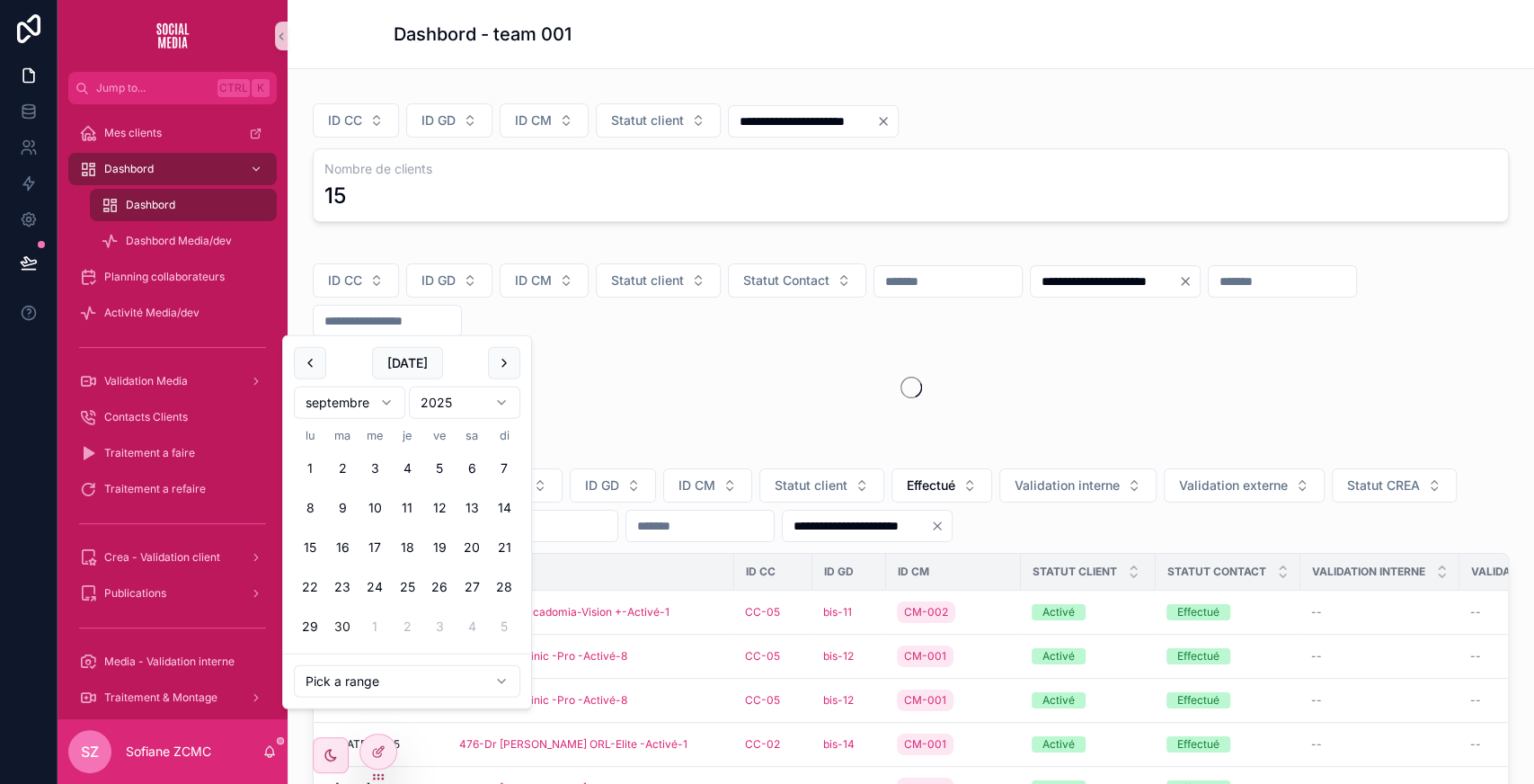
click at [538, 244] on div "**********" at bounding box center [911, 339] width 1218 height 190
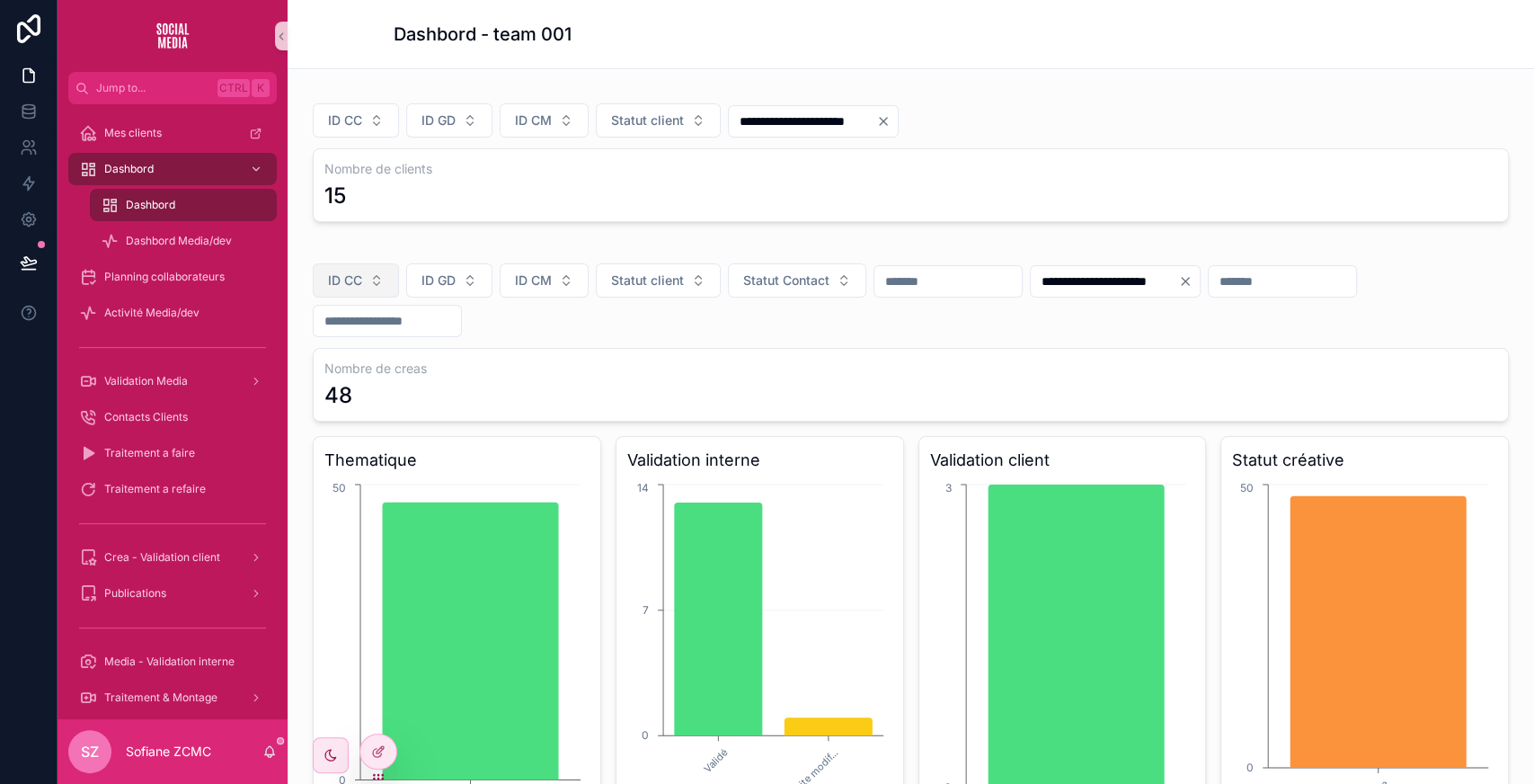
click at [362, 286] on span "ID CC" at bounding box center [345, 280] width 34 height 18
click at [469, 285] on button "ID GD" at bounding box center [449, 281] width 87 height 34
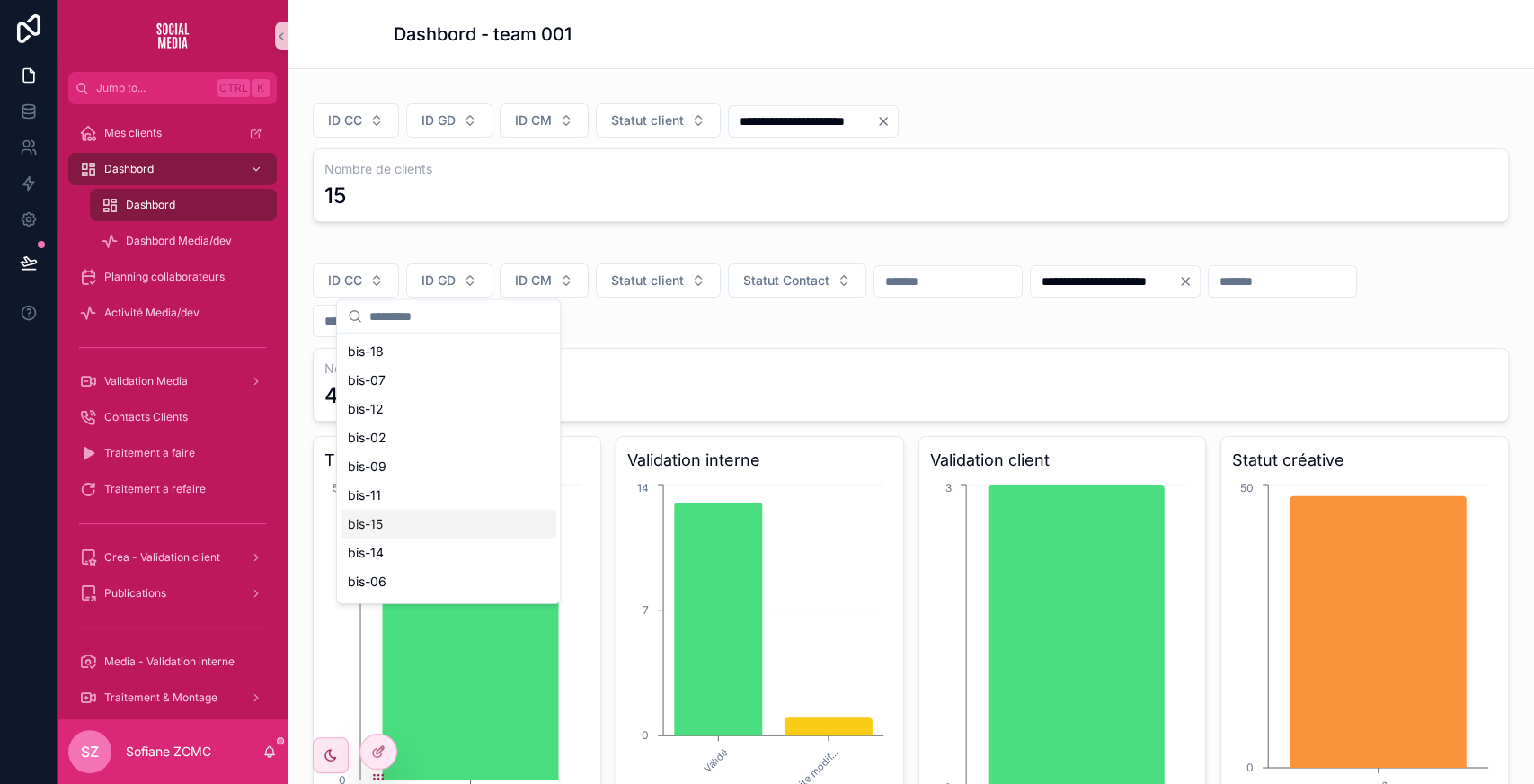
scroll to position [140, 0]
click at [390, 577] on div "bis-13" at bounding box center [448, 585] width 216 height 29
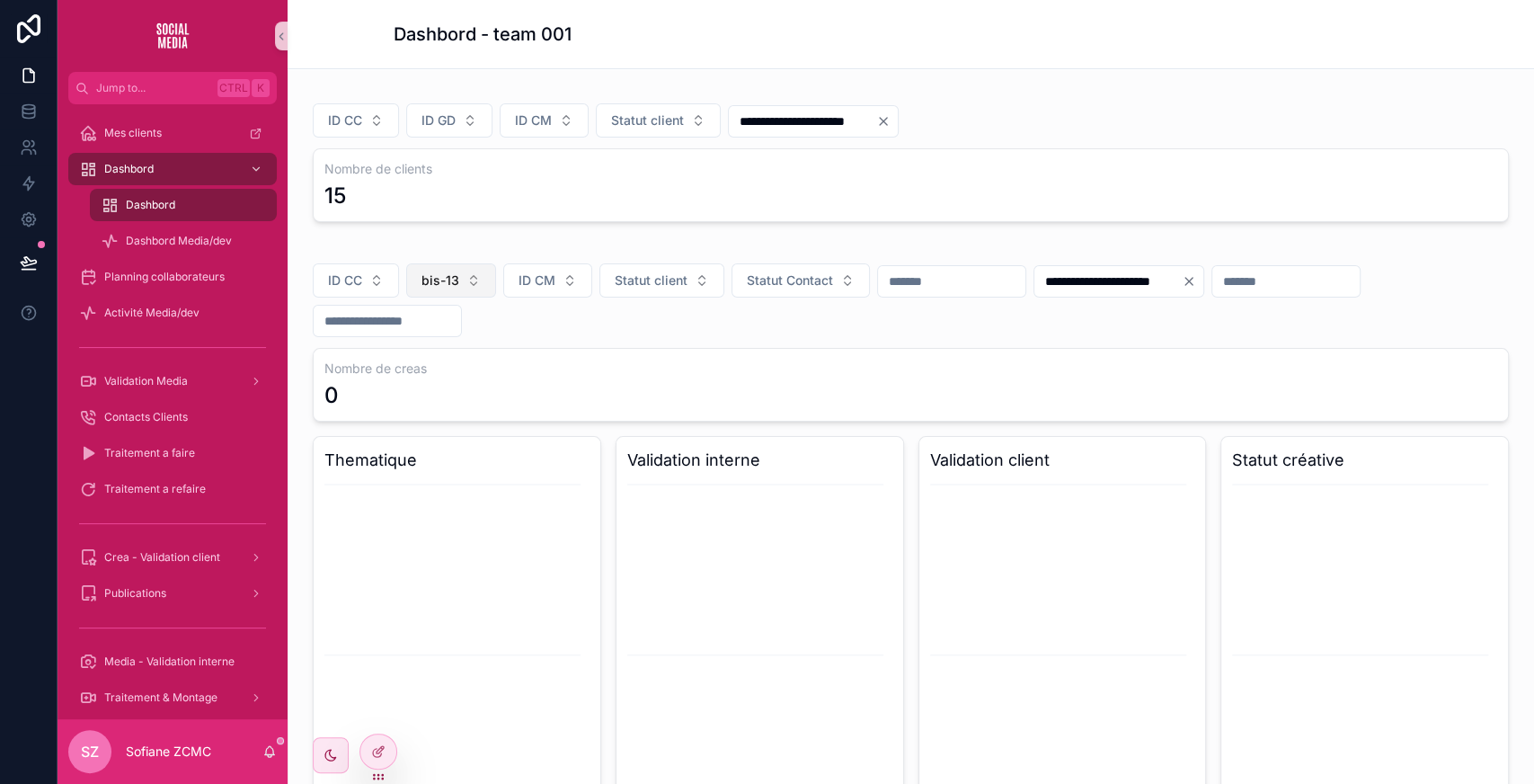
click at [462, 267] on button "bis-13" at bounding box center [451, 281] width 89 height 34
click at [428, 473] on div "bis-02" at bounding box center [449, 466] width 216 height 29
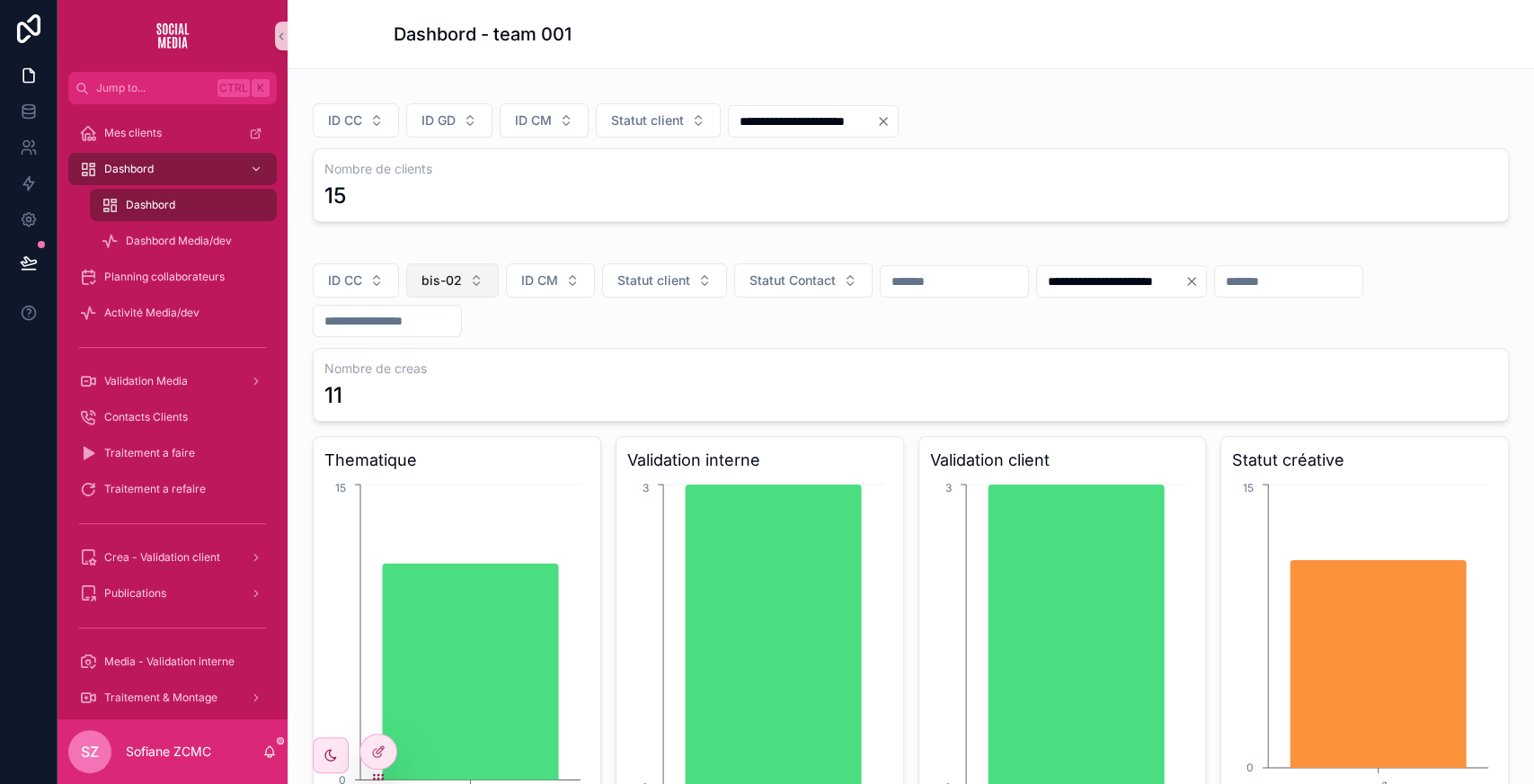
click at [462, 278] on button "bis-02" at bounding box center [452, 281] width 92 height 34
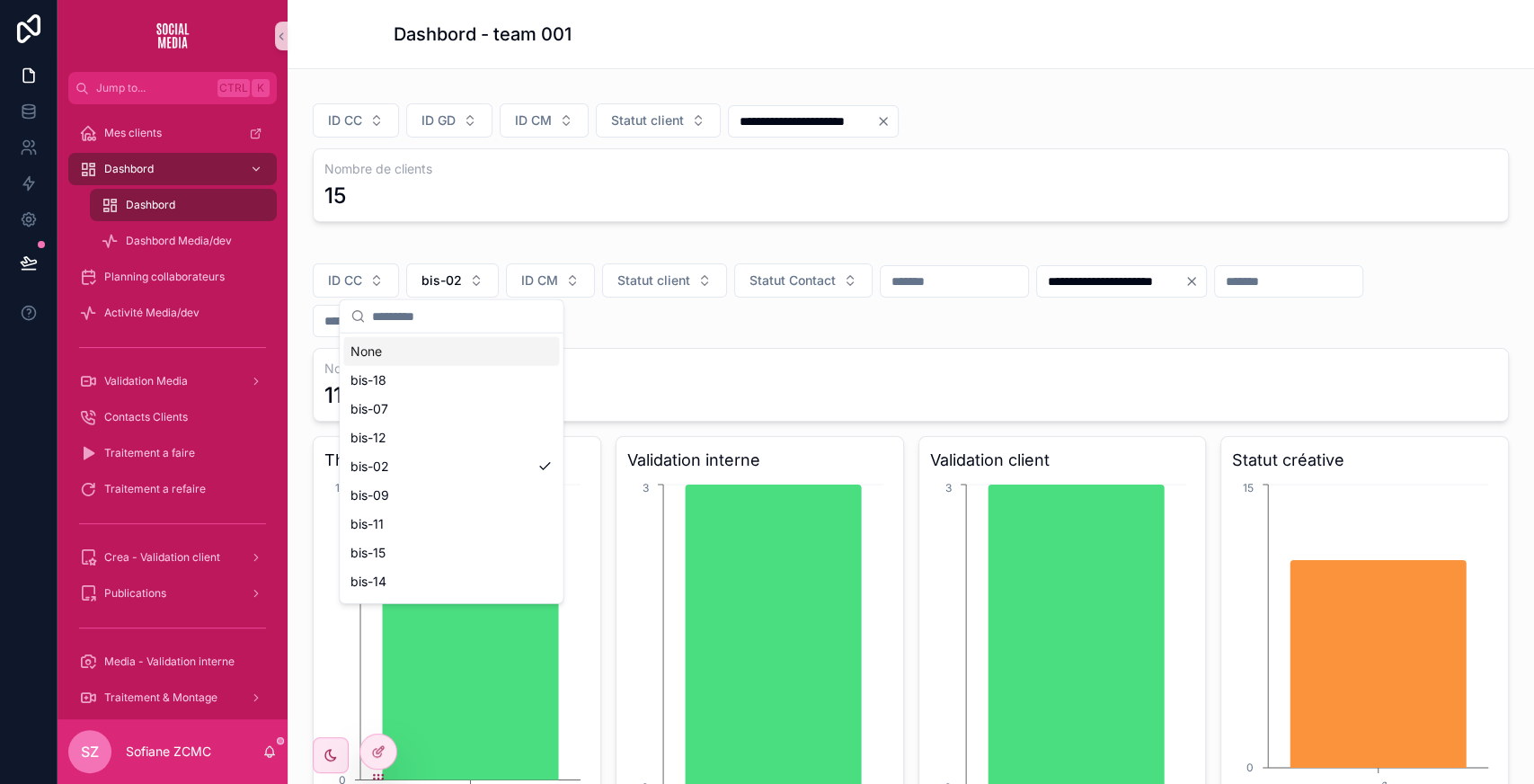
click at [451, 307] on input "scrollable content" at bounding box center [462, 316] width 180 height 32
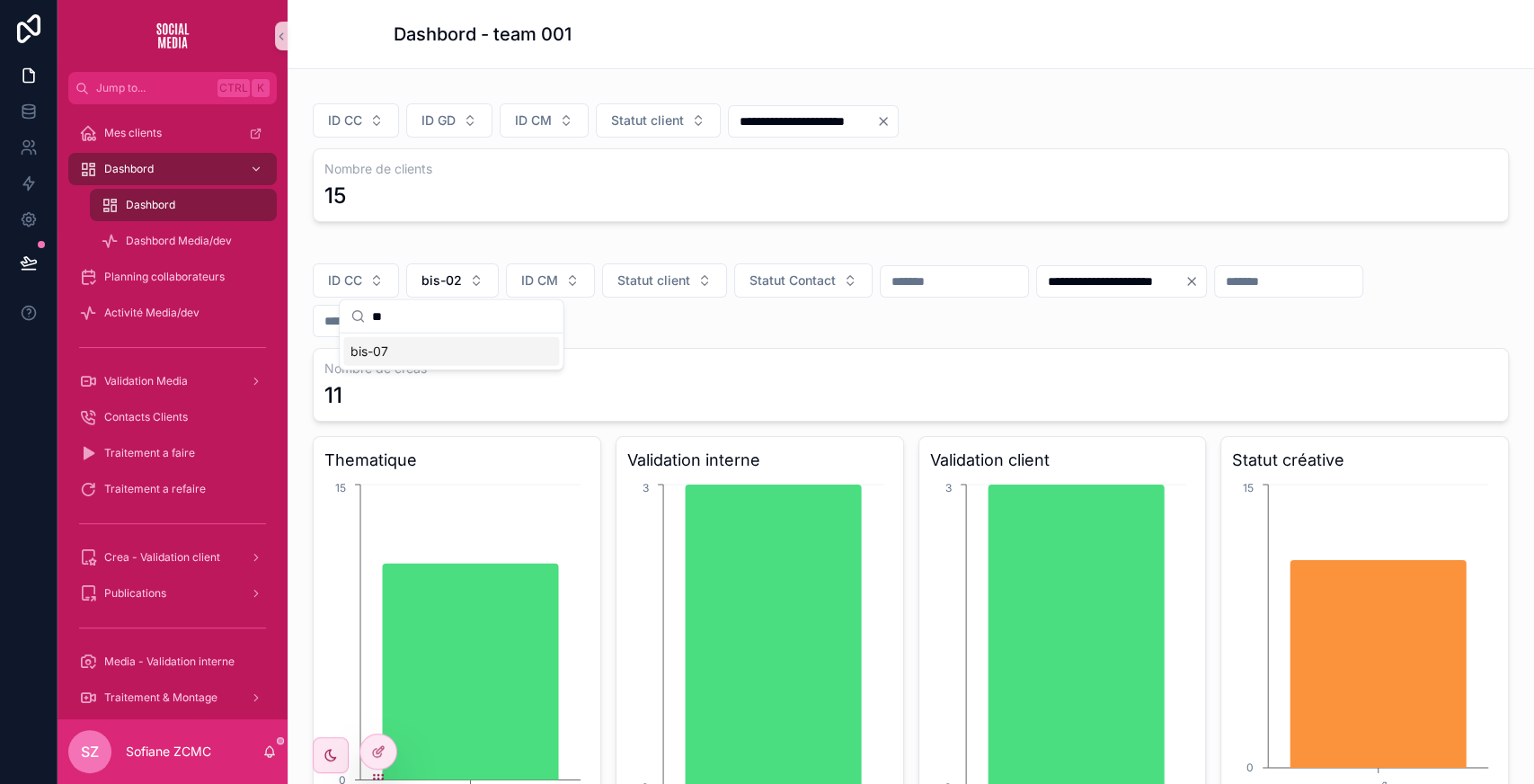
type input "**"
click at [436, 346] on div "bis-07" at bounding box center [451, 351] width 216 height 29
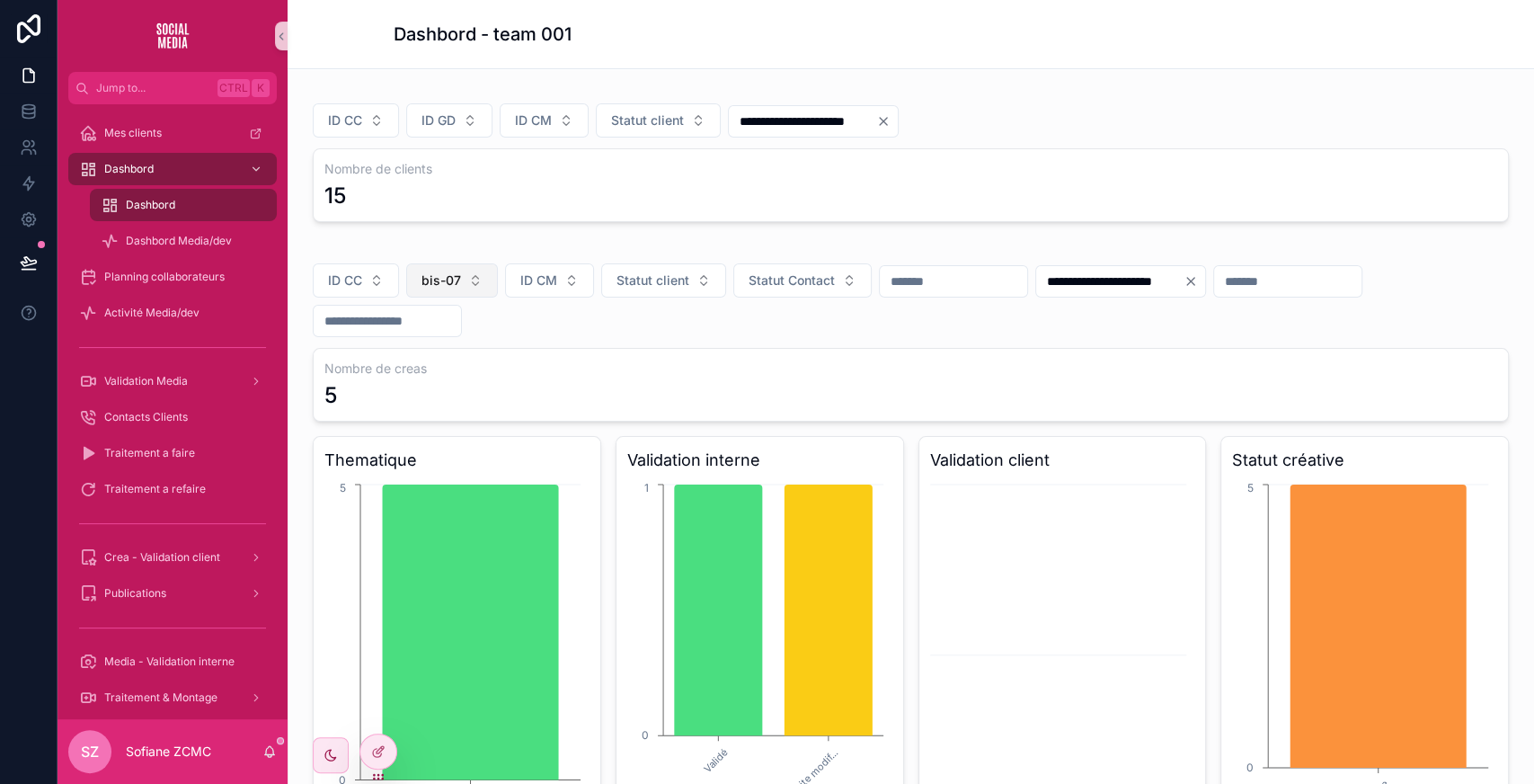
click at [477, 283] on button "bis-07" at bounding box center [452, 281] width 91 height 34
type input "**"
click at [405, 347] on div "bis-09" at bounding box center [451, 351] width 216 height 29
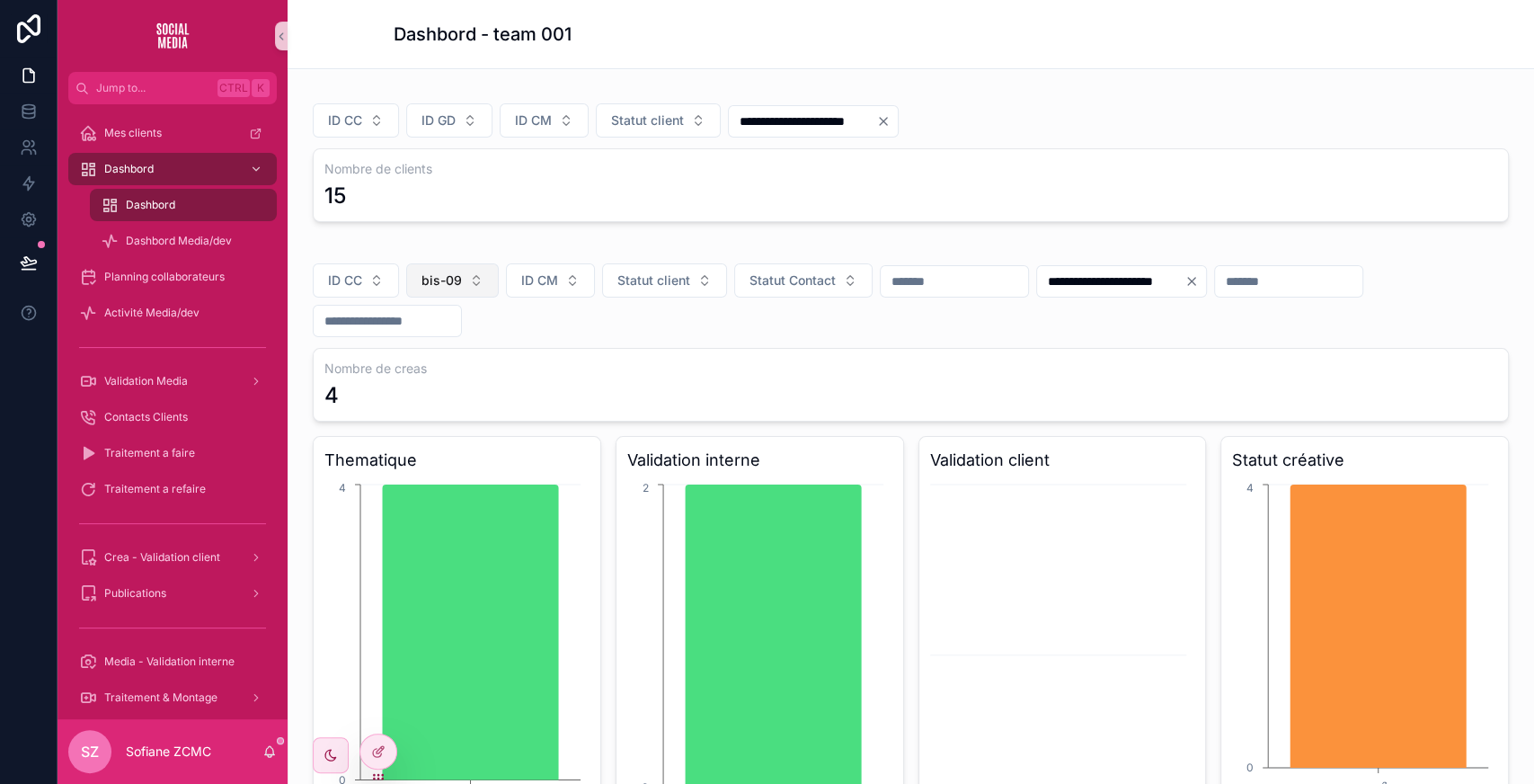
click at [445, 285] on span "bis-09" at bounding box center [442, 280] width 40 height 18
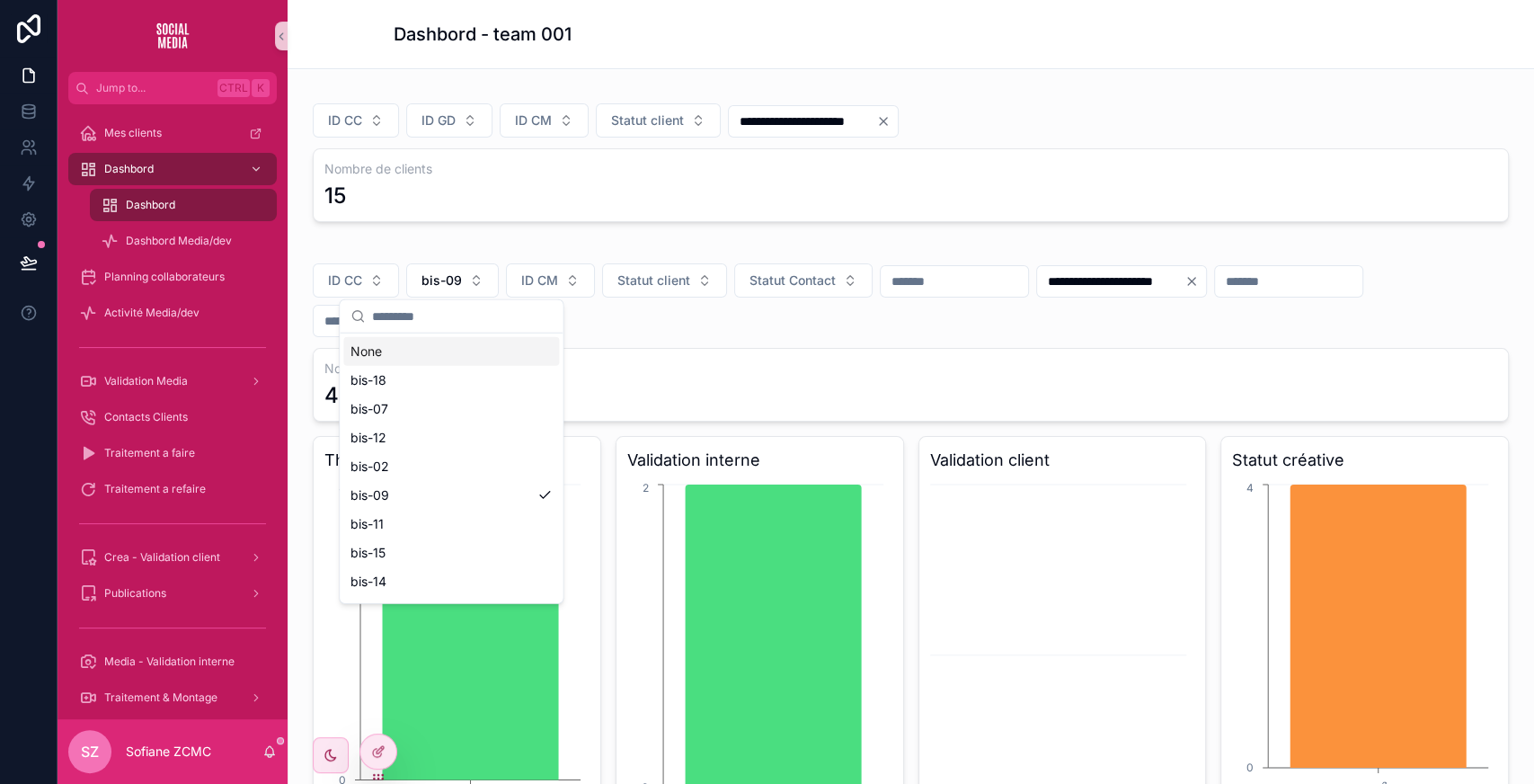
click at [445, 318] on input "scrollable content" at bounding box center [462, 316] width 180 height 32
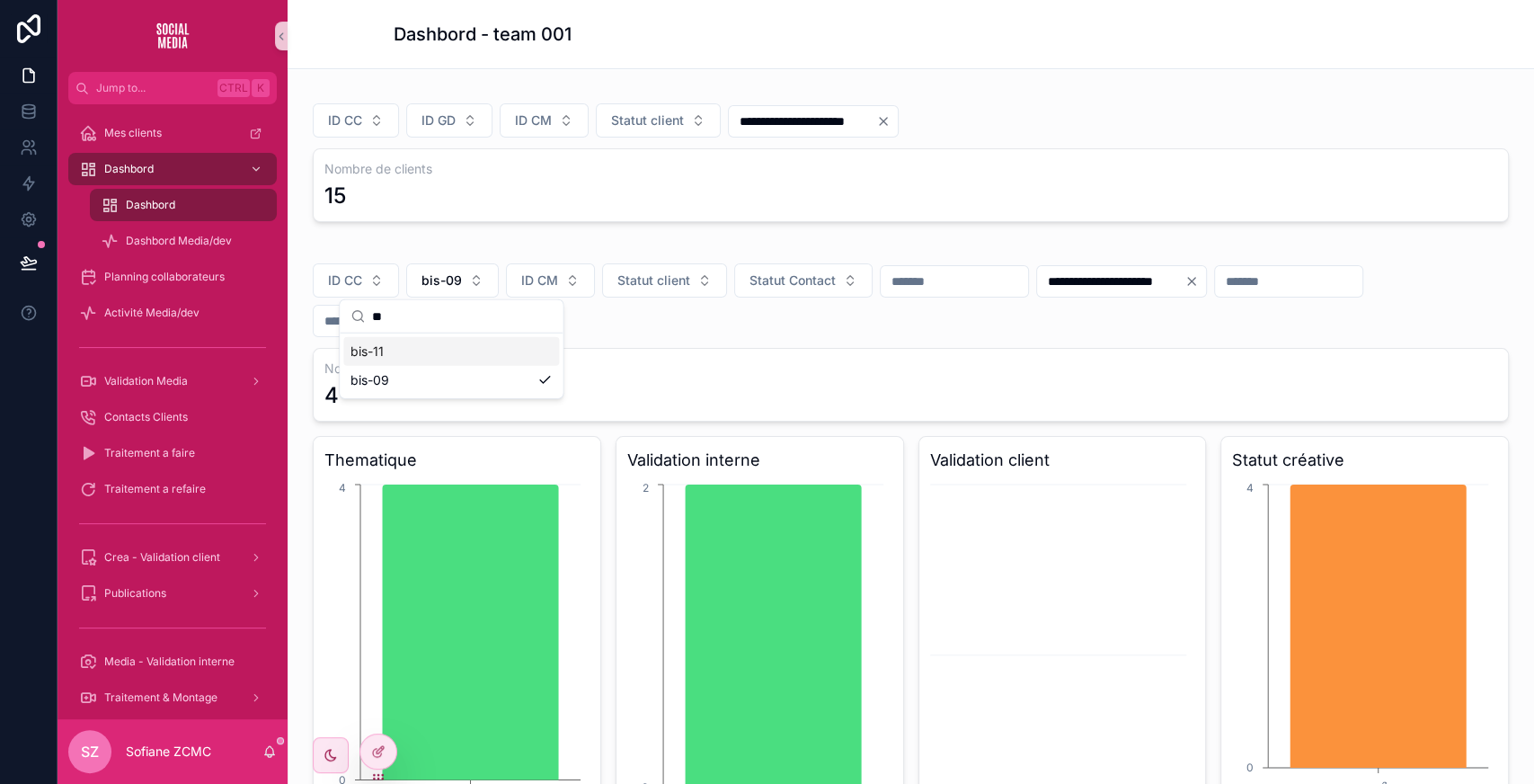
type input "**"
click at [418, 354] on div "bis-11" at bounding box center [451, 351] width 216 height 29
click at [453, 271] on span "bis-11" at bounding box center [439, 280] width 35 height 18
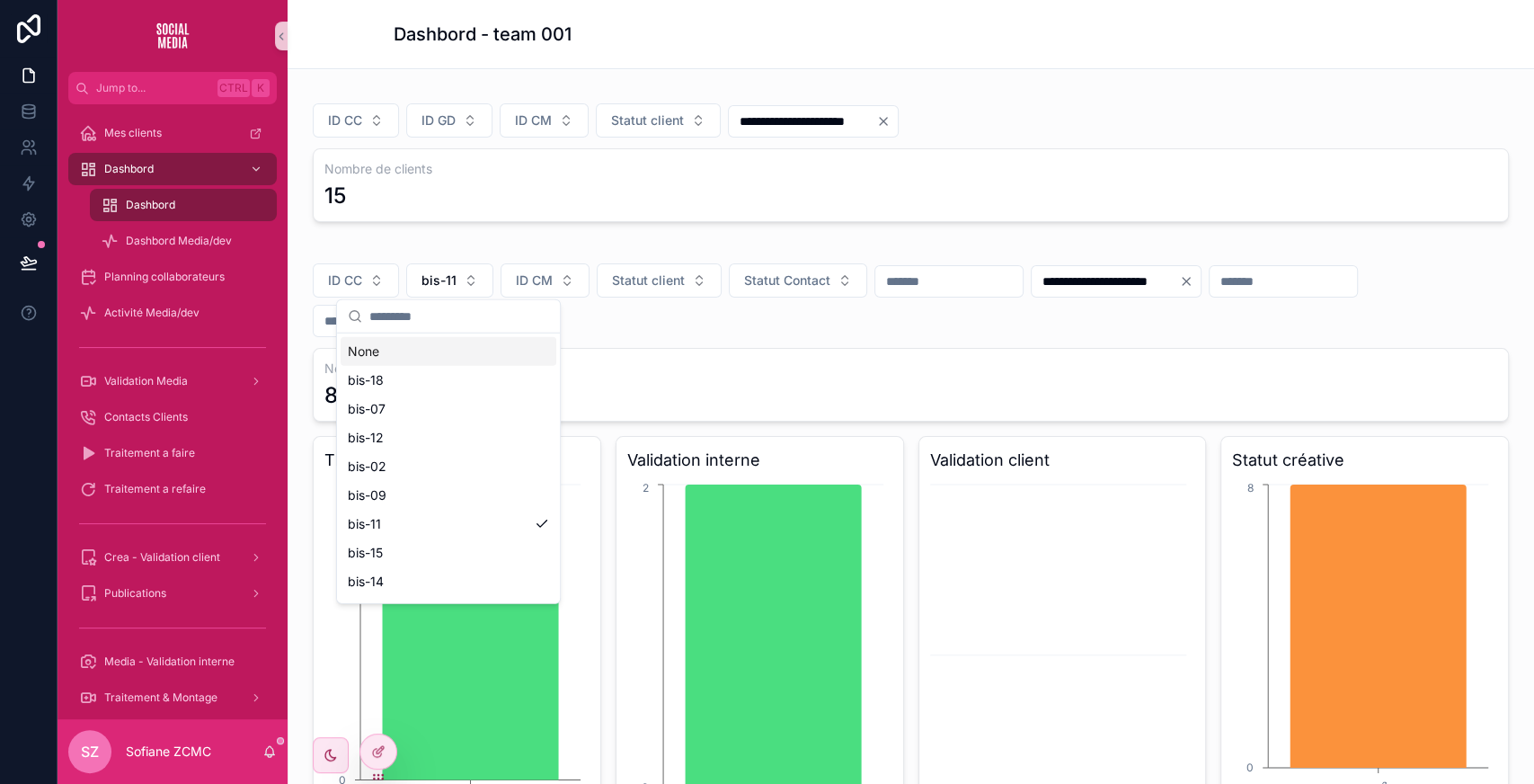
click at [442, 323] on input "scrollable content" at bounding box center [459, 316] width 180 height 32
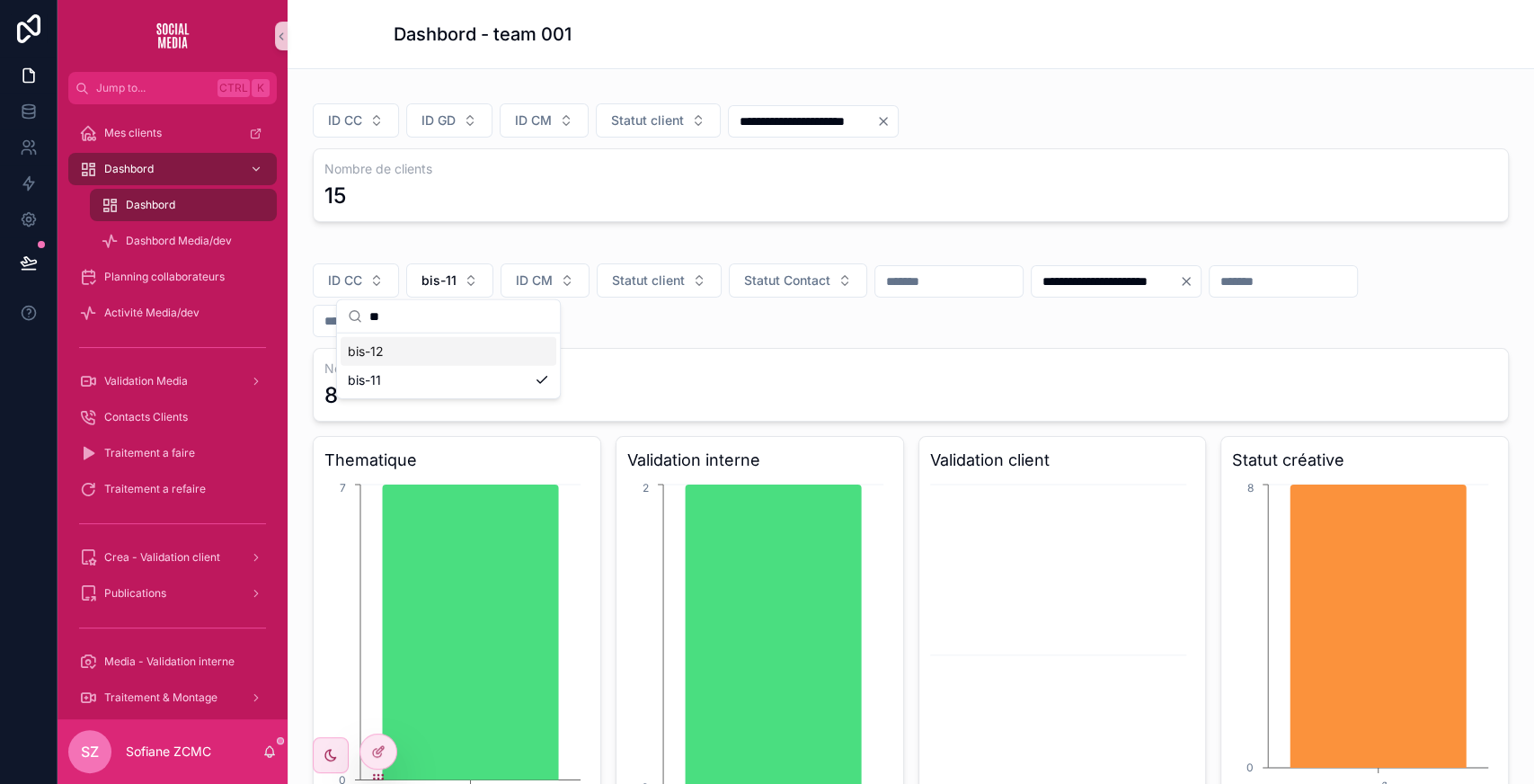
type input "**"
click at [390, 350] on div "bis-12" at bounding box center [448, 351] width 216 height 29
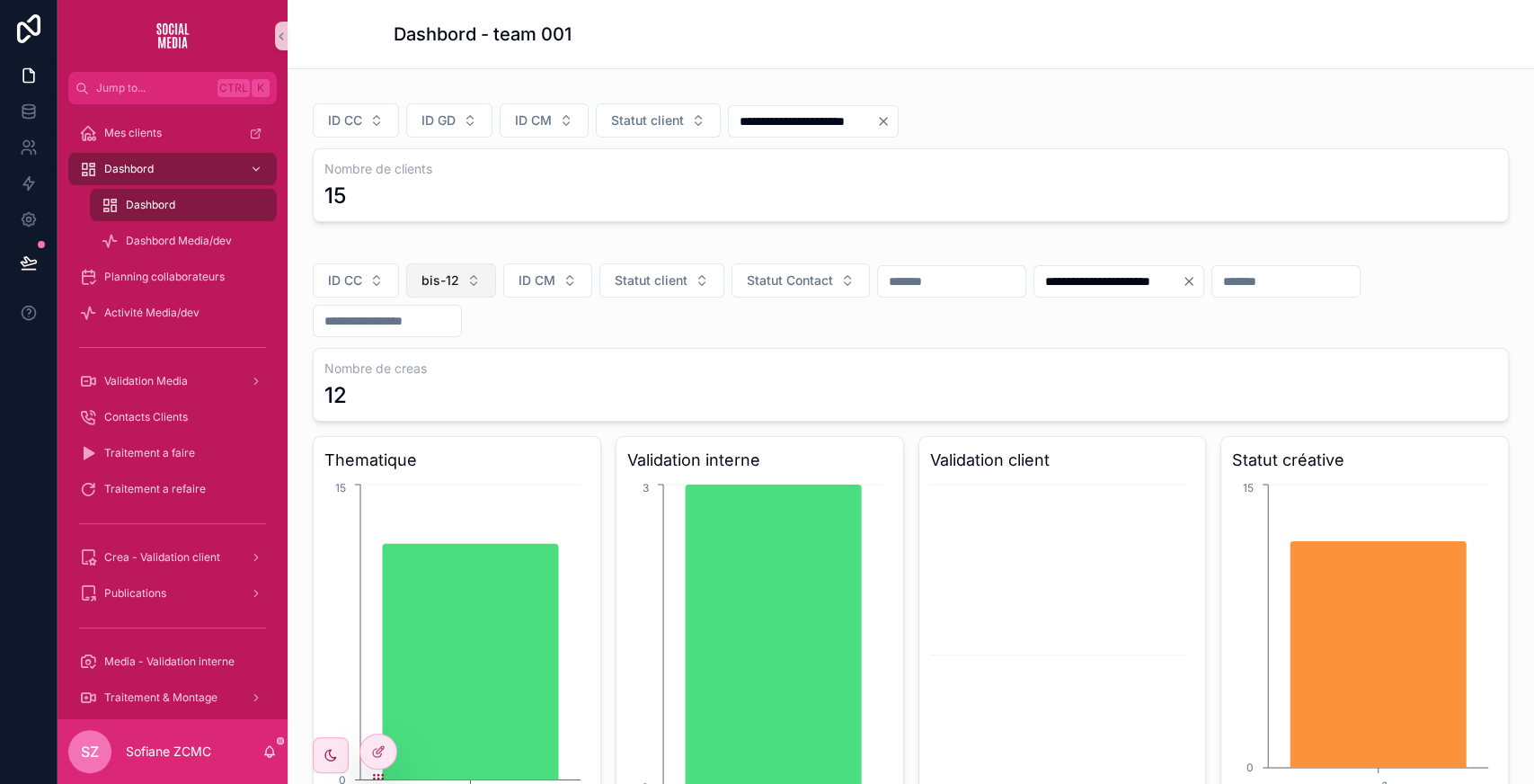
click at [442, 273] on span "bis-12" at bounding box center [441, 280] width 38 height 18
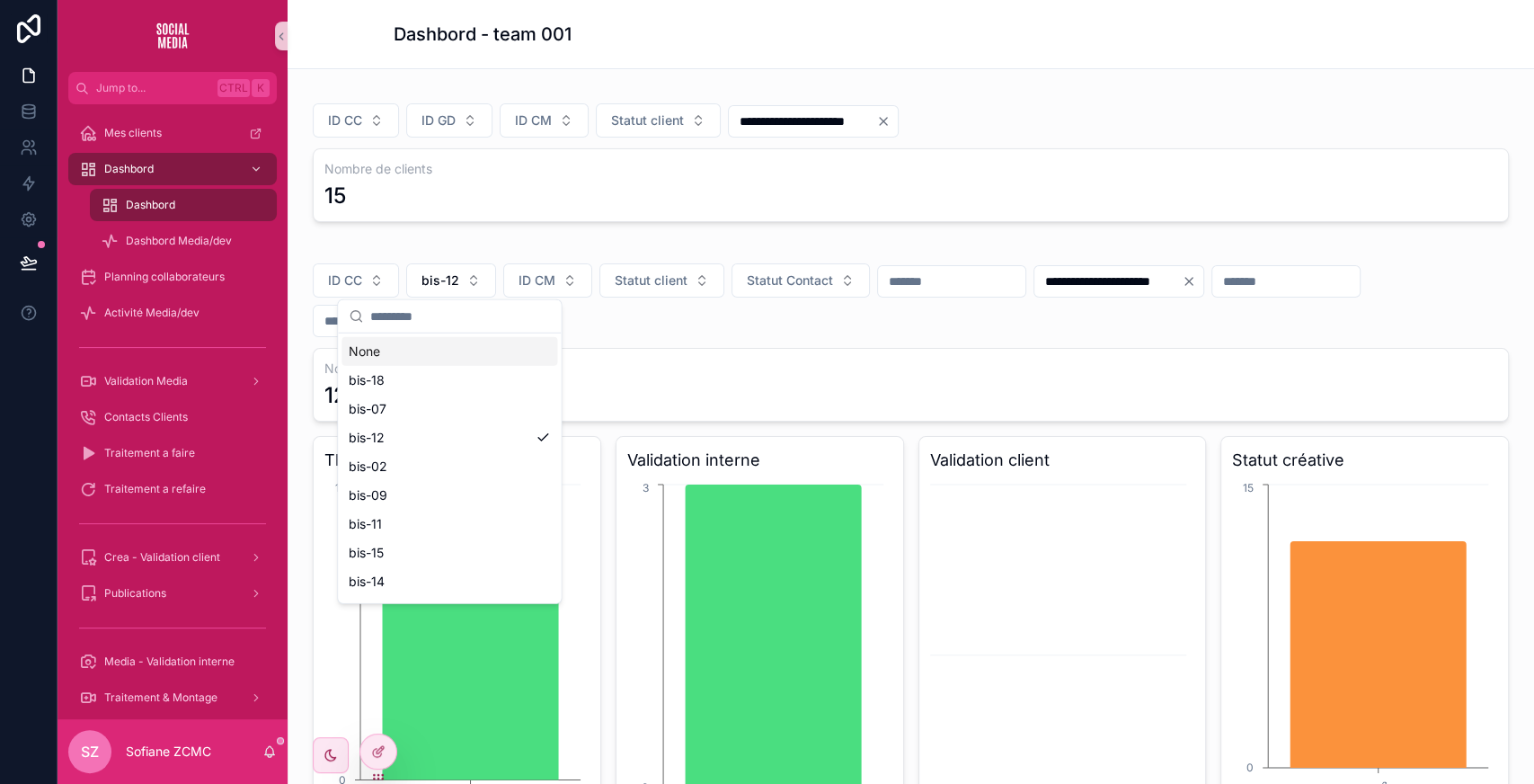
click at [437, 325] on input "scrollable content" at bounding box center [460, 316] width 180 height 32
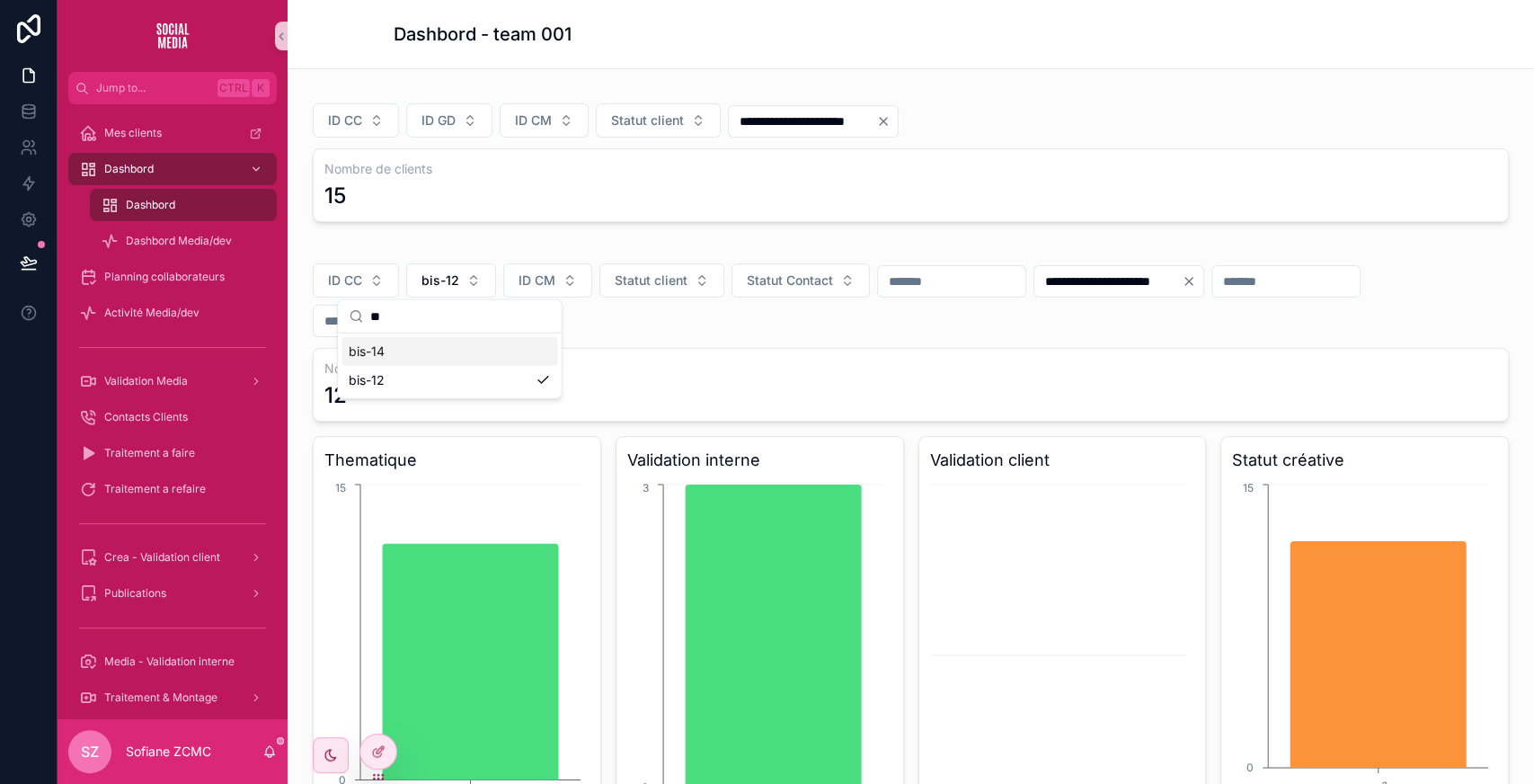
type input "**"
click at [412, 358] on div "bis-14" at bounding box center [449, 351] width 216 height 29
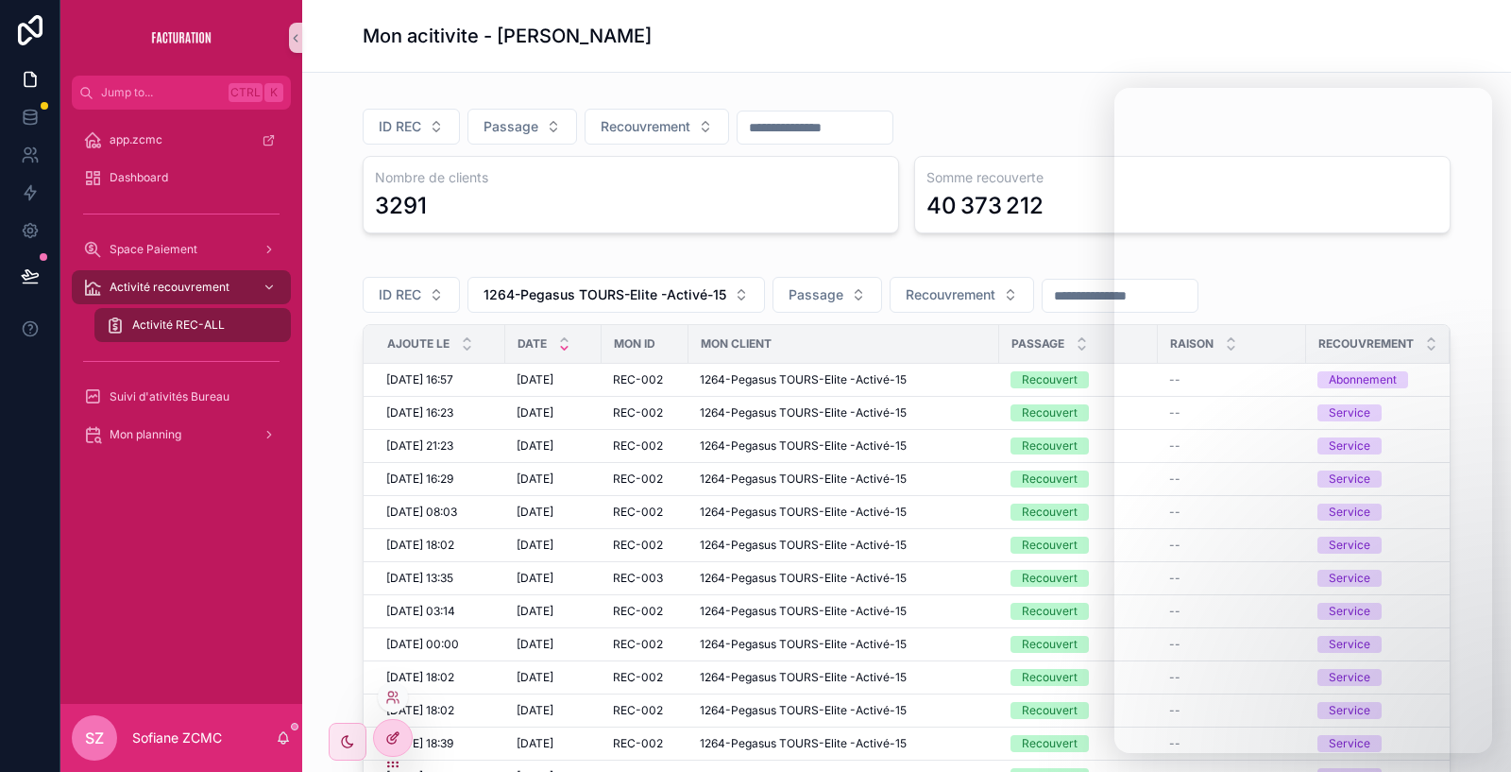
scroll to position [0, 161]
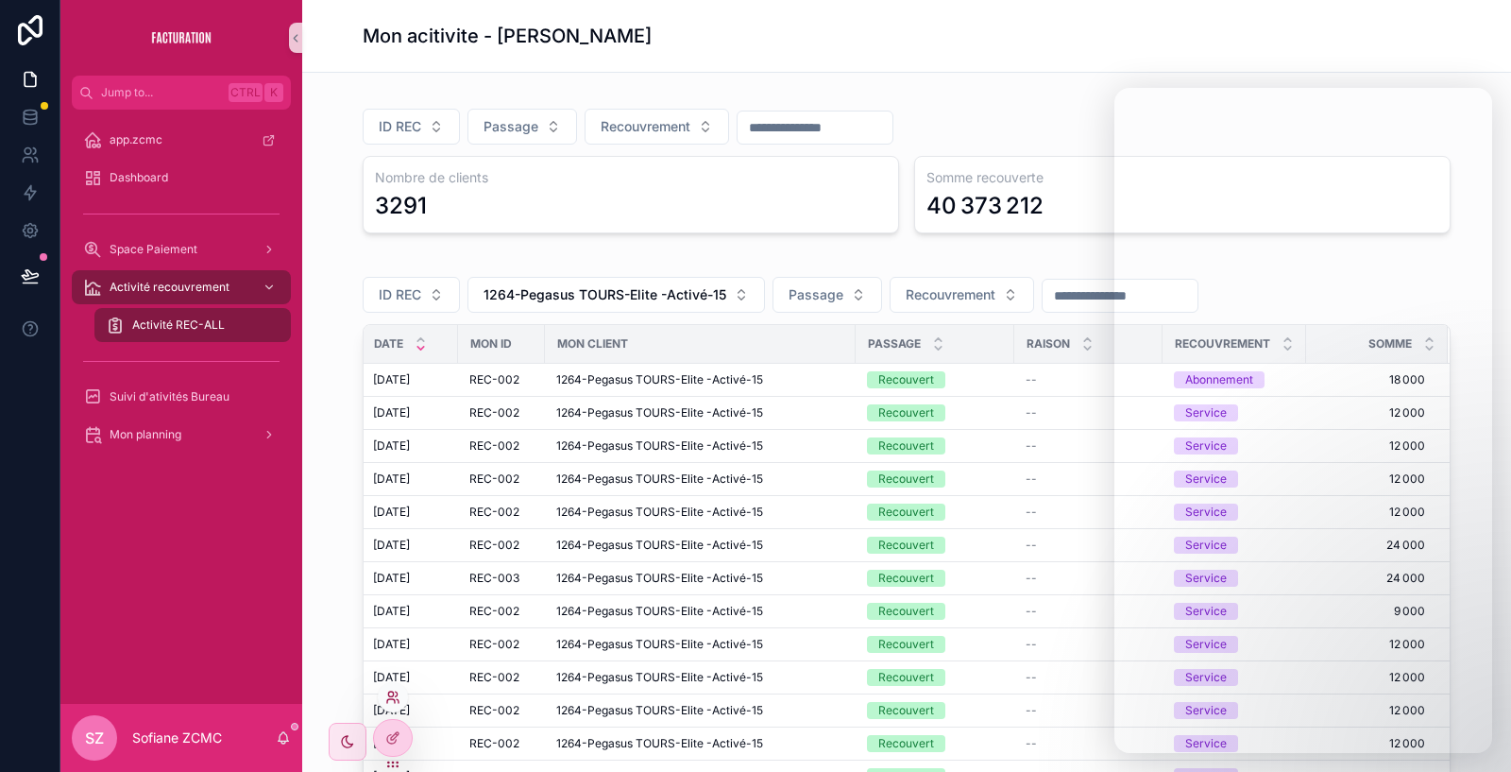
click at [390, 696] on icon at bounding box center [390, 693] width 5 height 5
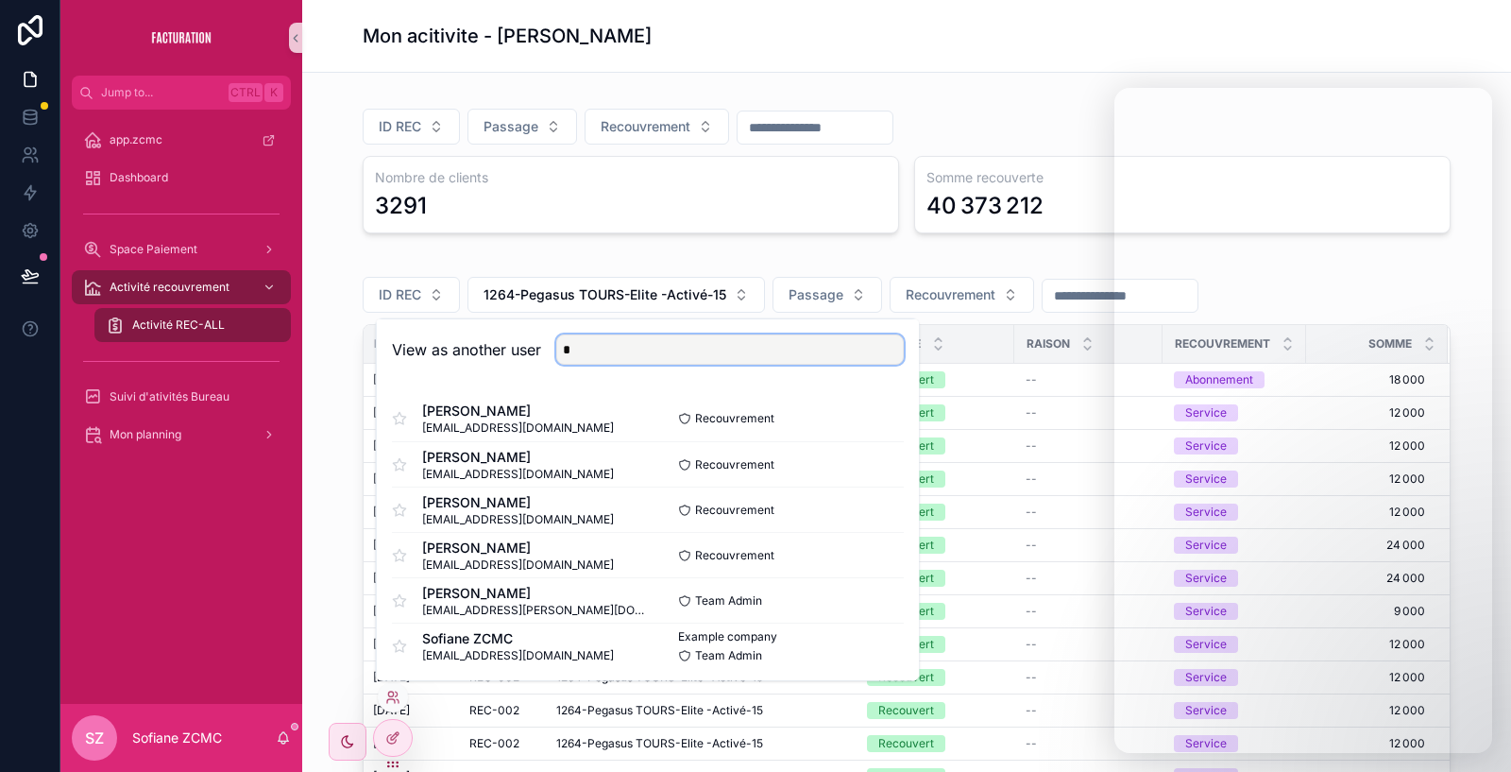
click at [661, 358] on input "*" at bounding box center [730, 349] width 348 height 30
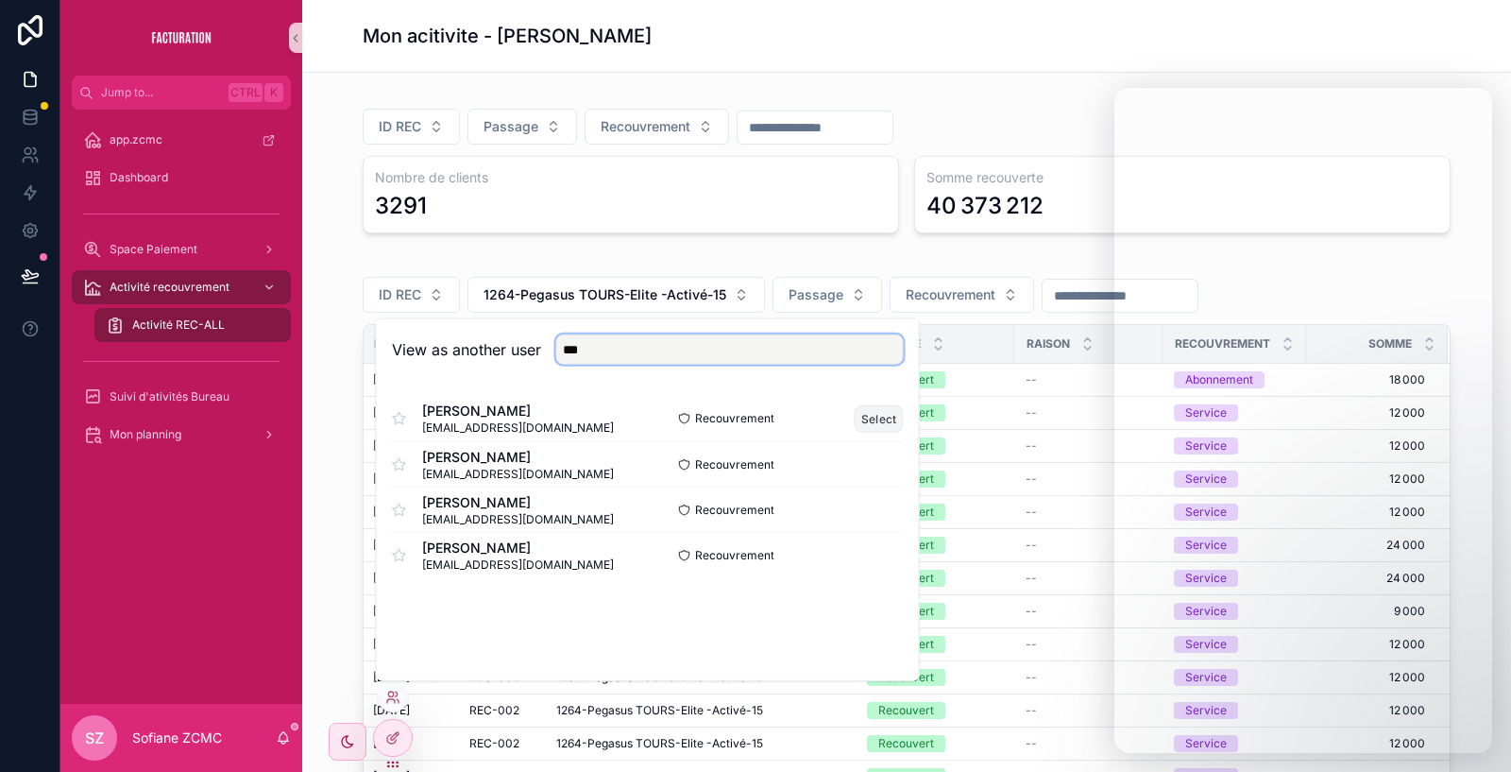
type input "***"
click at [874, 416] on button "Select" at bounding box center [879, 417] width 49 height 27
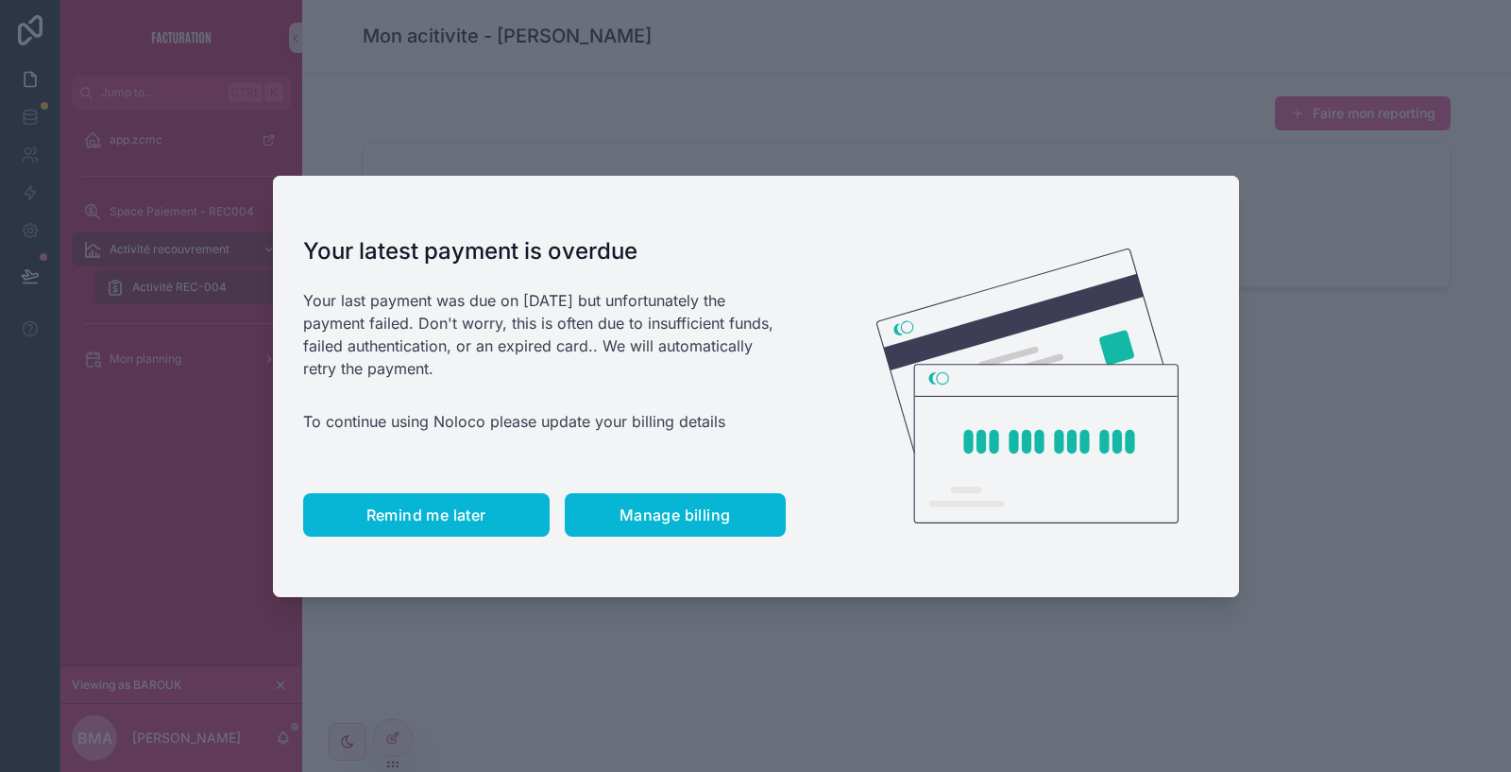
click at [453, 511] on span "Remind me later" at bounding box center [426, 514] width 120 height 19
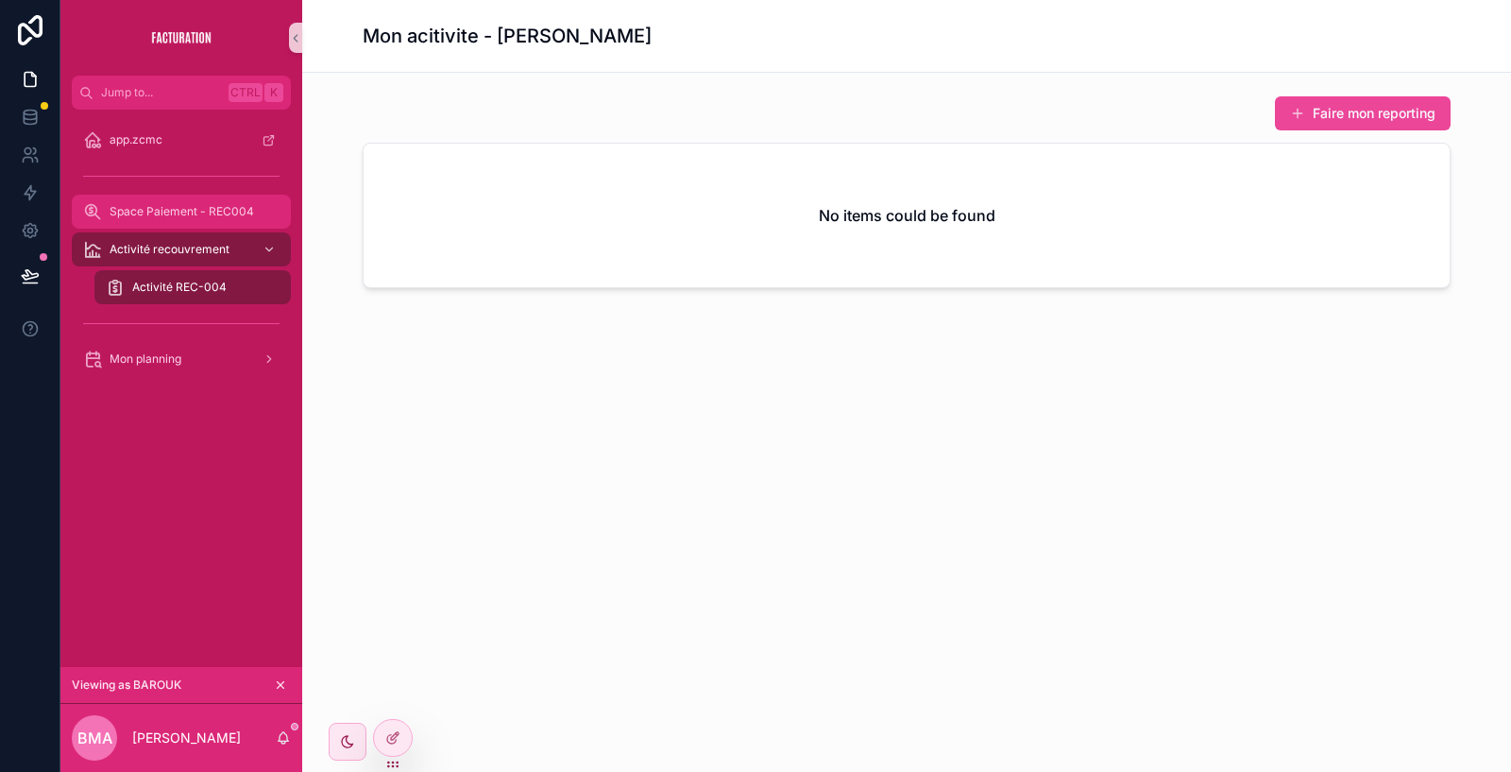
click at [212, 219] on div "Space Paiement - REC004" at bounding box center [181, 211] width 196 height 30
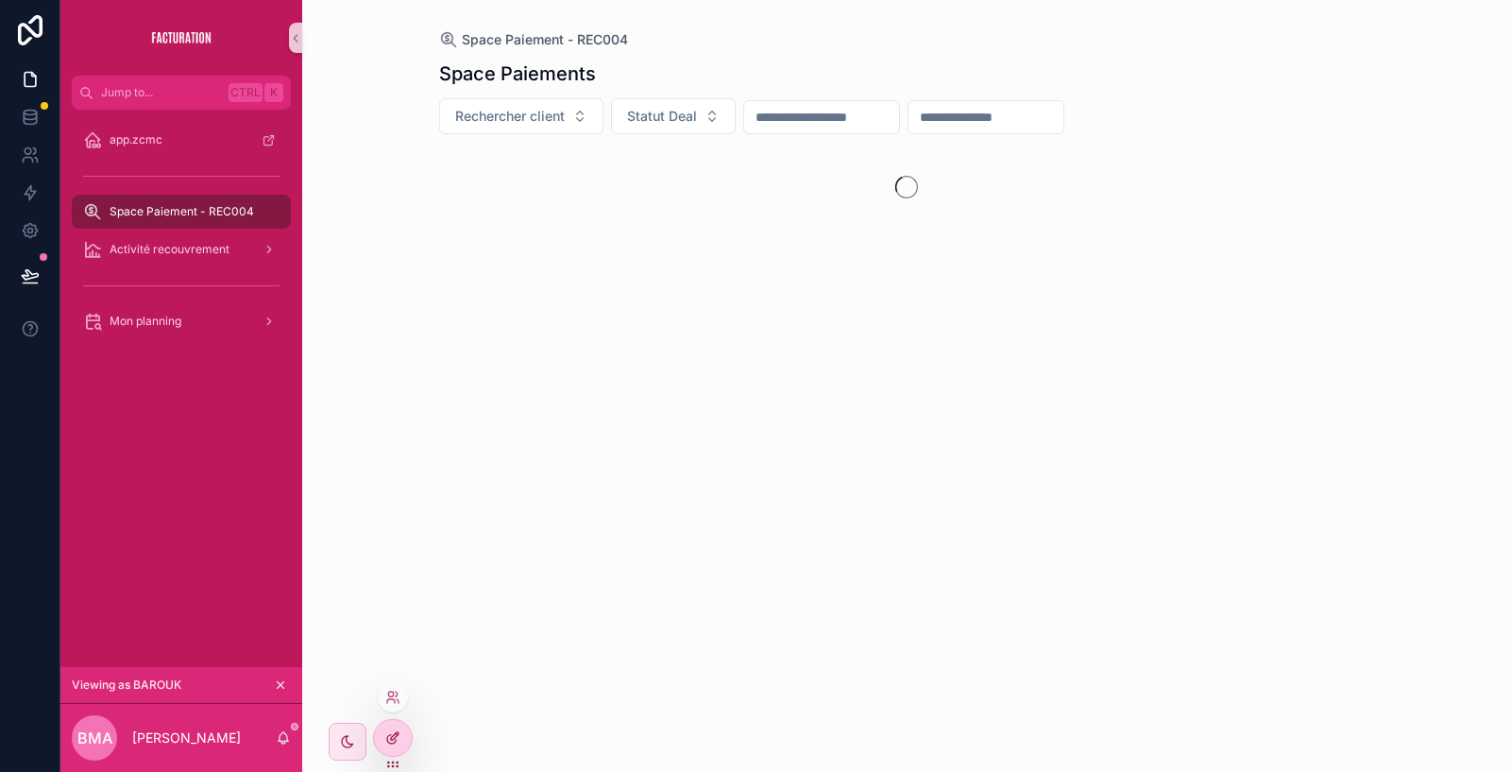
click at [388, 734] on icon at bounding box center [392, 737] width 15 height 15
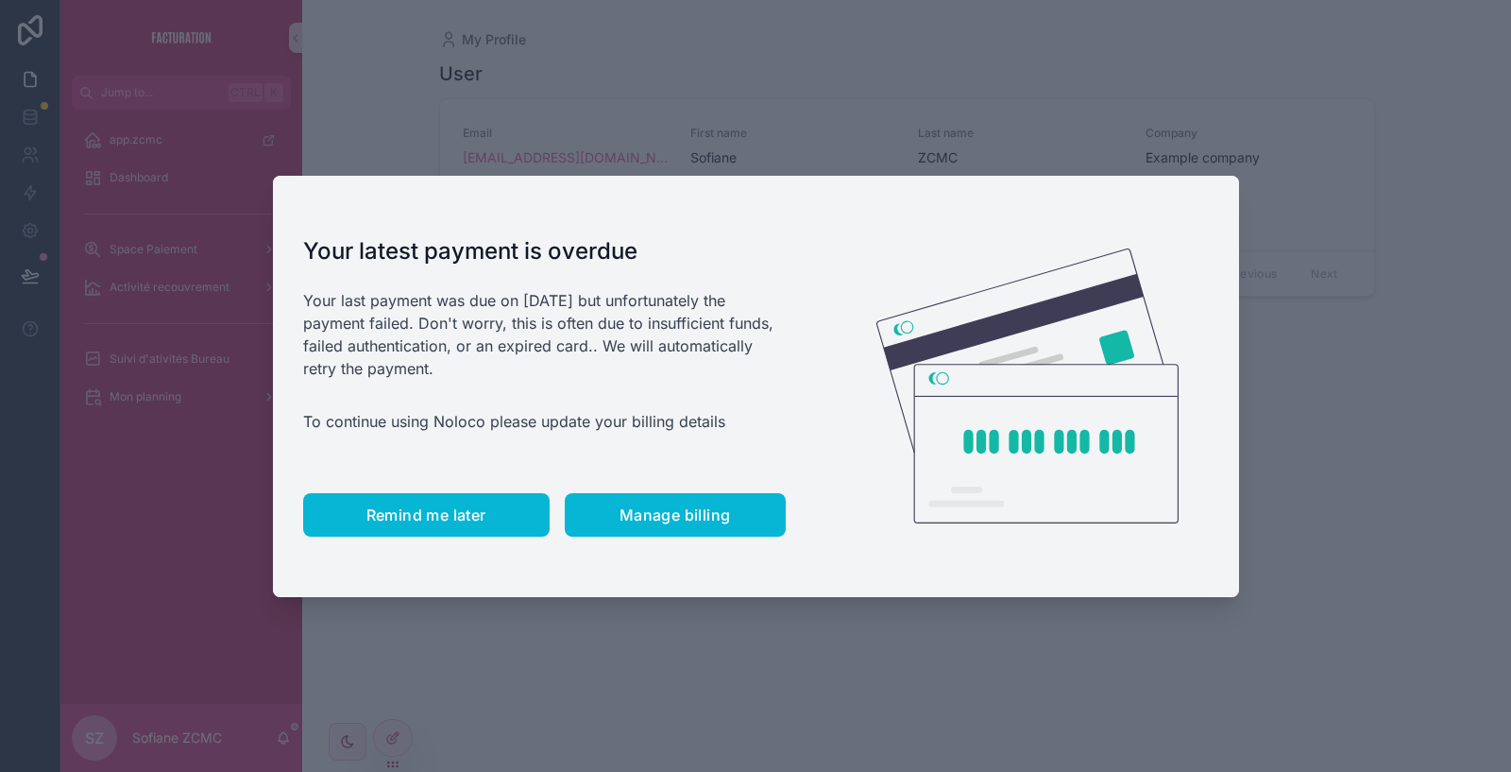
click at [458, 516] on span "Remind me later" at bounding box center [426, 514] width 120 height 19
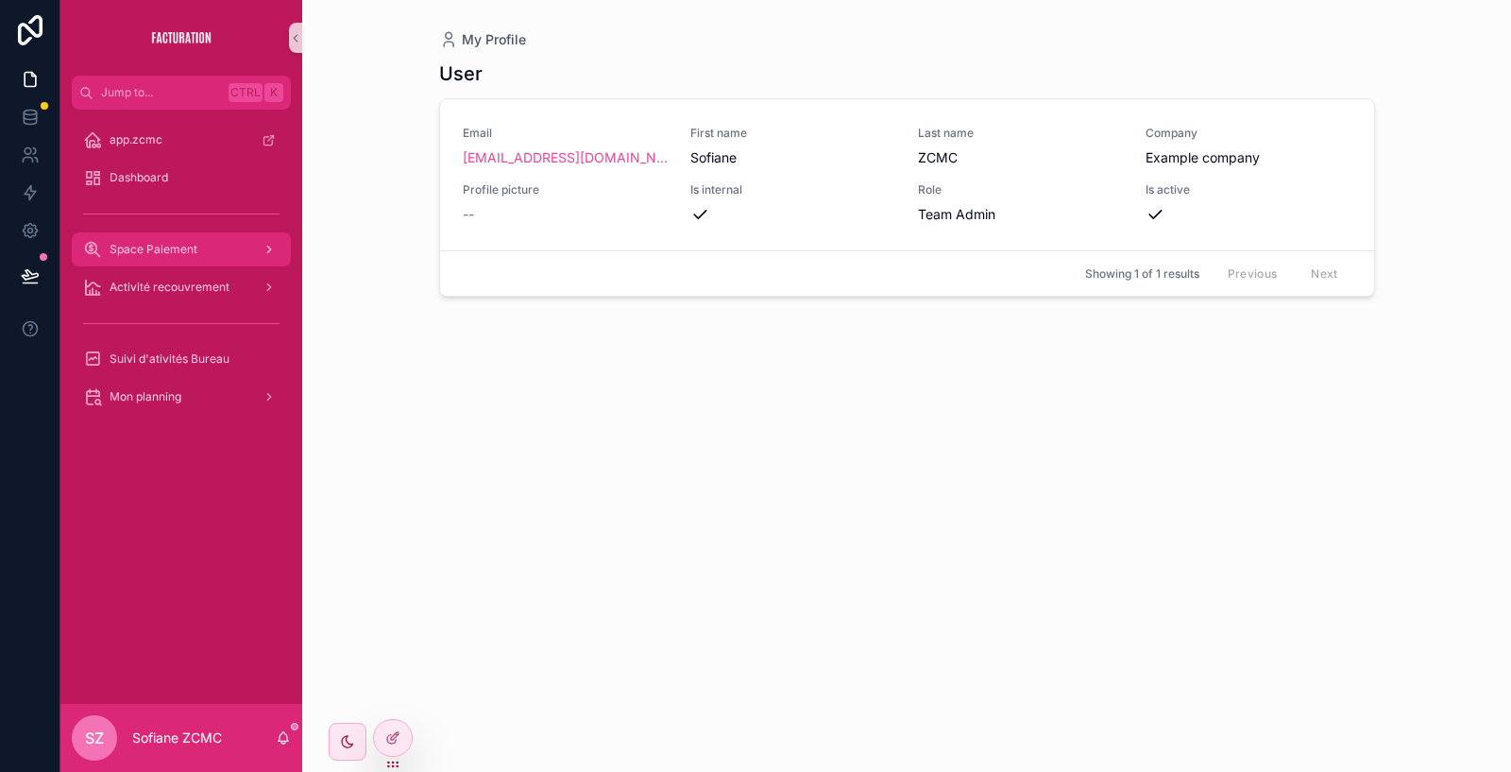
click at [154, 236] on div "Space Paiement" at bounding box center [181, 249] width 196 height 30
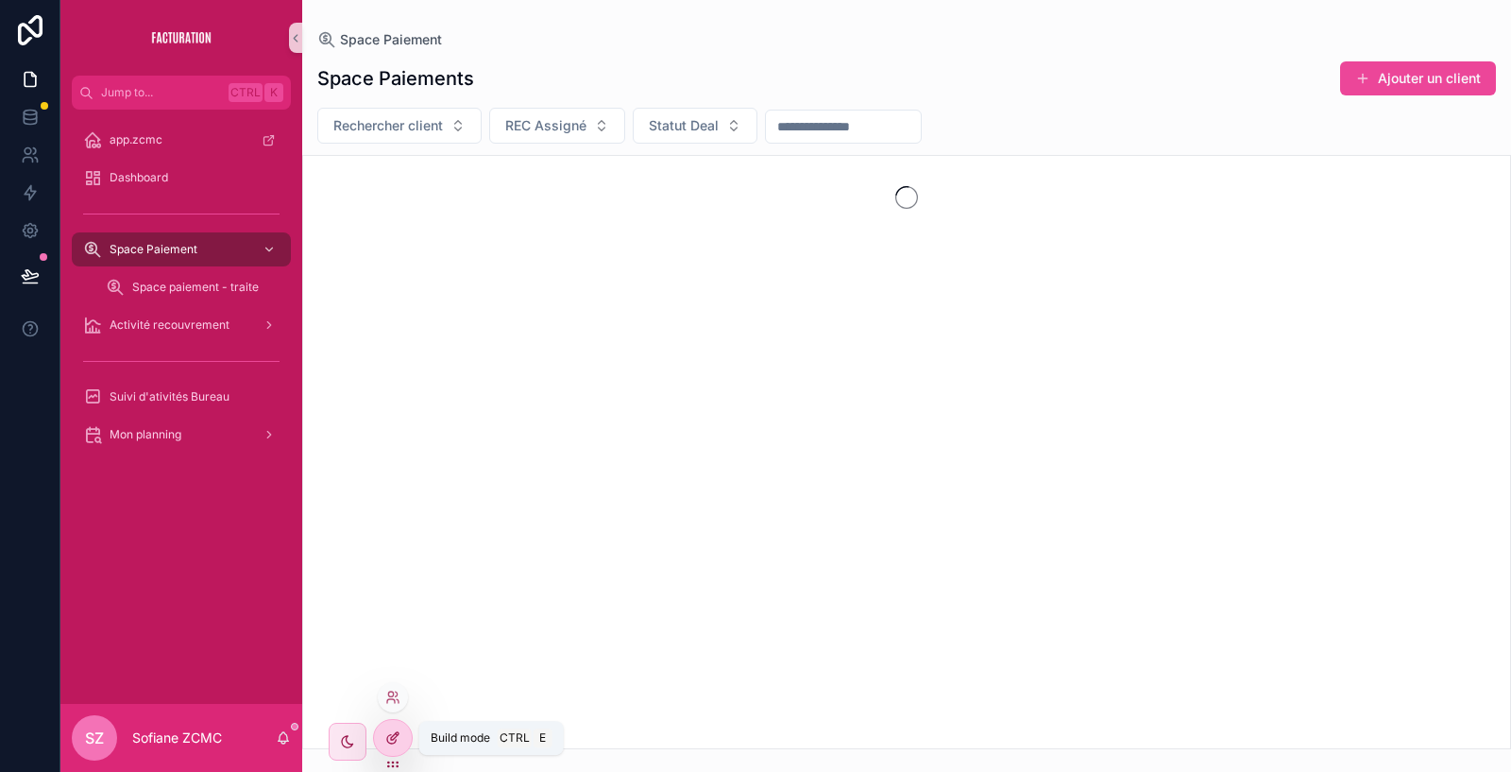
click at [390, 730] on icon at bounding box center [392, 737] width 15 height 15
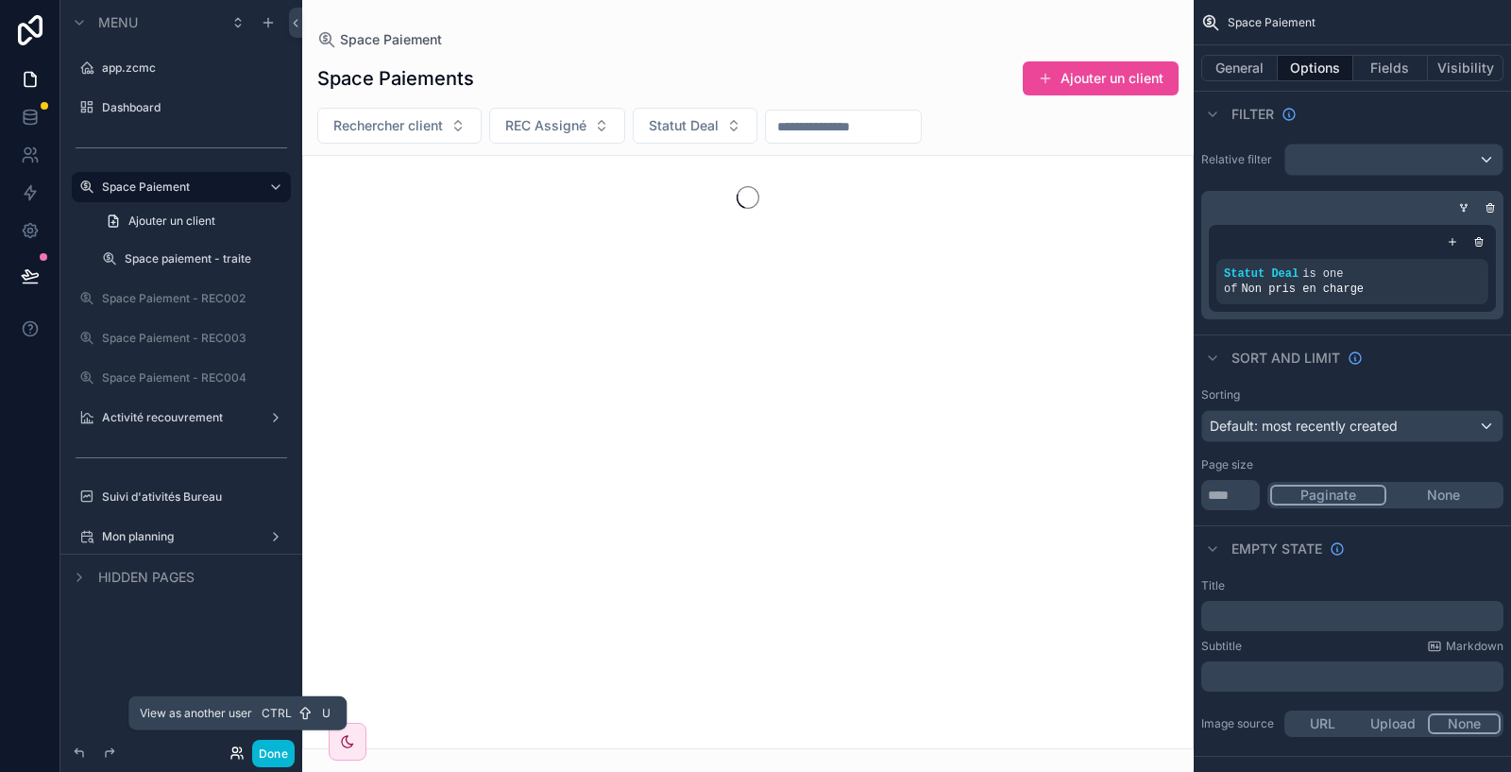
click at [232, 756] on icon at bounding box center [236, 752] width 15 height 15
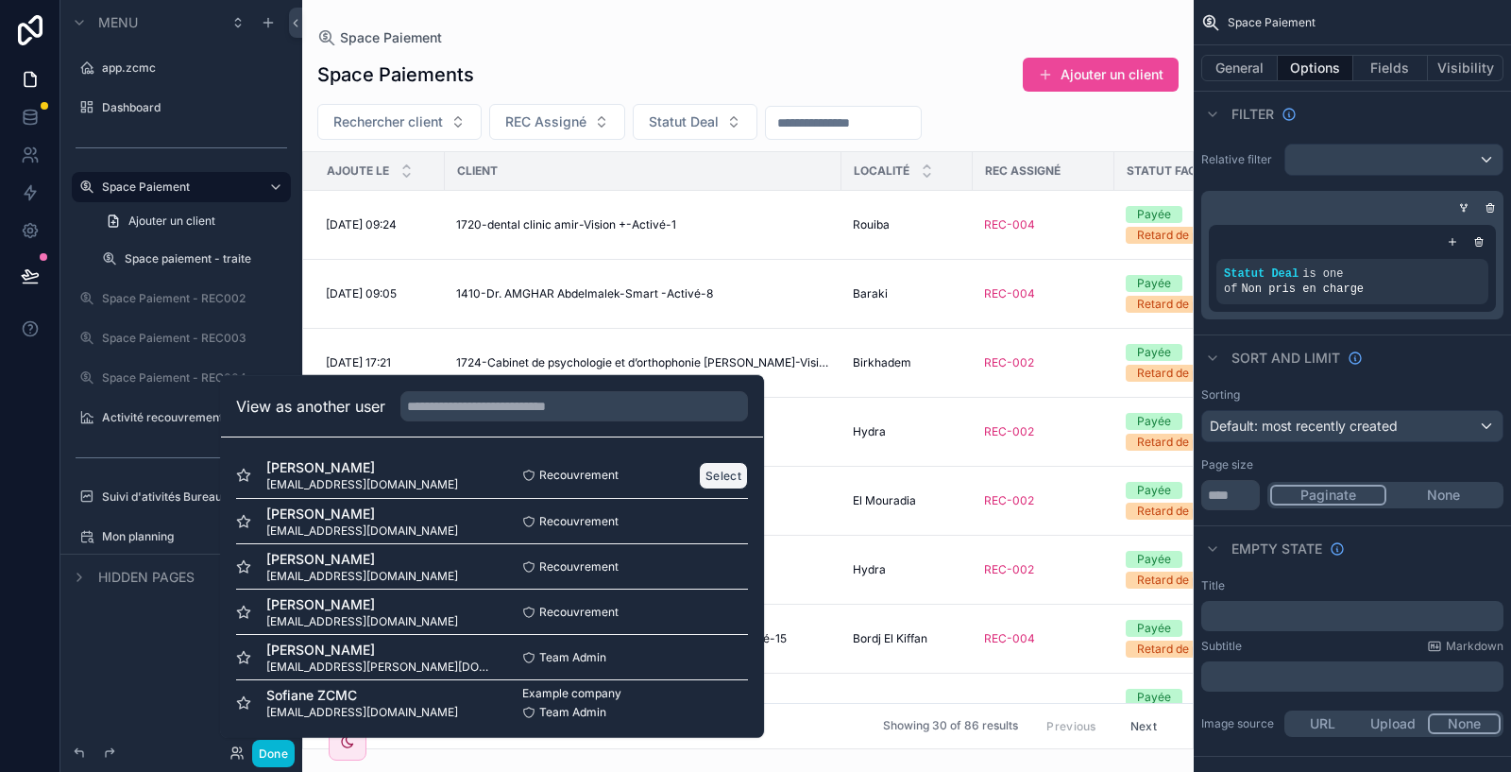
click at [708, 469] on button "Select" at bounding box center [723, 474] width 49 height 27
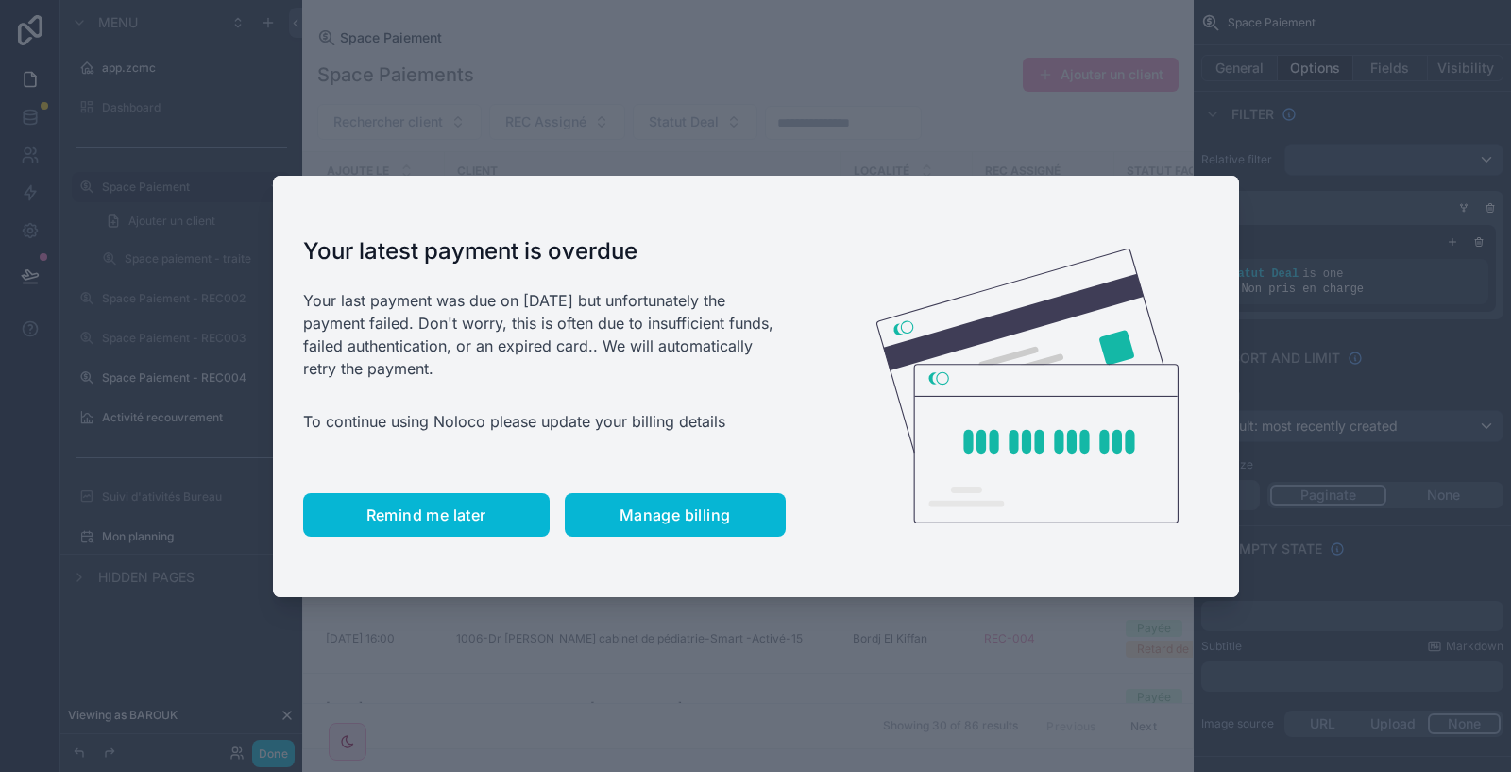
click at [384, 505] on span "Remind me later" at bounding box center [426, 514] width 120 height 19
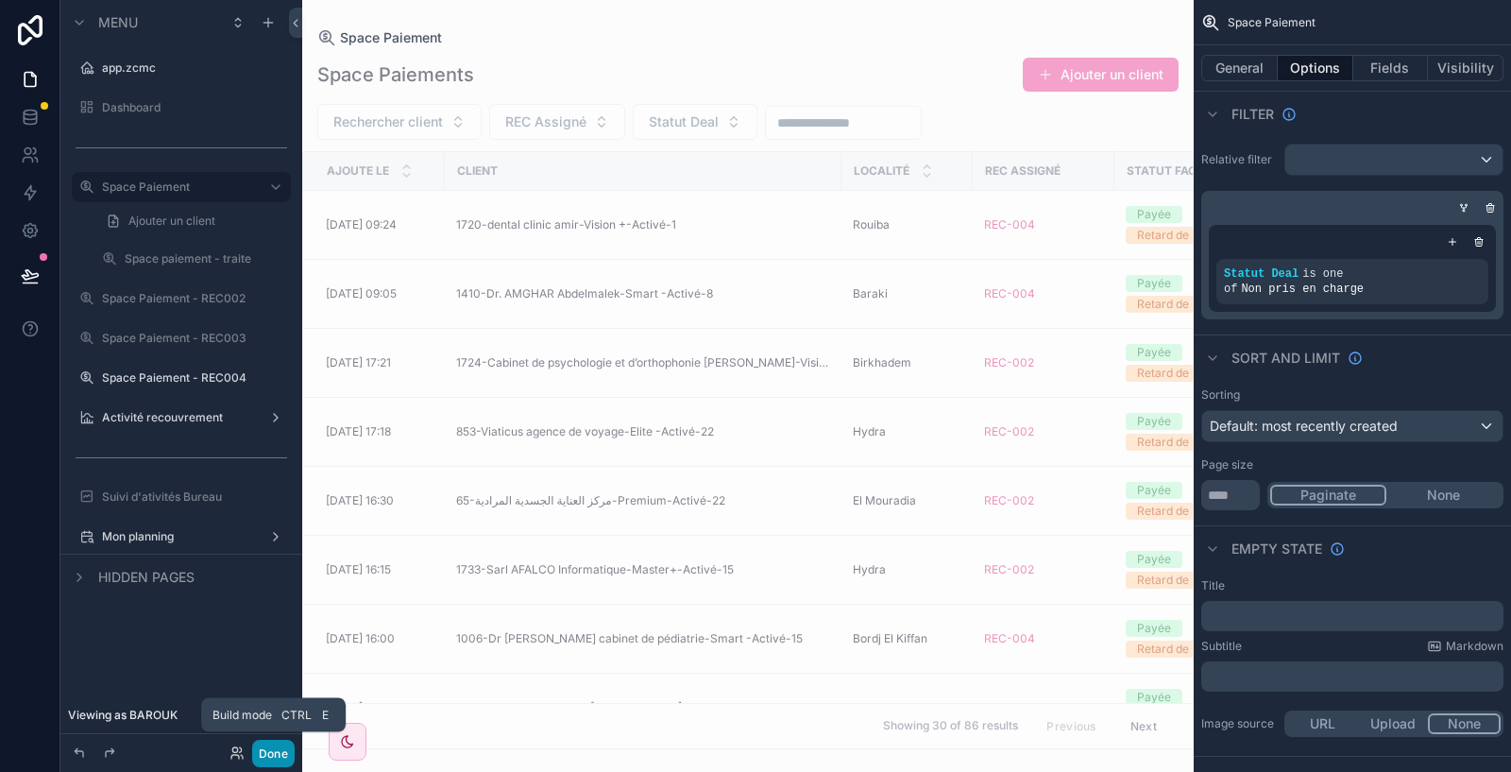
click at [267, 756] on button "Done" at bounding box center [273, 752] width 42 height 27
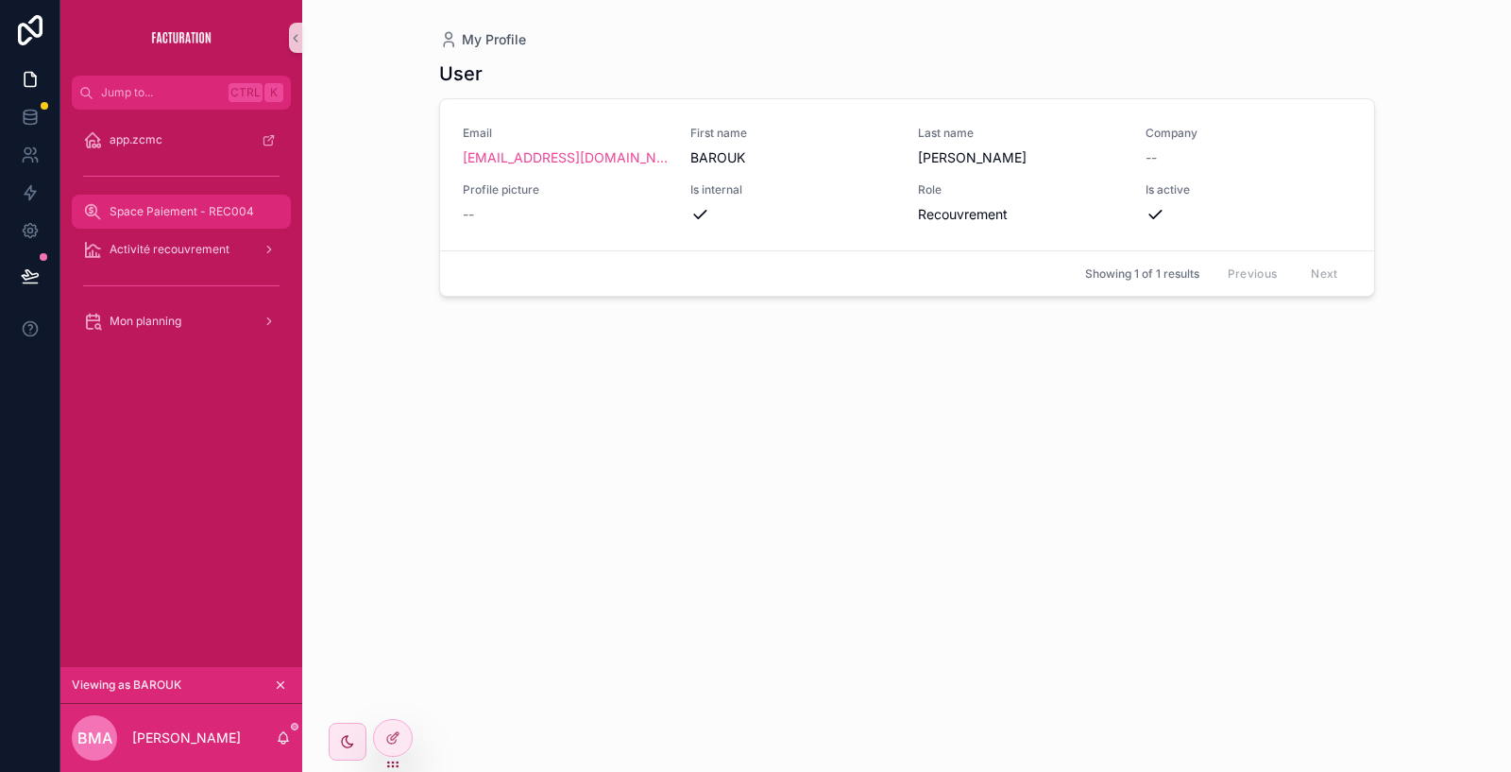
click at [241, 211] on span "Space Paiement - REC004" at bounding box center [182, 211] width 144 height 15
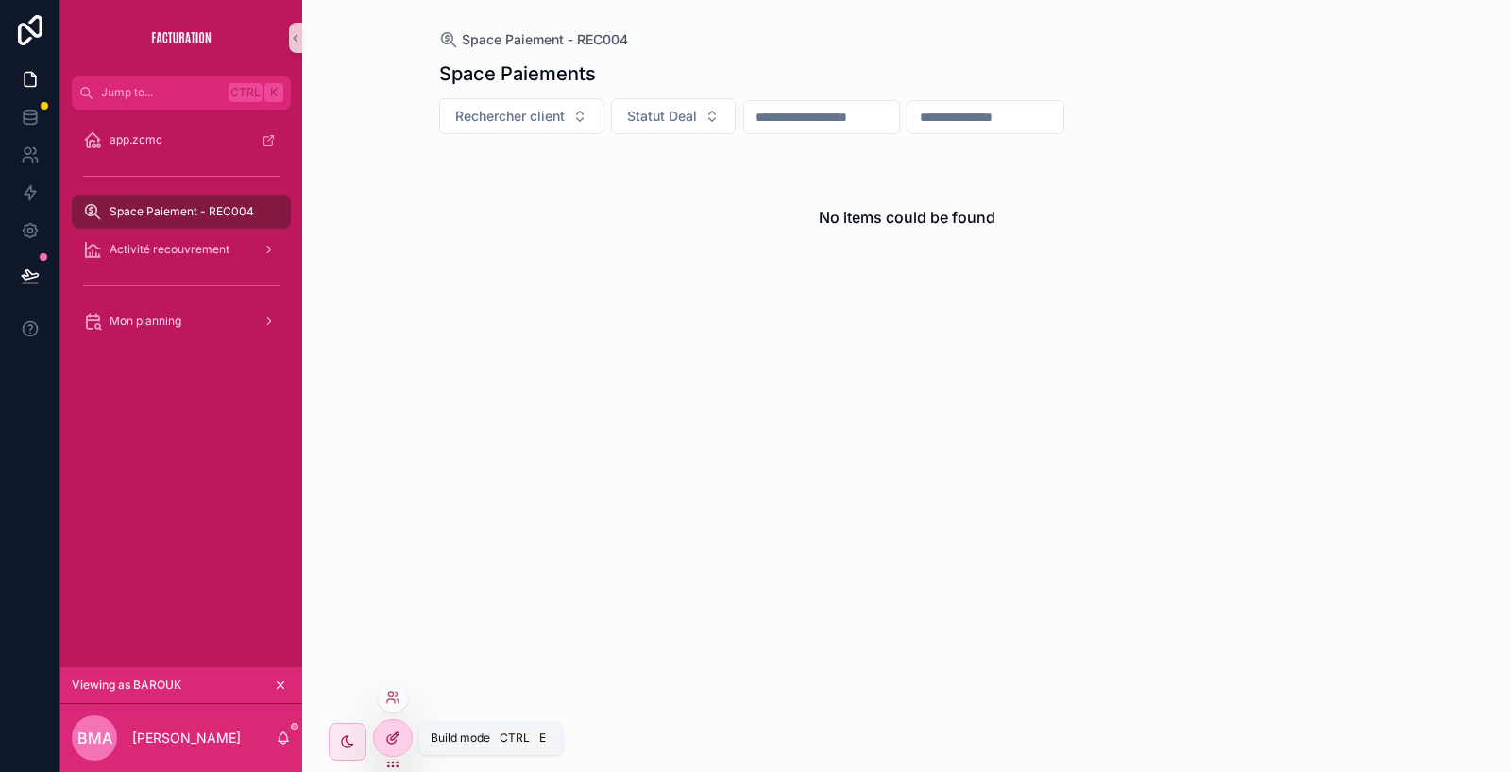
click at [399, 739] on icon at bounding box center [392, 737] width 15 height 15
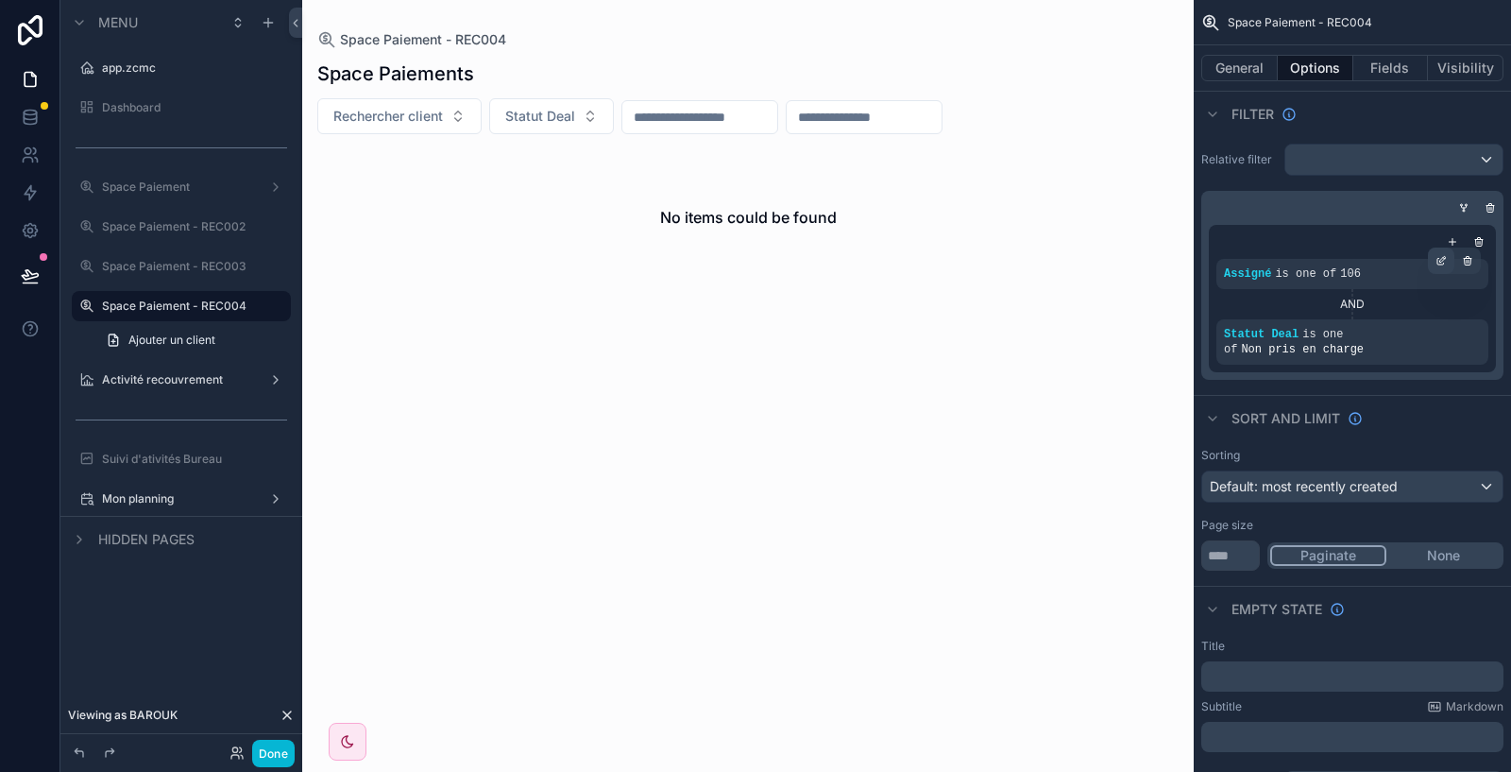
click at [1448, 259] on div "scrollable content" at bounding box center [1441, 260] width 26 height 26
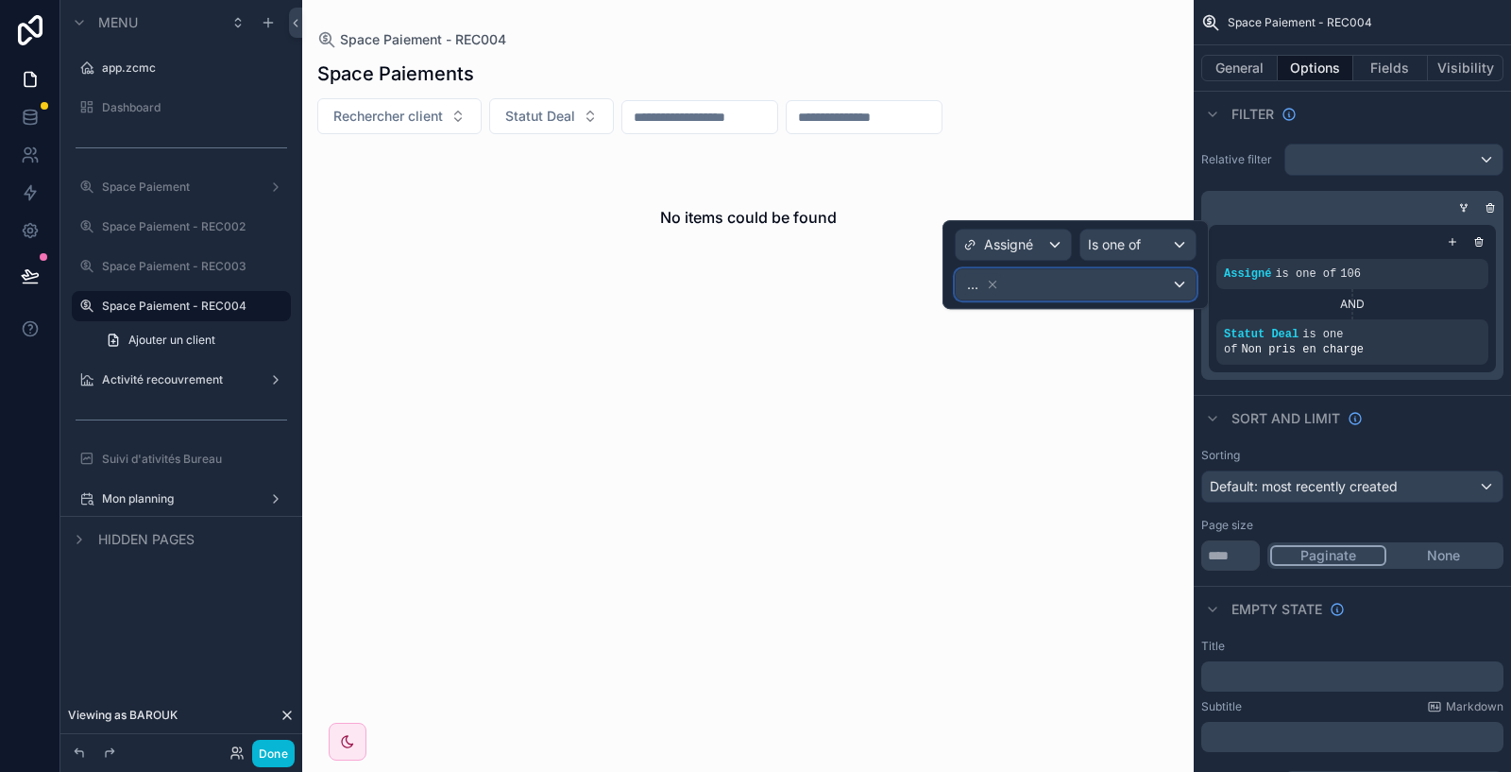
click at [1107, 283] on div "..." at bounding box center [1076, 284] width 240 height 30
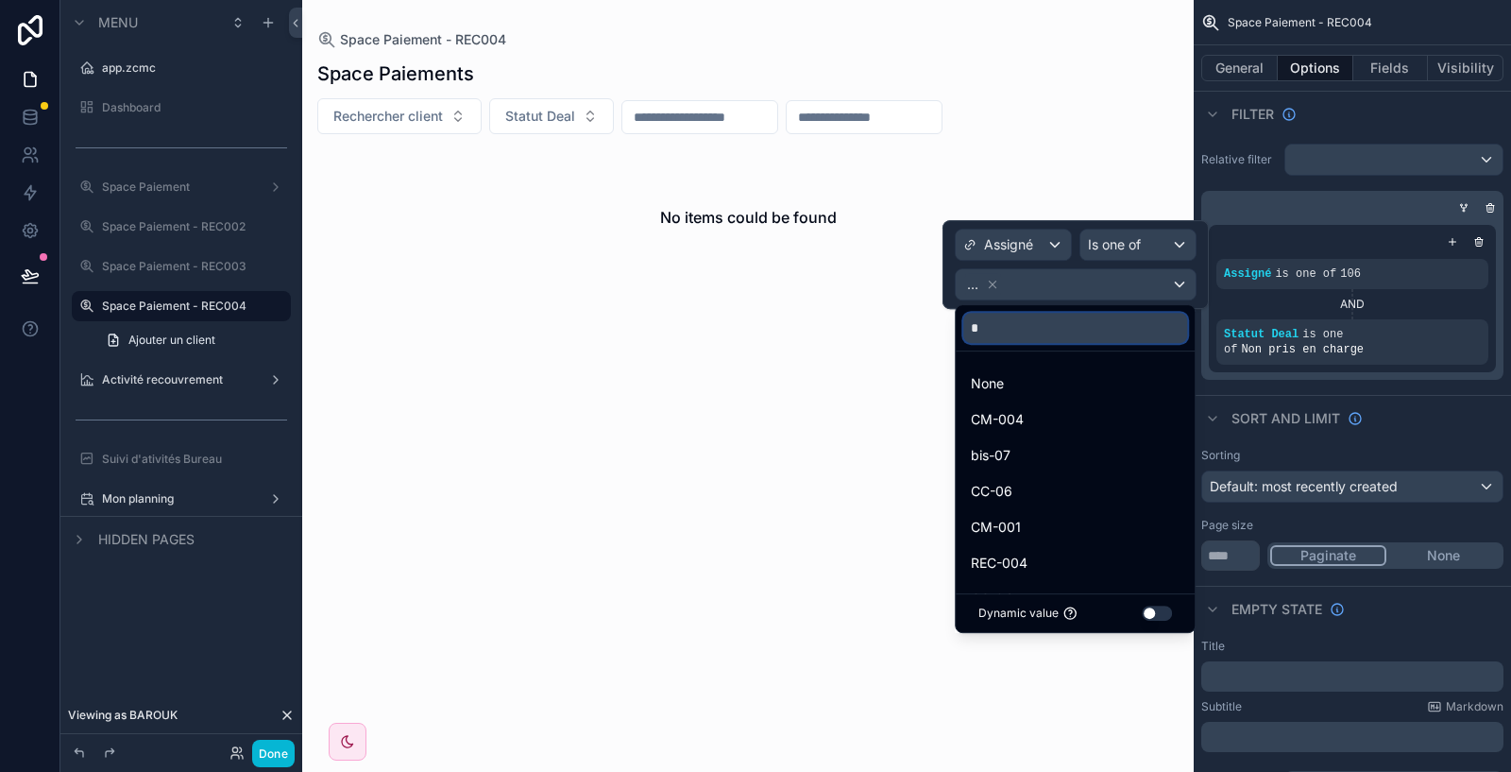
click at [1025, 331] on input "*" at bounding box center [1075, 328] width 224 height 30
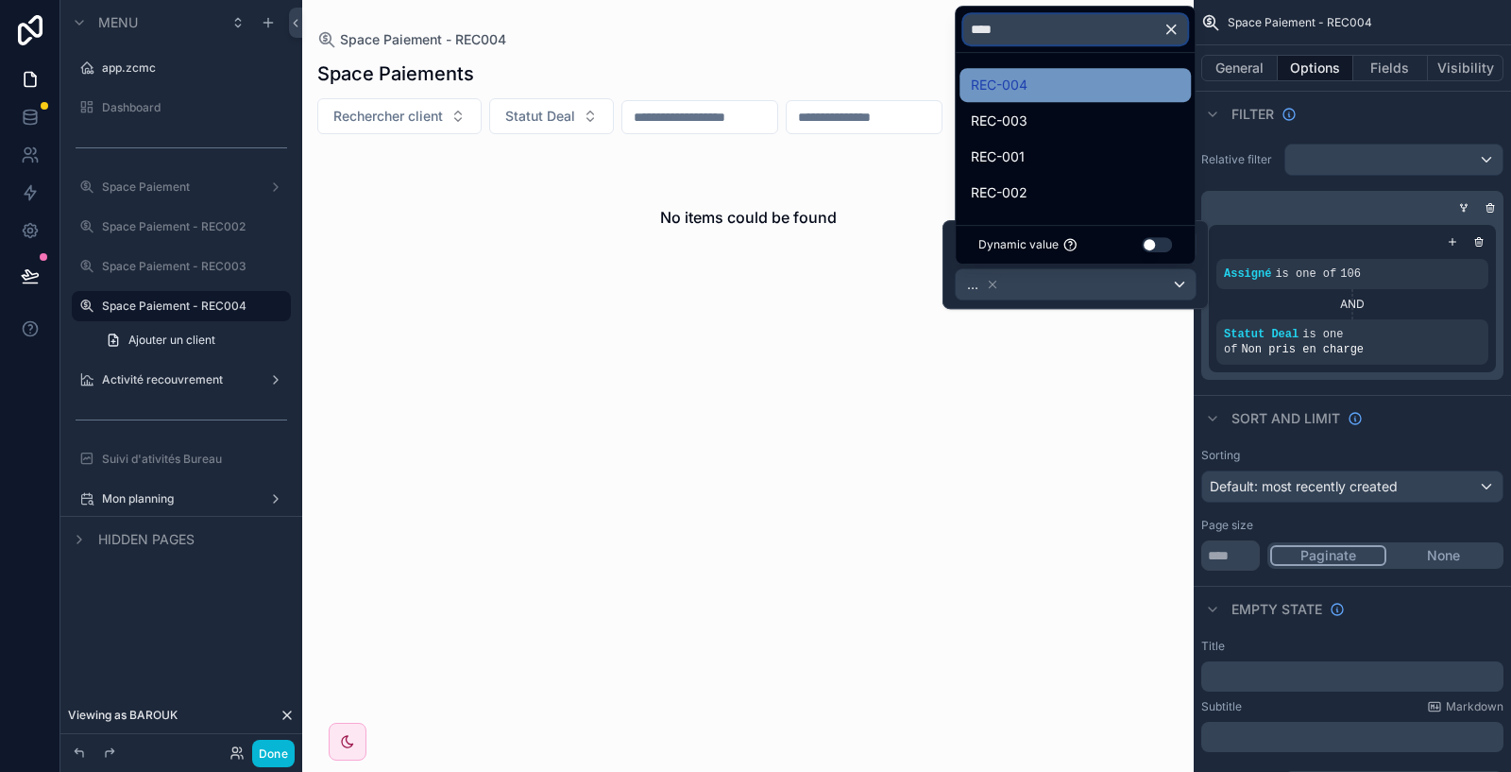
type input "****"
click at [1028, 94] on div "REC-004" at bounding box center [1075, 85] width 209 height 23
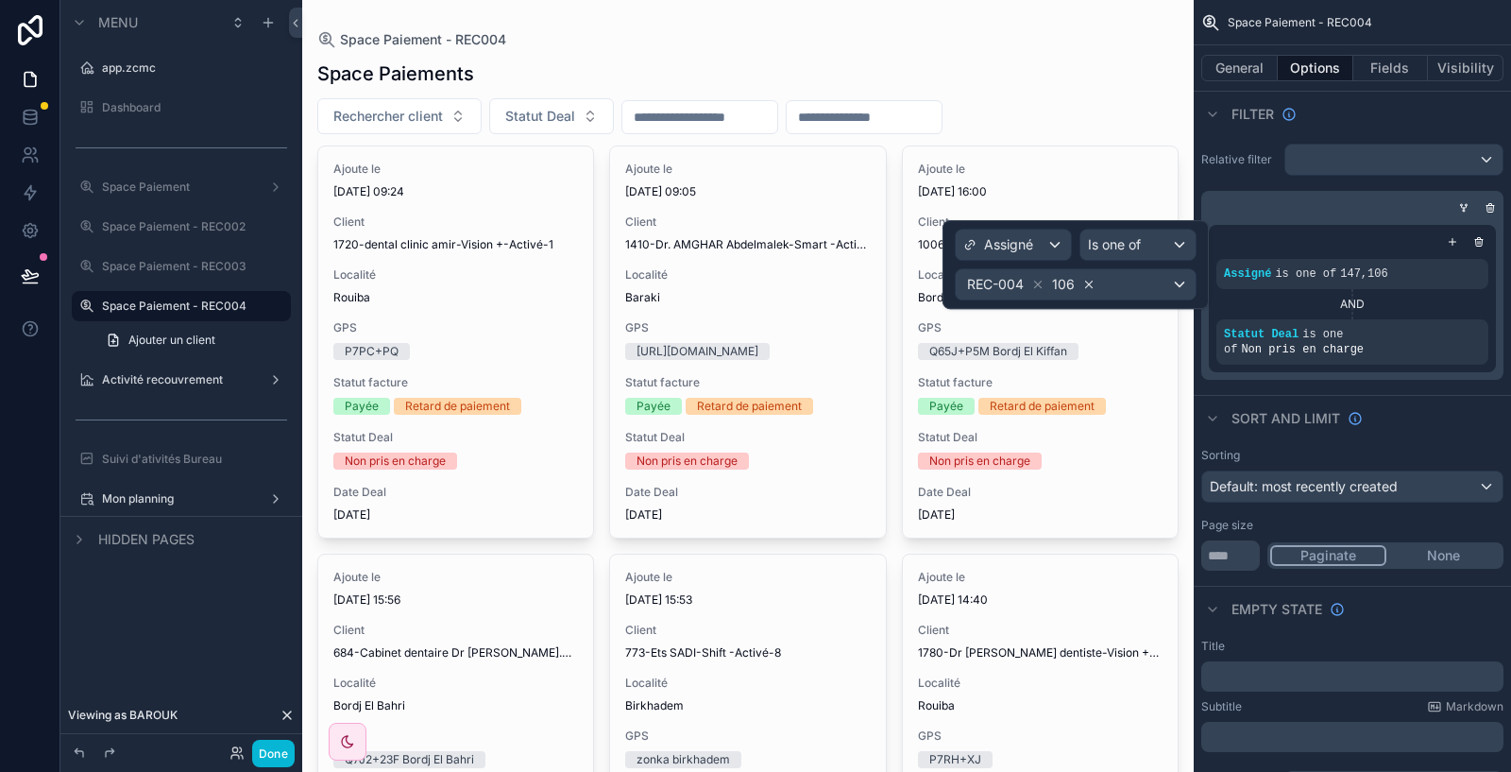
click at [1085, 281] on icon at bounding box center [1088, 284] width 13 height 13
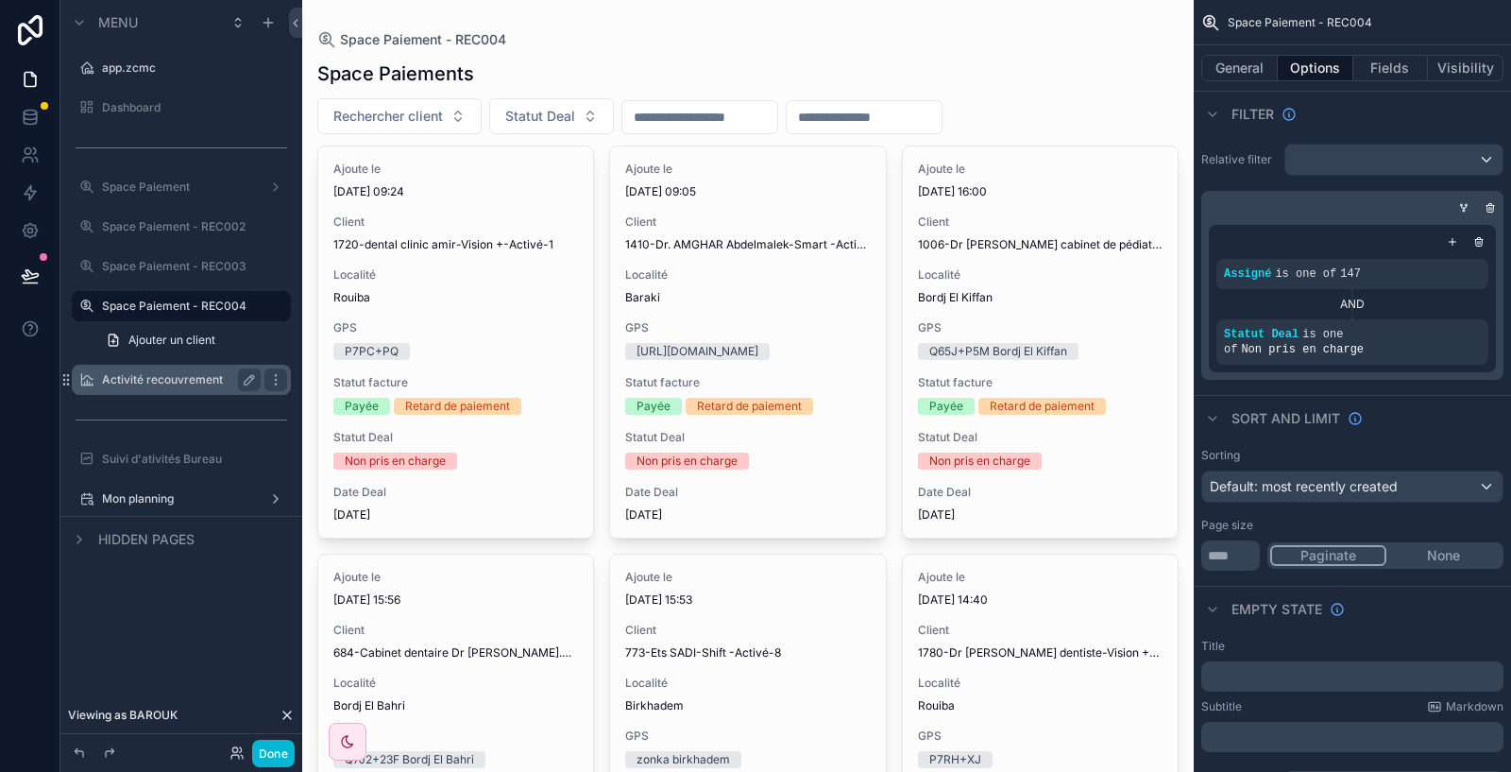
click at [157, 382] on label "Activité recouvrement" at bounding box center [177, 379] width 151 height 15
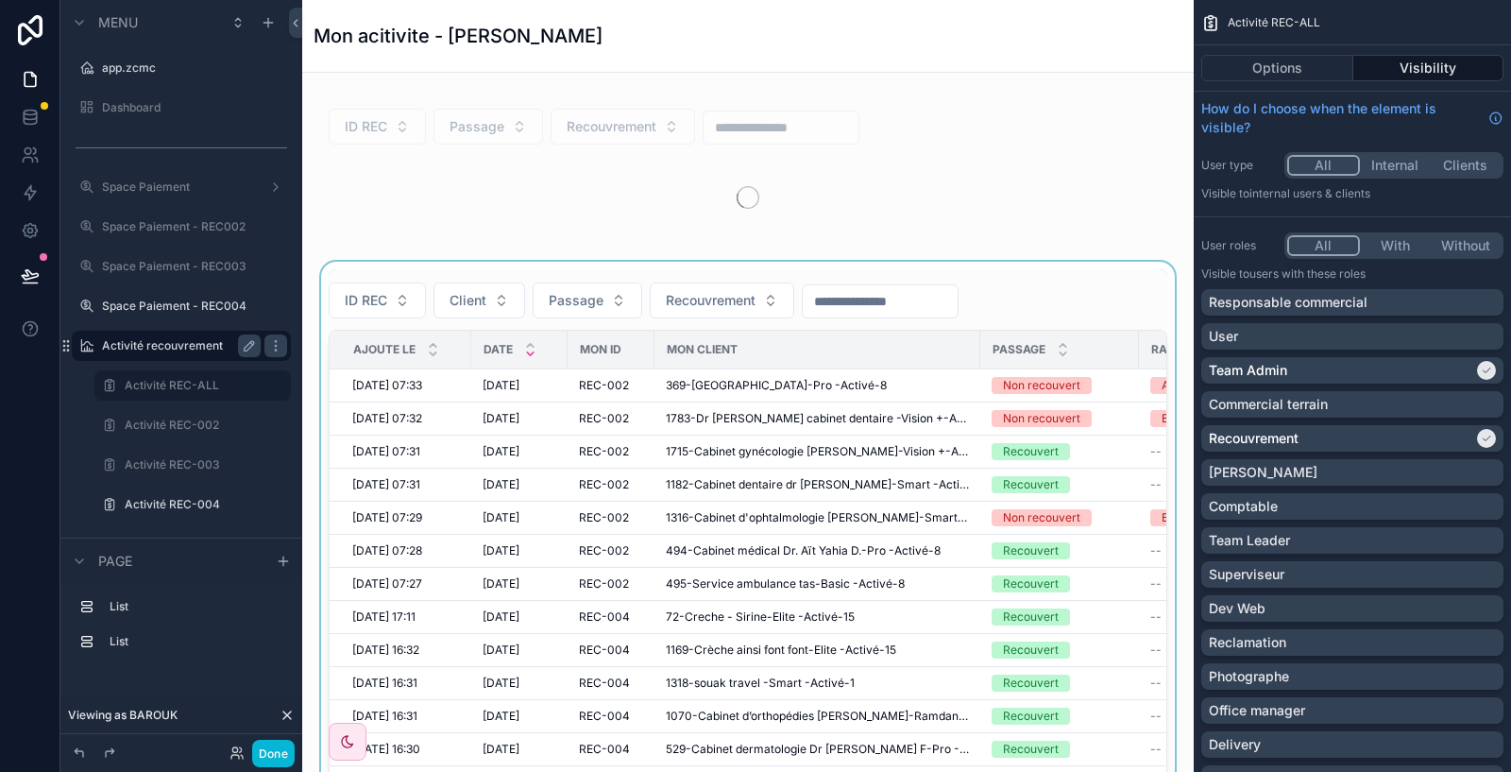
click at [1083, 297] on div "scrollable content" at bounding box center [747, 590] width 861 height 656
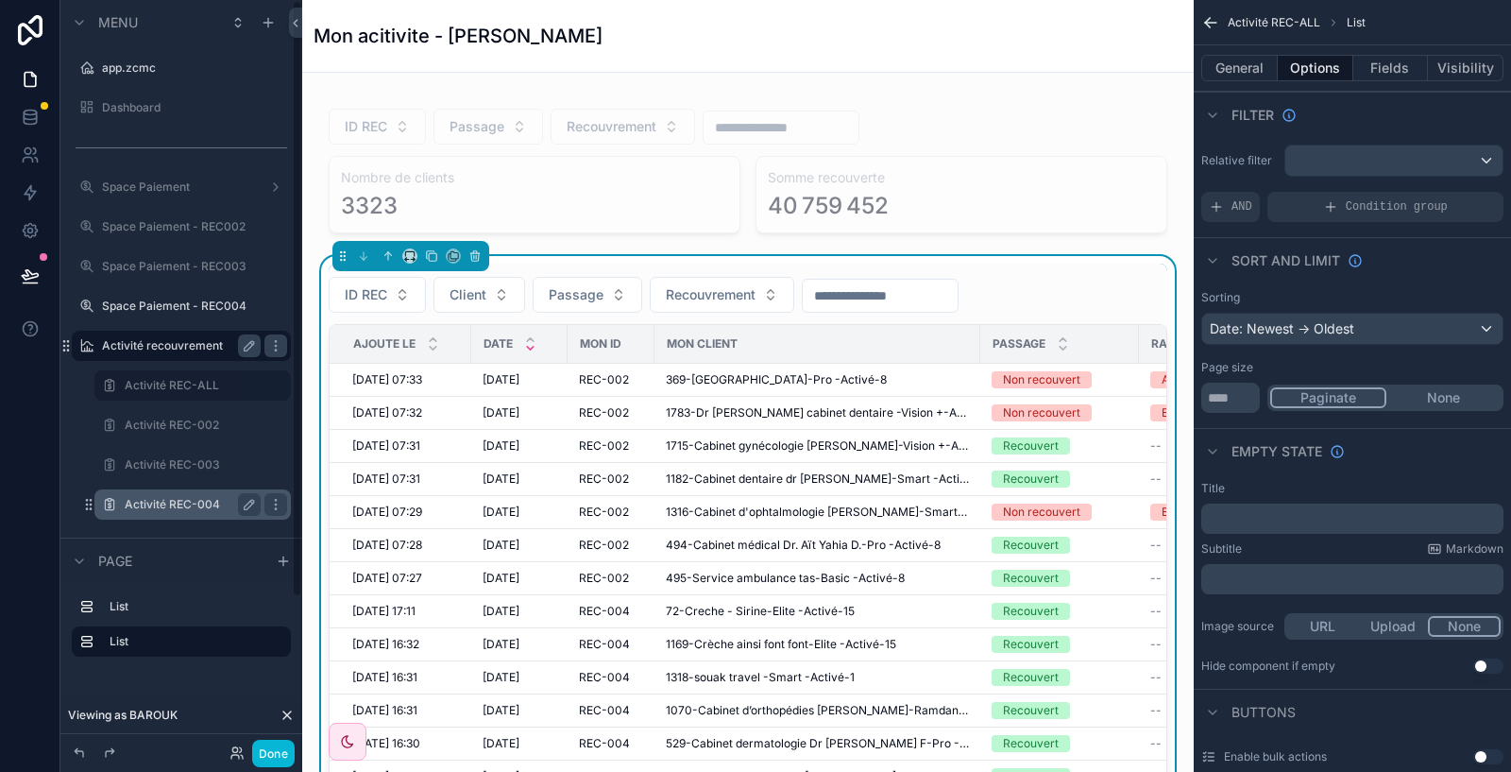
click at [185, 506] on label "Activité REC-004" at bounding box center [189, 504] width 128 height 15
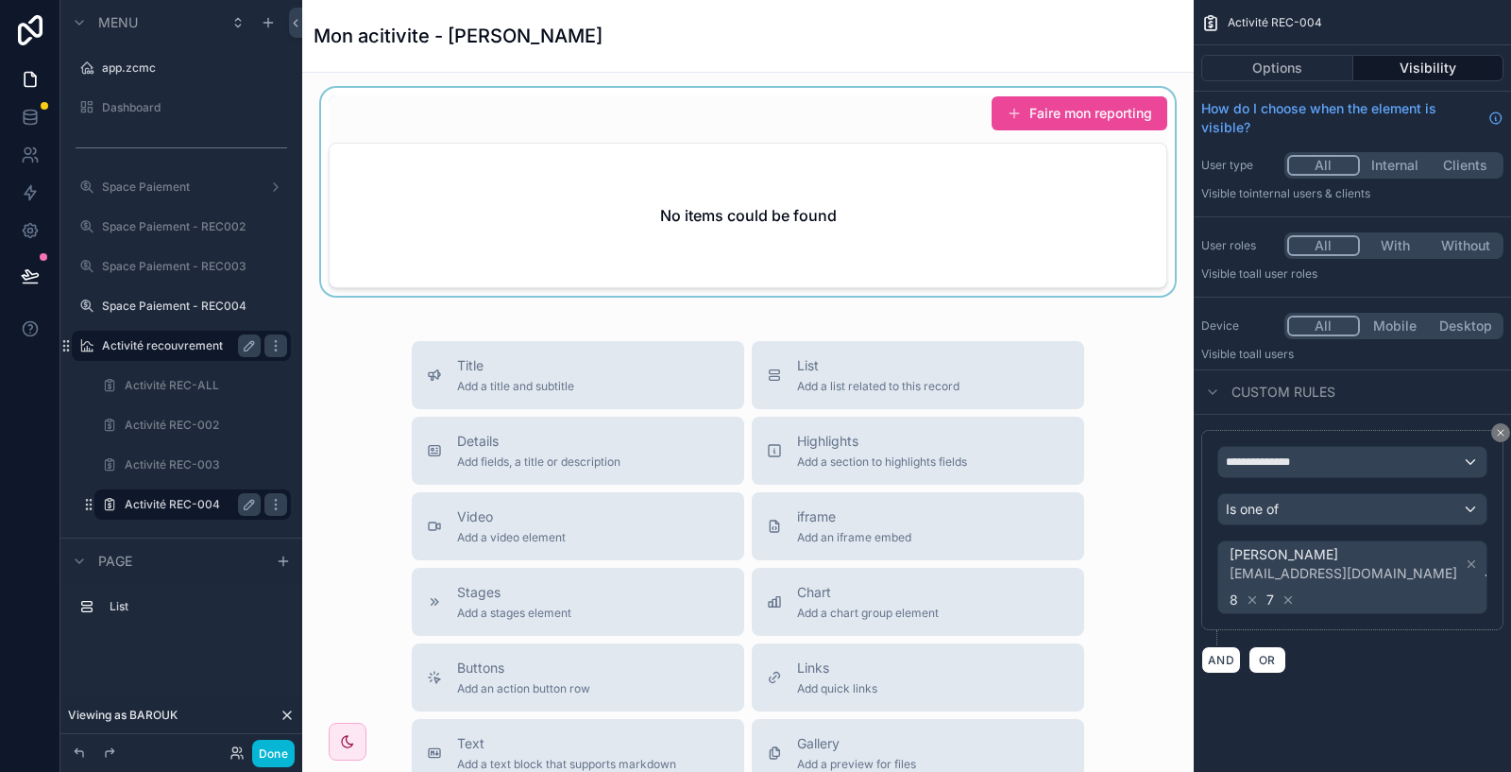
click at [867, 119] on div "scrollable content" at bounding box center [747, 192] width 861 height 208
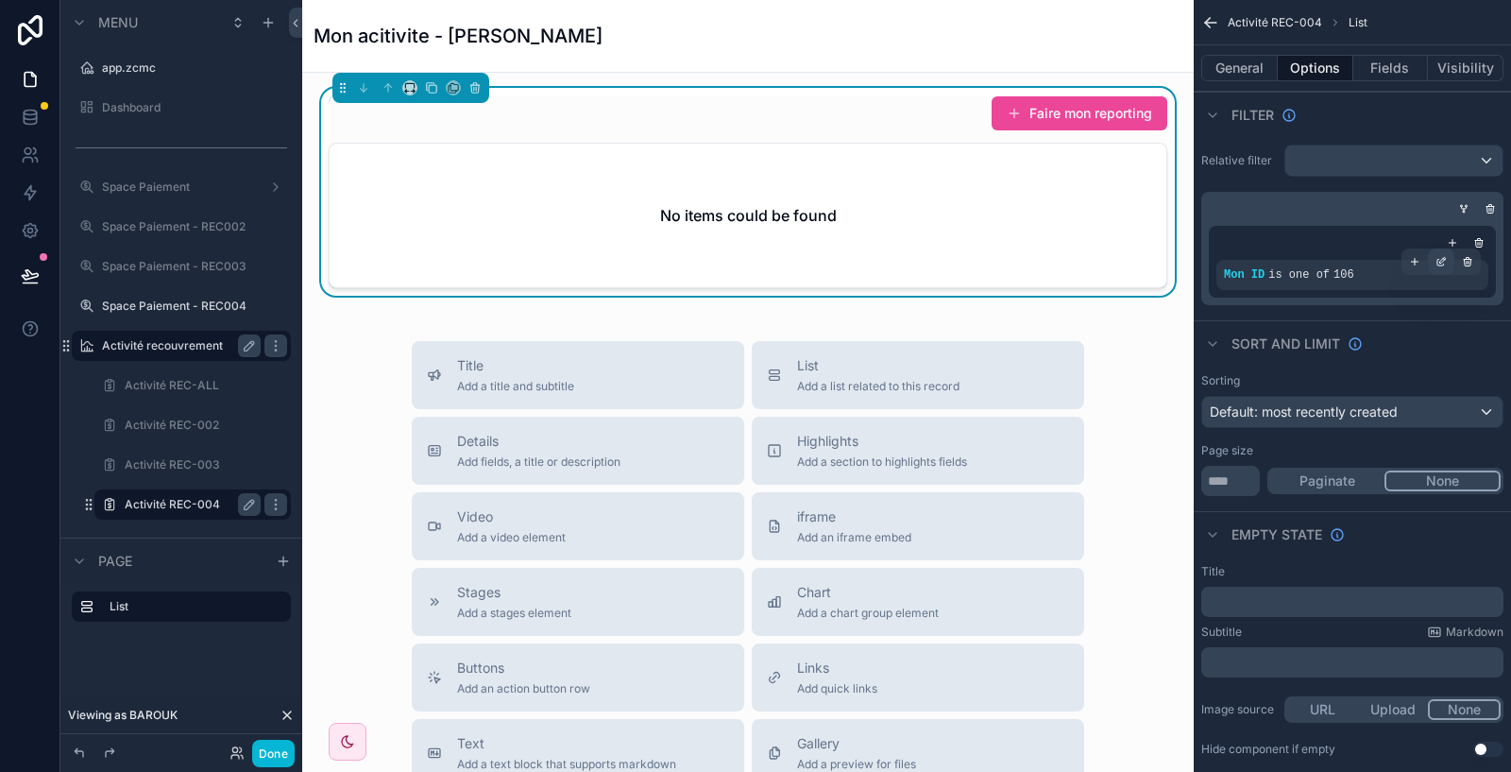
click at [1445, 268] on div "scrollable content" at bounding box center [1441, 261] width 26 height 26
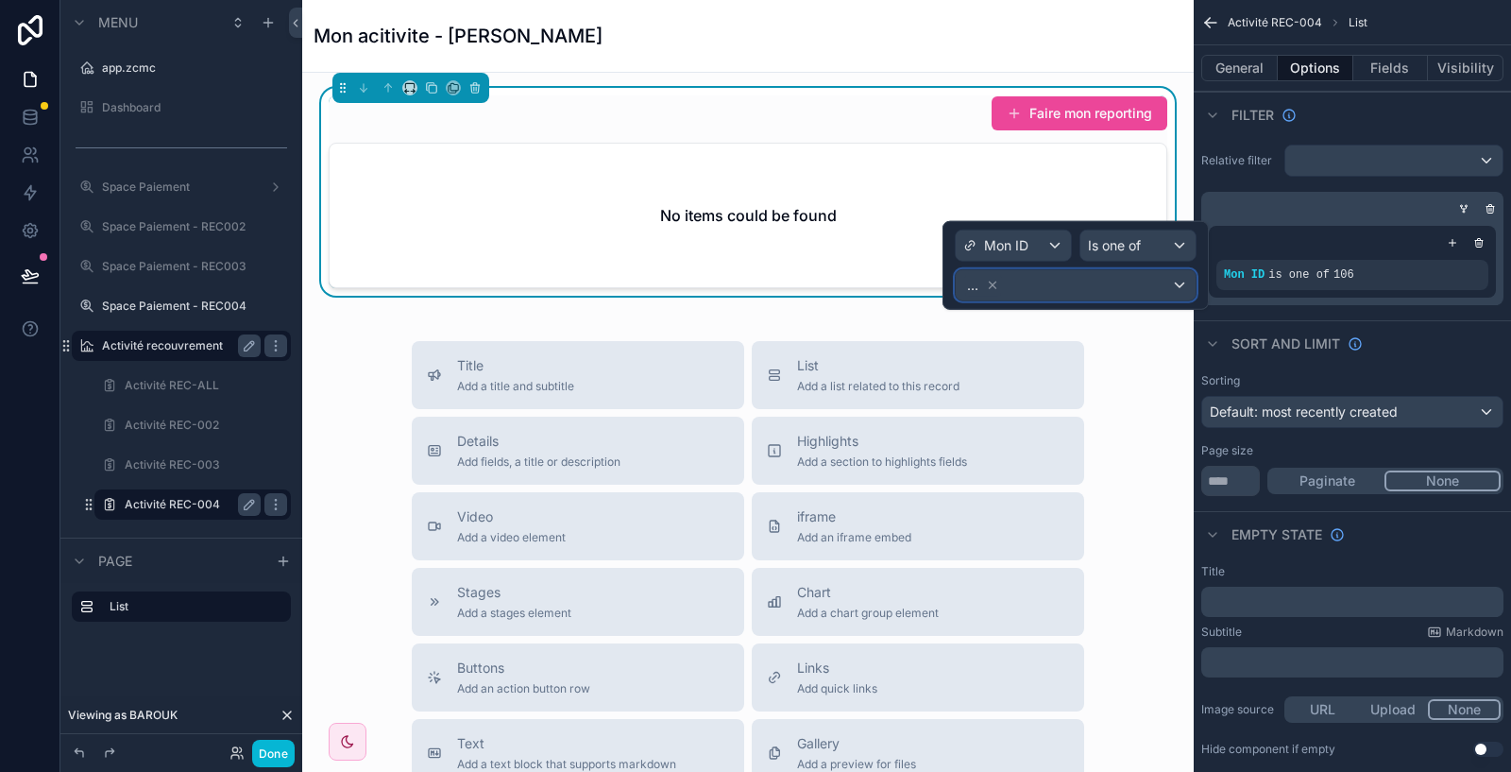
click at [1072, 293] on div "..." at bounding box center [1076, 285] width 240 height 30
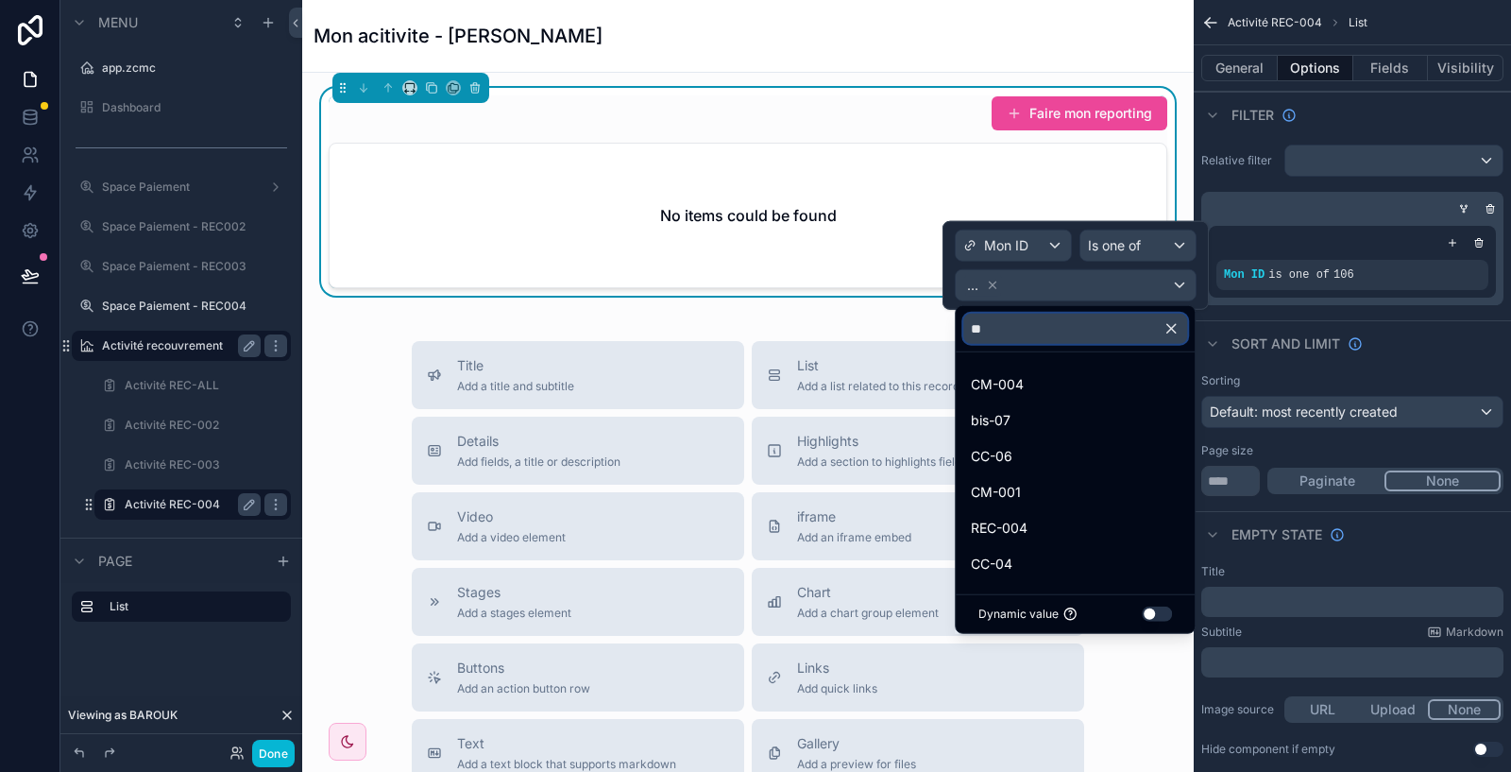
click at [1016, 330] on input "**" at bounding box center [1075, 329] width 224 height 30
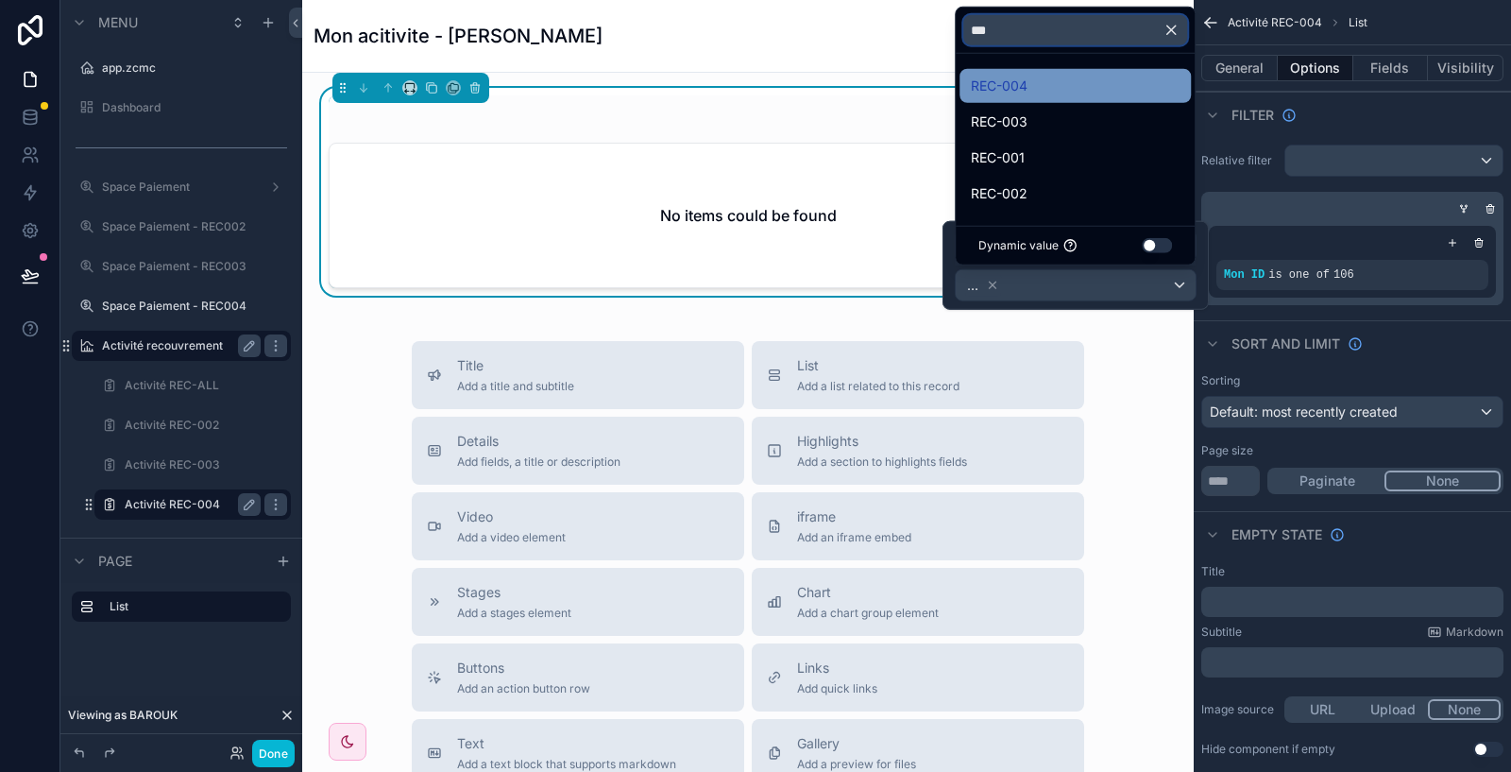
type input "***"
click at [1046, 94] on div "REC-004" at bounding box center [1075, 86] width 209 height 23
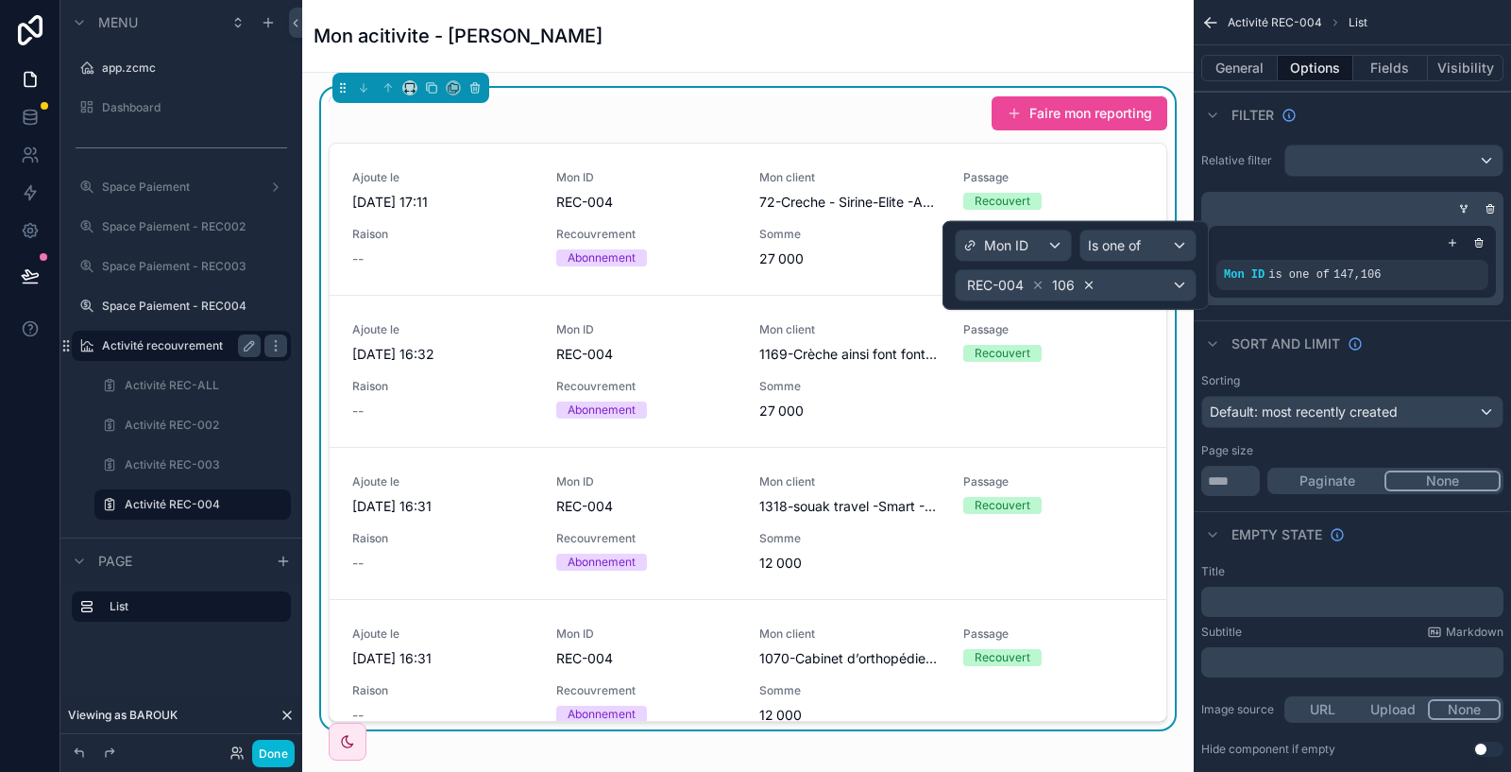
click at [1089, 283] on icon at bounding box center [1089, 284] width 7 height 7
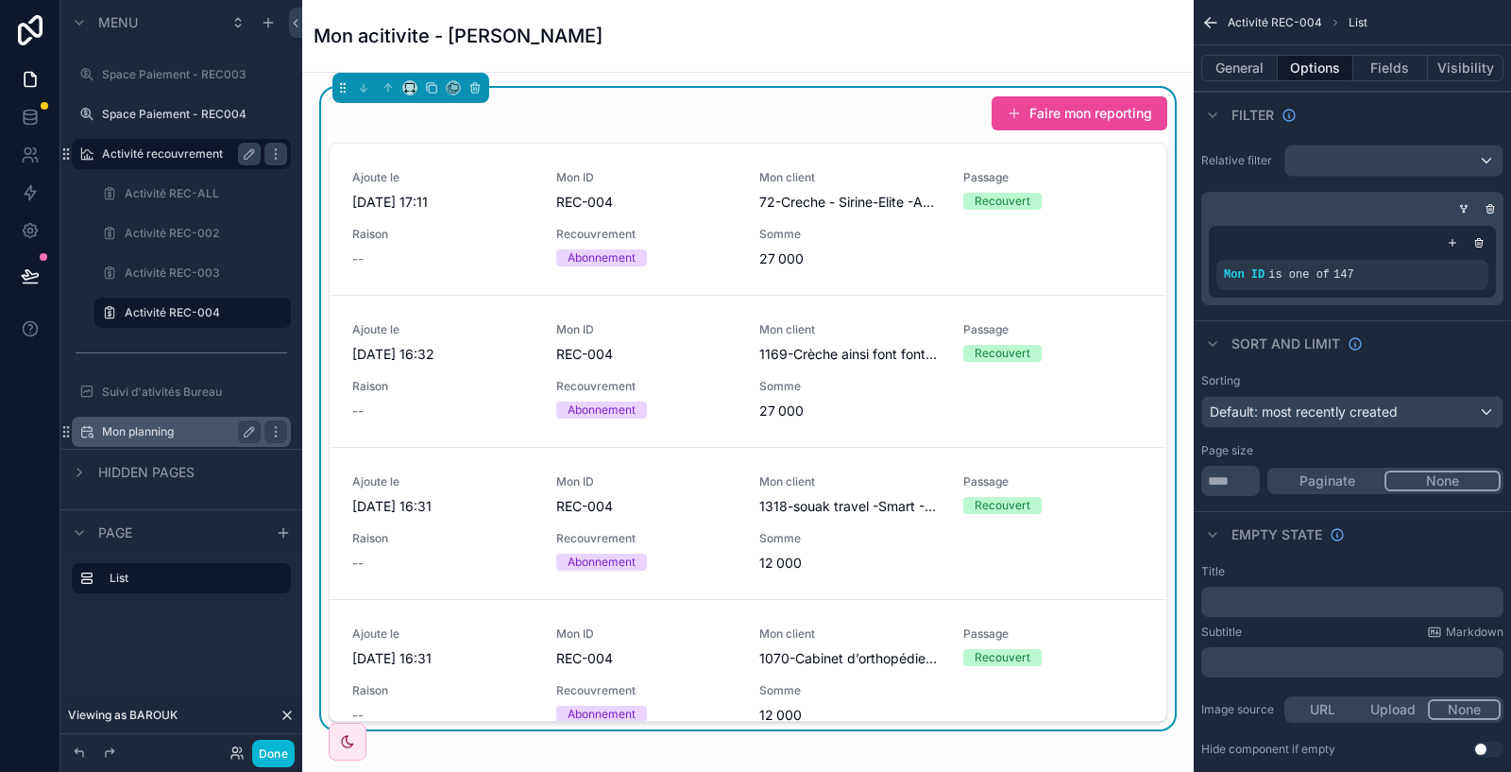
click at [168, 426] on label "Mon planning" at bounding box center [177, 431] width 151 height 15
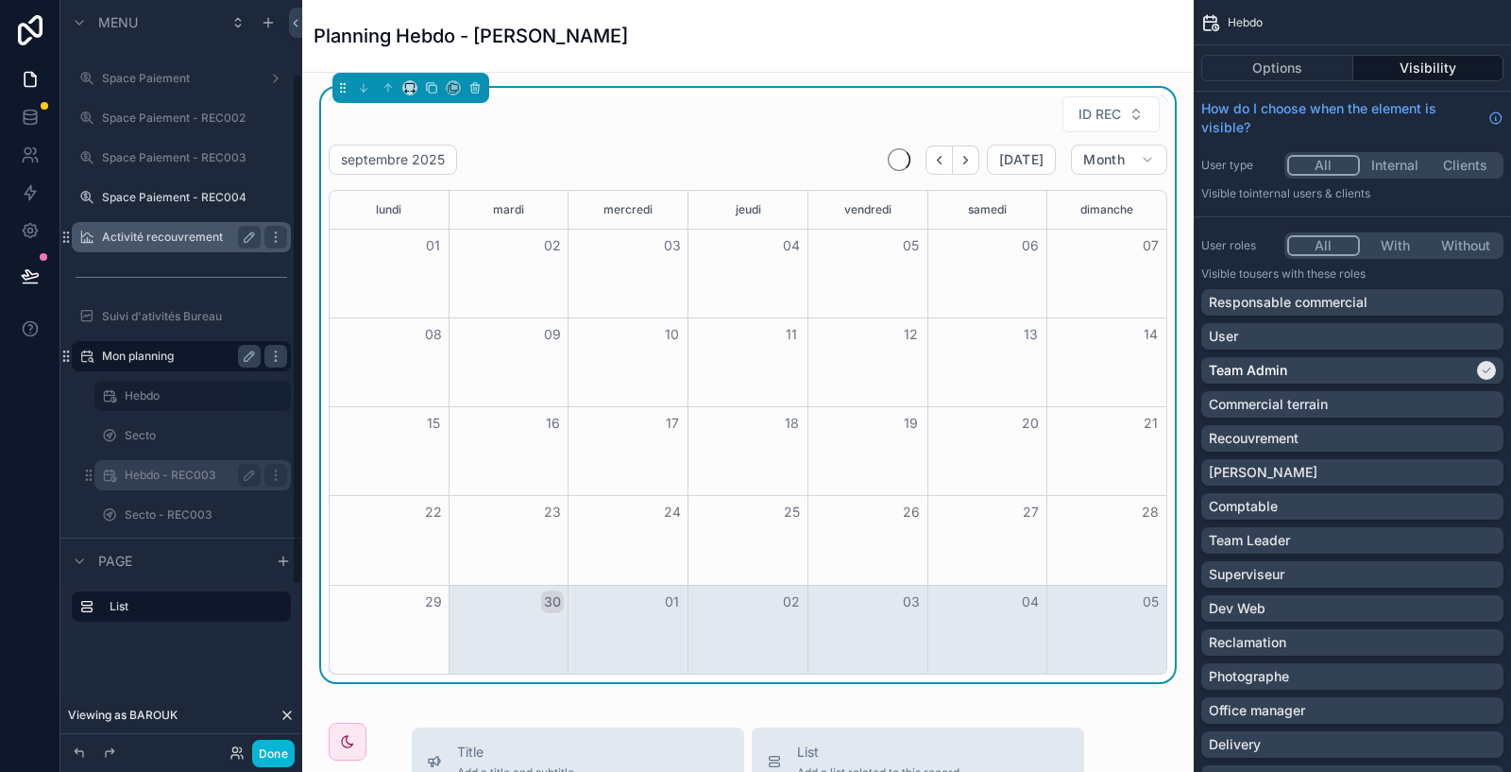
scroll to position [350, 0]
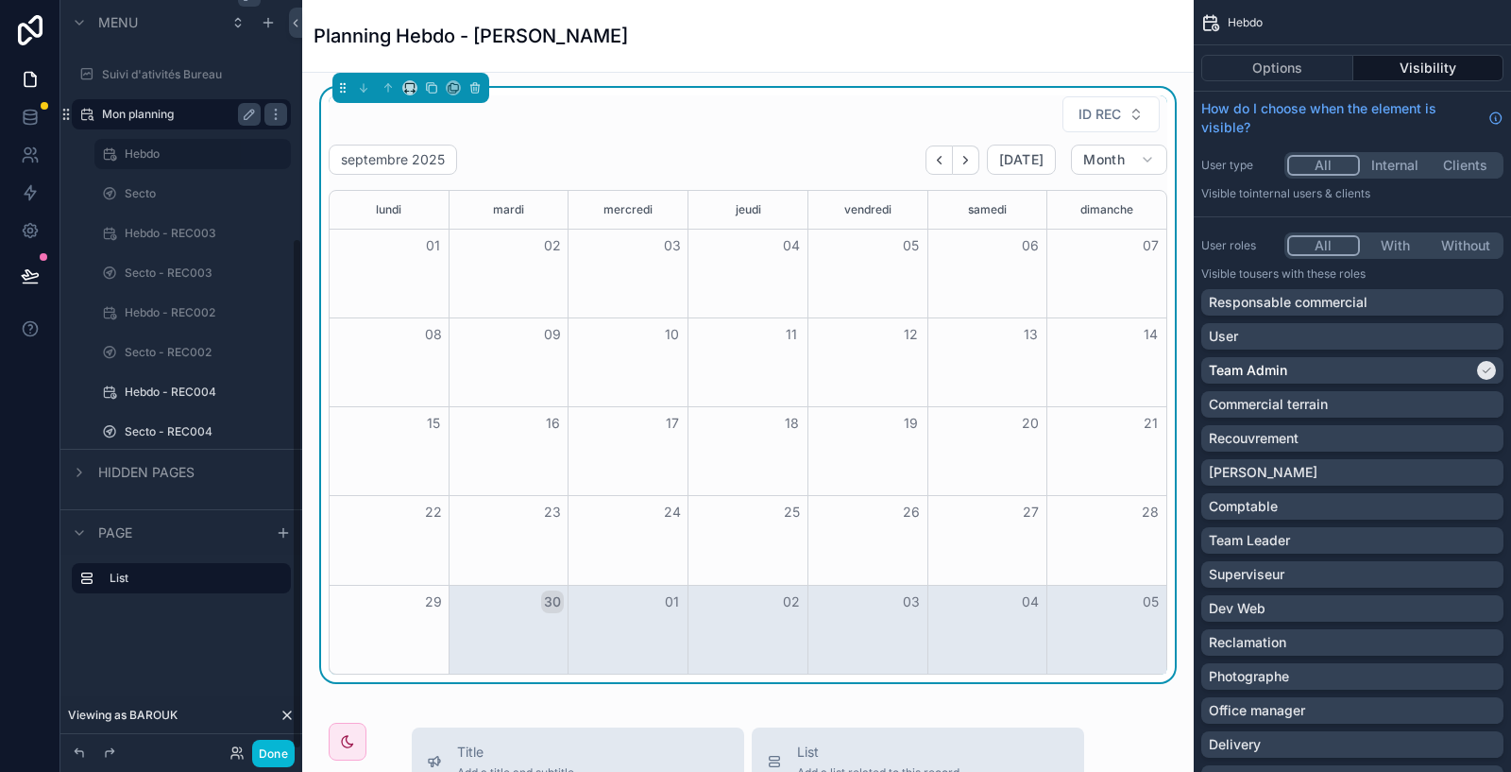
click at [179, 396] on label "Hebdo - REC004" at bounding box center [206, 391] width 162 height 15
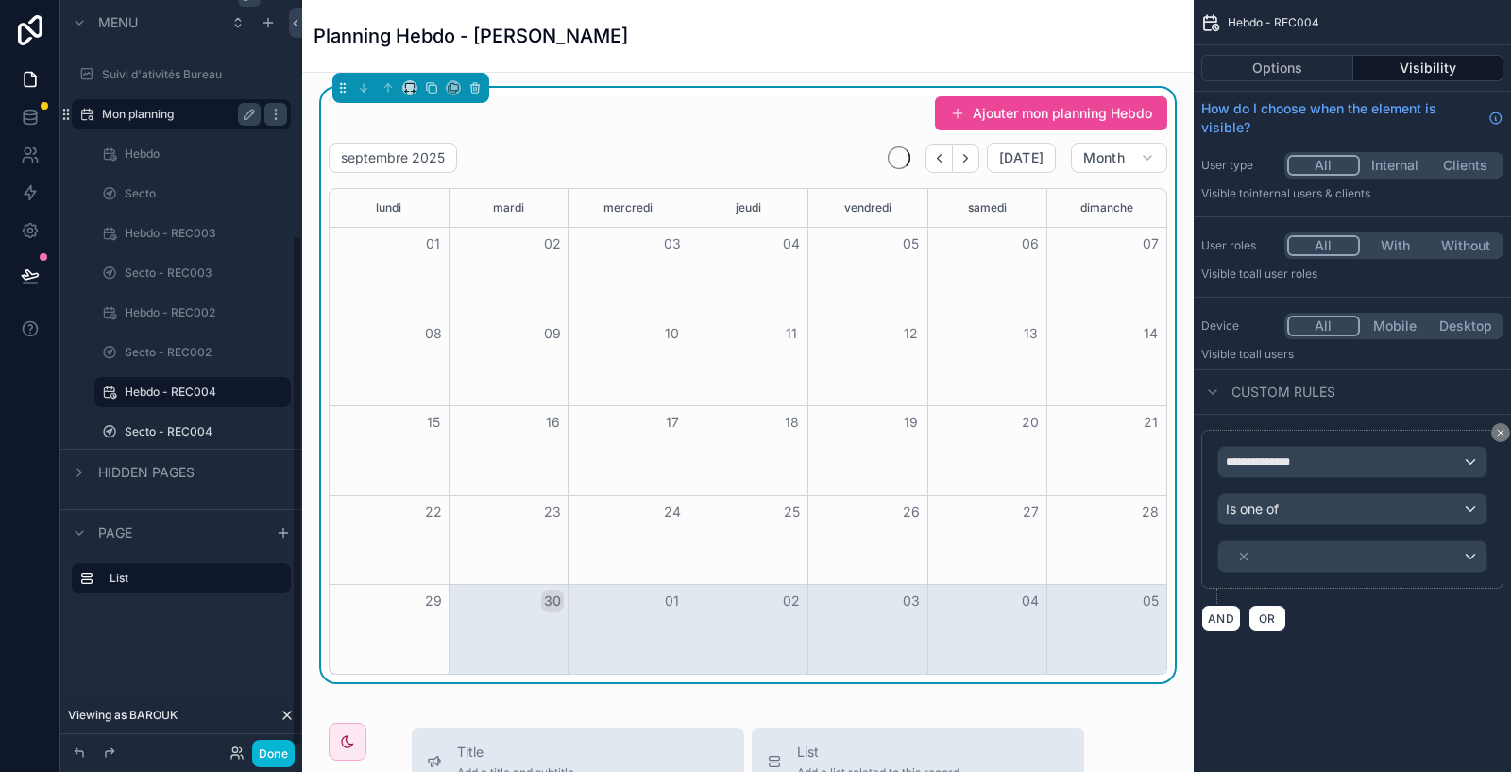
scroll to position [346, 0]
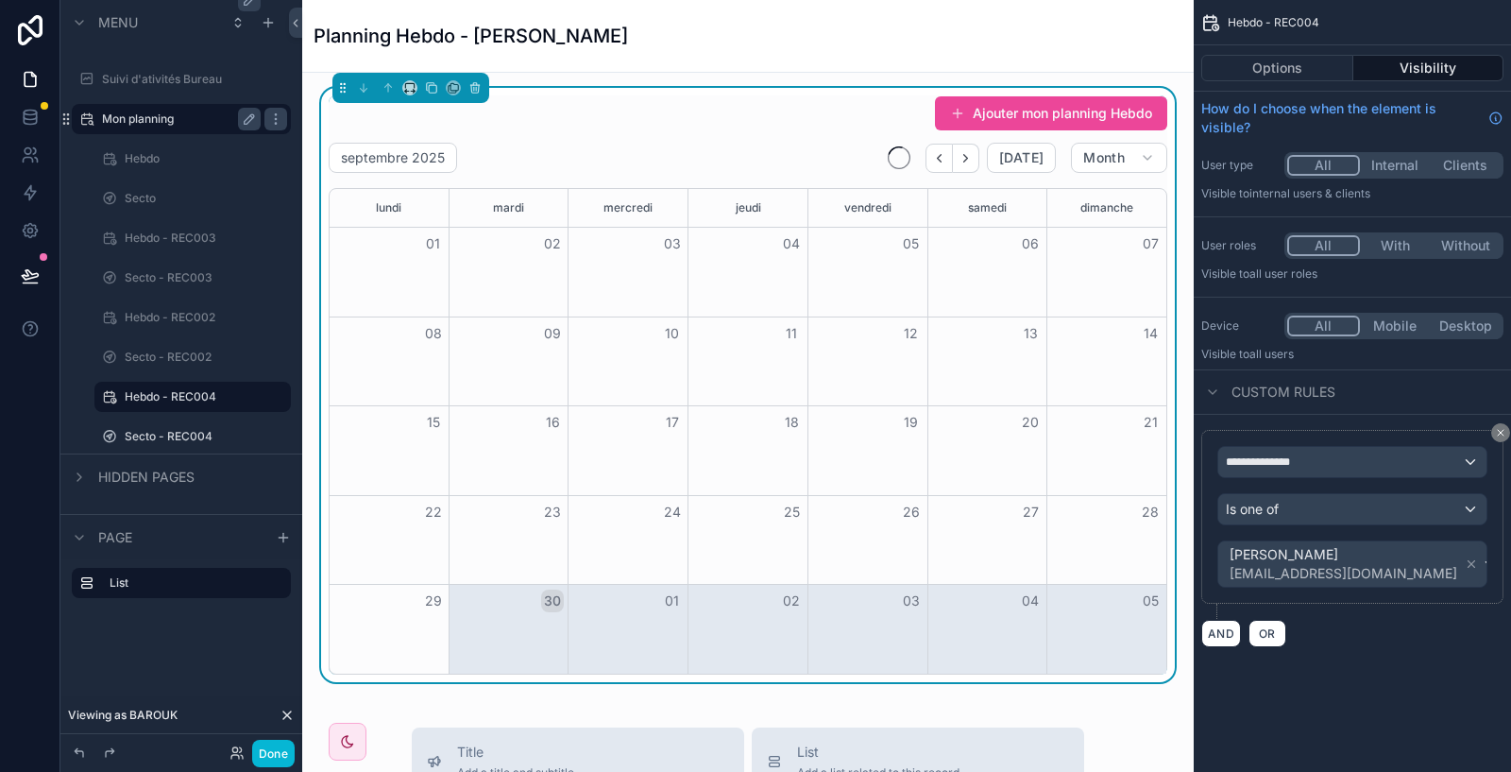
click at [771, 143] on div "septembre 2025 Today Month" at bounding box center [748, 158] width 839 height 30
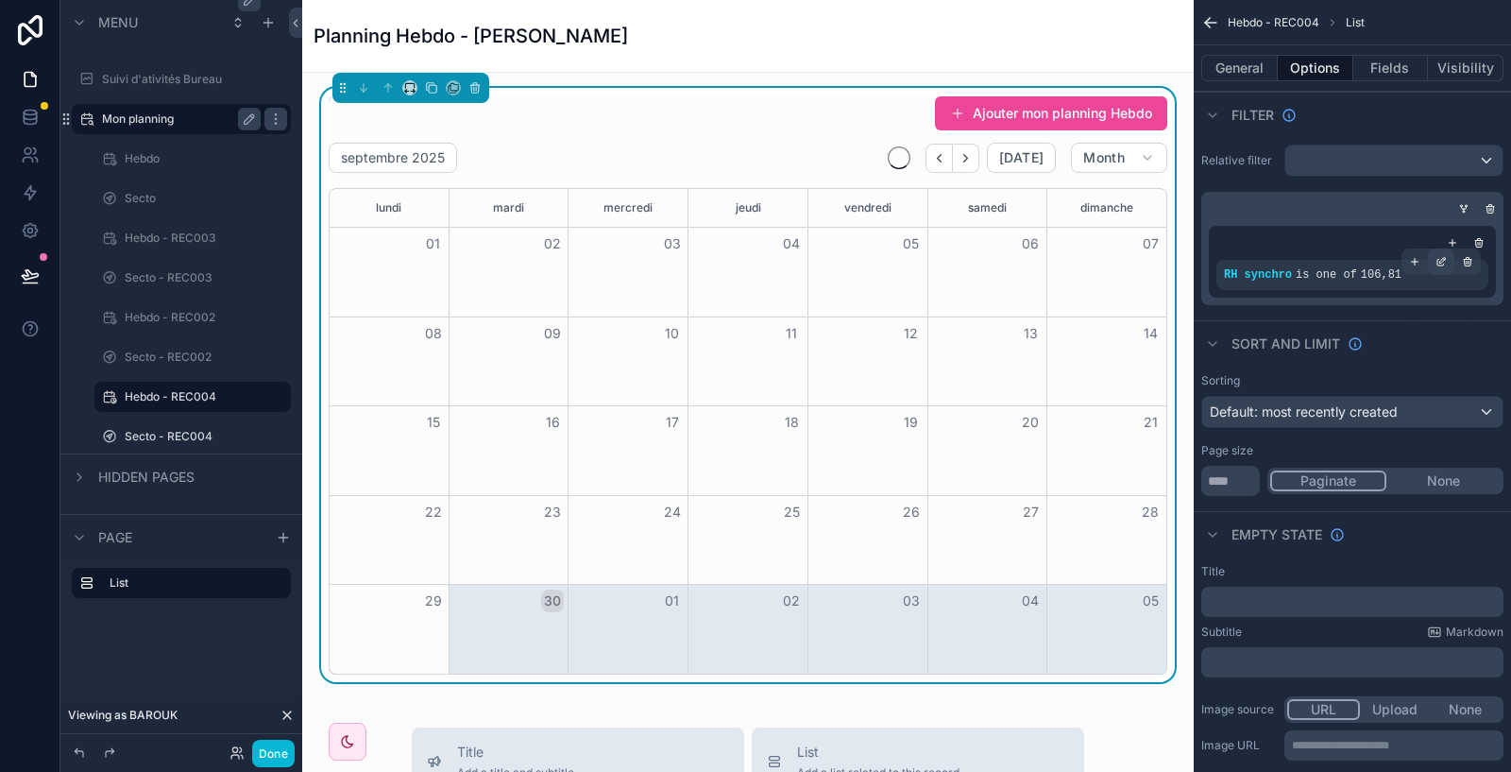
click at [1445, 264] on icon "scrollable content" at bounding box center [1440, 261] width 11 height 11
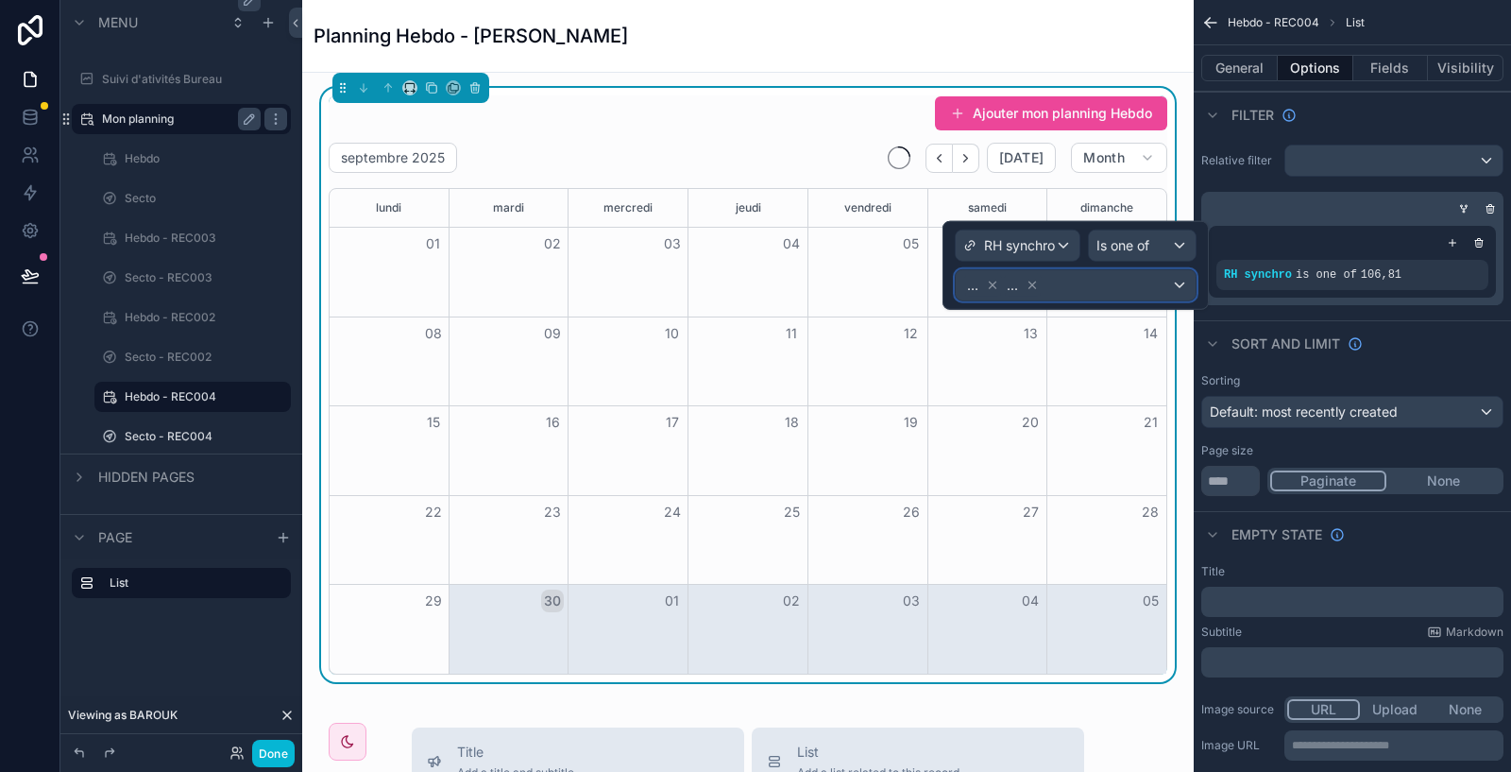
click at [1114, 279] on div "... ..." at bounding box center [1076, 285] width 240 height 30
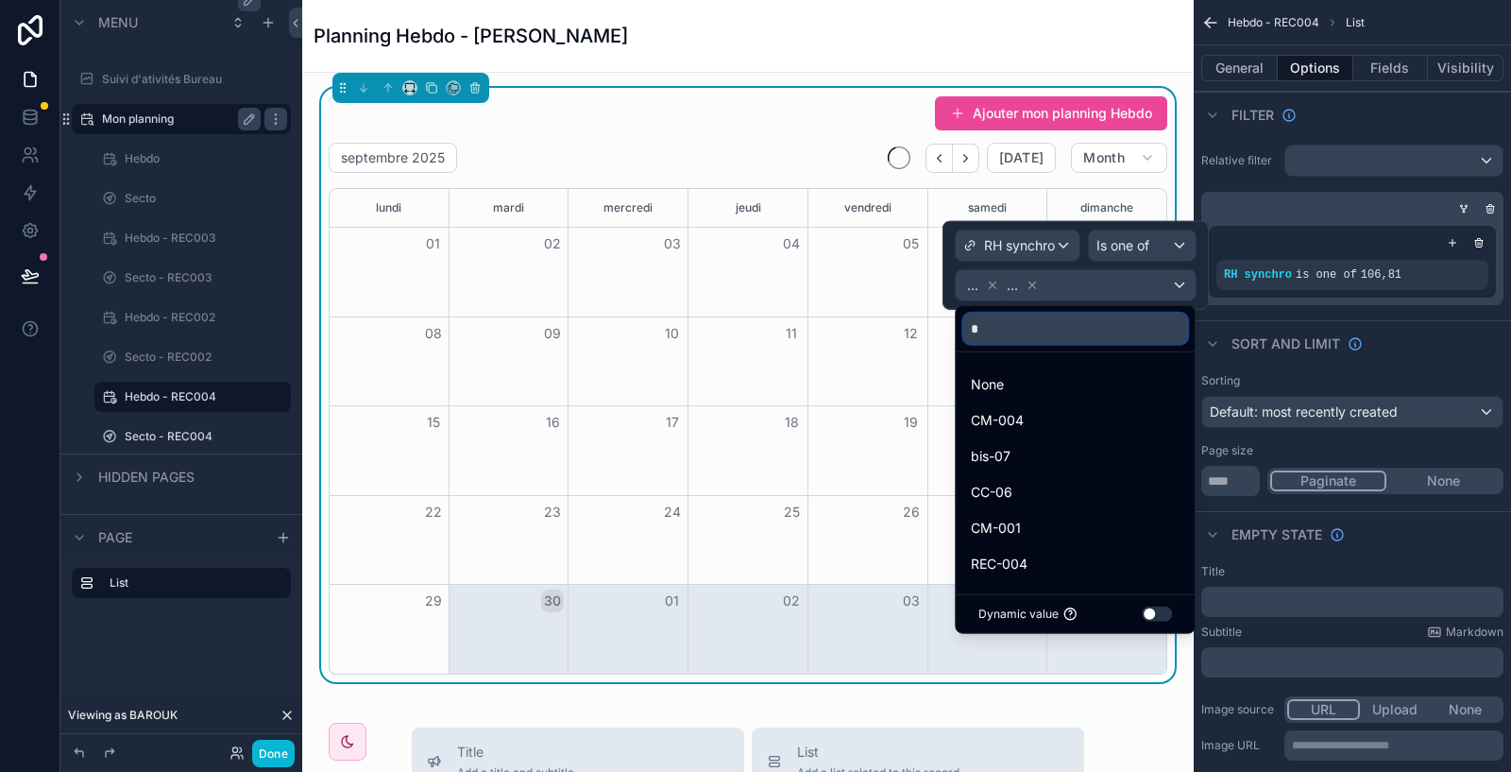
click at [1052, 336] on input "*" at bounding box center [1075, 329] width 224 height 30
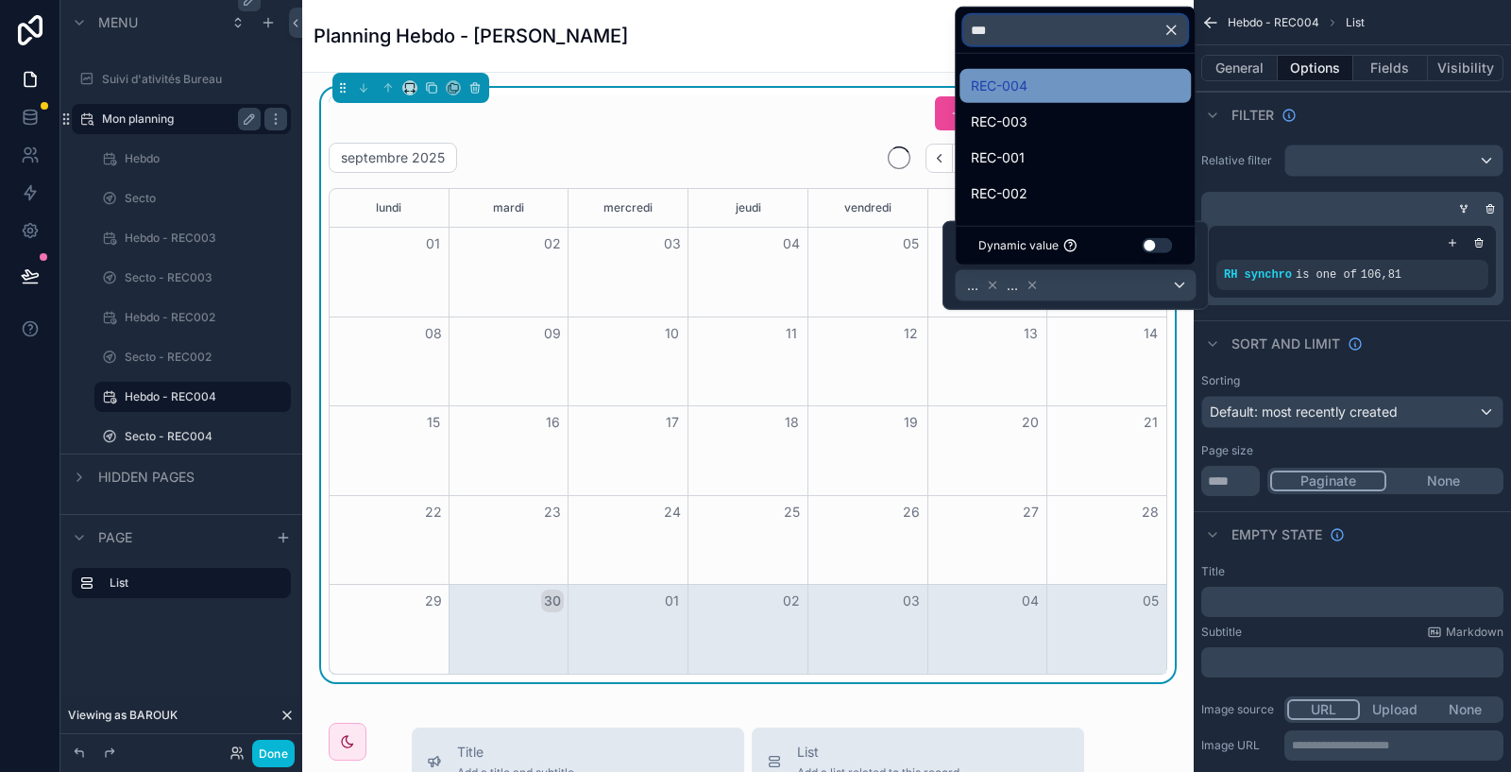
type input "***"
click at [1030, 90] on div "REC-004" at bounding box center [1075, 86] width 209 height 23
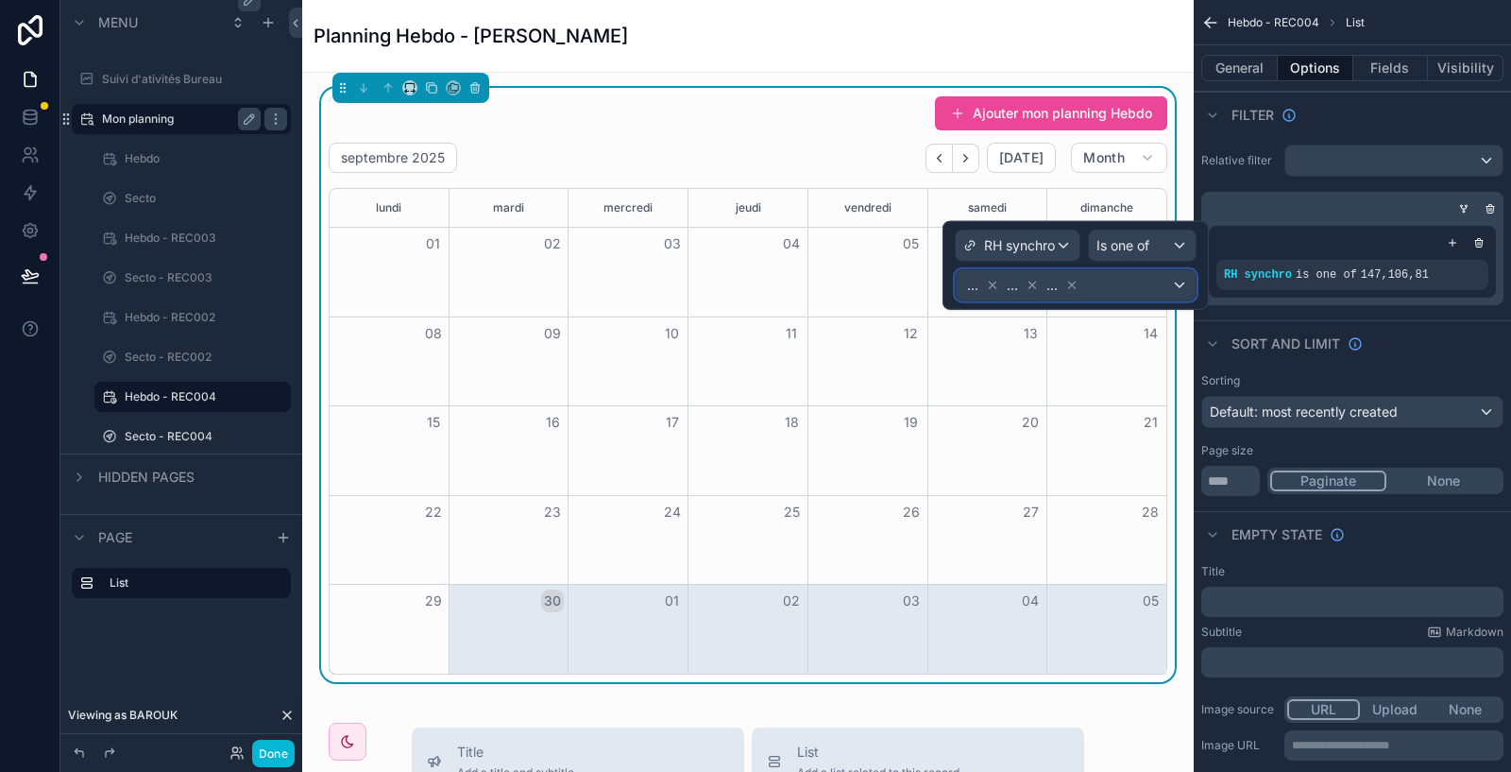
click at [1108, 285] on div "... ... ..." at bounding box center [1076, 285] width 240 height 30
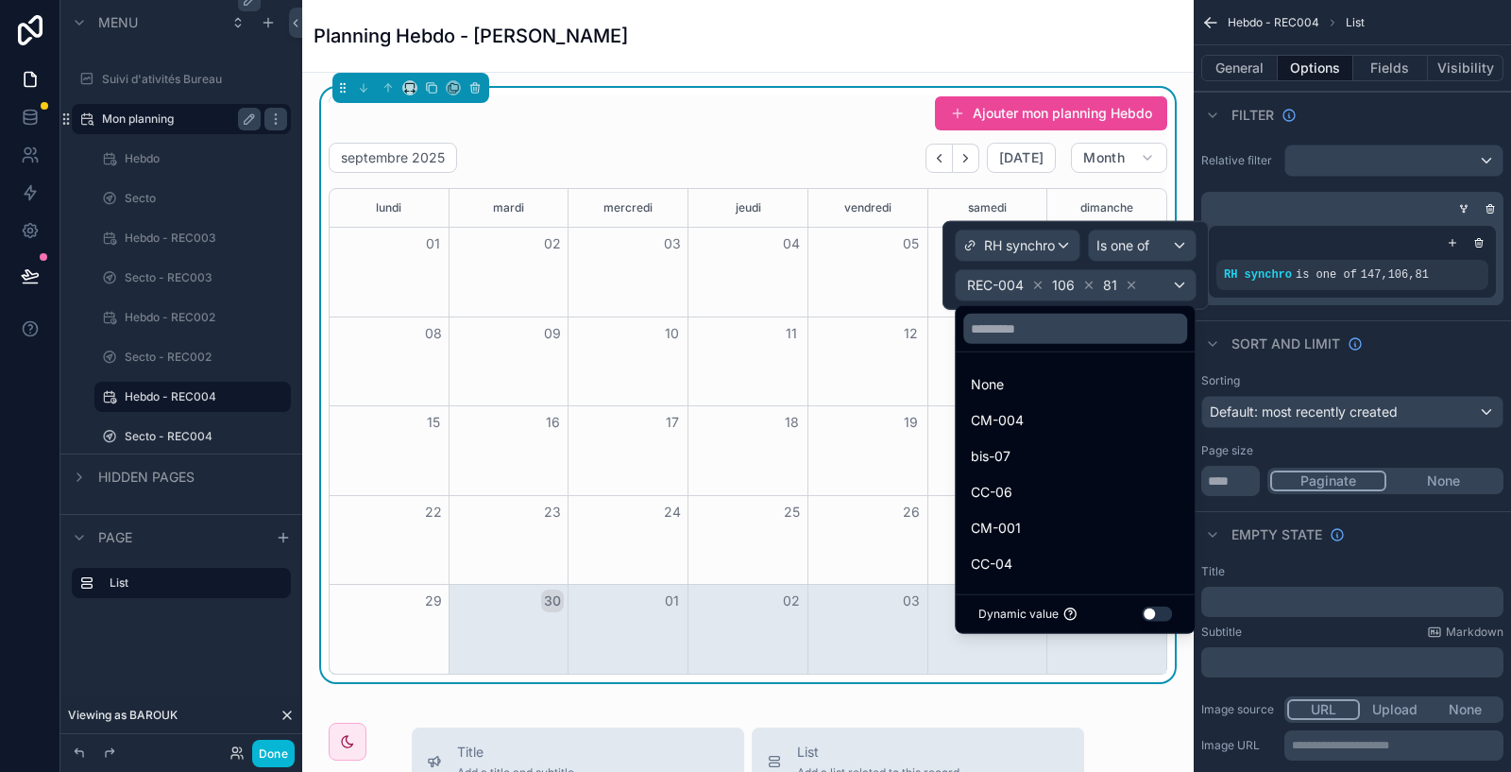
click at [1131, 281] on div at bounding box center [1076, 265] width 266 height 89
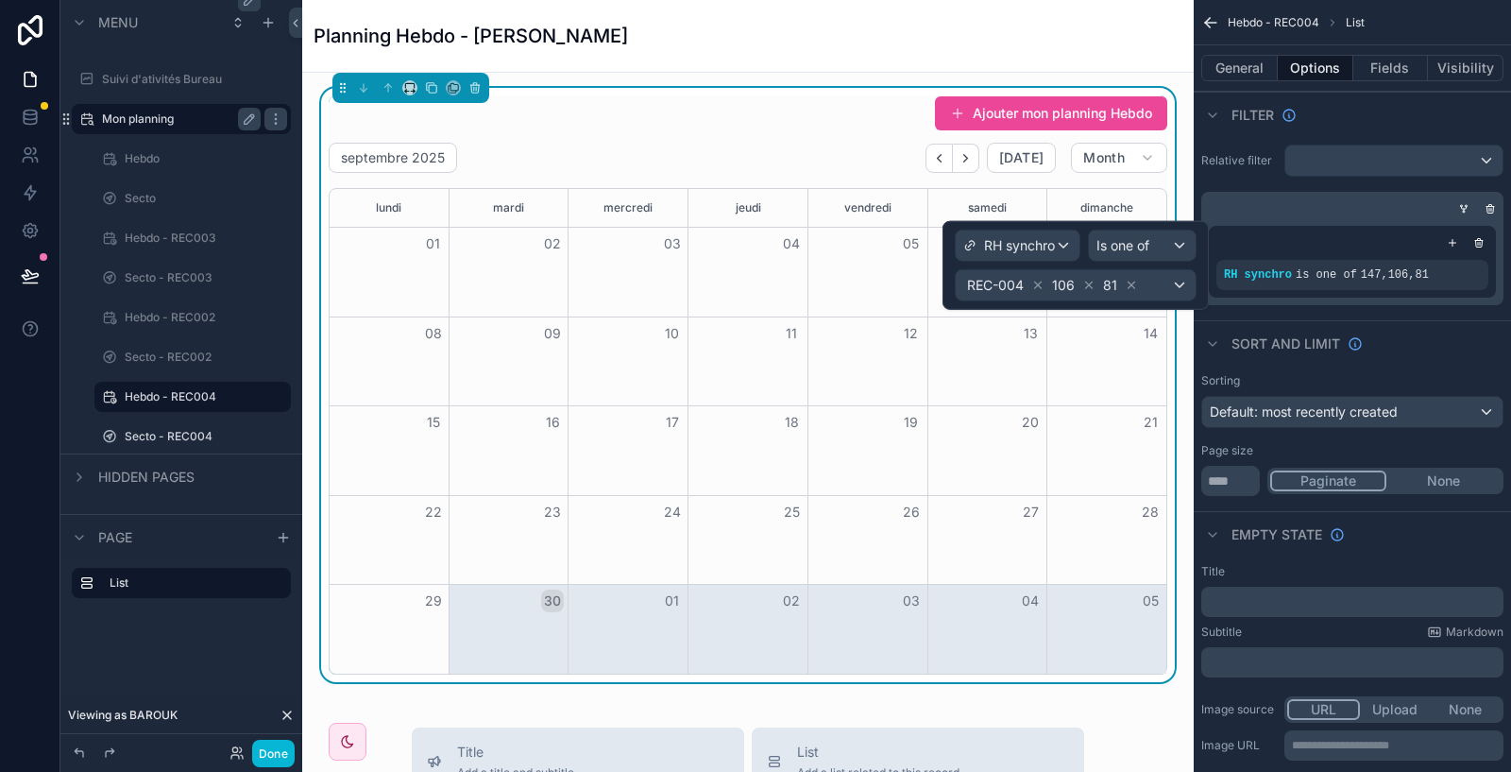
click at [1131, 281] on icon at bounding box center [1132, 284] width 7 height 7
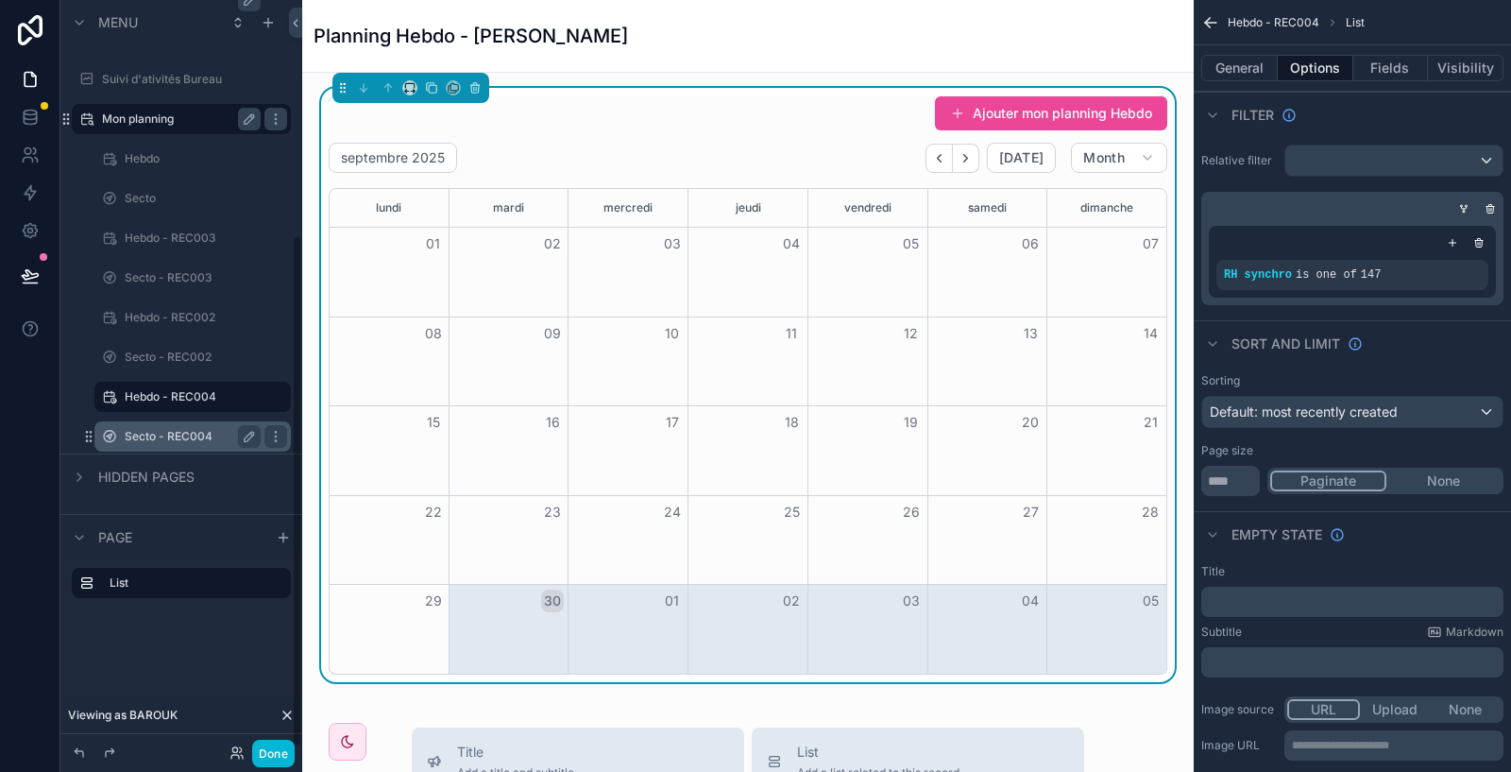
click at [188, 434] on label "Secto - REC004" at bounding box center [189, 436] width 128 height 15
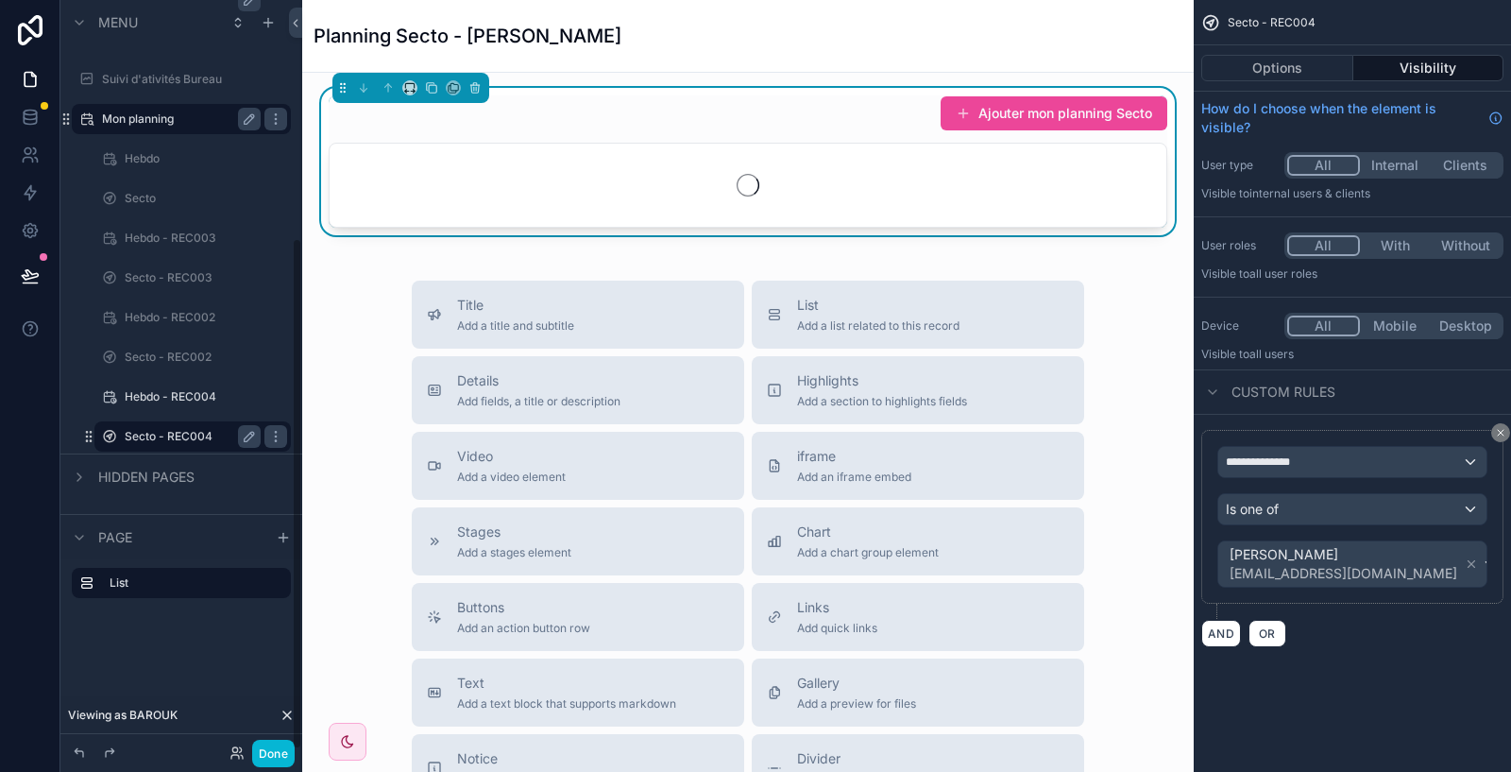
scroll to position [350, 0]
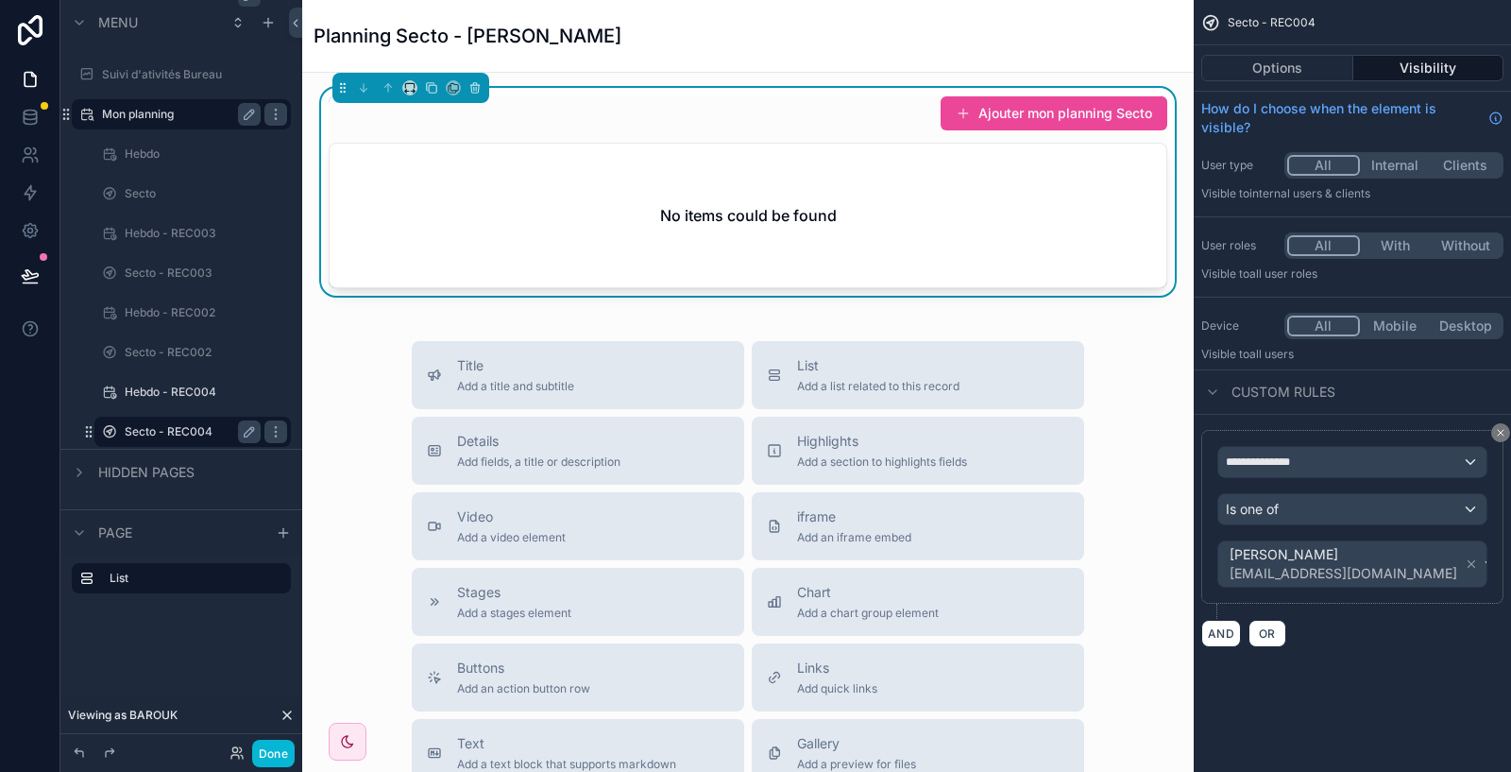
click at [874, 132] on div "Ajouter mon planning Secto No items could be found" at bounding box center [748, 191] width 839 height 193
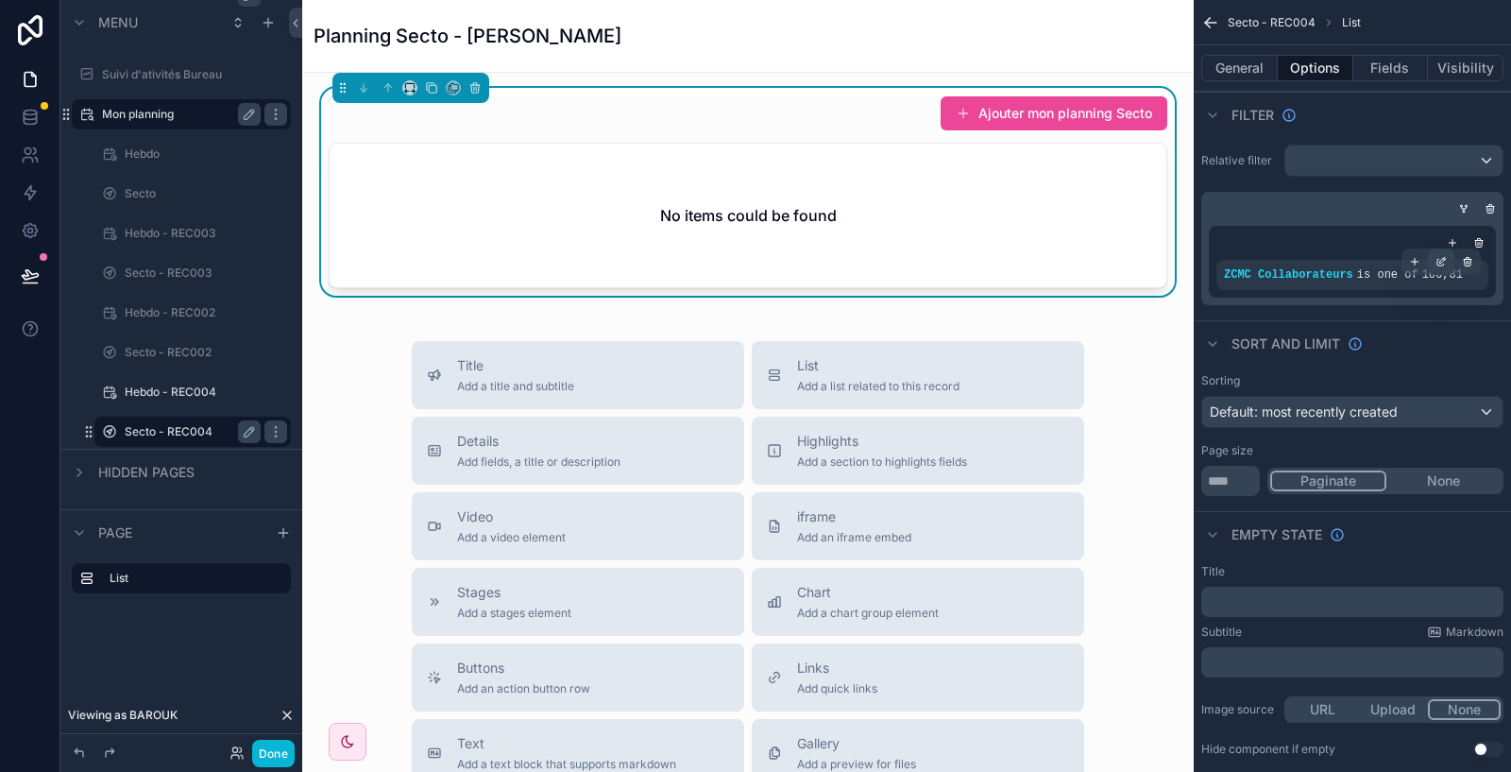
click at [1448, 261] on div "scrollable content" at bounding box center [1441, 261] width 26 height 26
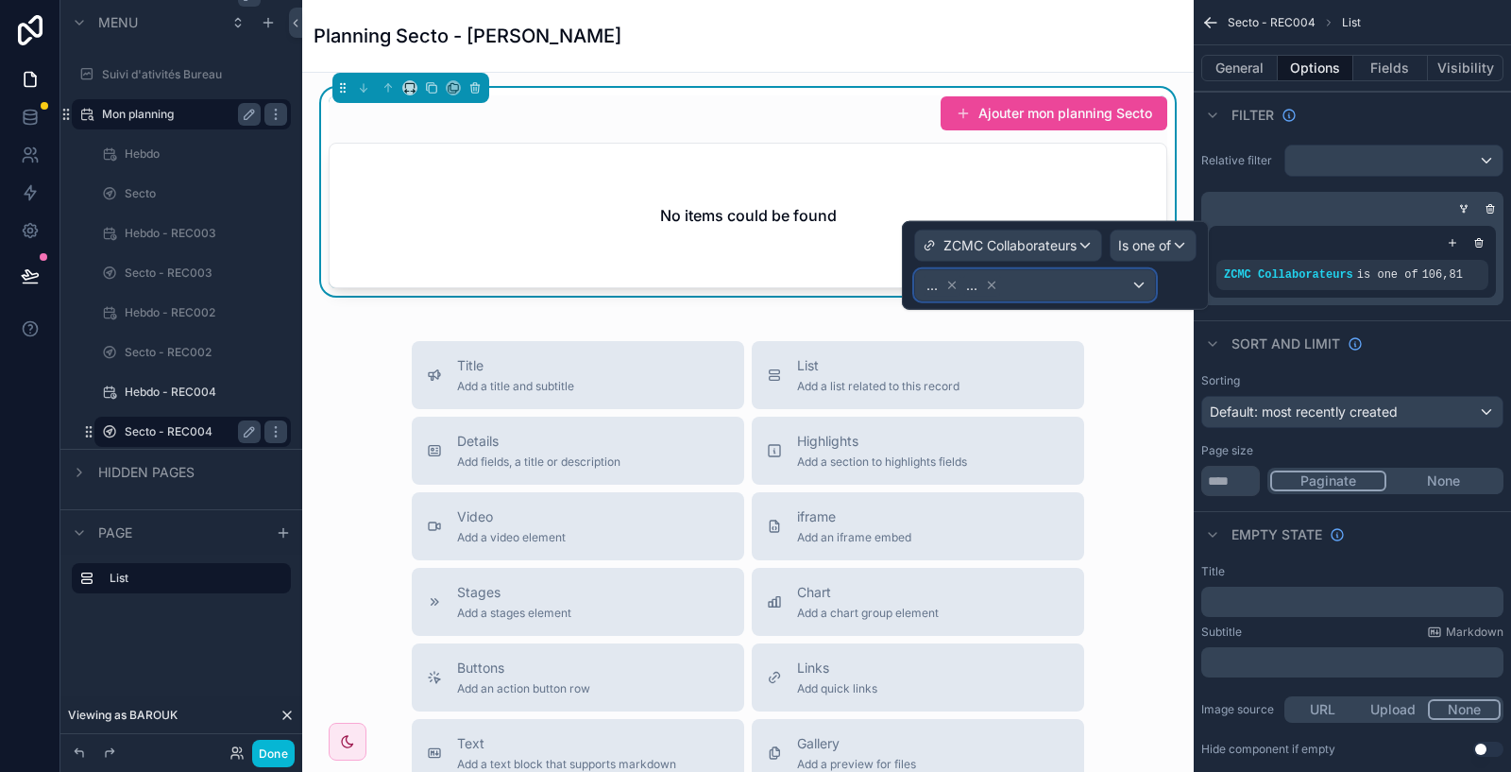
click at [1108, 281] on div "... ..." at bounding box center [1035, 285] width 240 height 30
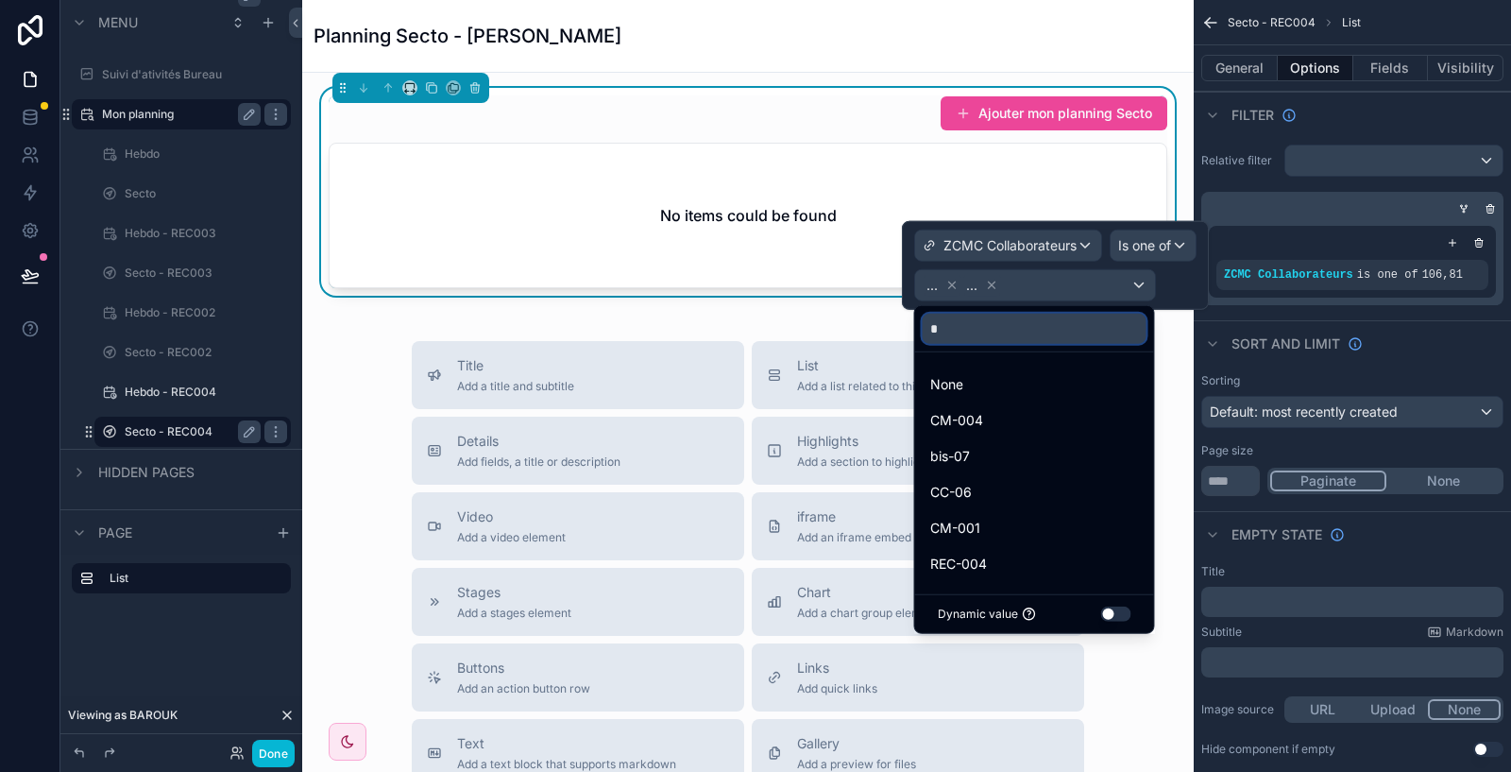
click at [1006, 328] on input "*" at bounding box center [1035, 329] width 224 height 30
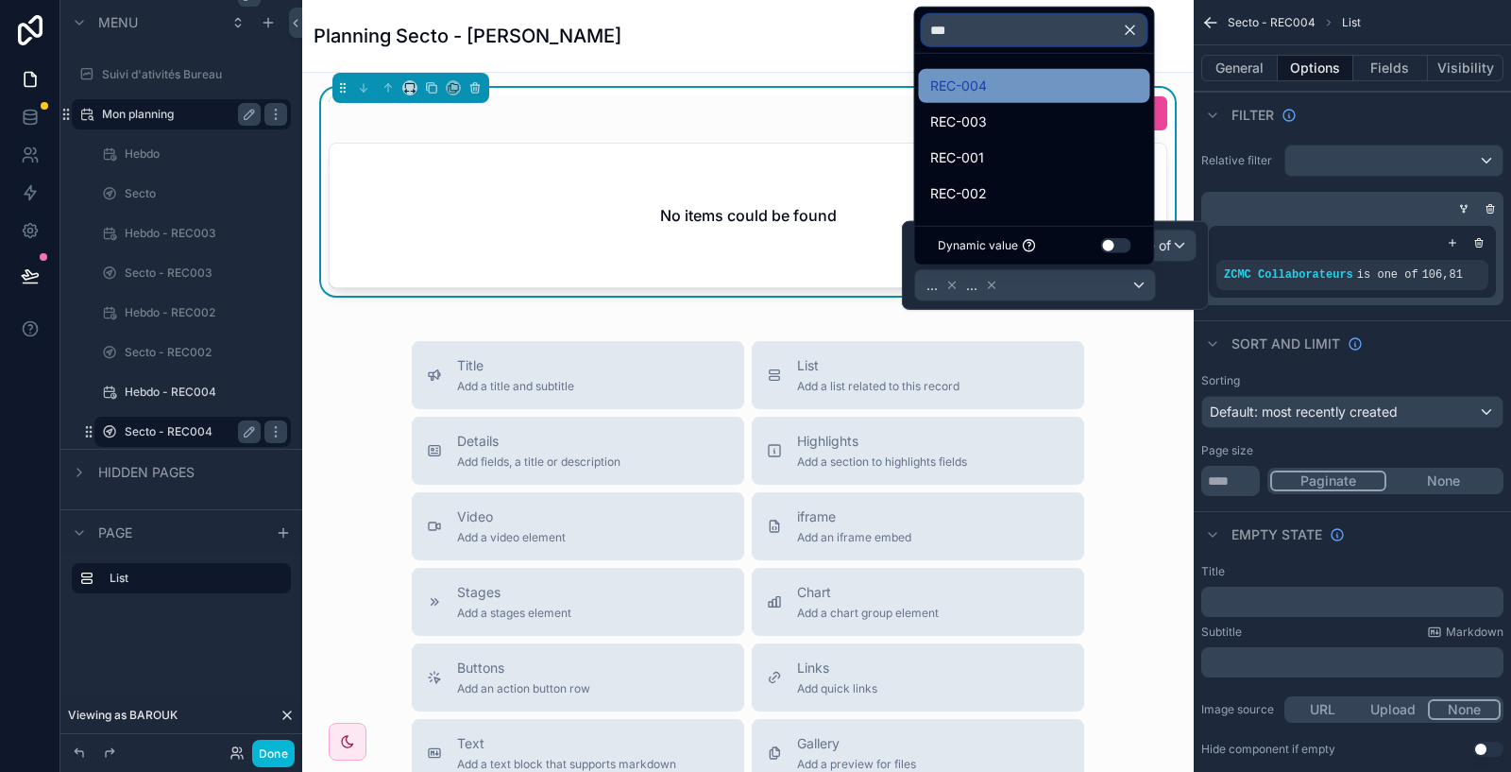
type input "***"
click at [984, 96] on span "REC-004" at bounding box center [958, 86] width 57 height 23
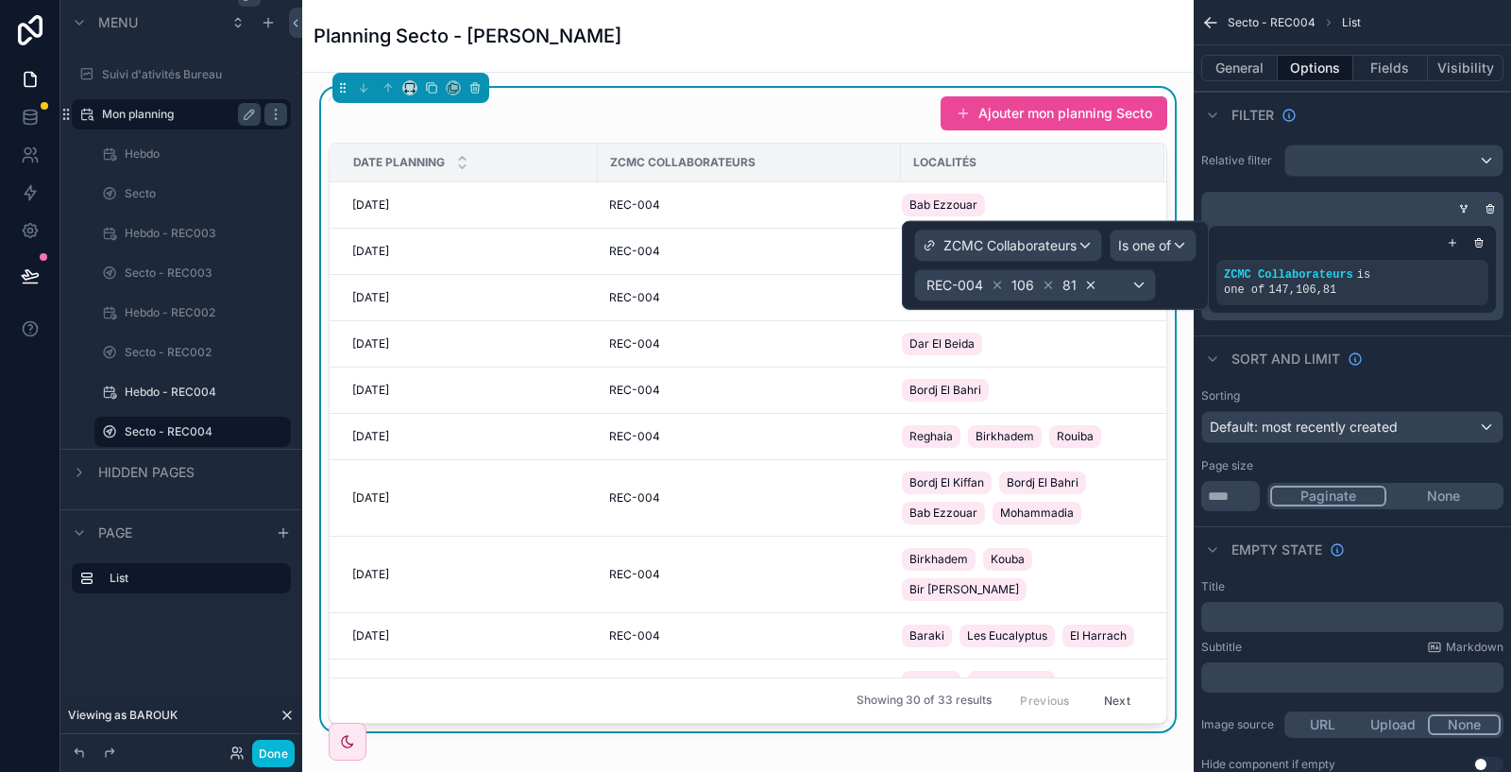
click at [1088, 283] on icon at bounding box center [1091, 284] width 7 height 7
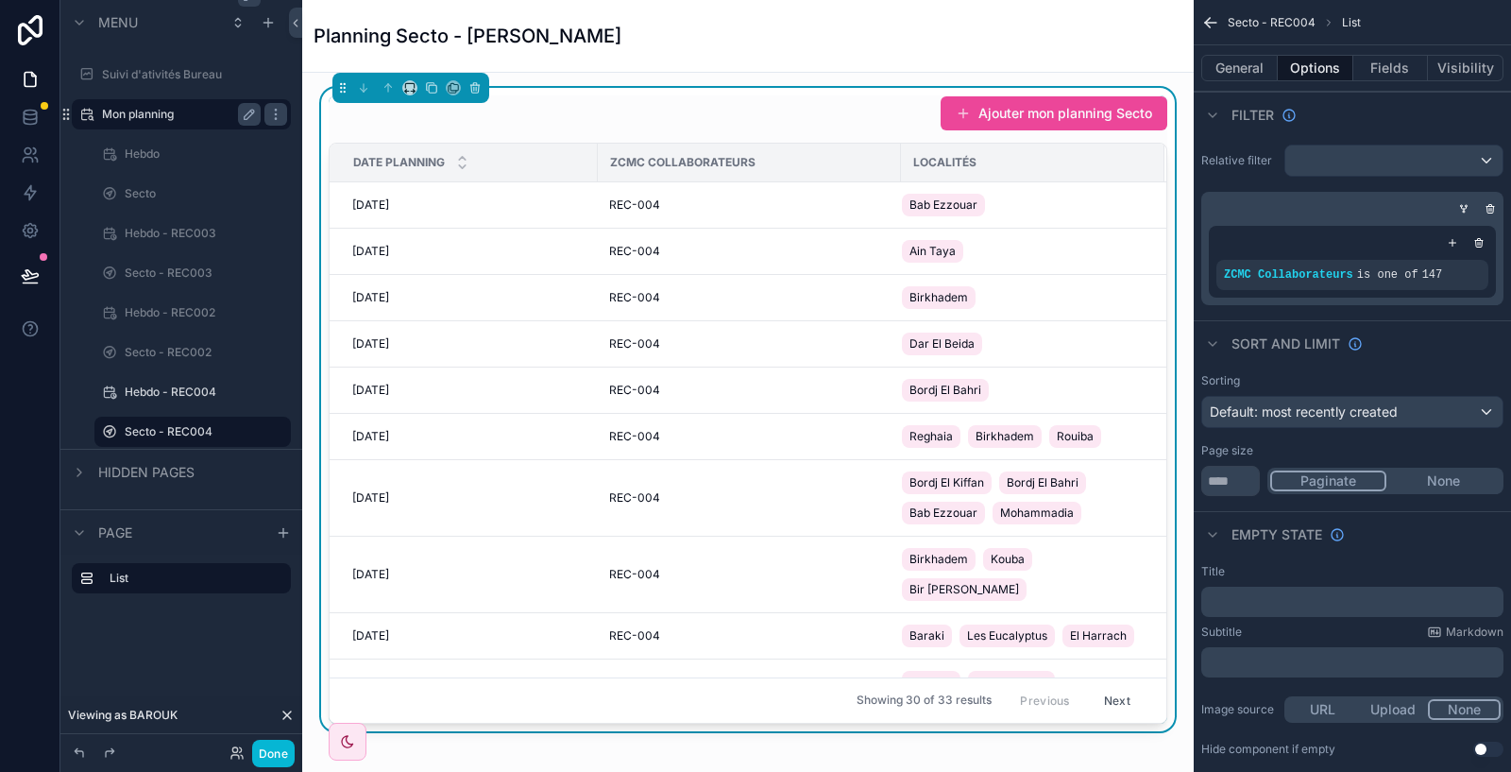
click at [1450, 374] on div "Sorting" at bounding box center [1352, 380] width 302 height 15
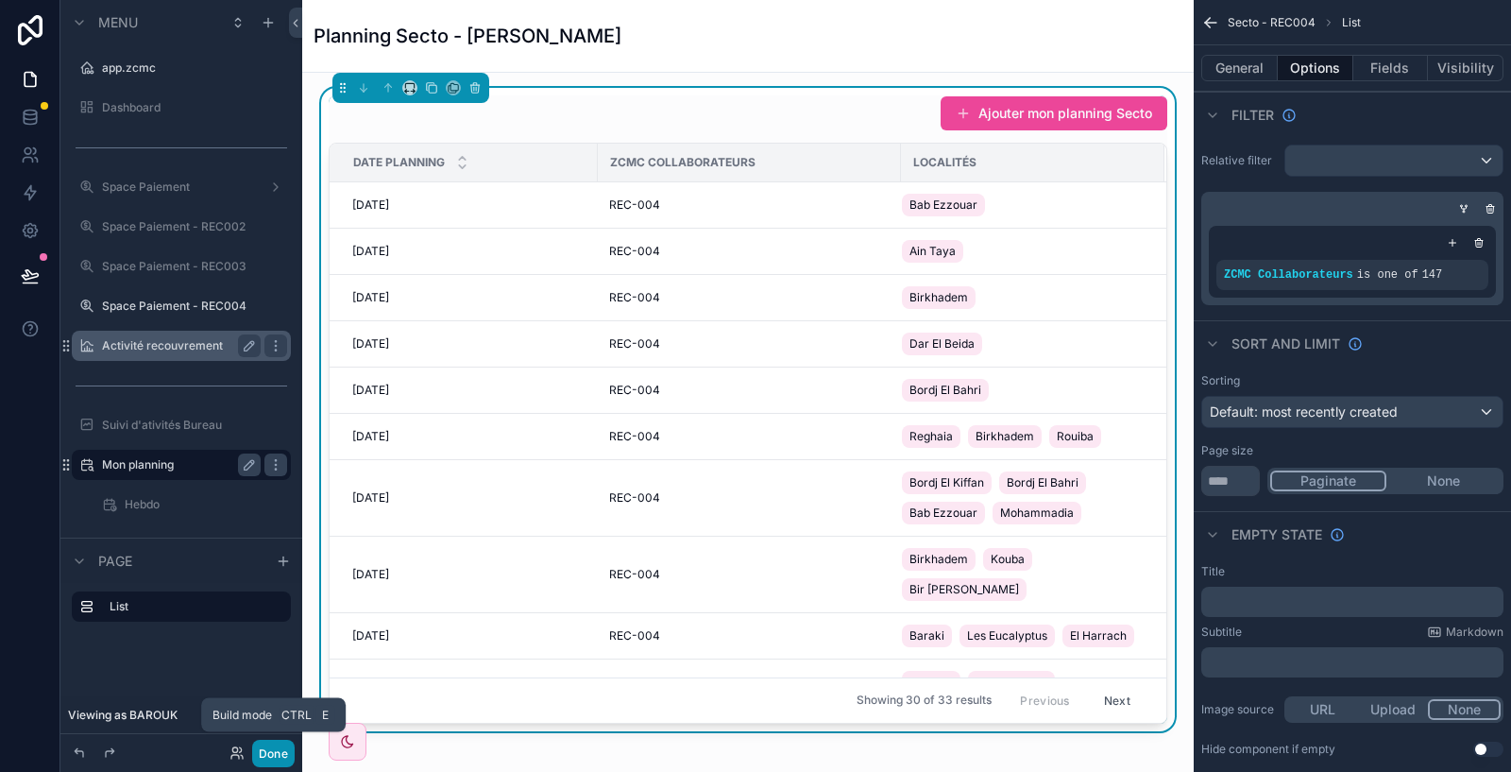
click at [272, 751] on button "Done" at bounding box center [273, 752] width 42 height 27
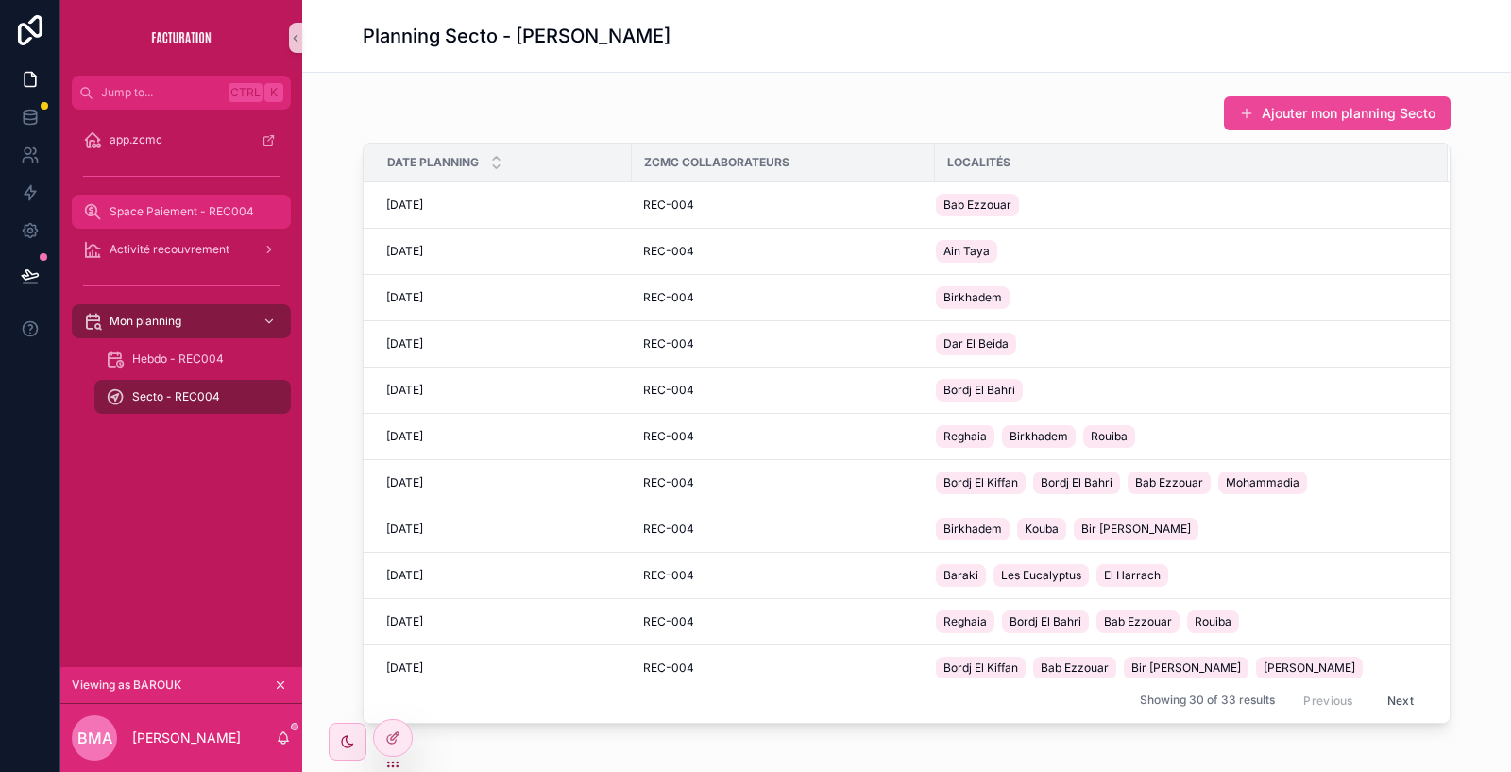
click at [195, 194] on div "Space Paiement - REC004" at bounding box center [181, 212] width 242 height 38
click at [195, 209] on span "Space Paiement - REC004" at bounding box center [182, 211] width 144 height 15
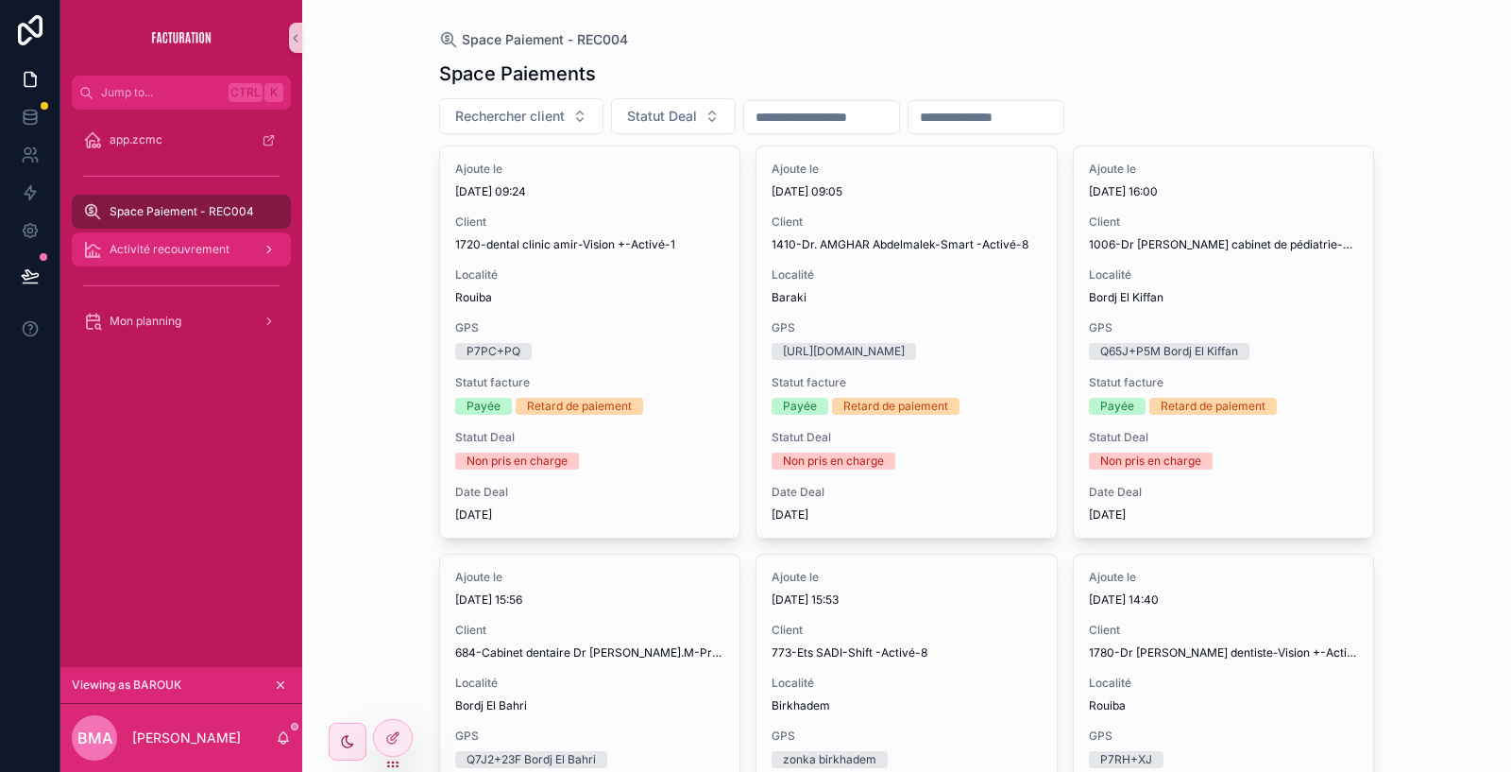
click at [180, 240] on div "Activité recouvrement" at bounding box center [181, 249] width 196 height 30
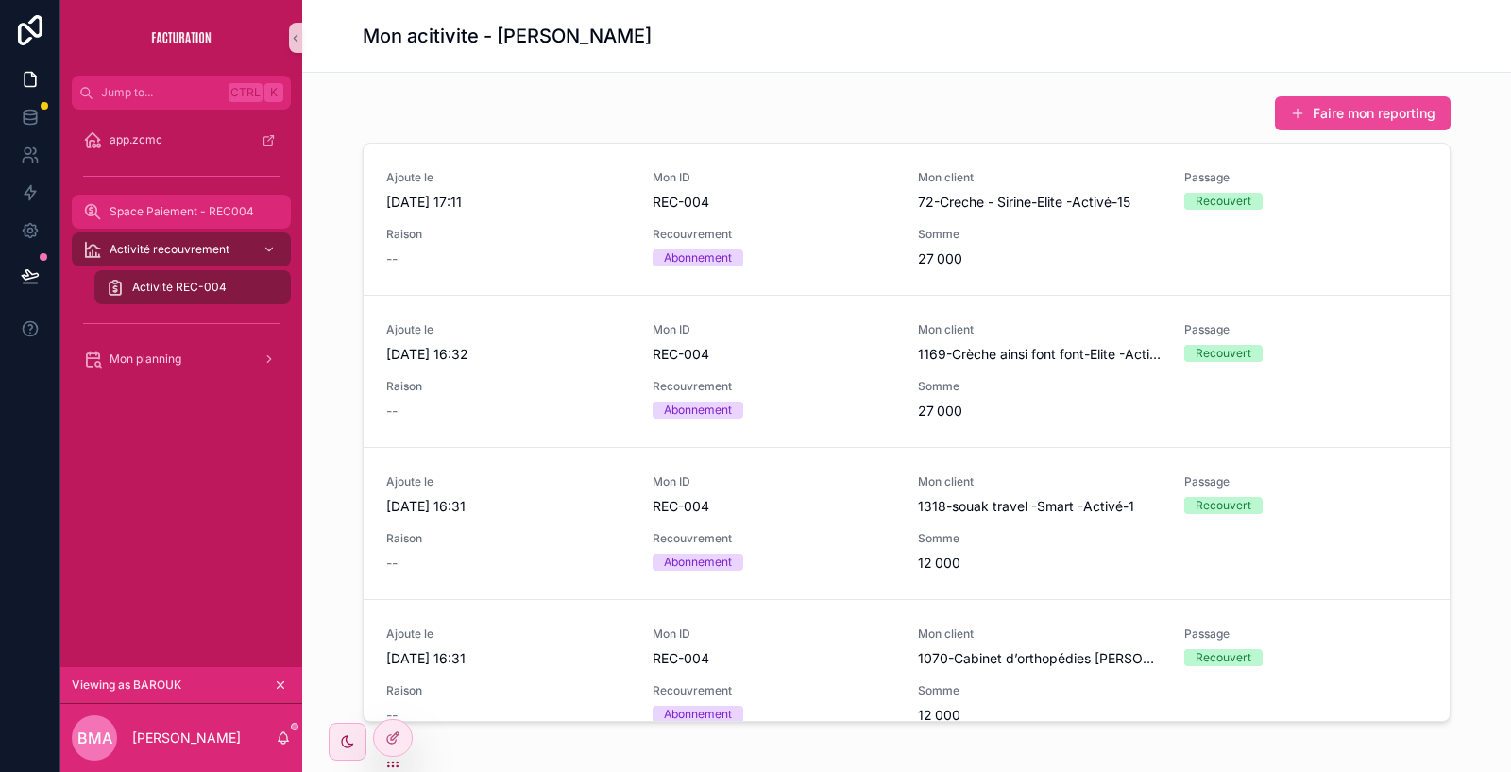
click at [217, 208] on span "Space Paiement - REC004" at bounding box center [182, 211] width 144 height 15
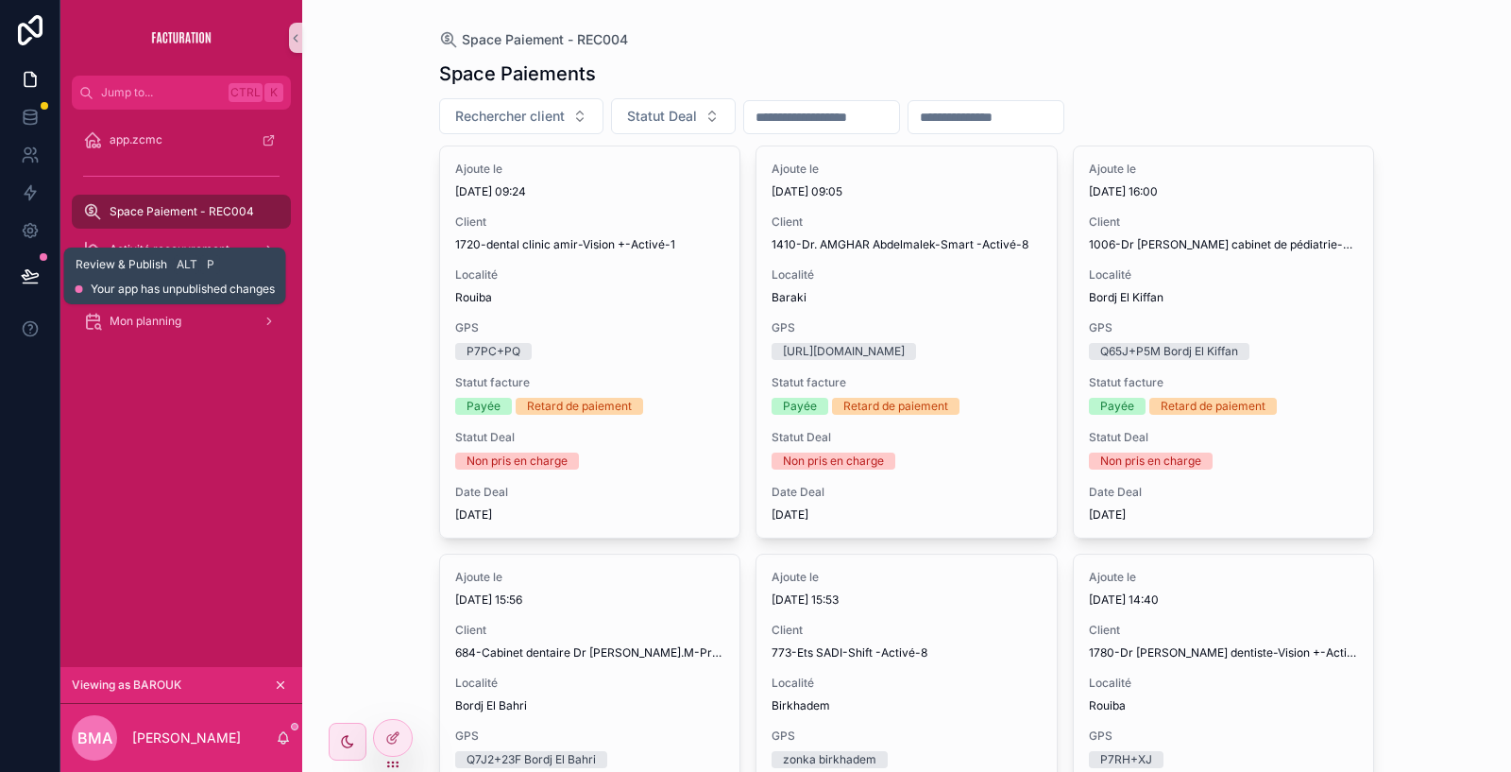
click at [31, 269] on icon at bounding box center [30, 275] width 19 height 19
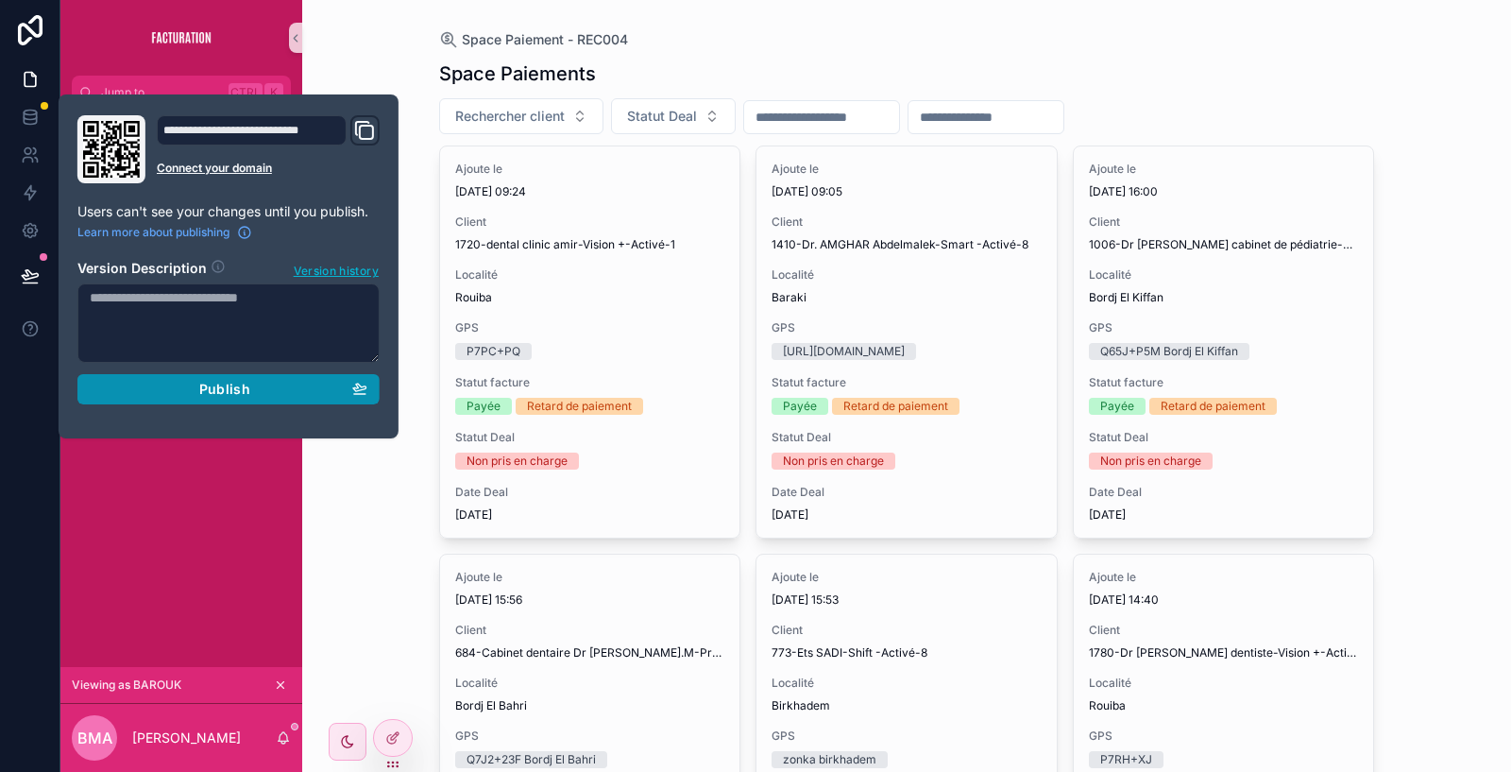
click at [253, 384] on div "Publish" at bounding box center [229, 389] width 278 height 17
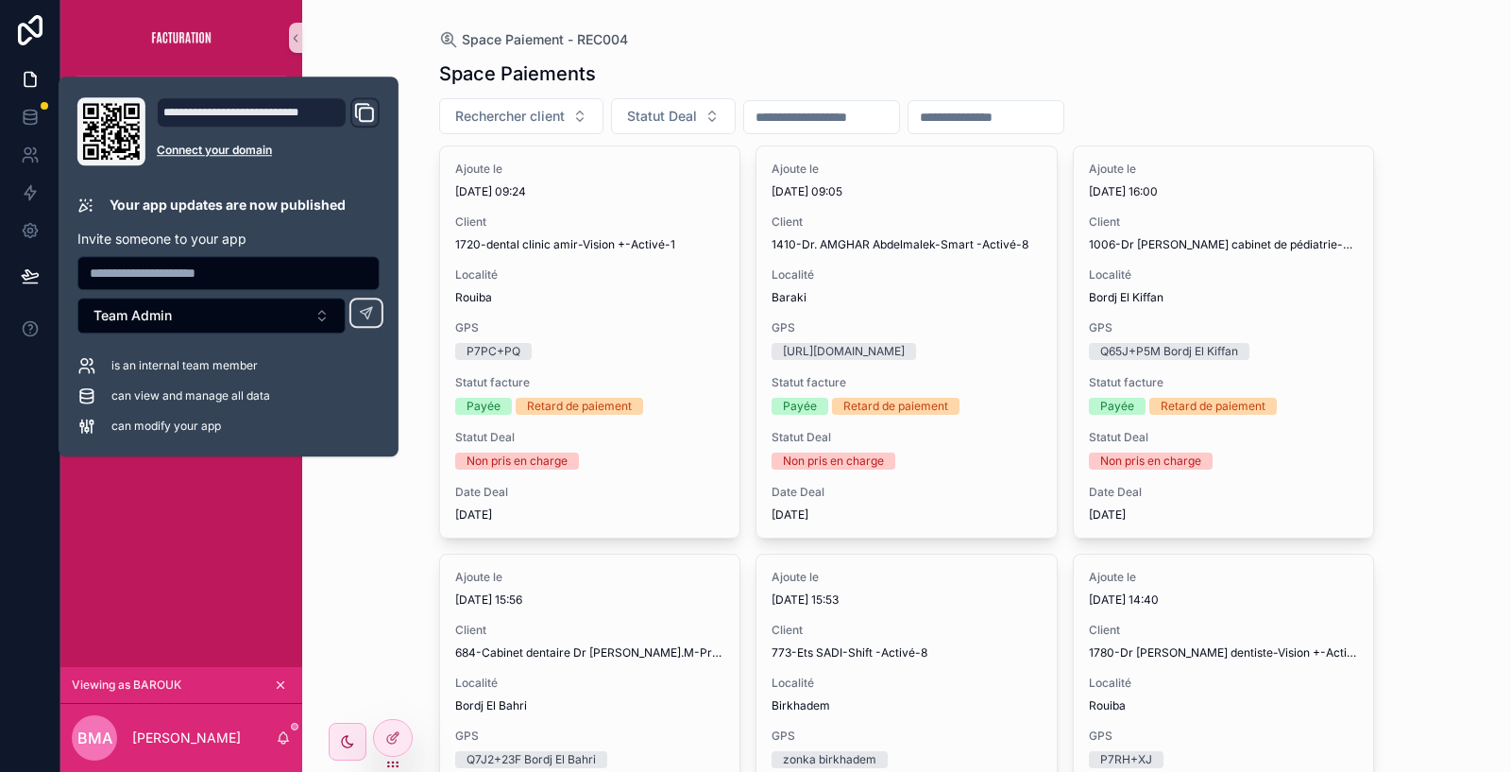
click at [373, 498] on div "Space Paiement - REC004 Space Paiements Rechercher client Statut Deal Ajoute le…" at bounding box center [906, 386] width 1209 height 772
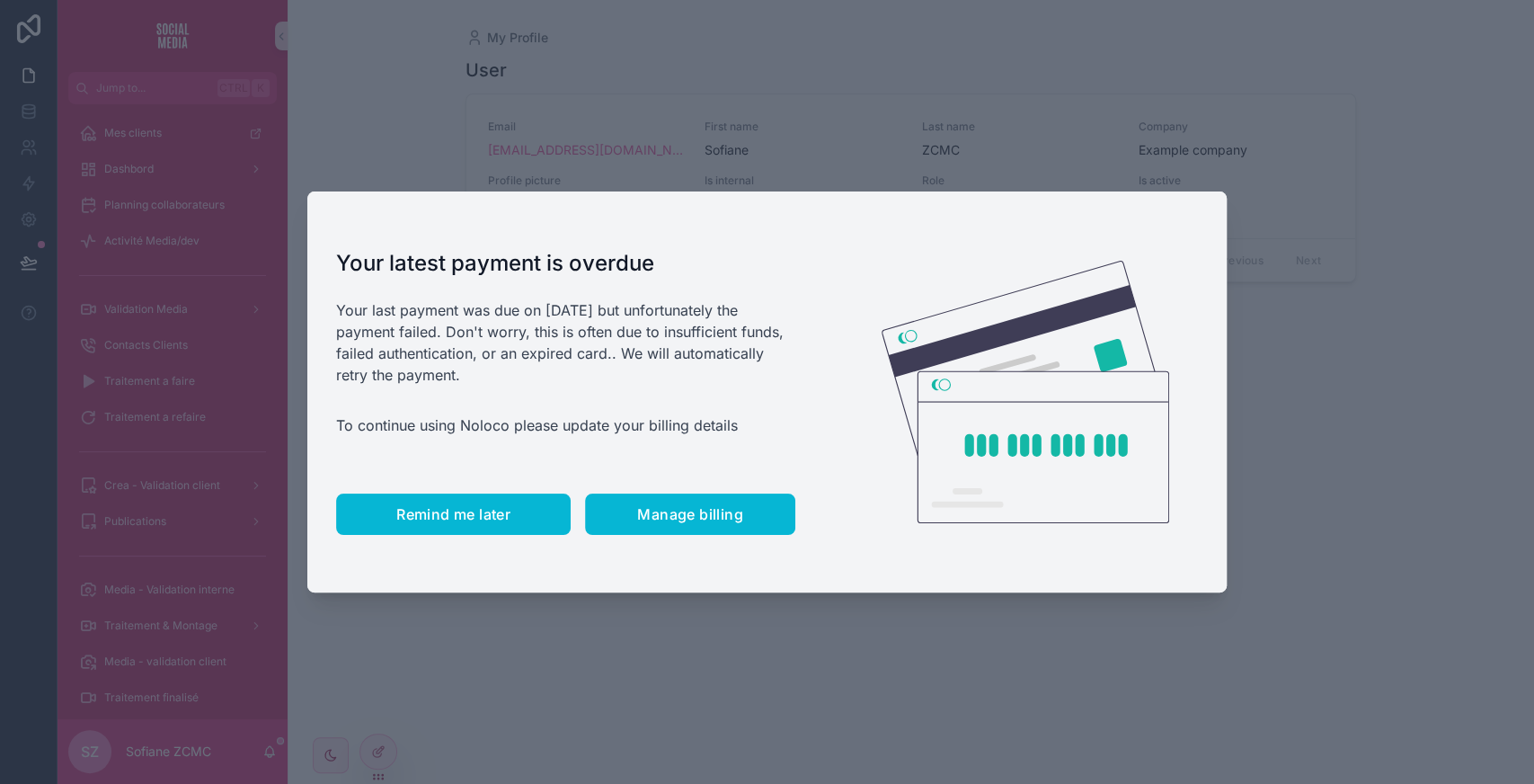
click at [403, 500] on button "Remind me later" at bounding box center [453, 513] width 234 height 41
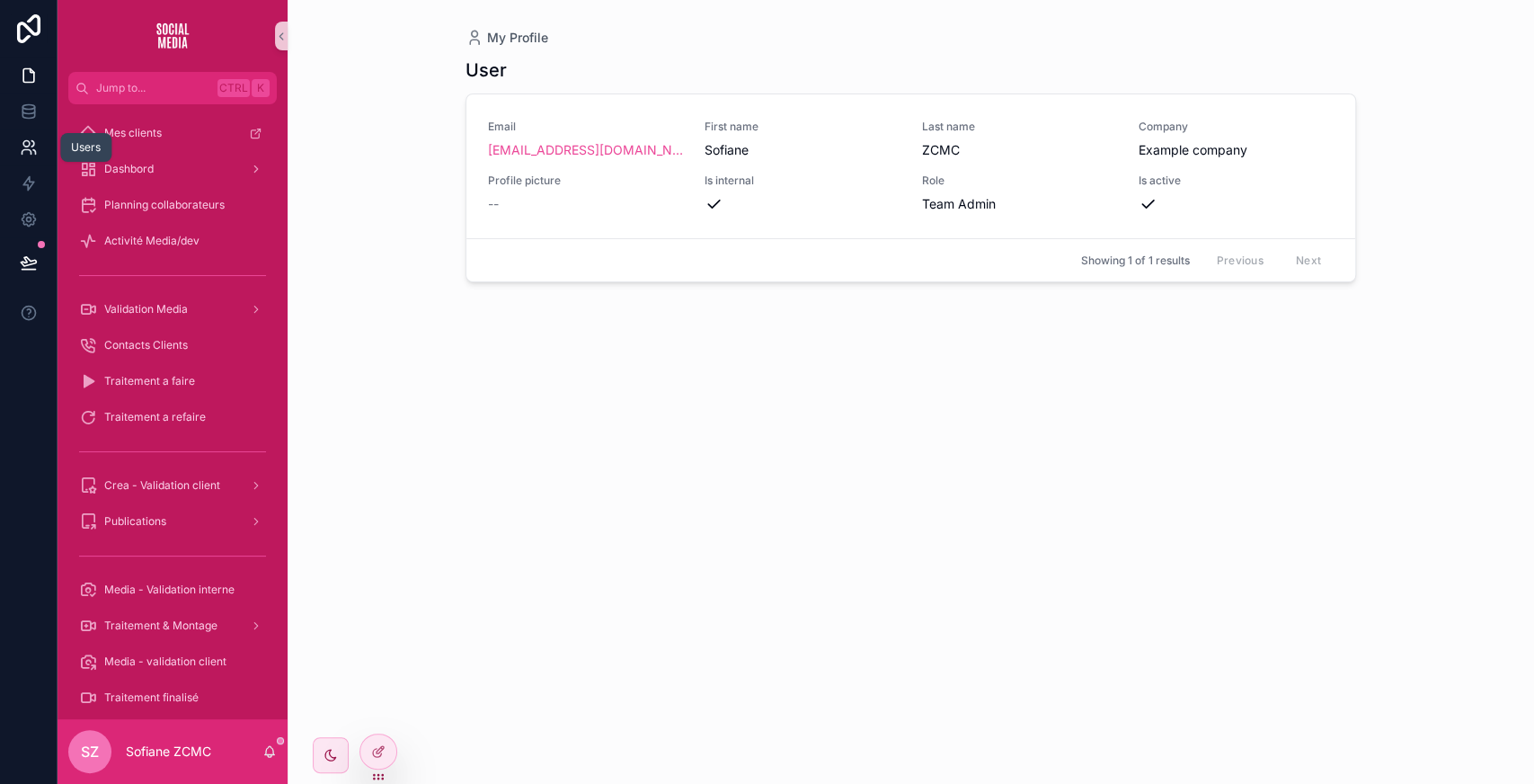
click at [29, 161] on link at bounding box center [28, 147] width 56 height 36
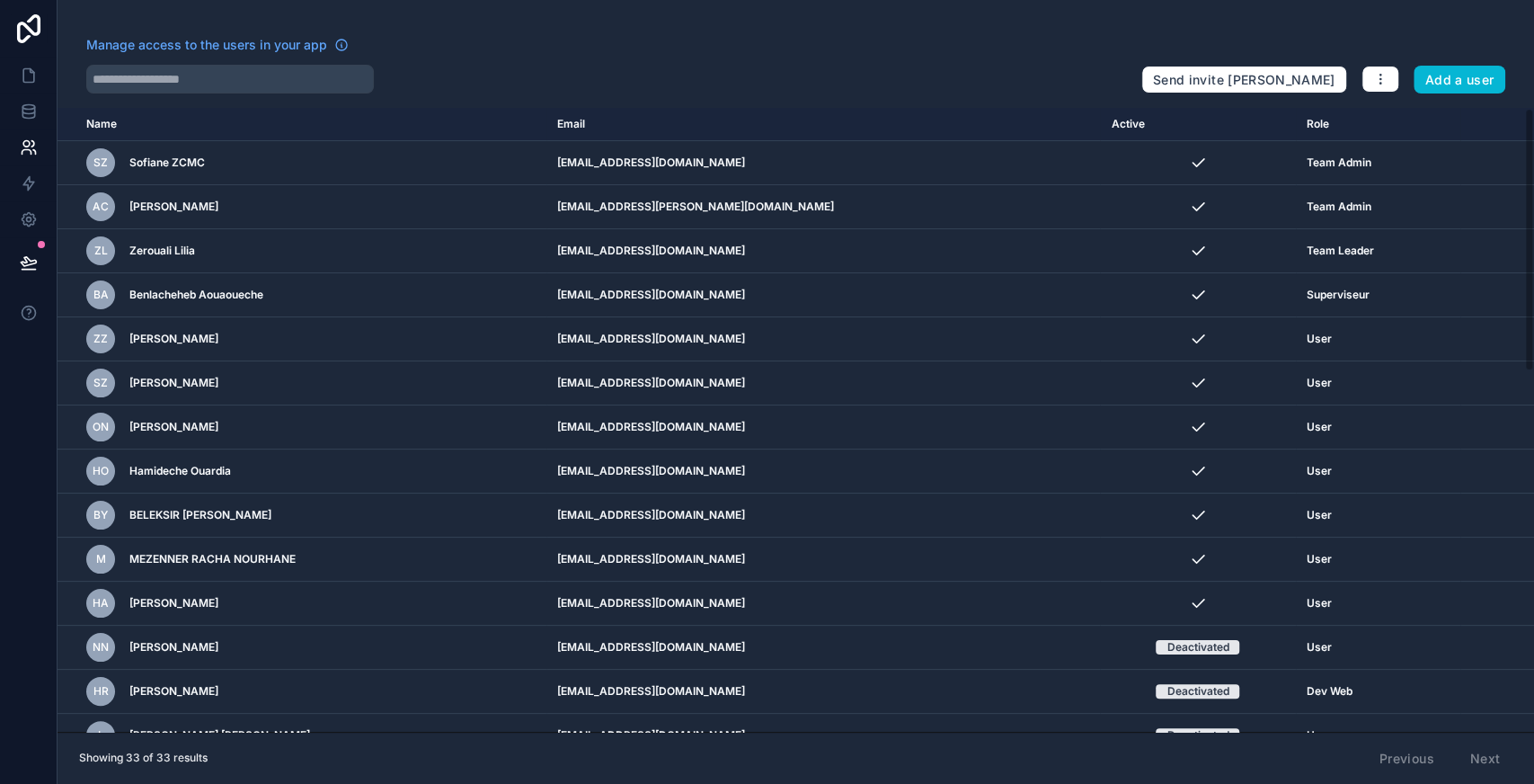
click at [211, 93] on div "Manage access to the users in your app Send invite reminders Add a user Name Em…" at bounding box center [796, 392] width 1477 height 784
click at [216, 77] on input "text" at bounding box center [230, 79] width 287 height 29
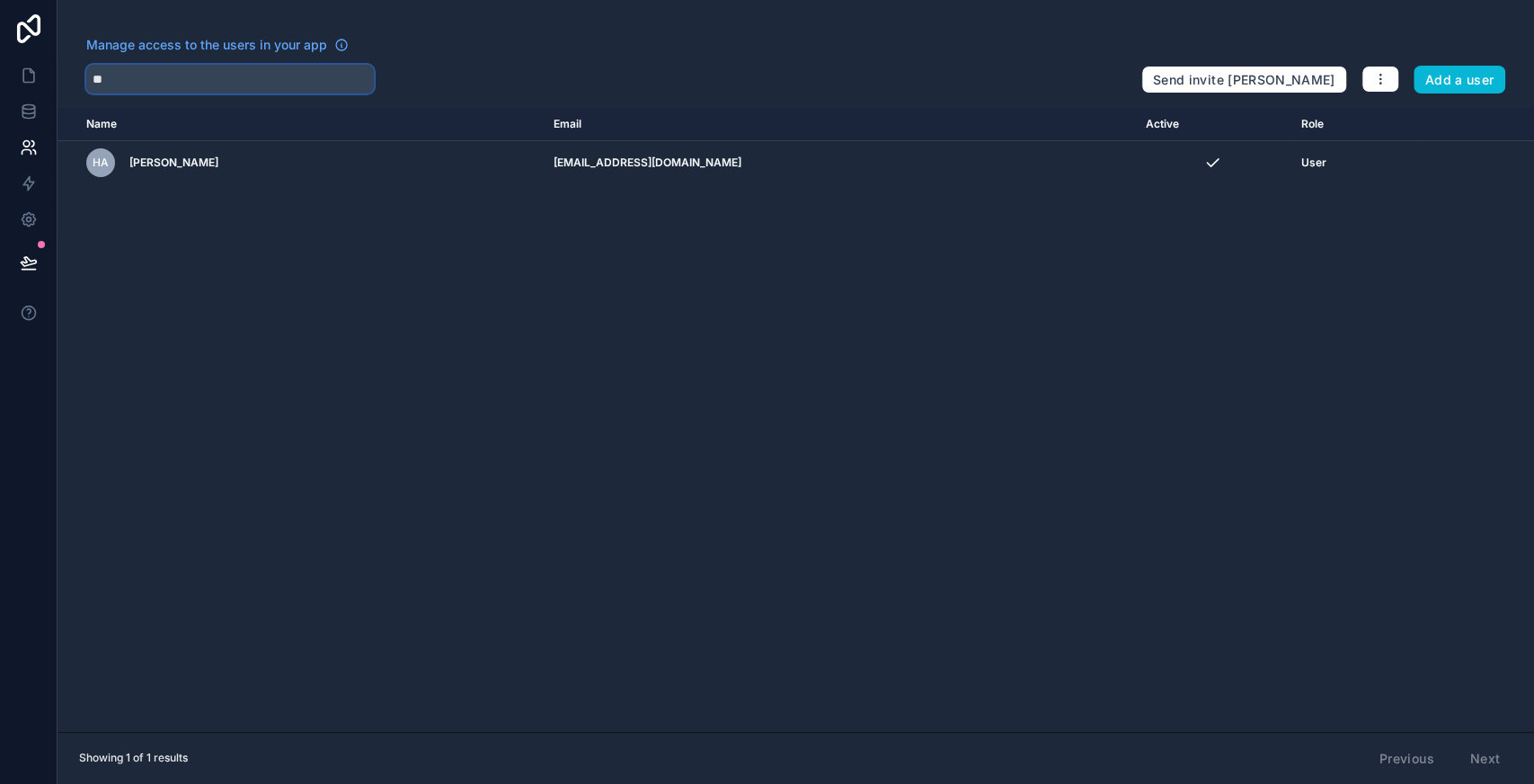
type input "**"
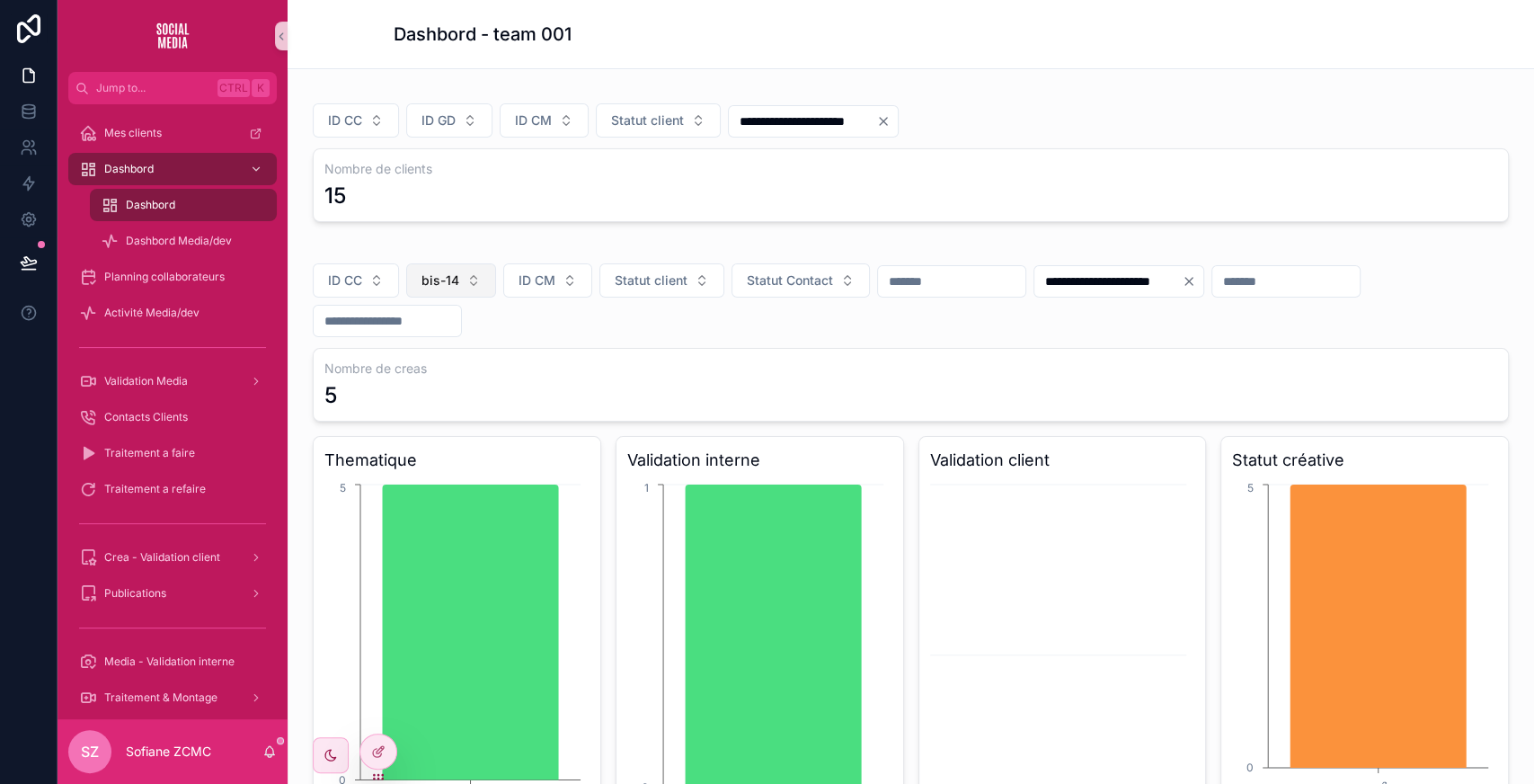
click at [451, 277] on span "bis-14" at bounding box center [441, 280] width 38 height 18
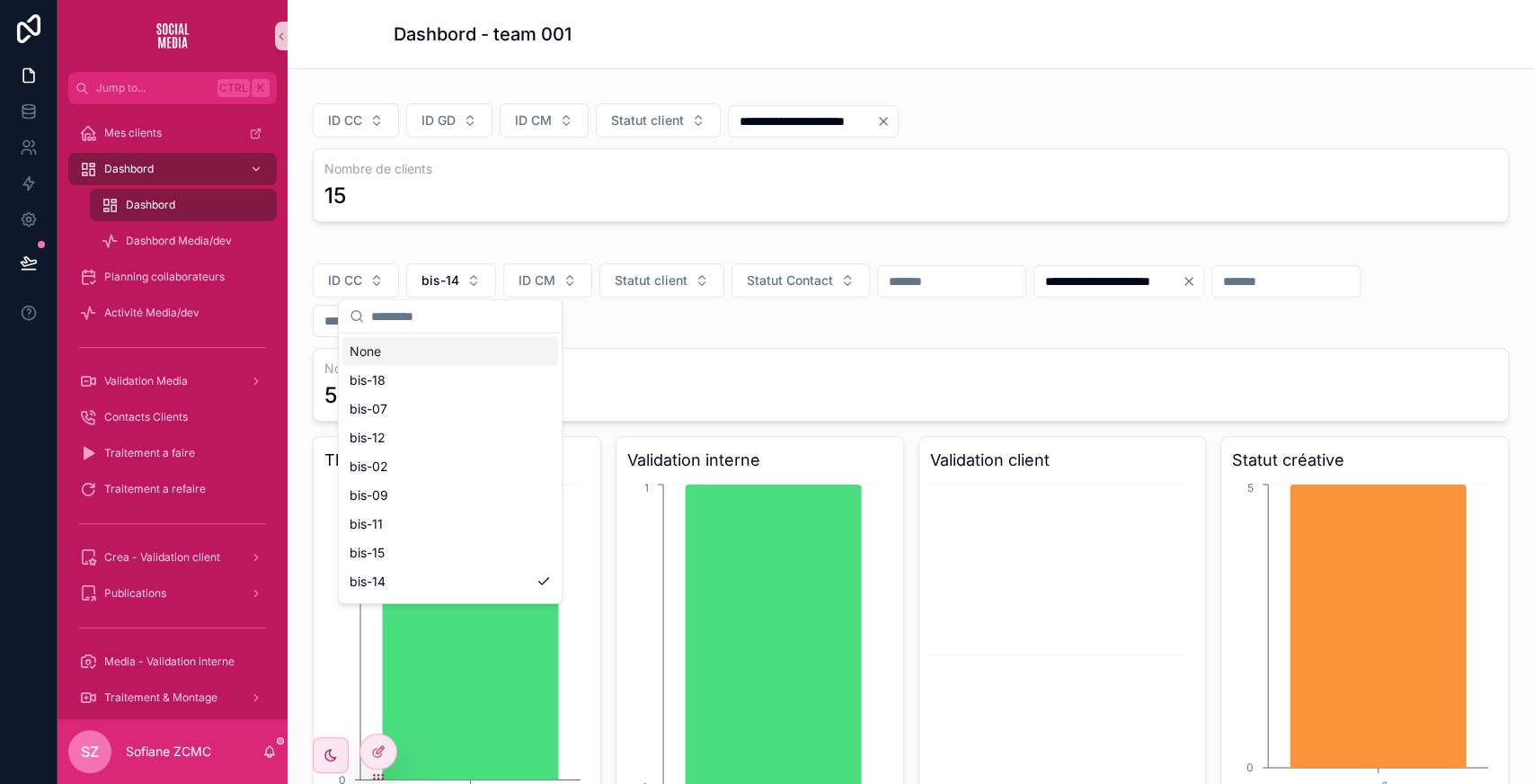
click at [437, 329] on input "scrollable content" at bounding box center [461, 316] width 180 height 32
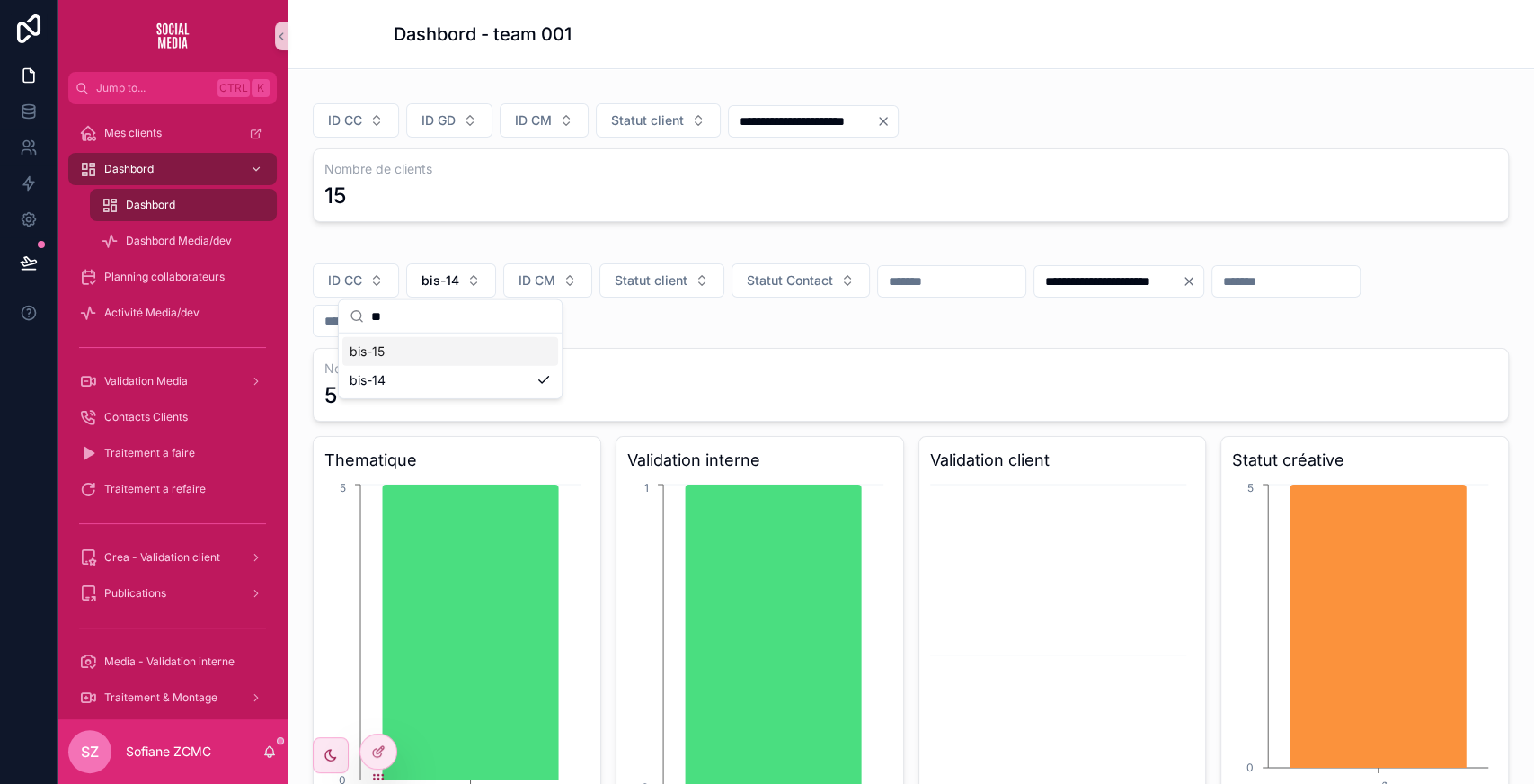
type input "**"
click at [412, 342] on div "bis-15" at bounding box center [450, 351] width 216 height 29
